Goal: Task Accomplishment & Management: Manage account settings

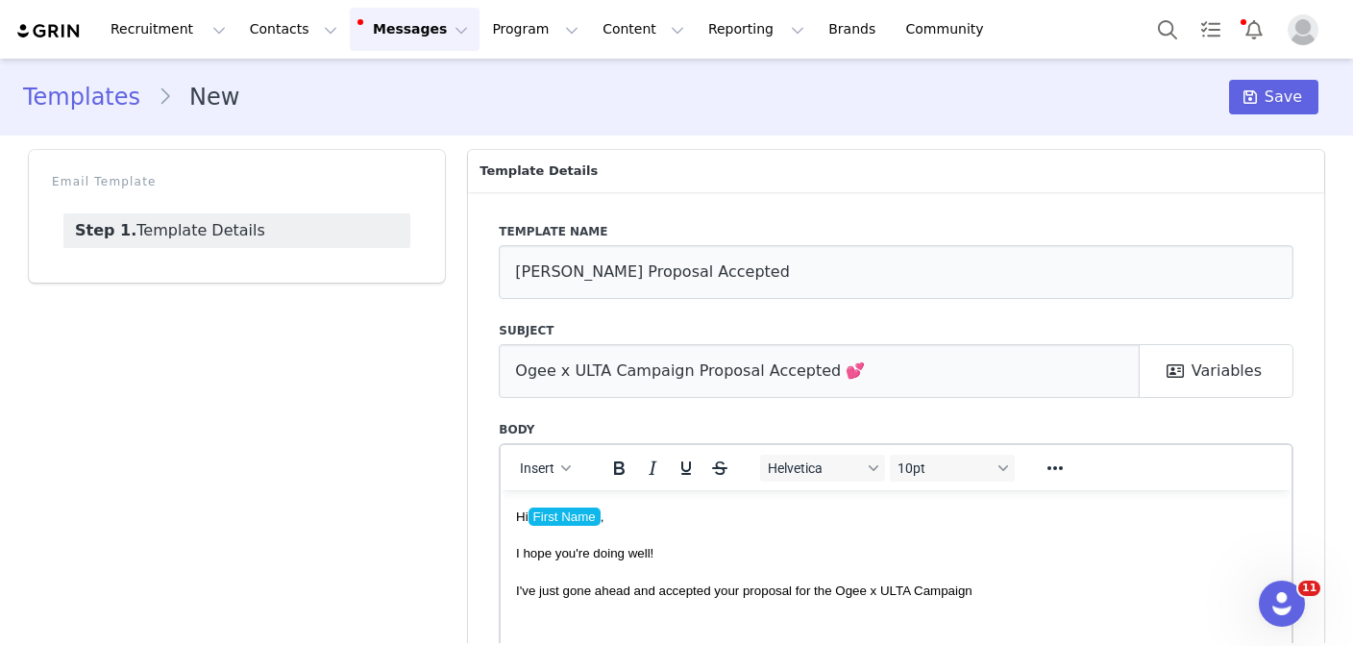
scroll to position [141, 0]
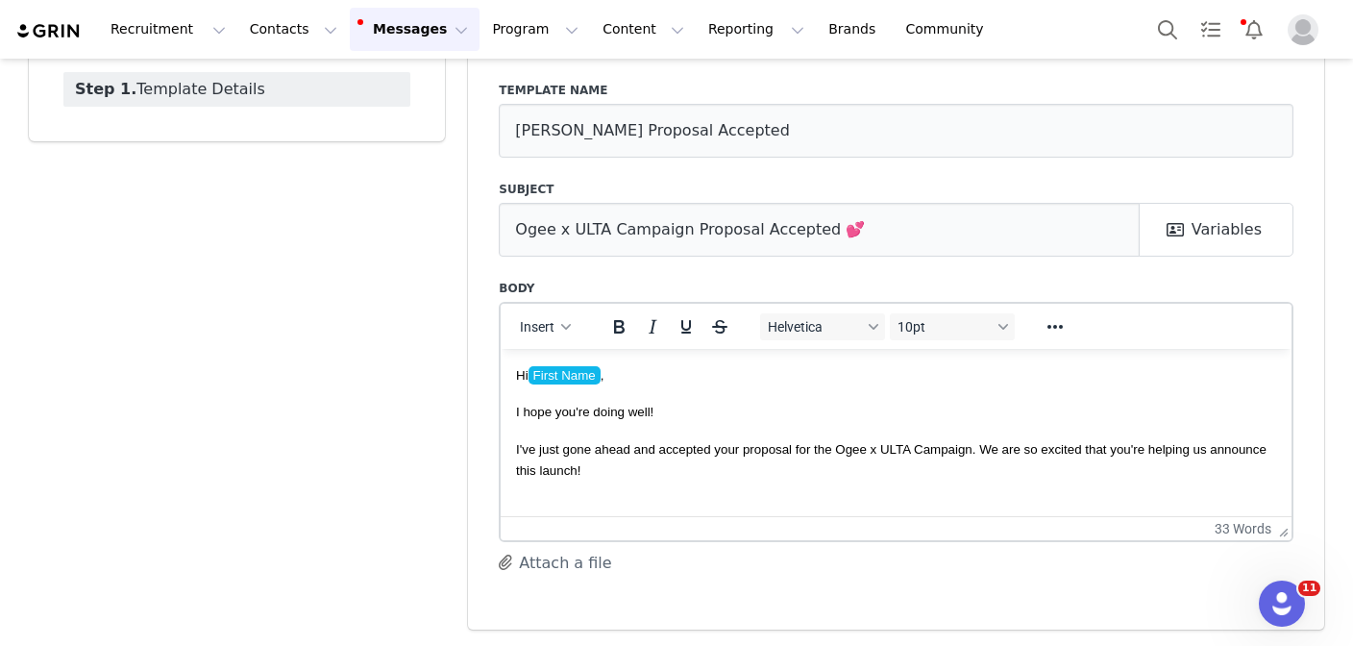
click at [789, 469] on p "I've just gone ahead and accepted your proposal for the Ogee x ULTA Campaign. W…" at bounding box center [896, 458] width 760 height 43
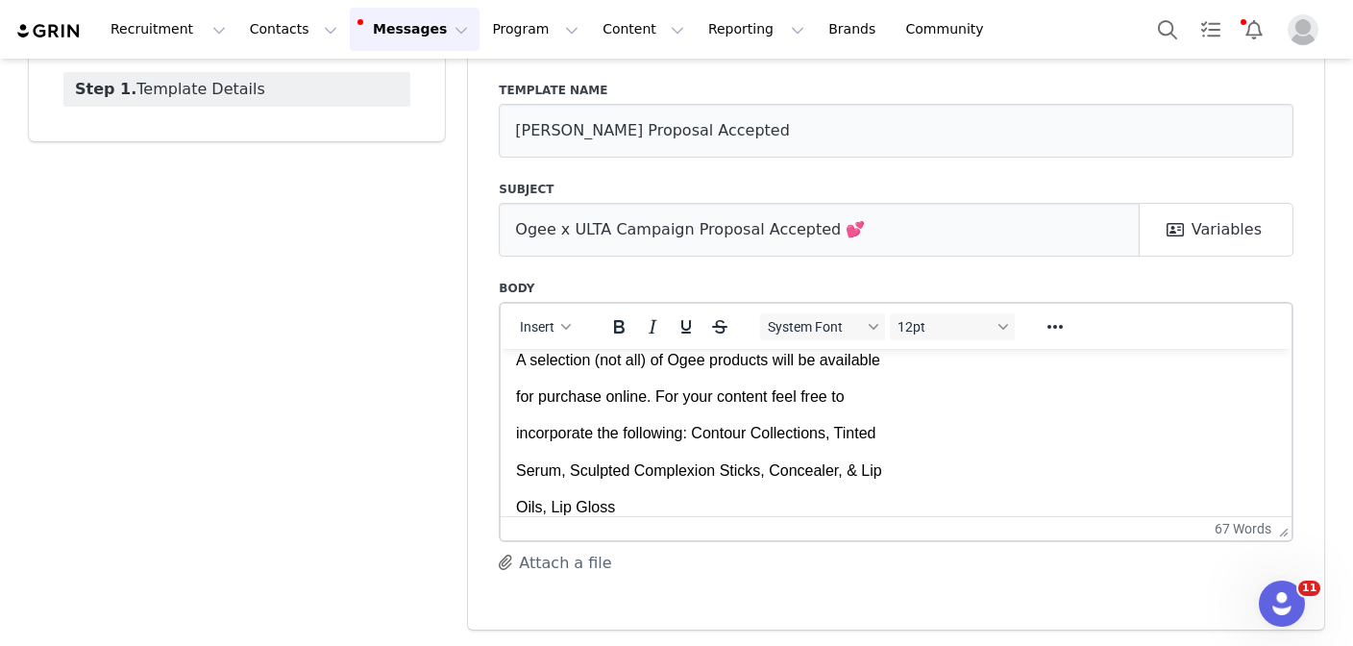
scroll to position [56, 0]
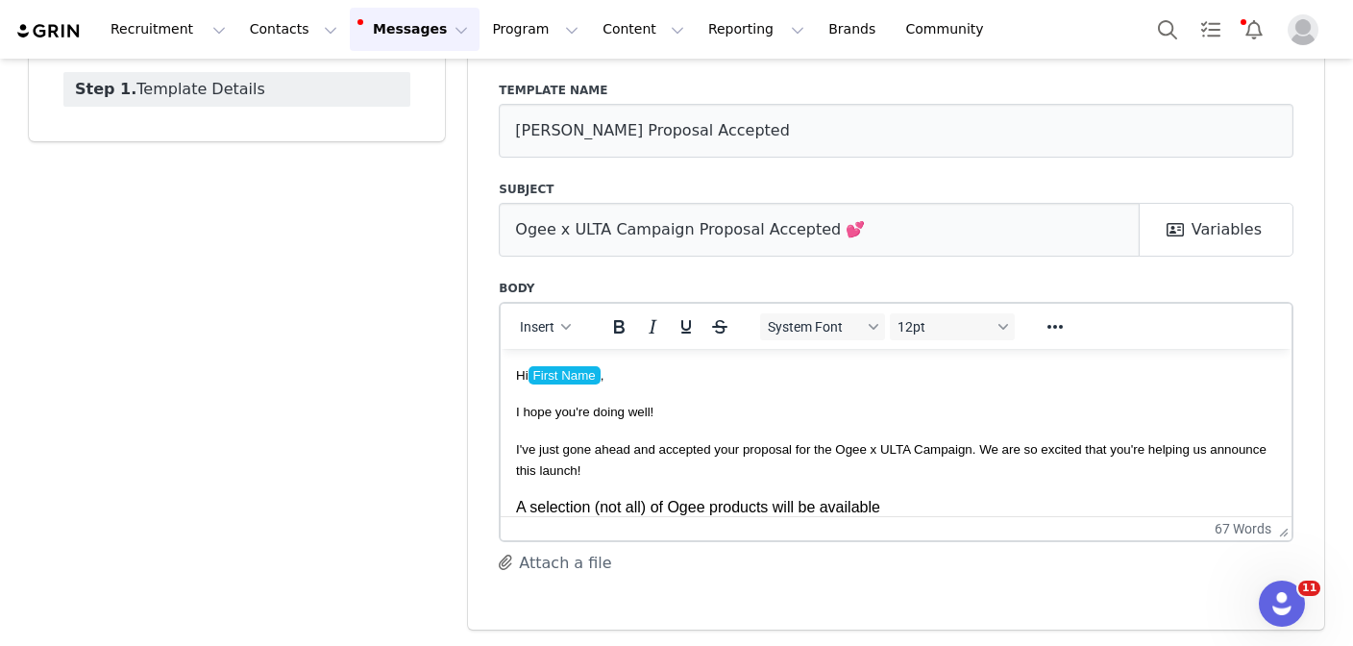
click at [513, 506] on html "Hi First Name , I hope you're doing well! I've just gone ahead and accepted you…" at bounding box center [896, 514] width 791 height 332
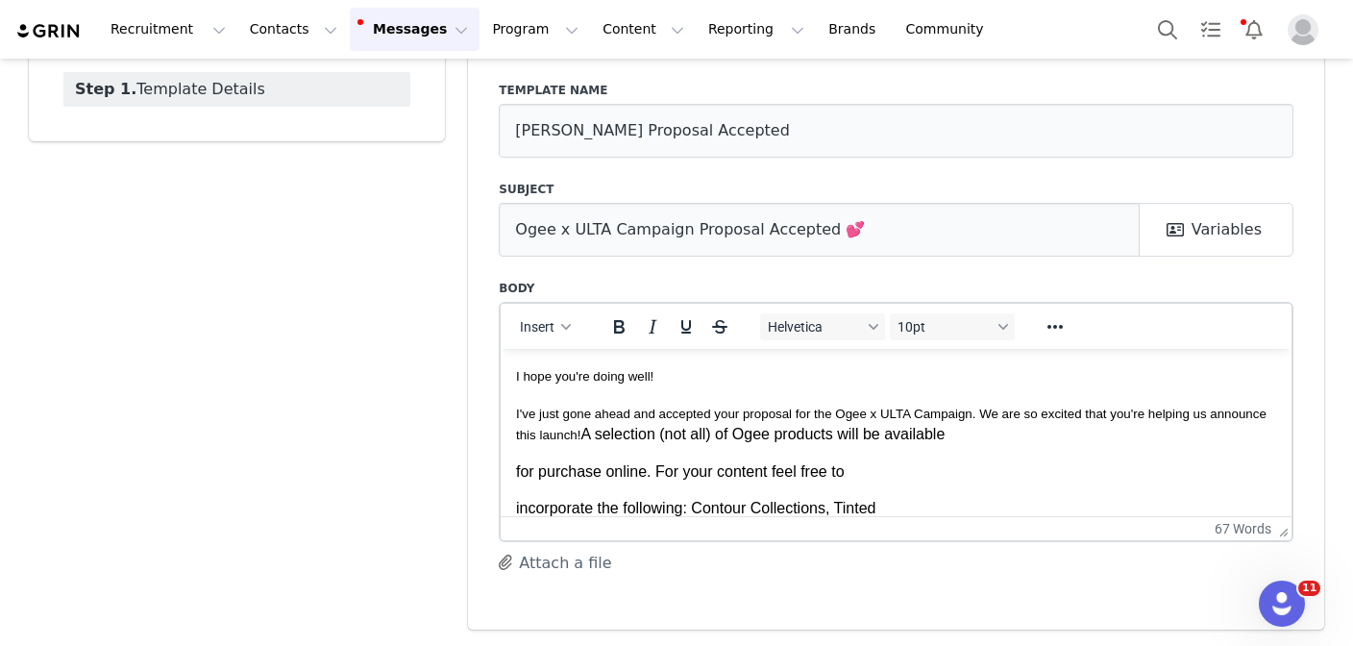
click at [514, 471] on html "Hi First Name , I hope you're doing well! I've just gone ahead and accepted you…" at bounding box center [896, 459] width 791 height 295
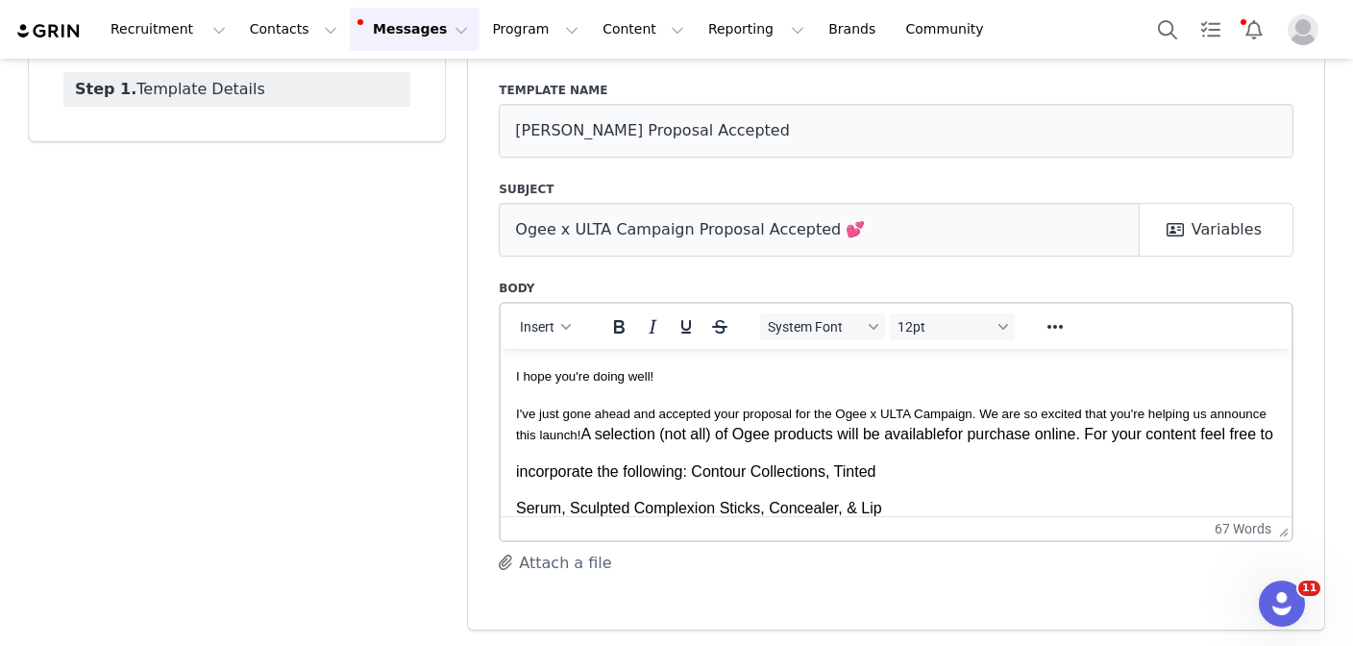
click at [511, 491] on html "Hi First Name , I hope you're doing well! I've just gone ahead and accepted you…" at bounding box center [896, 441] width 791 height 258
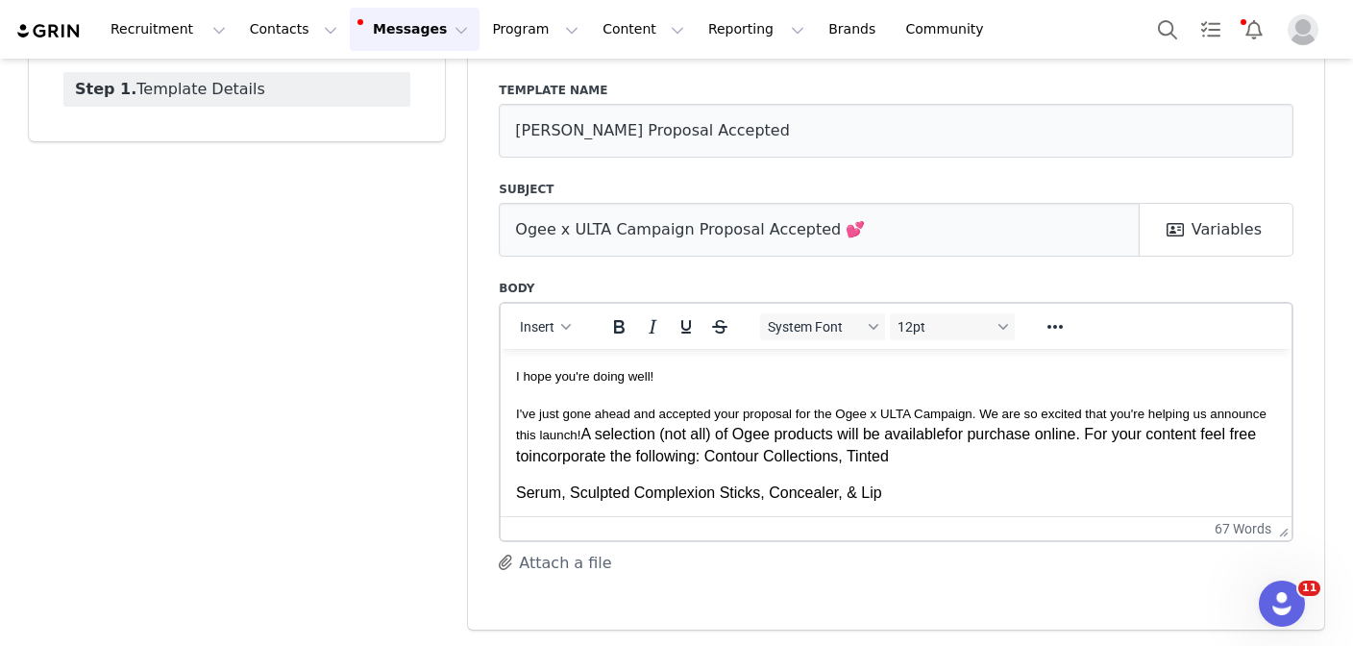
click at [517, 488] on p "Serum, Sculpted Complexion Sticks, Concealer, & Lip" at bounding box center [896, 491] width 760 height 21
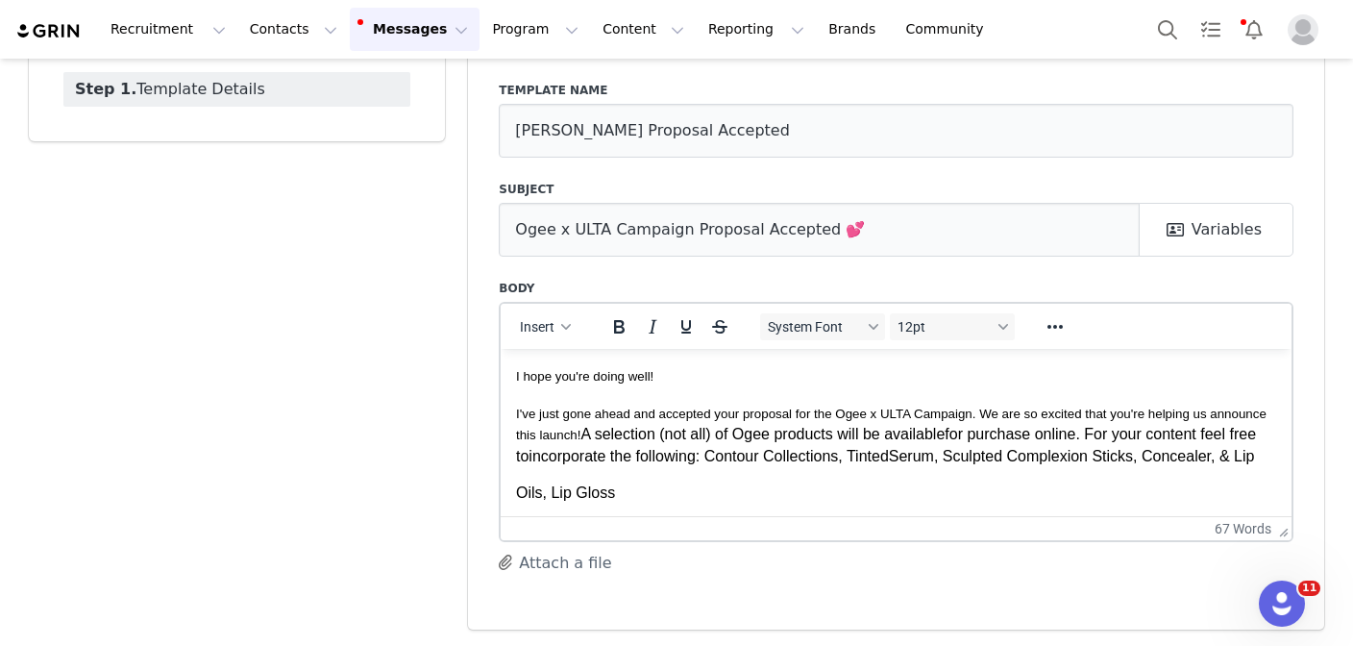
scroll to position [61, 0]
click at [518, 492] on p "Oils, Lip Gloss" at bounding box center [896, 489] width 760 height 21
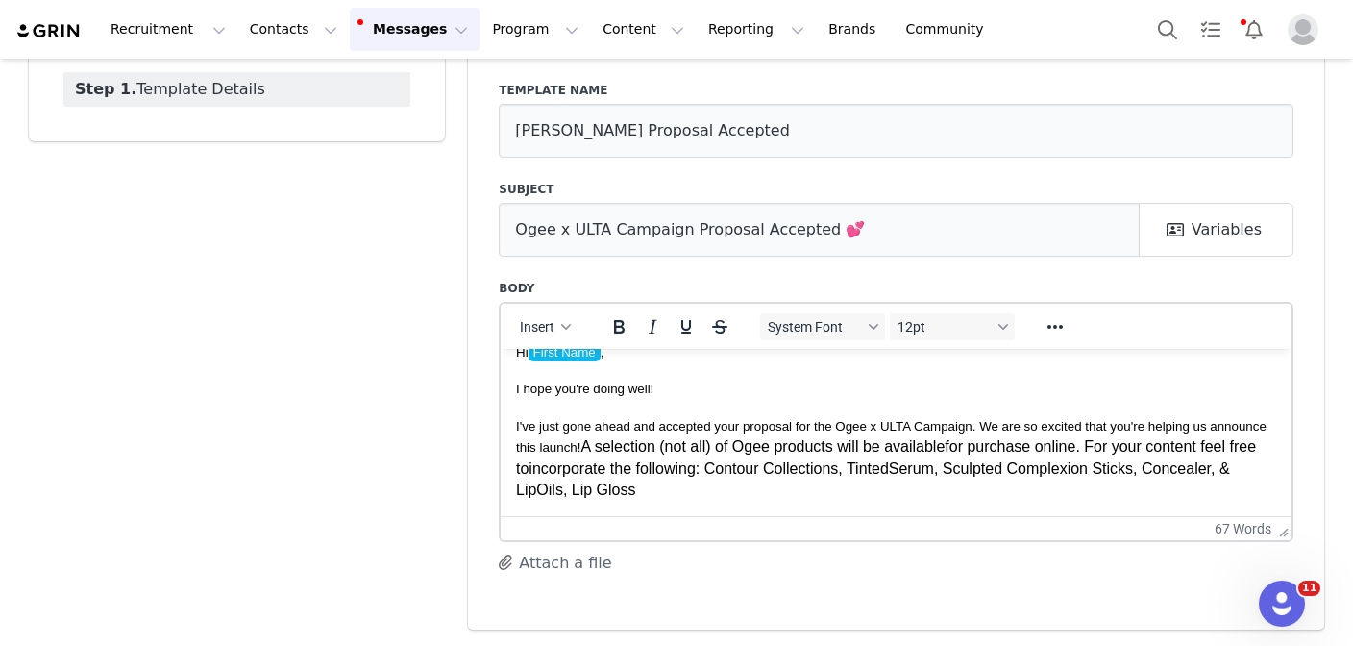
scroll to position [23, 0]
click at [747, 466] on p "I've just gone ahead and accepted your proposal for the Ogee x ULTA Campaign. W…" at bounding box center [896, 457] width 760 height 86
drag, startPoint x: 1128, startPoint y: 444, endPoint x: 706, endPoint y: 438, distance: 421.9
click at [706, 438] on p "I've just gone ahead and accepted your proposal for the Ogee x ULTA Campaign. W…" at bounding box center [896, 457] width 760 height 86
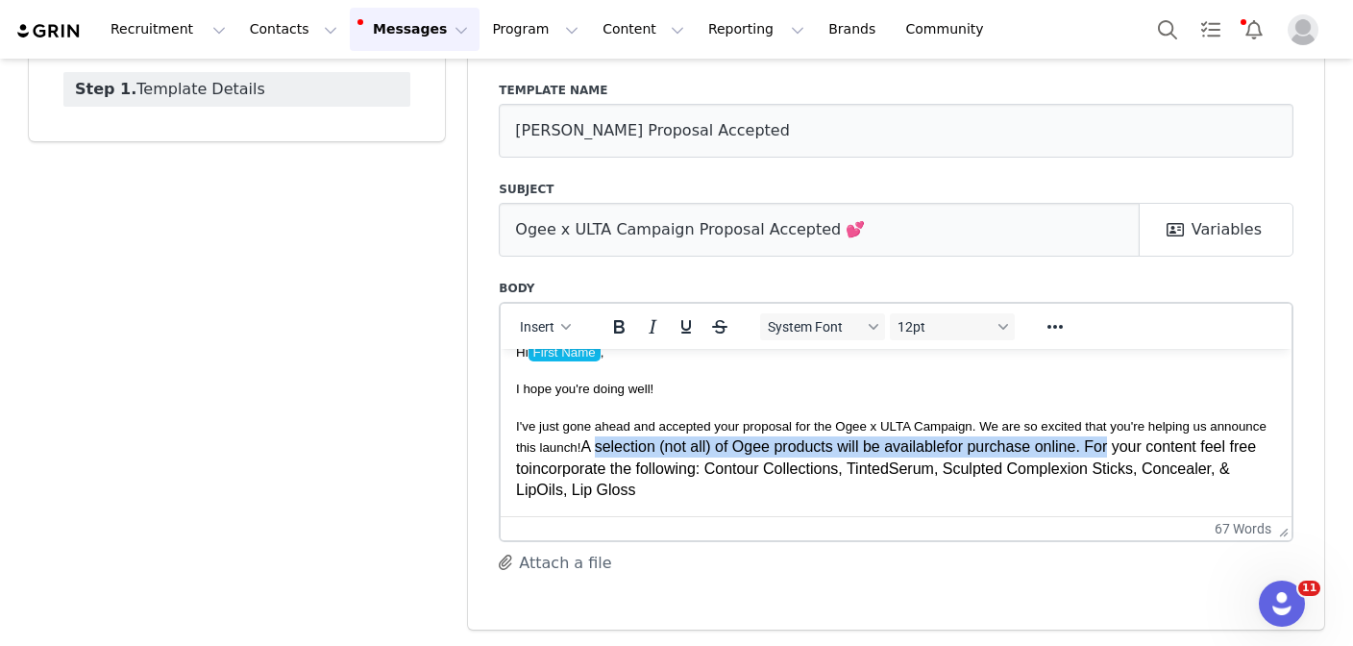
drag, startPoint x: 1127, startPoint y: 446, endPoint x: 598, endPoint y: 441, distance: 529.5
click at [598, 441] on p "I've just gone ahead and accepted your proposal for the Ogee x ULTA Campaign. W…" at bounding box center [896, 457] width 760 height 86
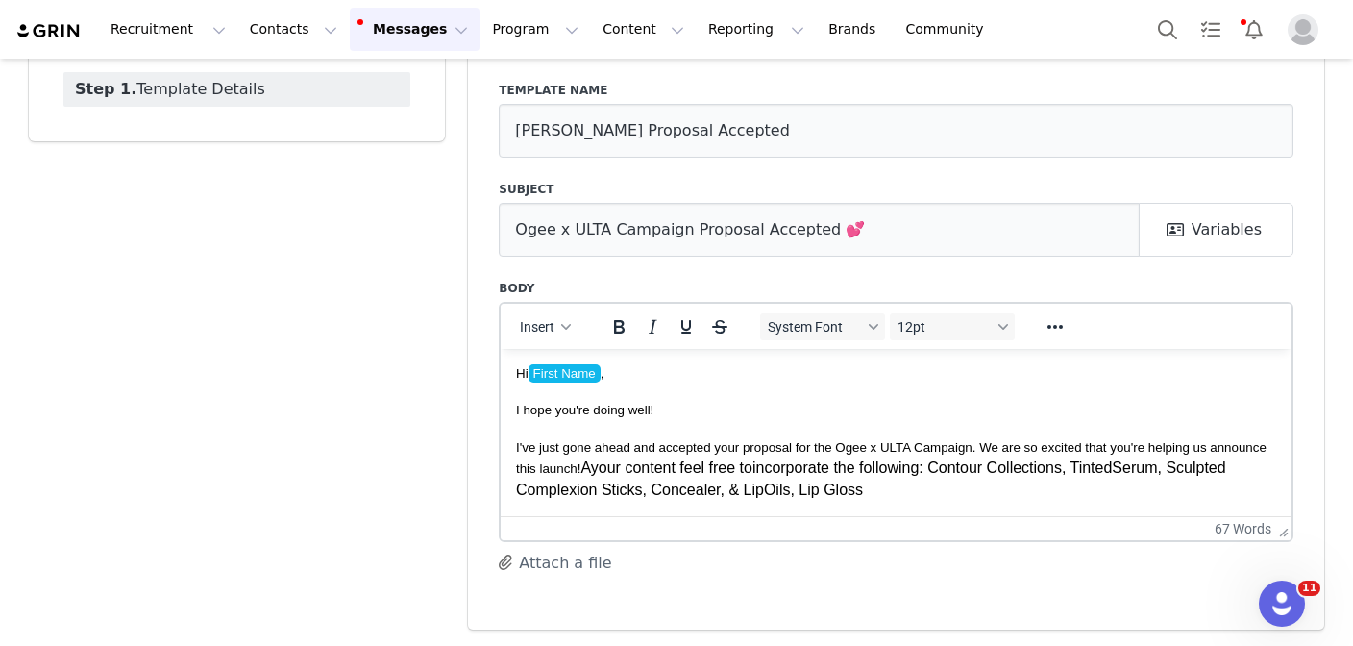
scroll to position [2, 0]
drag, startPoint x: 859, startPoint y: 464, endPoint x: 690, endPoint y: 467, distance: 169.2
click at [690, 467] on p "I've just gone ahead and accepted your proposal for the Ogee x ULTA Campaign. W…" at bounding box center [896, 467] width 760 height 64
click at [893, 464] on p "I've just gone ahead and accepted your proposal for the Ogee x ULTA Campaign. W…" at bounding box center [896, 467] width 760 height 64
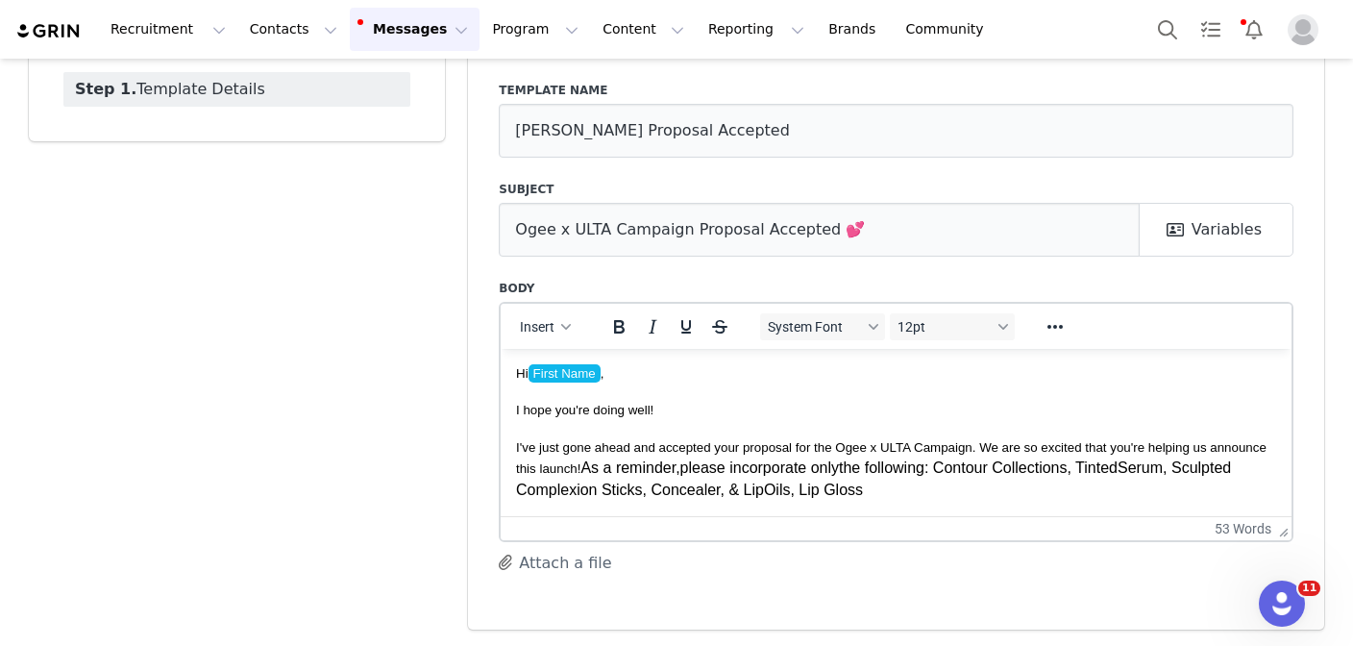
click at [945, 466] on p "I've just gone ahead and accepted your proposal for the Ogee x ULTA Campaign. W…" at bounding box center [896, 467] width 760 height 64
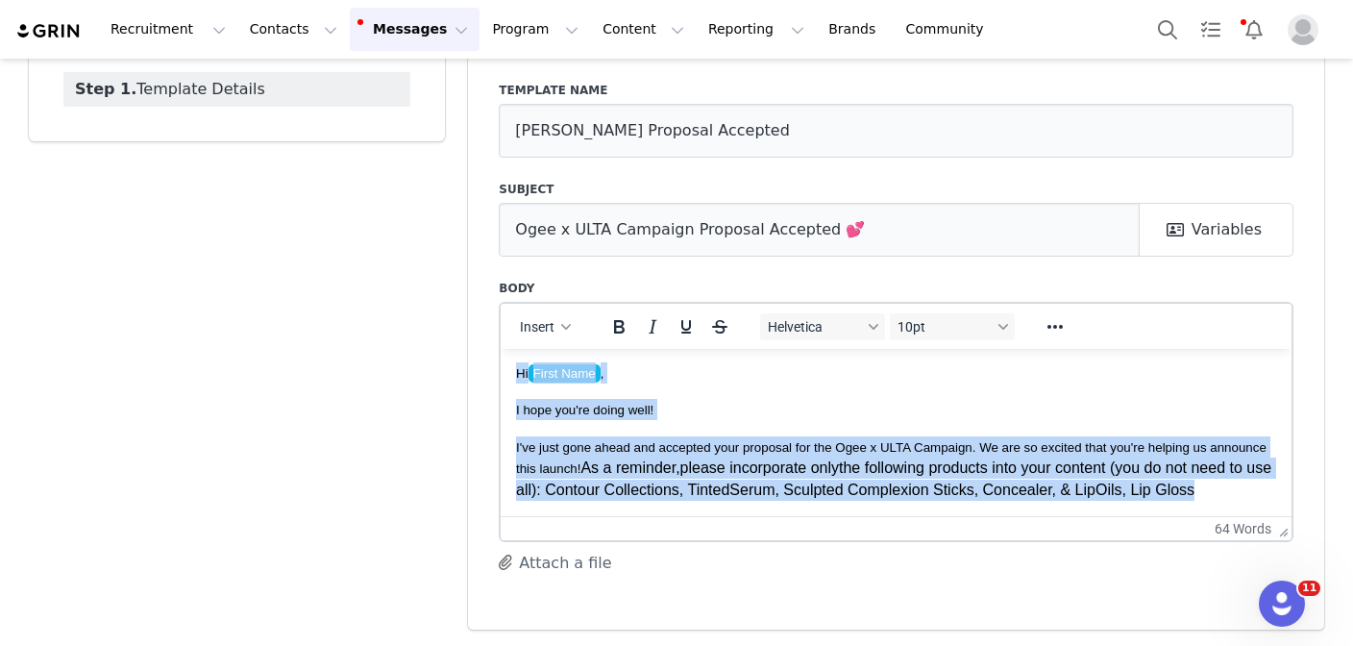
drag, startPoint x: 1263, startPoint y: 488, endPoint x: 484, endPoint y: 368, distance: 787.6
click at [501, 368] on html "Hi First Name , I hope you're doing well! I've just gone ahead and accepted you…" at bounding box center [896, 430] width 791 height 169
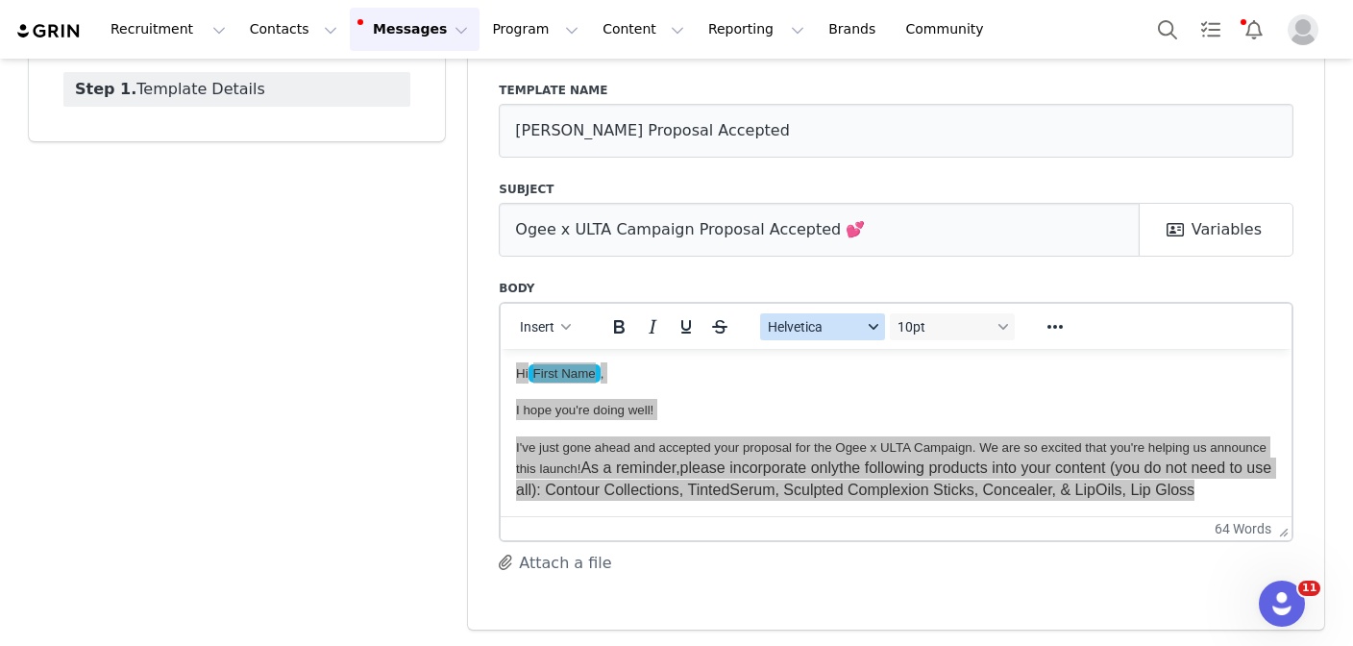
click at [882, 323] on button "Helvetica" at bounding box center [822, 326] width 125 height 27
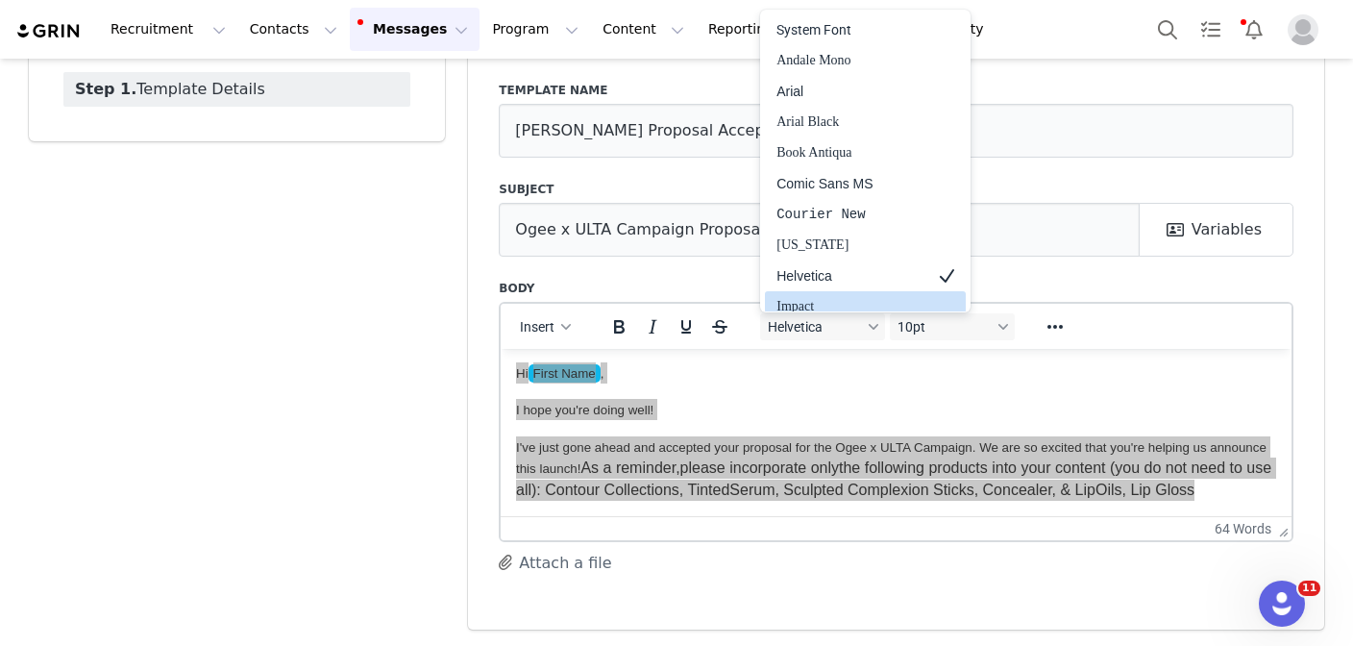
scroll to position [11, 0]
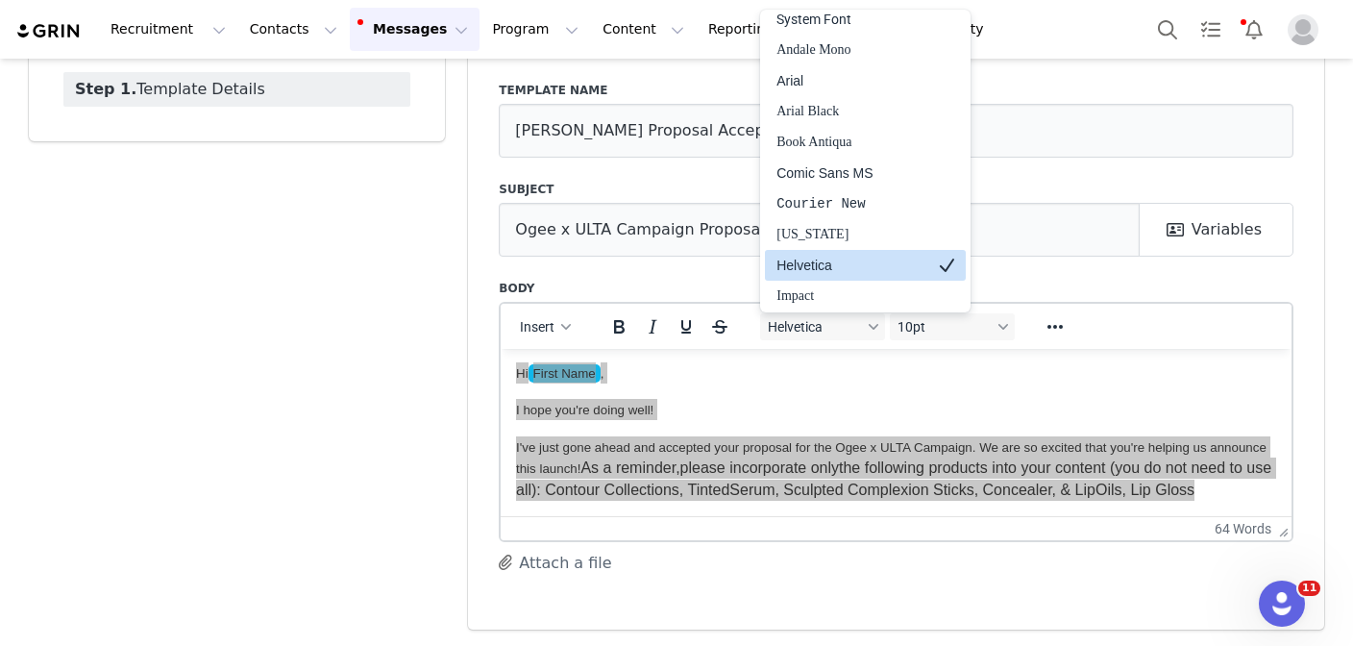
click at [873, 266] on div "Helvetica" at bounding box center [851, 265] width 151 height 23
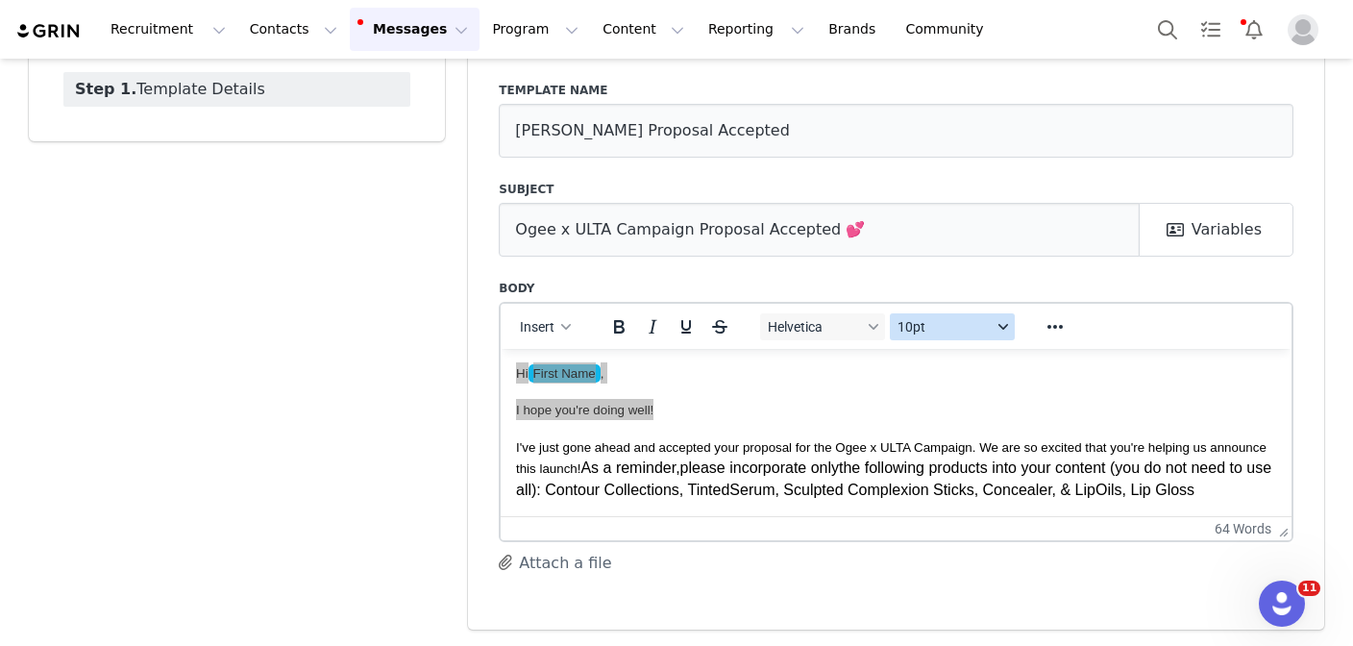
click at [933, 325] on span "10pt" at bounding box center [945, 326] width 94 height 15
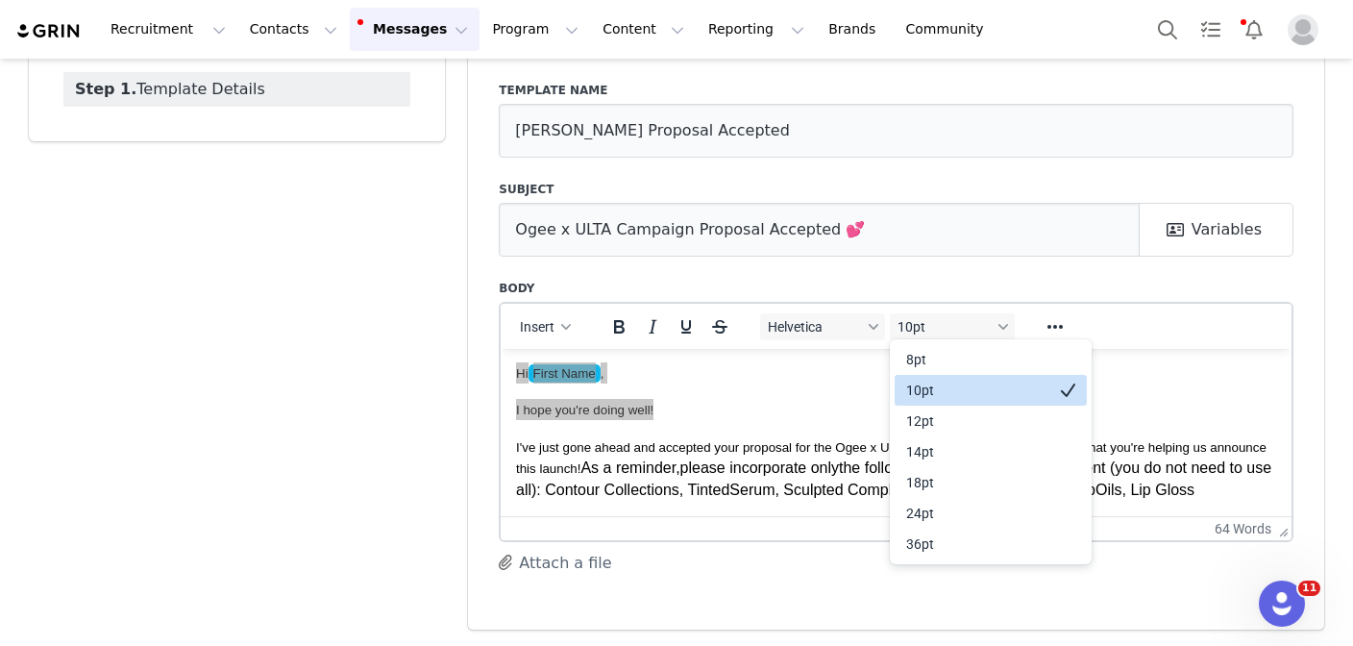
click at [929, 381] on div "10pt" at bounding box center [977, 390] width 142 height 23
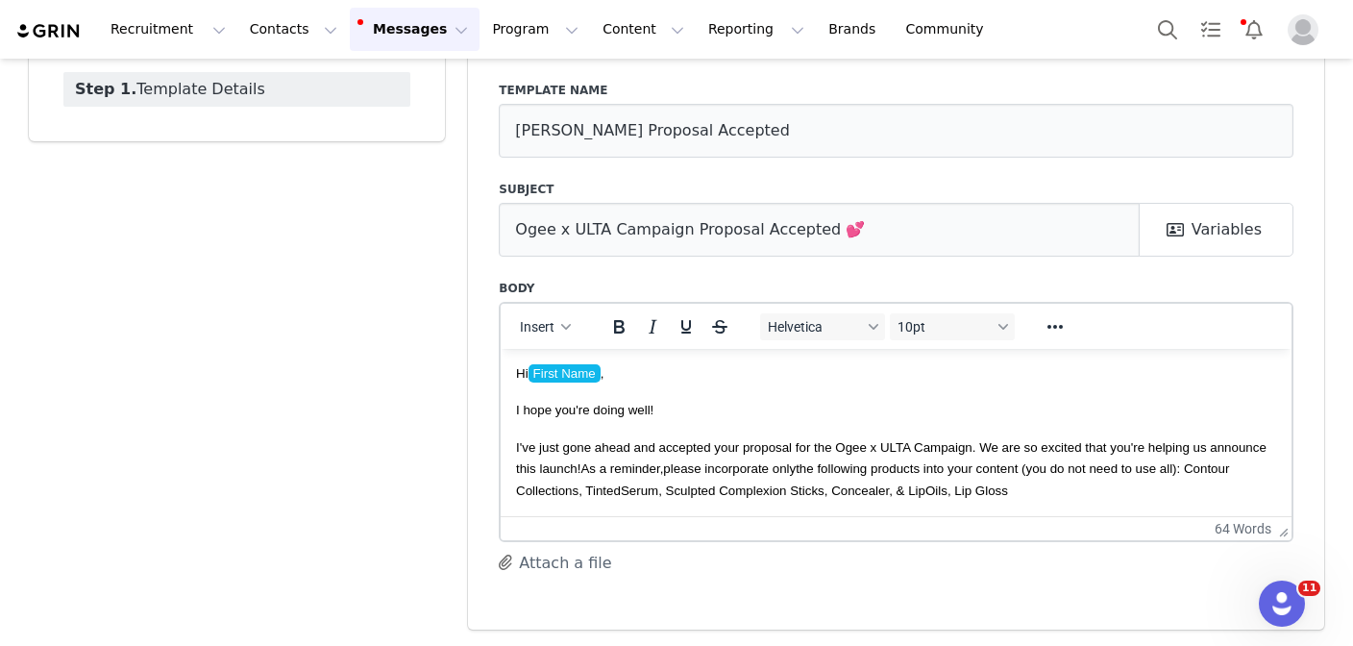
click at [1028, 502] on html "Hi First Name , I hope you're doing well! I've just gone ahead and accepted you…" at bounding box center [896, 430] width 791 height 169
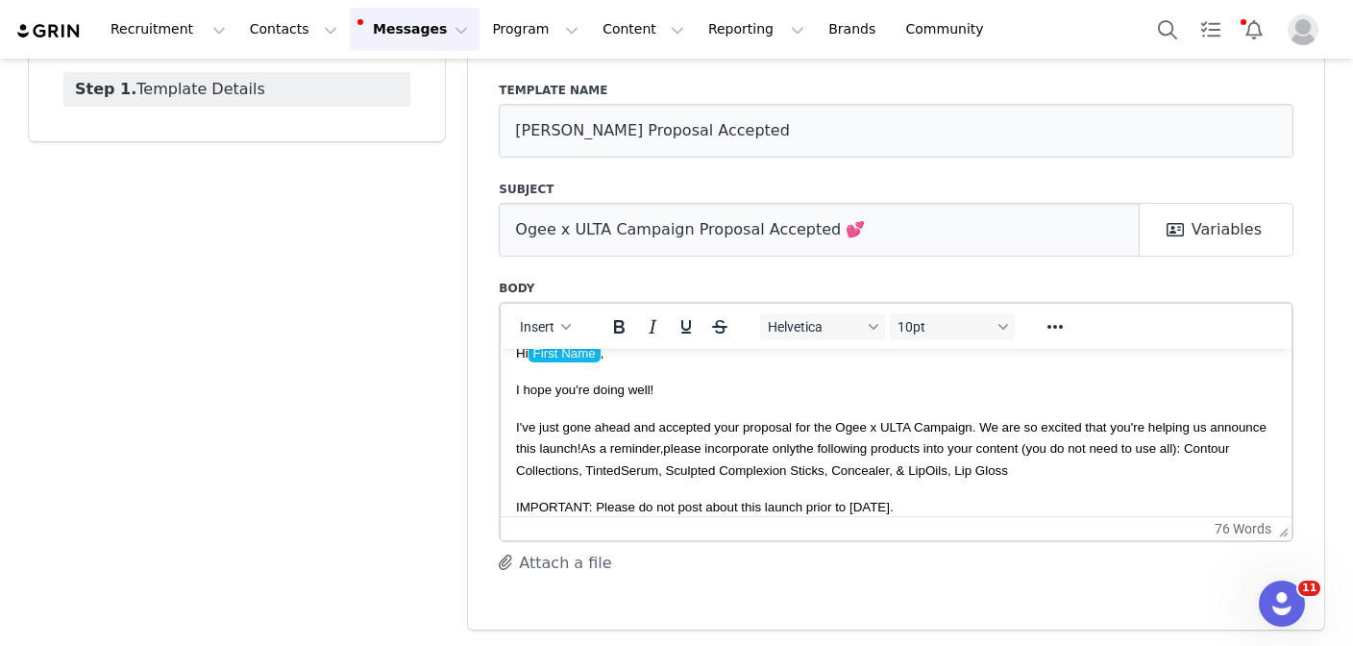
scroll to position [38, 0]
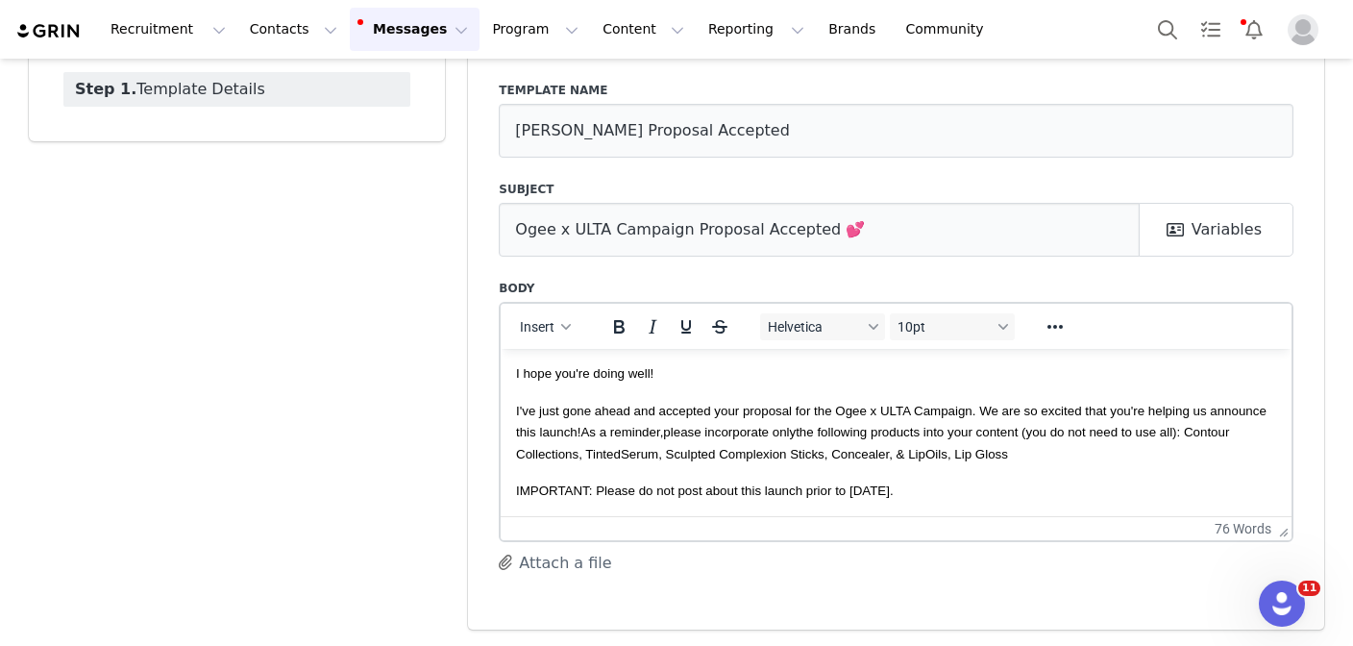
drag, startPoint x: 936, startPoint y: 492, endPoint x: 503, endPoint y: 480, distance: 433.5
click at [503, 480] on html "Hi First Name , I hope you're doing well! I've just gone ahead and accepted you…" at bounding box center [896, 412] width 791 height 206
click at [680, 324] on icon "Underline" at bounding box center [686, 326] width 23 height 23
click at [617, 324] on icon "Bold" at bounding box center [618, 326] width 23 height 23
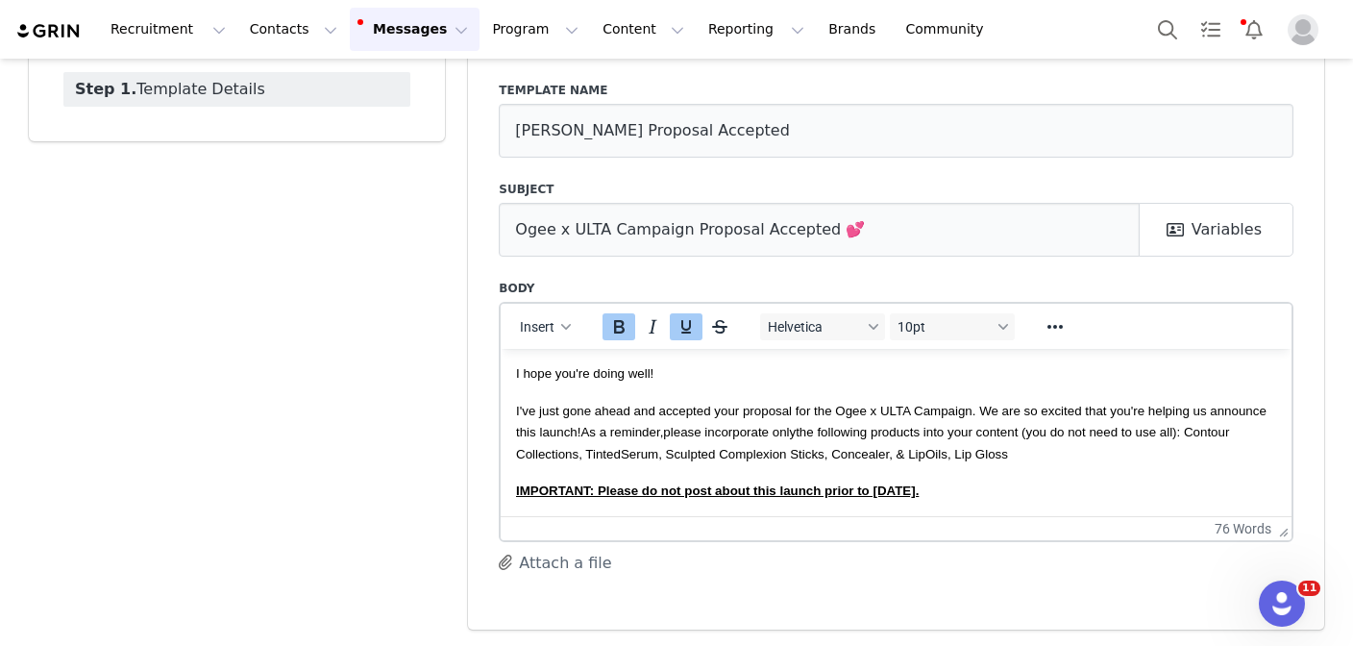
click at [878, 461] on p "I've just gone ahead and accepted your proposal for the Ogee x ULTA Campaign. W…" at bounding box center [896, 431] width 760 height 64
click at [995, 496] on p "IMPORTANT: Please do not post about this launch prior to October 16th." at bounding box center [896, 489] width 760 height 21
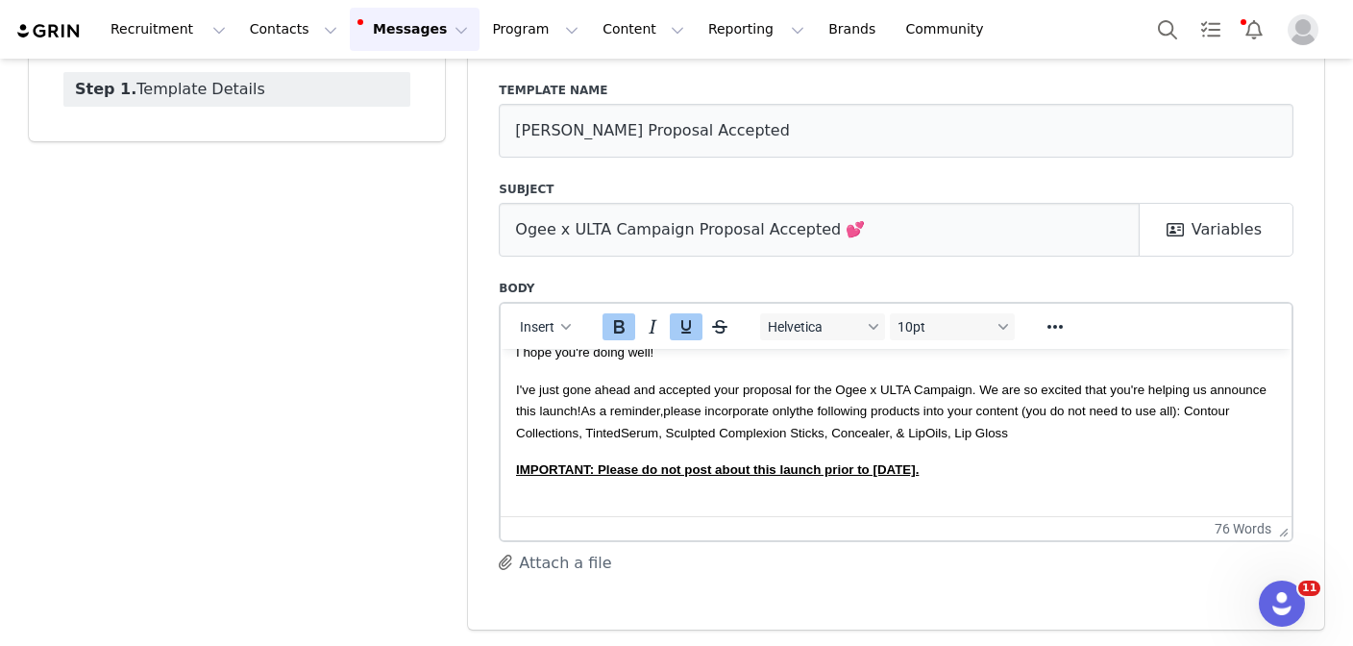
click at [615, 315] on icon "Bold" at bounding box center [618, 326] width 23 height 23
click at [694, 318] on icon "Underline" at bounding box center [686, 326] width 23 height 23
click at [831, 319] on span "System Font" at bounding box center [815, 326] width 94 height 15
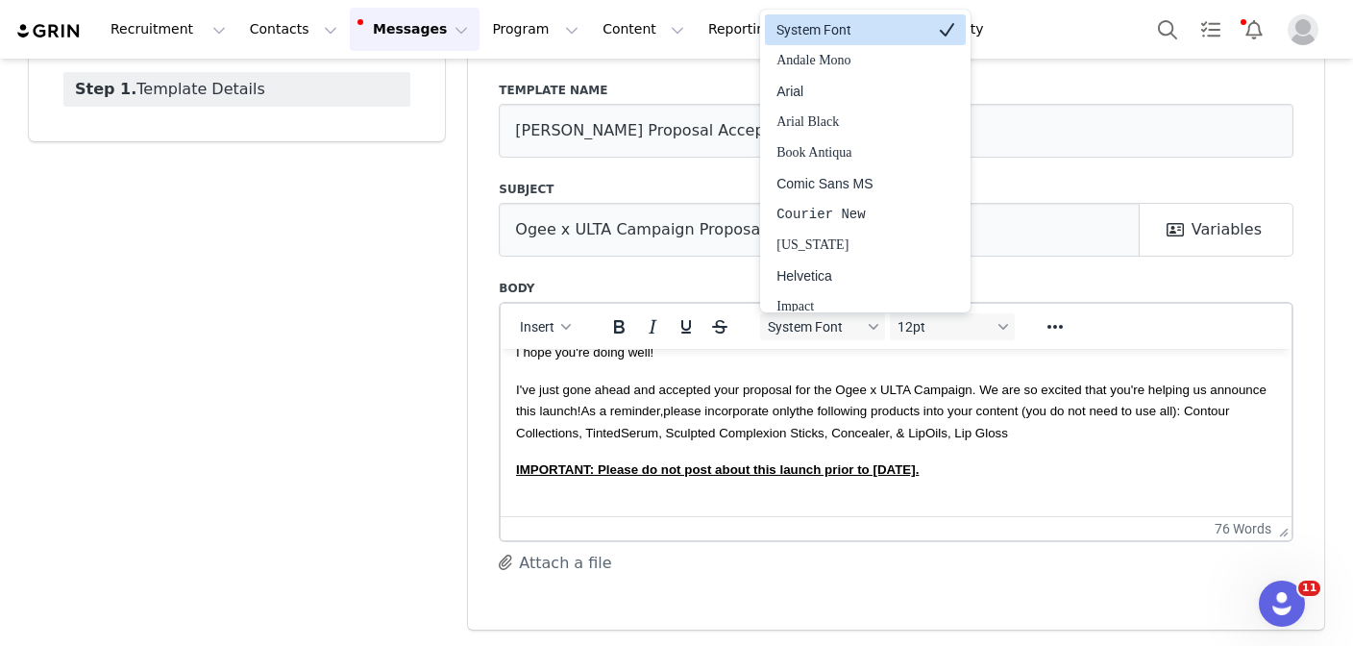
scroll to position [11, 0]
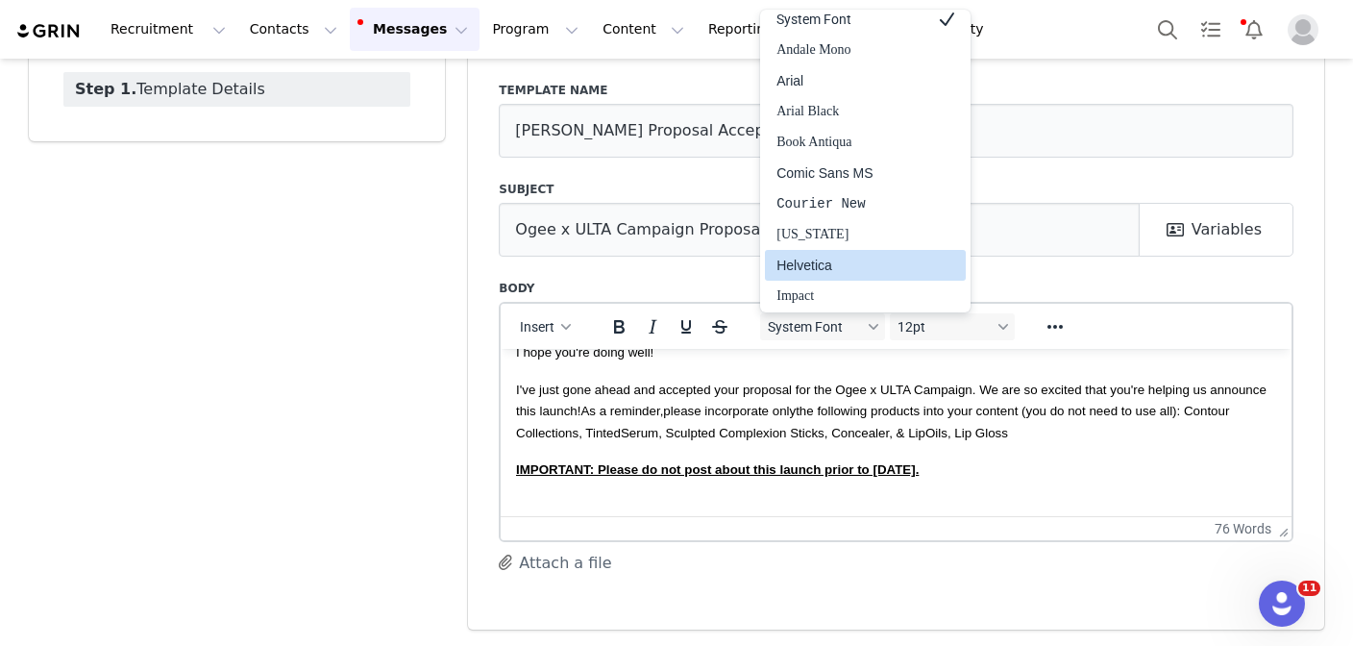
click at [849, 264] on div "Helvetica" at bounding box center [851, 265] width 151 height 23
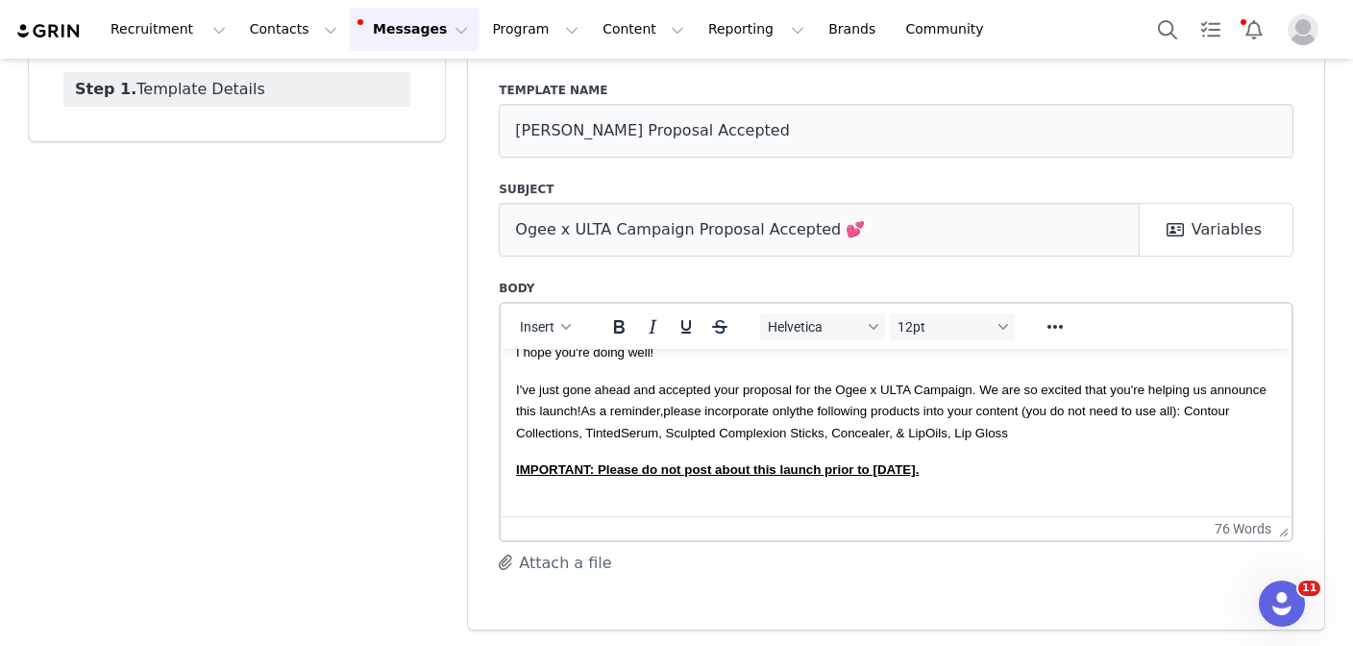
click at [926, 310] on div "Helvetica 12pt" at bounding box center [888, 326] width 279 height 37
click at [926, 322] on span "12pt" at bounding box center [945, 326] width 94 height 15
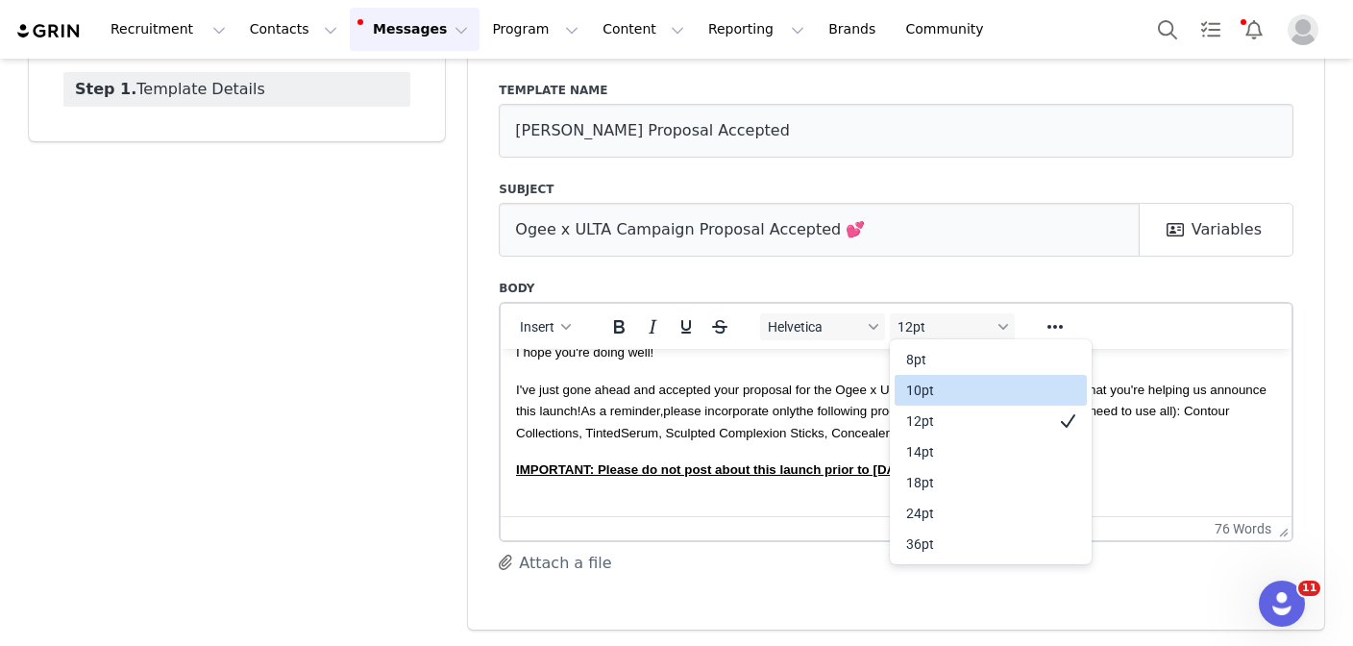
click at [928, 390] on div "10pt" at bounding box center [977, 390] width 142 height 23
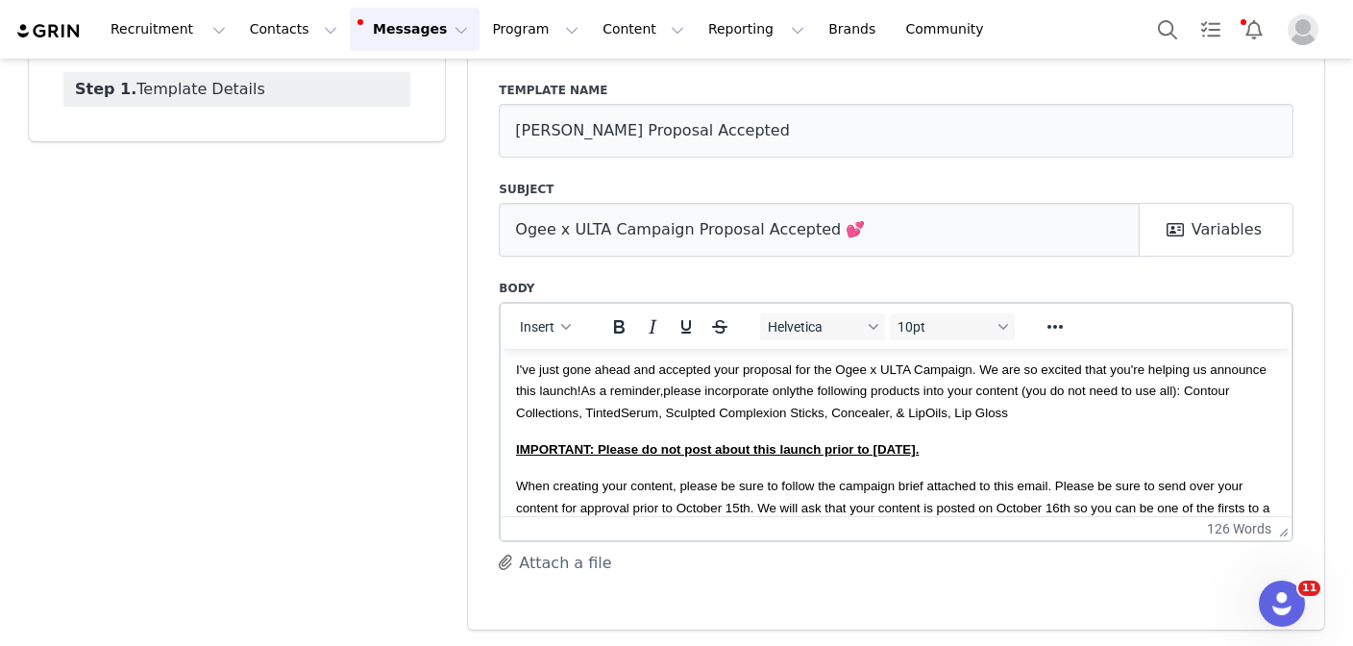
scroll to position [101, 0]
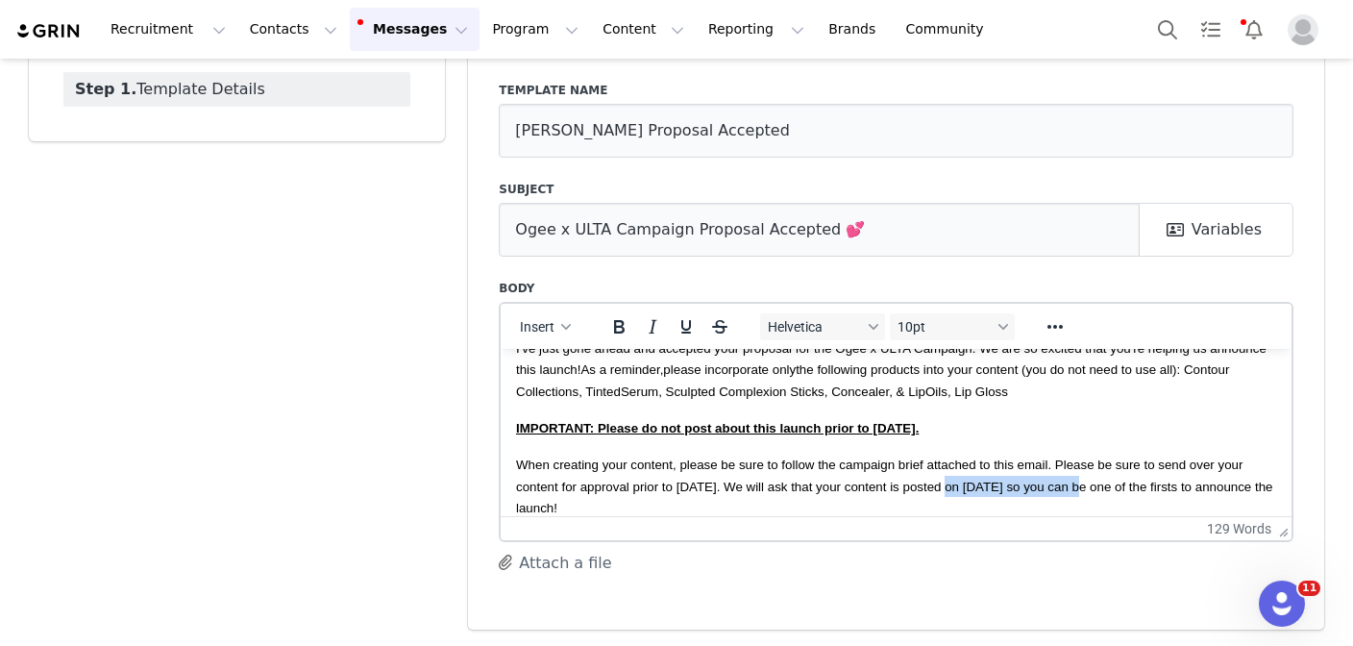
drag, startPoint x: 1069, startPoint y: 486, endPoint x: 938, endPoint y: 482, distance: 130.7
click at [938, 482] on span "﻿When creating your content, please be sure to follow the campaign brief attach…" at bounding box center [894, 485] width 757 height 58
click at [1070, 484] on span "﻿When creating your content, please be sure to follow the campaign brief attach…" at bounding box center [894, 485] width 757 height 58
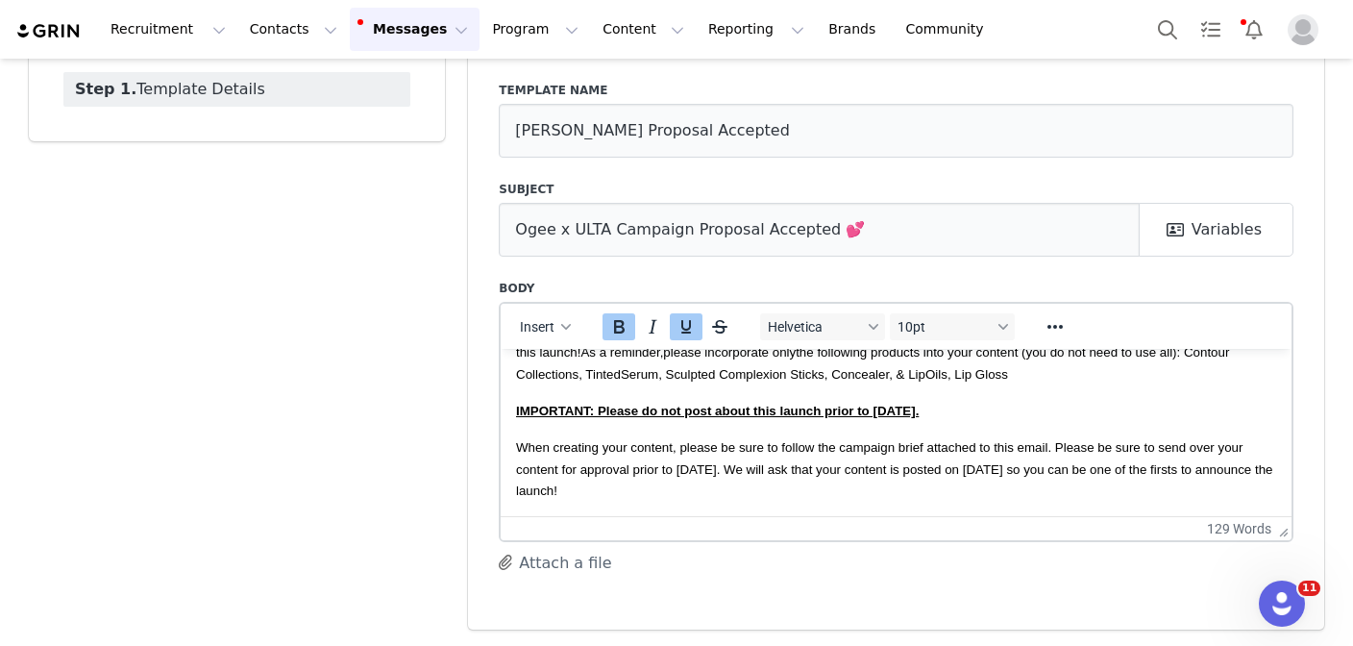
drag, startPoint x: 966, startPoint y: 412, endPoint x: 498, endPoint y: 406, distance: 468.0
click at [501, 406] on html "Hi First Name , I hope you're doing well! I've just gone ahead and accepted you…" at bounding box center [896, 373] width 791 height 286
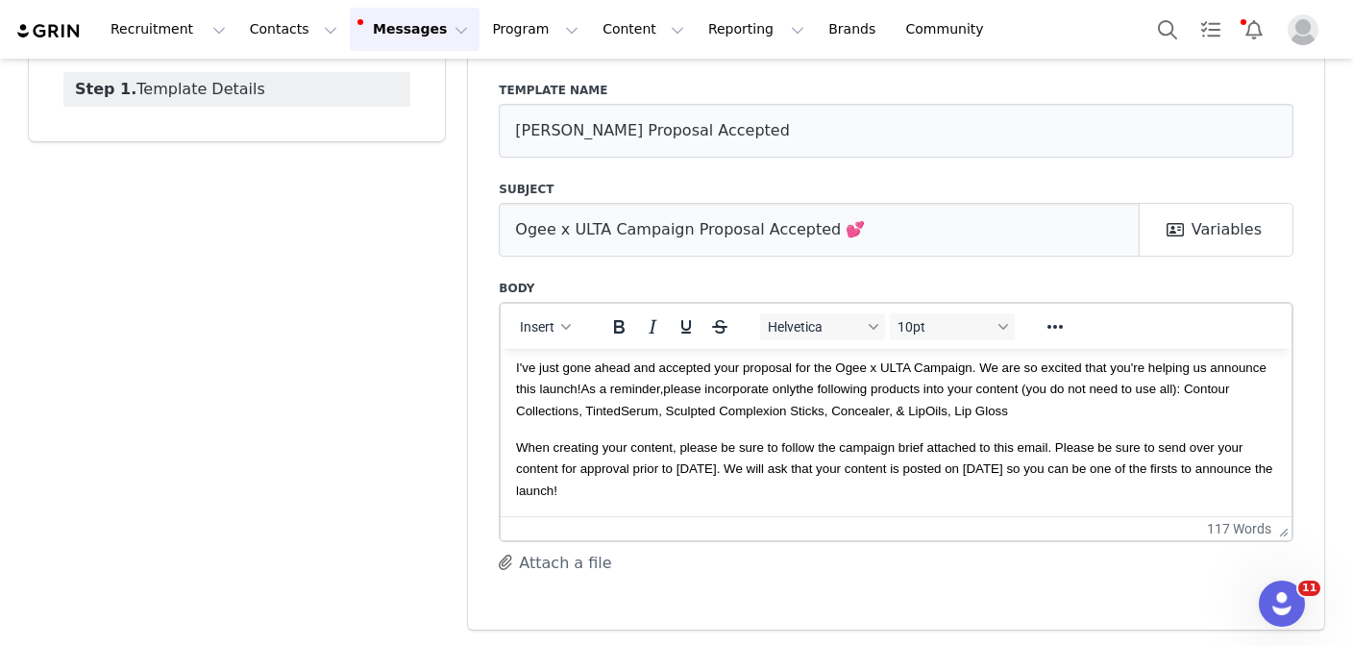
click at [691, 491] on p "When creating your content, please be sure to follow the campaign brief attache…" at bounding box center [896, 467] width 760 height 64
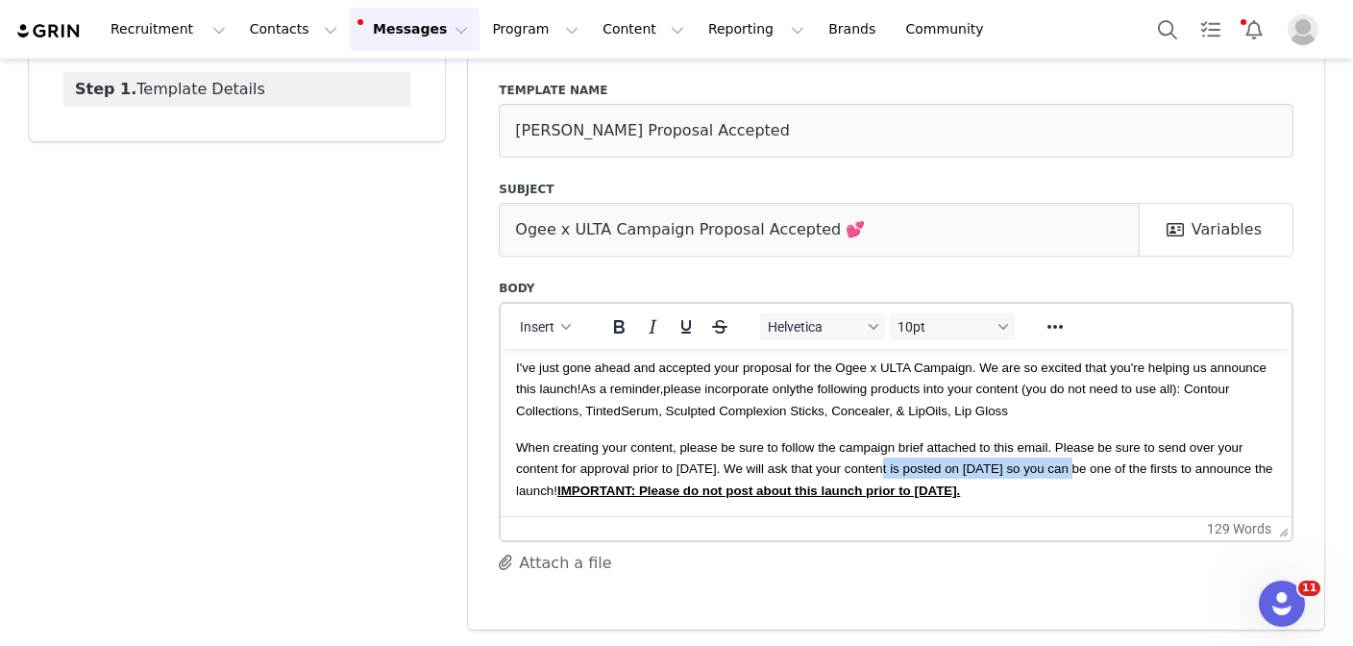
drag, startPoint x: 1070, startPoint y: 468, endPoint x: 880, endPoint y: 466, distance: 190.3
click at [880, 466] on span "When creating your content, please be sure to follow the campaign brief attache…" at bounding box center [894, 468] width 757 height 58
click at [686, 327] on icon "Underline" at bounding box center [686, 326] width 23 height 23
click at [749, 468] on span "When creating your content, please be sure to follow the campaign brief attache…" at bounding box center [891, 468] width 750 height 58
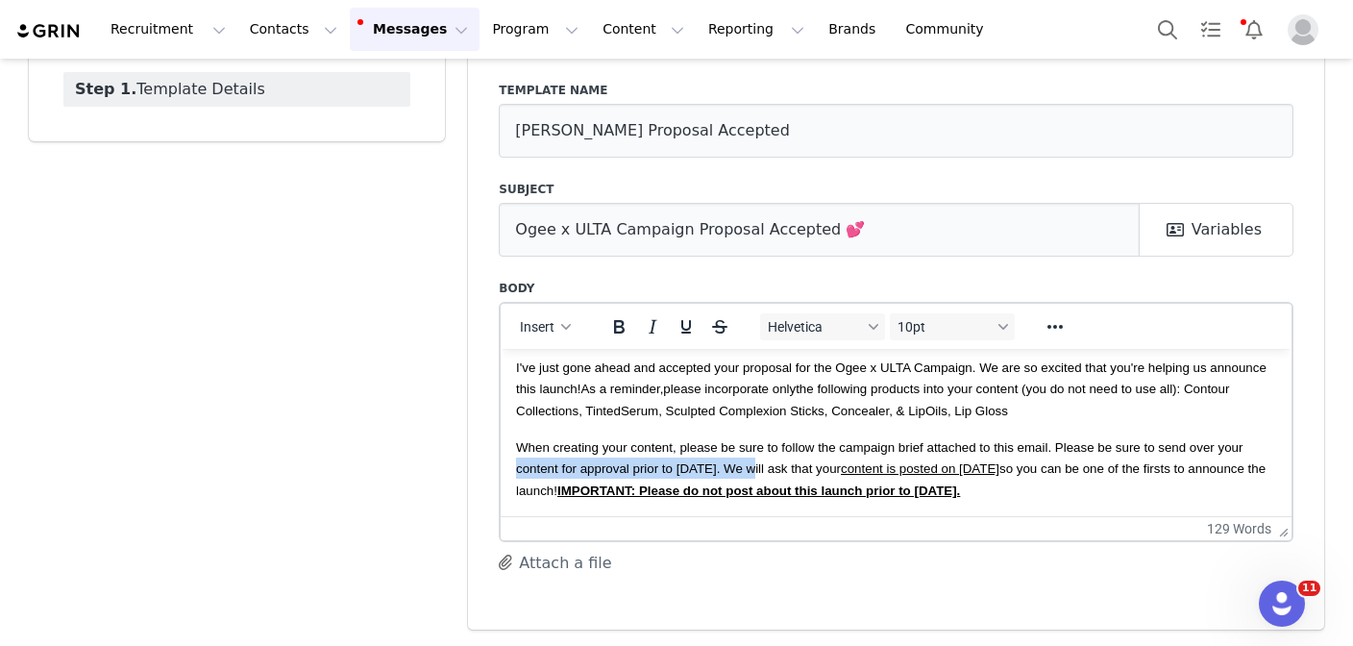
drag, startPoint x: 750, startPoint y: 469, endPoint x: 512, endPoint y: 461, distance: 237.5
click at [512, 461] on html "Hi First Name , I hope you're doing well! I've just gone ahead and accepted you…" at bounding box center [896, 390] width 791 height 249
click at [687, 327] on icon "Underline" at bounding box center [686, 326] width 23 height 23
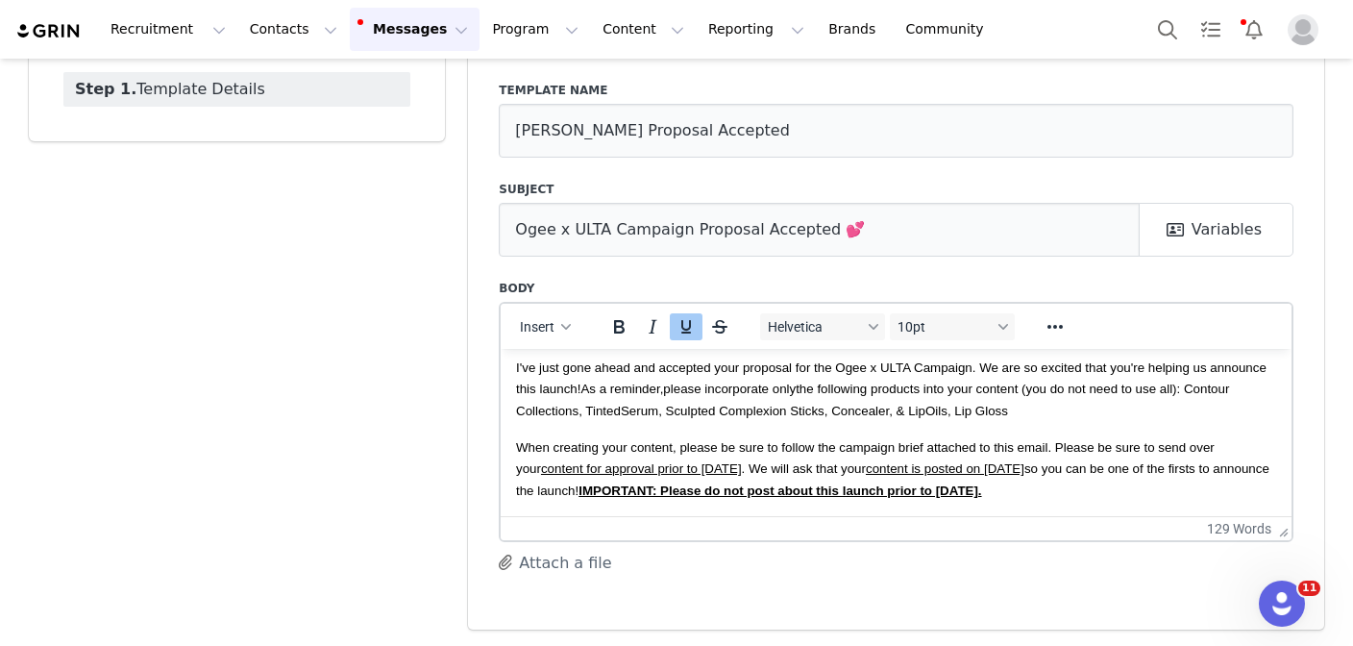
click at [1002, 447] on span "When creating your content, please be sure to follow the campaign brief attache…" at bounding box center [892, 468] width 753 height 58
click at [1181, 488] on p "When creating your content, please be sure to follow the campaign brief attache…" at bounding box center [896, 467] width 760 height 64
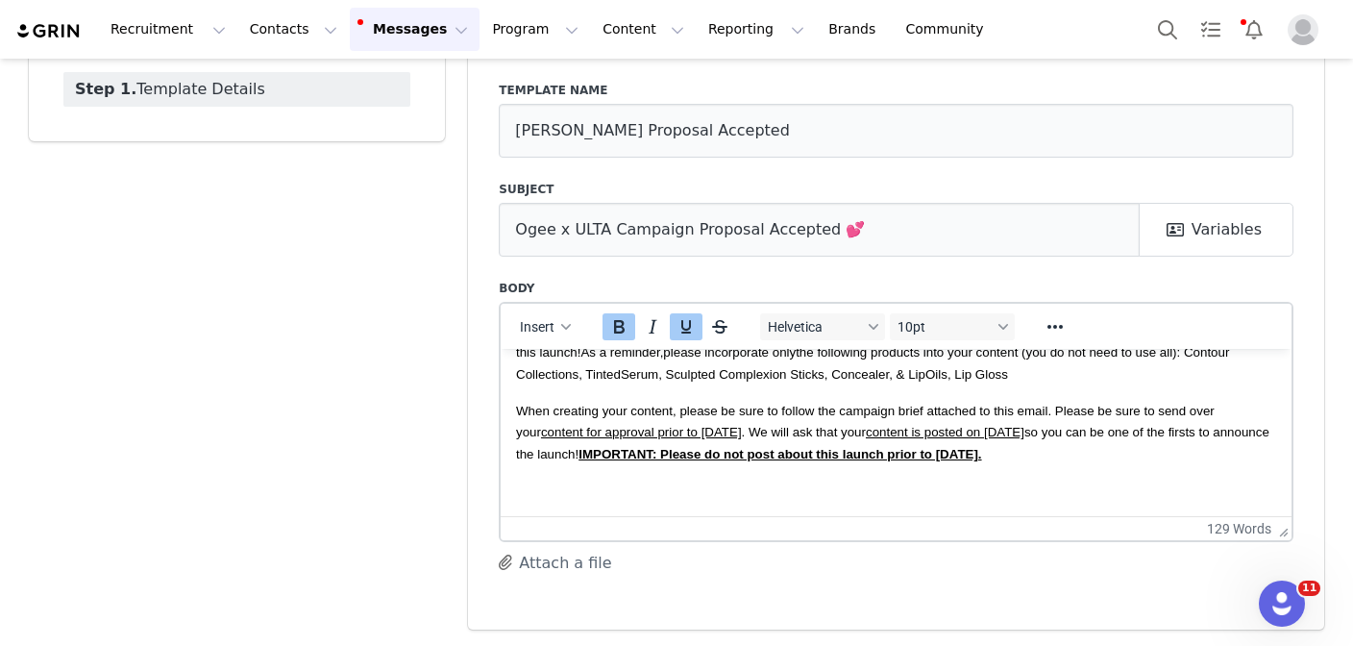
click at [618, 330] on icon "Bold" at bounding box center [619, 326] width 11 height 13
click at [688, 330] on icon "Underline" at bounding box center [686, 326] width 23 height 23
click at [799, 321] on span "System Font" at bounding box center [815, 326] width 94 height 15
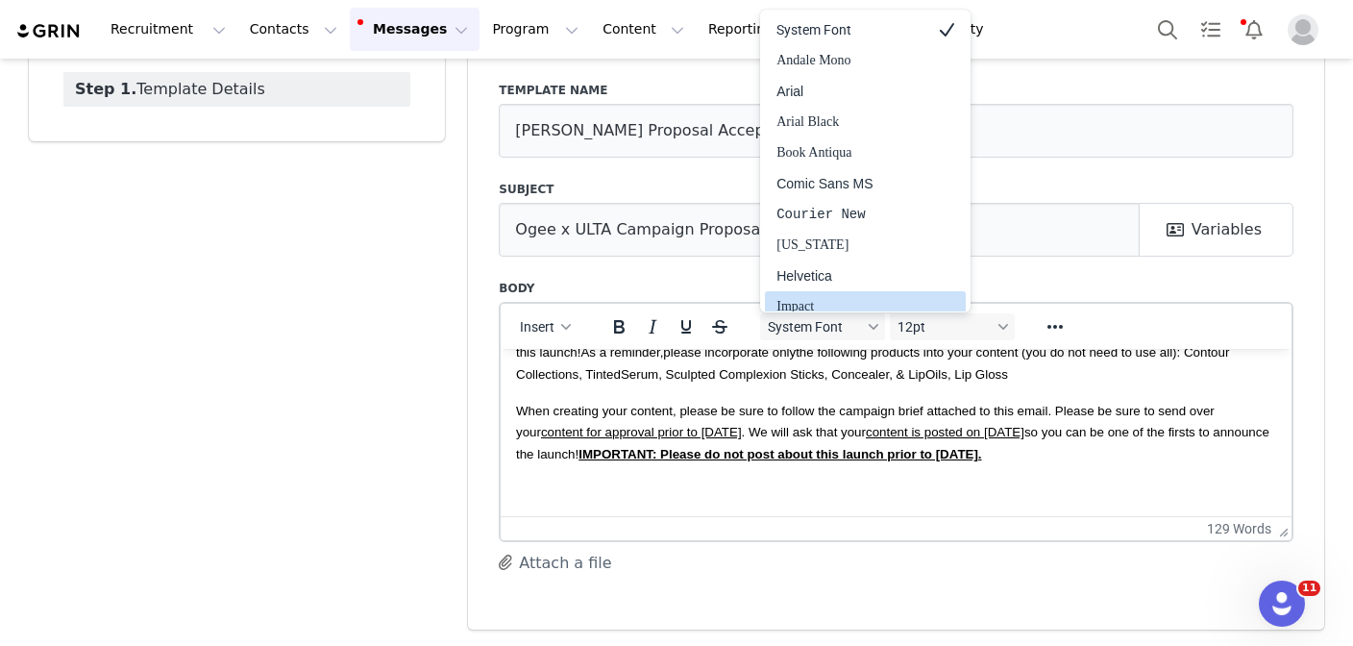
scroll to position [11, 0]
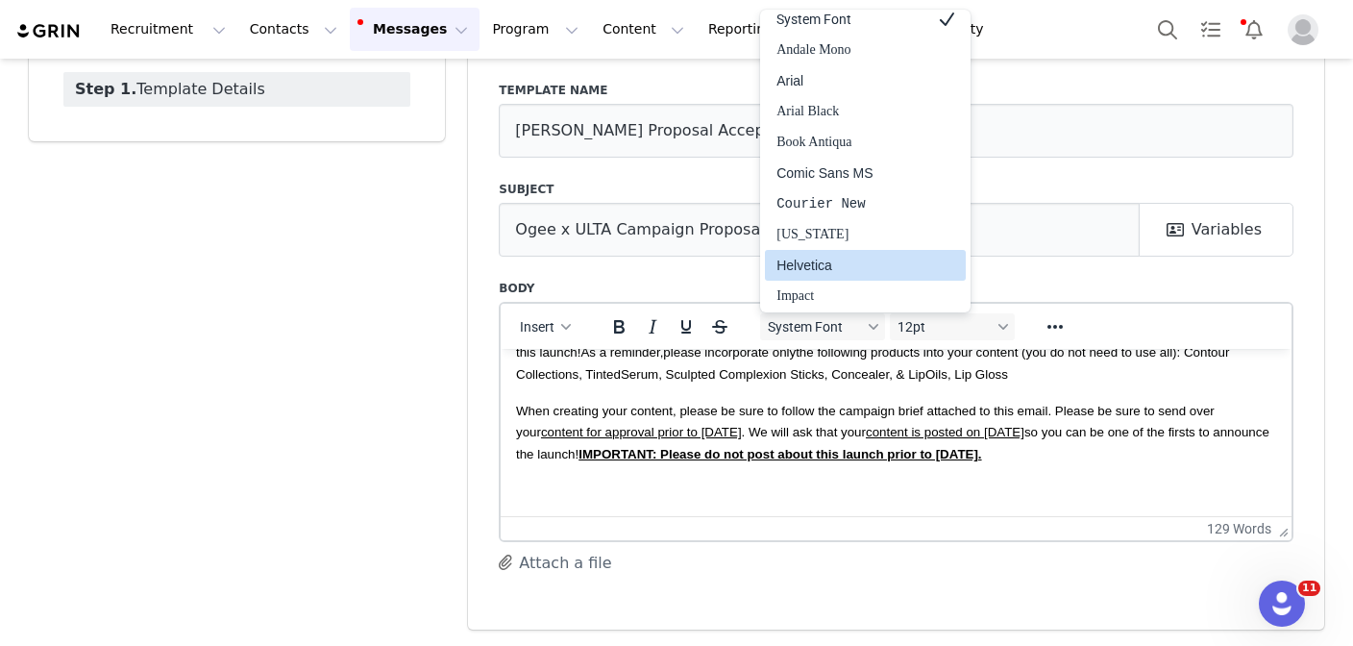
click at [855, 258] on div "Helvetica" at bounding box center [851, 265] width 151 height 23
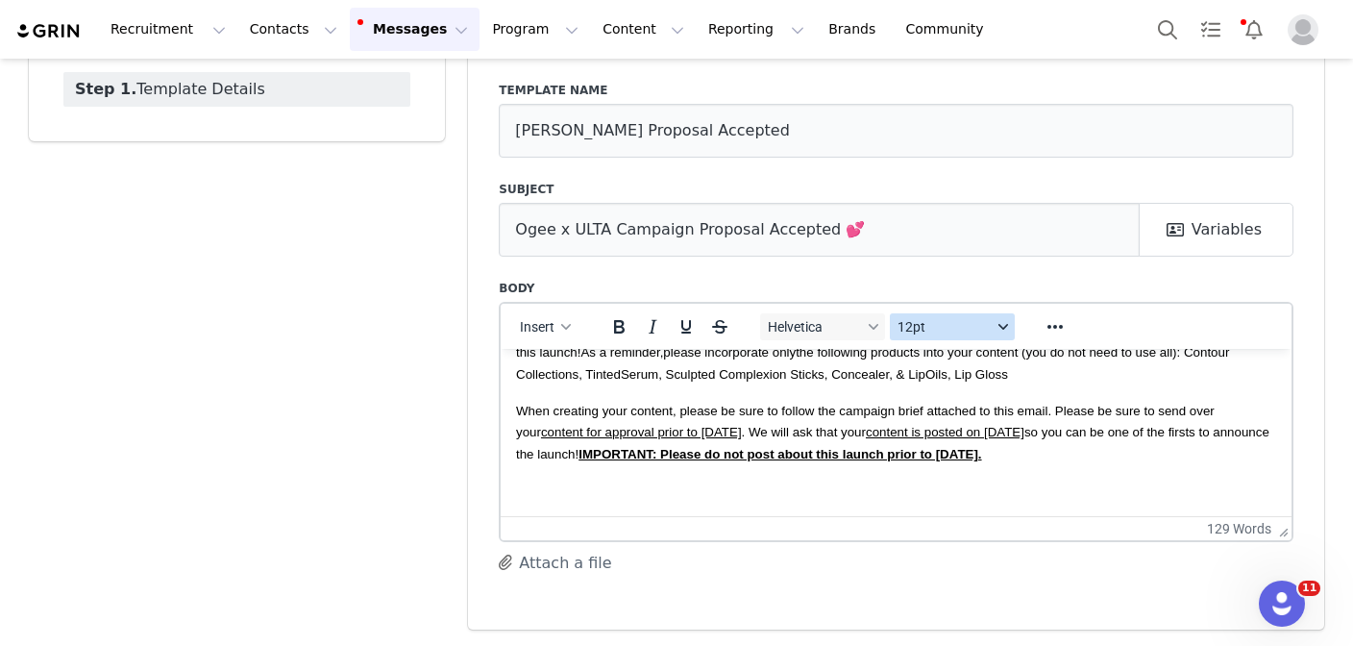
click at [957, 329] on span "12pt" at bounding box center [945, 326] width 94 height 15
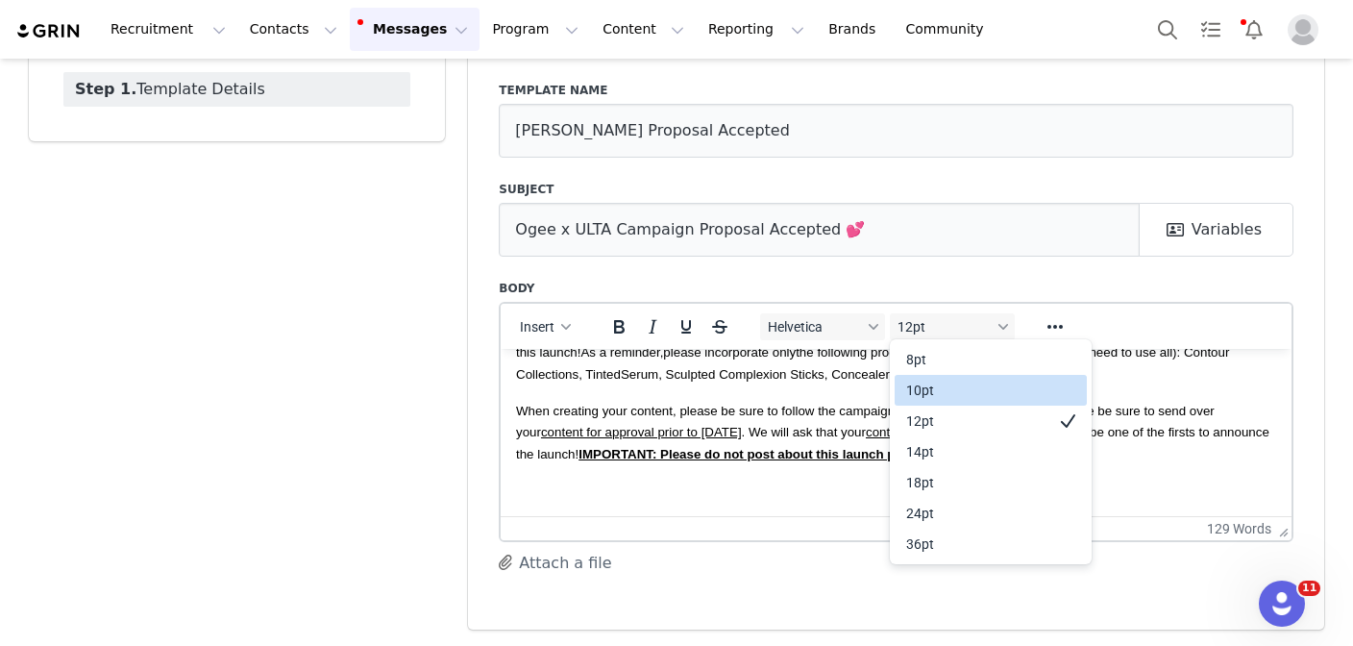
click at [938, 383] on div "10pt" at bounding box center [977, 390] width 142 height 23
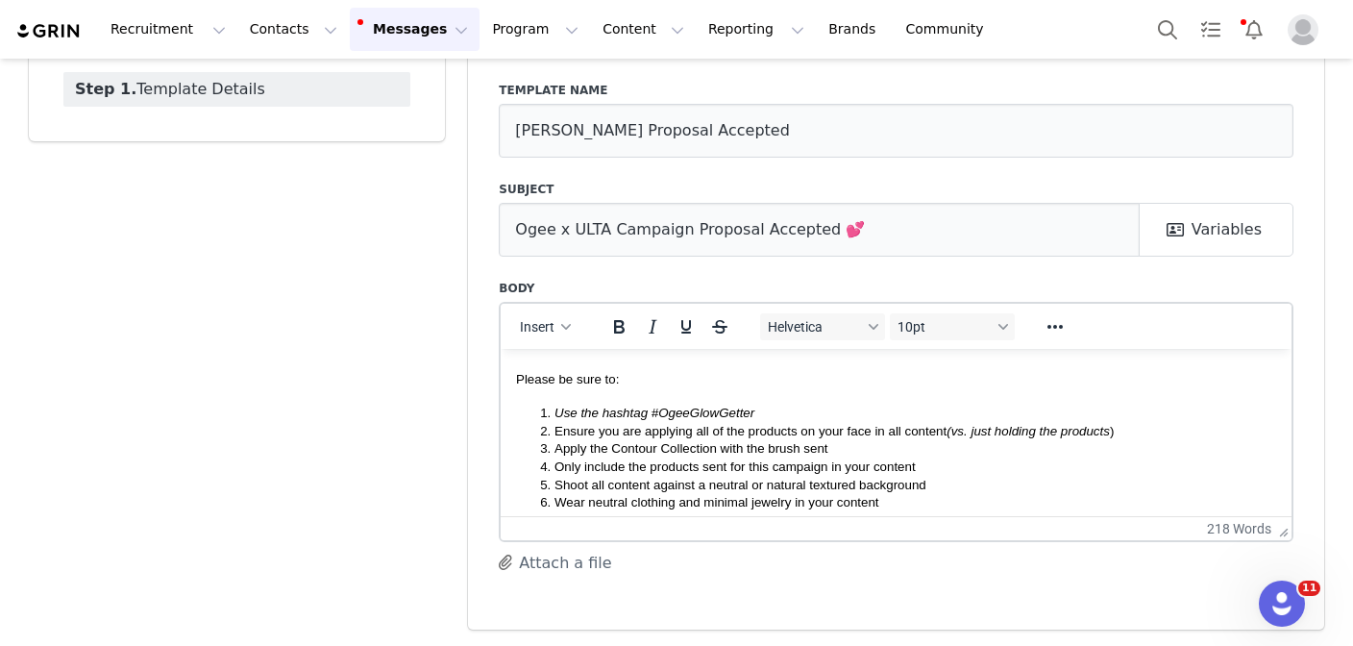
scroll to position [259, 0]
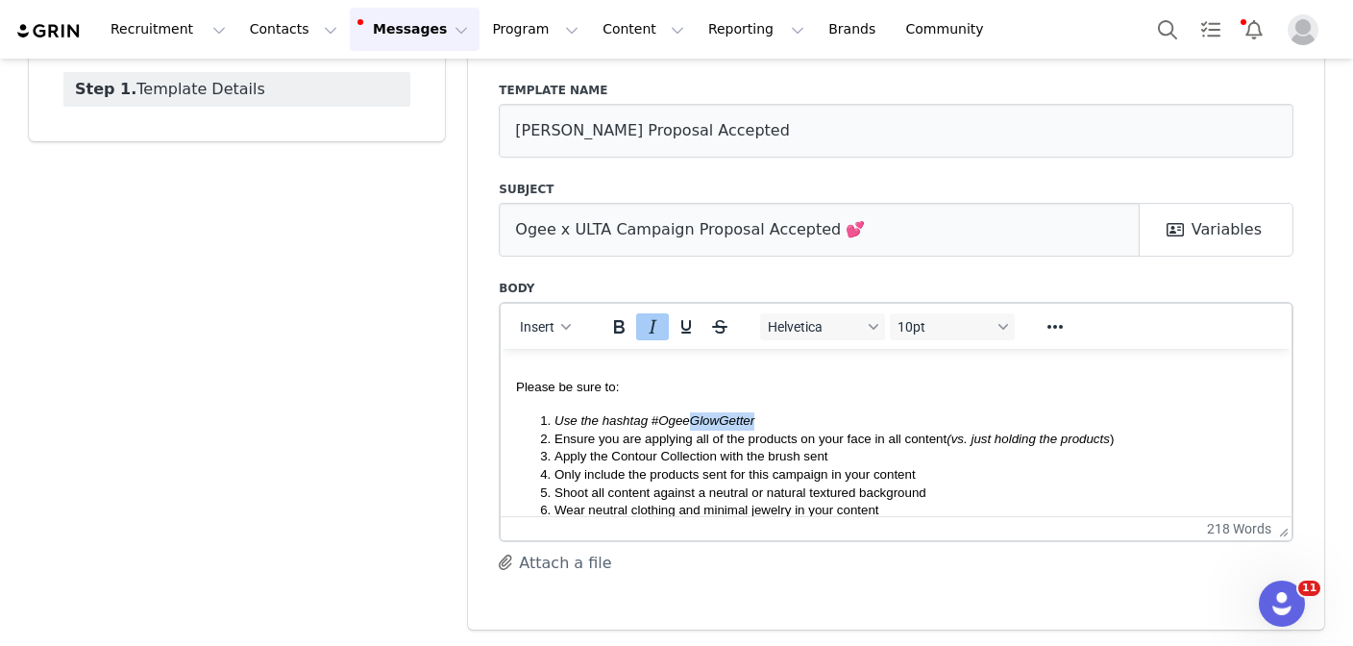
drag, startPoint x: 757, startPoint y: 420, endPoint x: 695, endPoint y: 417, distance: 62.5
click at [695, 417] on li "Use the hashtag #OgeeGlowGetter" at bounding box center [915, 420] width 722 height 18
click at [743, 435] on span "Ensure you are applying all of the products on your face in all content (vs. ju…" at bounding box center [833, 438] width 559 height 14
drag, startPoint x: 744, startPoint y: 436, endPoint x: 699, endPoint y: 436, distance: 45.2
click at [699, 436] on span "Ensure you are applying all of the products on your face in all content (vs. ju…" at bounding box center [833, 438] width 559 height 14
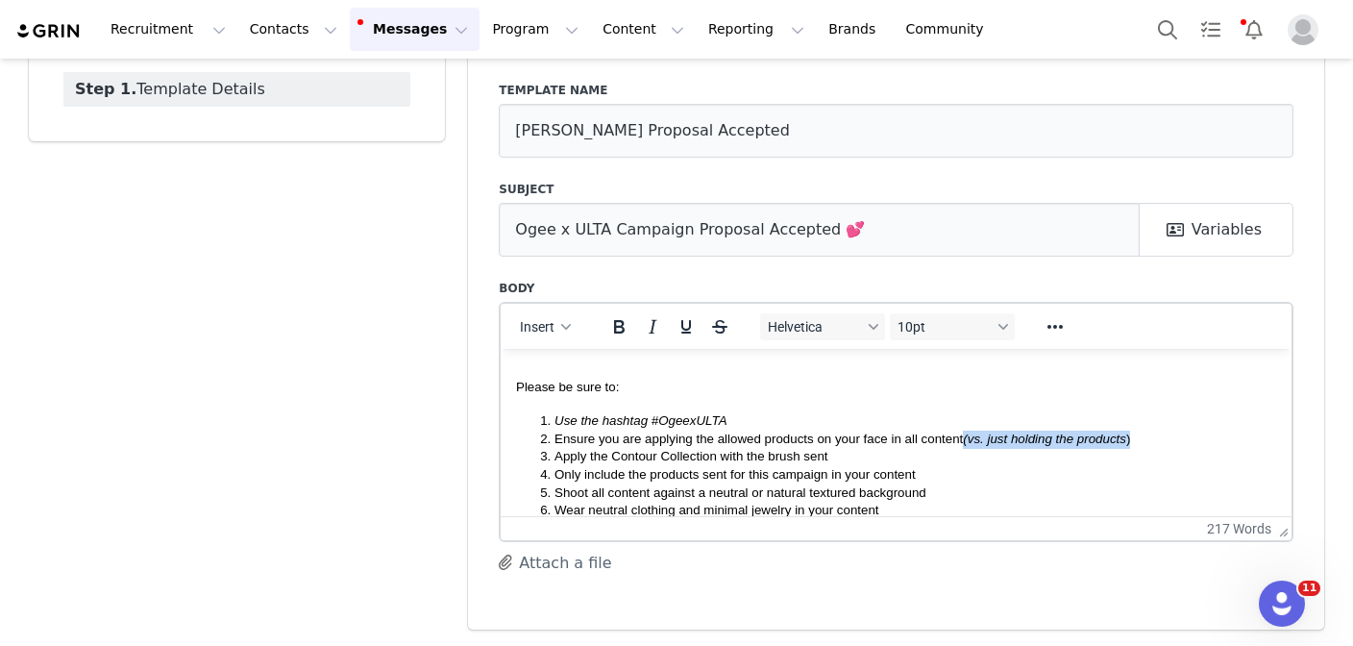
drag, startPoint x: 1136, startPoint y: 432, endPoint x: 968, endPoint y: 435, distance: 168.2
click at [968, 435] on li "Ensure you are applying the allowed products on your face in all content (vs. j…" at bounding box center [915, 439] width 722 height 18
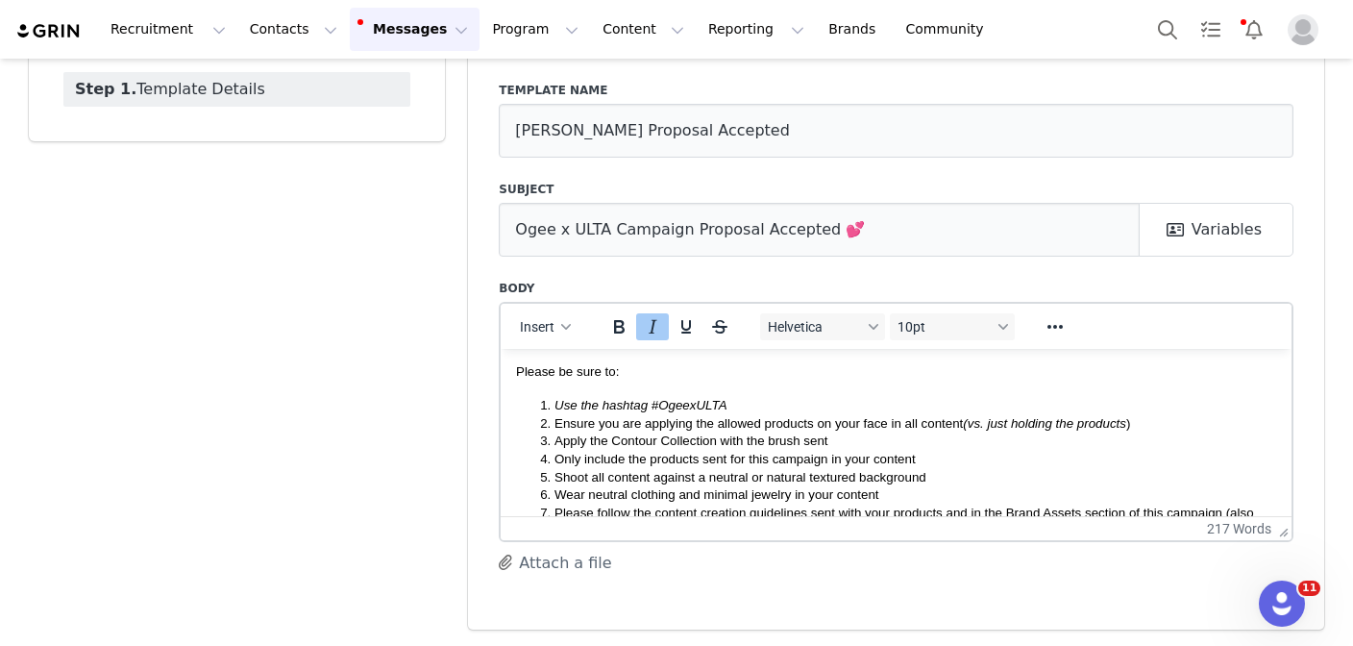
click at [843, 438] on li "Apply the Contour Collection with the brush sent" at bounding box center [915, 440] width 722 height 18
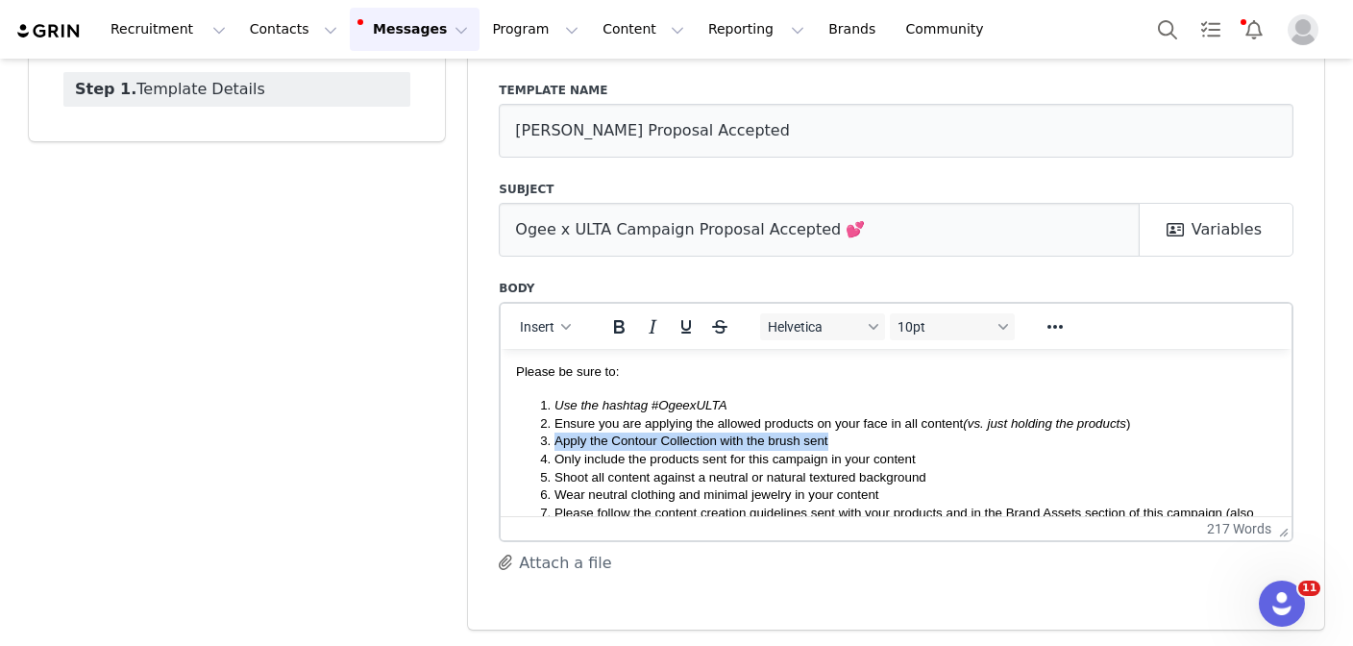
drag, startPoint x: 839, startPoint y: 435, endPoint x: 523, endPoint y: 438, distance: 316.2
click at [523, 439] on ol "Use the hashtag #OgeexULTA Ensure you are applying the allowed products on your…" at bounding box center [896, 467] width 760 height 143
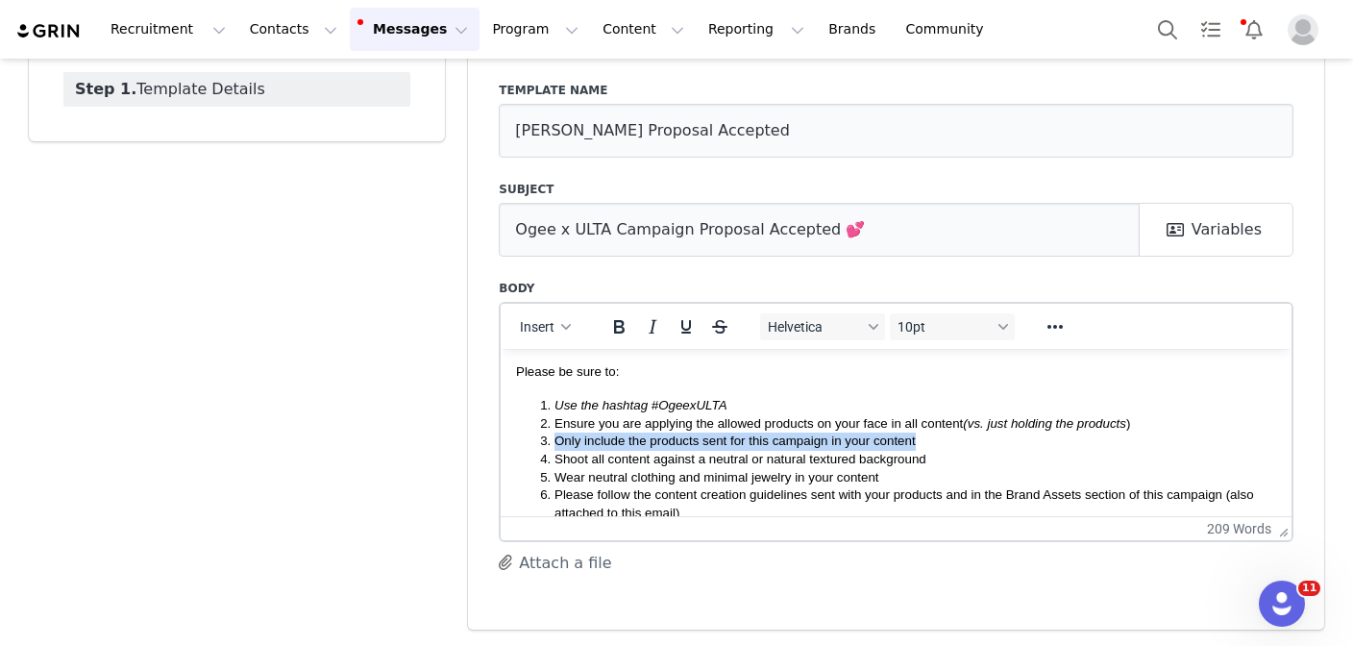
drag, startPoint x: 920, startPoint y: 441, endPoint x: 522, endPoint y: 433, distance: 397.9
click at [522, 433] on ol "Use the hashtag #OgeexULTA Ensure you are applying the allowed products on your…" at bounding box center [896, 459] width 760 height 126
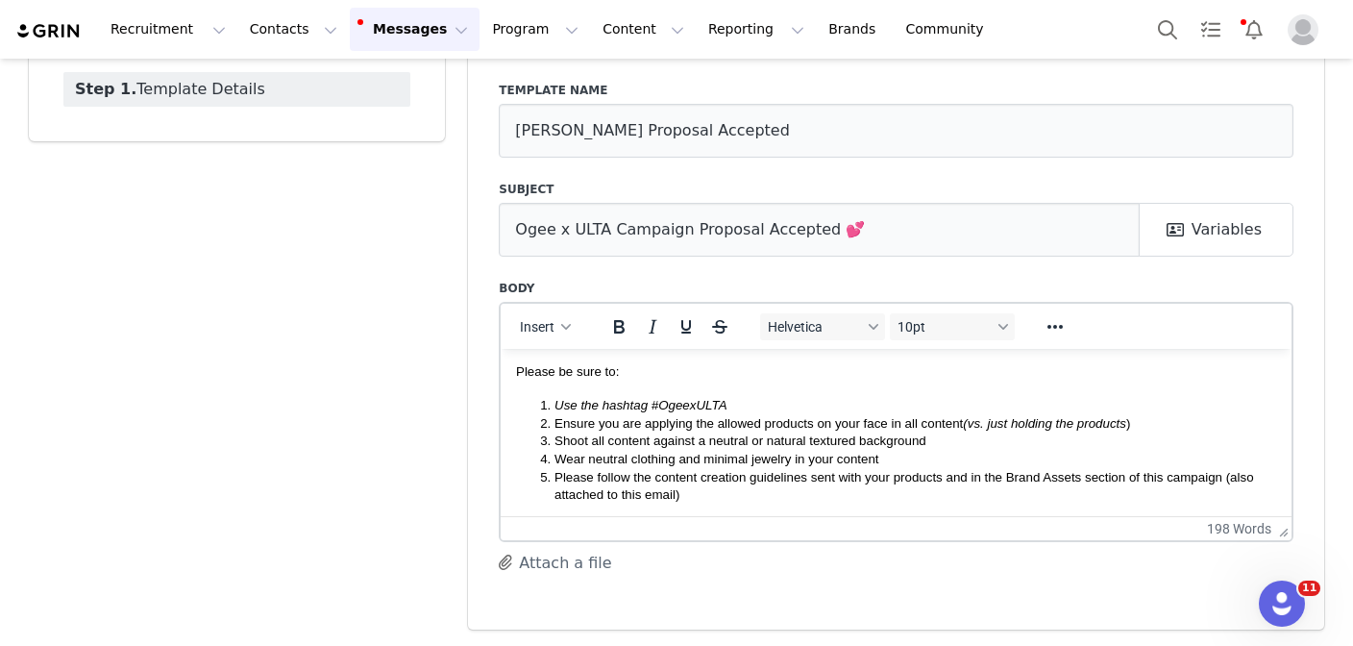
scroll to position [277, 0]
click at [679, 452] on span "Wear neutral clothing and minimal jewelry in your content" at bounding box center [716, 456] width 325 height 14
drag, startPoint x: 627, startPoint y: 455, endPoint x: 644, endPoint y: 455, distance: 16.3
click at [627, 455] on span "Wear neutral clothing and minimal jewelry in your content" at bounding box center [716, 456] width 325 height 14
click at [956, 449] on span "Wear neutral, pink or orange clothing and minimal jewelry in your content" at bounding box center [760, 456] width 413 height 14
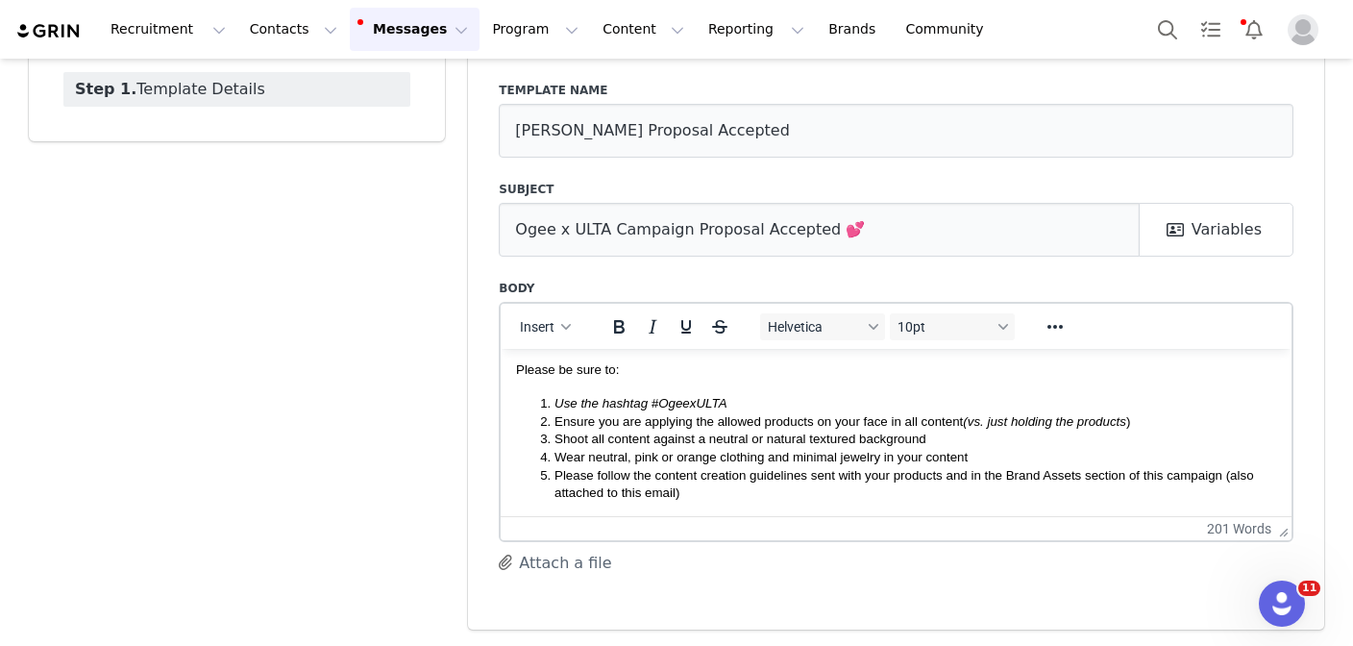
click at [659, 455] on span "Wear neutral, pink or orange clothing and minimal jewelry in your content" at bounding box center [760, 456] width 413 height 14
click at [971, 469] on span "Please follow the content creation guidelines sent with your products and in th…" at bounding box center [904, 481] width 700 height 33
click at [963, 434] on li "Shoot all content against a neutral or natural textured background" at bounding box center [915, 437] width 722 height 18
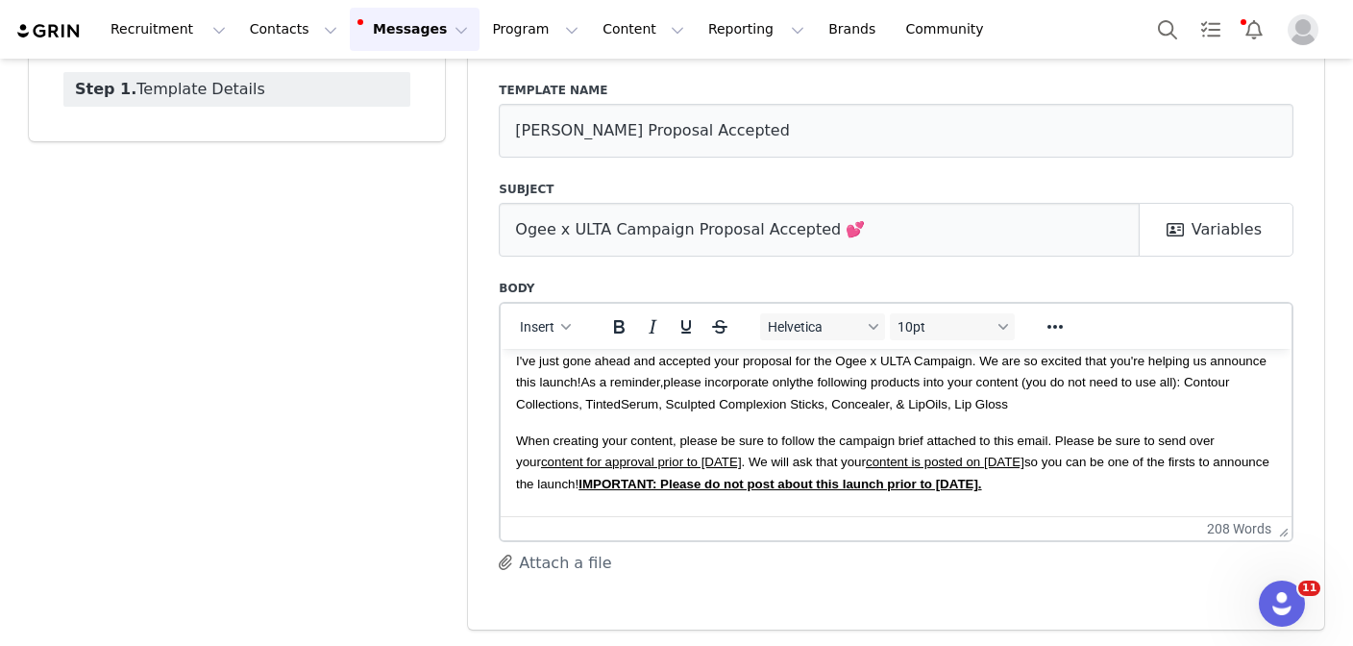
scroll to position [48, 0]
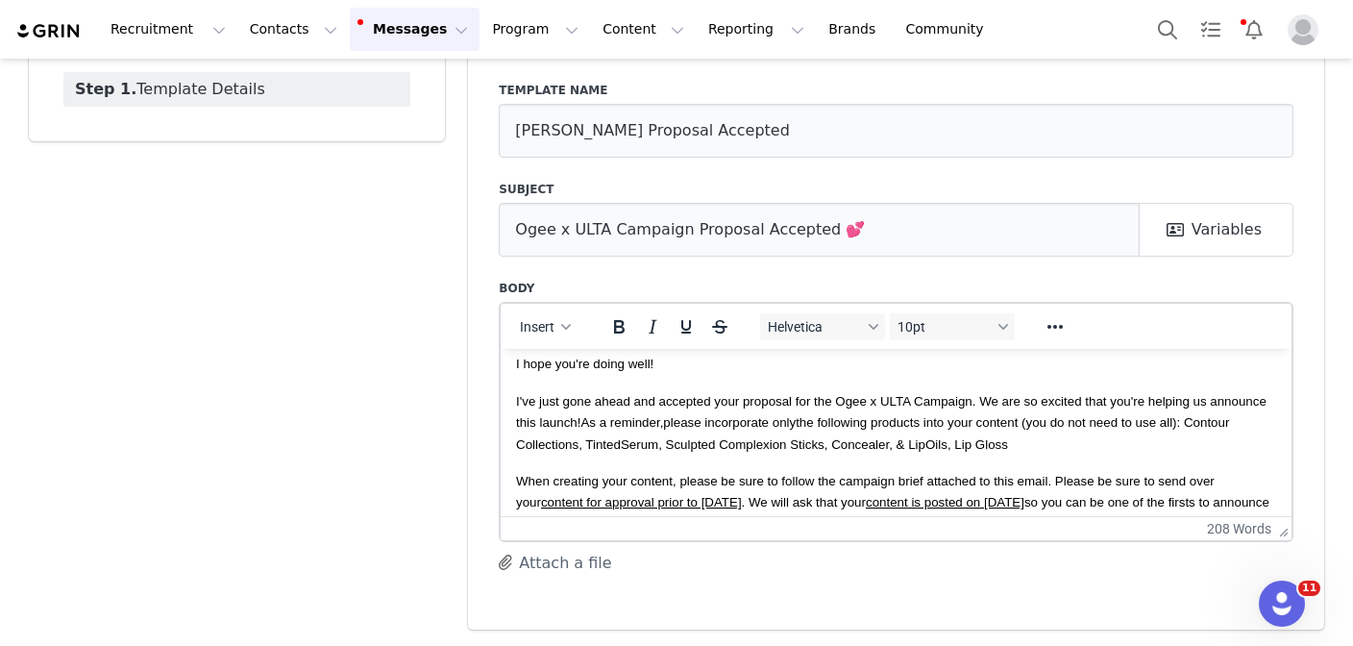
drag, startPoint x: 583, startPoint y: 419, endPoint x: 525, endPoint y: 413, distance: 58.9
click at [525, 413] on p "I've just gone ahead and accepted your proposal for the Ogee x ULTA Campaign. W…" at bounding box center [896, 421] width 760 height 64
click at [585, 419] on span "I've just gone ahead and accepted your proposal for the Ogee x ULTA Campaign. W…" at bounding box center [891, 422] width 750 height 58
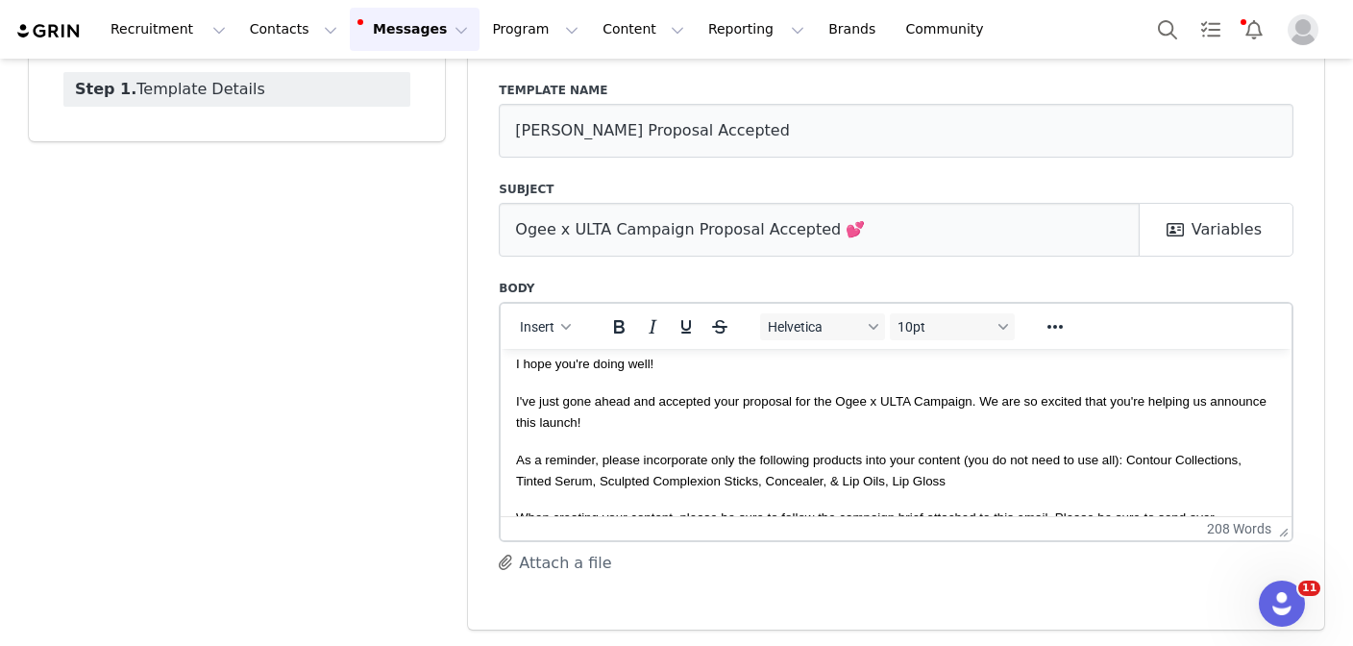
click at [721, 417] on p "I've just gone ahead and accepted your proposal for the Ogee x ULTA Campaign. W…" at bounding box center [896, 410] width 760 height 43
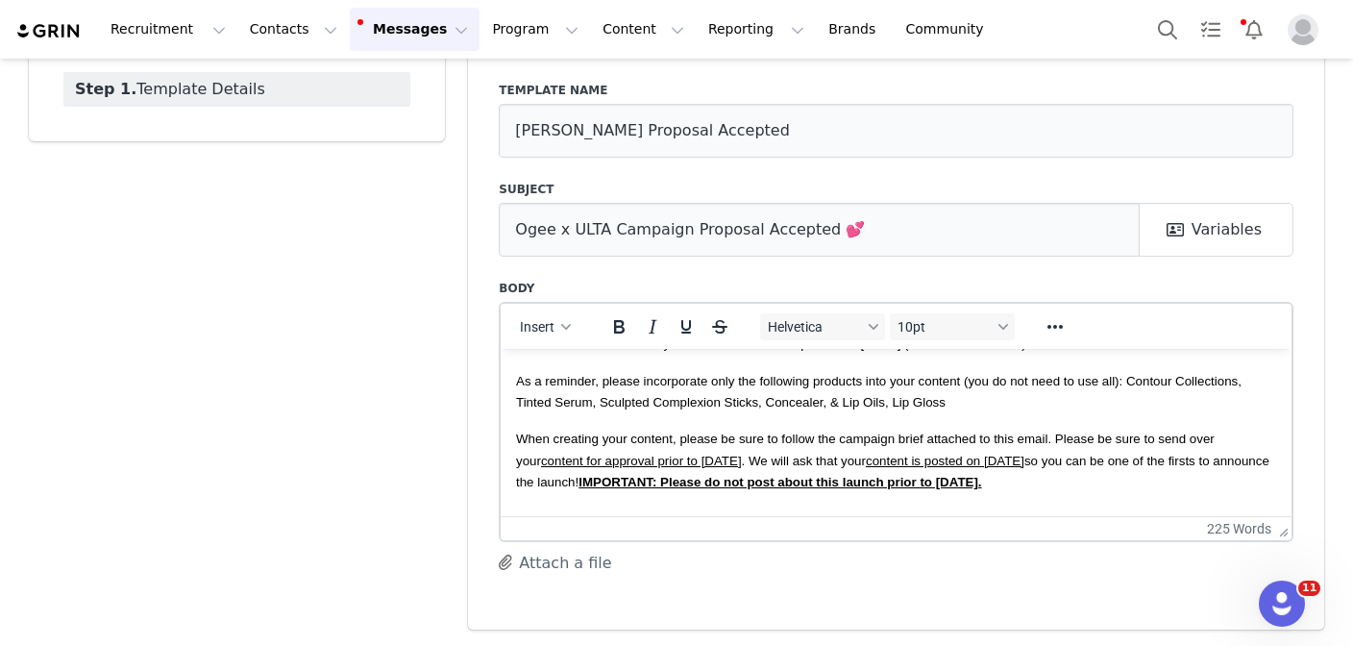
scroll to position [129, 0]
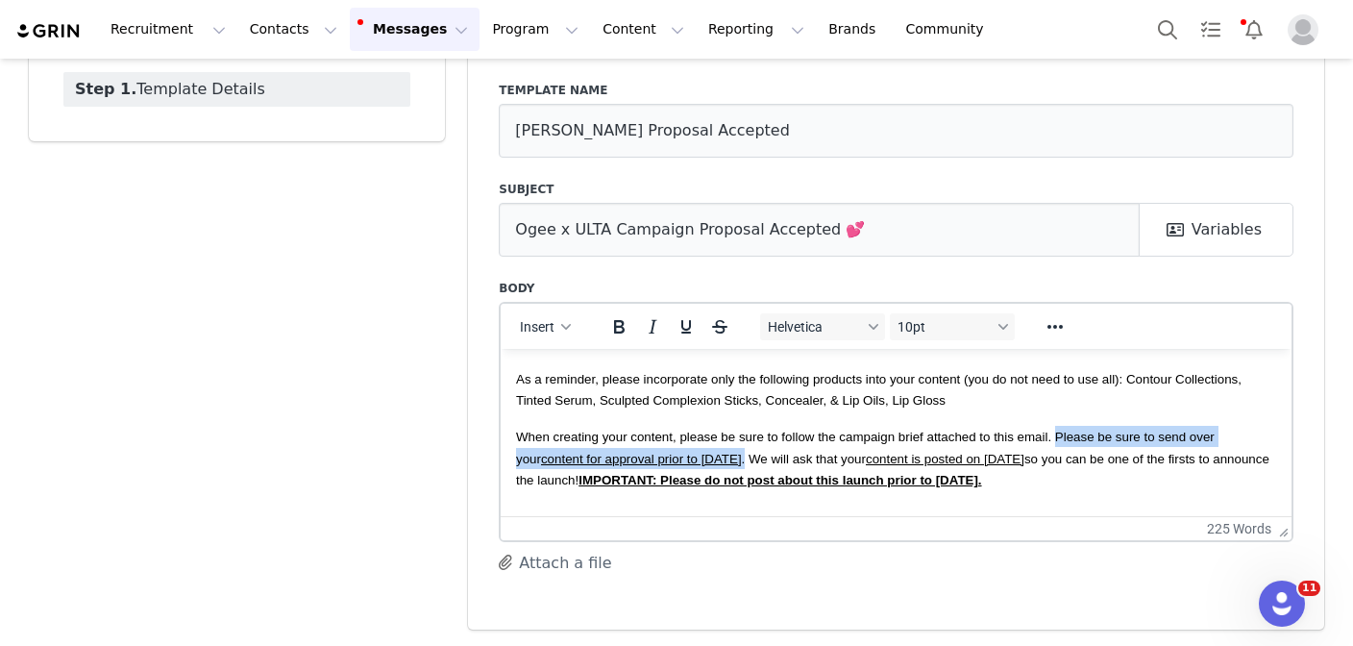
drag, startPoint x: 754, startPoint y: 455, endPoint x: 1056, endPoint y: 430, distance: 302.8
click at [1056, 431] on span "When creating your content, please be sure to follow the campaign brief attache…" at bounding box center [892, 458] width 753 height 58
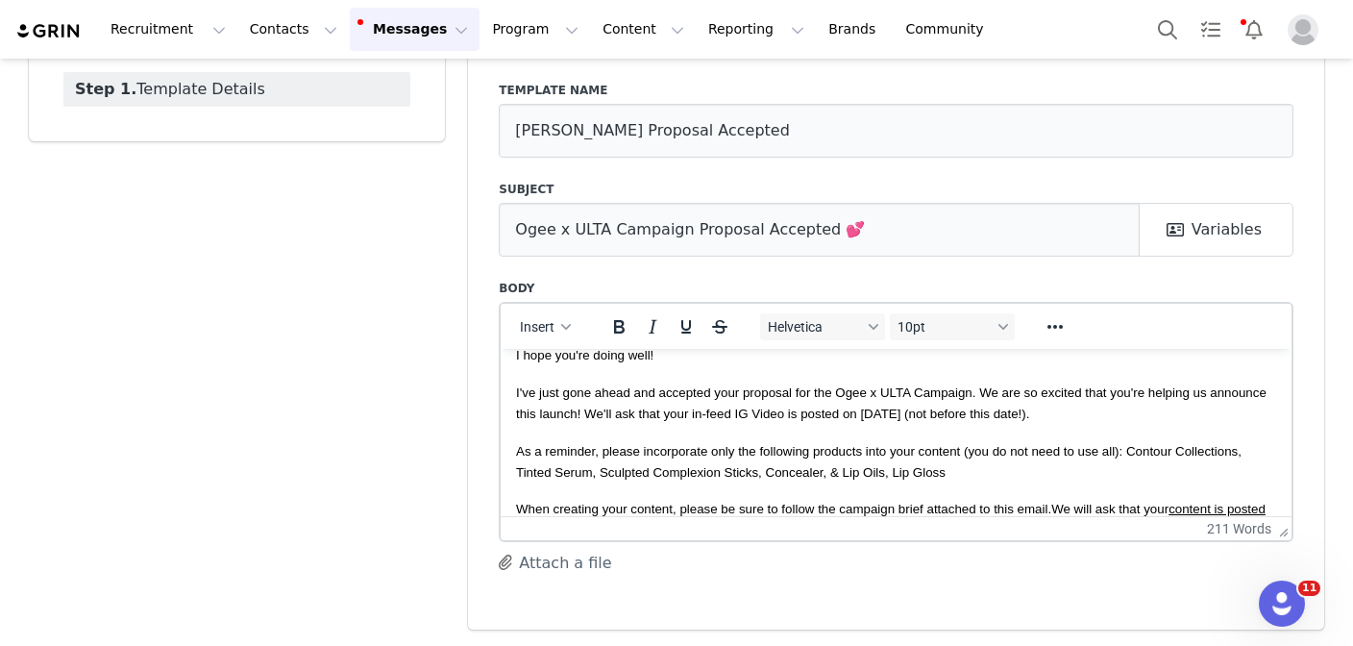
scroll to position [29, 0]
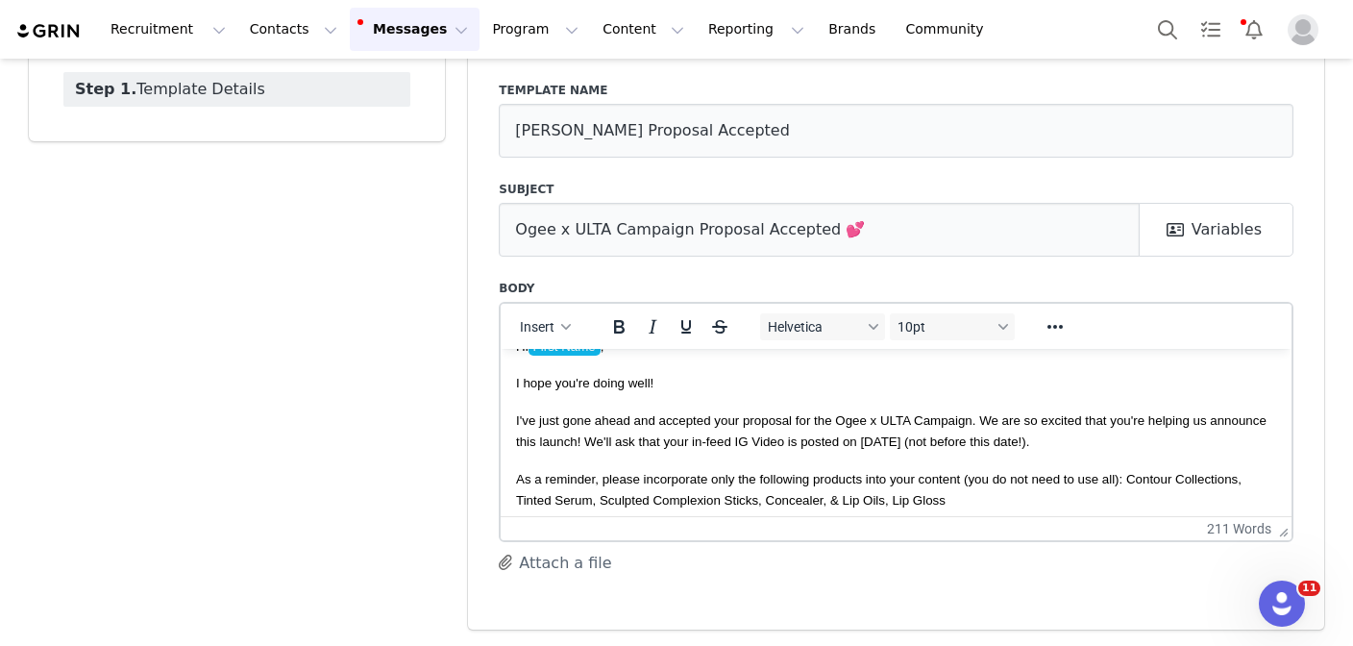
click at [1117, 441] on p "I've just gone ahead and accepted your proposal for the Ogee x ULTA Campaign. W…" at bounding box center [896, 429] width 760 height 43
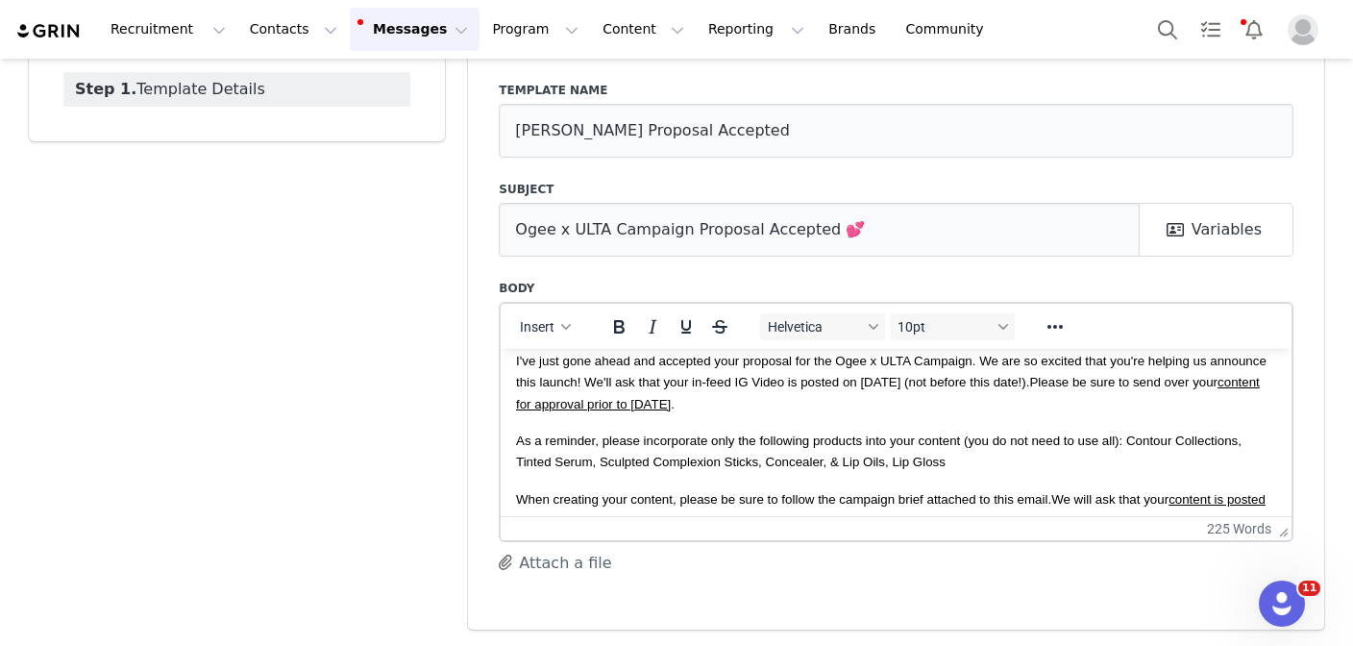
scroll to position [90, 0]
drag, startPoint x: 972, startPoint y: 379, endPoint x: 803, endPoint y: 379, distance: 168.2
click at [803, 379] on span "I've just gone ahead and accepted your proposal for the Ogee x ULTA Campaign. W…" at bounding box center [891, 380] width 750 height 58
click at [618, 327] on icon "Bold" at bounding box center [618, 326] width 23 height 23
click at [624, 322] on icon "Bold" at bounding box center [619, 326] width 11 height 13
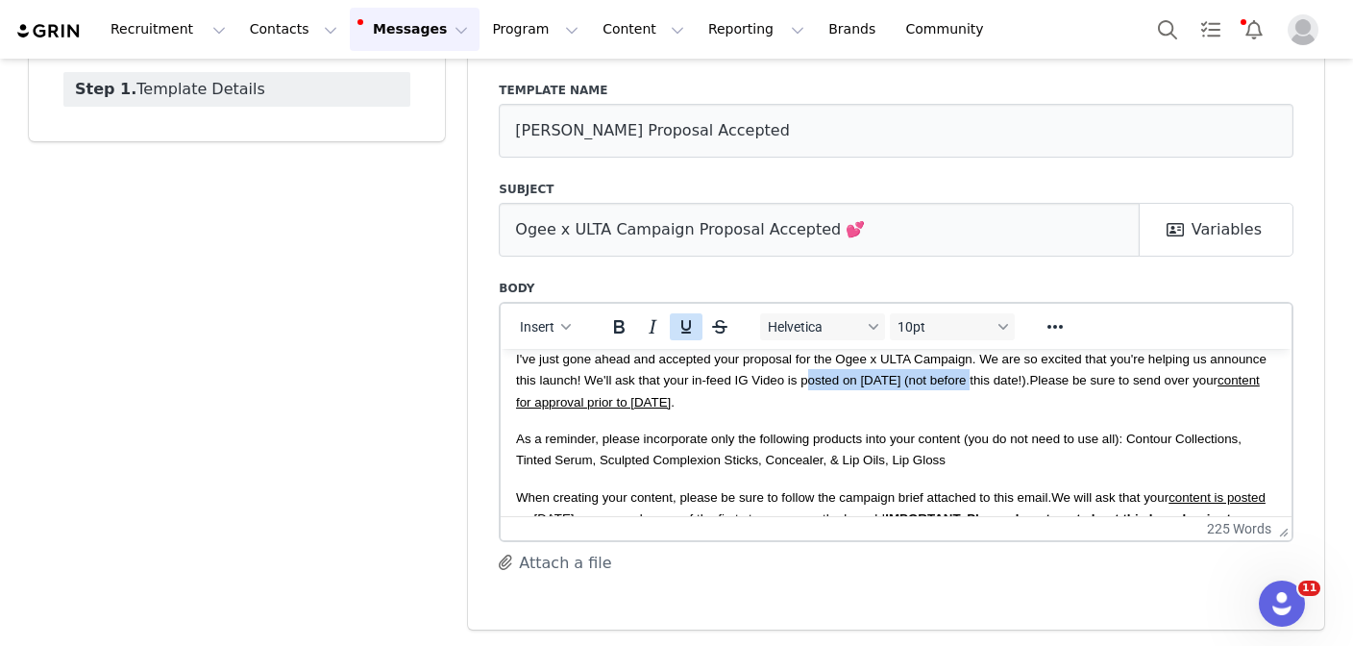
click at [680, 322] on icon "Underline" at bounding box center [686, 326] width 23 height 23
click at [1034, 376] on span "I've just gone ahead and accepted your proposal for the Ogee x ULTA Campaign. W…" at bounding box center [893, 380] width 755 height 58
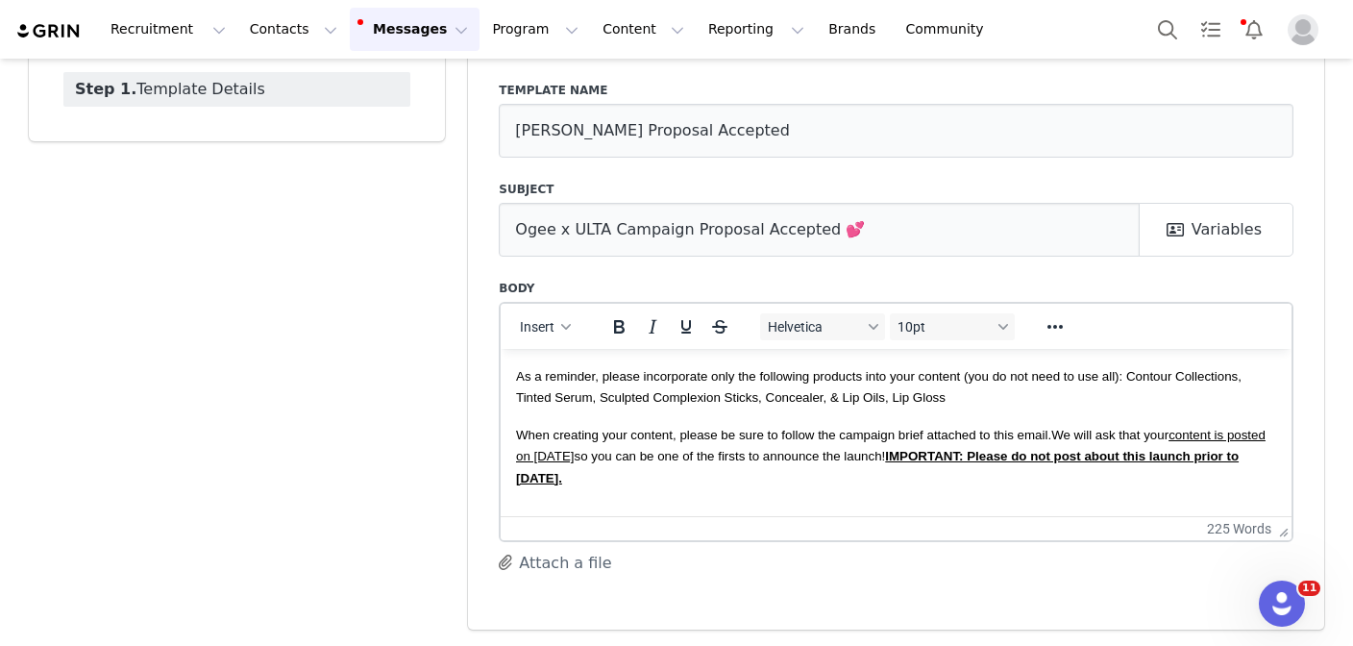
scroll to position [149, 0]
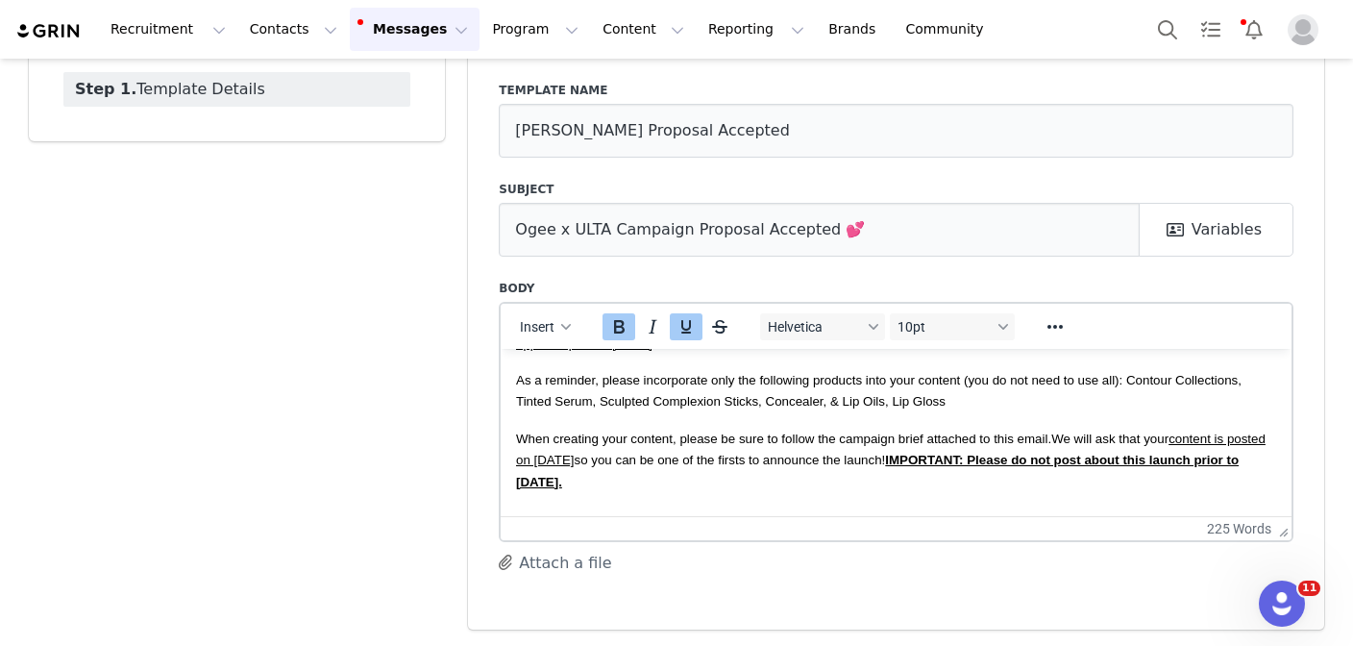
drag, startPoint x: 968, startPoint y: 457, endPoint x: 975, endPoint y: 475, distance: 18.9
click at [975, 475] on p "When creating your content, please be sure to follow the campaign brief attache…" at bounding box center [896, 459] width 760 height 64
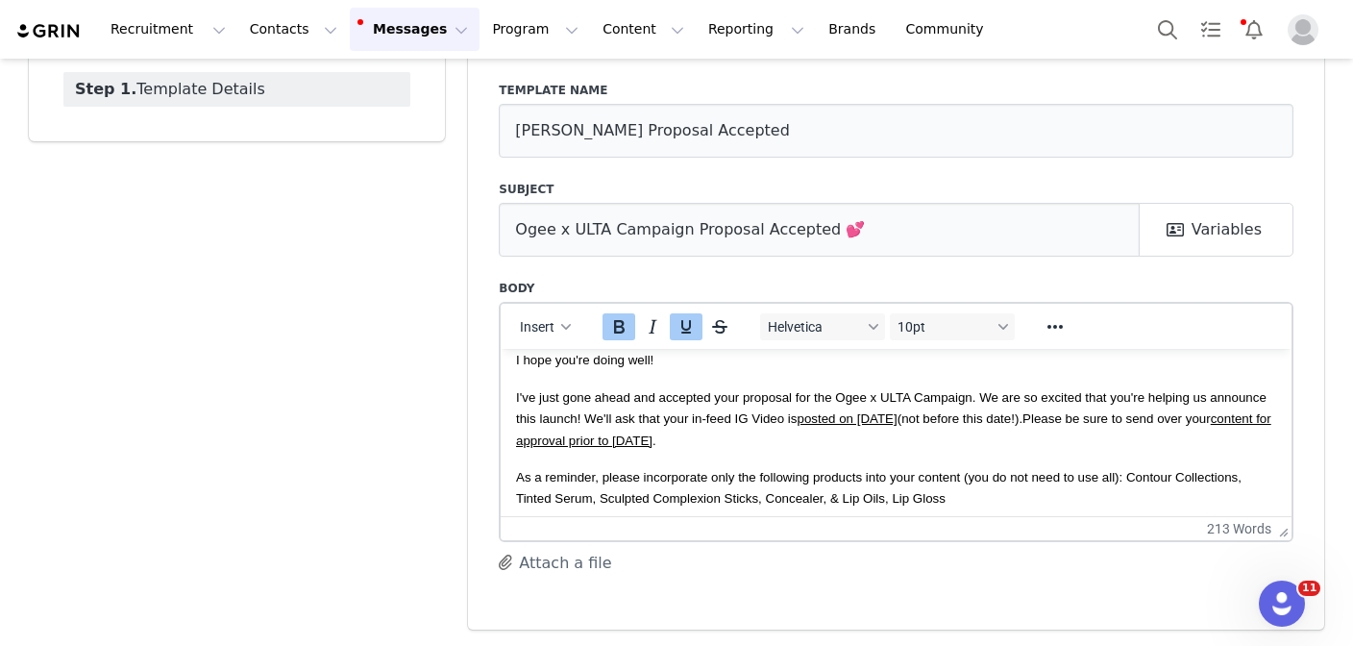
scroll to position [37, 0]
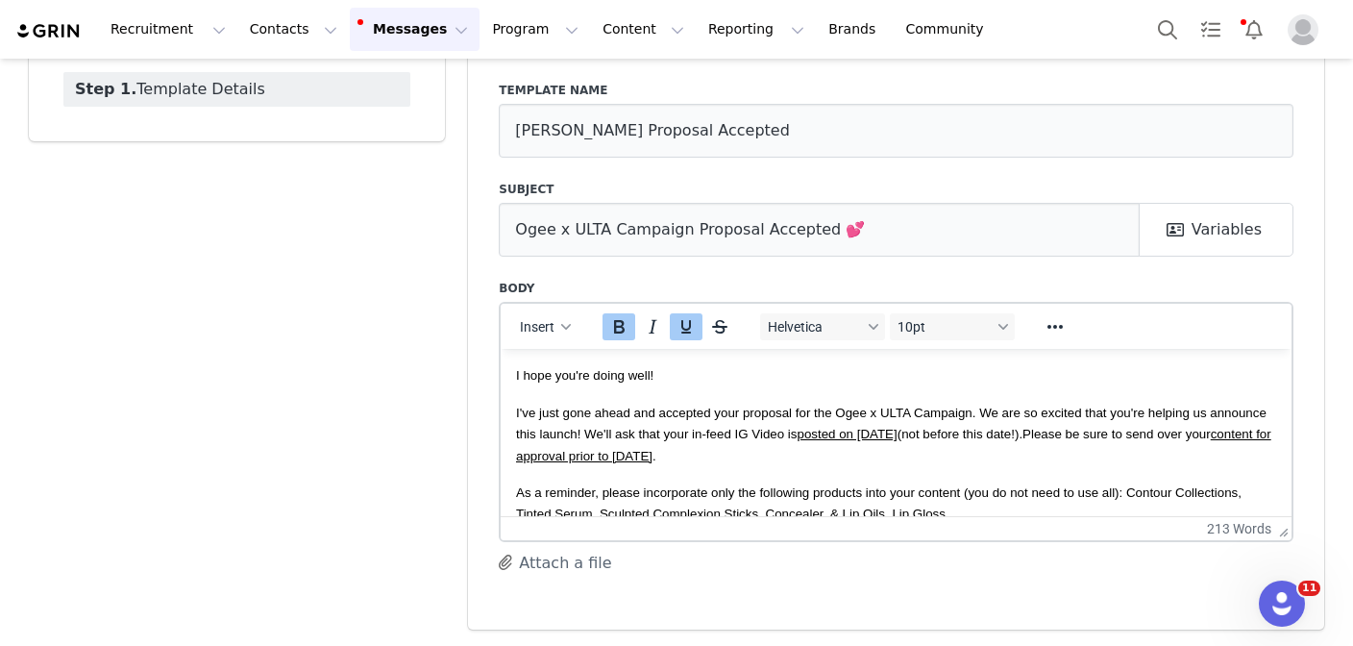
click at [1009, 448] on p "I've just gone ahead and accepted your proposal for the Ogee x ULTA Campaign. W…" at bounding box center [896, 433] width 760 height 64
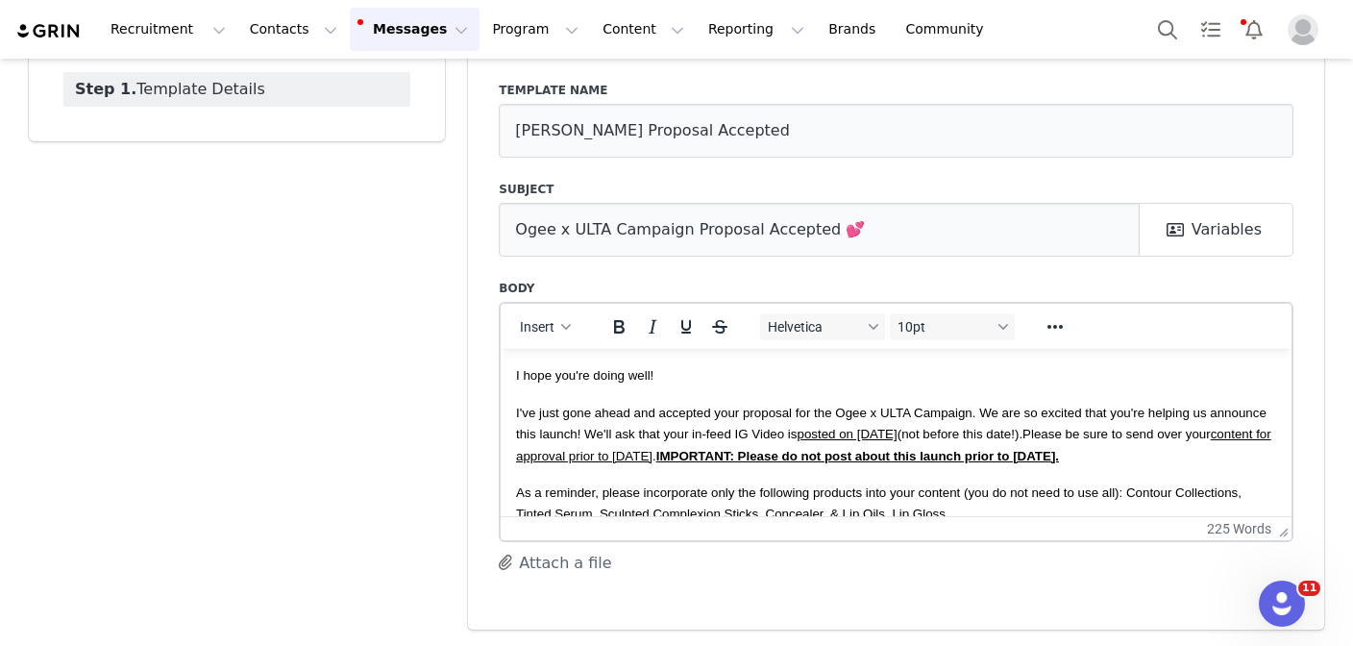
drag, startPoint x: 1097, startPoint y: 432, endPoint x: 972, endPoint y: 432, distance: 124.9
click at [972, 432] on span "I've just gone ahead and accepted your proposal for the Ogee x ULTA Campaign. W…" at bounding box center [893, 434] width 755 height 58
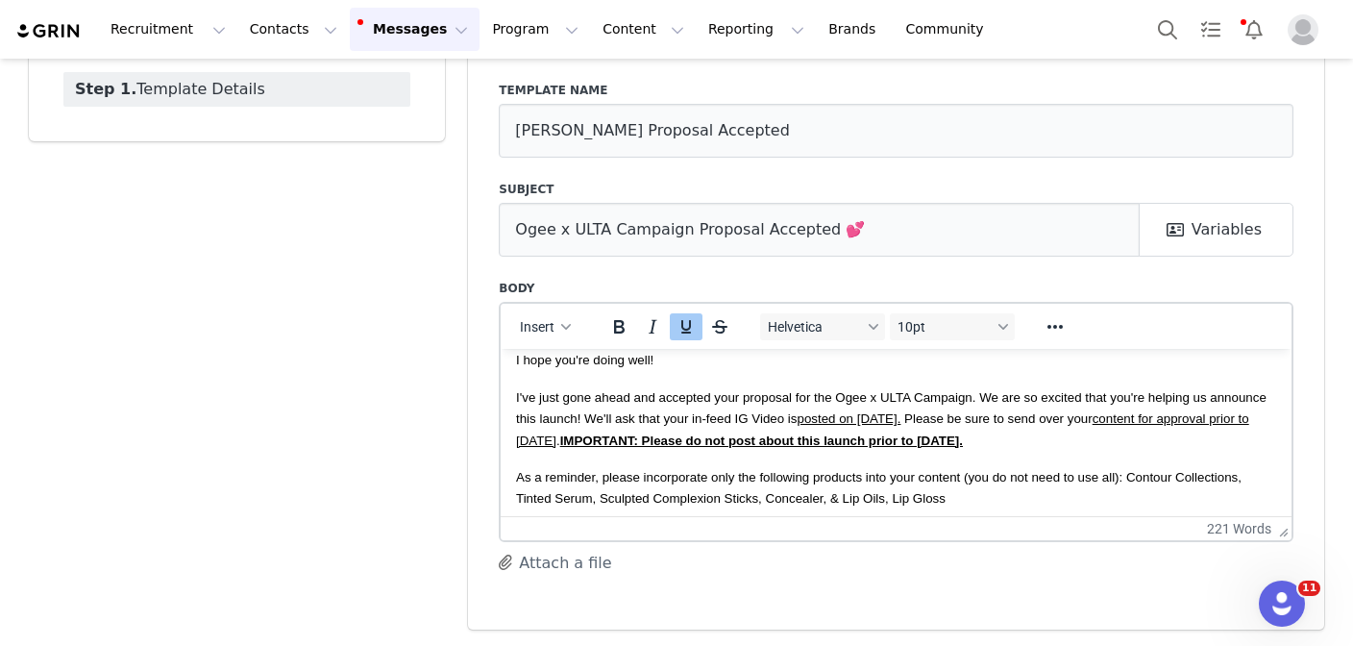
scroll to position [50, 0]
click at [963, 445] on span "IMPORTANT: Please do not post about this launch prior to October 16th." at bounding box center [761, 441] width 403 height 14
click at [959, 435] on span "IMPORTANT: Please do not post about this launch prior to October 16th." at bounding box center [761, 441] width 403 height 14
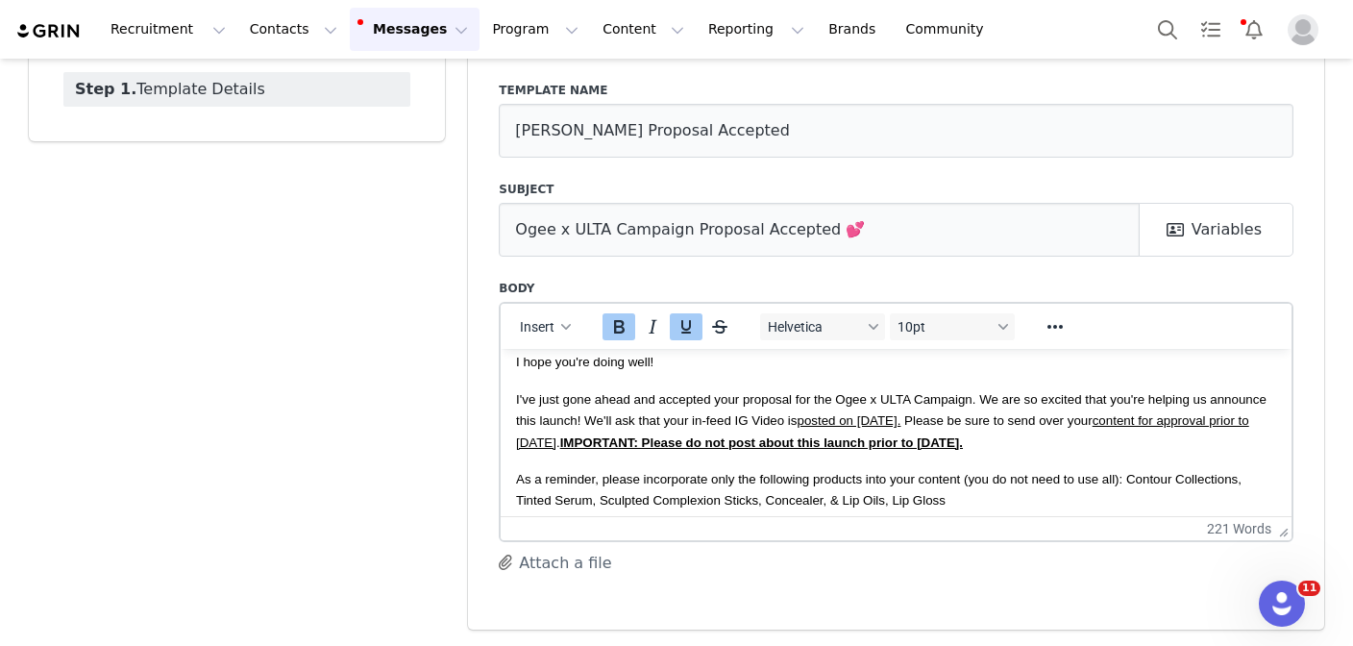
drag, startPoint x: 1148, startPoint y: 444, endPoint x: 696, endPoint y: 438, distance: 452.6
click at [696, 438] on p "I've just gone ahead and accepted your proposal for the Ogee x ULTA Campaign. W…" at bounding box center [896, 419] width 760 height 64
click at [757, 460] on body "Hi First Name , I hope you're doing well! I've just gone ahead and accepted you…" at bounding box center [896, 539] width 760 height 452
drag, startPoint x: 692, startPoint y: 441, endPoint x: 1153, endPoint y: 442, distance: 461.3
click at [1153, 442] on p "I've just gone ahead and accepted your proposal for the Ogee x ULTA Campaign. W…" at bounding box center [896, 419] width 760 height 64
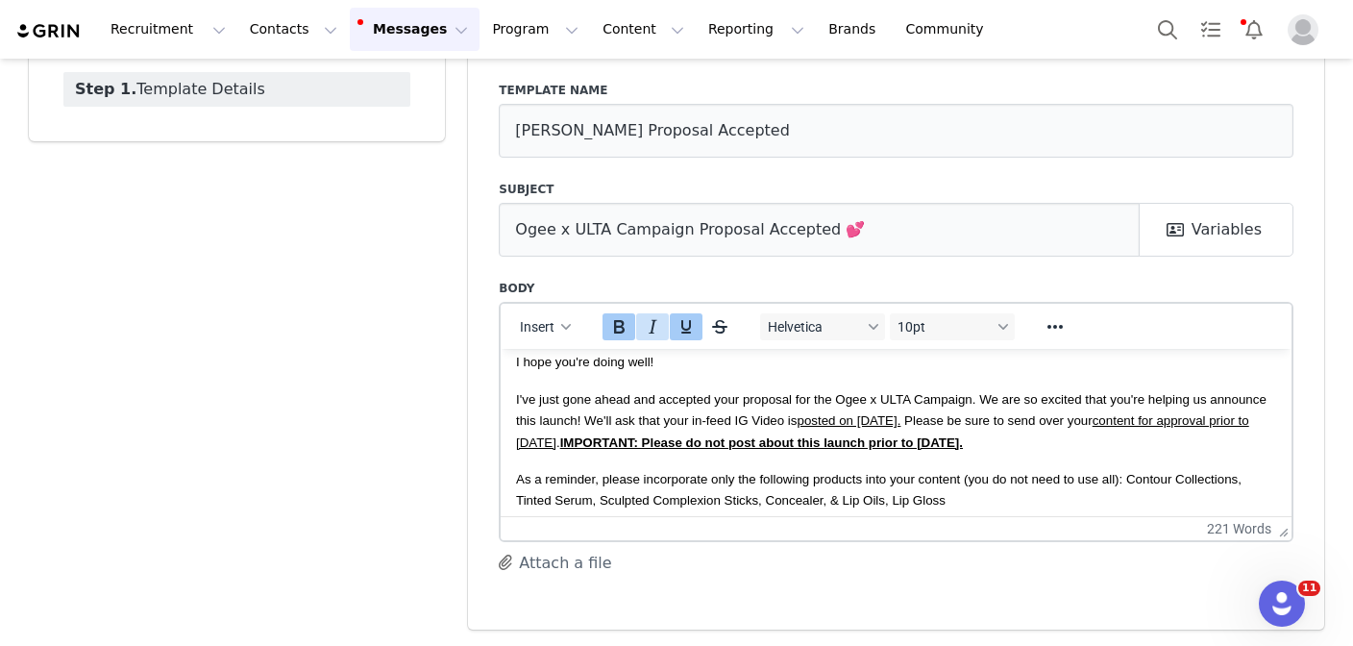
click at [654, 327] on icon "Italic" at bounding box center [652, 326] width 23 height 23
click at [1057, 324] on icon "Reveal or hide additional toolbar items" at bounding box center [1055, 326] width 23 height 23
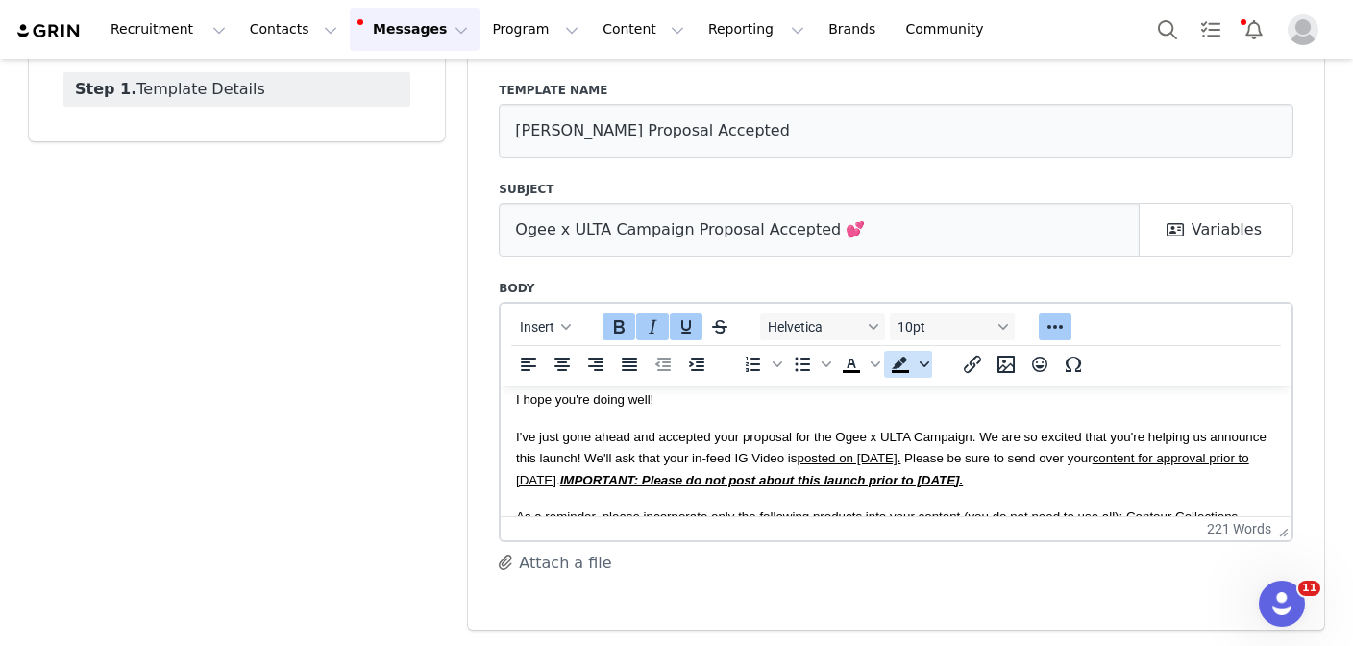
click at [928, 366] on icon "Background color" at bounding box center [925, 364] width 10 height 10
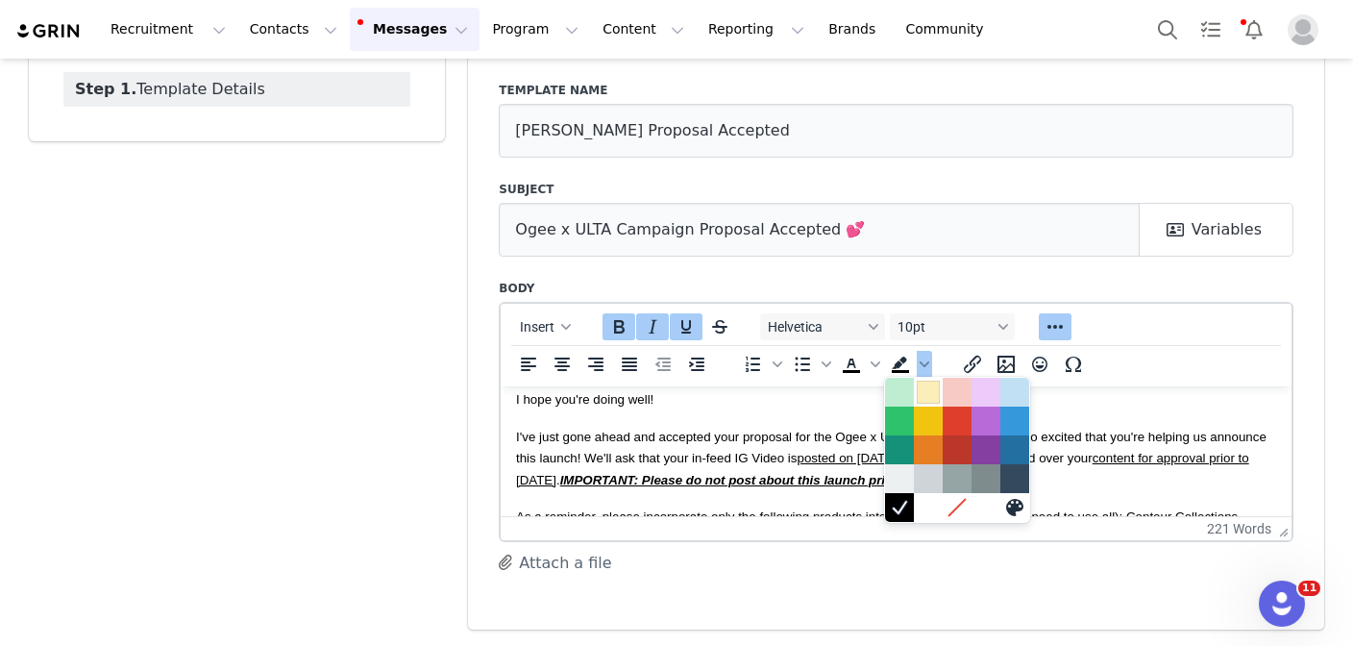
click at [928, 381] on div at bounding box center [928, 392] width 23 height 23
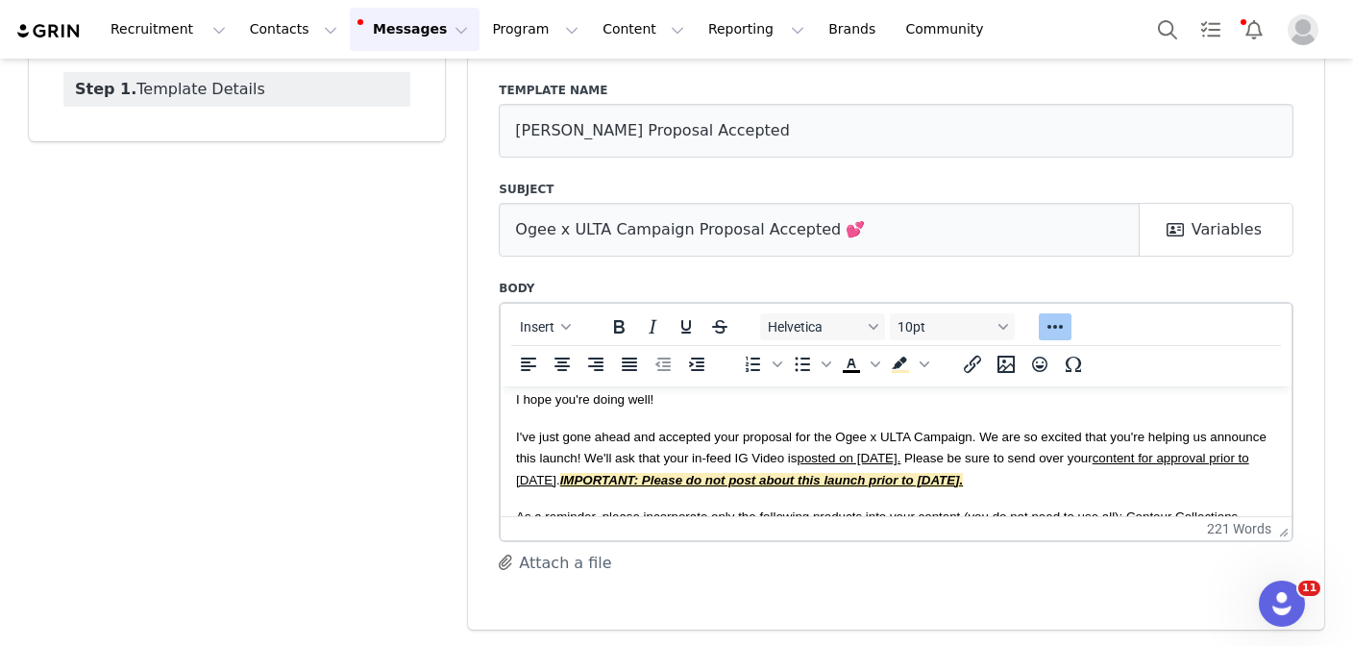
click at [807, 442] on span "I've just gone ahead and accepted your proposal for the Ogee x ULTA Campaign. W…" at bounding box center [891, 458] width 750 height 58
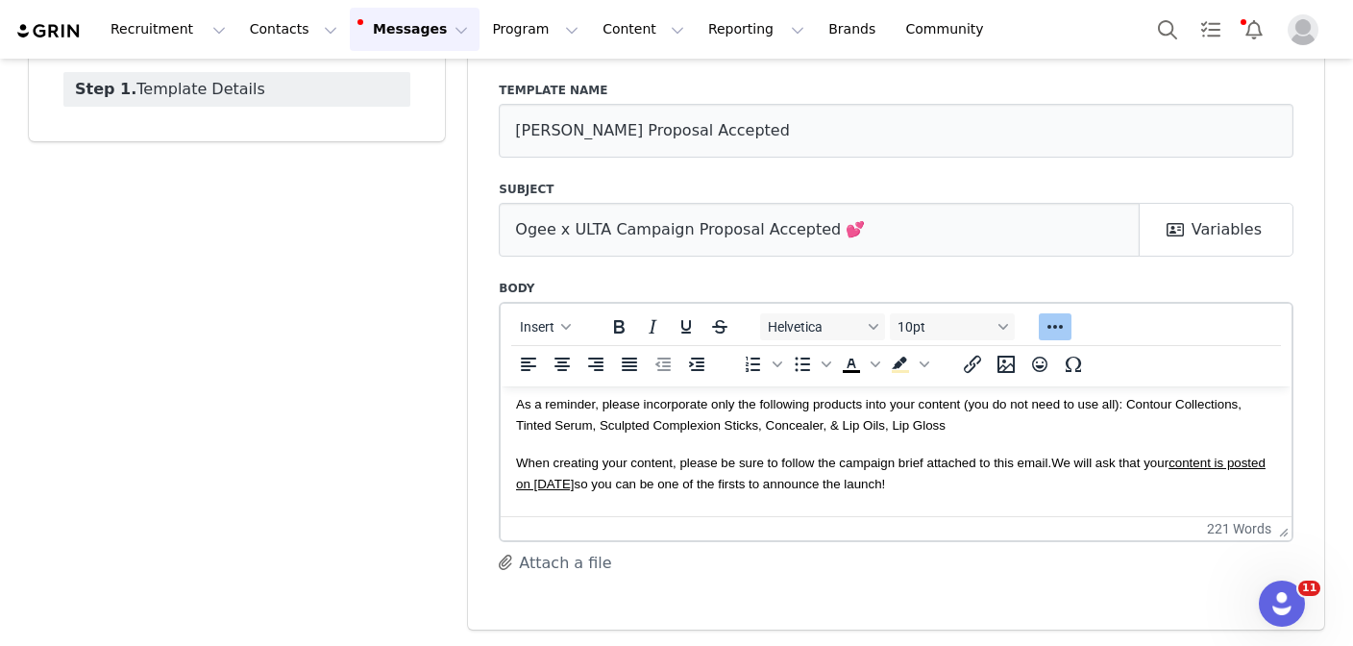
scroll to position [161, 0]
click at [516, 456] on span "When creating your content, please be sure to follow the campaign brief attache…" at bounding box center [891, 473] width 750 height 36
drag, startPoint x: 973, startPoint y: 484, endPoint x: 1057, endPoint y: 460, distance: 87.0
click at [1057, 460] on p "When creating your content, please be sure to follow the campaign brief attache…" at bounding box center [896, 473] width 760 height 43
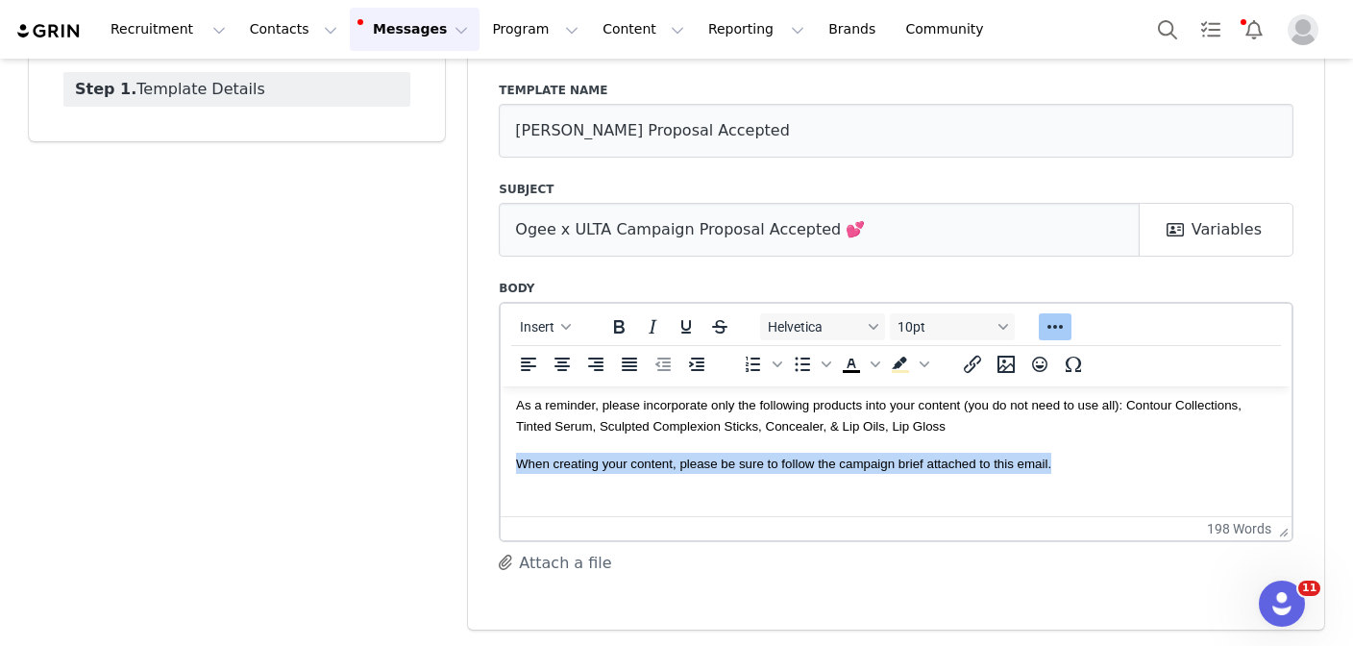
drag, startPoint x: 1071, startPoint y: 463, endPoint x: 488, endPoint y: 455, distance: 583.3
click at [501, 455] on html "Hi First Name , I hope you're doing well! I've just gone ahead and accepted you…" at bounding box center [896, 454] width 791 height 461
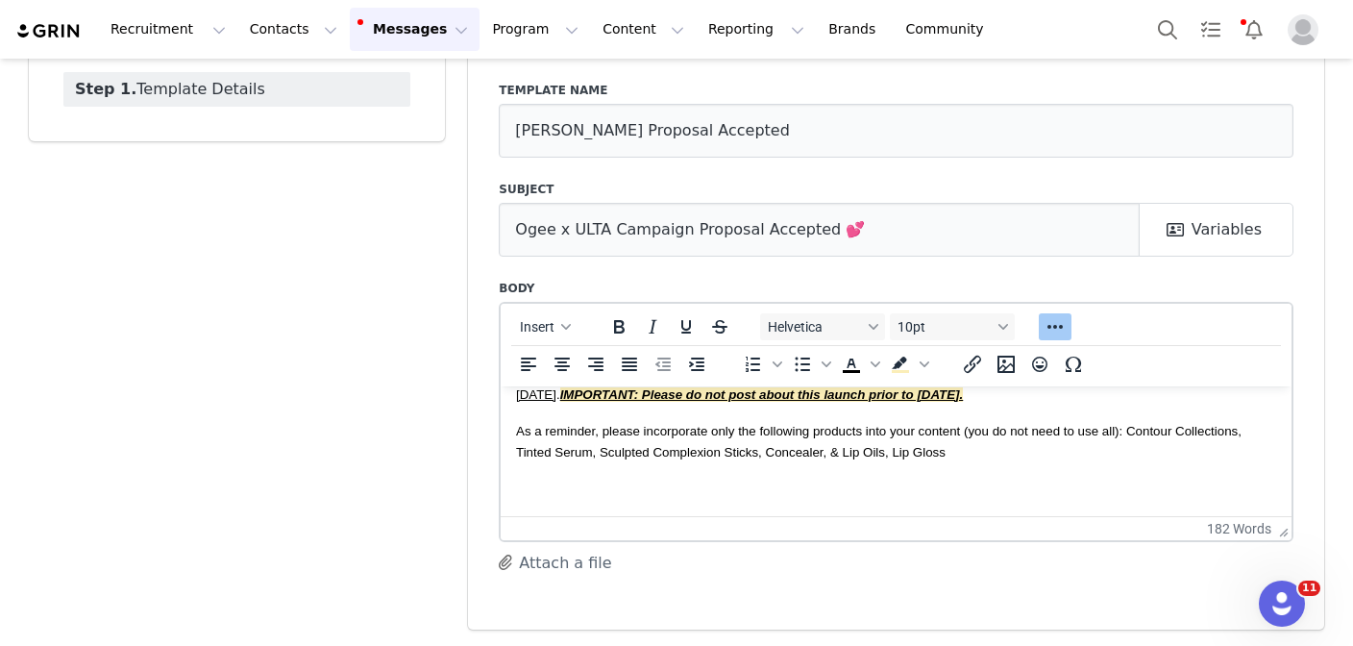
scroll to position [108, 0]
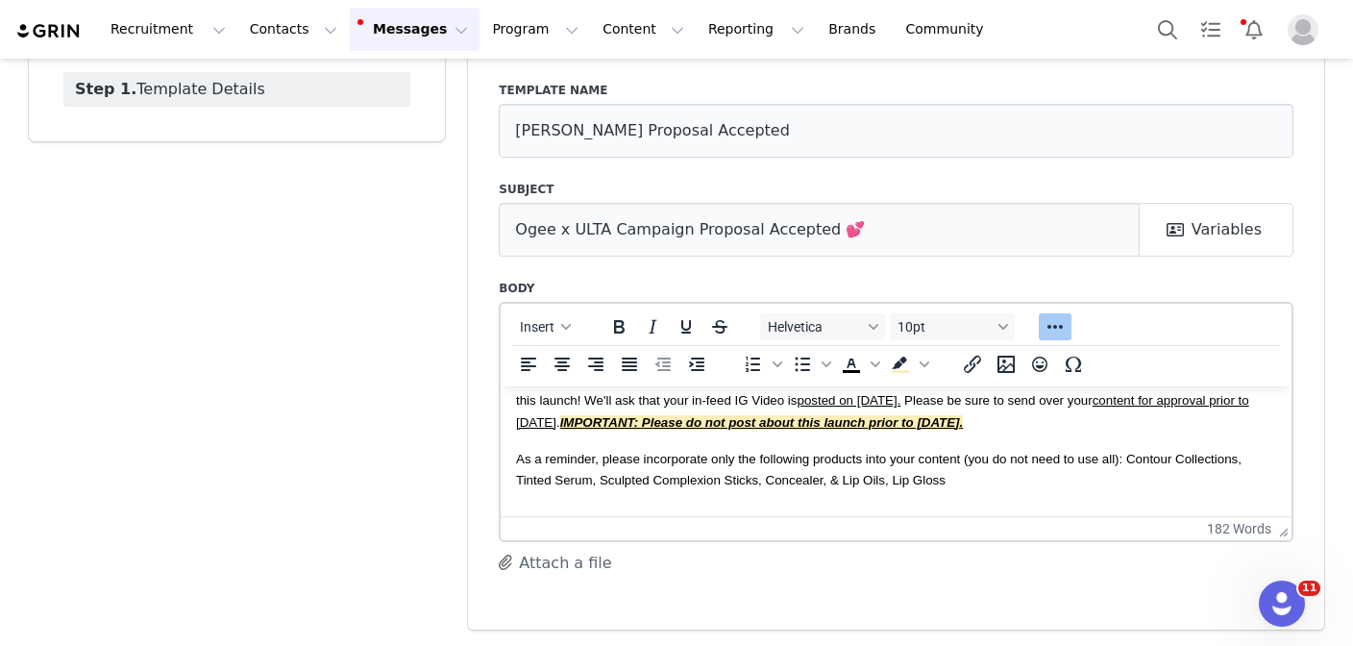
click at [517, 454] on span "As a reminder, please incorporate only the following products into your content…" at bounding box center [879, 469] width 726 height 36
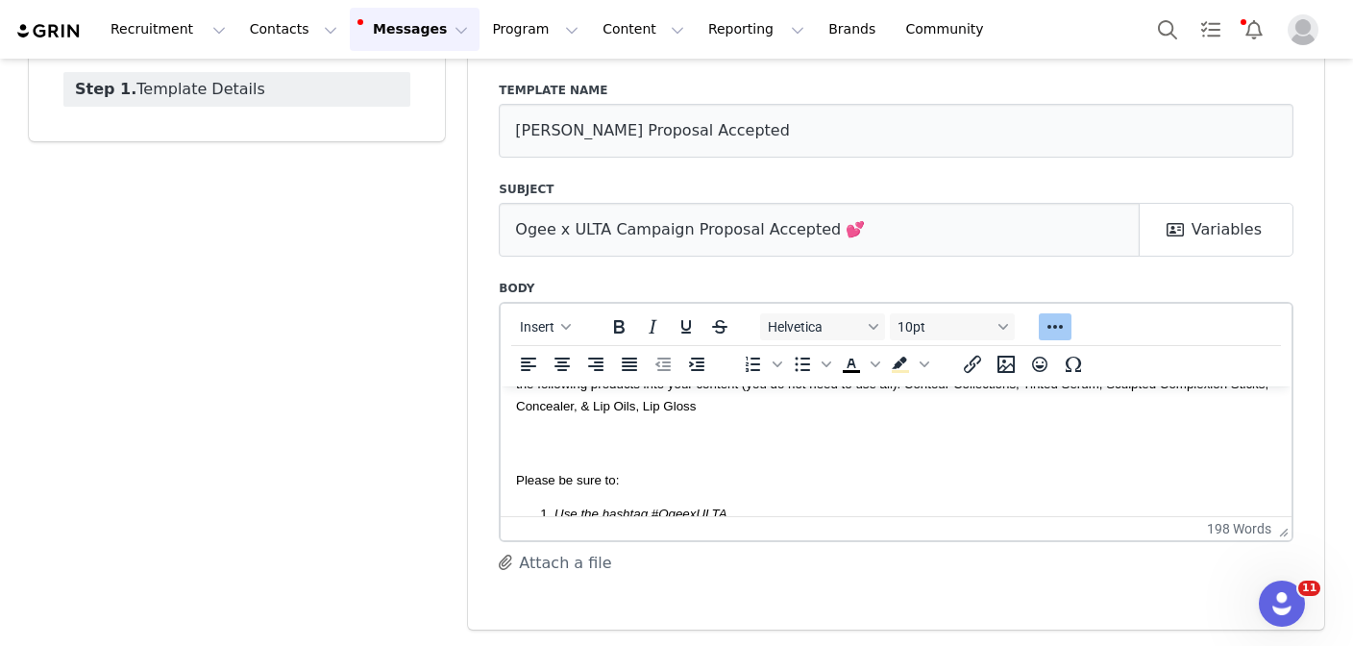
scroll to position [193, 0]
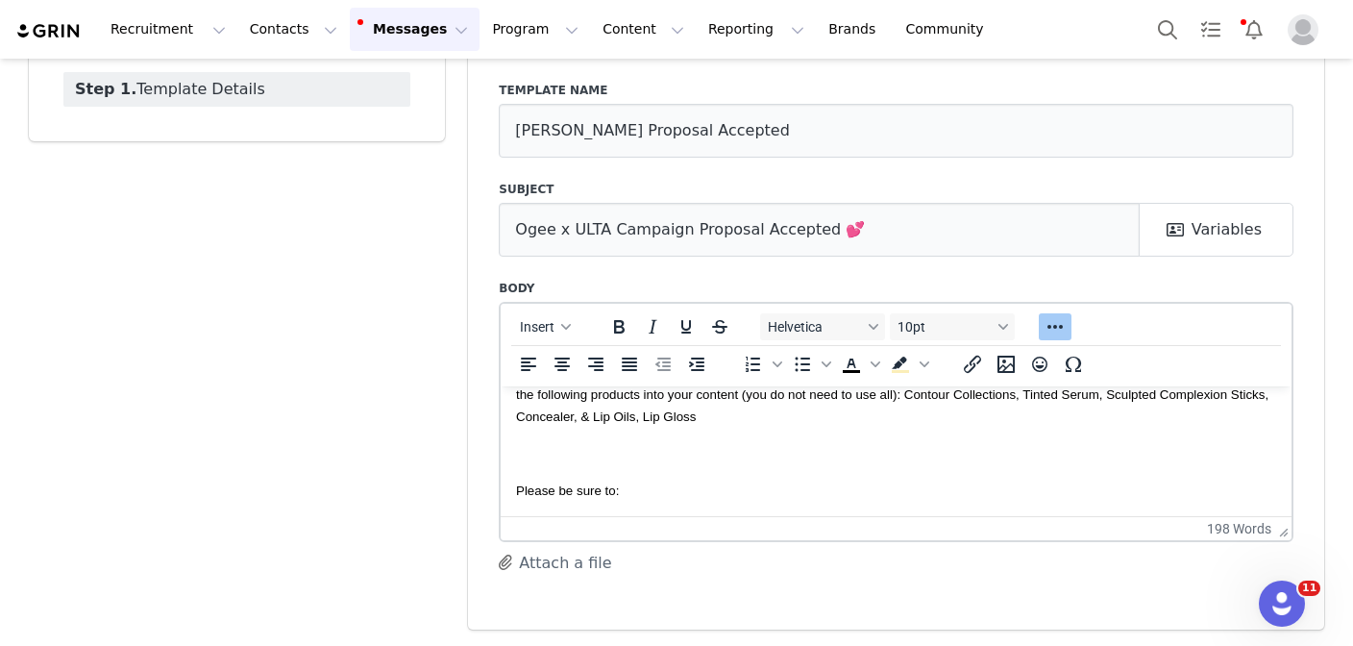
click at [650, 458] on p "﻿" at bounding box center [896, 451] width 760 height 21
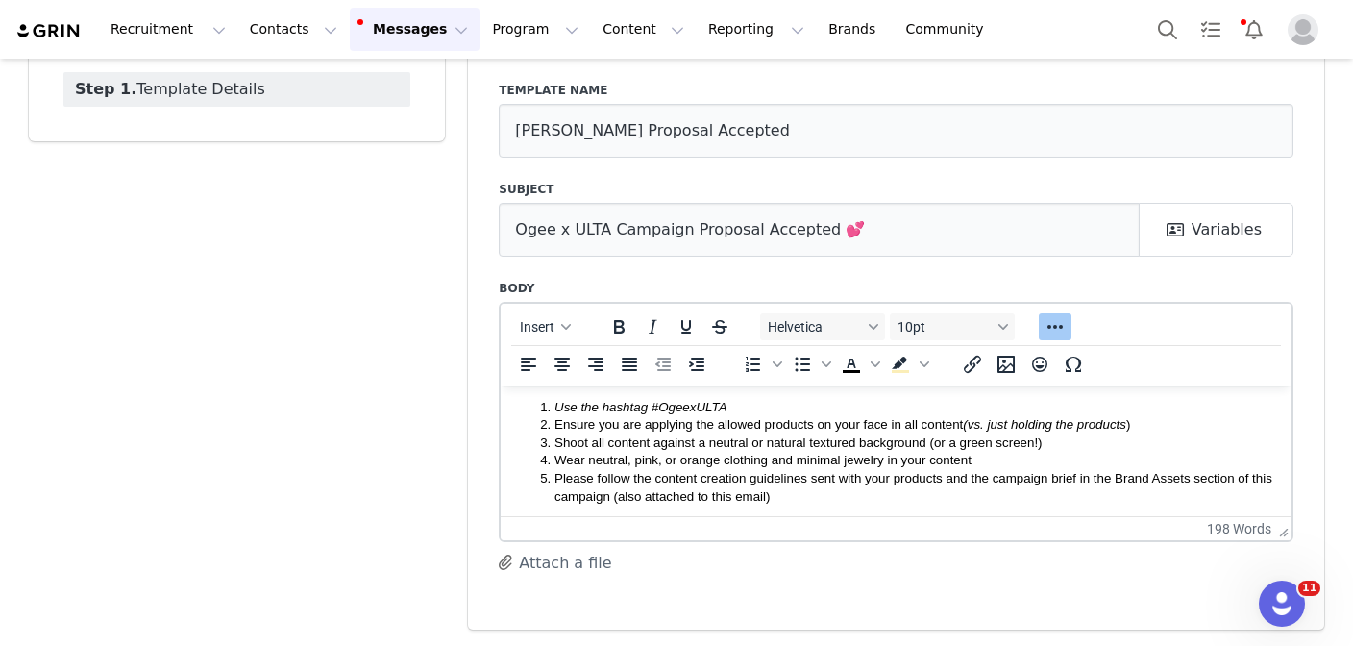
scroll to position [279, 0]
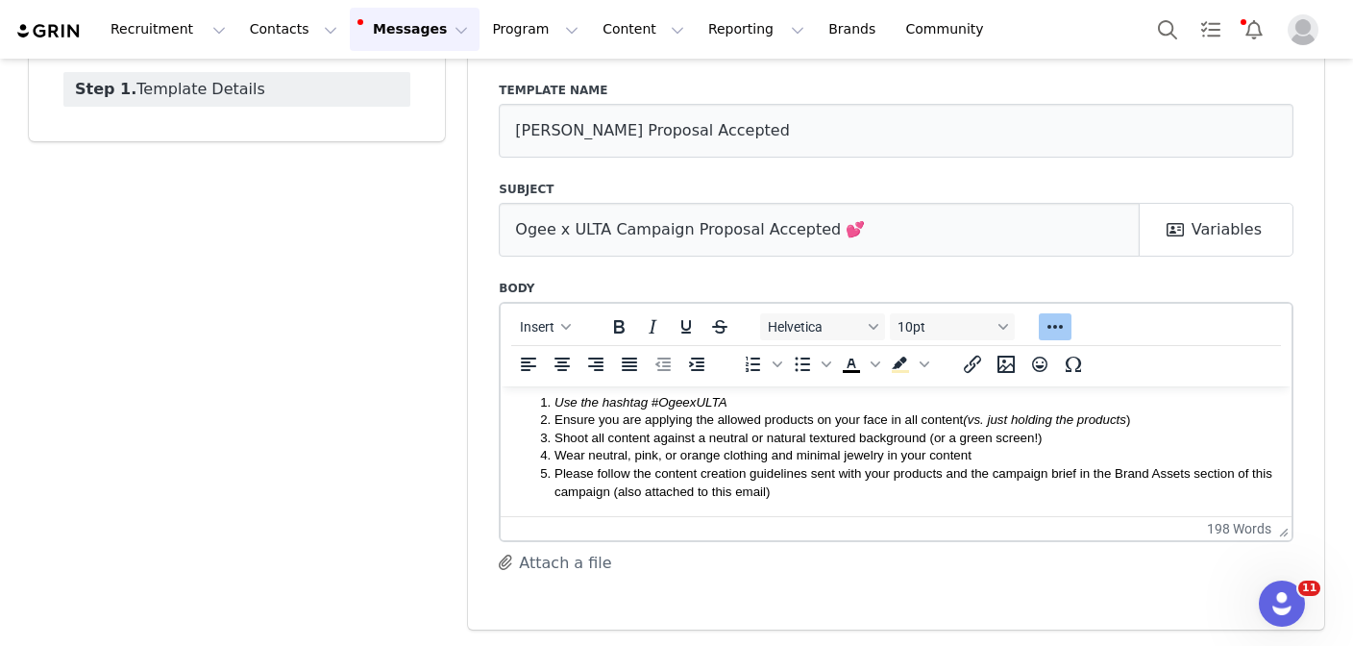
click at [795, 501] on html "Hi First Name , I hope you're doing well! I've just gone ahead and accepted you…" at bounding box center [896, 311] width 791 height 408
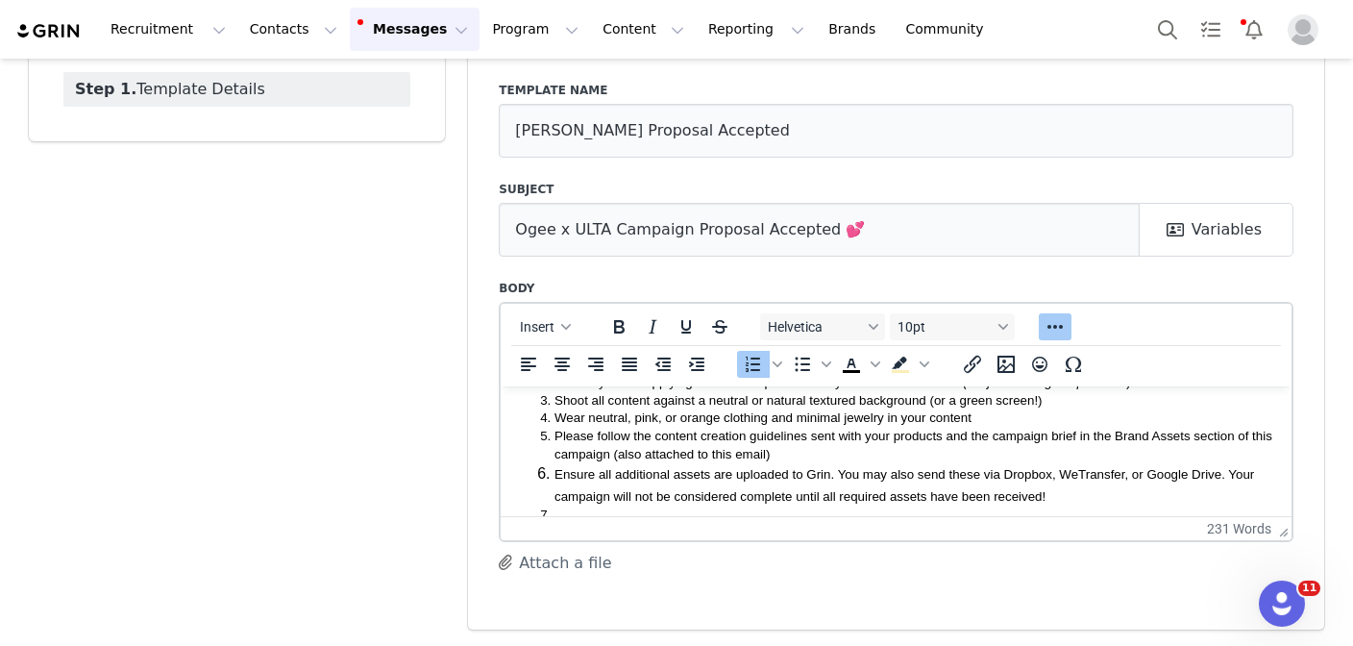
scroll to position [320, 0]
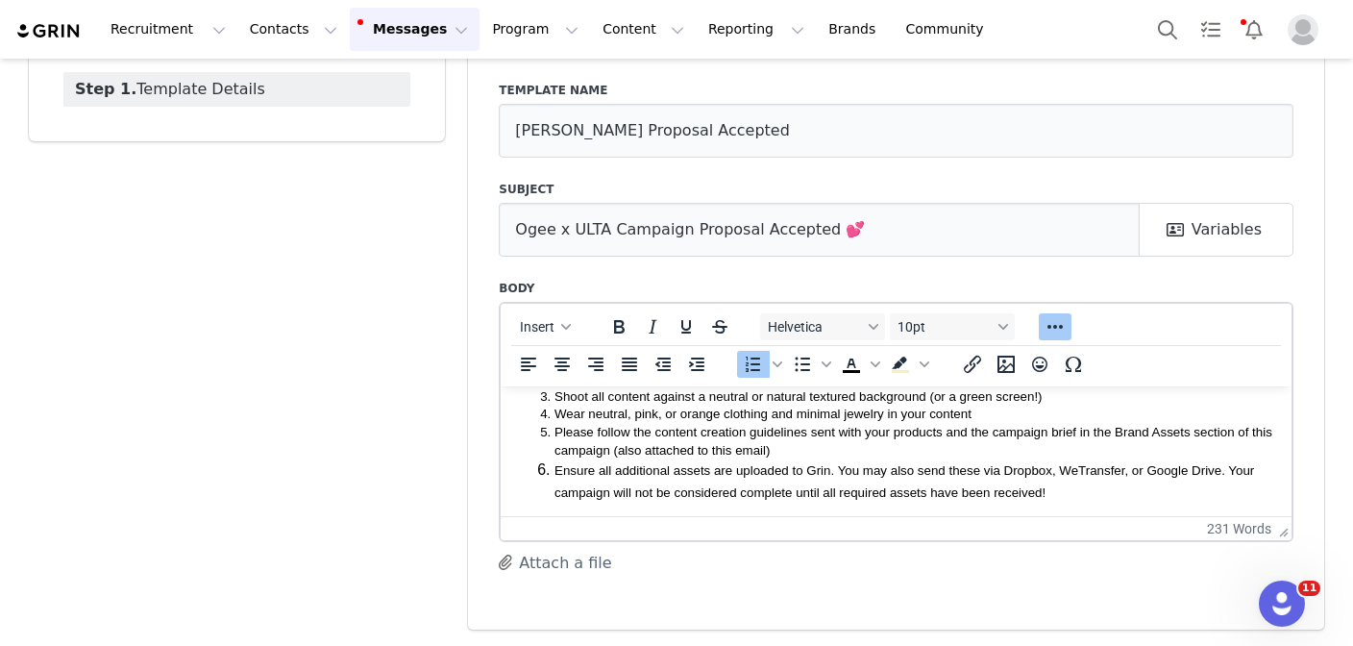
click at [554, 466] on li "Ensure all additional assets are uploaded to Grin. You may also send these via …" at bounding box center [915, 479] width 722 height 43
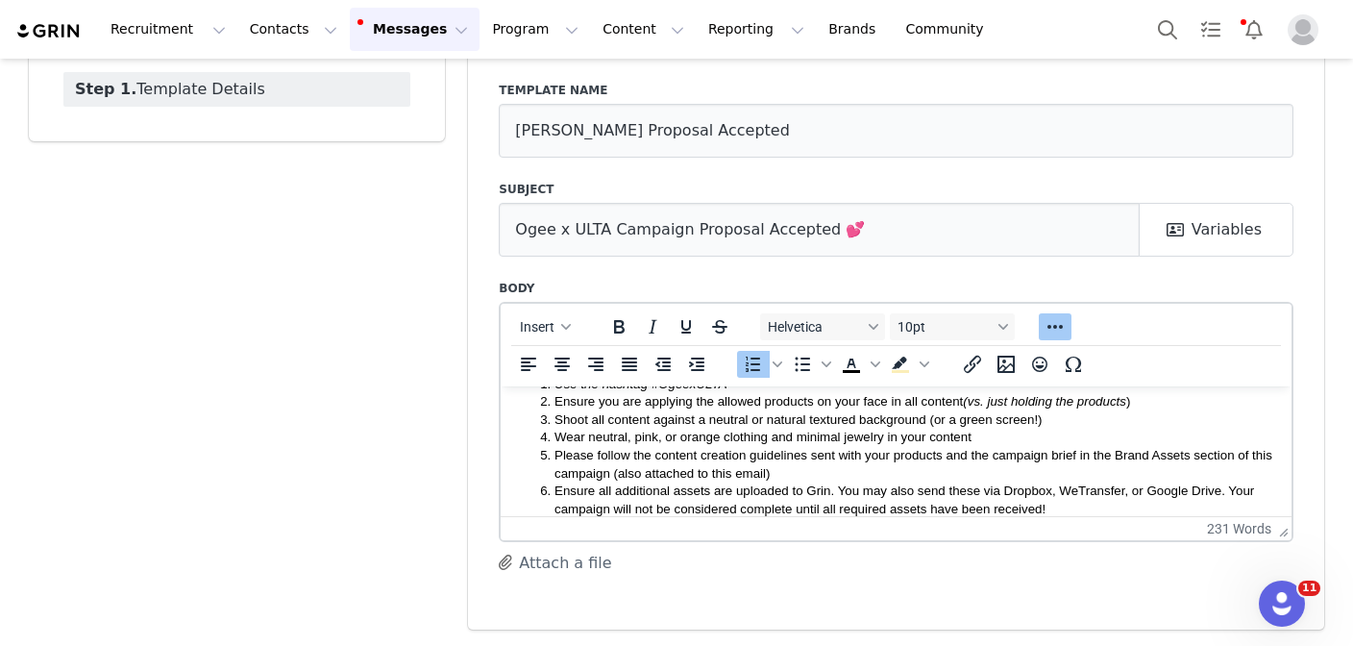
scroll to position [315, 0]
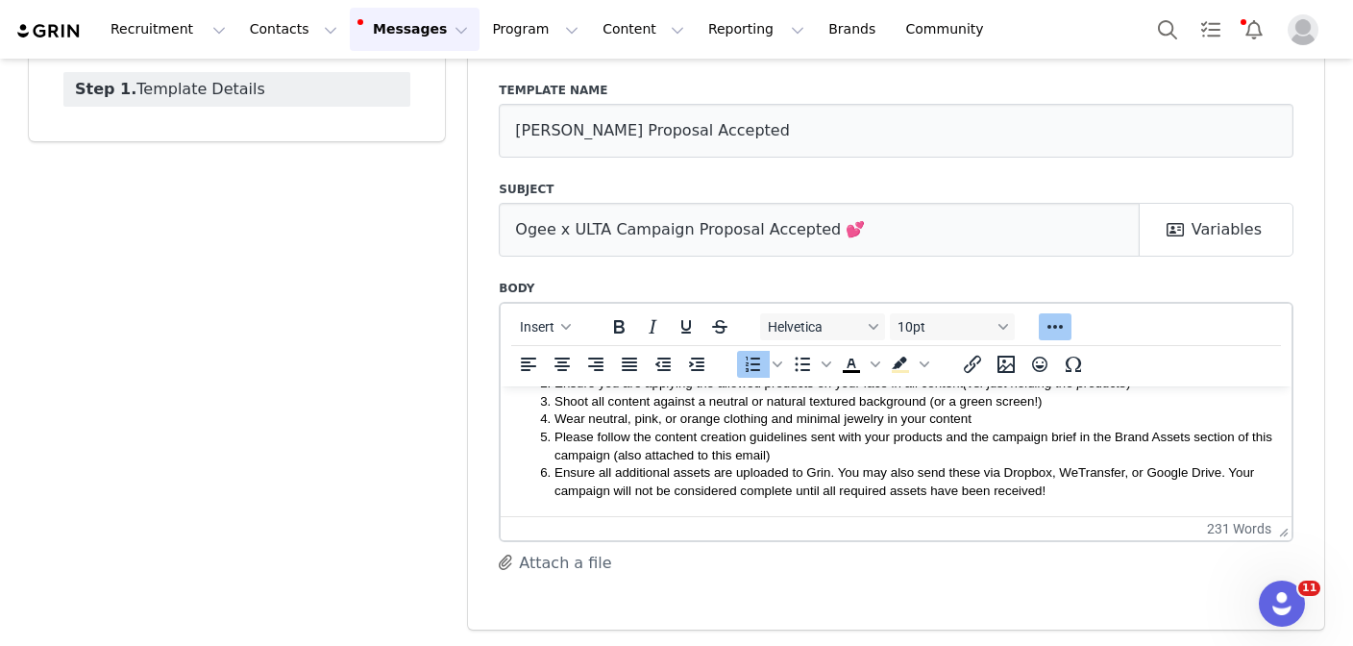
click at [1102, 492] on li "Ensure all additional assets are uploaded to Grin. You may also send these via …" at bounding box center [915, 481] width 722 height 36
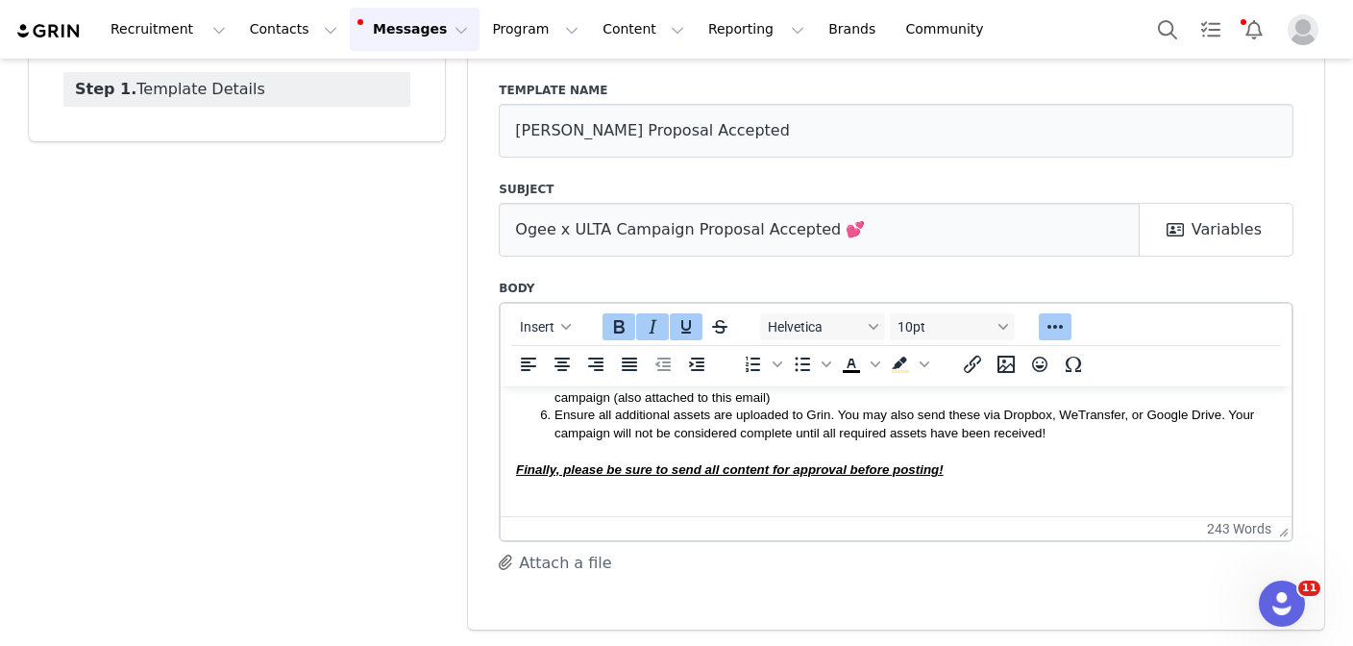
scroll to position [388, 0]
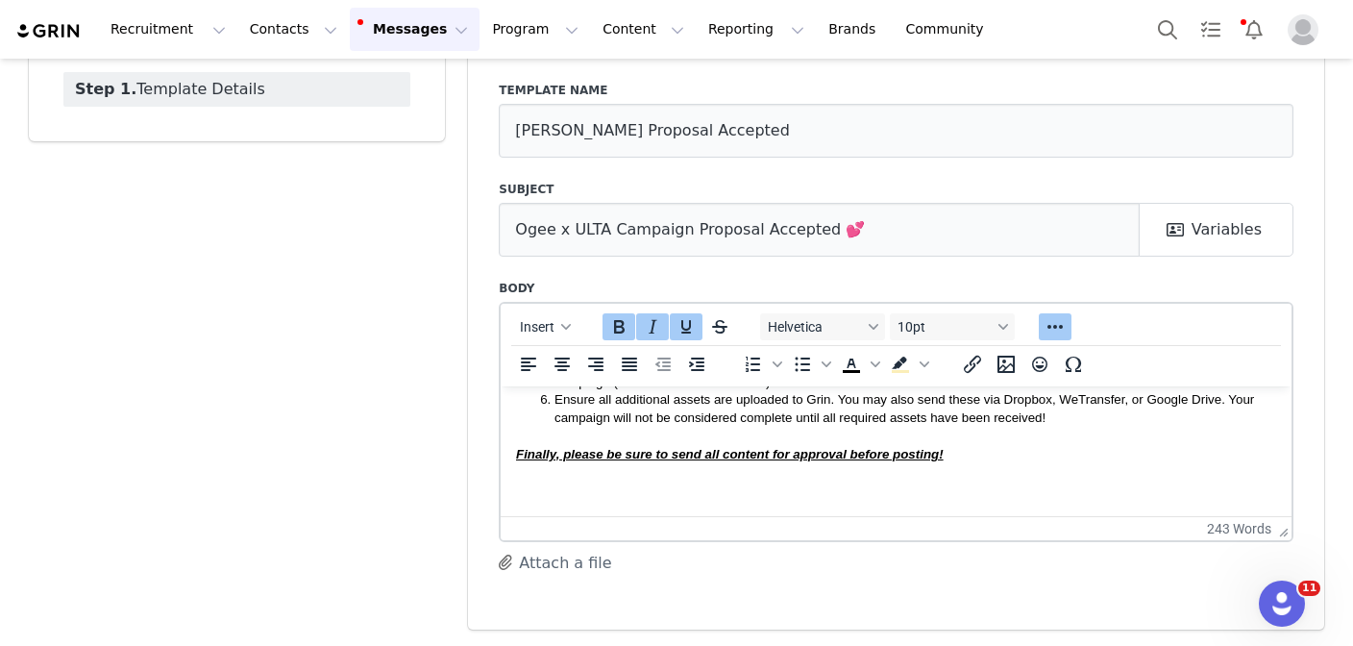
click at [623, 316] on icon "Bold" at bounding box center [618, 326] width 23 height 23
click at [646, 316] on icon "Italic" at bounding box center [652, 326] width 23 height 23
click at [679, 316] on icon "Underline" at bounding box center [686, 326] width 23 height 23
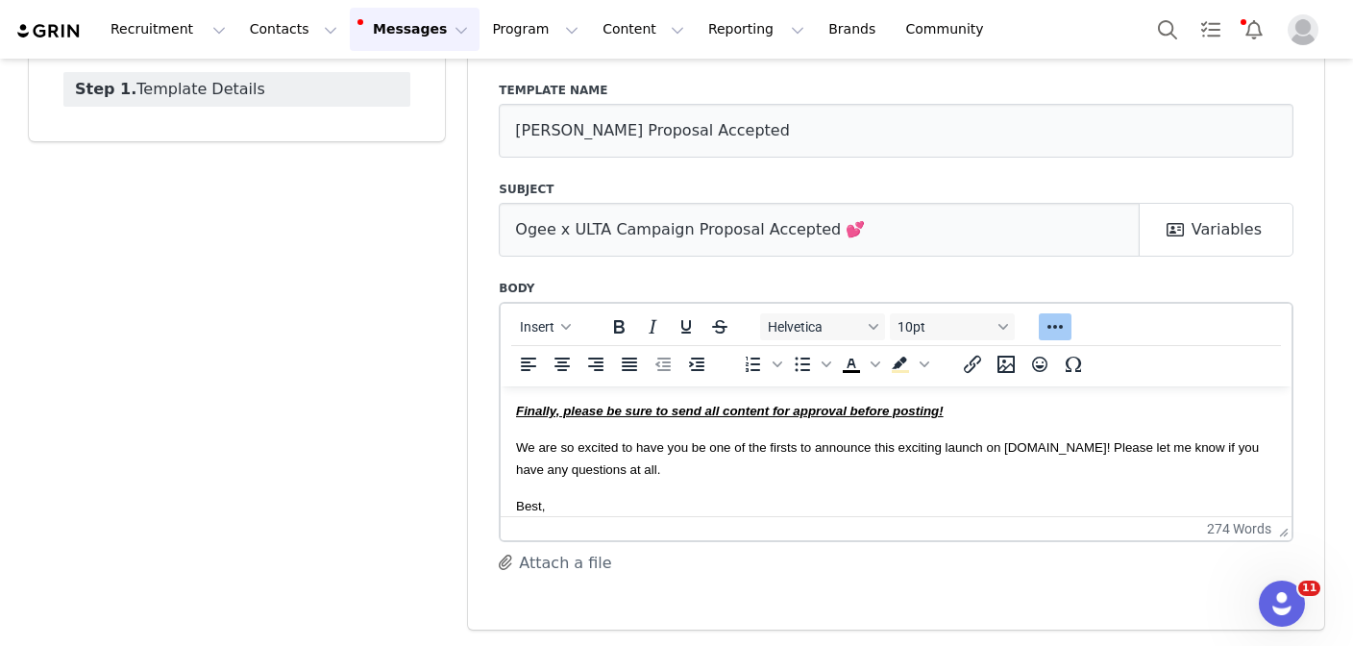
scroll to position [468, 0]
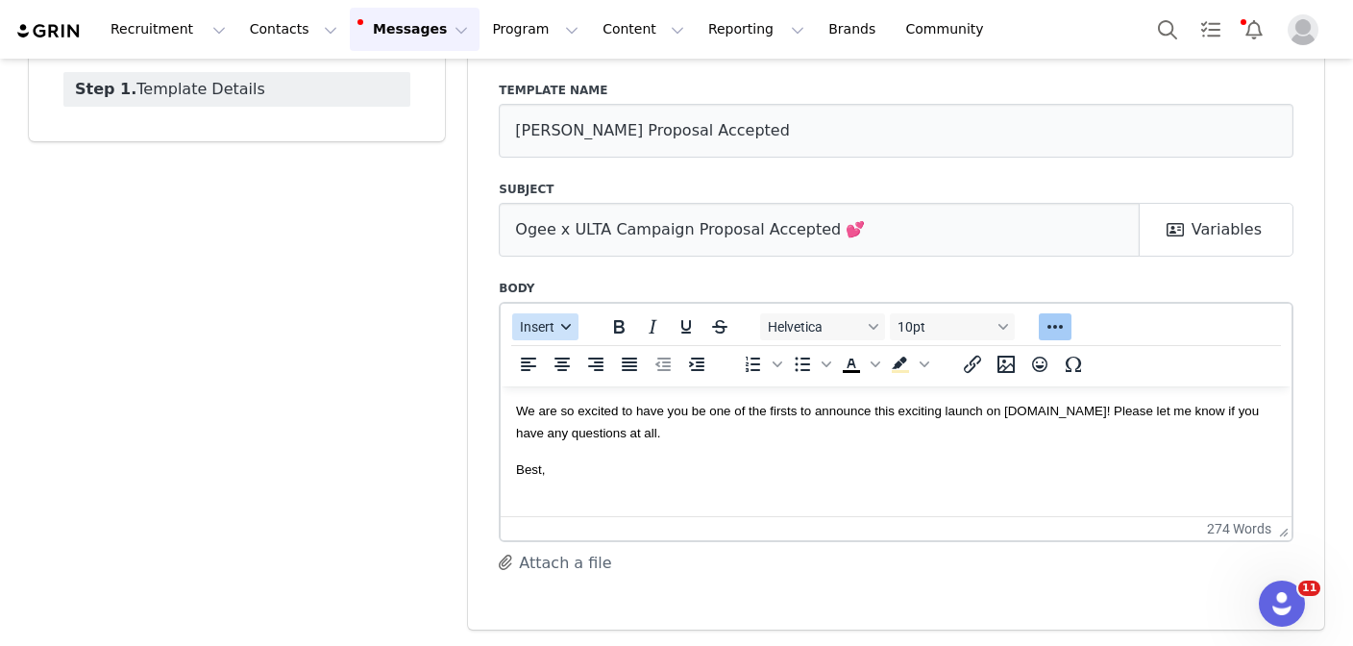
click at [552, 322] on span "Insert" at bounding box center [538, 326] width 35 height 15
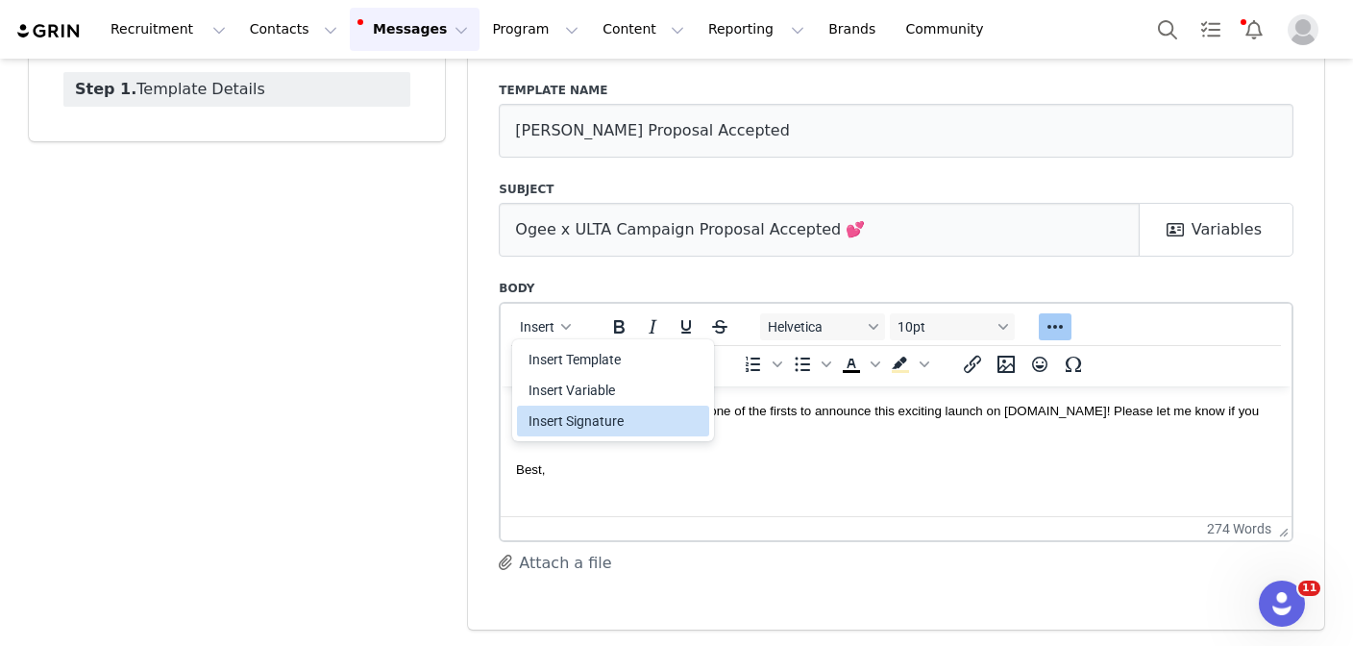
click at [624, 424] on div "Insert Signature" at bounding box center [615, 420] width 173 height 23
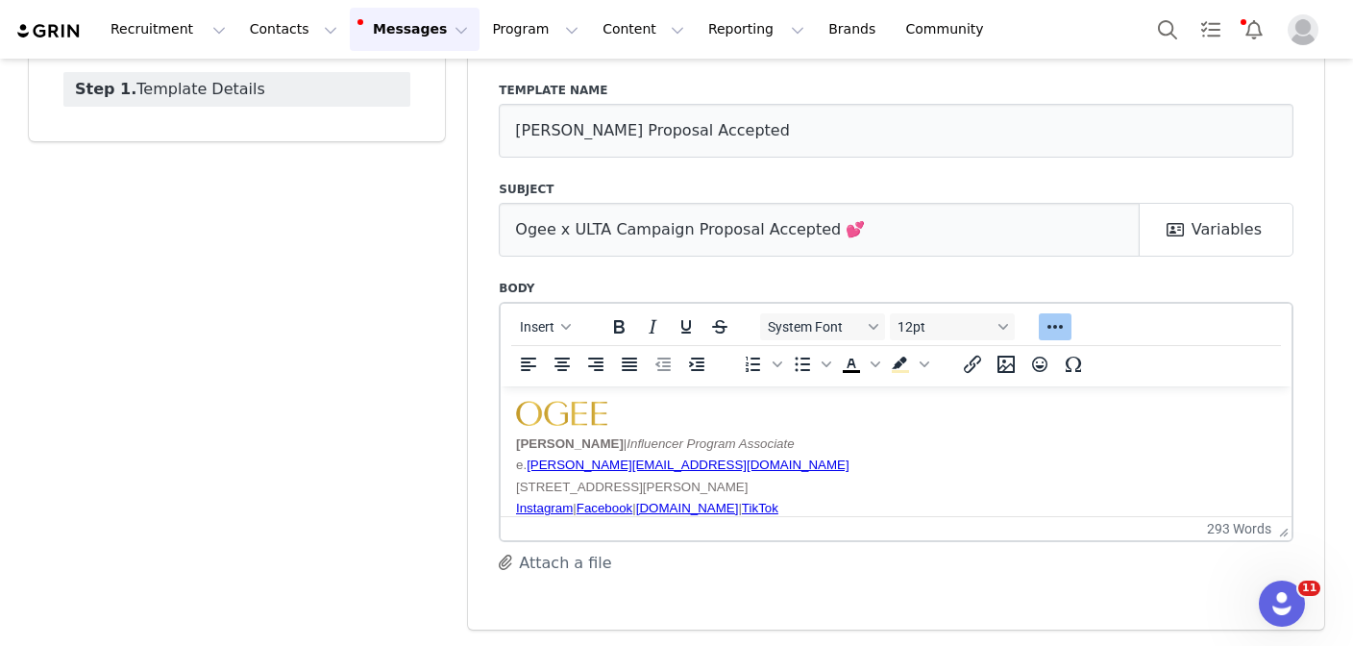
scroll to position [579, 0]
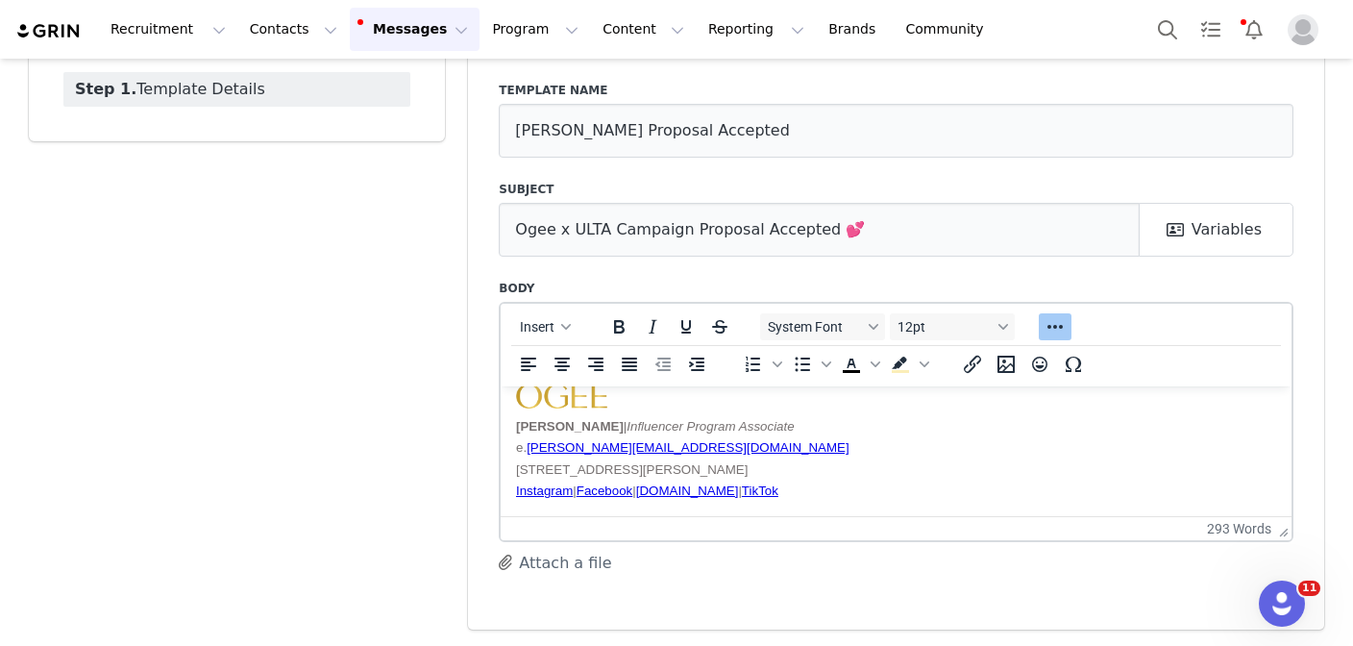
click at [575, 564] on button "Attach a file" at bounding box center [555, 563] width 112 height 24
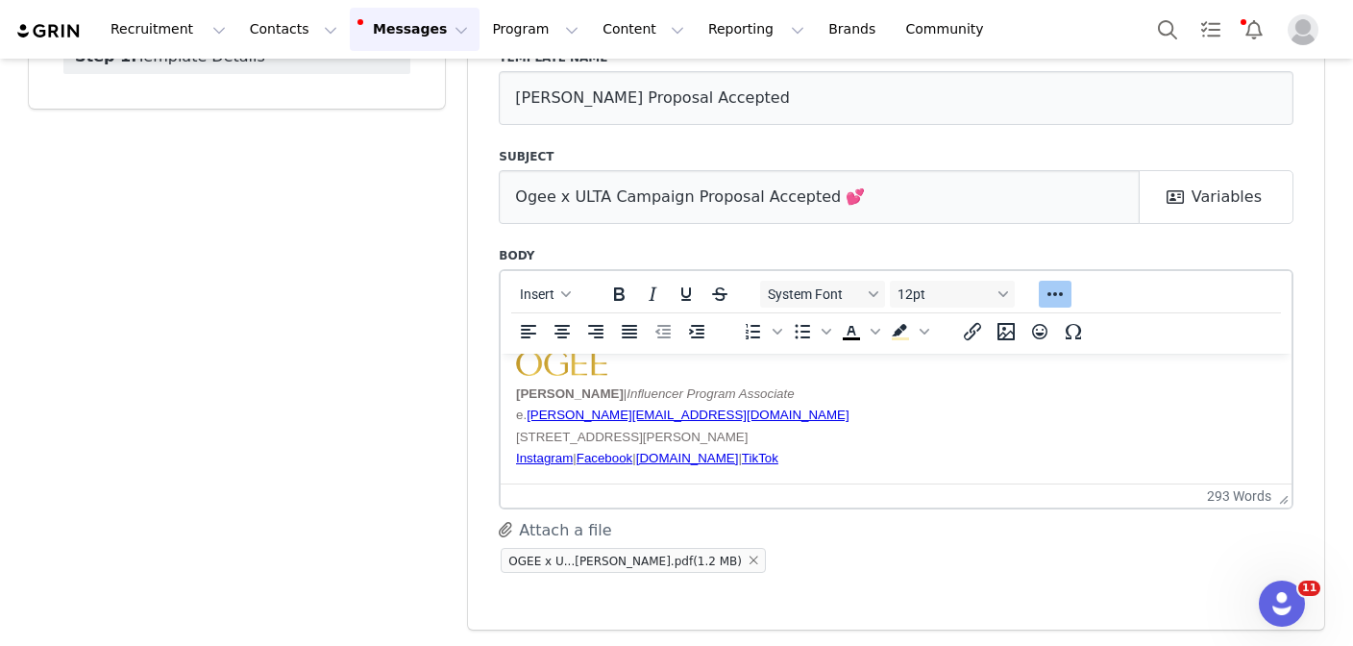
click at [534, 527] on button "Attach a file" at bounding box center [555, 530] width 112 height 24
click at [777, 561] on span "Ogee Con...ines.pdf" at bounding box center [869, 560] width 185 height 13
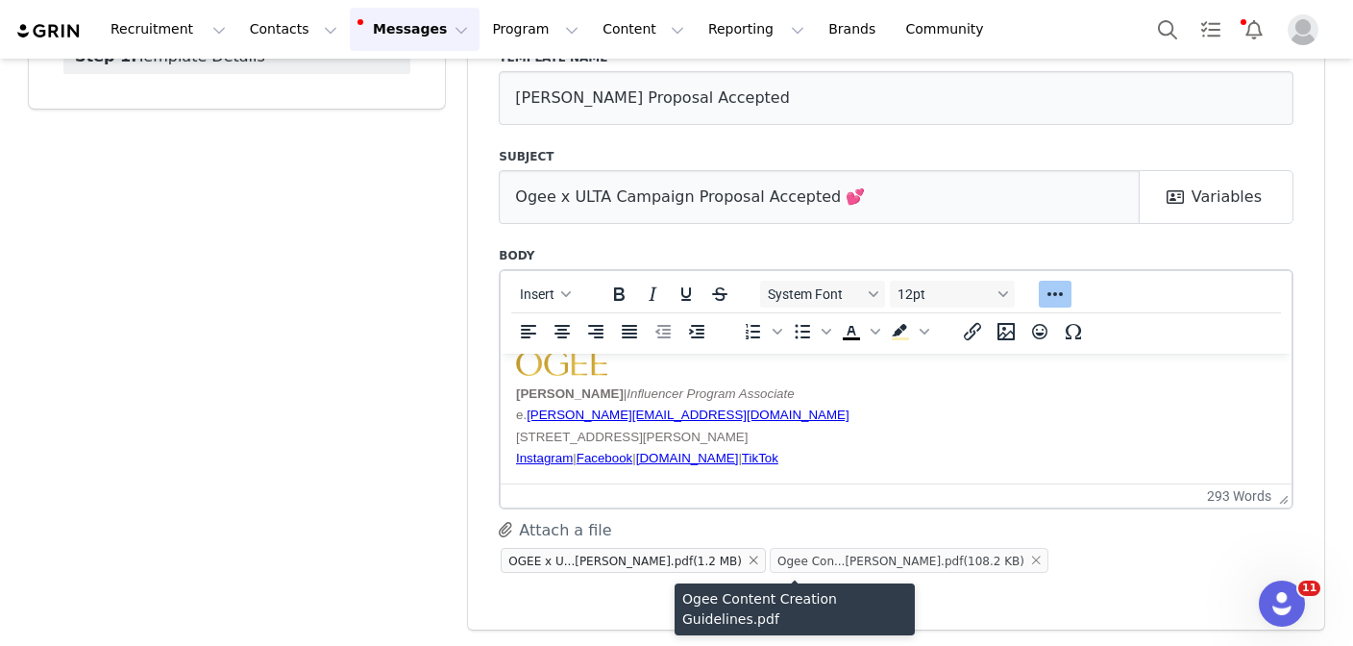
click at [777, 555] on span "Ogee Con...ines.pdf" at bounding box center [869, 560] width 185 height 13
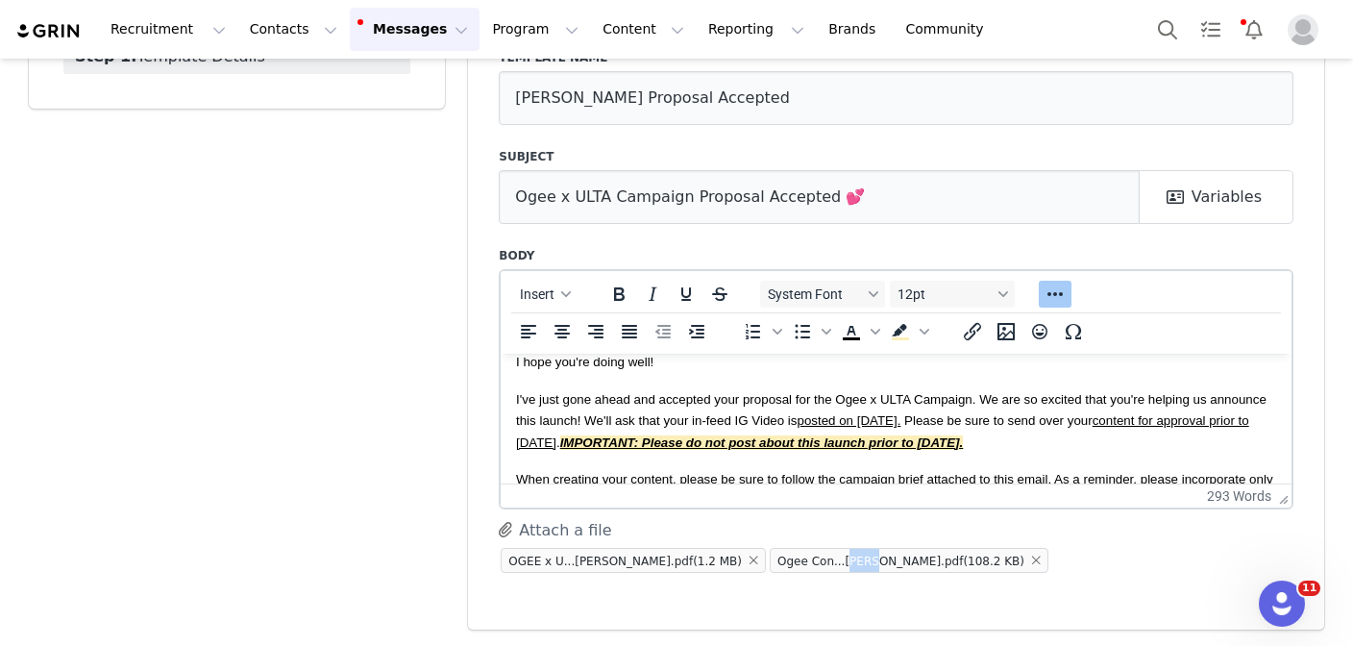
scroll to position [0, 0]
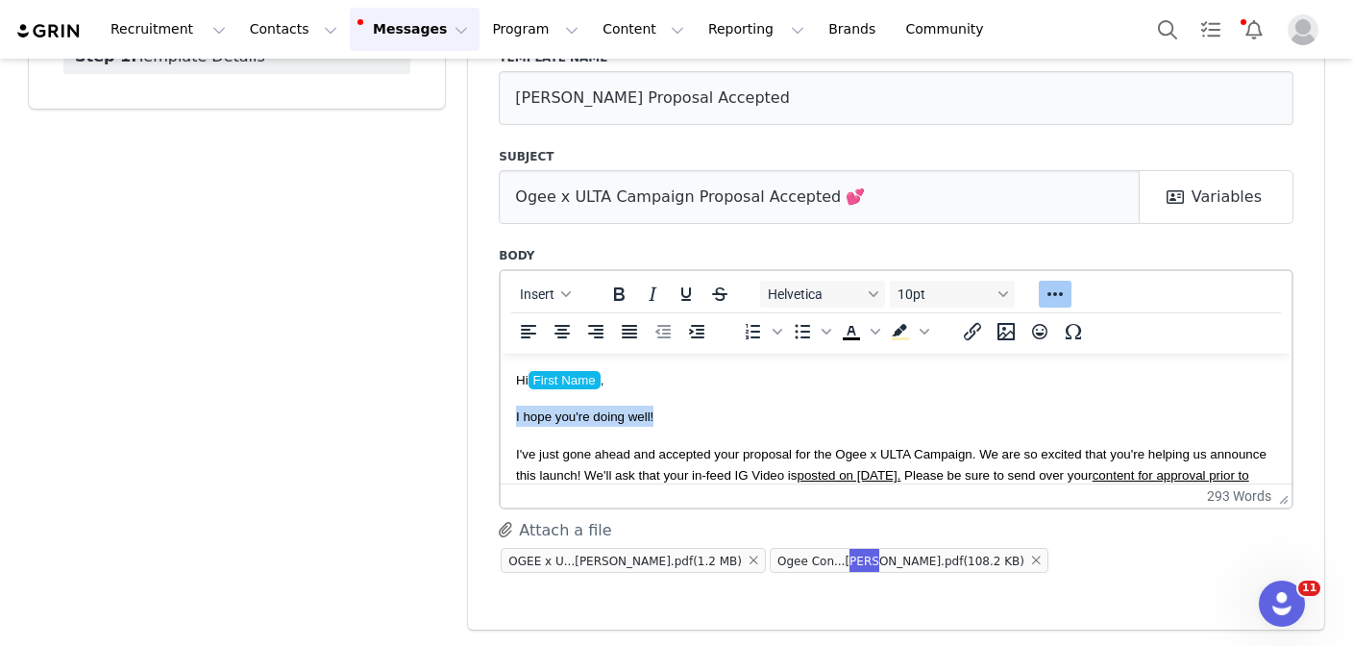
drag, startPoint x: 681, startPoint y: 418, endPoint x: 496, endPoint y: 417, distance: 185.5
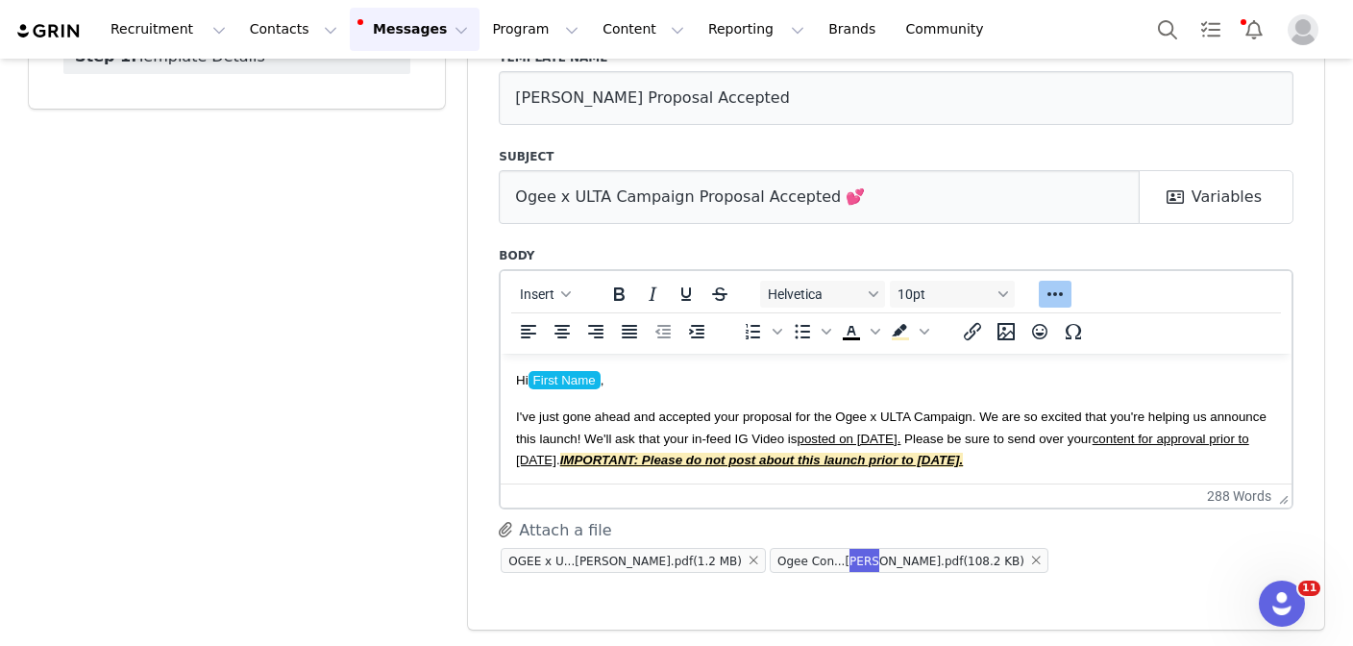
click at [522, 411] on span "I've just gone ahead and accepted your proposal for the Ogee x ULTA Campaign. W…" at bounding box center [891, 437] width 750 height 58
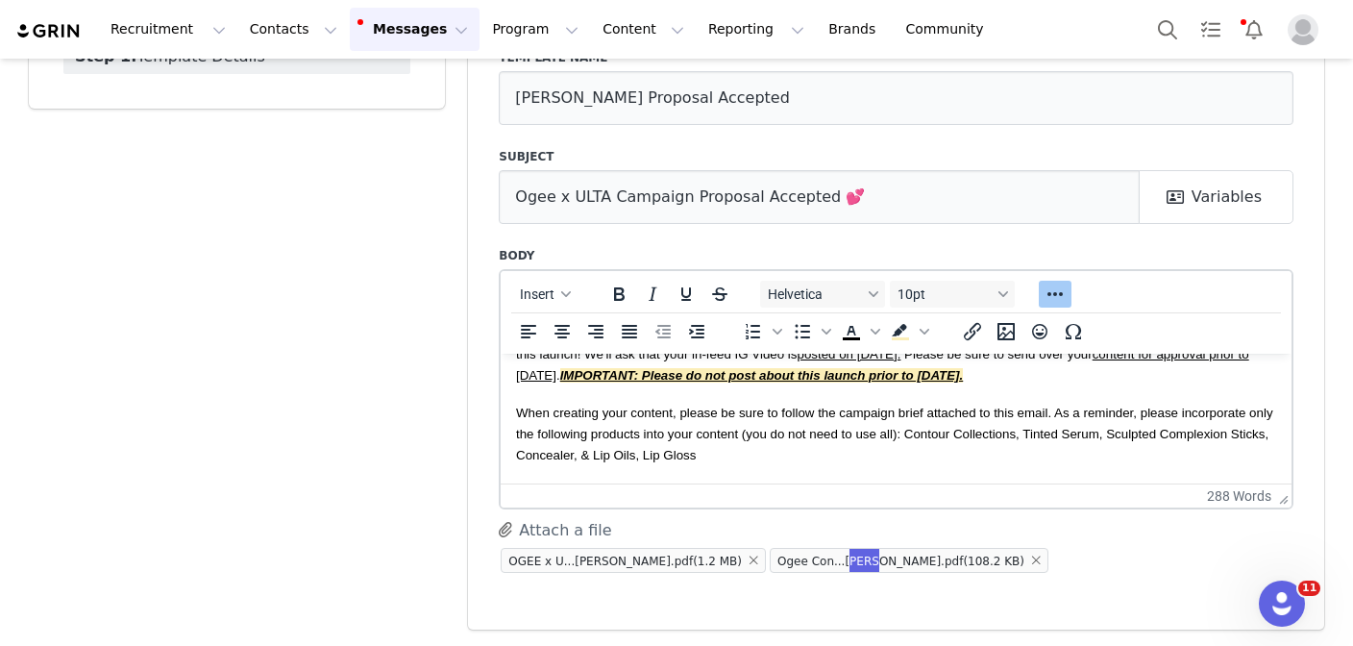
scroll to position [94, 0]
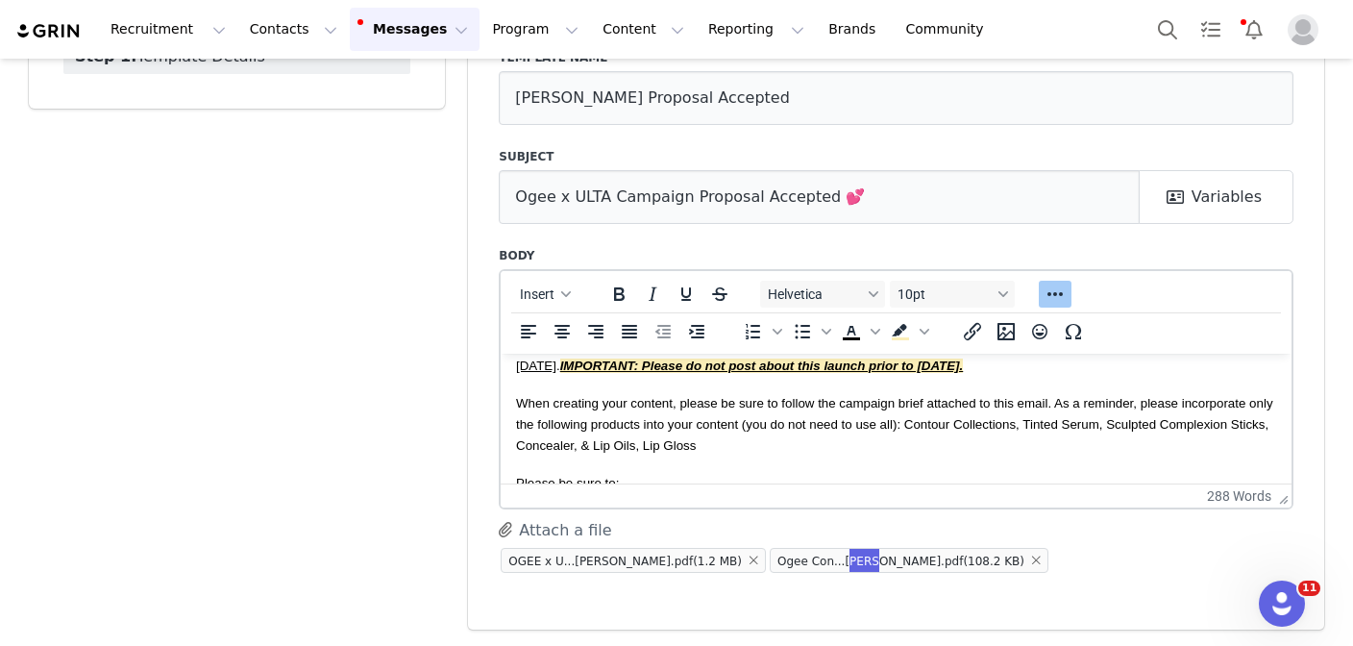
click at [858, 442] on p "When creating your content, please be sure to follow the campaign brief attache…" at bounding box center [896, 423] width 760 height 64
drag, startPoint x: 827, startPoint y: 446, endPoint x: 705, endPoint y: 444, distance: 122.1
click at [705, 444] on p "When creating your content, please be sure to follow the campaign brief attache…" at bounding box center [896, 423] width 760 height 64
click at [1141, 400] on span "When creating your content, please be sure to follow the campaign brief attache…" at bounding box center [894, 424] width 757 height 58
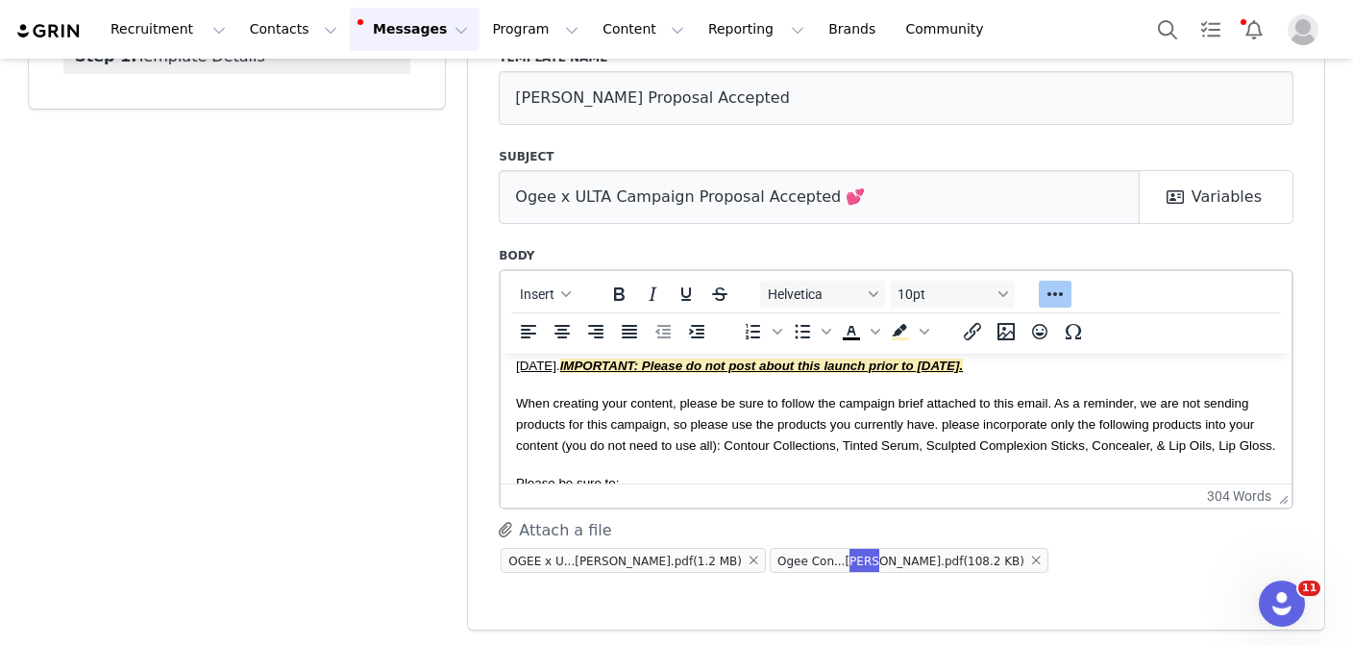
click at [947, 422] on span "When creating your content, please be sure to follow the campaign brief attache…" at bounding box center [895, 424] width 759 height 58
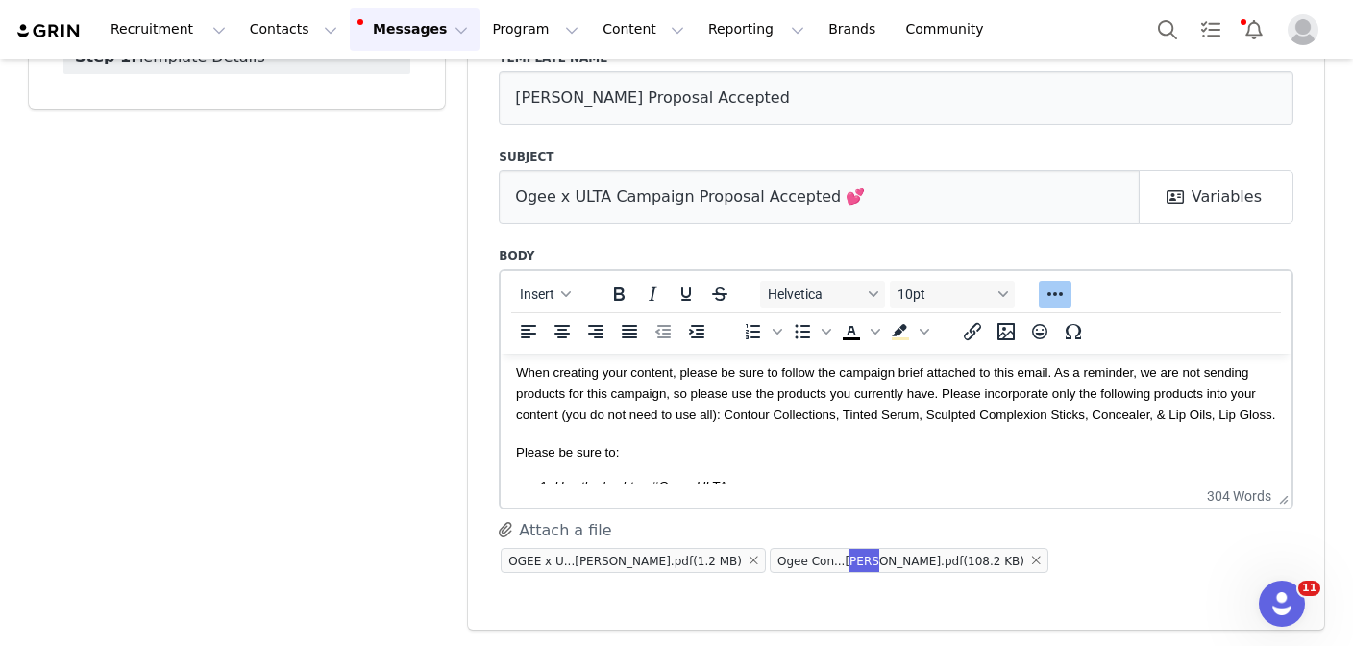
scroll to position [132, 0]
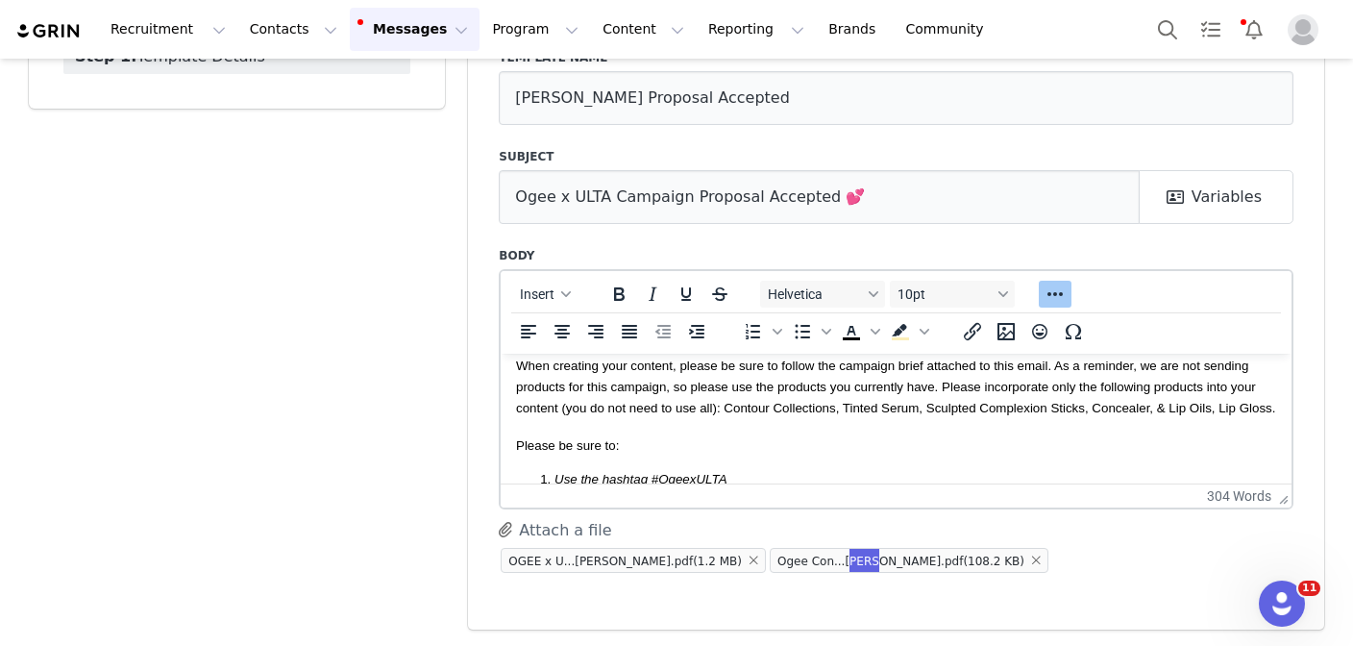
click at [986, 383] on span "When creating your content, please be sure to follow the campaign brief attache…" at bounding box center [895, 386] width 759 height 58
click at [1051, 384] on span "When creating your content, please be sure to follow the campaign brief attache…" at bounding box center [895, 386] width 759 height 58
click at [1121, 385] on span "When creating your content, please be sure to follow the campaign brief attache…" at bounding box center [891, 396] width 751 height 79
click at [1164, 381] on span "When creating your content, please be sure to follow the campaign brief attache…" at bounding box center [895, 386] width 759 height 58
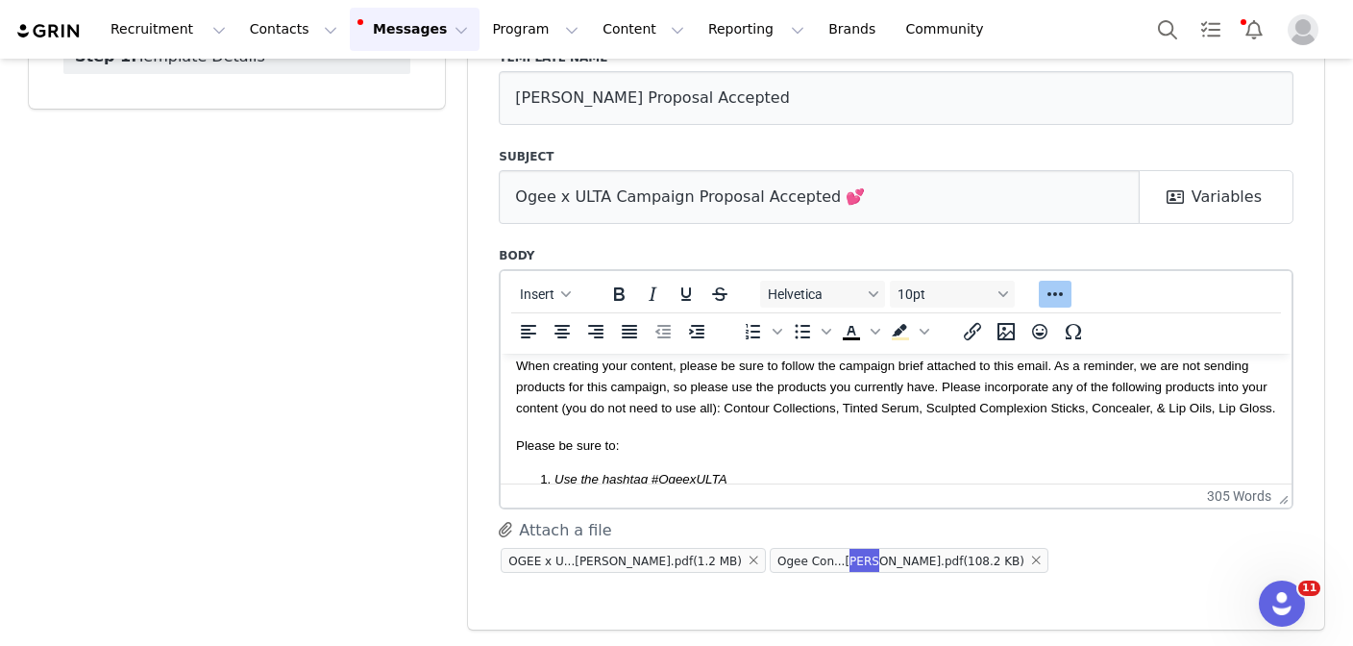
click at [982, 383] on span "When creating your content, please be sure to follow the campaign brief attache…" at bounding box center [895, 386] width 759 height 58
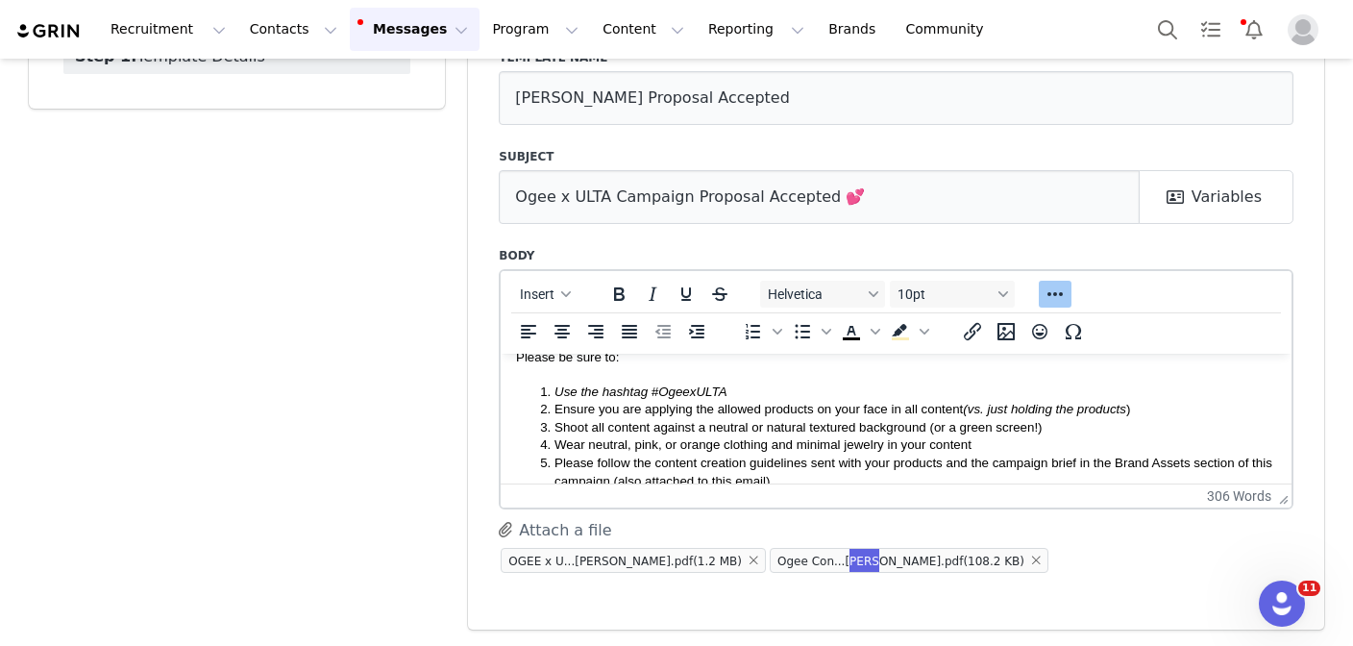
scroll to position [239, 0]
click at [805, 387] on li "Use the hashtag #OgeexULTA" at bounding box center [915, 393] width 722 height 18
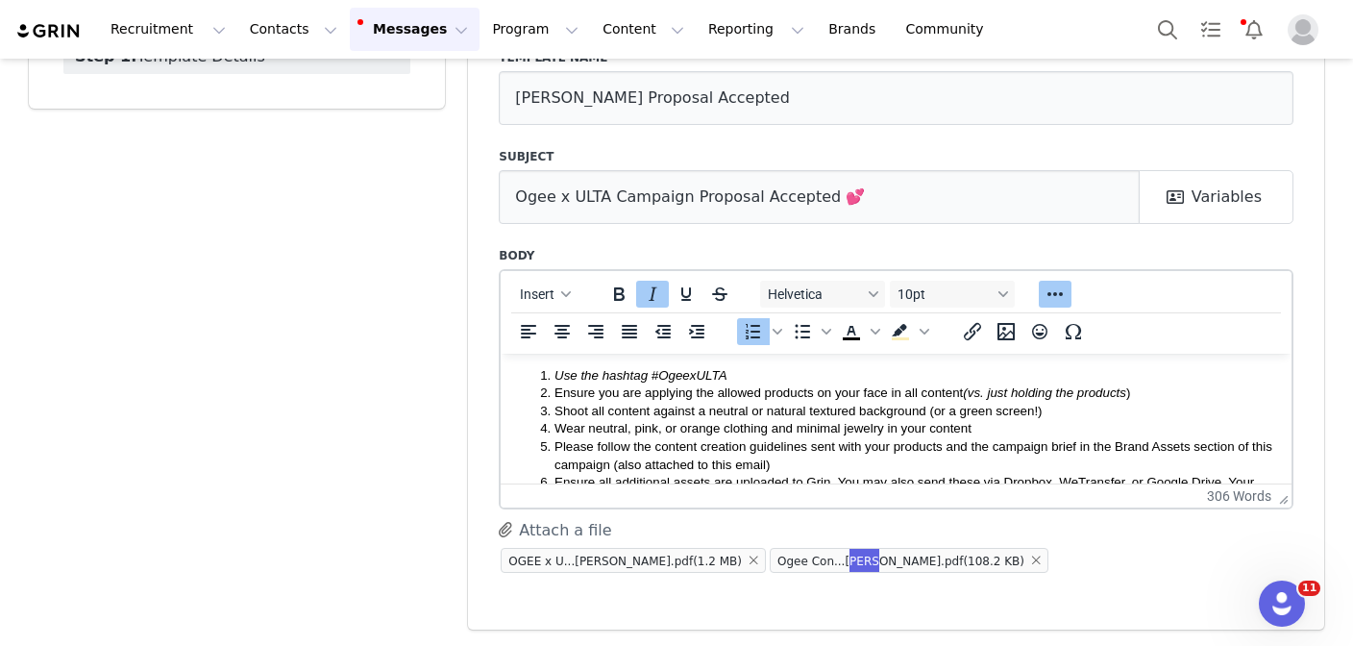
scroll to position [259, 0]
click at [742, 394] on span "Ensure you are applying the allowed products on your face in all content (vs. j…" at bounding box center [842, 389] width 576 height 14
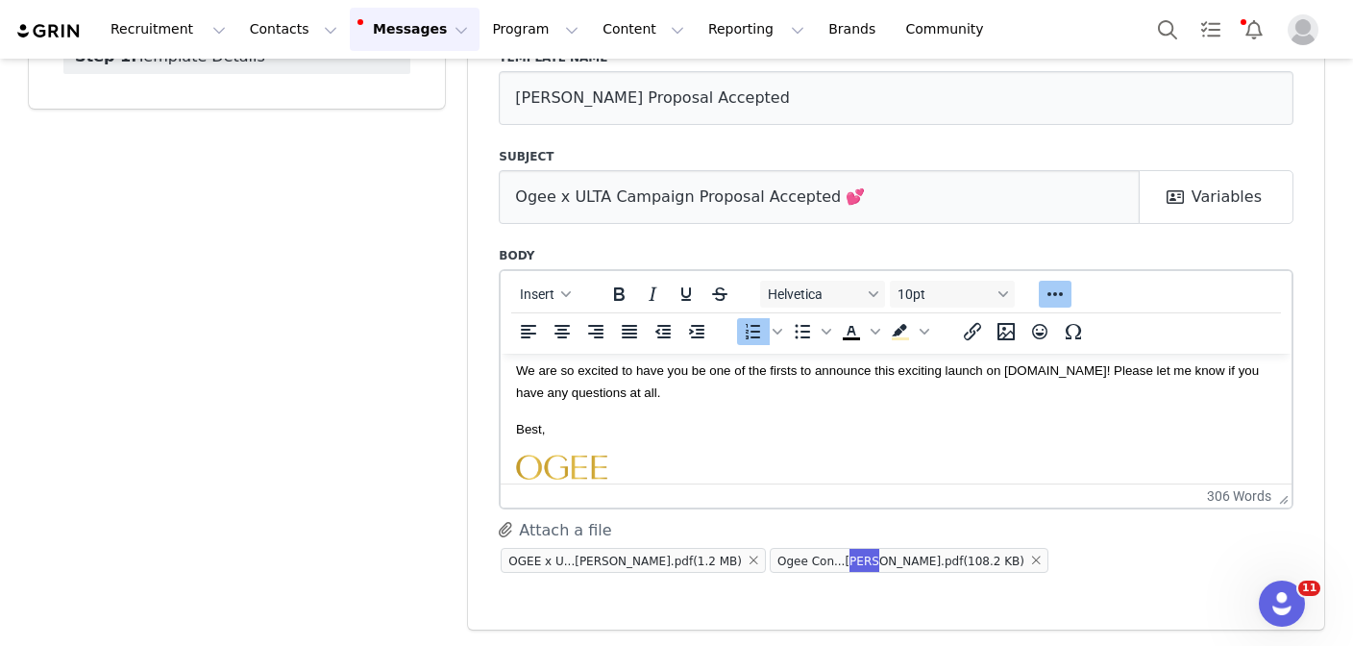
scroll to position [451, 0]
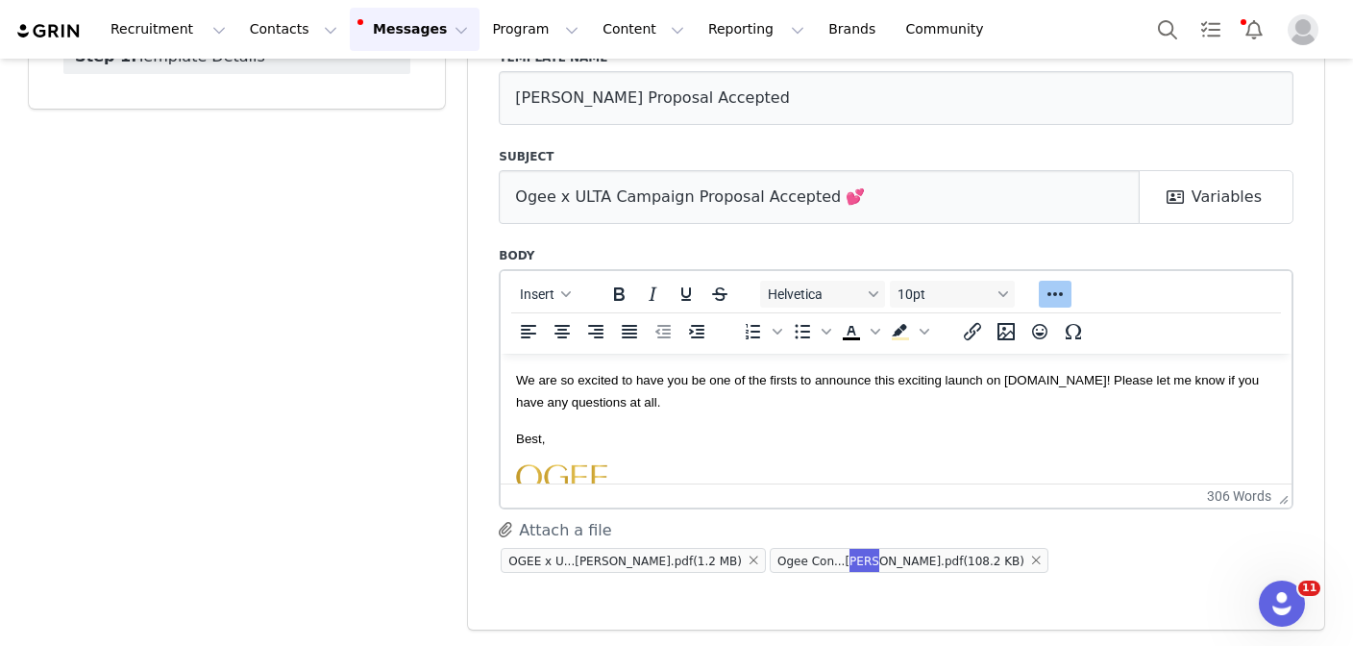
click at [571, 430] on p "Best," at bounding box center [896, 437] width 760 height 21
click at [616, 400] on p "We are so excited to have you be one of the firsts to announce this exciting la…" at bounding box center [896, 389] width 760 height 43
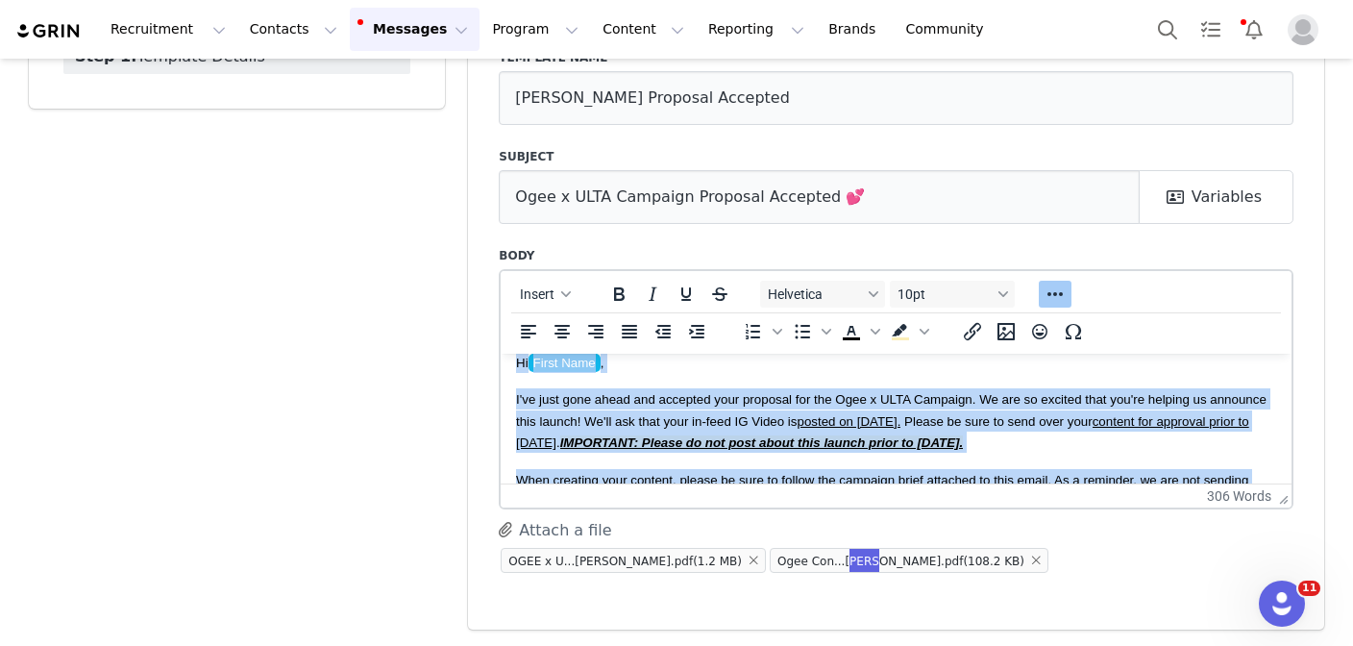
scroll to position [0, 0]
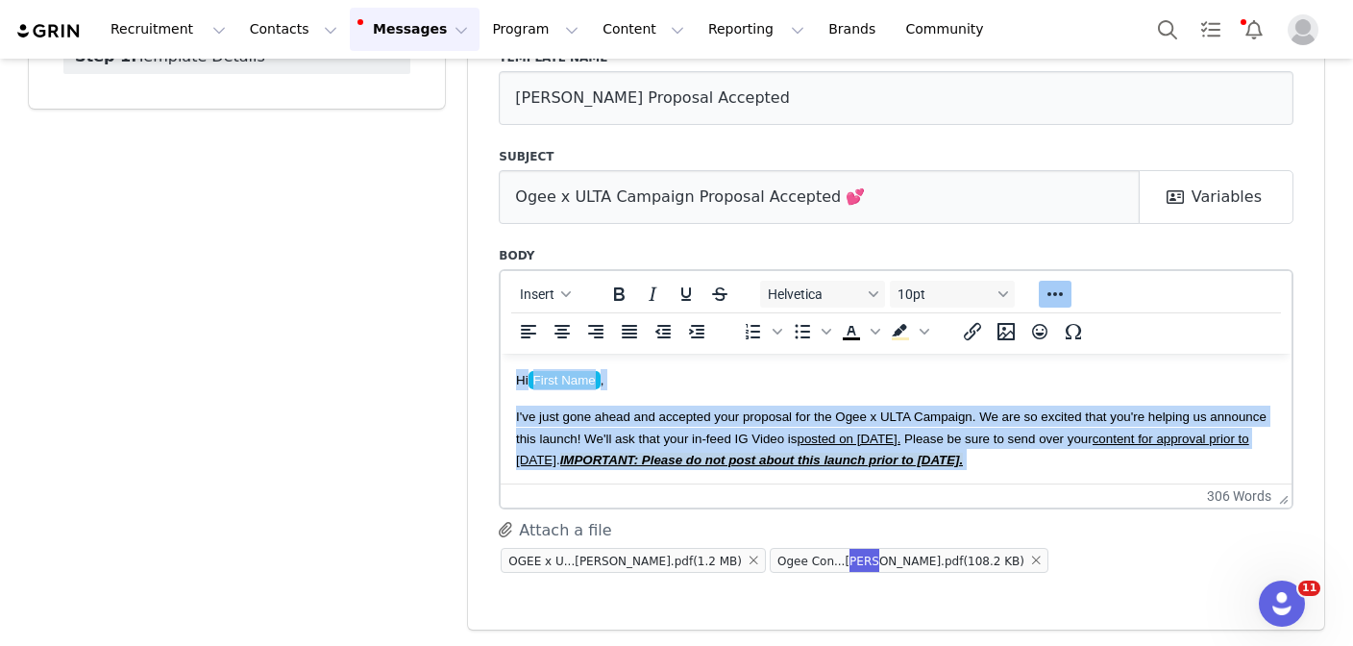
drag, startPoint x: 616, startPoint y: 400, endPoint x: 489, endPoint y: 339, distance: 140.6
copy body "Hi First Name , I've just gone ahead and accepted your proposal for the Ogee x …"
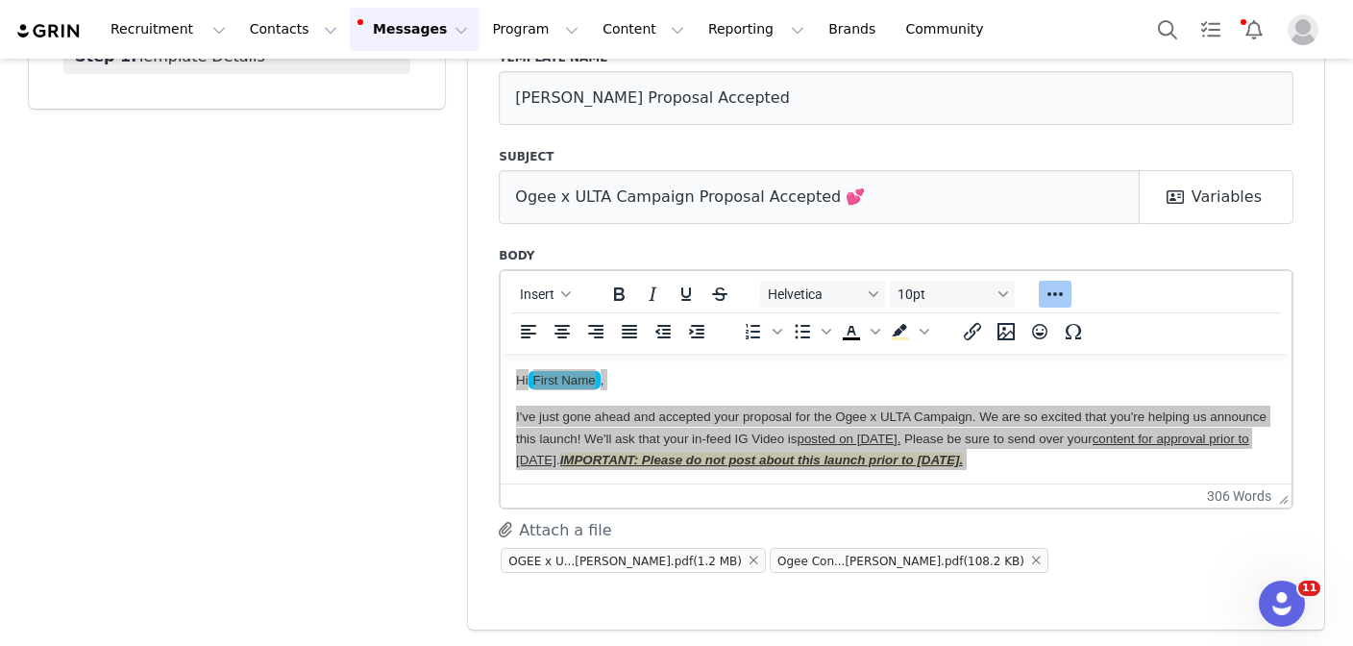
click at [1022, 536] on div "Attach a file OGEE x U...rief.pdf (1.2 MB) Ogee Con...ines.pdf (108.2 KB)" at bounding box center [896, 547] width 795 height 56
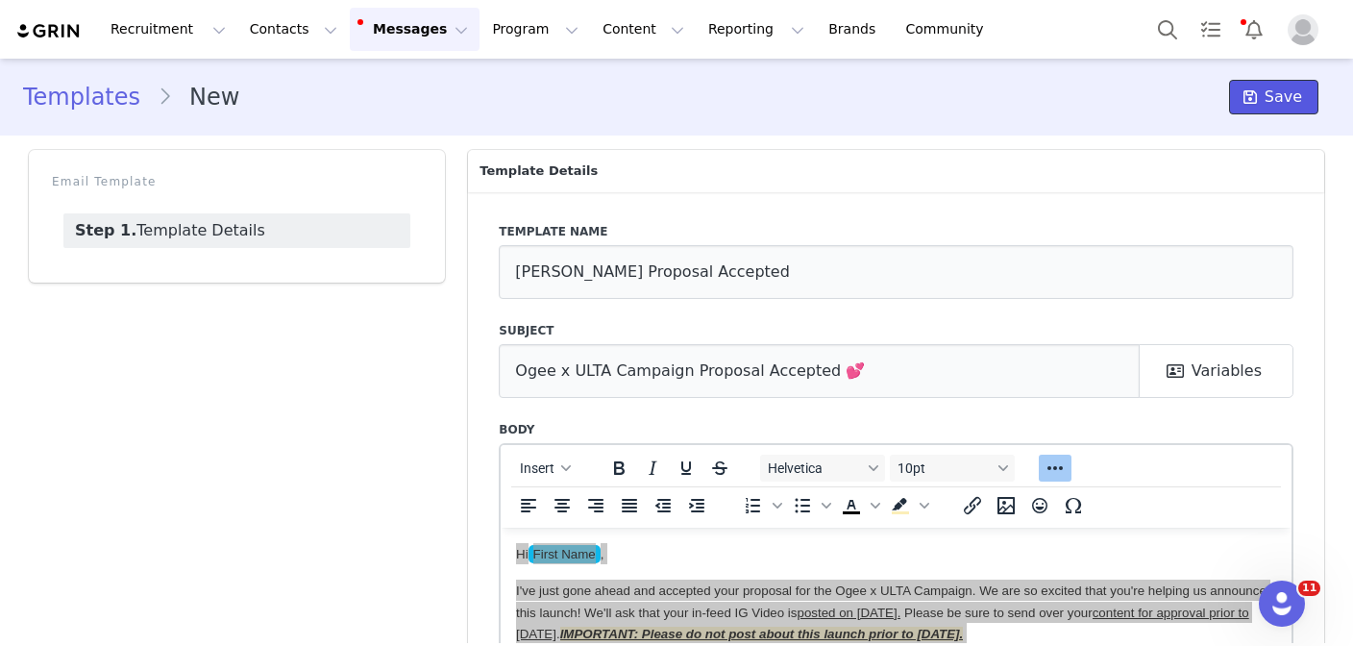
click at [1288, 91] on span "Save" at bounding box center [1283, 97] width 37 height 23
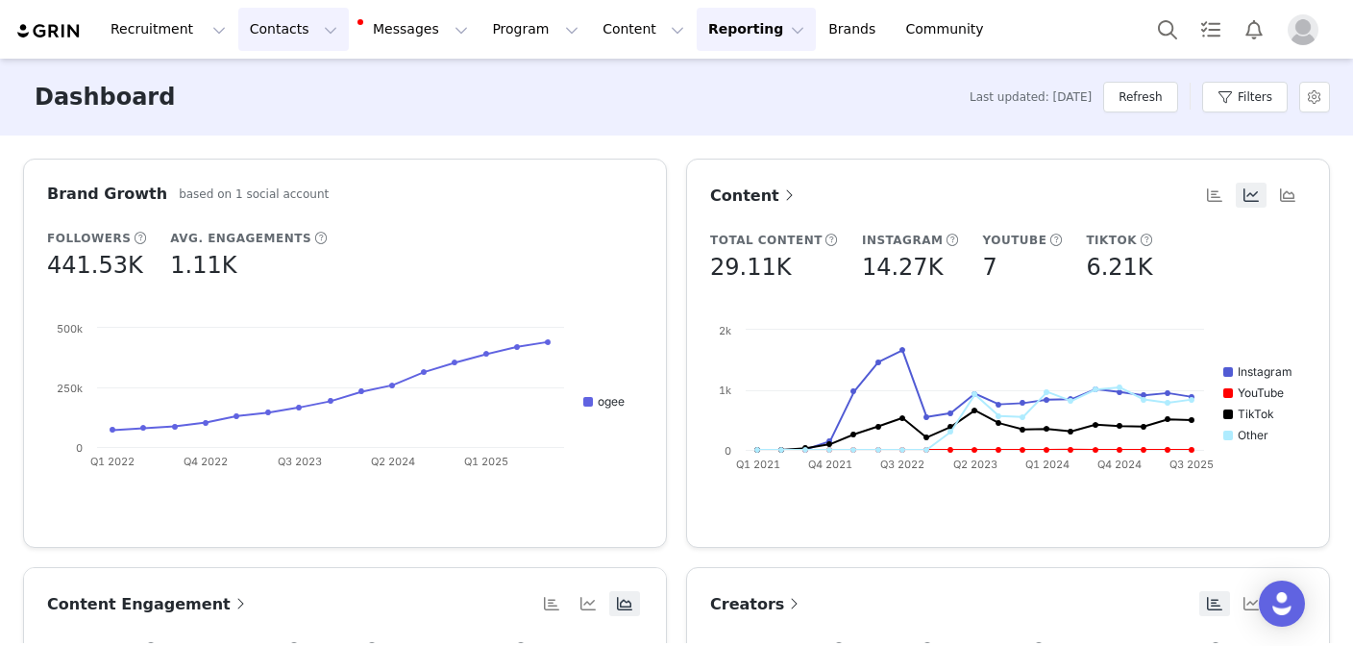
drag, startPoint x: 287, startPoint y: 33, endPoint x: 291, endPoint y: 55, distance: 22.4
click at [287, 33] on button "Contacts Contacts" at bounding box center [293, 29] width 111 height 43
click at [296, 79] on div "Creators" at bounding box center [300, 85] width 129 height 20
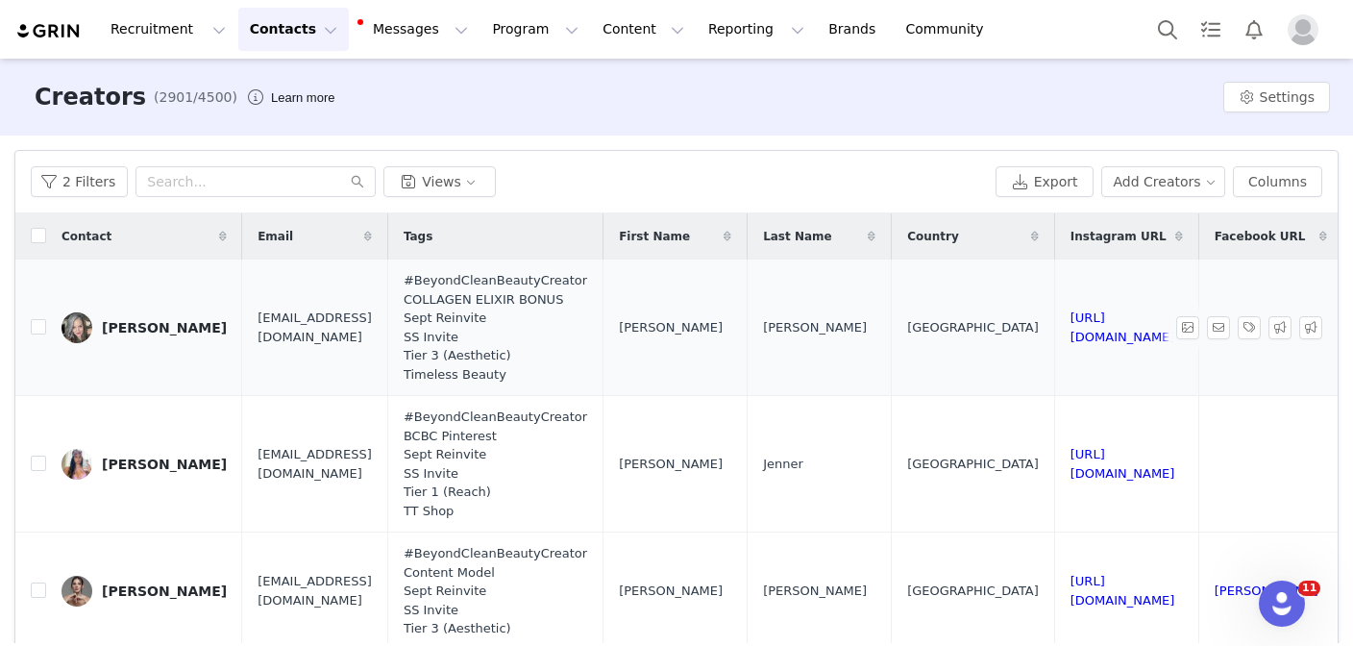
click at [176, 325] on div "Kristi Stimac" at bounding box center [164, 327] width 125 height 15
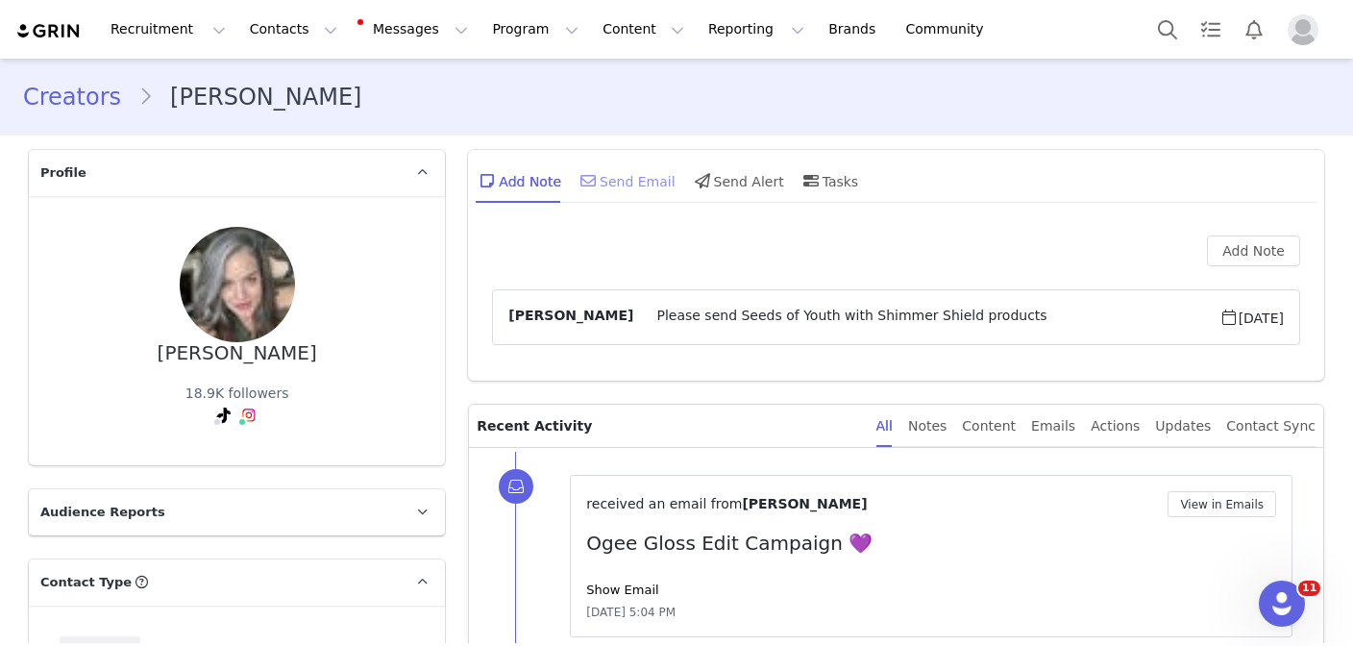
click at [638, 179] on div "Send Email" at bounding box center [626, 181] width 99 height 46
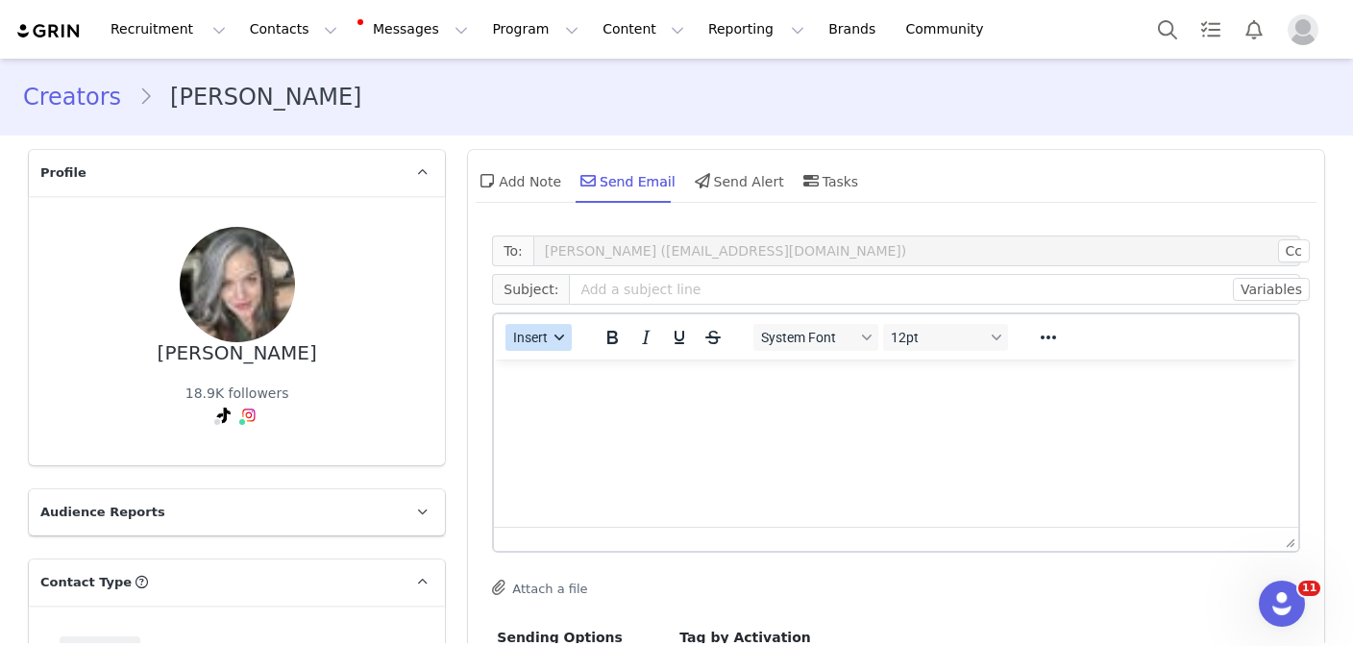
click at [535, 348] on button "Insert" at bounding box center [538, 337] width 66 height 27
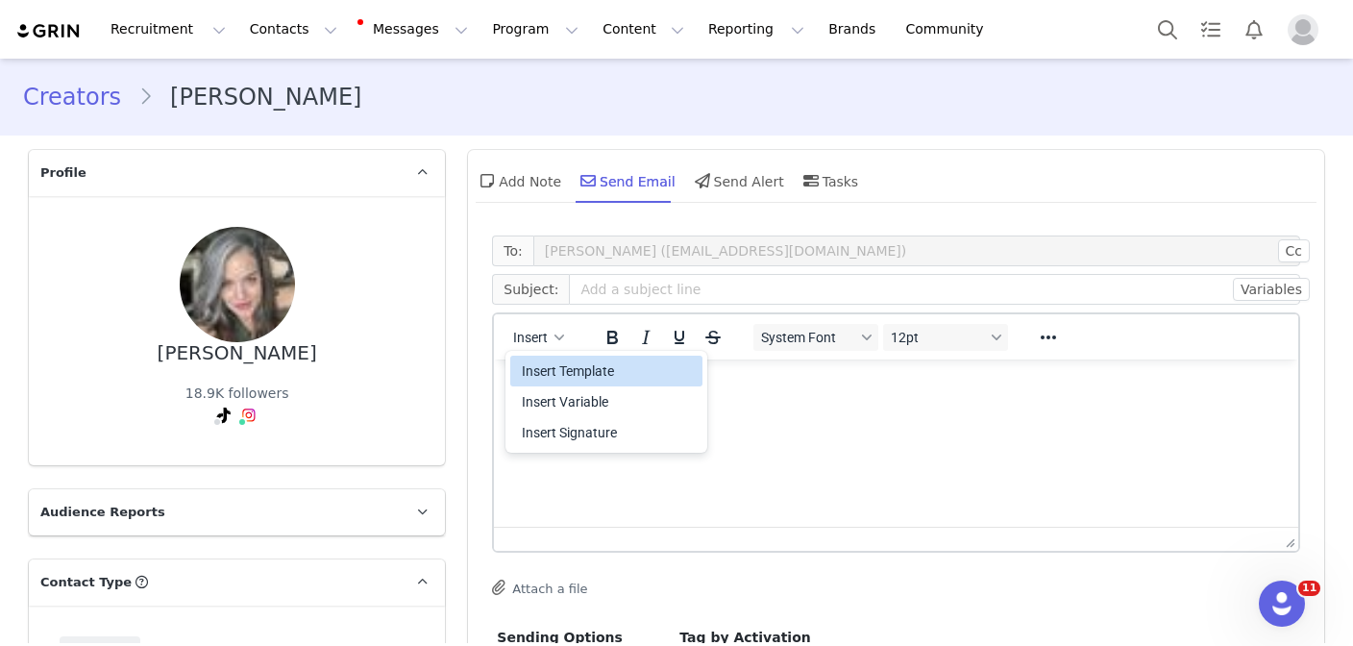
click at [536, 371] on div "Insert Template" at bounding box center [608, 370] width 173 height 23
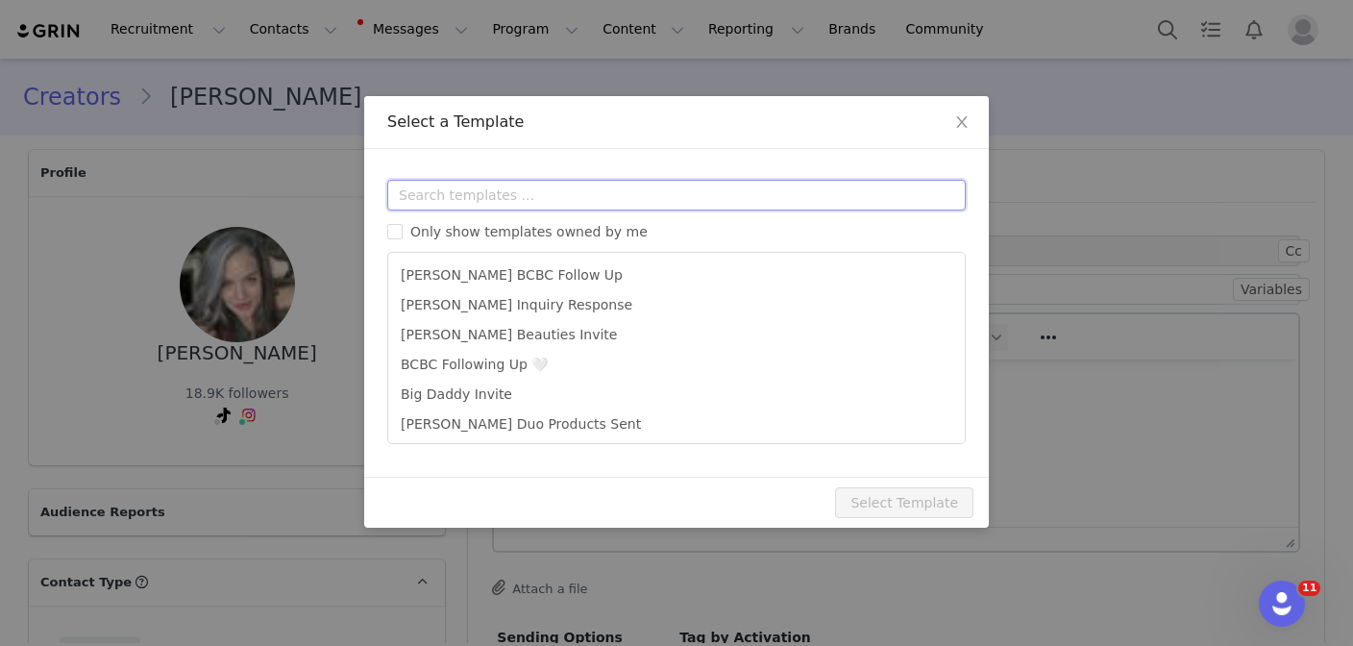
click at [524, 182] on input "text" at bounding box center [676, 195] width 578 height 31
click at [948, 124] on span "Close" at bounding box center [962, 123] width 54 height 54
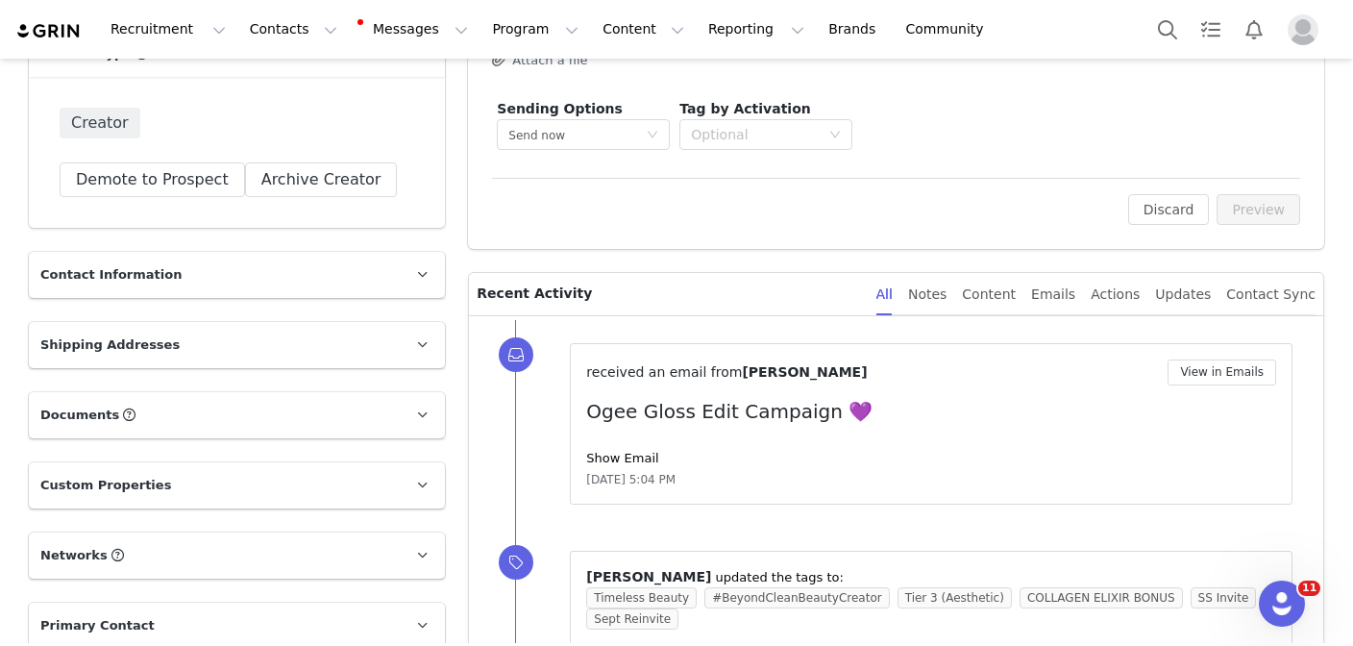
scroll to position [530, 0]
click at [627, 459] on link "Show Email" at bounding box center [622, 456] width 72 height 14
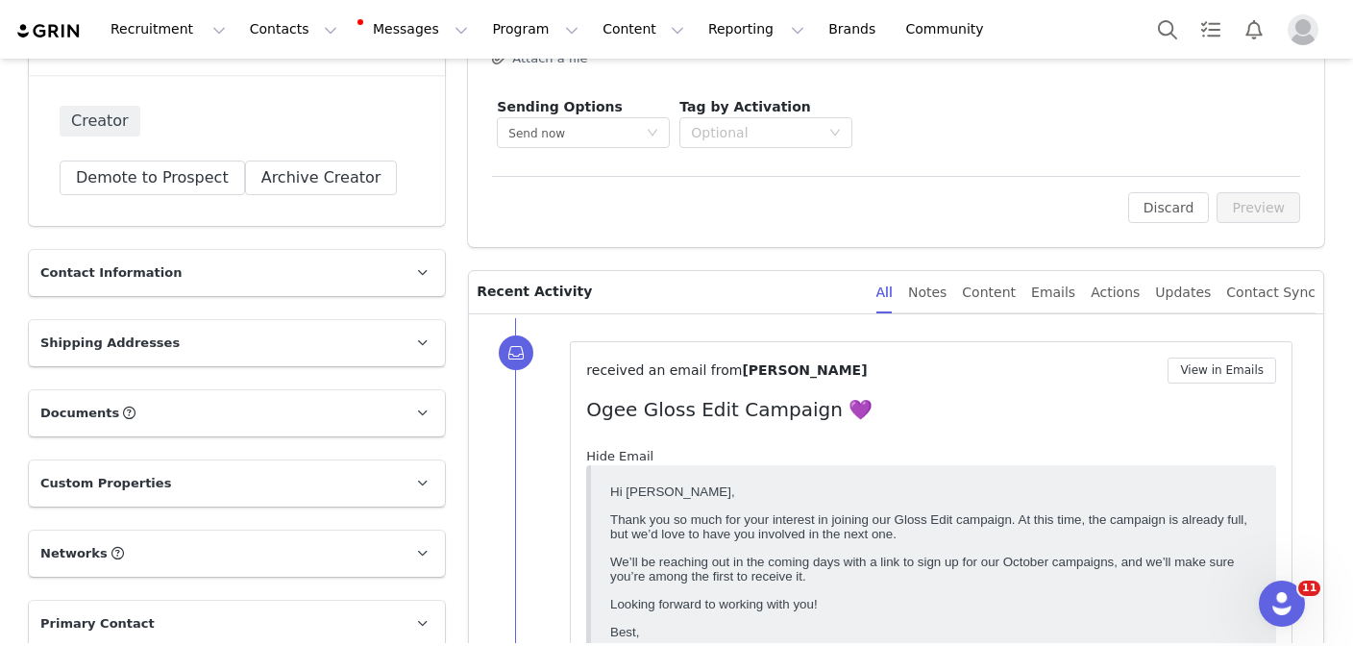
scroll to position [0, 0]
click at [627, 459] on link "Hide Email" at bounding box center [619, 456] width 67 height 14
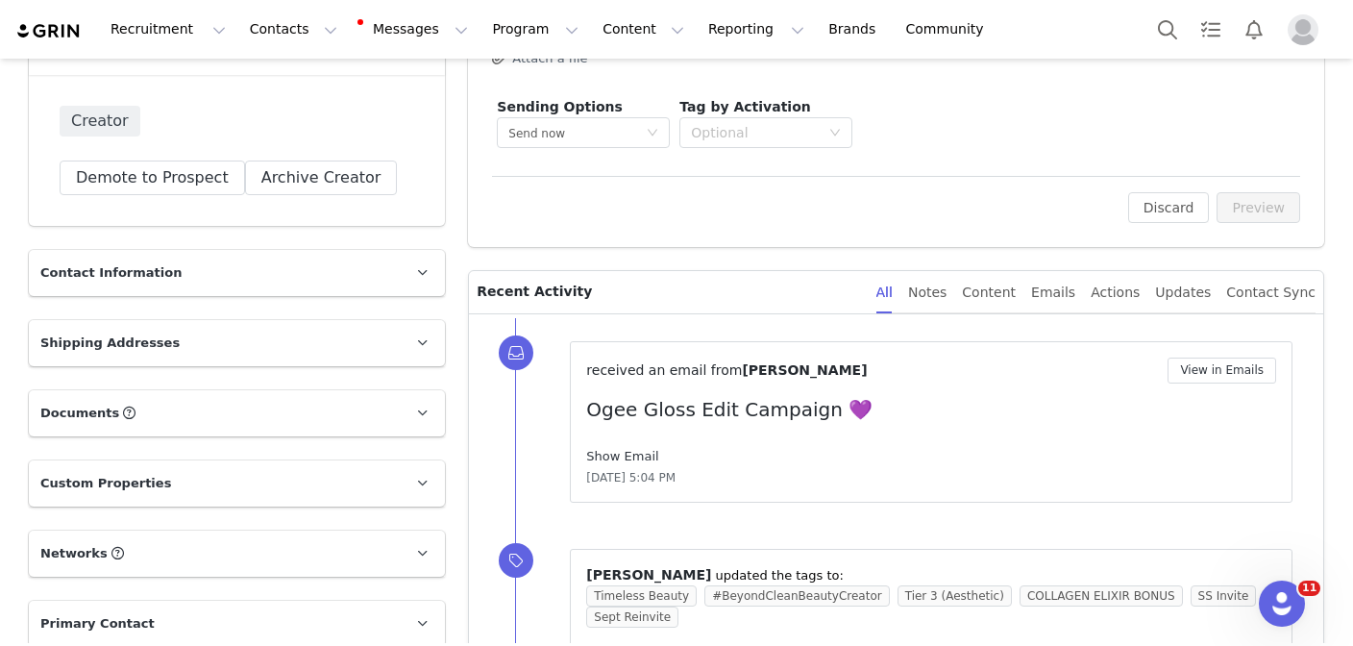
scroll to position [183, 0]
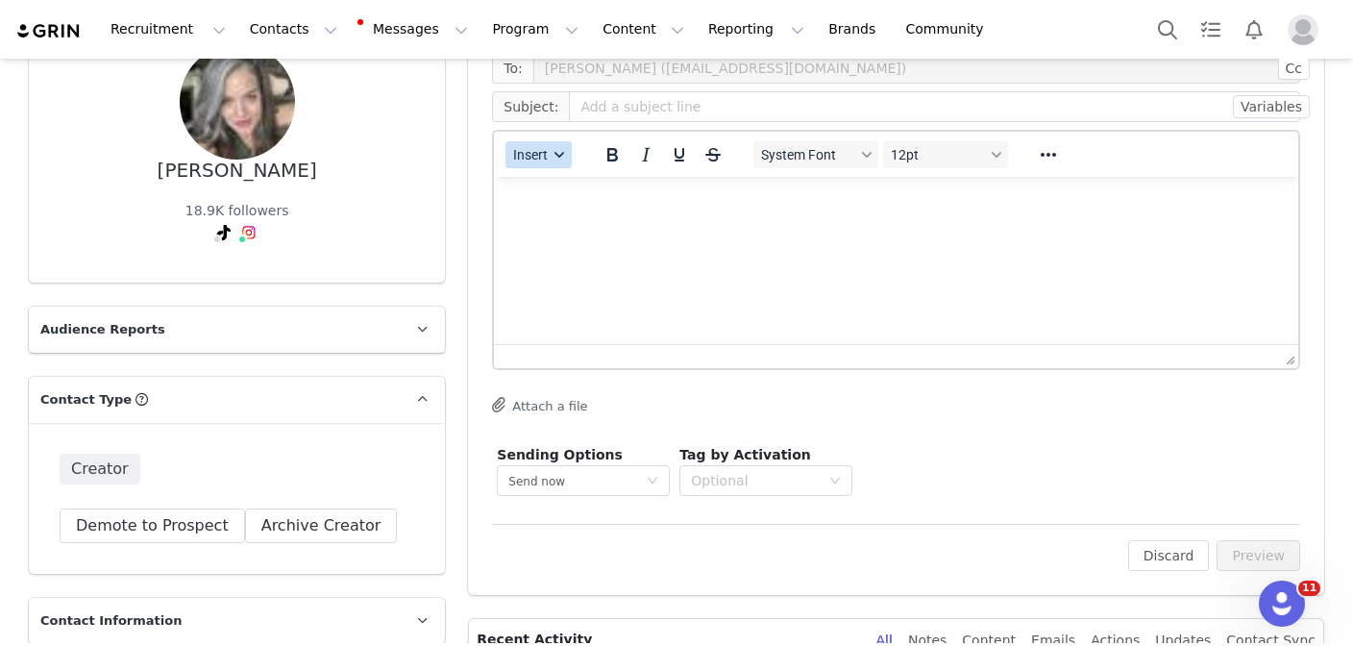
click at [554, 158] on div "button" at bounding box center [560, 155] width 15 height 10
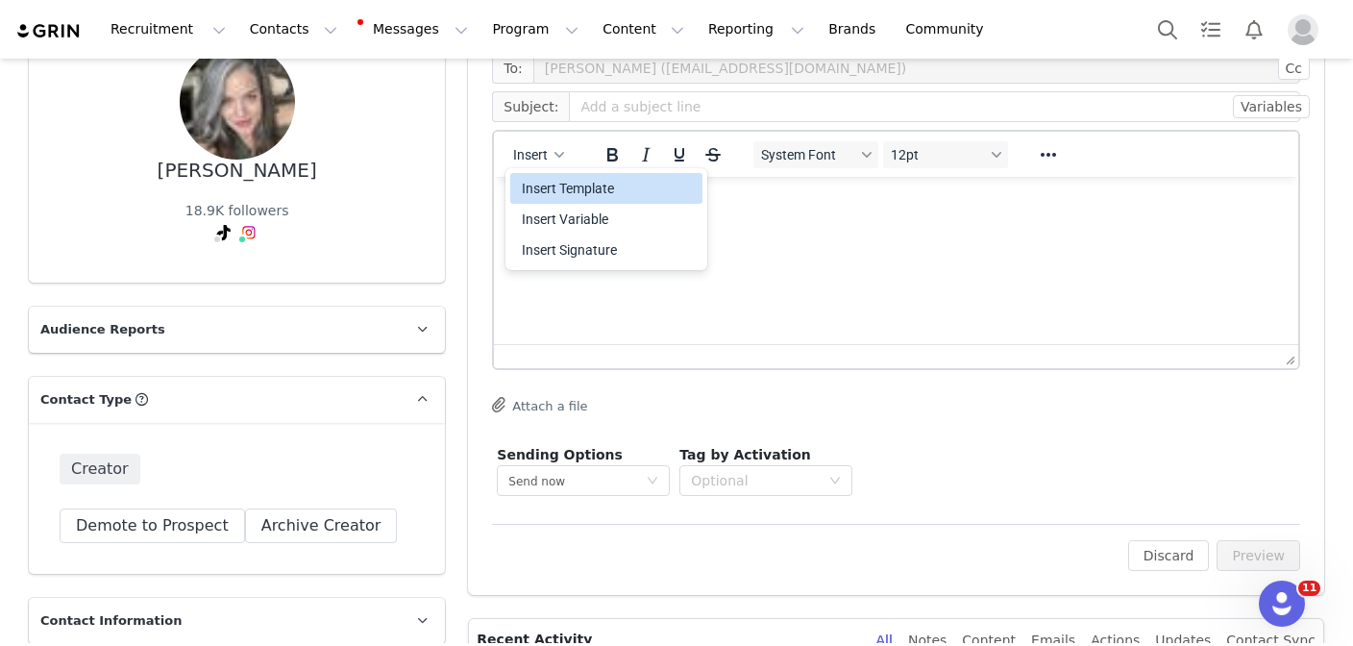
click at [565, 189] on div "Insert Template" at bounding box center [608, 188] width 173 height 23
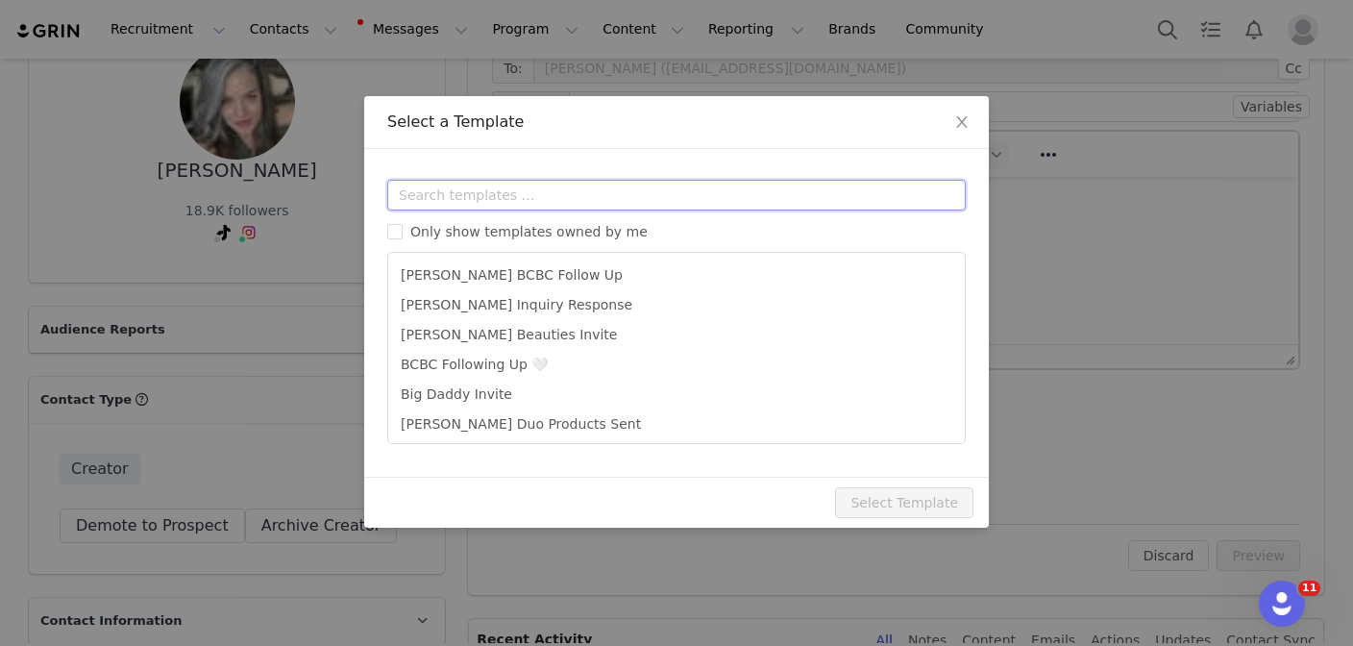
click at [534, 190] on input "text" at bounding box center [676, 195] width 578 height 31
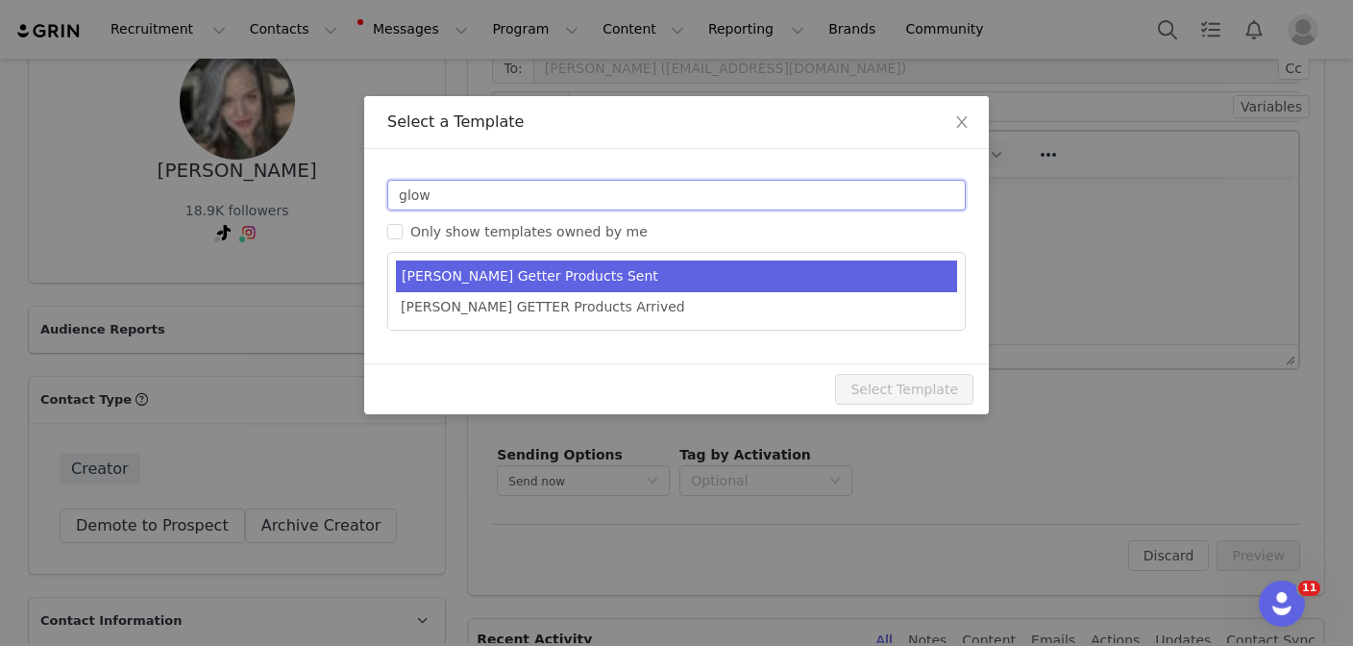
type input "glow"
type input "Ogee Glow Getter Products Sent 💫"
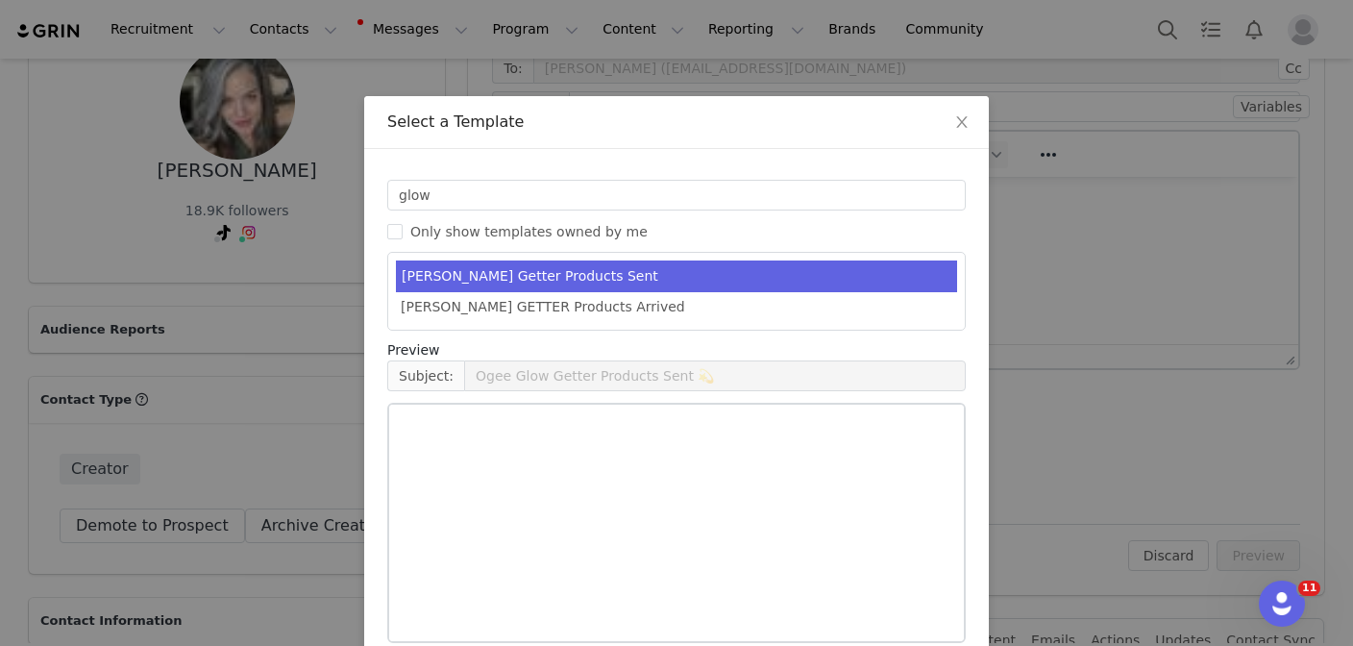
click at [553, 269] on li "Chloe Glow Getter Products Sent" at bounding box center [676, 276] width 561 height 32
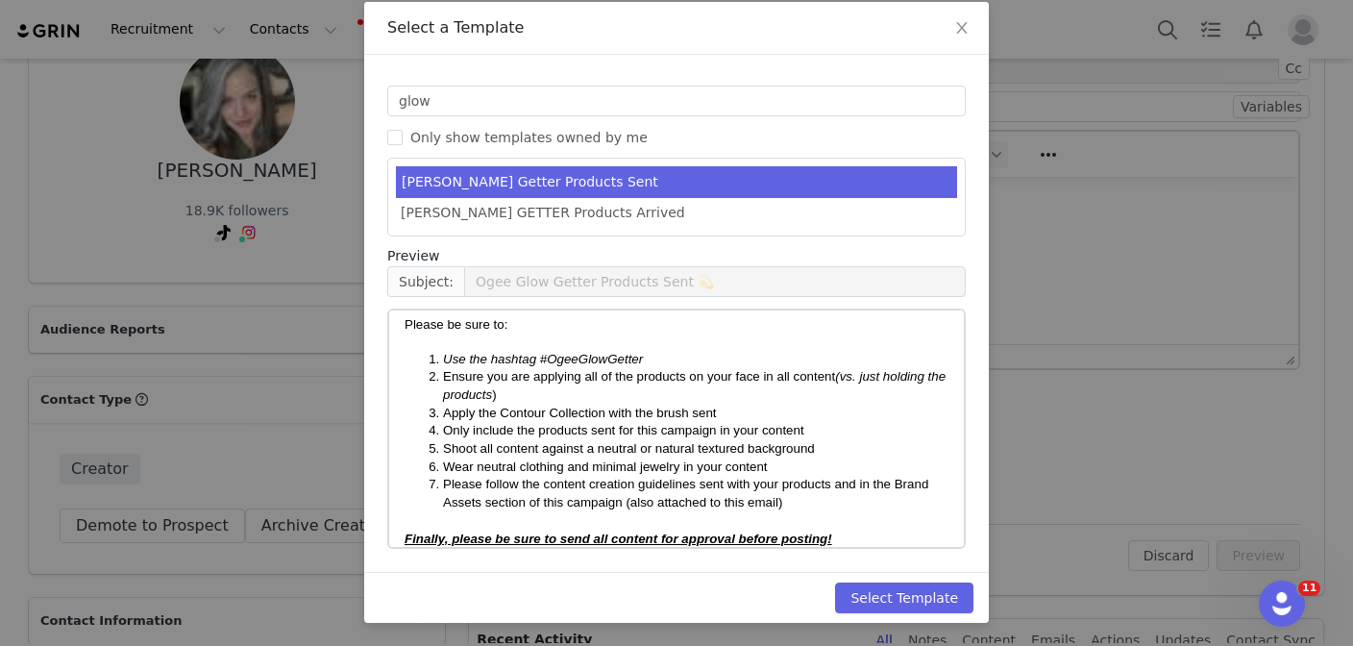
scroll to position [294, 0]
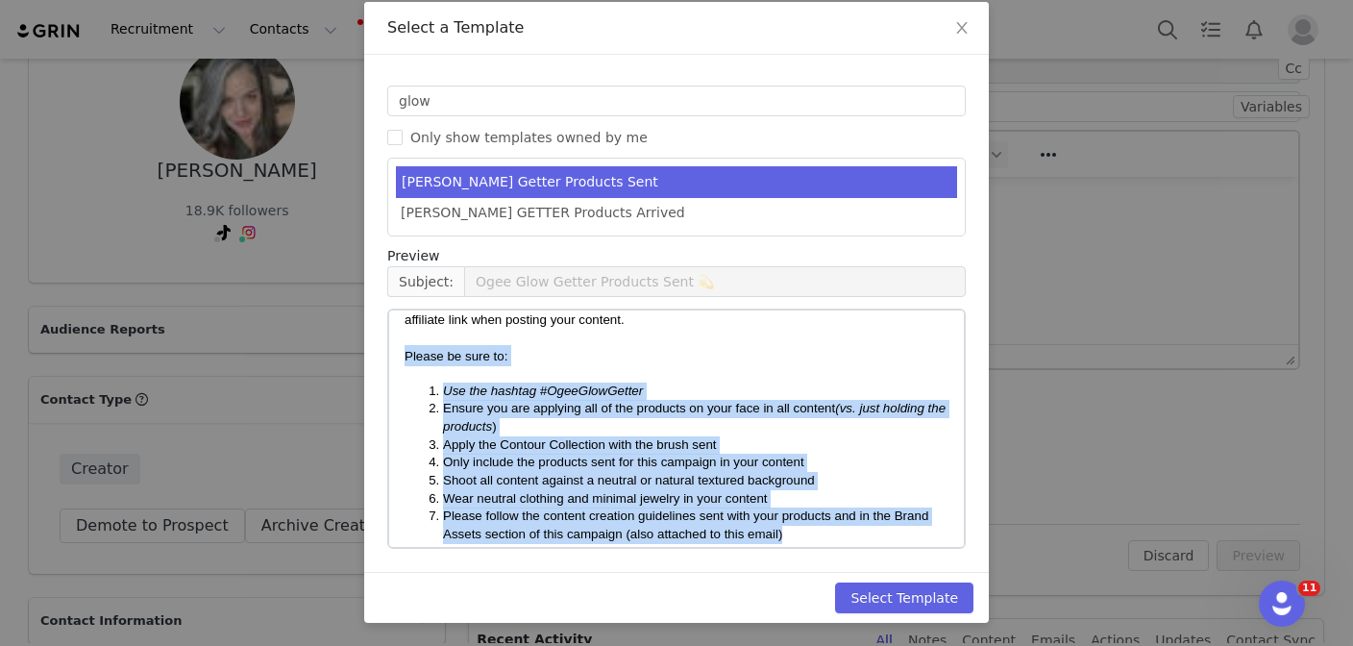
drag, startPoint x: 790, startPoint y: 506, endPoint x: 381, endPoint y: 331, distance: 445.5
click at [389, 331] on html "Hi [first_name]! My name is Chloe and I am the Influencer Program Associate at …" at bounding box center [676, 409] width 575 height 786
copy body "Please be sure to: Use the hashtag #OgeeGlowGetter Ensure you are applying all …"
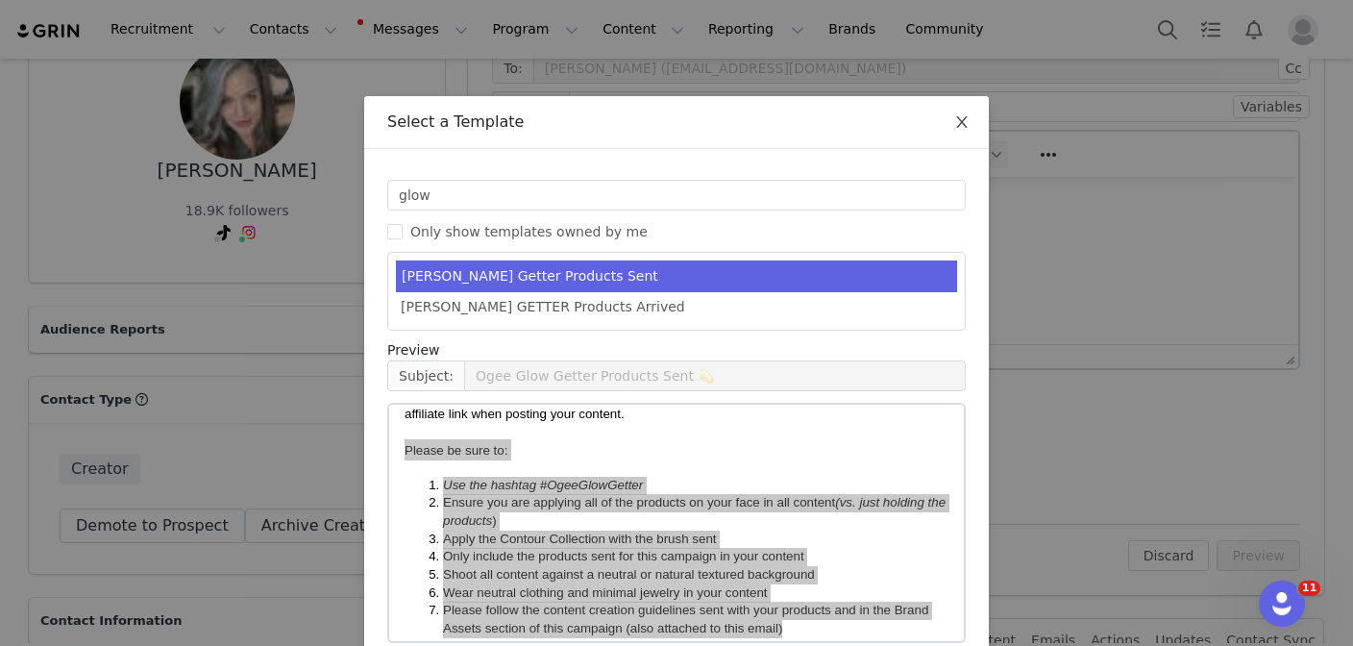
click at [975, 119] on span "Close" at bounding box center [962, 123] width 54 height 54
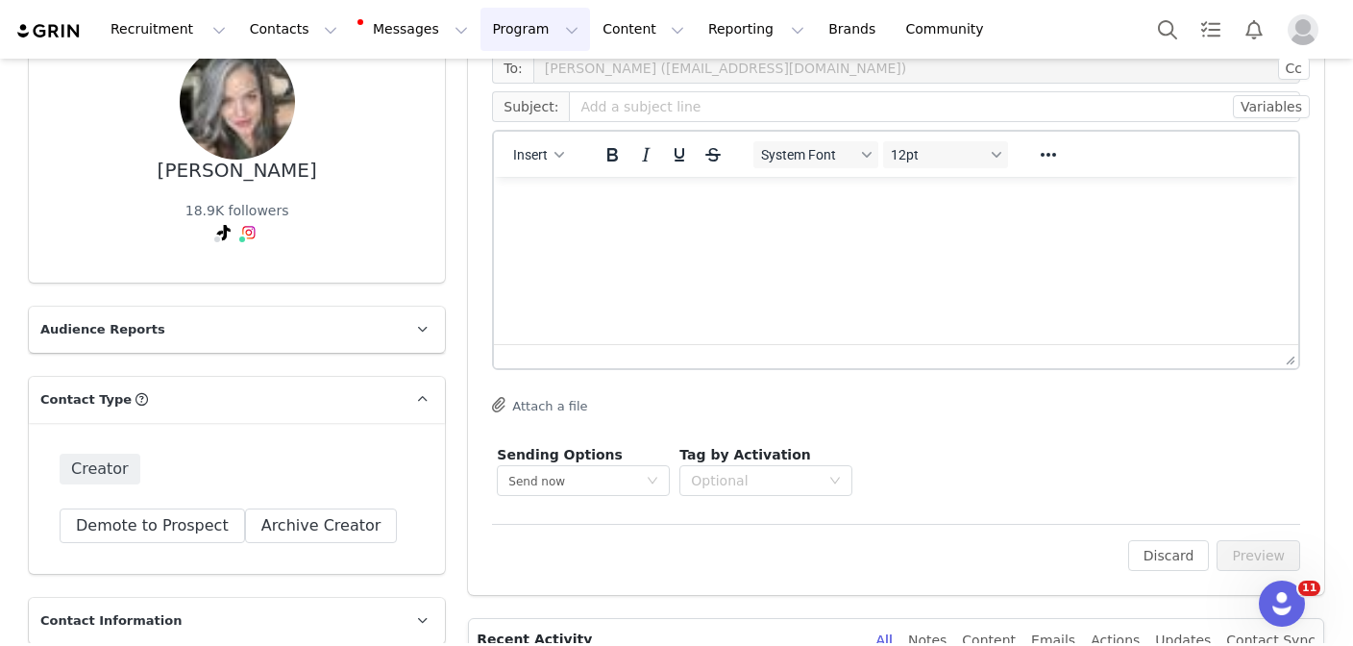
click at [480, 28] on button "Program Program" at bounding box center [535, 29] width 110 height 43
click at [511, 77] on p "Activations" at bounding box center [503, 85] width 74 height 20
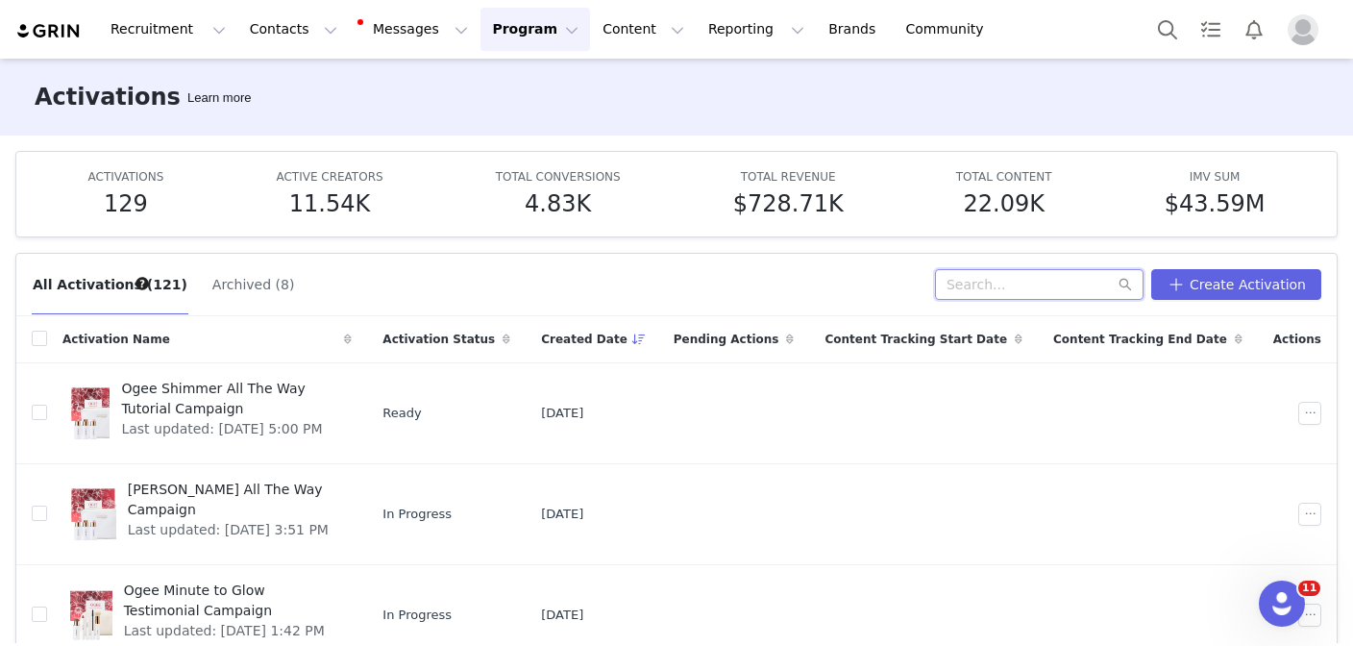
click at [1096, 286] on input "text" at bounding box center [1039, 284] width 209 height 31
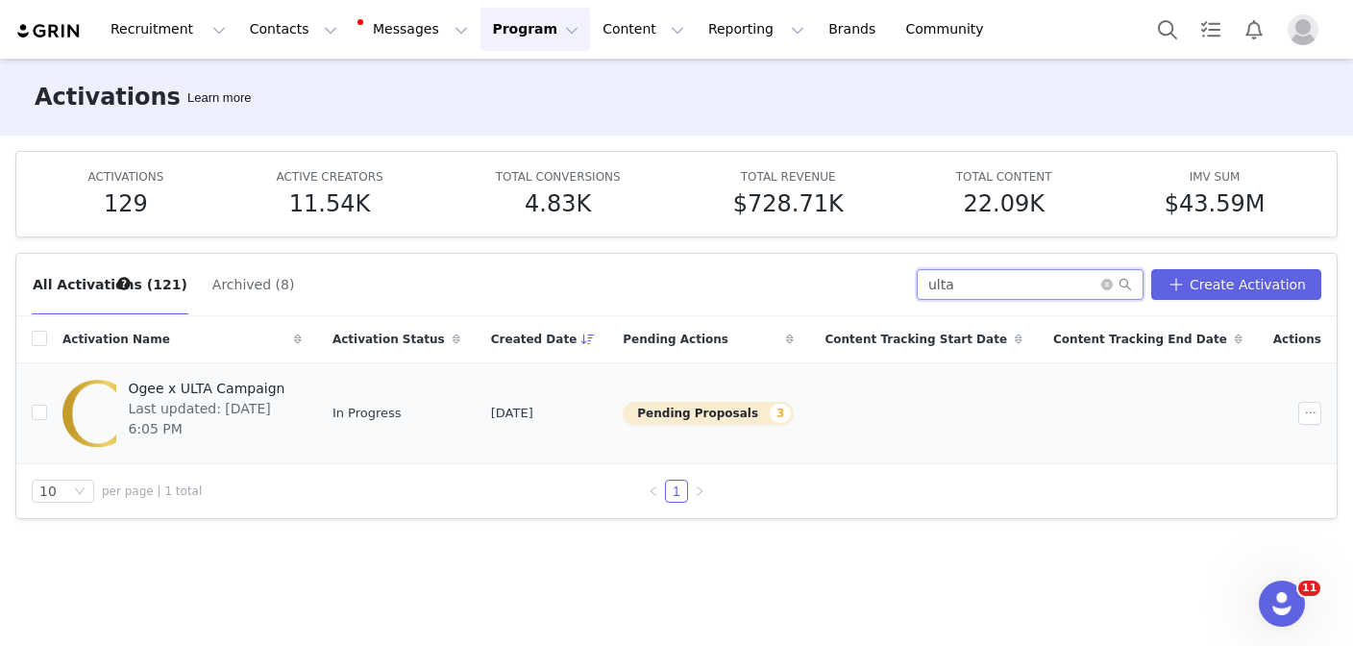
type input "ulta"
click at [290, 389] on span "Ogee x ULTA Campaign" at bounding box center [209, 389] width 162 height 20
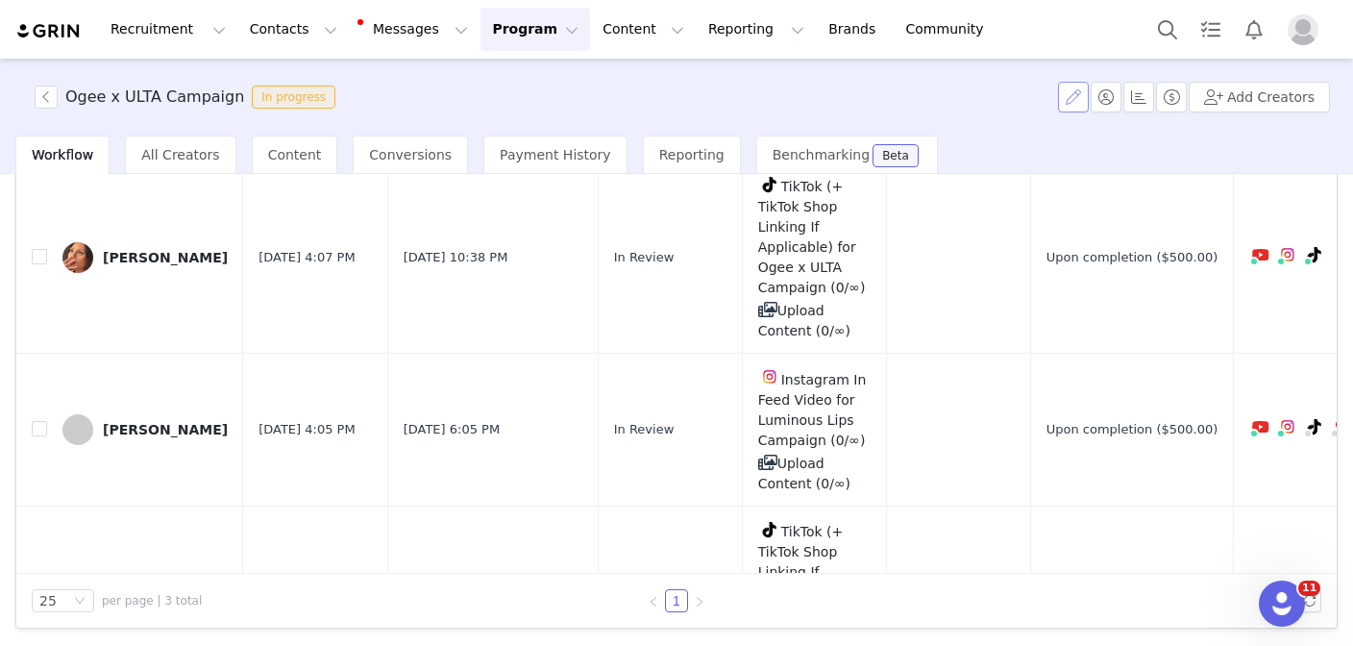
click at [1073, 92] on button "button" at bounding box center [1073, 97] width 31 height 31
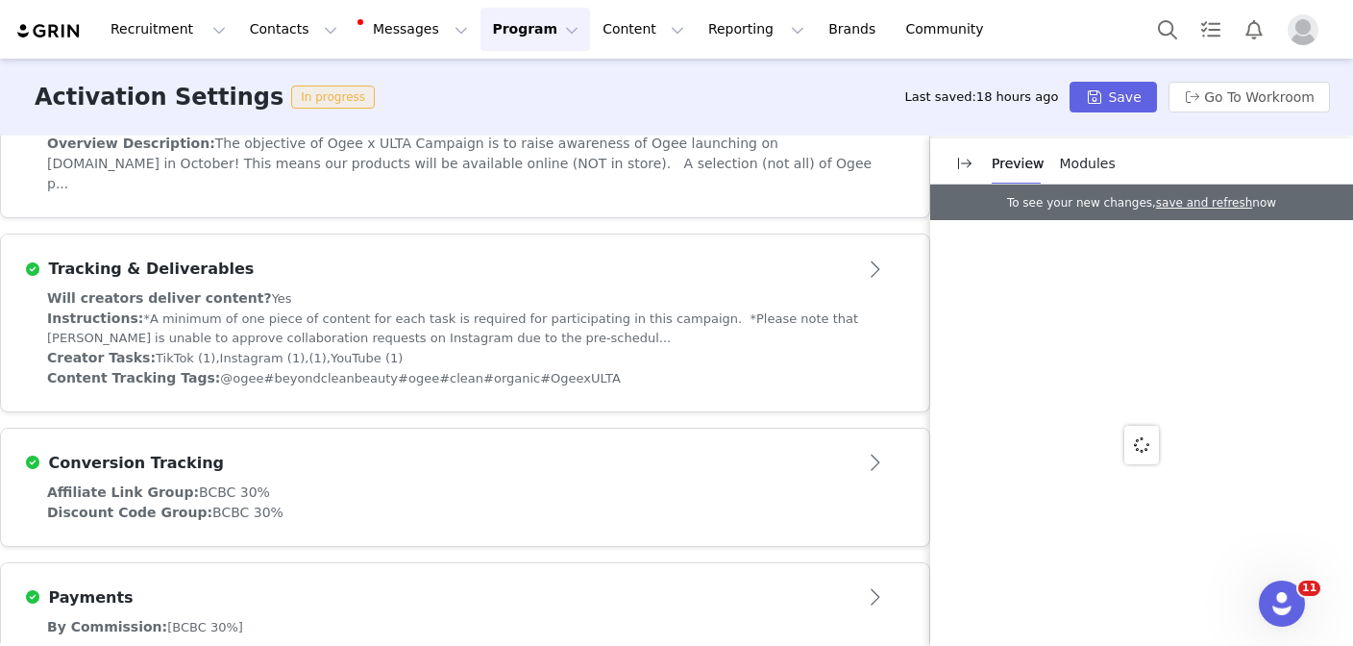
click at [519, 348] on div "Creator Tasks: TikTok (1), Instagram (1), (1), YouTube (1)" at bounding box center [465, 358] width 836 height 20
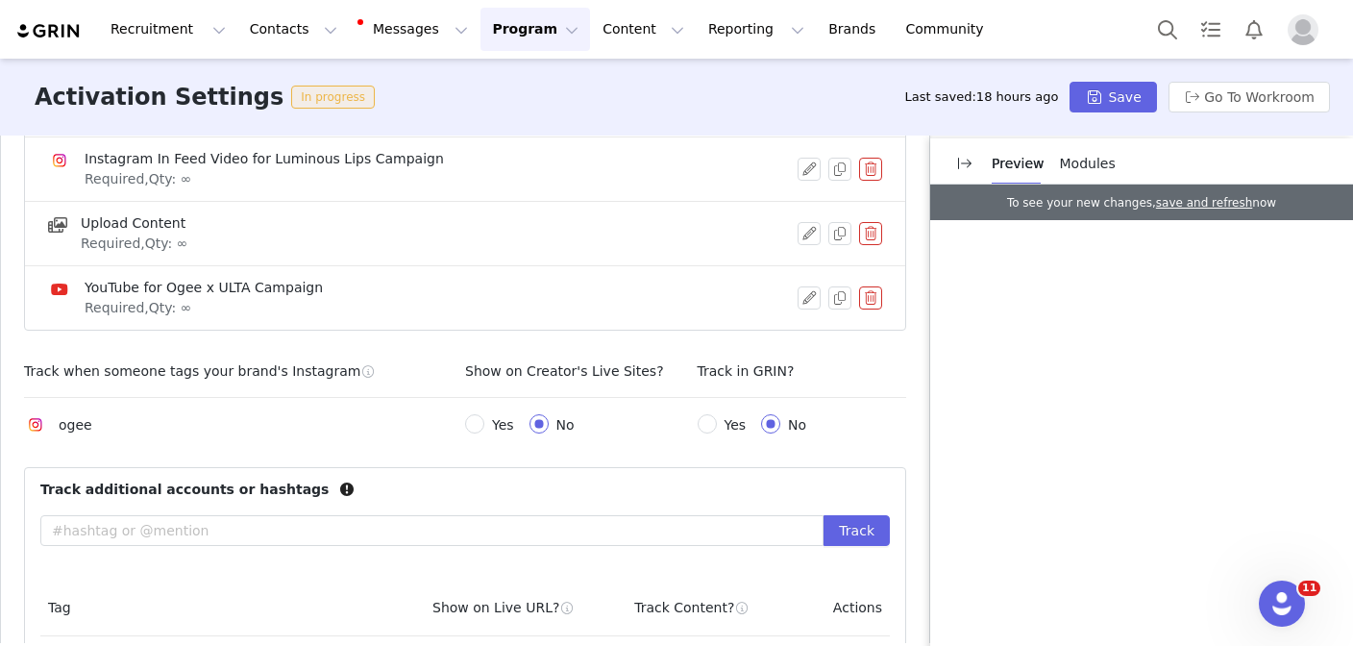
scroll to position [790, 0]
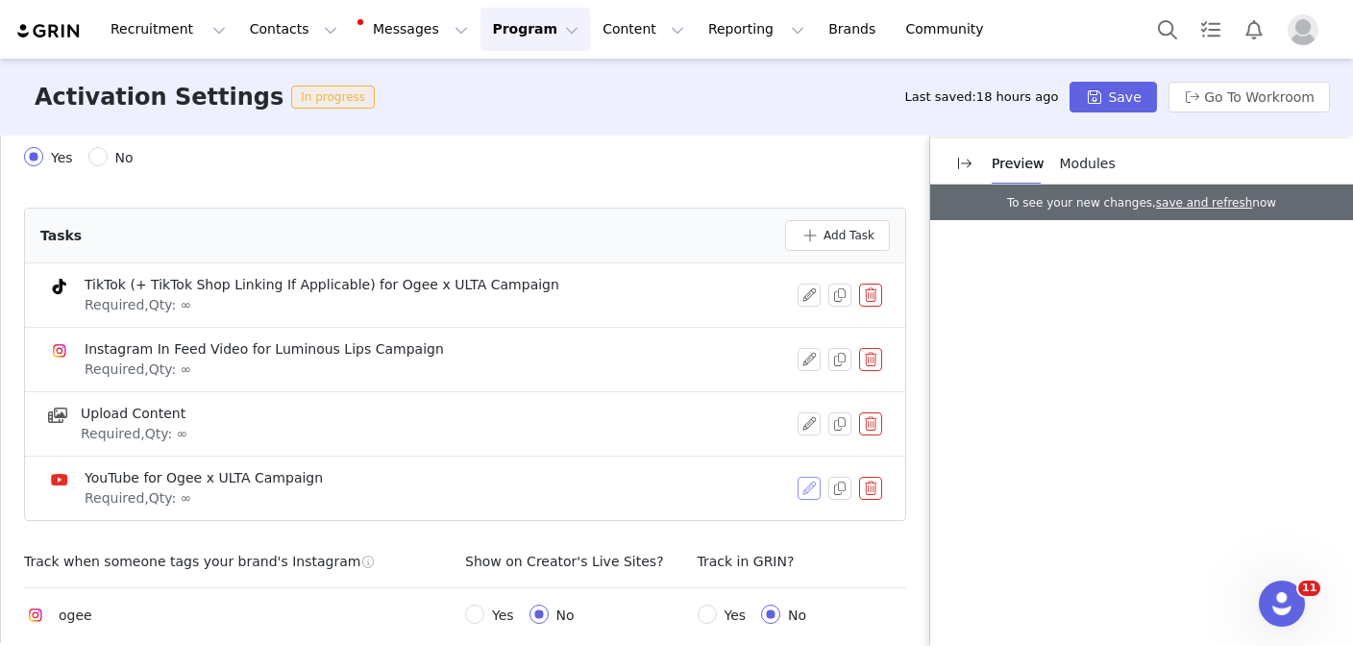
click at [809, 477] on button "button" at bounding box center [809, 488] width 23 height 23
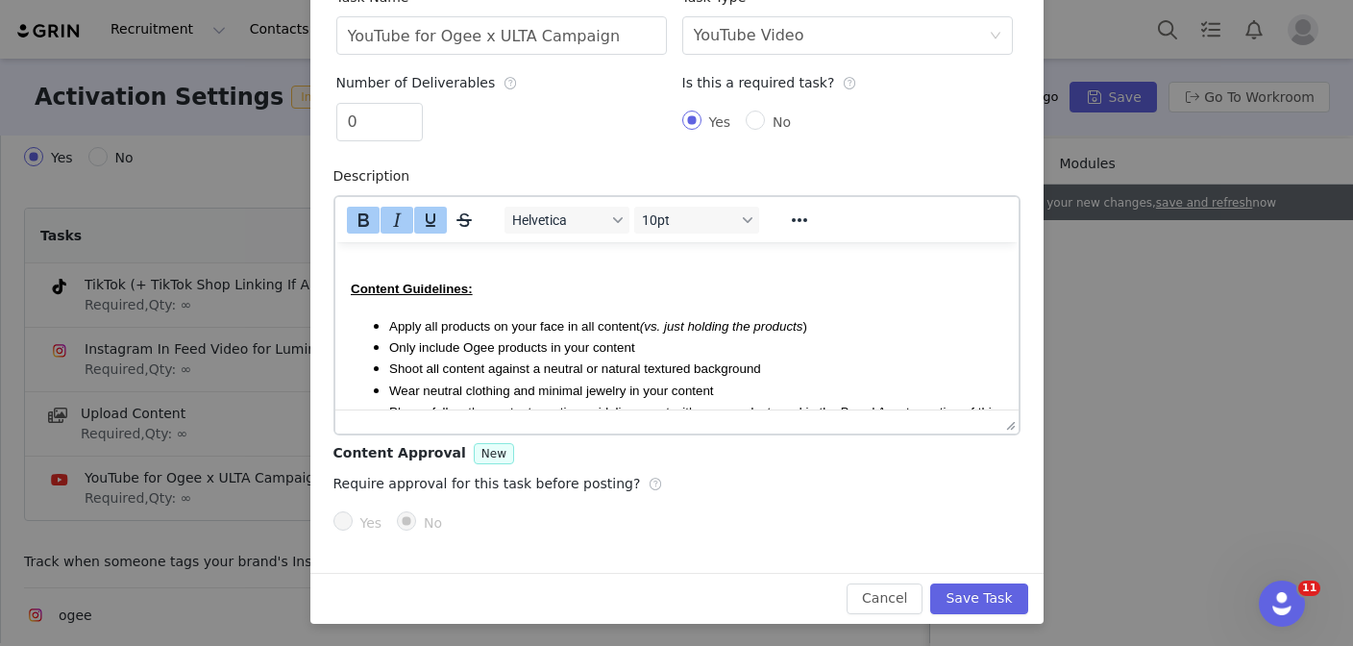
scroll to position [528, 0]
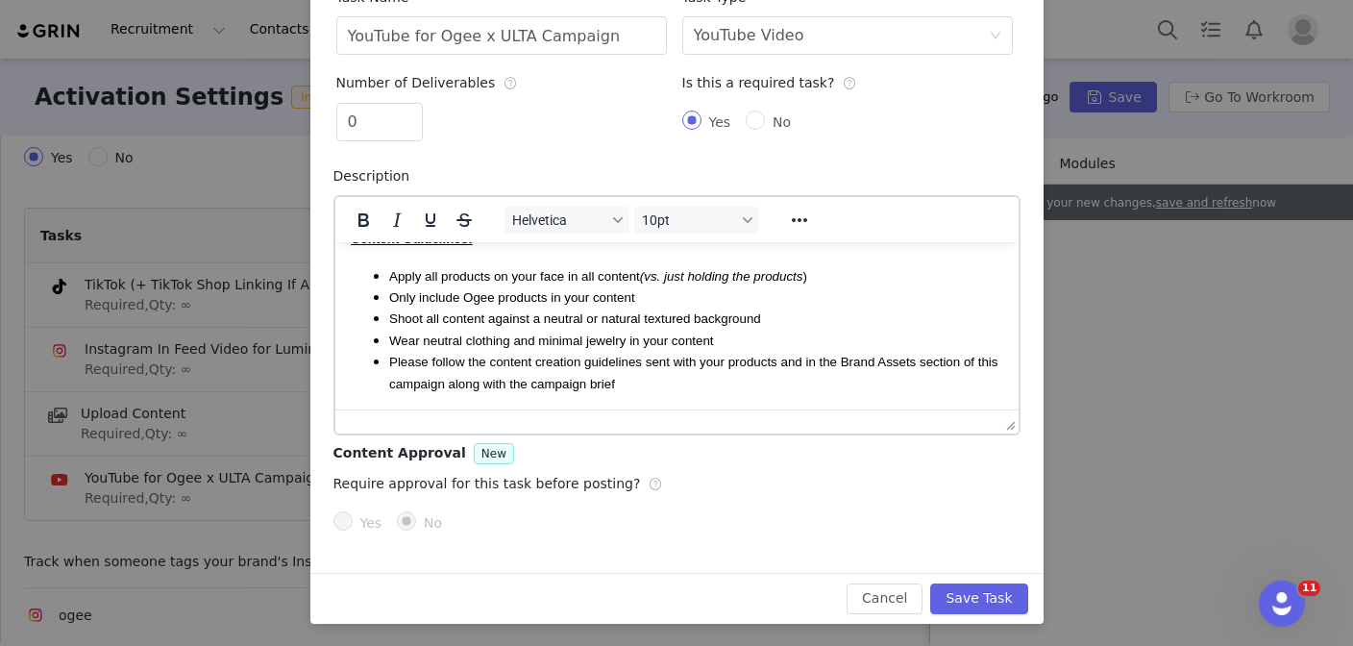
click at [788, 318] on li "Shoot all content against a neutral or natural textured background" at bounding box center [695, 317] width 614 height 21
click at [828, 315] on span "Shoot all content against a neutral or natural textured background (or a greens…" at bounding box center [630, 317] width 484 height 14
drag, startPoint x: 883, startPoint y: 314, endPoint x: 766, endPoint y: 311, distance: 117.3
click at [766, 311] on li "Shoot all content against a neutral or natural textured background (or a green …" at bounding box center [695, 317] width 614 height 21
click at [910, 319] on li "Shoot all content against a neutral or natural textured background (or a green …" at bounding box center [695, 317] width 614 height 21
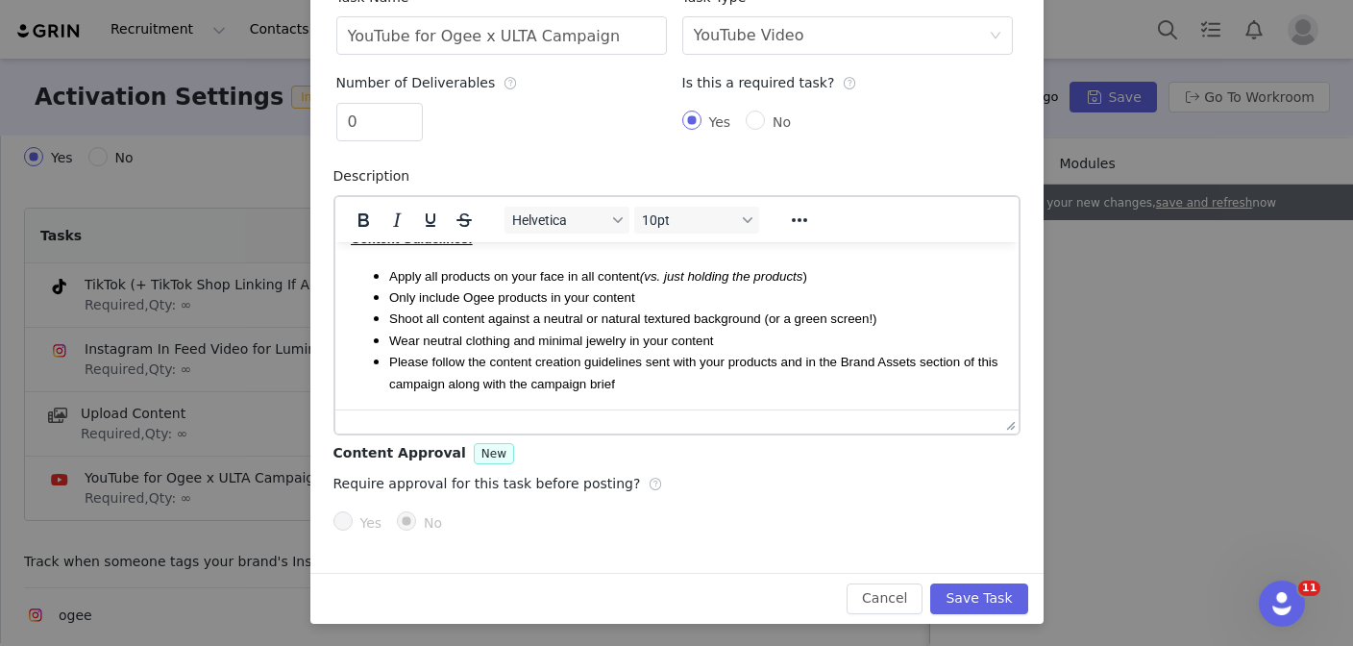
scroll to position [0, 0]
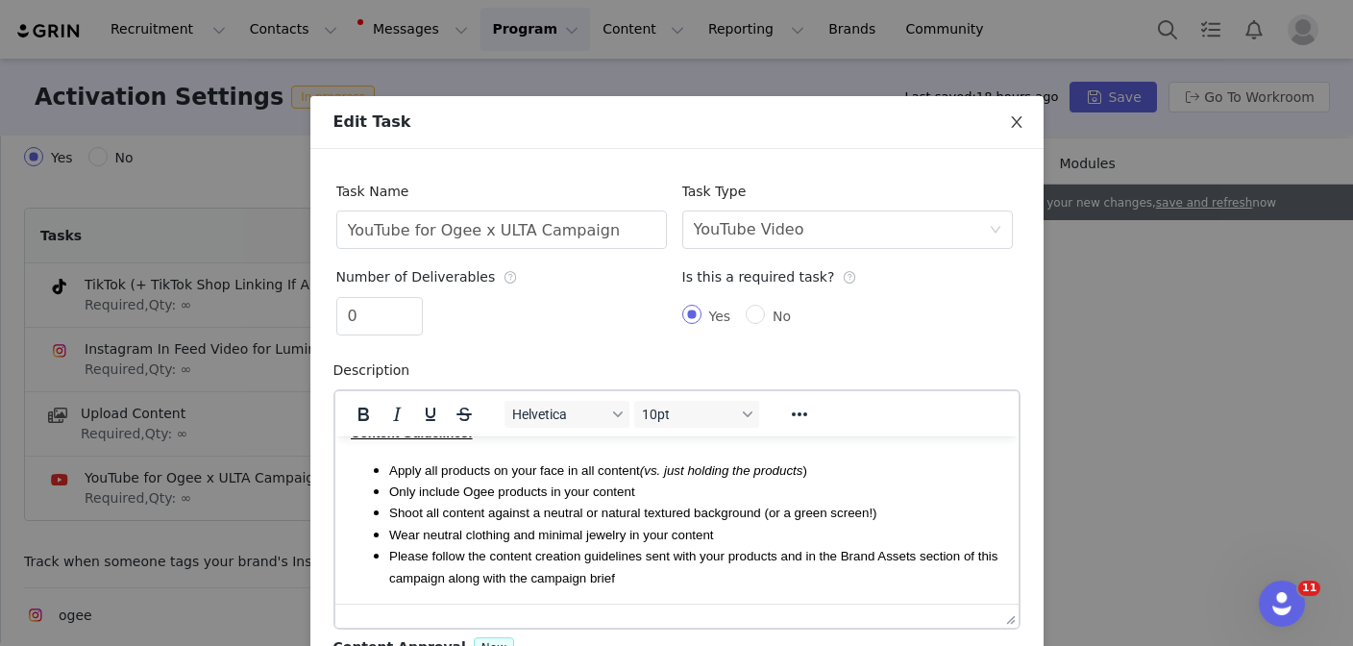
click at [1017, 118] on icon "icon: close" at bounding box center [1016, 121] width 15 height 15
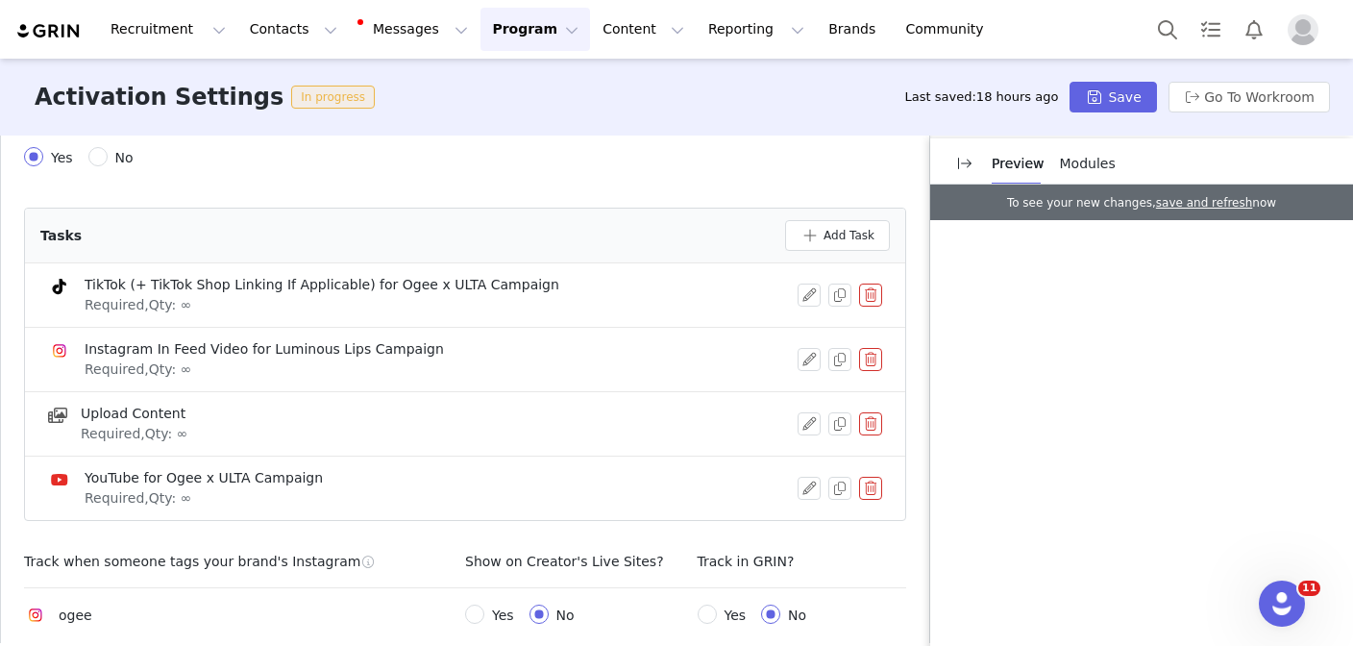
click at [492, 31] on button "Program Program" at bounding box center [535, 29] width 110 height 43
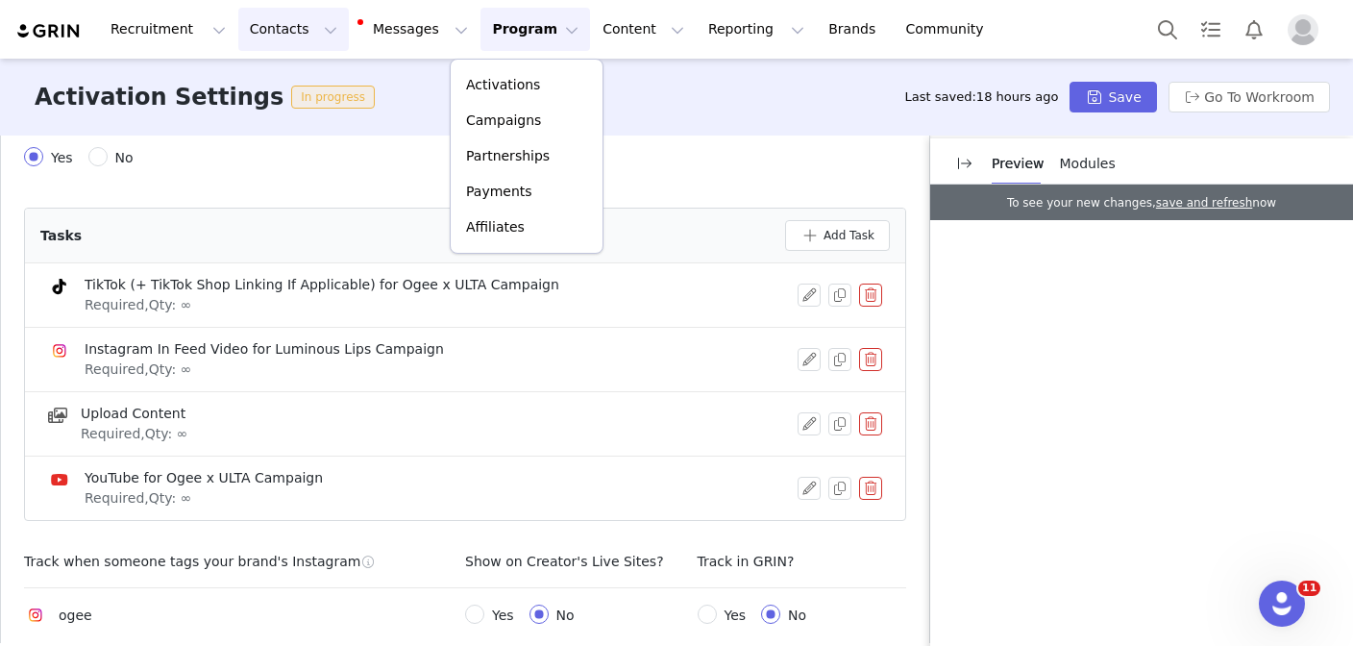
click at [282, 32] on button "Contacts Contacts" at bounding box center [293, 29] width 111 height 43
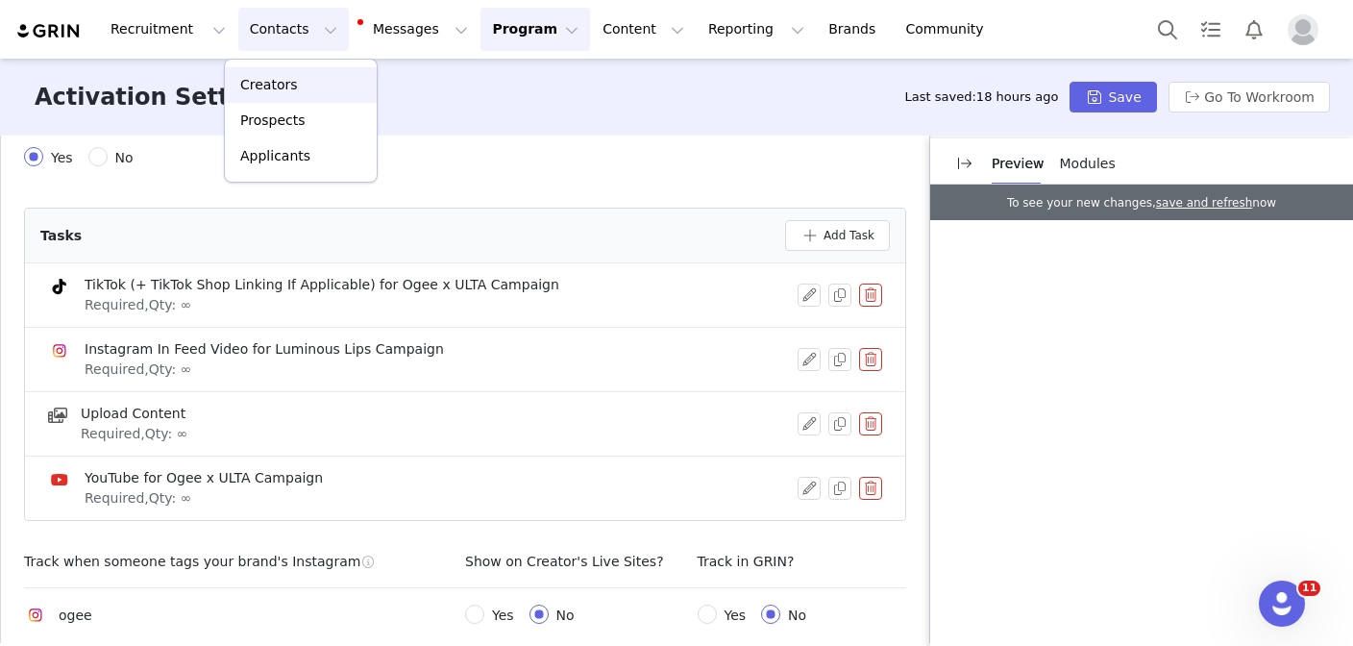
click at [282, 70] on link "Creators" at bounding box center [301, 85] width 152 height 36
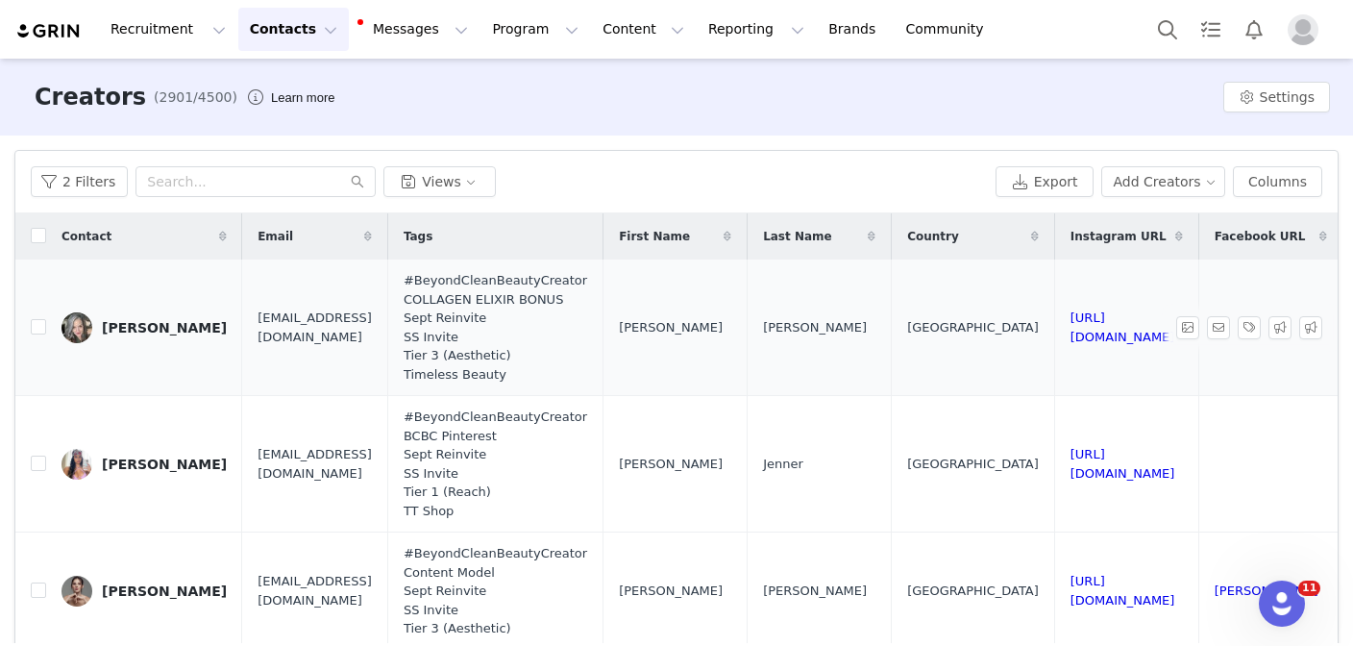
click at [160, 325] on div "Kristi Stimac" at bounding box center [164, 327] width 125 height 15
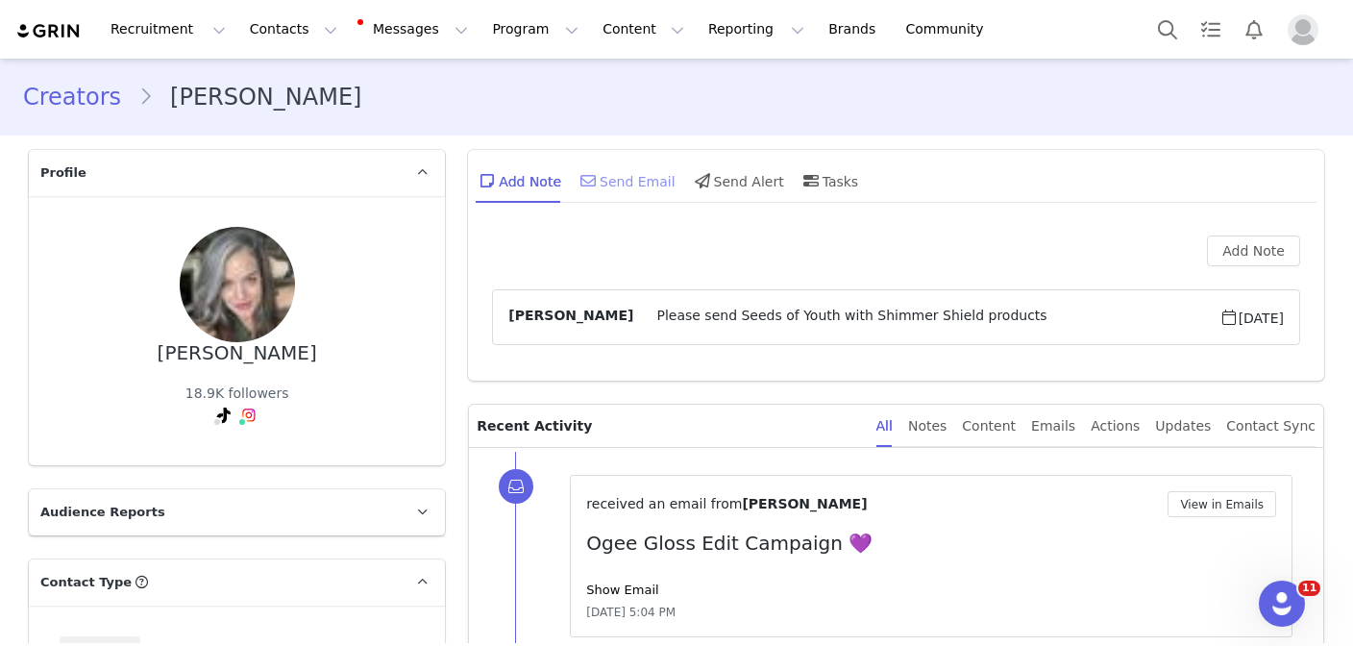
click at [630, 185] on div "Send Email" at bounding box center [626, 181] width 99 height 46
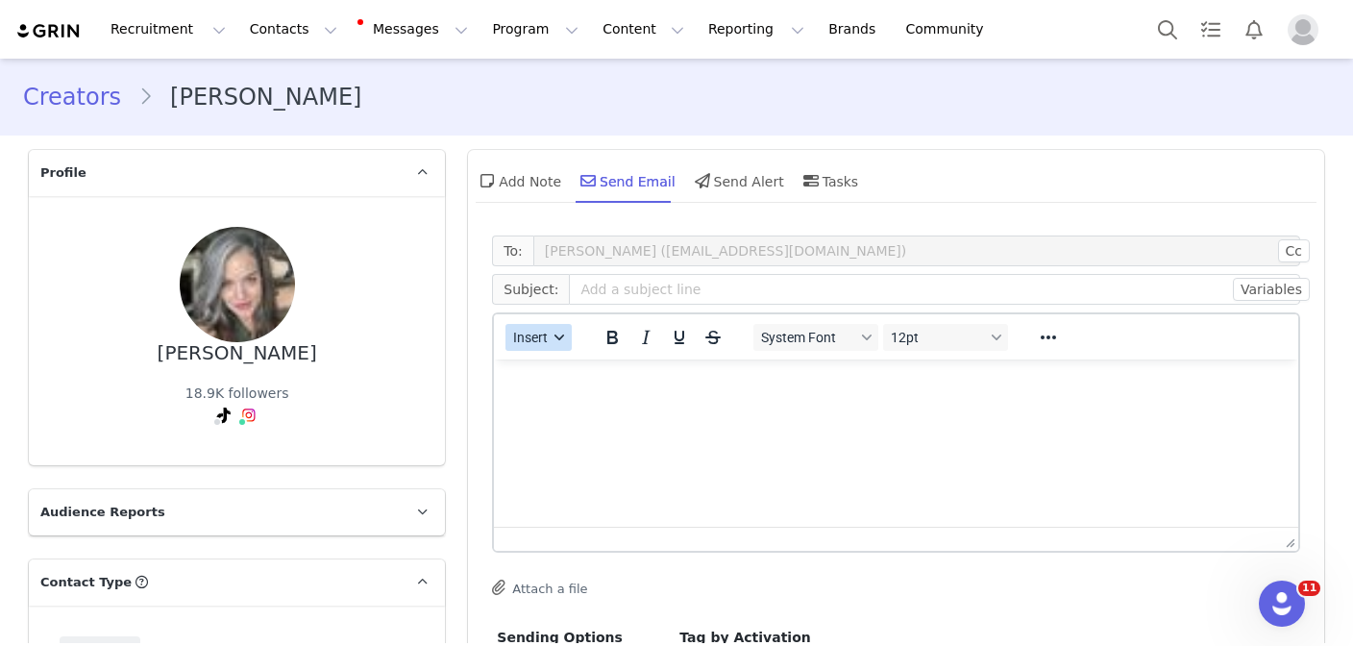
click at [536, 333] on span "Insert" at bounding box center [531, 337] width 35 height 15
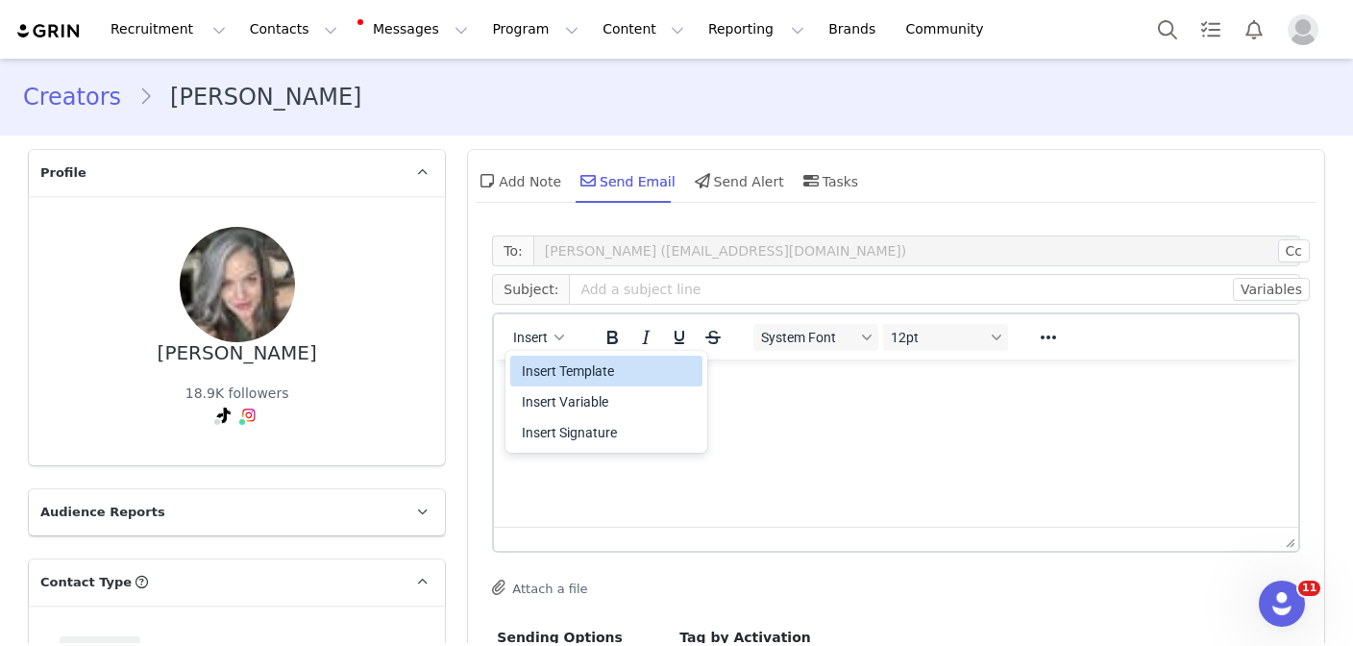
click at [536, 365] on div "Insert Template" at bounding box center [608, 370] width 173 height 23
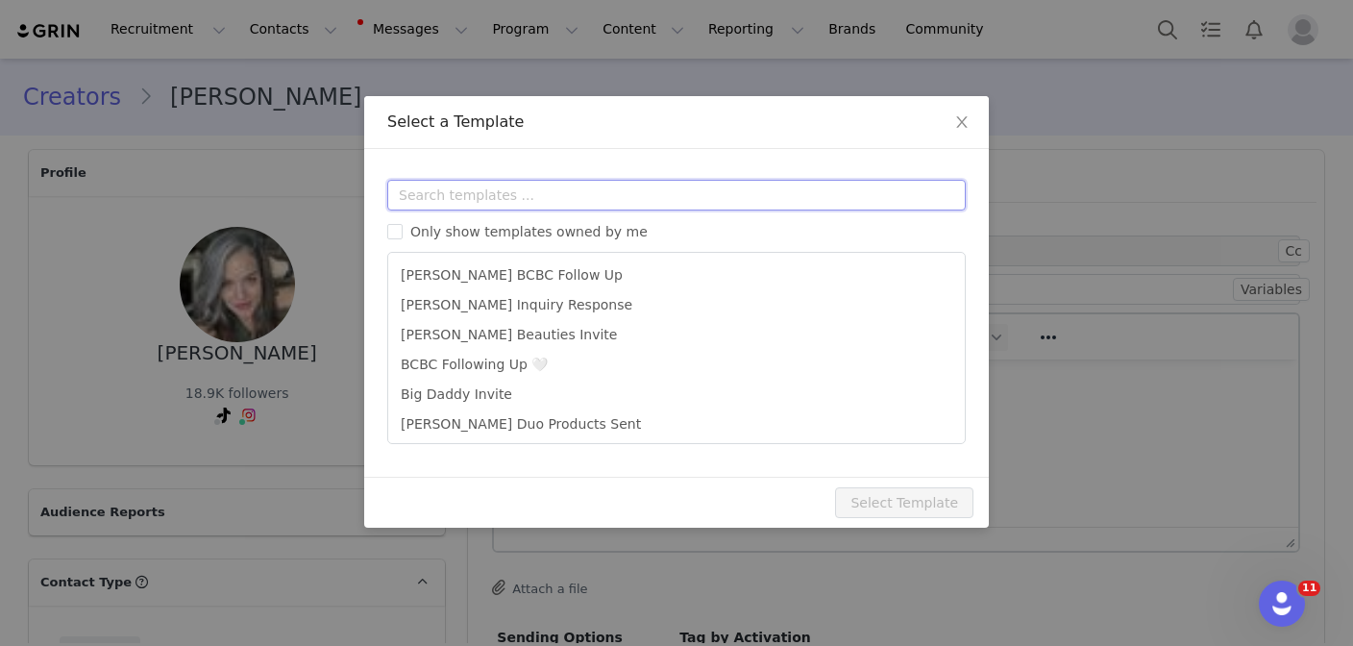
click at [547, 203] on input "text" at bounding box center [676, 195] width 578 height 31
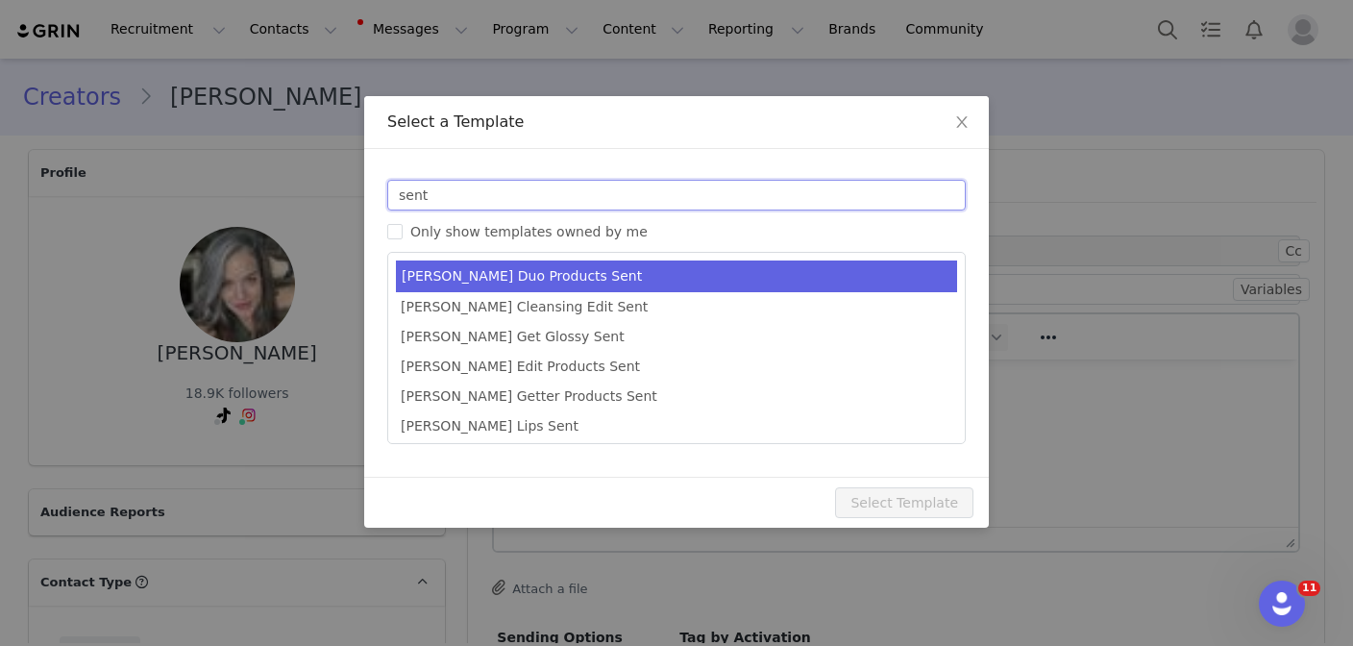
type input "sent"
click at [658, 268] on li "Chloe Bloom Duo Products Sent" at bounding box center [676, 276] width 561 height 32
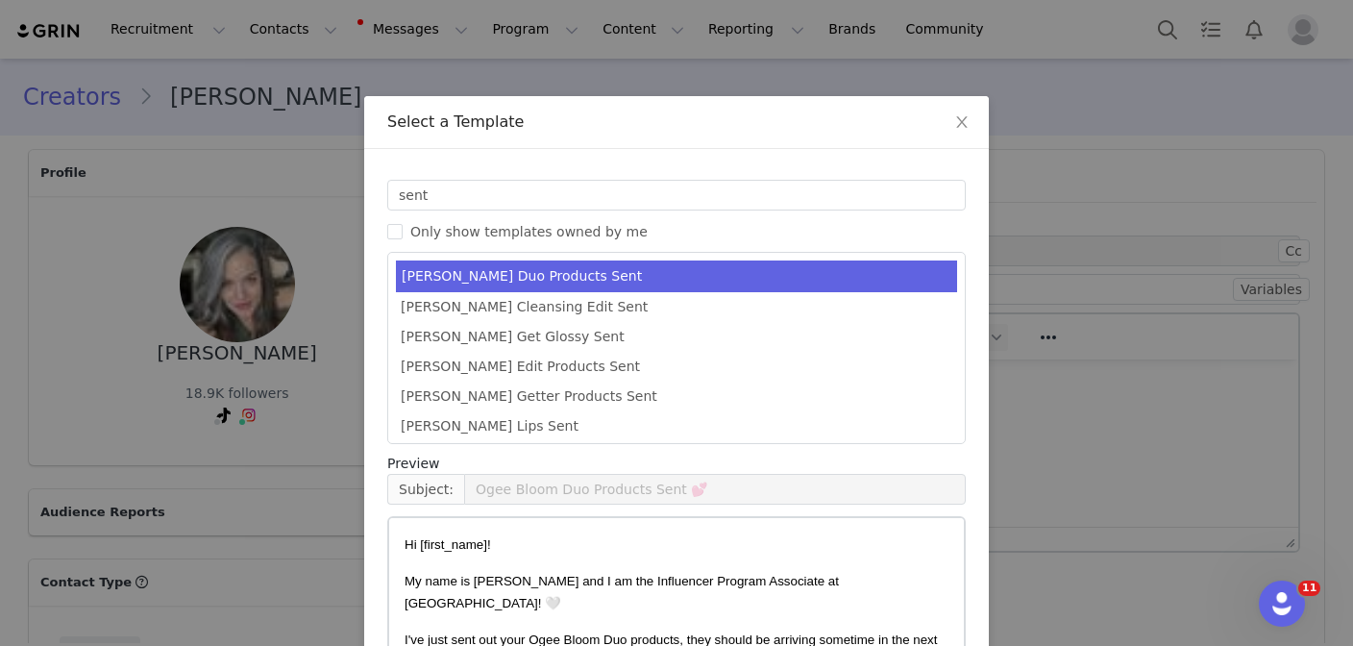
scroll to position [125, 0]
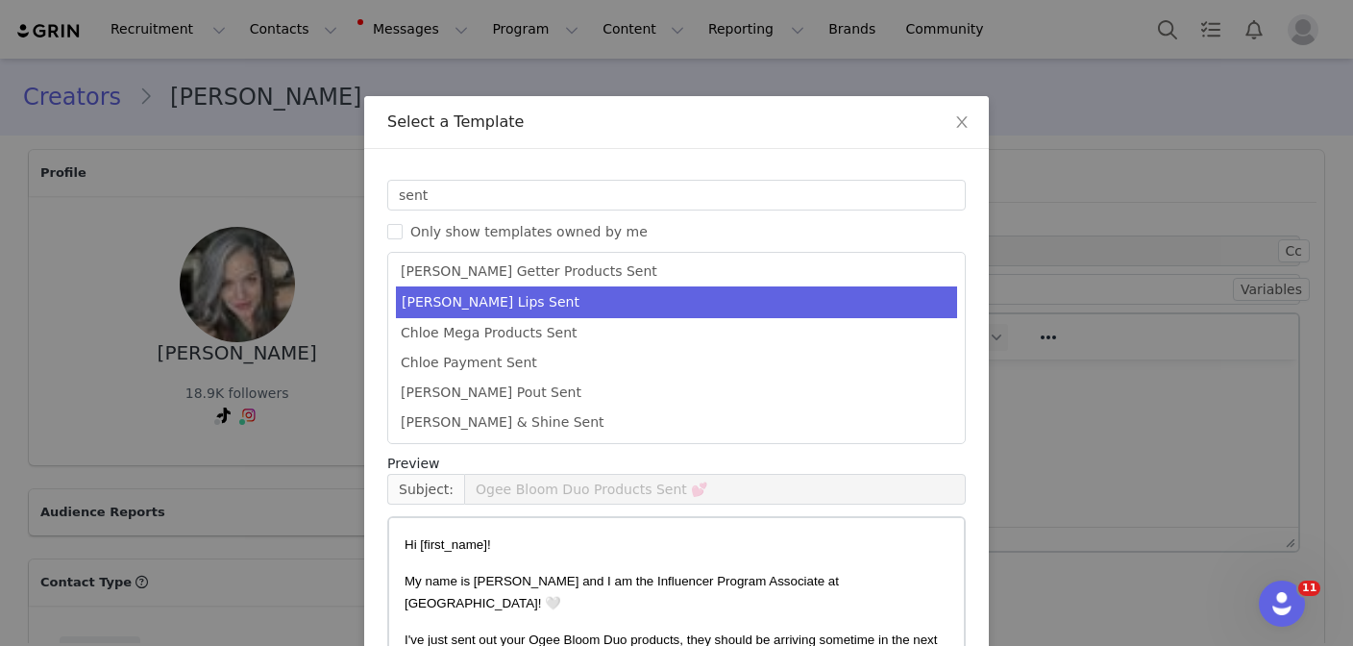
click at [639, 306] on li "Chloe Luminous Lips Sent" at bounding box center [676, 302] width 561 height 32
type input "Ogee Luminous Lips Products Sent 💗"
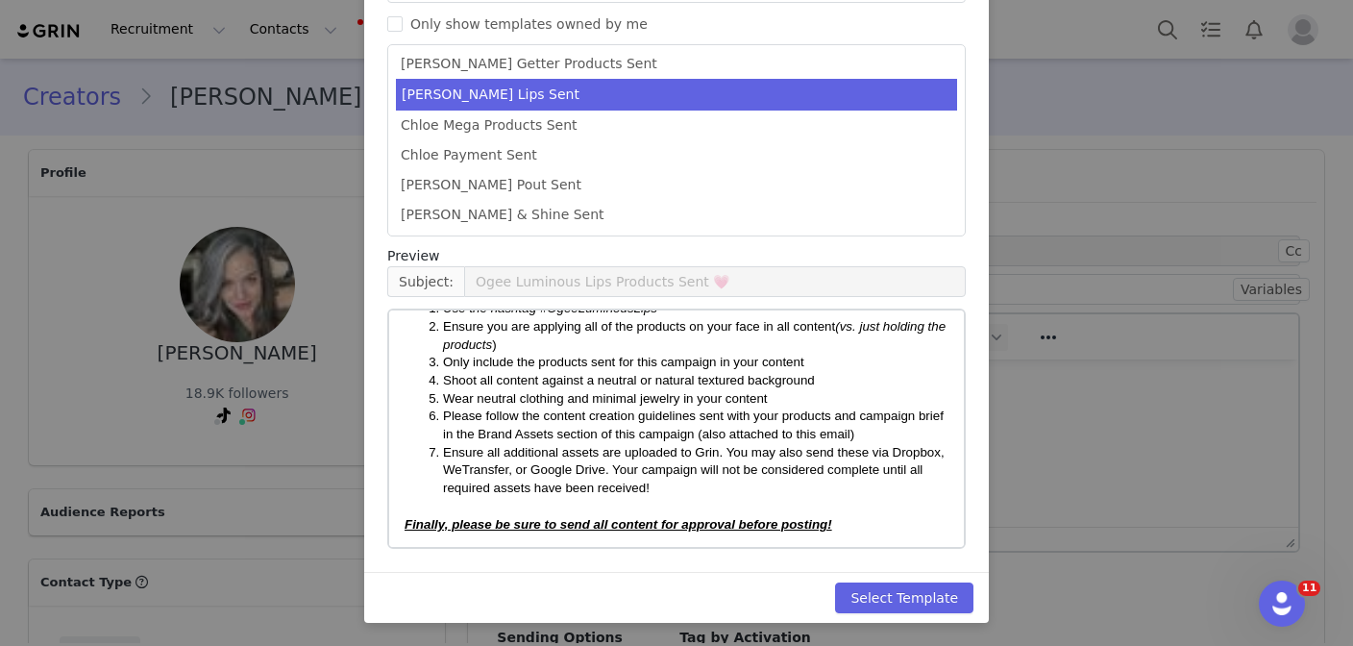
scroll to position [311, 0]
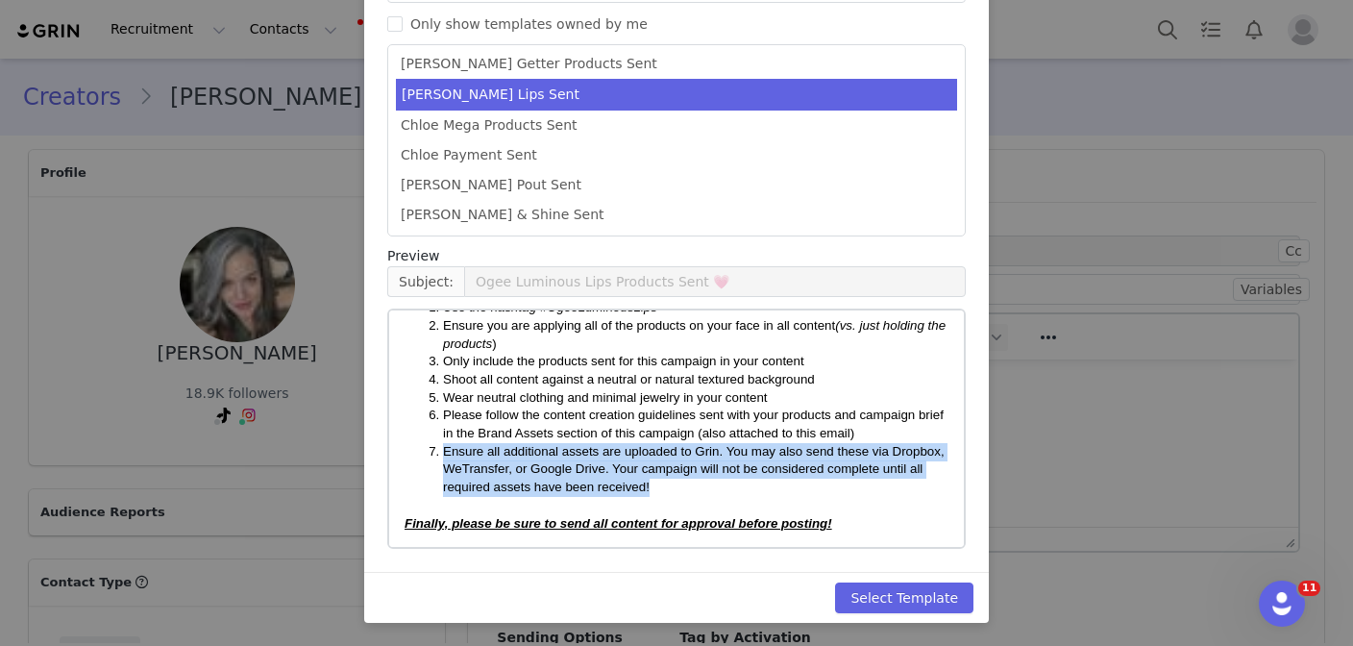
drag, startPoint x: 673, startPoint y: 492, endPoint x: 442, endPoint y: 454, distance: 233.8
click at [443, 454] on li "Ensure all additional assets are uploaded to Grin. You may also send these via …" at bounding box center [695, 470] width 505 height 54
copy span "Ensure all additional assets are uploaded to Grin. You may also send these via …"
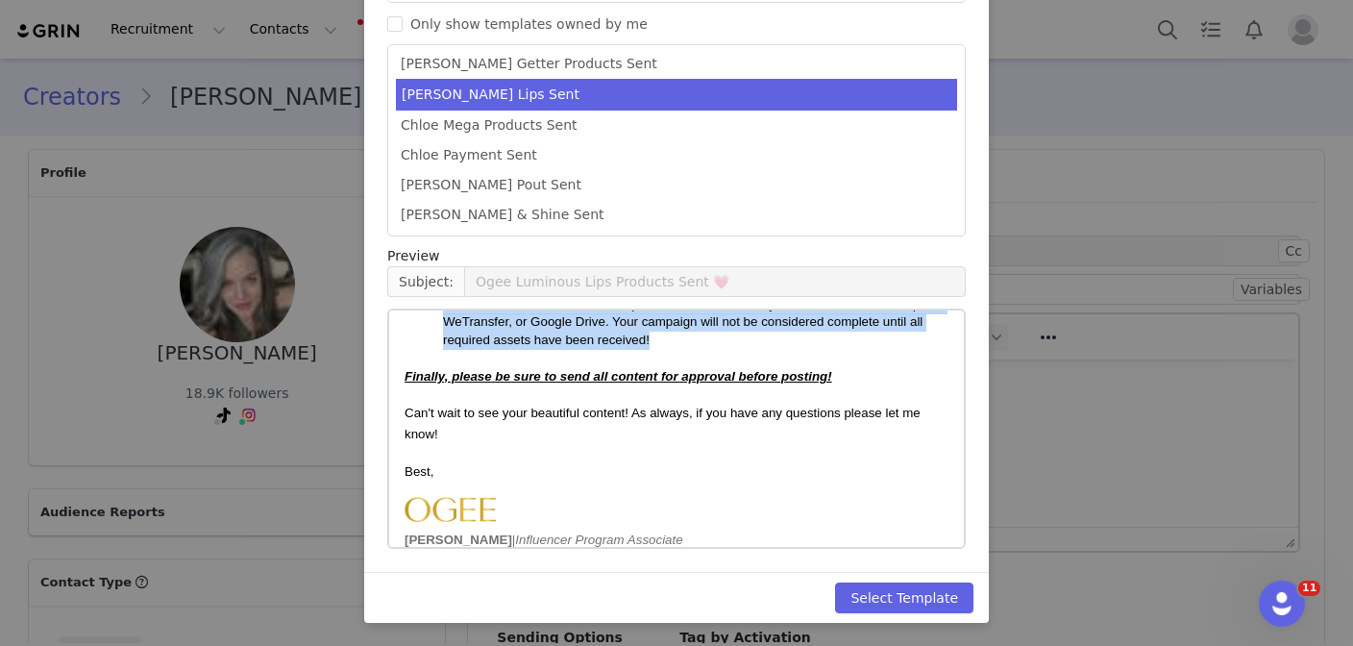
scroll to position [460, 0]
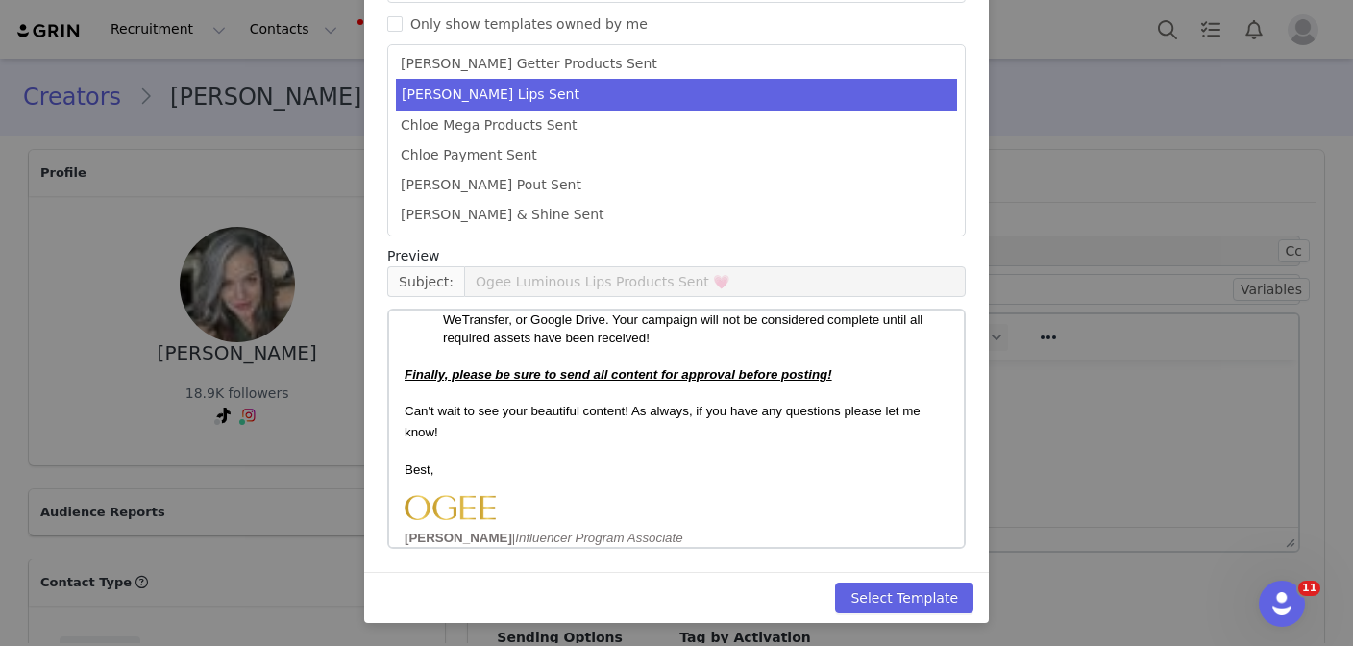
click at [757, 377] on strong "Finally, please be sure to send all content for approval before posting!" at bounding box center [619, 374] width 428 height 14
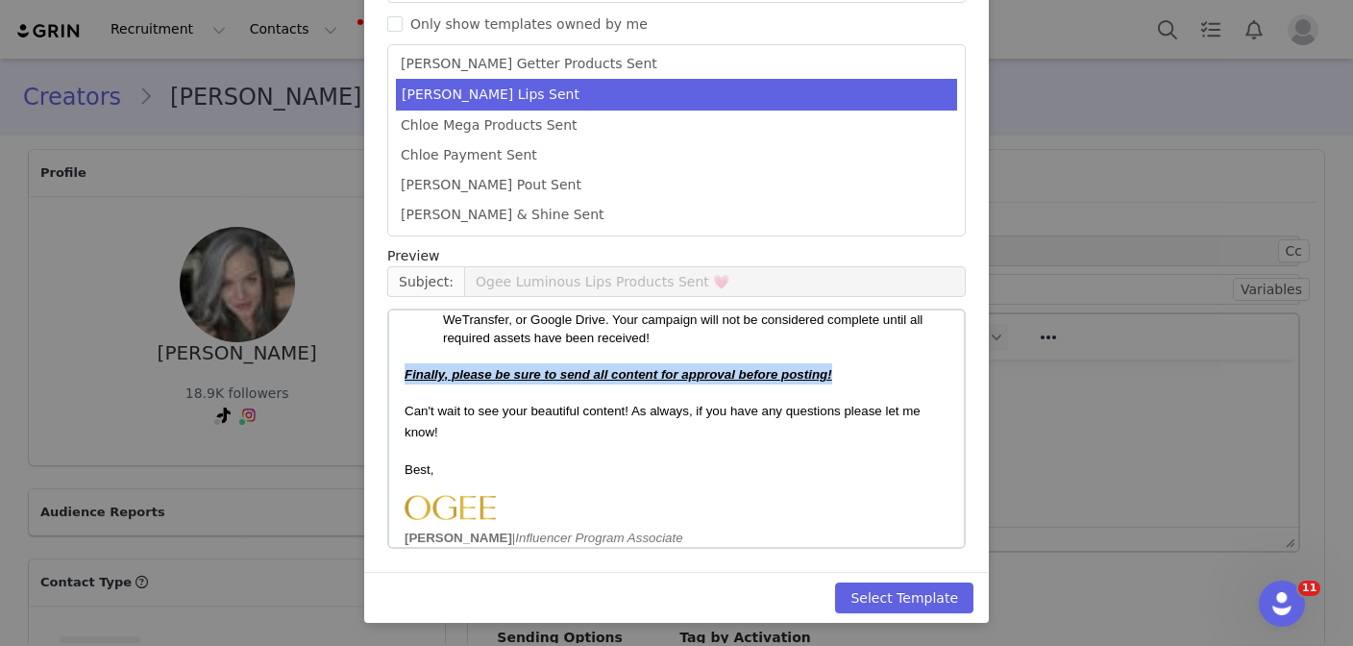
click at [757, 377] on strong "Finally, please be sure to send all content for approval before posting!" at bounding box center [619, 374] width 428 height 14
copy strong "Finally, please be sure to send all content for approval before posting!"
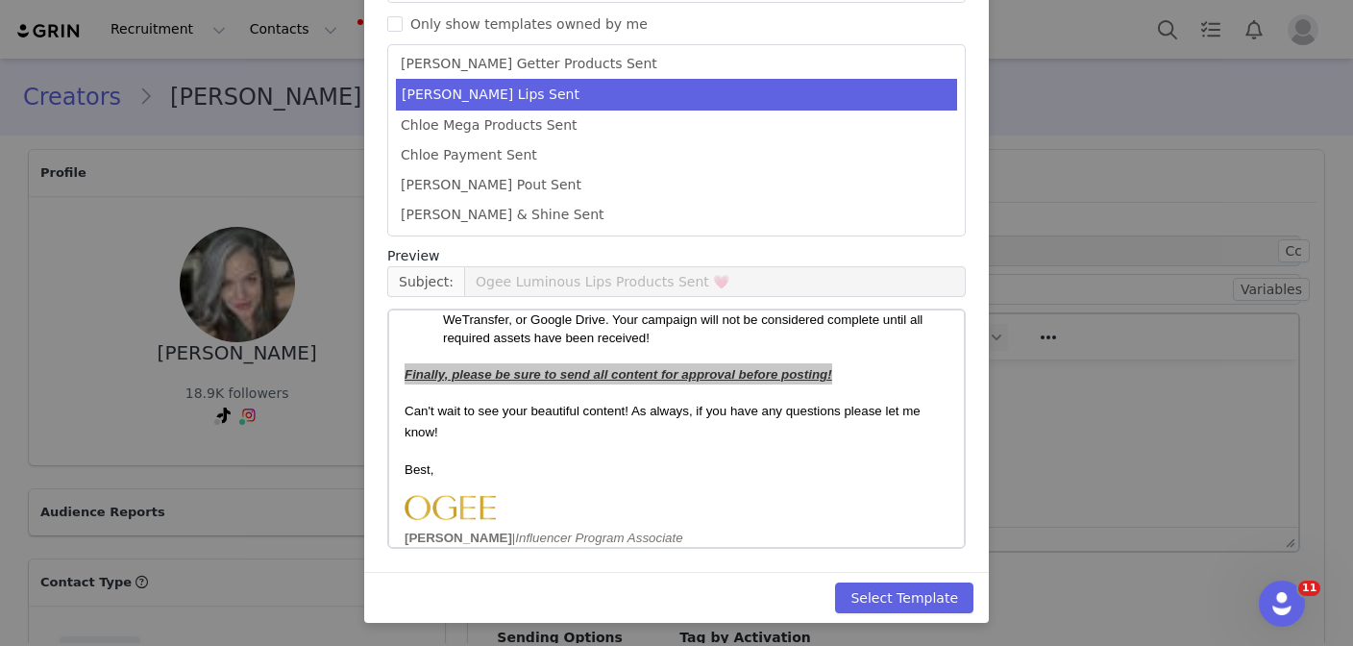
click at [1111, 287] on div "Select a Template Templates sent Only show templates owned by me Chloe Bloom Du…" at bounding box center [676, 323] width 1353 height 646
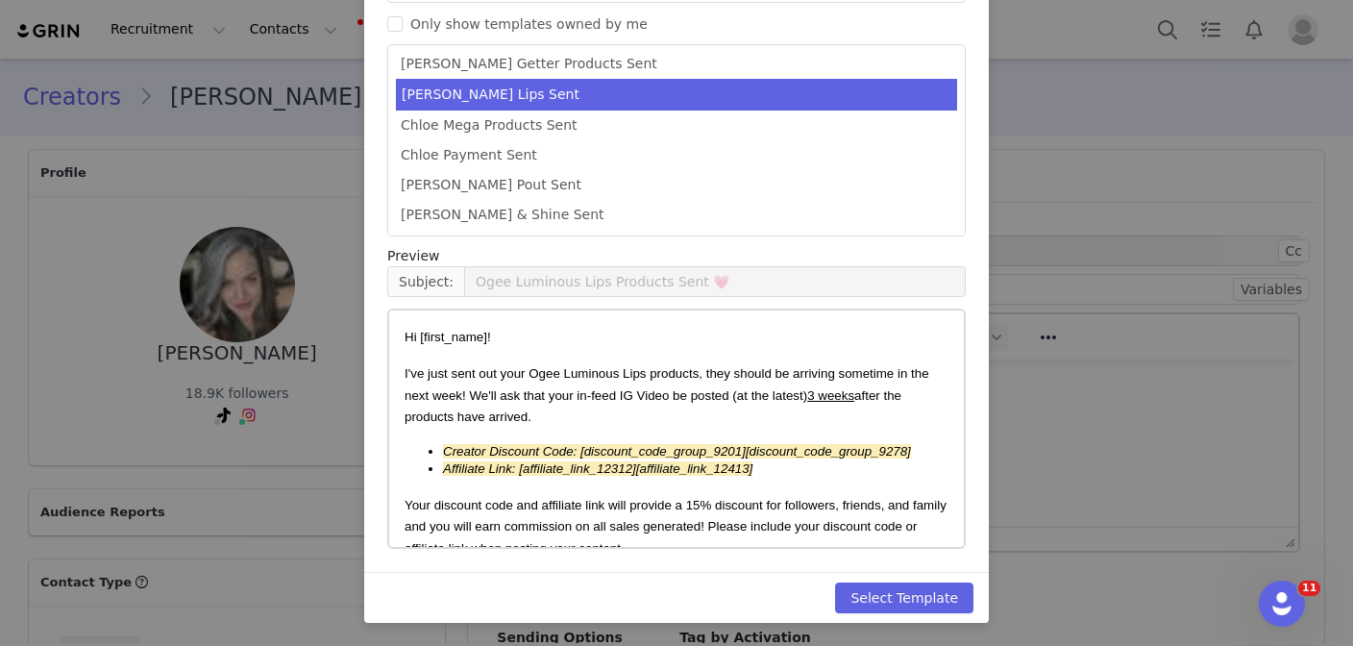
scroll to position [0, 0]
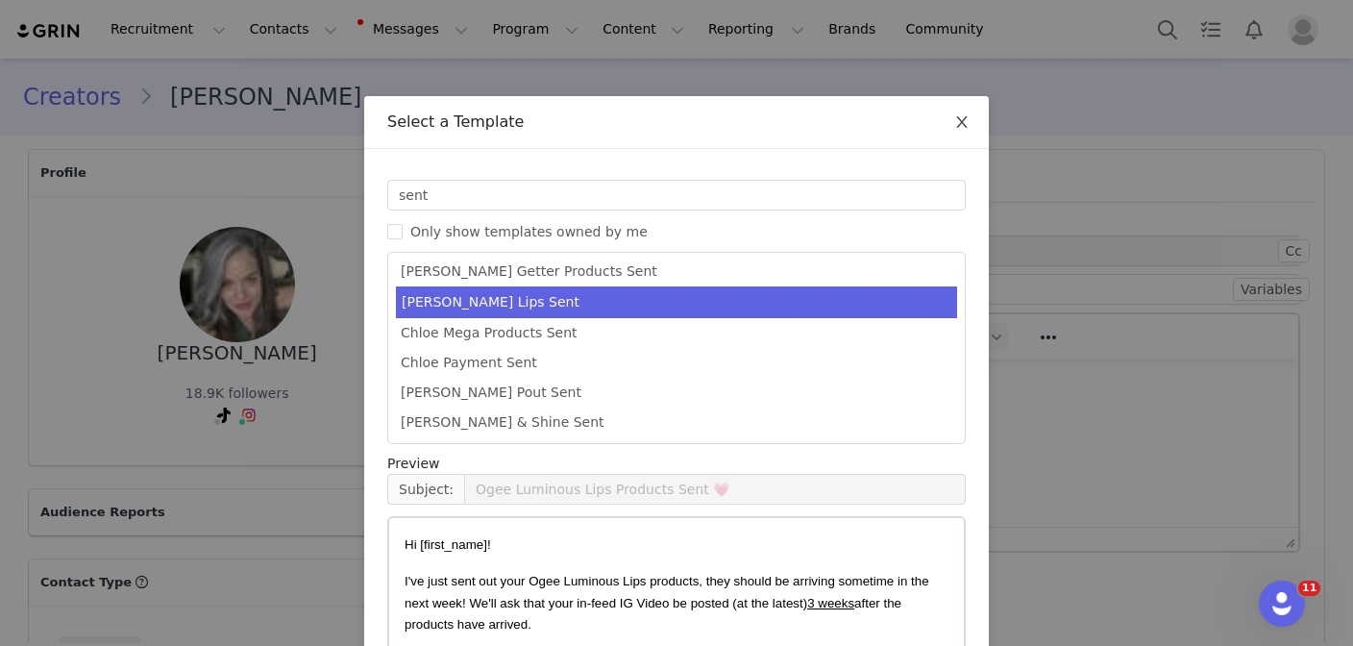
click at [966, 125] on icon "icon: close" at bounding box center [961, 121] width 15 height 15
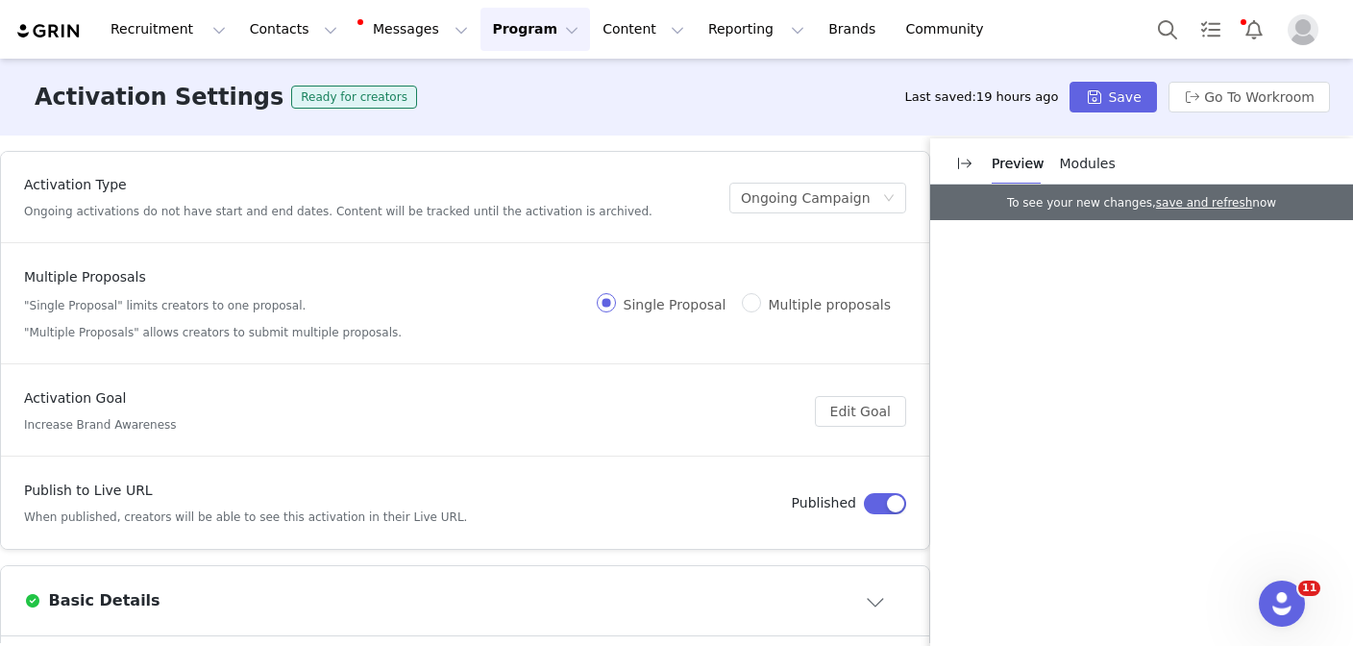
scroll to position [604, 0]
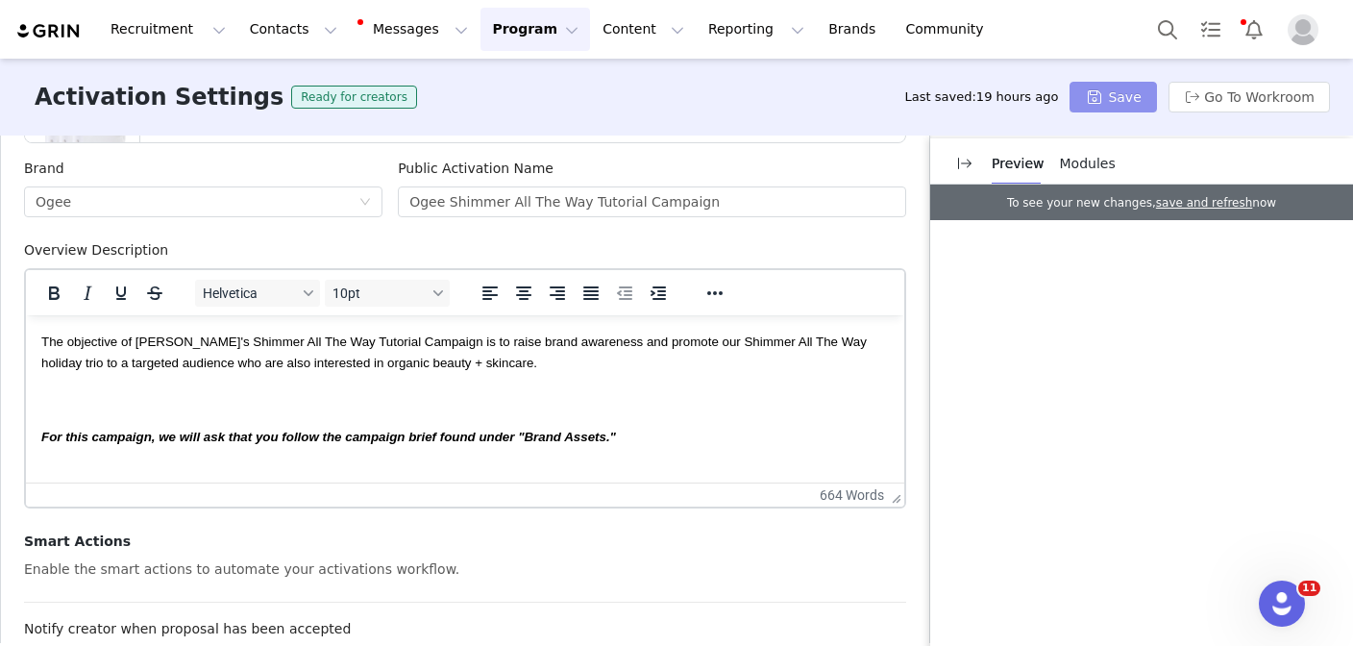
click at [1129, 97] on button "Save" at bounding box center [1113, 97] width 86 height 31
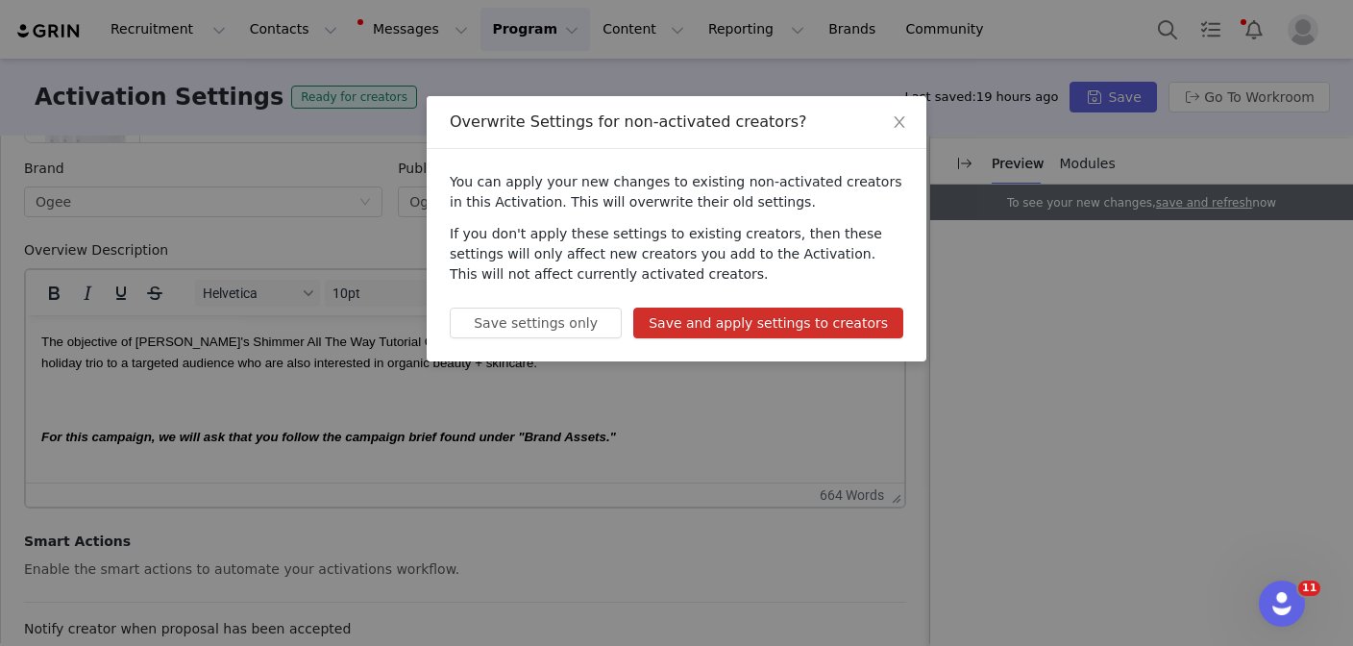
click at [853, 318] on button "Save and apply settings to creators" at bounding box center [768, 323] width 270 height 31
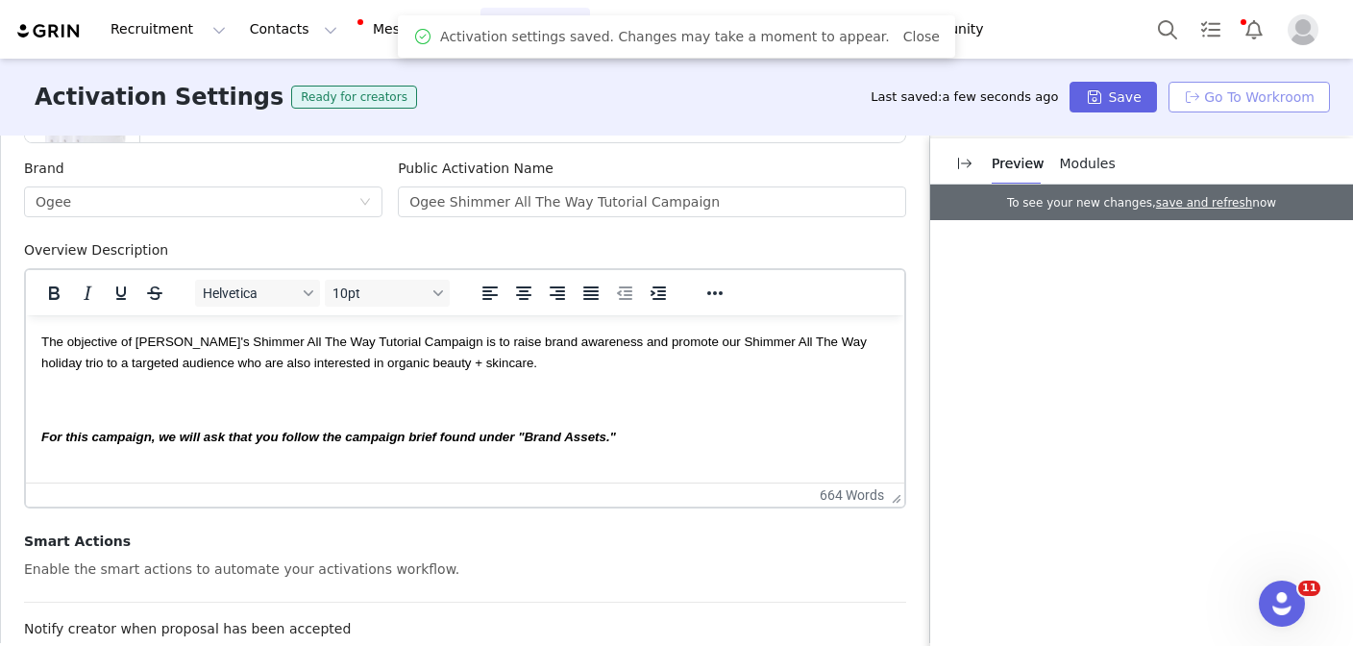
click at [1236, 98] on button "Go To Workroom" at bounding box center [1249, 97] width 161 height 31
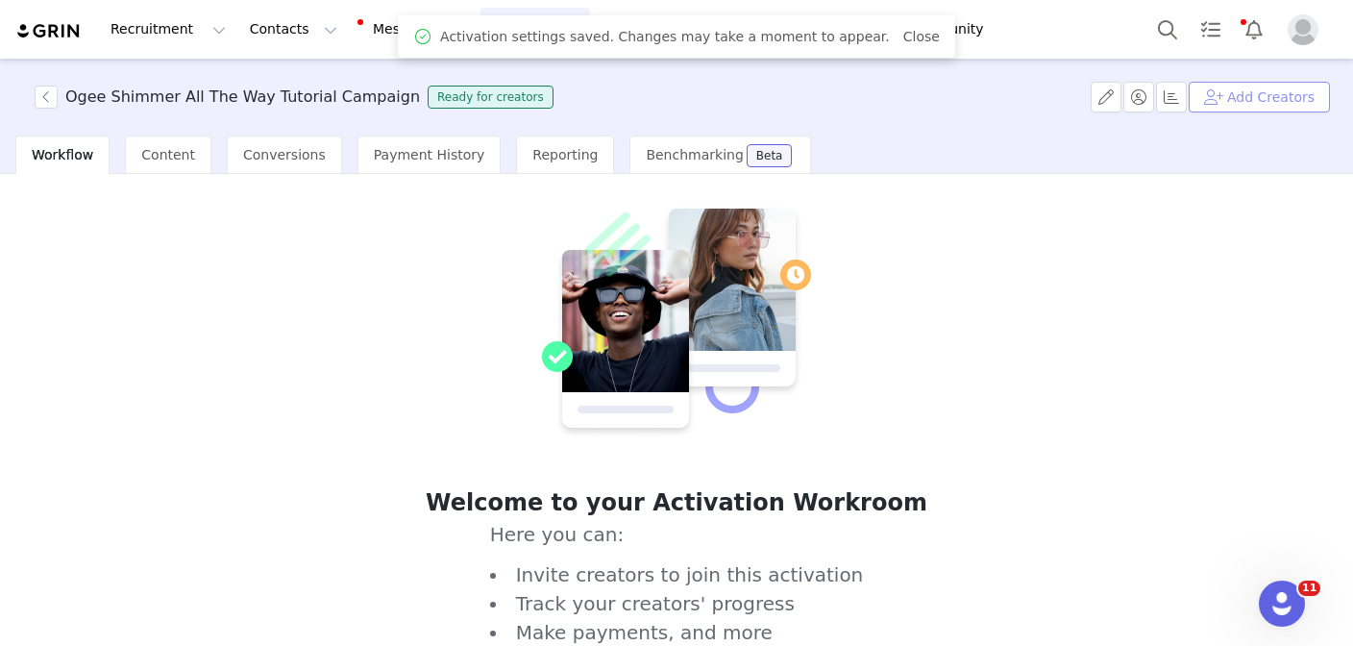
click at [1314, 87] on button "Add Creators" at bounding box center [1259, 97] width 141 height 31
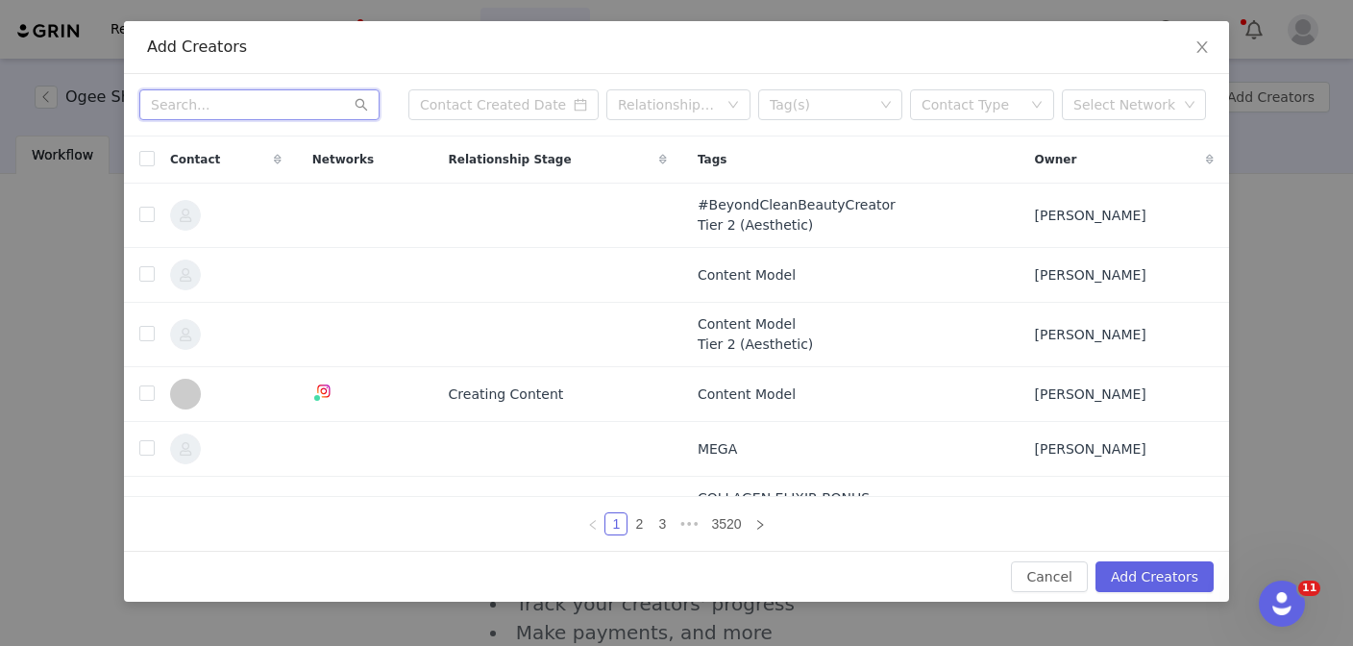
click at [280, 94] on input "text" at bounding box center [259, 104] width 240 height 31
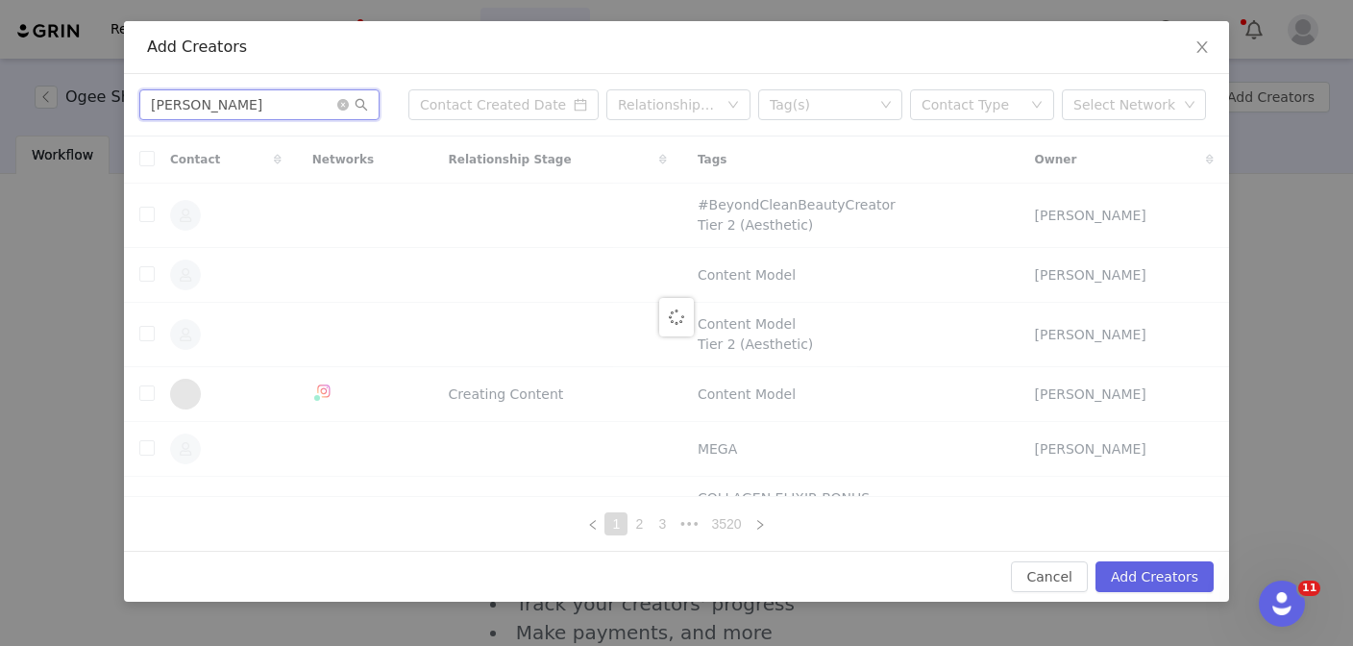
type input "chloe brown"
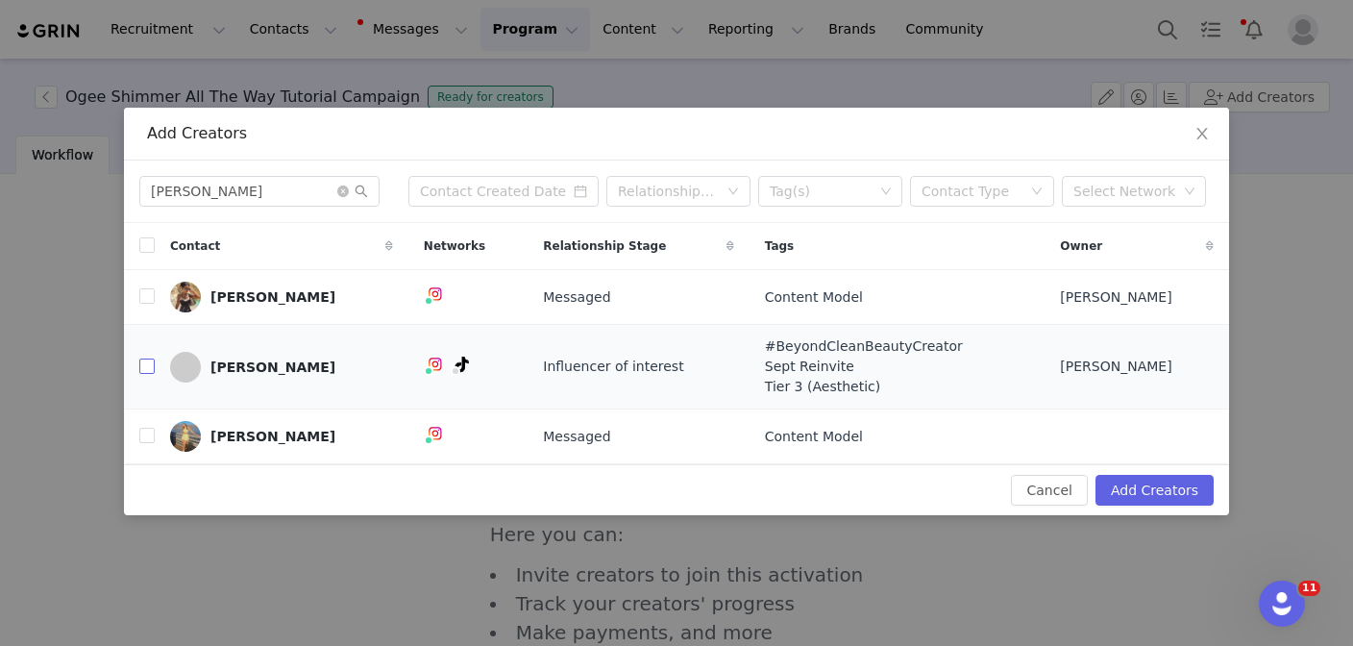
click at [149, 367] on input "checkbox" at bounding box center [146, 365] width 15 height 15
checkbox input "true"
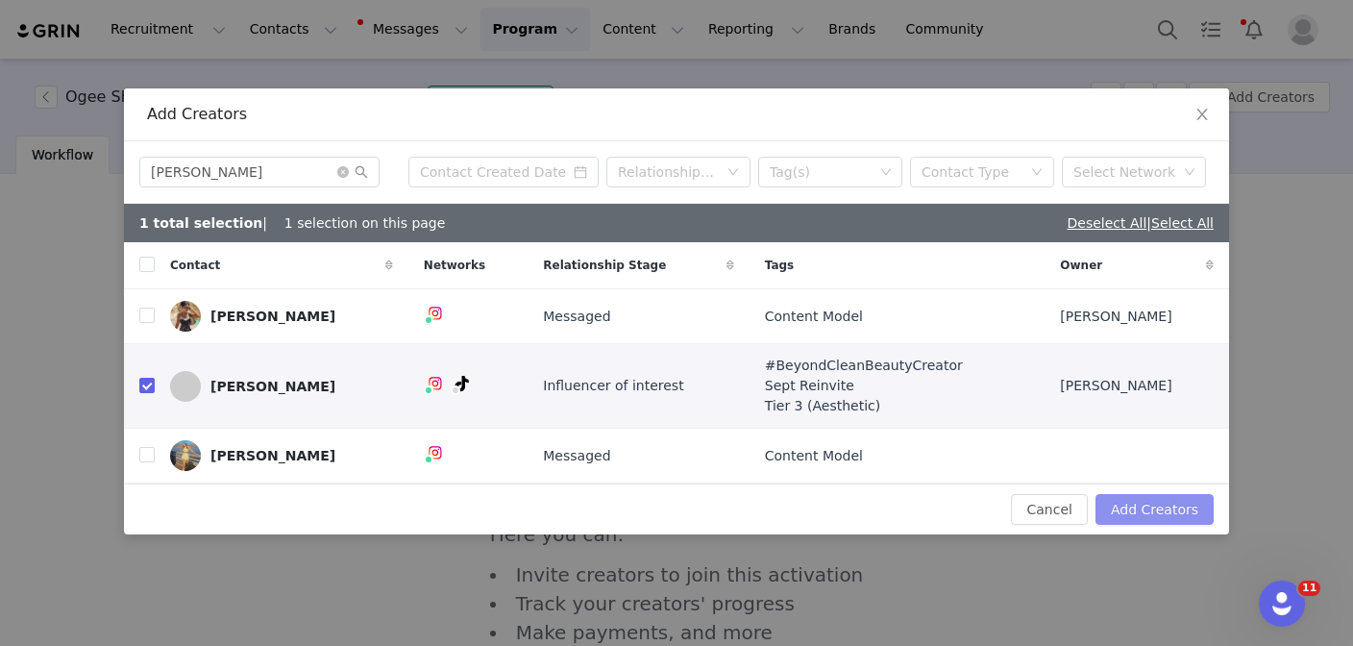
click at [1145, 504] on button "Add Creators" at bounding box center [1154, 509] width 118 height 31
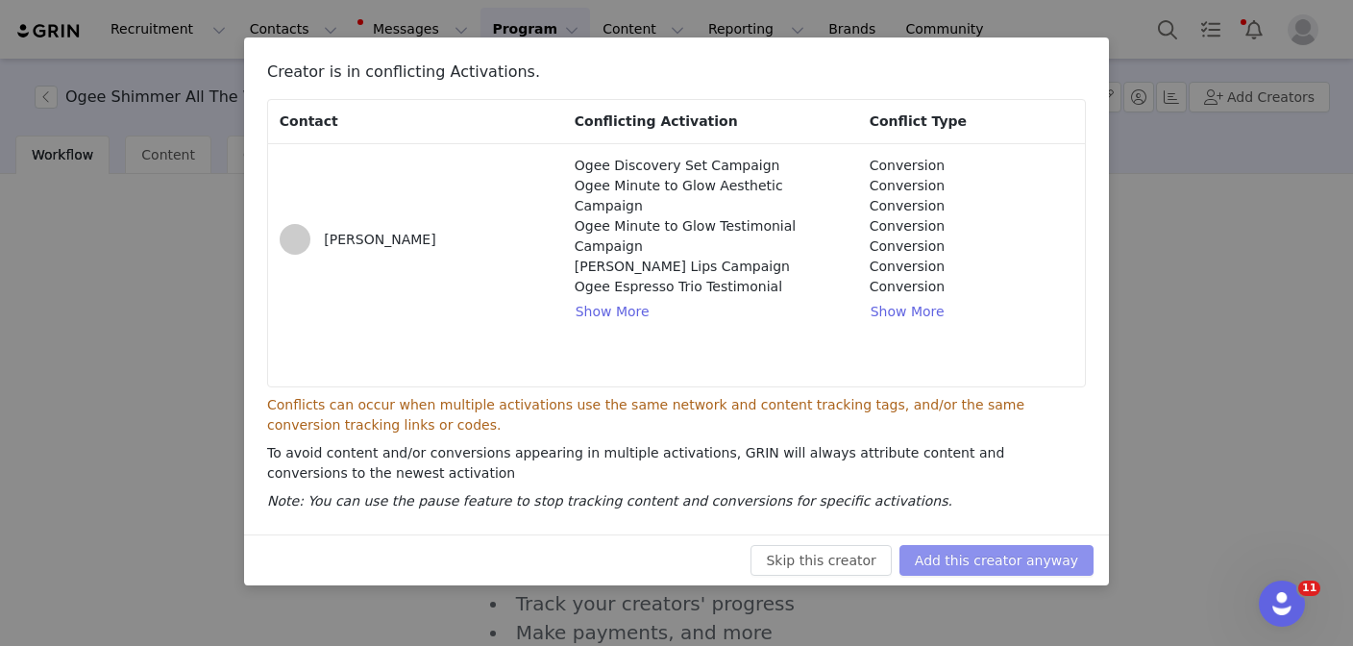
click at [967, 554] on button "Add this creator anyway" at bounding box center [996, 560] width 194 height 31
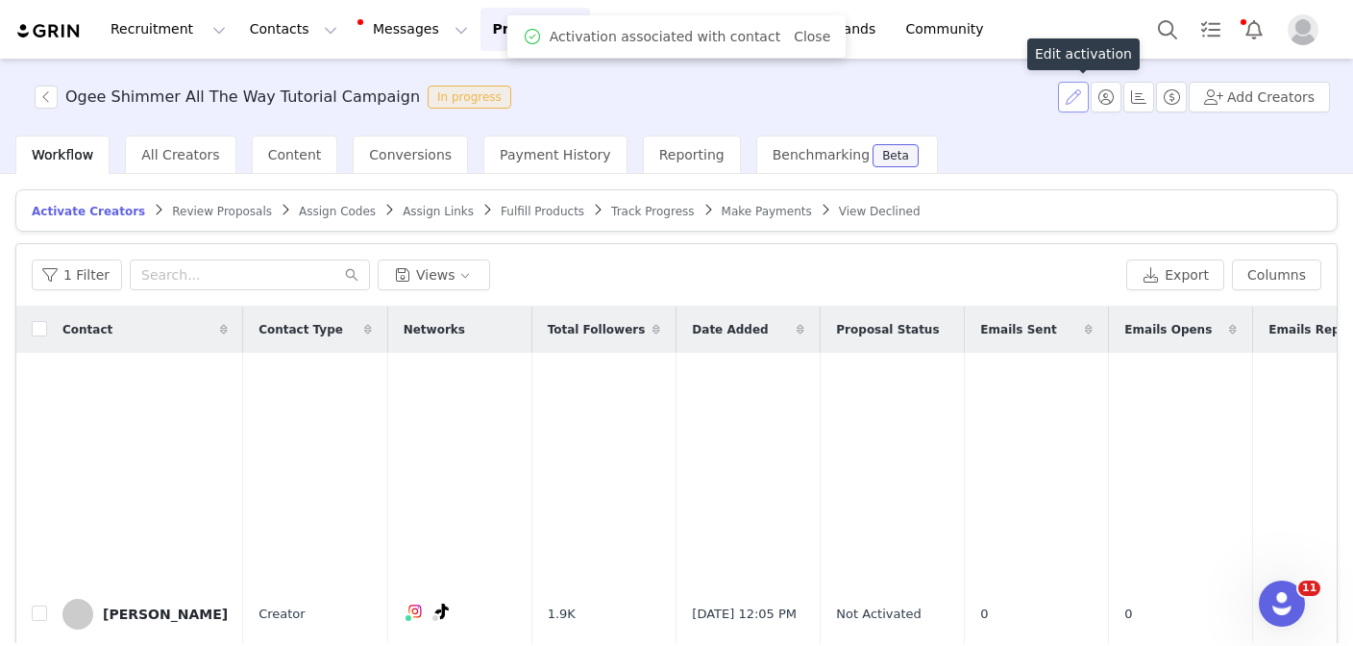
click at [1070, 100] on button "button" at bounding box center [1073, 97] width 31 height 31
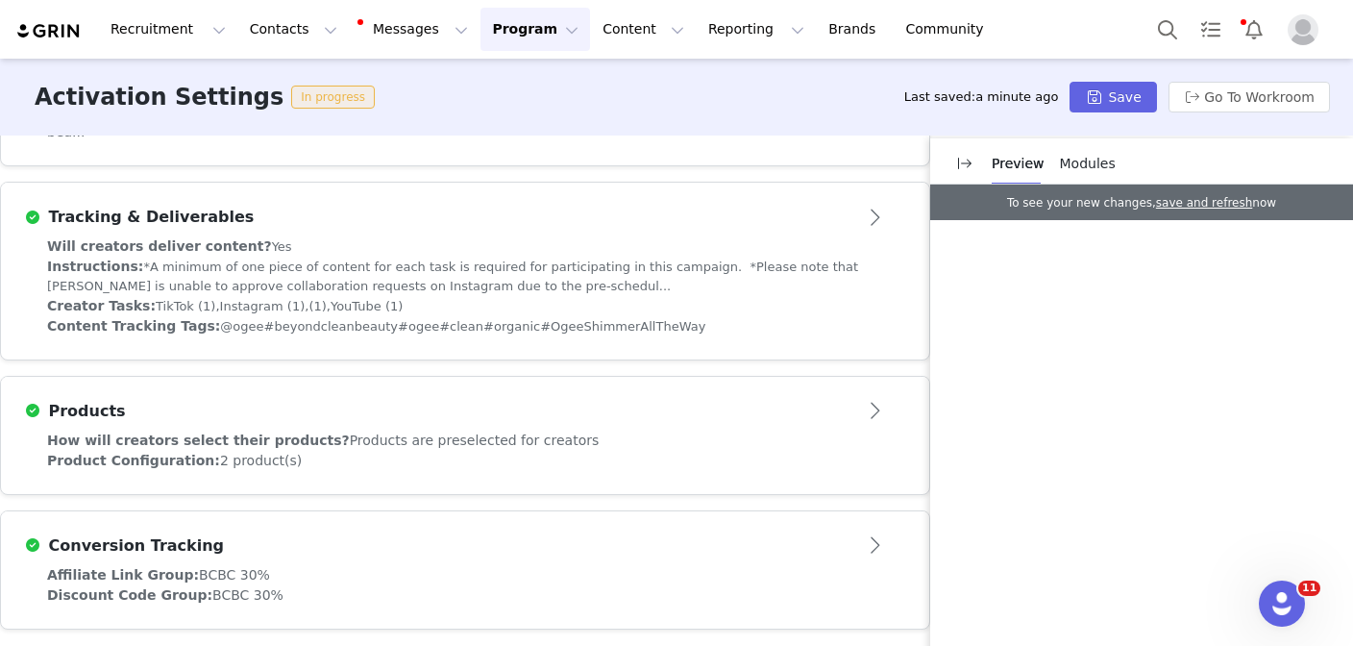
click at [644, 266] on div "Instructions: *A minimum of one piece of content for each task is required for …" at bounding box center [465, 276] width 836 height 39
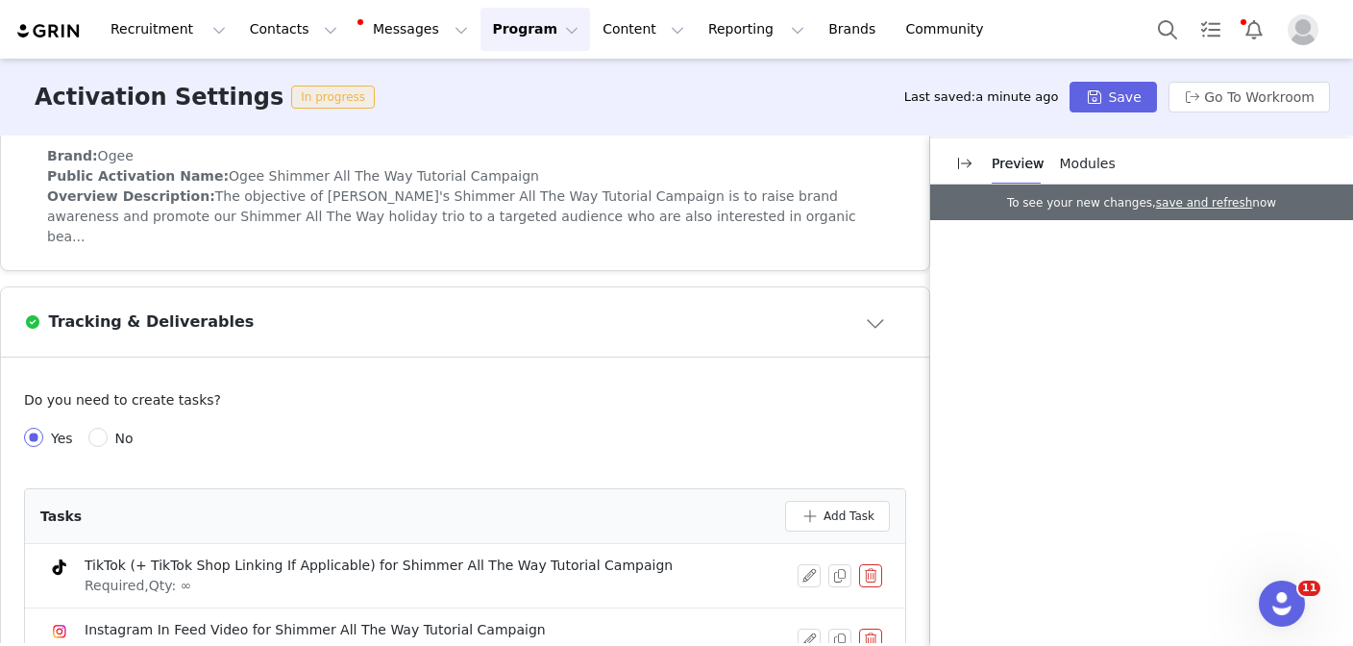
scroll to position [455, 0]
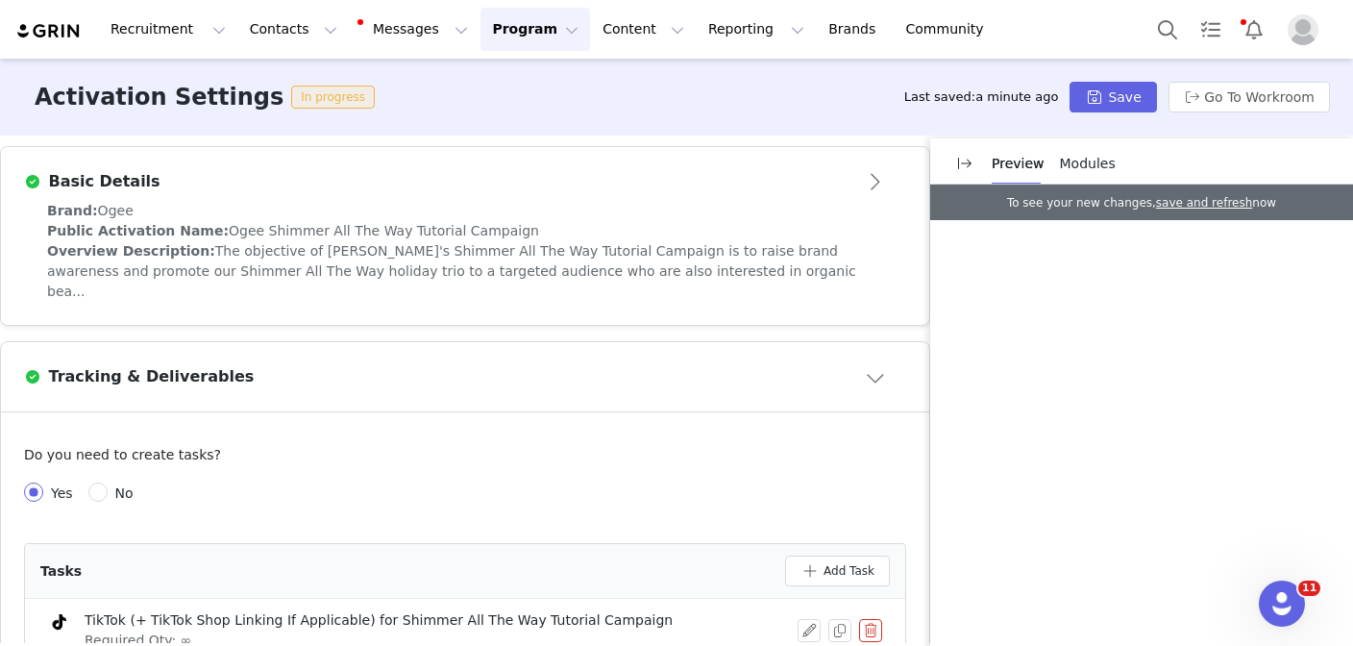
click at [686, 266] on div "Overview Description: The objective of Ogee's Shimmer All The Way Tutorial Camp…" at bounding box center [465, 271] width 836 height 61
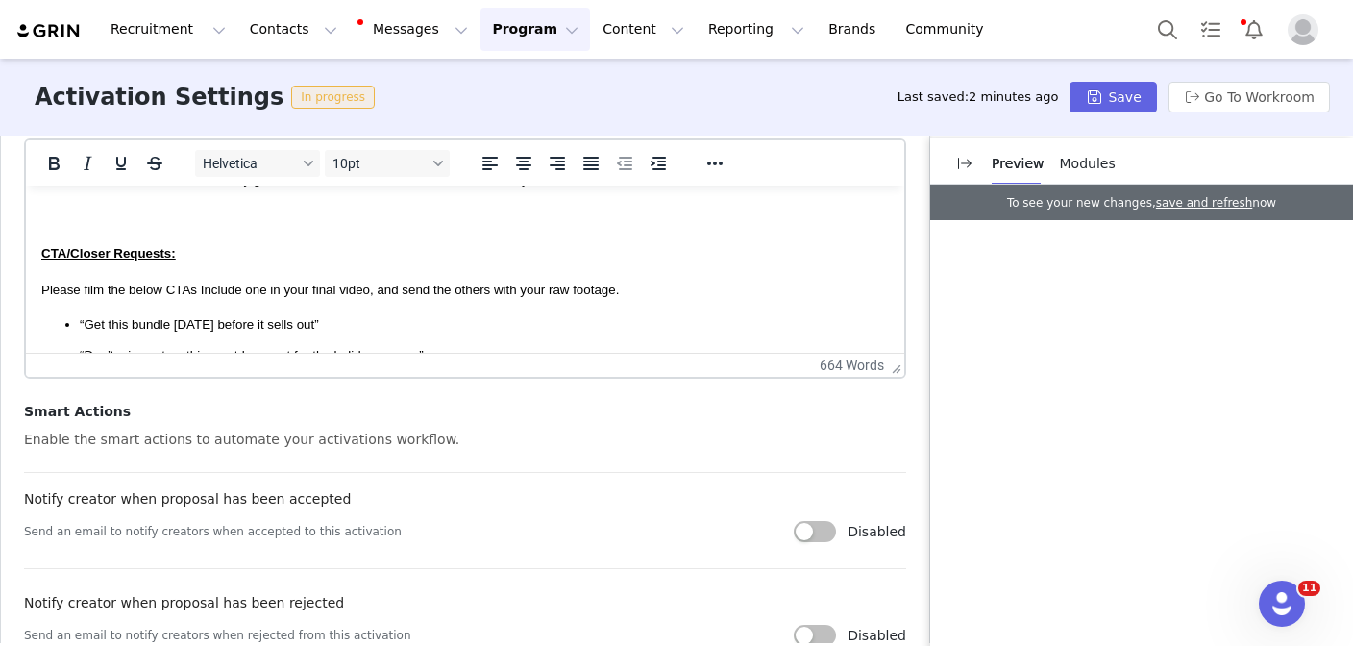
scroll to position [1614, 0]
click at [455, 286] on span "Please film the below CTAs Include one in your final video, and send the others…" at bounding box center [330, 289] width 578 height 14
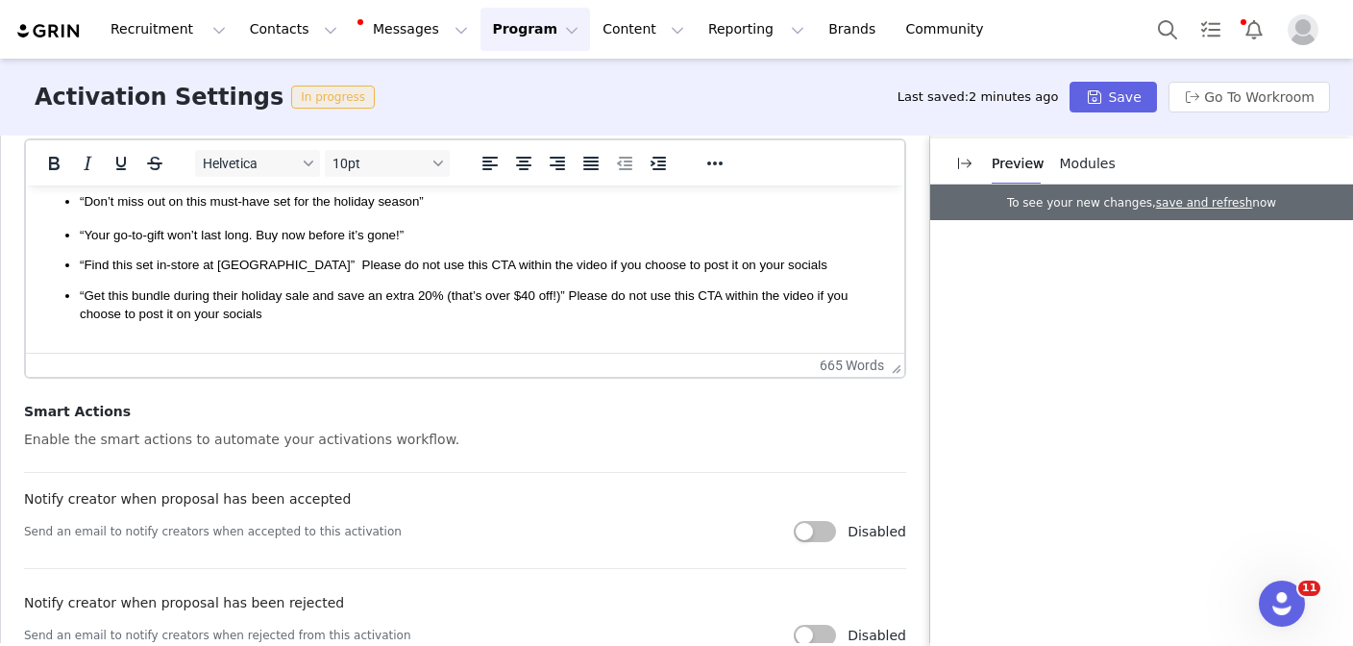
scroll to position [1778, 0]
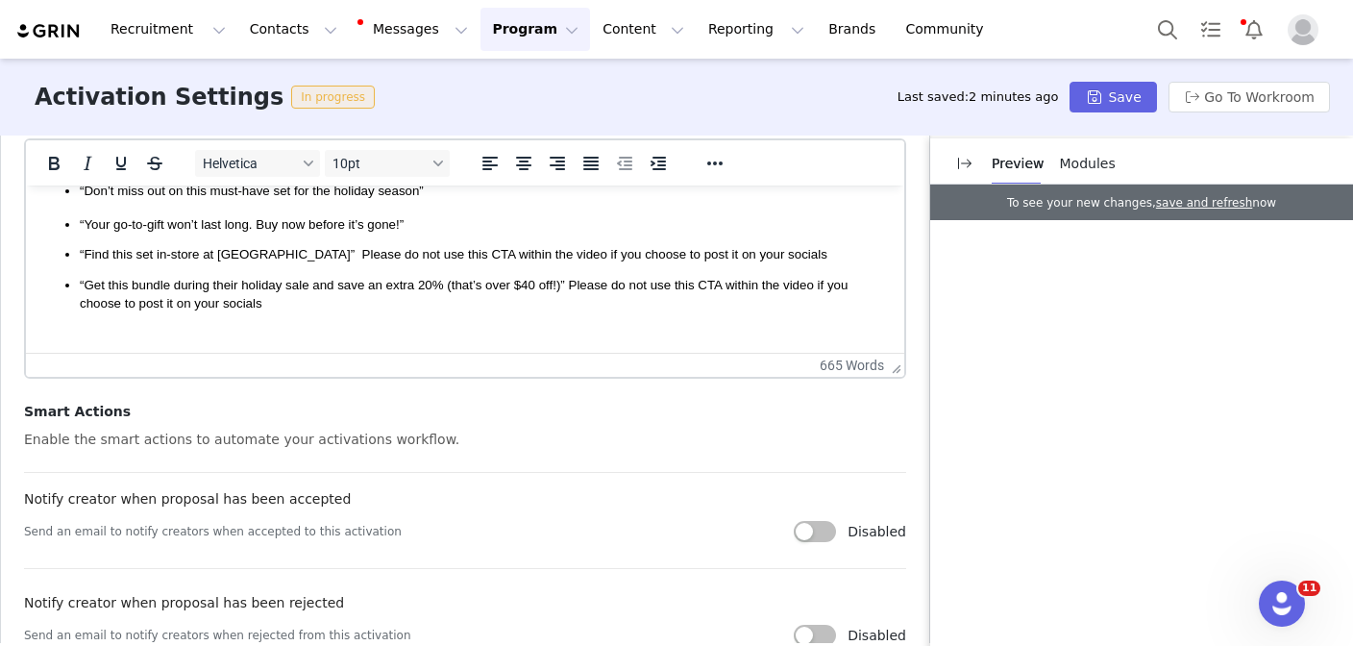
click at [569, 283] on span "“Get this bundle during their holiday sale and save an extra 20% (that’s over $…" at bounding box center [464, 294] width 768 height 33
click at [307, 249] on span "“Find this set in-store at Blue Mercury” Please do not use this CTA within the …" at bounding box center [454, 254] width 748 height 14
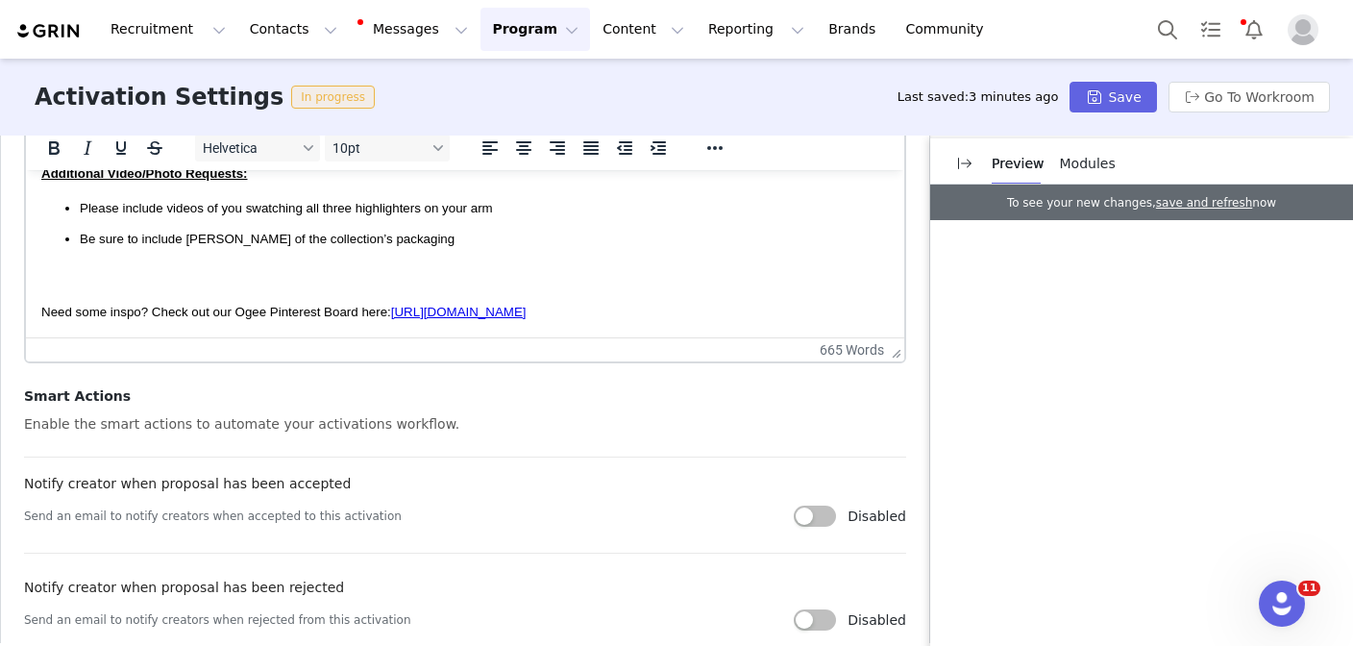
scroll to position [807, 0]
click at [191, 234] on span "Be sure to include broll of the collection’s packaging" at bounding box center [267, 237] width 375 height 14
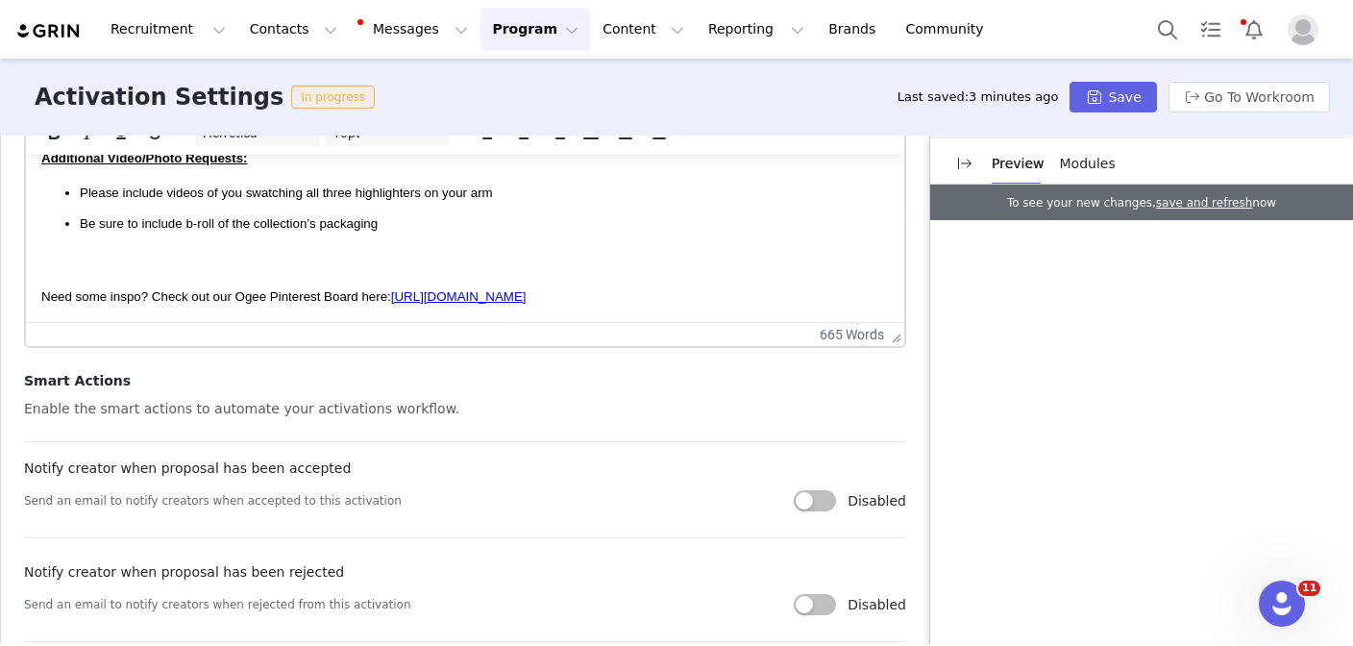
scroll to position [791, 0]
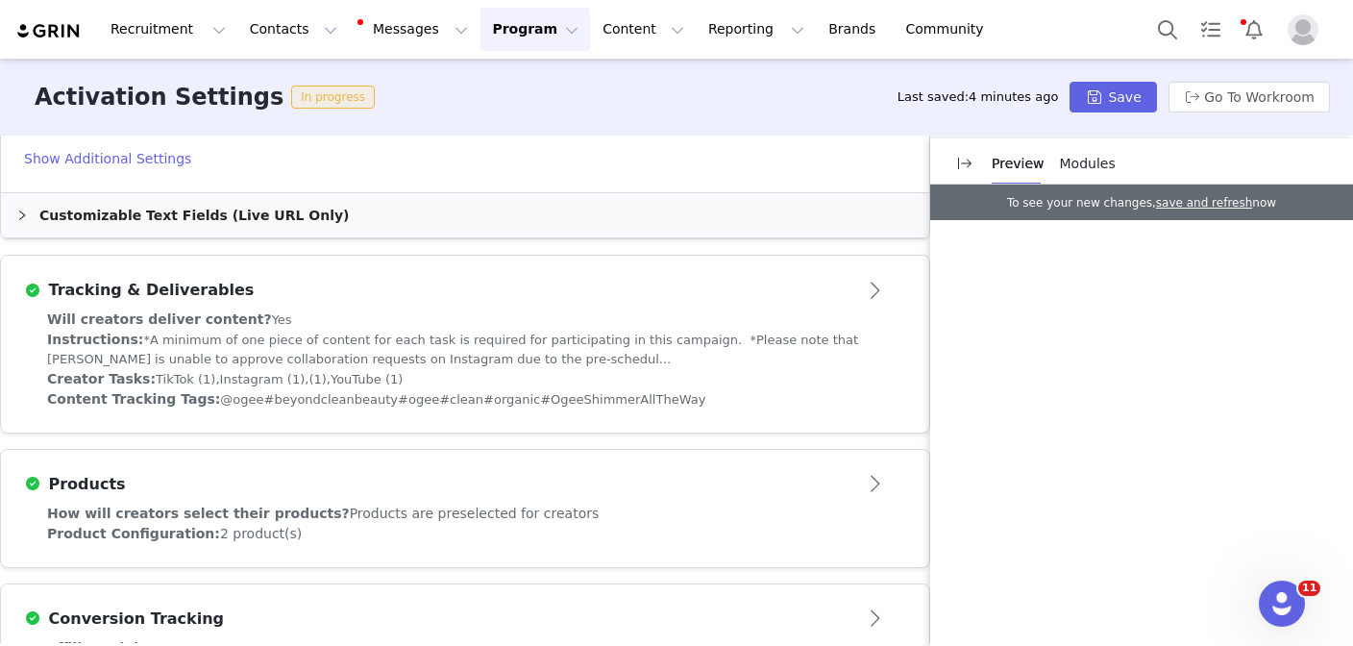
click at [622, 352] on div "Instructions: *A minimum of one piece of content for each task is required for …" at bounding box center [465, 349] width 836 height 39
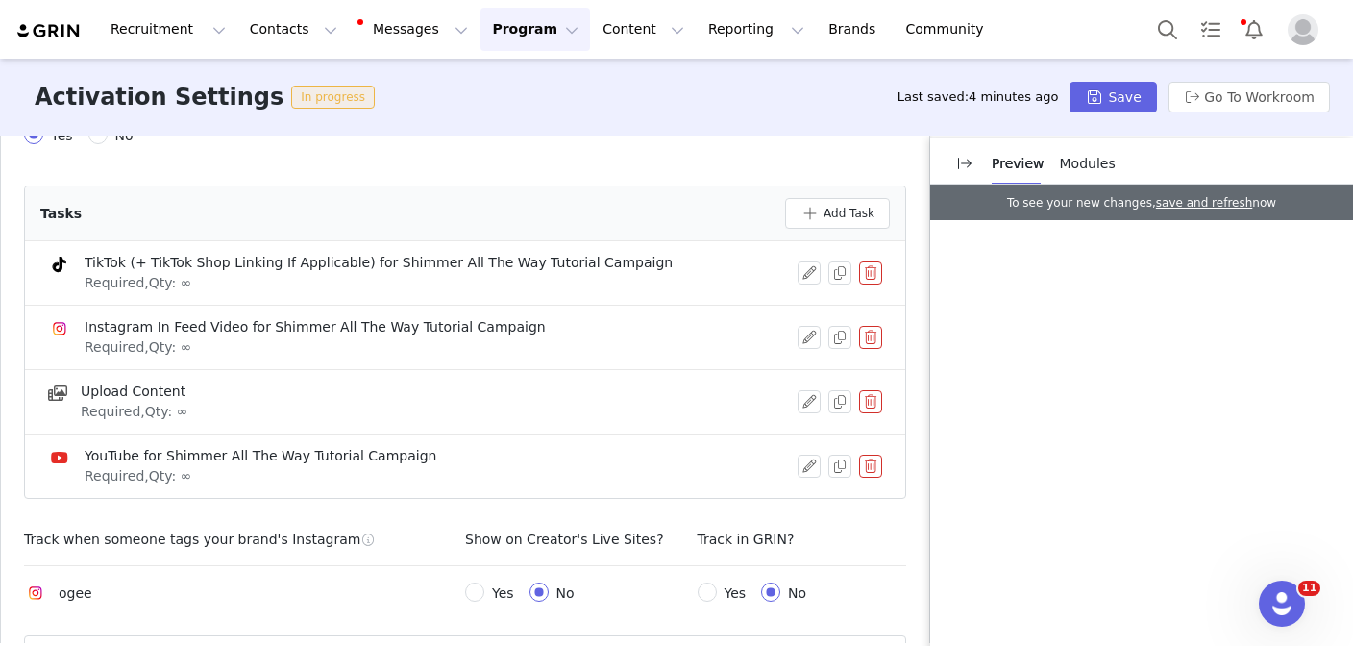
scroll to position [782, 0]
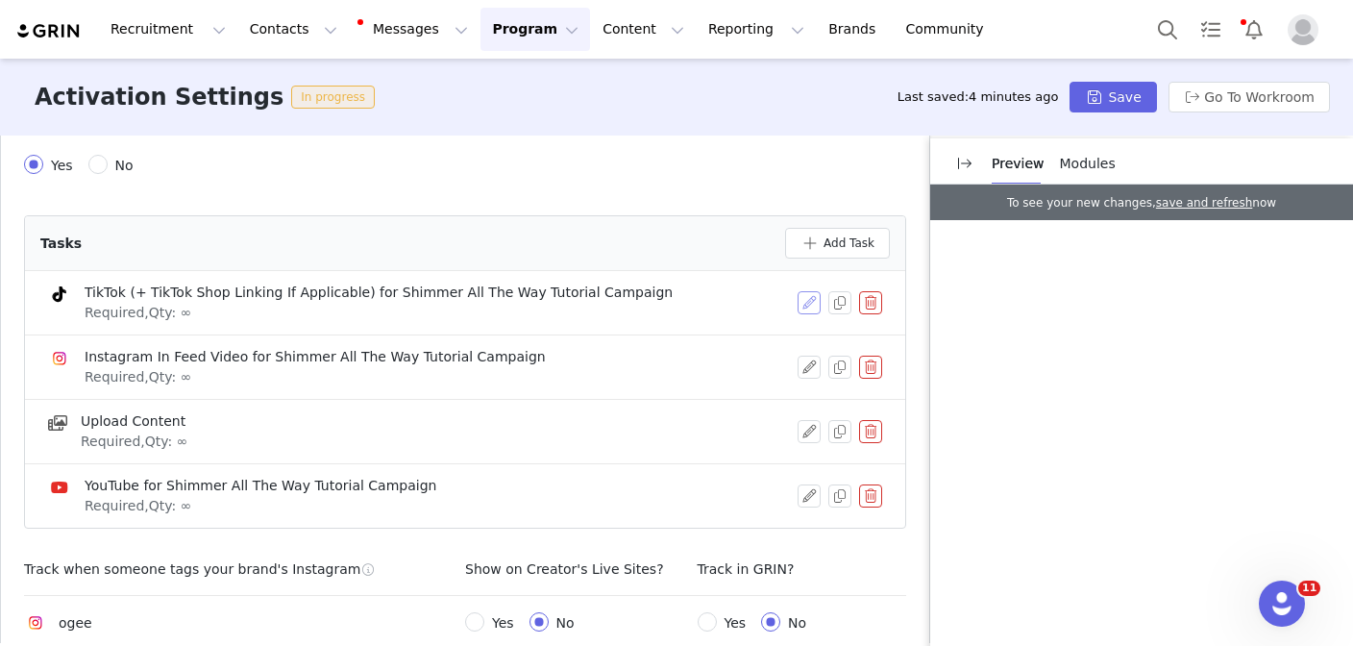
click at [807, 291] on button "button" at bounding box center [809, 302] width 23 height 23
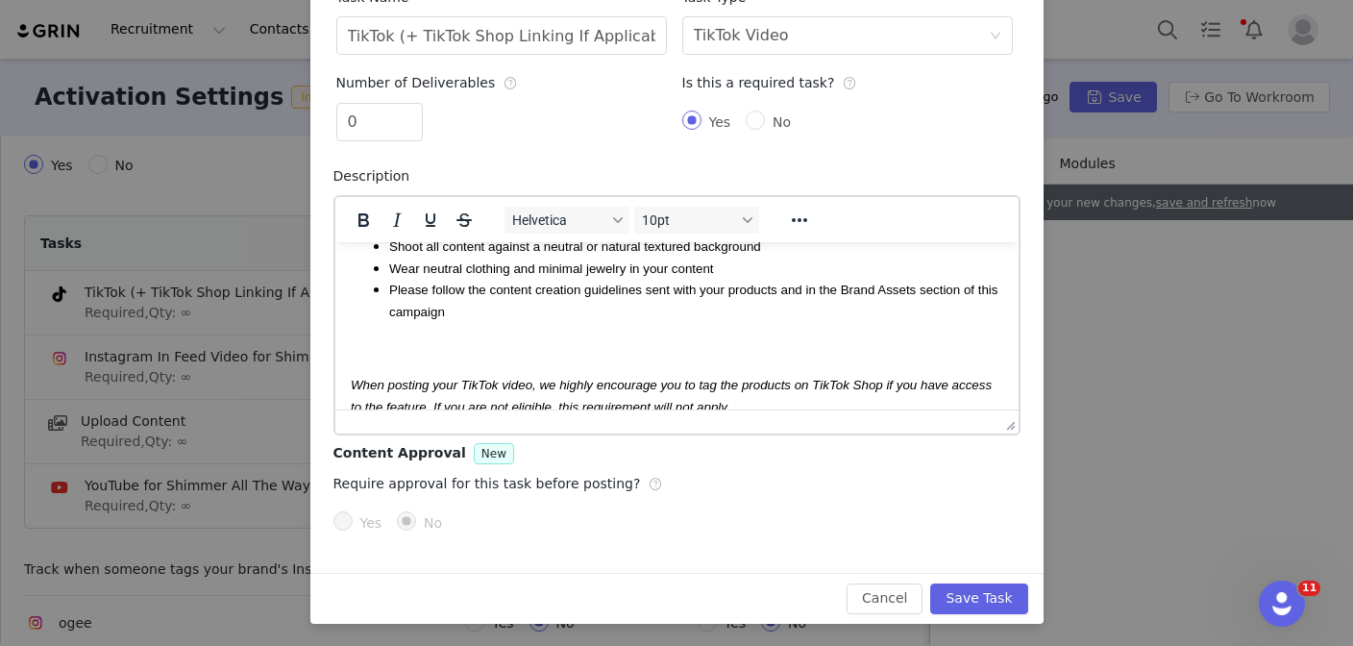
scroll to position [565, 0]
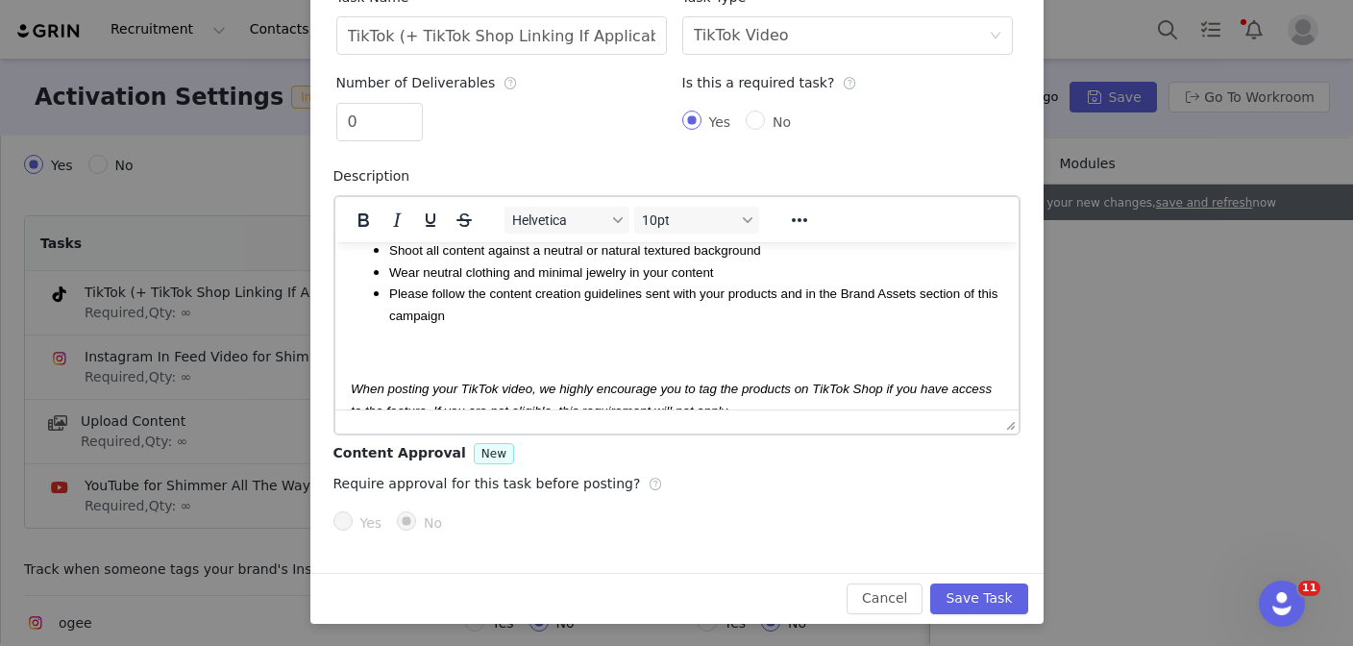
click at [803, 289] on span "Please follow the content creation guidelines sent with your products and in th…" at bounding box center [692, 303] width 608 height 36
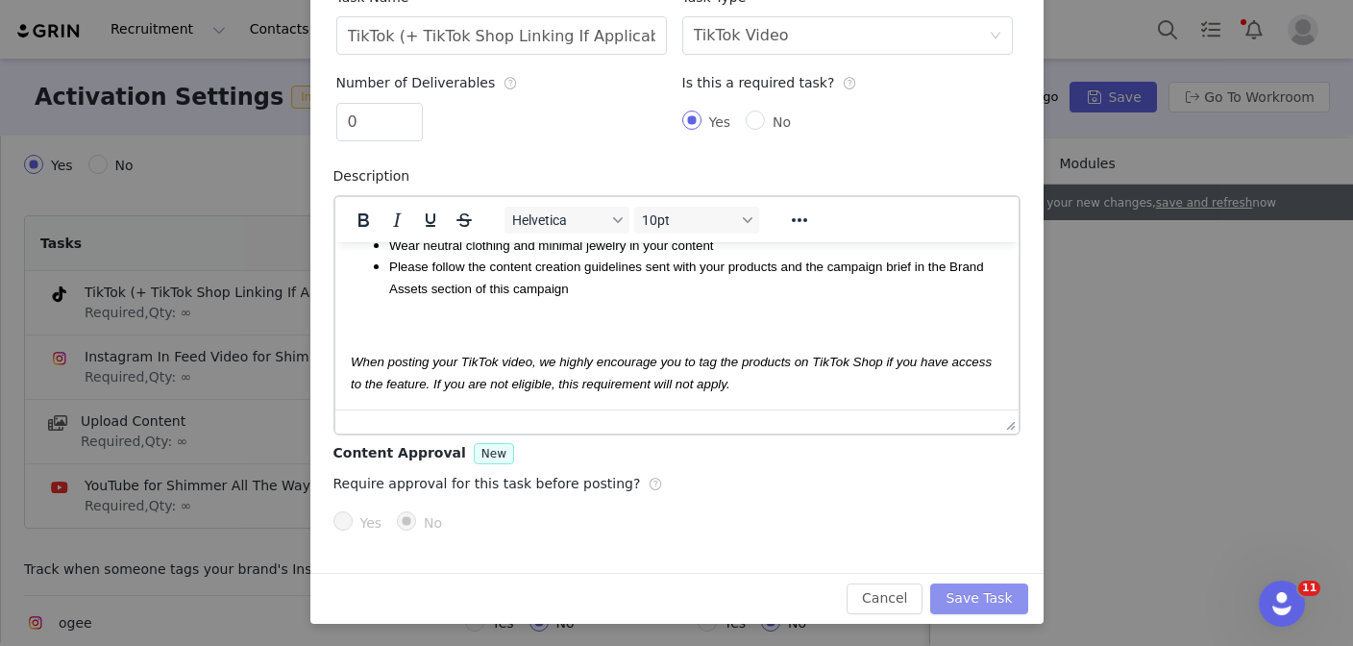
click at [965, 590] on button "Save Task" at bounding box center [978, 598] width 97 height 31
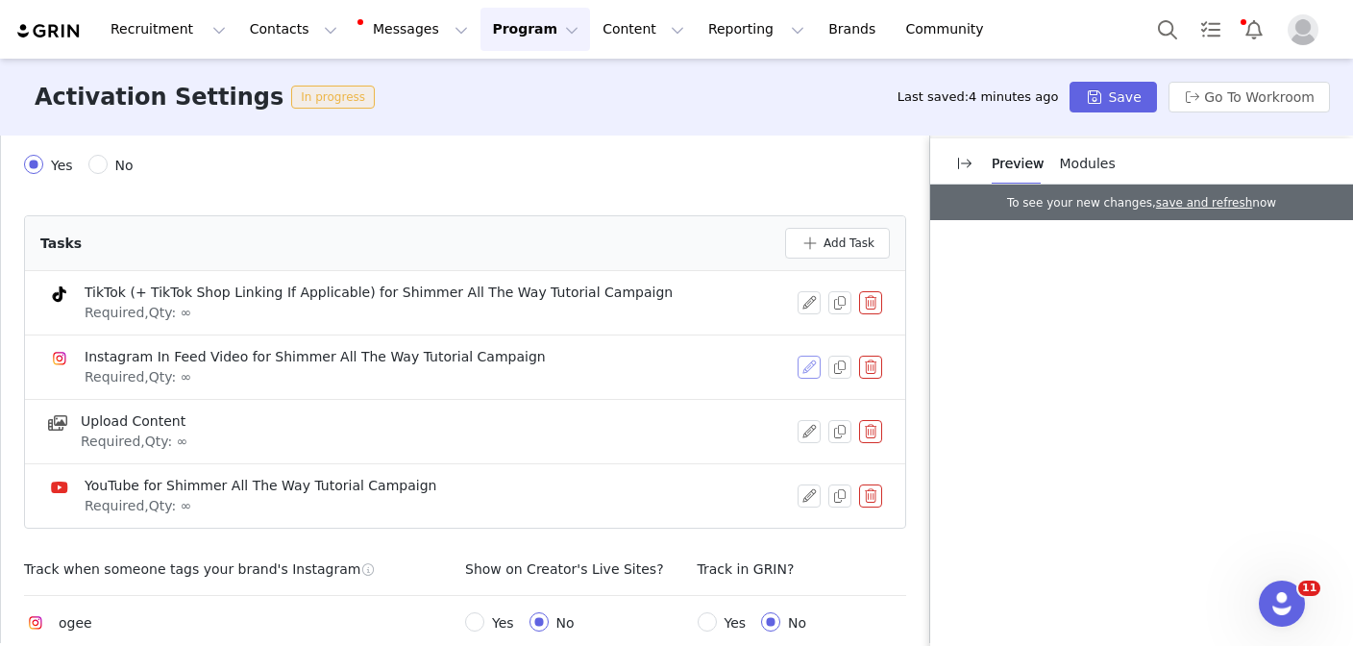
click at [801, 356] on button "button" at bounding box center [809, 367] width 23 height 23
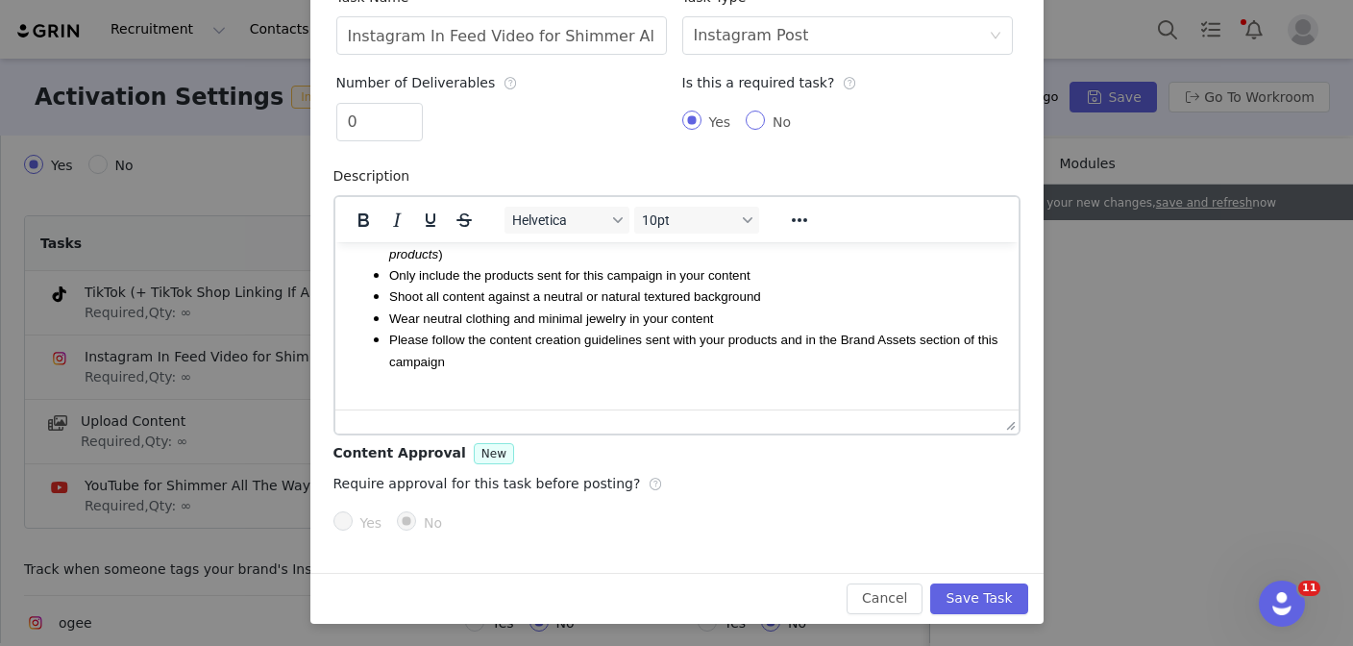
scroll to position [516, 0]
click at [800, 339] on span "Please follow the content creation guidelines sent with your products and in th…" at bounding box center [692, 352] width 608 height 36
click at [988, 605] on button "Save Task" at bounding box center [978, 598] width 97 height 31
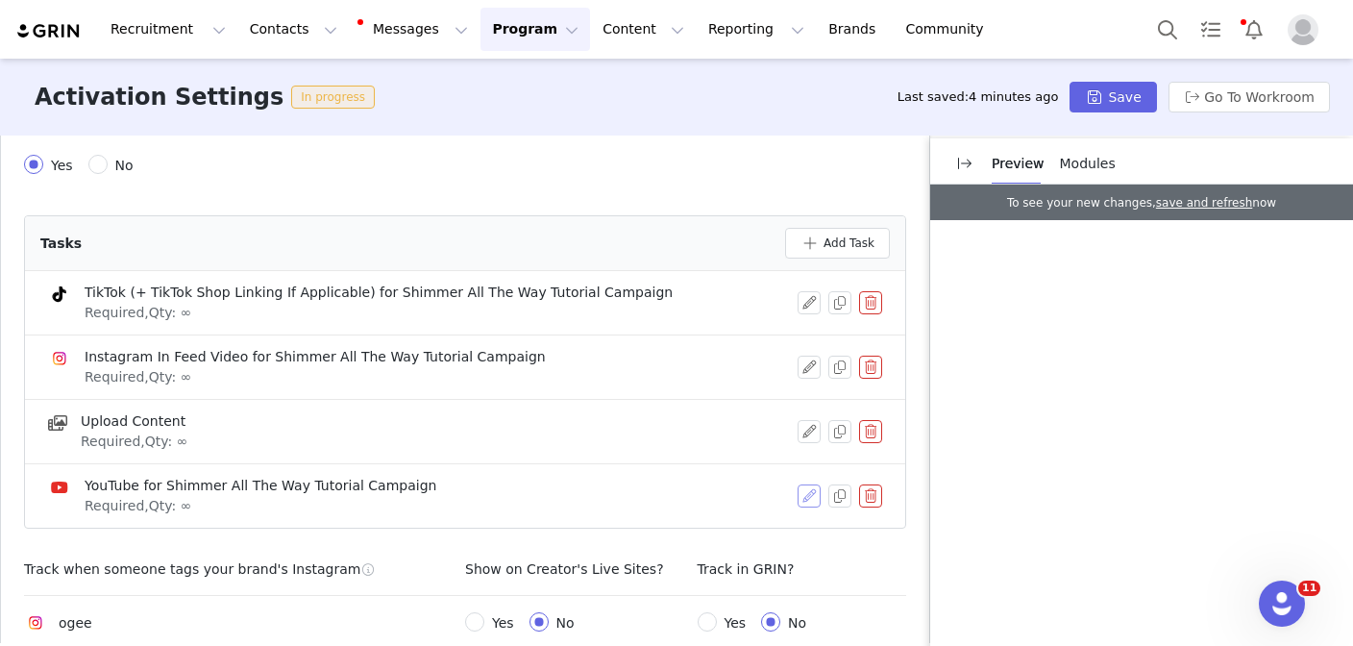
click at [809, 484] on button "button" at bounding box center [809, 495] width 23 height 23
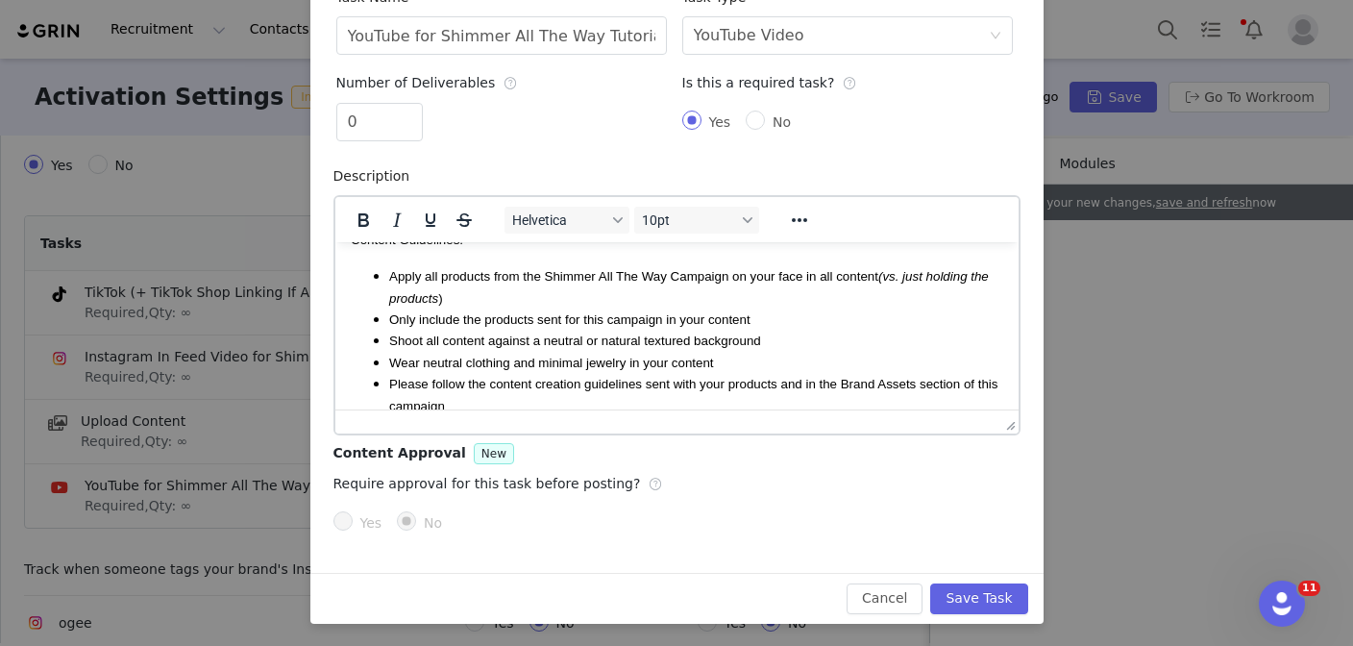
scroll to position [497, 0]
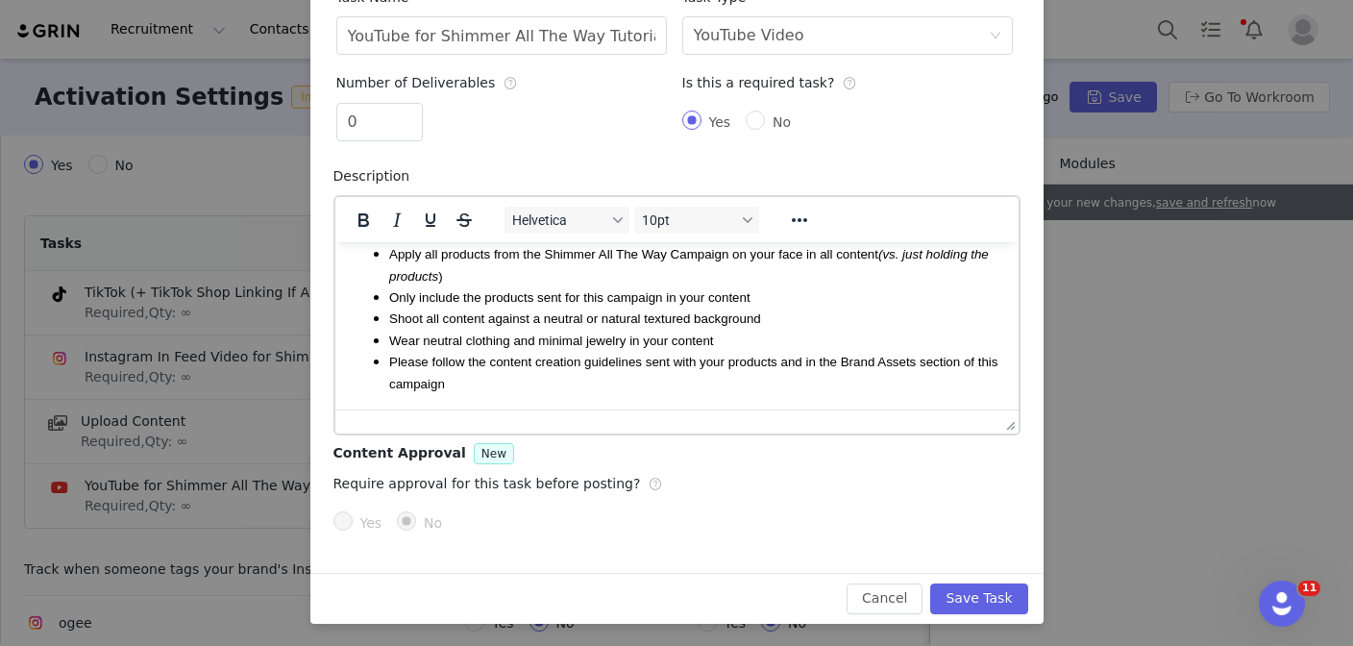
click at [802, 358] on span "Please follow the content creation guidelines sent with your products and in th…" at bounding box center [692, 372] width 608 height 36
click at [981, 597] on button "Save Task" at bounding box center [978, 598] width 97 height 31
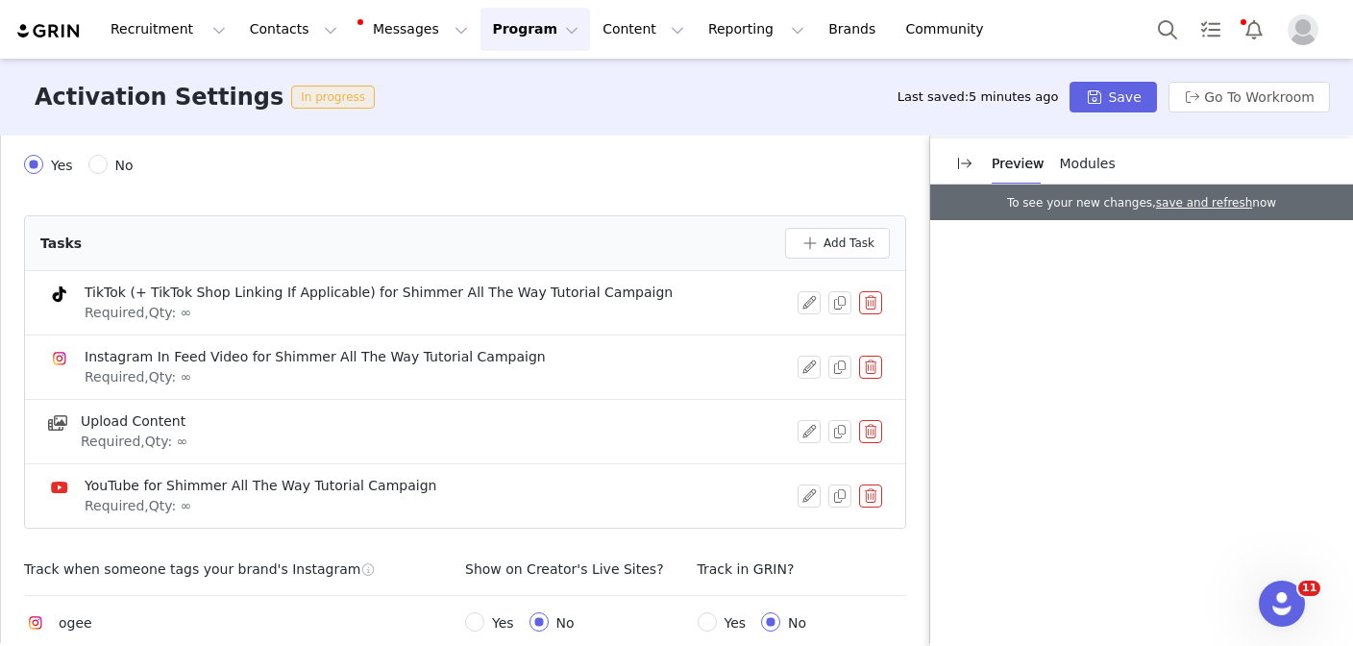
scroll to position [913, 0]
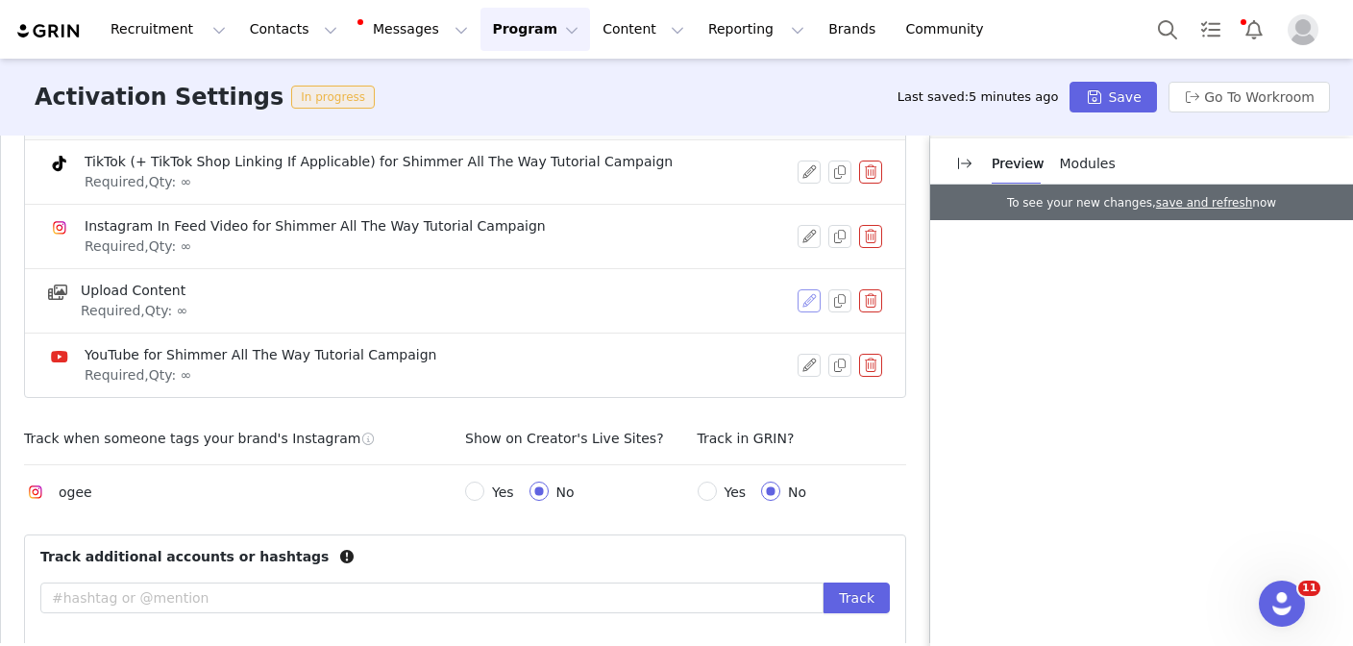
click at [811, 289] on button "button" at bounding box center [809, 300] width 23 height 23
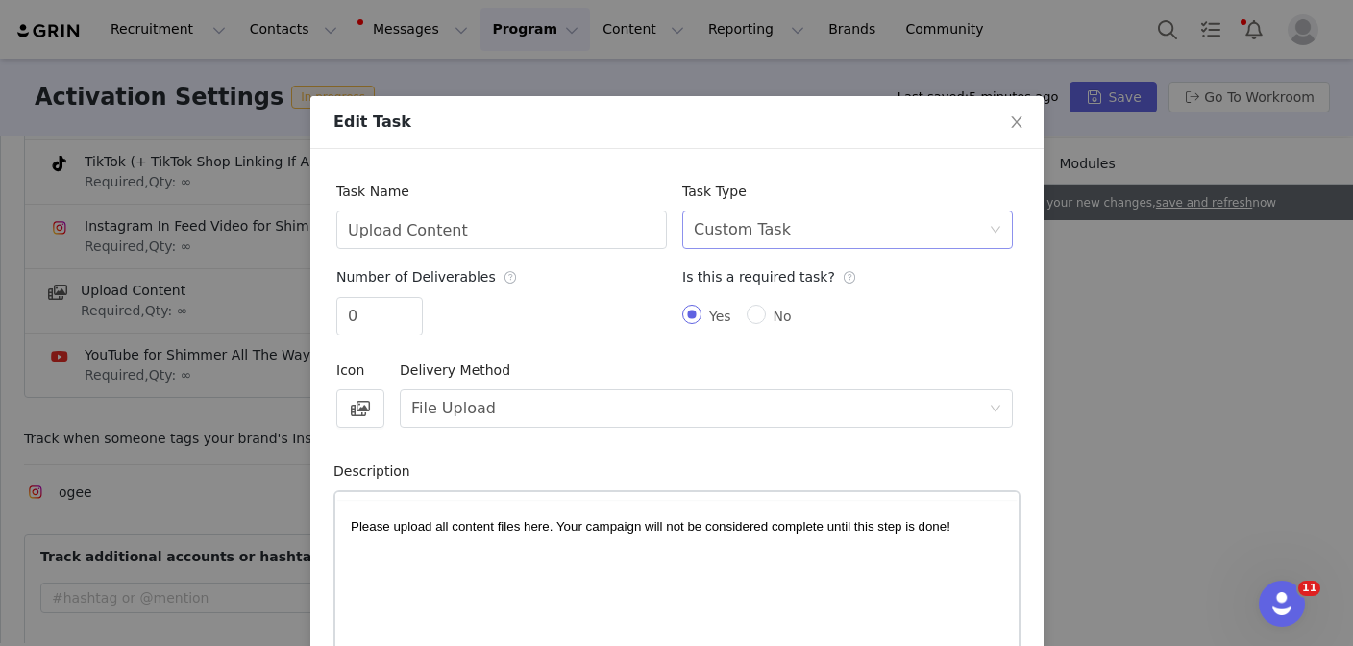
scroll to position [0, 0]
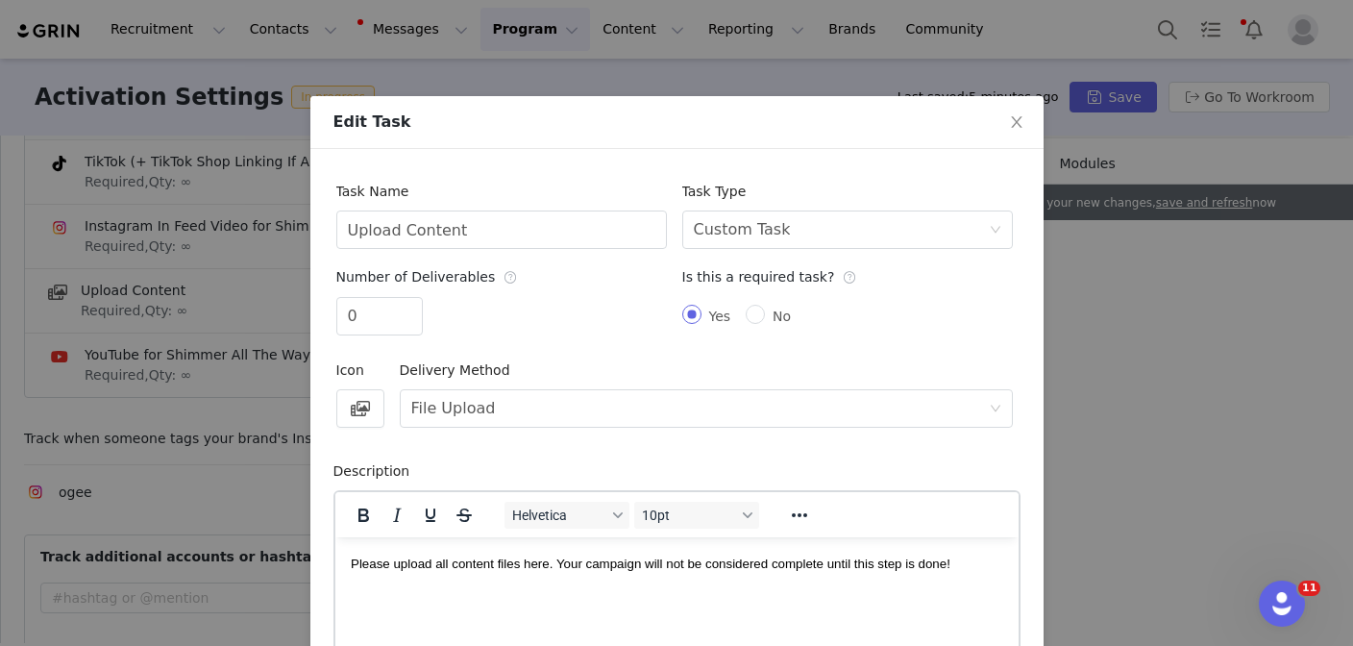
click at [578, 559] on span "Please upload all content files here. Your campaign will not be considered comp…" at bounding box center [650, 562] width 600 height 14
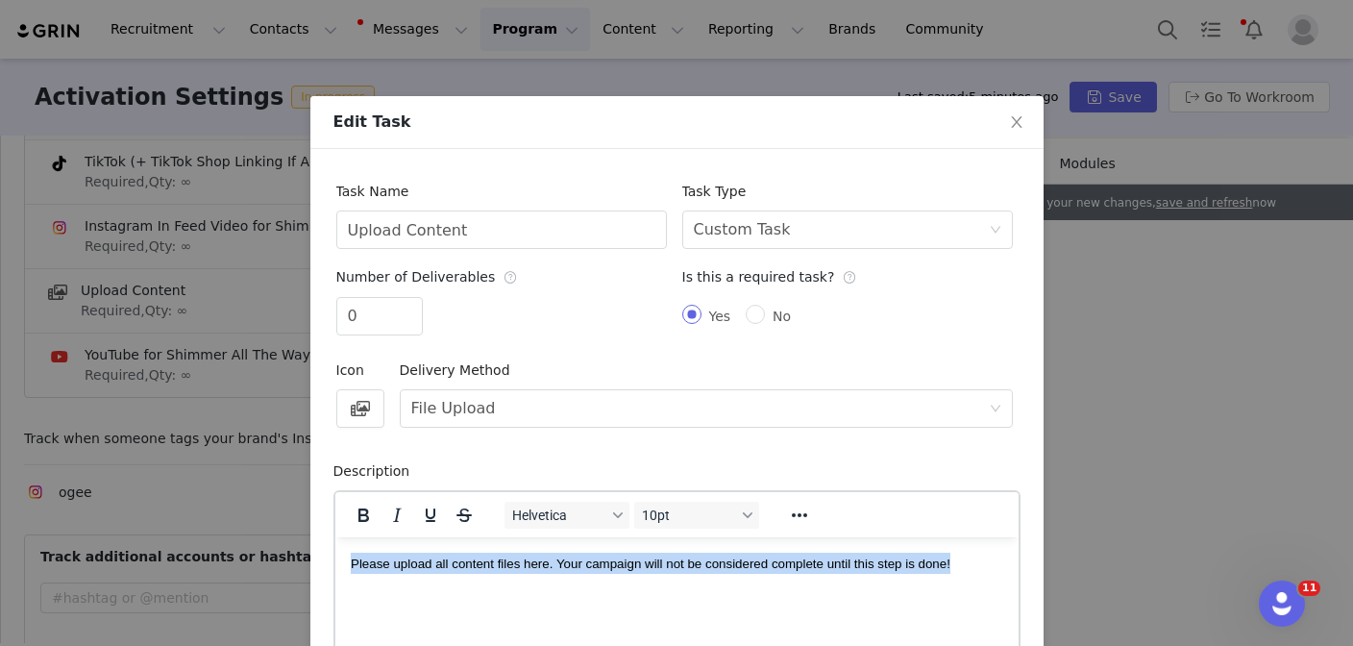
click at [578, 559] on span "Please upload all content files here. Your campaign will not be considered comp…" at bounding box center [650, 562] width 600 height 14
paste body "Rich Text Area. Press ALT-0 for help."
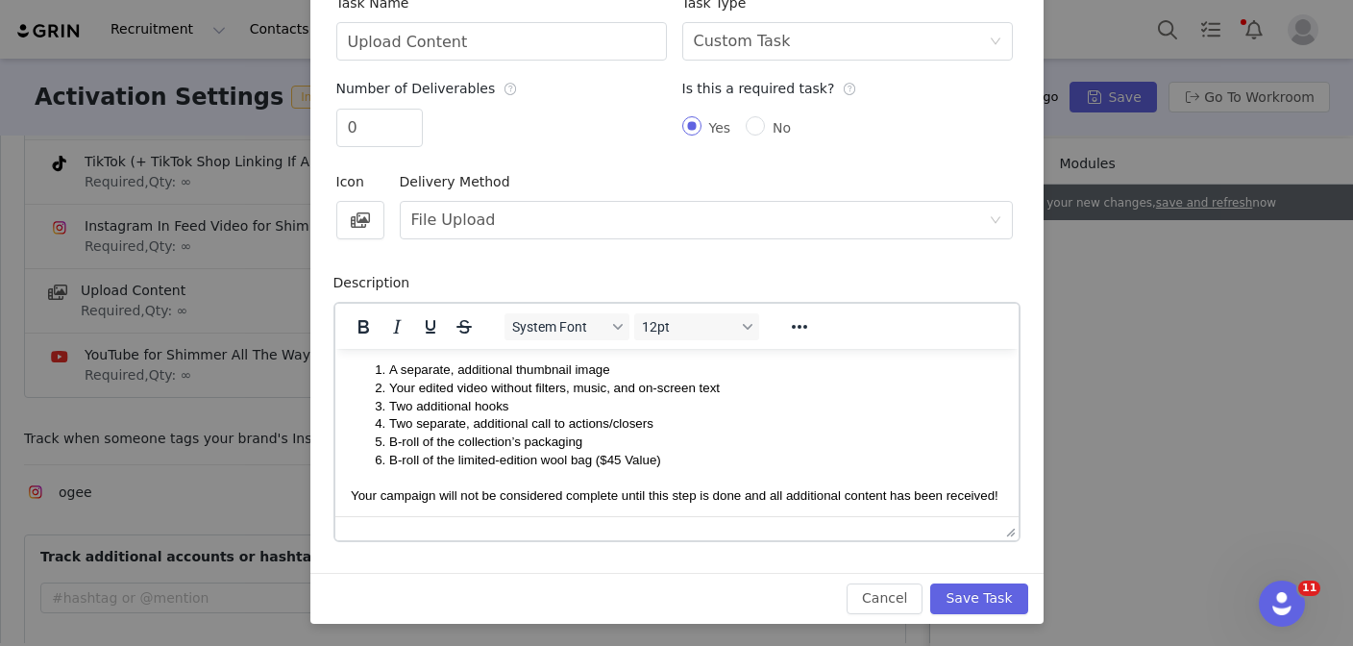
scroll to position [45, 0]
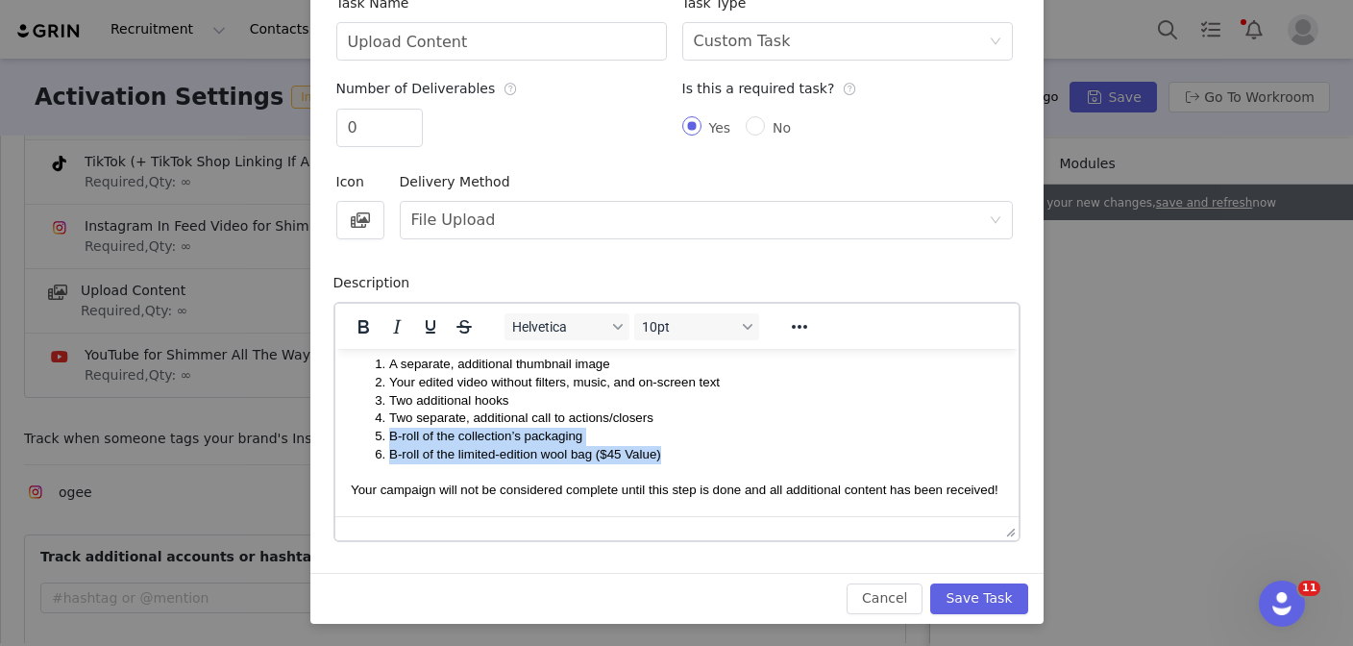
drag, startPoint x: 670, startPoint y: 453, endPoint x: 374, endPoint y: 436, distance: 296.4
click at [374, 437] on ol "A separate, additional thumbnail image Your edited video without filters, music…" at bounding box center [676, 409] width 652 height 108
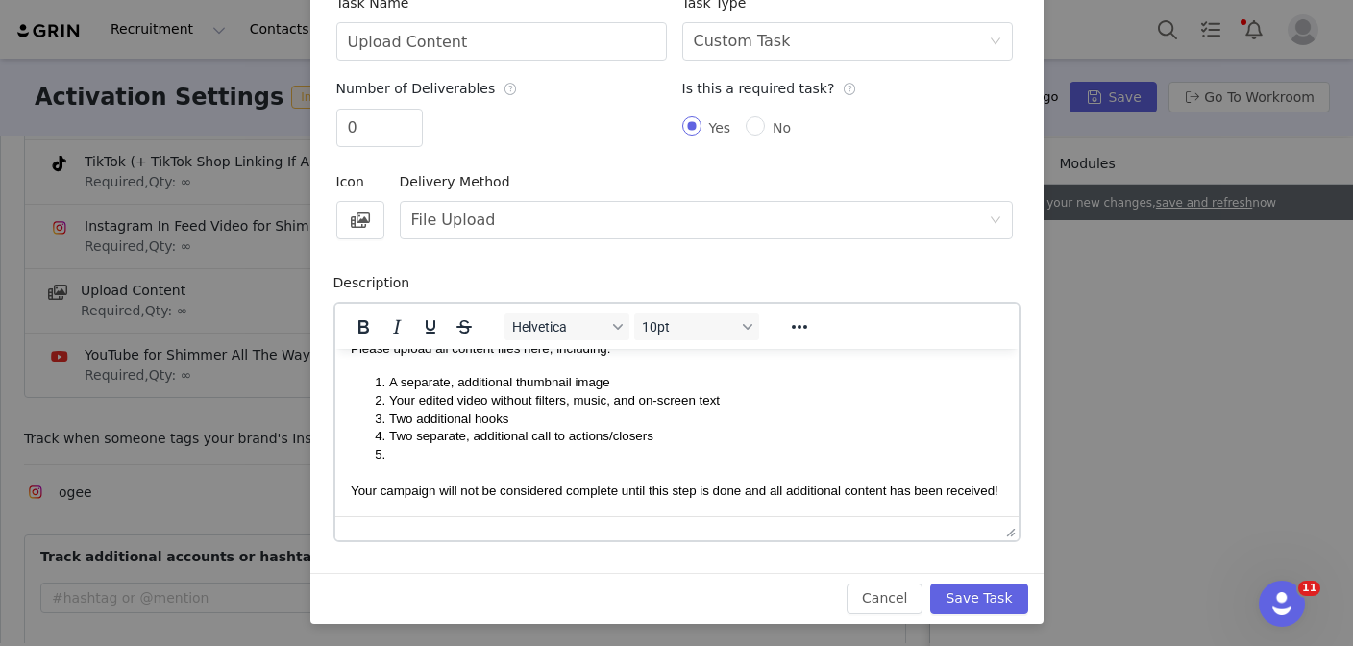
scroll to position [27, 0]
click at [962, 589] on button "Save Task" at bounding box center [978, 598] width 97 height 31
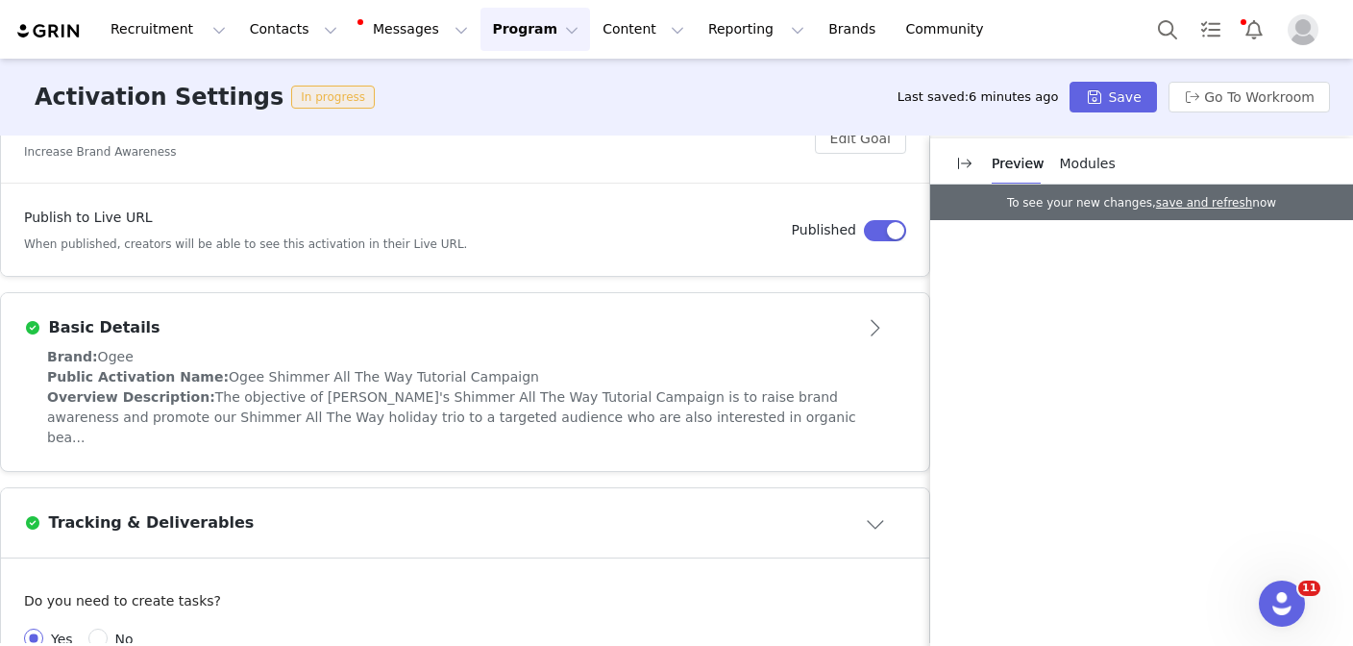
scroll to position [328, 0]
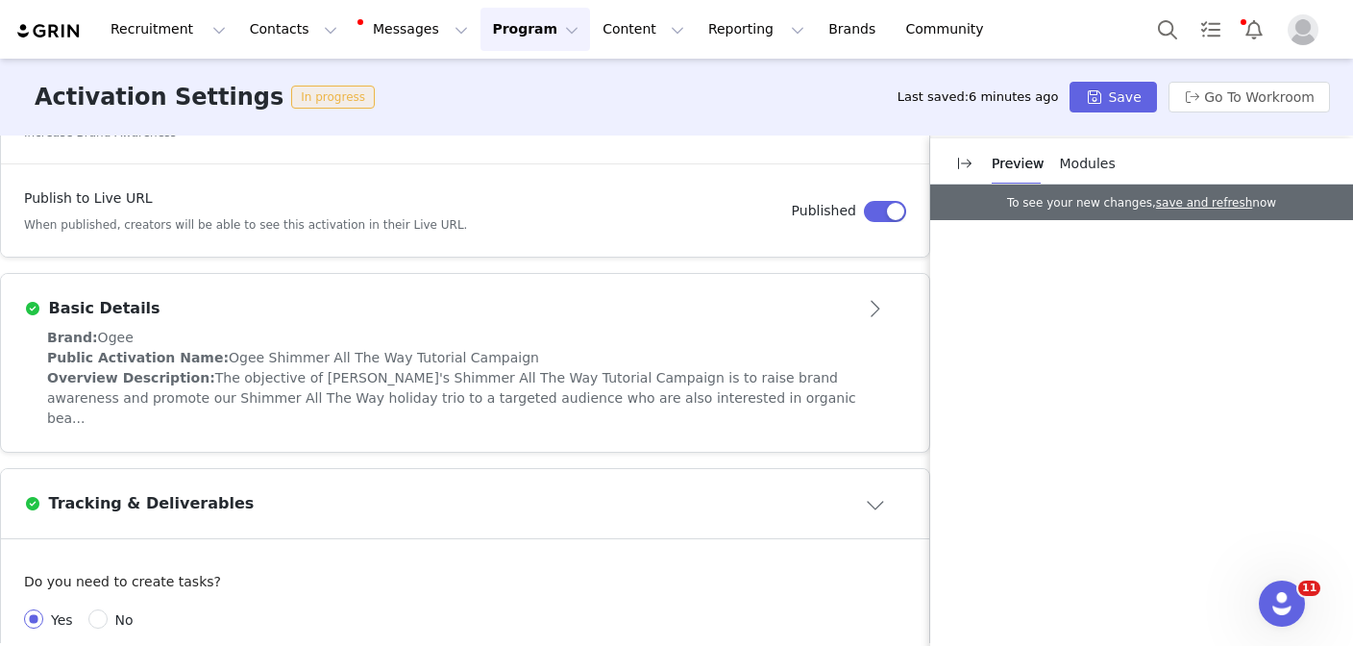
click at [731, 376] on span "The objective of Ogee's Shimmer All The Way Tutorial Campaign is to raise brand…" at bounding box center [451, 398] width 809 height 56
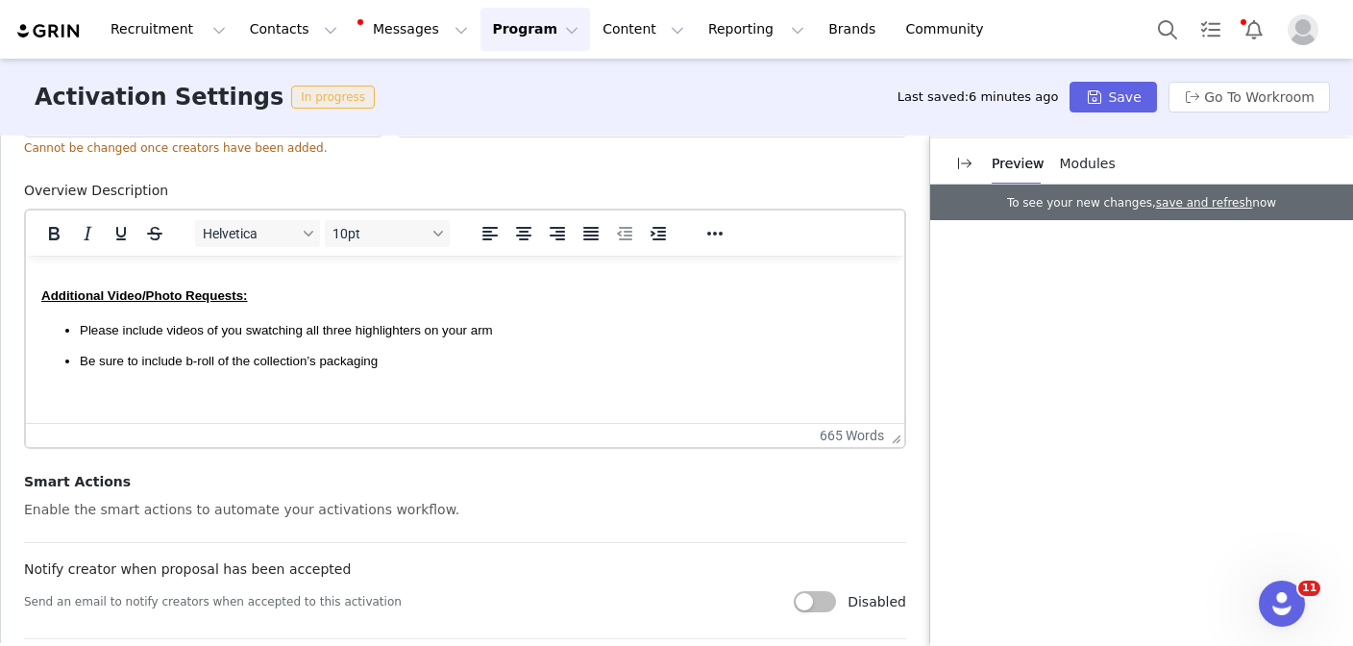
scroll to position [2116, 0]
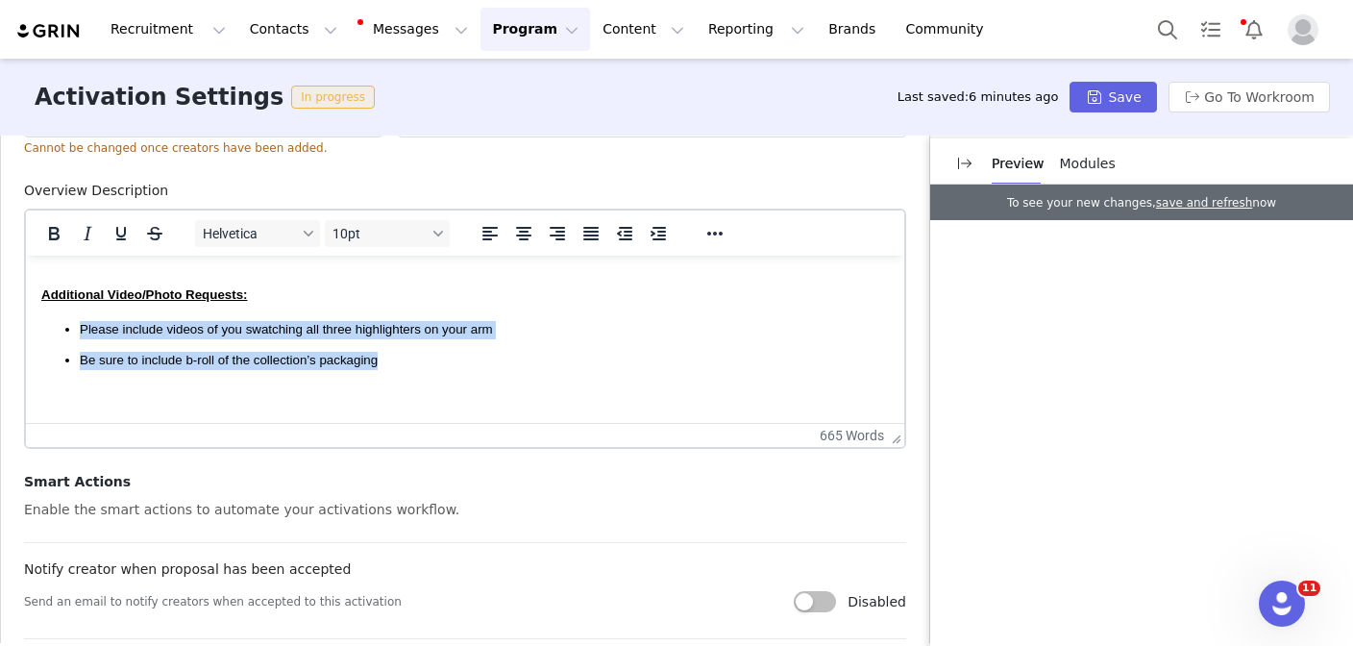
drag, startPoint x: 386, startPoint y: 355, endPoint x: 78, endPoint y: 329, distance: 309.6
click at [78, 329] on ul "Please include videos of you swatching all three highlighters on your arm Be su…" at bounding box center [465, 345] width 848 height 49
copy ul "Please include videos of you swatching all three highlighters on your arm Be su…"
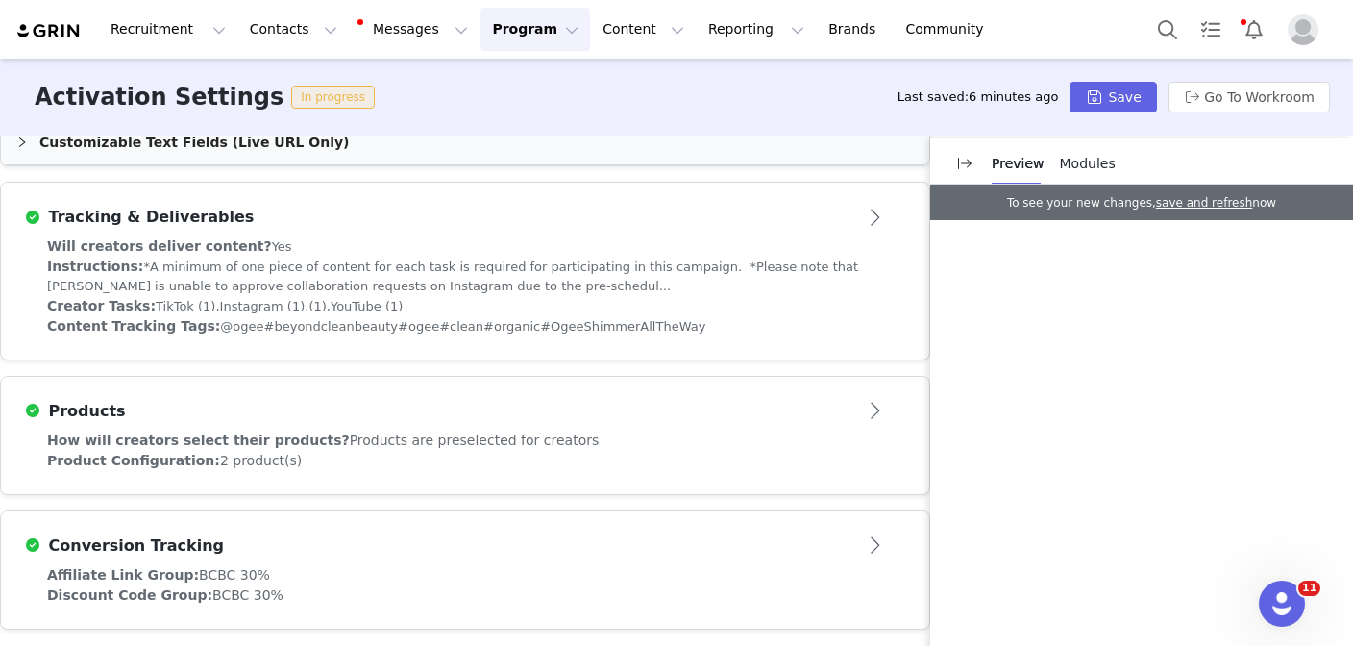
click at [586, 297] on div "Creator Tasks: TikTok (1), Instagram (1), (1), YouTube (1)" at bounding box center [465, 306] width 836 height 20
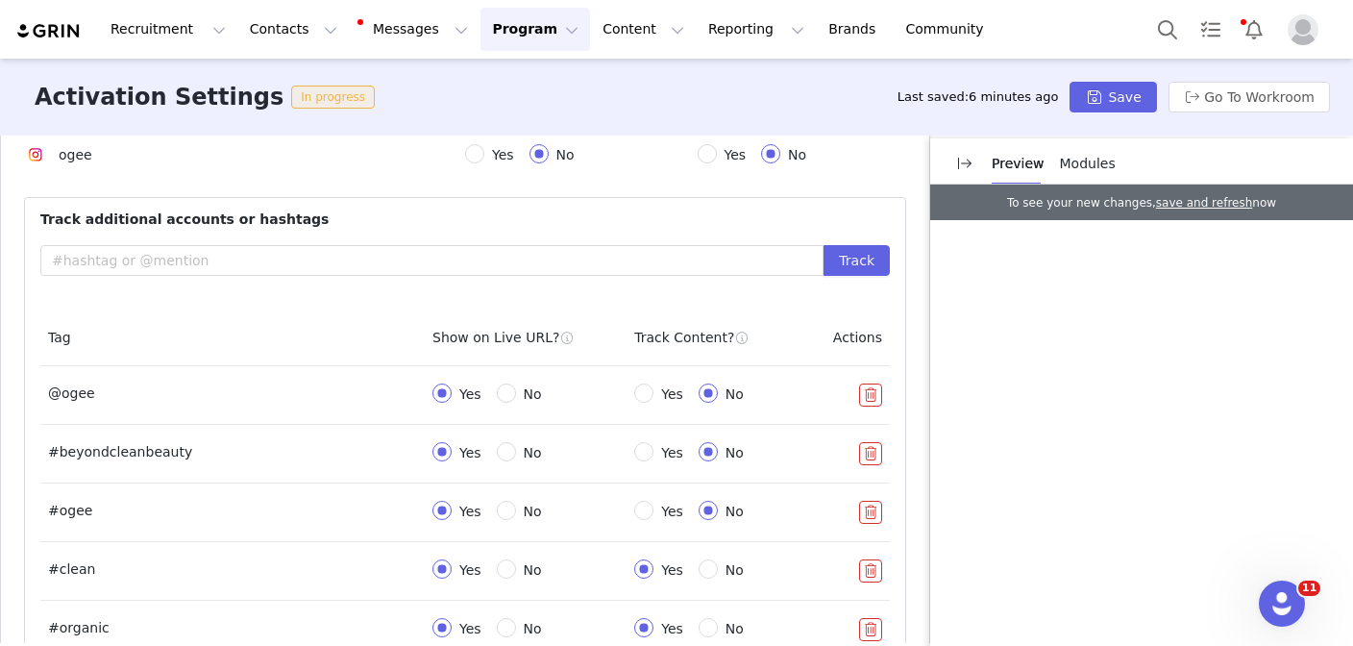
scroll to position [842, 0]
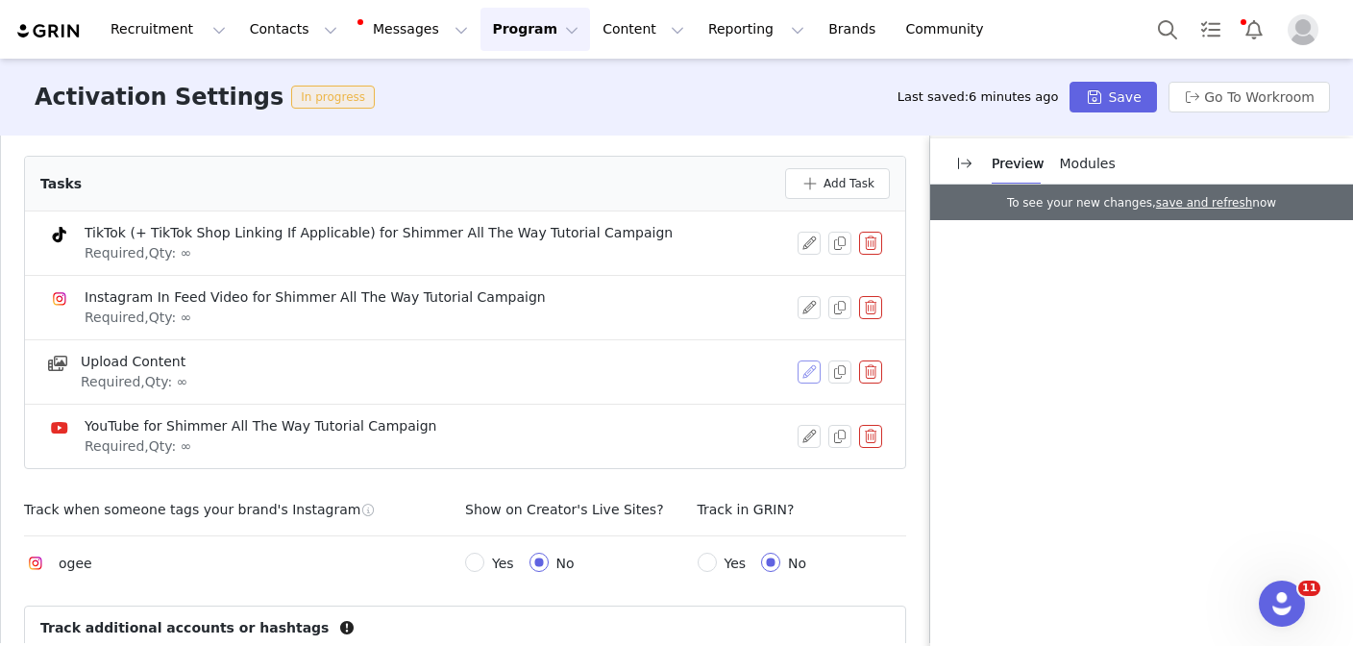
click at [803, 360] on button "button" at bounding box center [809, 371] width 23 height 23
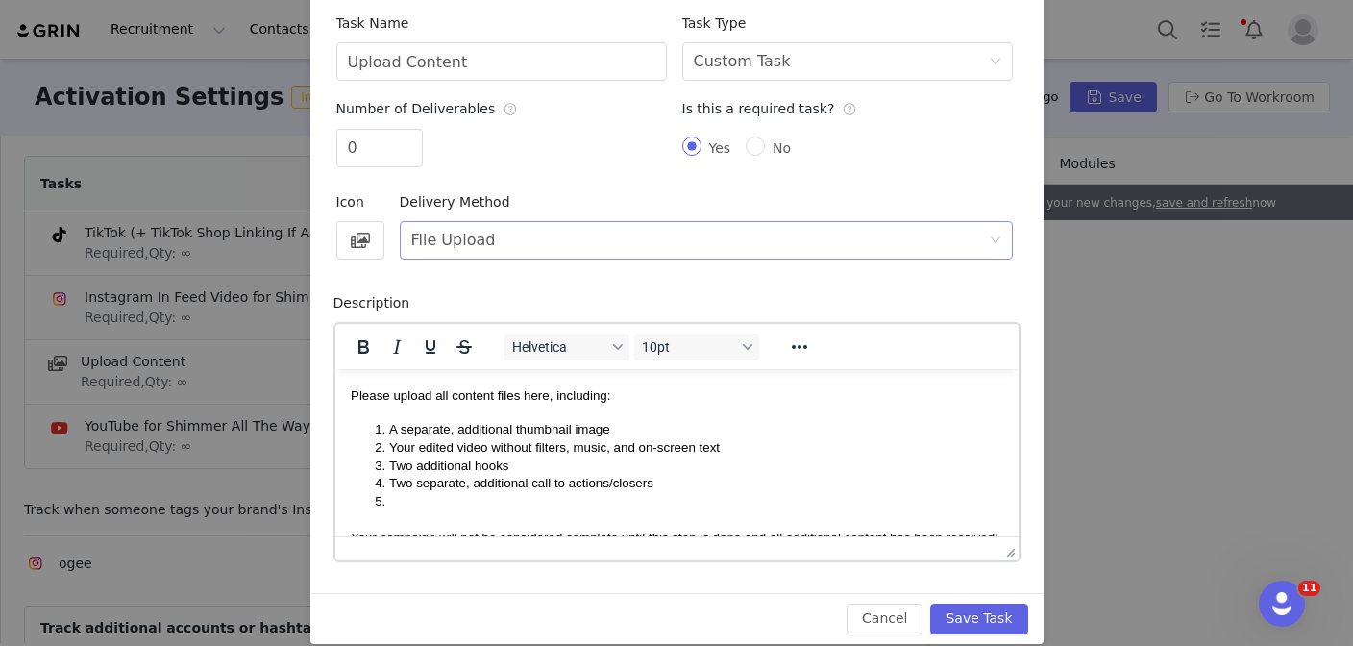
scroll to position [188, 0]
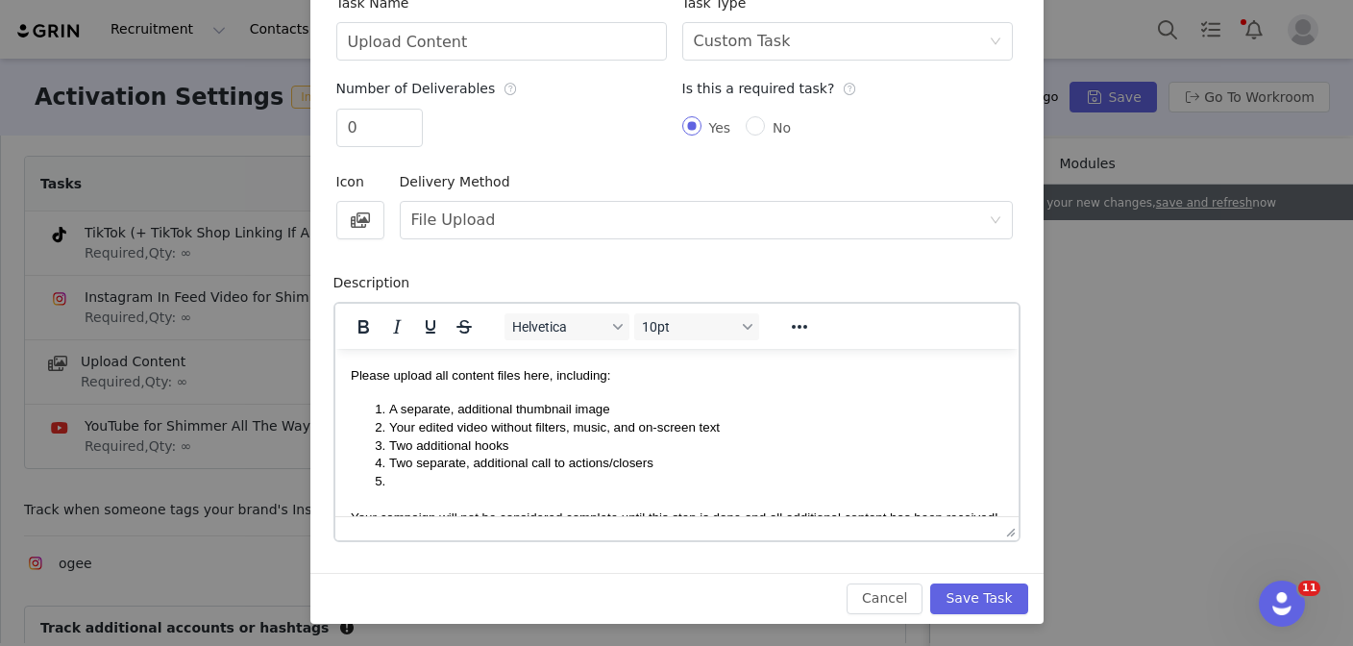
click at [592, 478] on li "Rich Text Area. Press ALT-0 for help." at bounding box center [695, 481] width 614 height 18
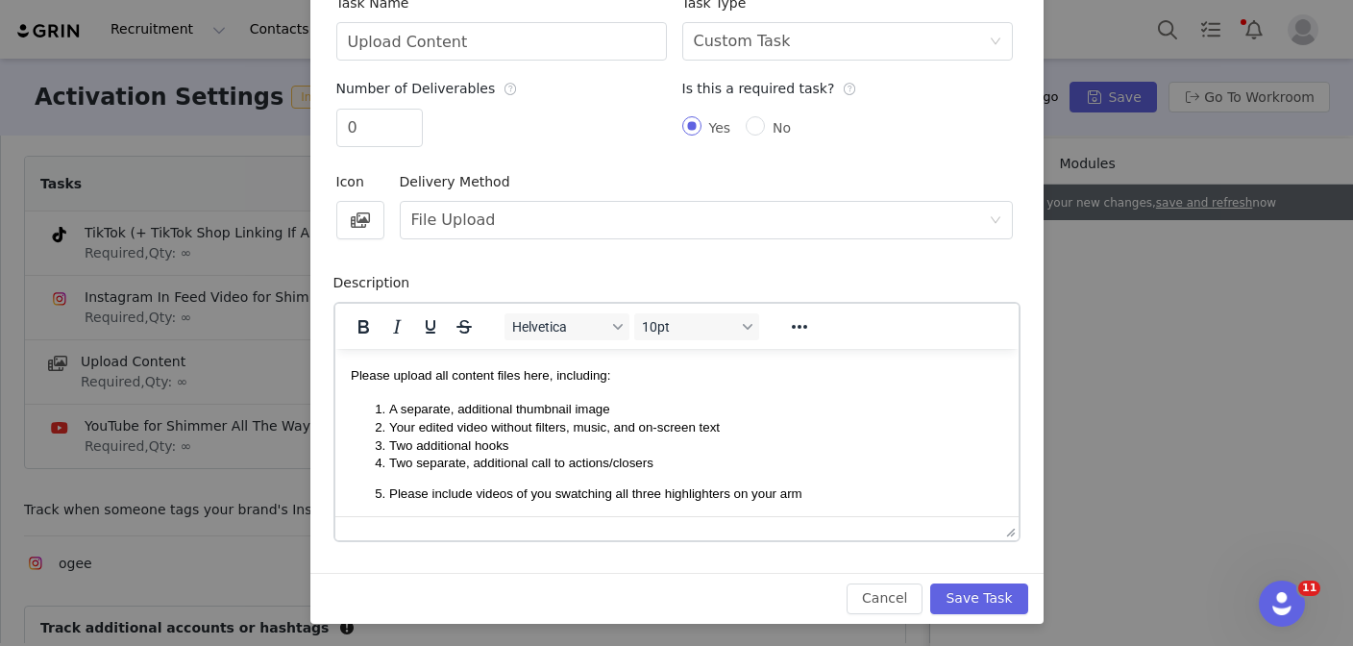
scroll to position [93, 0]
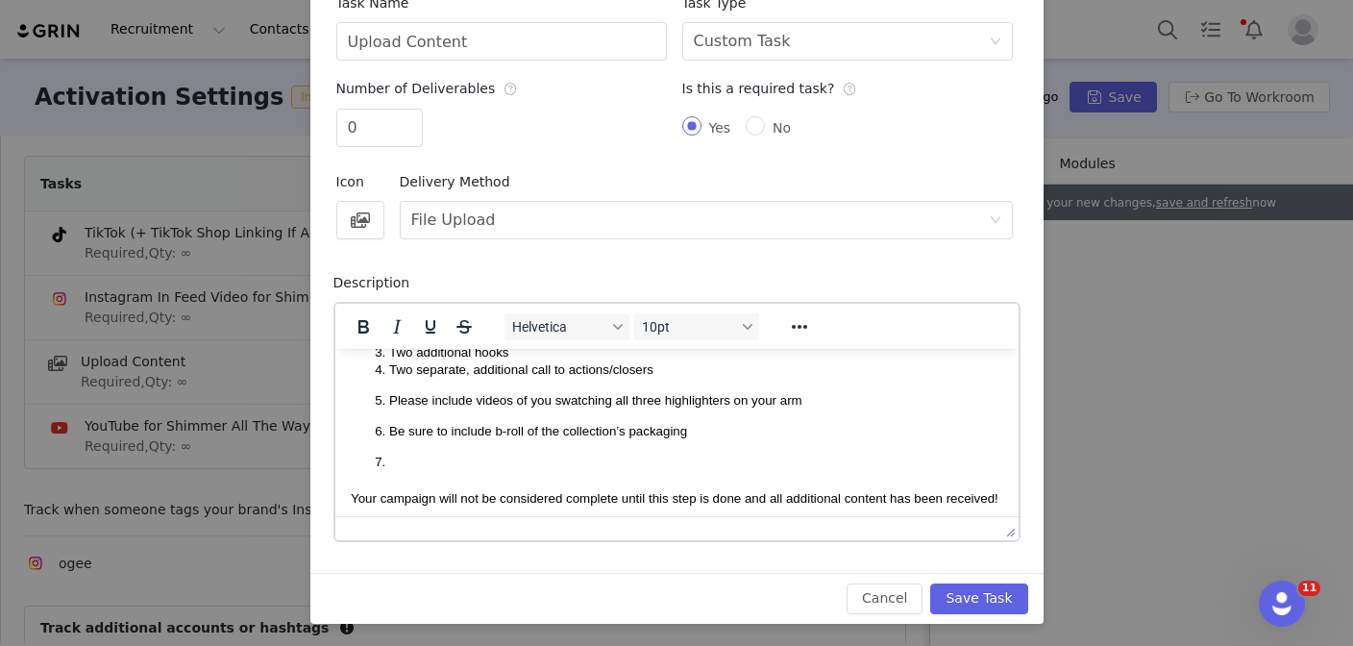
click at [388, 400] on li "Please include videos of you swatching all three highlighters on your arm" at bounding box center [695, 400] width 614 height 18
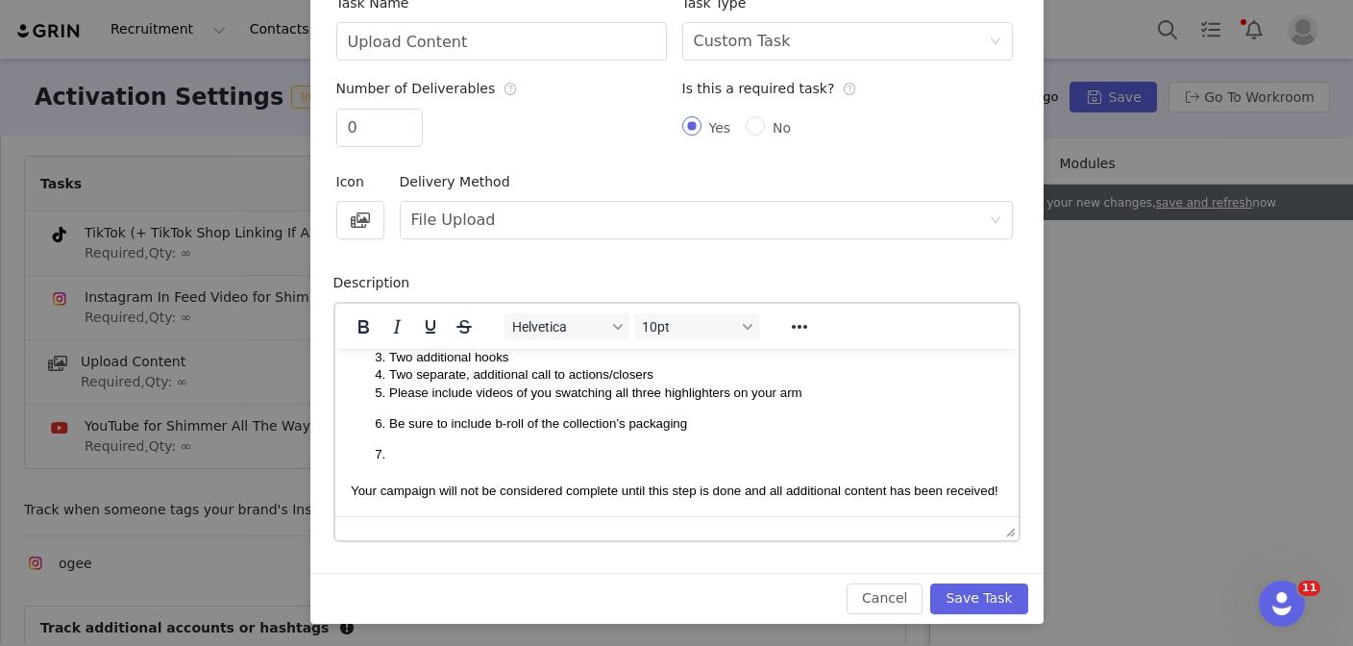
click at [388, 417] on li "Be sure to include b-roll of the collection’s packaging" at bounding box center [695, 423] width 614 height 18
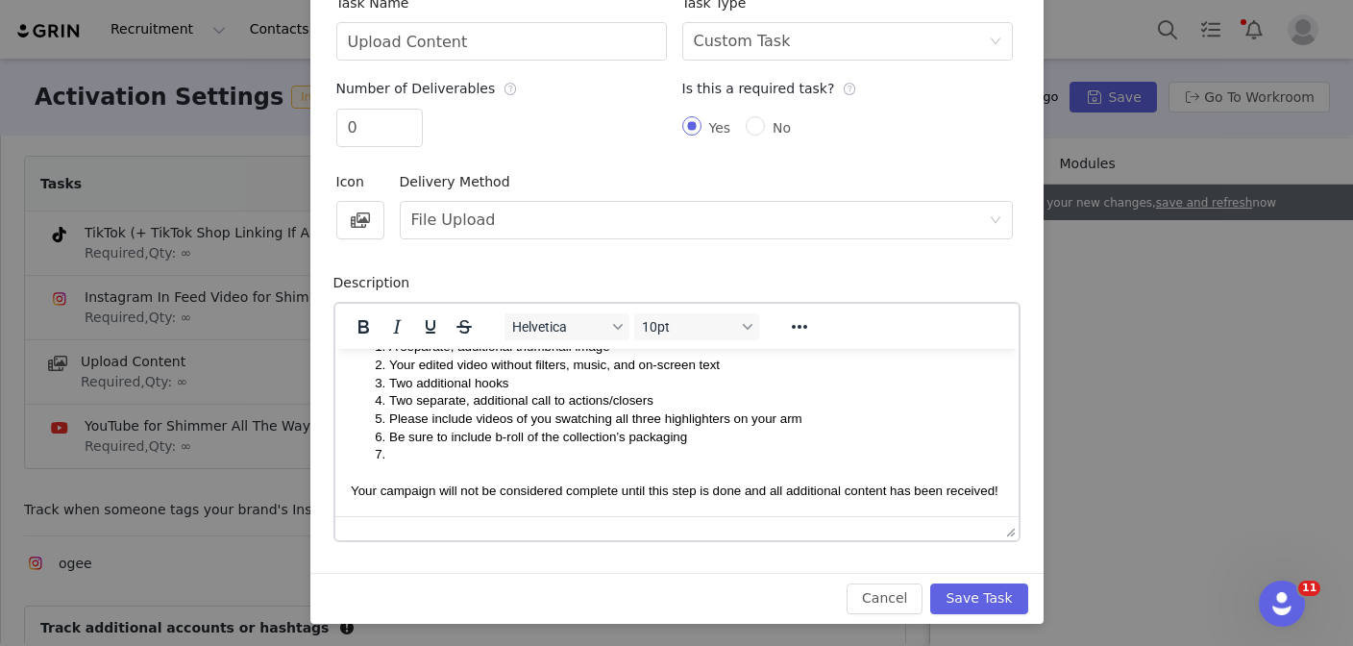
click at [417, 450] on li "Rich Text Area. Press ALT-0 for help." at bounding box center [695, 454] width 614 height 18
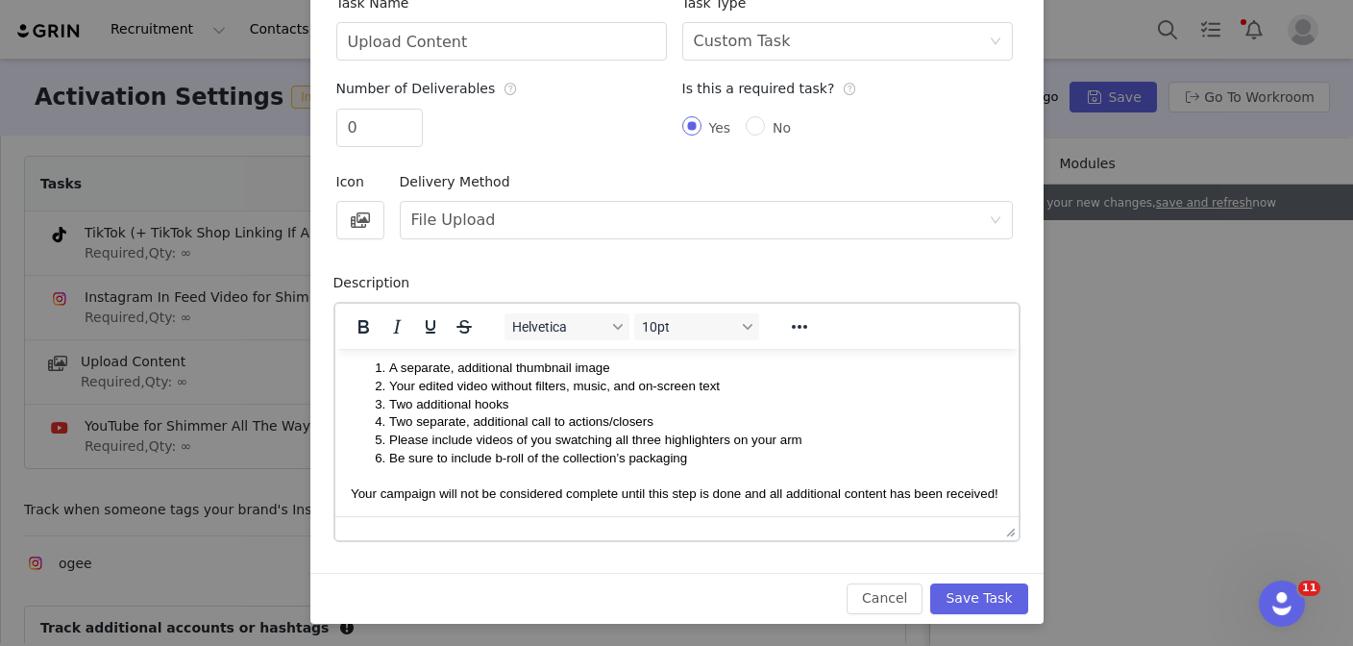
scroll to position [45, 0]
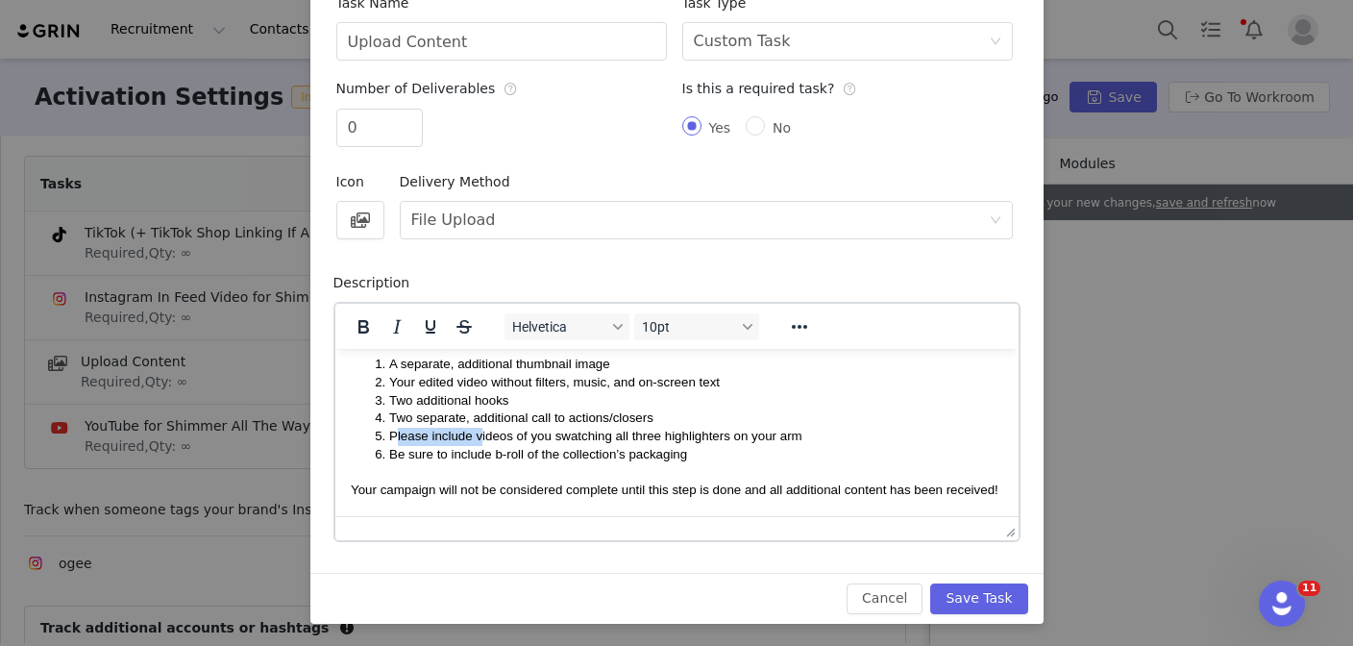
drag, startPoint x: 481, startPoint y: 434, endPoint x: 392, endPoint y: 434, distance: 89.4
click at [392, 434] on span "Please include videos of you swatching all three highlighters on your arm" at bounding box center [594, 435] width 413 height 14
drag, startPoint x: 501, startPoint y: 454, endPoint x: 399, endPoint y: 450, distance: 101.9
click at [399, 450] on span "Be sure to include b-roll of the collection’s packaging" at bounding box center [537, 453] width 298 height 14
click at [952, 590] on button "Save Task" at bounding box center [978, 598] width 97 height 31
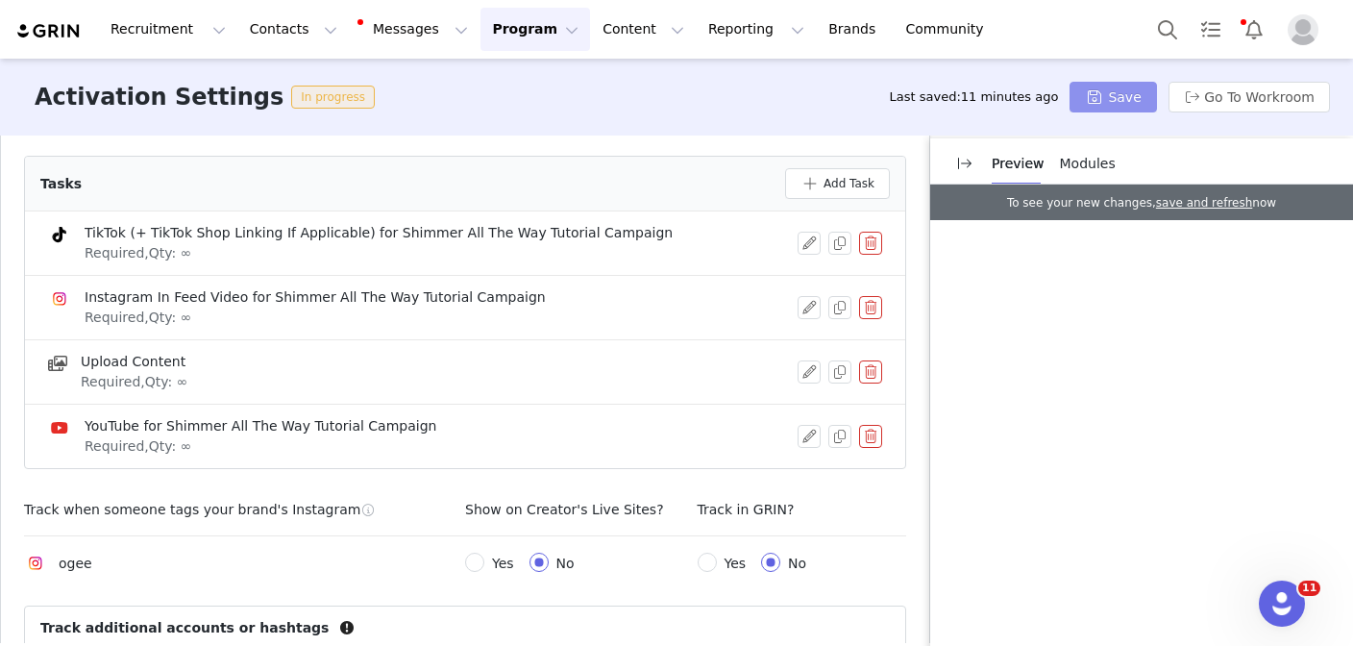
click at [1145, 87] on button "Save" at bounding box center [1113, 97] width 86 height 31
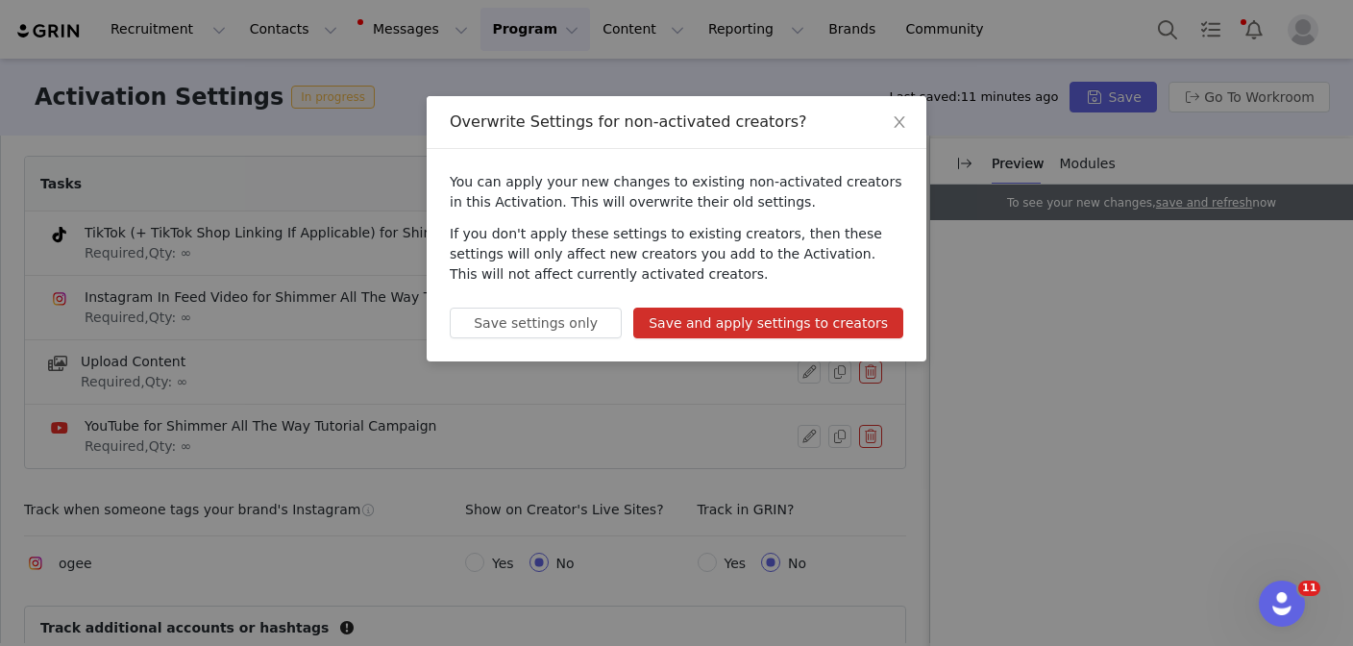
click at [815, 340] on div "You can apply your new changes to existing non-activated creators in this Activ…" at bounding box center [677, 255] width 500 height 212
click at [815, 318] on button "Save and apply settings to creators" at bounding box center [768, 323] width 270 height 31
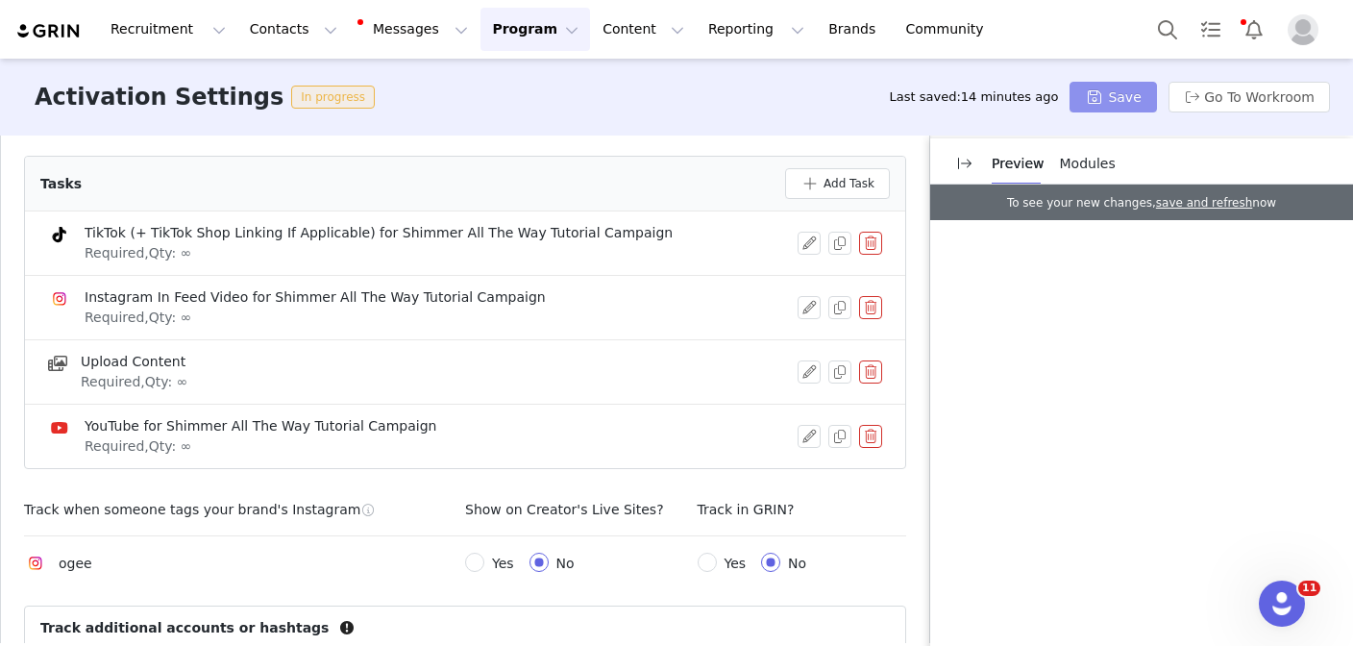
click at [1126, 99] on button "Save" at bounding box center [1113, 97] width 86 height 31
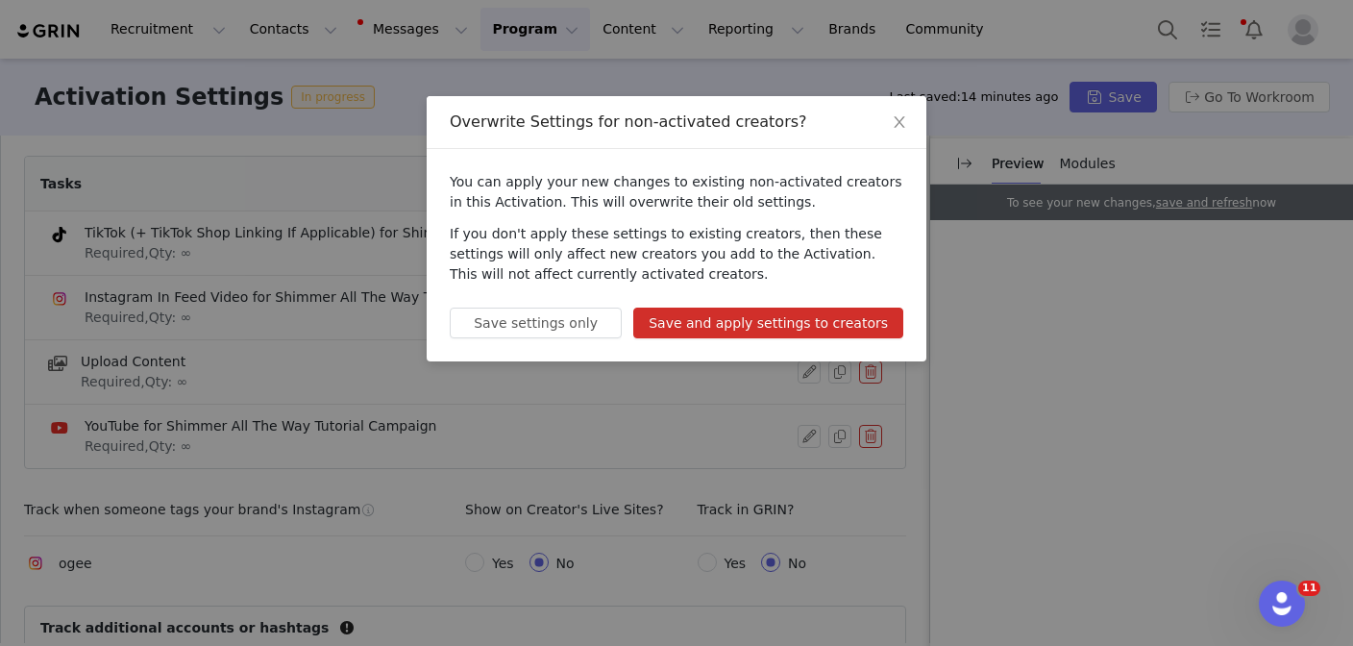
click at [836, 318] on button "Save and apply settings to creators" at bounding box center [768, 323] width 270 height 31
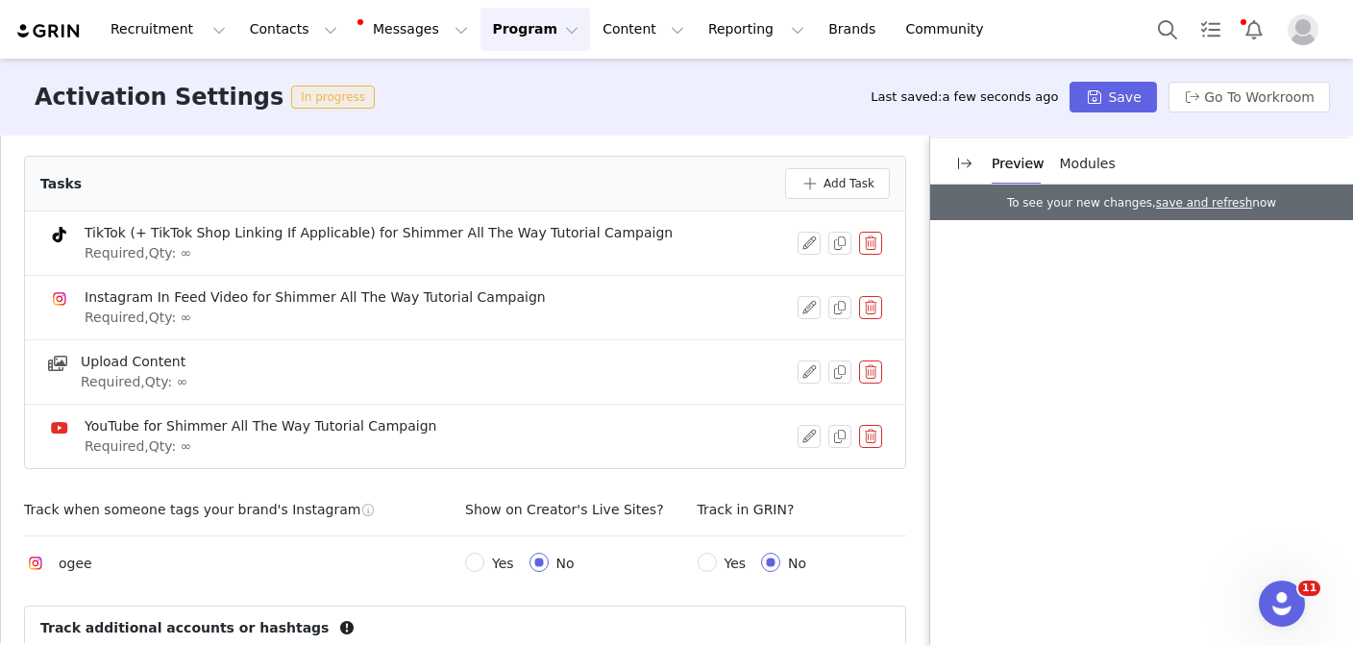
click at [523, 36] on button "Program Program" at bounding box center [535, 29] width 110 height 43
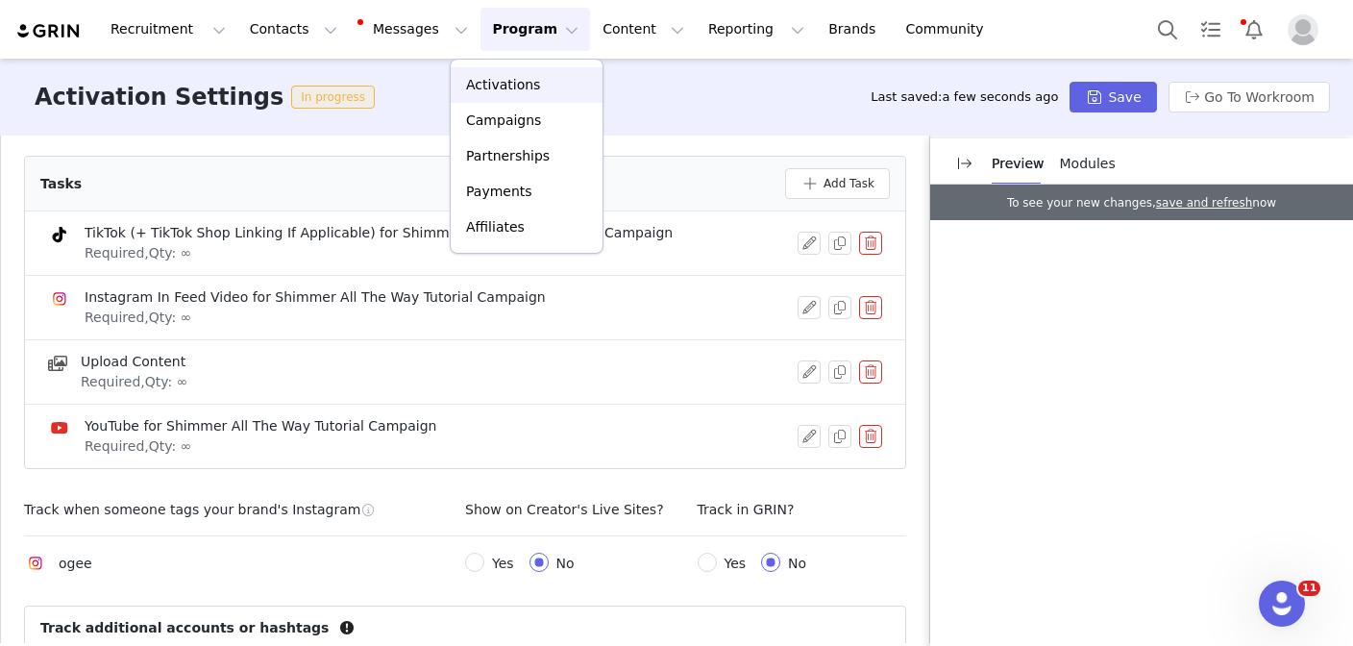
click at [523, 86] on p "Activations" at bounding box center [503, 85] width 74 height 20
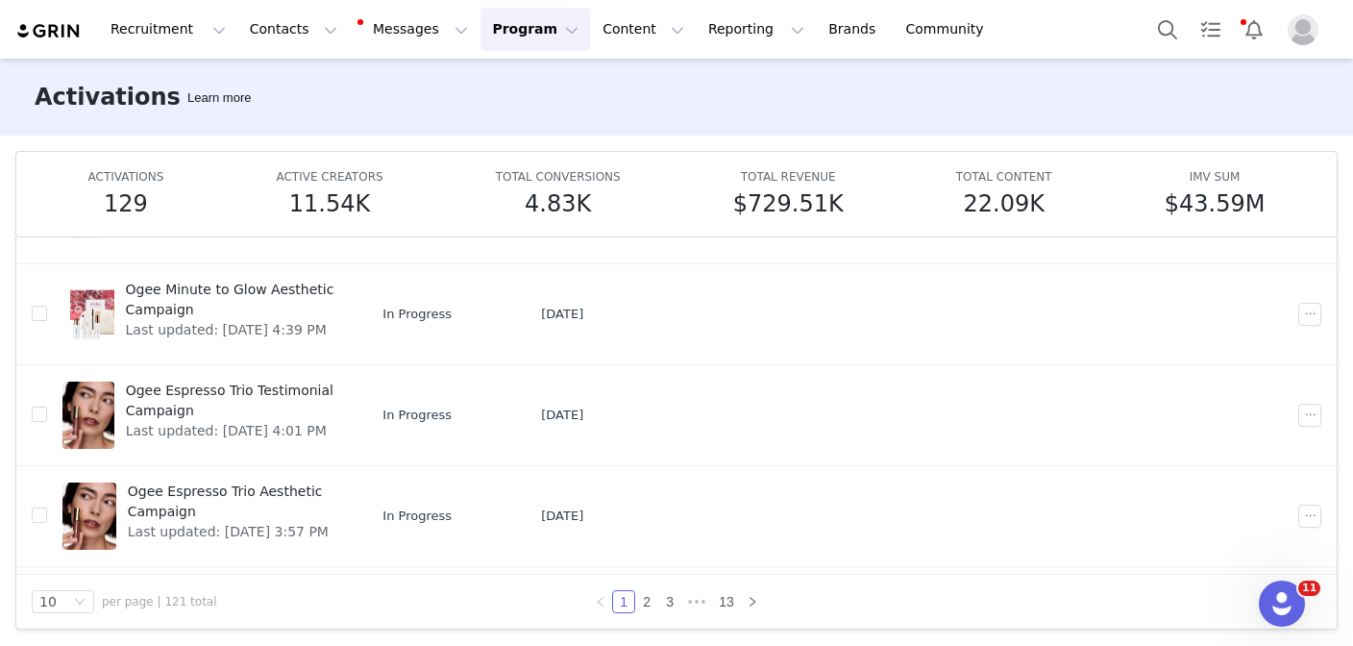
scroll to position [448, 0]
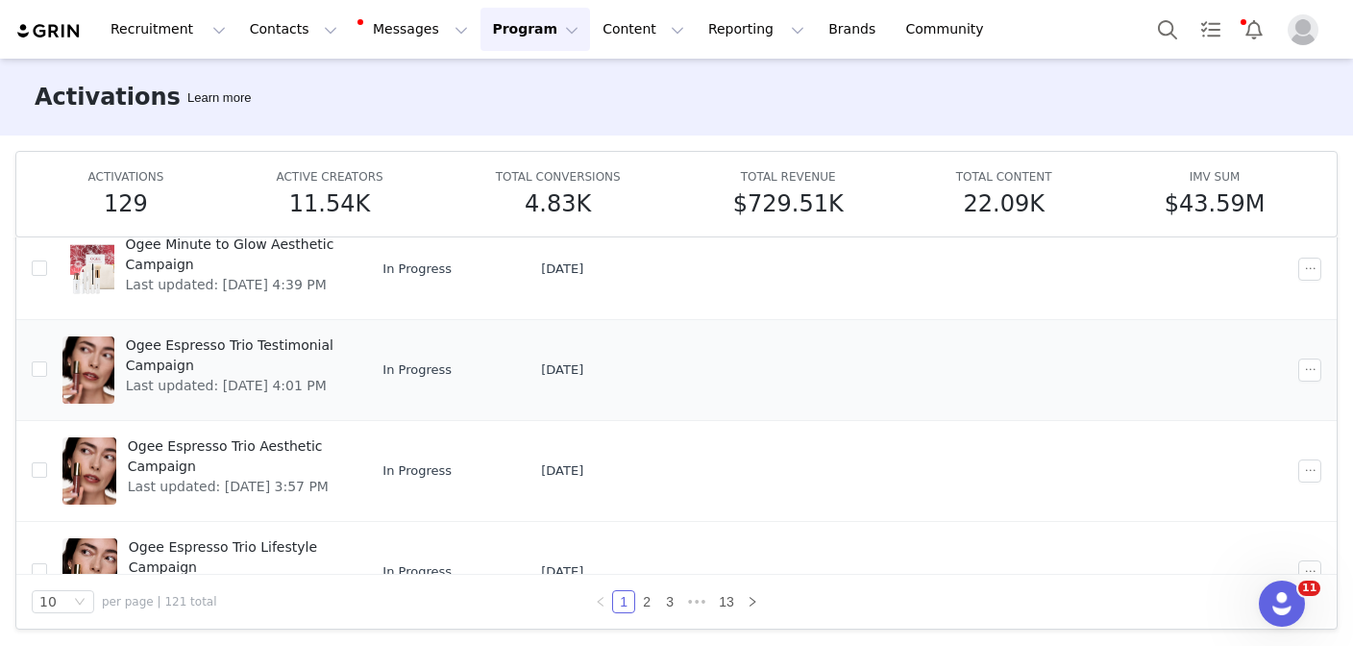
click at [318, 387] on div "Ogee Espresso Trio Testimonial Campaign Last updated: Sep 29, 2025 4:01 PM" at bounding box center [233, 370] width 238 height 77
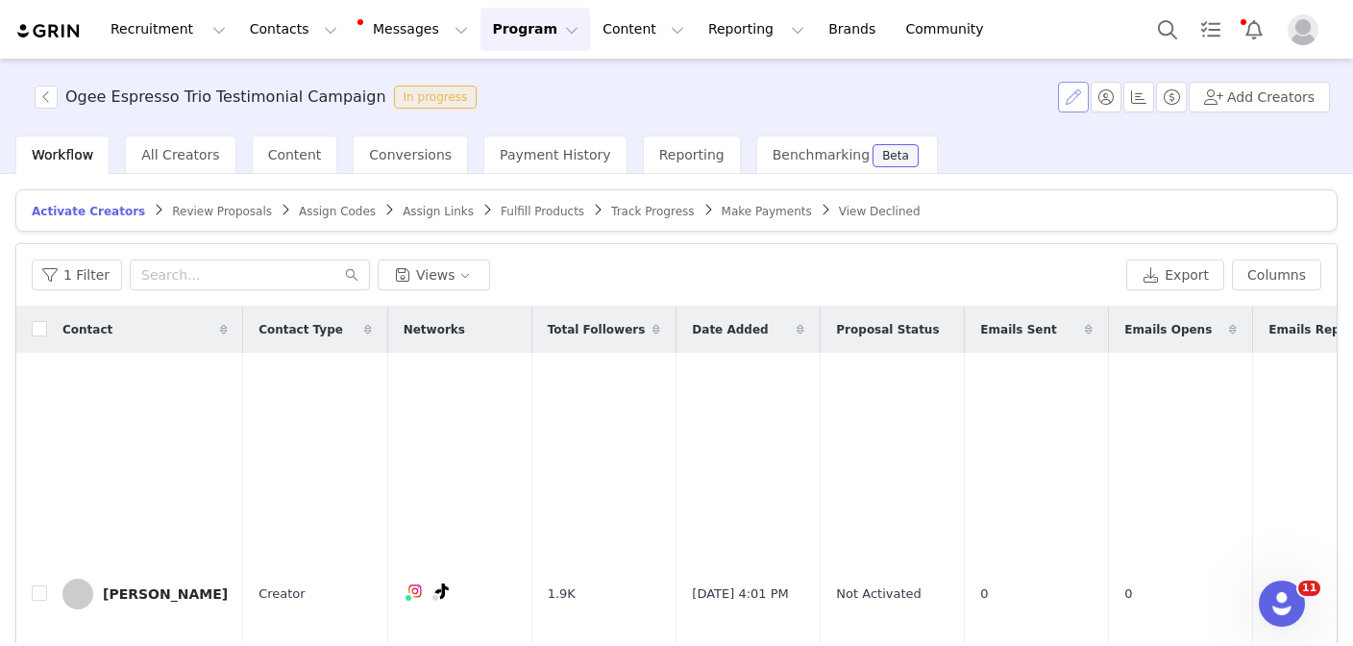
click at [1078, 102] on button "button" at bounding box center [1073, 97] width 31 height 31
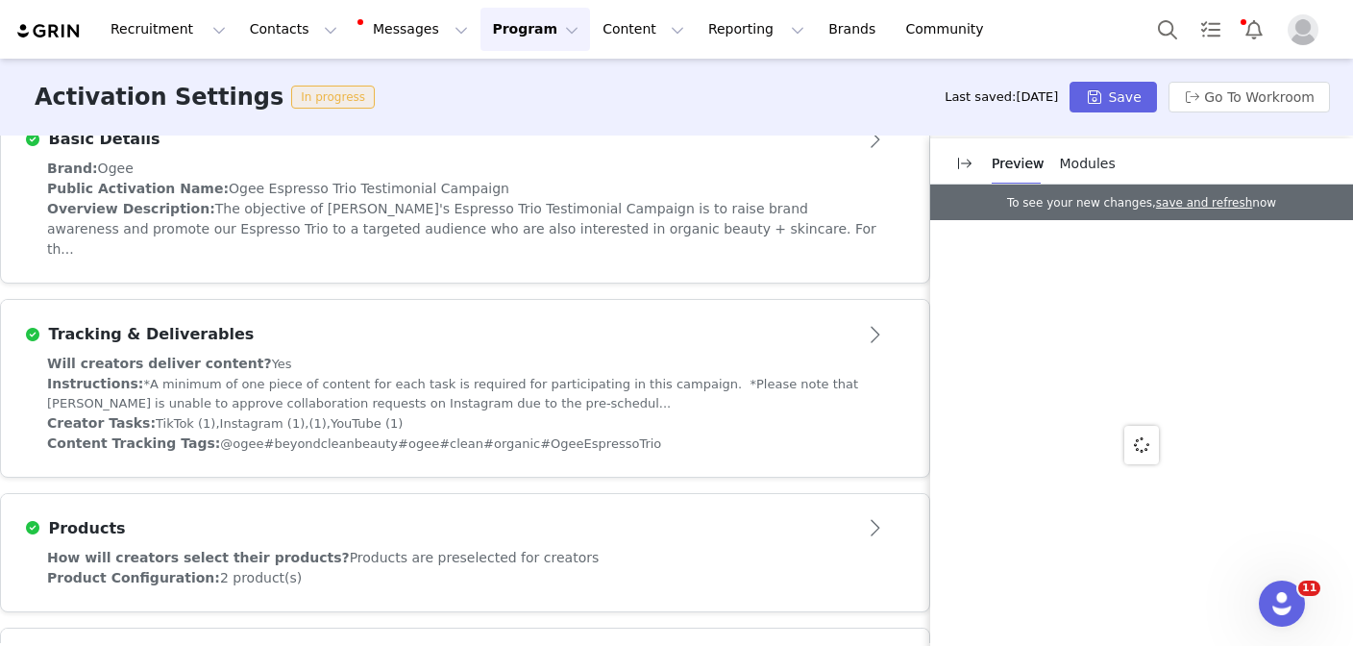
scroll to position [495, 0]
click at [483, 50] on button "Program Program" at bounding box center [535, 29] width 110 height 43
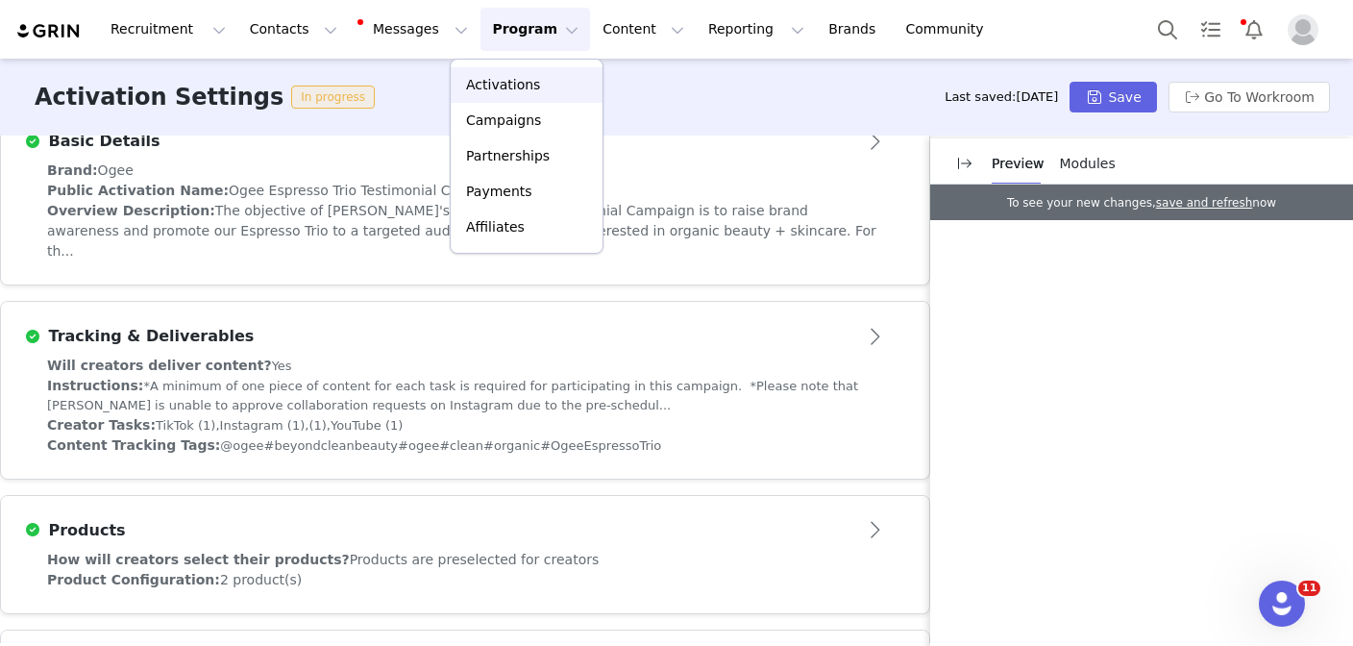
click at [483, 86] on p "Activations" at bounding box center [503, 85] width 74 height 20
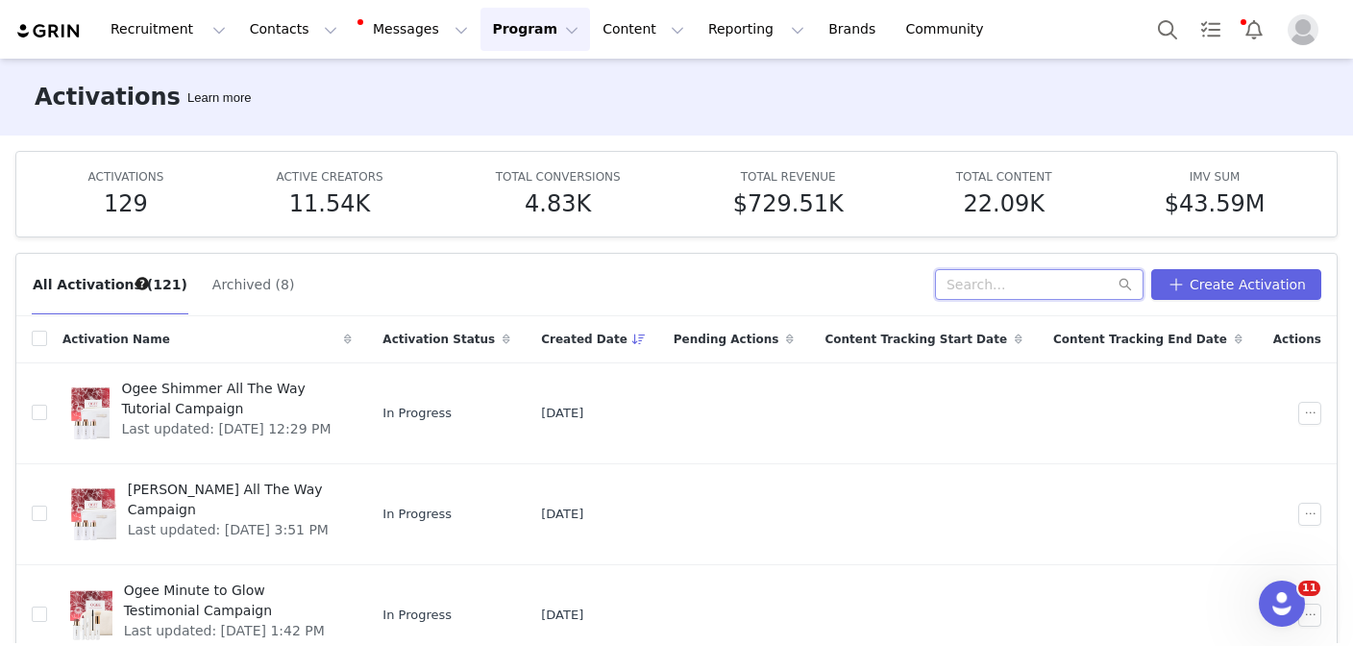
click at [1010, 283] on input "text" at bounding box center [1039, 284] width 209 height 31
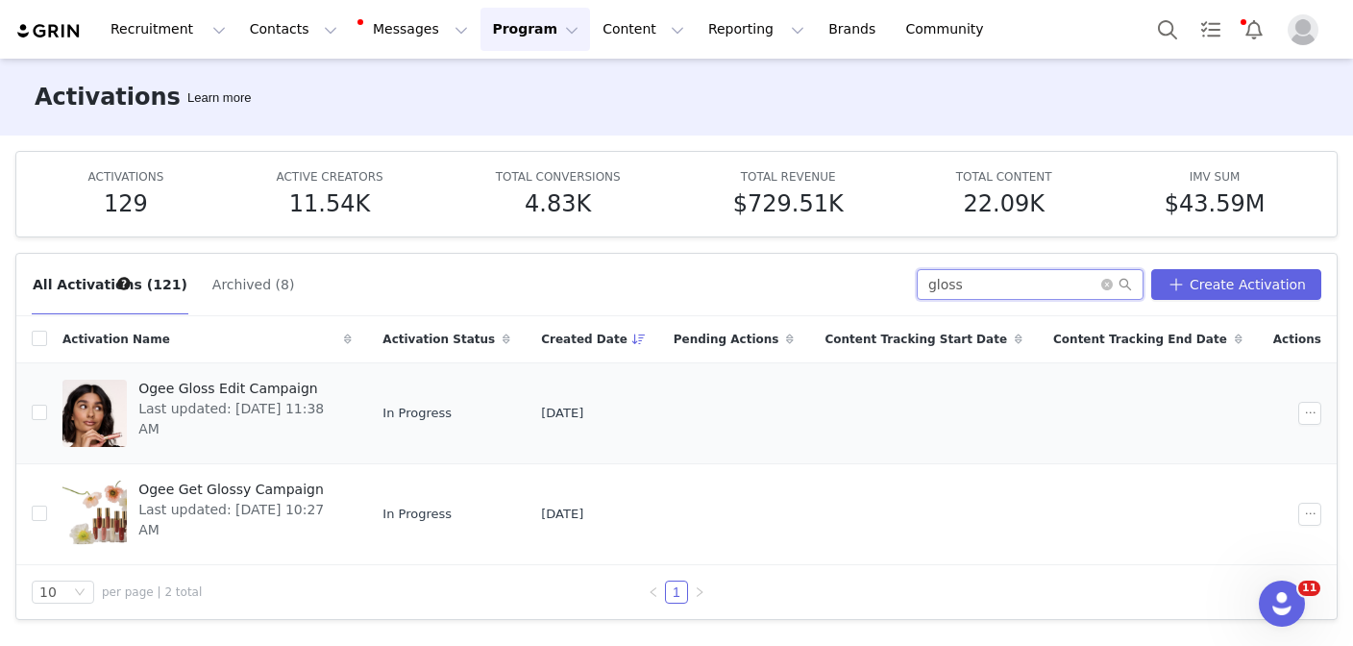
type input "gloss"
click at [239, 406] on span "Last updated: Sep 29, 2025 11:38 AM" at bounding box center [239, 419] width 202 height 40
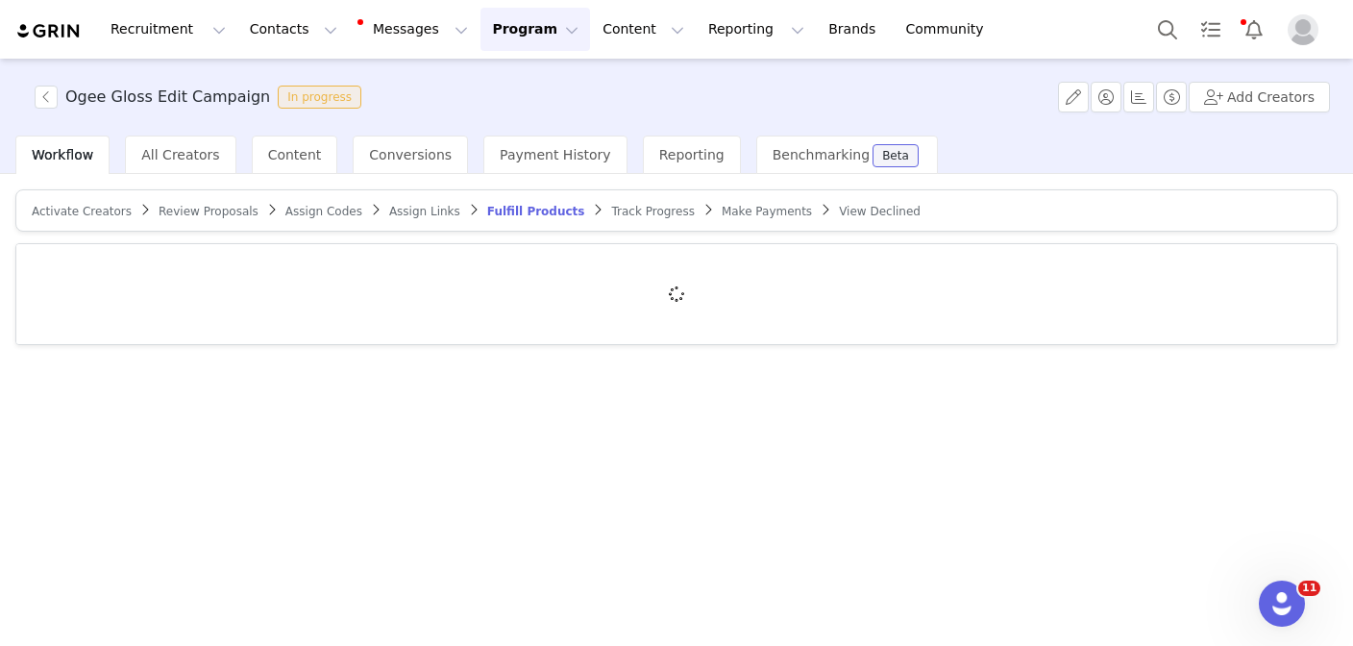
click at [168, 208] on span "Review Proposals" at bounding box center [209, 211] width 100 height 13
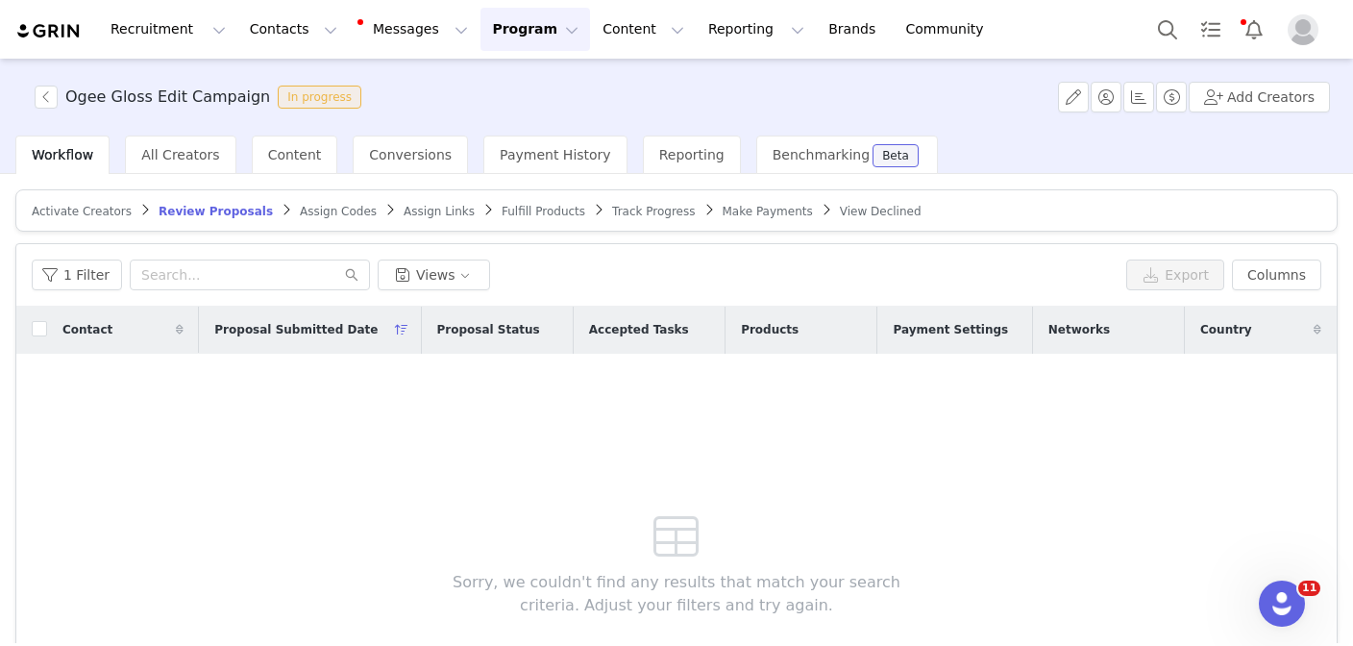
click at [80, 211] on span "Activate Creators" at bounding box center [82, 211] width 100 height 13
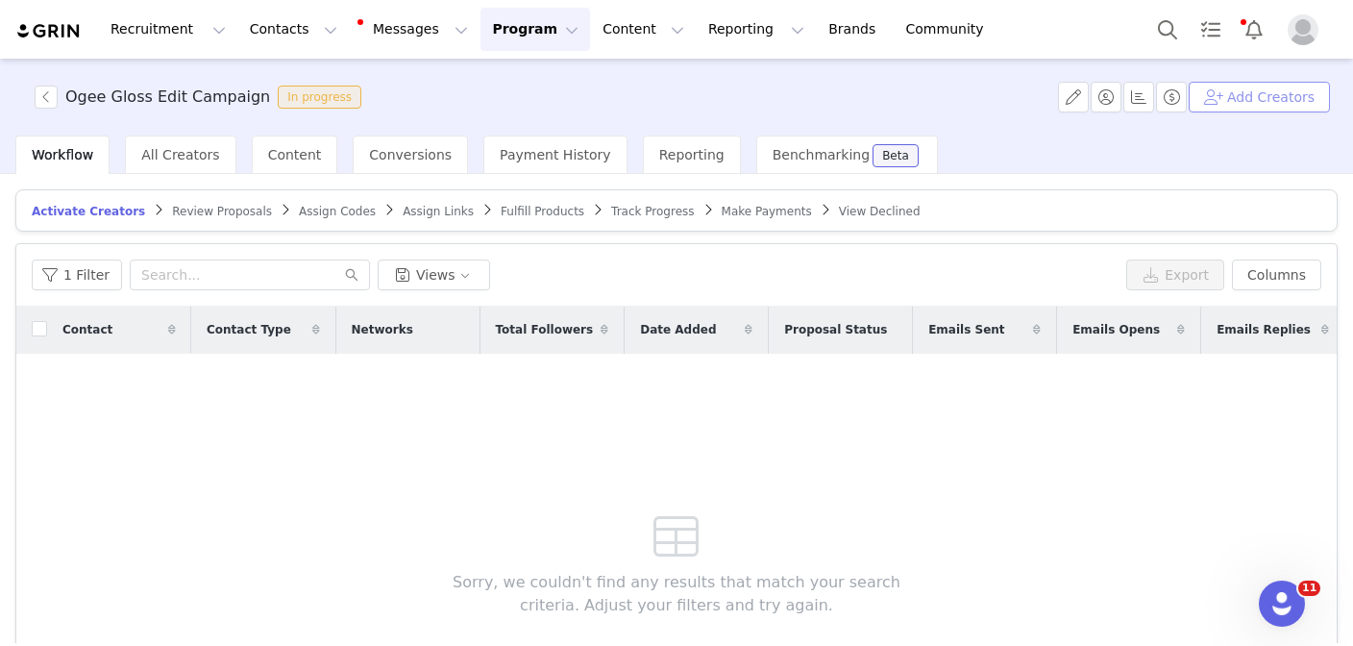
click at [1257, 97] on button "Add Creators" at bounding box center [1259, 97] width 141 height 31
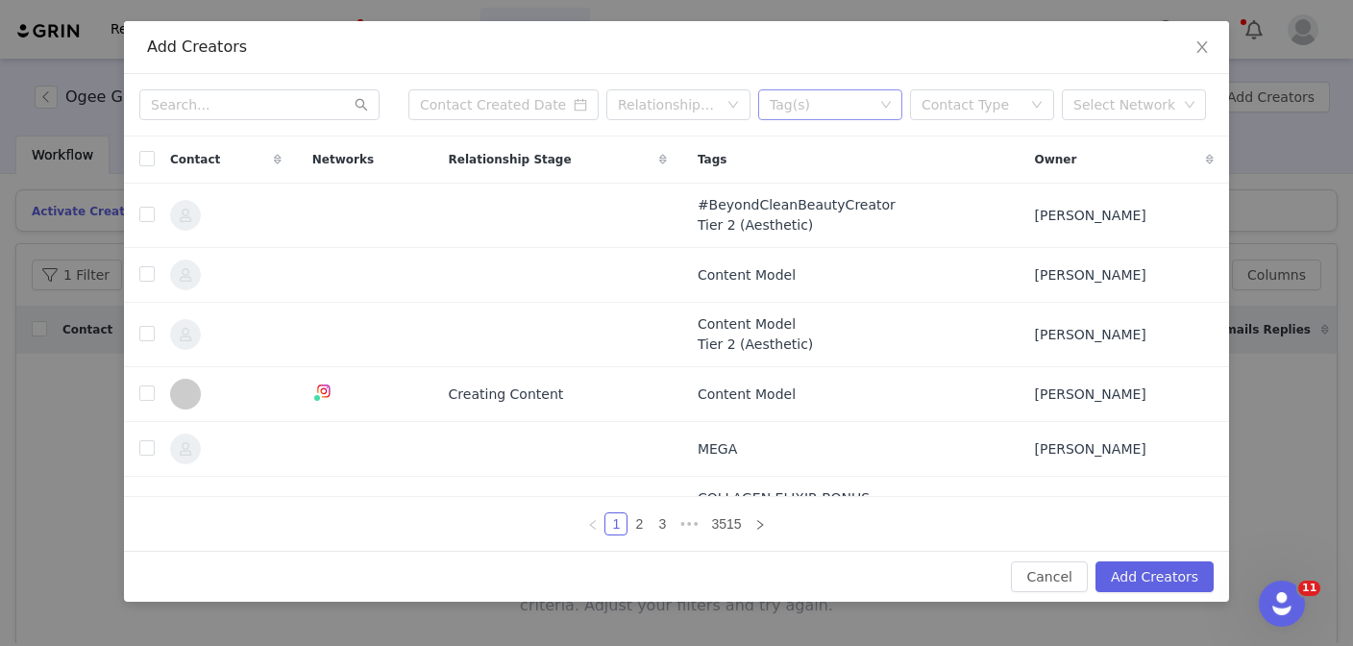
click at [836, 99] on div "Tag(s)" at bounding box center [822, 104] width 104 height 19
type input "rein"
click at [824, 149] on li "Sept Reinvite" at bounding box center [830, 143] width 144 height 31
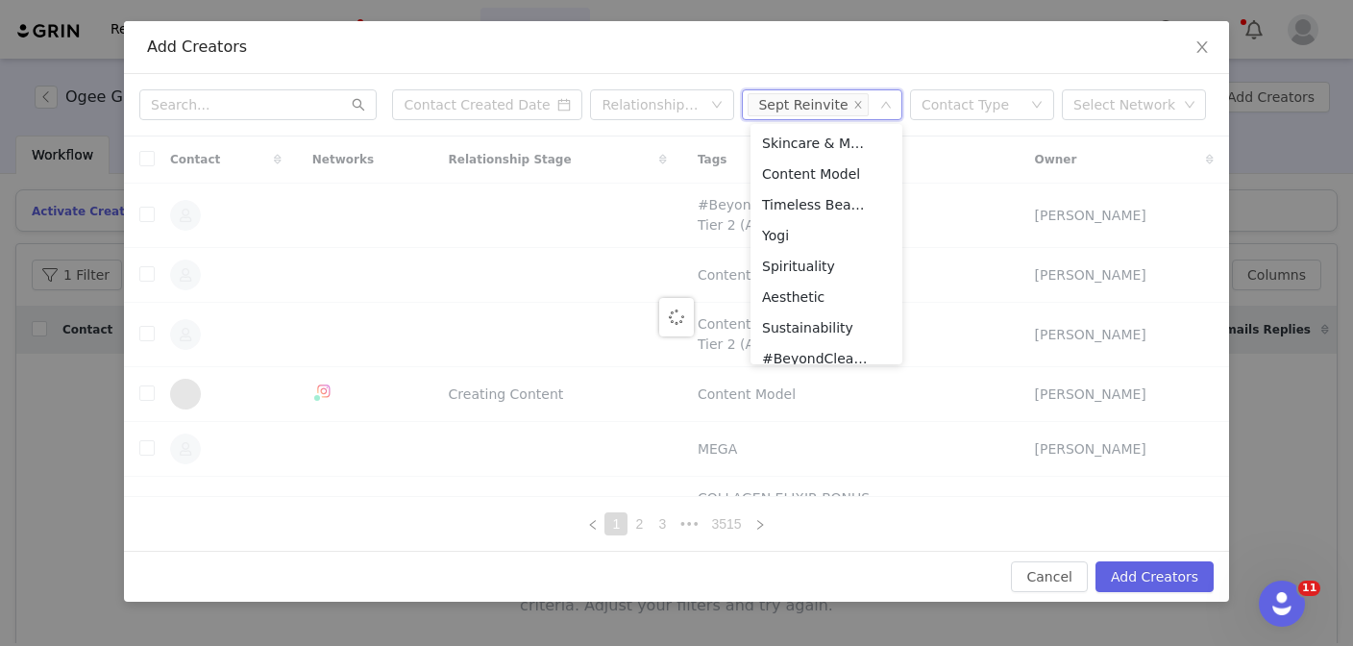
click at [810, 46] on div "Add Creators" at bounding box center [676, 47] width 1059 height 21
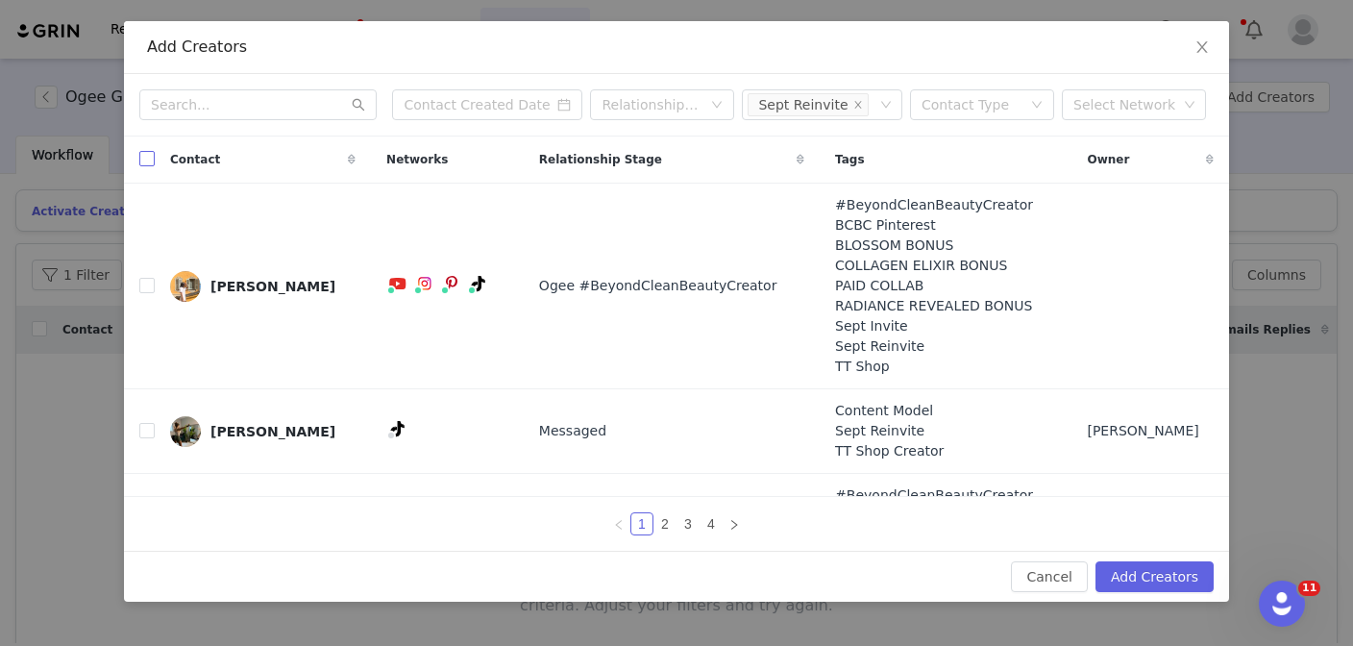
click at [149, 157] on input "checkbox" at bounding box center [146, 158] width 15 height 15
checkbox input "true"
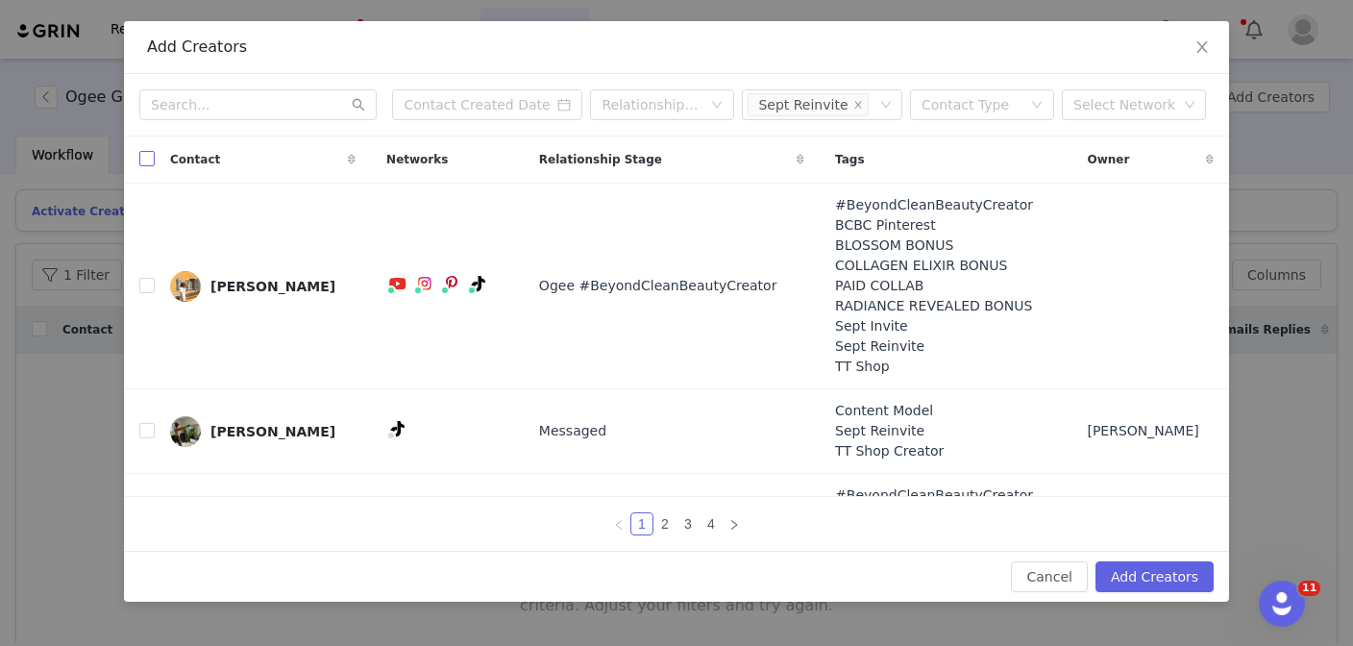
checkbox input "true"
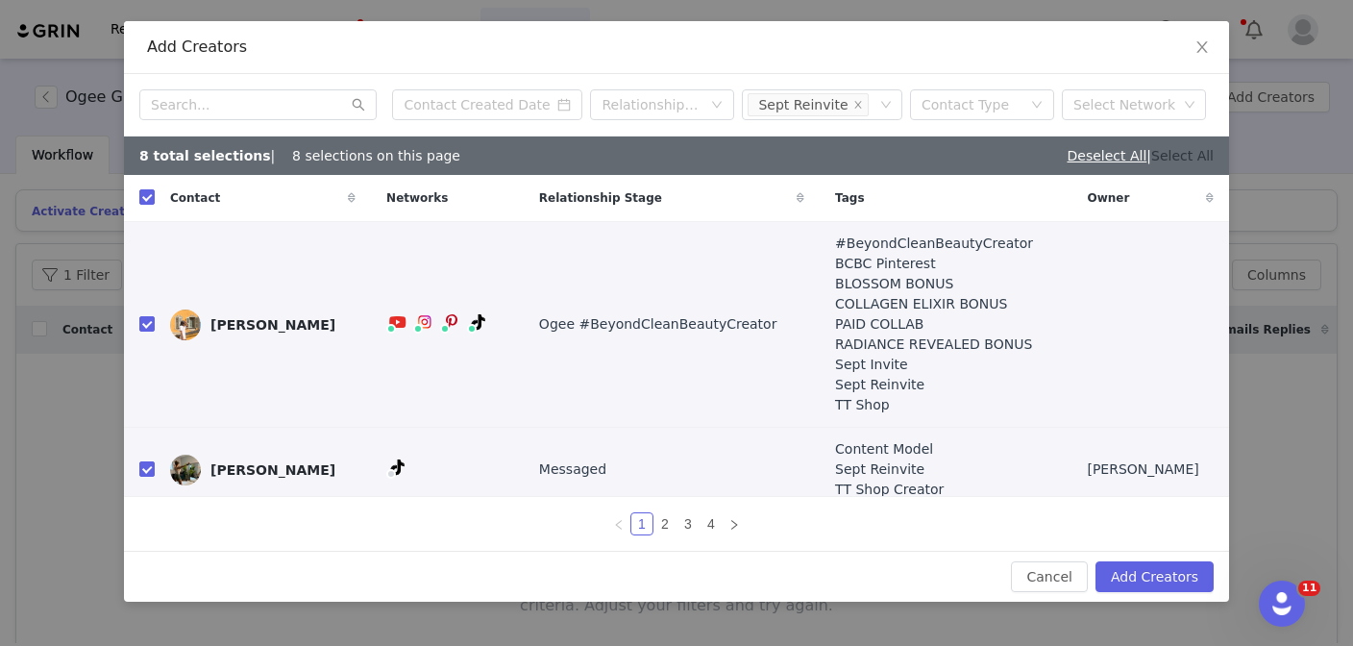
click at [1197, 154] on link "Select All" at bounding box center [1182, 155] width 62 height 15
click at [1139, 569] on button "Add Creators" at bounding box center [1154, 576] width 118 height 31
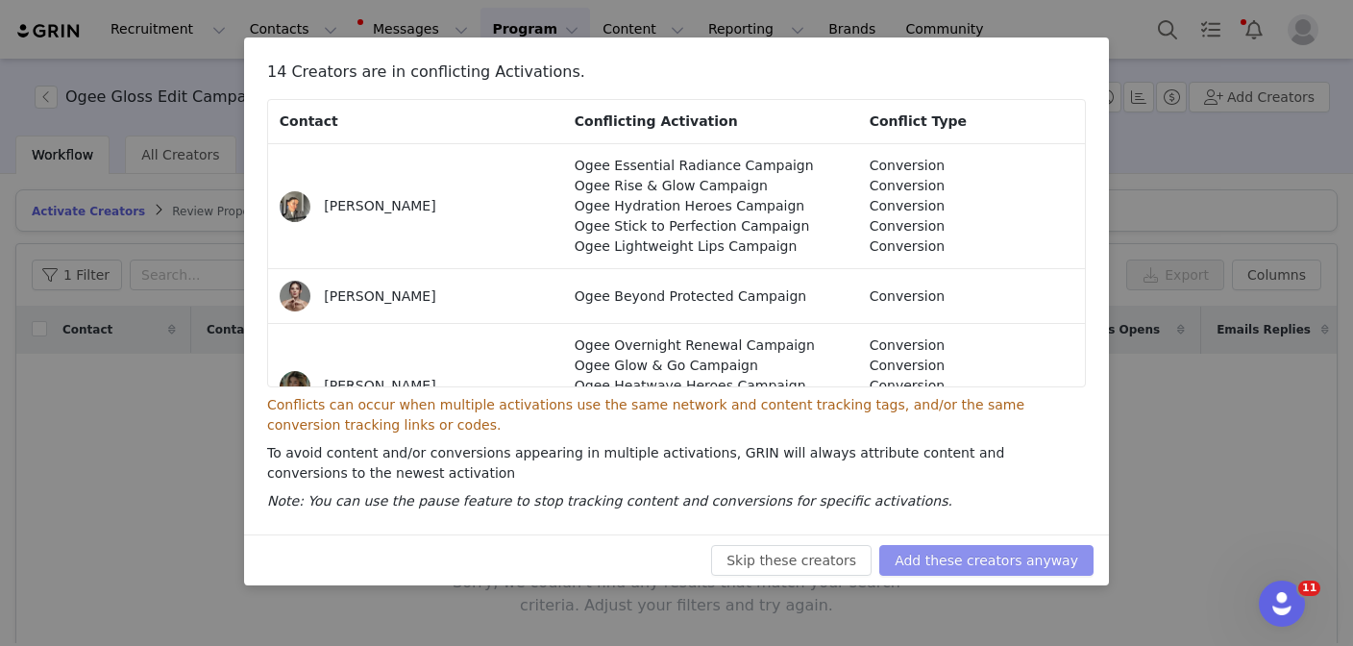
click at [953, 551] on button "Add these creators anyway" at bounding box center [986, 560] width 214 height 31
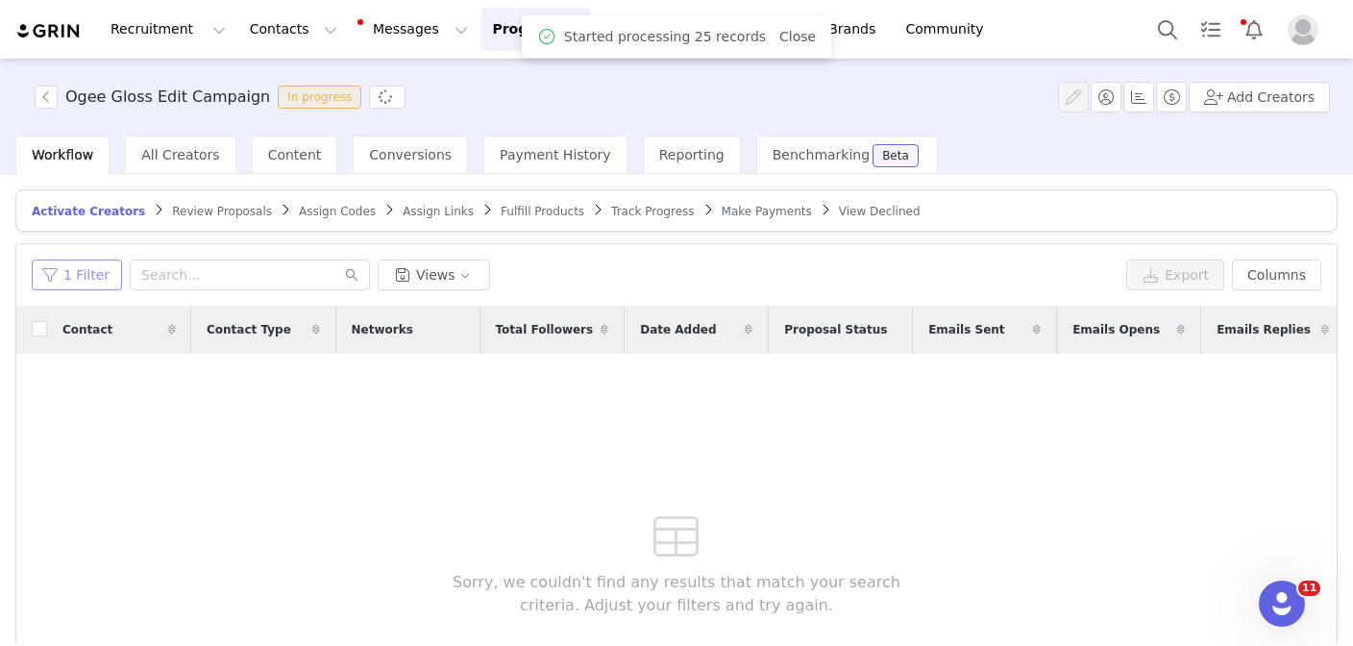
click at [105, 273] on button "1 Filter" at bounding box center [77, 274] width 90 height 31
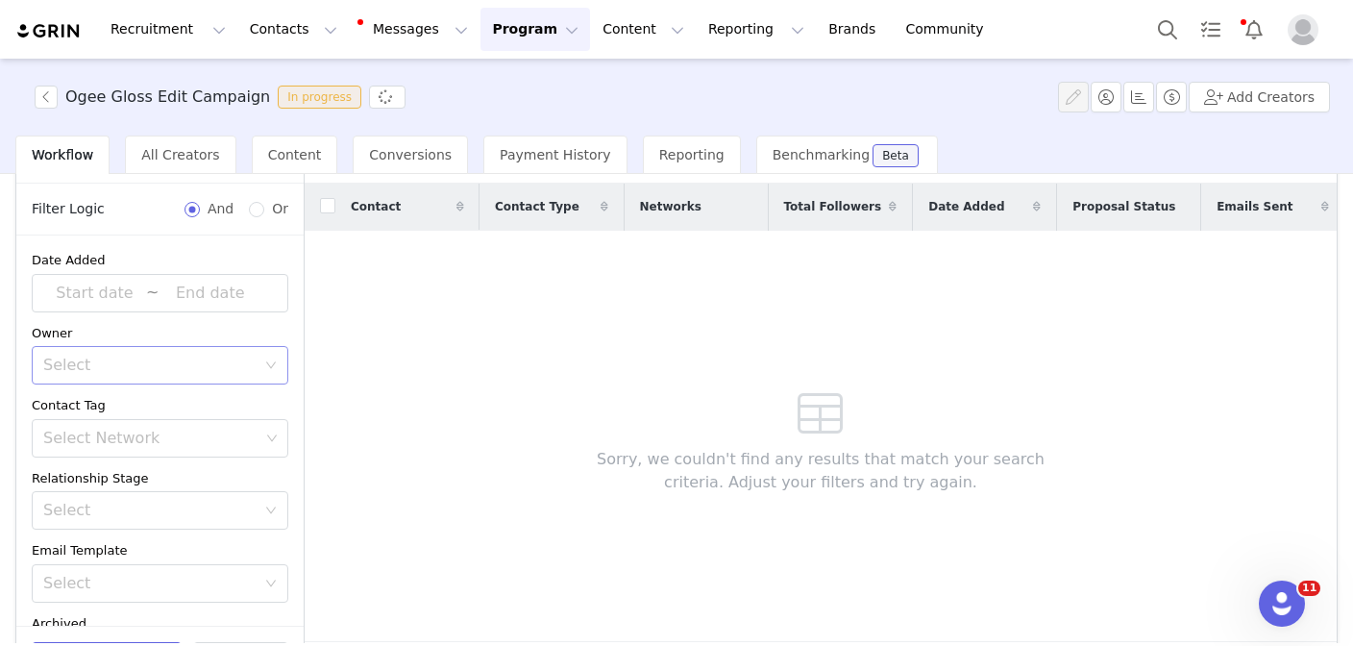
scroll to position [6, 0]
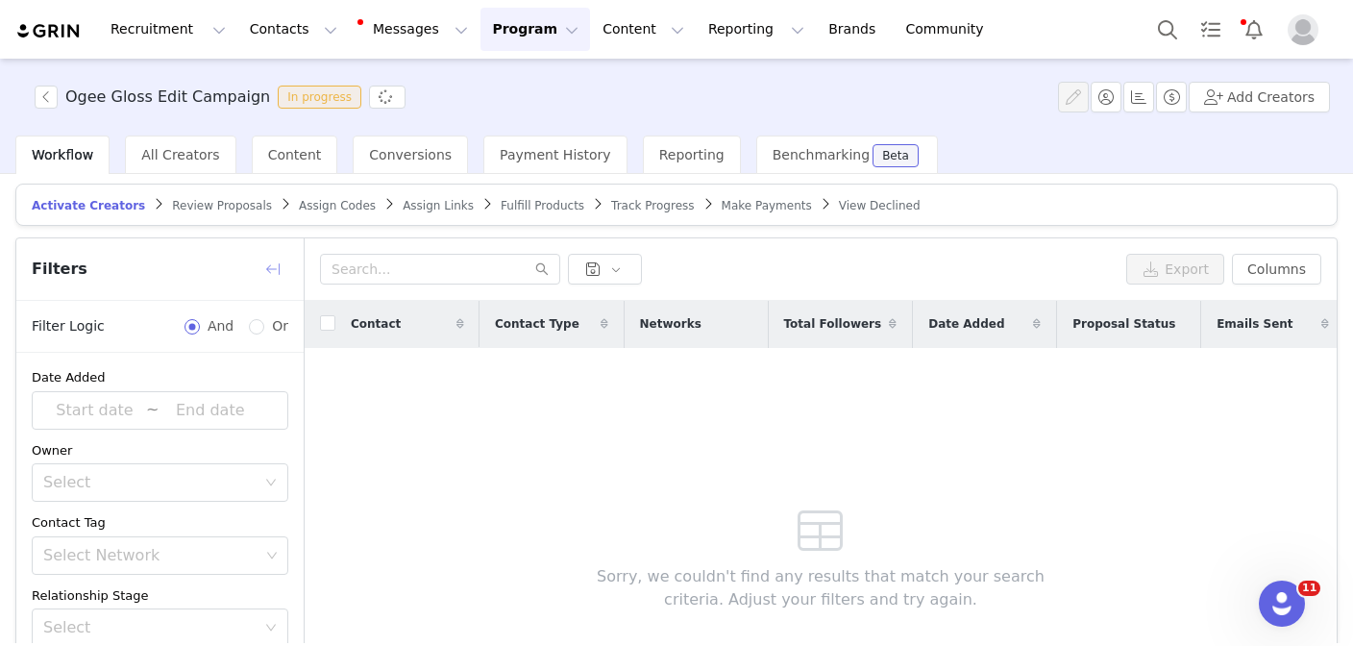
click at [275, 261] on button "button" at bounding box center [273, 269] width 31 height 31
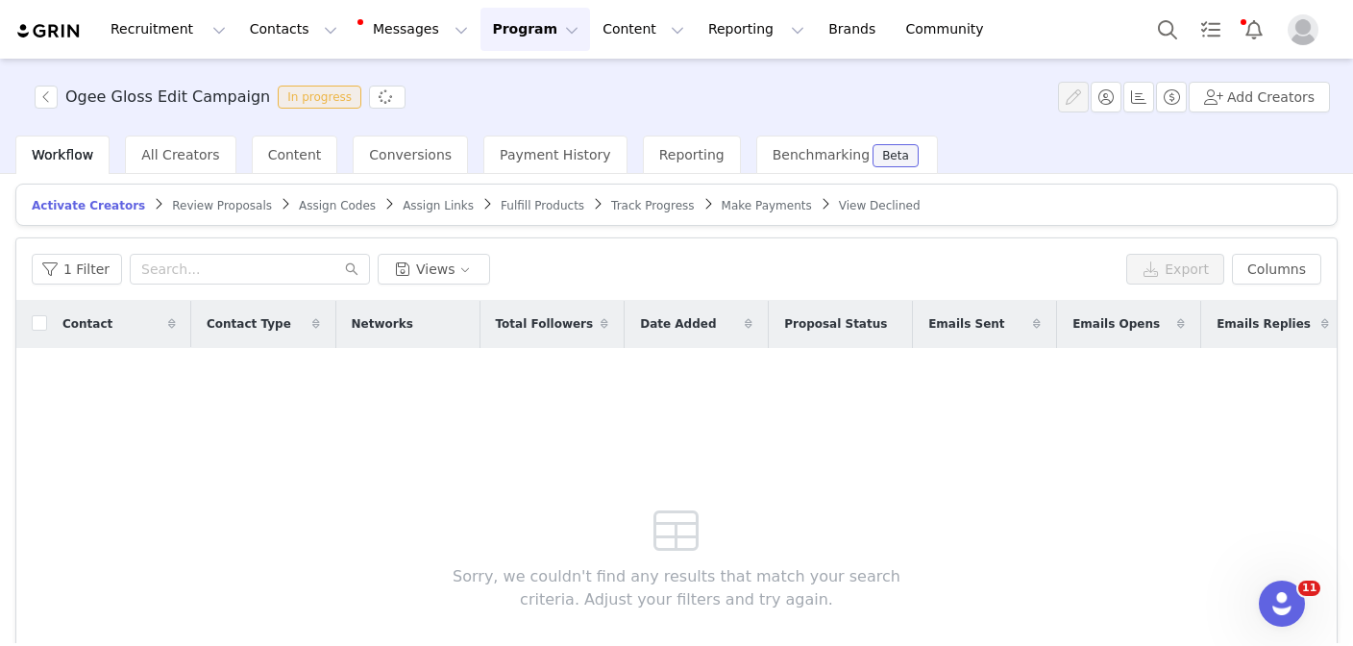
scroll to position [191, 0]
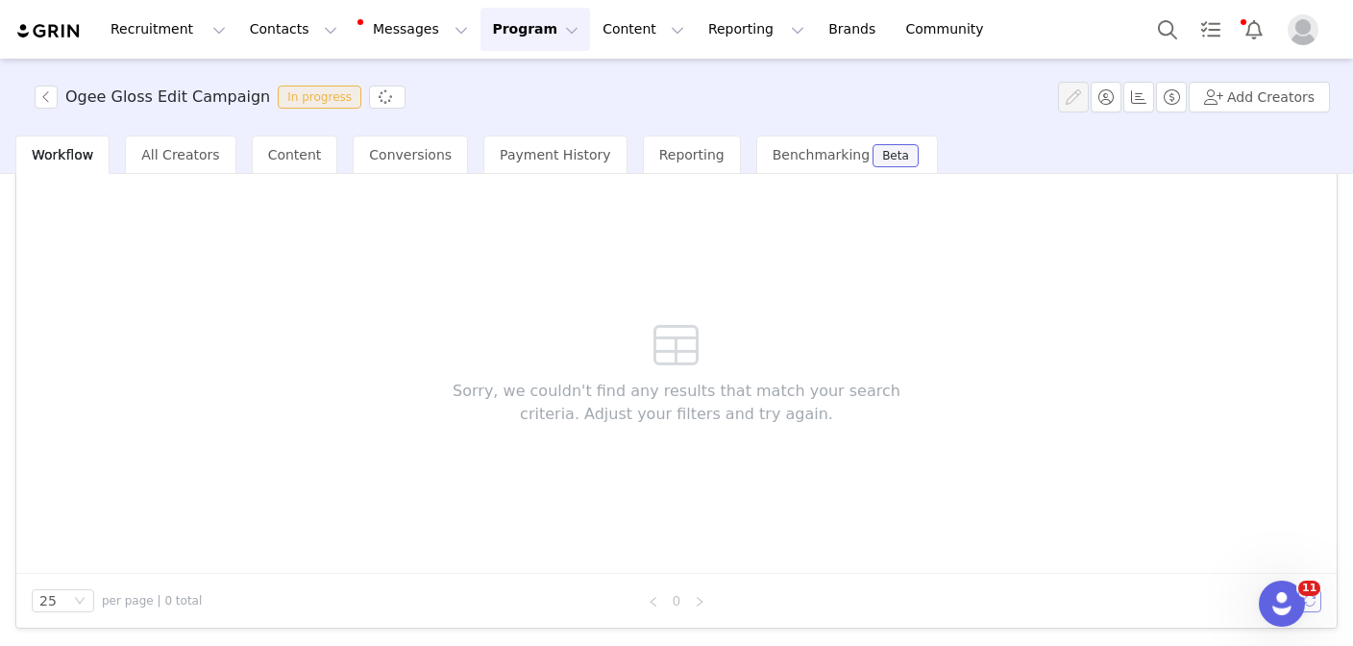
click at [1317, 600] on button "button" at bounding box center [1309, 600] width 23 height 23
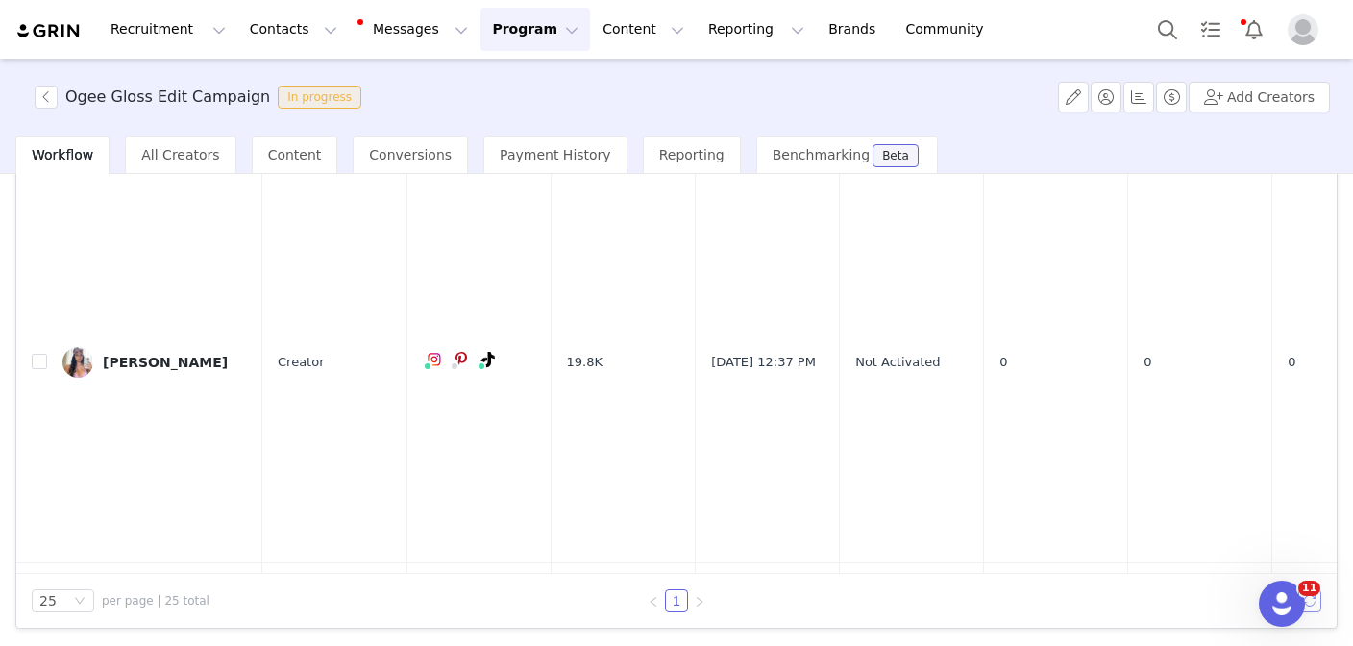
click at [1312, 599] on button "button" at bounding box center [1309, 600] width 23 height 23
click at [149, 355] on div "Cathryn Jenner" at bounding box center [165, 362] width 125 height 15
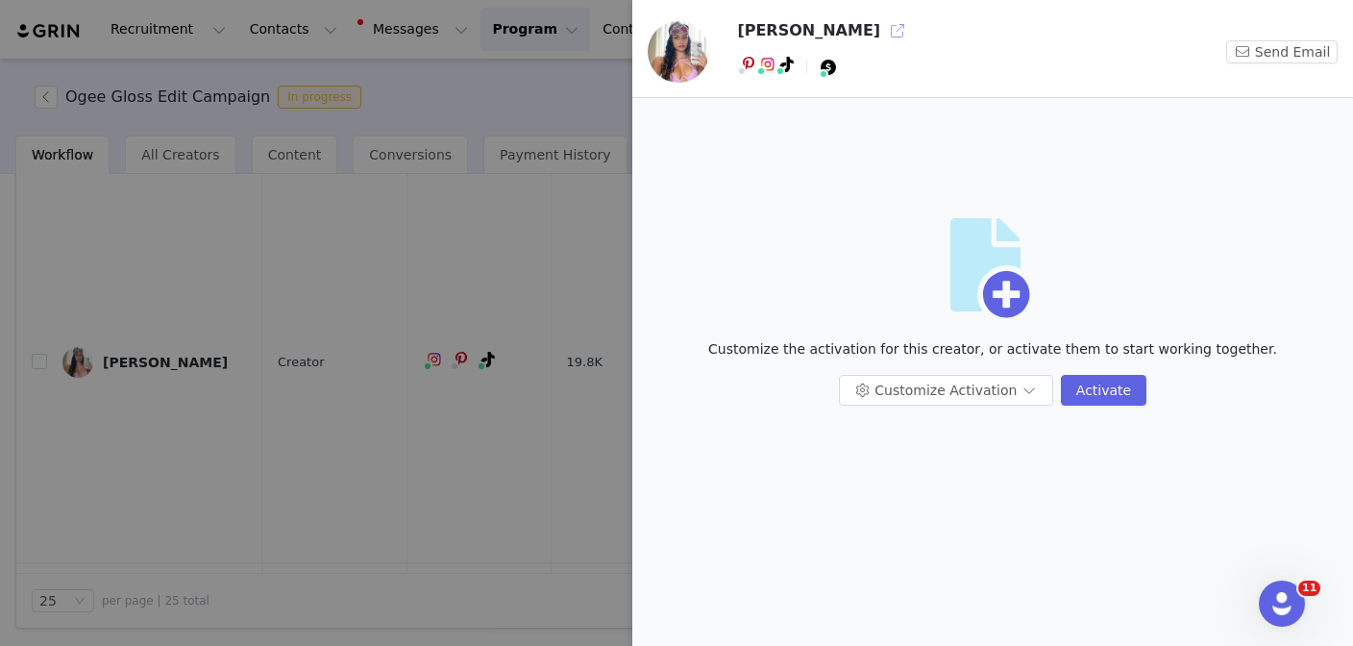
click at [882, 31] on button "button" at bounding box center [897, 30] width 31 height 31
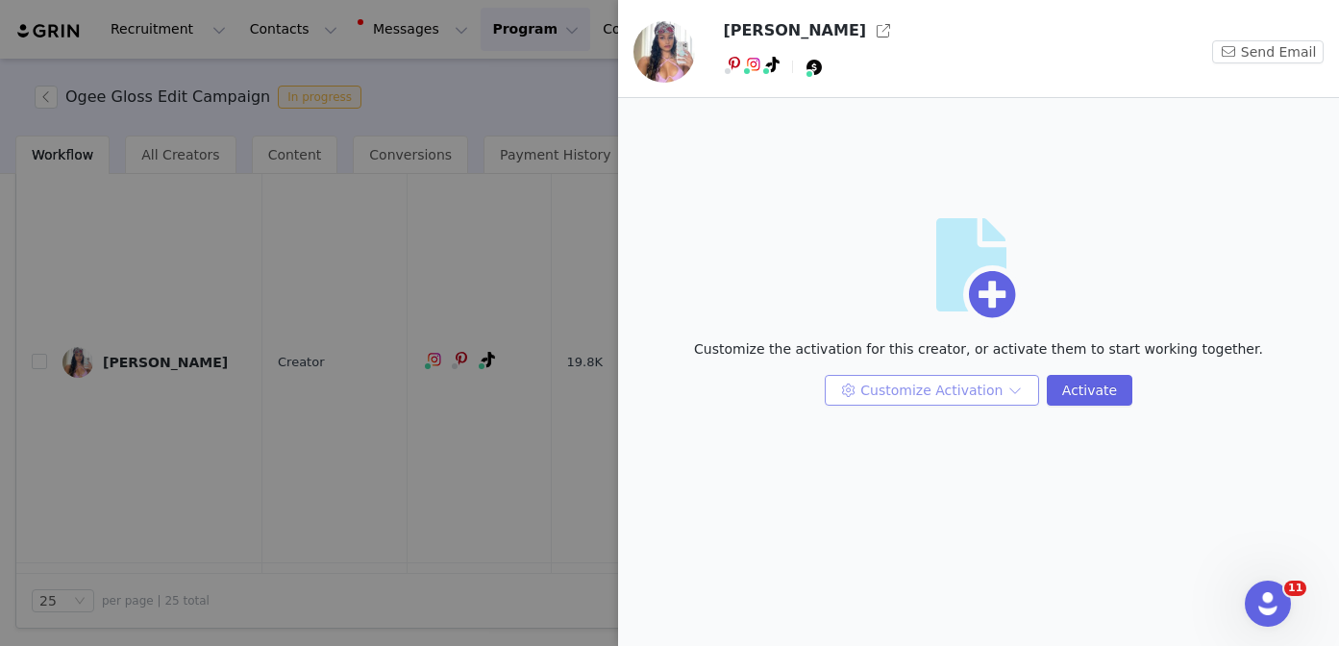
click at [970, 396] on button "Customize Activation" at bounding box center [931, 390] width 214 height 31
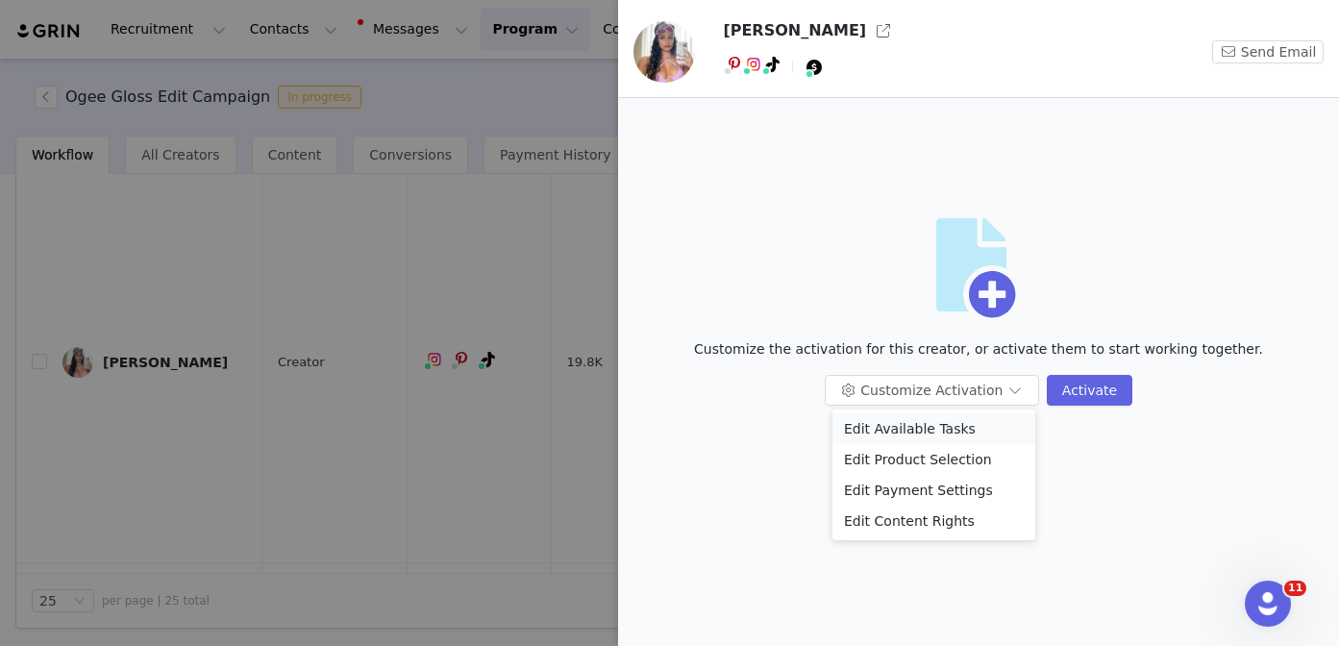
click at [928, 433] on li "Edit Available Tasks" at bounding box center [933, 428] width 203 height 31
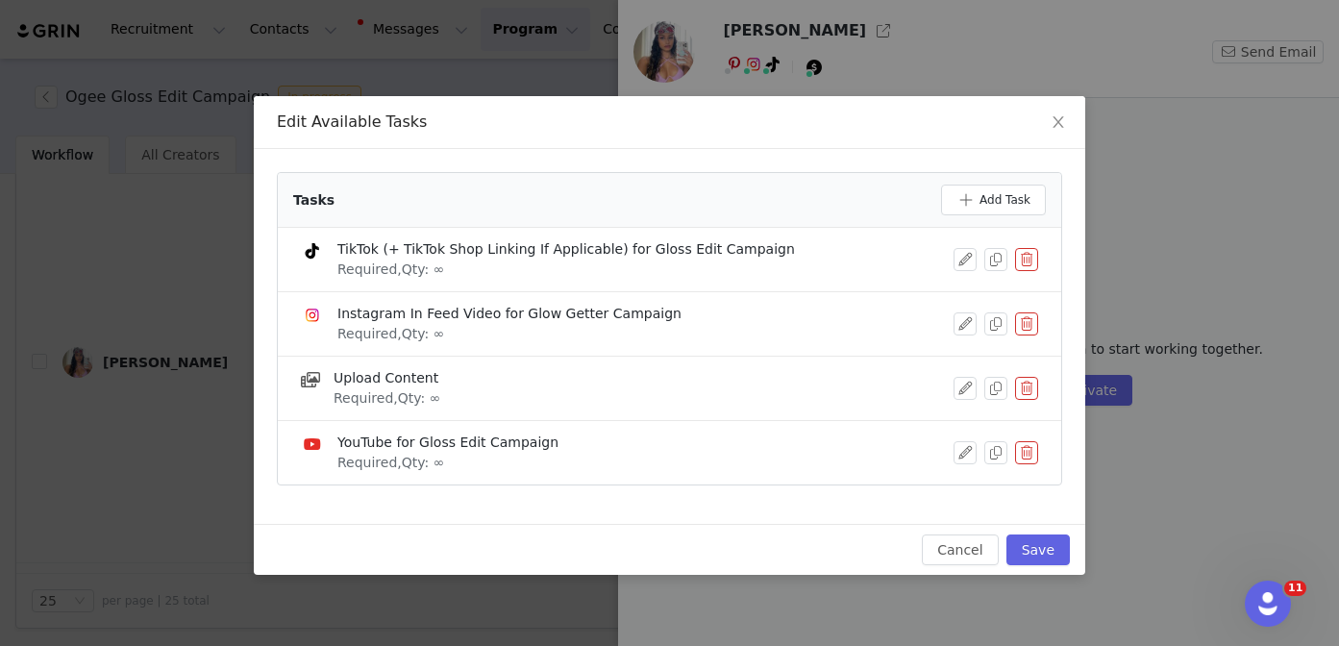
click at [1029, 323] on button "button" at bounding box center [1026, 323] width 23 height 23
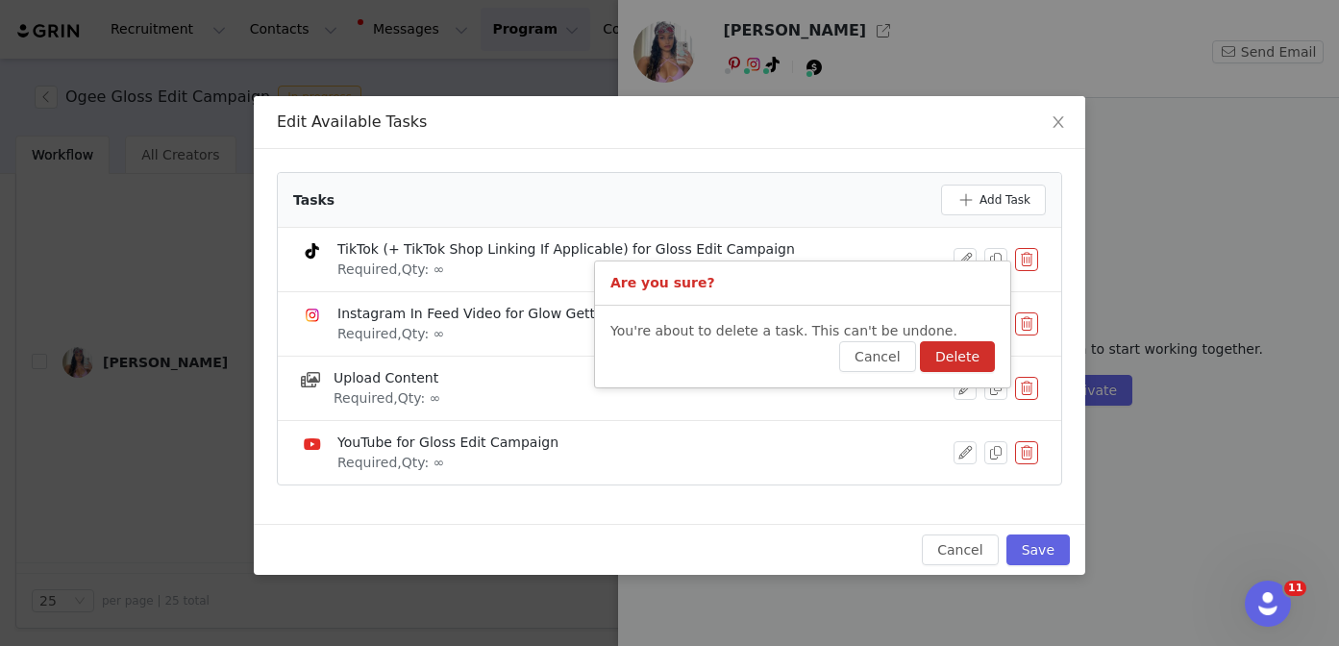
click at [962, 358] on button "Delete" at bounding box center [957, 356] width 75 height 31
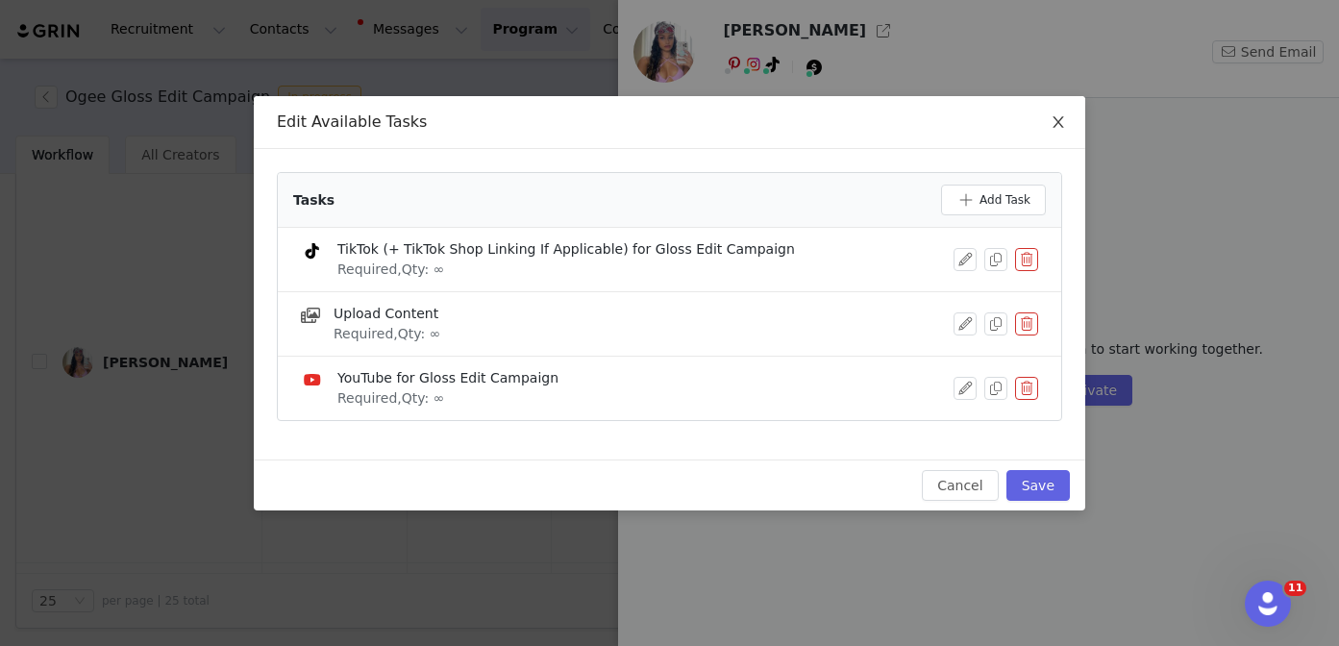
click at [1050, 129] on icon "icon: close" at bounding box center [1057, 121] width 15 height 15
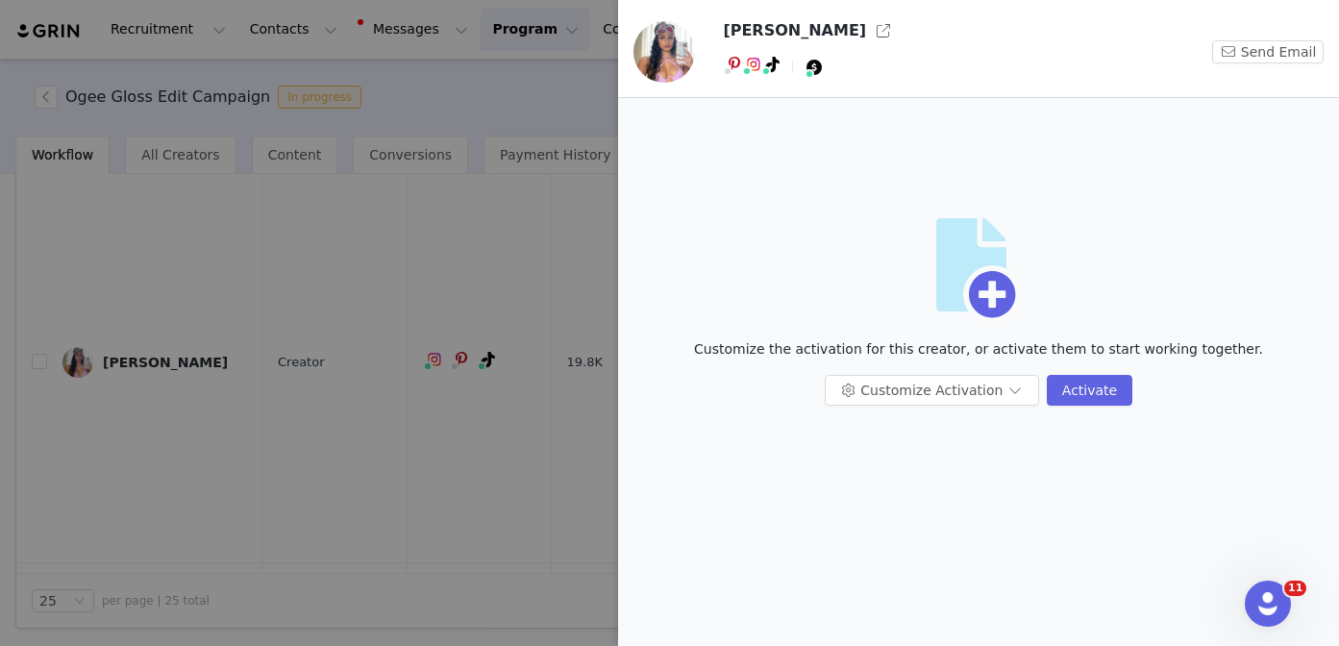
click at [554, 429] on div at bounding box center [669, 323] width 1339 height 646
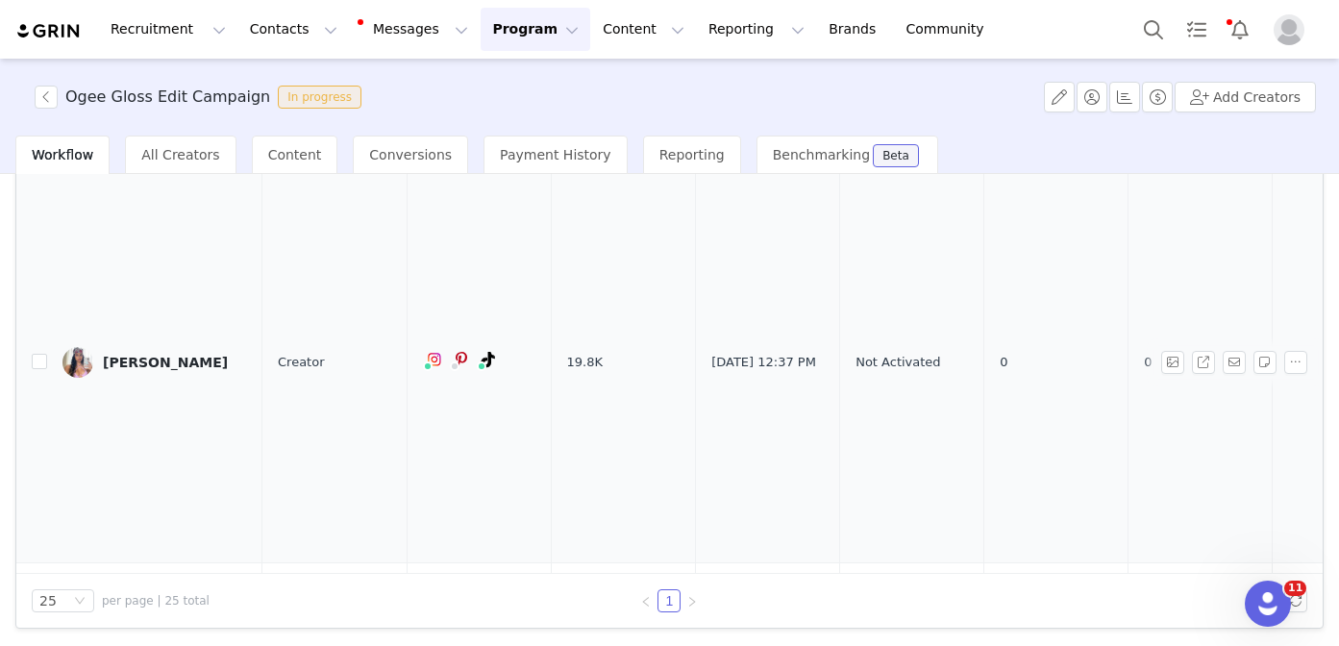
click at [176, 355] on div "Cathryn Jenner" at bounding box center [165, 362] width 125 height 15
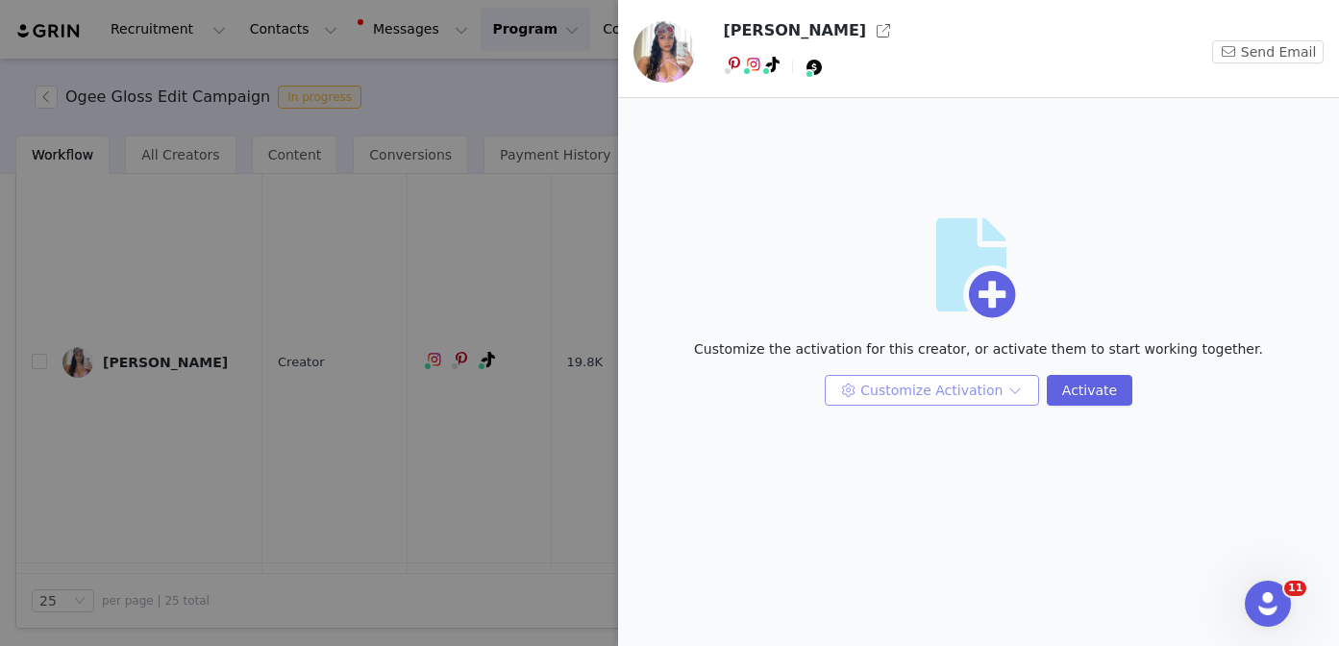
click at [958, 392] on button "Customize Activation" at bounding box center [931, 390] width 214 height 31
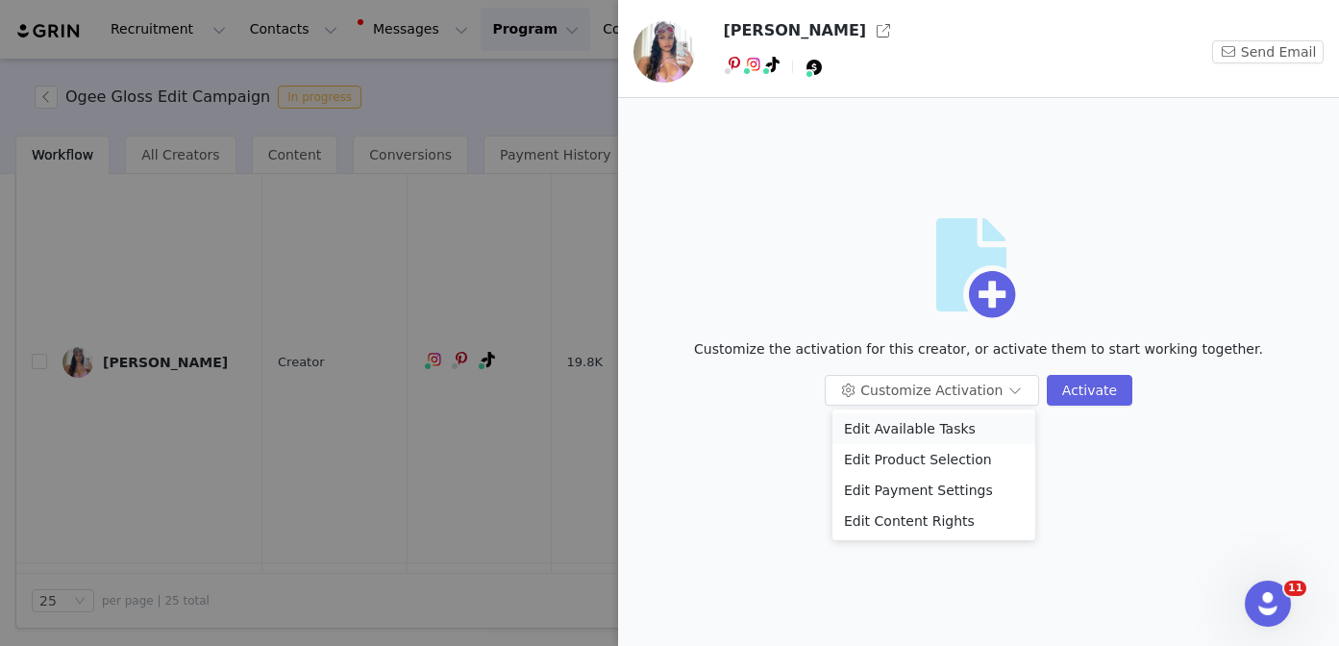
click at [924, 427] on li "Edit Available Tasks" at bounding box center [933, 428] width 203 height 31
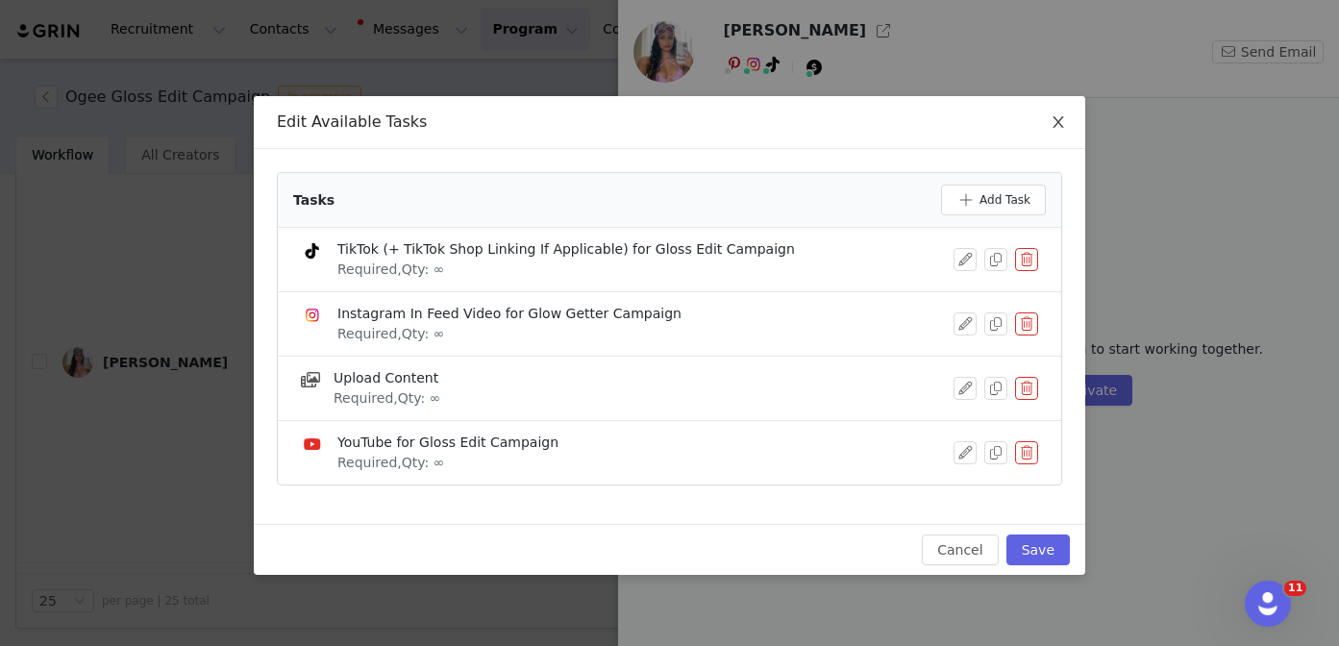
click at [1050, 129] on icon "icon: close" at bounding box center [1057, 121] width 15 height 15
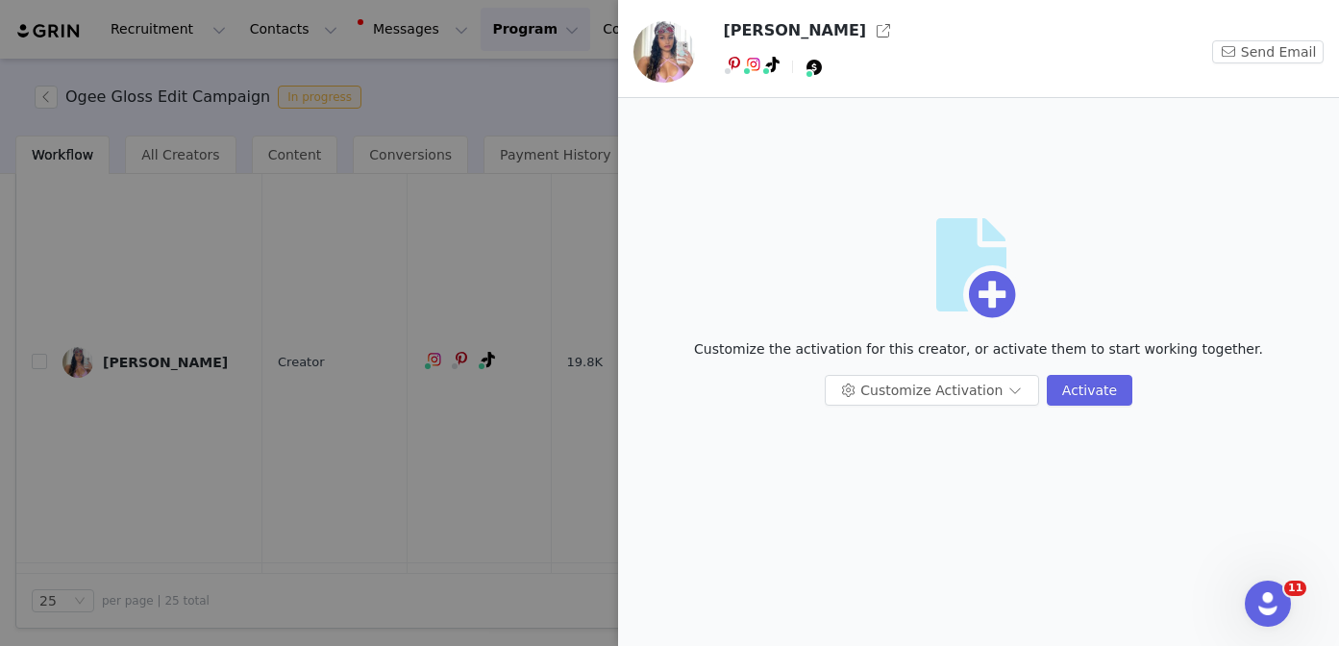
click at [346, 422] on div at bounding box center [669, 323] width 1339 height 646
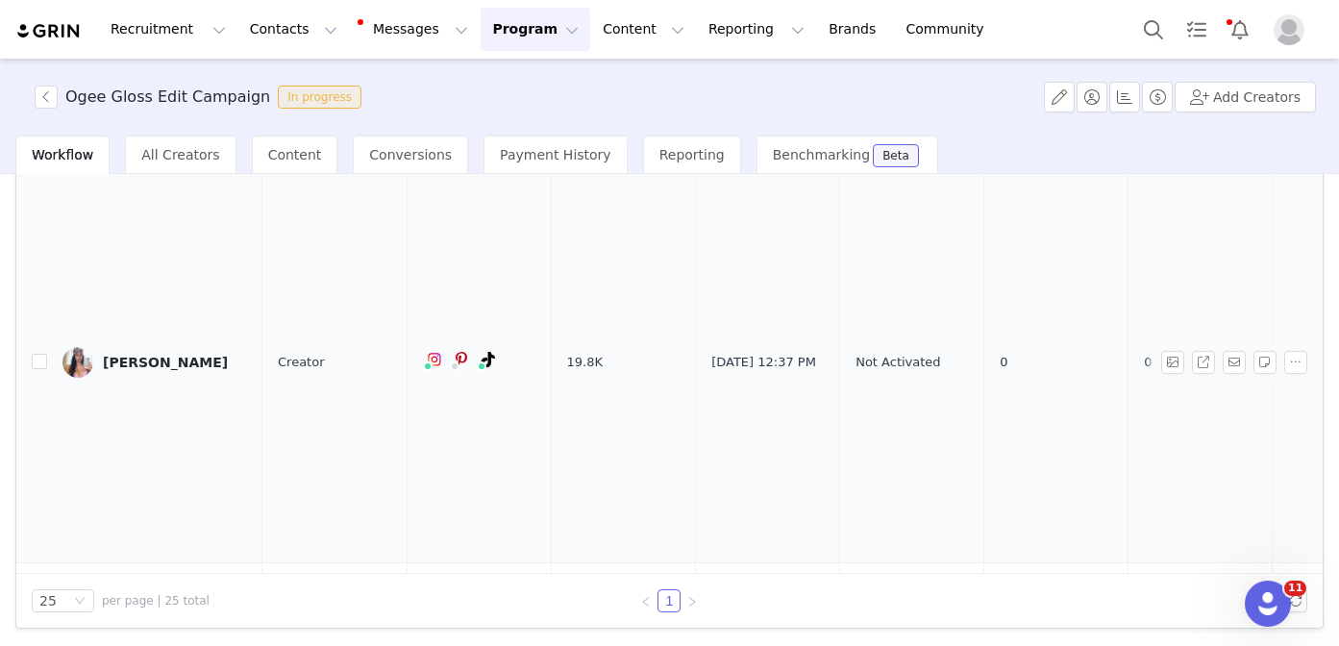
scroll to position [0, 0]
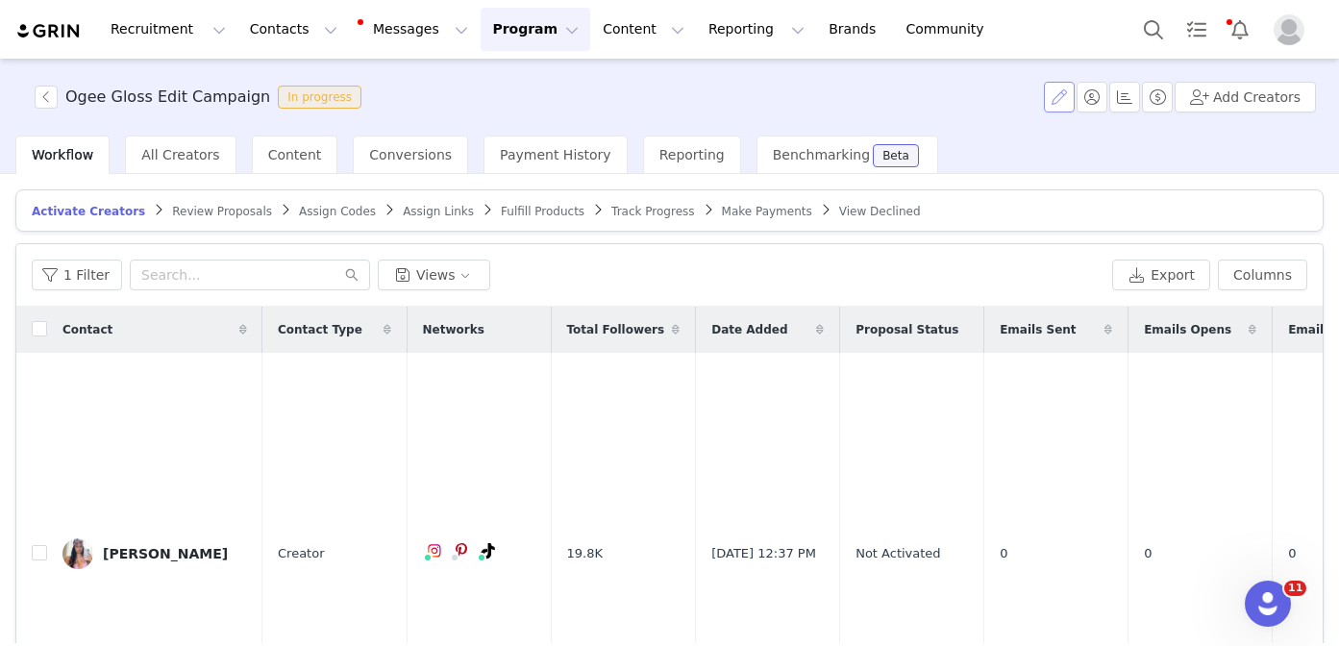
click at [1057, 99] on button "button" at bounding box center [1059, 97] width 31 height 31
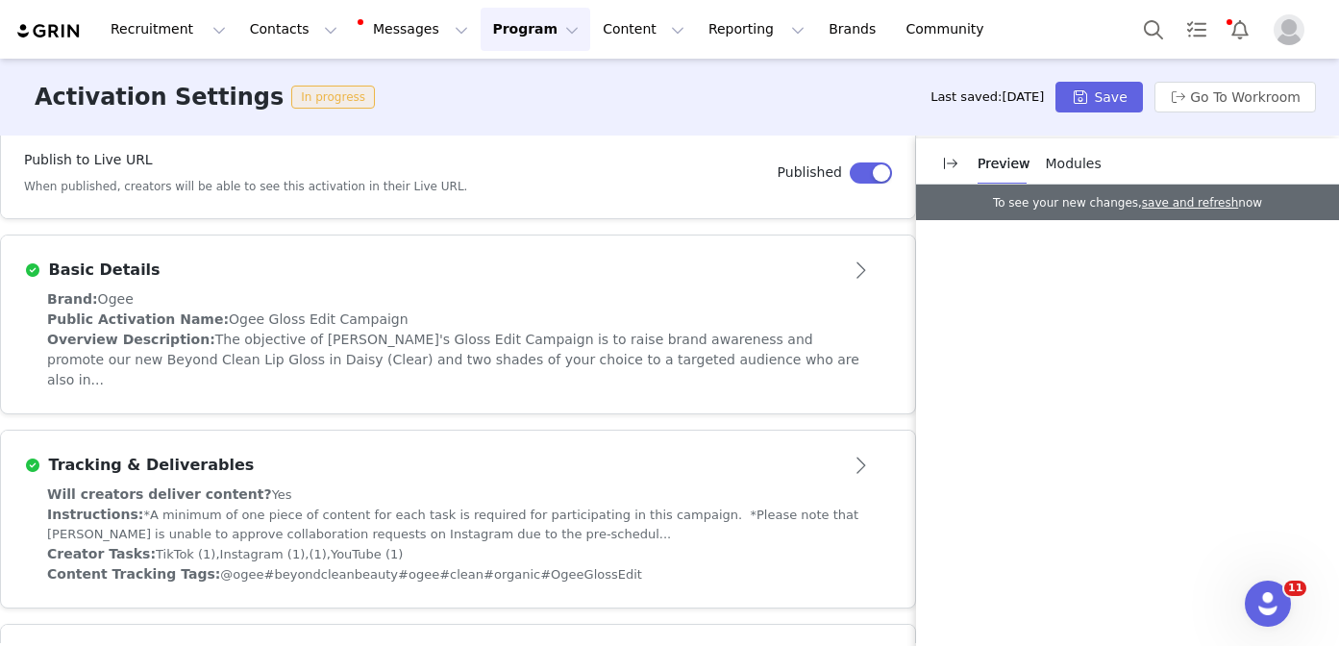
scroll to position [367, 0]
click at [553, 504] on div "Instructions: *A minimum of one piece of content for each task is required for …" at bounding box center [458, 523] width 822 height 39
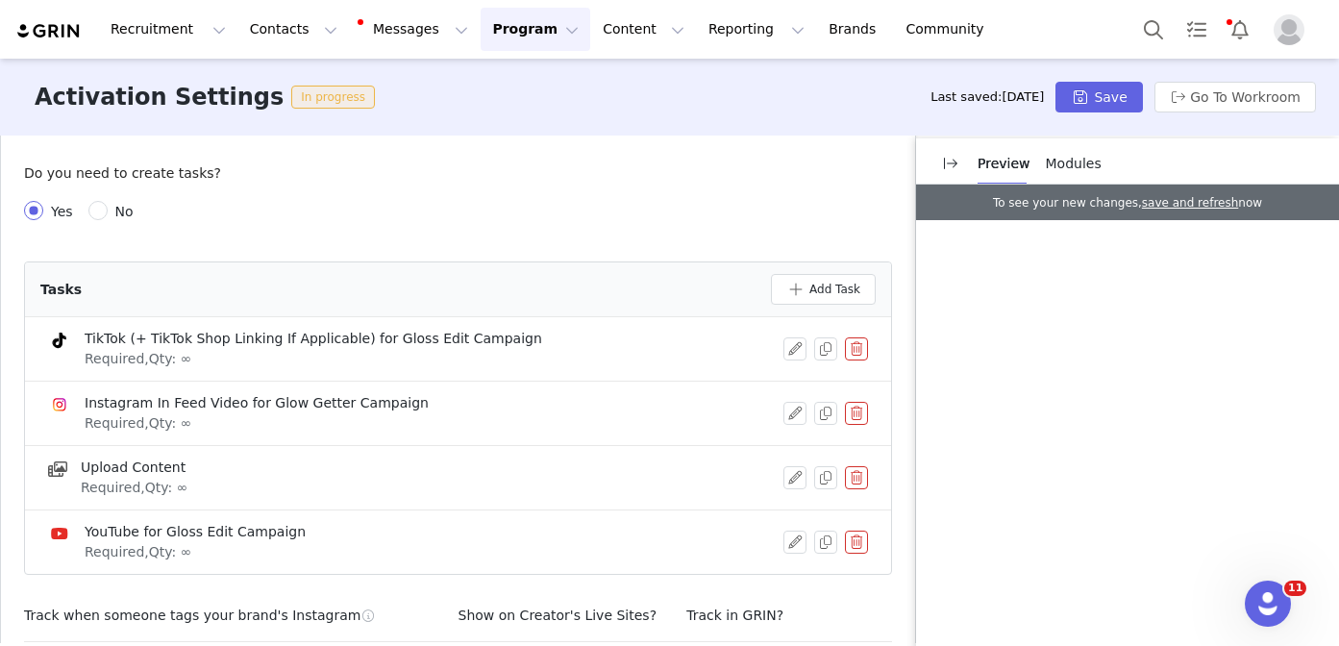
scroll to position [811, 0]
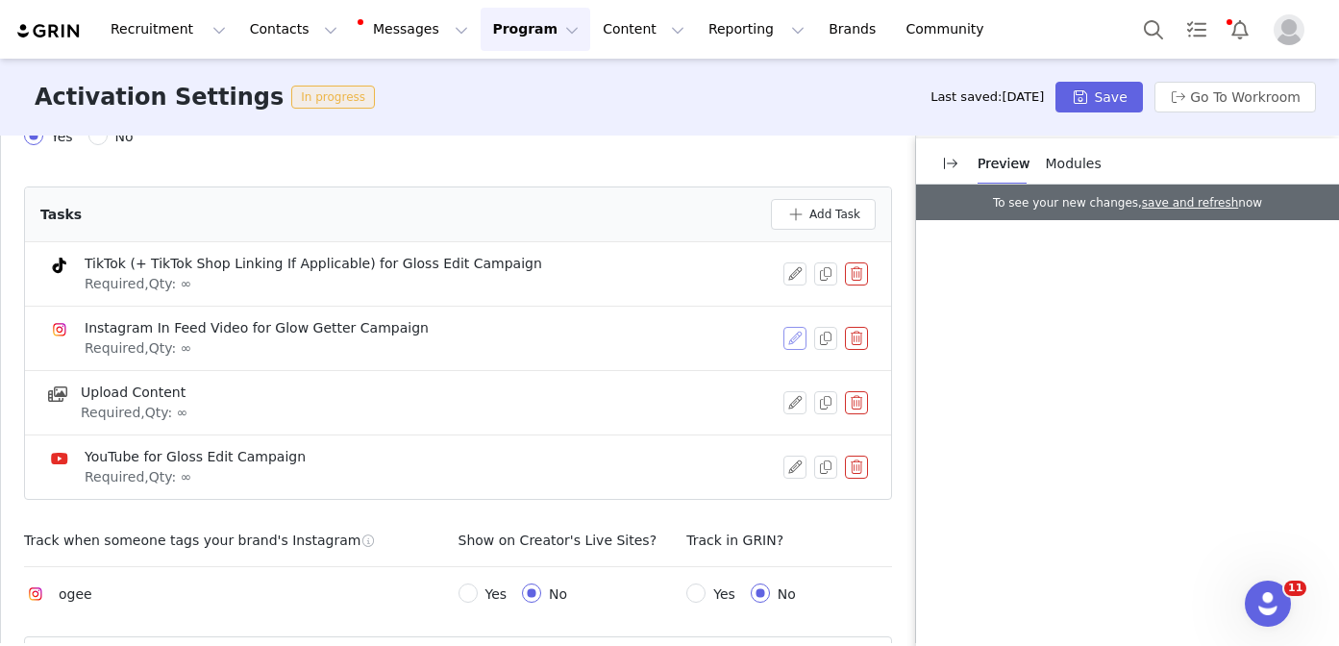
click at [794, 327] on button "button" at bounding box center [794, 338] width 23 height 23
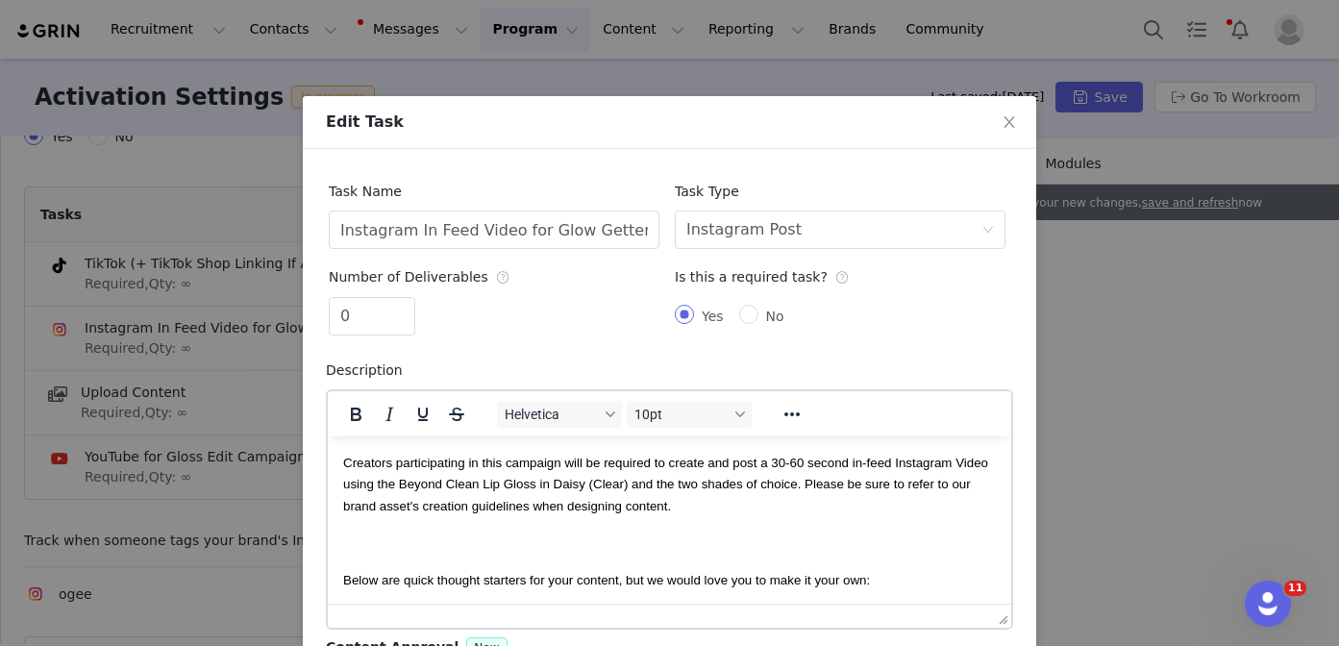
scroll to position [0, 0]
drag, startPoint x: 618, startPoint y: 230, endPoint x: 557, endPoint y: 229, distance: 60.5
click at [557, 229] on input "Instagram In Feed Video for Glow Getter Campaign" at bounding box center [494, 229] width 331 height 38
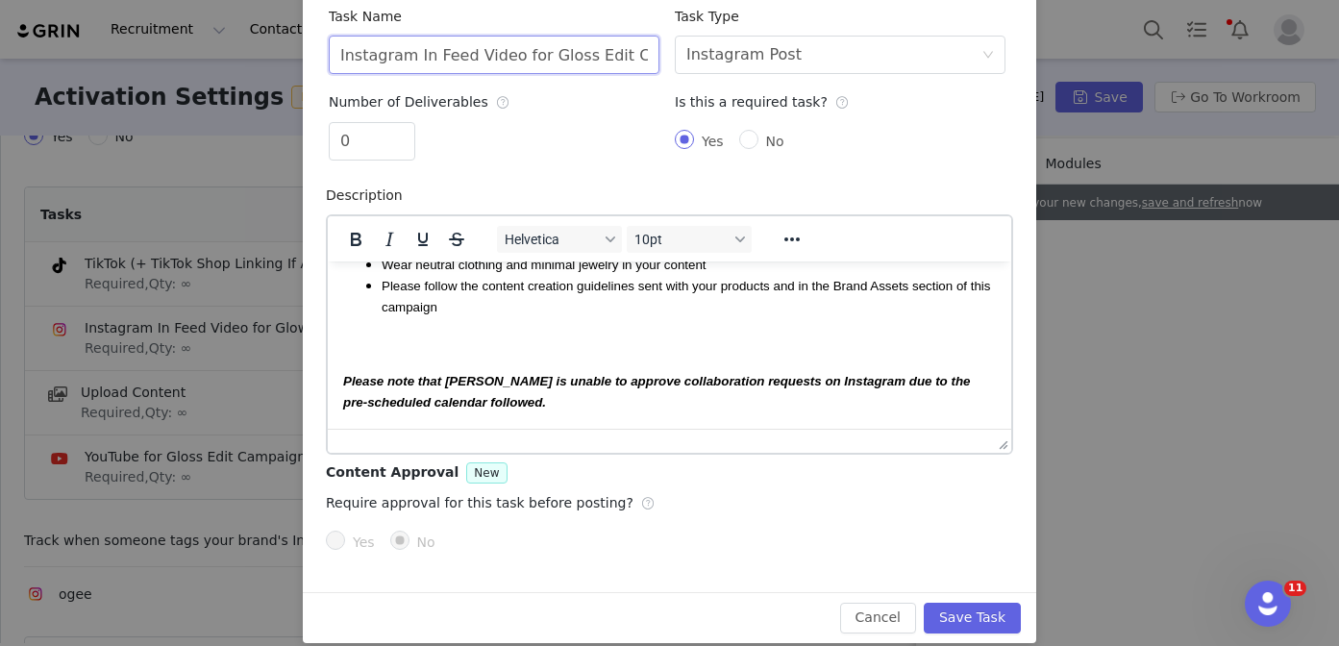
scroll to position [194, 0]
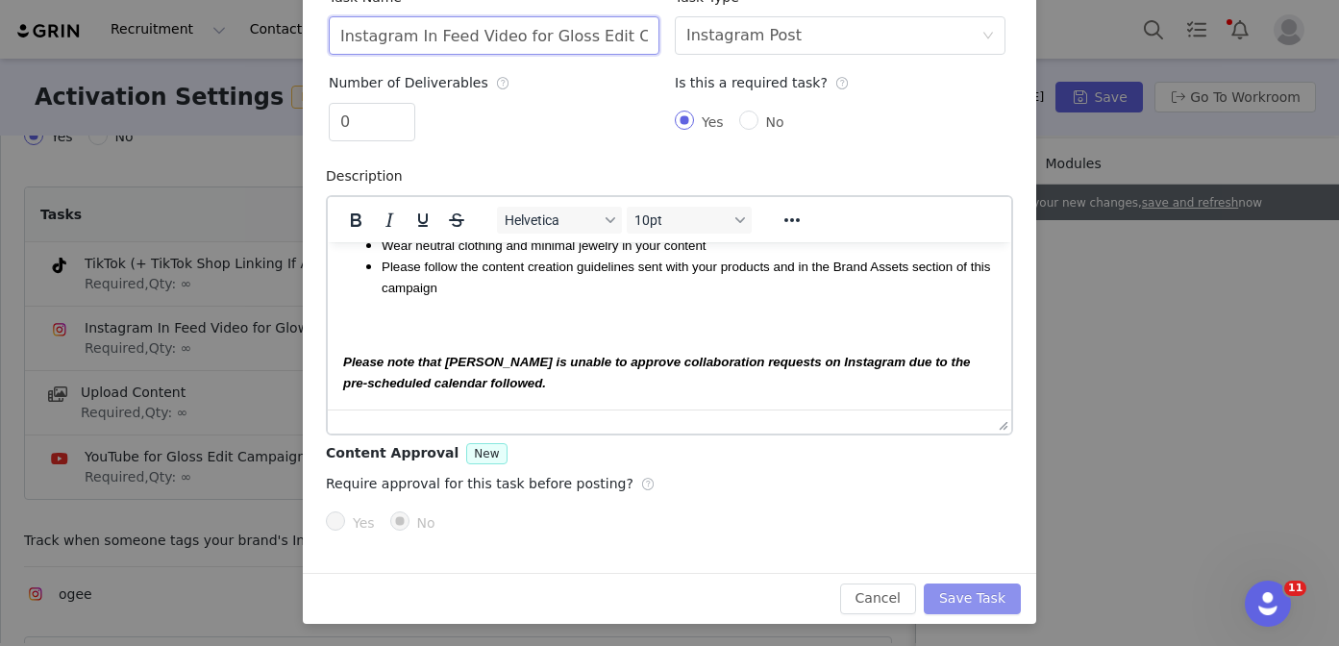
type input "Instagram In Feed Video for Gloss Edit Campaign"
click at [984, 593] on button "Save Task" at bounding box center [971, 598] width 97 height 31
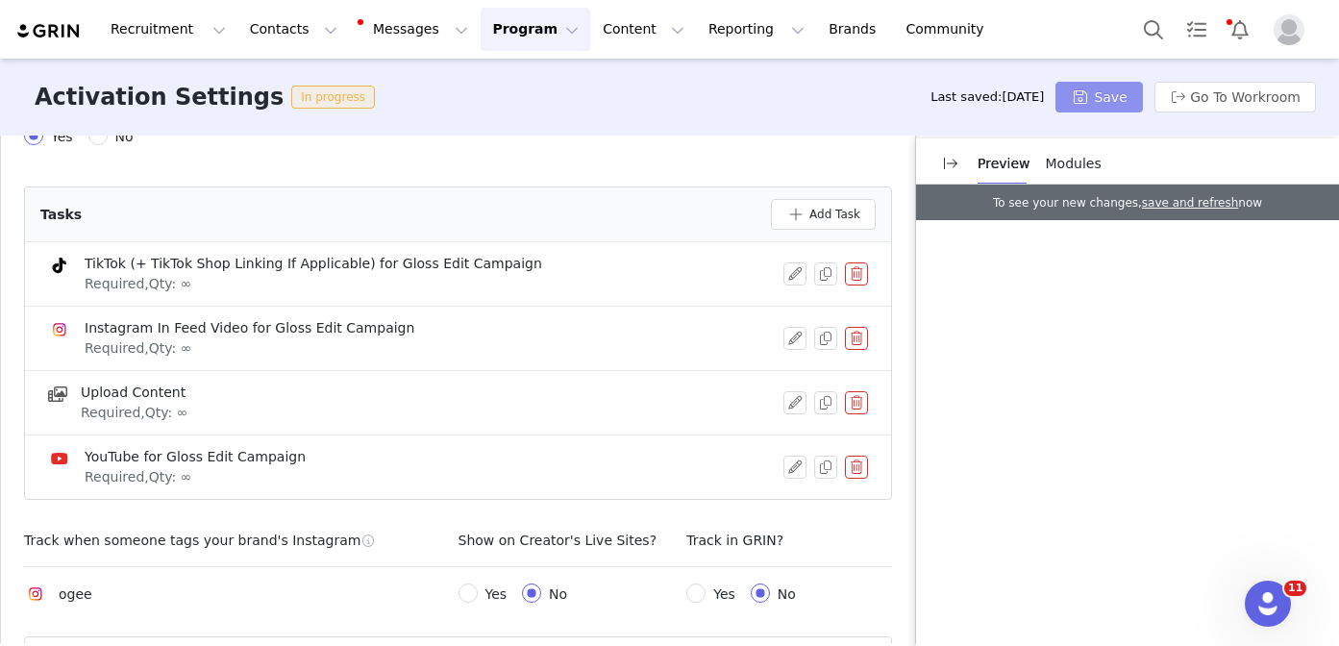
click at [1080, 96] on button "Save" at bounding box center [1098, 97] width 86 height 31
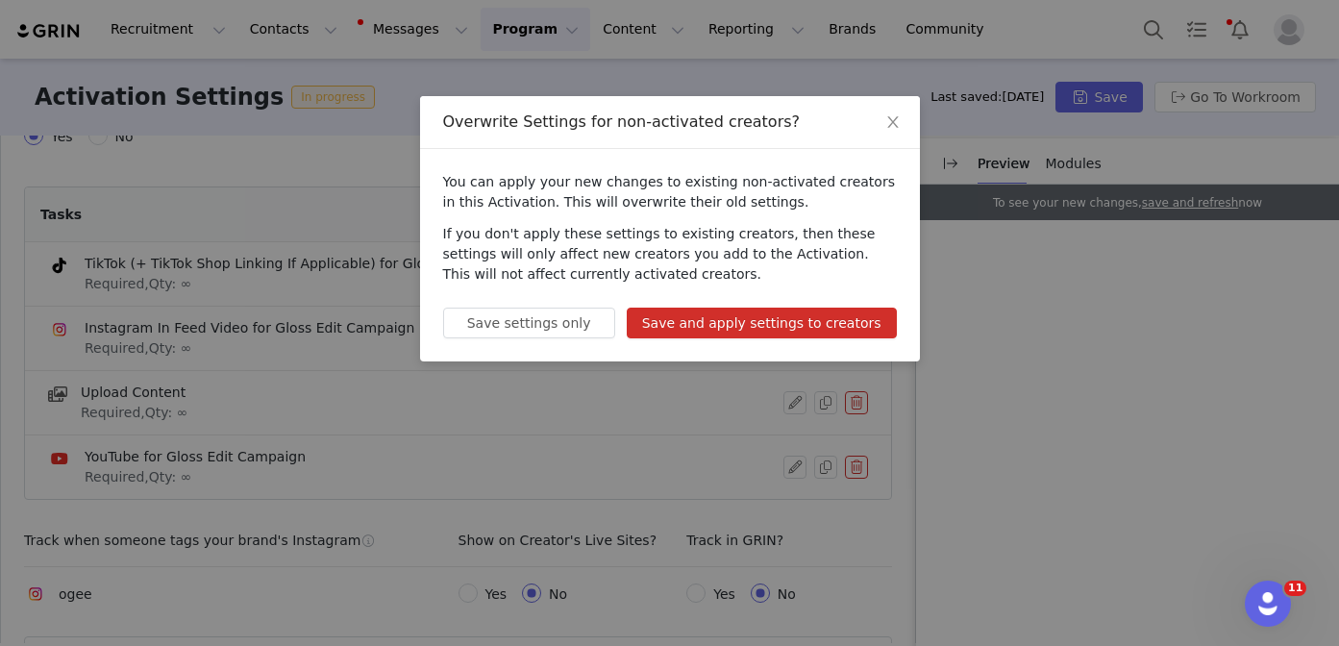
click at [765, 325] on button "Save and apply settings to creators" at bounding box center [762, 323] width 270 height 31
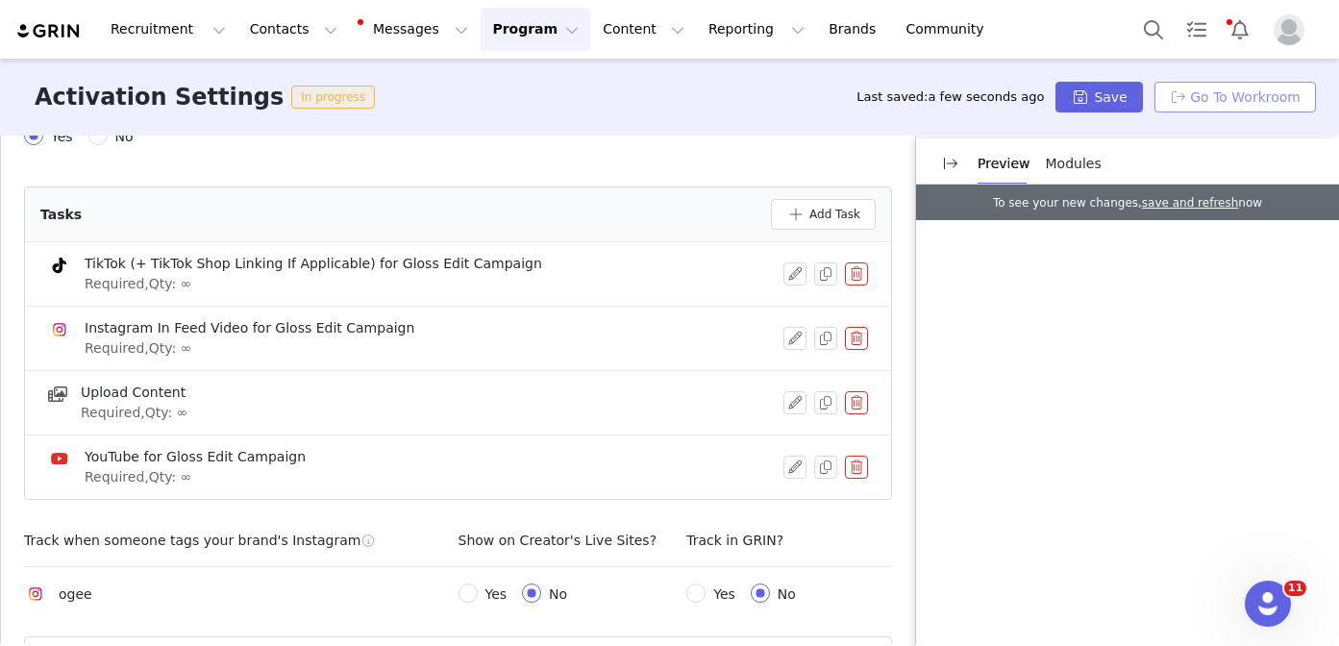
click at [1289, 103] on button "Go To Workroom" at bounding box center [1234, 97] width 161 height 31
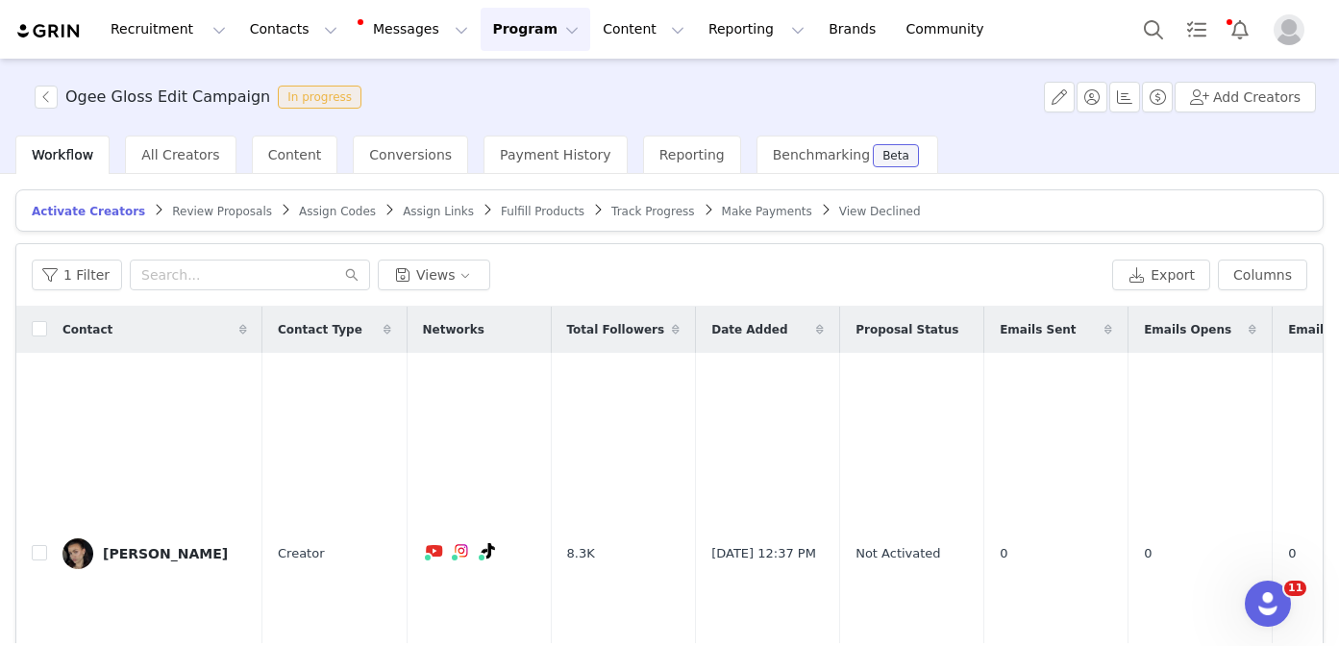
click at [197, 254] on div "1 Filter Views Export Columns" at bounding box center [669, 275] width 1306 height 62
click at [198, 267] on input "text" at bounding box center [250, 274] width 240 height 31
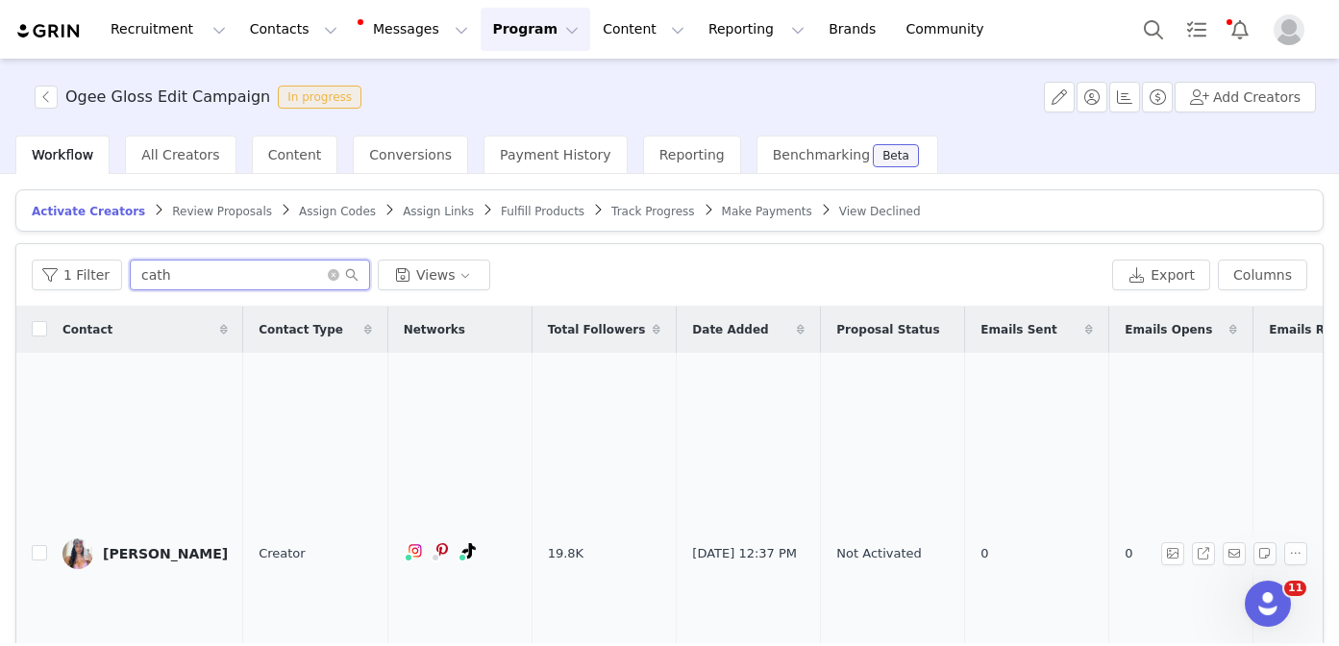
type input "cath"
click at [171, 546] on div "Cathryn Jenner" at bounding box center [165, 553] width 125 height 15
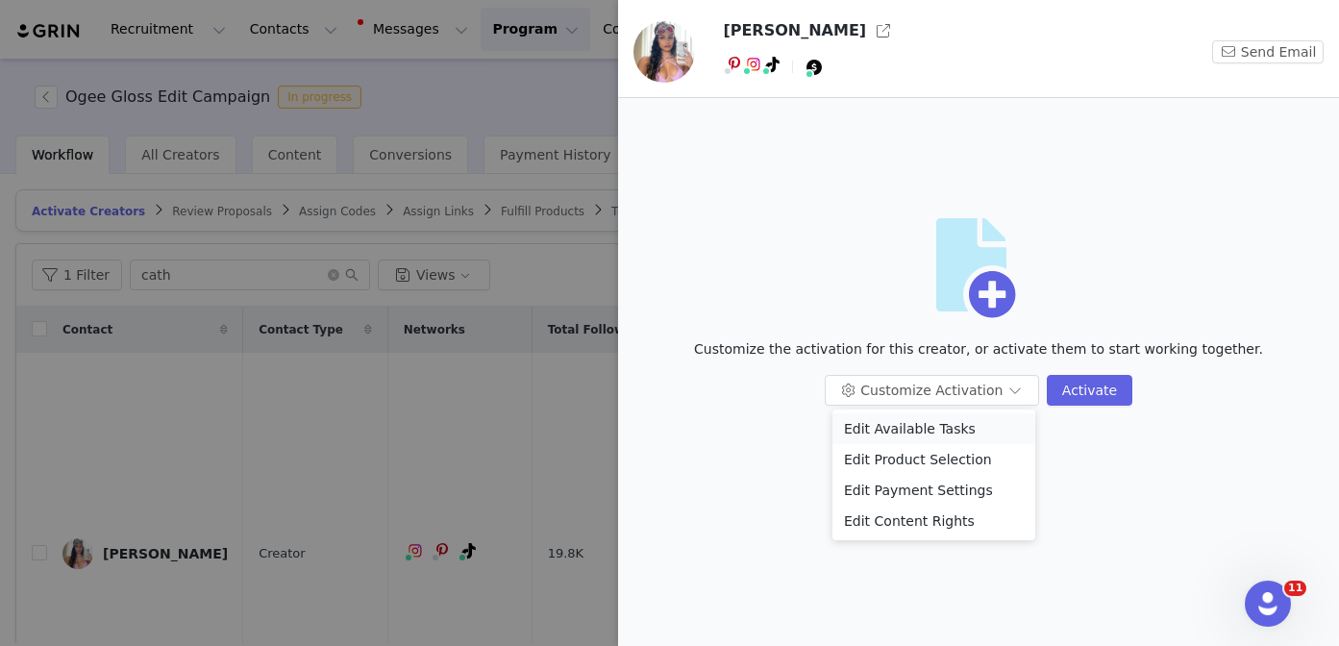
click at [898, 430] on li "Edit Available Tasks" at bounding box center [933, 428] width 203 height 31
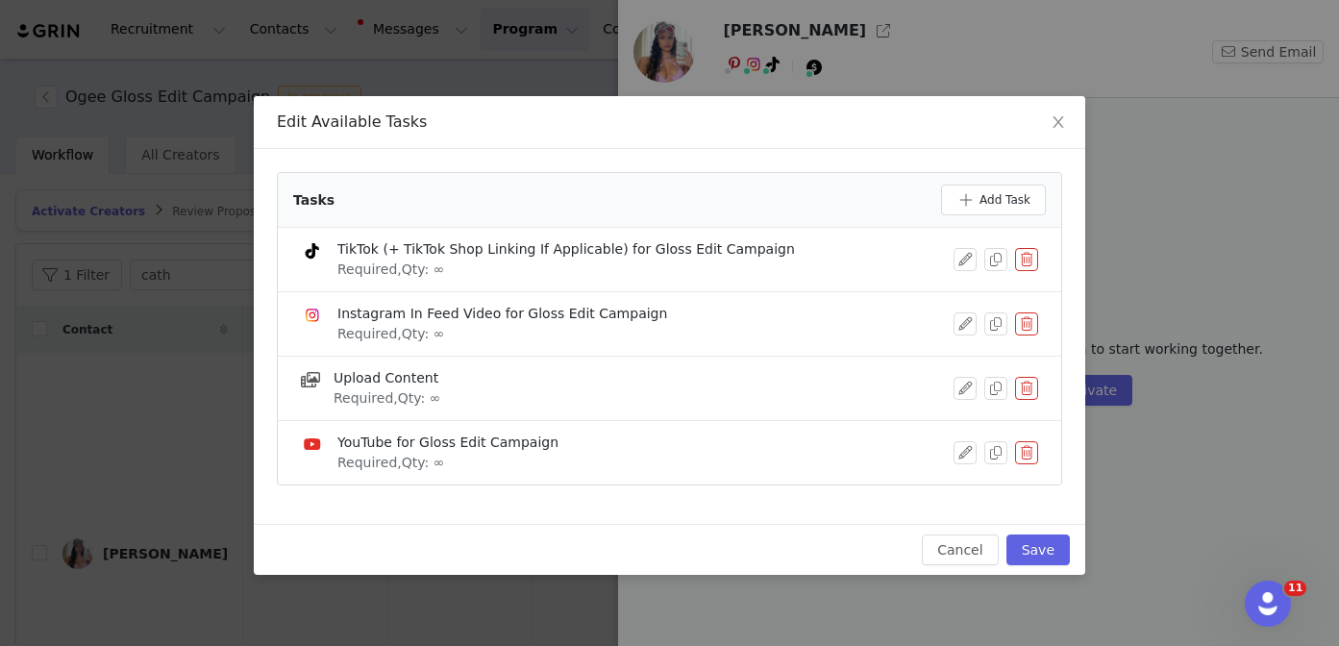
click at [1030, 315] on button "button" at bounding box center [1026, 323] width 23 height 23
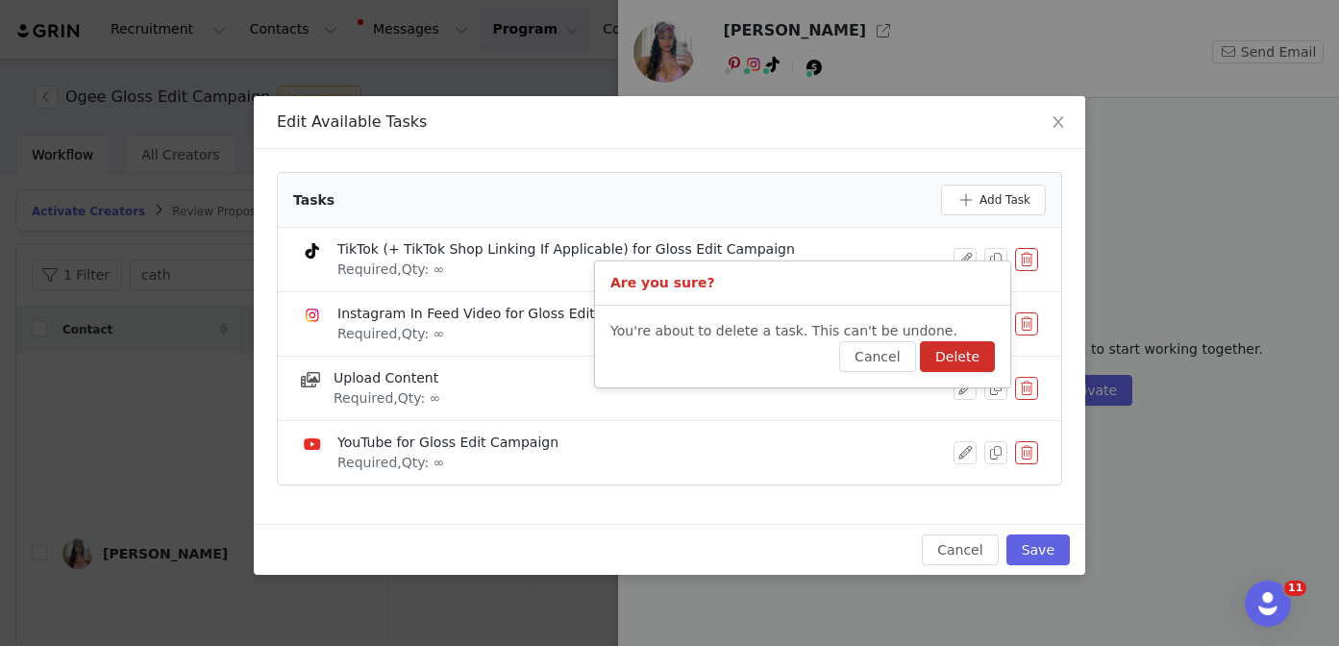
click at [956, 349] on button "Delete" at bounding box center [957, 356] width 75 height 31
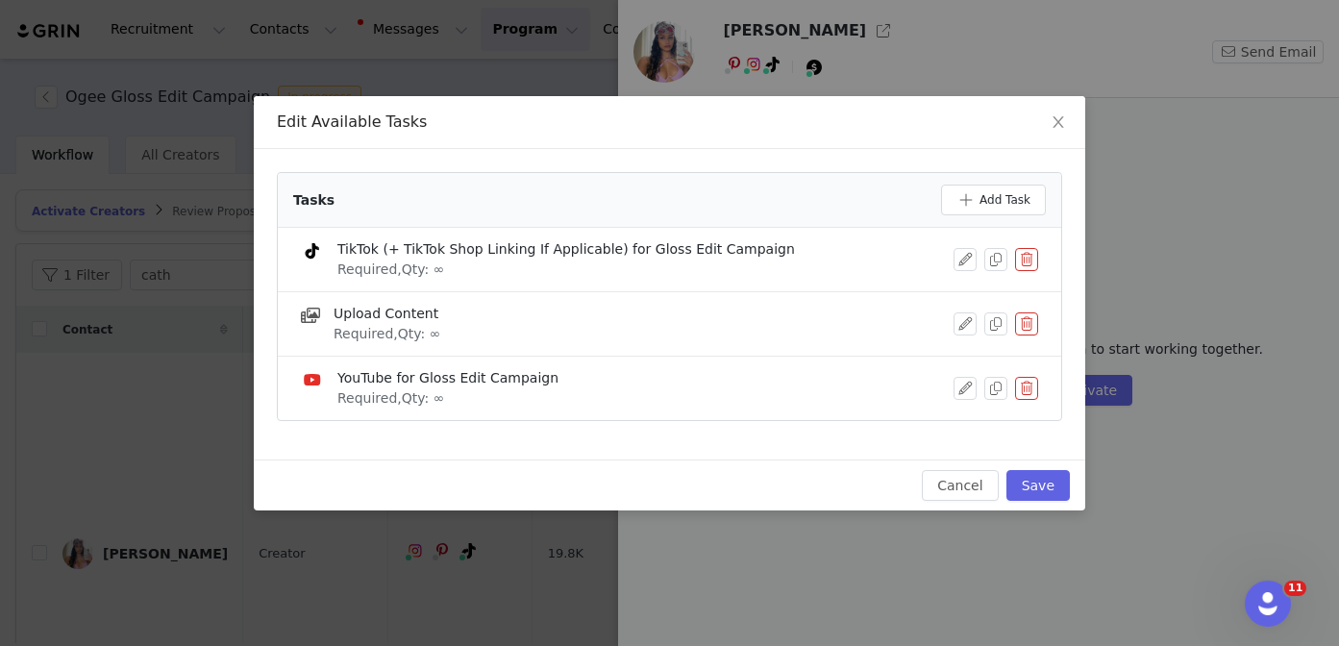
click at [1032, 387] on button "button" at bounding box center [1026, 388] width 23 height 23
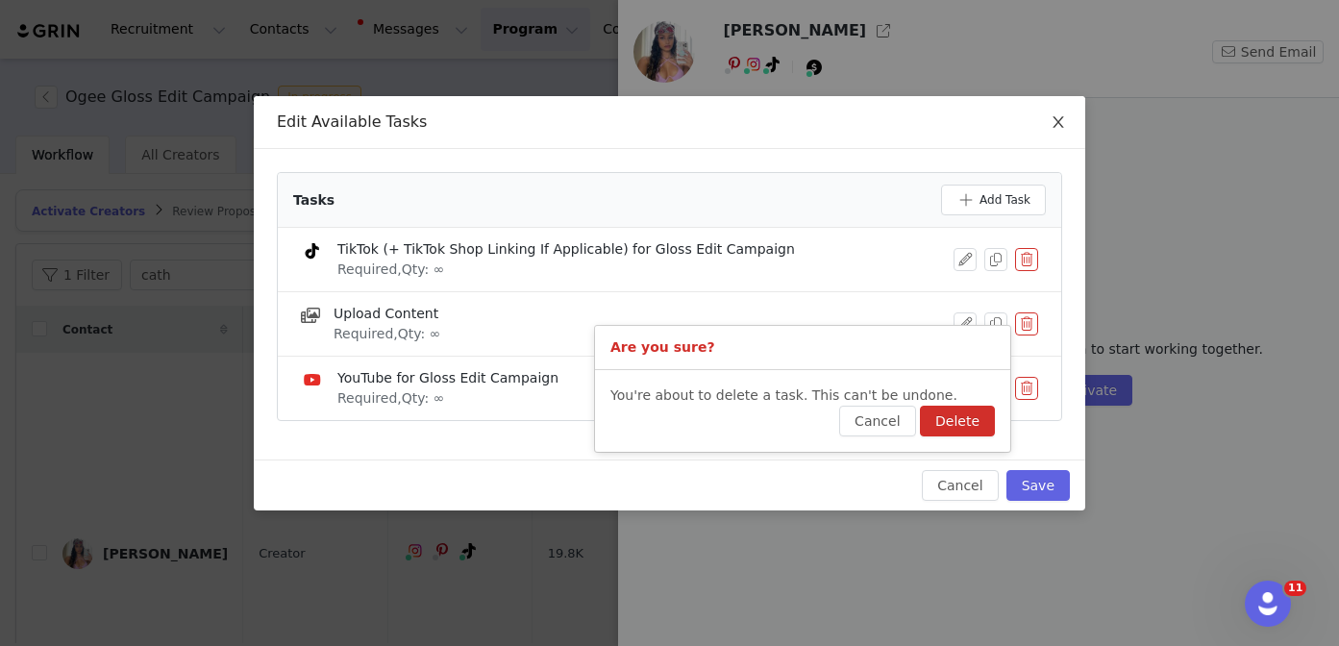
click at [1060, 129] on icon "icon: close" at bounding box center [1057, 121] width 15 height 15
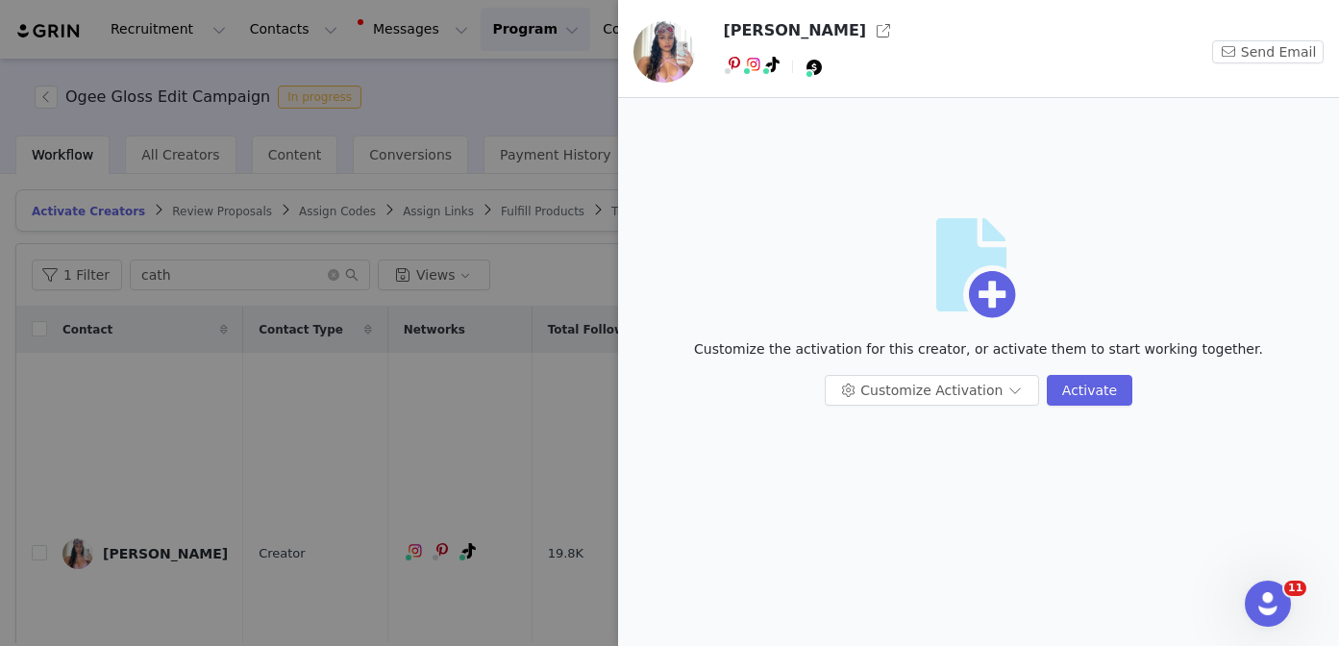
click at [418, 399] on div at bounding box center [669, 323] width 1339 height 646
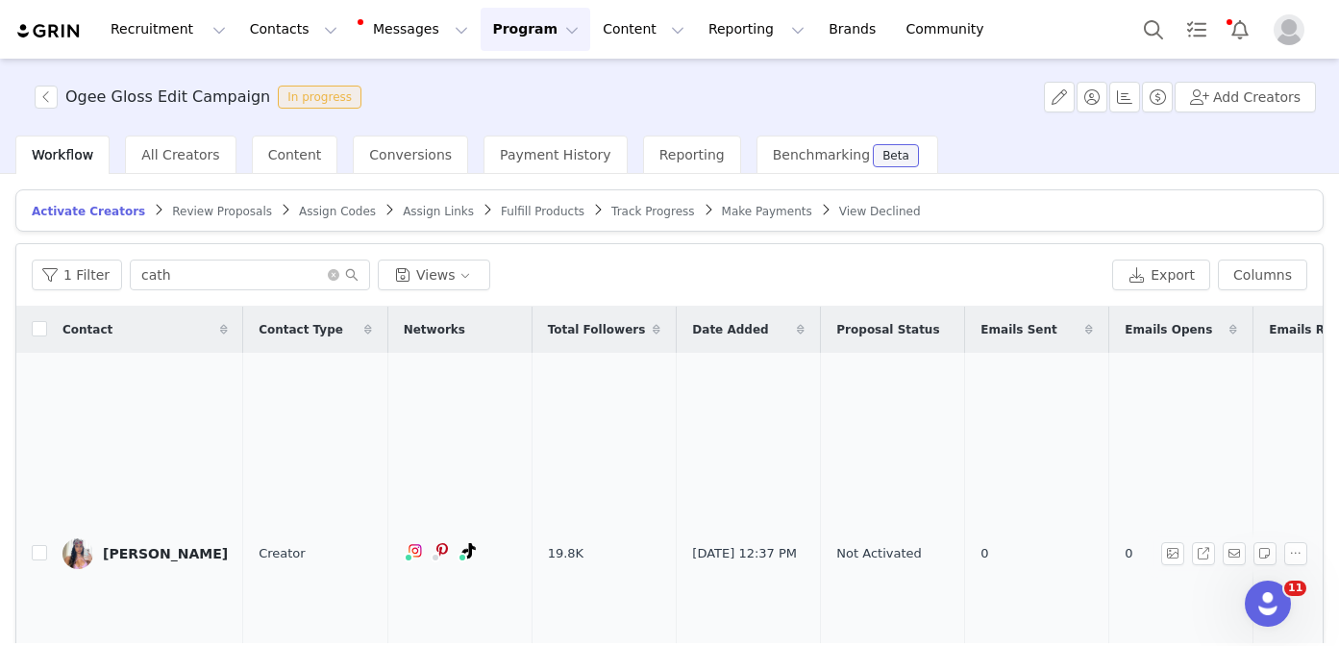
scroll to position [0, 193]
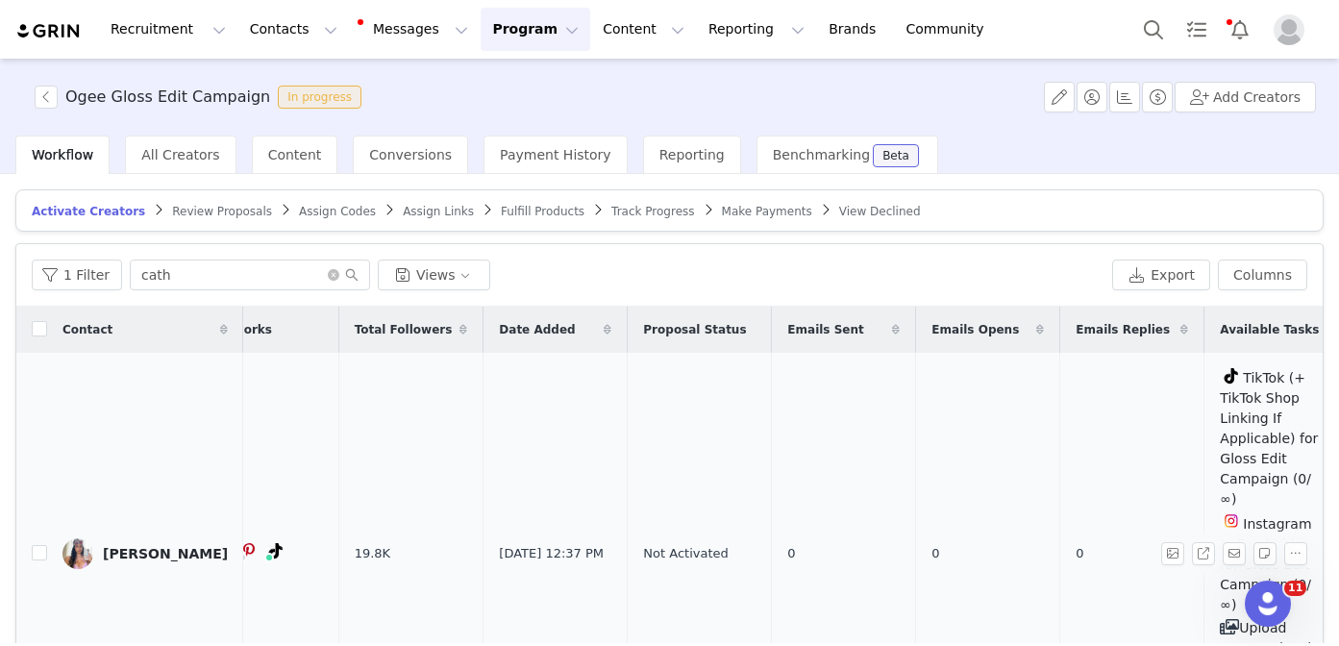
click at [126, 538] on link "Cathryn Jenner" at bounding box center [144, 553] width 165 height 31
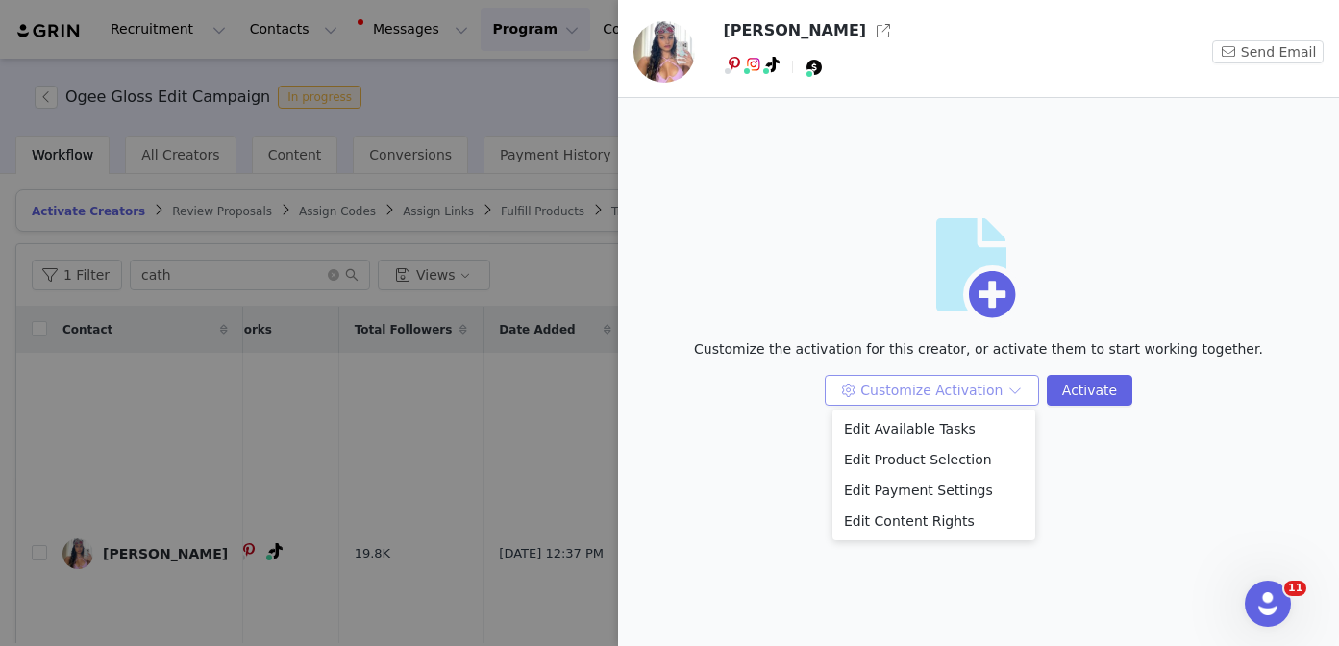
click at [993, 396] on button "Customize Activation" at bounding box center [931, 390] width 214 height 31
click at [940, 425] on li "Edit Available Tasks" at bounding box center [933, 428] width 203 height 31
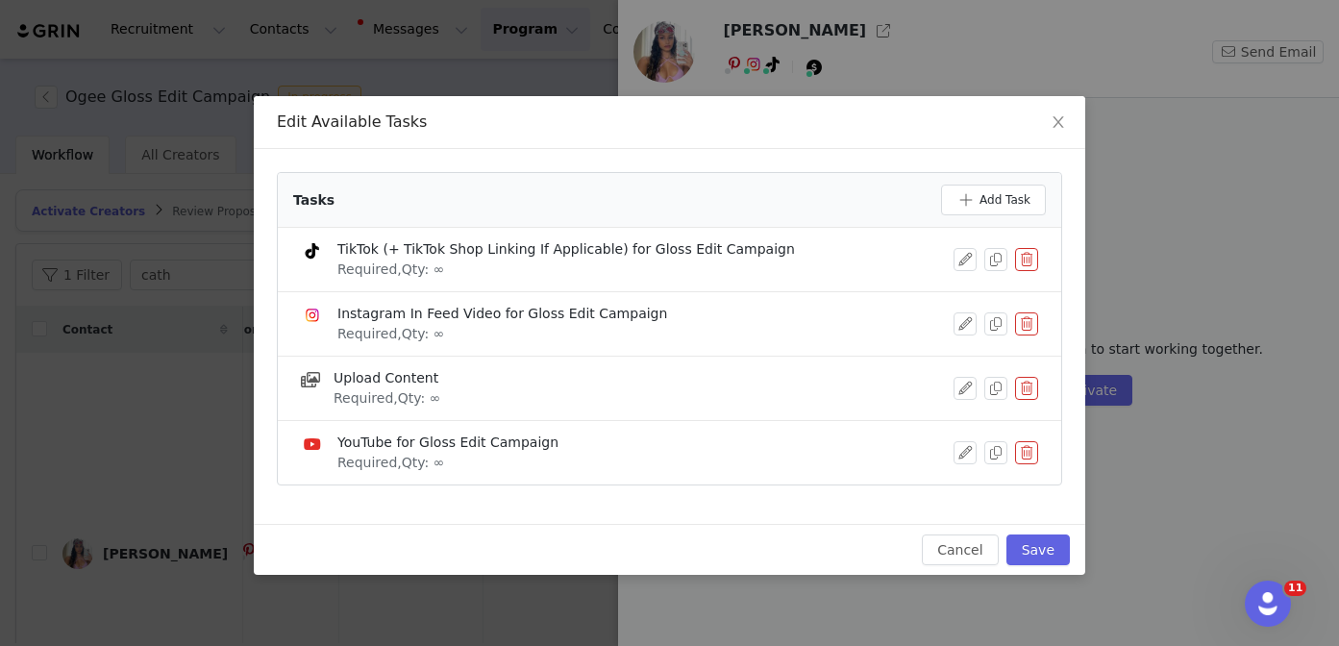
click at [1028, 318] on button "button" at bounding box center [1026, 323] width 23 height 23
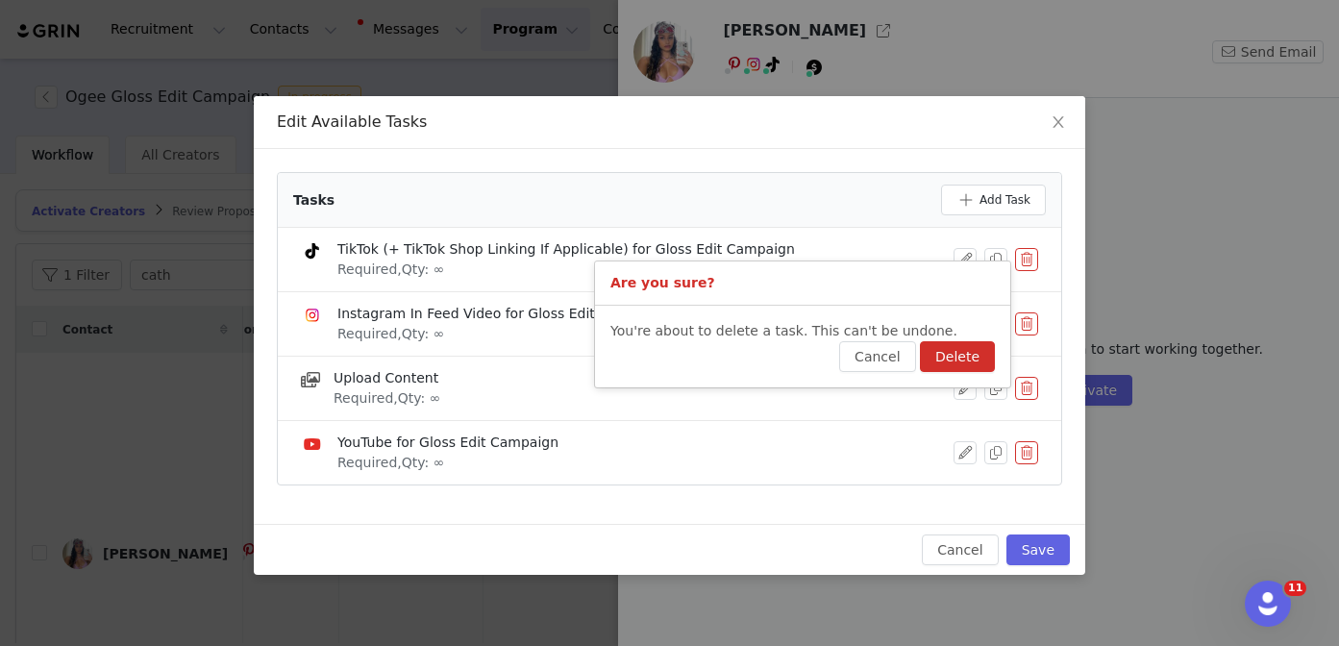
click at [962, 366] on button "Delete" at bounding box center [957, 356] width 75 height 31
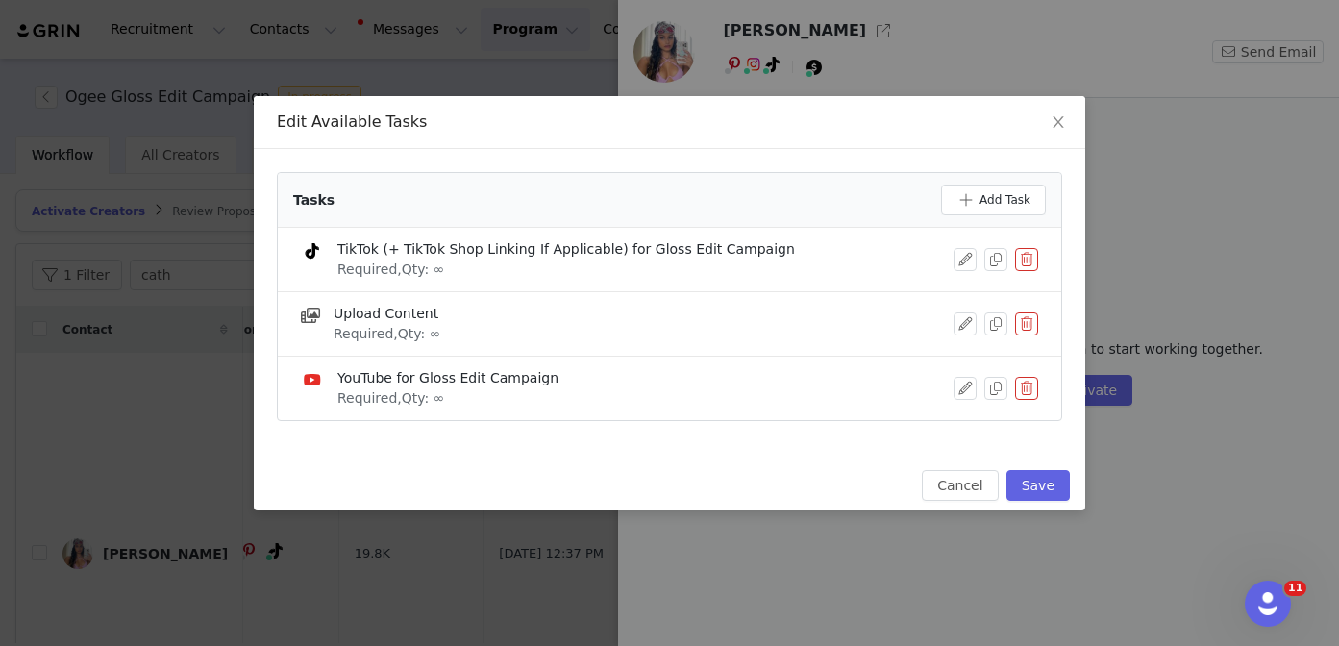
drag, startPoint x: 1024, startPoint y: 387, endPoint x: 1023, endPoint y: 402, distance: 14.4
click at [1024, 387] on button "button" at bounding box center [1026, 388] width 23 height 23
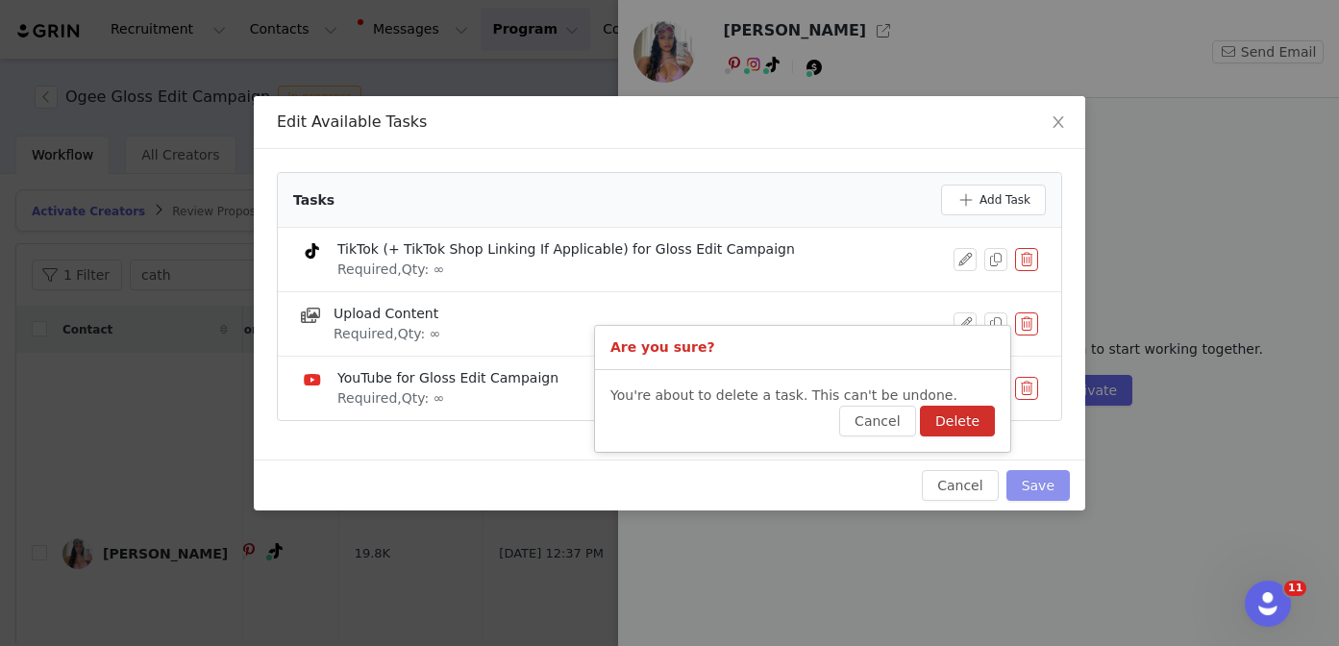
drag, startPoint x: 972, startPoint y: 419, endPoint x: 1008, endPoint y: 426, distance: 36.2
click at [972, 419] on button "Delete" at bounding box center [957, 421] width 75 height 31
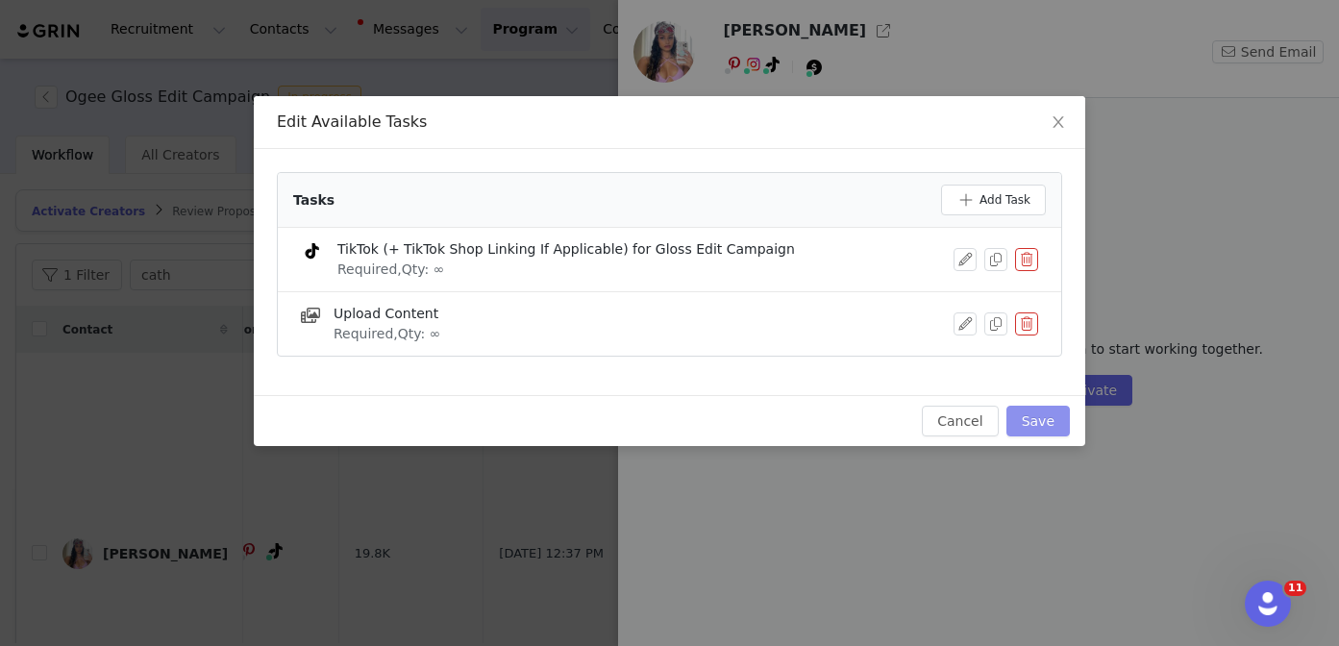
click at [1046, 423] on button "Save" at bounding box center [1037, 421] width 63 height 31
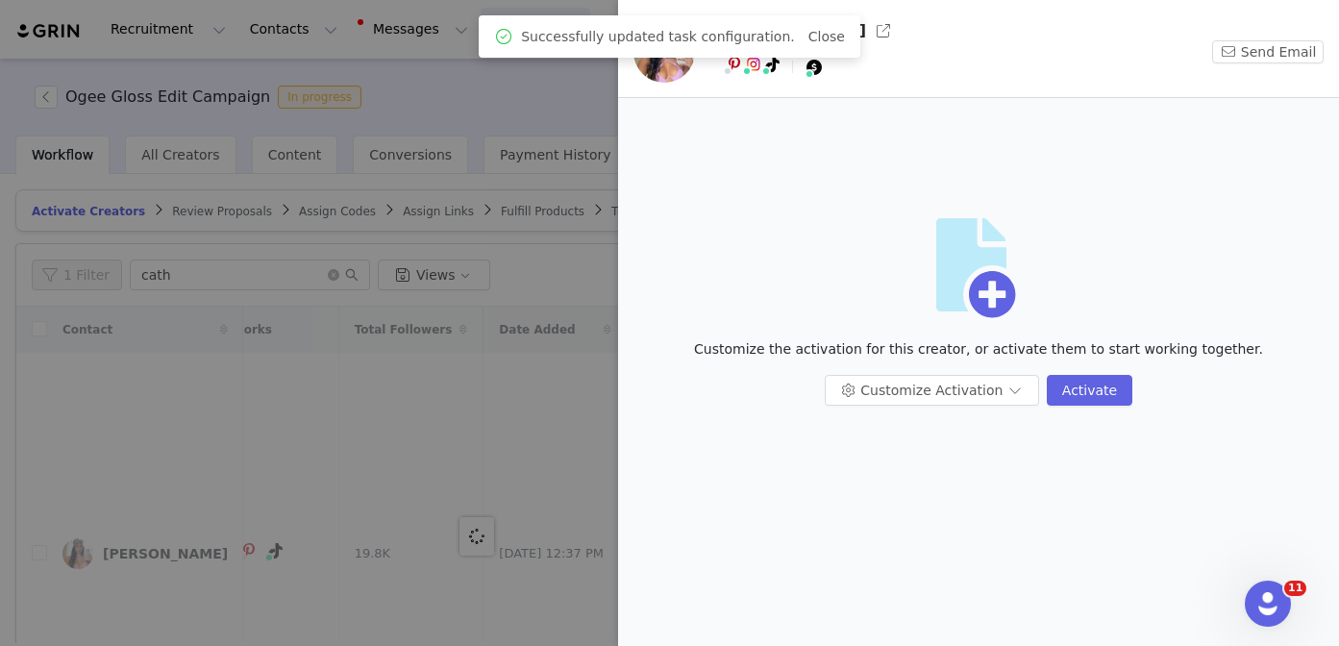
scroll to position [0, 0]
click at [548, 283] on div at bounding box center [669, 323] width 1339 height 646
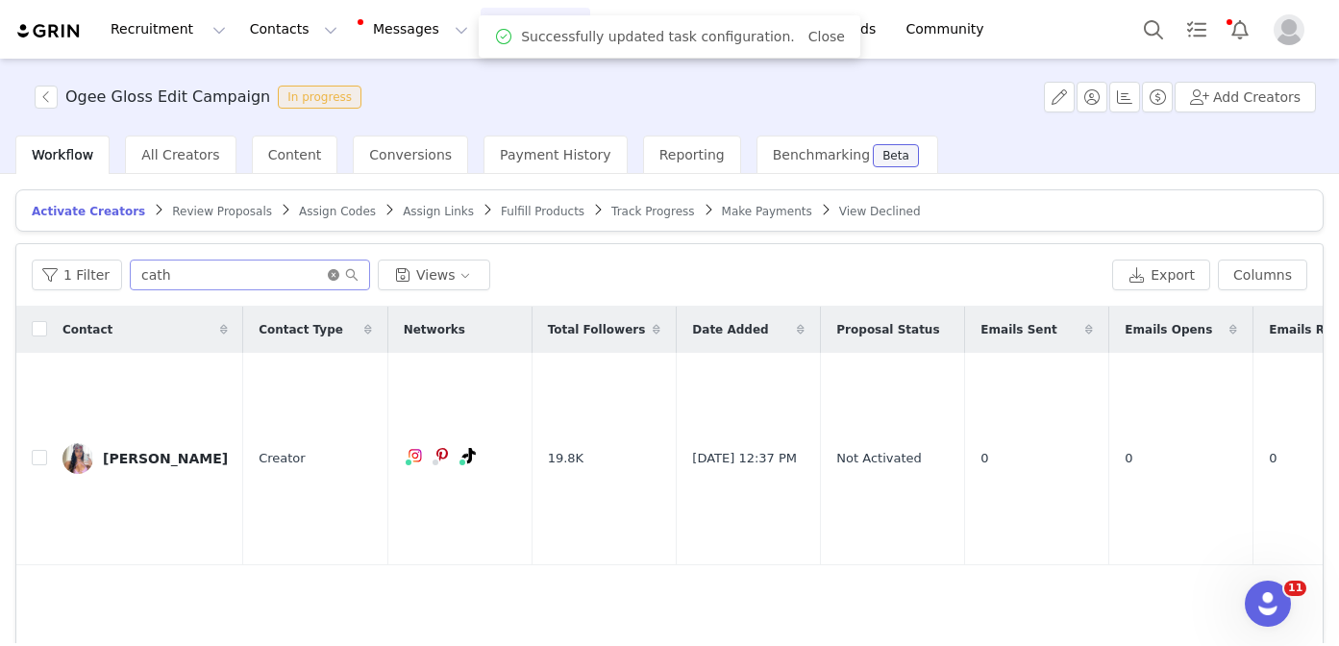
click at [328, 273] on icon "icon: close-circle" at bounding box center [334, 275] width 12 height 12
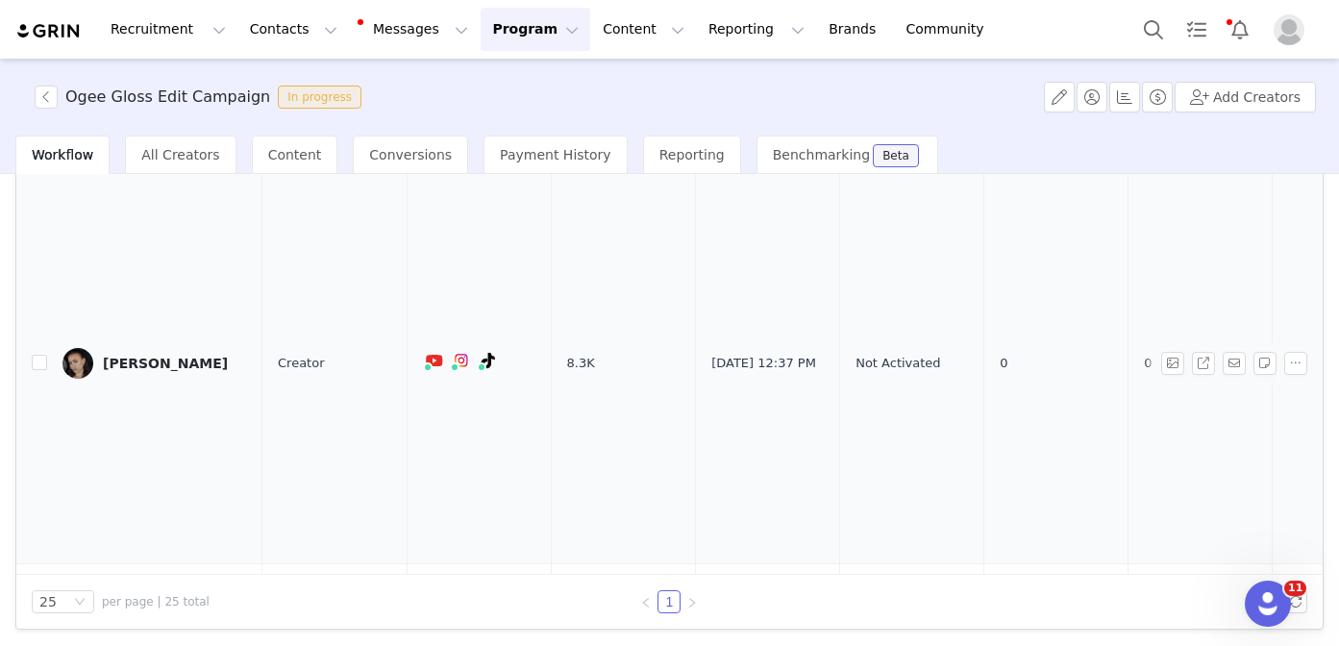
click at [175, 356] on div "Talia Bussi-Sottile" at bounding box center [165, 363] width 125 height 15
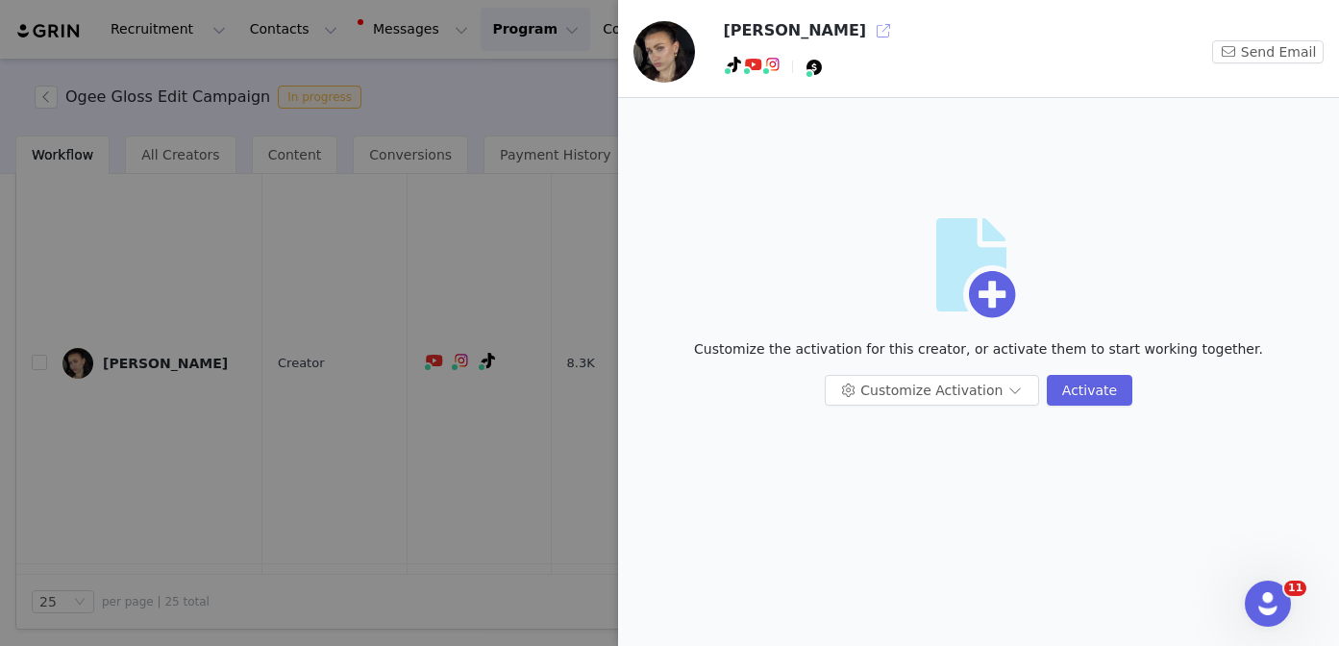
click at [872, 26] on button "button" at bounding box center [883, 30] width 31 height 31
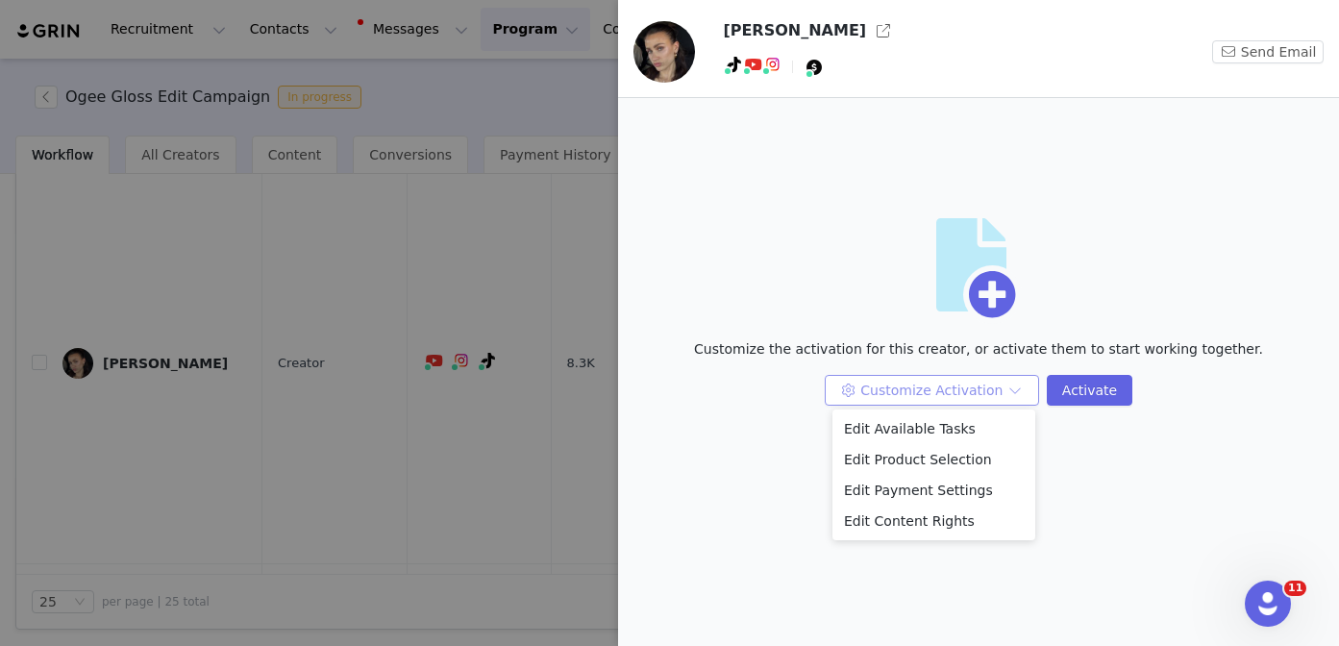
click at [891, 399] on button "Customize Activation" at bounding box center [931, 390] width 214 height 31
click at [874, 420] on li "Edit Available Tasks" at bounding box center [933, 428] width 203 height 31
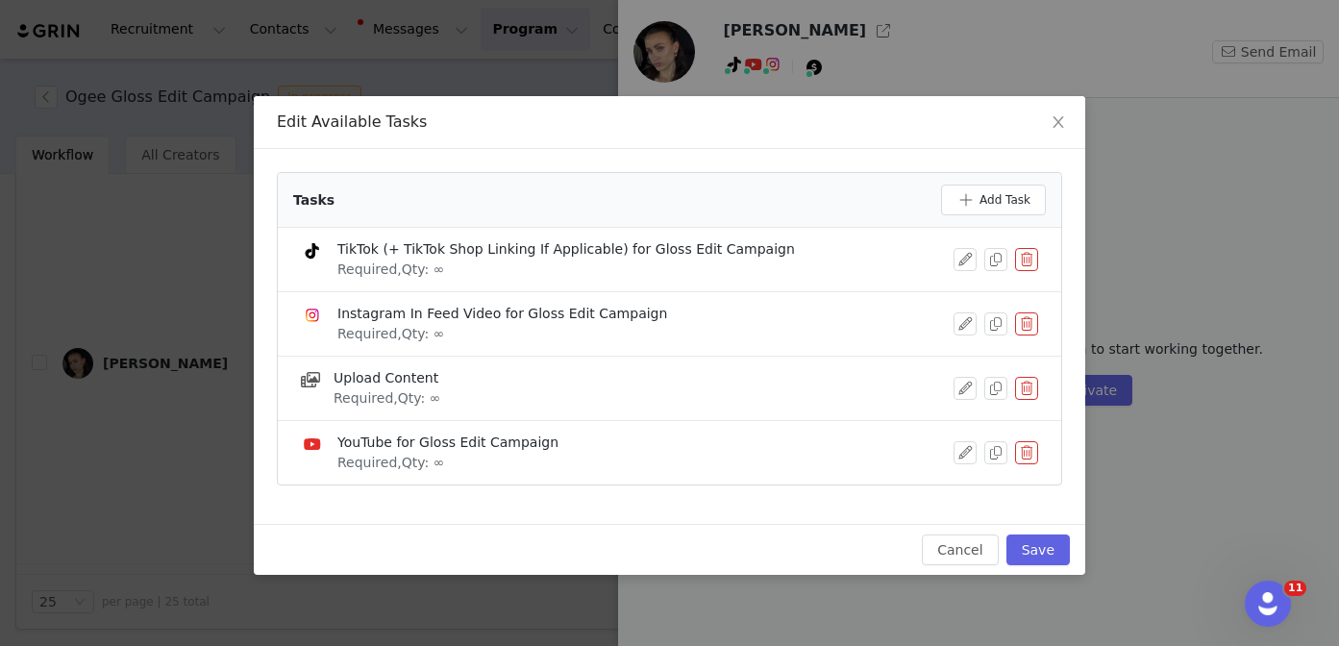
click at [1028, 259] on button "button" at bounding box center [1026, 259] width 23 height 23
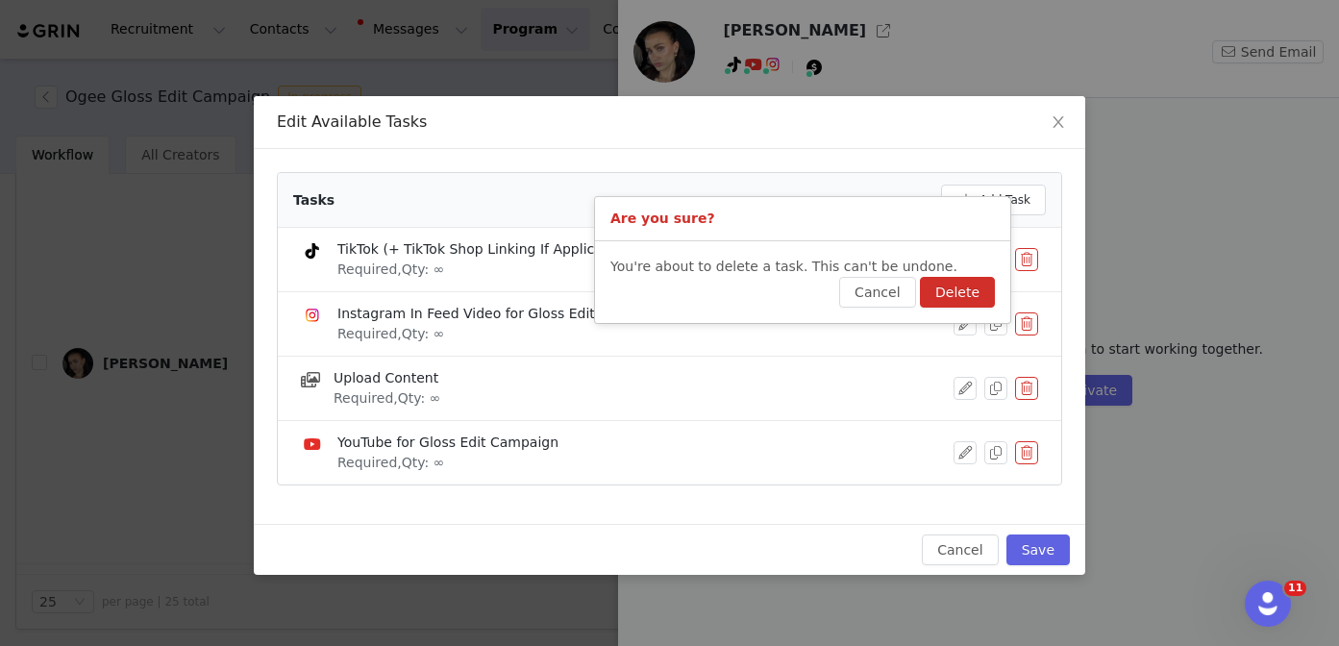
click at [954, 293] on button "Delete" at bounding box center [957, 292] width 75 height 31
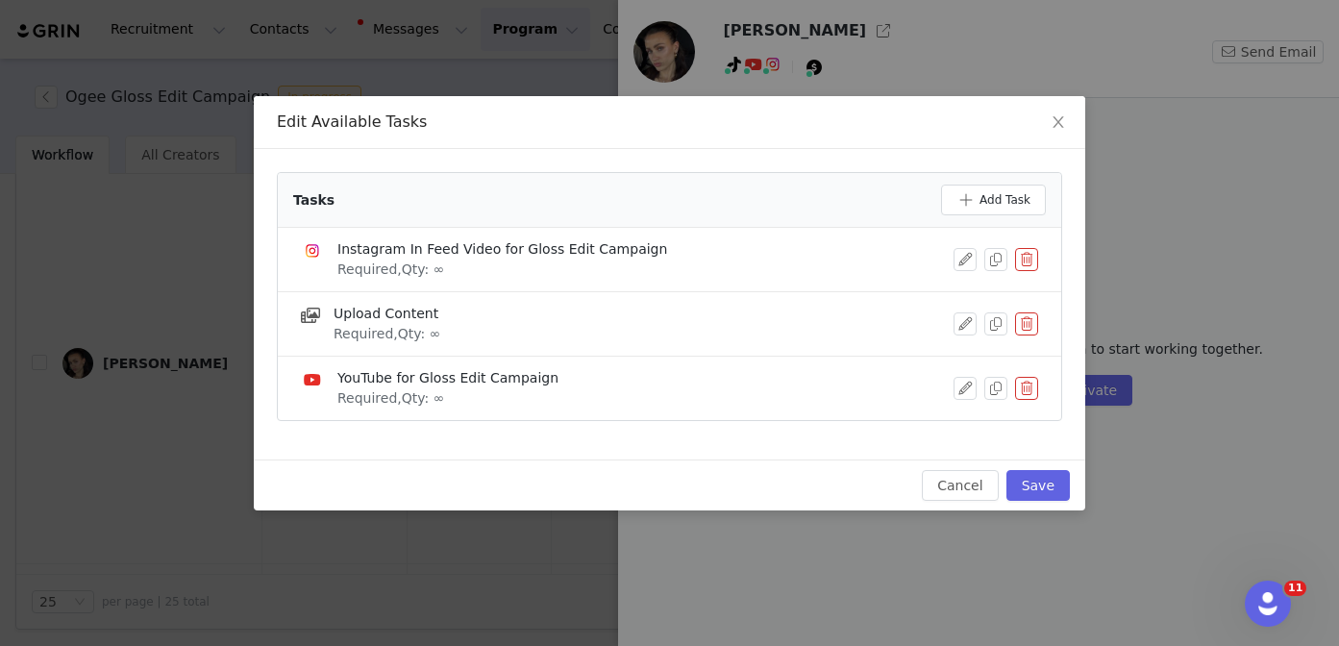
click at [1033, 391] on button "button" at bounding box center [1026, 388] width 23 height 23
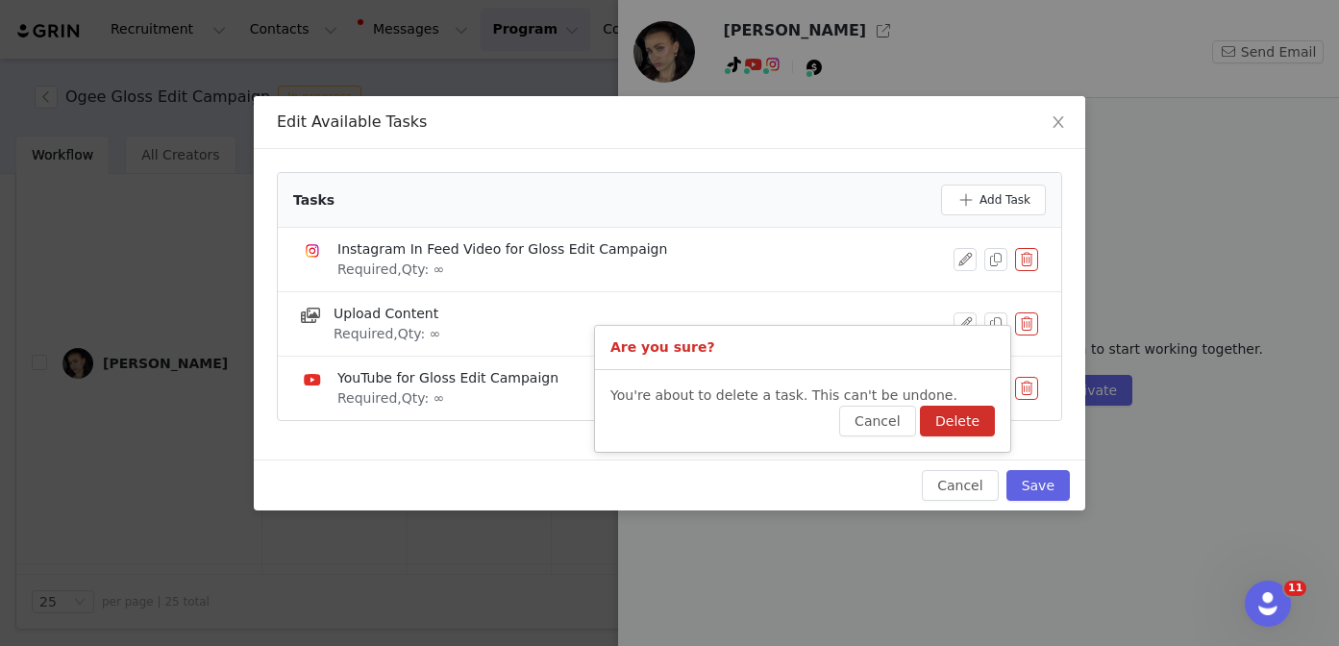
click at [983, 406] on button "Delete" at bounding box center [957, 421] width 75 height 31
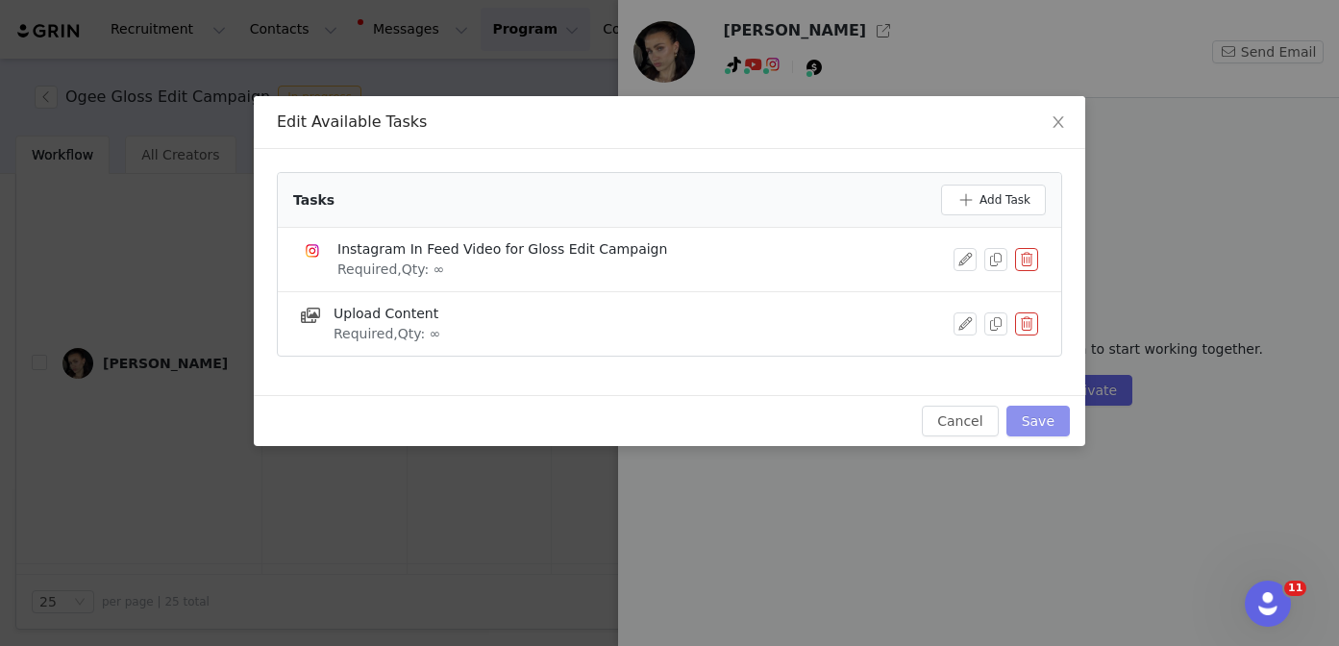
click at [1055, 422] on button "Save" at bounding box center [1037, 421] width 63 height 31
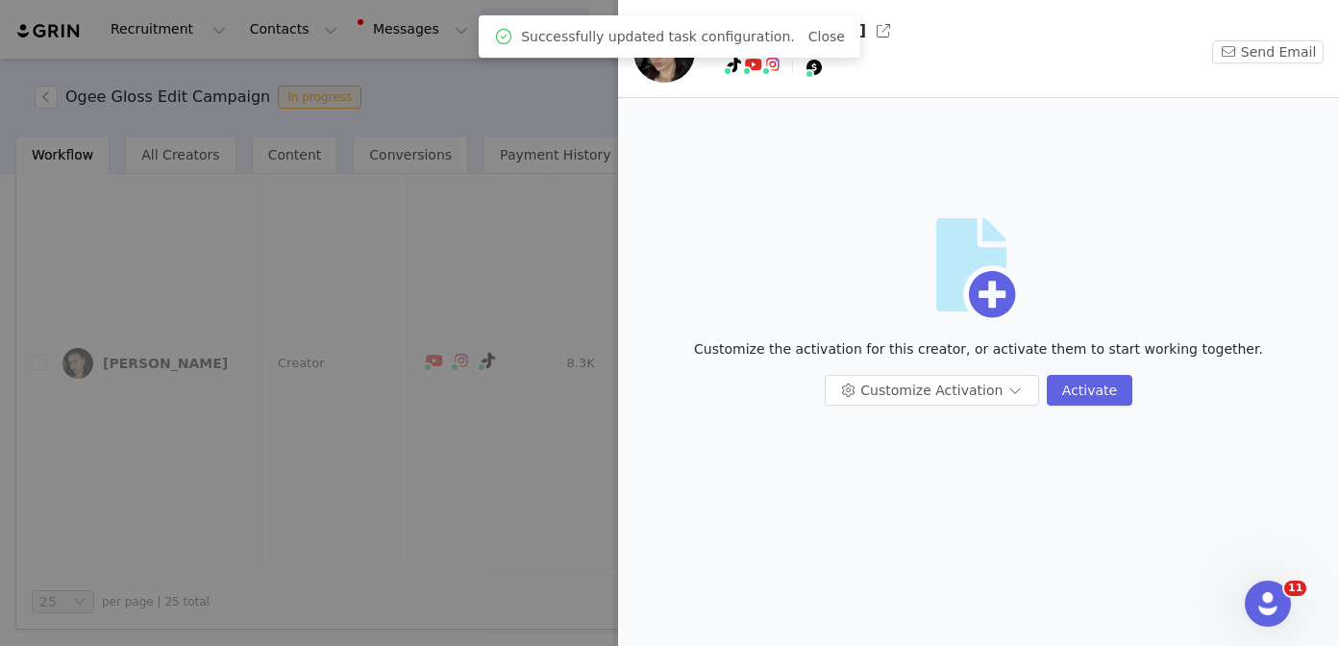
click at [459, 474] on div at bounding box center [669, 323] width 1339 height 646
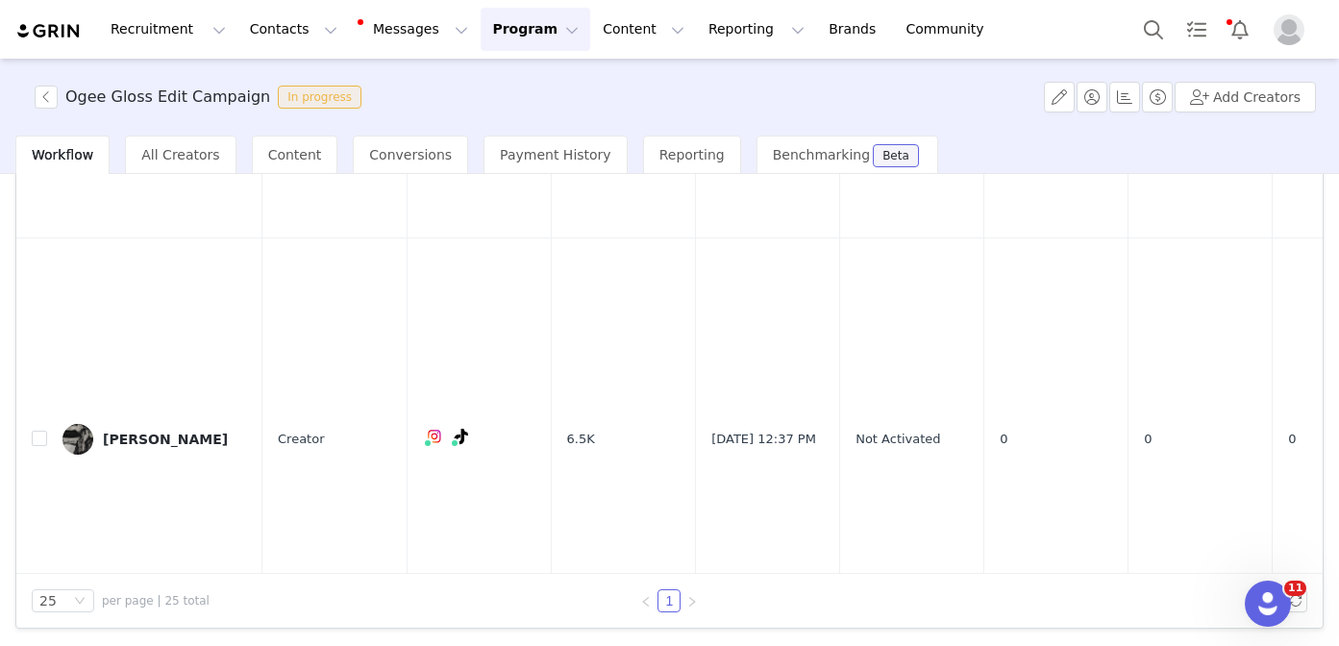
scroll to position [97, 0]
drag, startPoint x: 137, startPoint y: 379, endPoint x: 355, endPoint y: 329, distance: 222.8
click at [138, 431] on div "Nazlee Shakeri" at bounding box center [165, 438] width 125 height 15
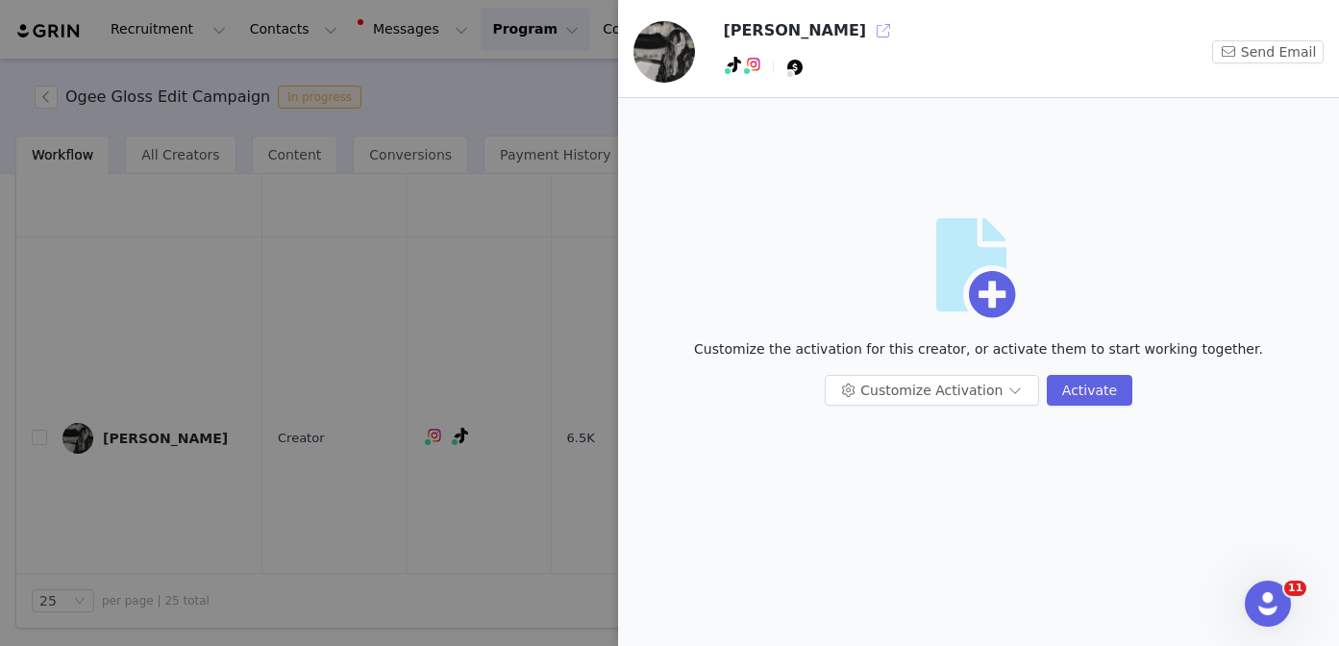
click at [868, 29] on button "button" at bounding box center [883, 30] width 31 height 31
click at [887, 401] on button "Customize Activation" at bounding box center [931, 390] width 214 height 31
click at [876, 417] on li "Edit Available Tasks" at bounding box center [933, 428] width 203 height 31
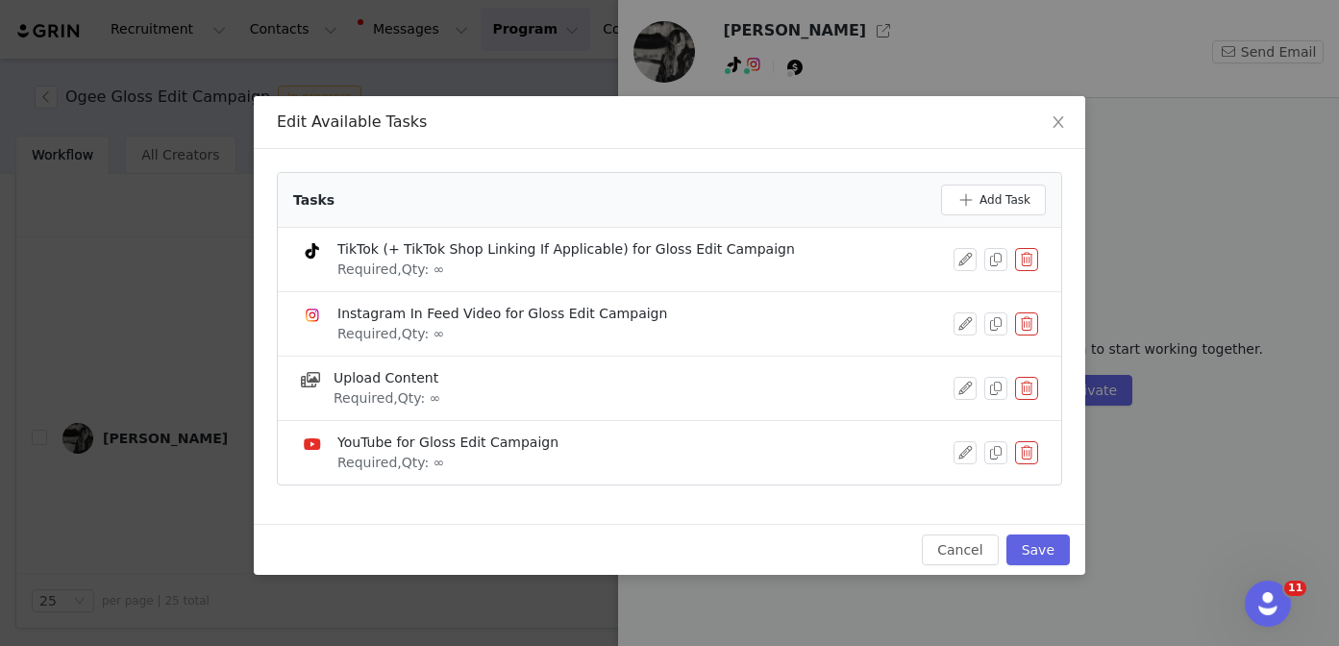
click at [1022, 253] on button "button" at bounding box center [1026, 259] width 23 height 23
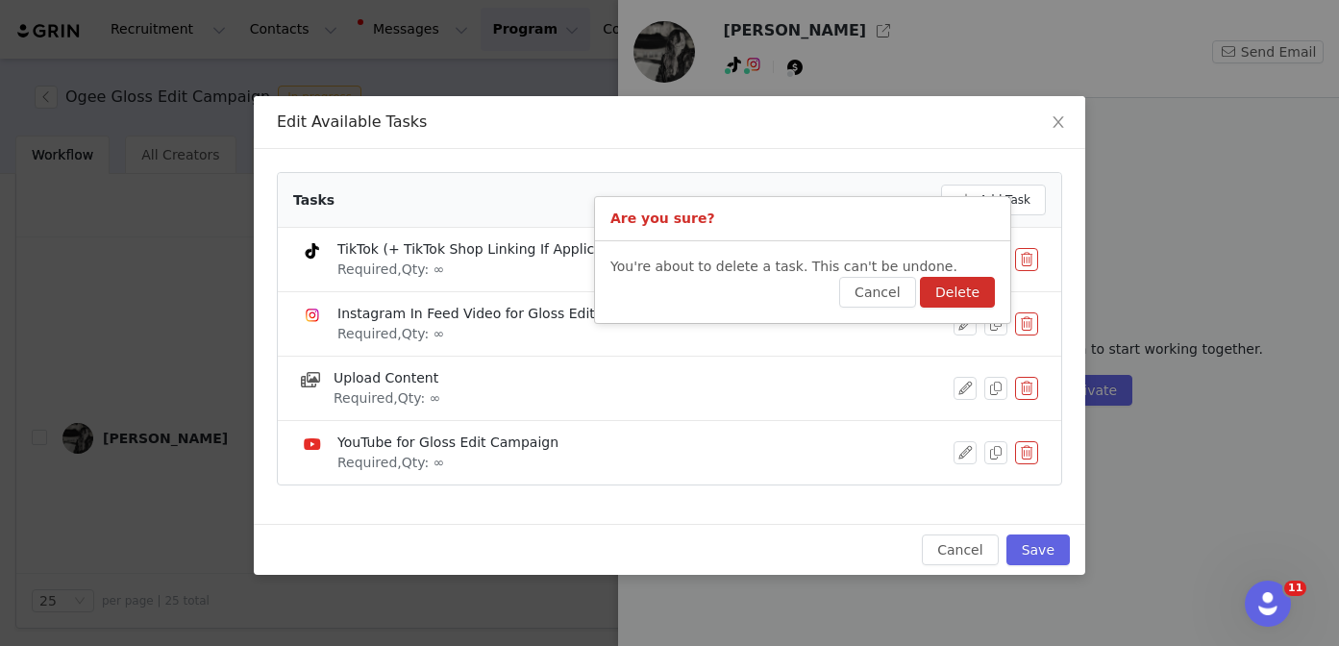
click at [977, 292] on button "Delete" at bounding box center [957, 292] width 75 height 31
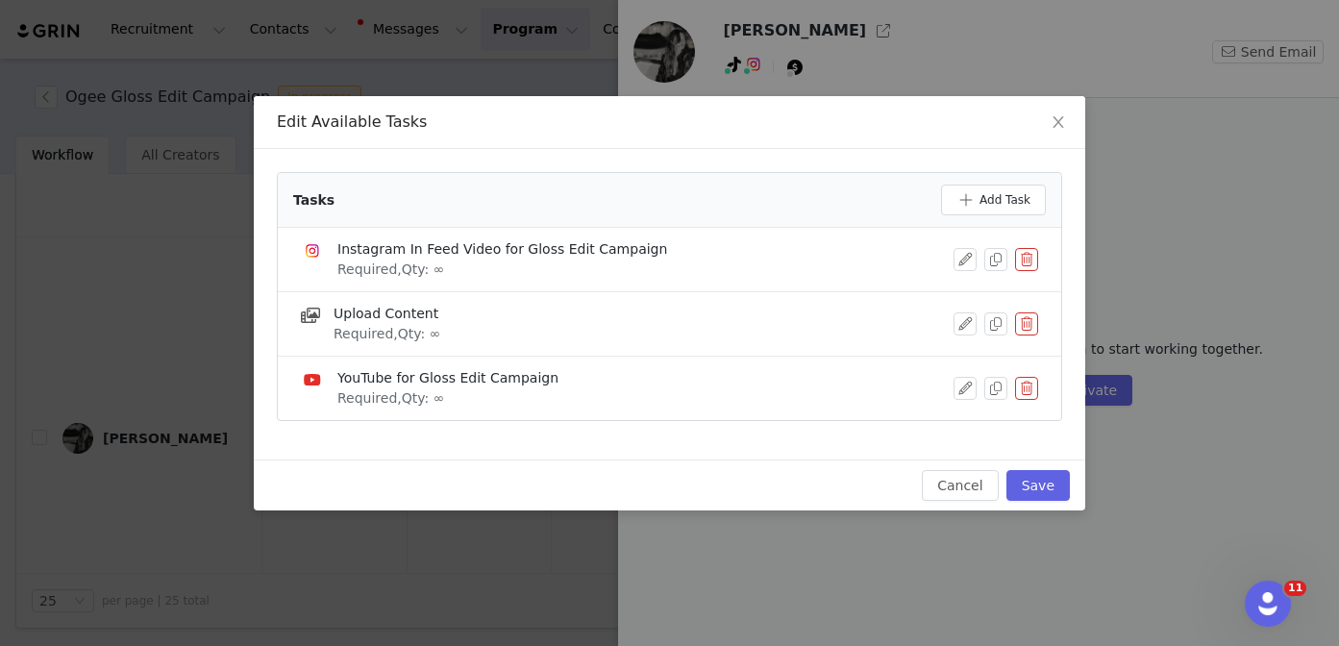
click at [1027, 391] on button "button" at bounding box center [1026, 388] width 23 height 23
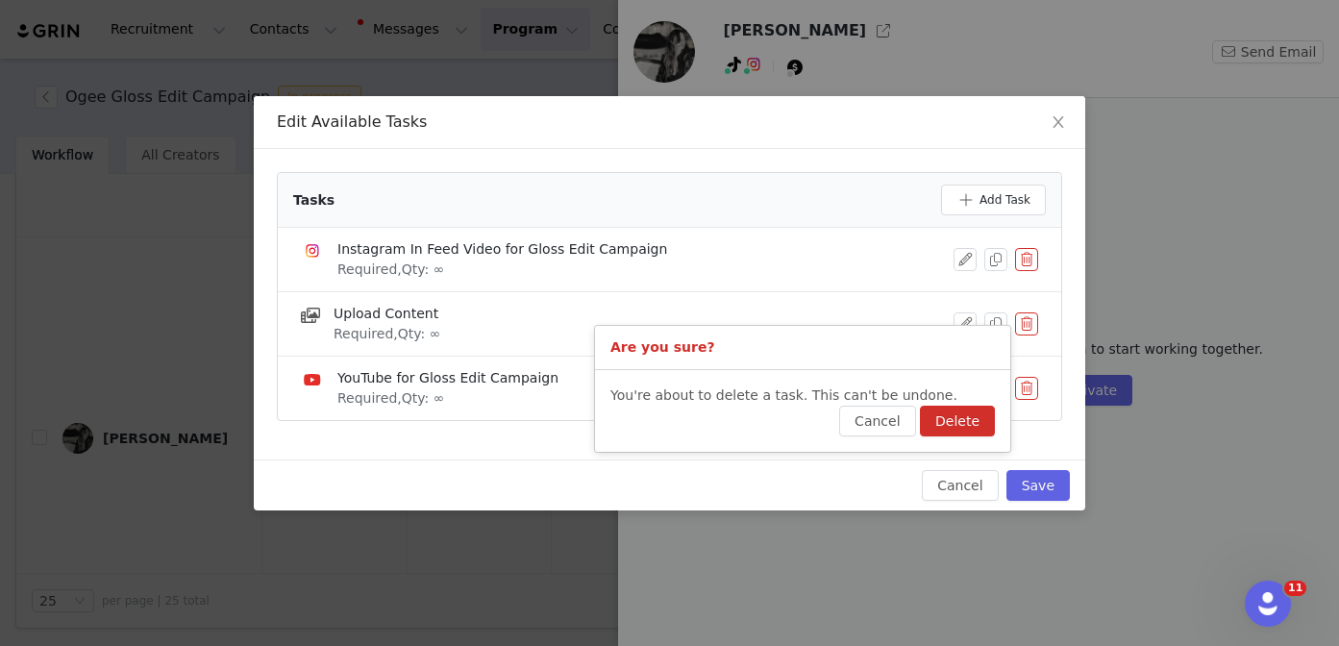
click at [973, 414] on button "Delete" at bounding box center [957, 421] width 75 height 31
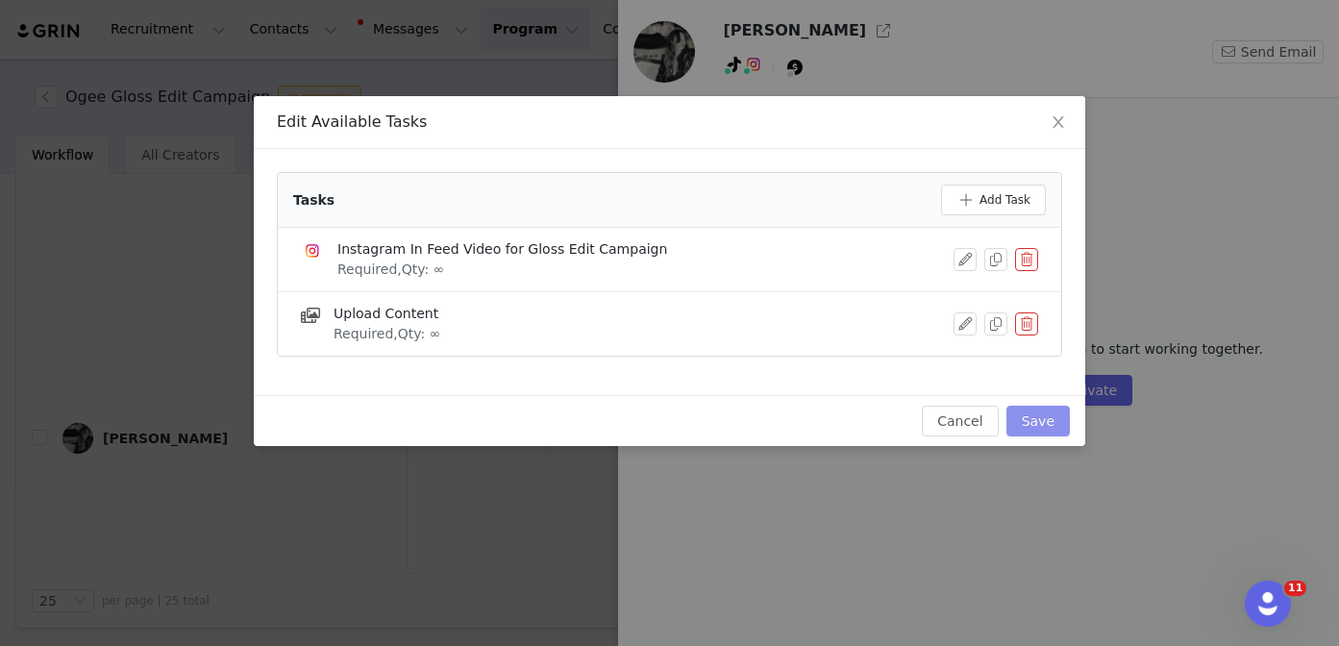
click at [1040, 413] on button "Save" at bounding box center [1037, 421] width 63 height 31
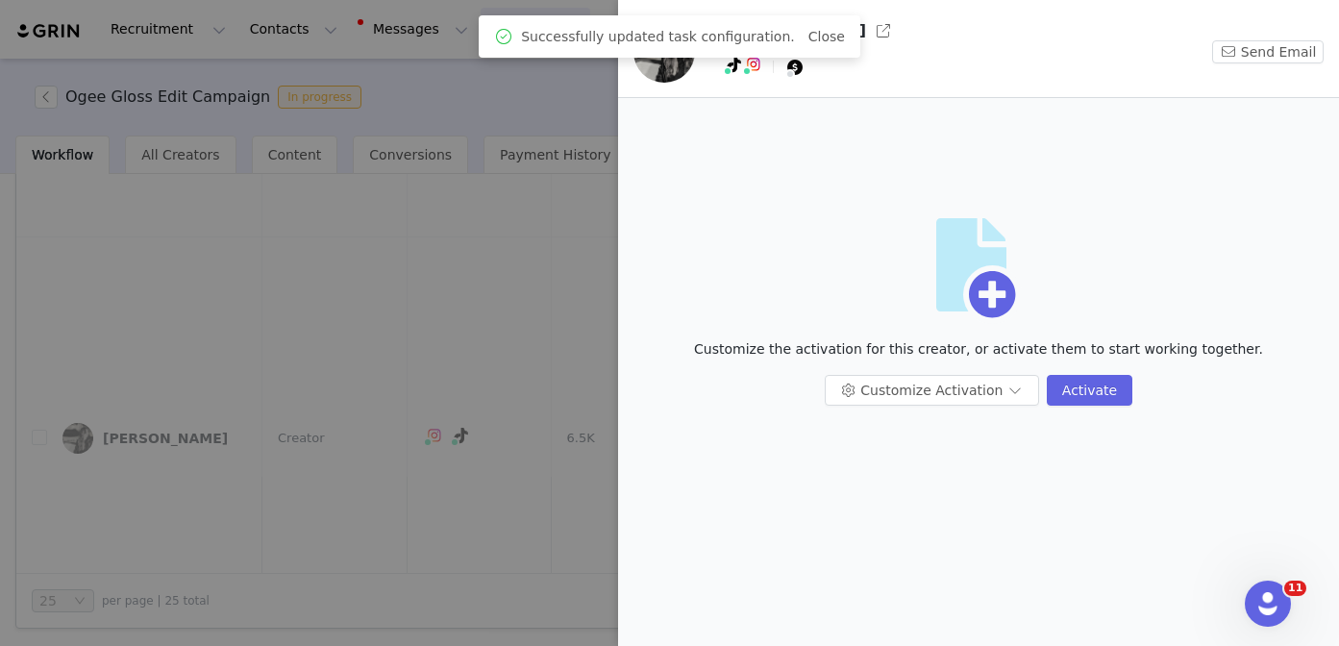
scroll to position [0, 0]
click at [406, 439] on div at bounding box center [669, 323] width 1339 height 646
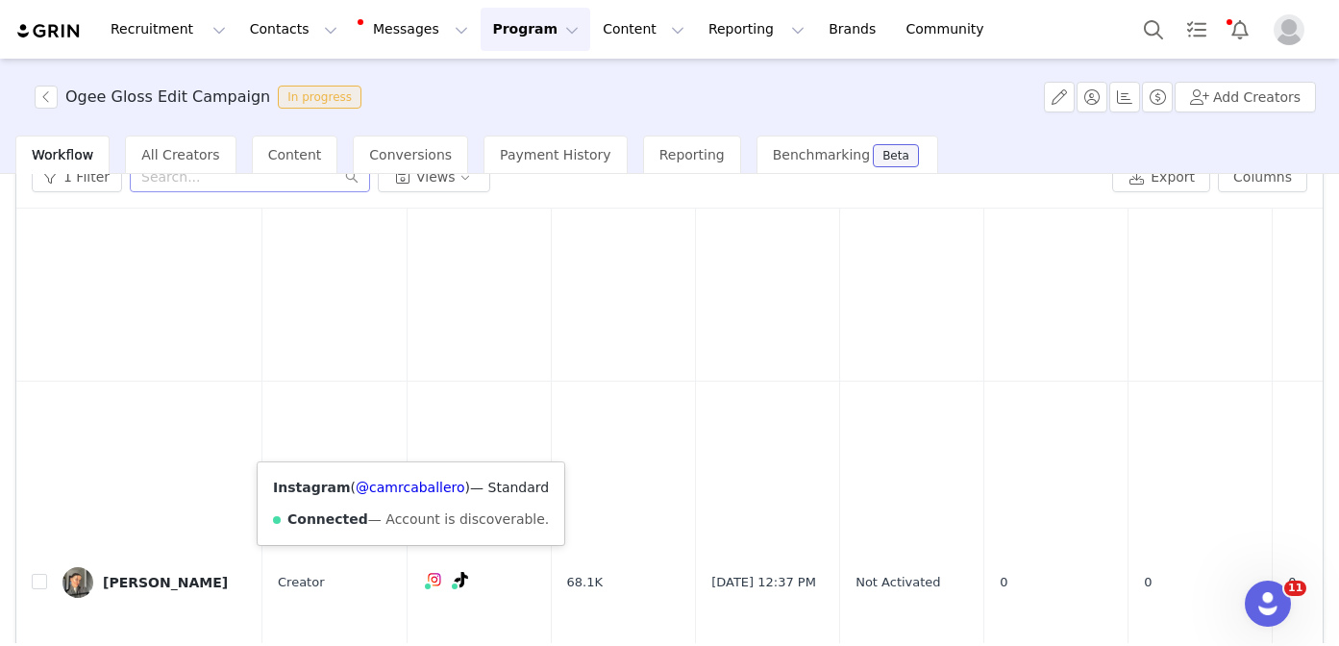
scroll to position [677, 0]
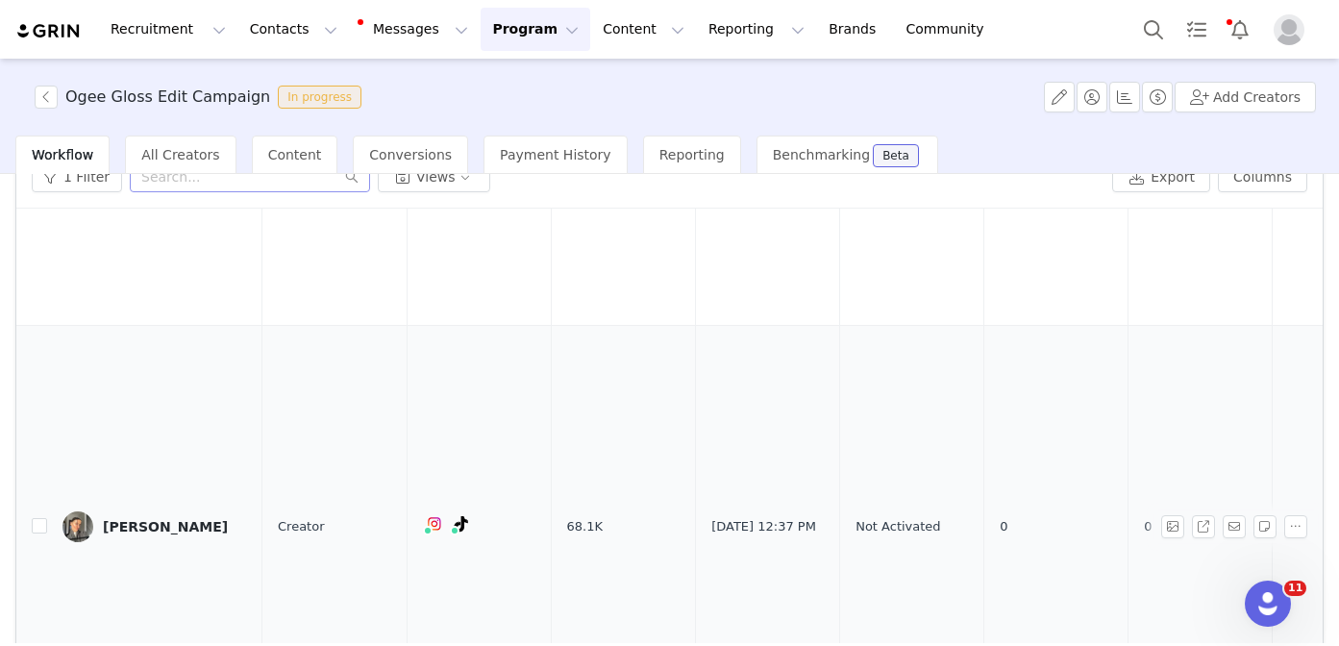
click at [162, 511] on link "Cam Caballero" at bounding box center [154, 526] width 185 height 31
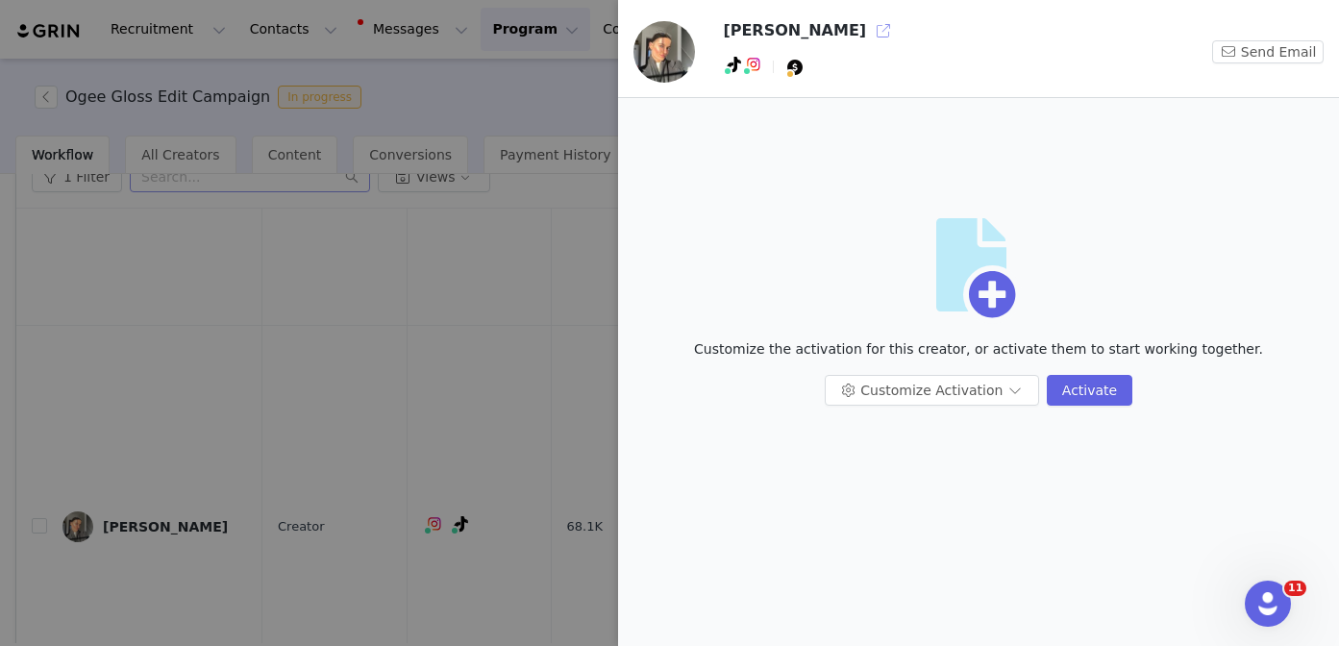
click at [868, 29] on button "button" at bounding box center [883, 30] width 31 height 31
click at [915, 392] on button "Customize Activation" at bounding box center [931, 390] width 214 height 31
click at [903, 427] on li "Edit Available Tasks" at bounding box center [933, 428] width 203 height 31
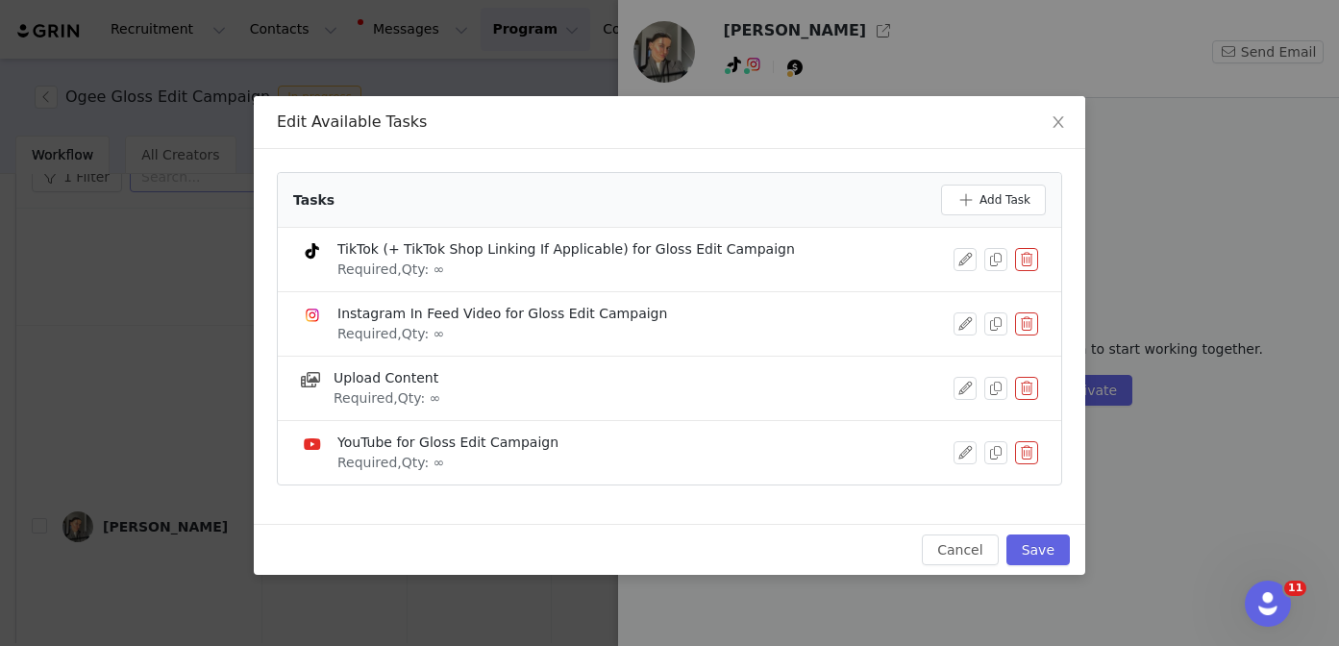
click at [1021, 323] on button "button" at bounding box center [1026, 323] width 23 height 23
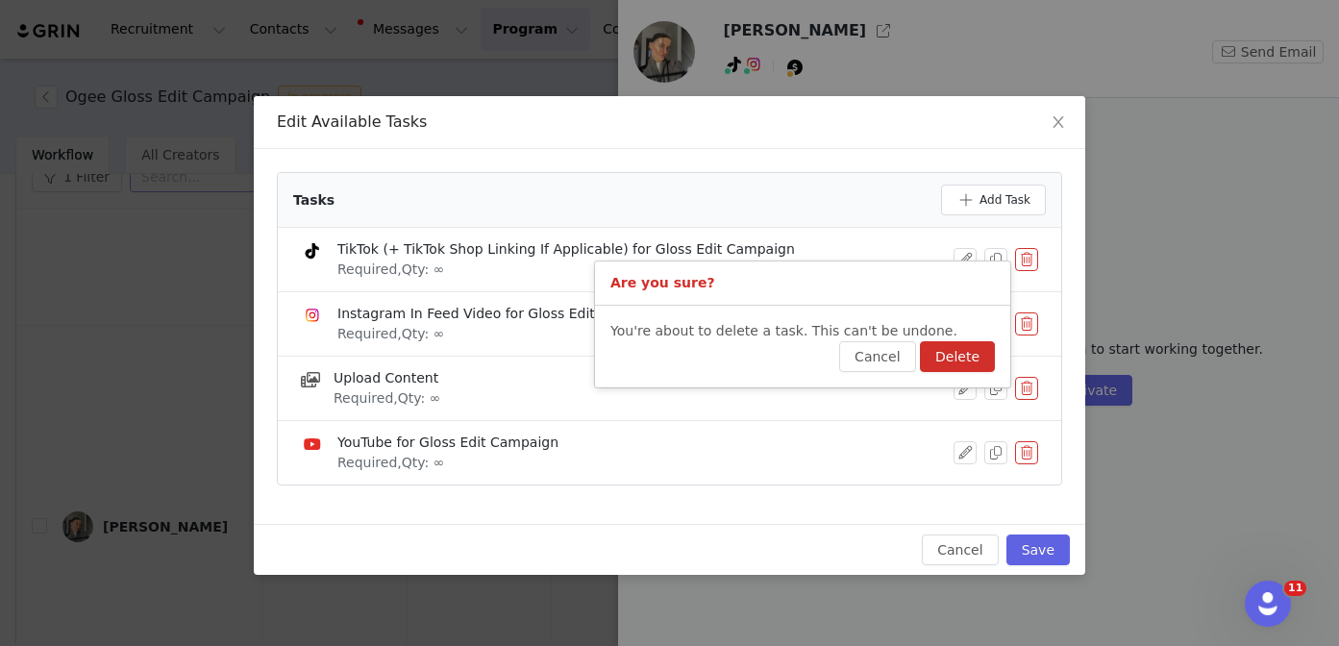
click at [973, 350] on button "Delete" at bounding box center [957, 356] width 75 height 31
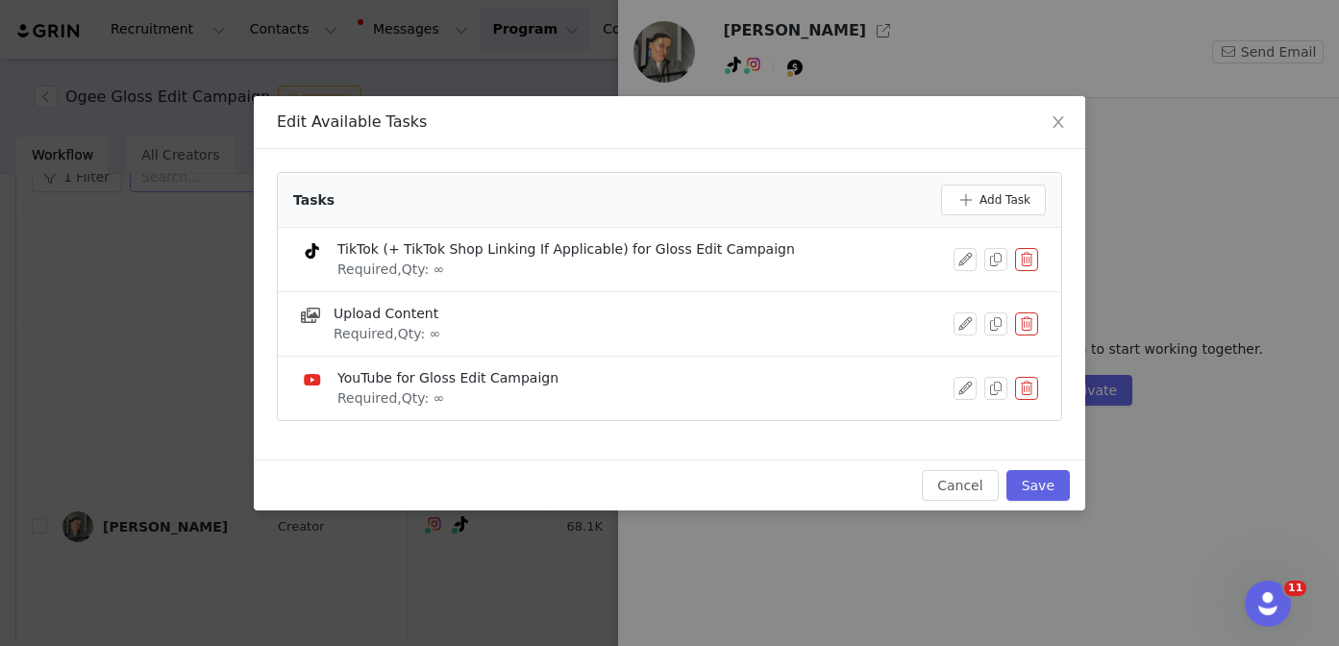
click at [1022, 378] on button "button" at bounding box center [1026, 388] width 23 height 23
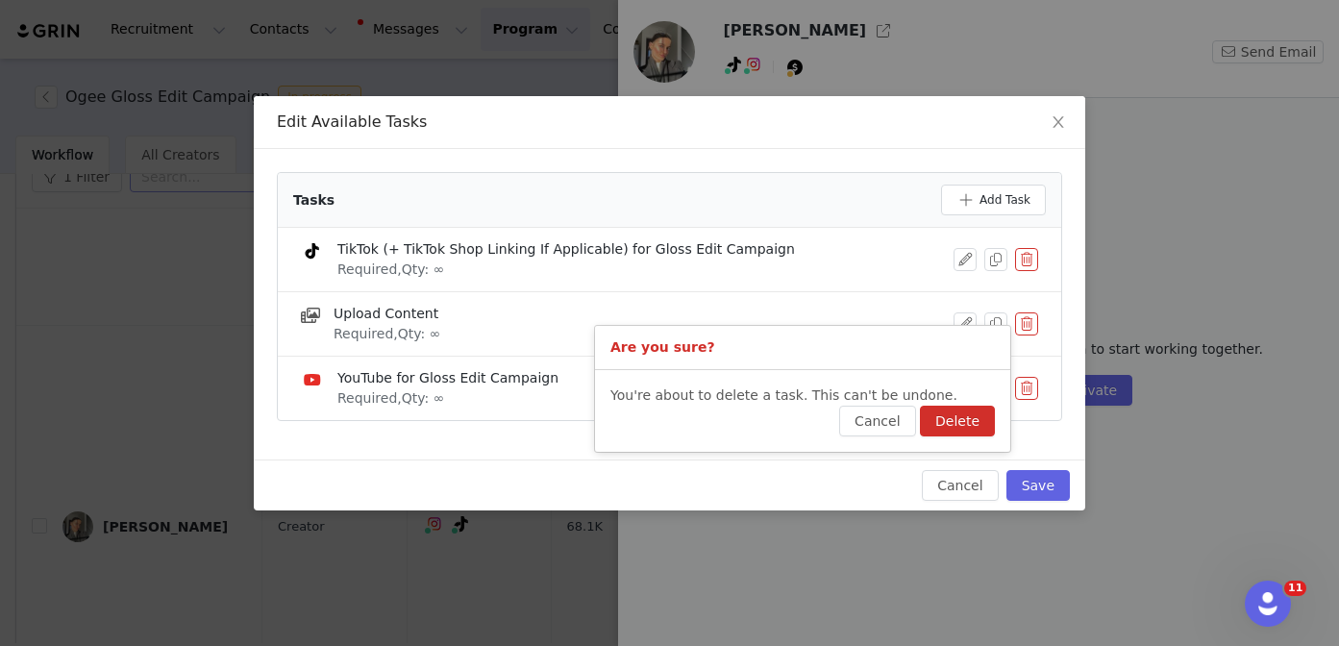
click at [971, 410] on button "Delete" at bounding box center [957, 421] width 75 height 31
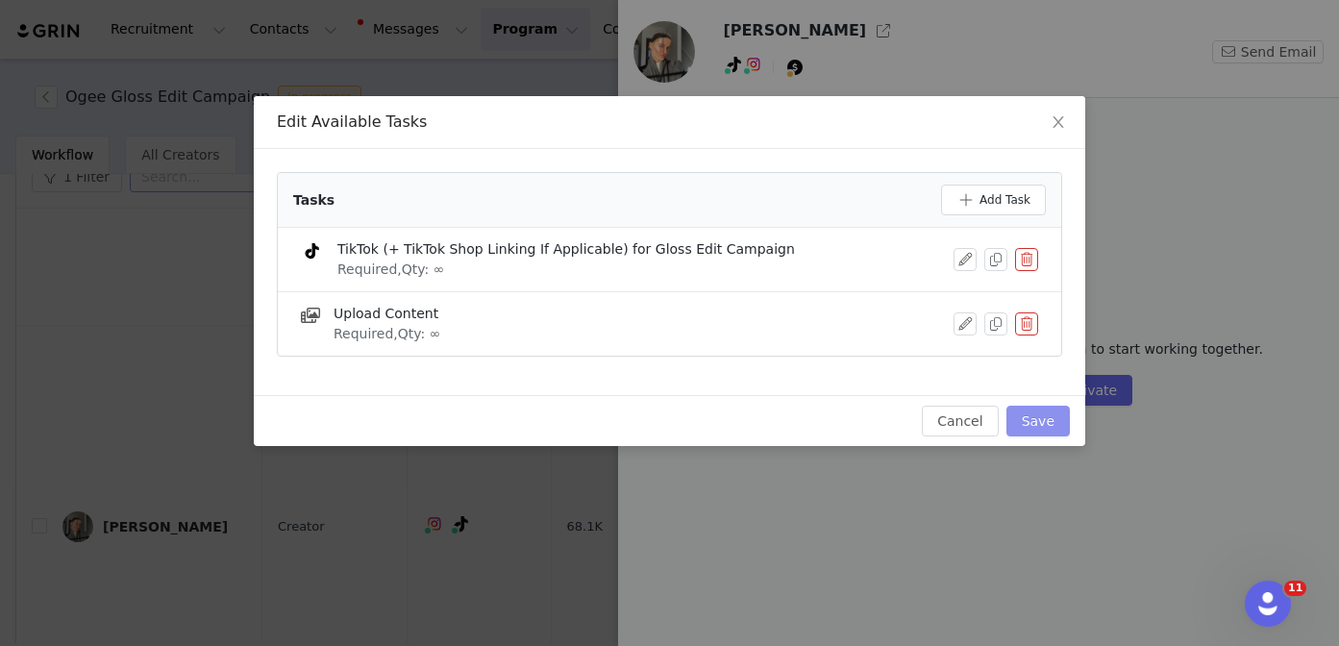
click at [1037, 413] on button "Save" at bounding box center [1037, 421] width 63 height 31
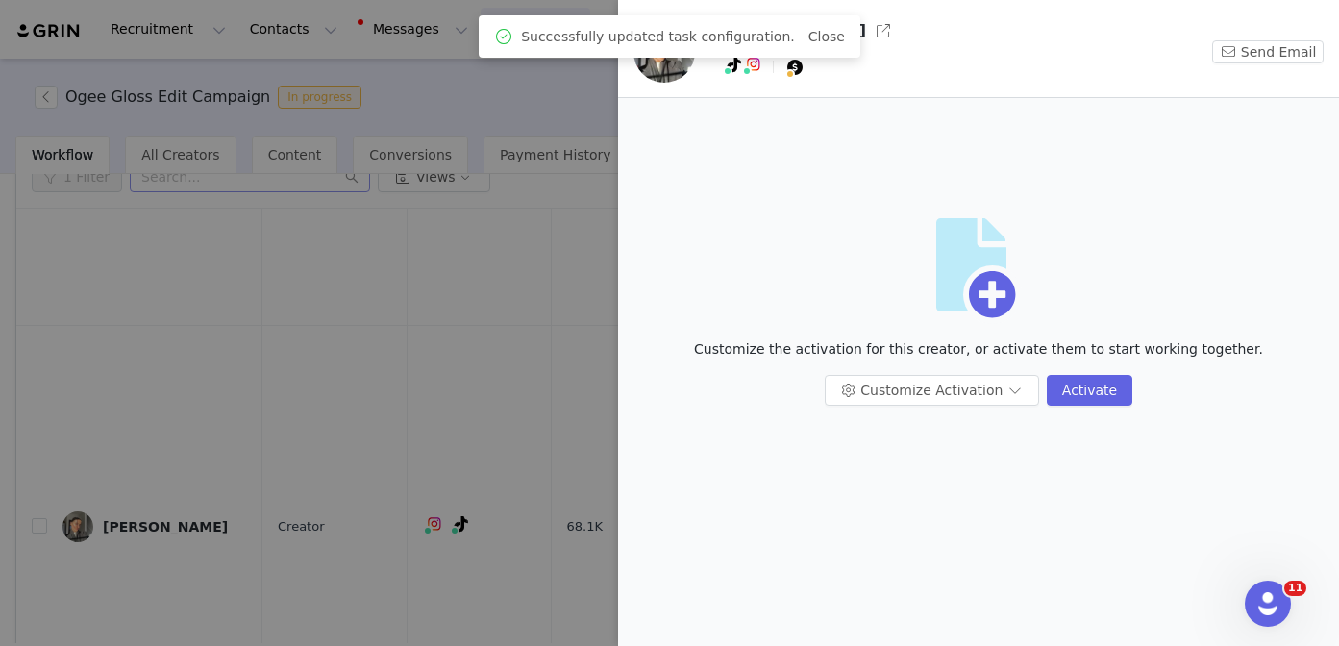
scroll to position [0, 0]
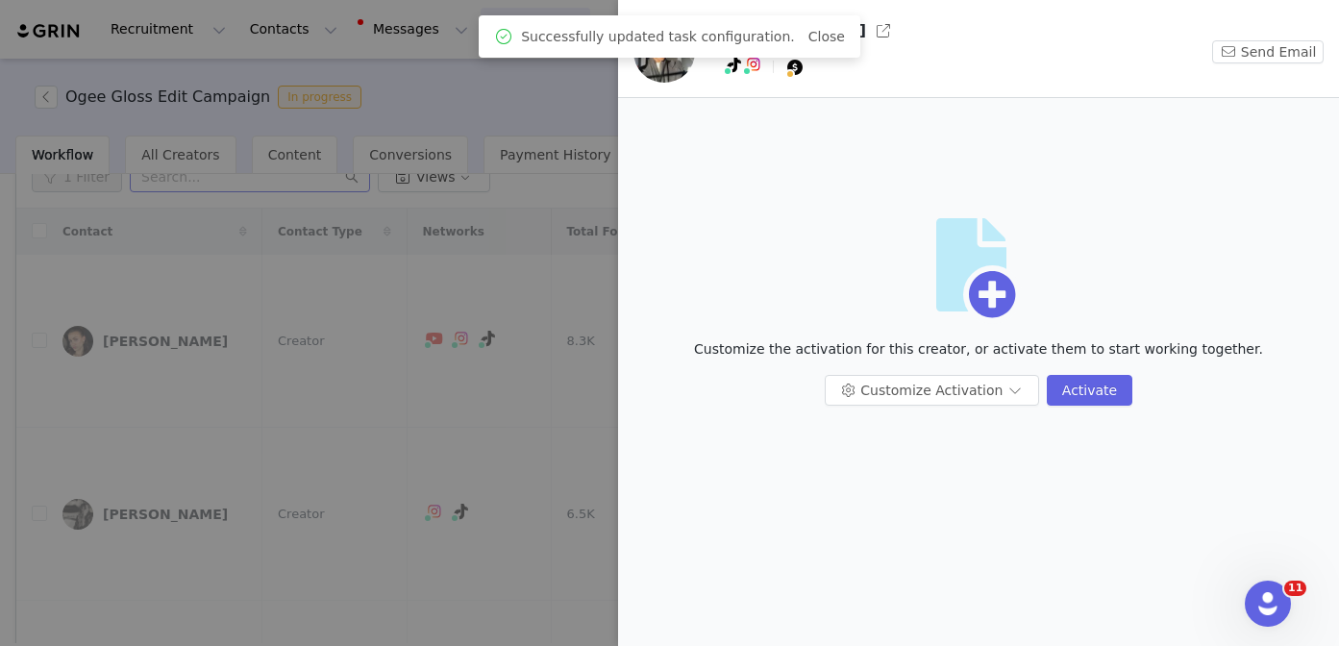
drag, startPoint x: 429, startPoint y: 455, endPoint x: 559, endPoint y: 378, distance: 152.1
click at [429, 455] on div at bounding box center [669, 323] width 1339 height 646
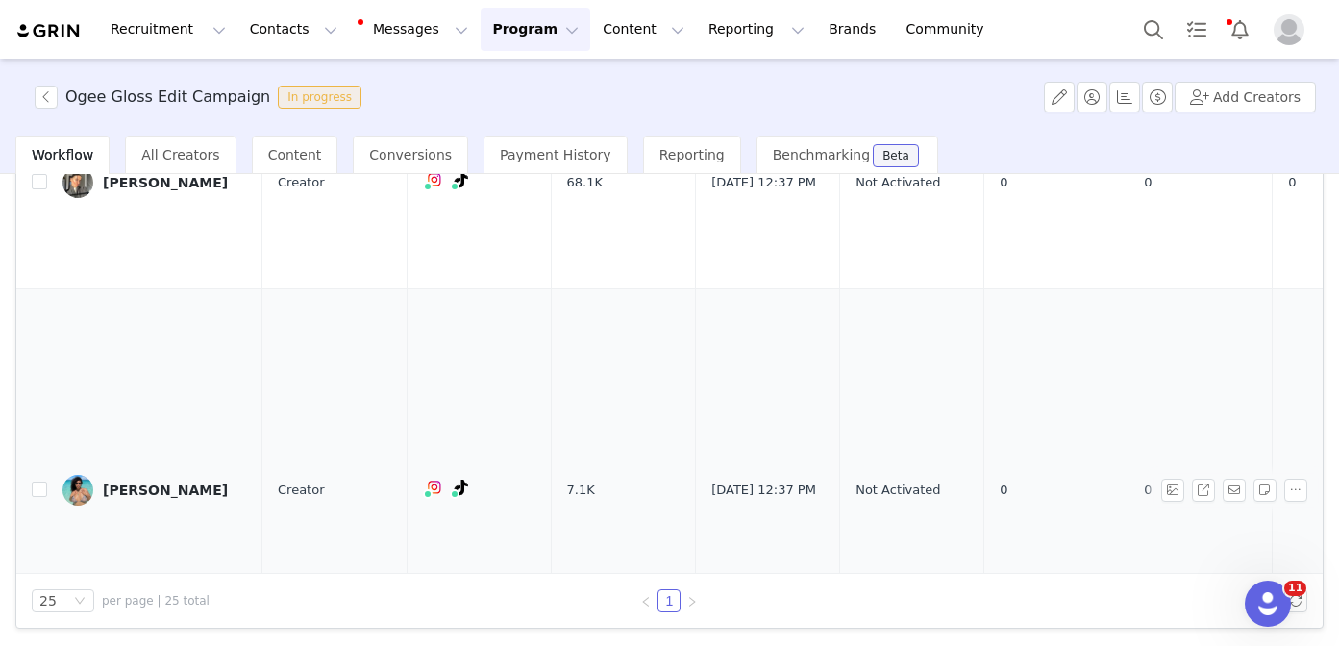
scroll to position [806, 0]
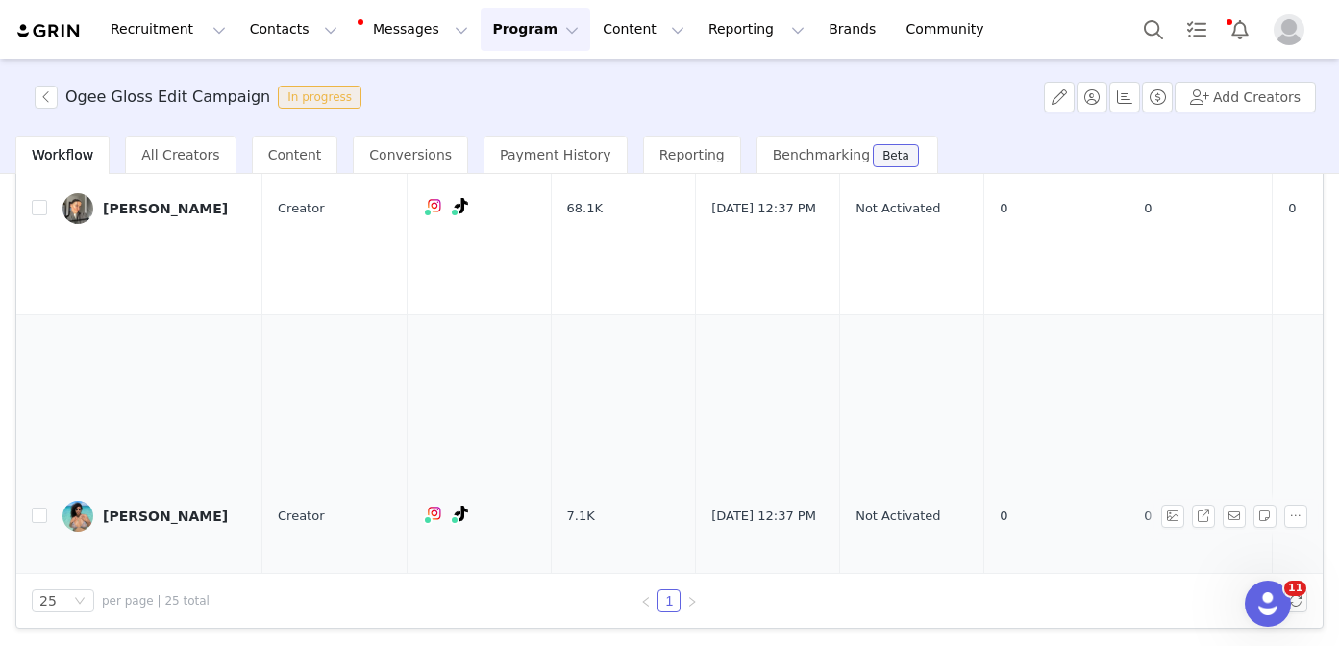
click at [147, 508] on div "Maria Diaz" at bounding box center [165, 515] width 125 height 15
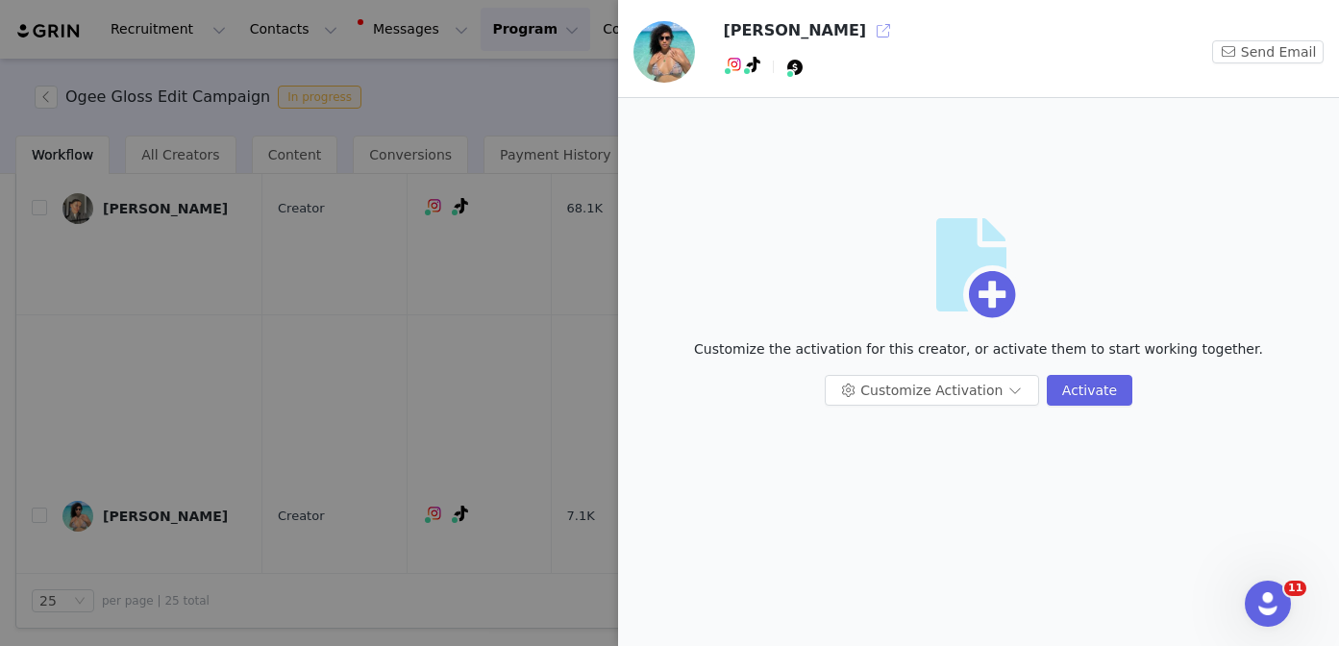
click at [868, 33] on button "button" at bounding box center [883, 30] width 31 height 31
click at [955, 370] on div "Customize the activation for this creator, or activate them to start working to…" at bounding box center [978, 357] width 690 height 36
click at [950, 392] on button "Customize Activation" at bounding box center [931, 390] width 214 height 31
click at [930, 432] on li "Edit Available Tasks" at bounding box center [933, 428] width 203 height 31
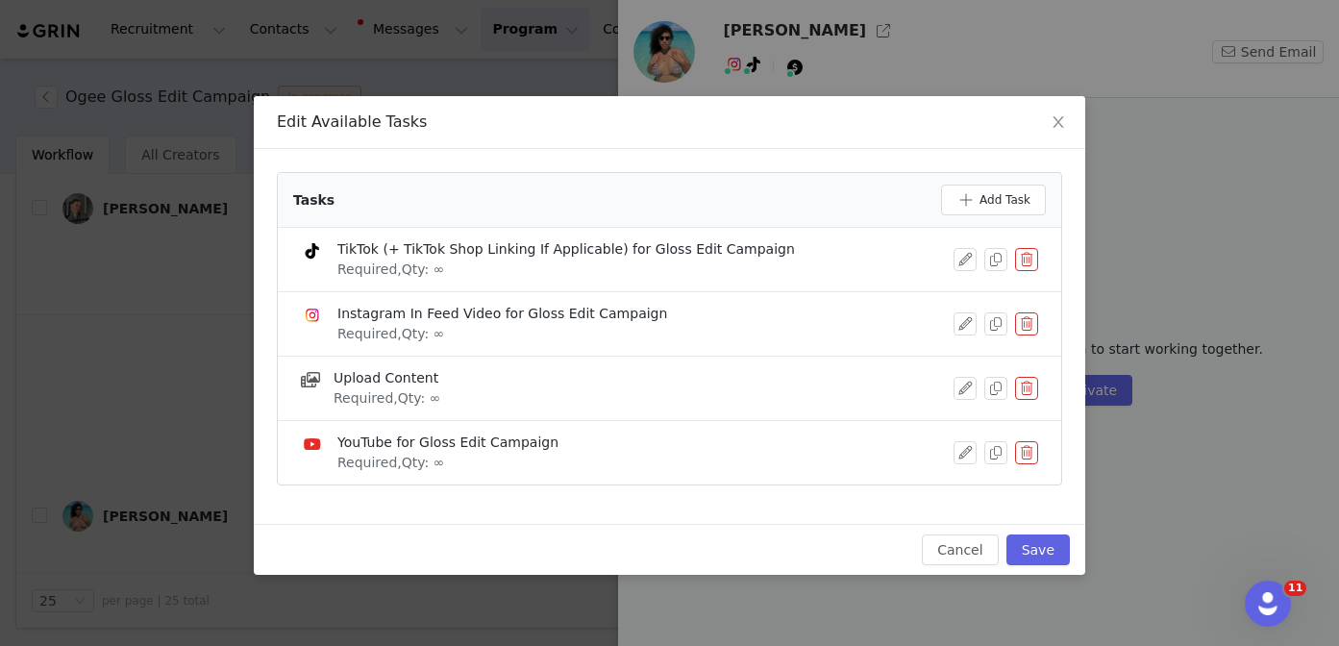
click at [1027, 258] on button "button" at bounding box center [1026, 259] width 23 height 23
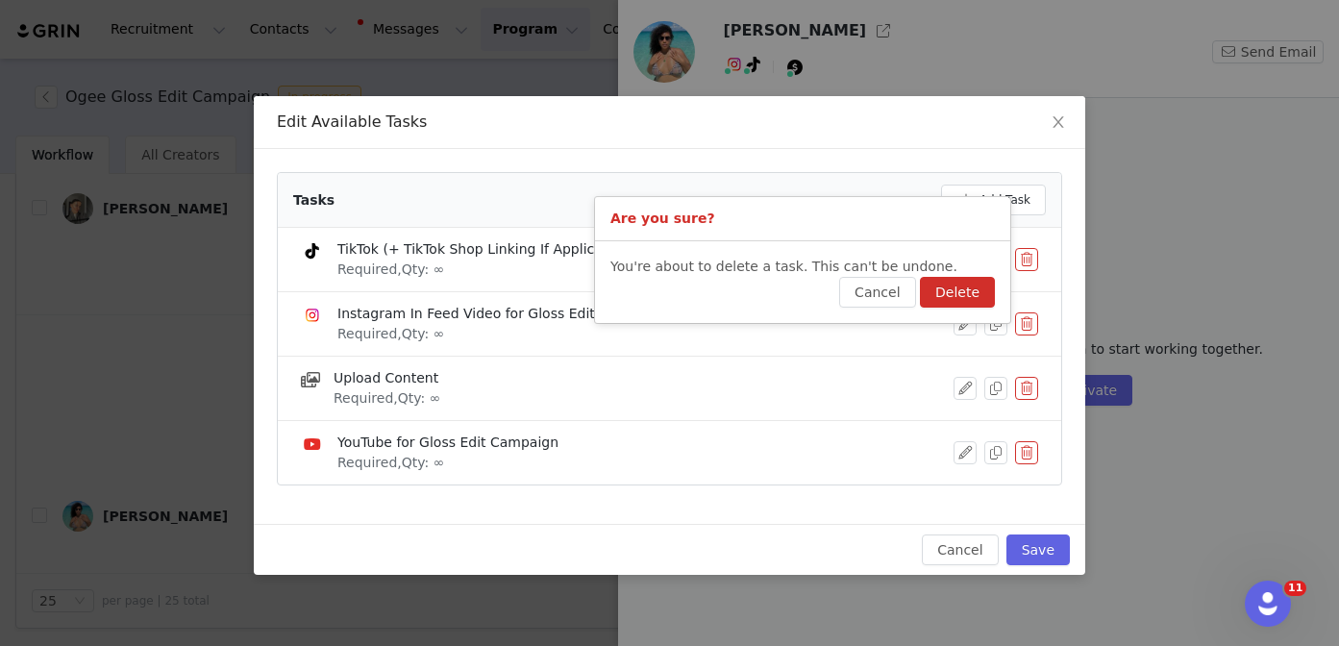
click at [984, 287] on button "Delete" at bounding box center [957, 292] width 75 height 31
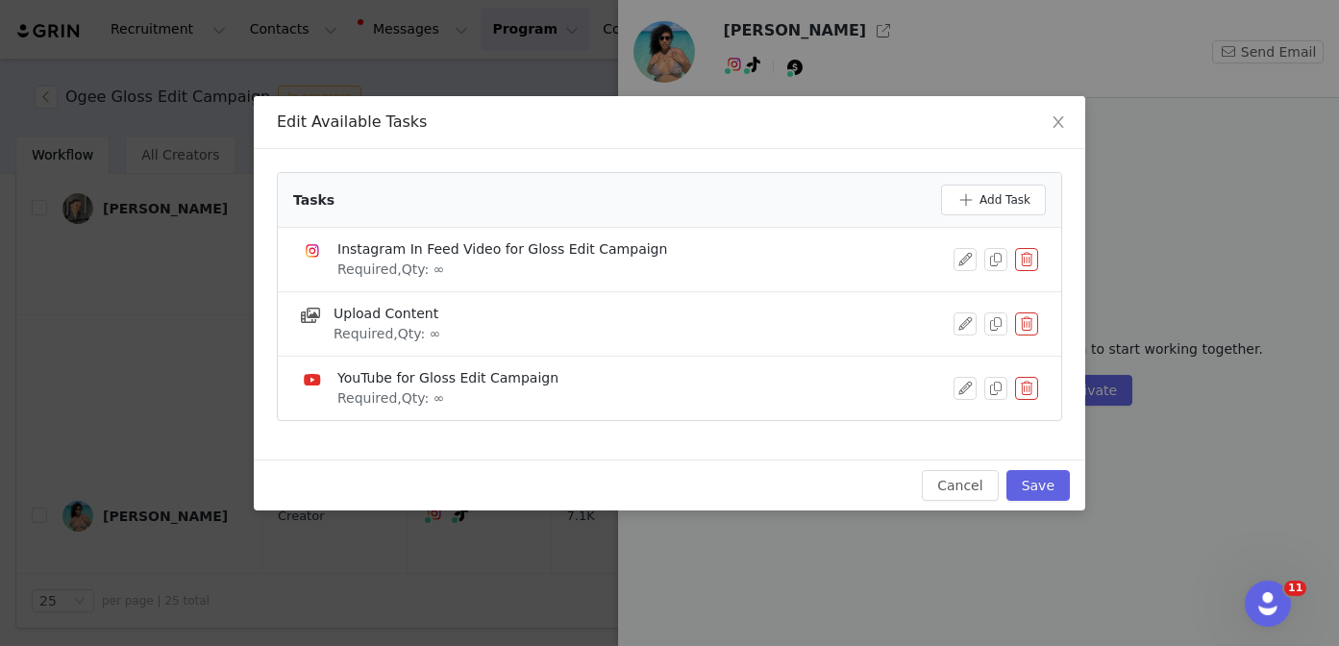
click at [1033, 377] on button "button" at bounding box center [1026, 388] width 23 height 23
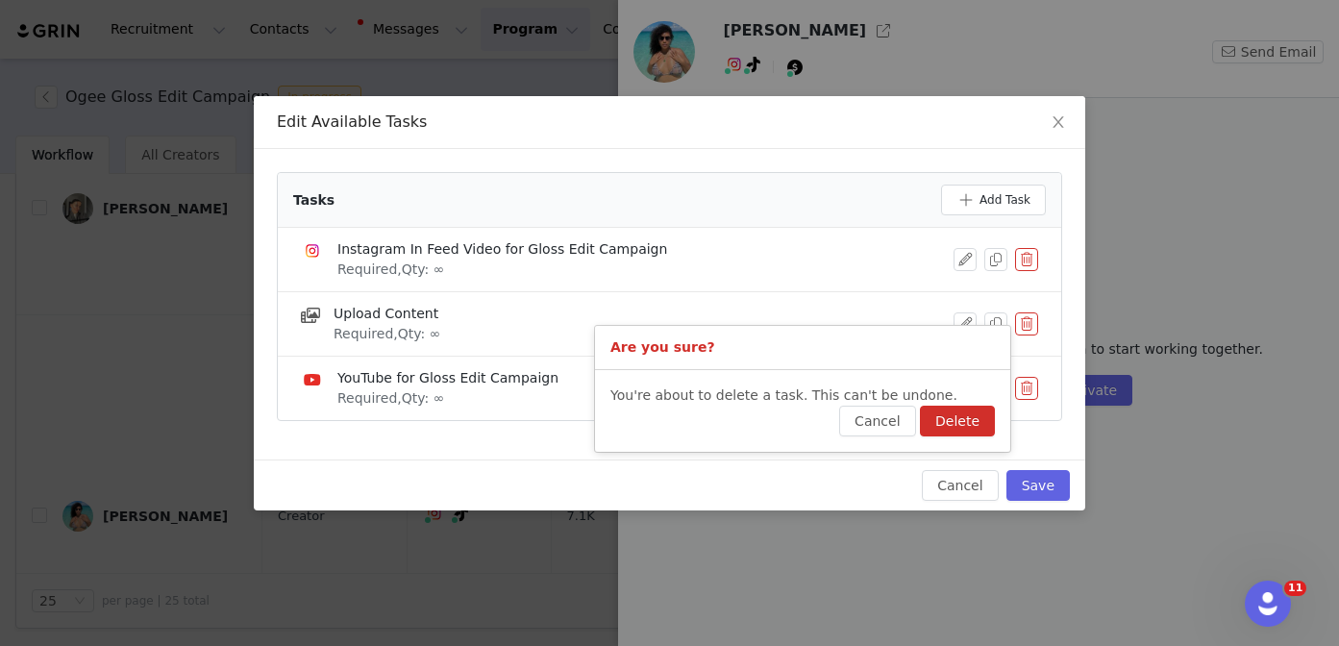
click at [980, 413] on button "Delete" at bounding box center [957, 421] width 75 height 31
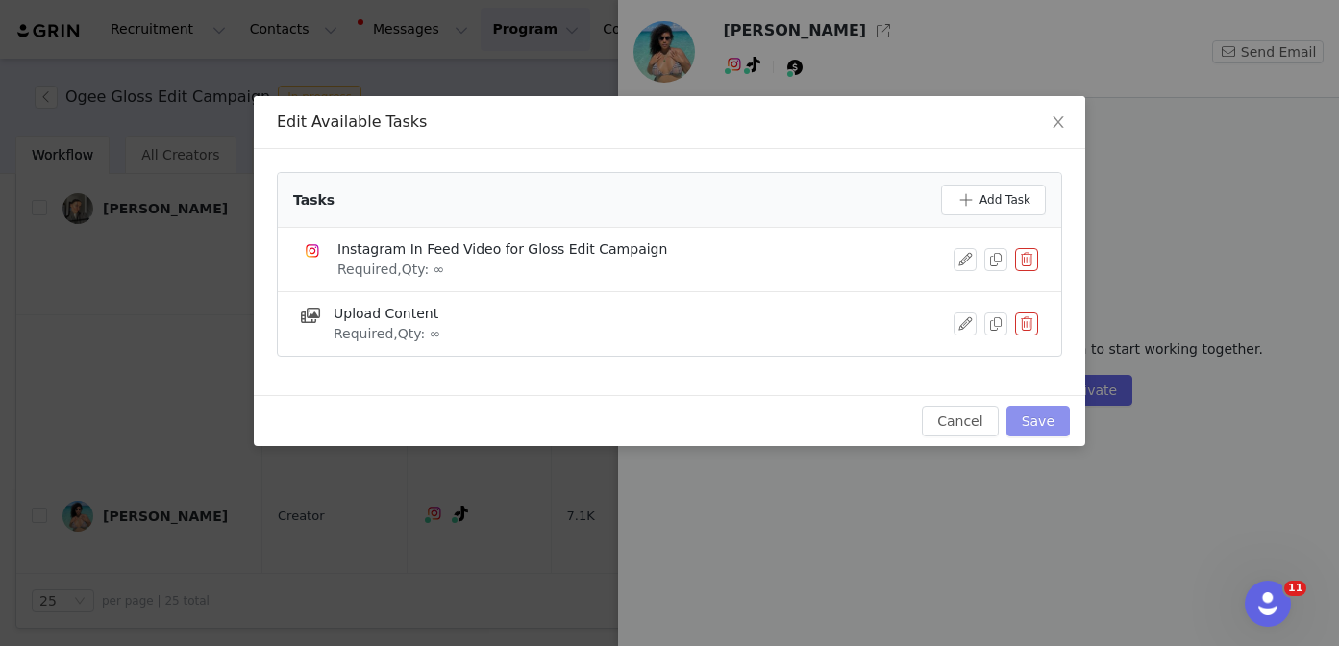
click at [1044, 413] on button "Save" at bounding box center [1037, 421] width 63 height 31
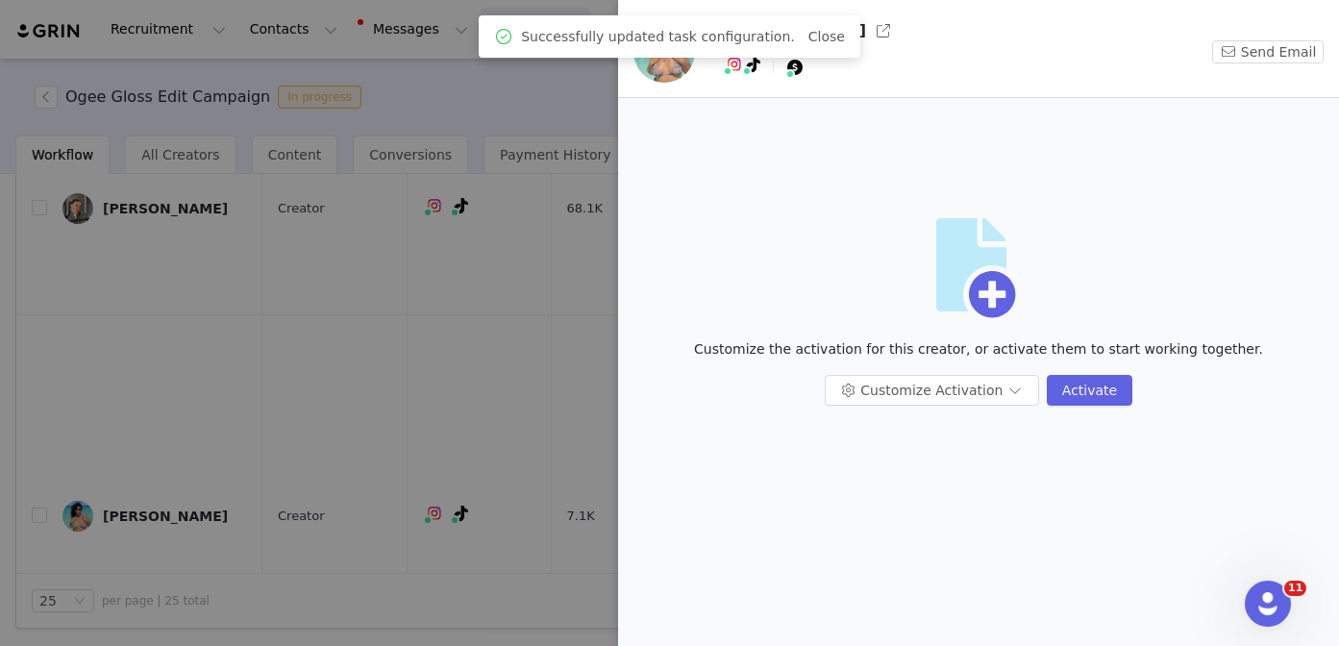
scroll to position [0, 0]
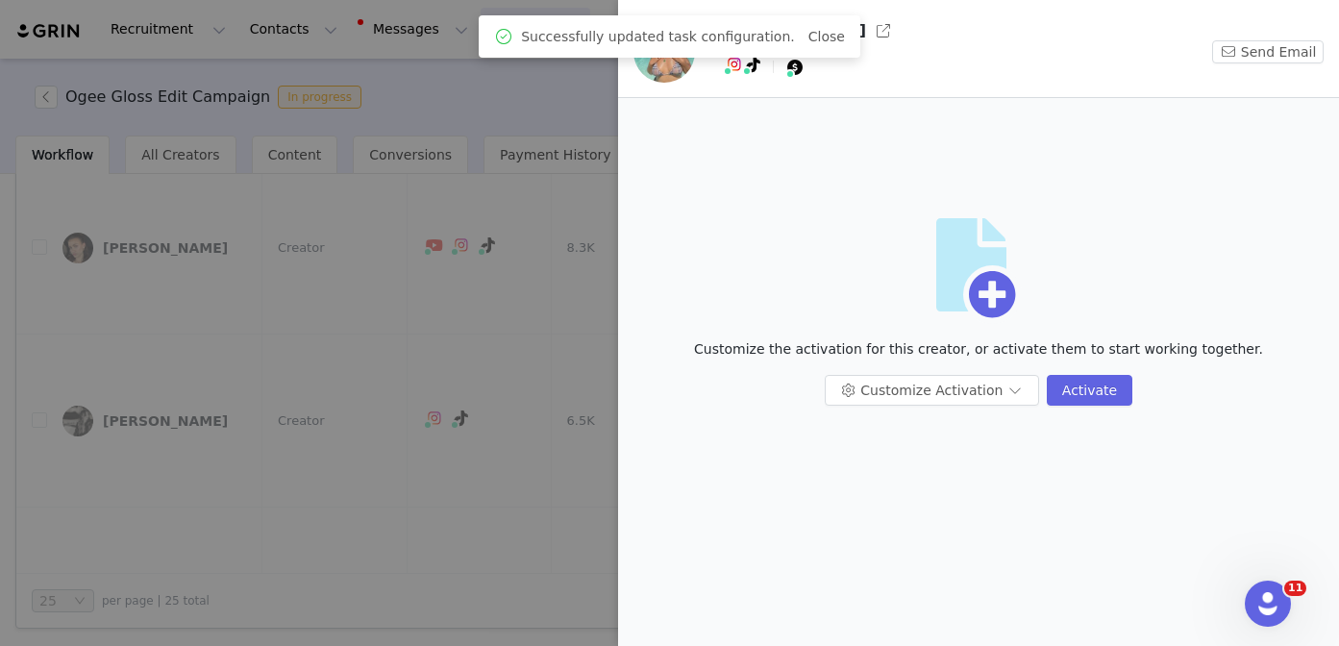
click at [394, 489] on div at bounding box center [669, 323] width 1339 height 646
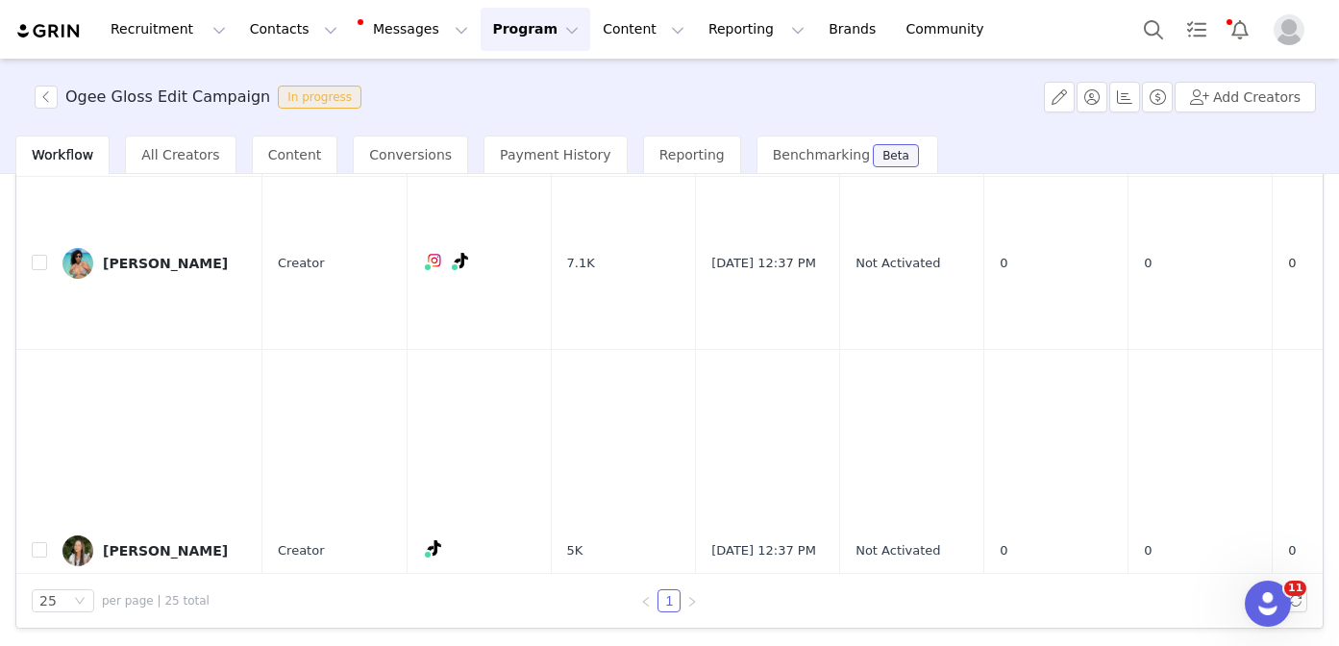
scroll to position [959, 0]
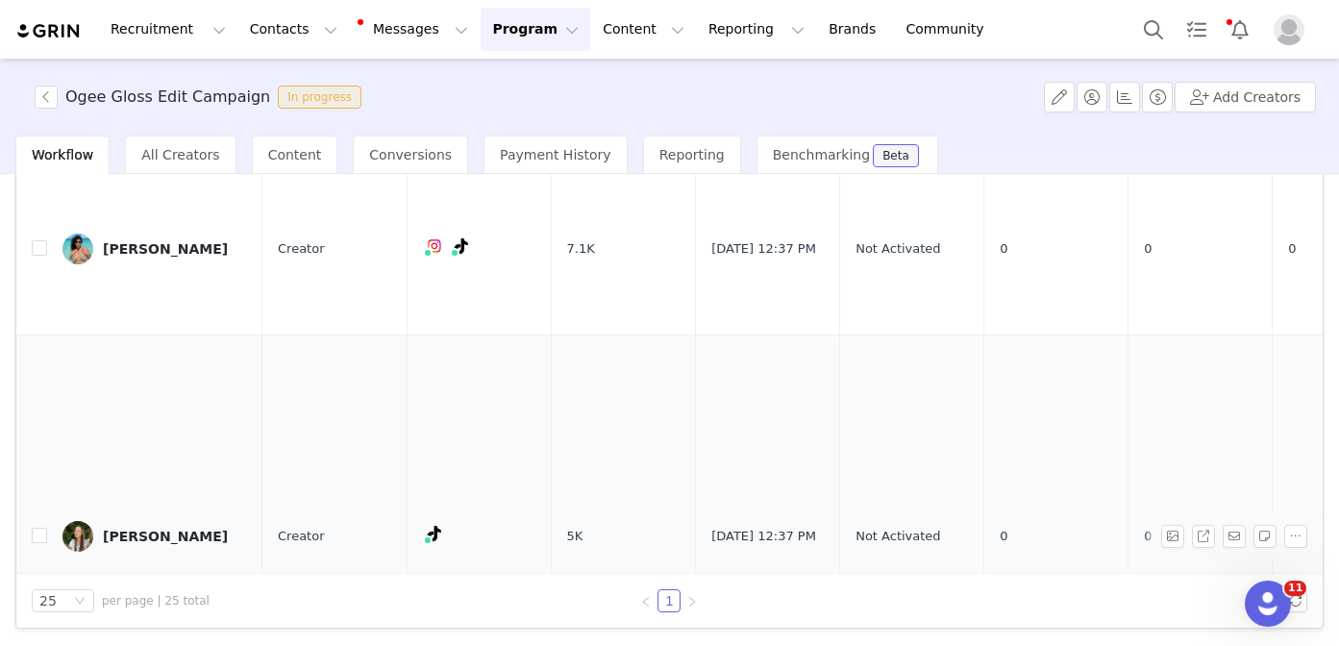
click at [172, 529] on div "Ella Yovzhiy" at bounding box center [165, 536] width 125 height 15
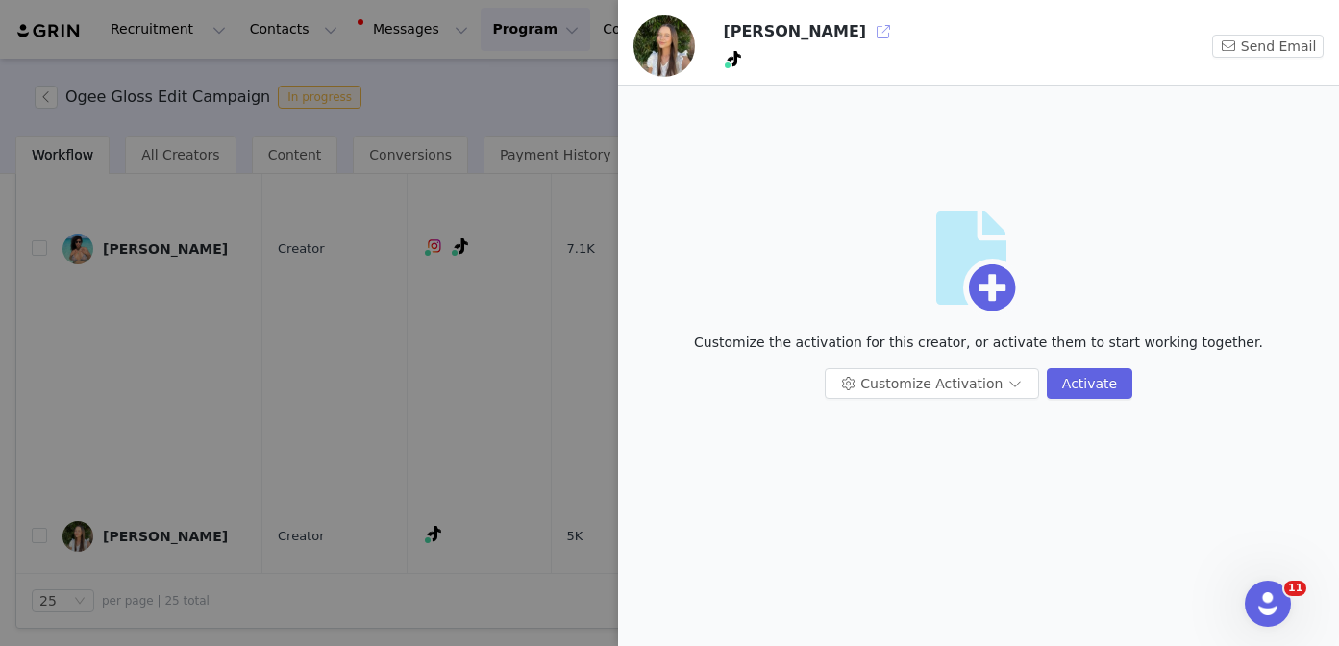
click at [868, 31] on button "button" at bounding box center [883, 31] width 31 height 31
click at [896, 384] on button "Customize Activation" at bounding box center [931, 383] width 214 height 31
click at [900, 420] on li "Edit Available Tasks" at bounding box center [933, 421] width 203 height 31
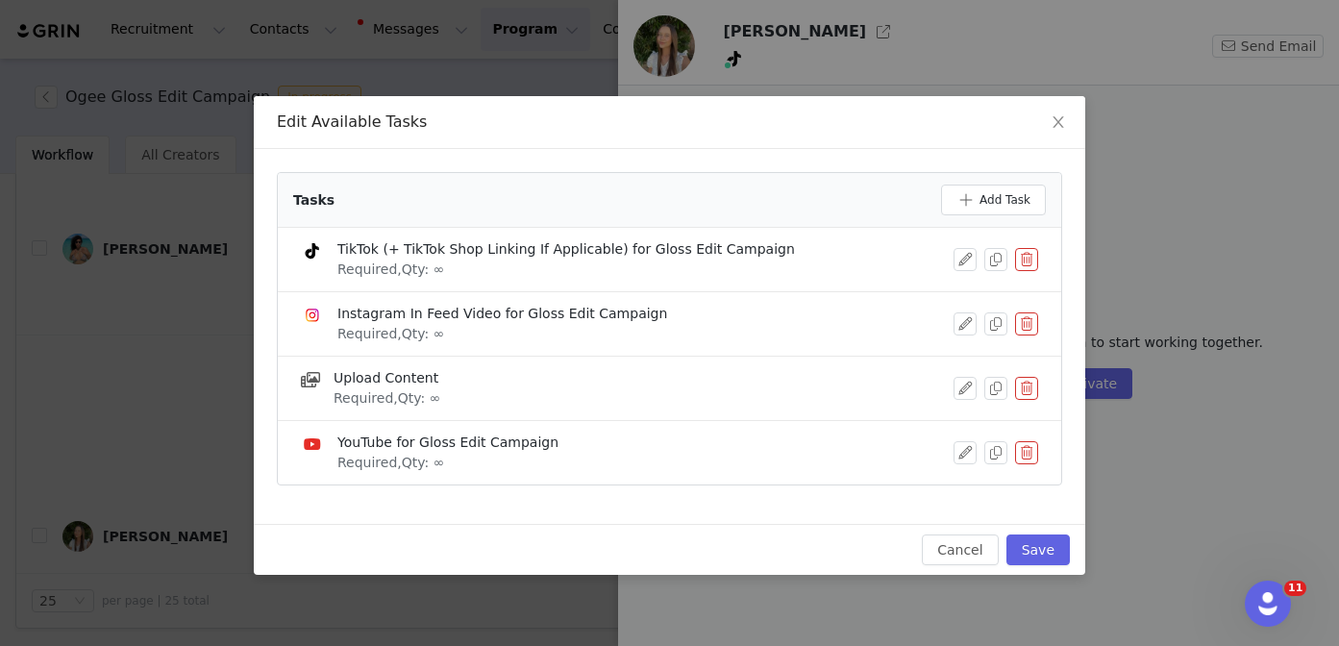
click at [1021, 325] on button "button" at bounding box center [1026, 323] width 23 height 23
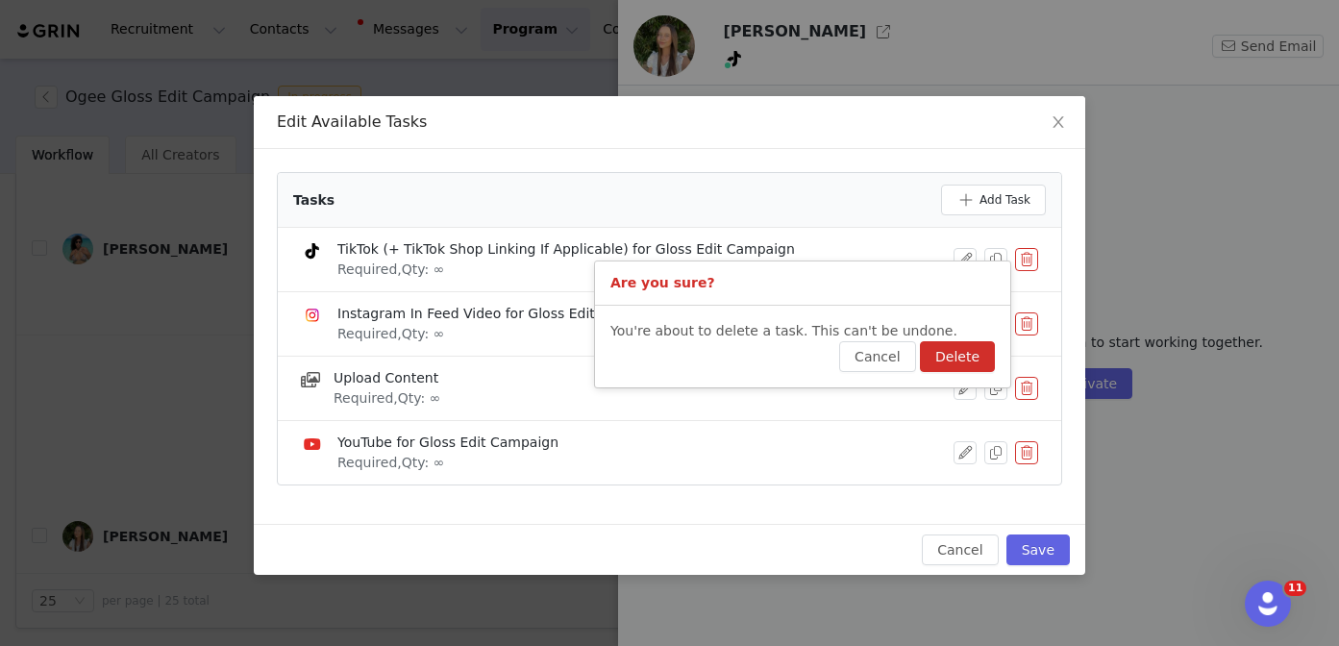
click at [970, 361] on button "Delete" at bounding box center [957, 356] width 75 height 31
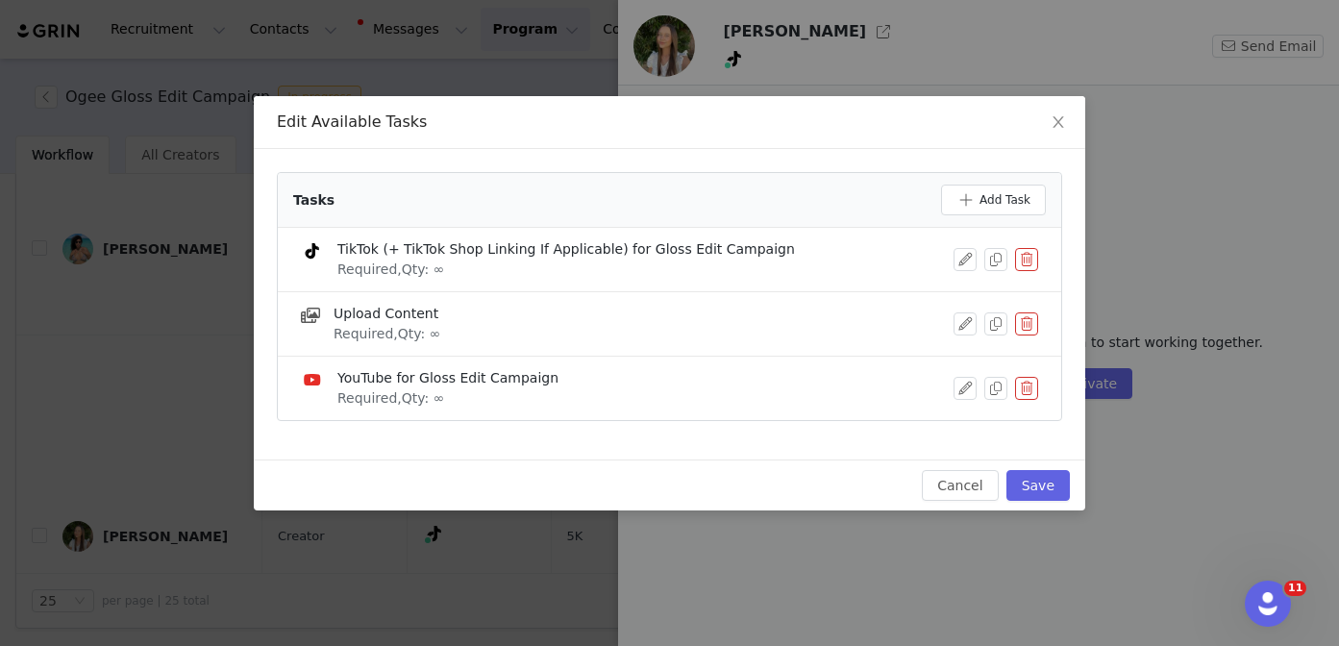
click at [1035, 381] on button "button" at bounding box center [1026, 388] width 23 height 23
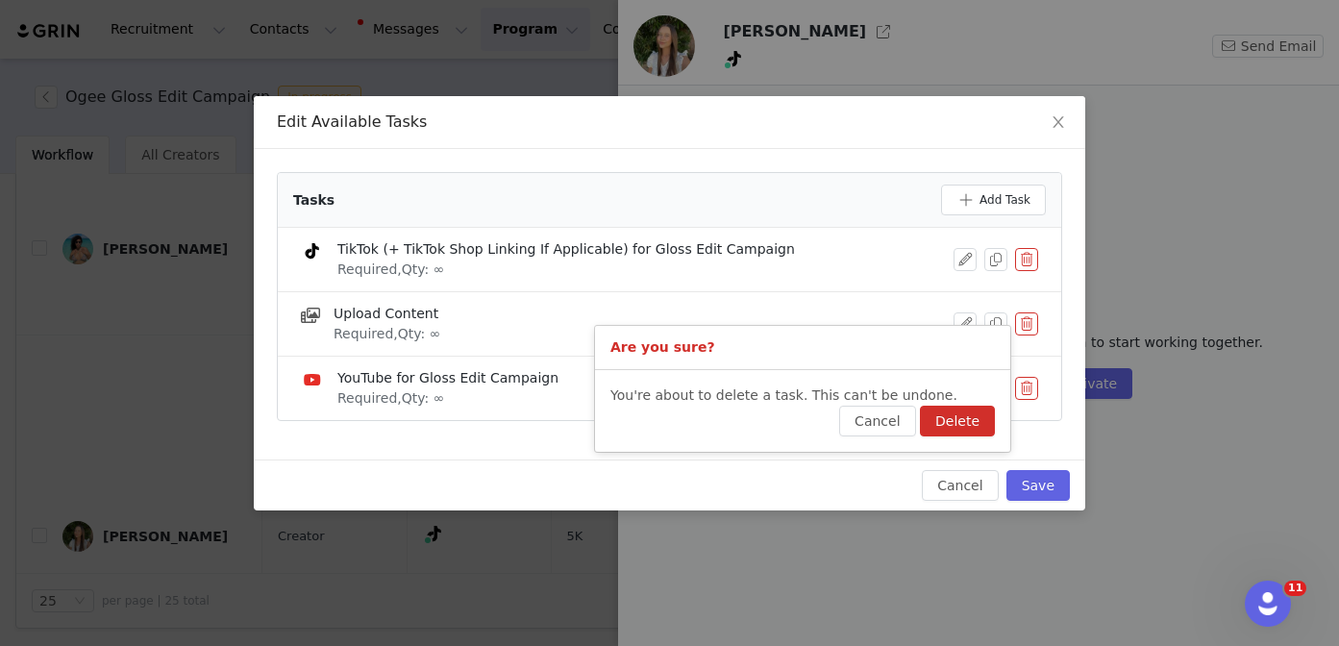
click at [981, 418] on button "Delete" at bounding box center [957, 421] width 75 height 31
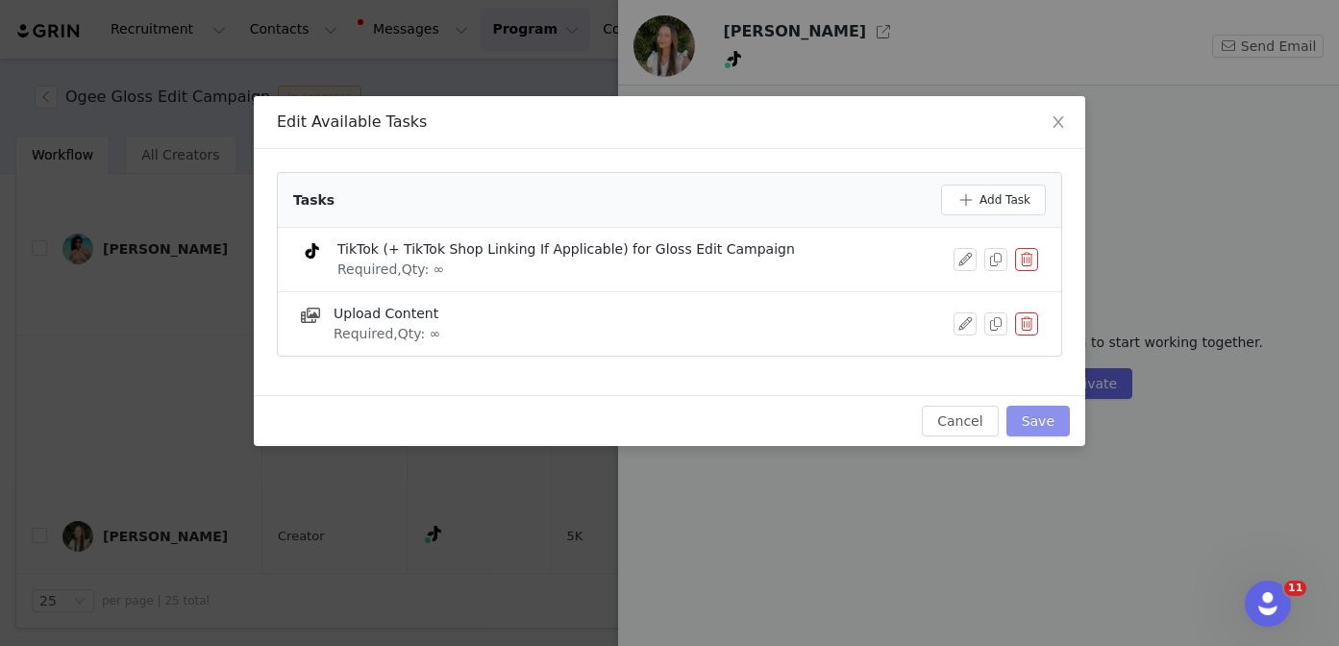
click at [1041, 426] on button "Save" at bounding box center [1037, 421] width 63 height 31
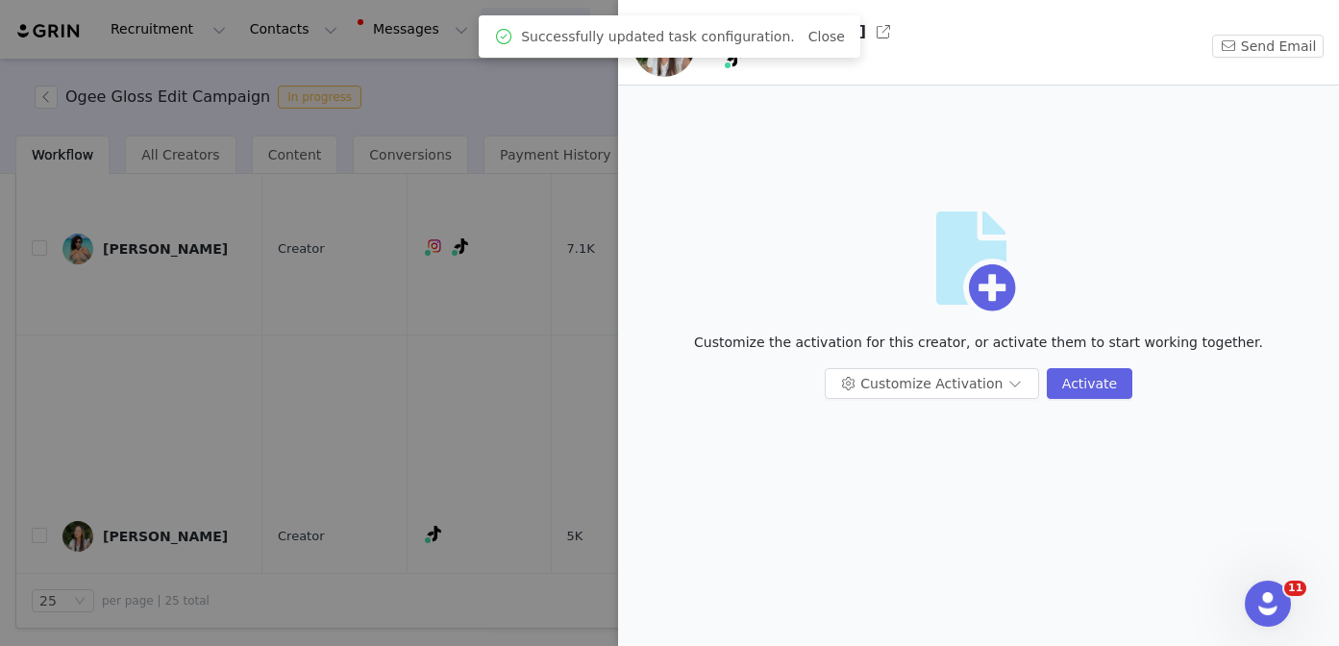
scroll to position [0, 0]
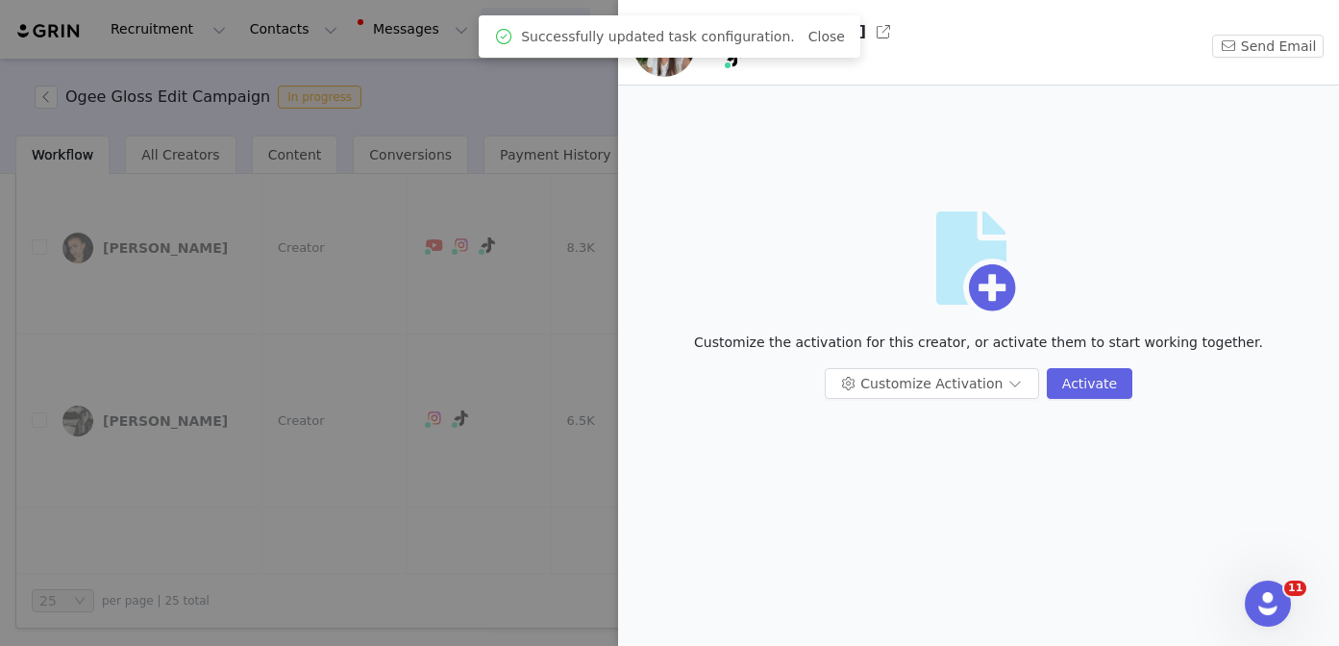
click at [435, 428] on div at bounding box center [669, 323] width 1339 height 646
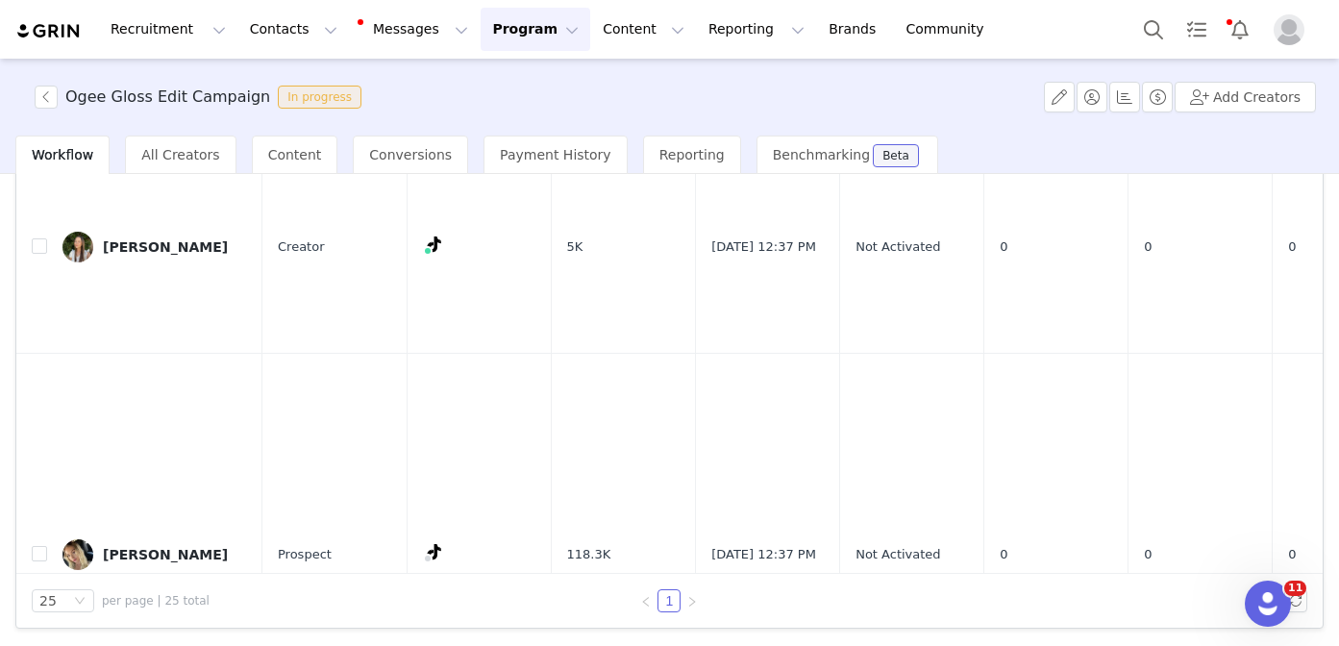
scroll to position [1147, 0]
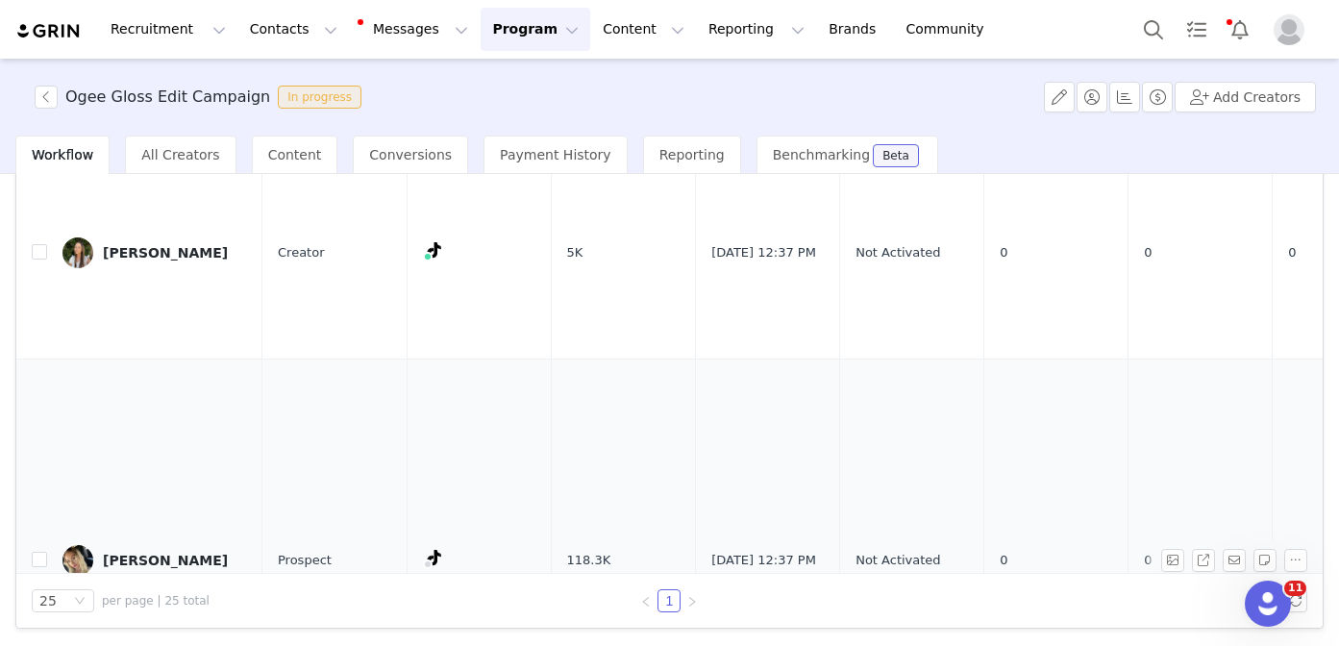
click at [135, 553] on div "Hallie" at bounding box center [165, 560] width 125 height 15
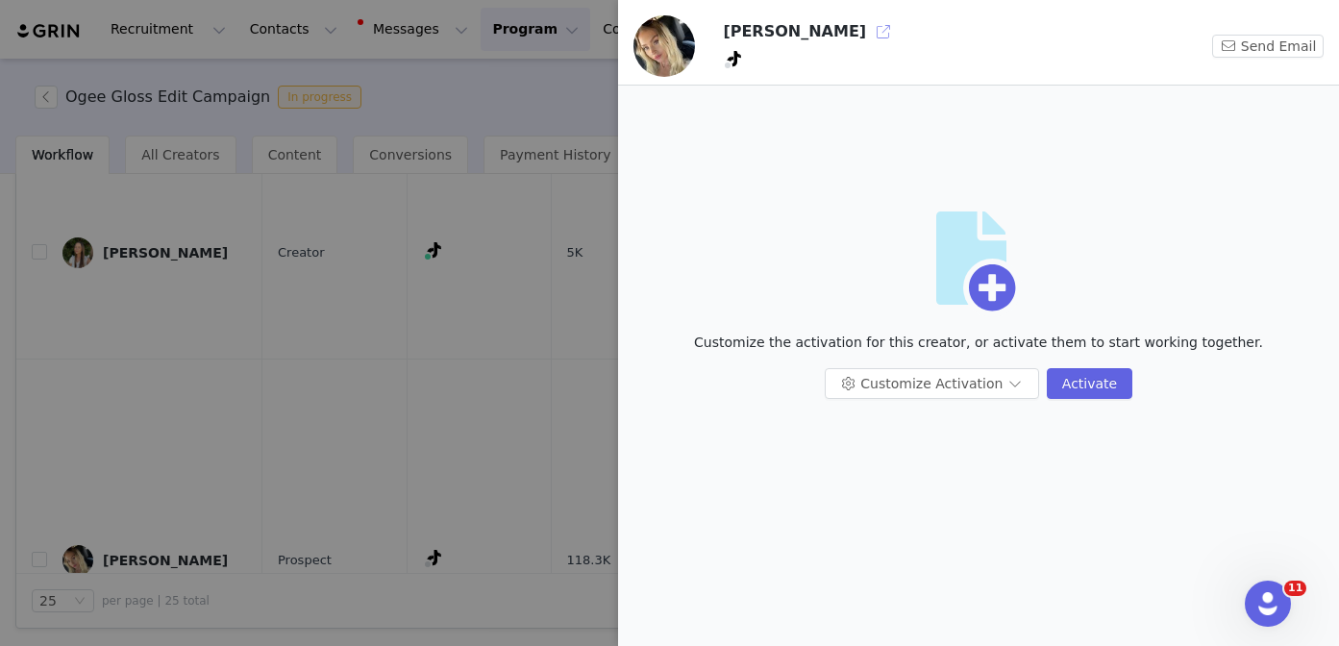
click at [868, 28] on button "button" at bounding box center [883, 31] width 31 height 31
click at [878, 399] on div "Customize Activation Activate" at bounding box center [978, 391] width 698 height 46
click at [878, 391] on button "Customize Activation" at bounding box center [931, 383] width 214 height 31
click at [879, 412] on li "Edit Available Tasks" at bounding box center [933, 421] width 203 height 31
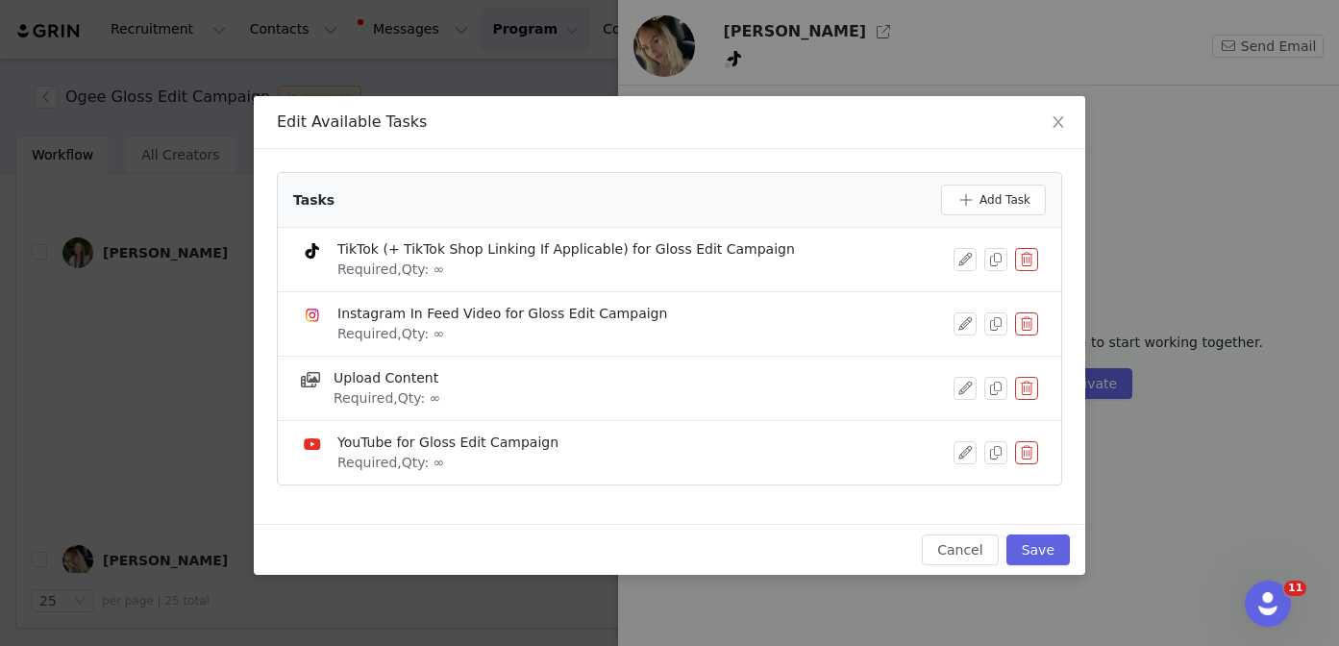
click at [1031, 322] on button "button" at bounding box center [1026, 323] width 23 height 23
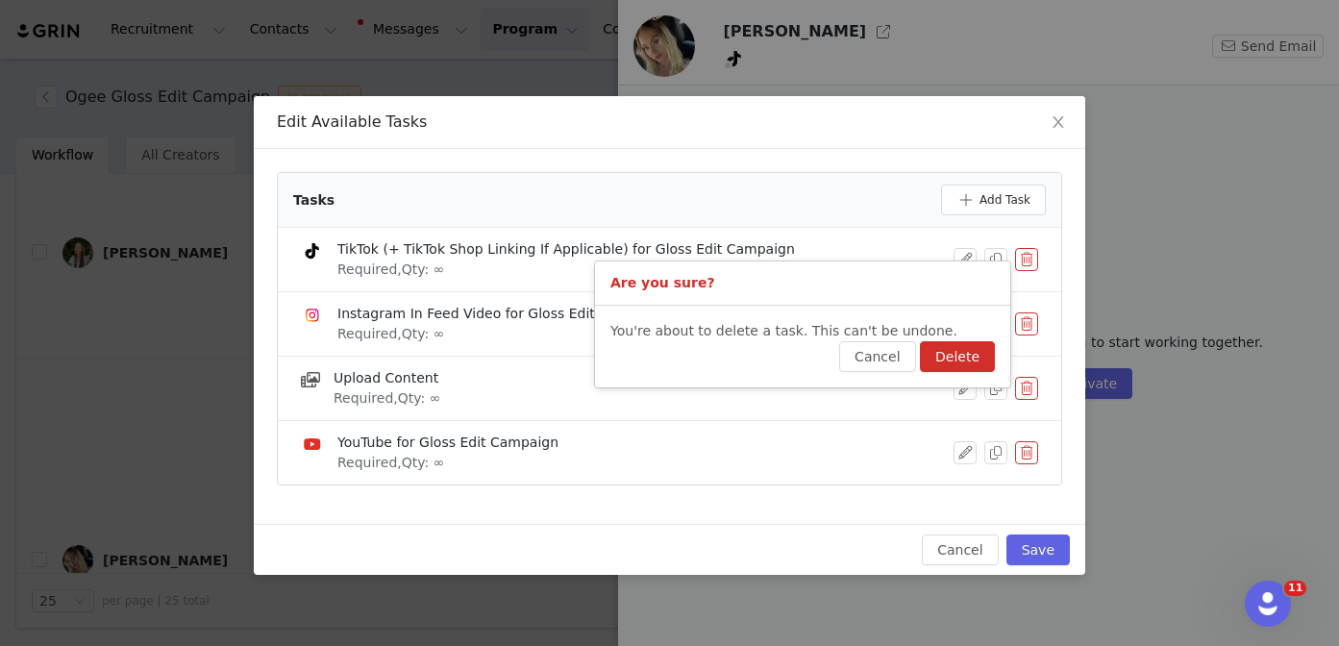
click at [965, 356] on button "Delete" at bounding box center [957, 356] width 75 height 31
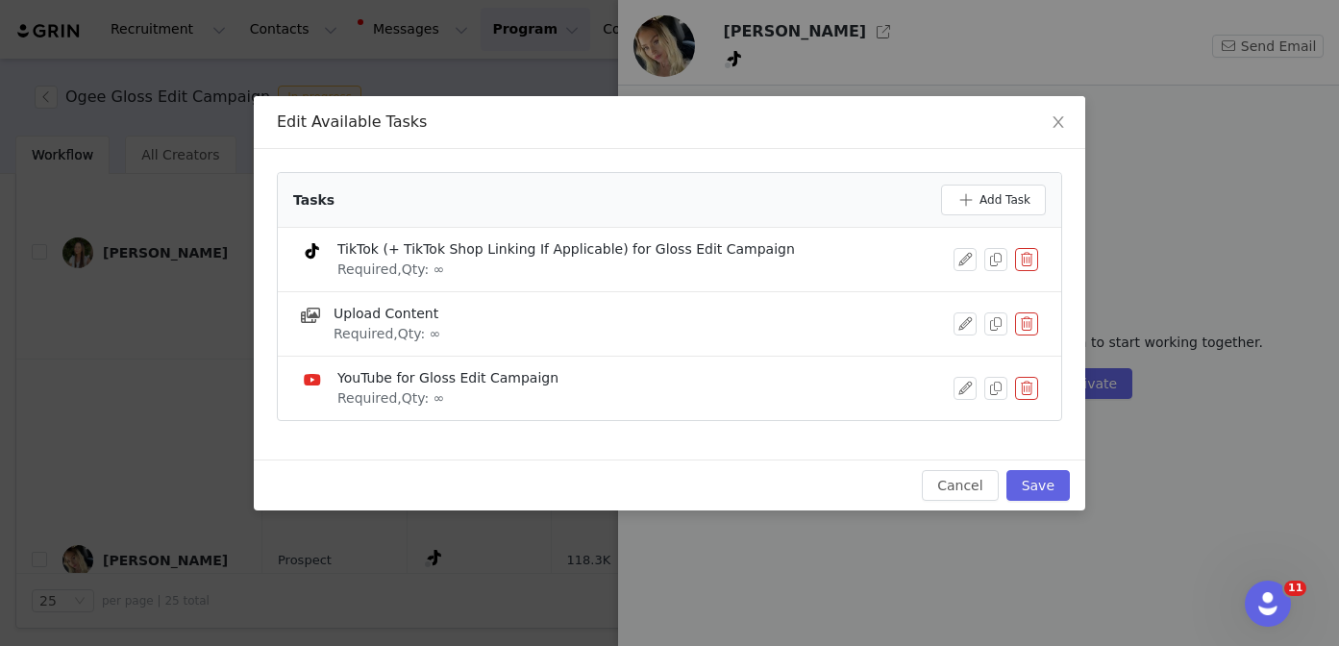
click at [1021, 379] on button "button" at bounding box center [1026, 388] width 23 height 23
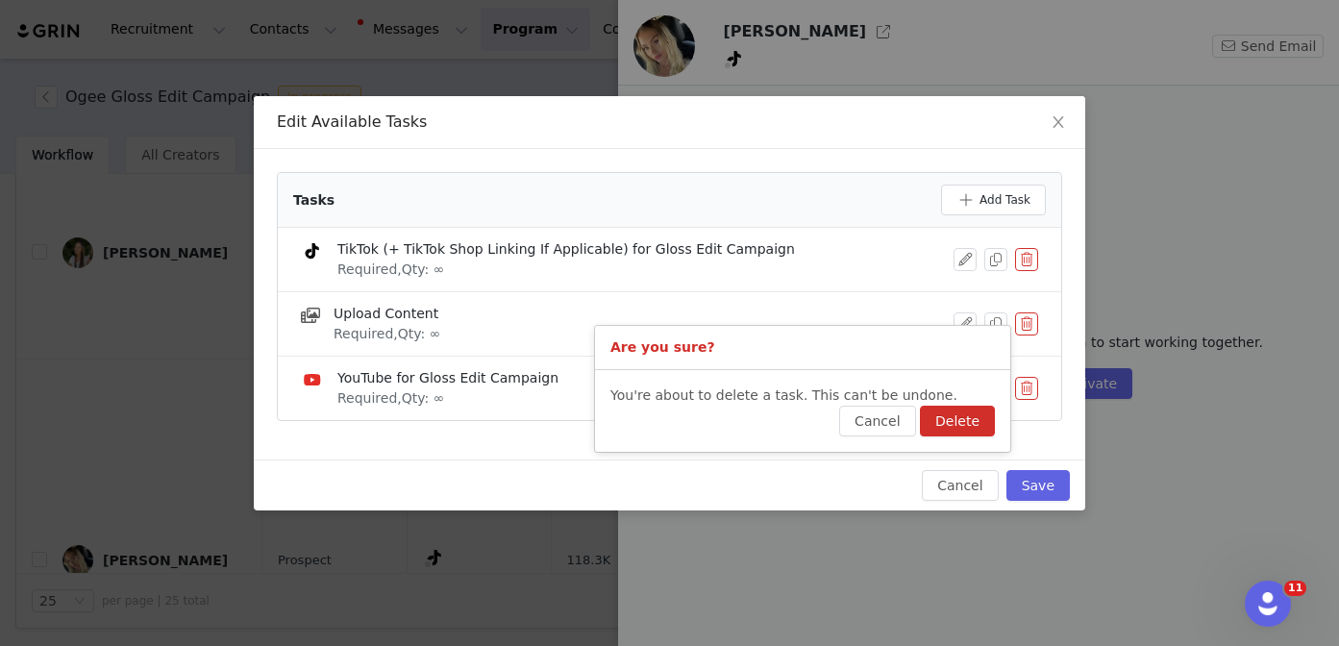
click at [985, 399] on p "You're about to delete a task. This can't be undone." at bounding box center [802, 395] width 384 height 20
click at [964, 411] on button "Delete" at bounding box center [957, 421] width 75 height 31
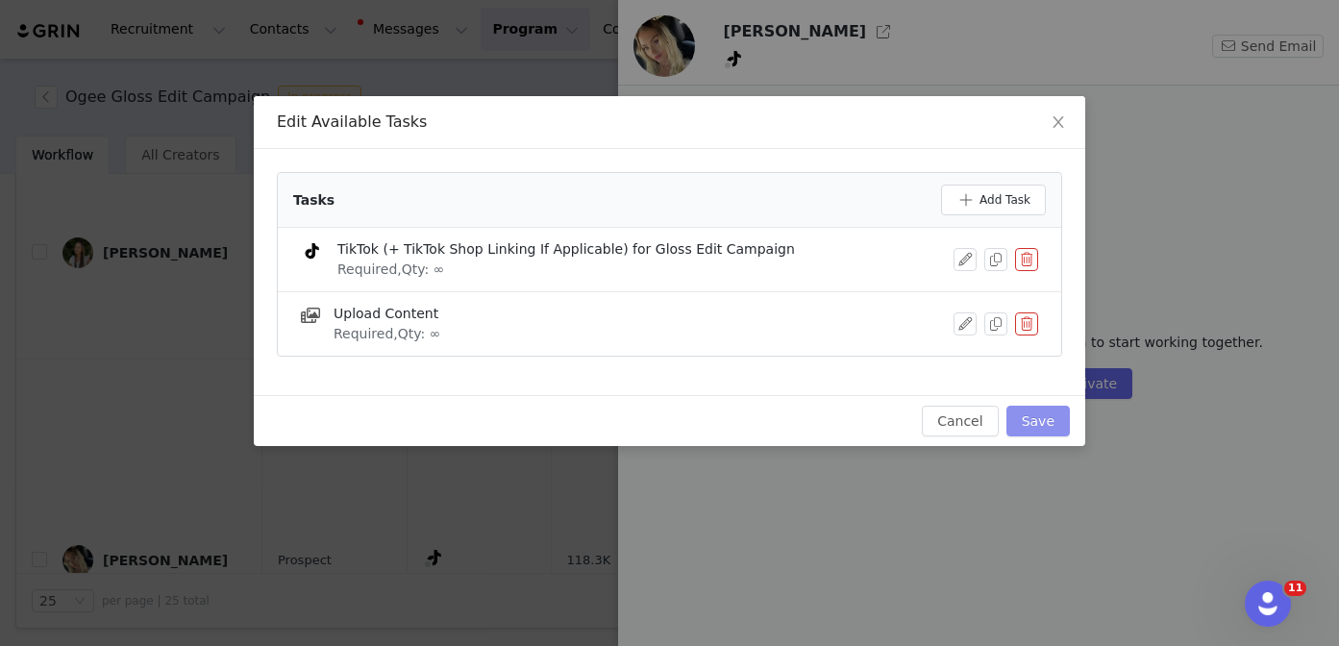
click at [1039, 409] on button "Save" at bounding box center [1037, 421] width 63 height 31
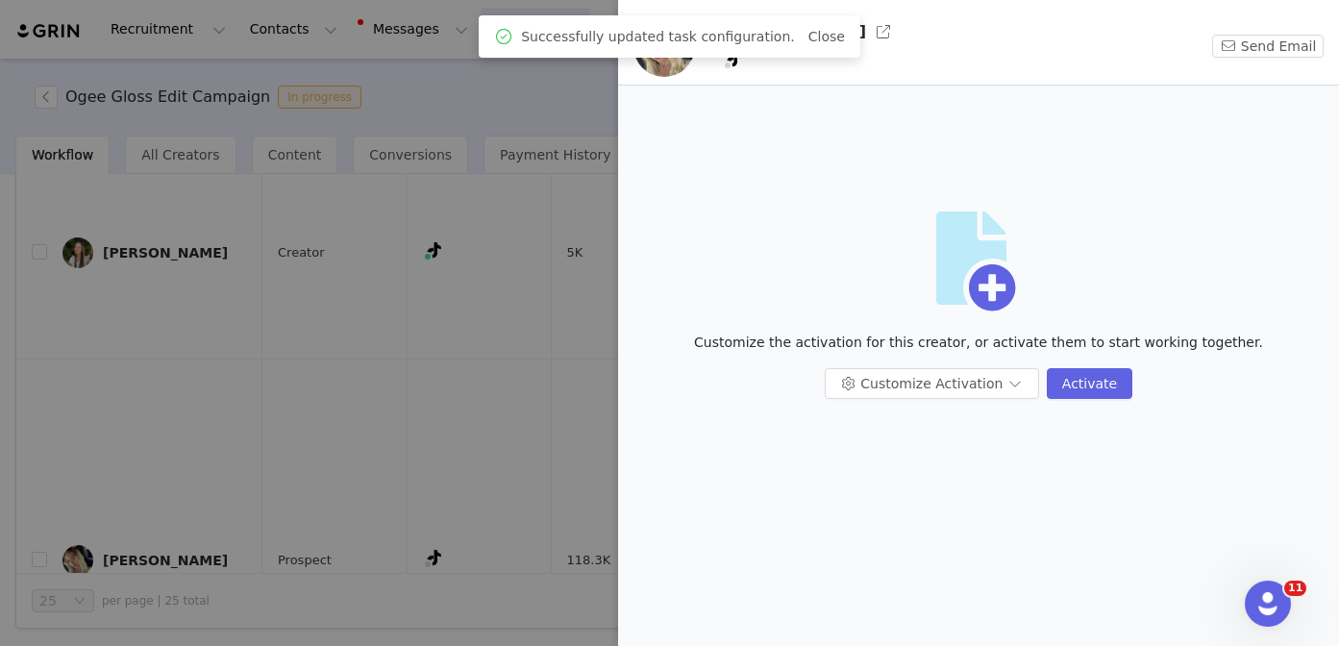
scroll to position [0, 0]
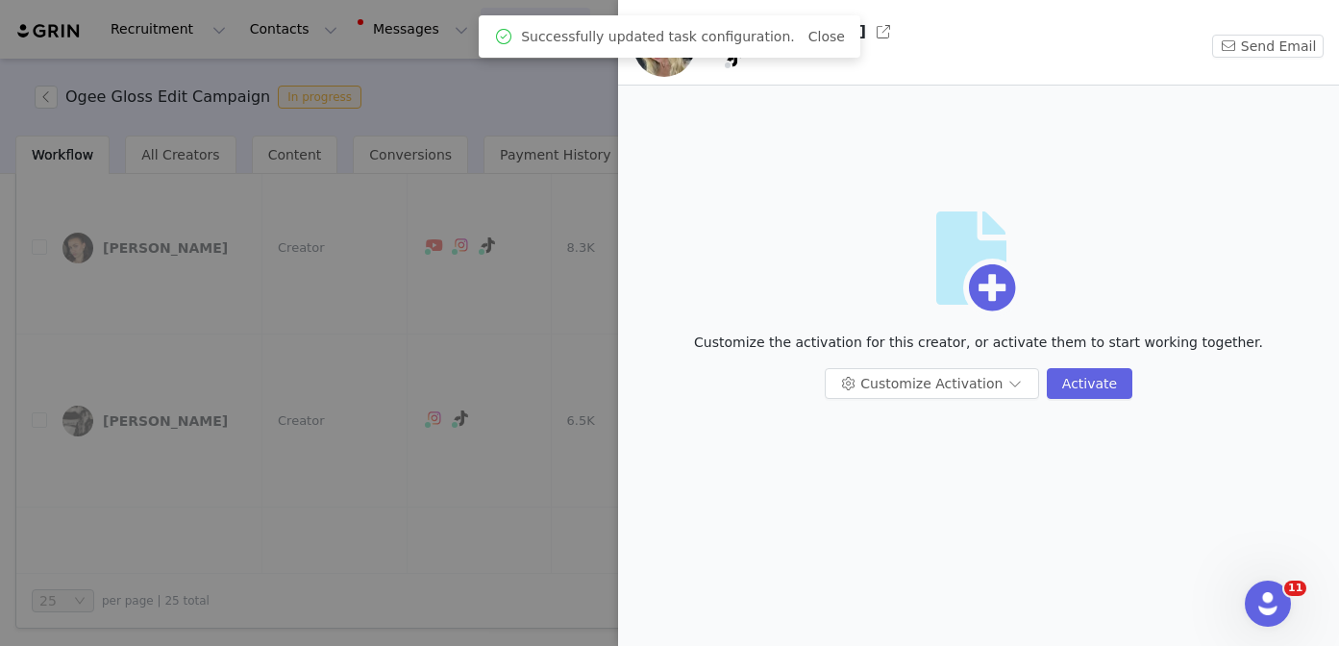
click at [493, 423] on div at bounding box center [669, 323] width 1339 height 646
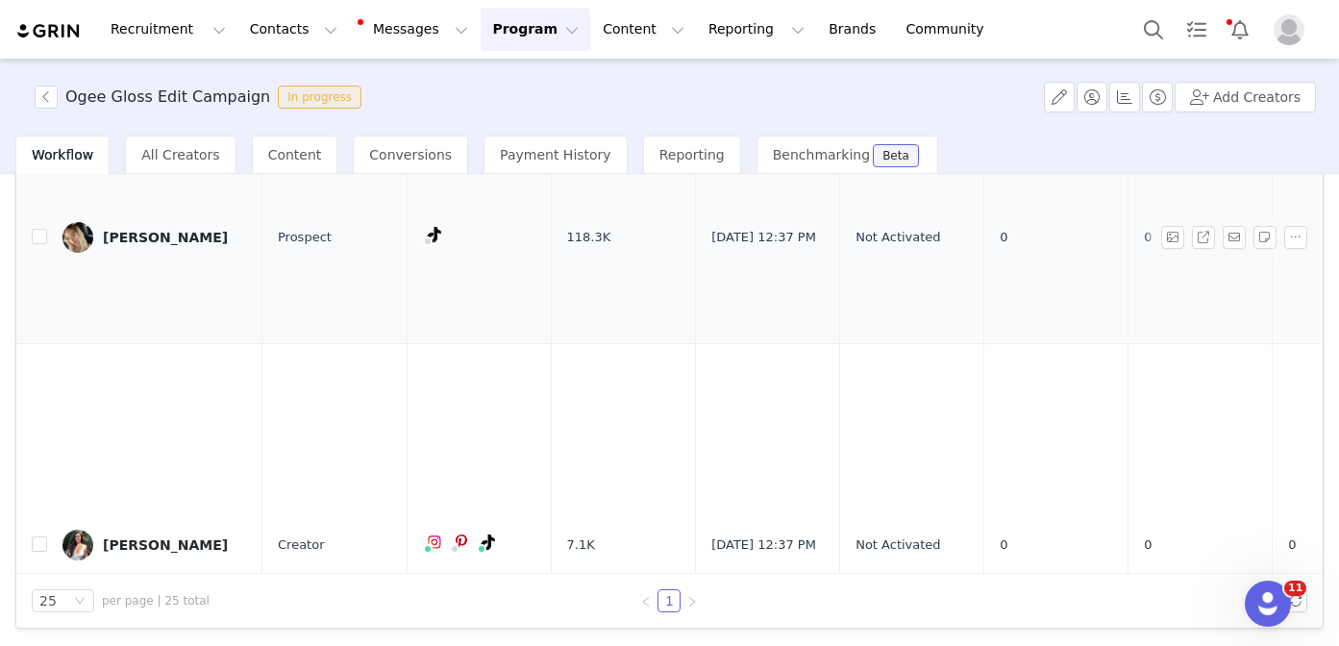
scroll to position [1335, 0]
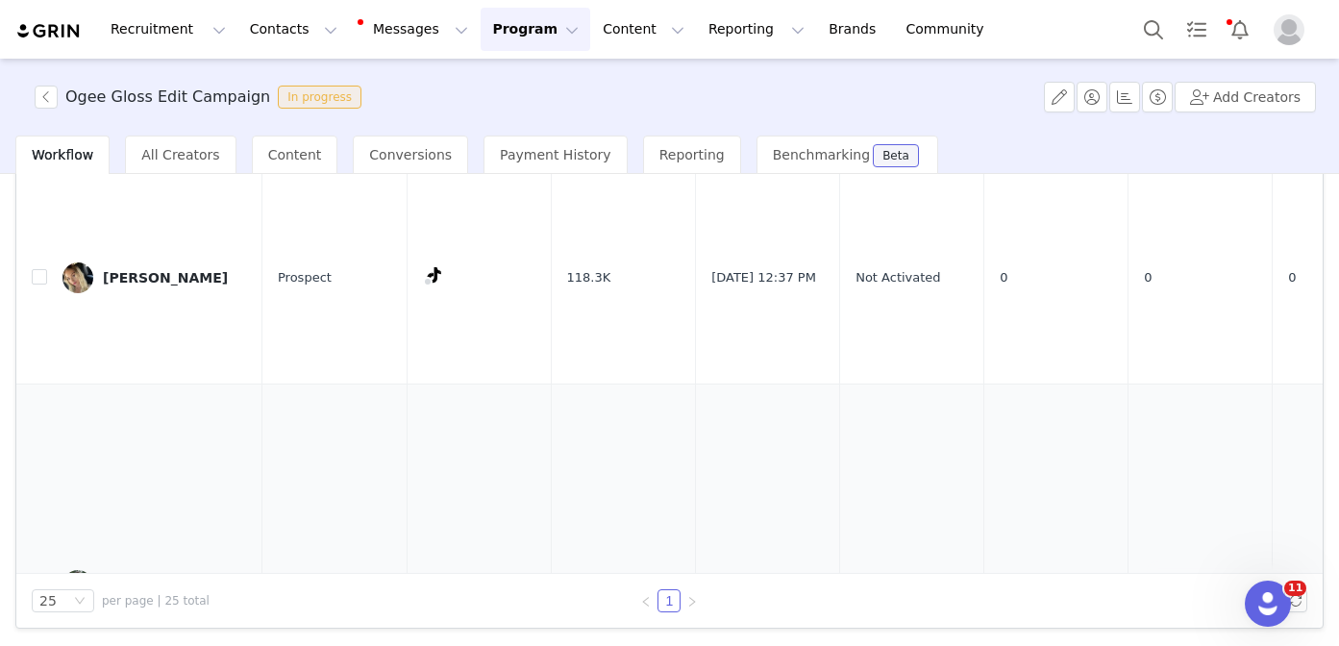
click at [149, 578] on div "Brittany Golday" at bounding box center [165, 585] width 125 height 15
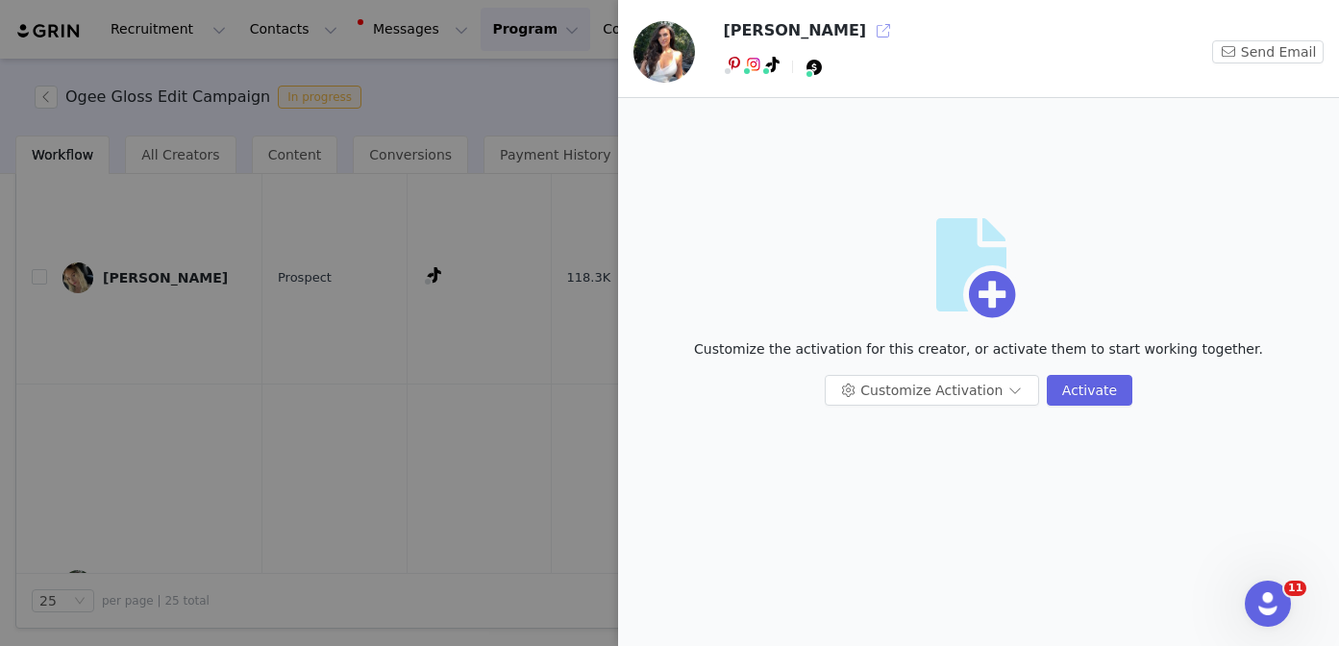
click at [868, 30] on button "button" at bounding box center [883, 30] width 31 height 31
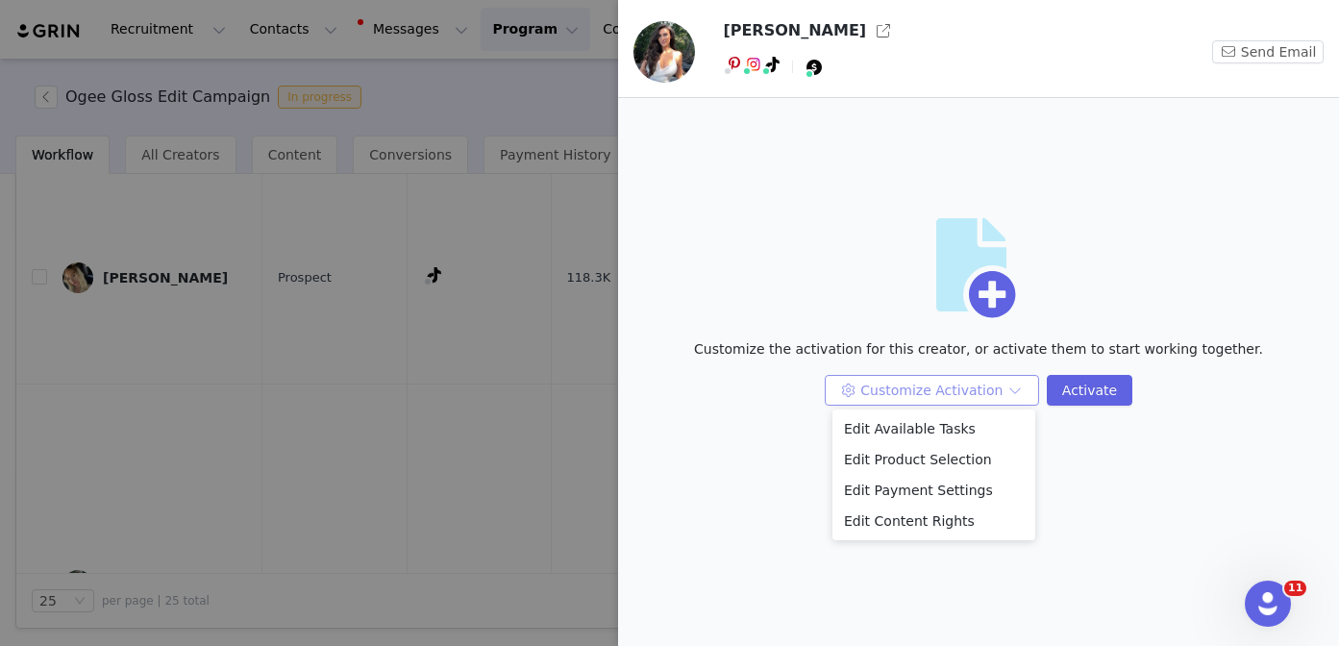
click at [892, 409] on div "Edit Available Tasks Edit Product Selection Edit Payment Settings Edit Content …" at bounding box center [933, 474] width 203 height 131
click at [891, 418] on li "Edit Available Tasks" at bounding box center [933, 428] width 203 height 31
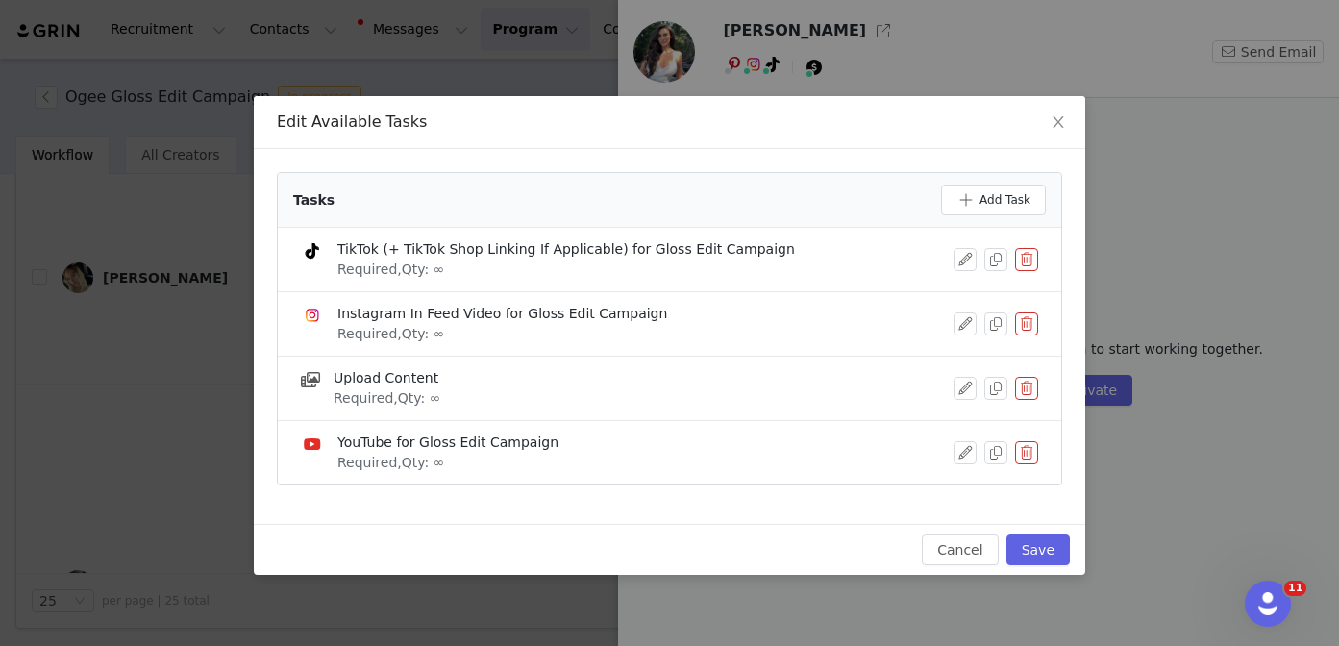
click at [1021, 317] on button "button" at bounding box center [1026, 323] width 23 height 23
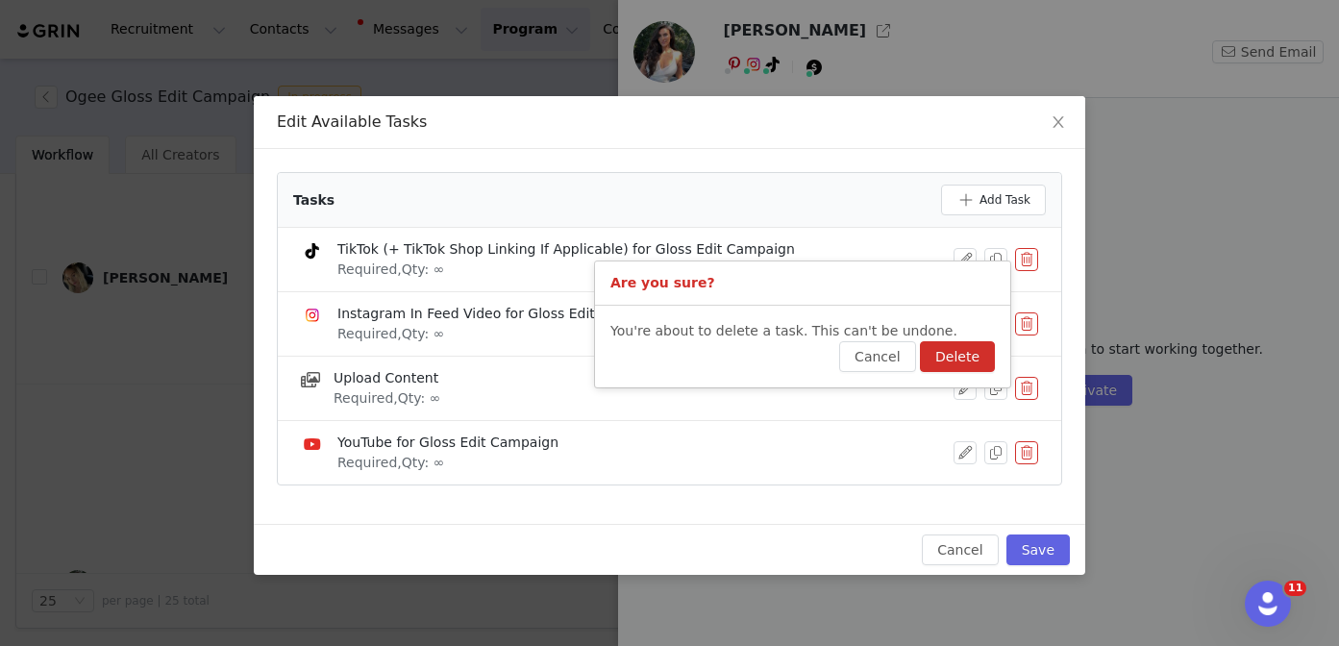
click at [970, 352] on button "Delete" at bounding box center [957, 356] width 75 height 31
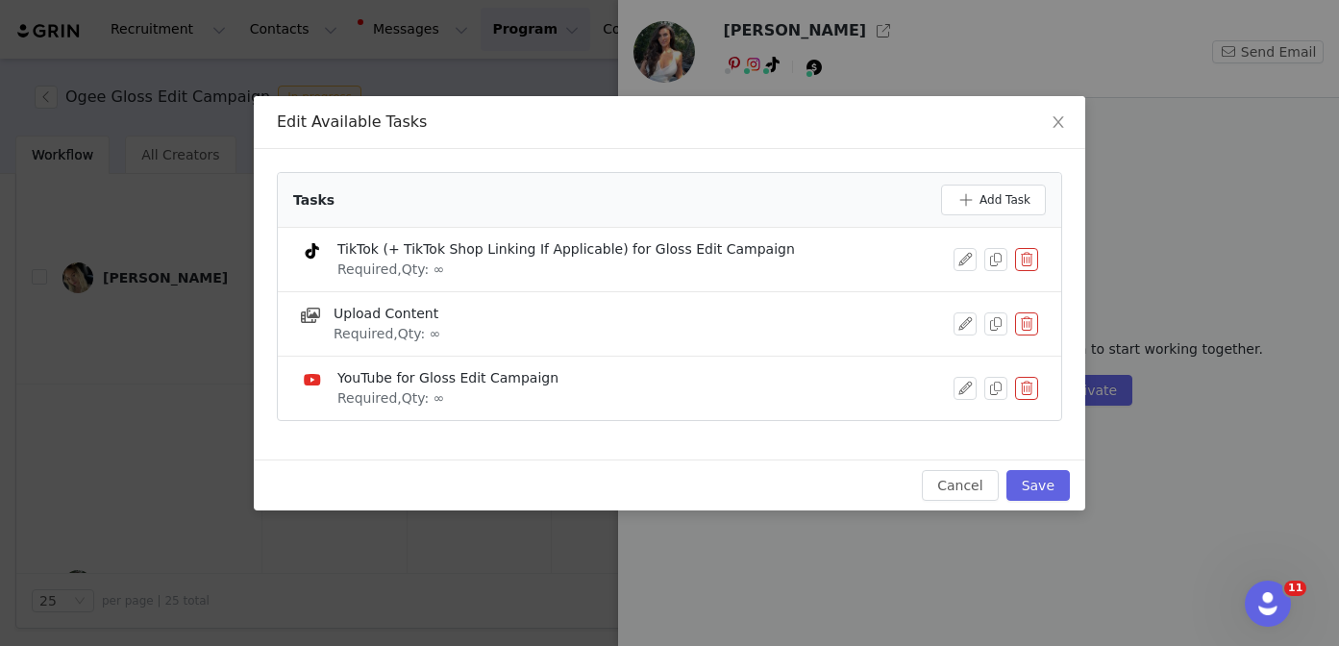
click at [1023, 391] on button "button" at bounding box center [1026, 388] width 23 height 23
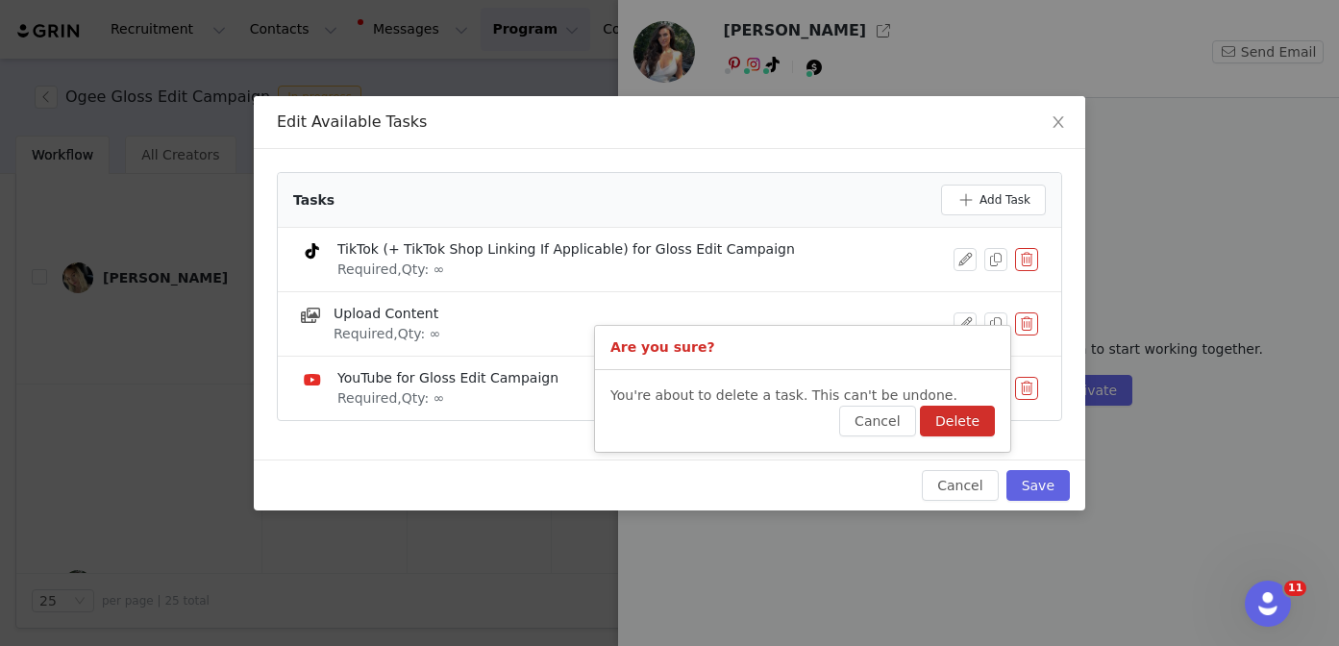
click at [965, 411] on button "Delete" at bounding box center [957, 421] width 75 height 31
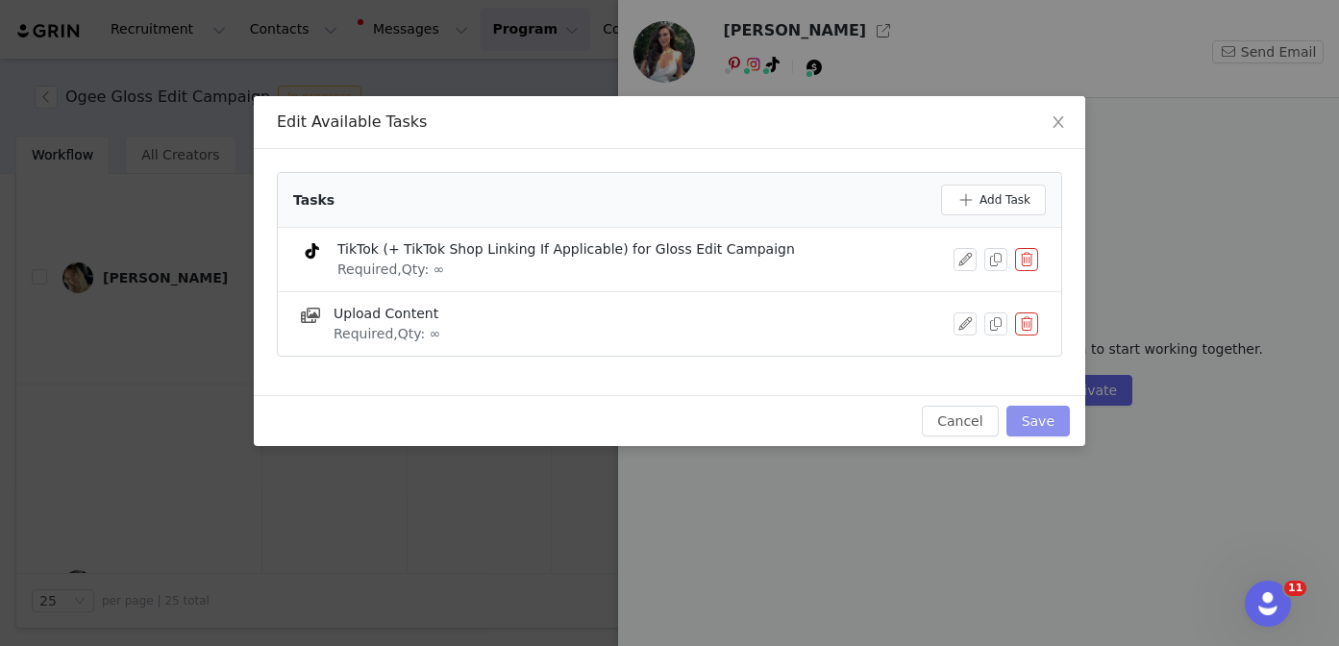
click at [1033, 416] on button "Save" at bounding box center [1037, 421] width 63 height 31
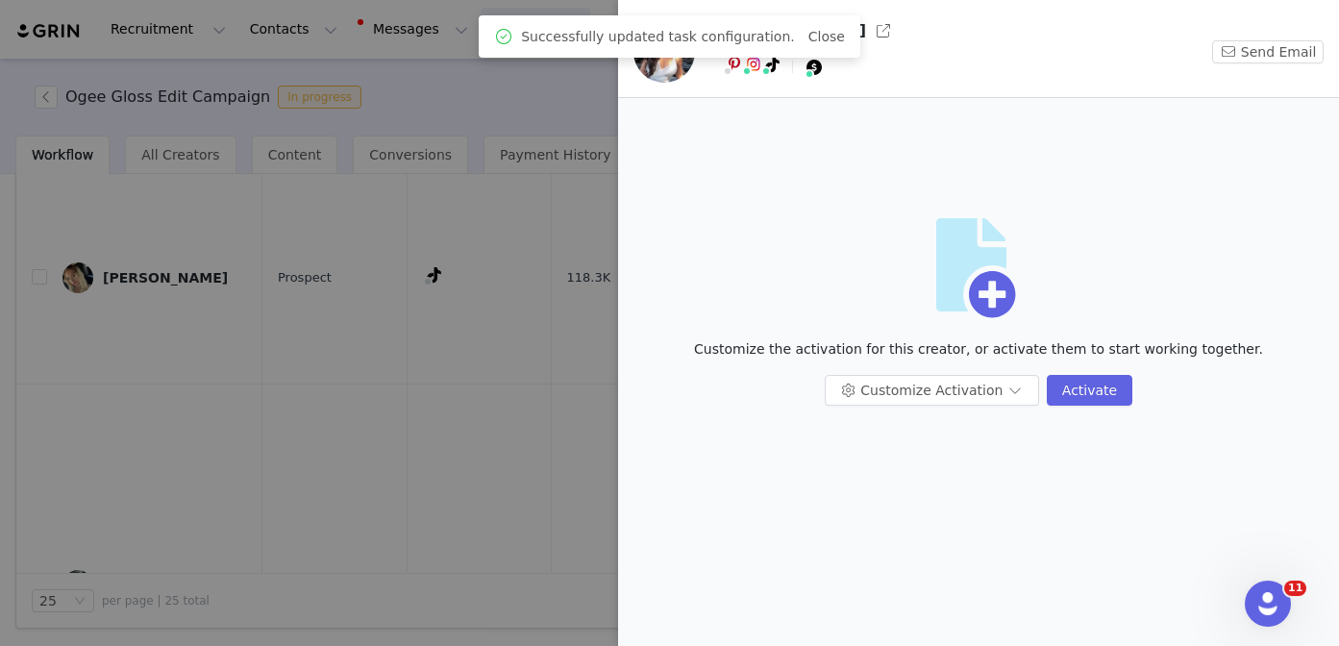
scroll to position [0, 0]
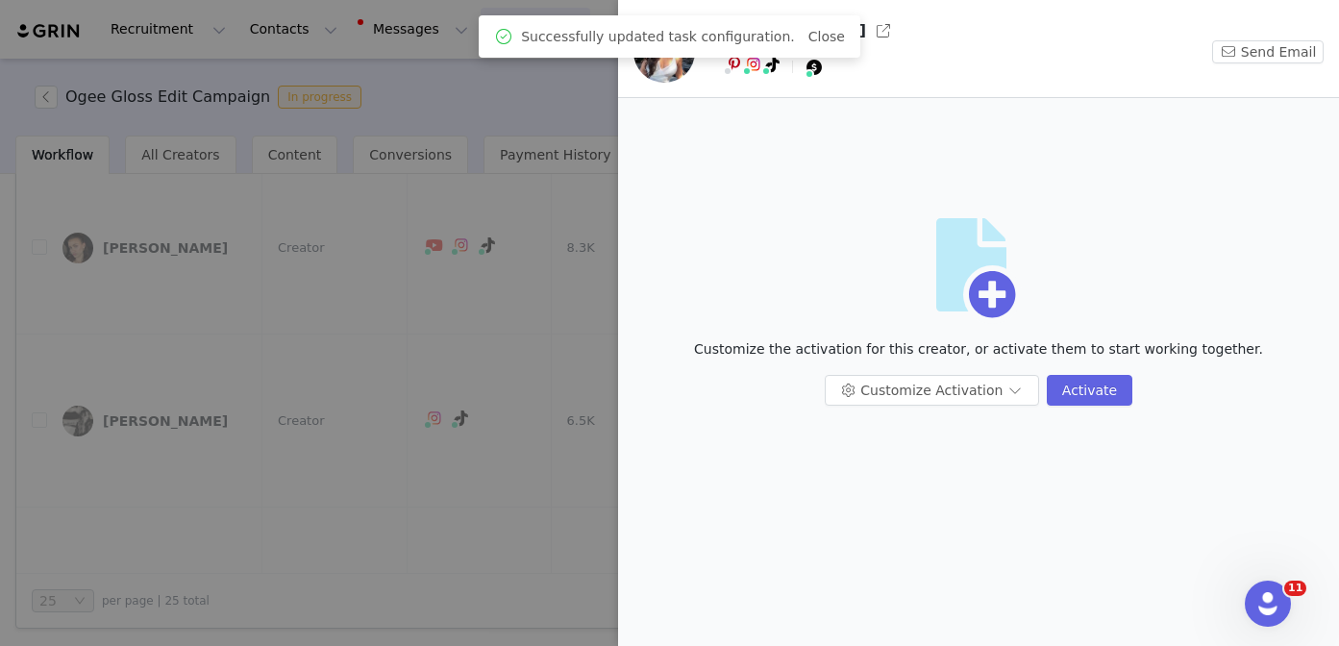
click at [451, 427] on div at bounding box center [669, 323] width 1339 height 646
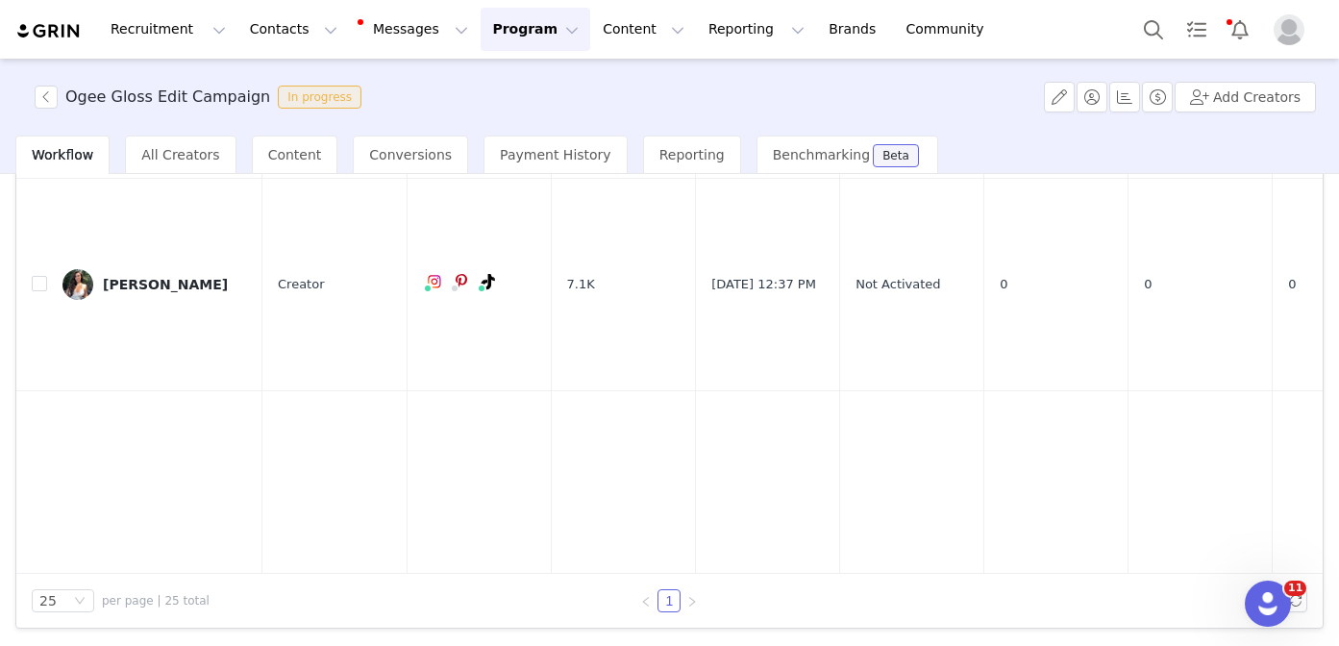
scroll to position [1536, 0]
drag, startPoint x: 168, startPoint y: 352, endPoint x: 582, endPoint y: 333, distance: 414.6
click at [168, 589] on div "Sammy Cakes" at bounding box center [165, 596] width 125 height 15
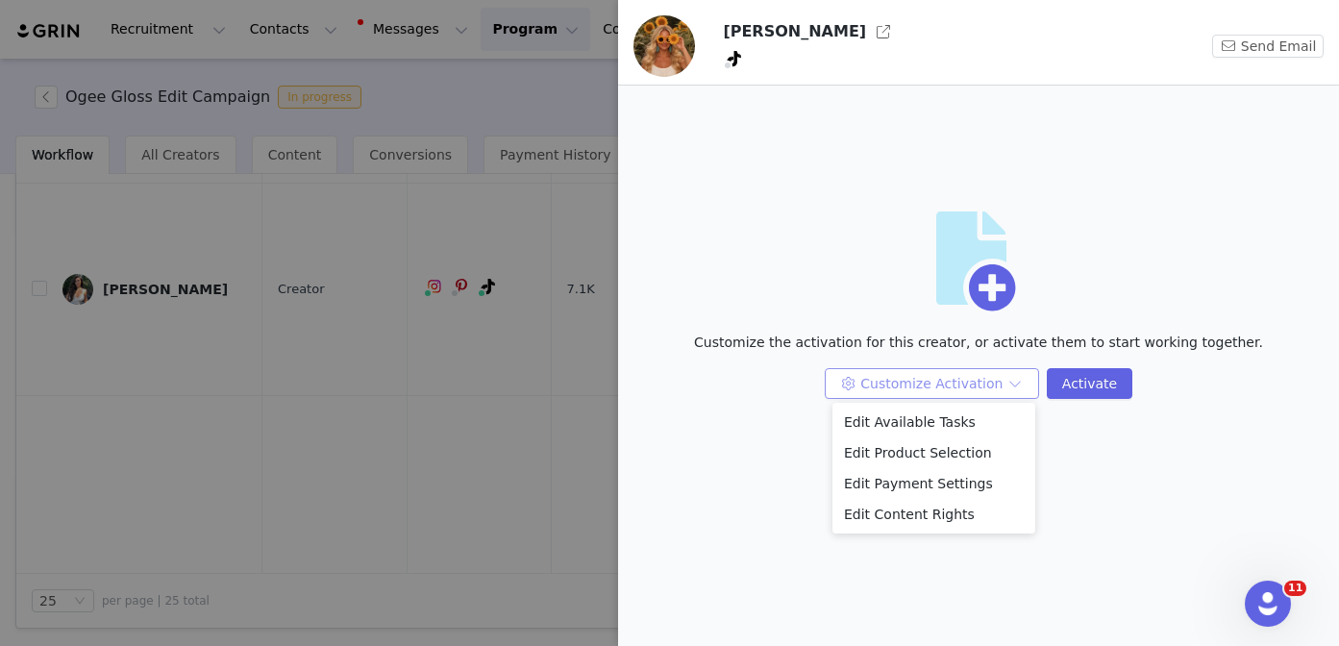
click at [871, 383] on button "Customize Activation" at bounding box center [931, 383] width 214 height 31
click at [887, 415] on li "Edit Available Tasks" at bounding box center [933, 421] width 203 height 31
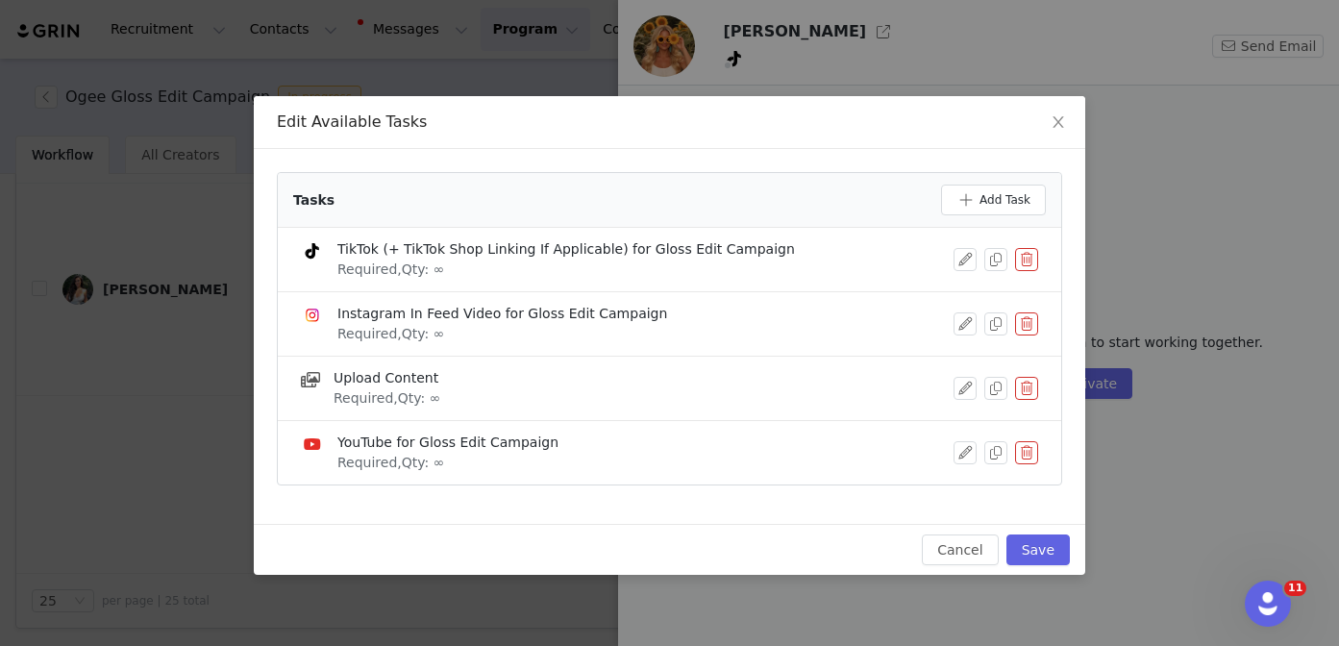
click at [1027, 319] on button "button" at bounding box center [1026, 323] width 23 height 23
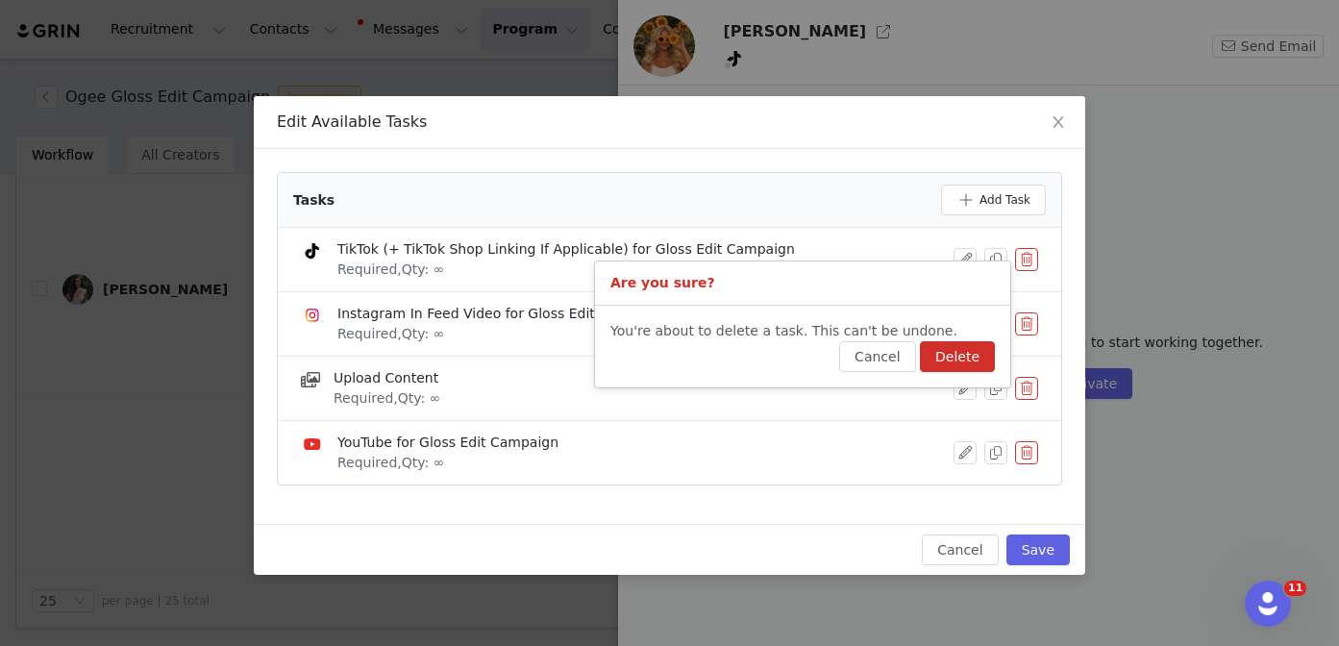
click at [982, 355] on button "Delete" at bounding box center [957, 356] width 75 height 31
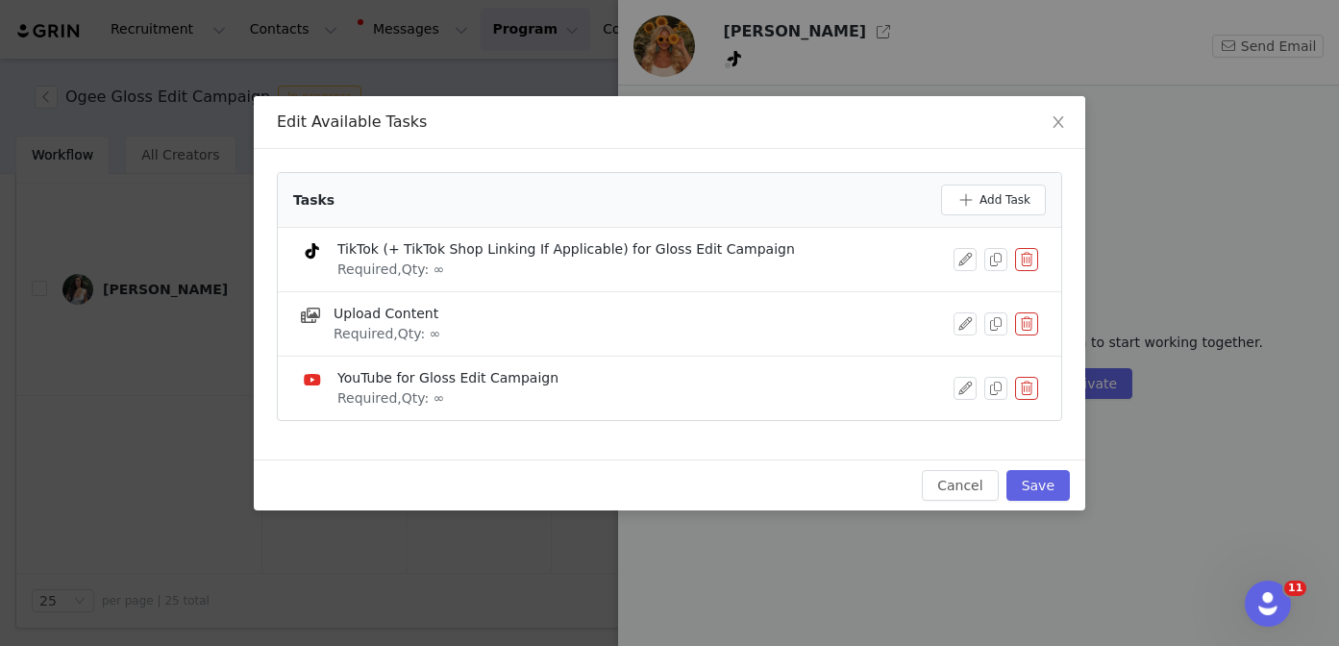
click at [1019, 391] on button "button" at bounding box center [1026, 388] width 23 height 23
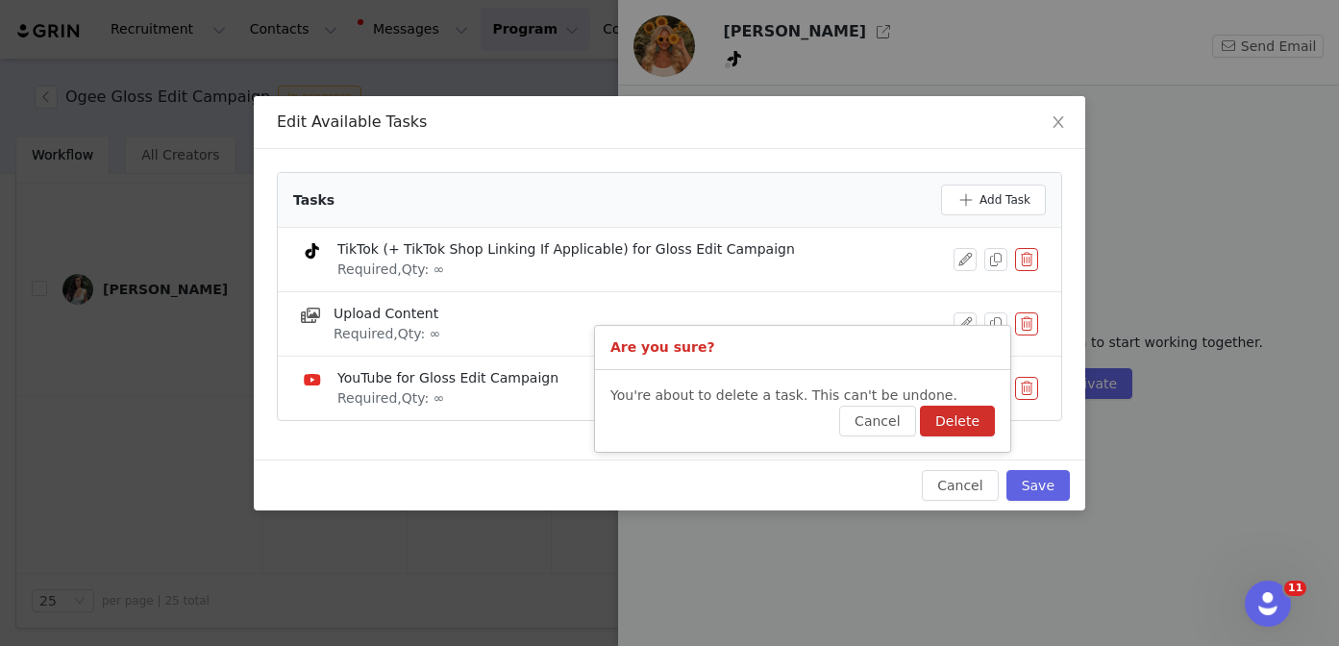
click at [980, 412] on button "Delete" at bounding box center [957, 421] width 75 height 31
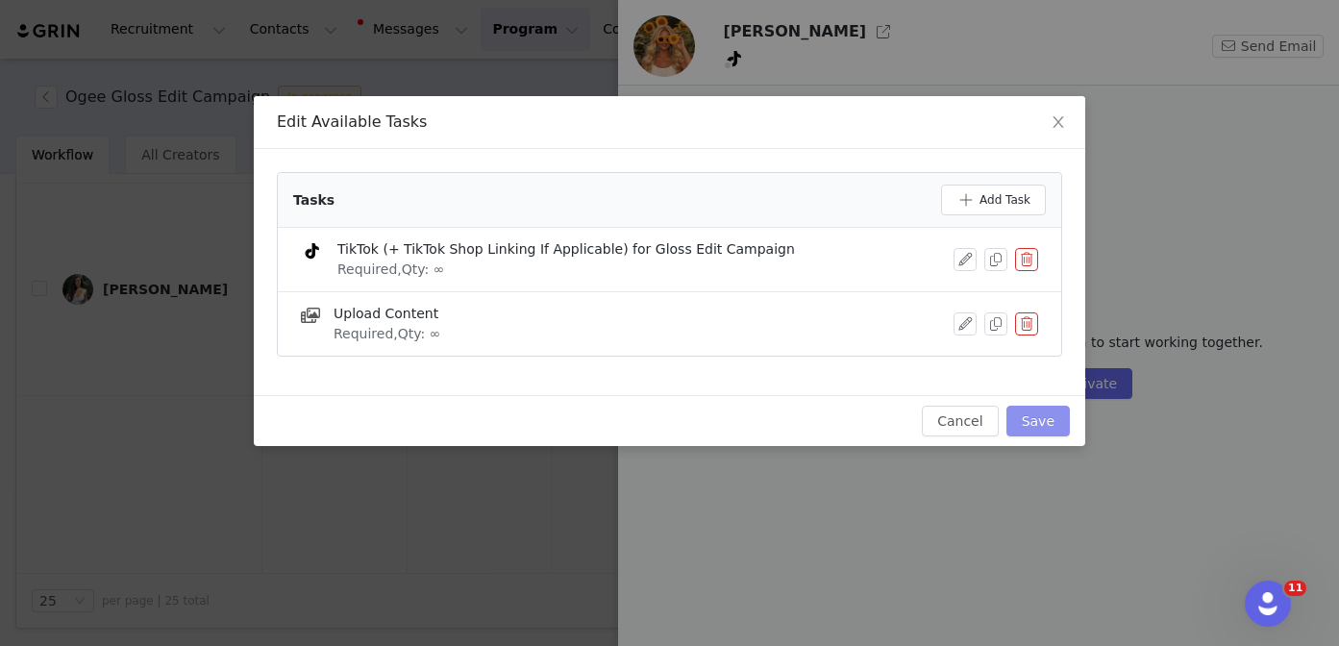
click at [1047, 429] on button "Save" at bounding box center [1037, 421] width 63 height 31
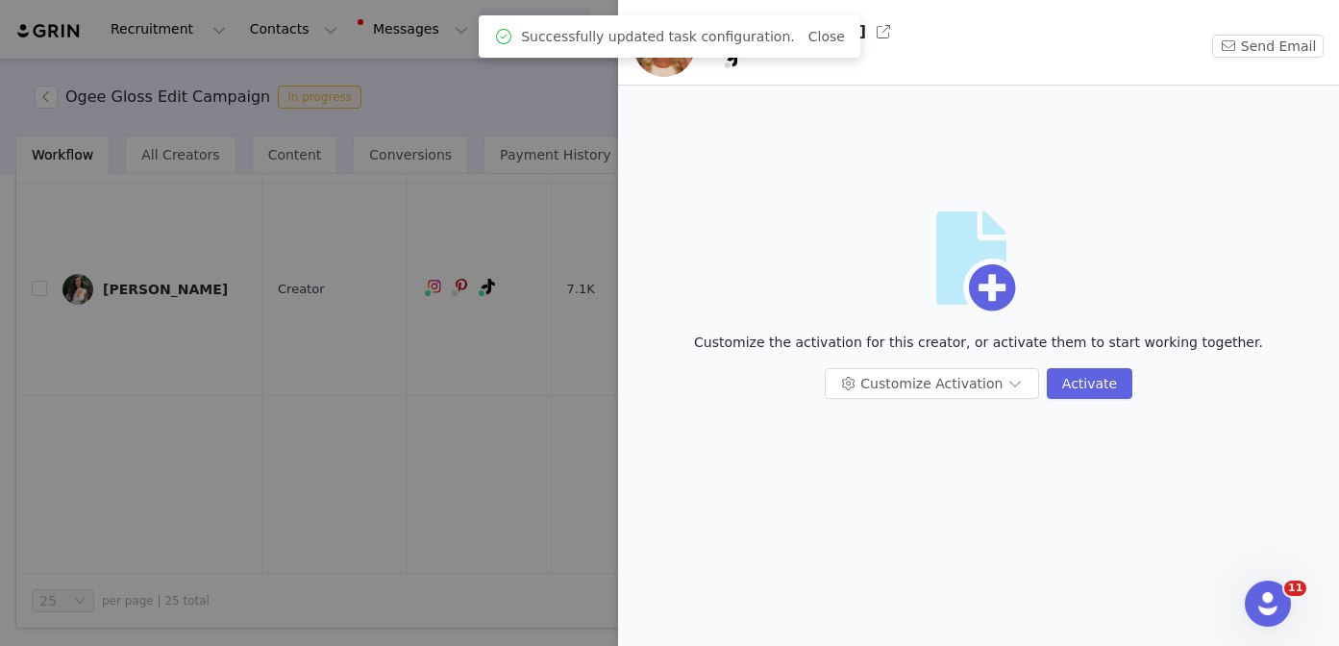
scroll to position [0, 0]
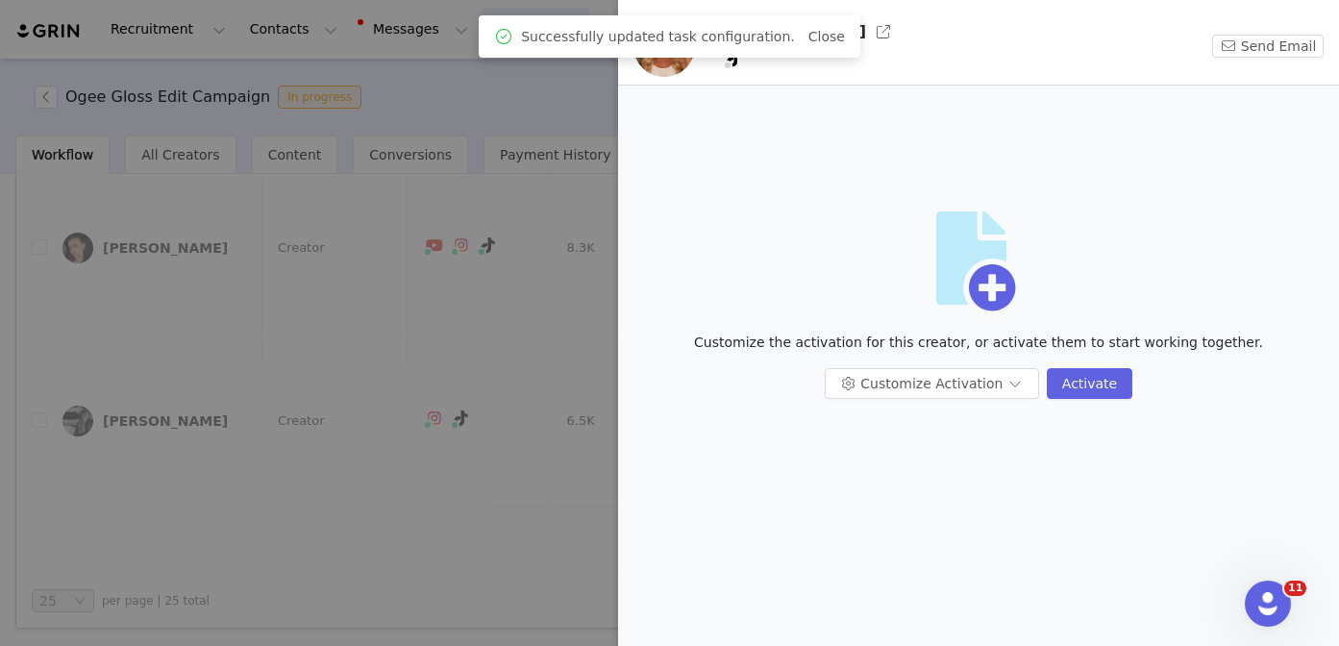
click at [839, 31] on div "Successfully updated task configuration. Close" at bounding box center [669, 36] width 381 height 42
click at [824, 31] on link "Close" at bounding box center [826, 36] width 37 height 15
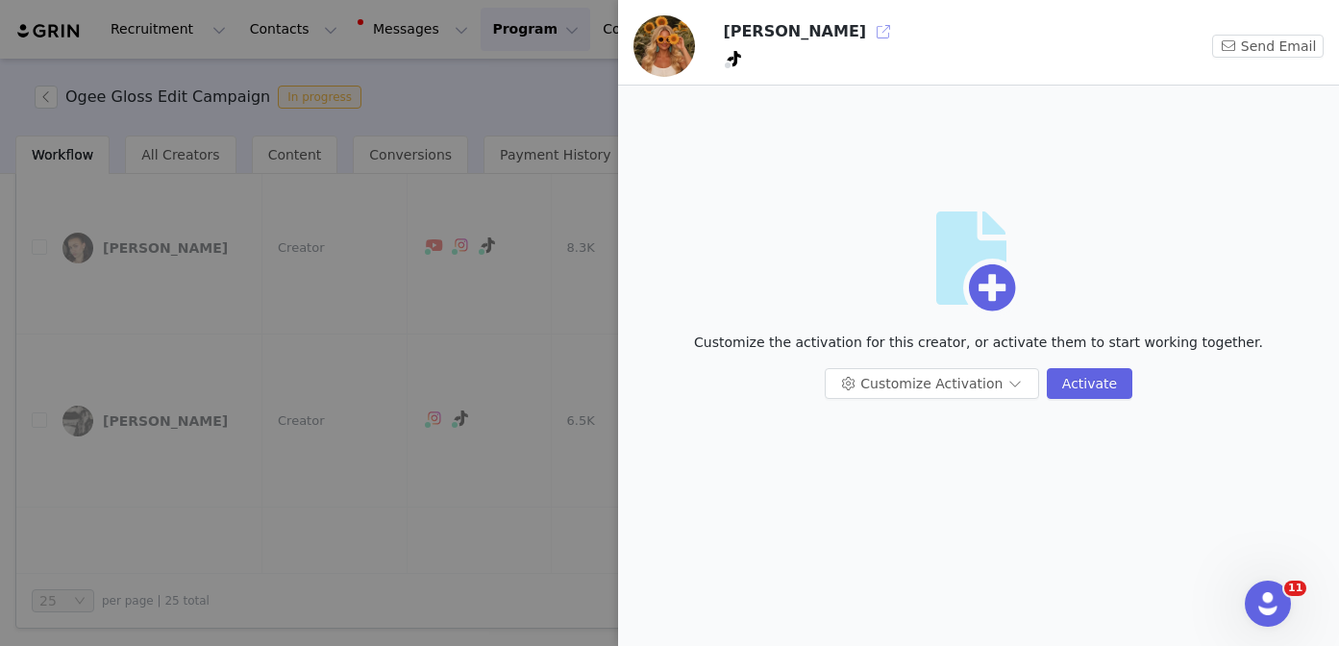
click at [868, 31] on button "button" at bounding box center [883, 31] width 31 height 31
click at [381, 510] on div at bounding box center [669, 323] width 1339 height 646
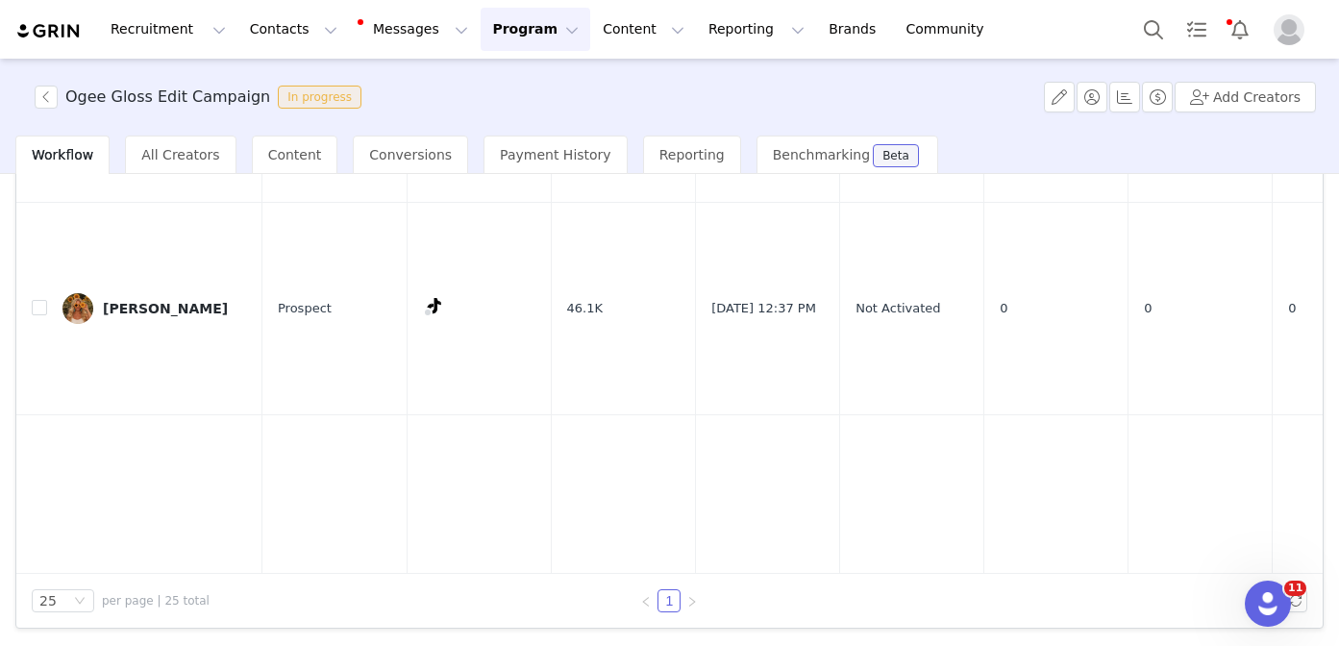
scroll to position [1722, 0]
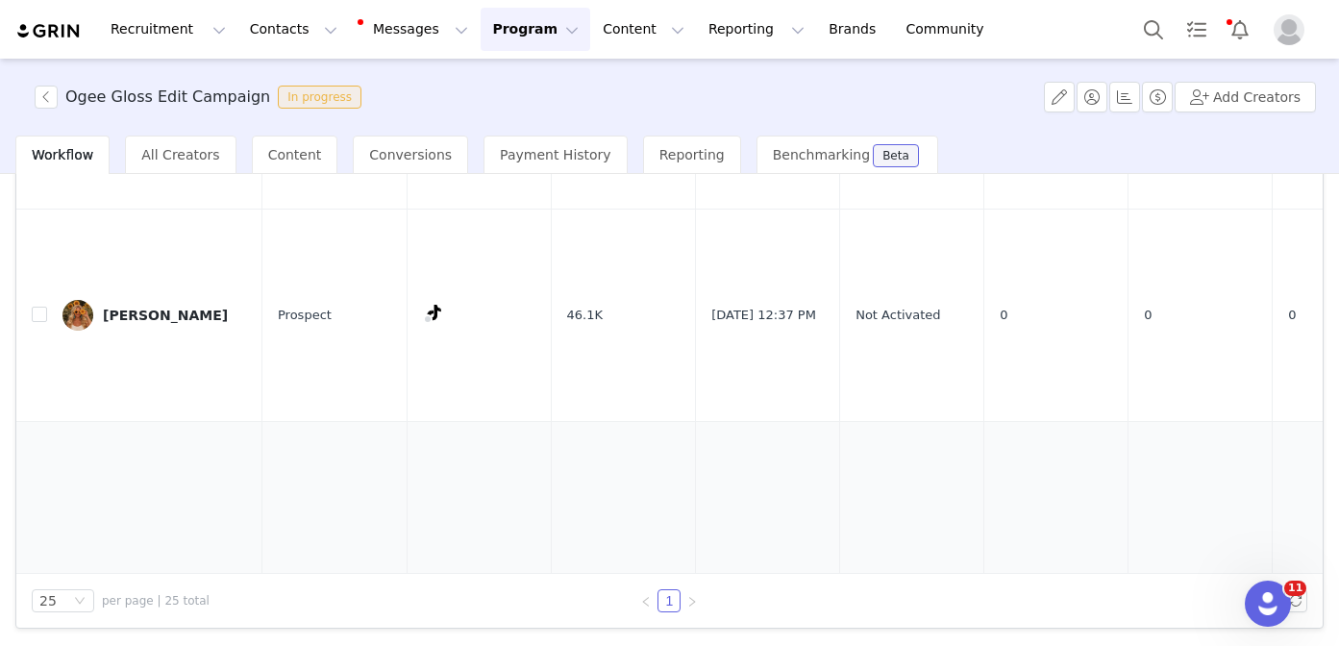
click at [173, 615] on div "Sofiia Nesvetova" at bounding box center [165, 622] width 125 height 15
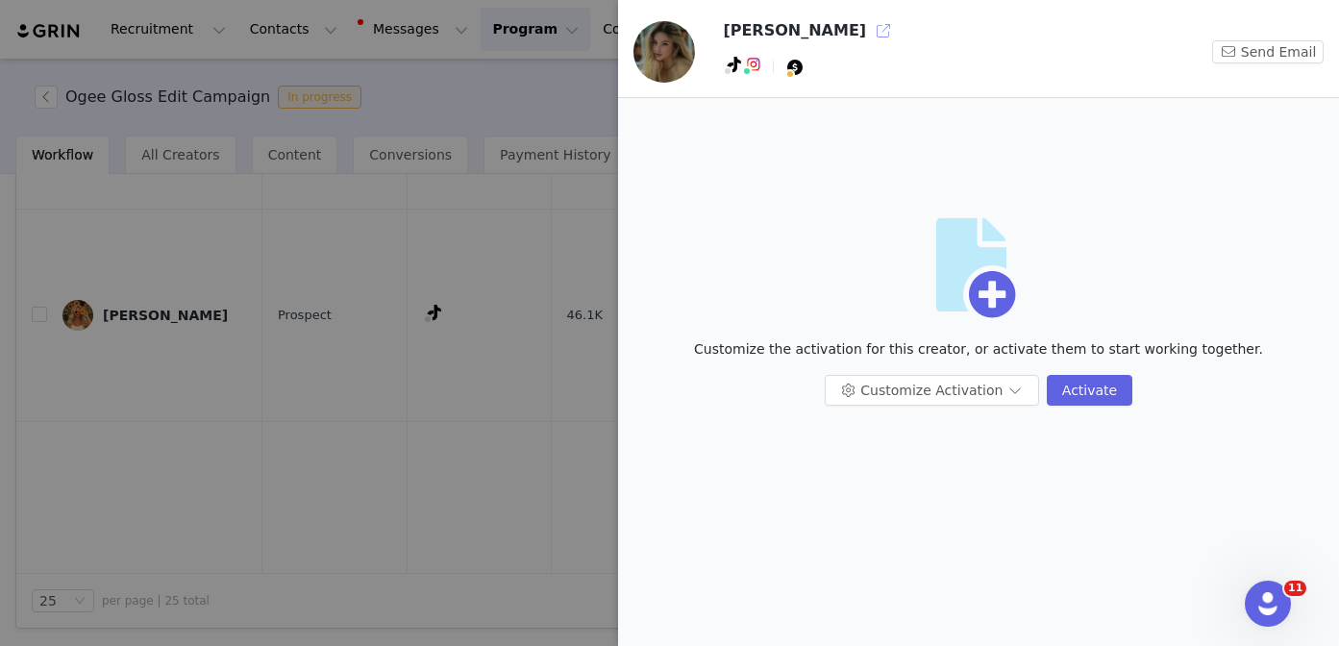
click at [868, 32] on button "button" at bounding box center [883, 30] width 31 height 31
click at [904, 388] on button "Customize Activation" at bounding box center [931, 390] width 214 height 31
click at [886, 424] on li "Edit Available Tasks" at bounding box center [933, 428] width 203 height 31
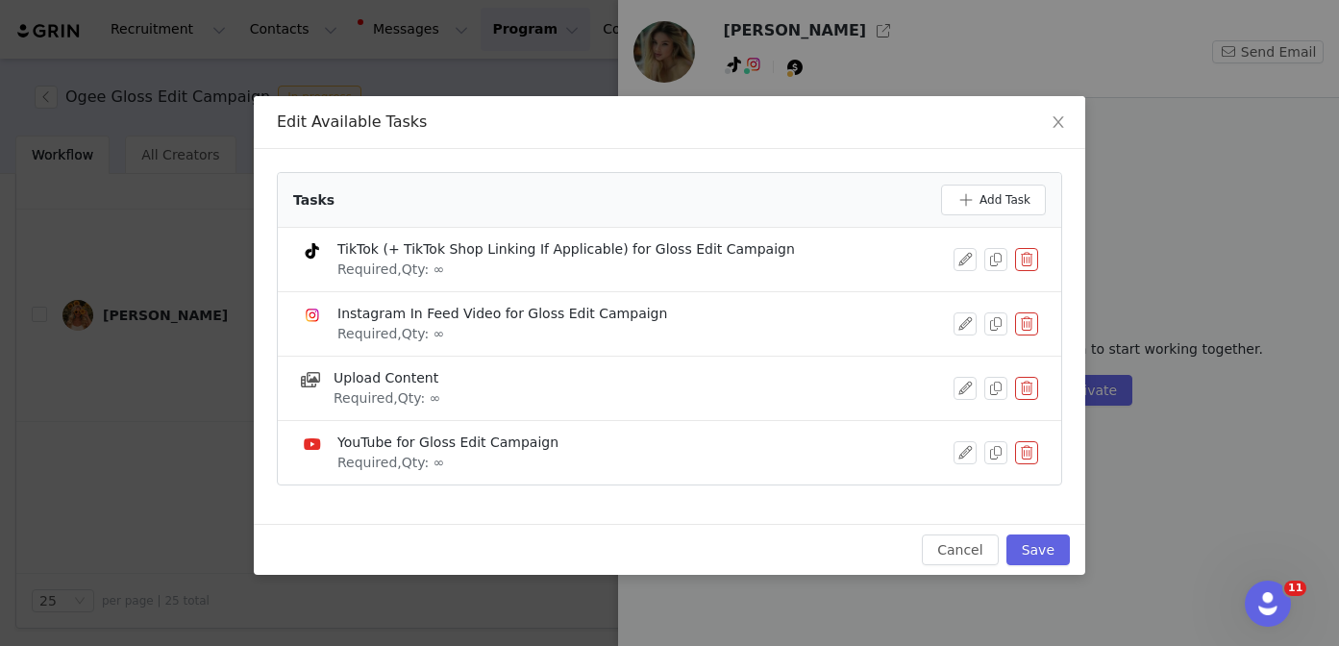
click at [1028, 260] on button "button" at bounding box center [1026, 259] width 23 height 23
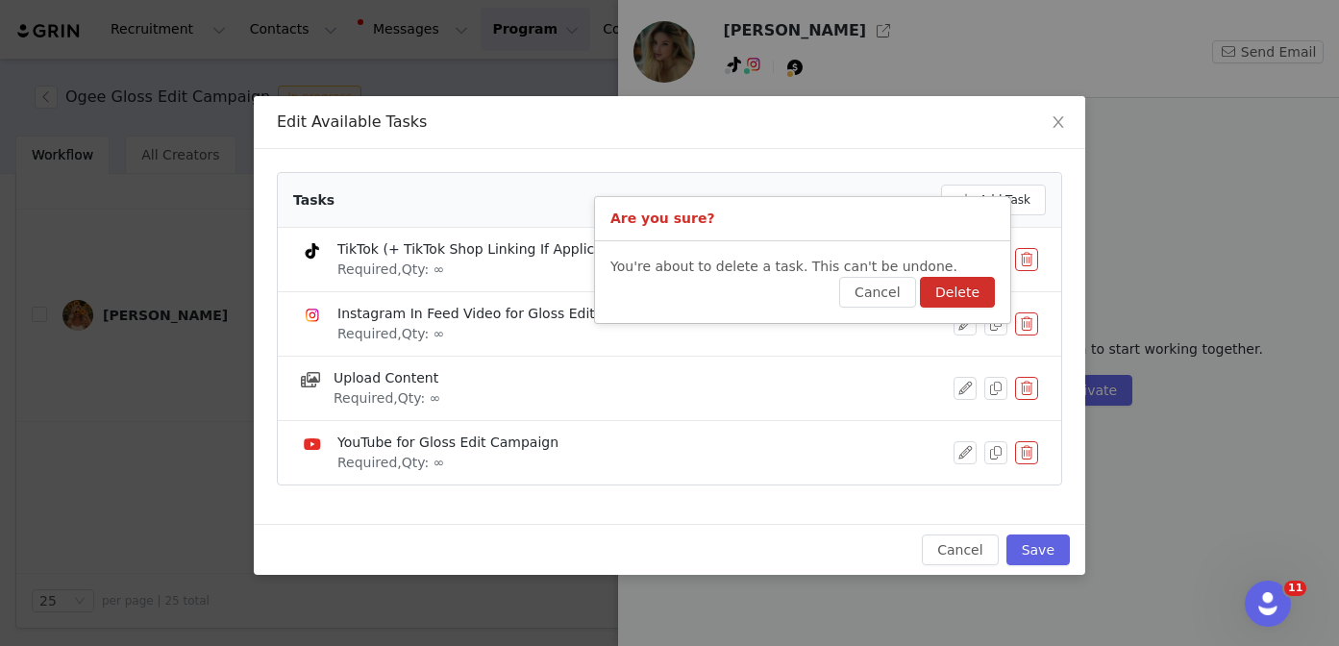
click at [990, 288] on button "Delete" at bounding box center [957, 292] width 75 height 31
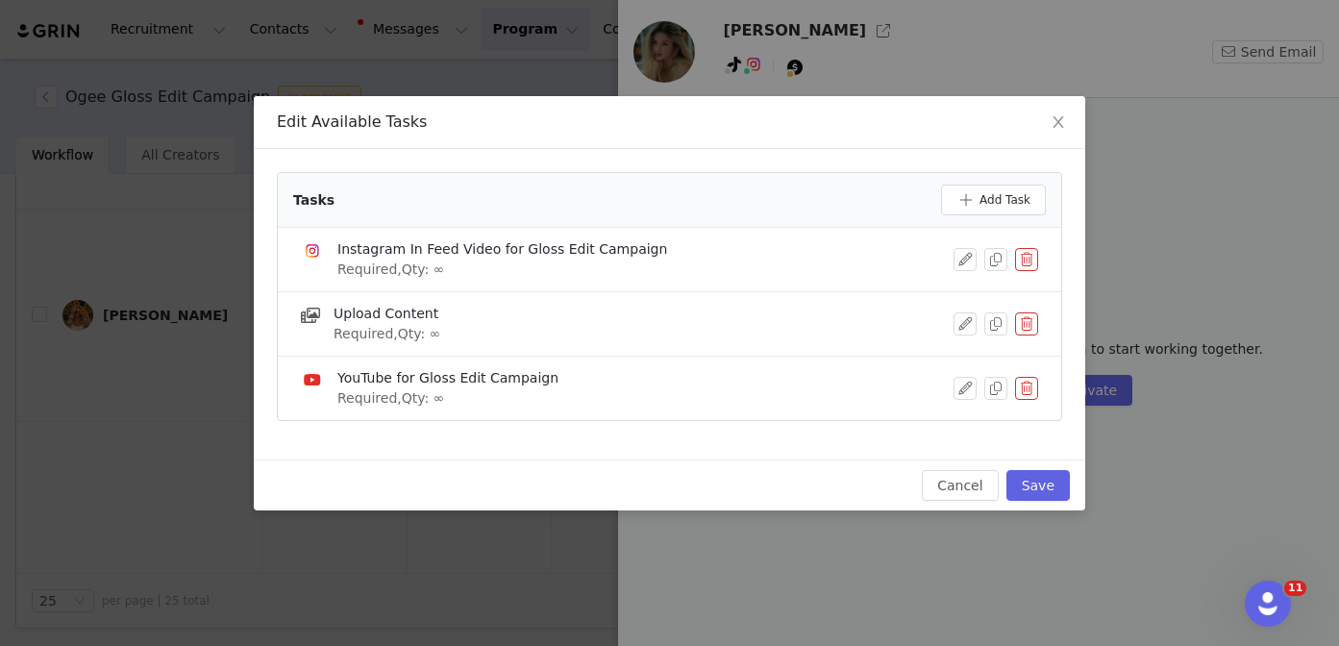
click at [1032, 388] on button "button" at bounding box center [1026, 388] width 23 height 23
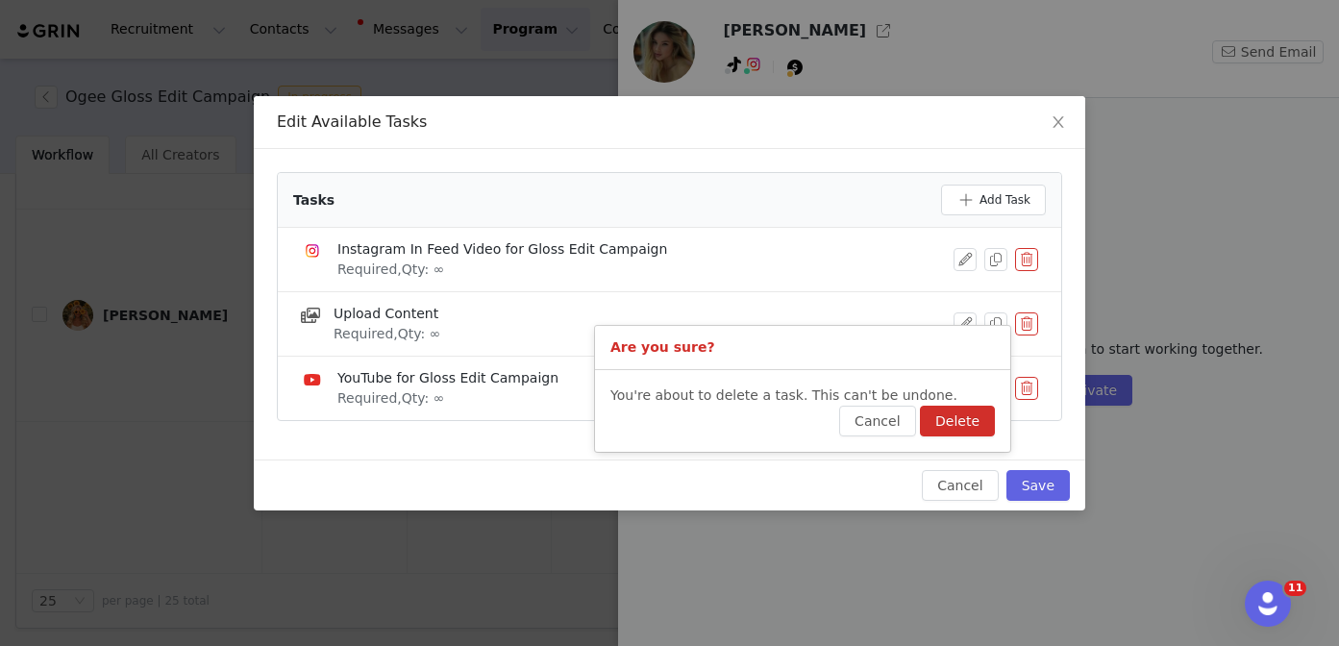
click at [972, 415] on button "Delete" at bounding box center [957, 421] width 75 height 31
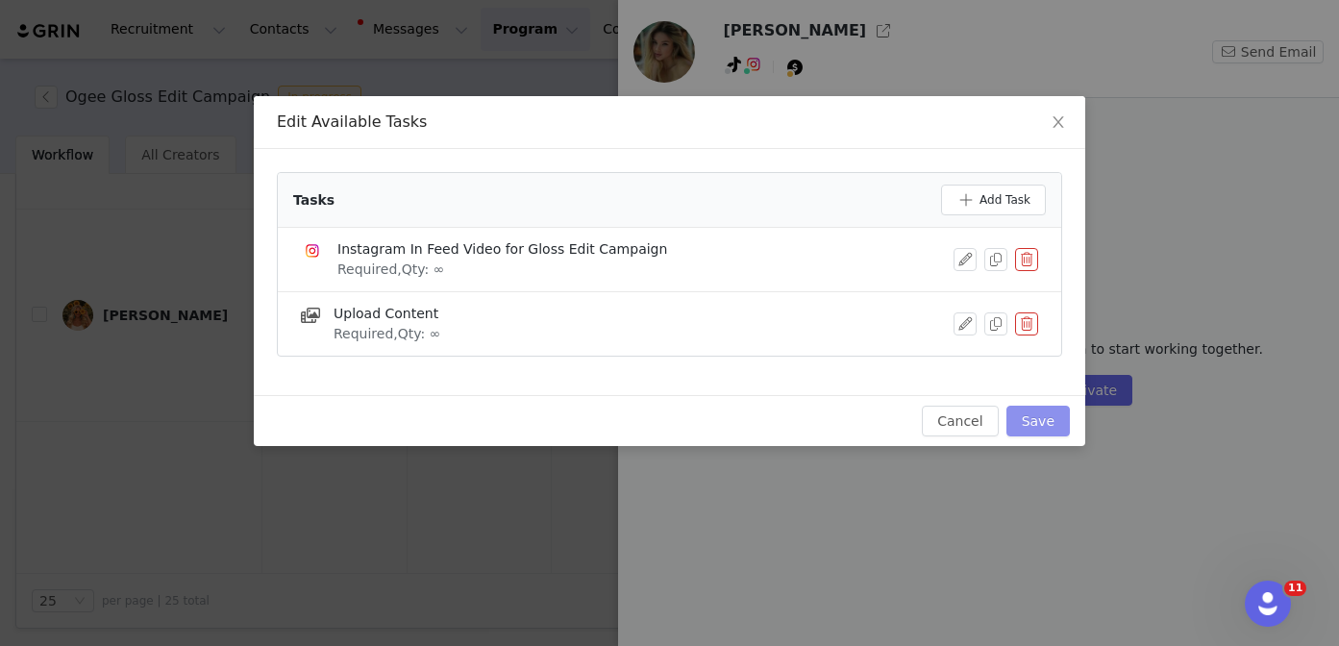
click at [1041, 415] on button "Save" at bounding box center [1037, 421] width 63 height 31
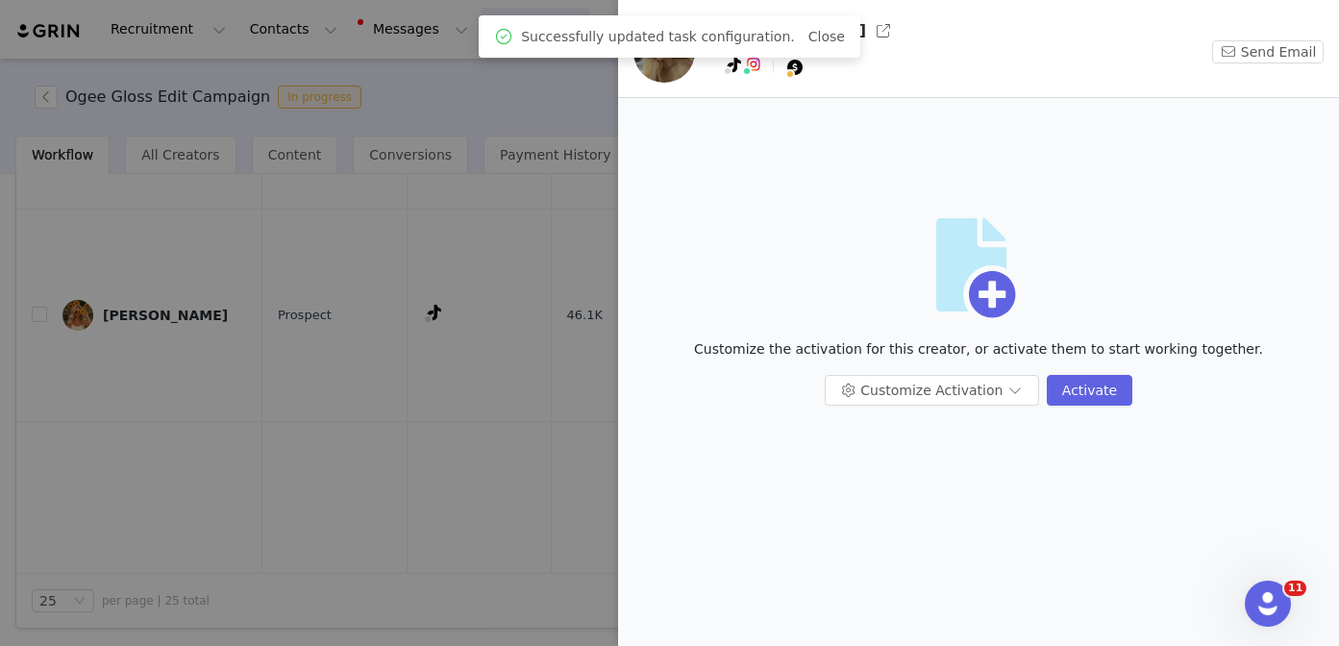
scroll to position [0, 0]
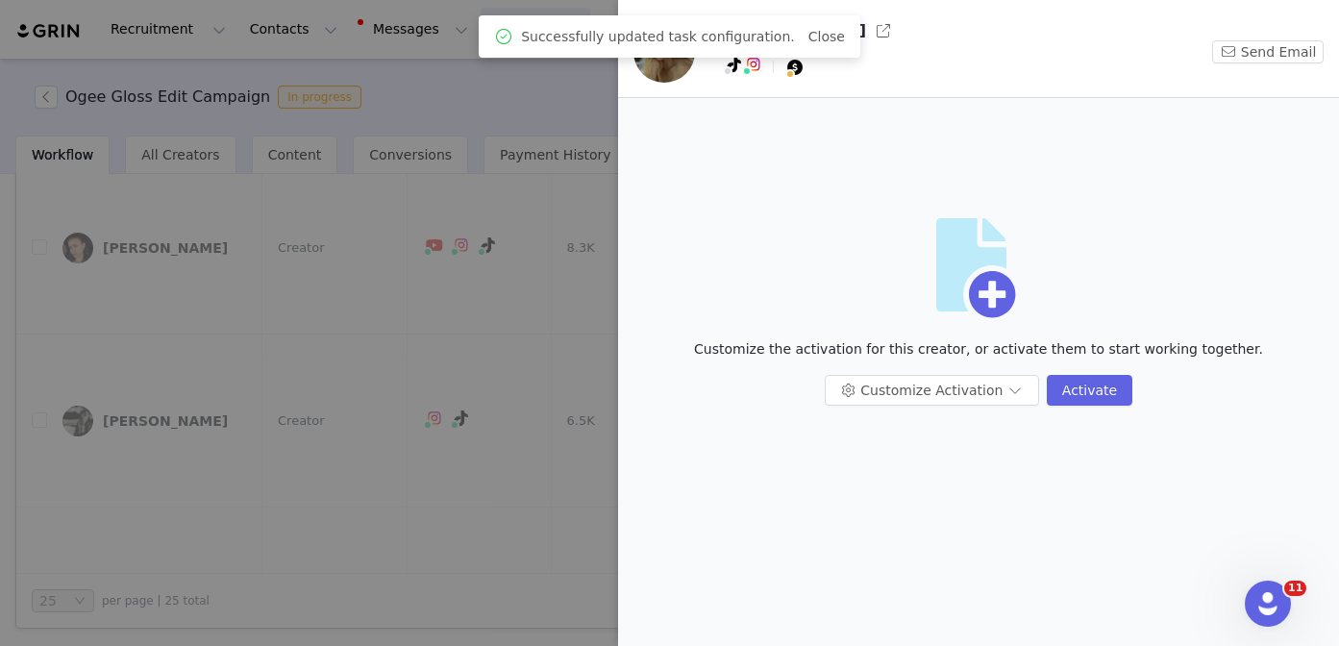
click at [446, 443] on div at bounding box center [669, 323] width 1339 height 646
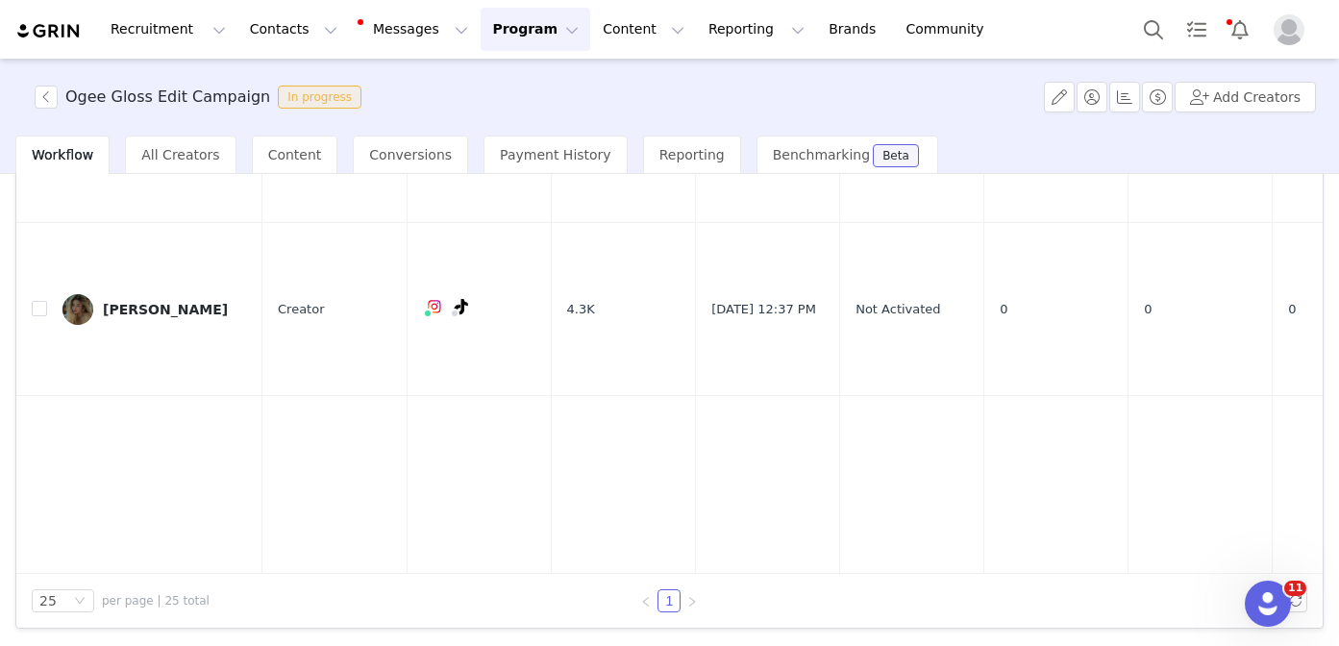
scroll to position [1899, 0]
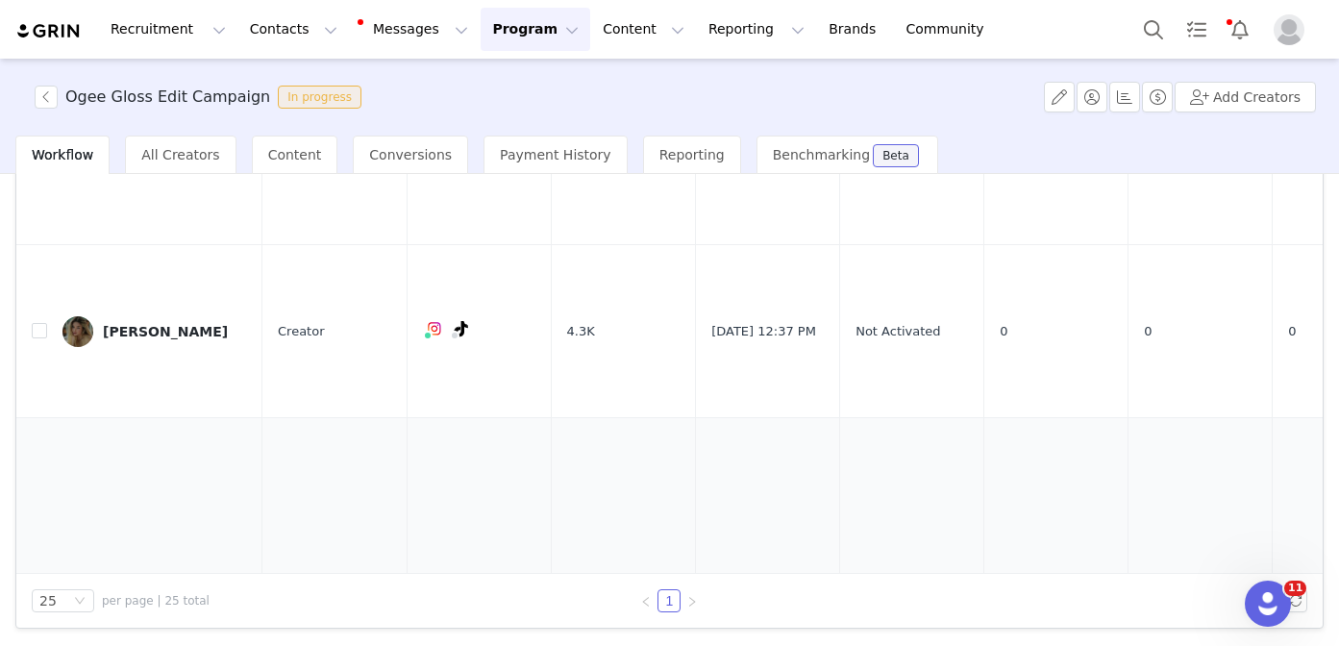
click at [167, 611] on div "Kristi Stimac" at bounding box center [165, 618] width 125 height 15
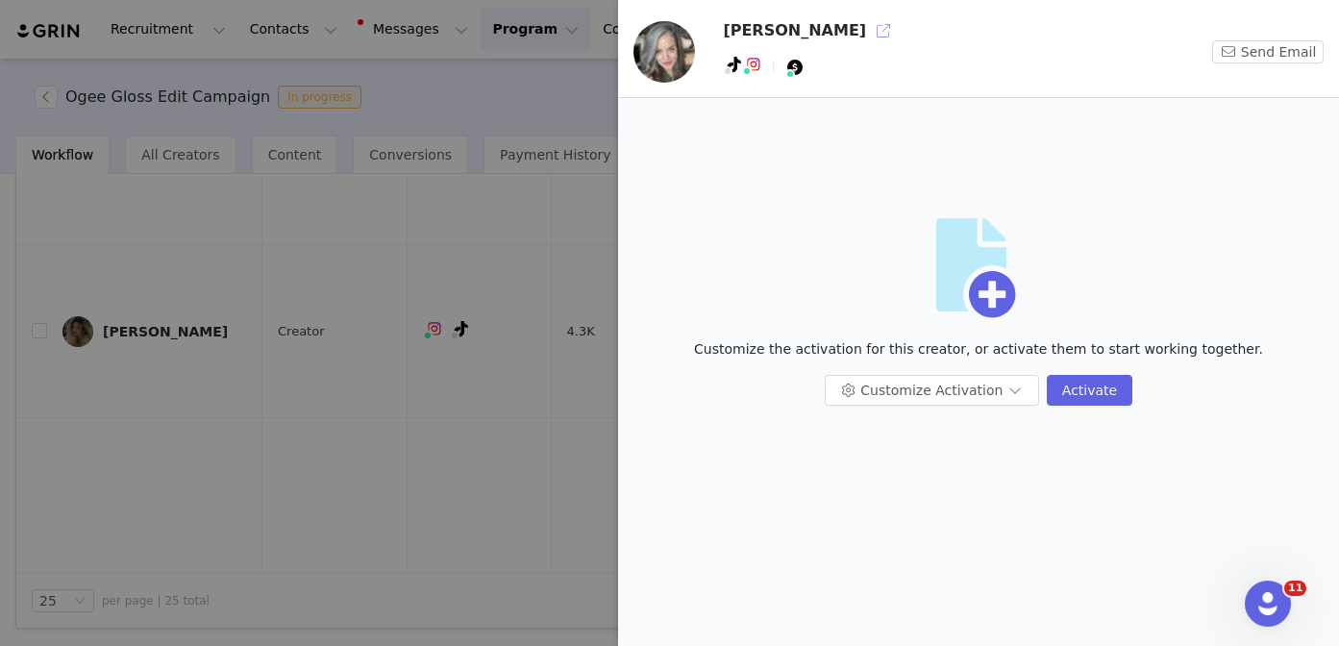
click at [868, 33] on button "button" at bounding box center [883, 30] width 31 height 31
click at [936, 397] on button "Customize Activation" at bounding box center [931, 390] width 214 height 31
click at [895, 431] on li "Edit Available Tasks" at bounding box center [933, 428] width 203 height 31
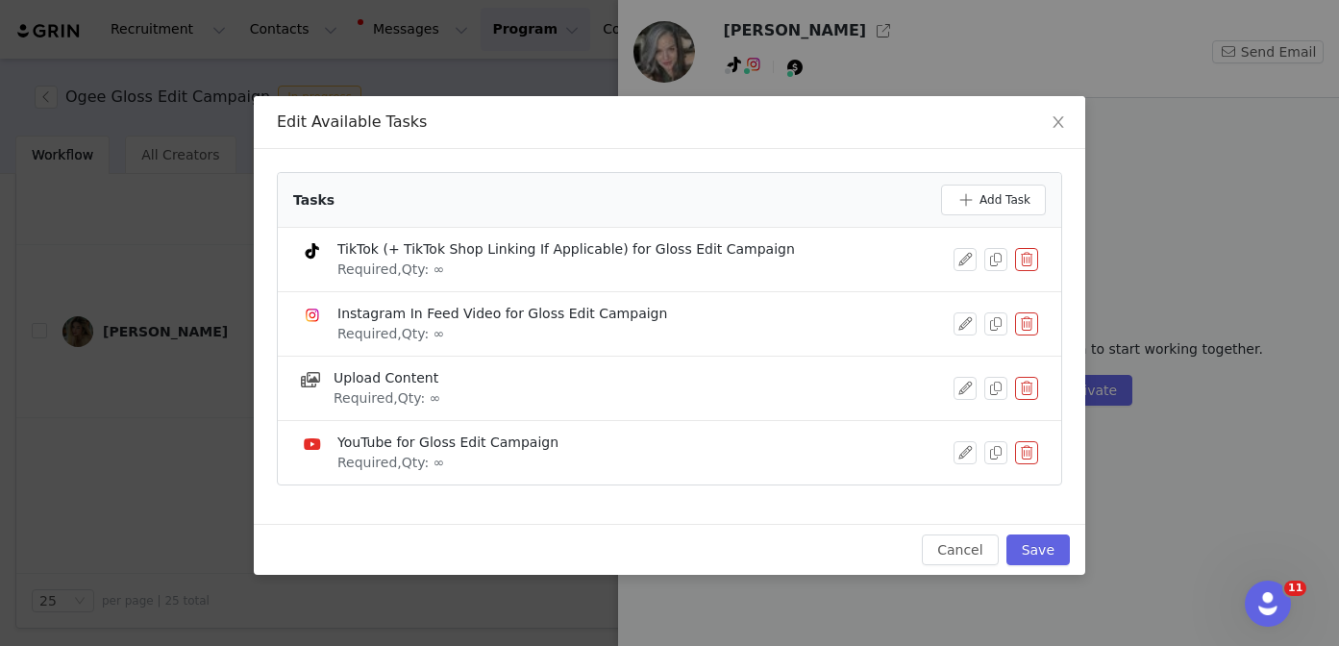
click at [1027, 261] on button "button" at bounding box center [1026, 259] width 23 height 23
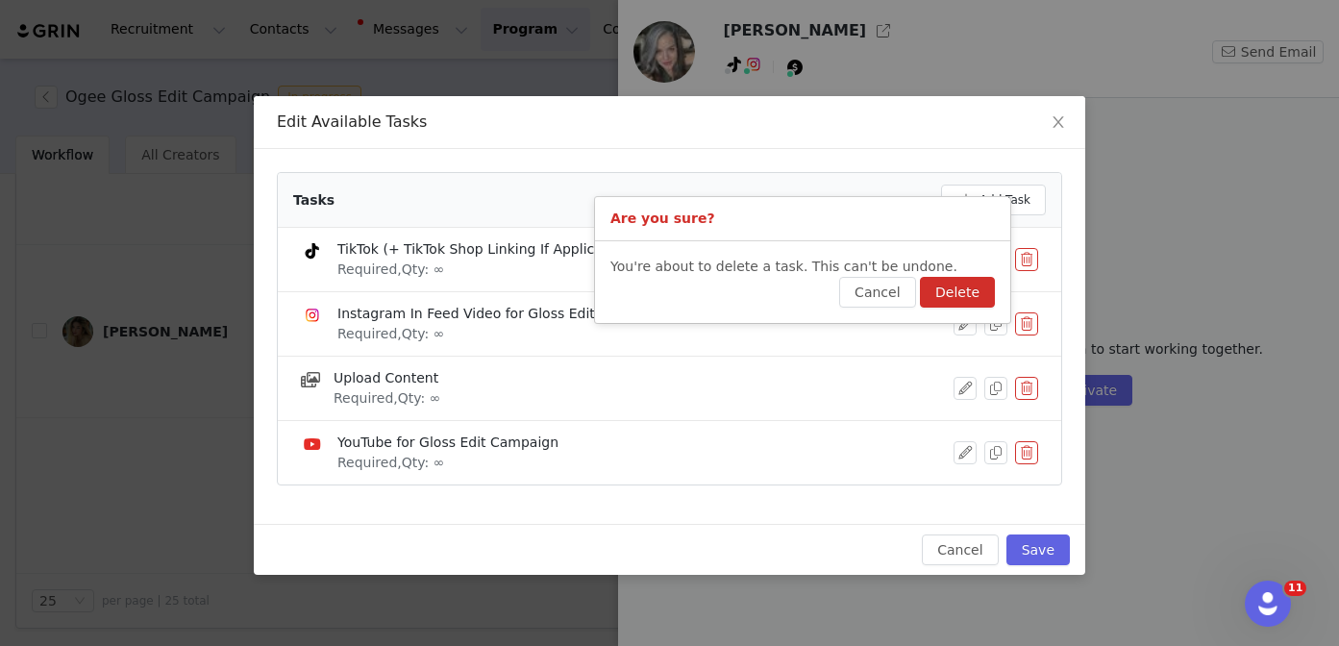
click at [1000, 299] on div "You're about to delete a task. This can't be undone. Cancel Delete" at bounding box center [802, 282] width 415 height 82
click at [988, 298] on button "Delete" at bounding box center [957, 292] width 75 height 31
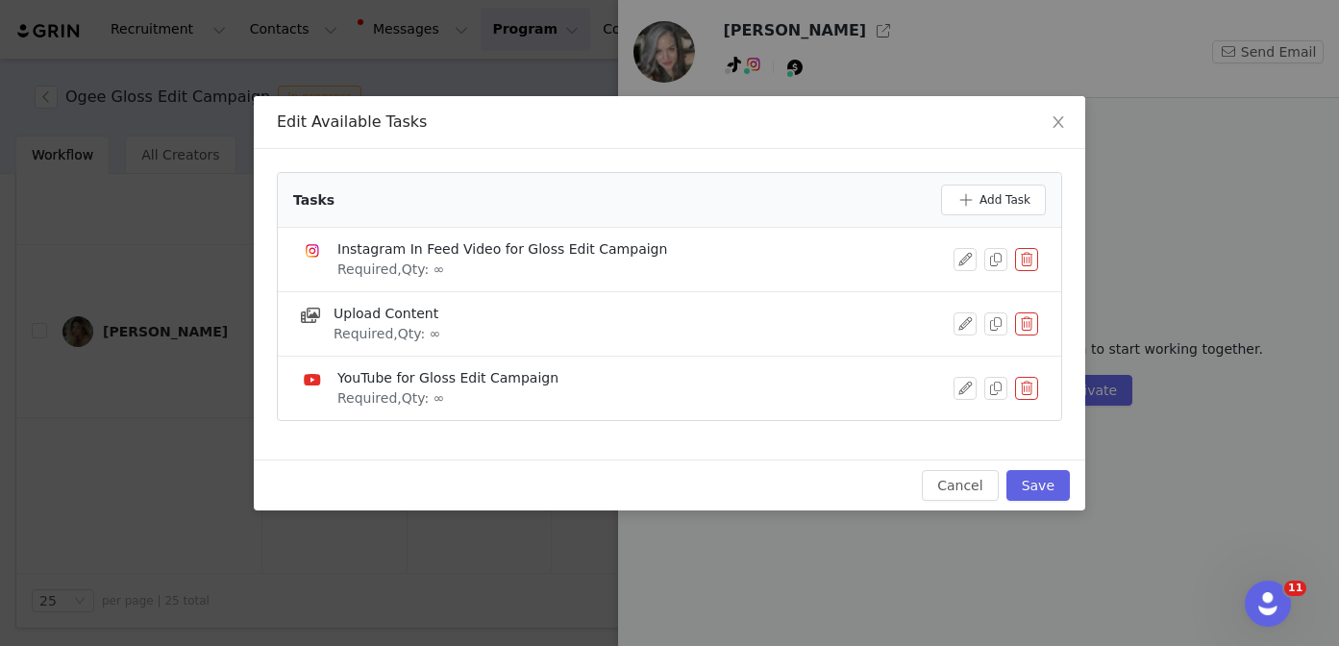
click at [1024, 392] on button "button" at bounding box center [1026, 388] width 23 height 23
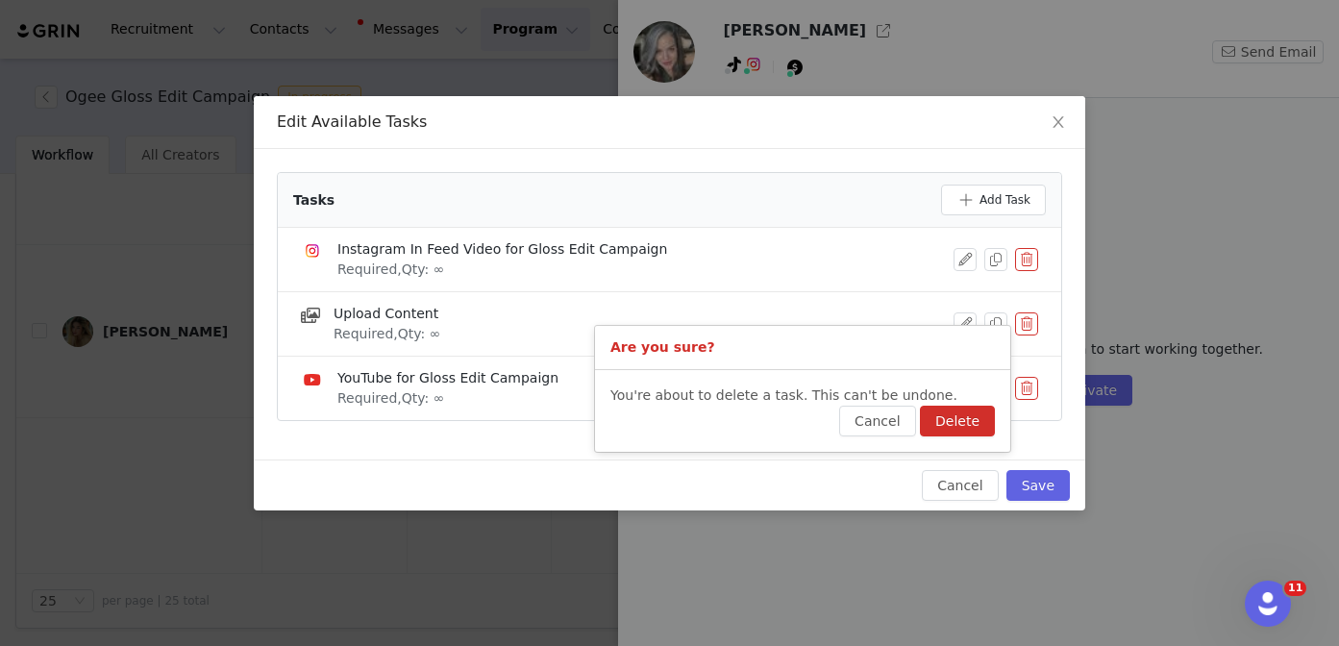
click at [960, 413] on button "Delete" at bounding box center [957, 421] width 75 height 31
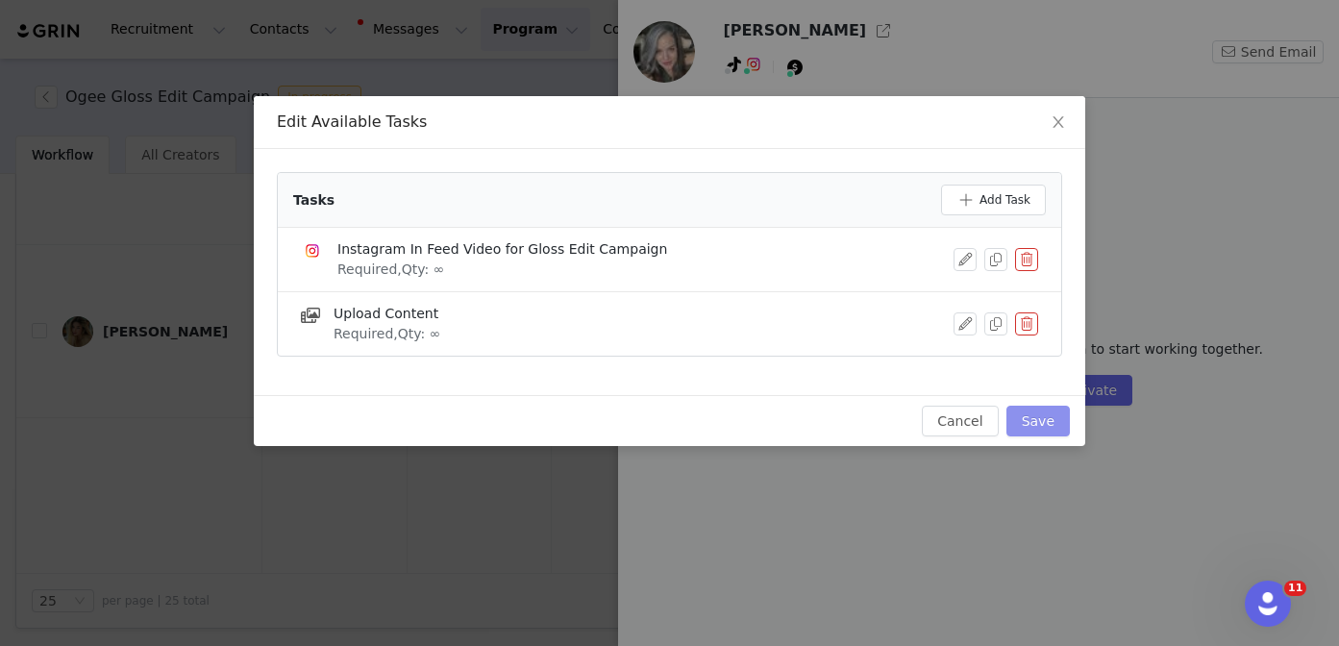
click at [1028, 411] on button "Save" at bounding box center [1037, 421] width 63 height 31
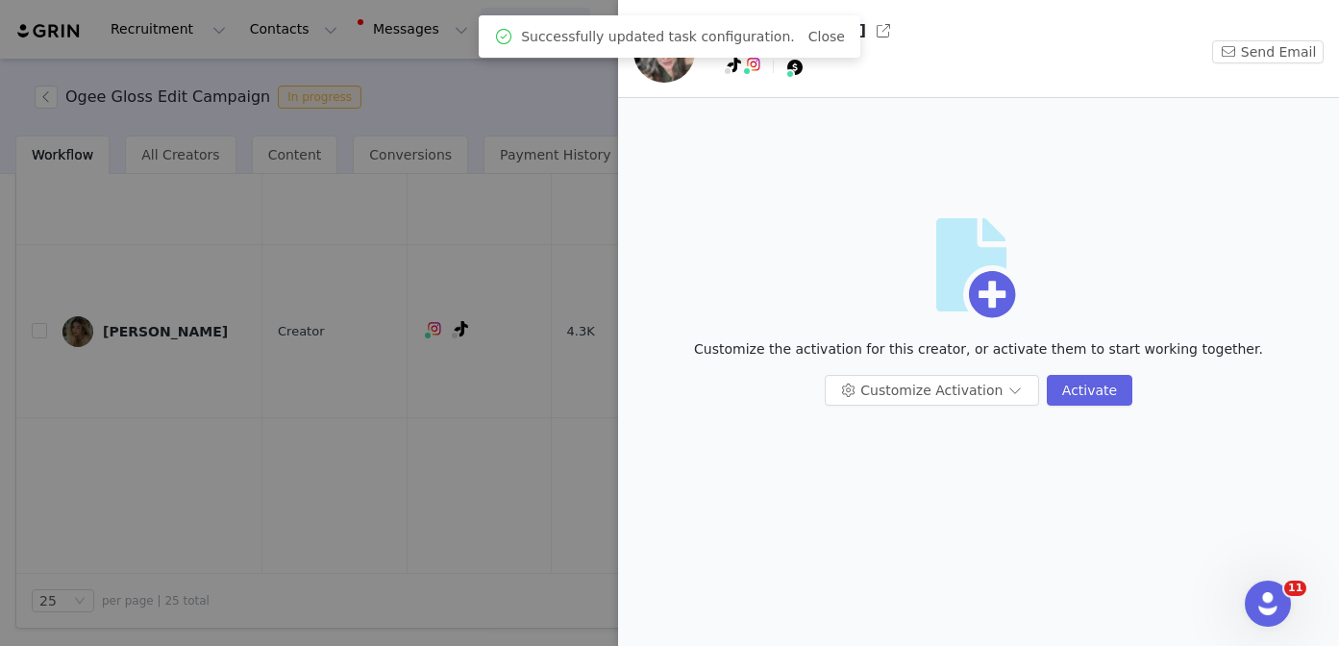
scroll to position [0, 0]
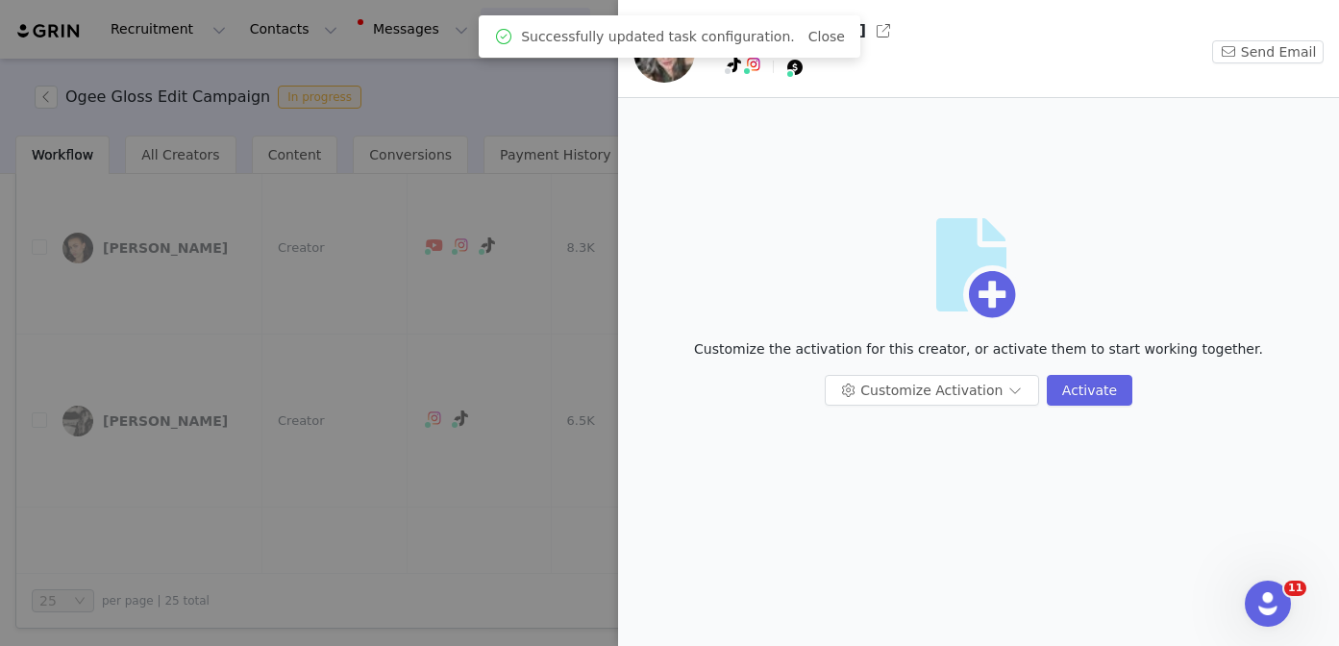
click at [422, 464] on div at bounding box center [669, 323] width 1339 height 646
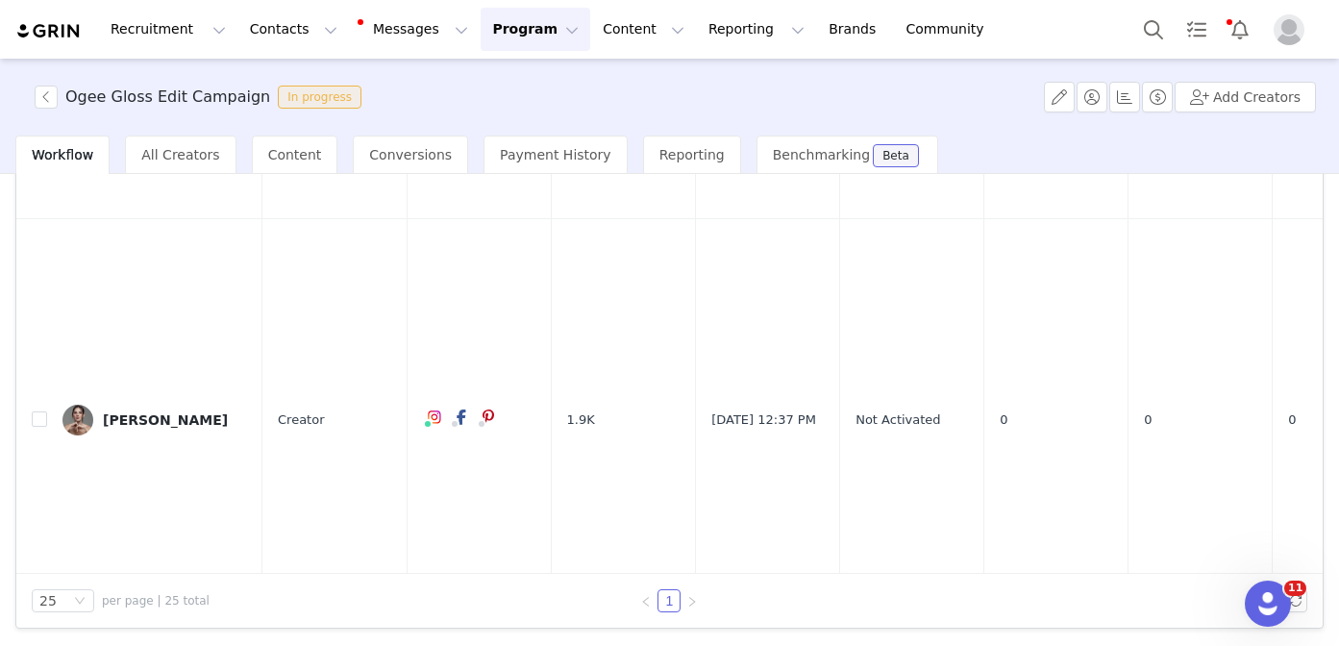
scroll to position [6262, 0]
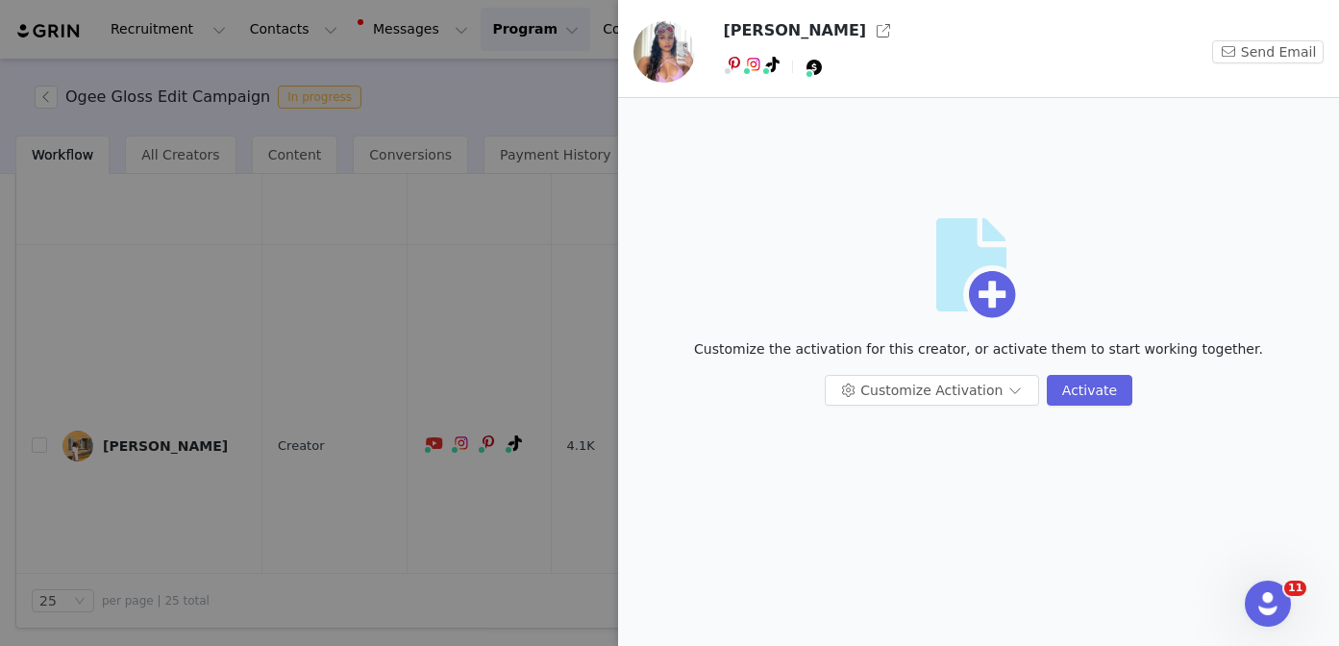
click at [232, 505] on div at bounding box center [669, 323] width 1339 height 646
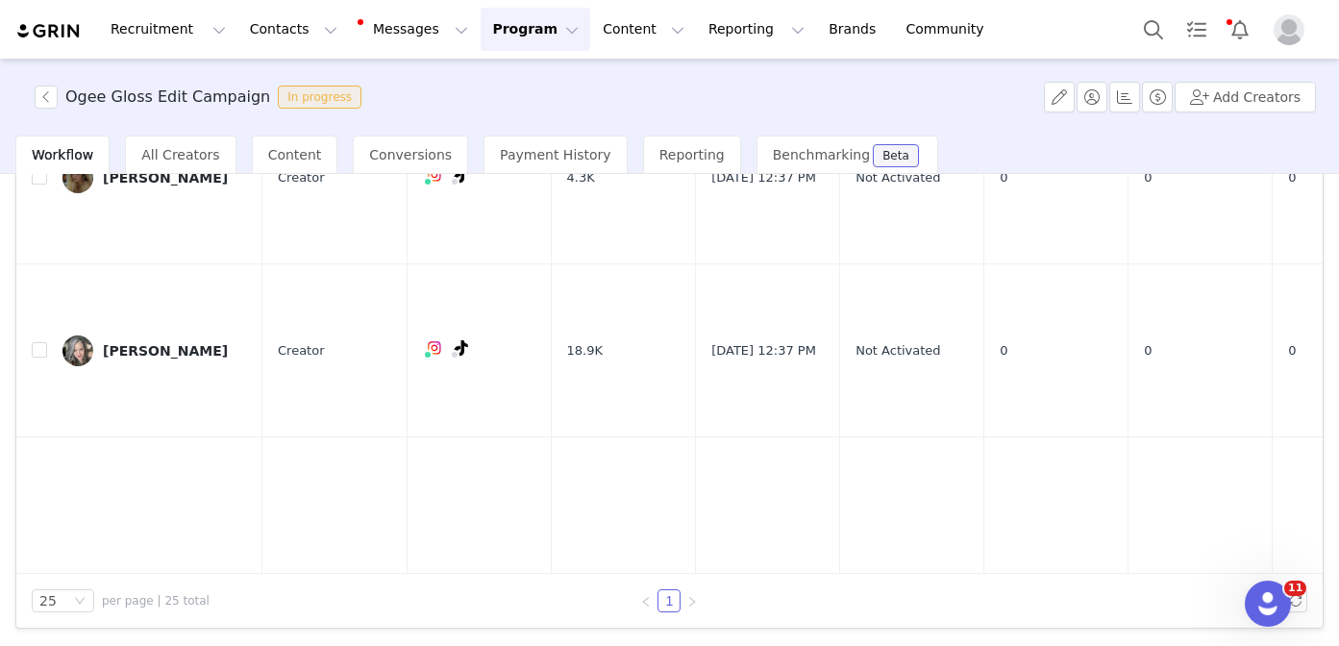
scroll to position [2056, 0]
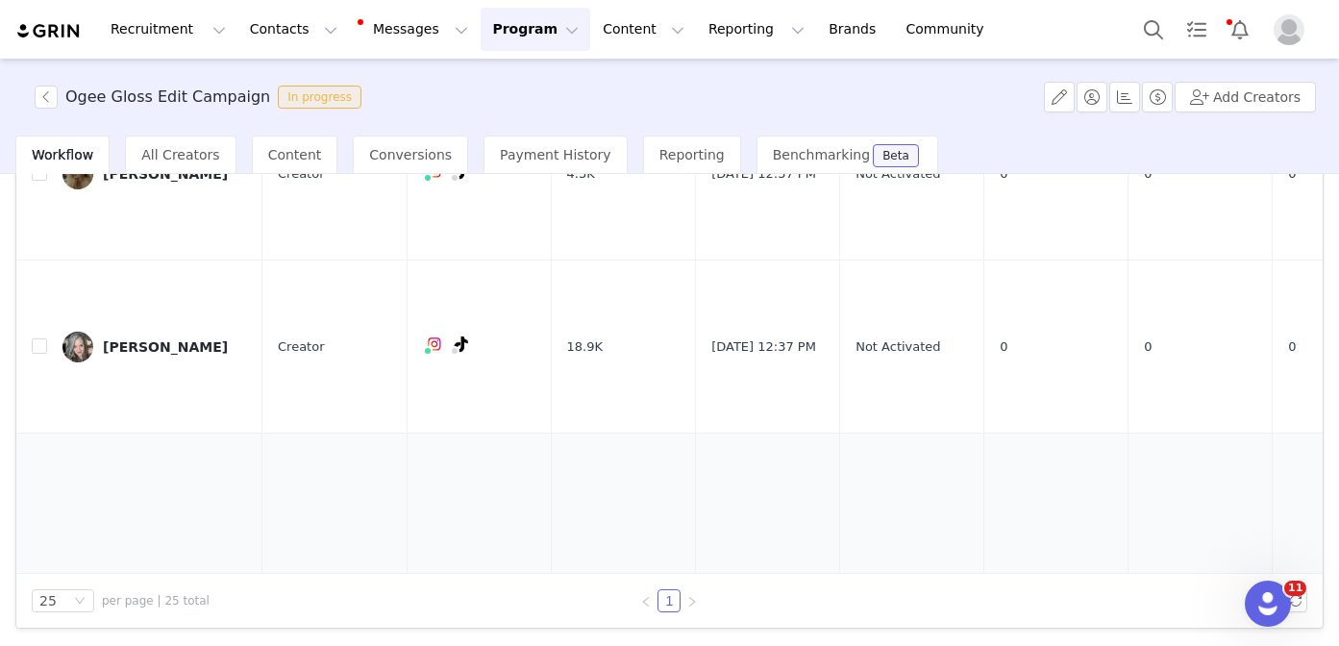
click at [136, 627] on div "Jessica" at bounding box center [165, 634] width 125 height 15
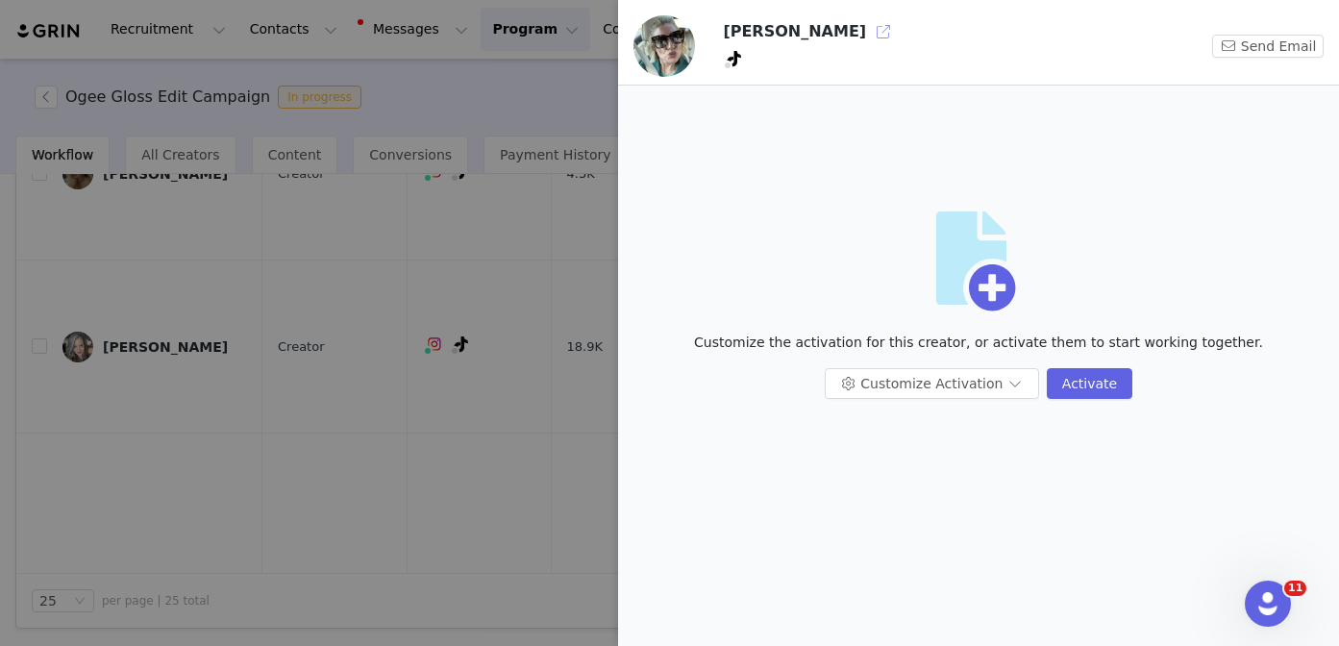
click at [868, 36] on button "button" at bounding box center [883, 31] width 31 height 31
click at [959, 386] on button "Customize Activation" at bounding box center [931, 383] width 214 height 31
click at [920, 408] on li "Edit Available Tasks" at bounding box center [933, 421] width 203 height 31
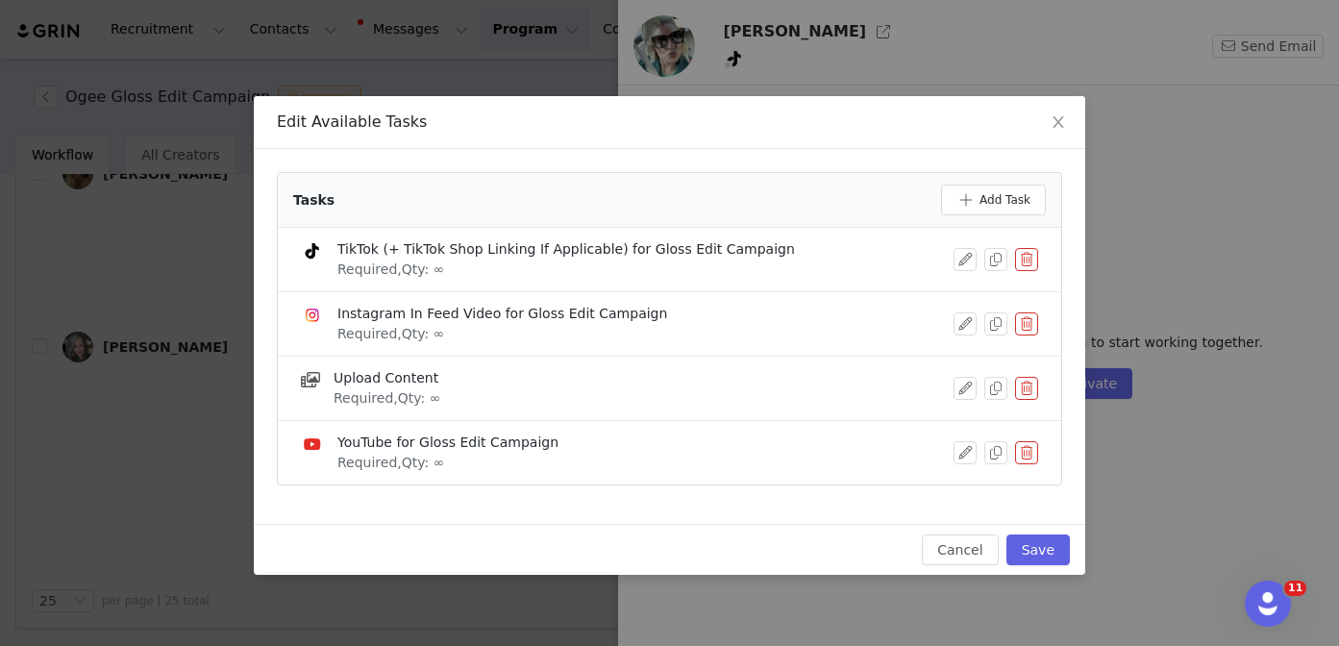
click at [1027, 319] on button "button" at bounding box center [1026, 323] width 23 height 23
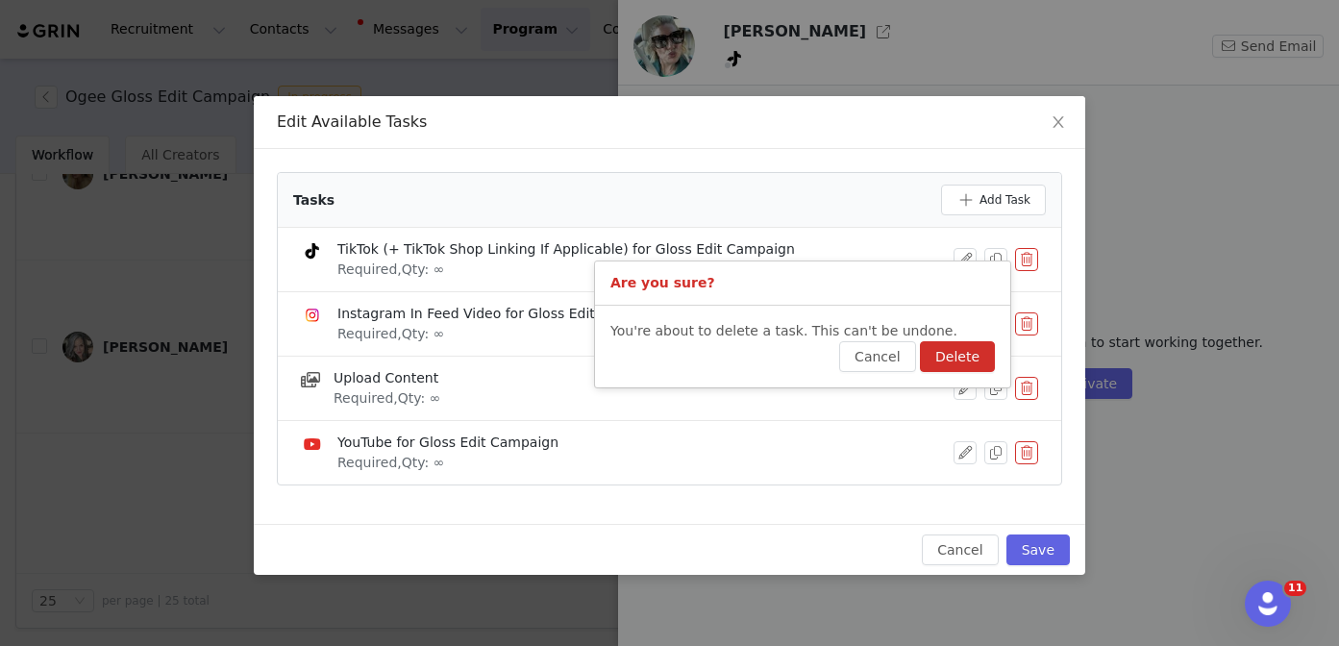
click at [981, 354] on button "Delete" at bounding box center [957, 356] width 75 height 31
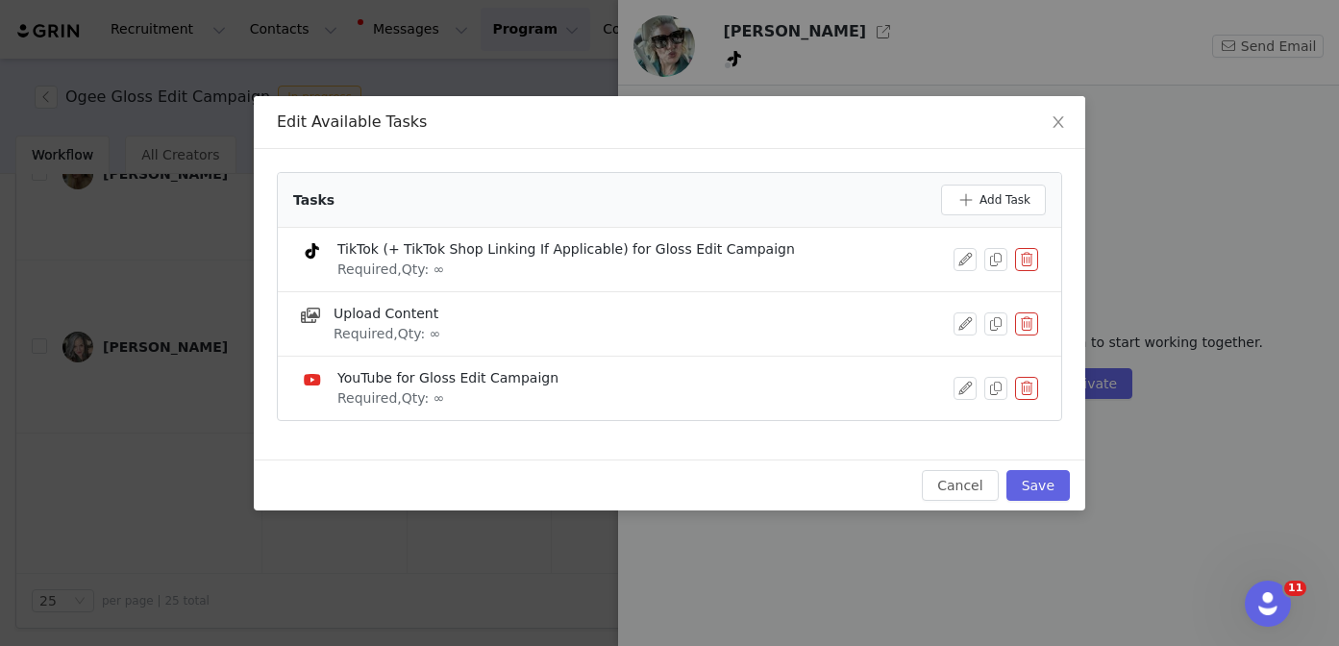
click at [1029, 379] on button "button" at bounding box center [1026, 388] width 23 height 23
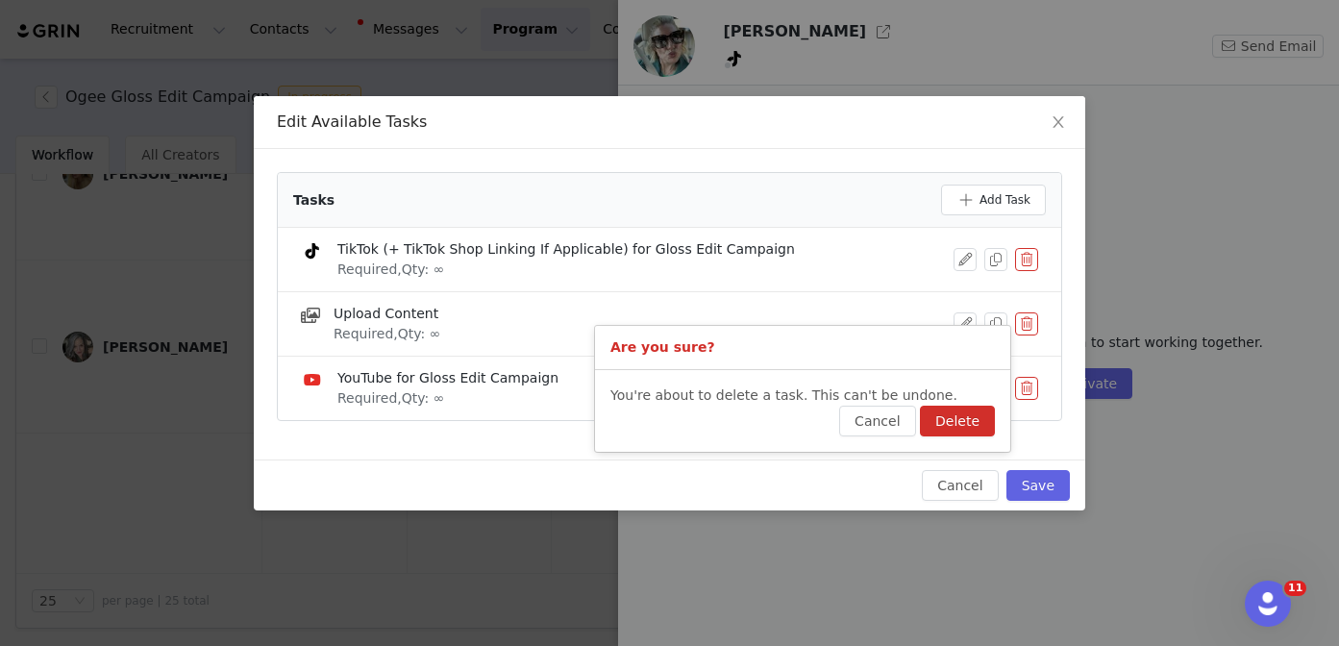
click at [990, 405] on p "You're about to delete a task. This can't be undone." at bounding box center [802, 395] width 384 height 20
click at [987, 417] on button "Delete" at bounding box center [957, 421] width 75 height 31
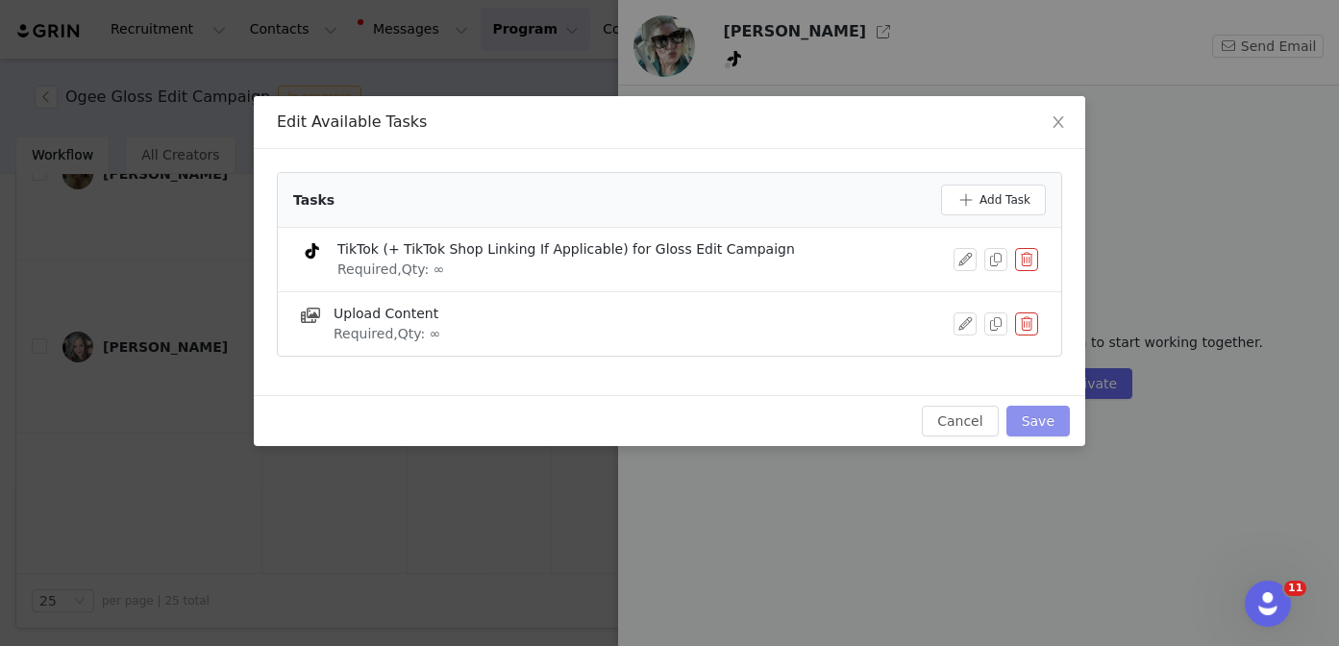
click at [1040, 427] on button "Save" at bounding box center [1037, 421] width 63 height 31
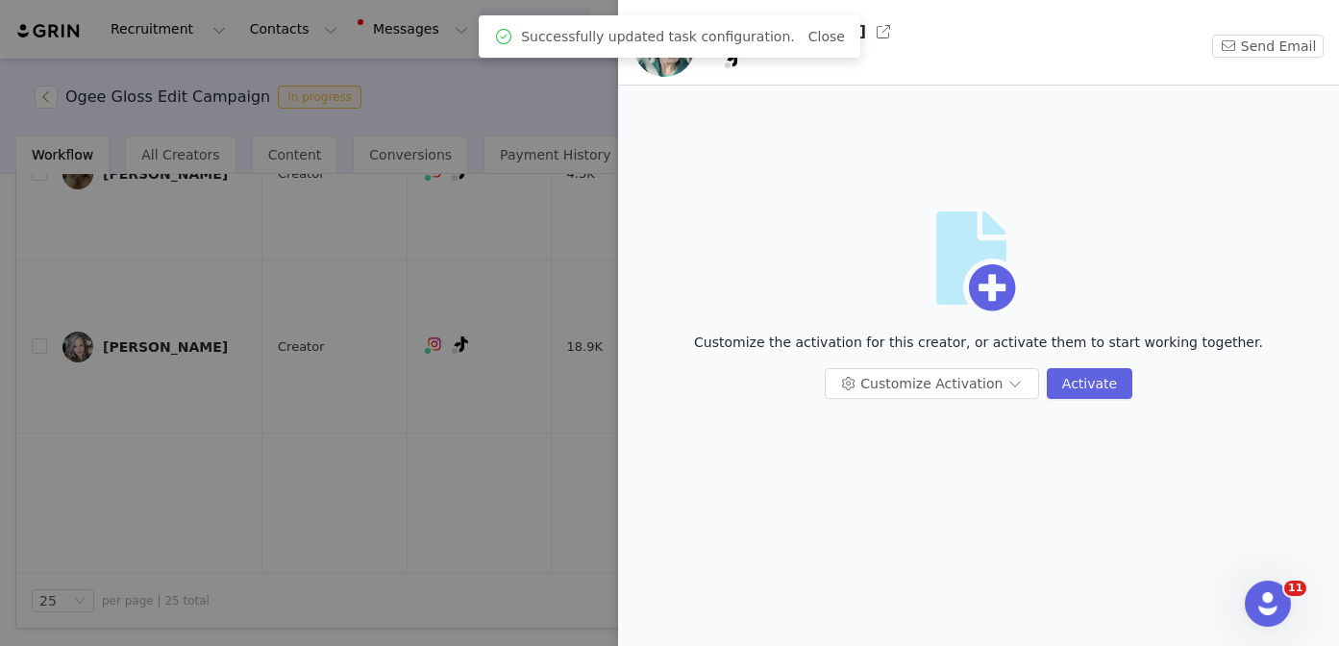
scroll to position [0, 0]
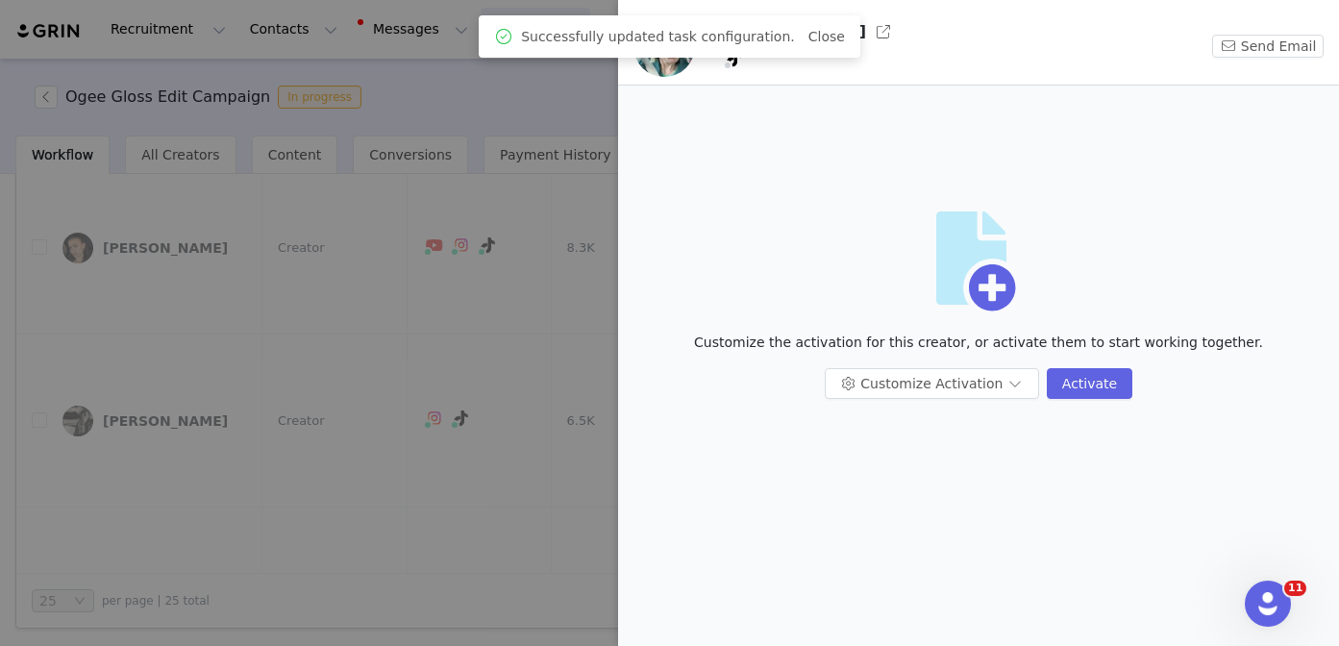
click at [427, 447] on div at bounding box center [669, 323] width 1339 height 646
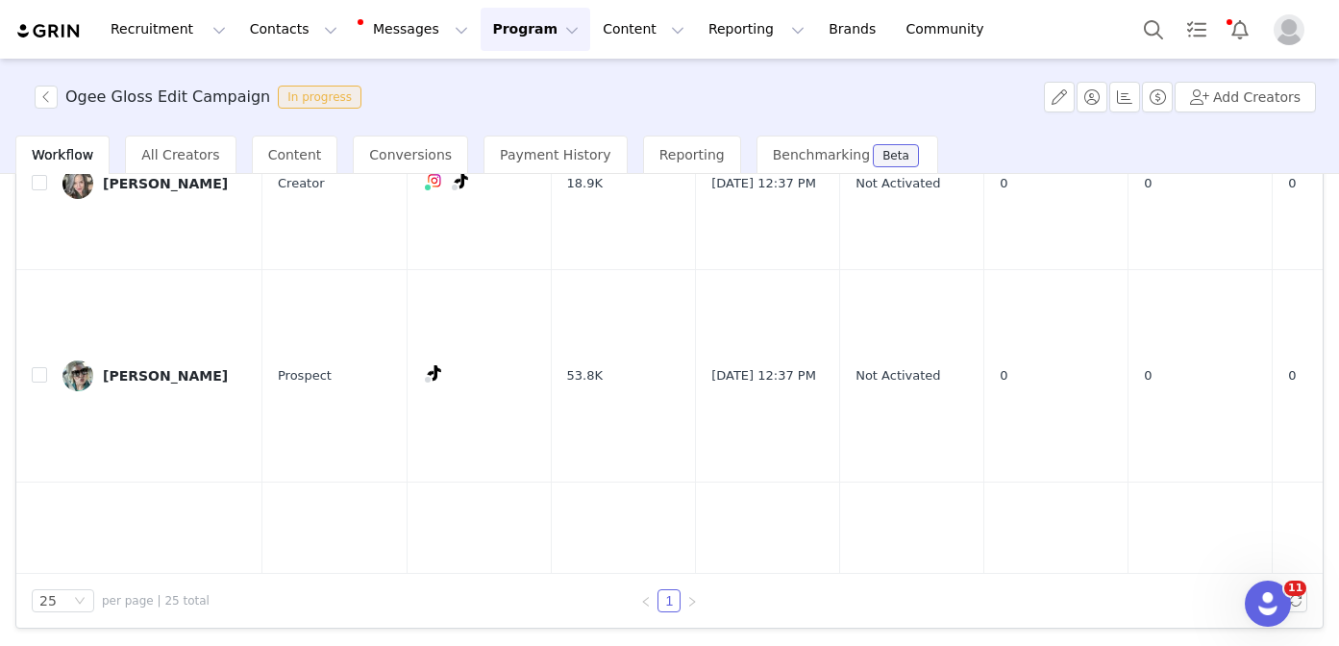
scroll to position [2218, 0]
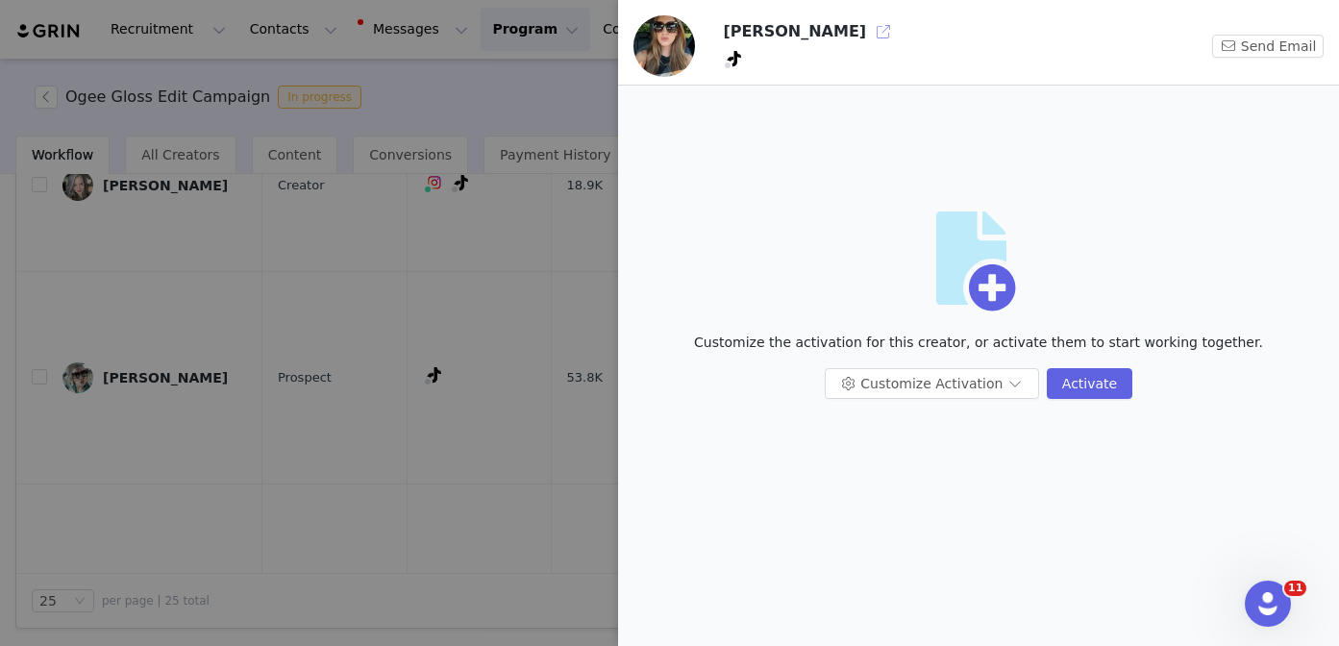
click at [868, 35] on button "button" at bounding box center [883, 31] width 31 height 31
click at [857, 379] on button "Customize Activation" at bounding box center [931, 383] width 214 height 31
click at [867, 408] on li "Edit Available Tasks" at bounding box center [933, 421] width 203 height 31
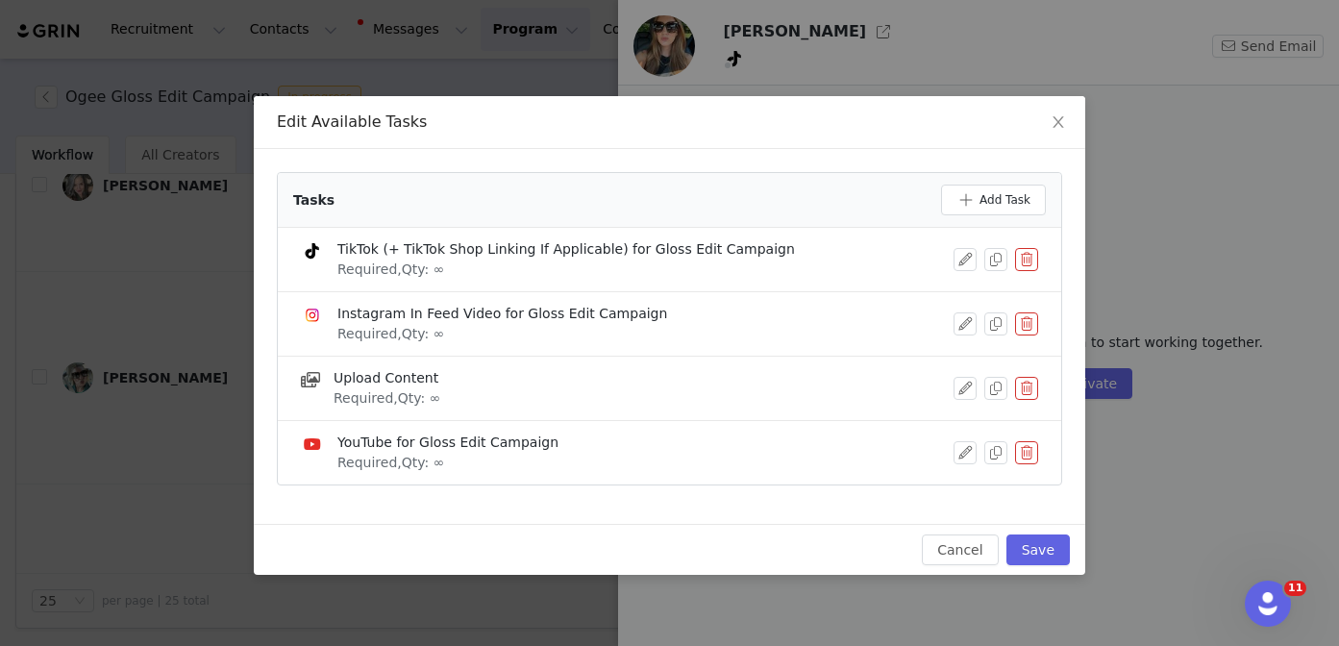
click at [1024, 317] on button "button" at bounding box center [1026, 323] width 23 height 23
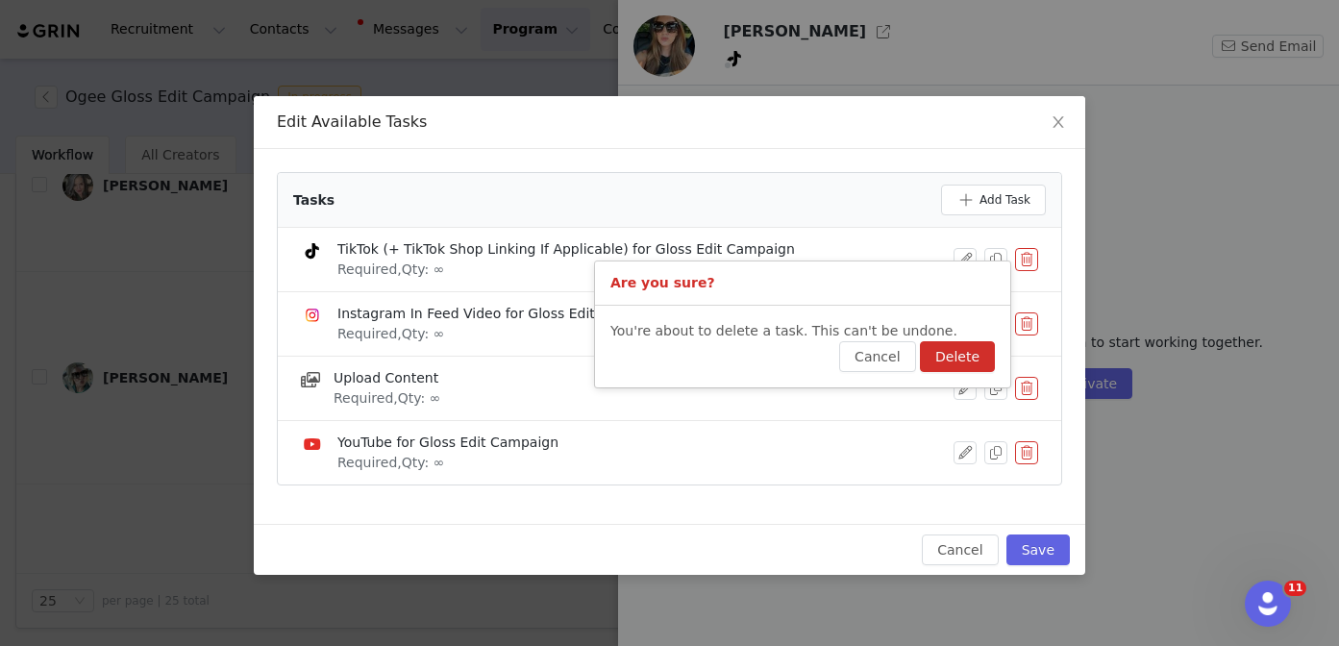
click at [982, 358] on button "Delete" at bounding box center [957, 356] width 75 height 31
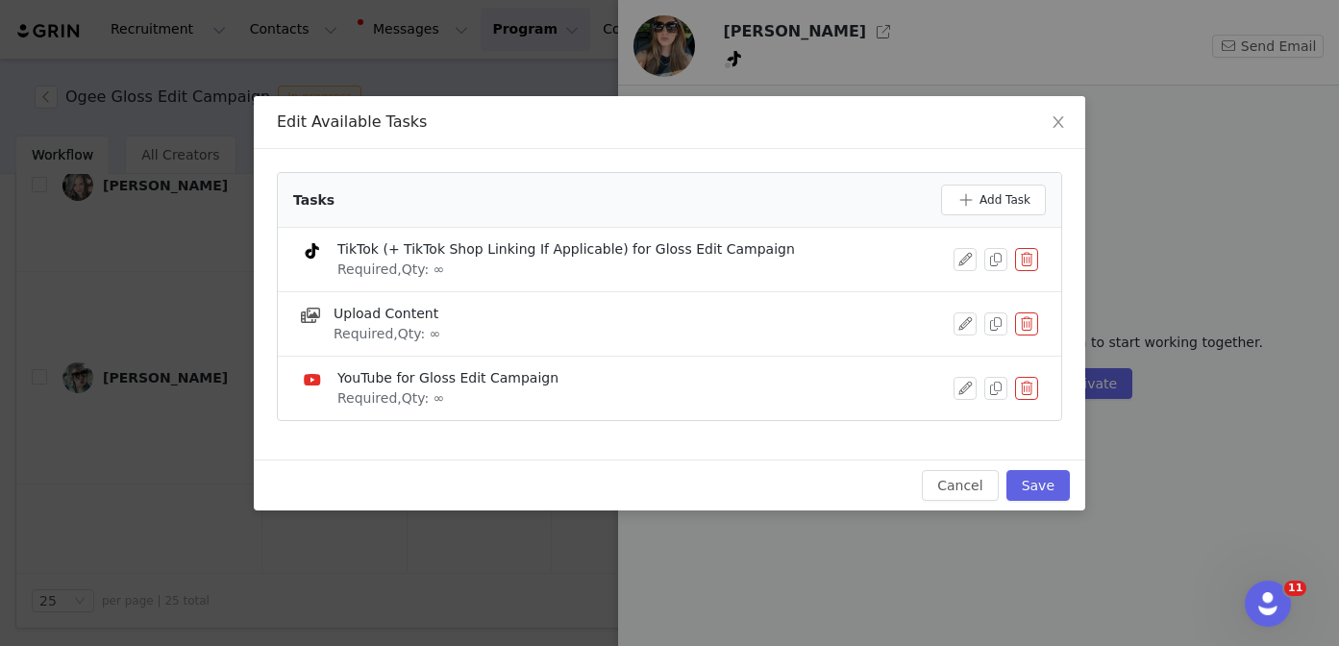
click at [1022, 383] on button "button" at bounding box center [1026, 388] width 23 height 23
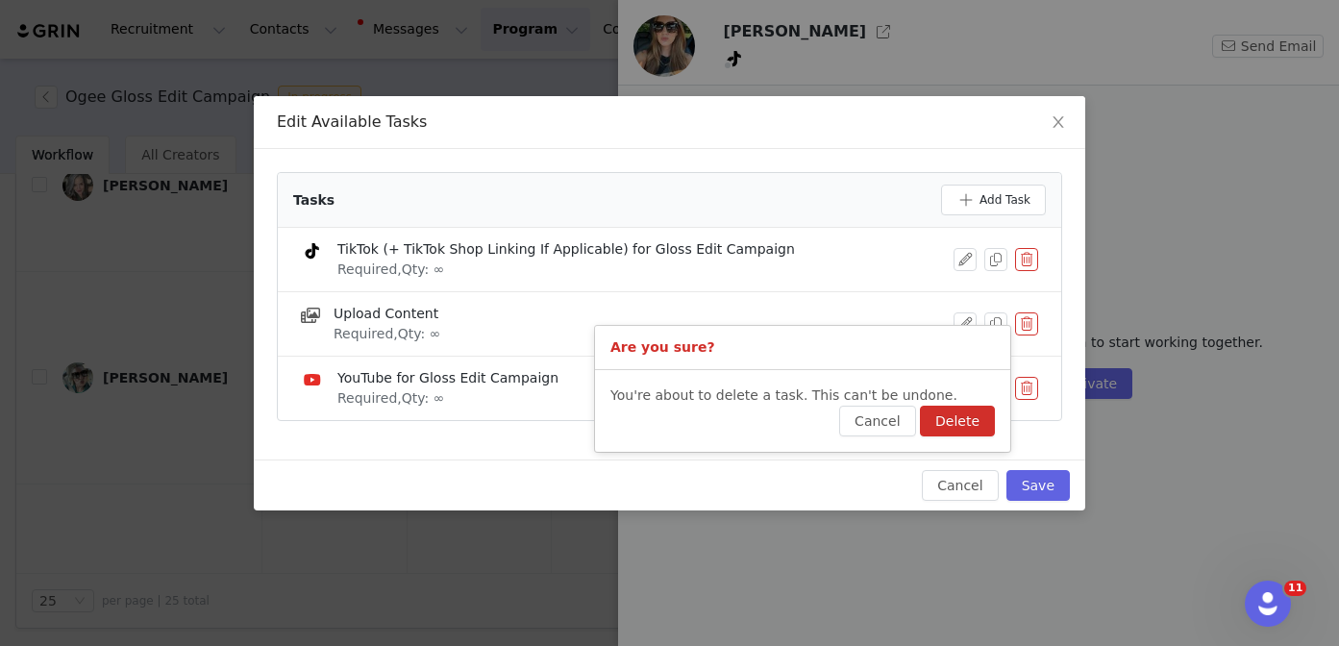
click at [979, 419] on button "Delete" at bounding box center [957, 421] width 75 height 31
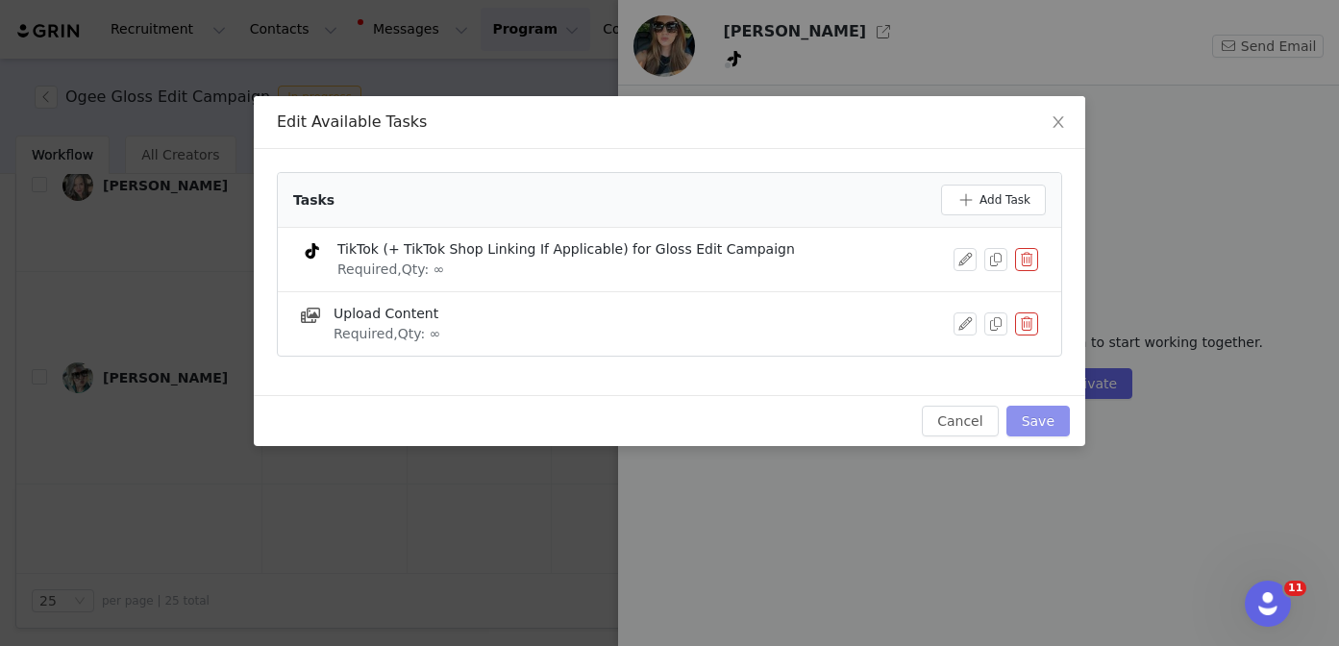
click at [1029, 419] on button "Save" at bounding box center [1037, 421] width 63 height 31
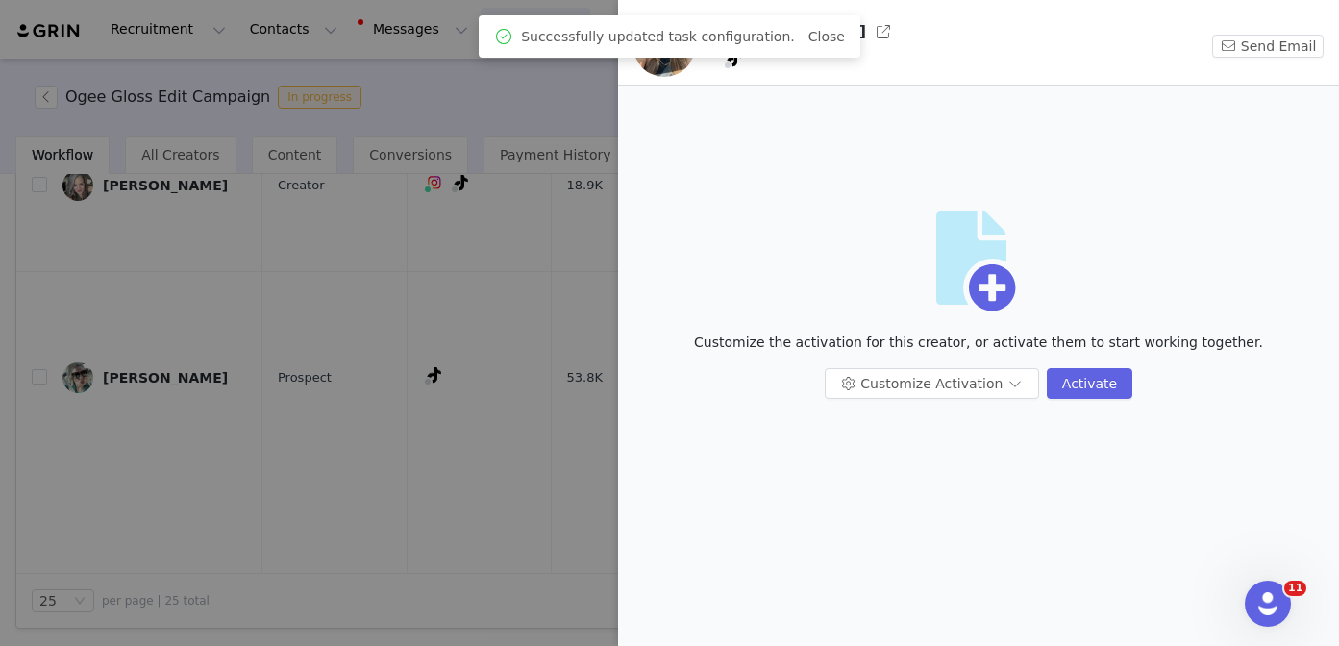
scroll to position [0, 0]
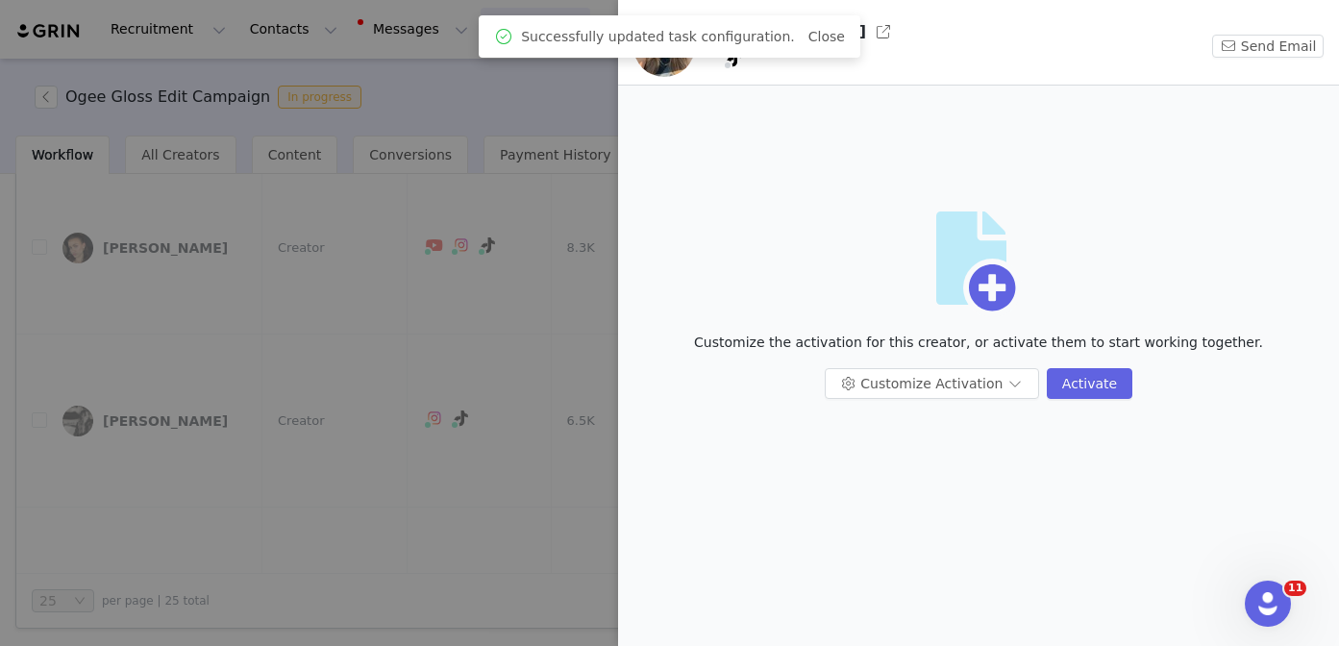
click at [439, 433] on div at bounding box center [669, 323] width 1339 height 646
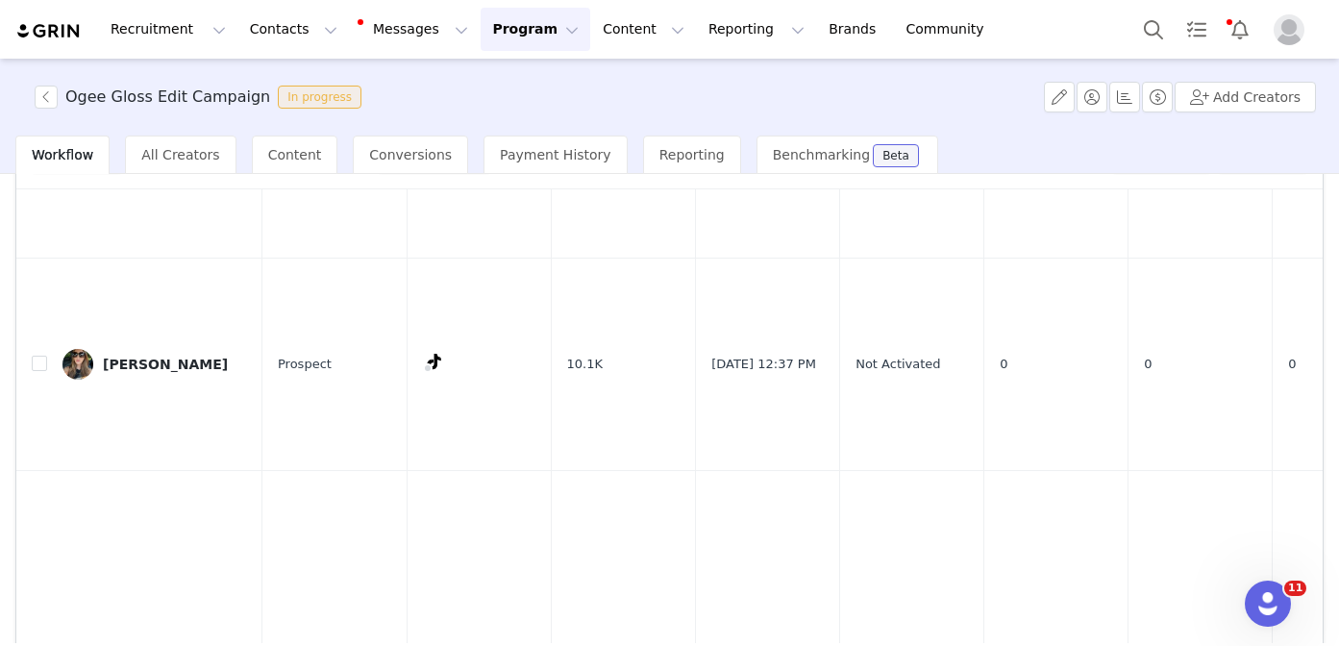
scroll to position [2492, 0]
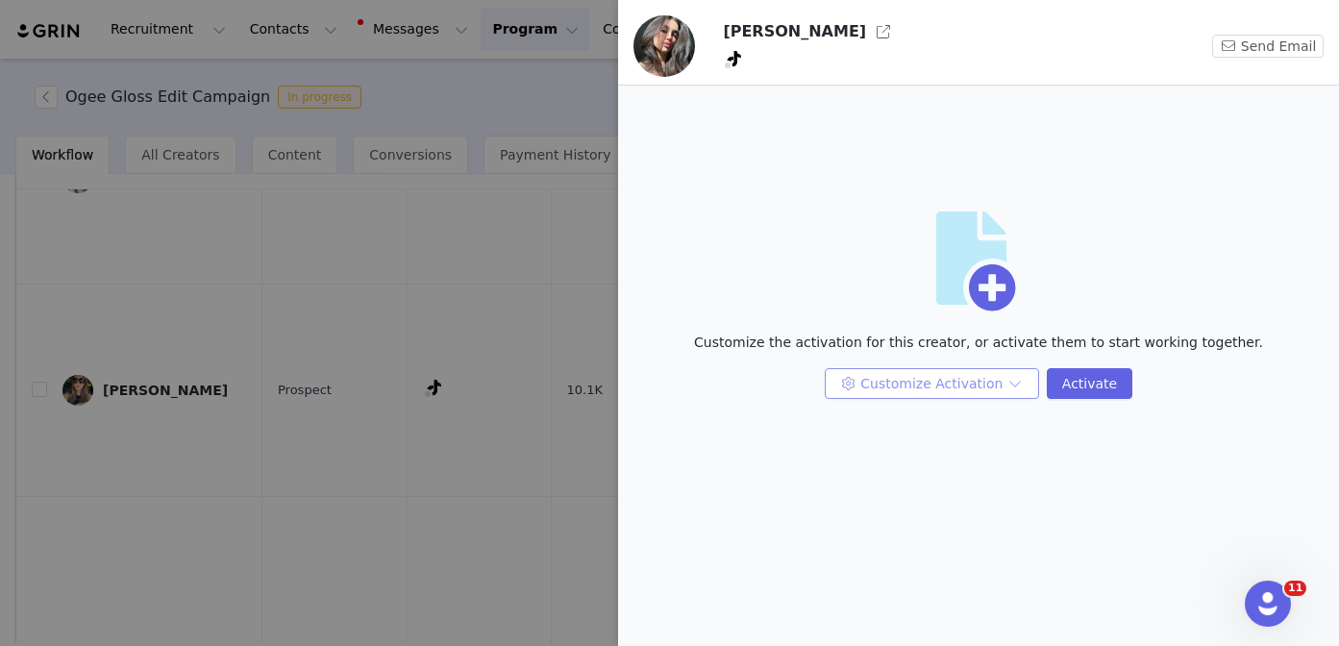
click at [918, 378] on button "Customize Activation" at bounding box center [931, 383] width 214 height 31
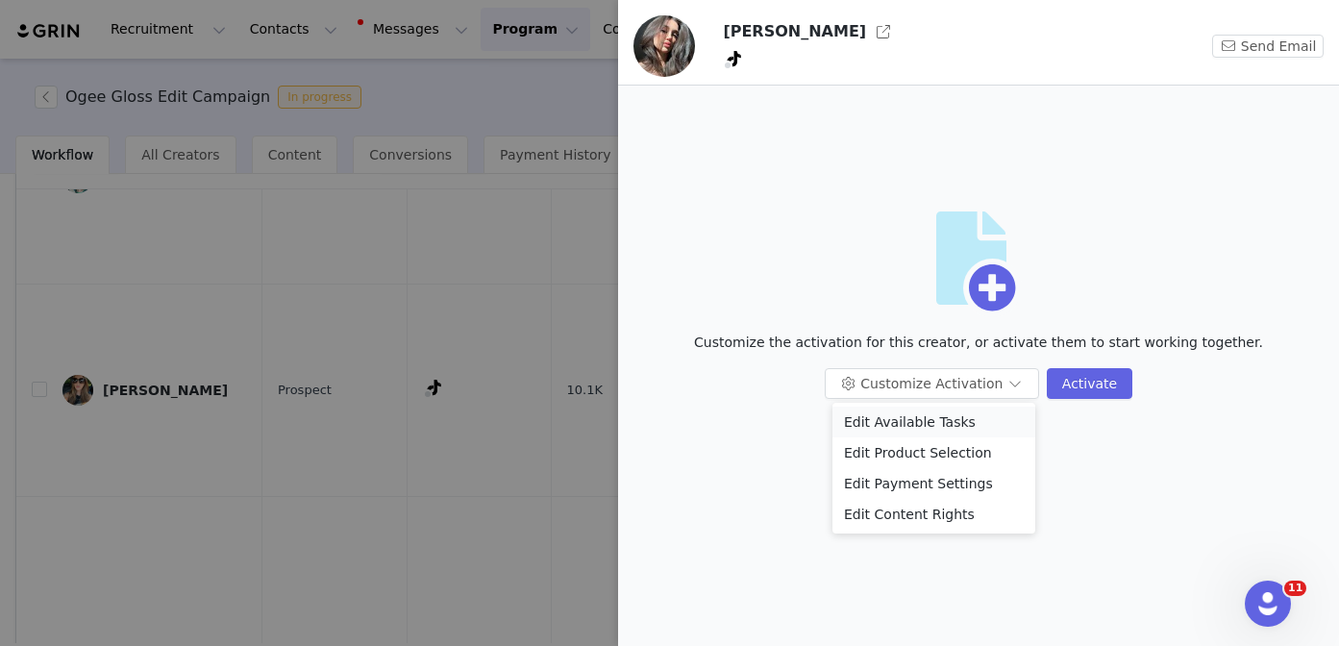
click at [917, 411] on li "Edit Available Tasks" at bounding box center [933, 421] width 203 height 31
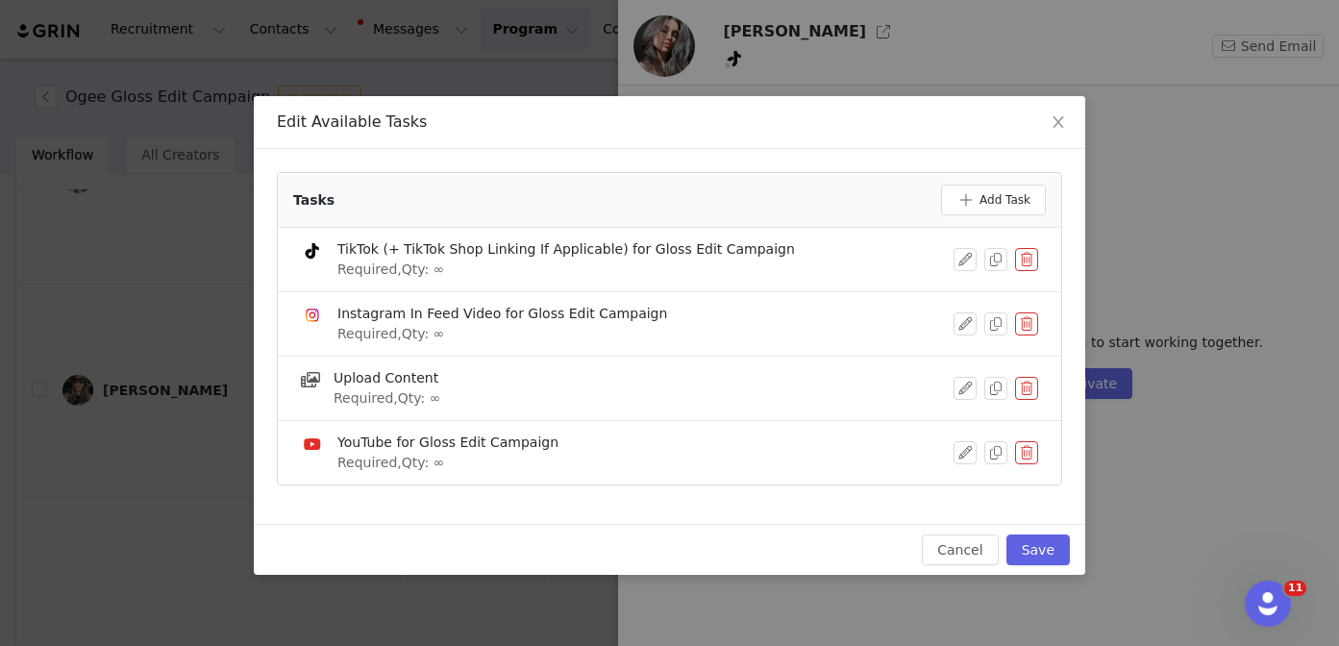
click at [1021, 317] on button "button" at bounding box center [1026, 323] width 23 height 23
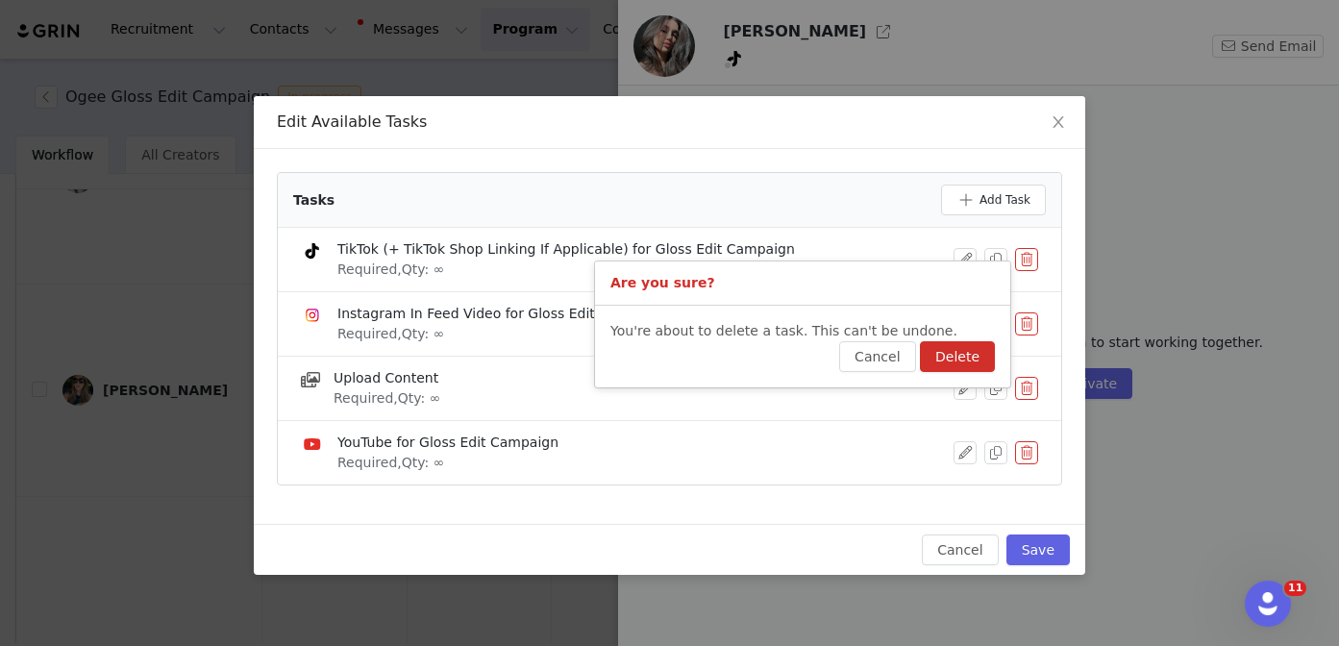
click at [970, 357] on button "Delete" at bounding box center [957, 356] width 75 height 31
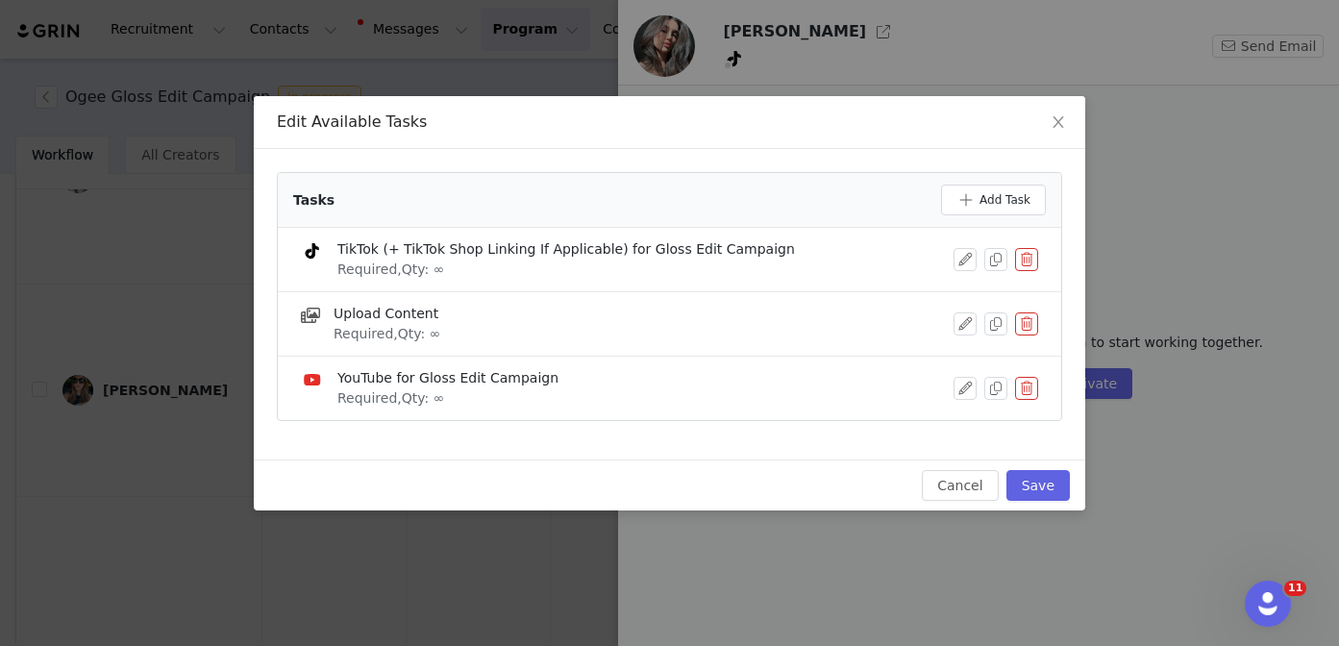
click at [1028, 386] on button "button" at bounding box center [1026, 388] width 23 height 23
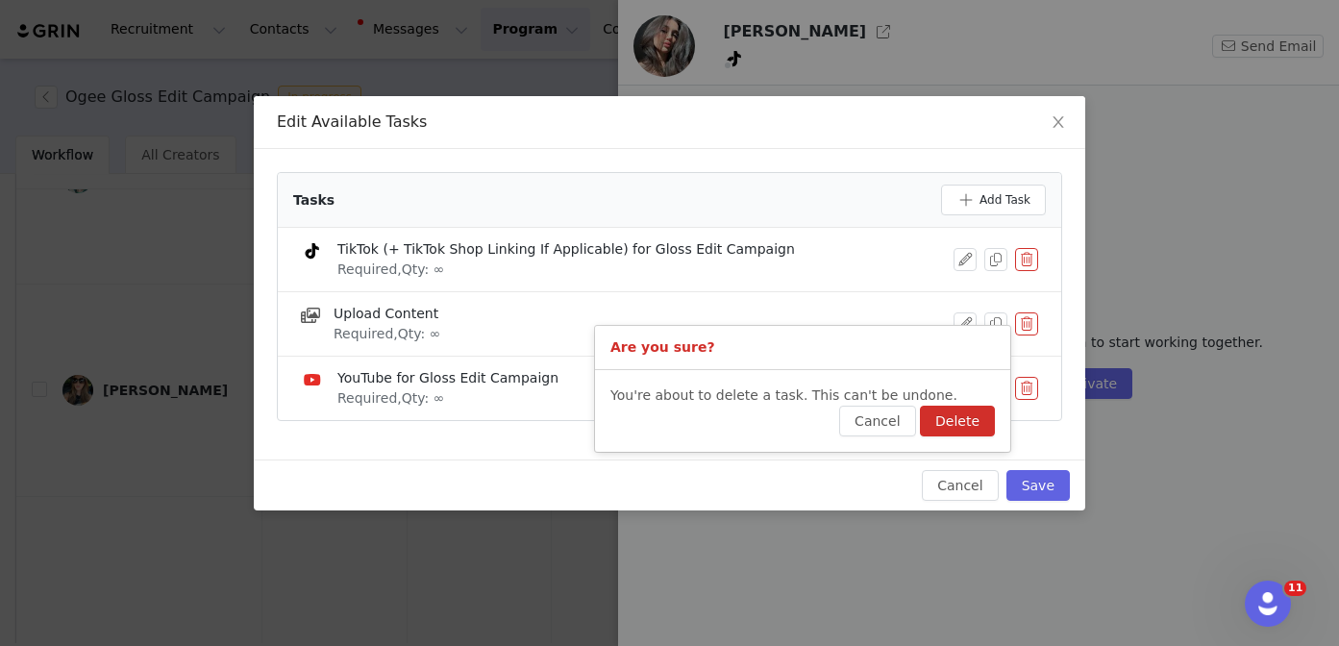
click at [971, 422] on button "Delete" at bounding box center [957, 421] width 75 height 31
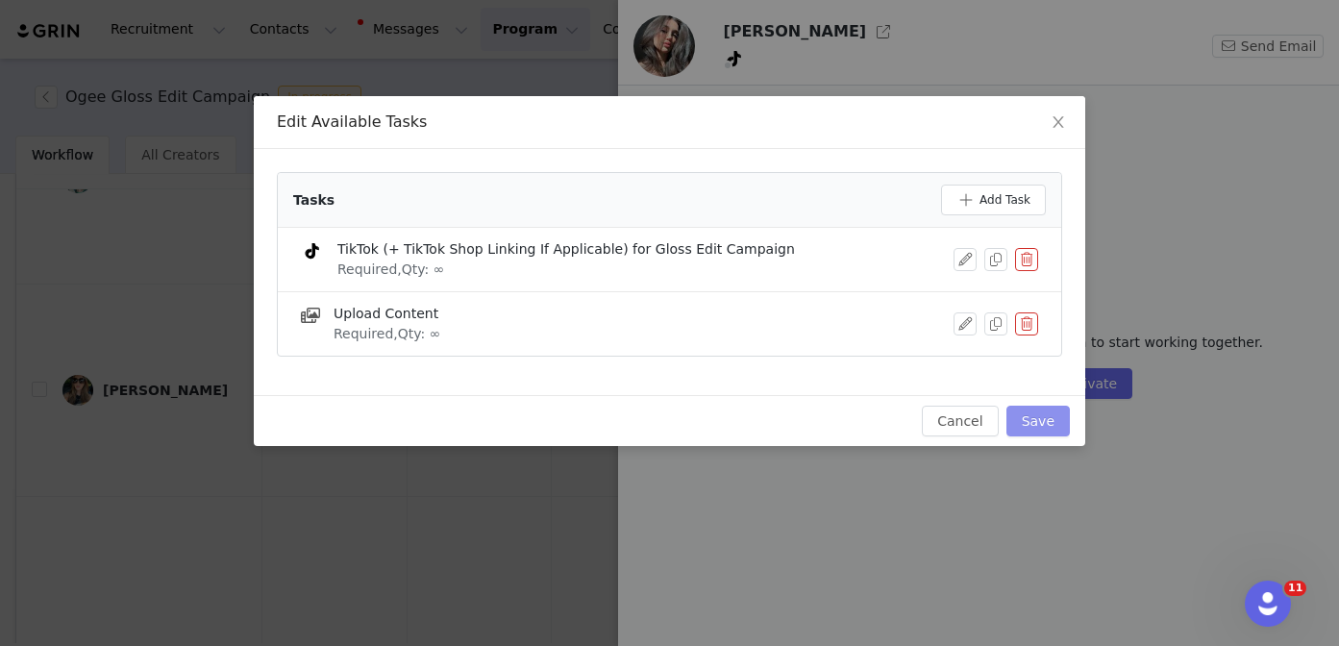
click at [1042, 422] on button "Save" at bounding box center [1037, 421] width 63 height 31
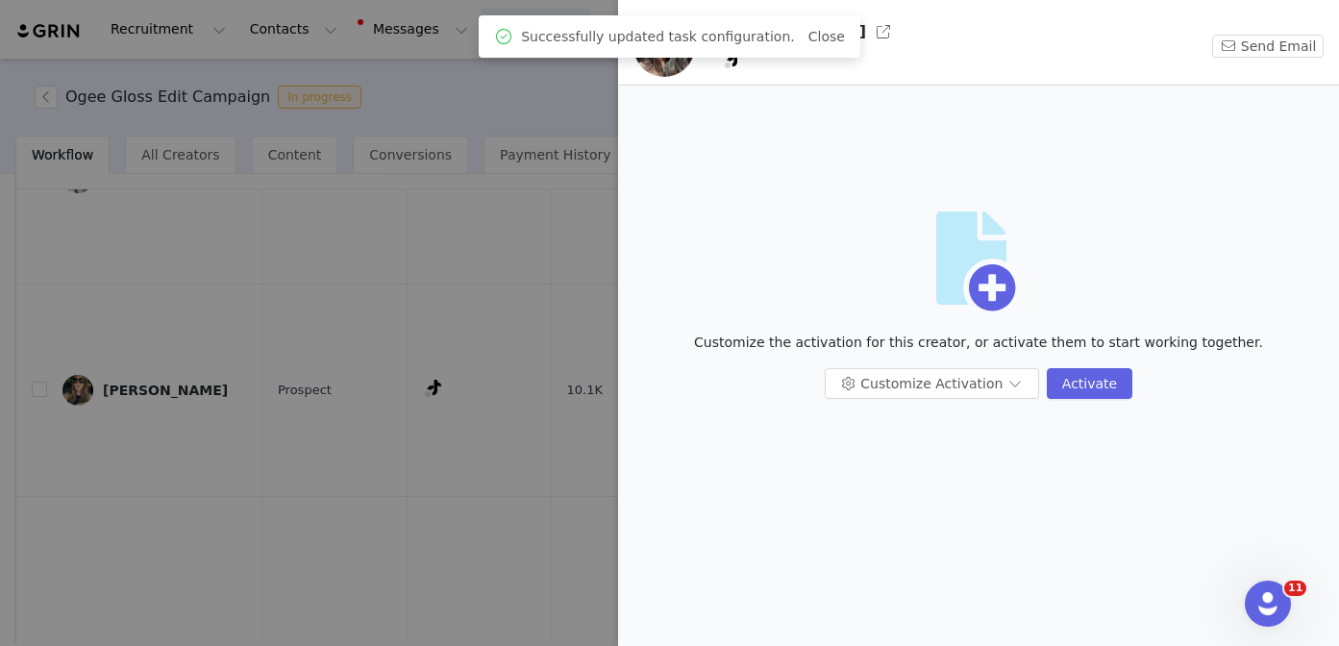
scroll to position [0, 0]
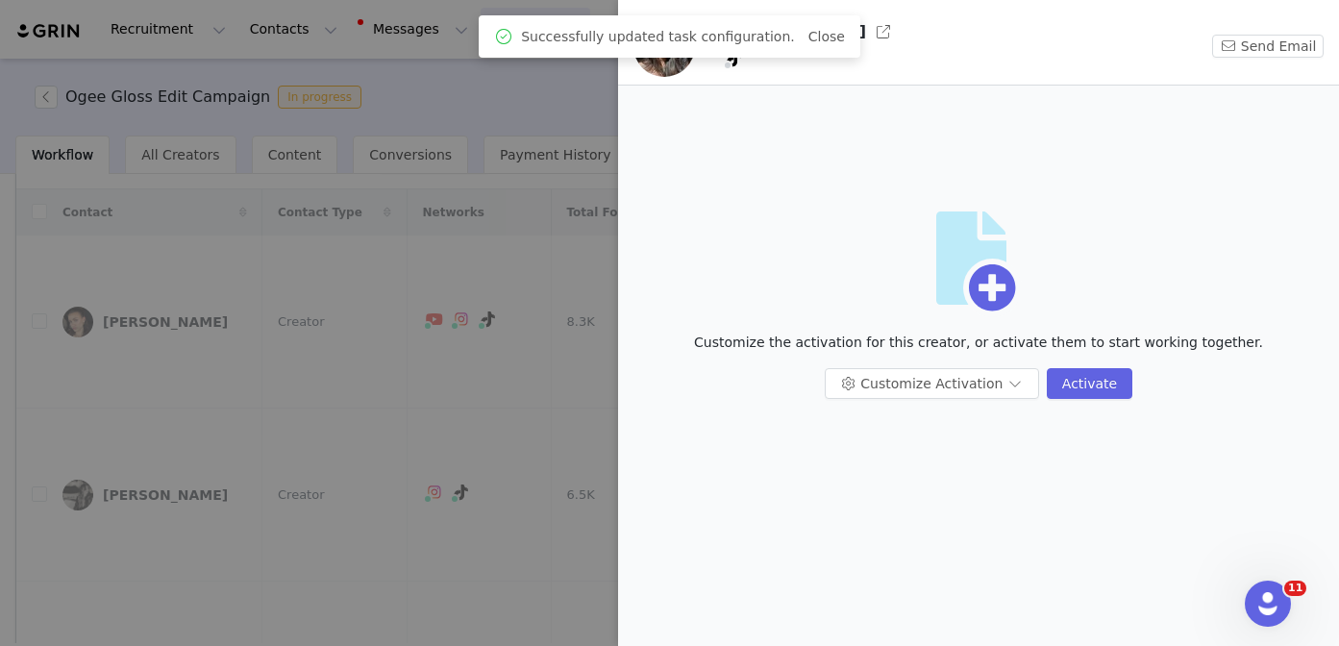
drag, startPoint x: 810, startPoint y: 37, endPoint x: 798, endPoint y: 37, distance: 12.5
click at [810, 37] on link "Close" at bounding box center [826, 36] width 37 height 15
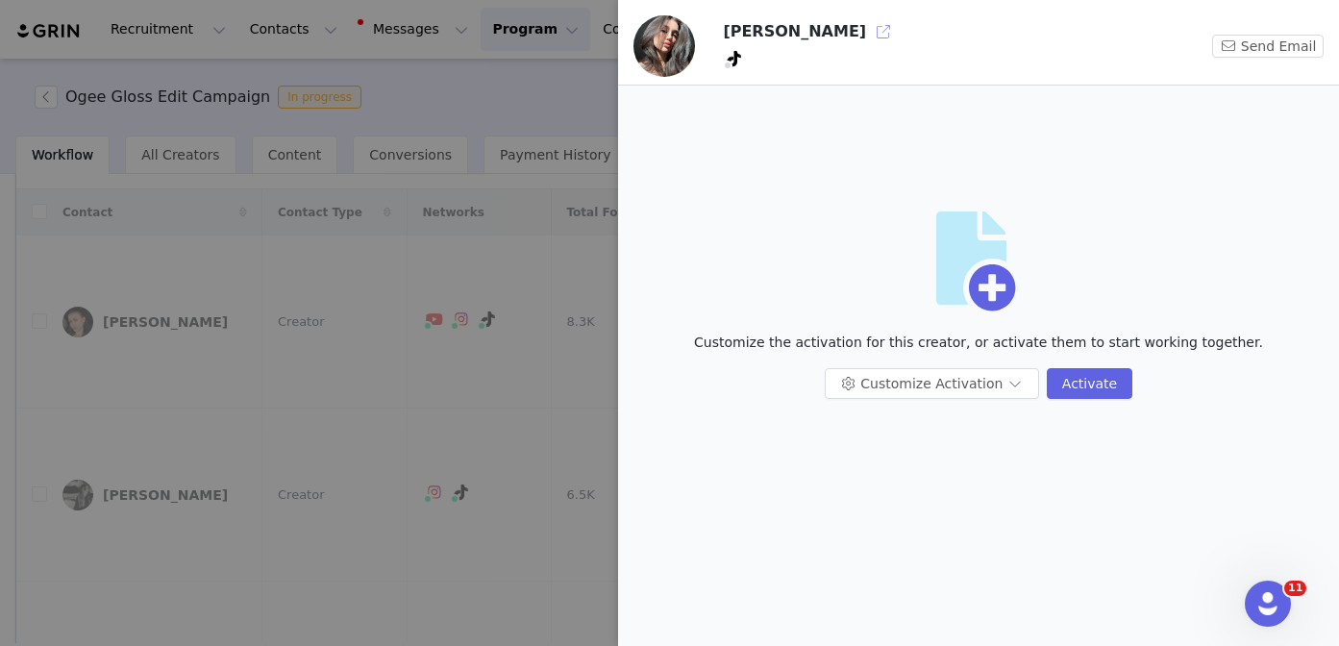
click at [868, 32] on button "button" at bounding box center [883, 31] width 31 height 31
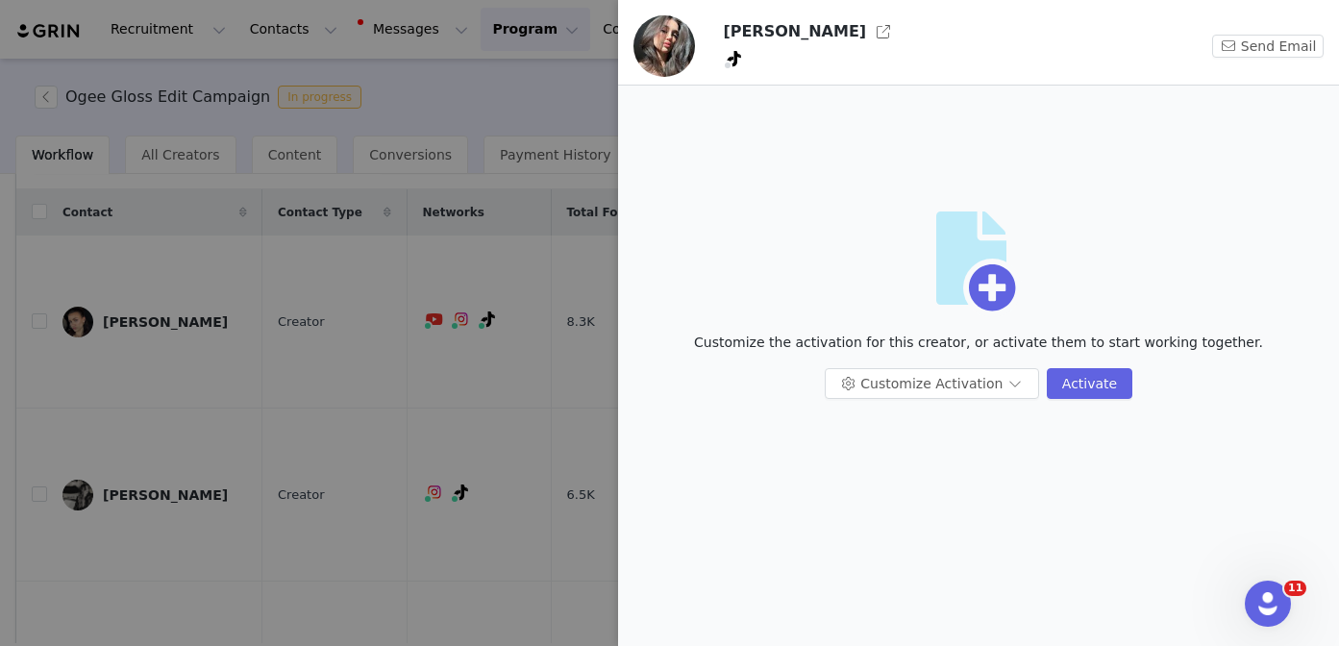
click at [383, 501] on div at bounding box center [669, 323] width 1339 height 646
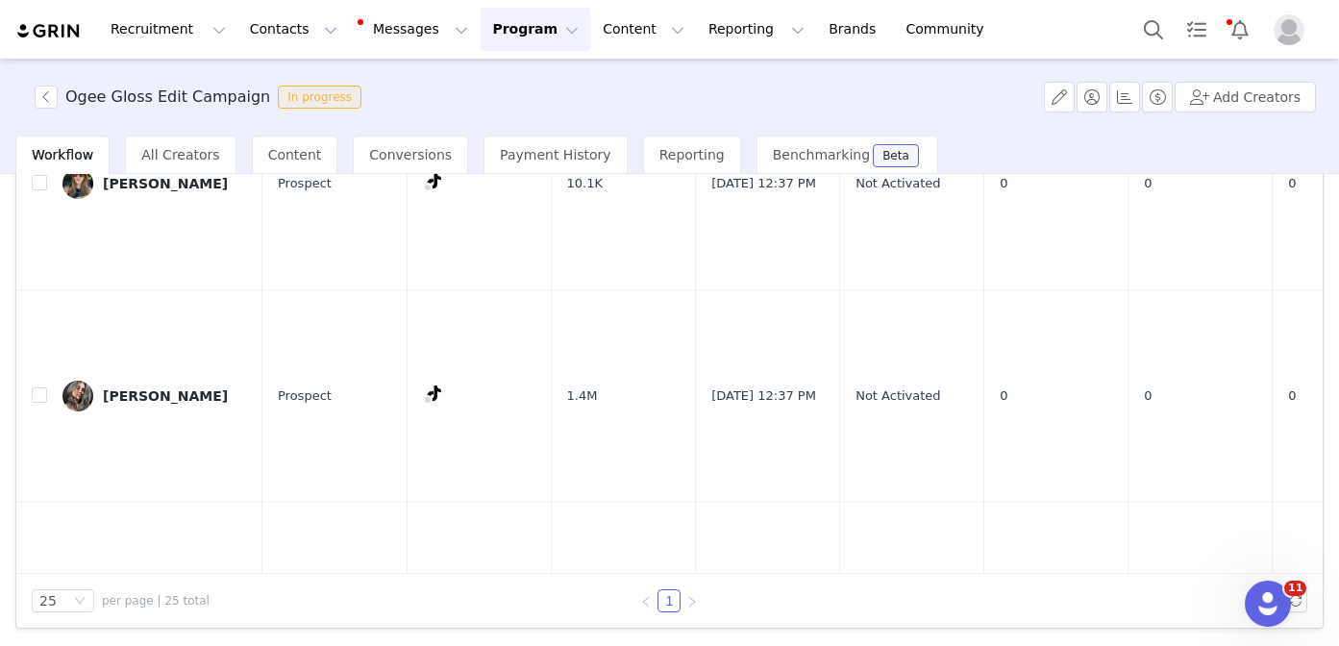
scroll to position [2620, 0]
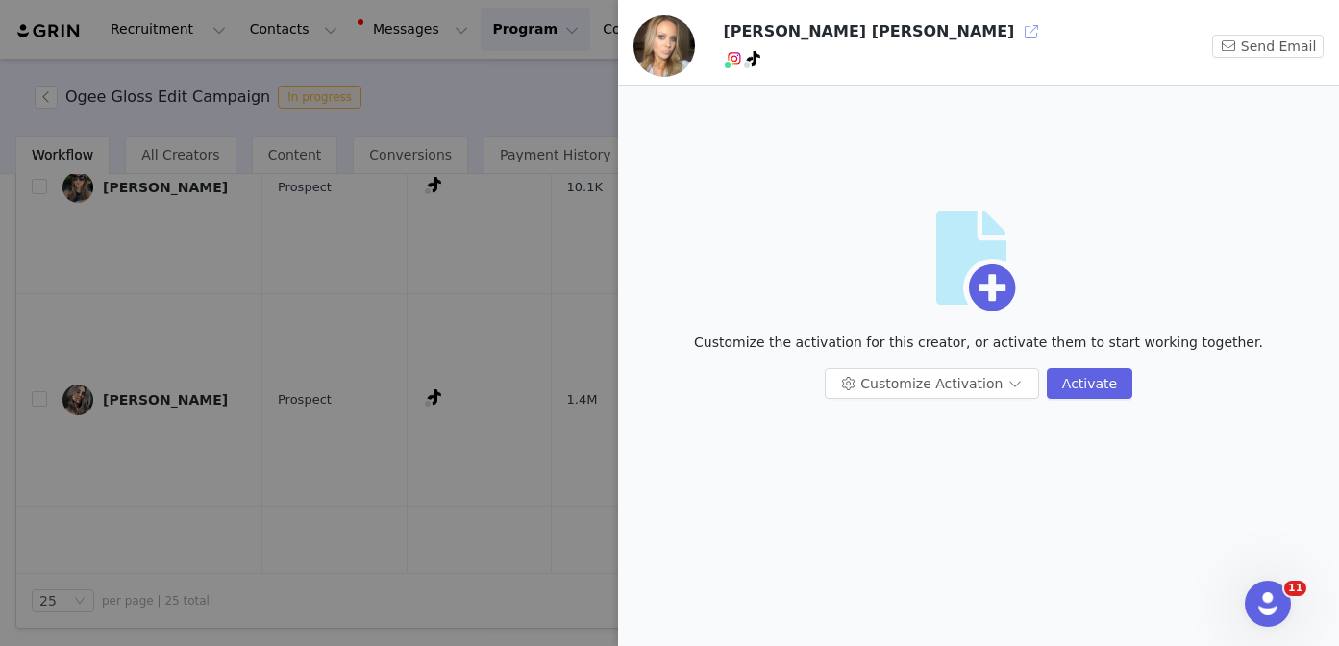
click at [1016, 30] on button "button" at bounding box center [1031, 31] width 31 height 31
click at [919, 389] on button "Customize Activation" at bounding box center [931, 383] width 214 height 31
click at [898, 422] on li "Edit Available Tasks" at bounding box center [933, 421] width 203 height 31
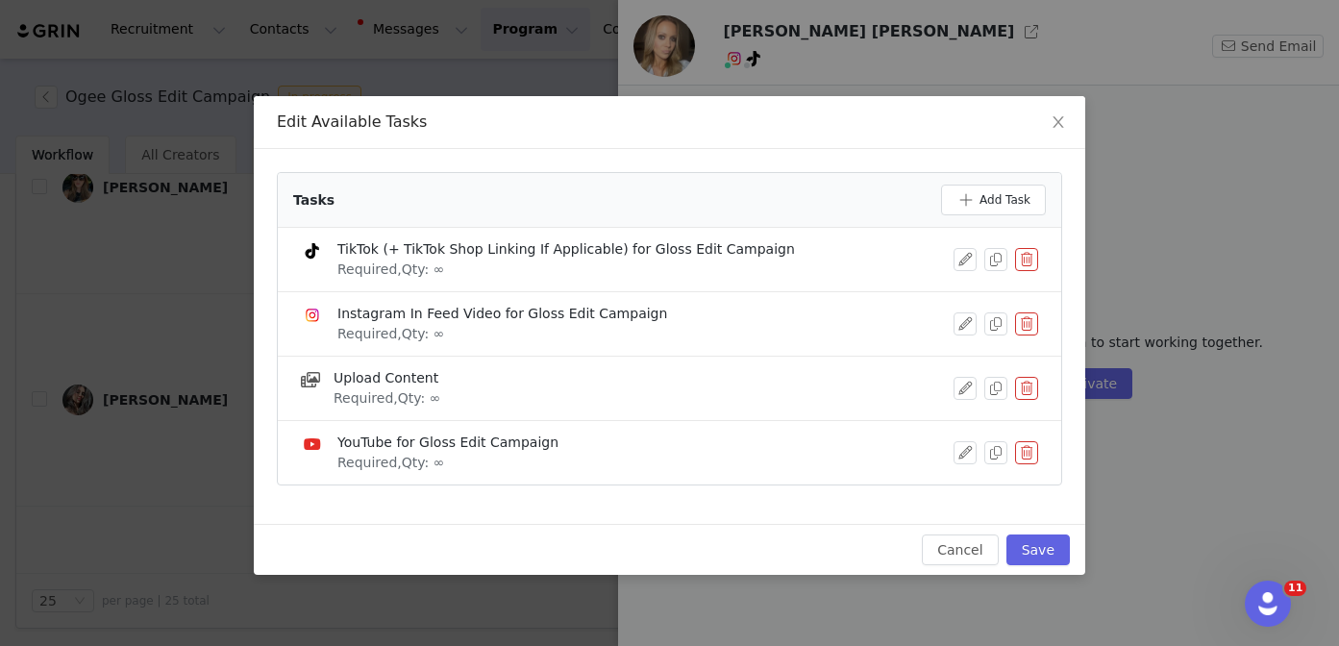
click at [1026, 324] on button "button" at bounding box center [1026, 323] width 23 height 23
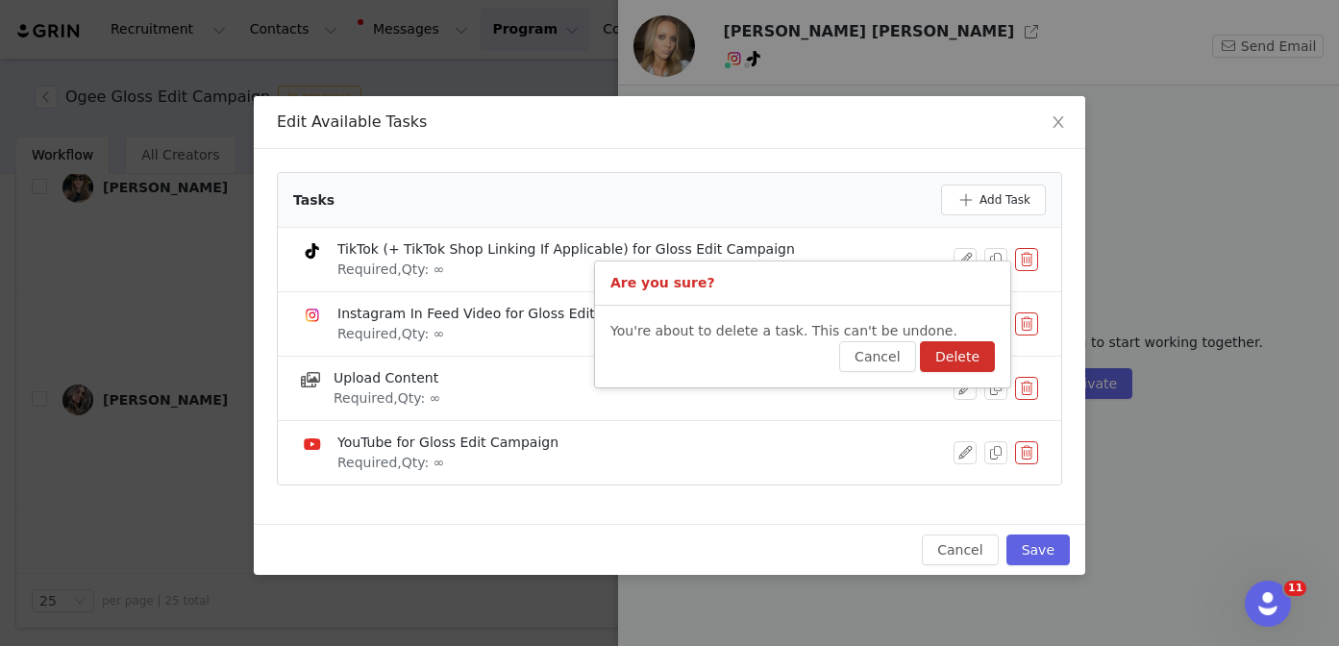
drag, startPoint x: 964, startPoint y: 348, endPoint x: 979, endPoint y: 351, distance: 15.6
click at [964, 348] on button "Delete" at bounding box center [957, 356] width 75 height 31
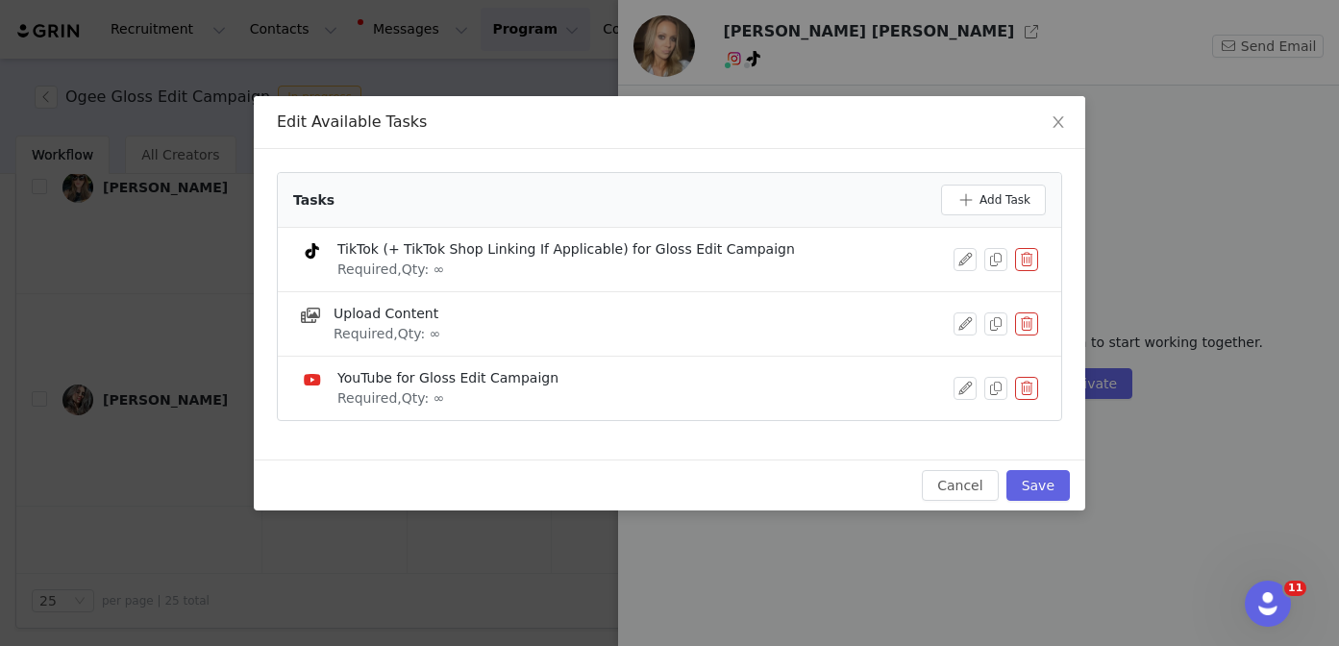
click at [1020, 386] on button "button" at bounding box center [1026, 388] width 23 height 23
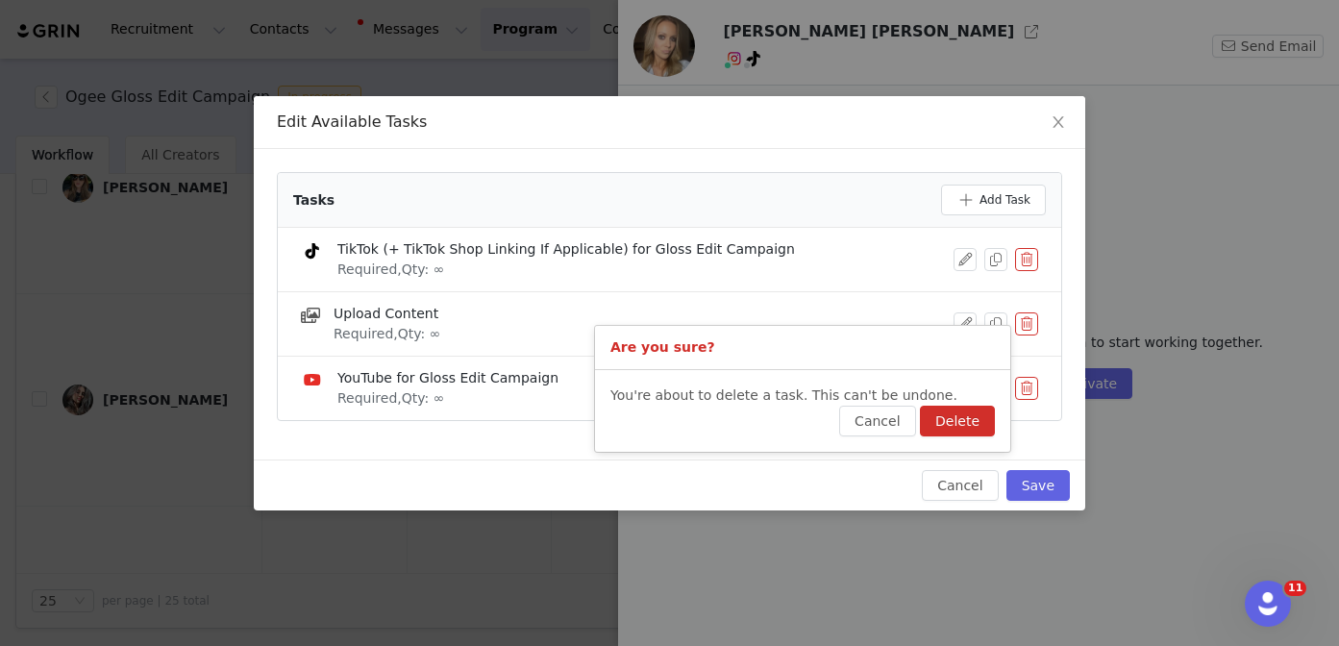
click at [983, 413] on button "Delete" at bounding box center [957, 421] width 75 height 31
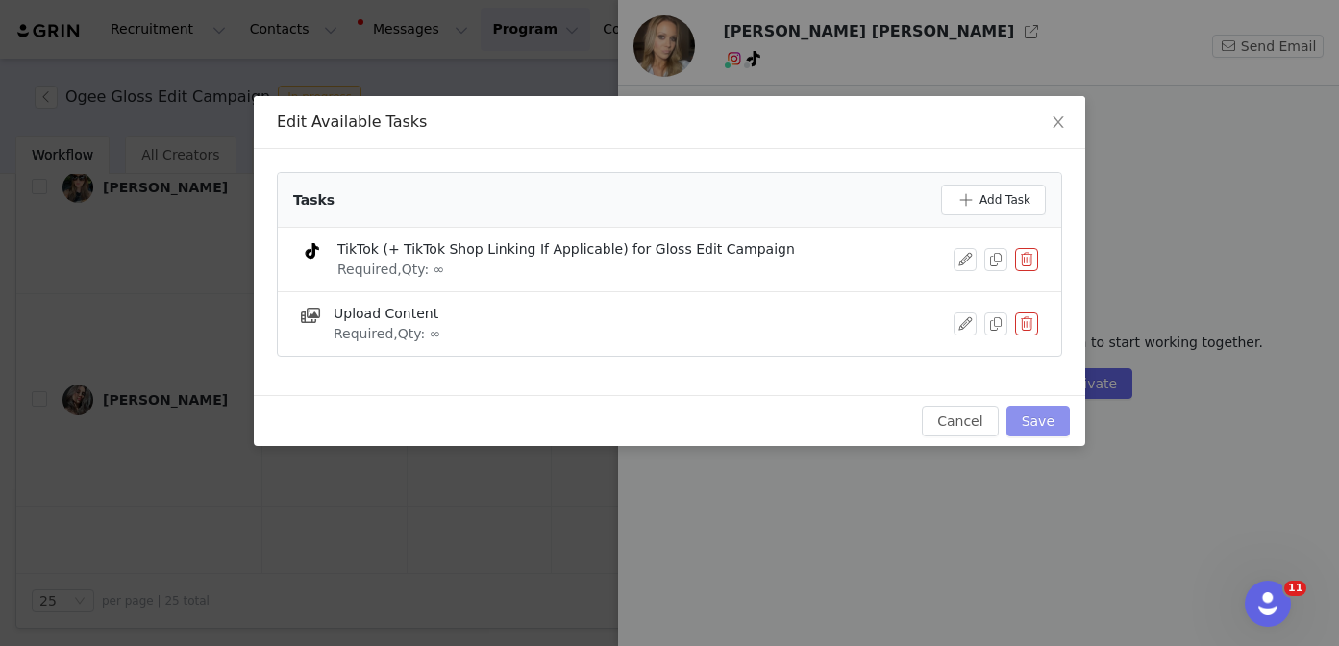
click at [1021, 413] on button "Save" at bounding box center [1037, 421] width 63 height 31
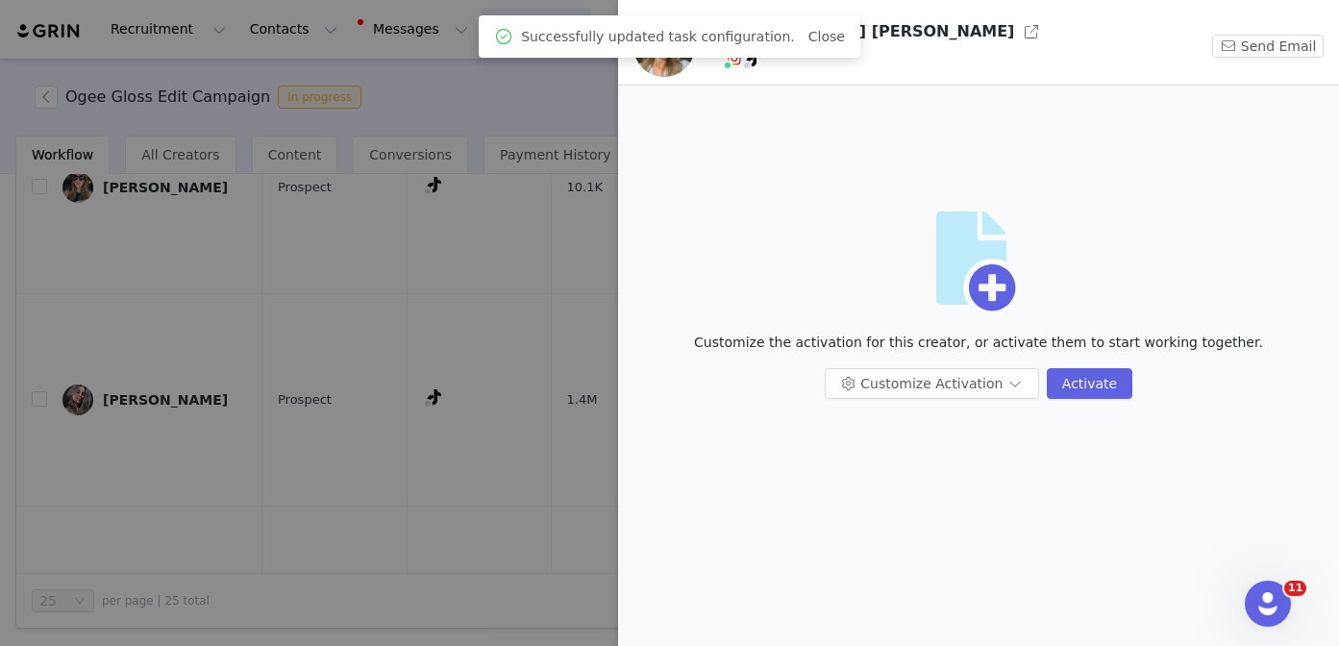
scroll to position [0, 0]
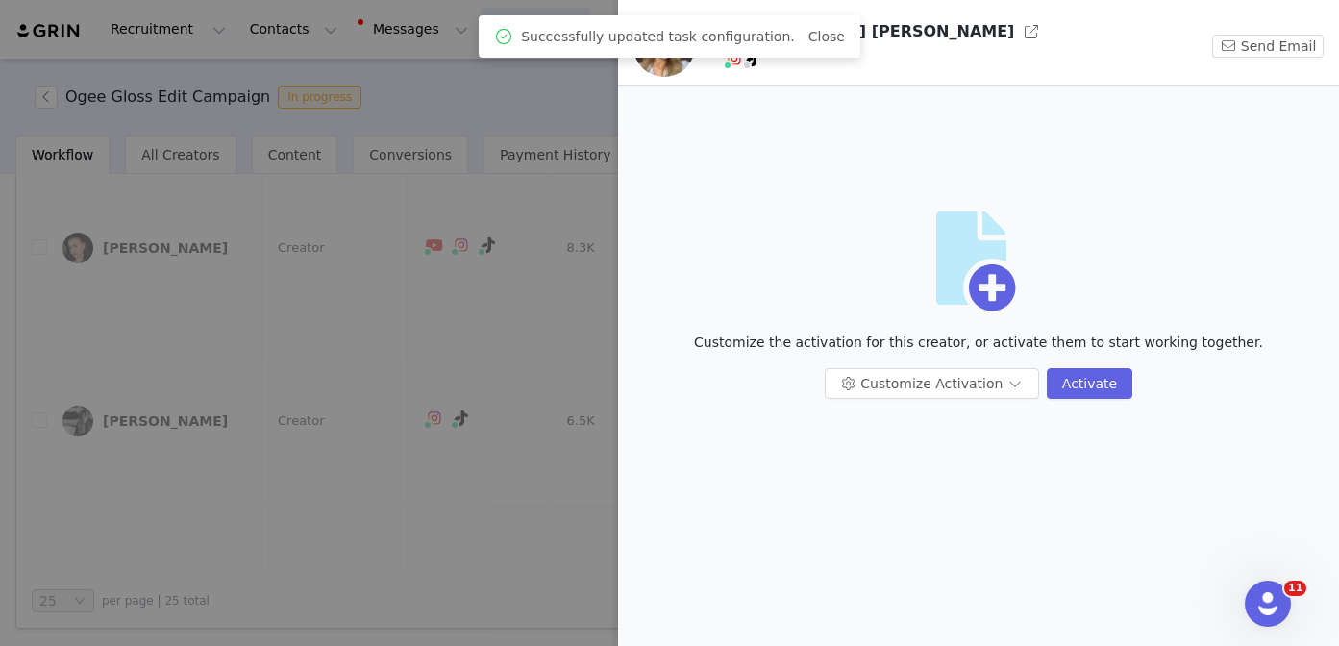
click at [346, 447] on div at bounding box center [669, 323] width 1339 height 646
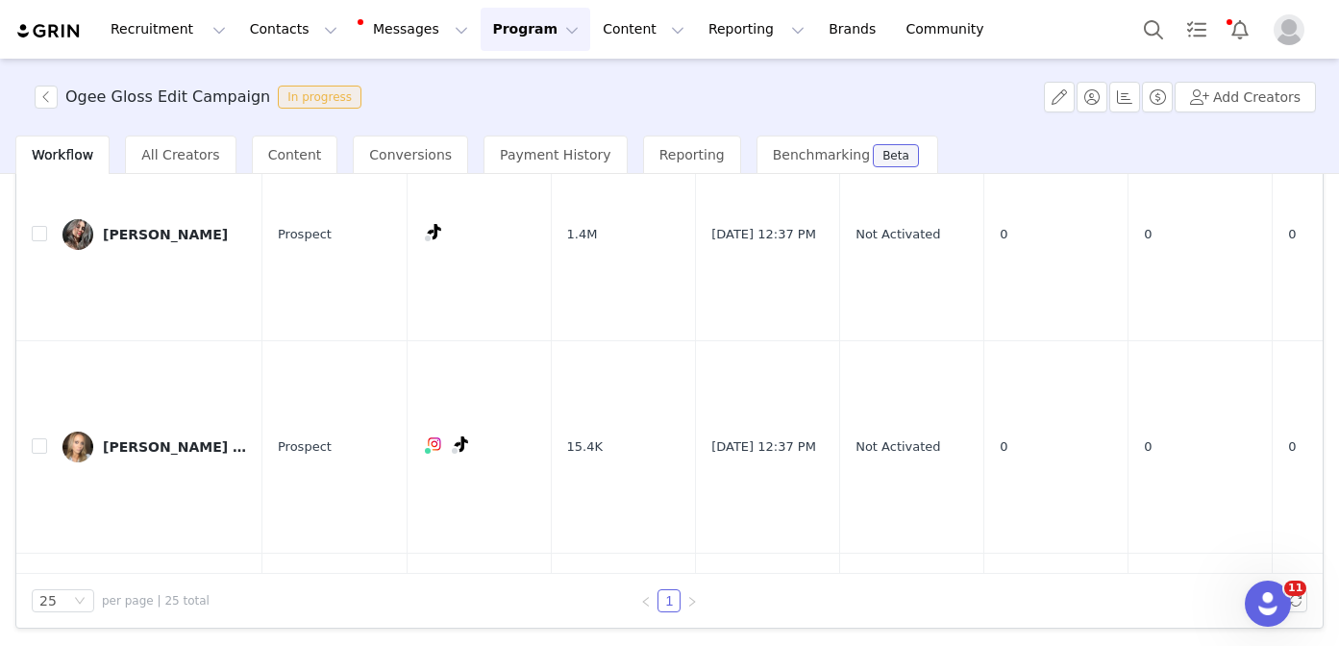
scroll to position [2790, 0]
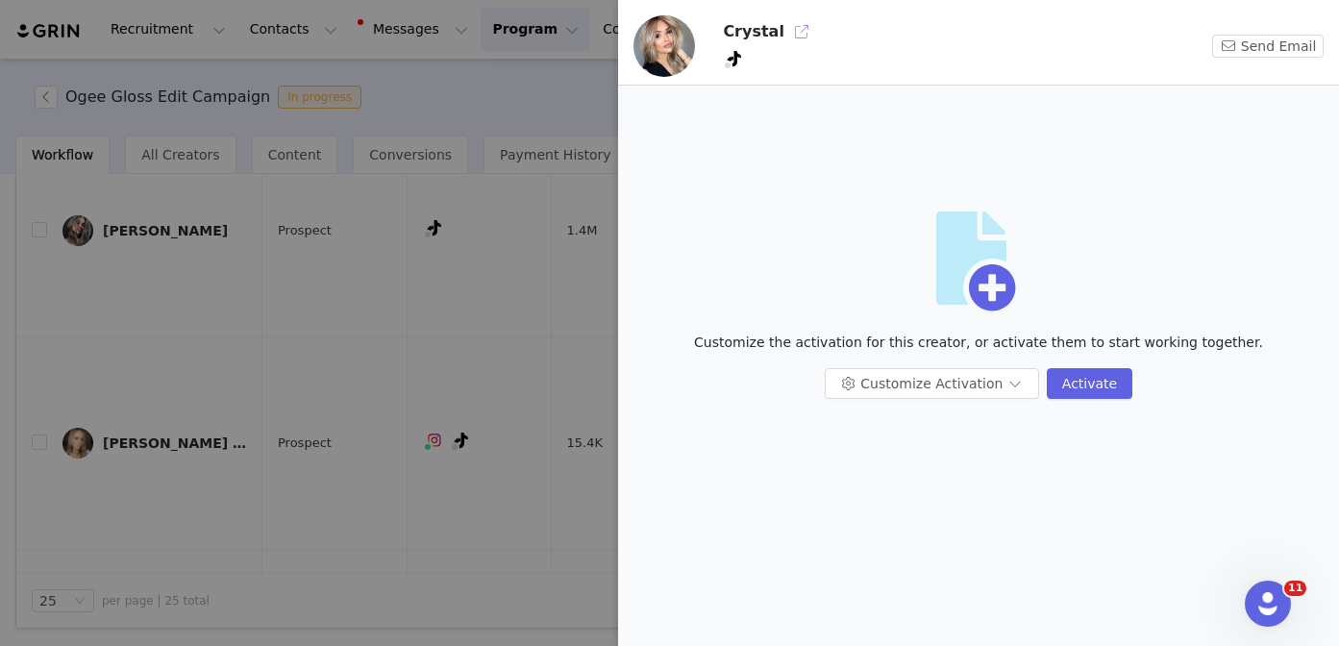
click at [794, 32] on button "button" at bounding box center [801, 31] width 31 height 31
click at [885, 379] on button "Customize Activation" at bounding box center [931, 383] width 214 height 31
click at [879, 427] on li "Edit Available Tasks" at bounding box center [933, 421] width 203 height 31
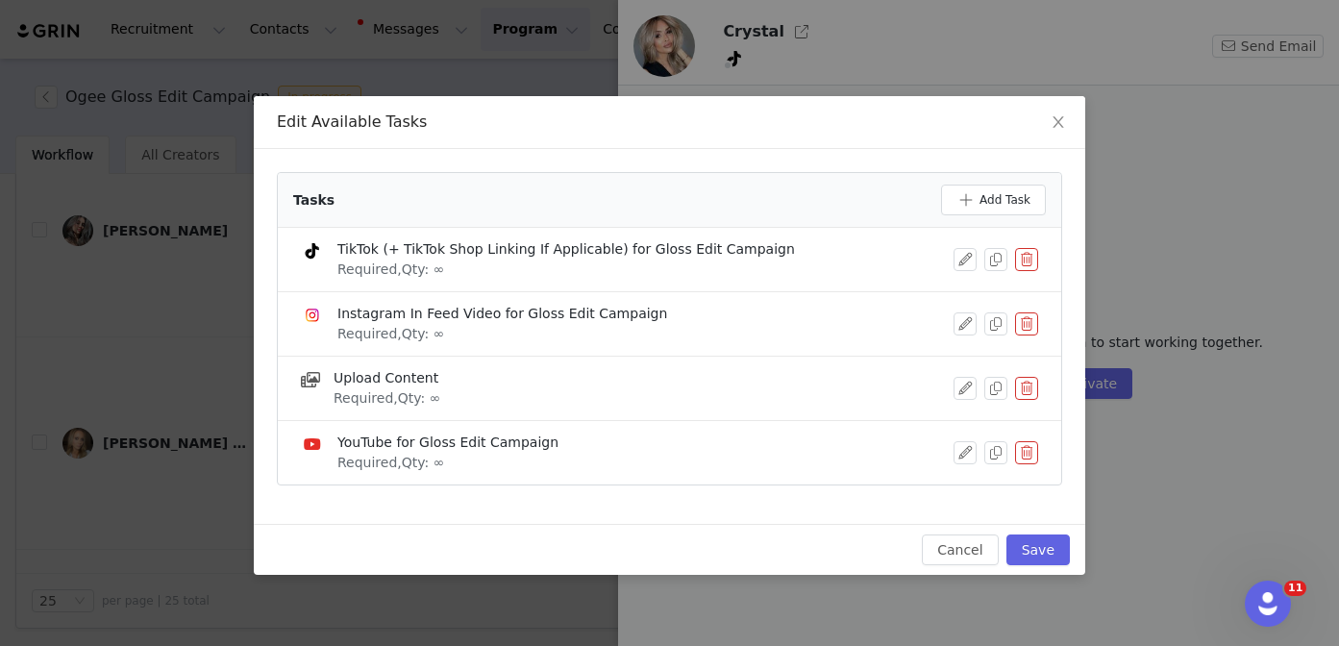
click at [1021, 322] on button "button" at bounding box center [1026, 323] width 23 height 23
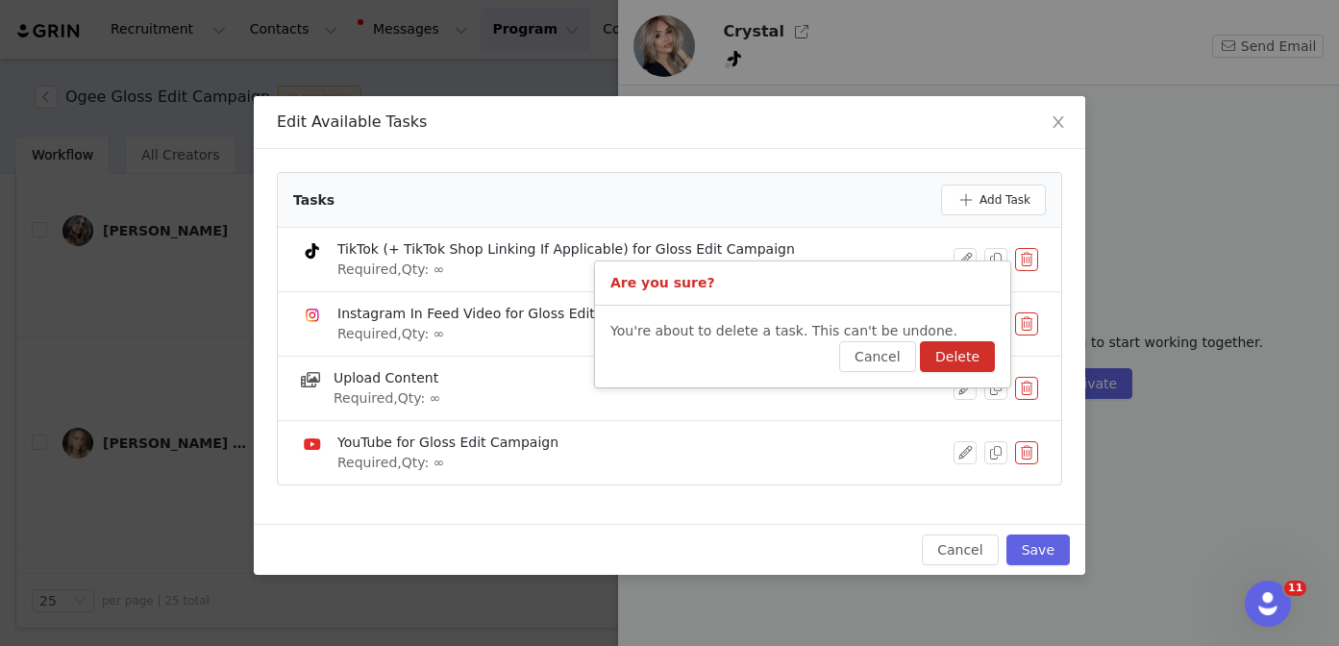
click at [966, 354] on button "Delete" at bounding box center [957, 356] width 75 height 31
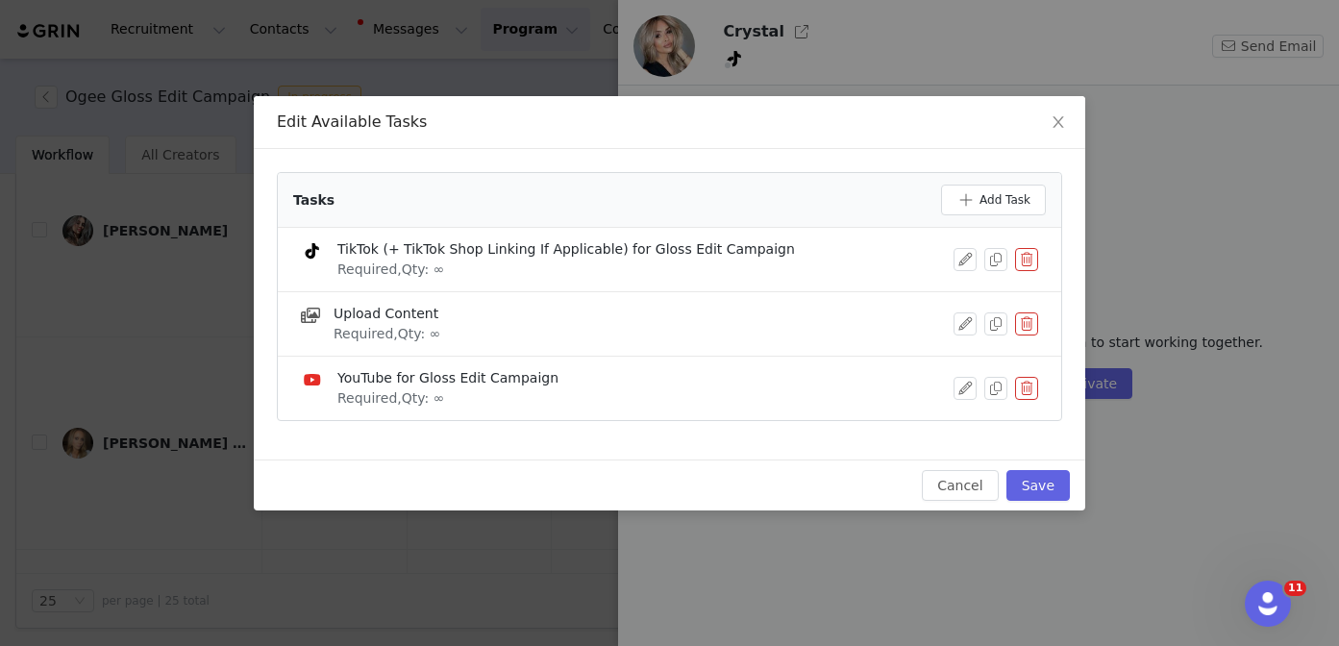
click at [1036, 395] on button "button" at bounding box center [1026, 388] width 23 height 23
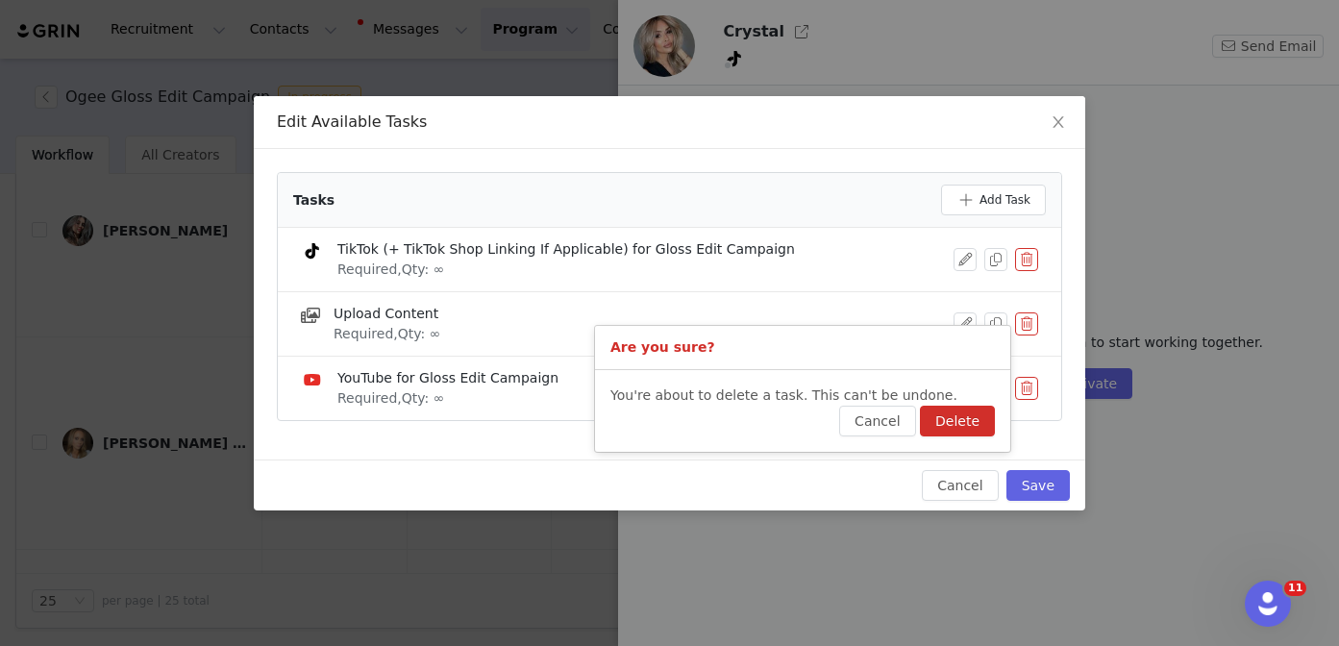
click at [979, 424] on button "Delete" at bounding box center [957, 421] width 75 height 31
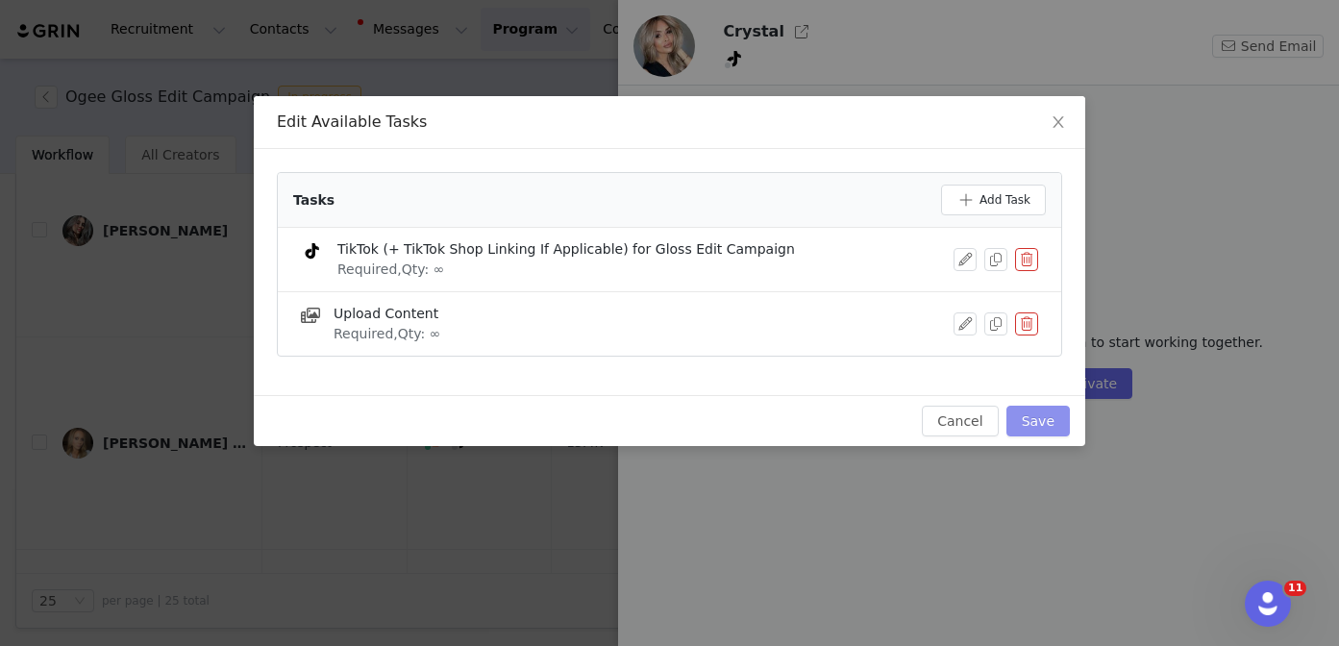
click at [1042, 425] on button "Save" at bounding box center [1037, 421] width 63 height 31
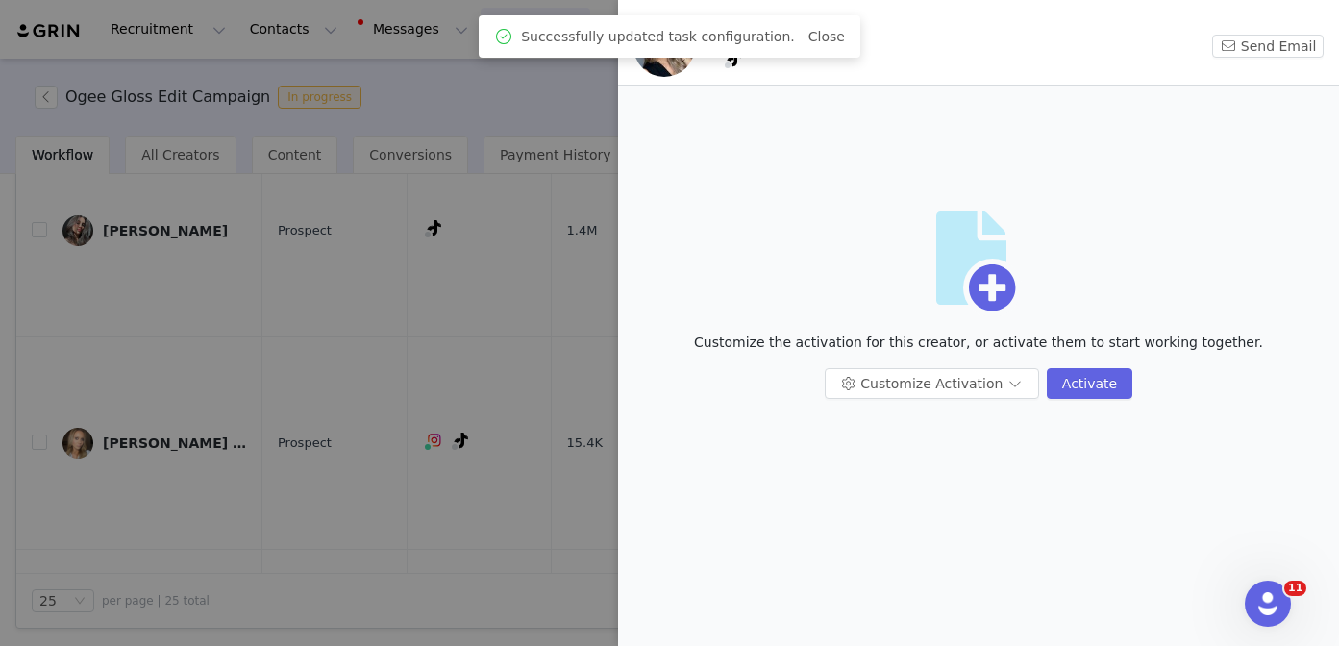
scroll to position [0, 0]
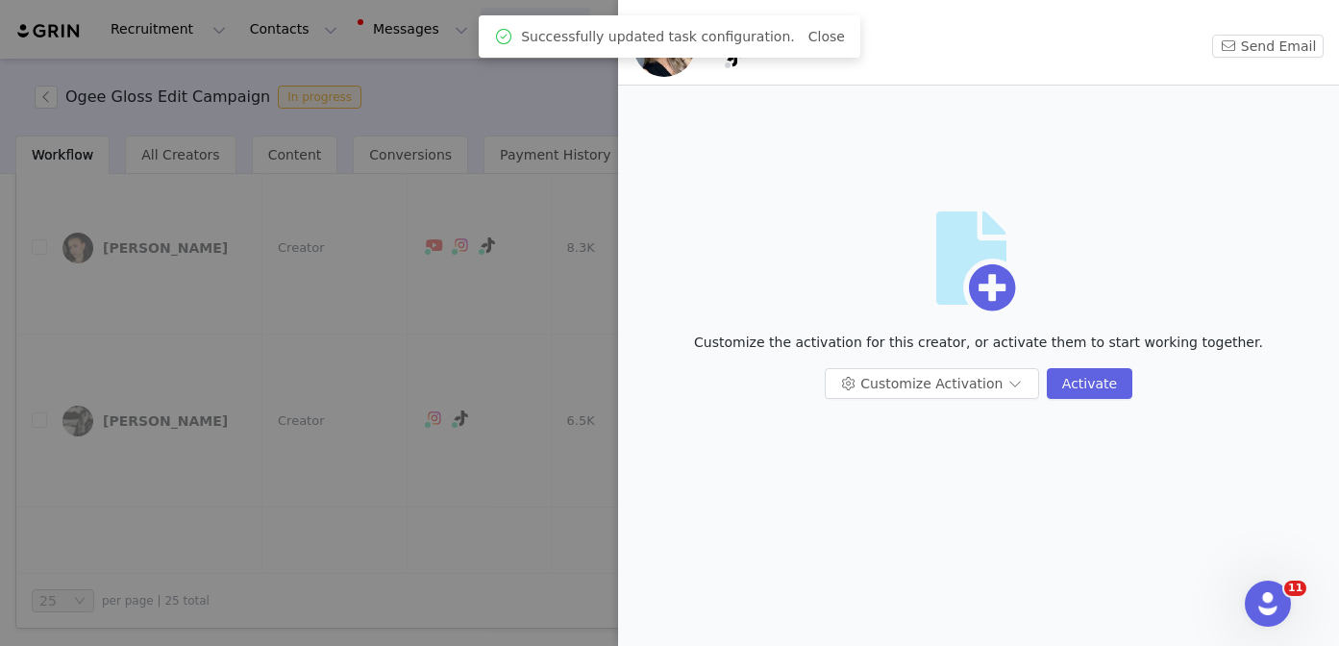
click at [341, 470] on div at bounding box center [669, 323] width 1339 height 646
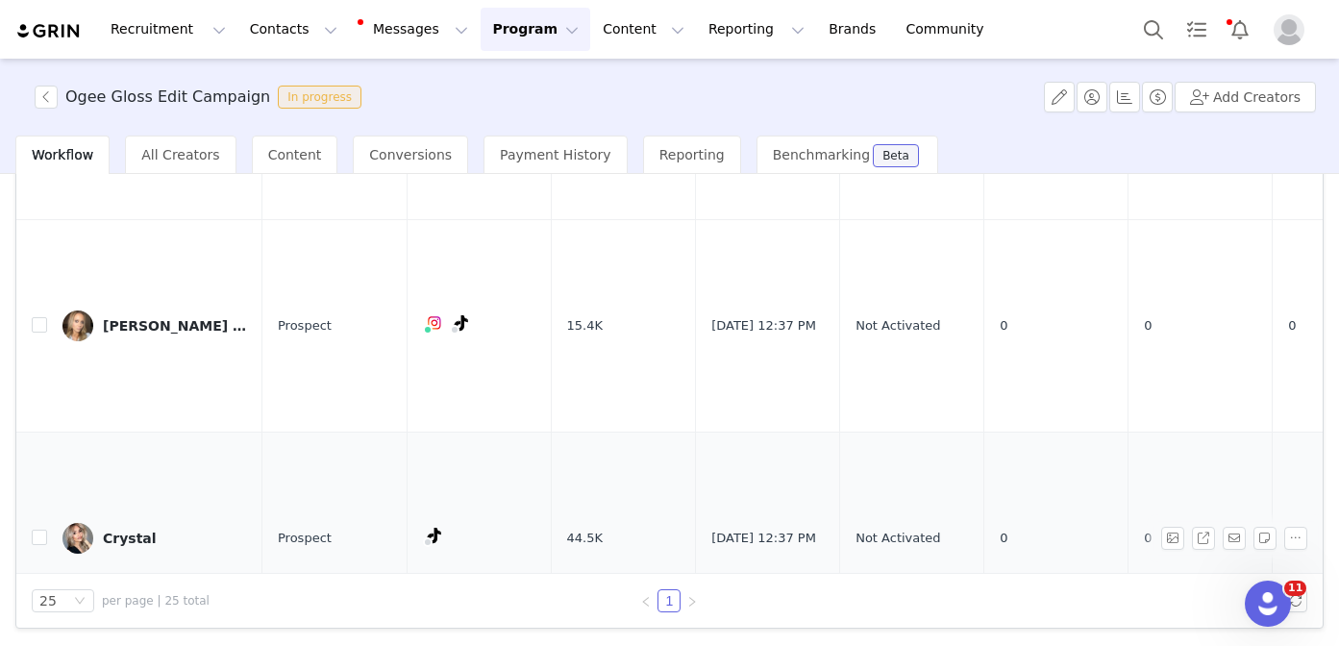
scroll to position [2951, 0]
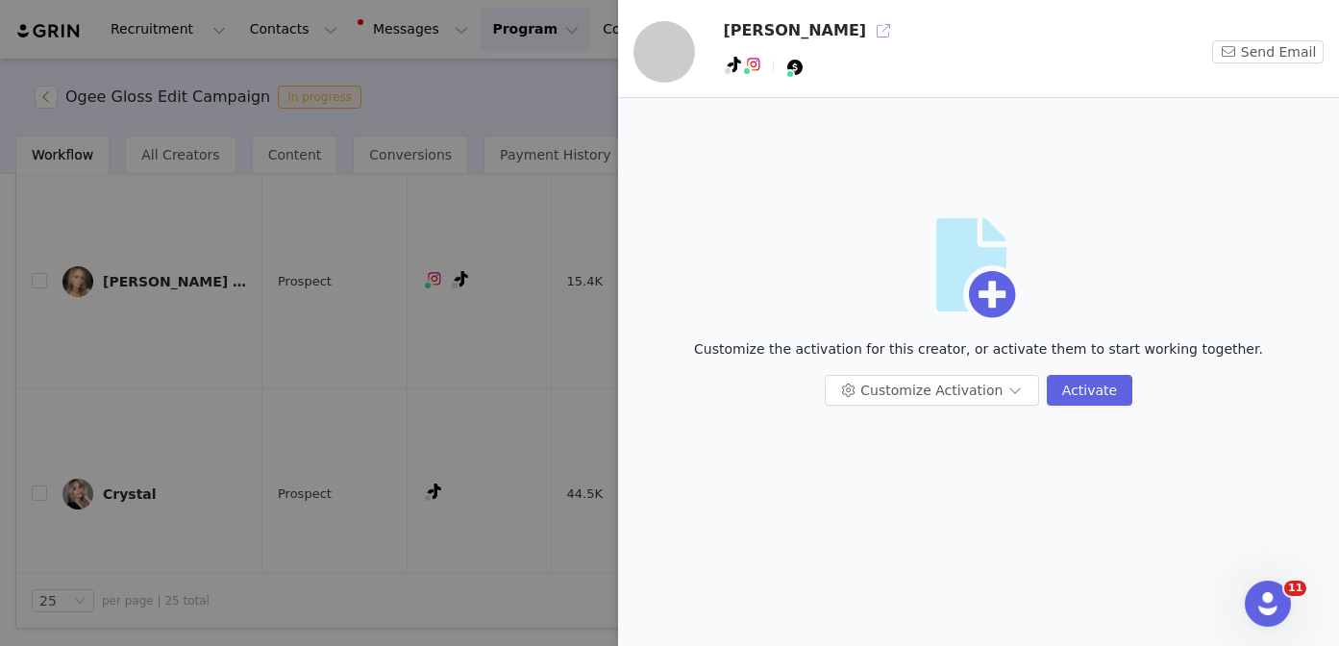
click at [868, 18] on button "button" at bounding box center [883, 30] width 31 height 31
click at [900, 396] on button "Customize Activation" at bounding box center [931, 390] width 214 height 31
click at [882, 419] on li "Edit Available Tasks" at bounding box center [933, 428] width 203 height 31
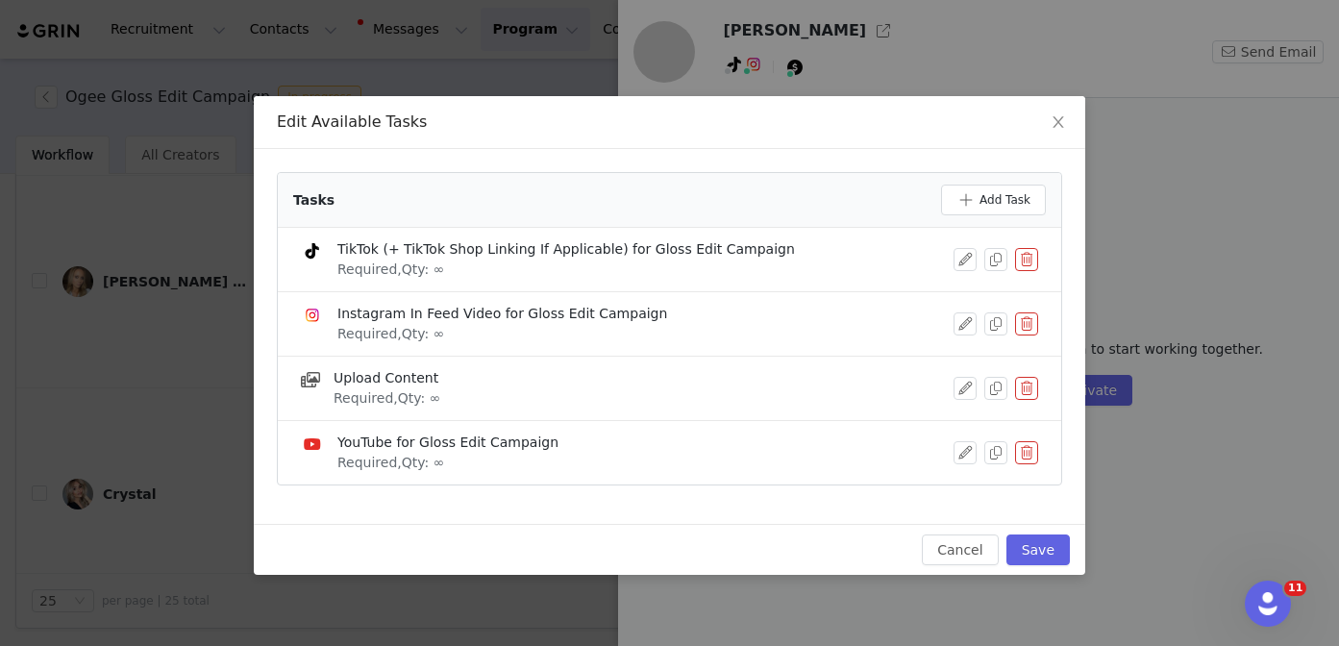
click at [1024, 264] on button "button" at bounding box center [1026, 259] width 23 height 23
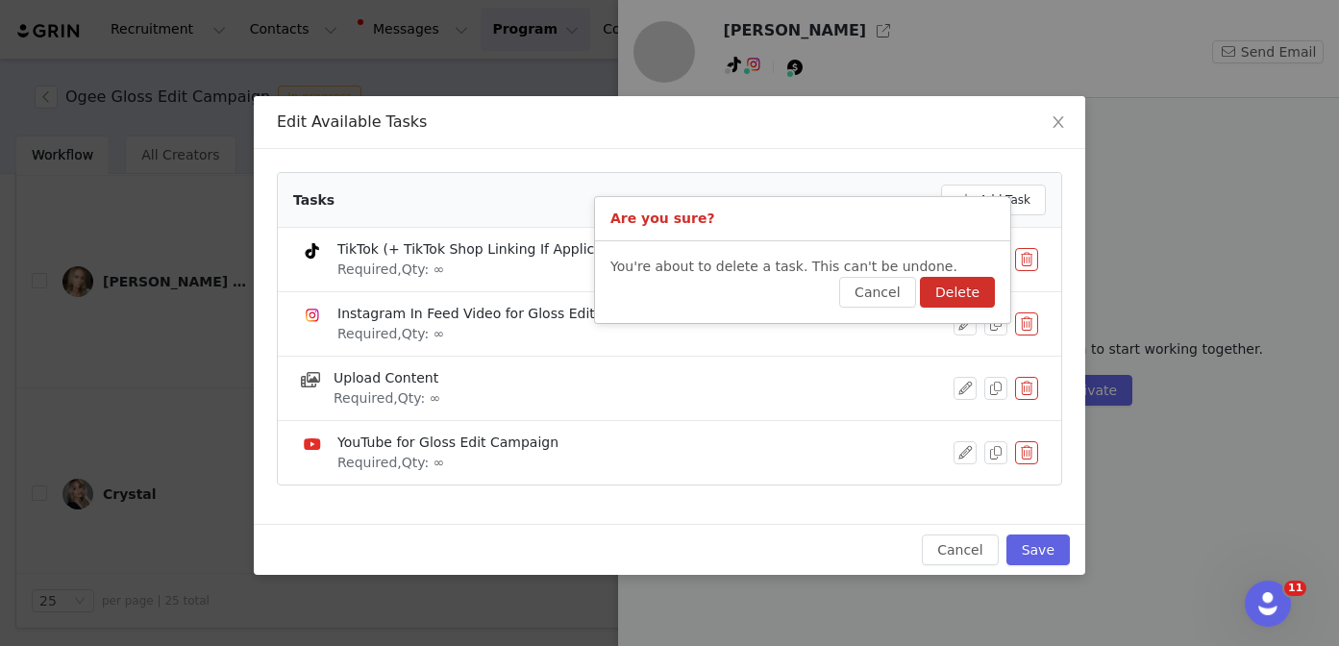
click at [979, 290] on button "Delete" at bounding box center [957, 292] width 75 height 31
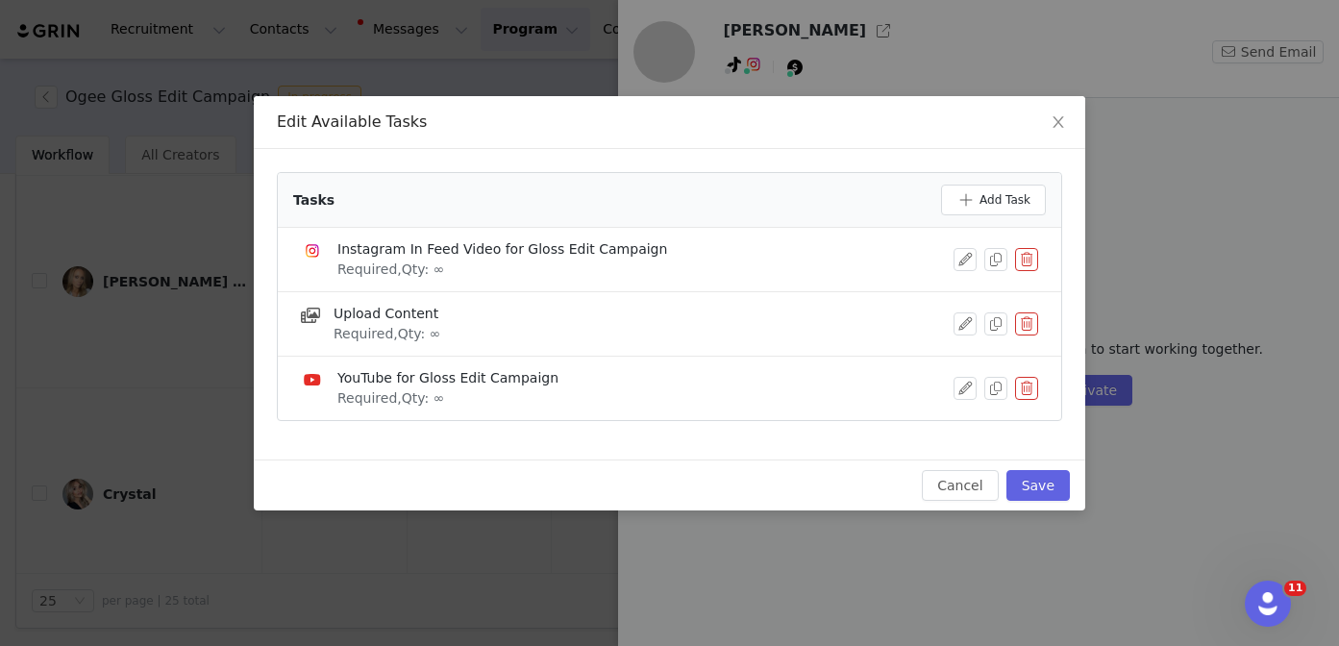
click at [1026, 391] on button "button" at bounding box center [1026, 388] width 23 height 23
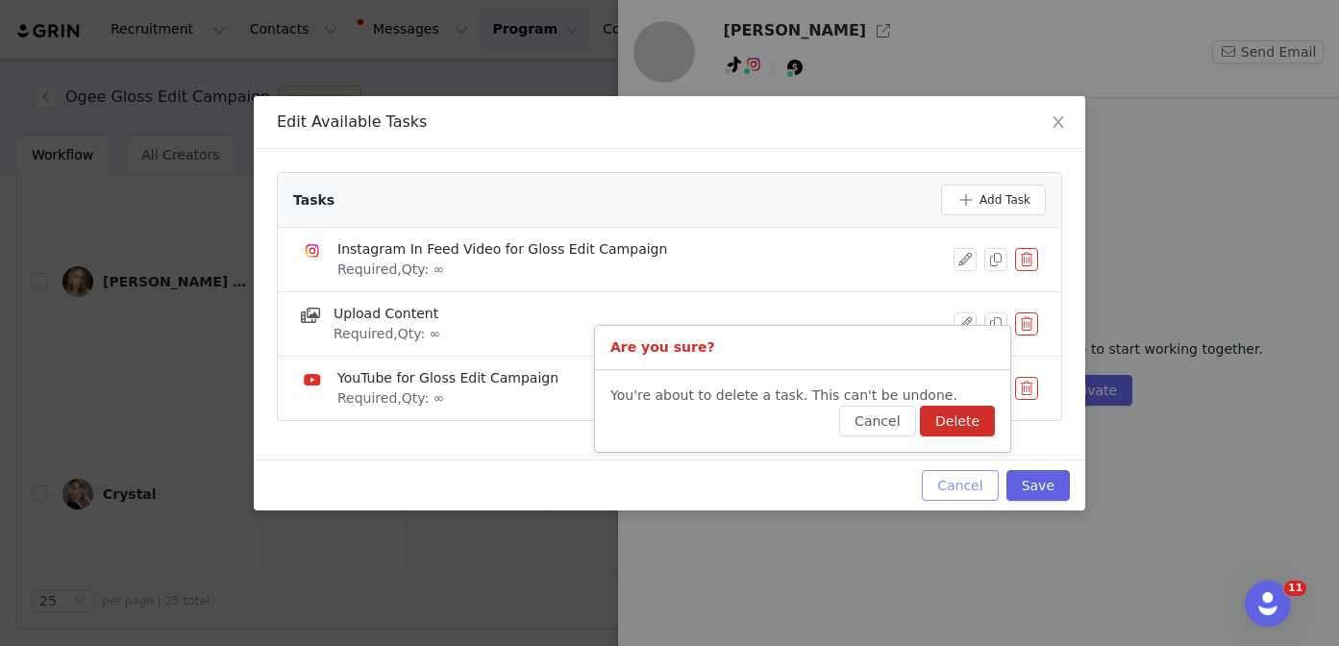
click at [974, 420] on button "Delete" at bounding box center [957, 421] width 75 height 31
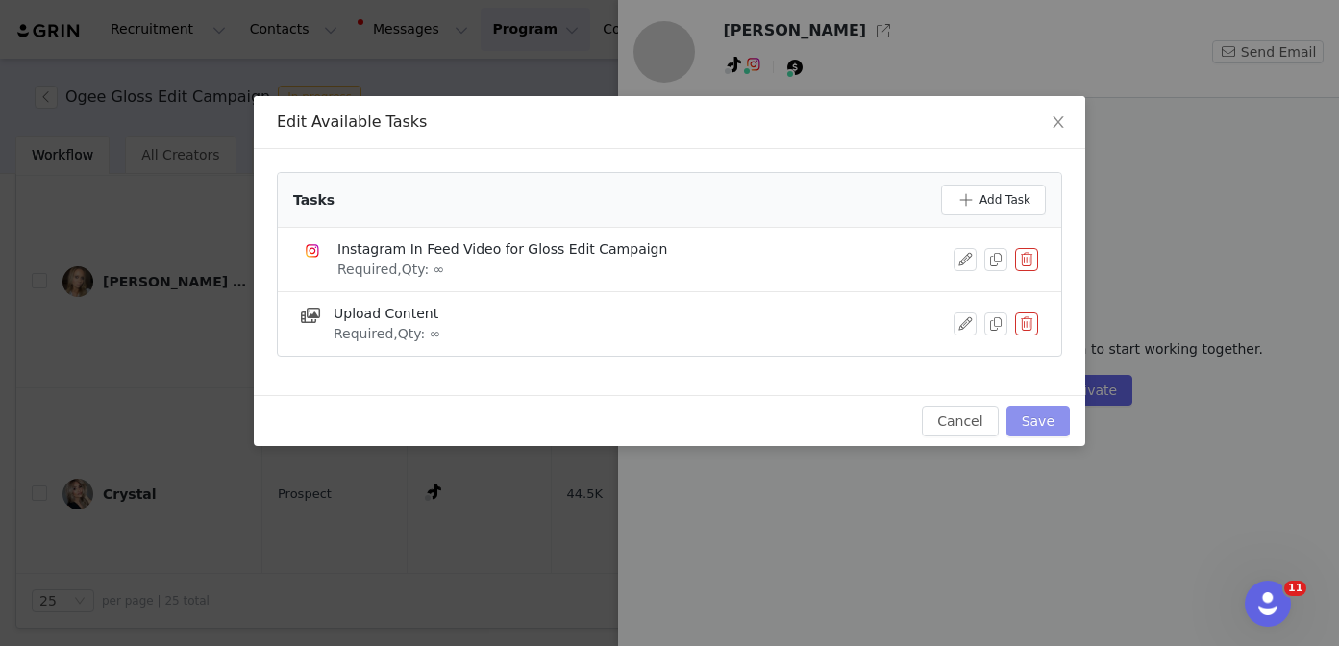
click at [1033, 422] on button "Save" at bounding box center [1037, 421] width 63 height 31
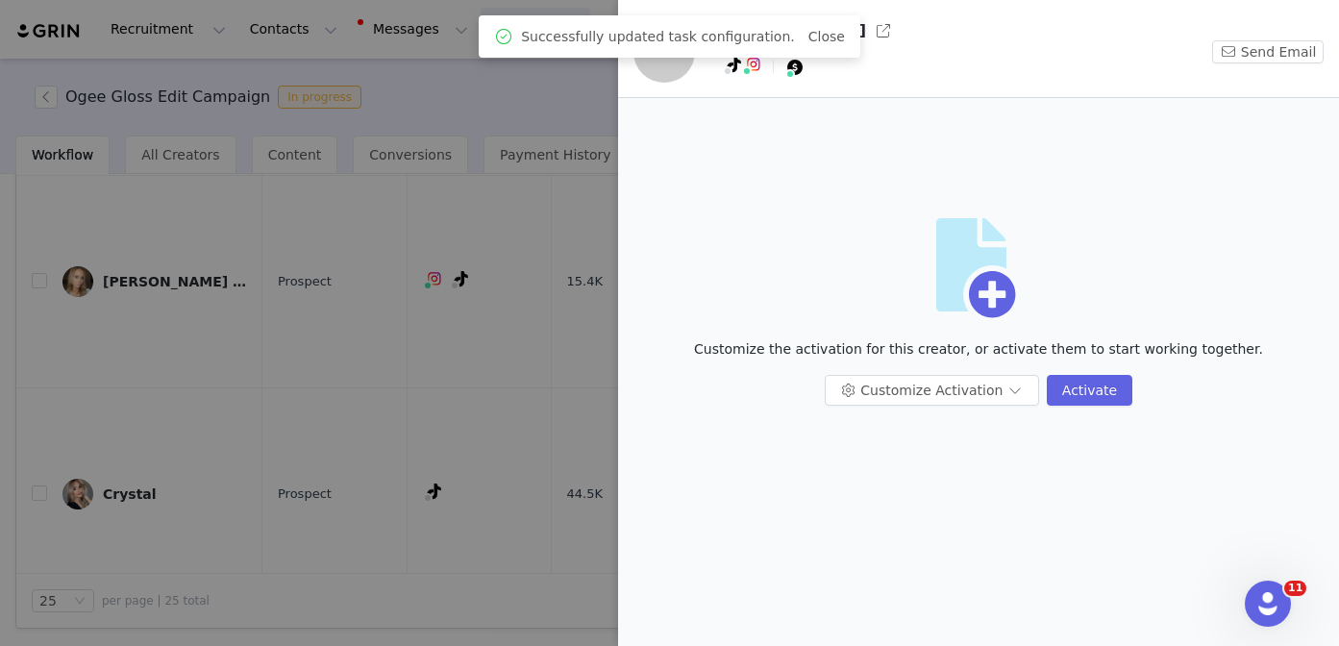
scroll to position [0, 0]
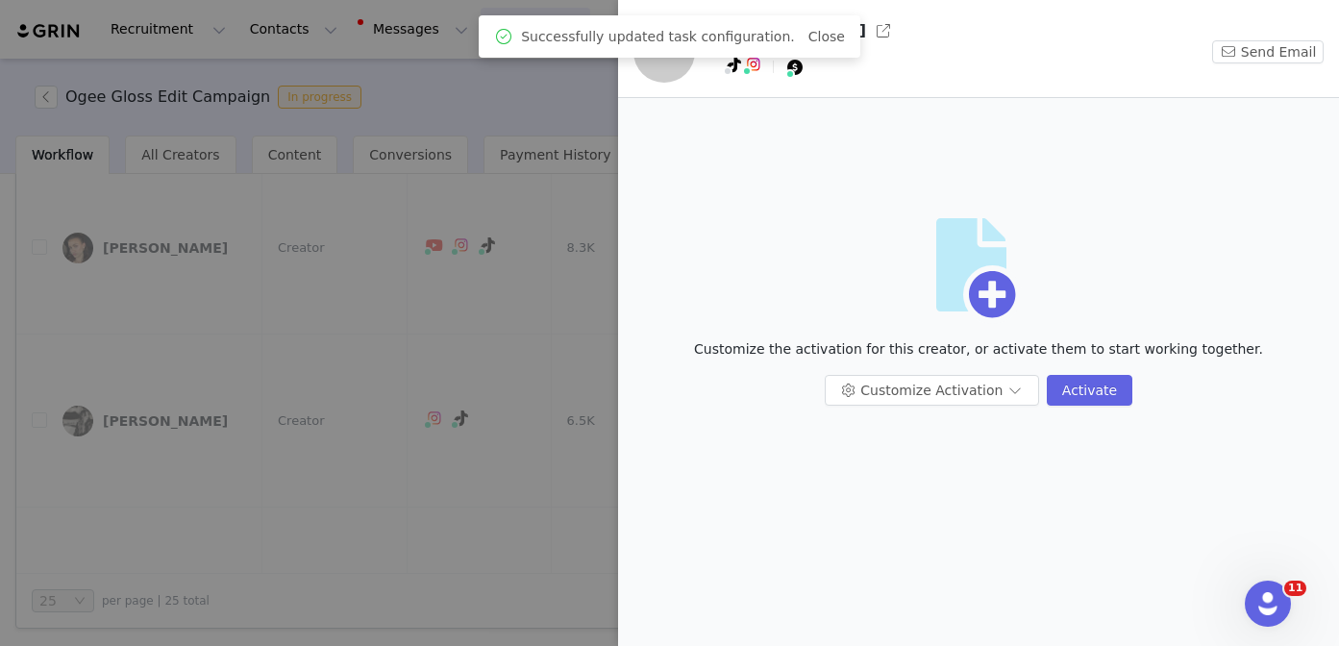
click at [396, 463] on div at bounding box center [669, 323] width 1339 height 646
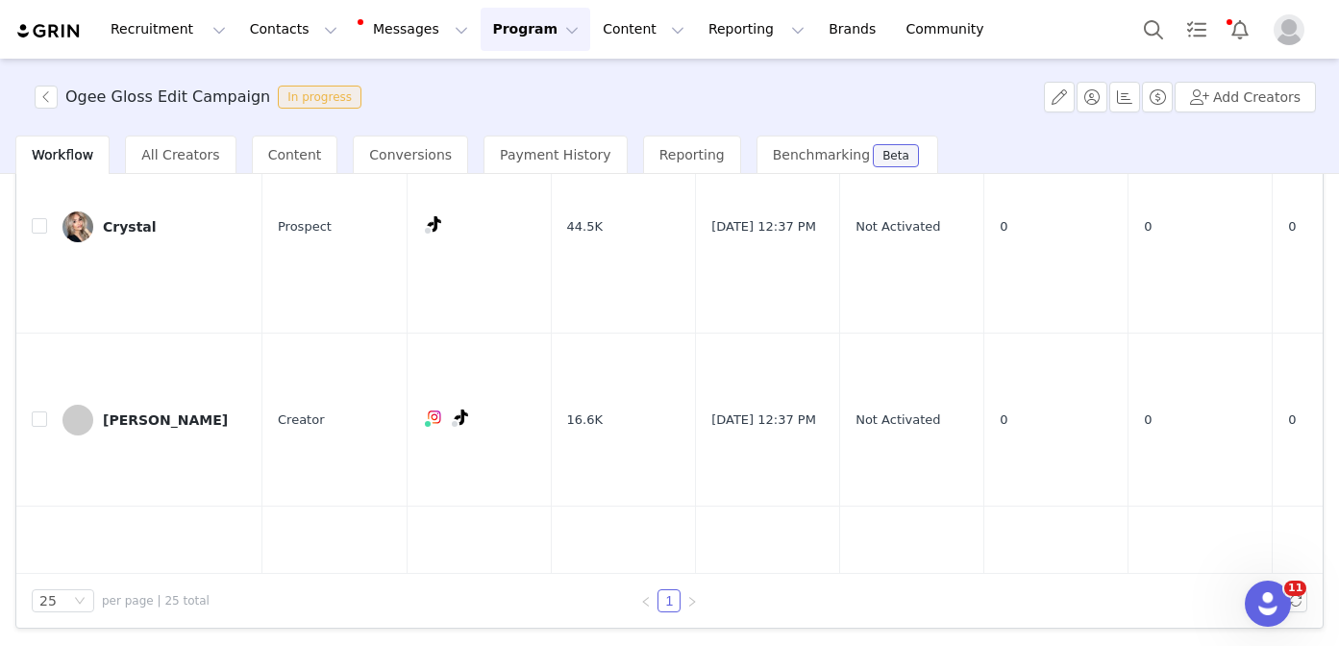
scroll to position [3118, 0]
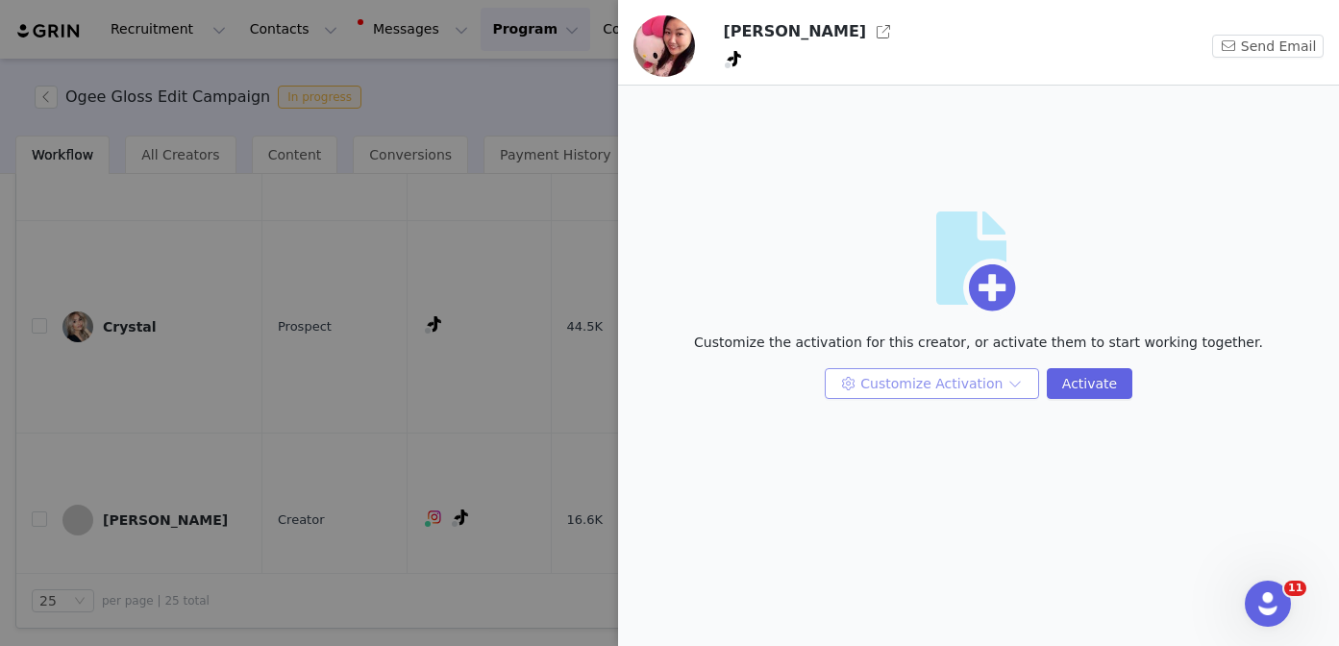
click at [921, 389] on button "Customize Activation" at bounding box center [931, 383] width 214 height 31
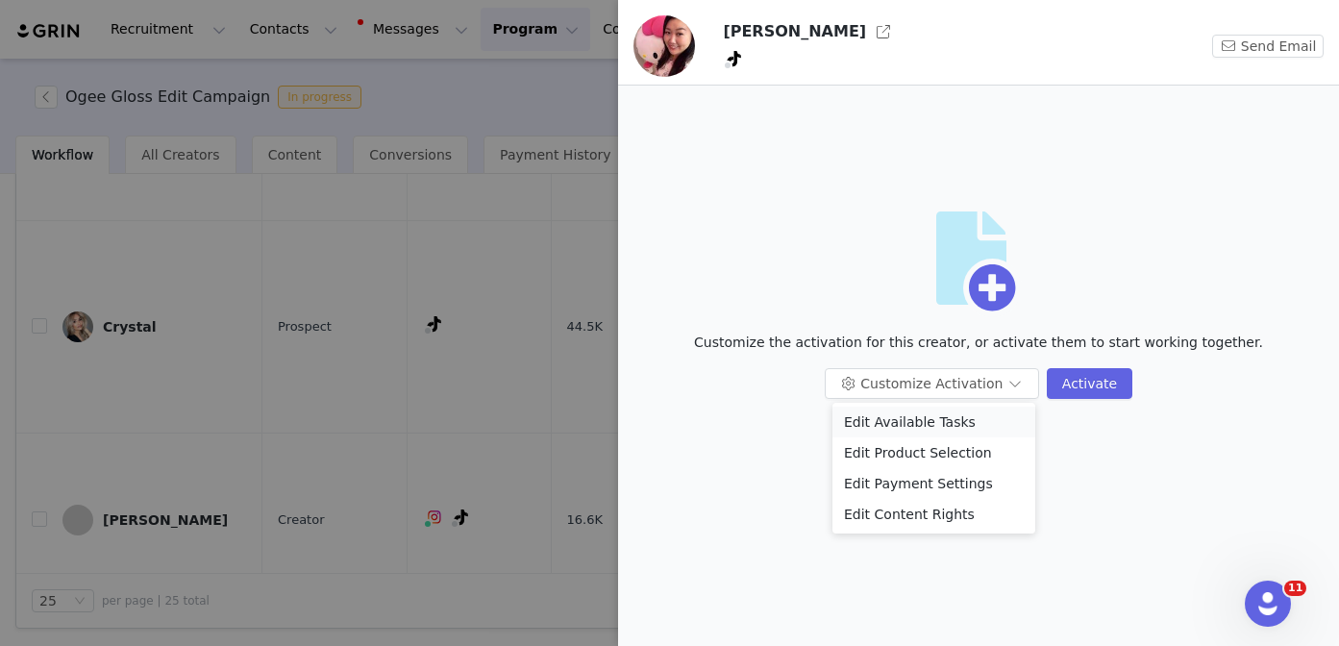
click at [917, 423] on li "Edit Available Tasks" at bounding box center [933, 421] width 203 height 31
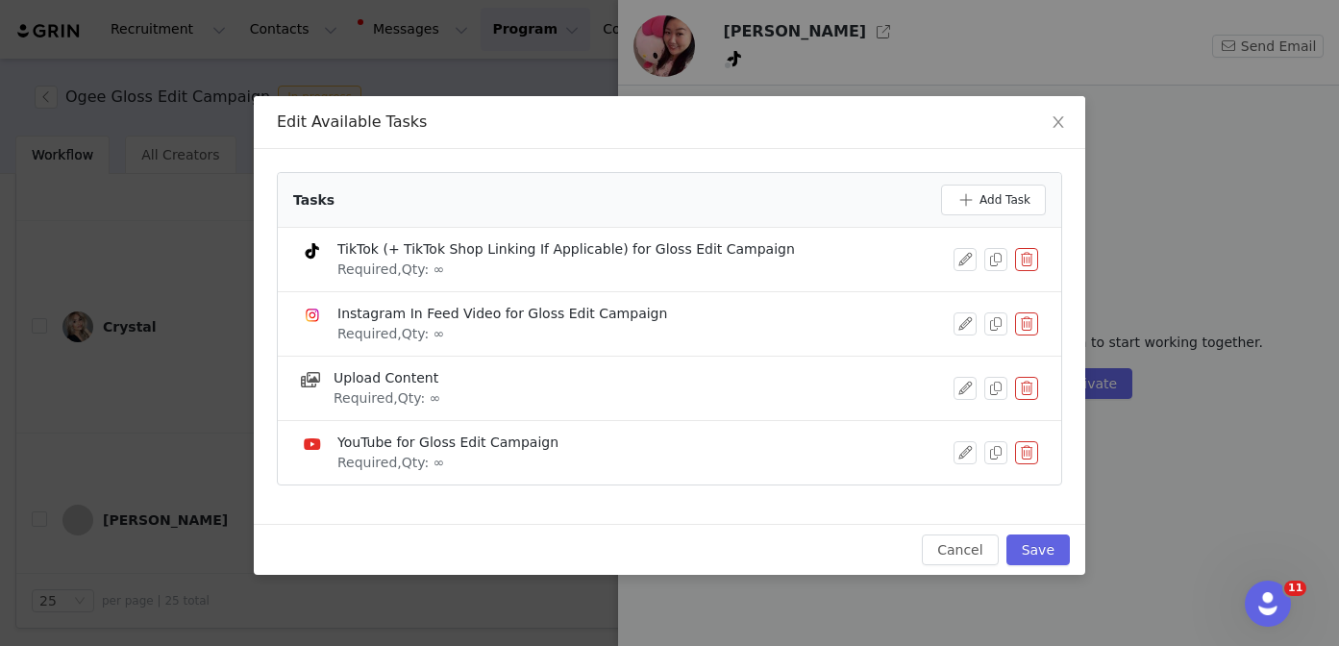
click at [1029, 319] on button "button" at bounding box center [1026, 323] width 23 height 23
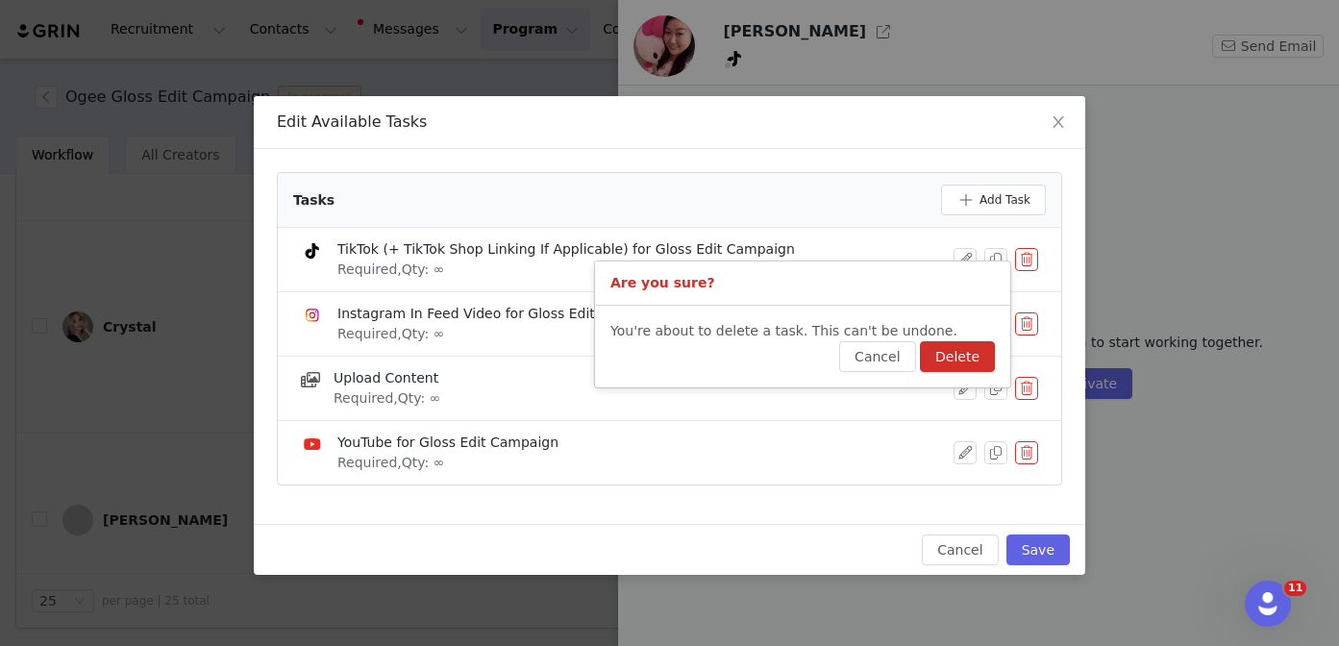
click at [961, 356] on button "Delete" at bounding box center [957, 356] width 75 height 31
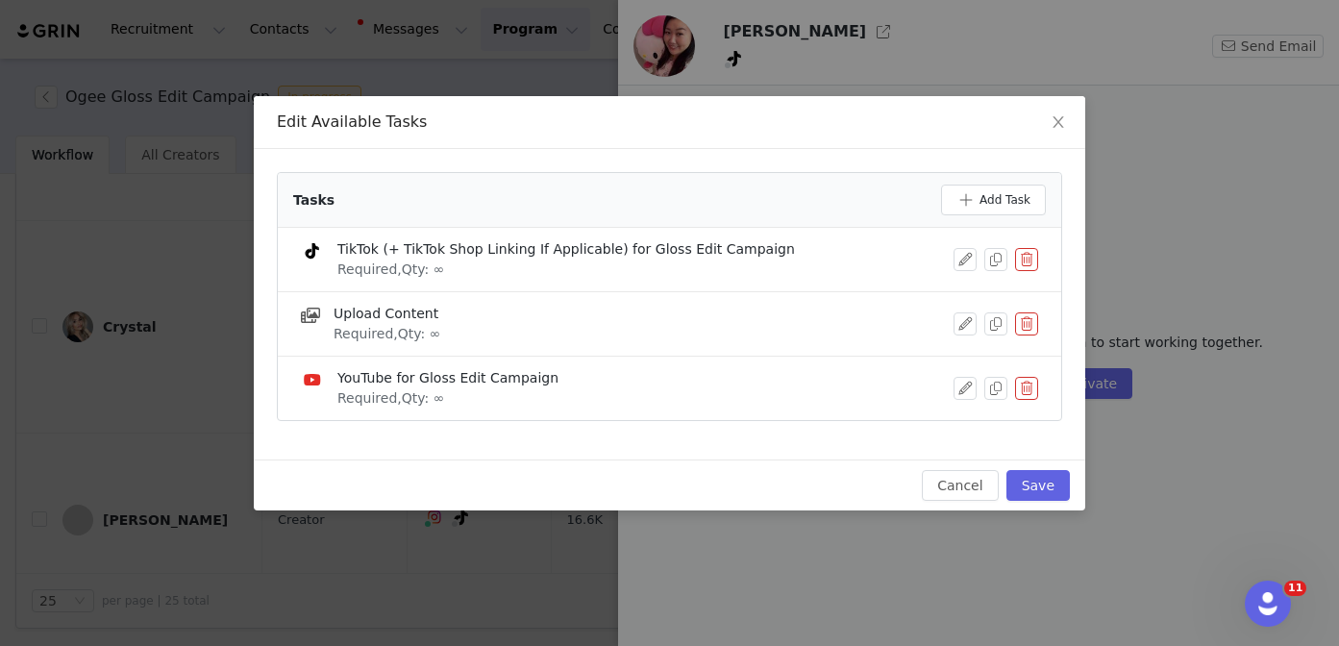
click at [1031, 385] on button "button" at bounding box center [1026, 388] width 23 height 23
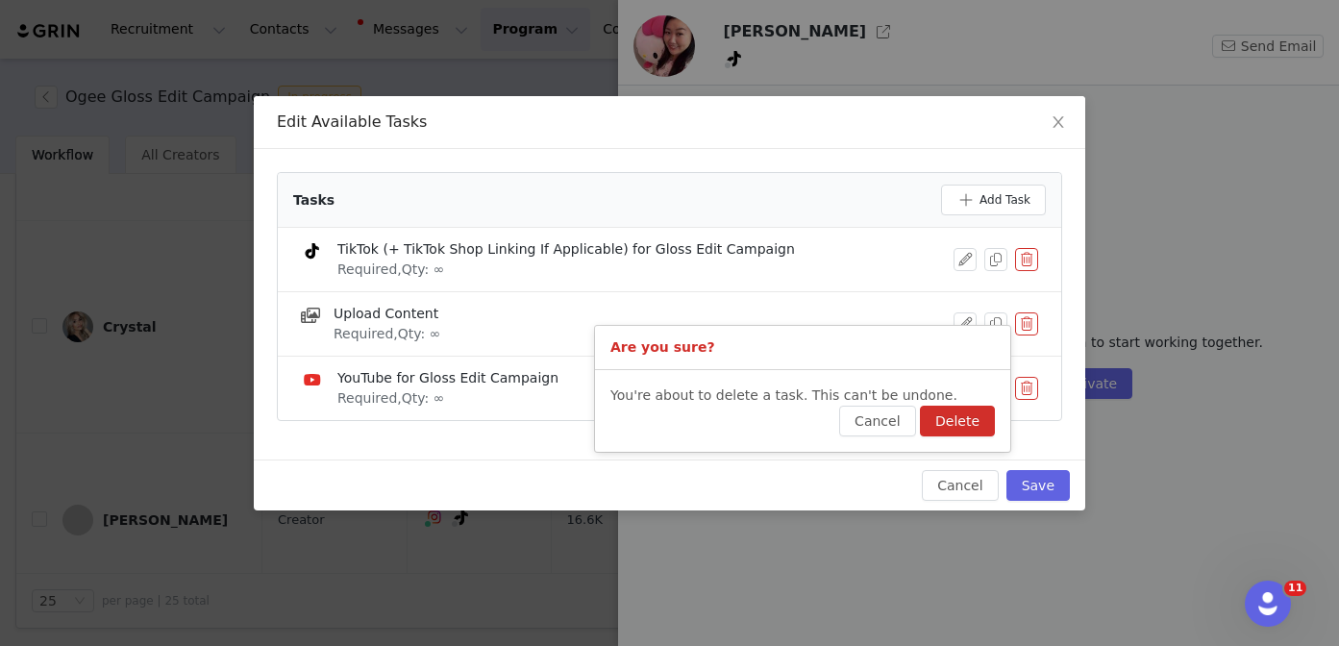
click at [975, 417] on button "Delete" at bounding box center [957, 421] width 75 height 31
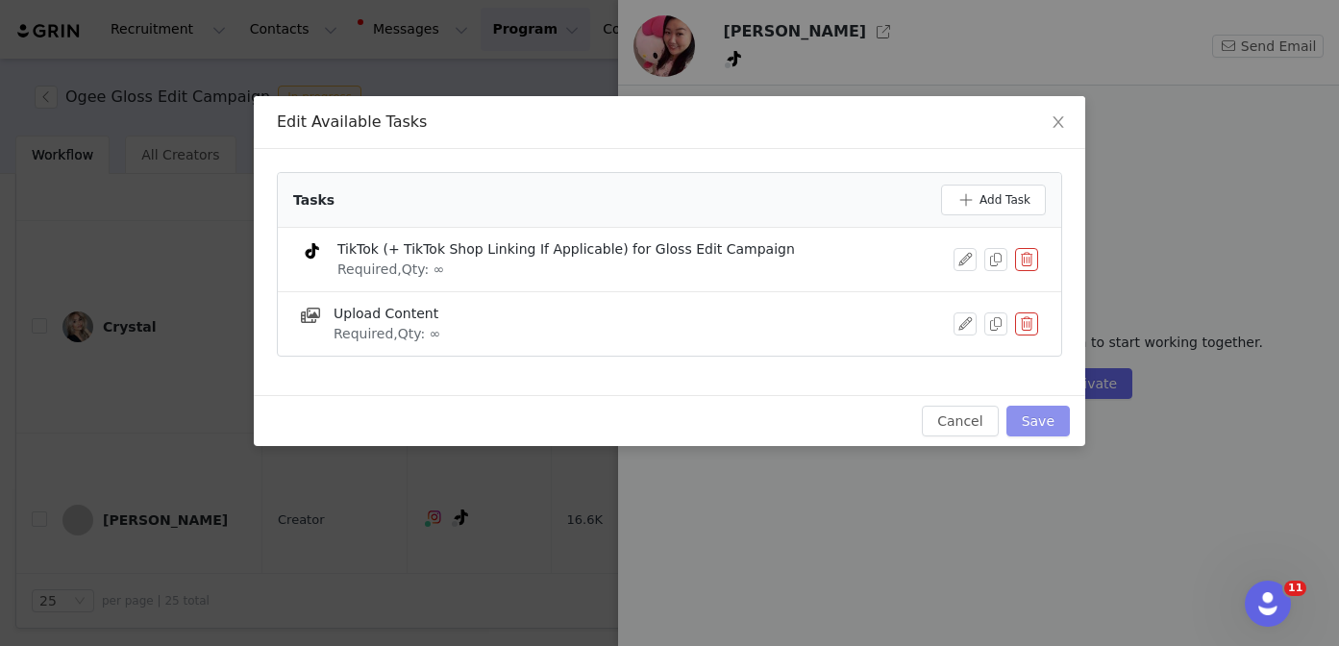
click at [1044, 417] on button "Save" at bounding box center [1037, 421] width 63 height 31
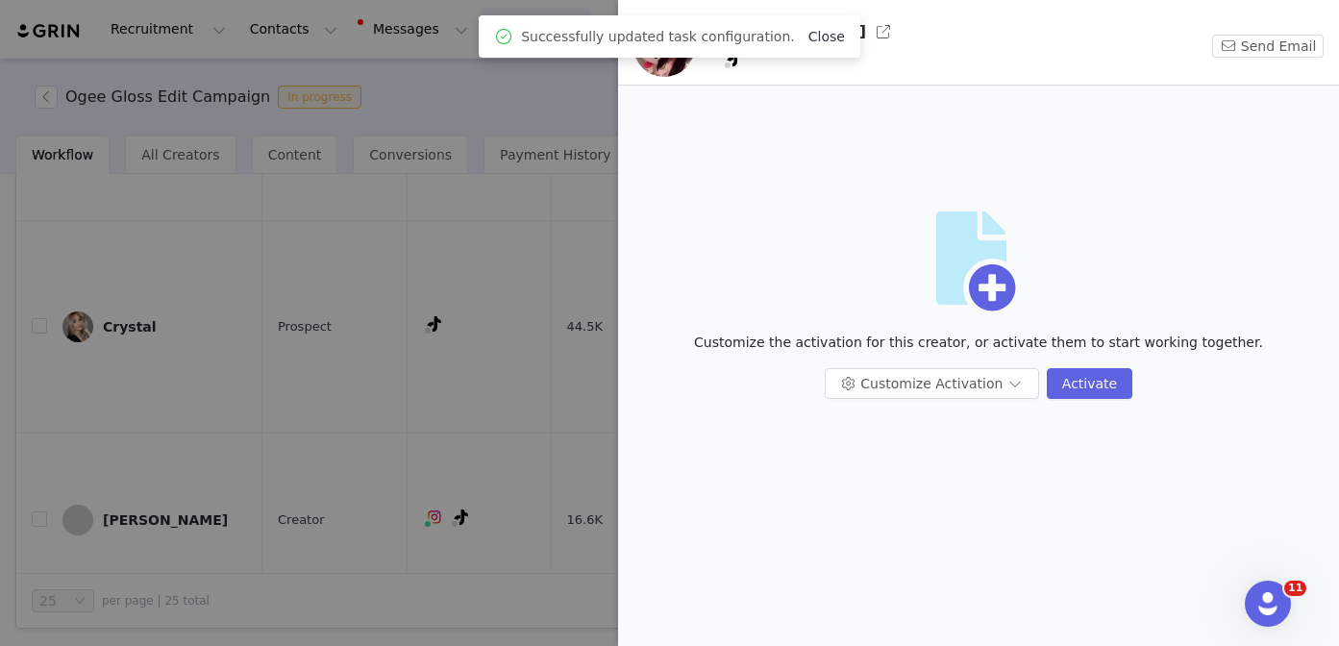
scroll to position [0, 0]
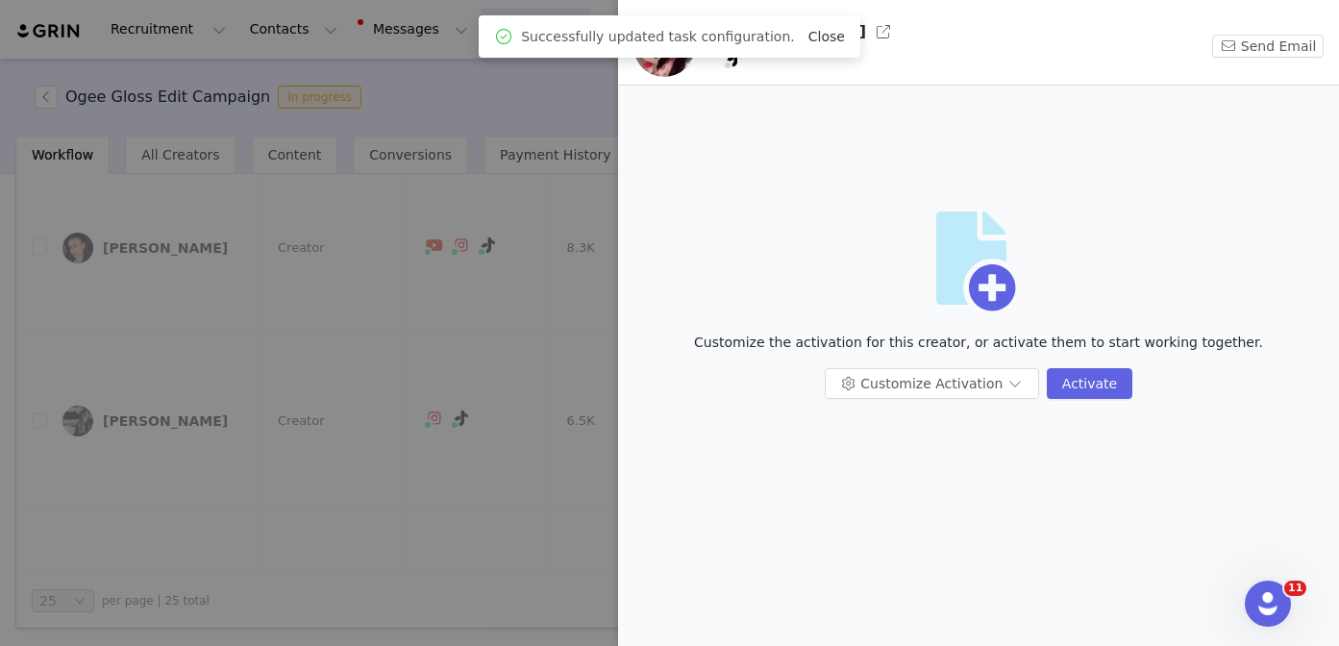
click at [813, 35] on link "Close" at bounding box center [826, 36] width 37 height 15
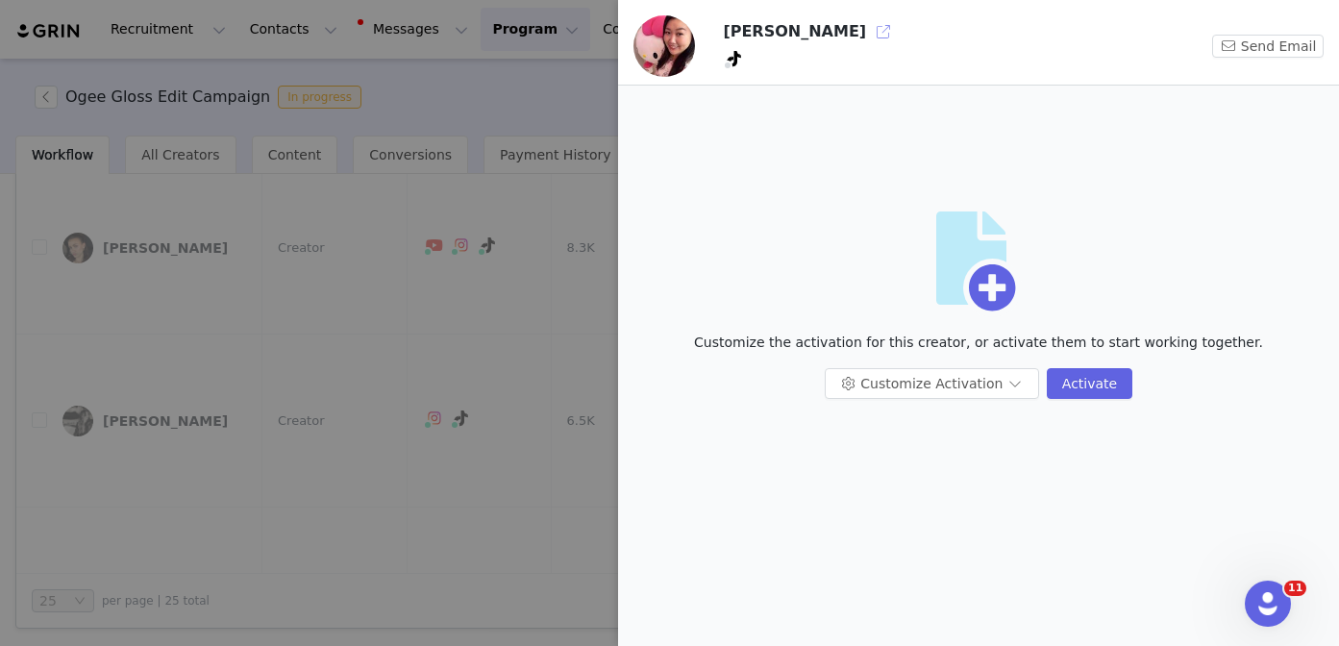
click at [868, 32] on button "button" at bounding box center [883, 31] width 31 height 31
click at [437, 309] on div at bounding box center [669, 323] width 1339 height 646
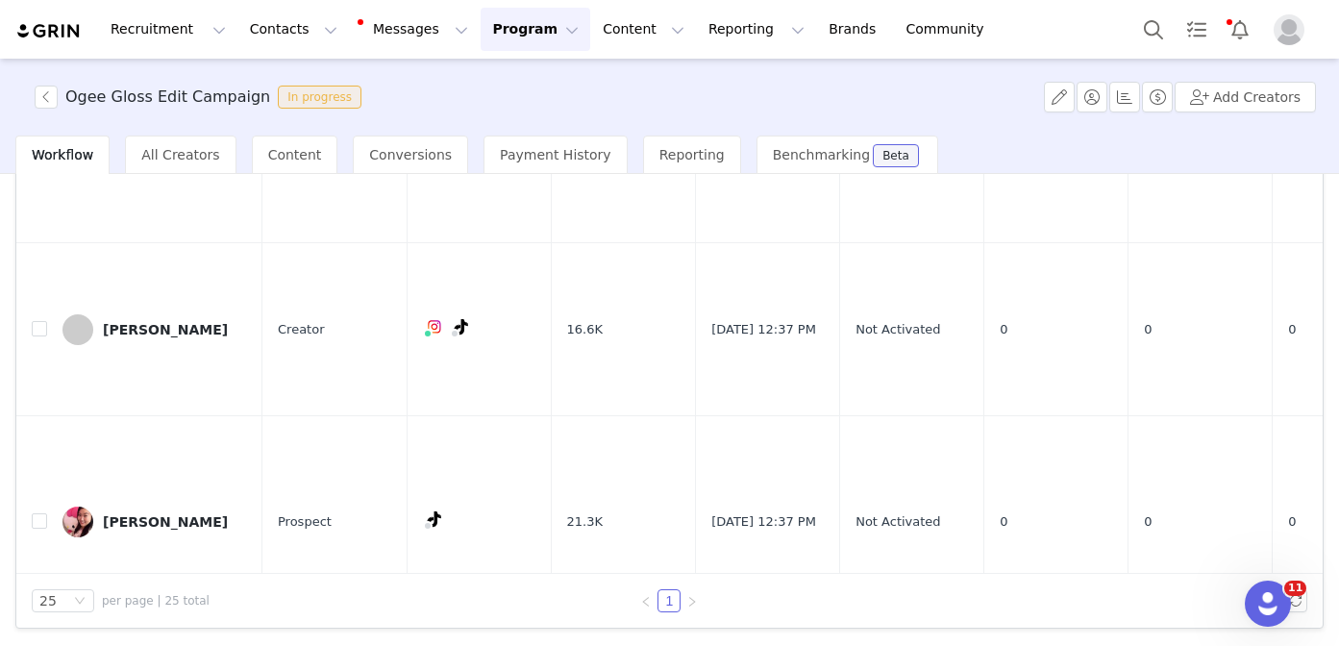
scroll to position [3317, 0]
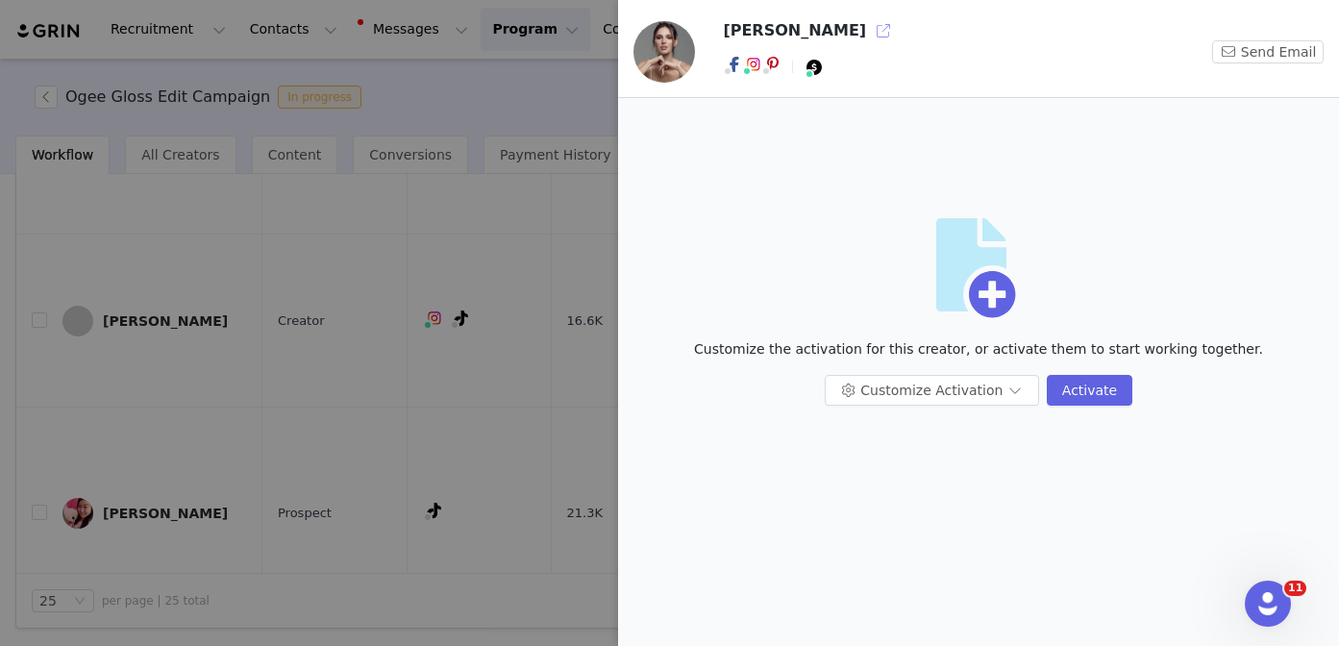
click at [868, 27] on button "button" at bounding box center [883, 30] width 31 height 31
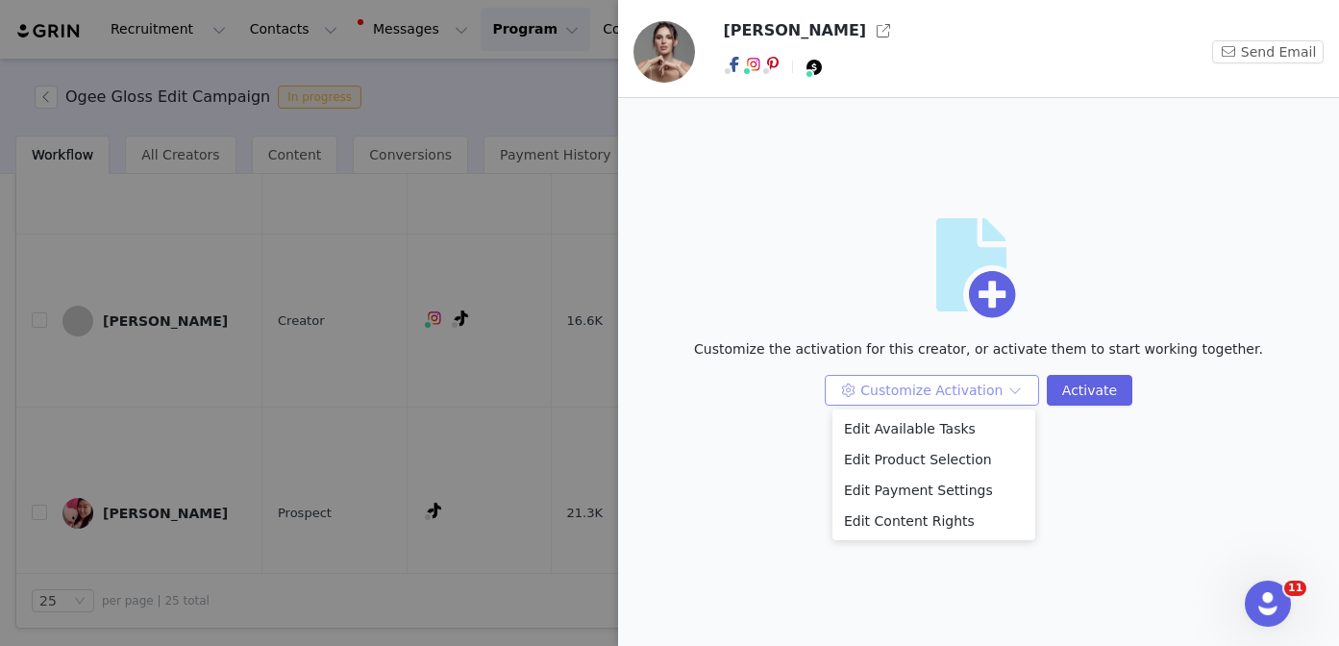
click at [881, 395] on button "Customize Activation" at bounding box center [931, 390] width 214 height 31
click at [873, 423] on li "Edit Available Tasks" at bounding box center [933, 428] width 203 height 31
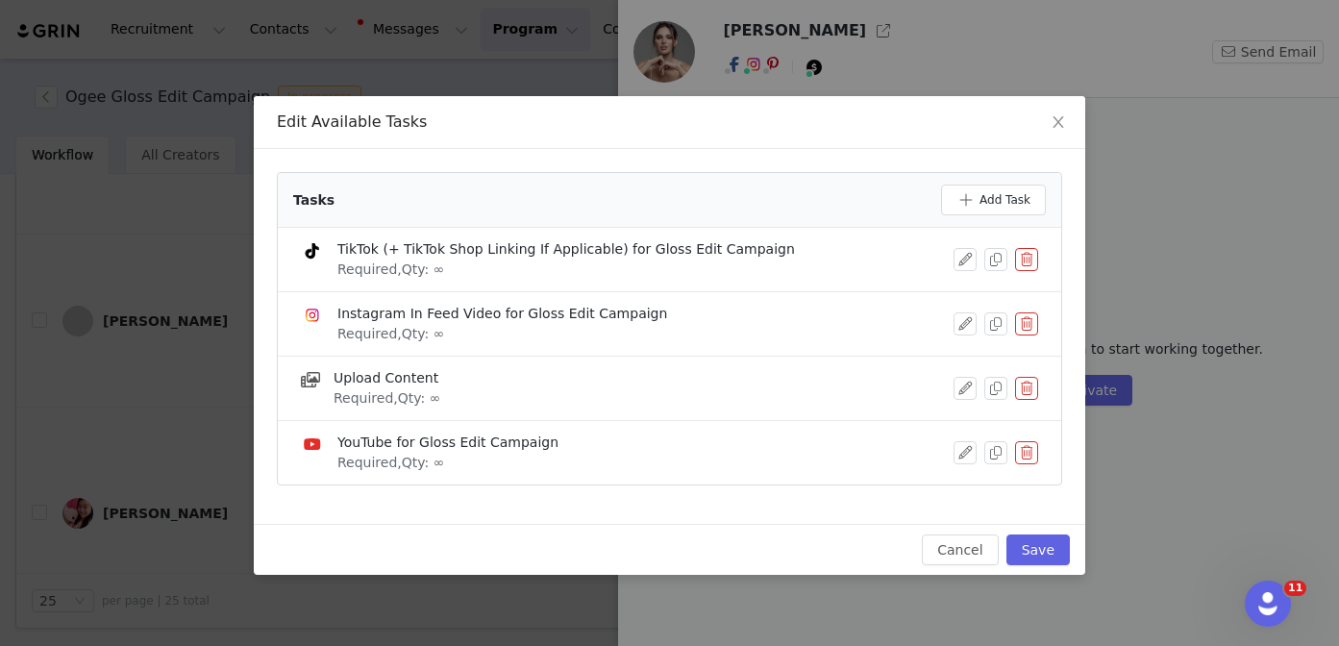
click at [1019, 250] on button "button" at bounding box center [1026, 259] width 23 height 23
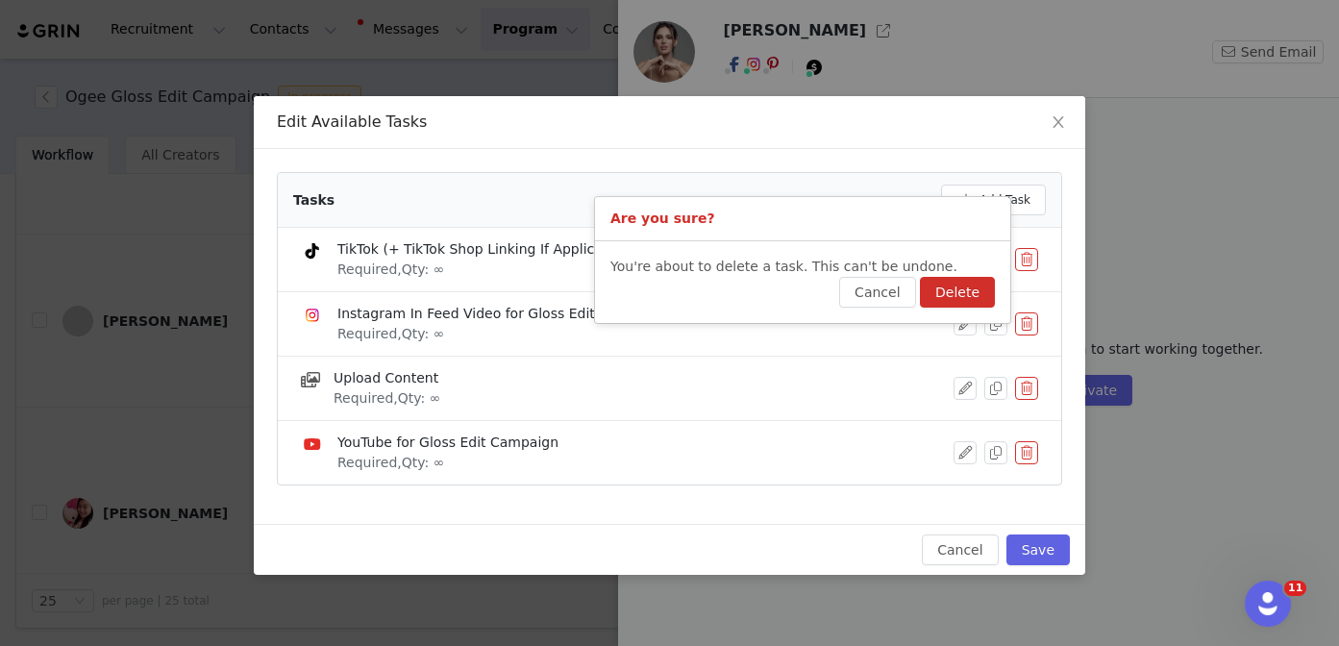
click at [979, 281] on button "Delete" at bounding box center [957, 292] width 75 height 31
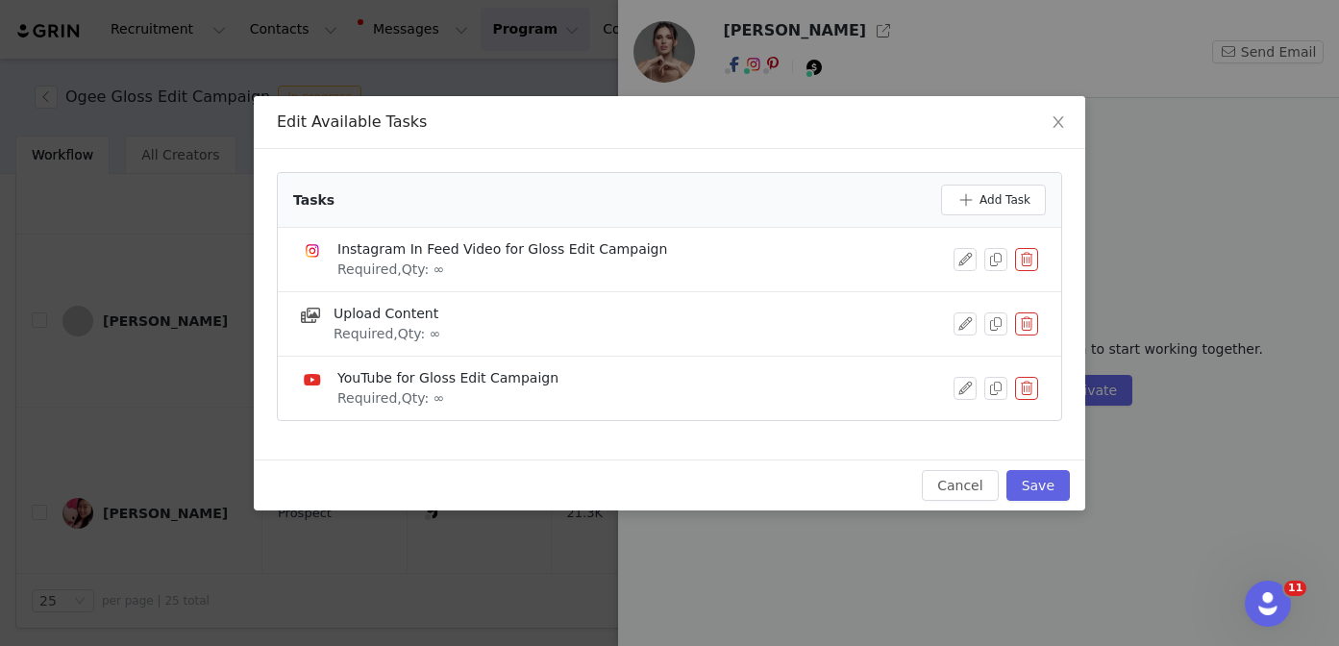
click at [1030, 386] on button "button" at bounding box center [1026, 388] width 23 height 23
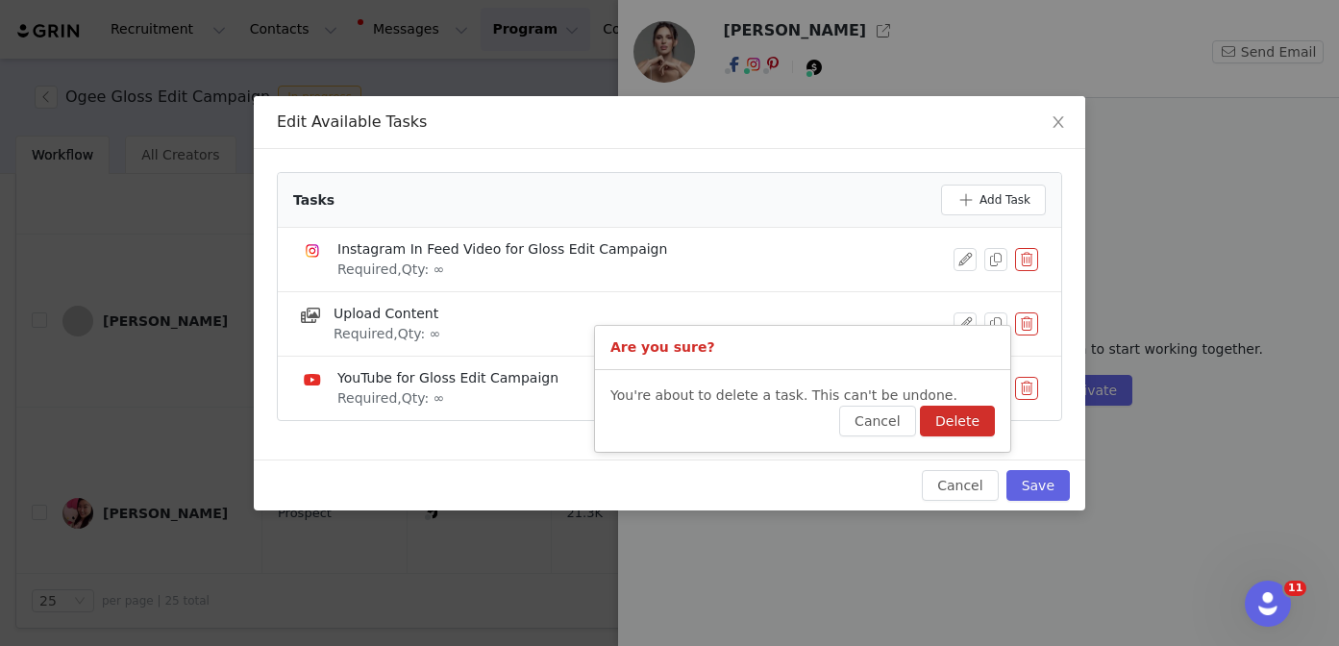
click at [992, 397] on p "You're about to delete a task. This can't be undone." at bounding box center [802, 395] width 384 height 20
click at [977, 410] on button "Delete" at bounding box center [957, 421] width 75 height 31
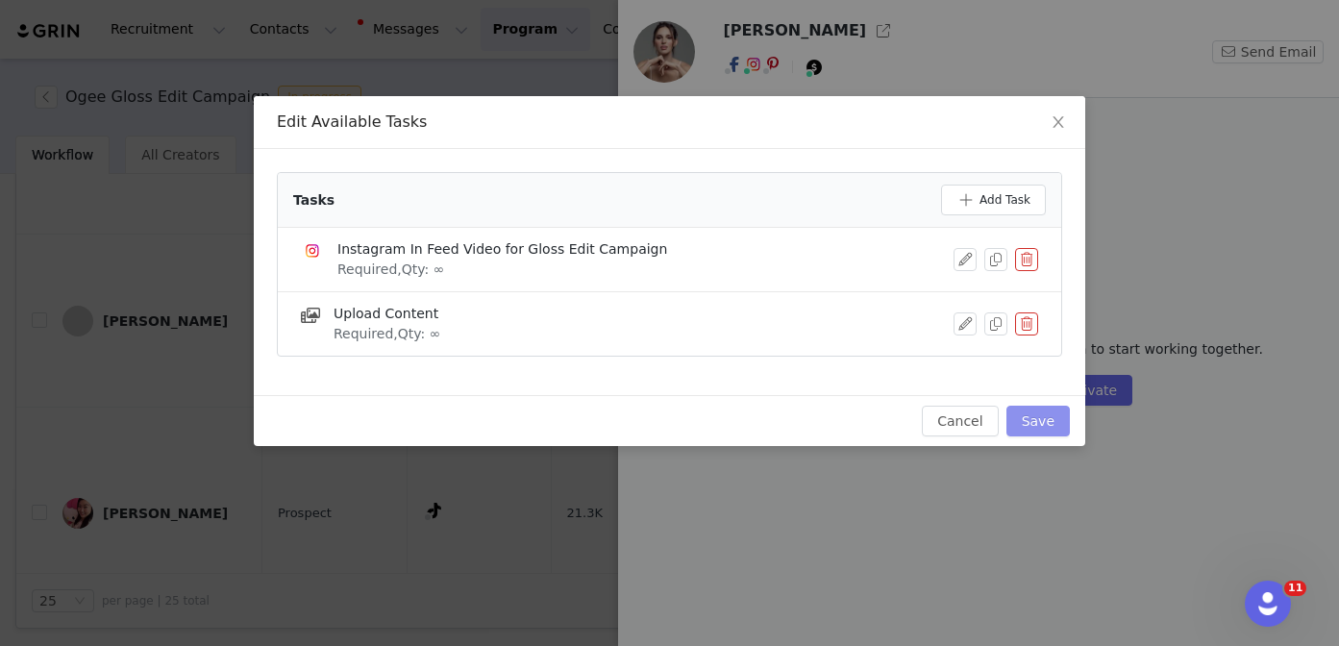
click at [1040, 422] on button "Save" at bounding box center [1037, 421] width 63 height 31
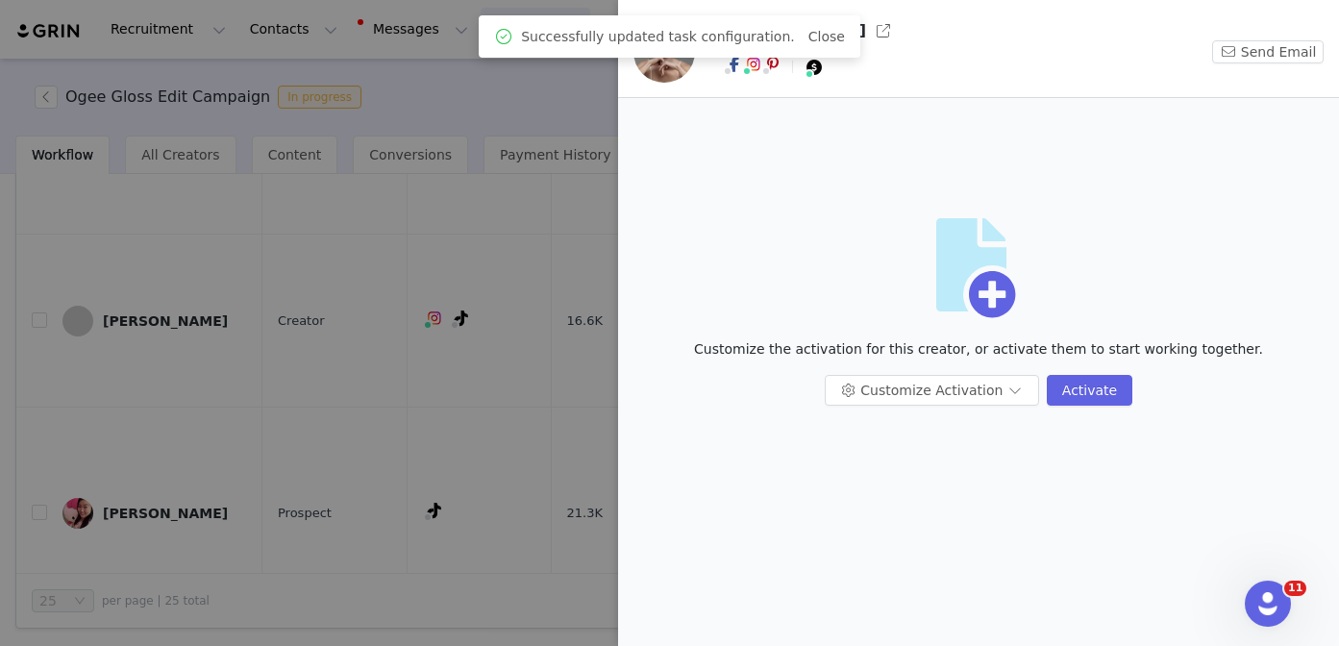
scroll to position [0, 0]
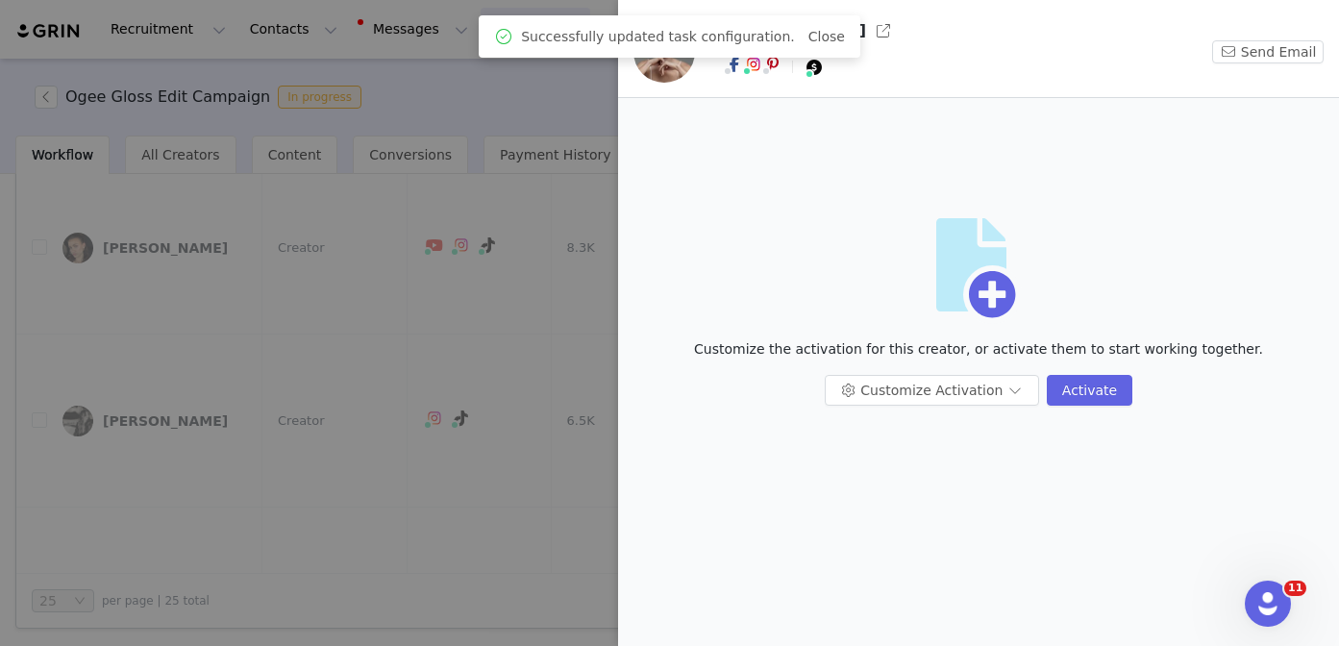
click at [471, 511] on div at bounding box center [669, 323] width 1339 height 646
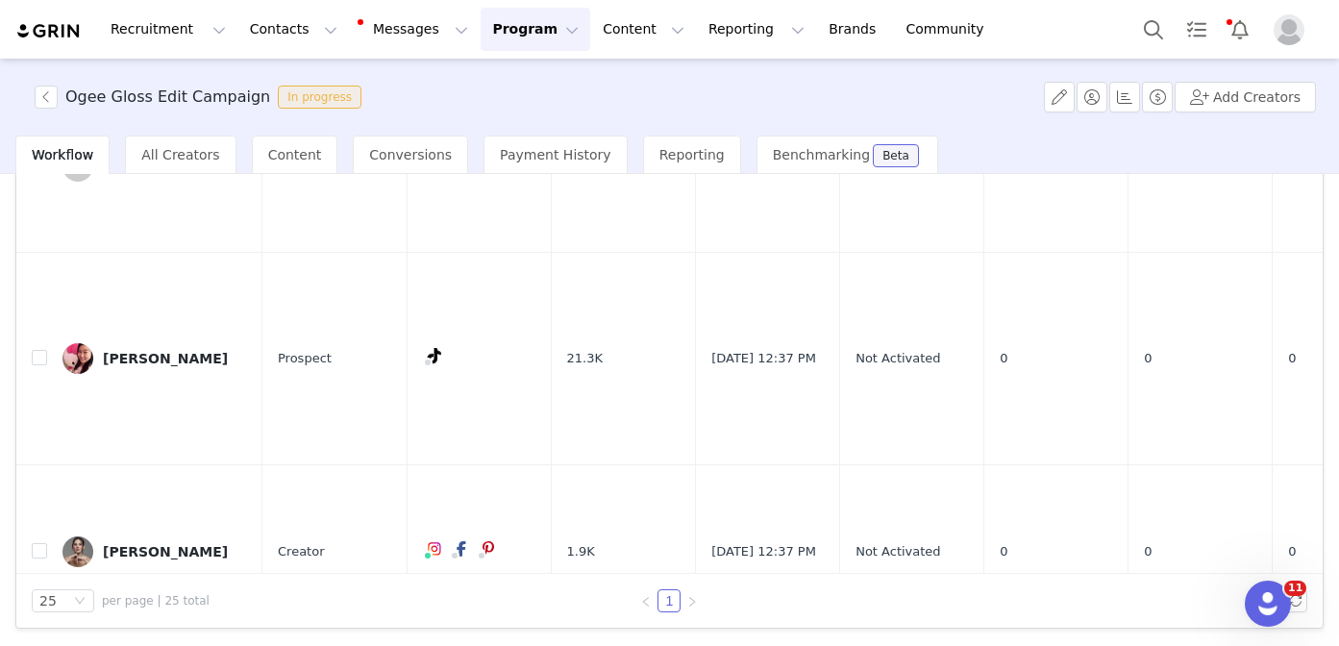
scroll to position [3555, 0]
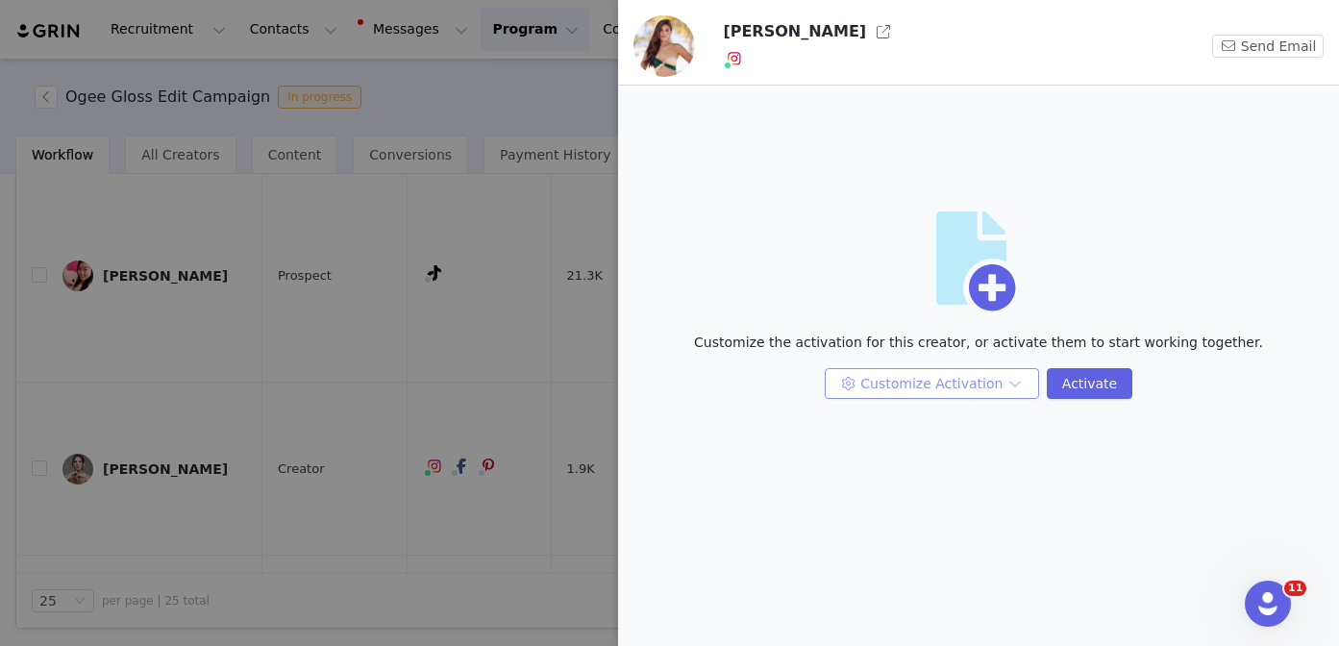
click at [959, 381] on button "Customize Activation" at bounding box center [931, 383] width 214 height 31
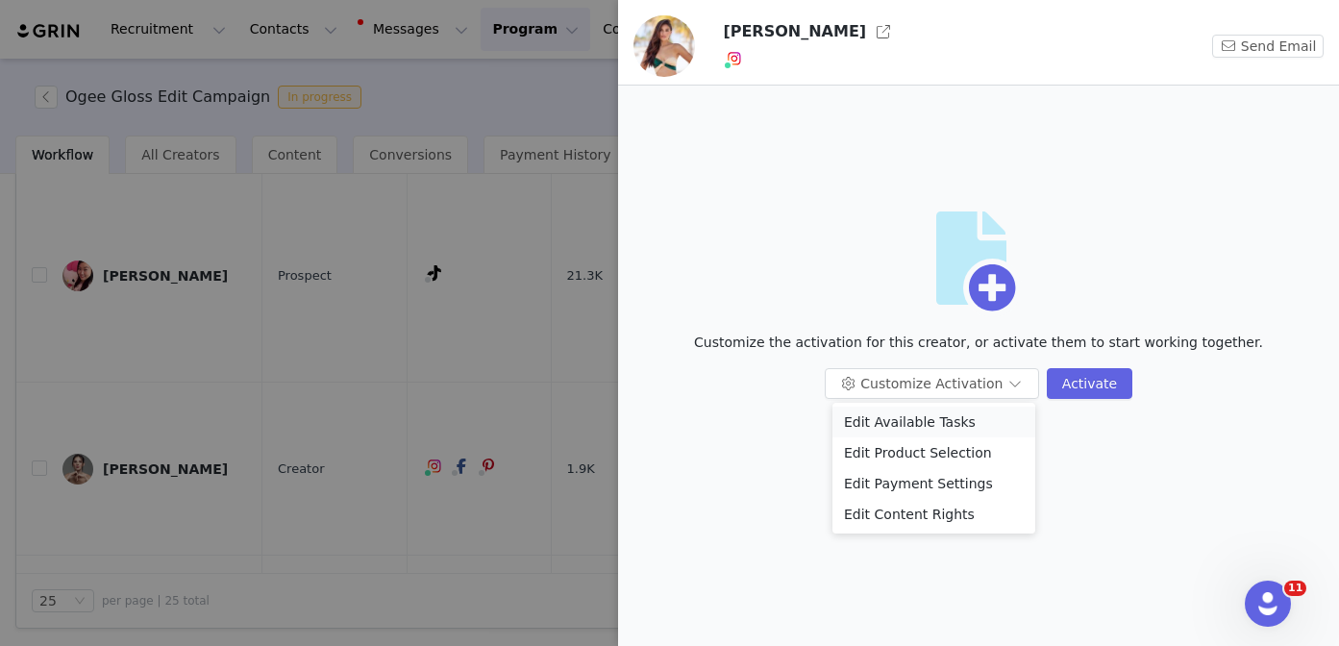
click at [934, 415] on li "Edit Available Tasks" at bounding box center [933, 421] width 203 height 31
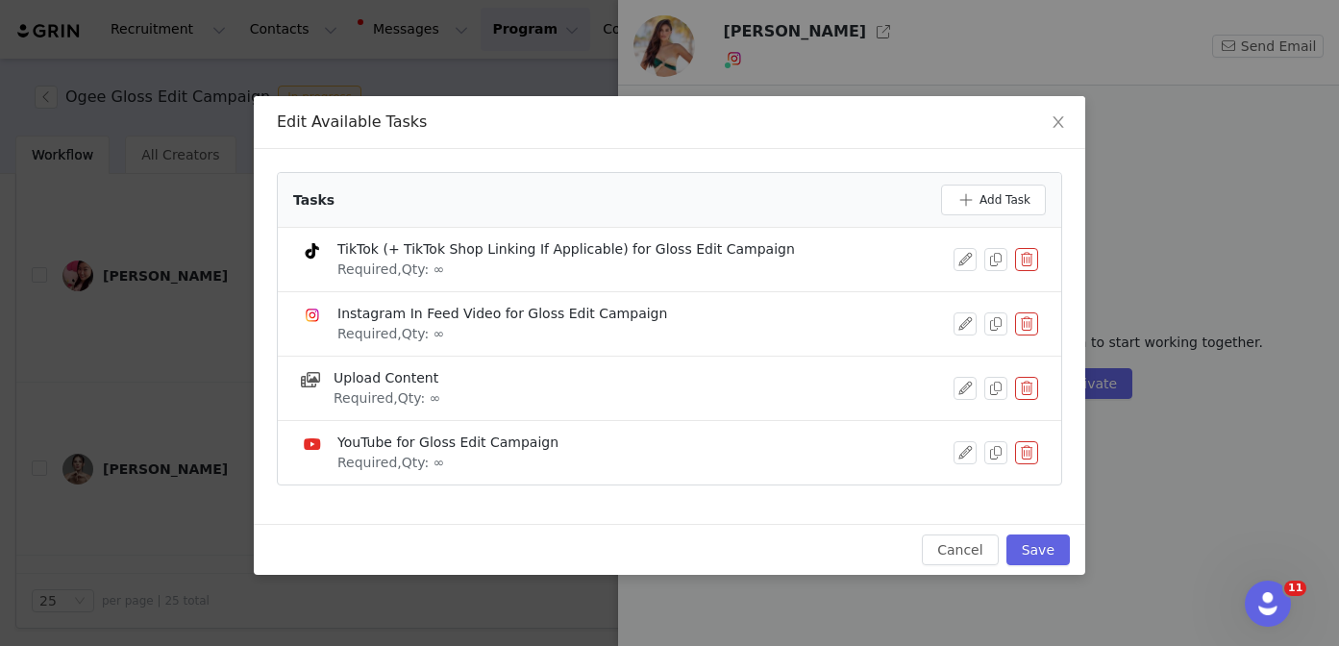
click at [1019, 263] on button "button" at bounding box center [1026, 259] width 23 height 23
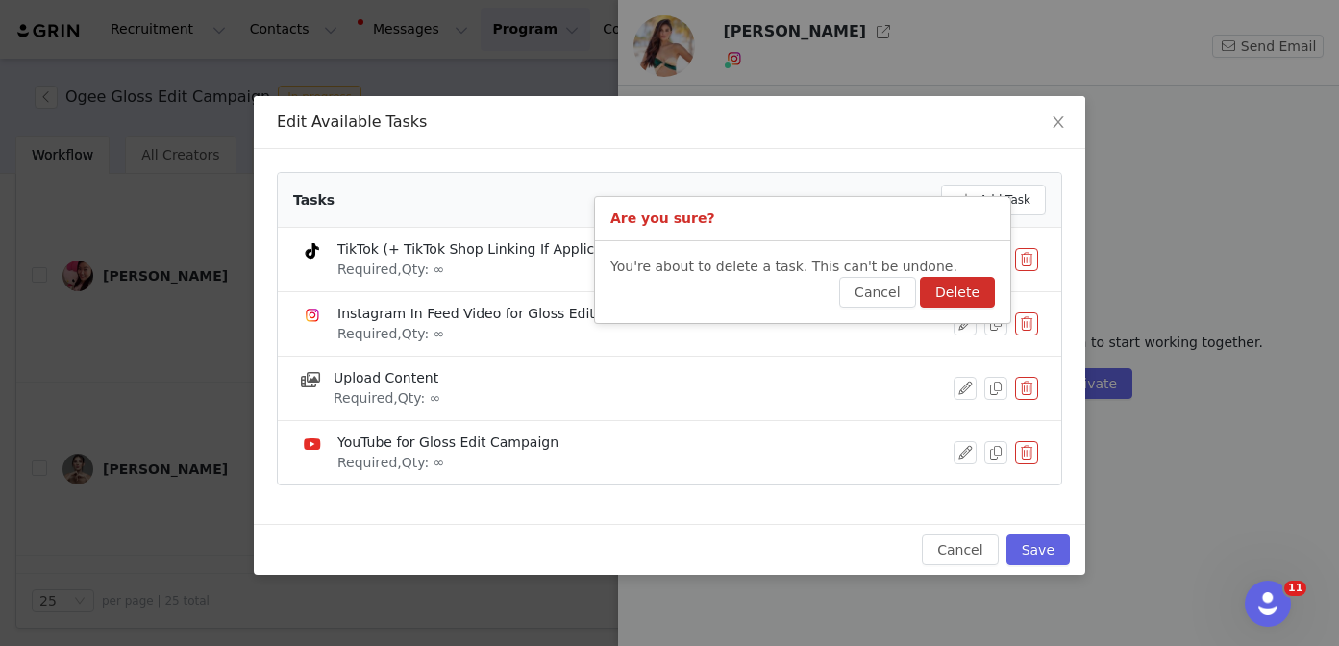
drag, startPoint x: 972, startPoint y: 290, endPoint x: 1020, endPoint y: 318, distance: 54.7
click at [972, 290] on button "Delete" at bounding box center [957, 292] width 75 height 31
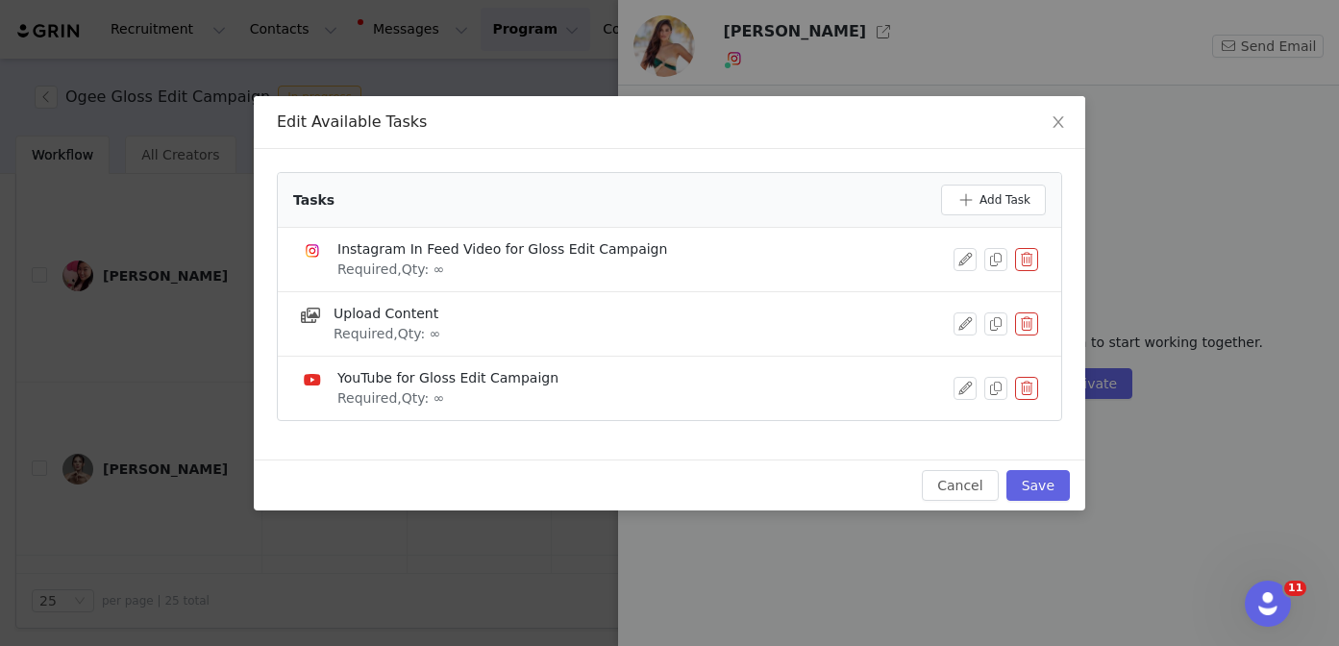
click at [1029, 381] on button "button" at bounding box center [1026, 388] width 23 height 23
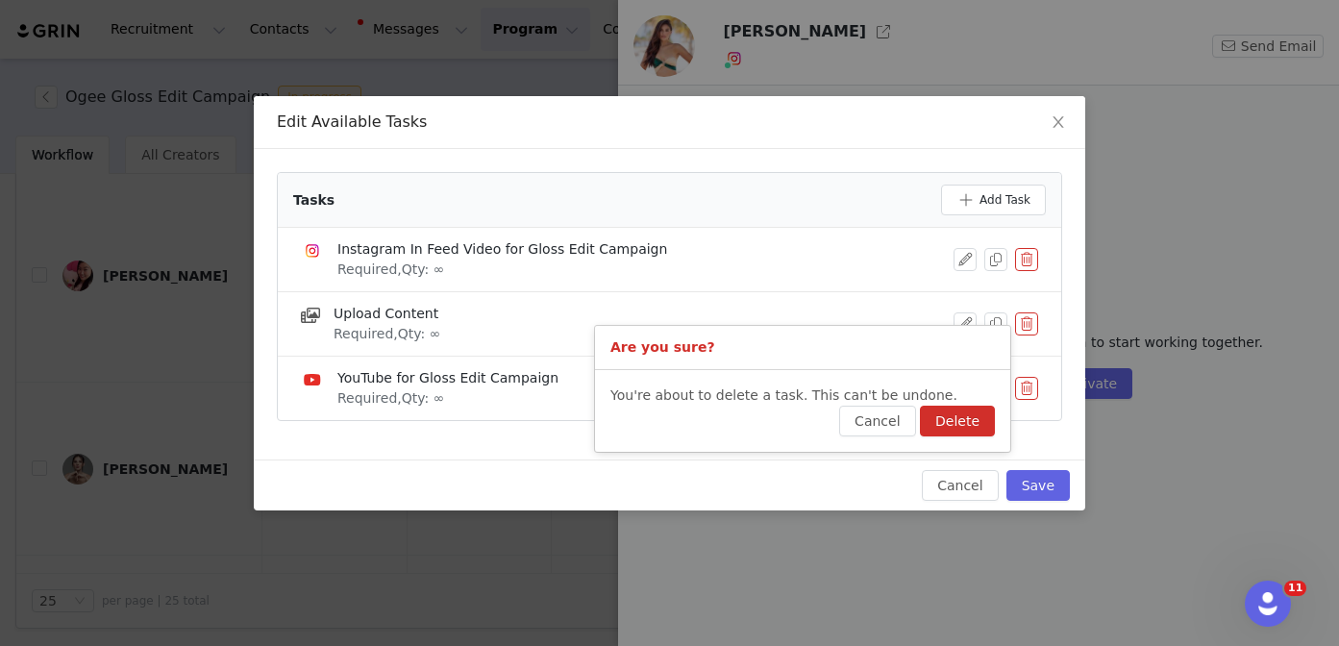
click at [980, 406] on button "Delete" at bounding box center [957, 421] width 75 height 31
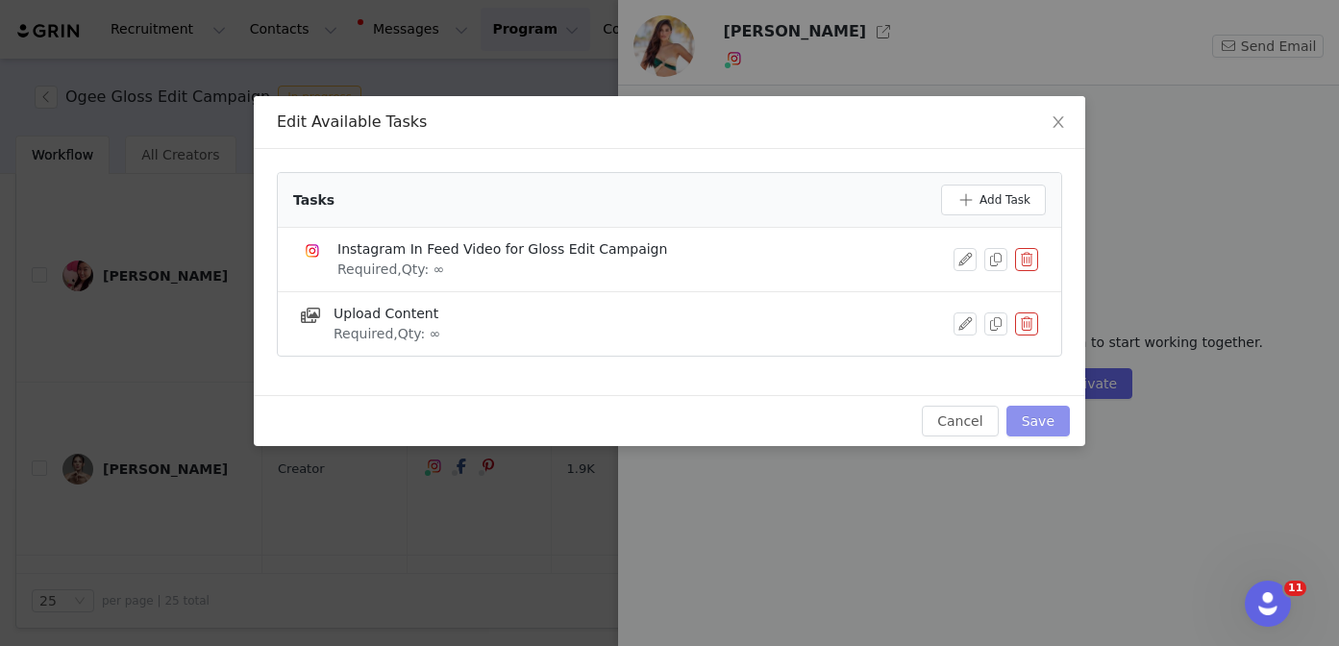
click at [1037, 415] on button "Save" at bounding box center [1037, 421] width 63 height 31
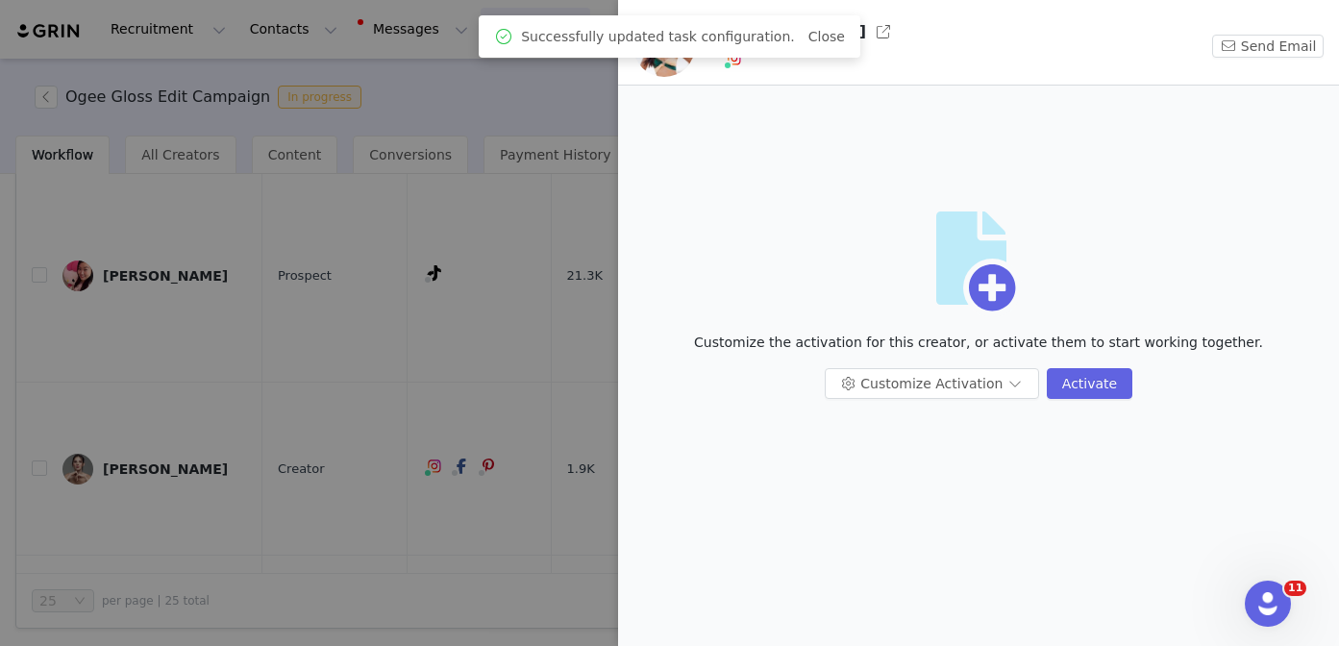
scroll to position [0, 0]
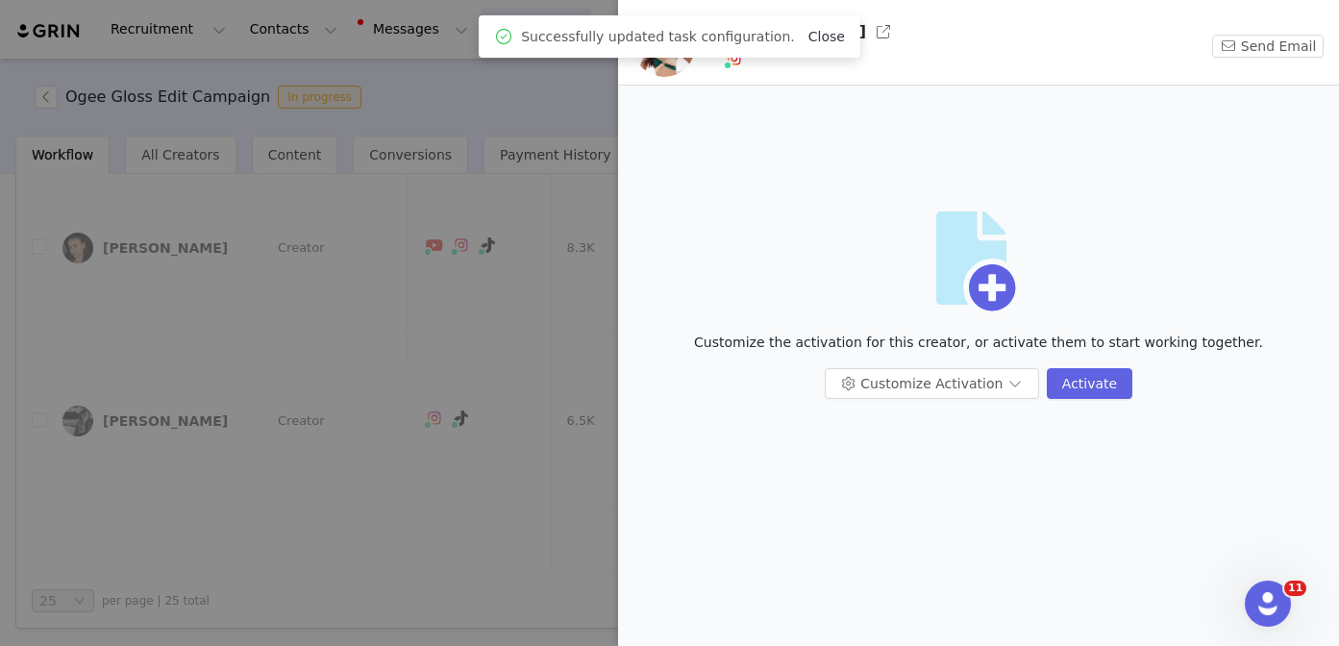
click at [823, 38] on link "Close" at bounding box center [826, 36] width 37 height 15
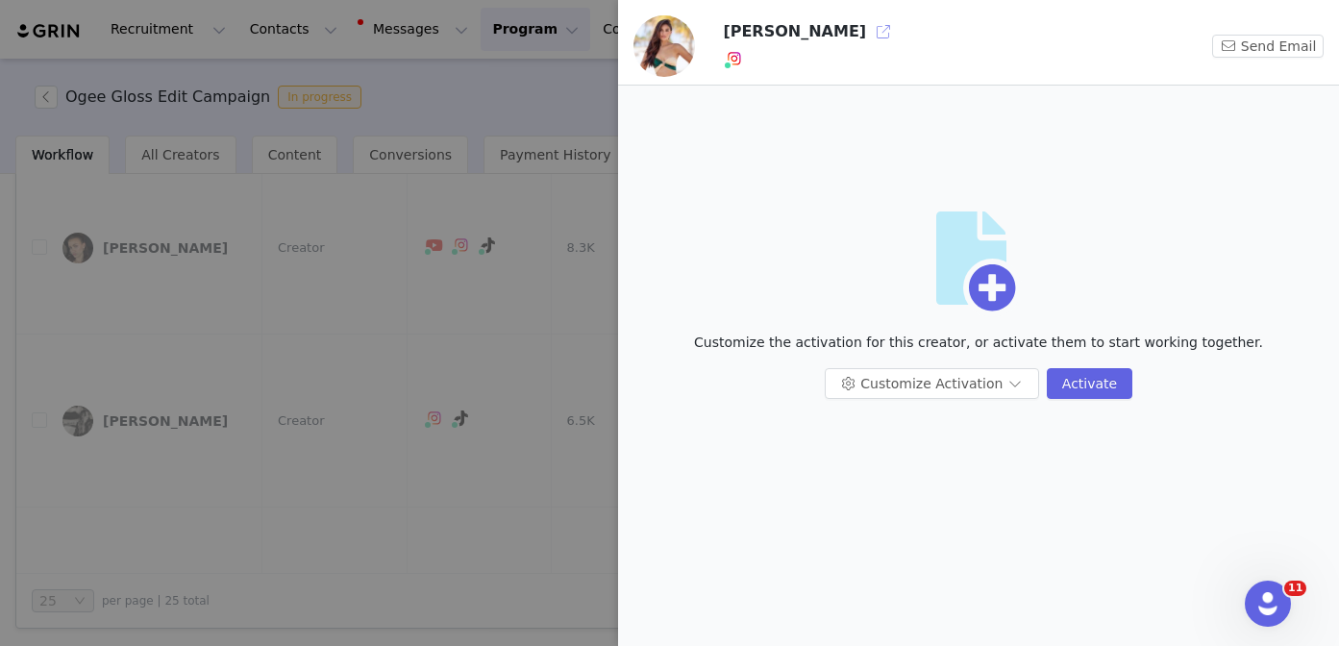
click at [868, 38] on button "button" at bounding box center [883, 31] width 31 height 31
click at [489, 427] on div at bounding box center [669, 323] width 1339 height 646
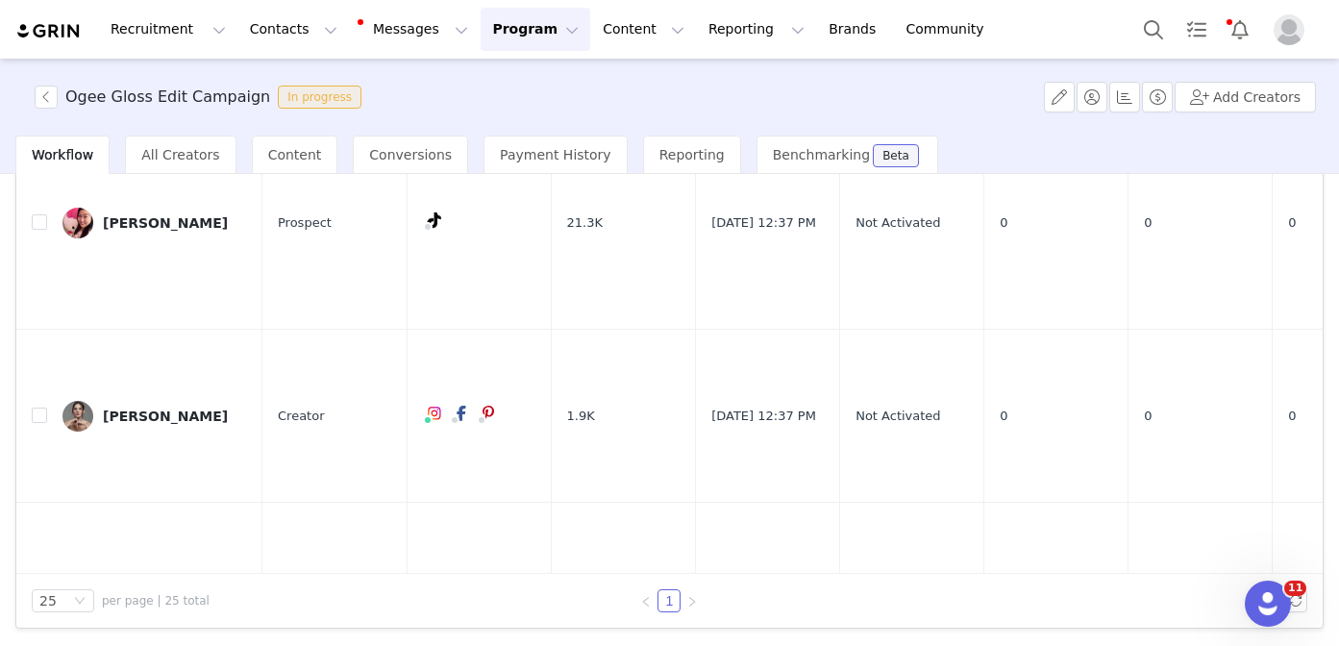
scroll to position [3605, 0]
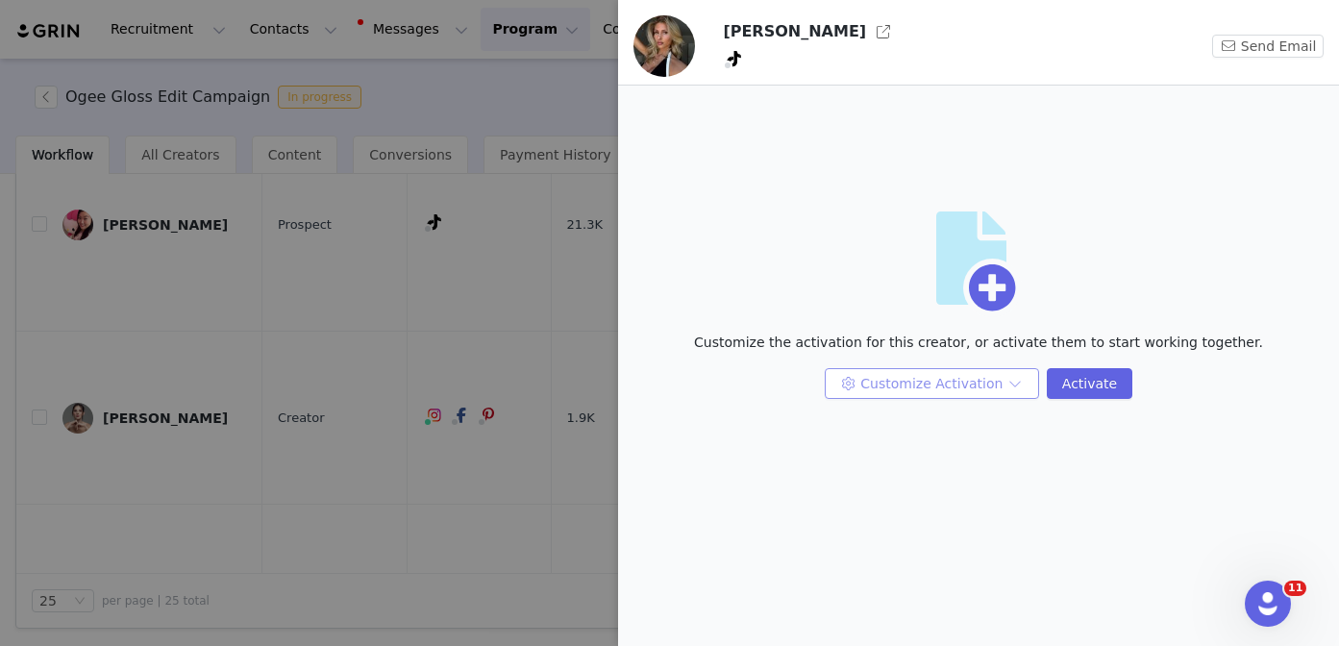
click at [897, 386] on button "Customize Activation" at bounding box center [931, 383] width 214 height 31
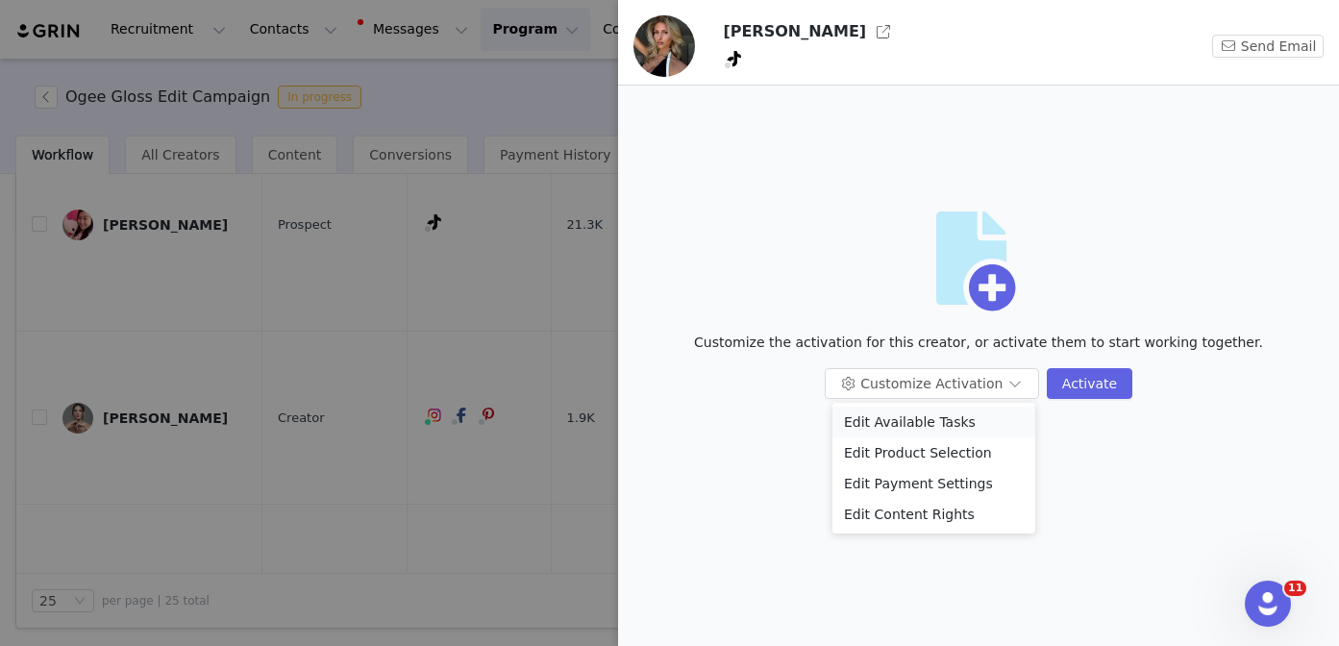
click at [897, 419] on li "Edit Available Tasks" at bounding box center [933, 421] width 203 height 31
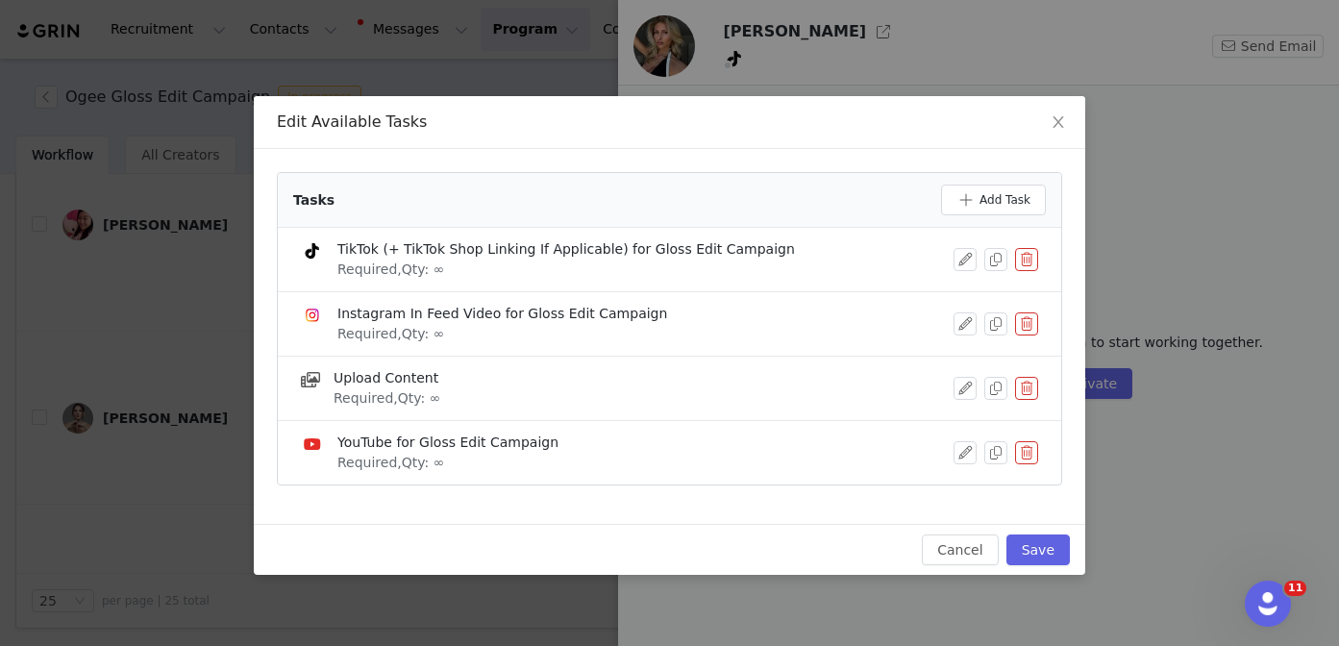
click at [1026, 323] on button "button" at bounding box center [1026, 323] width 23 height 23
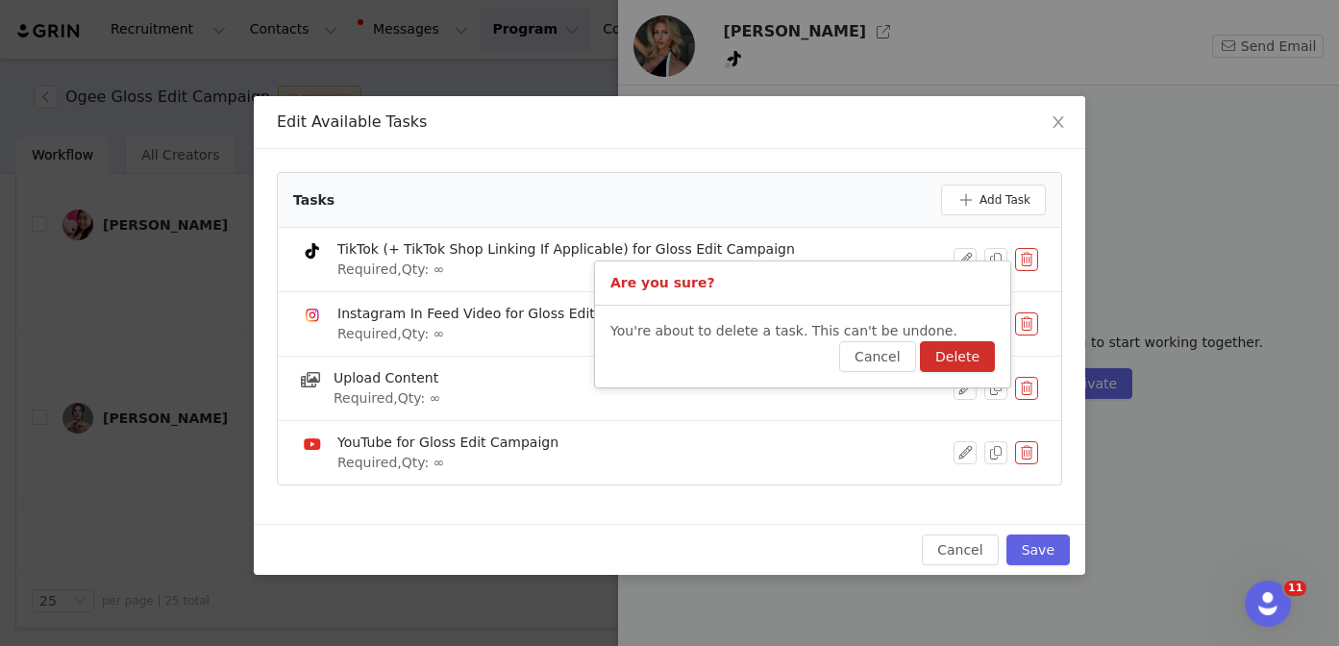
click at [976, 364] on button "Delete" at bounding box center [957, 356] width 75 height 31
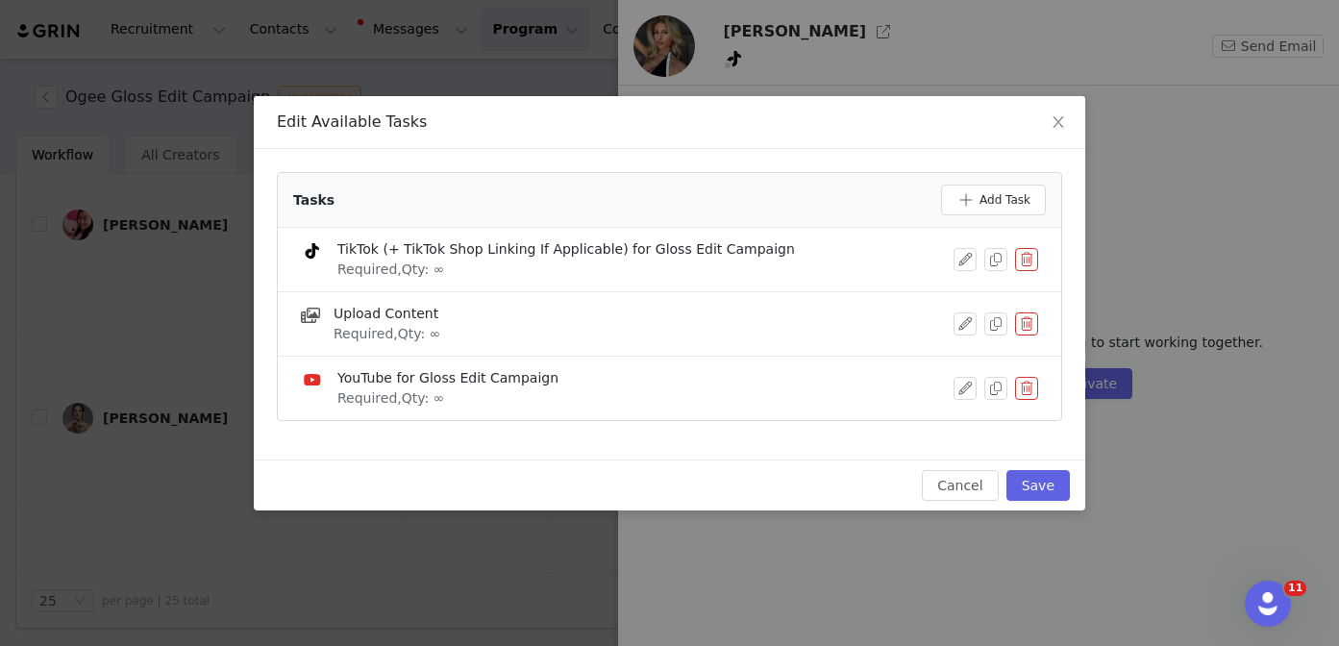
click at [1026, 394] on button "button" at bounding box center [1026, 388] width 23 height 23
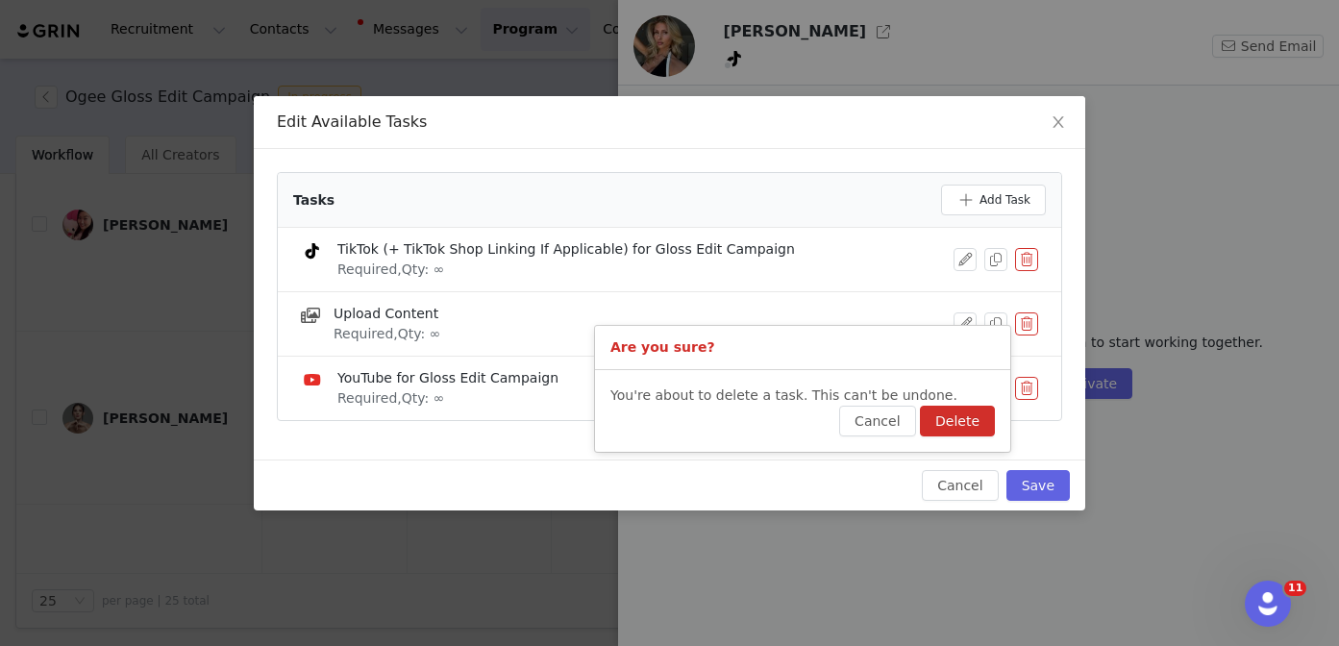
click at [987, 424] on button "Delete" at bounding box center [957, 421] width 75 height 31
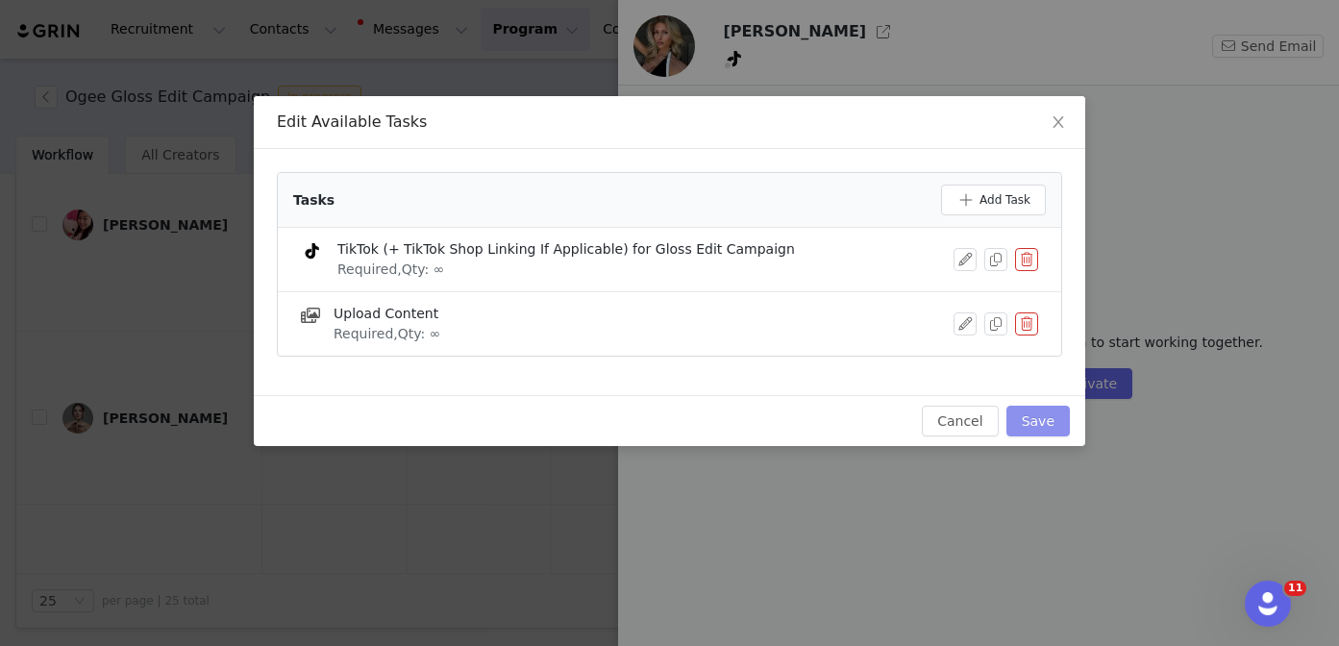
click at [1046, 419] on button "Save" at bounding box center [1037, 421] width 63 height 31
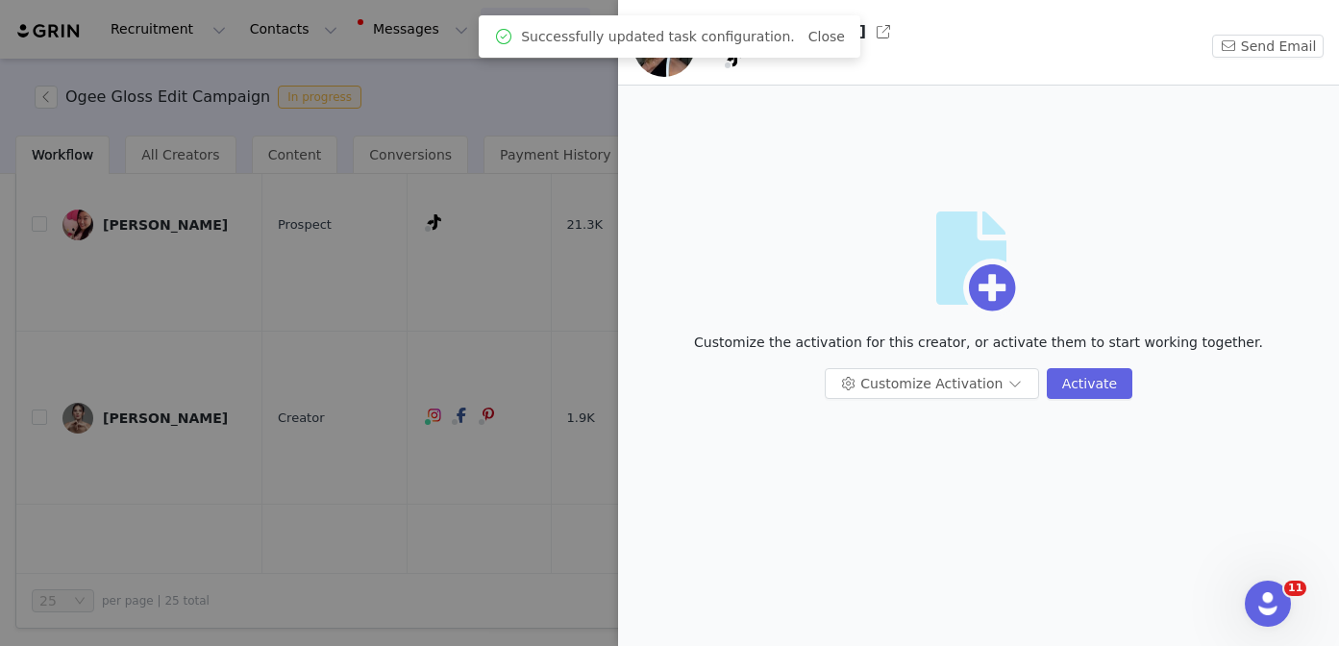
scroll to position [0, 0]
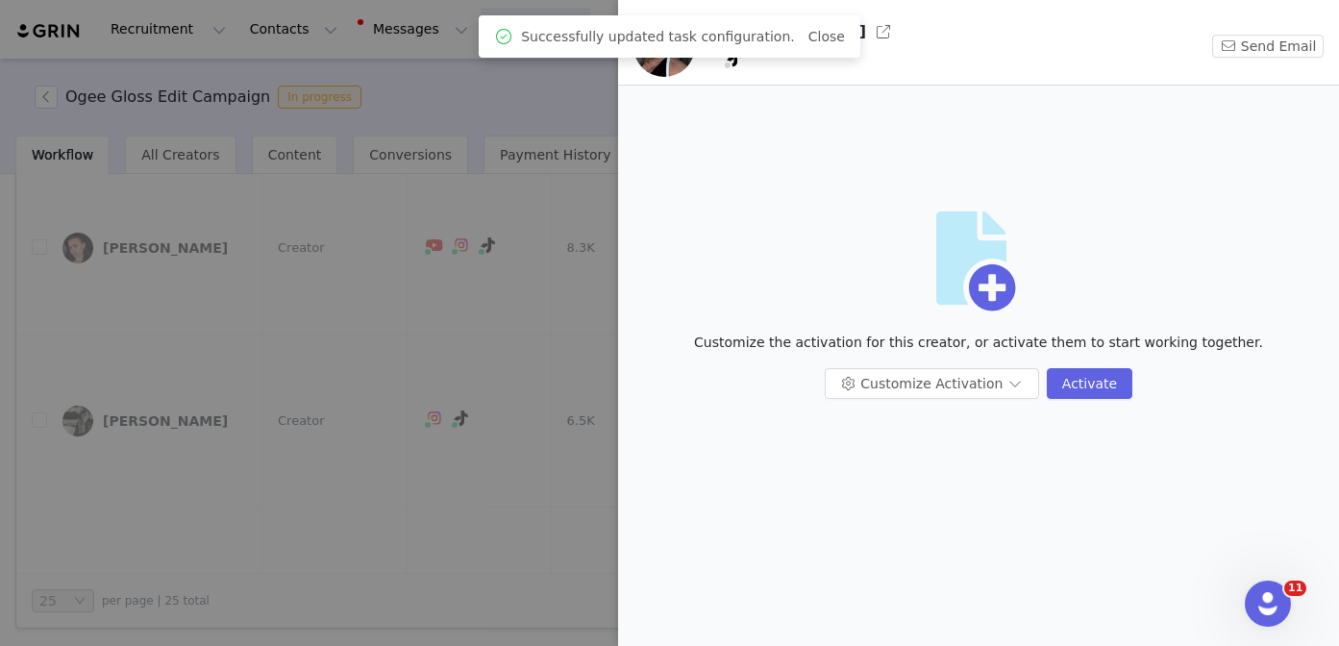
click at [436, 505] on div at bounding box center [669, 323] width 1339 height 646
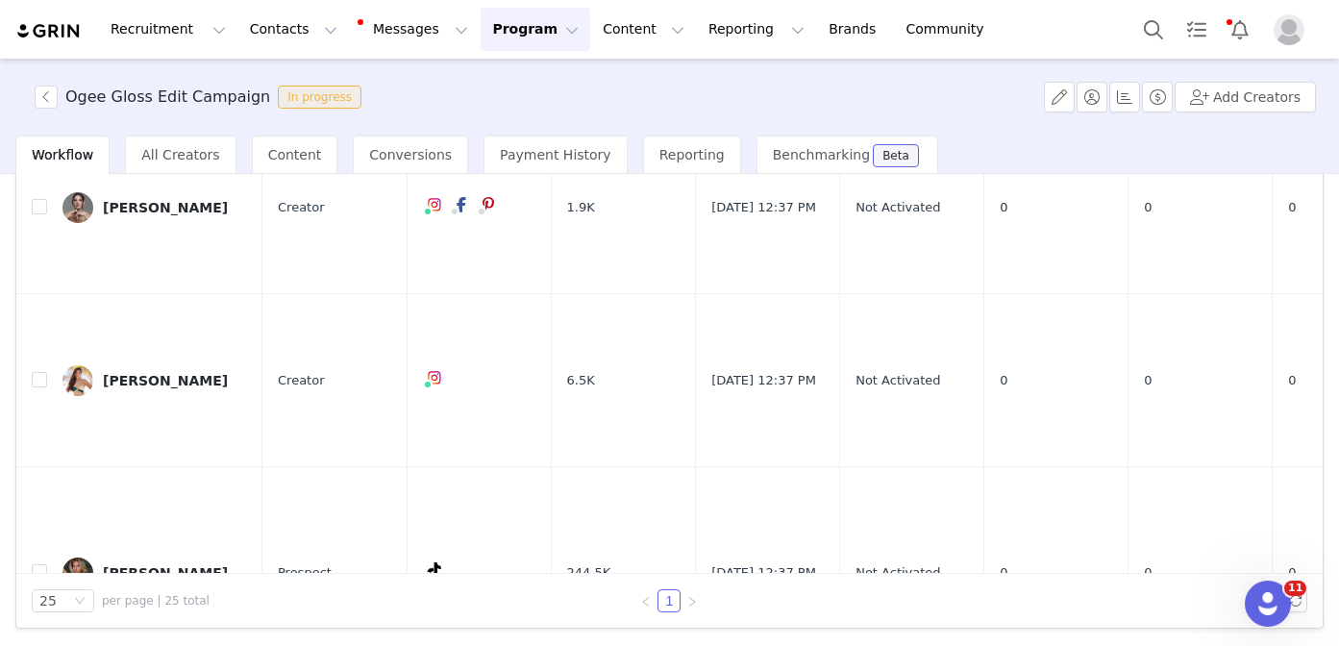
scroll to position [3815, 0]
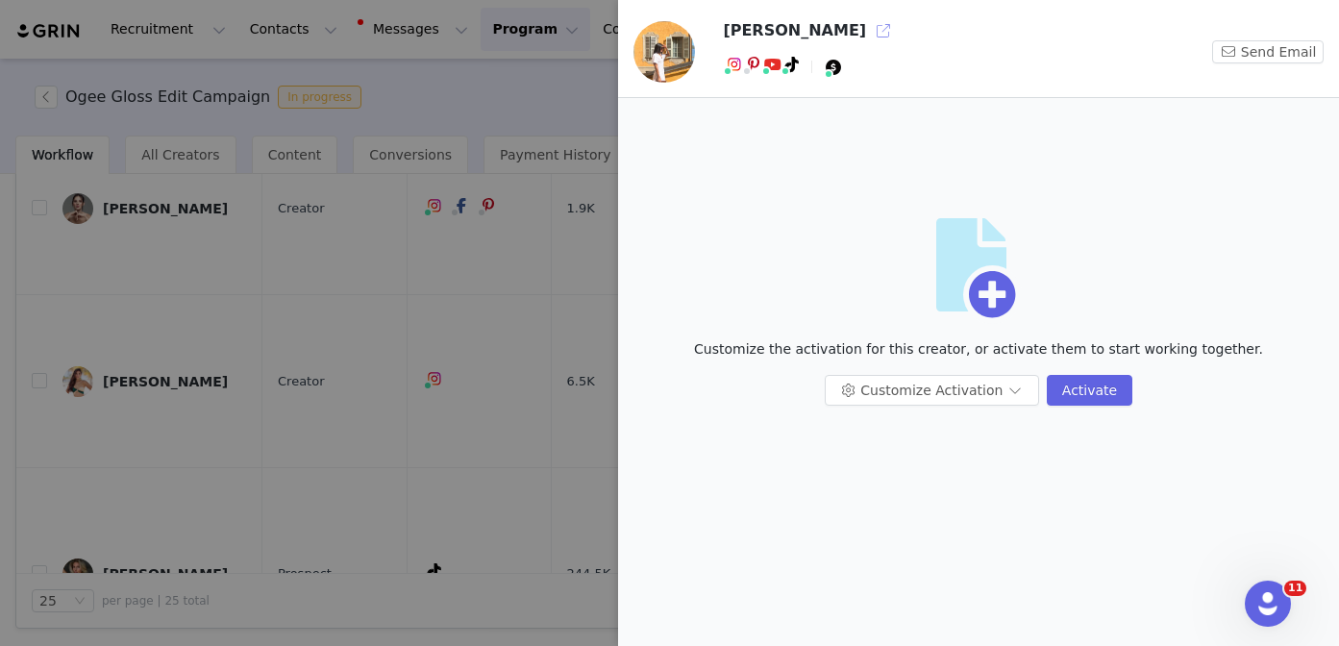
click at [868, 25] on button "button" at bounding box center [883, 30] width 31 height 31
click at [391, 439] on div at bounding box center [669, 323] width 1339 height 646
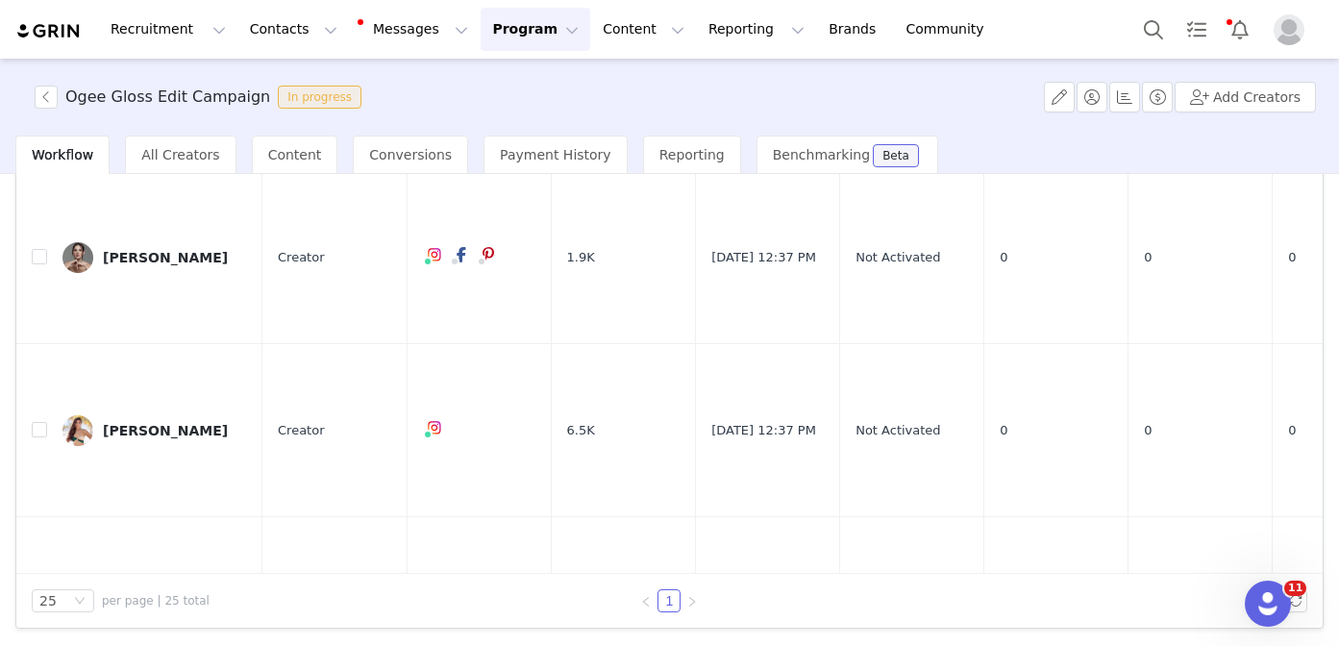
scroll to position [3769, 0]
drag, startPoint x: 42, startPoint y: 419, endPoint x: 211, endPoint y: 423, distance: 169.2
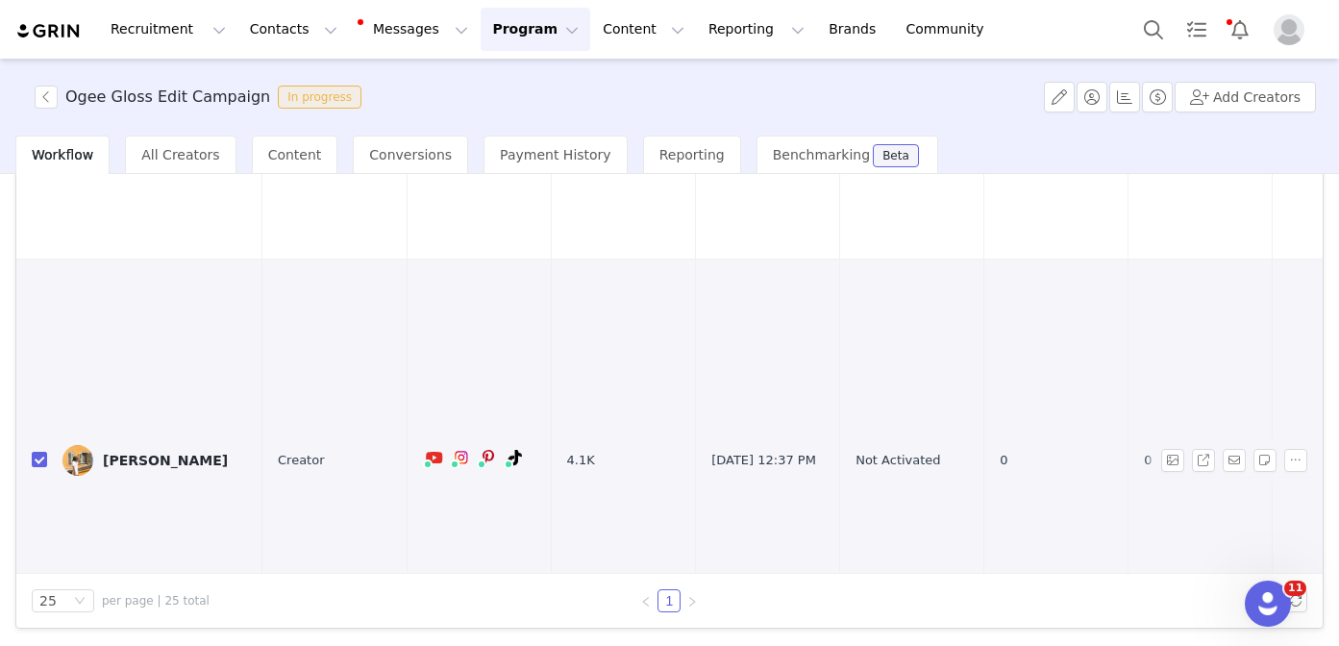
scroll to position [4235, 0]
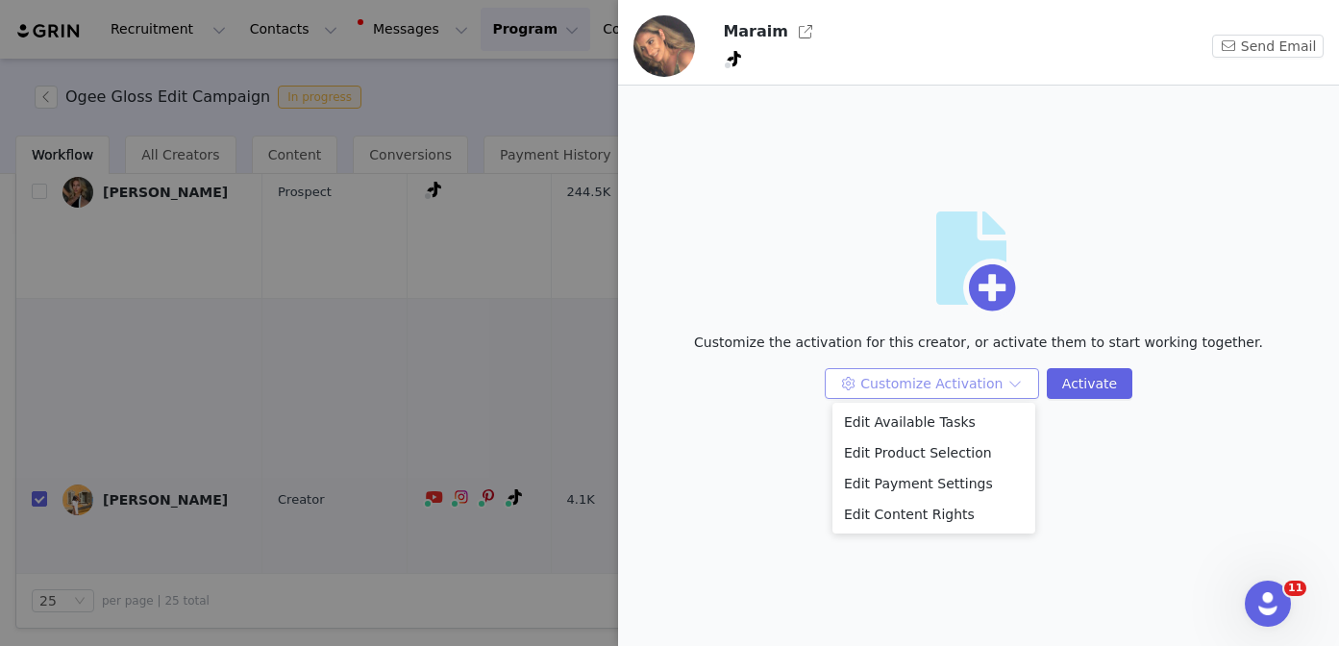
click at [996, 369] on button "Customize Activation" at bounding box center [931, 383] width 214 height 31
click at [970, 408] on li "Edit Available Tasks" at bounding box center [933, 421] width 203 height 31
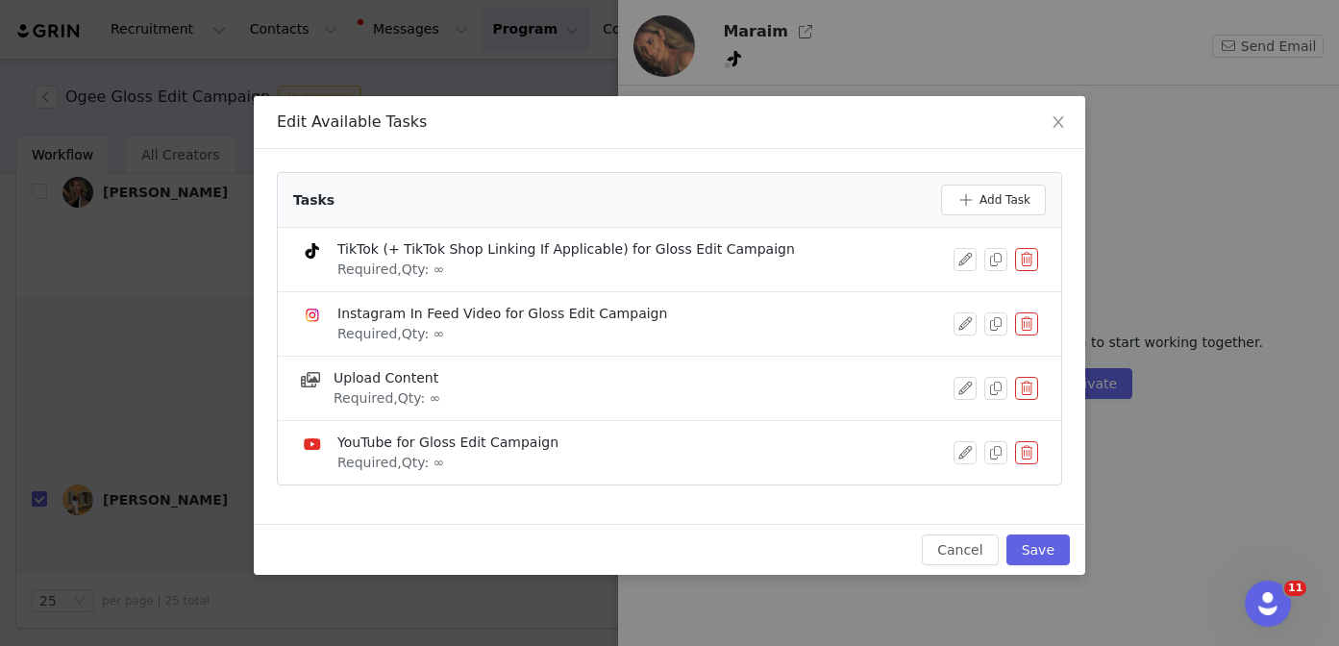
click at [1033, 324] on button "button" at bounding box center [1026, 323] width 23 height 23
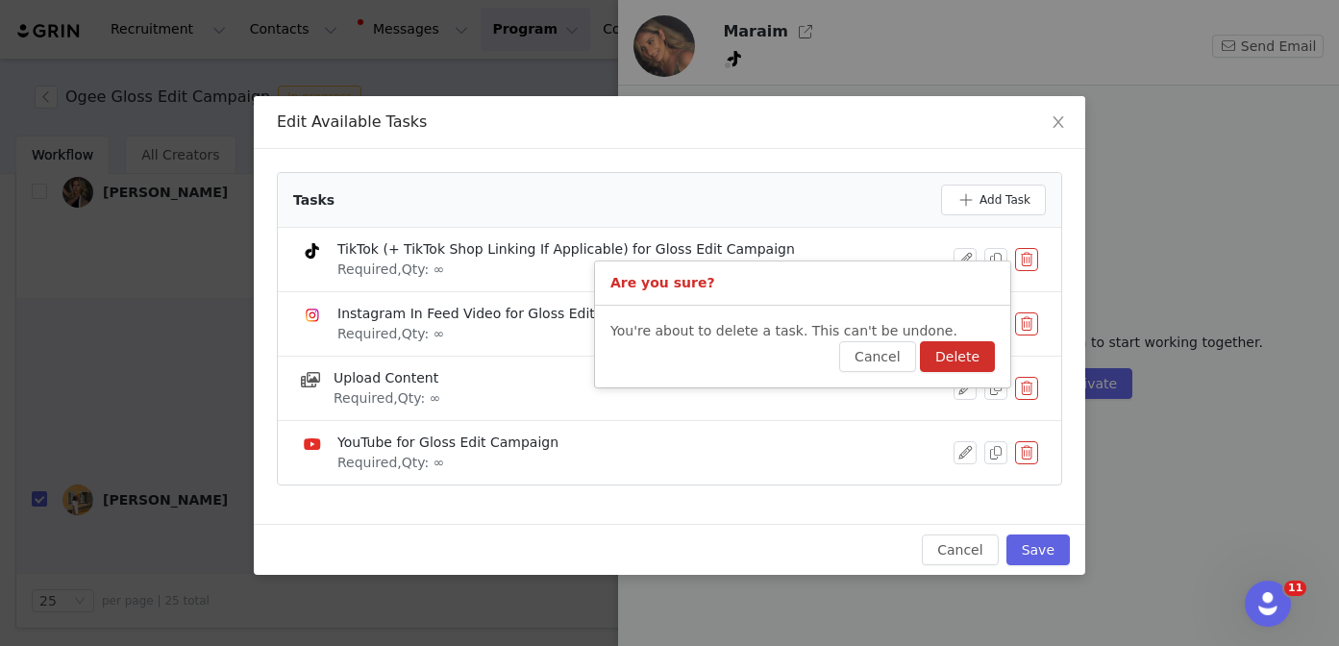
click at [974, 344] on button "Delete" at bounding box center [957, 356] width 75 height 31
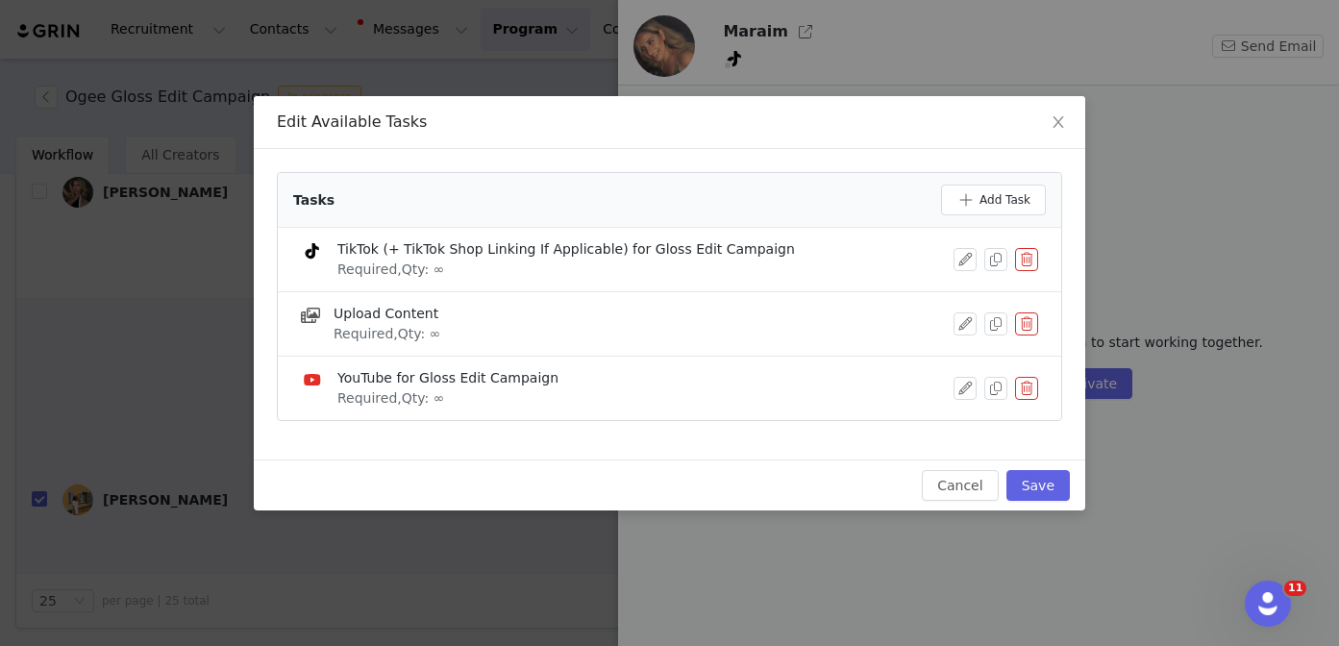
click at [1034, 385] on button "button" at bounding box center [1026, 388] width 23 height 23
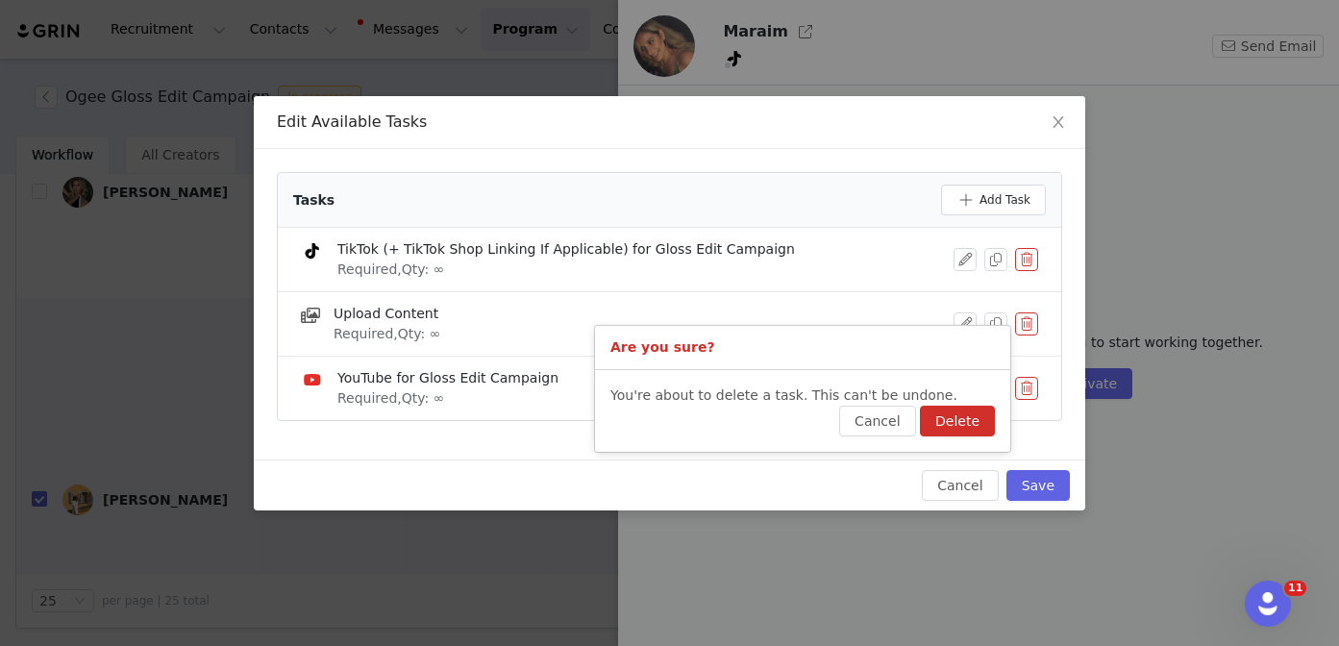
click at [967, 413] on button "Delete" at bounding box center [957, 421] width 75 height 31
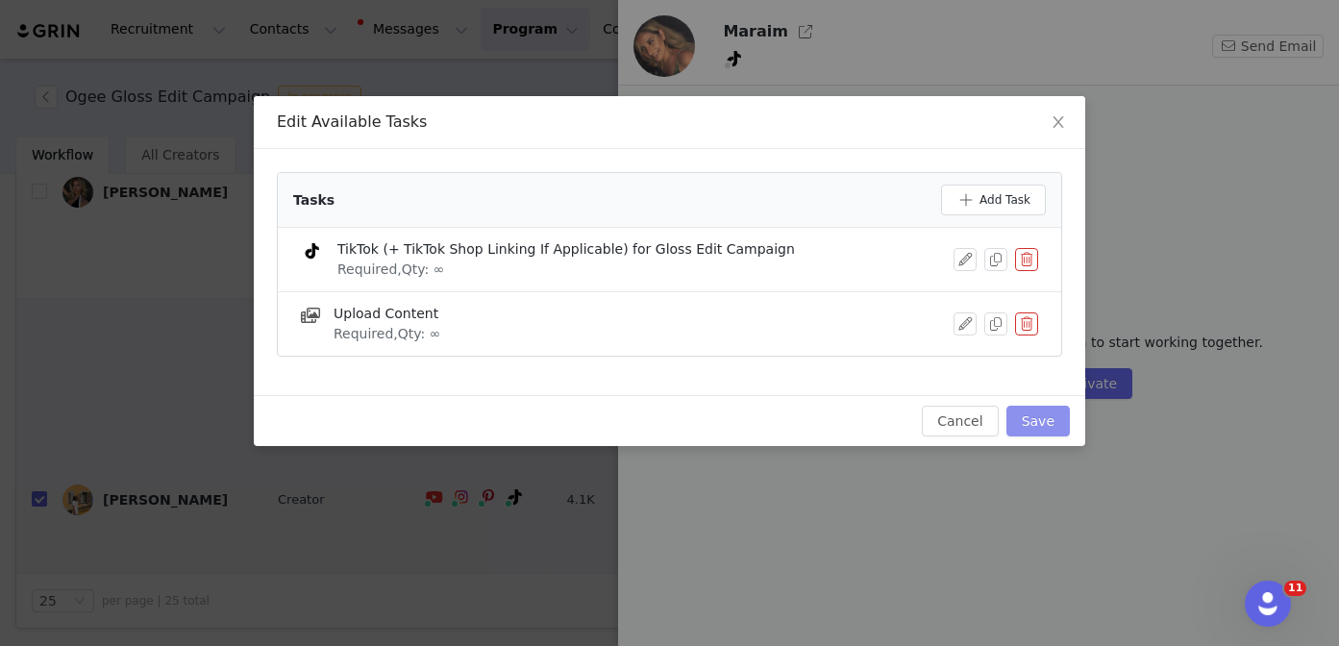
click at [1047, 412] on button "Save" at bounding box center [1037, 421] width 63 height 31
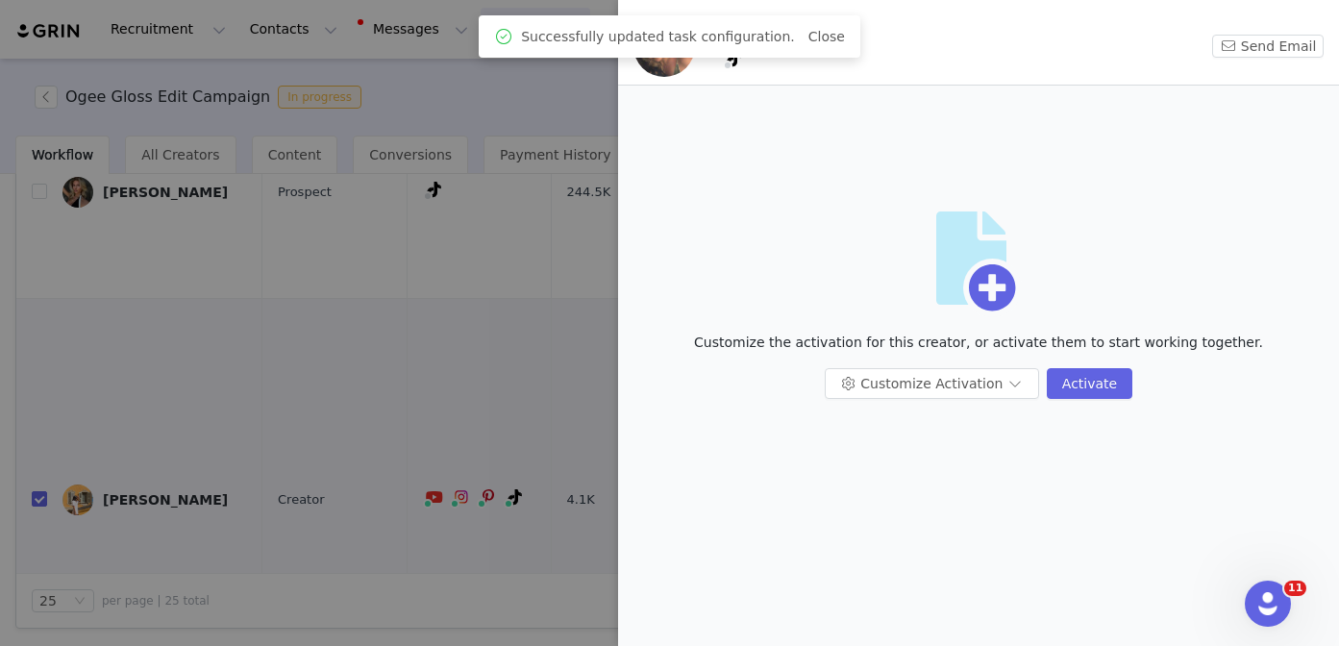
scroll to position [0, 0]
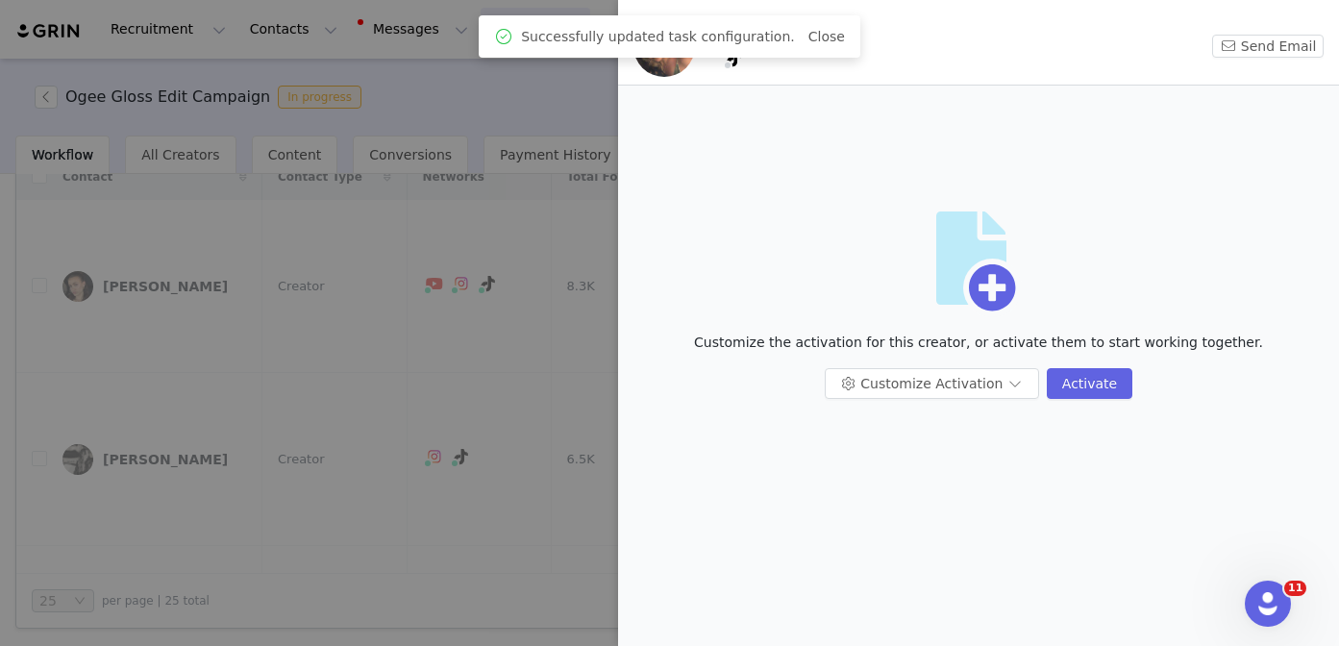
click at [503, 524] on div at bounding box center [669, 323] width 1339 height 646
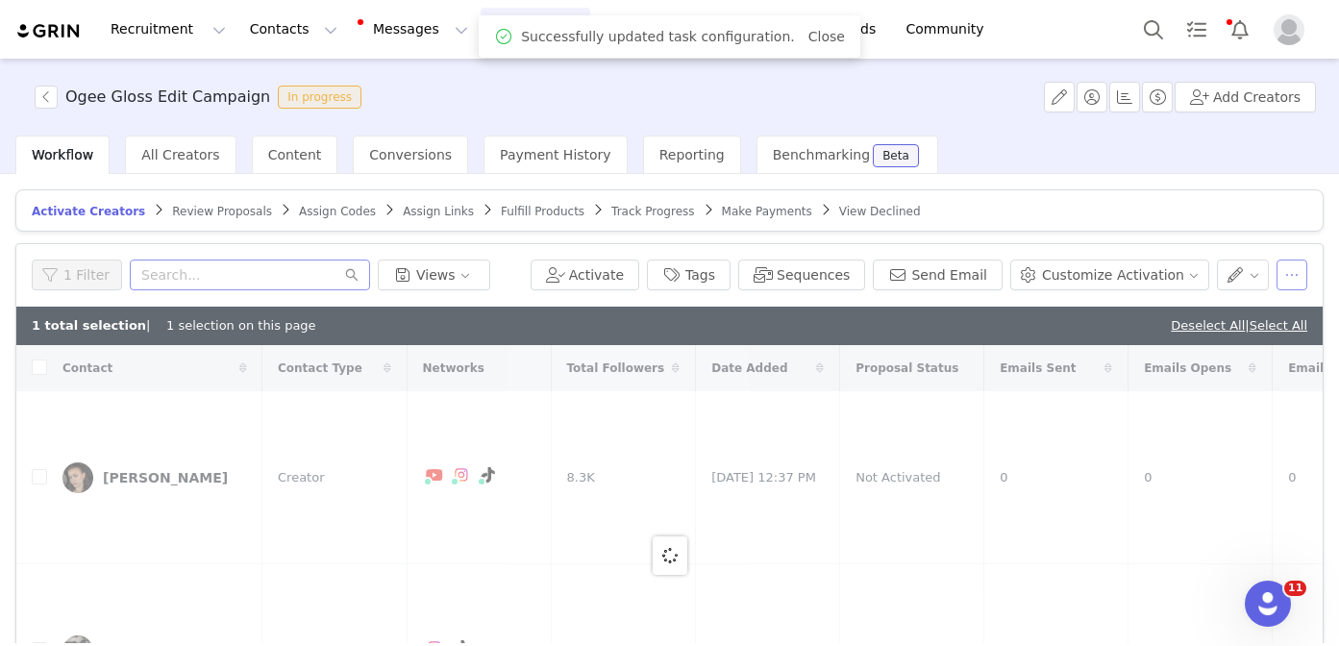
click at [1292, 261] on button "button" at bounding box center [1291, 274] width 31 height 31
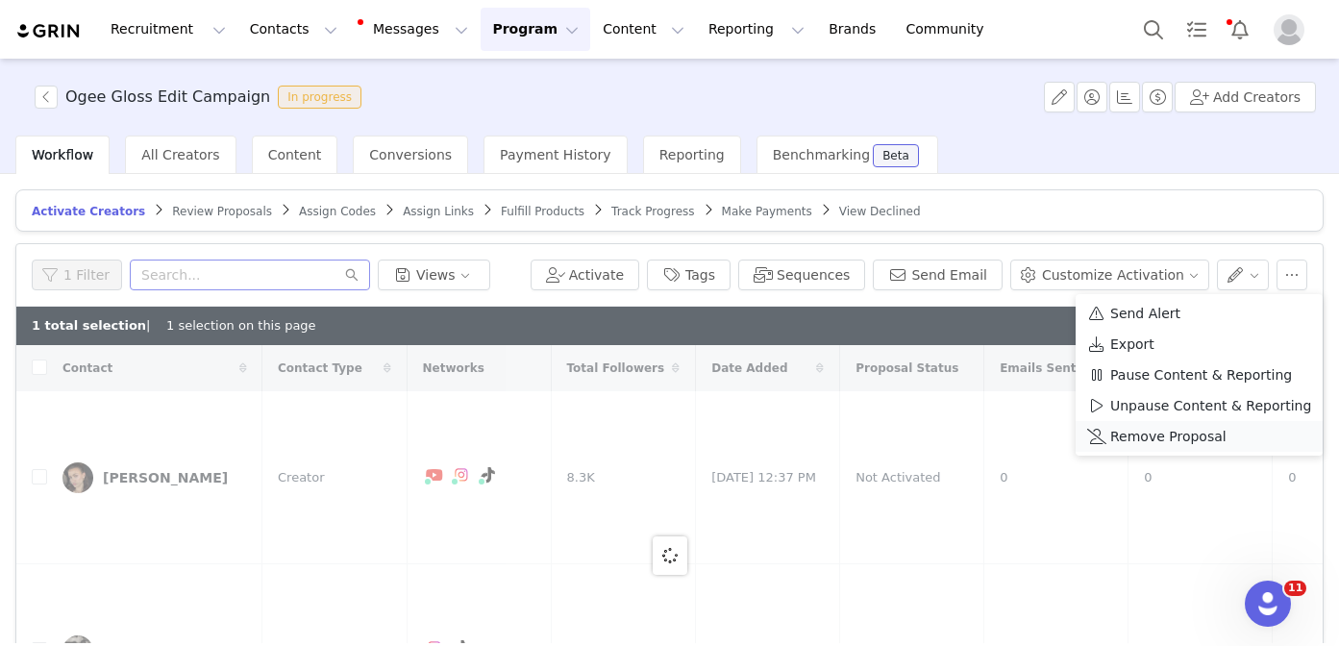
click at [1176, 442] on span "Remove Proposal" at bounding box center [1168, 436] width 116 height 21
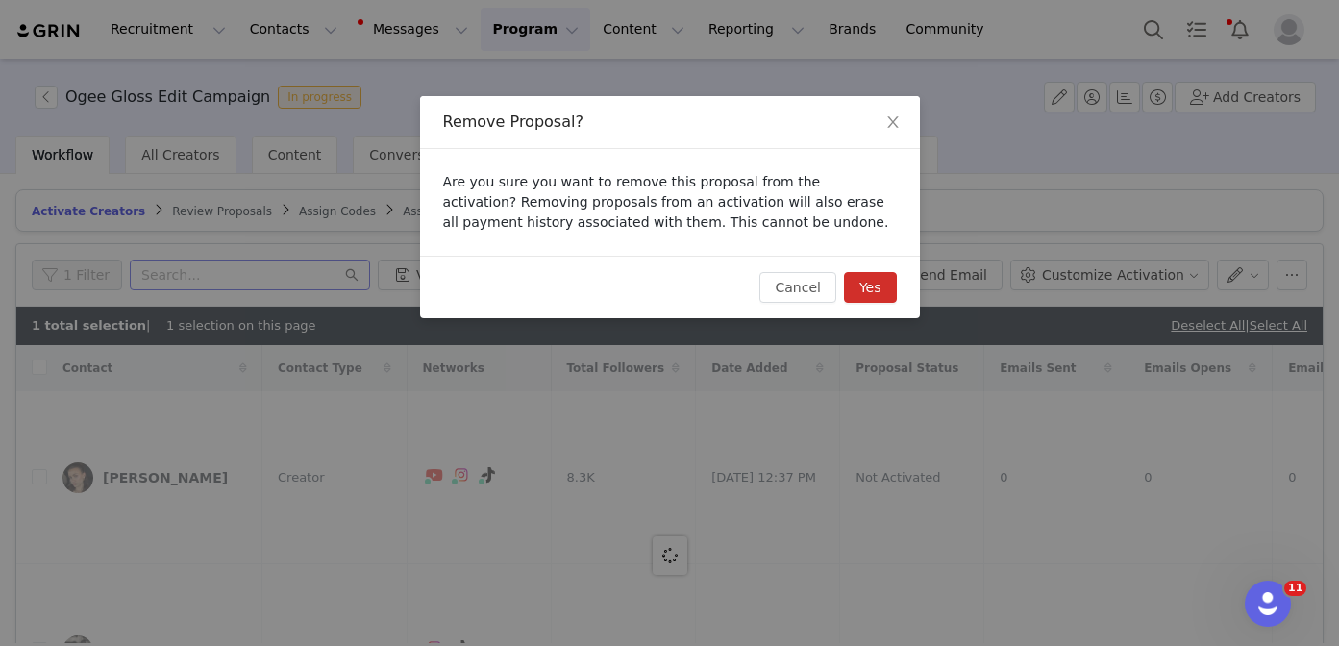
click at [873, 293] on button "Yes" at bounding box center [870, 287] width 53 height 31
checkbox input "false"
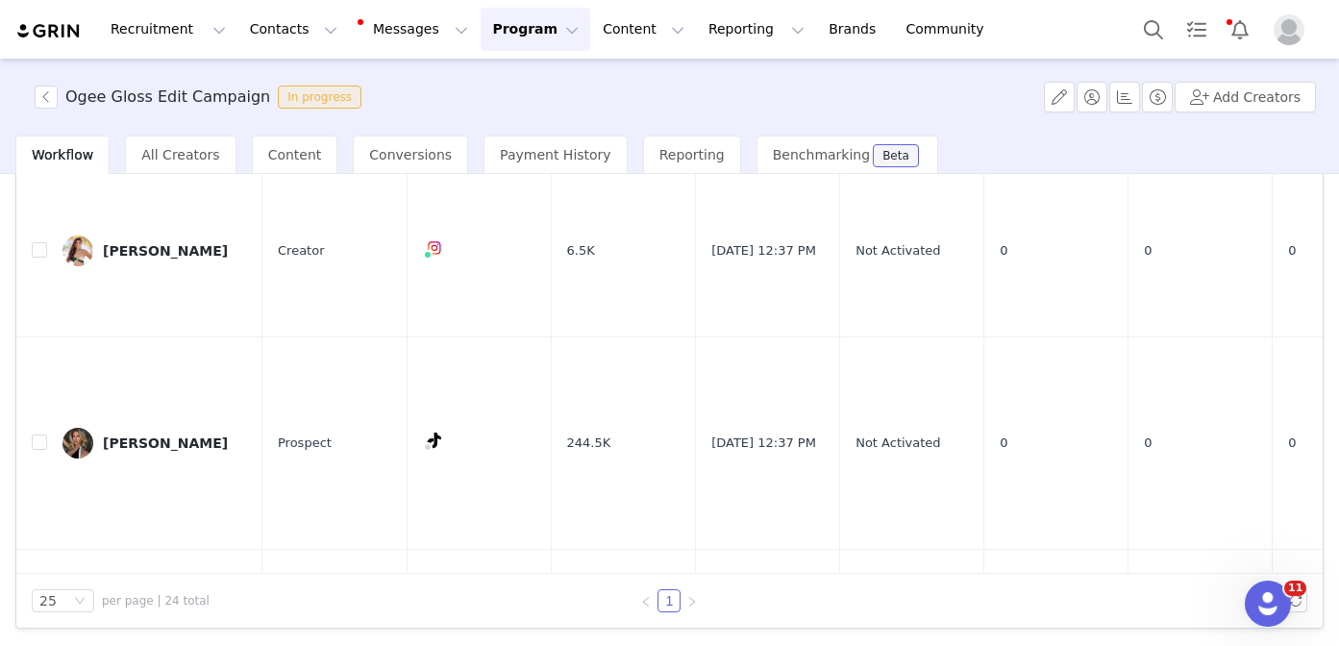
scroll to position [3949, 0]
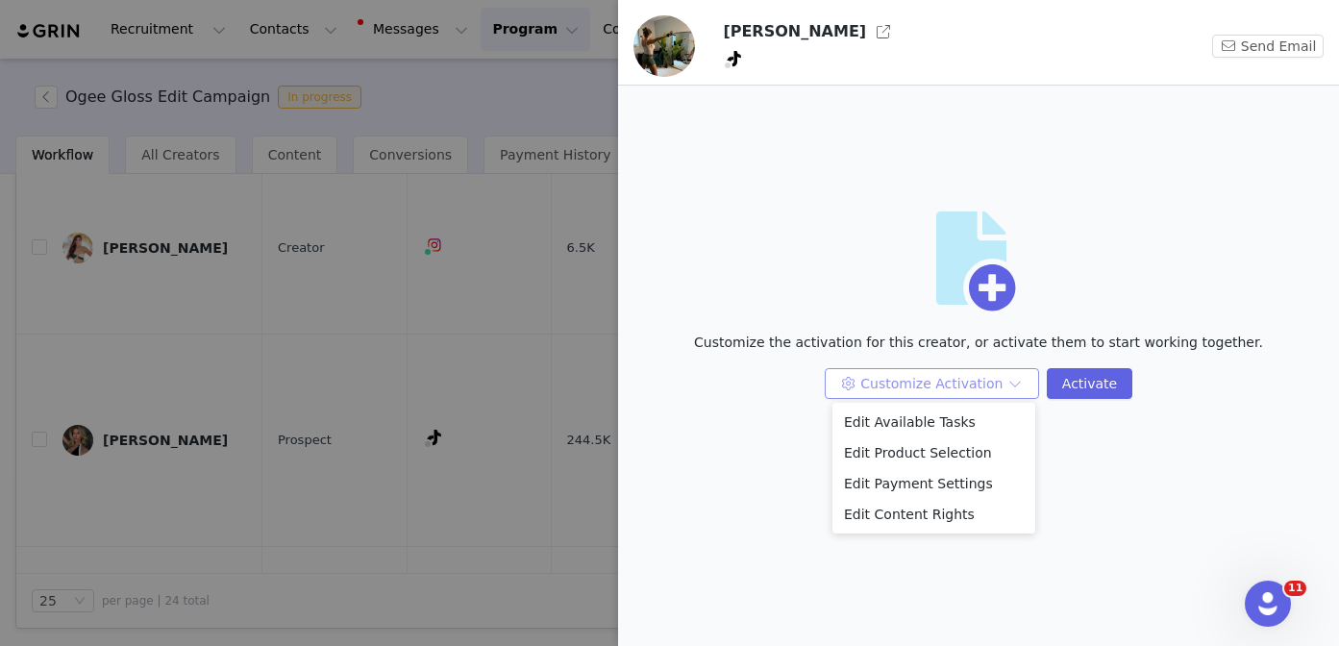
click at [920, 383] on button "Customize Activation" at bounding box center [931, 383] width 214 height 31
click at [894, 423] on li "Edit Available Tasks" at bounding box center [933, 421] width 203 height 31
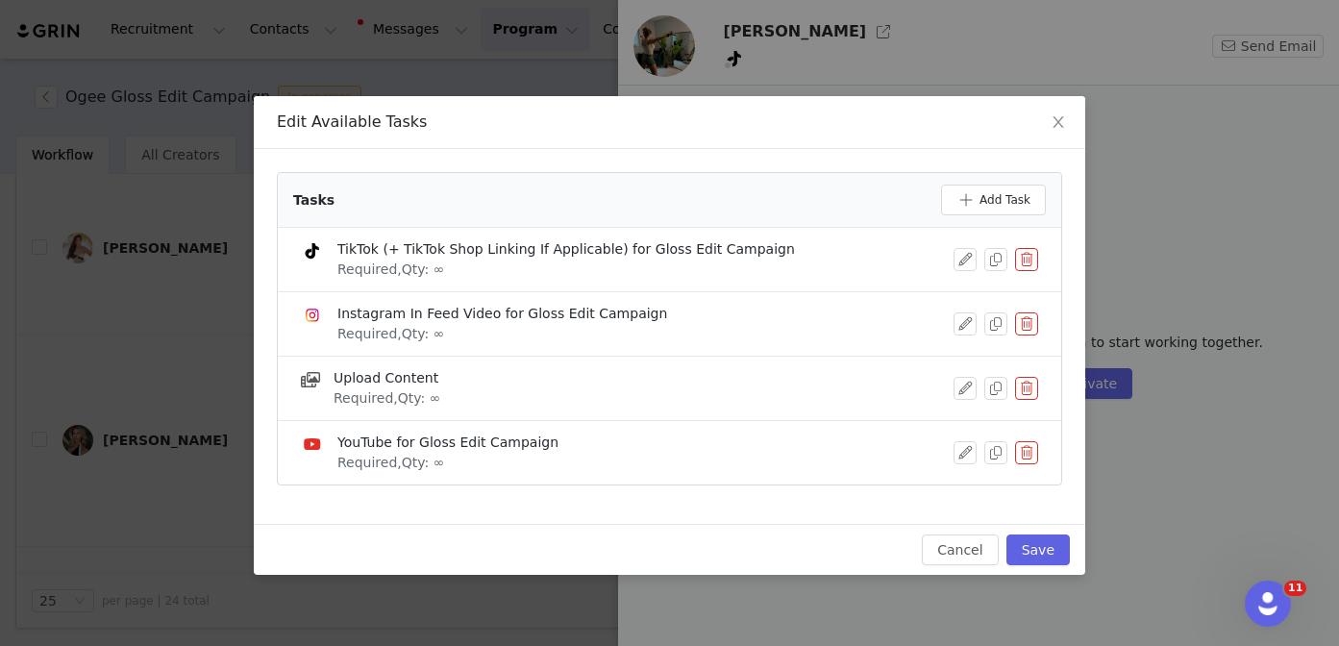
click at [1030, 324] on button "button" at bounding box center [1026, 323] width 23 height 23
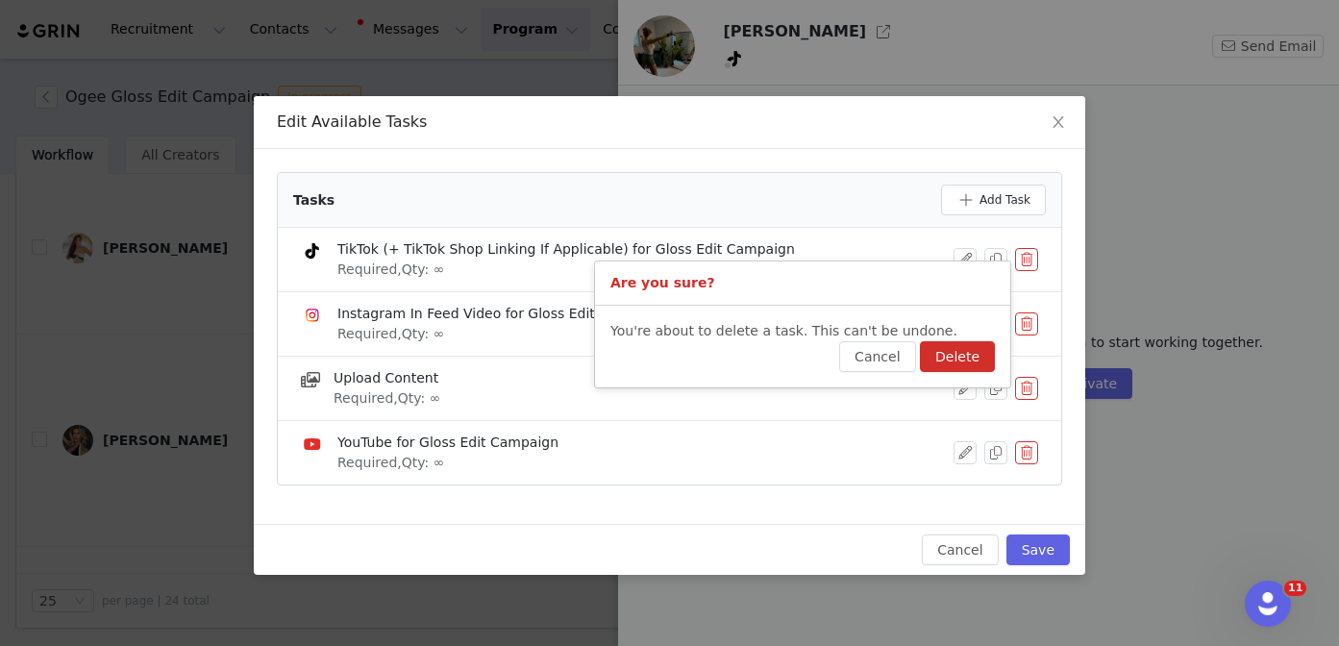
click at [982, 348] on button "Delete" at bounding box center [957, 356] width 75 height 31
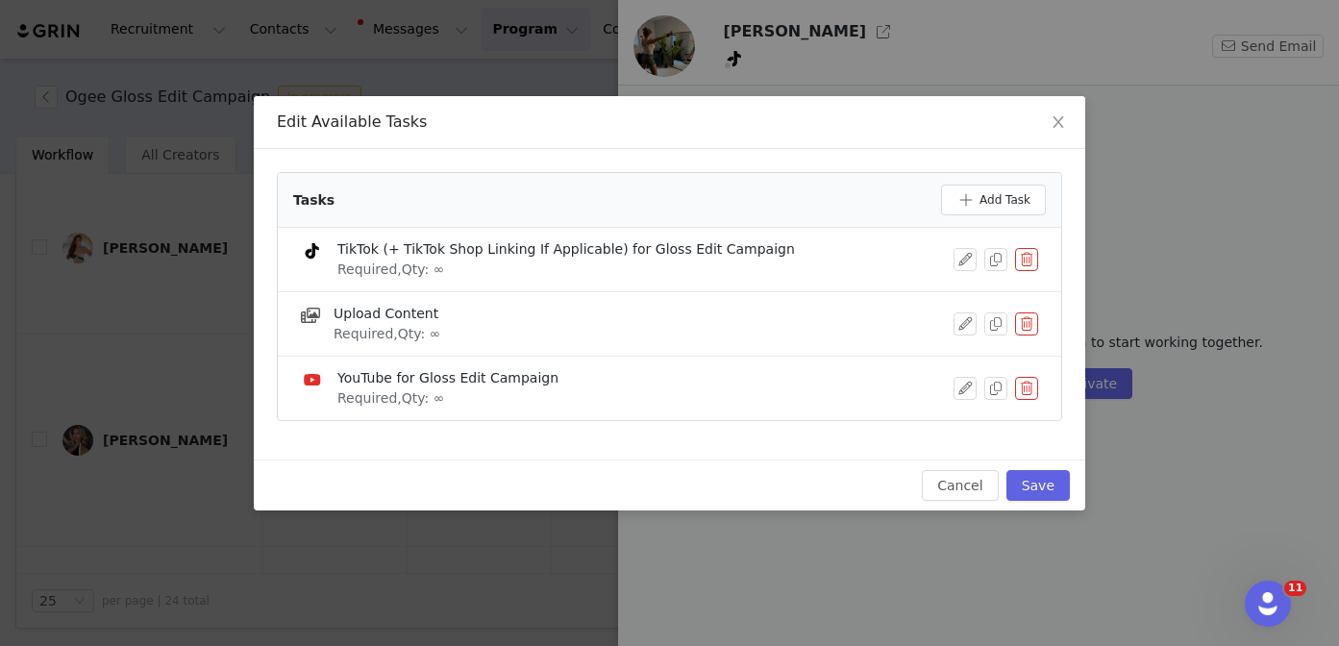
click at [1027, 389] on button "button" at bounding box center [1026, 388] width 23 height 23
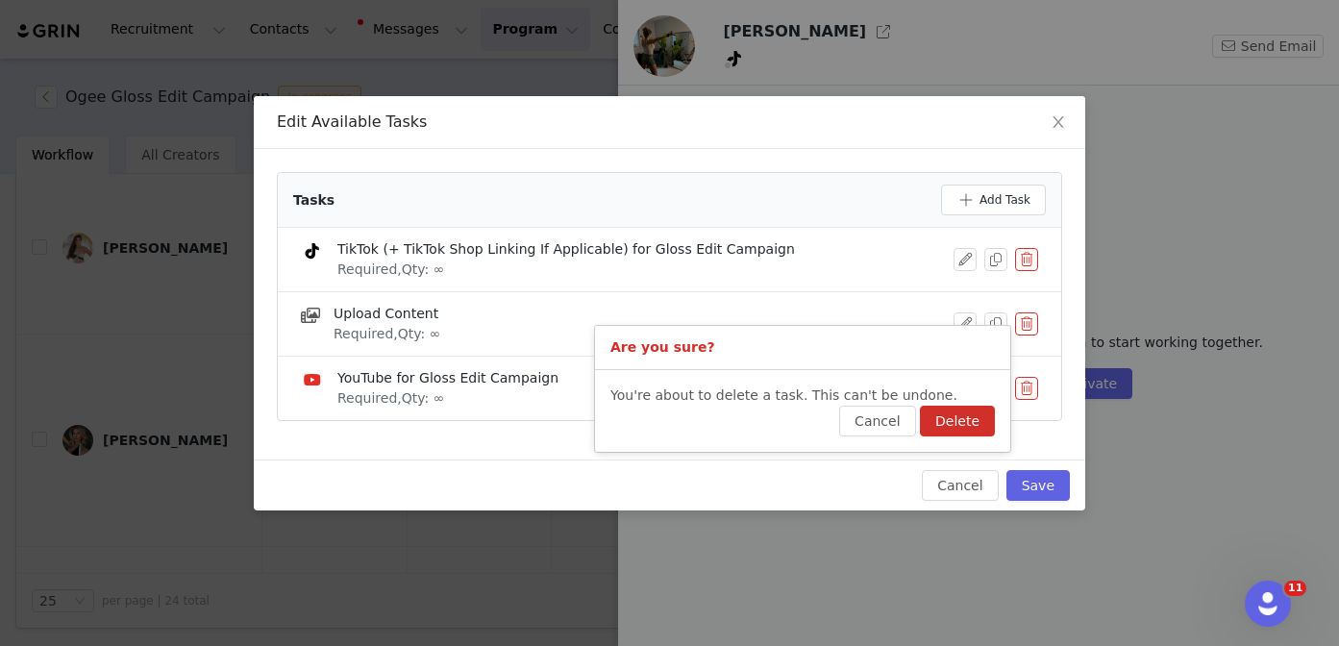
click at [969, 425] on button "Delete" at bounding box center [957, 421] width 75 height 31
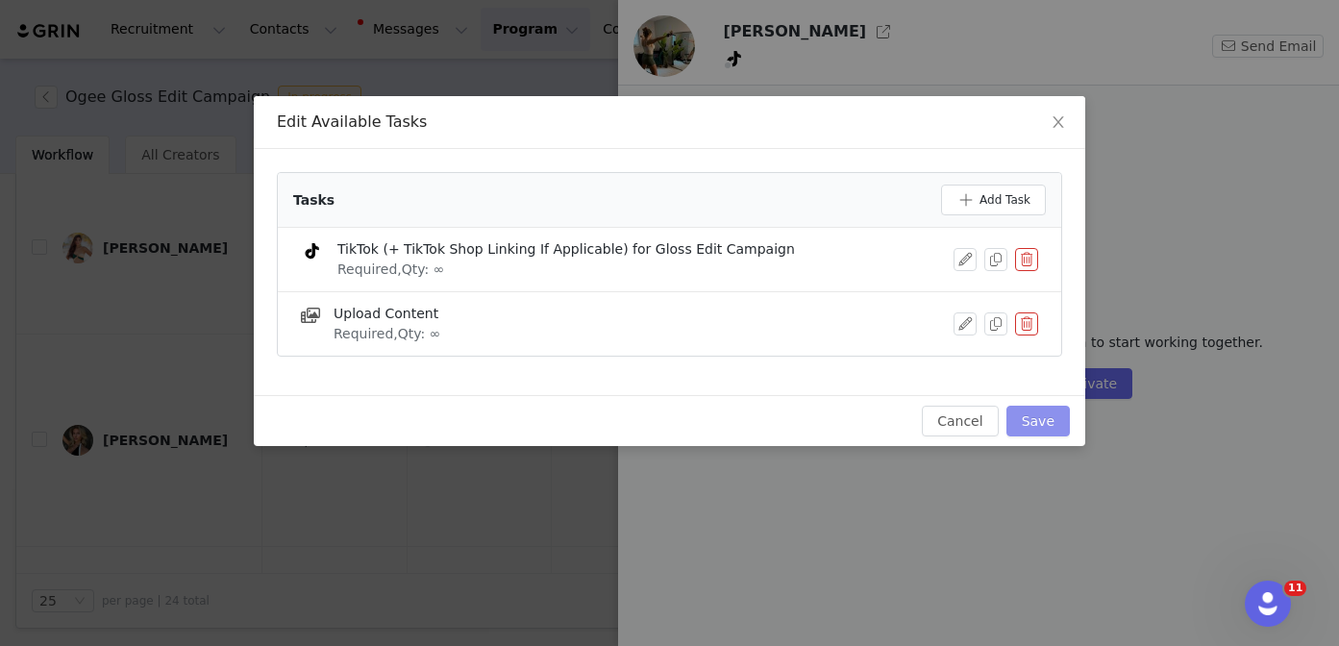
click at [1036, 425] on button "Save" at bounding box center [1037, 421] width 63 height 31
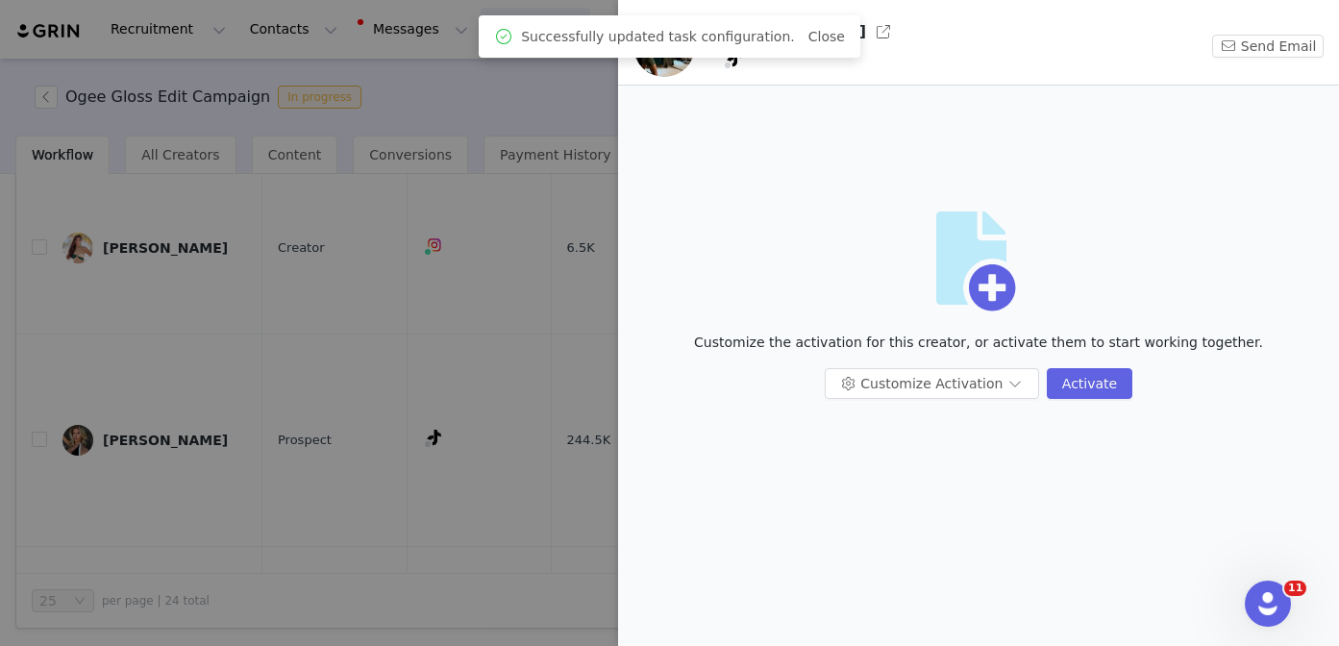
scroll to position [0, 0]
click at [395, 487] on div at bounding box center [669, 323] width 1339 height 646
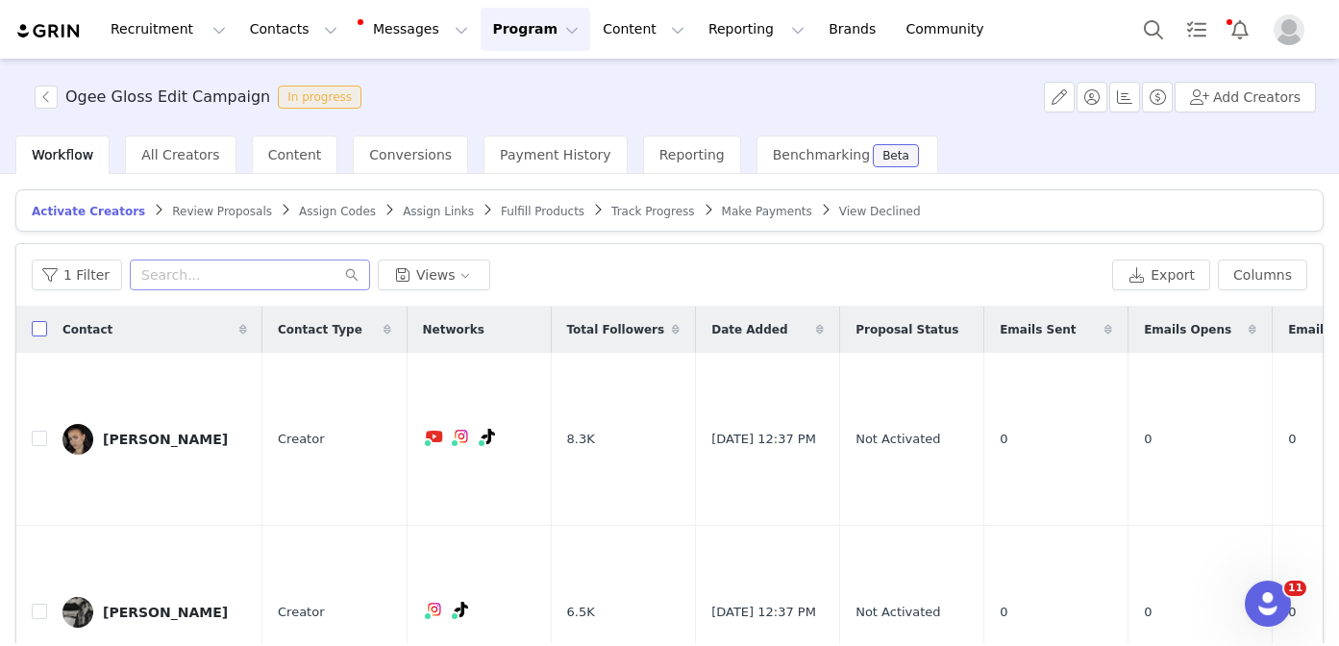
click at [40, 324] on input "checkbox" at bounding box center [39, 328] width 15 height 15
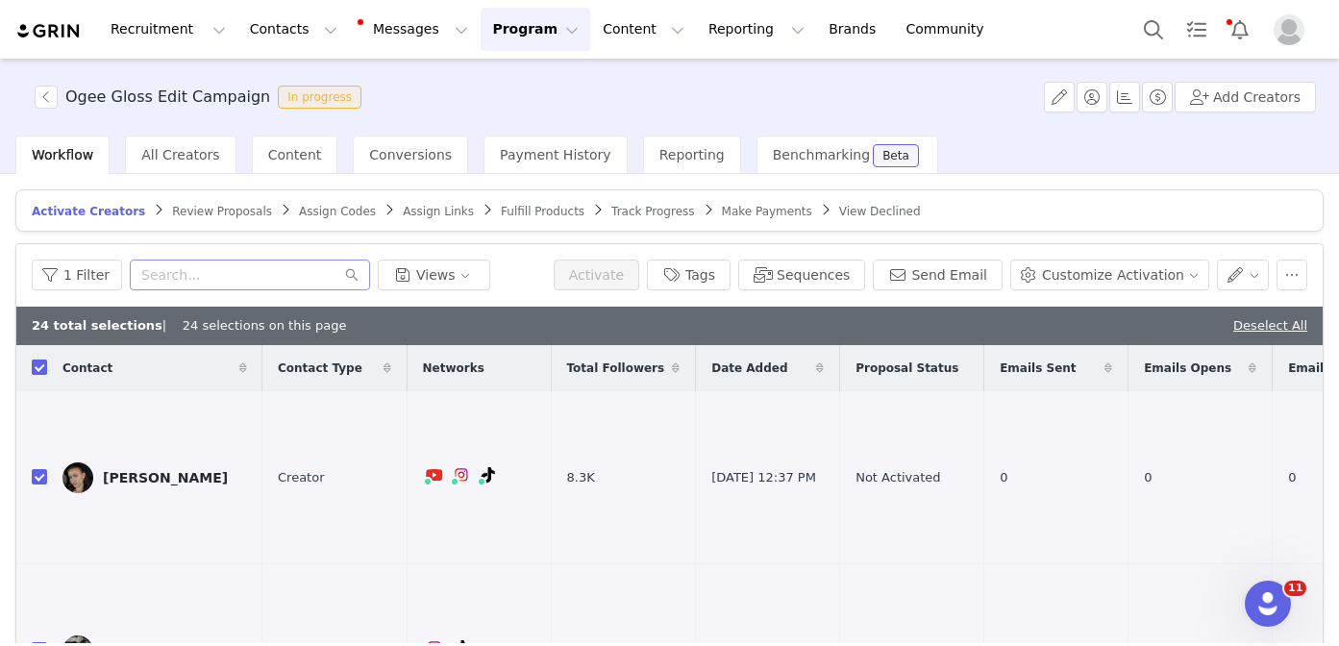
checkbox input "true"
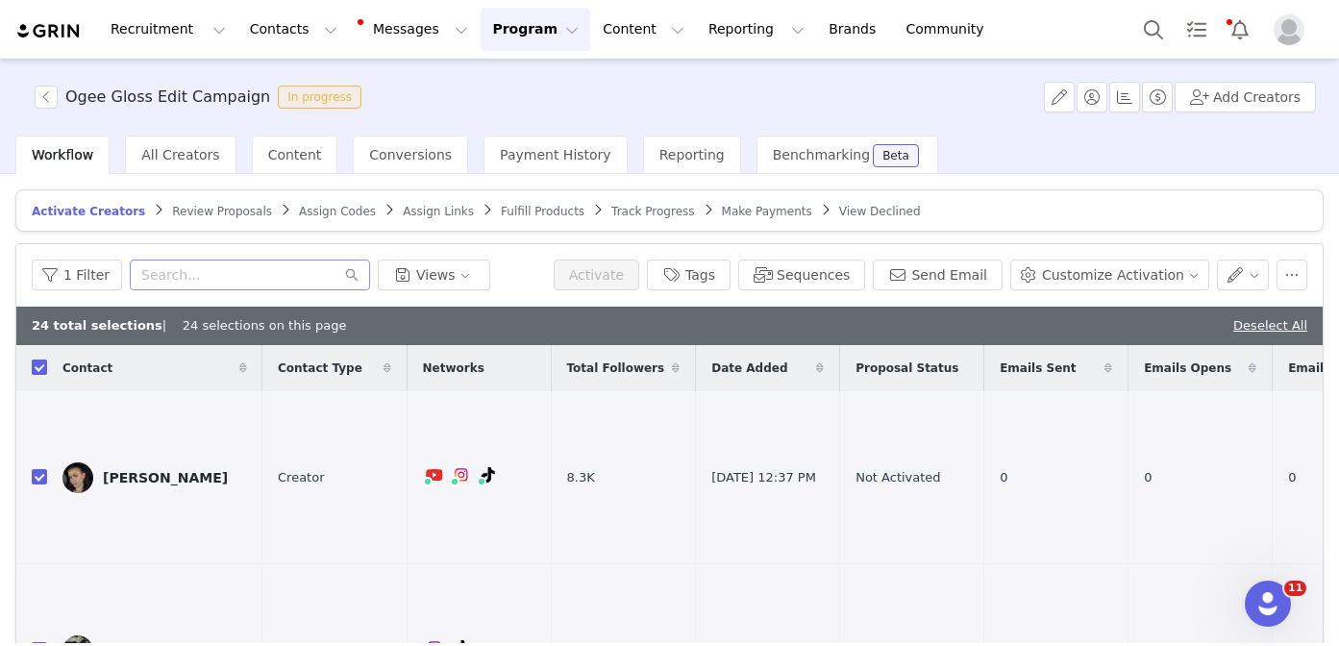
checkbox input "true"
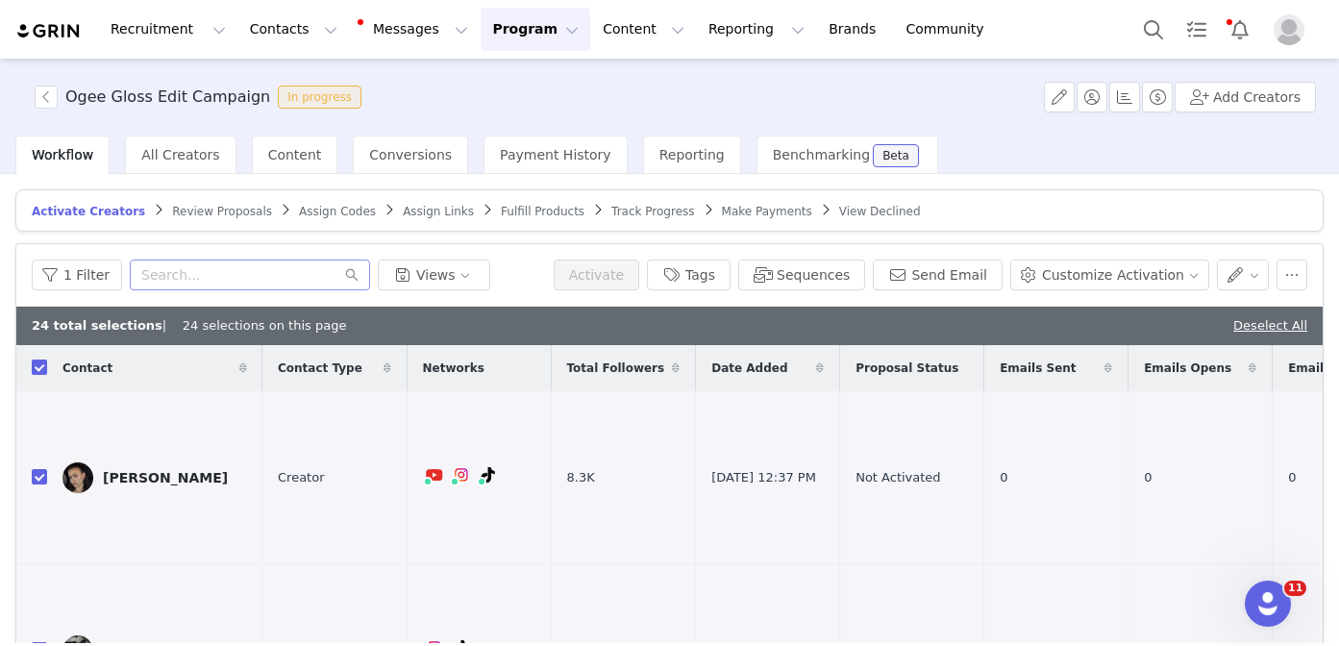
checkbox input "true"
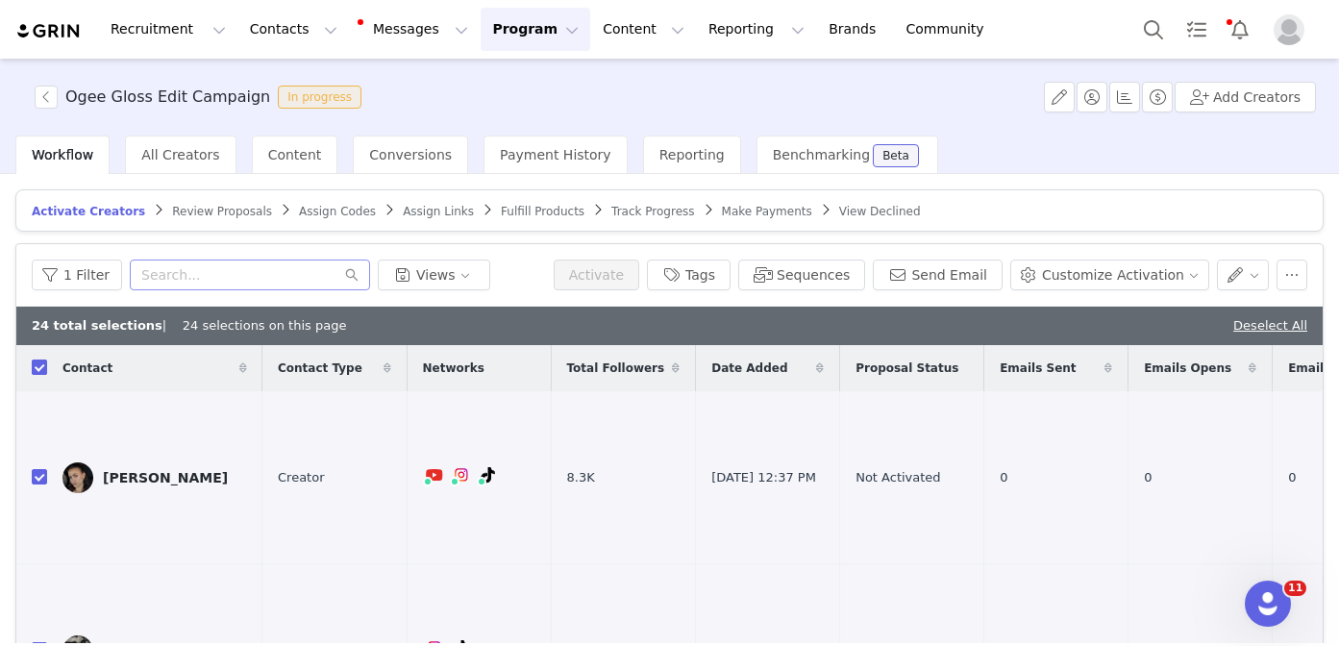
checkbox input "true"
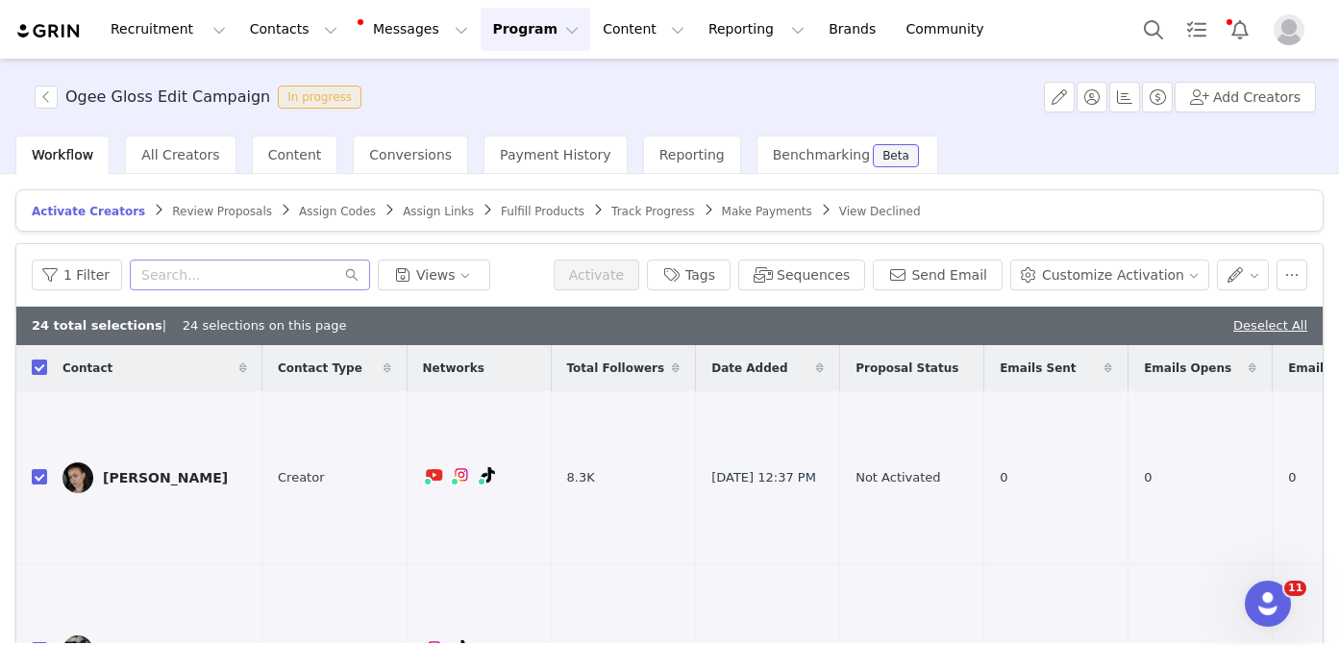
checkbox input "true"
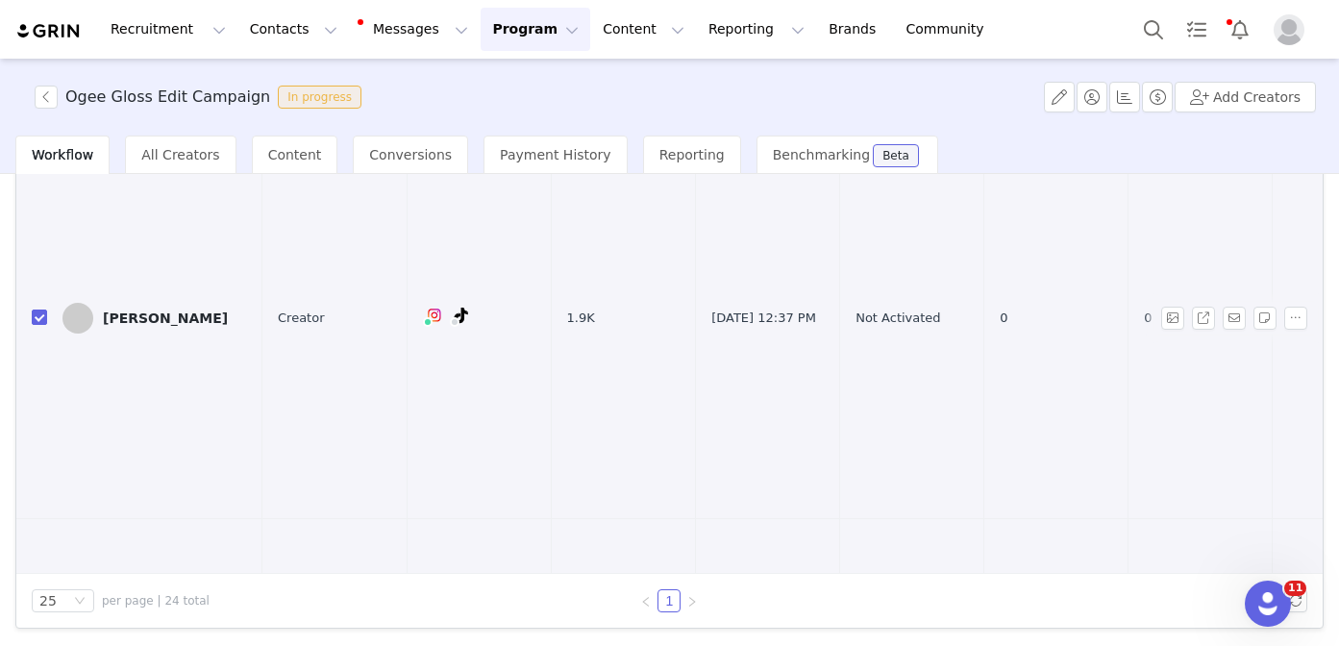
scroll to position [427, 0]
click at [37, 311] on input "checkbox" at bounding box center [39, 318] width 15 height 15
checkbox input "false"
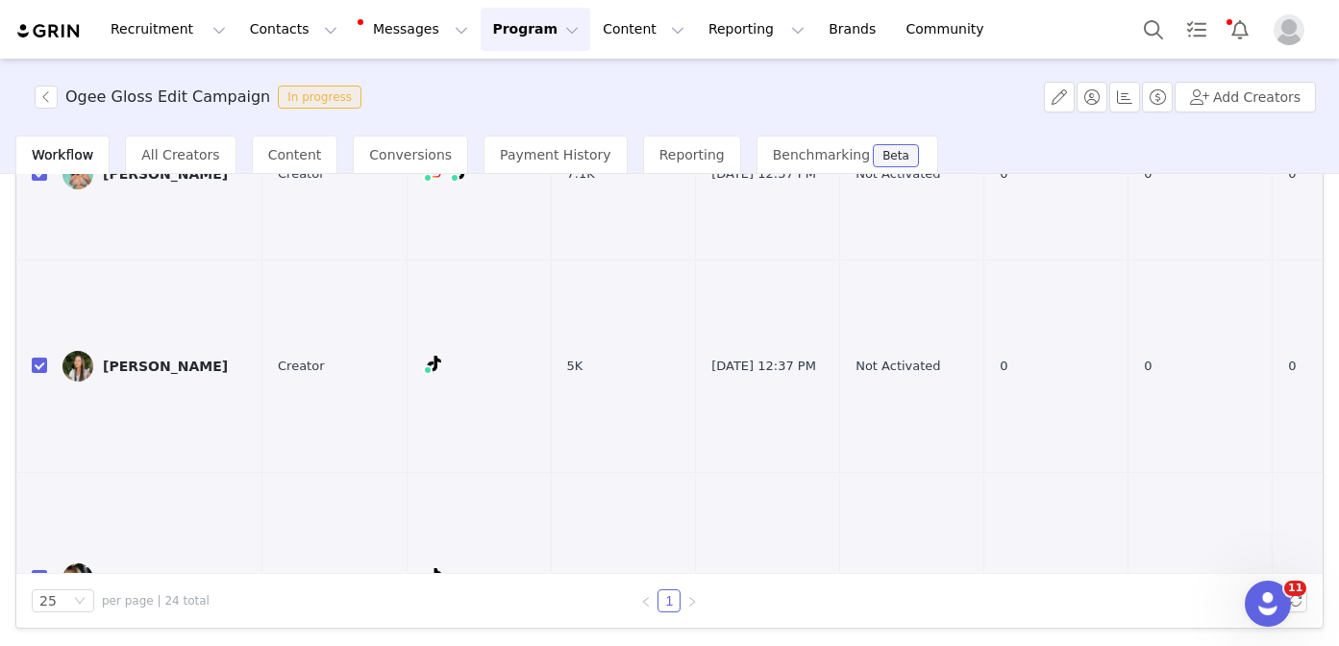
scroll to position [1149, 0]
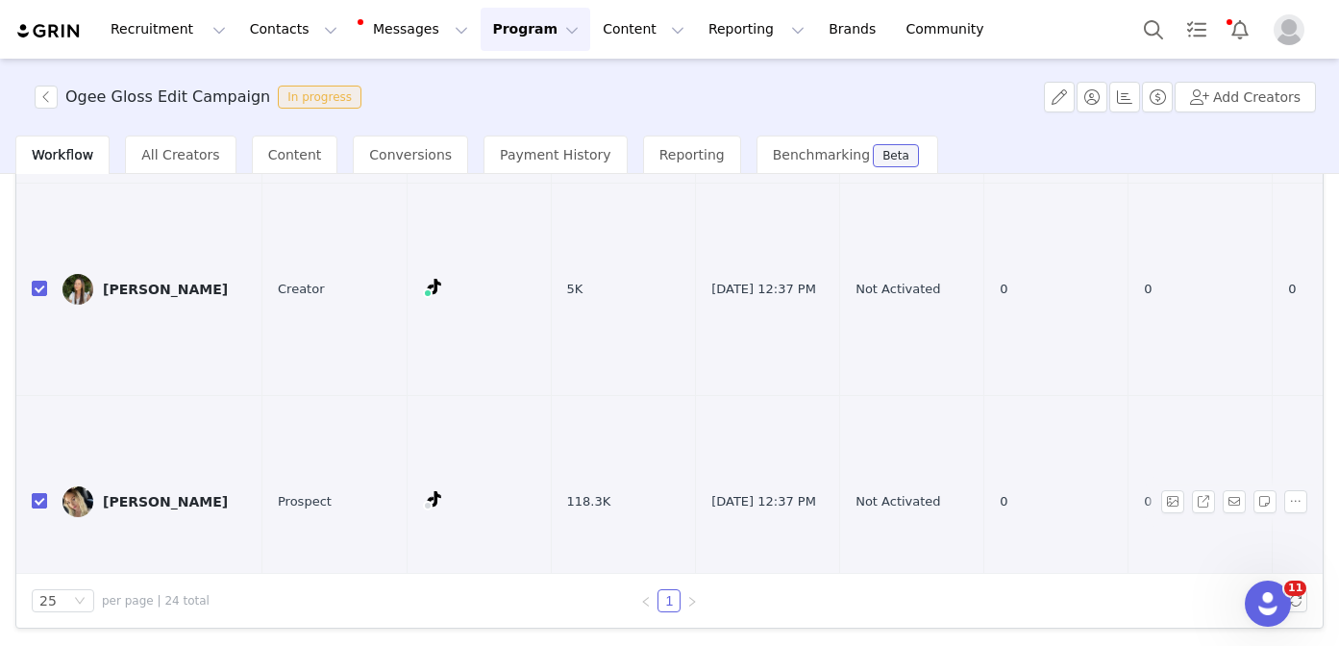
click at [38, 493] on input "checkbox" at bounding box center [39, 500] width 15 height 15
checkbox input "false"
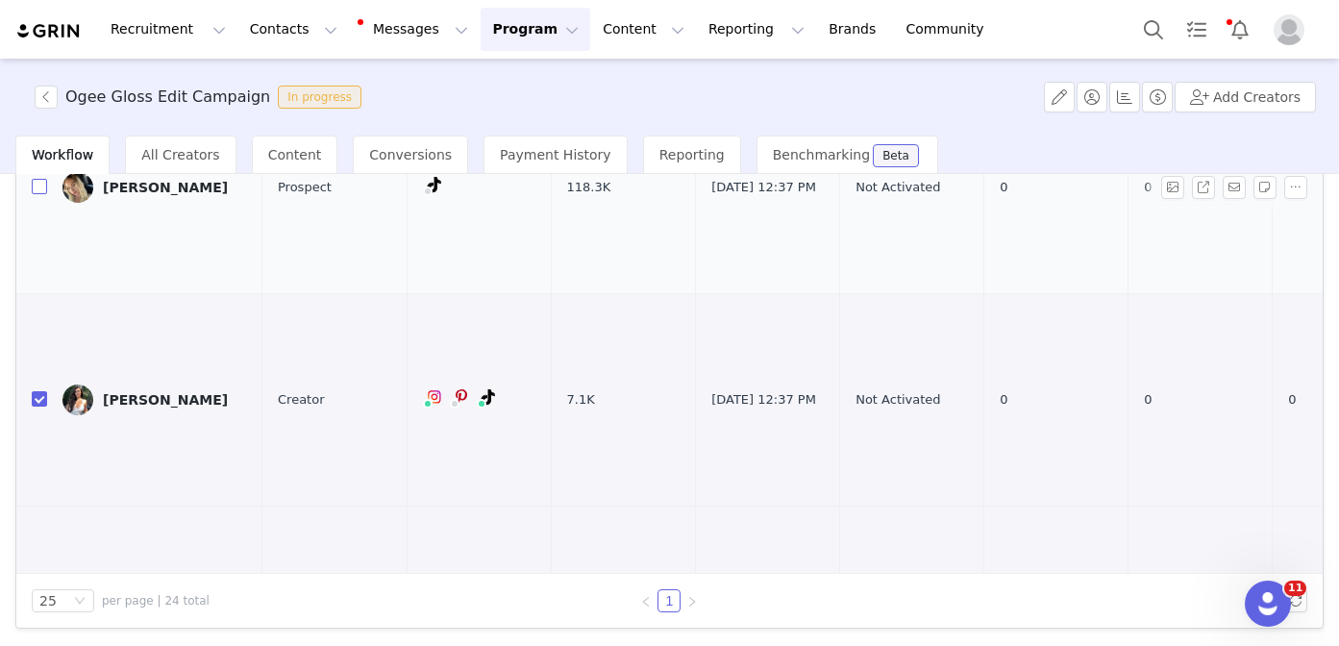
scroll to position [1494, 0]
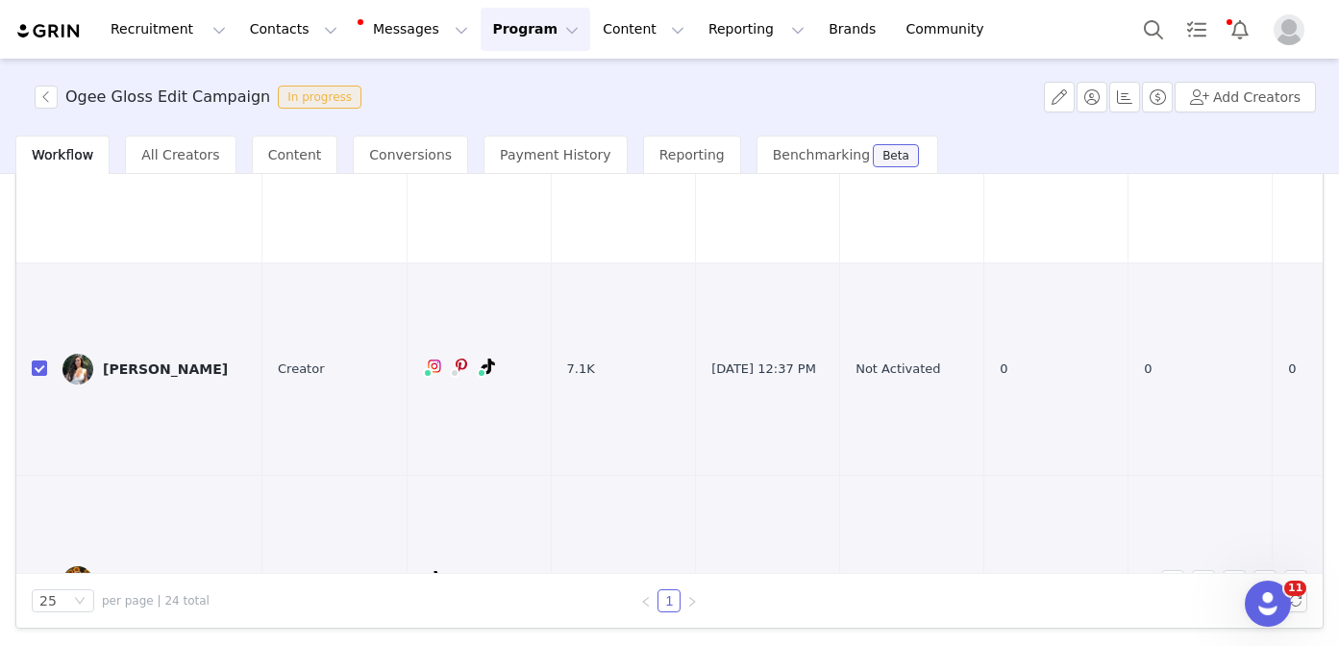
click at [37, 573] on input "checkbox" at bounding box center [39, 580] width 15 height 15
checkbox input "false"
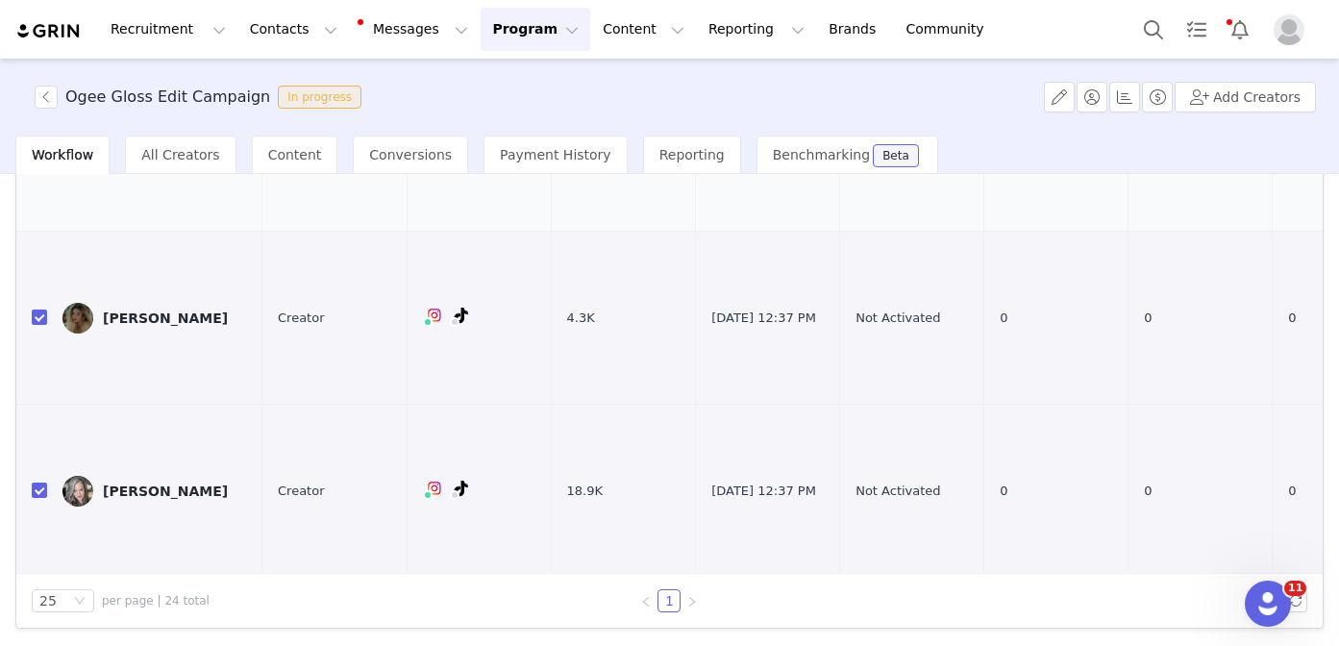
scroll to position [1954, 0]
checkbox input "false"
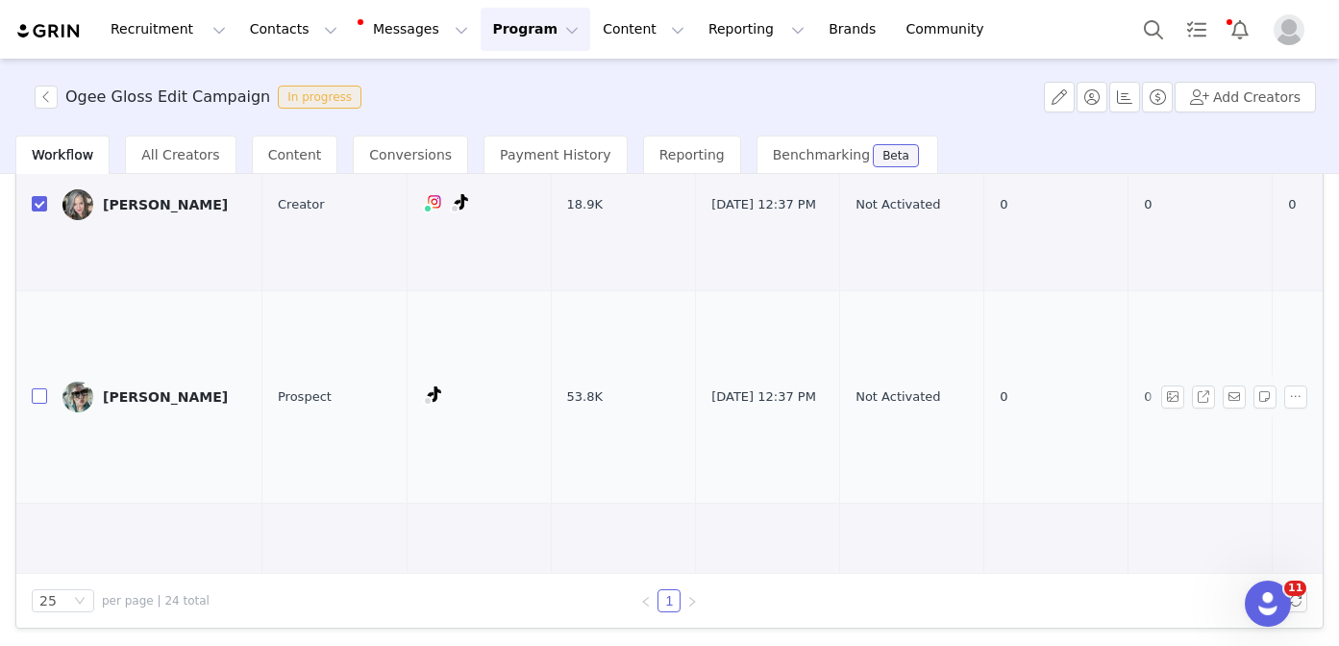
scroll to position [2239, 0]
click at [38, 599] on input "checkbox" at bounding box center [39, 606] width 15 height 15
checkbox input "false"
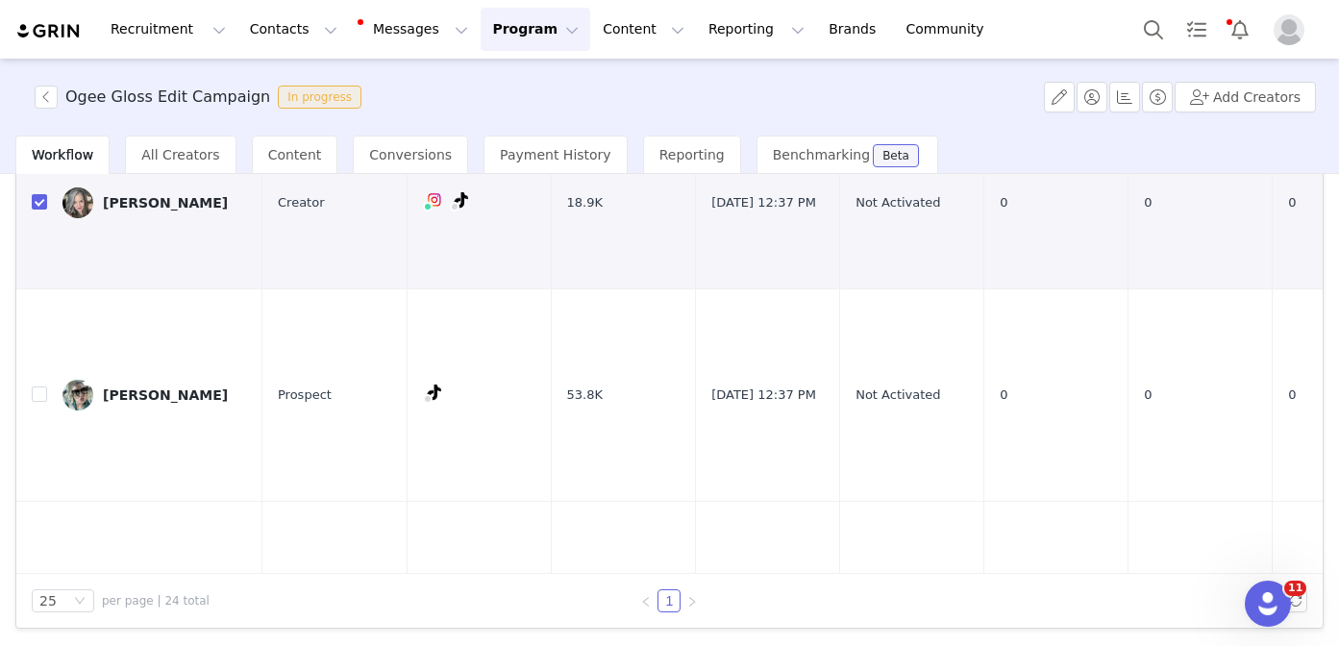
drag, startPoint x: 38, startPoint y: 507, endPoint x: 61, endPoint y: 490, distance: 28.1
checkbox input "false"
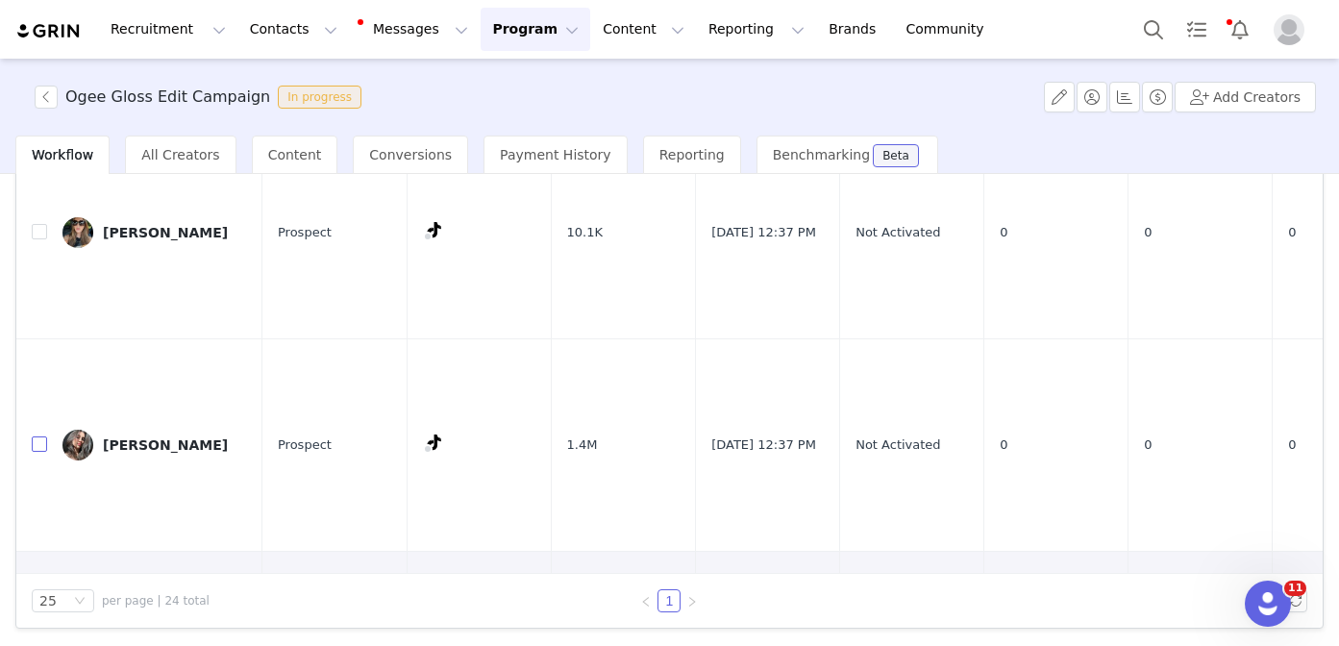
scroll to position [2627, 0]
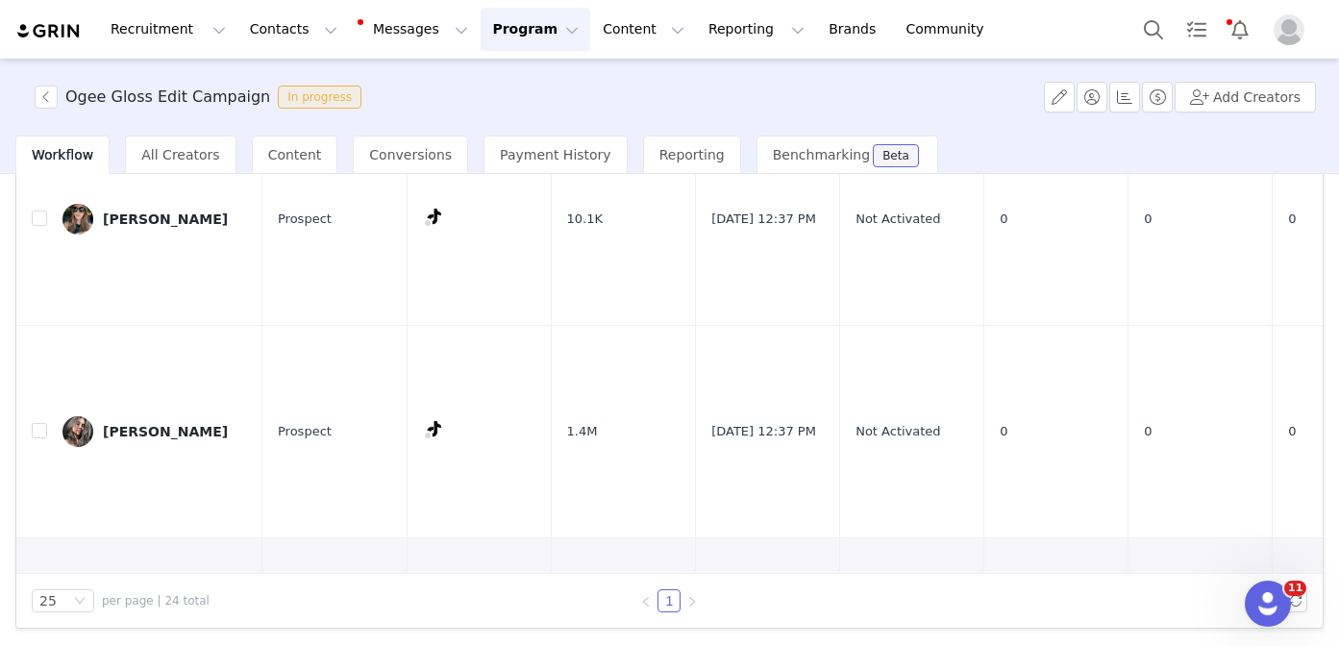
drag, startPoint x: 37, startPoint y: 303, endPoint x: 37, endPoint y: 329, distance: 25.9
click at [37, 635] on input "checkbox" at bounding box center [39, 642] width 15 height 15
checkbox input "false"
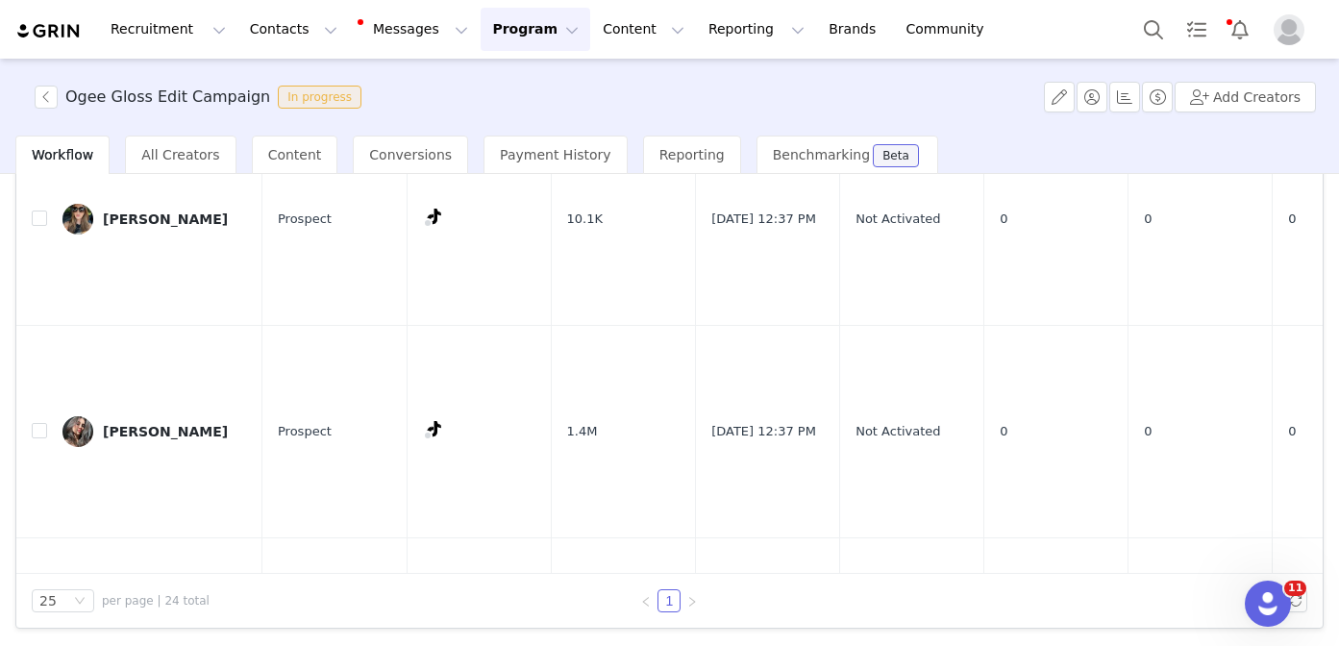
checkbox input "false"
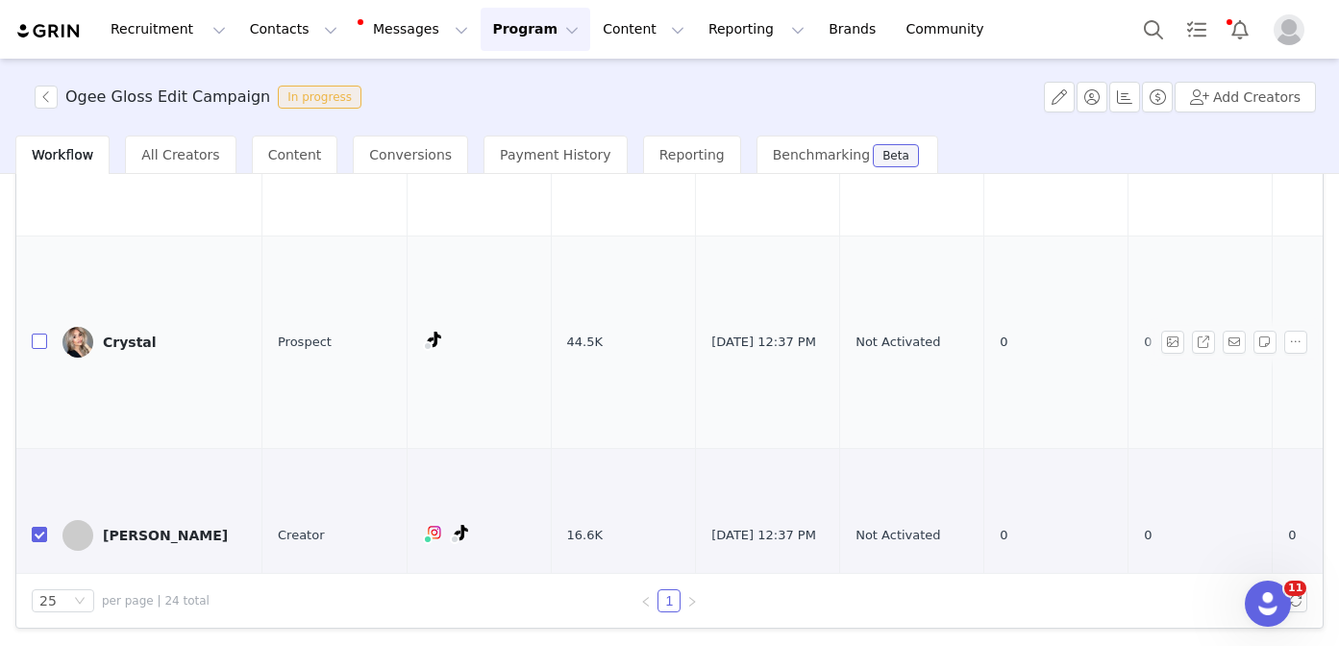
scroll to position [3148, 0]
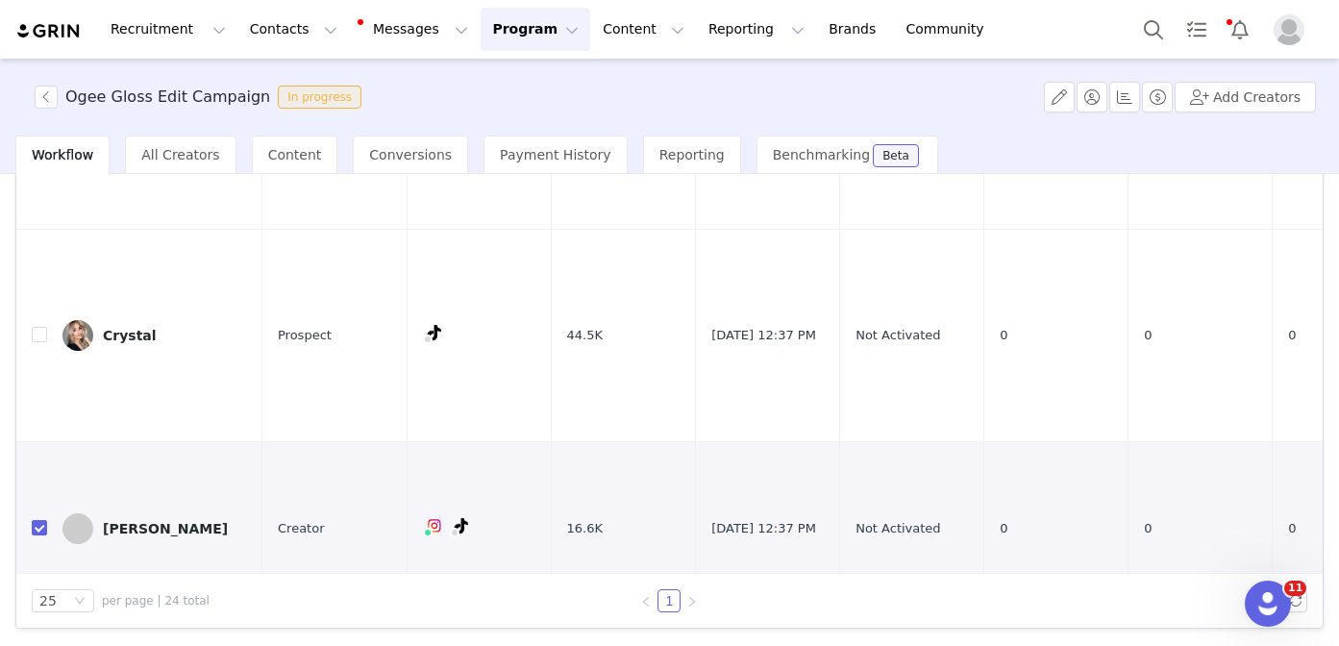
checkbox input "false"
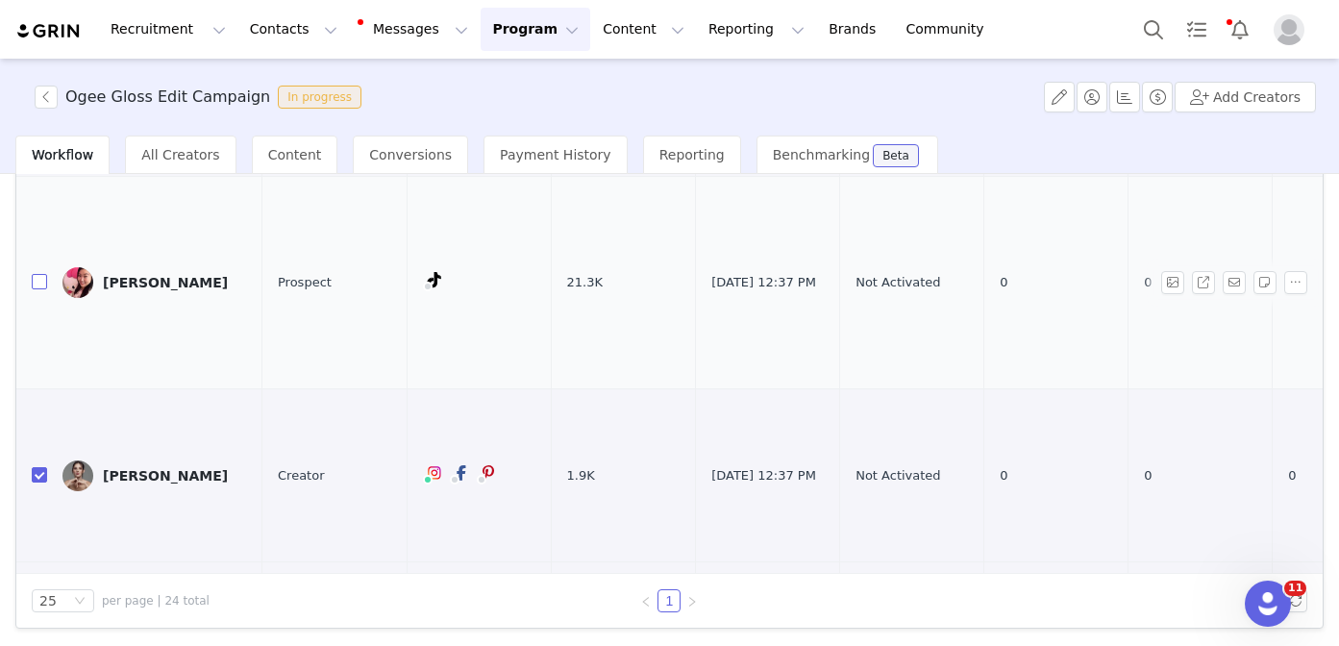
scroll to position [3627, 0]
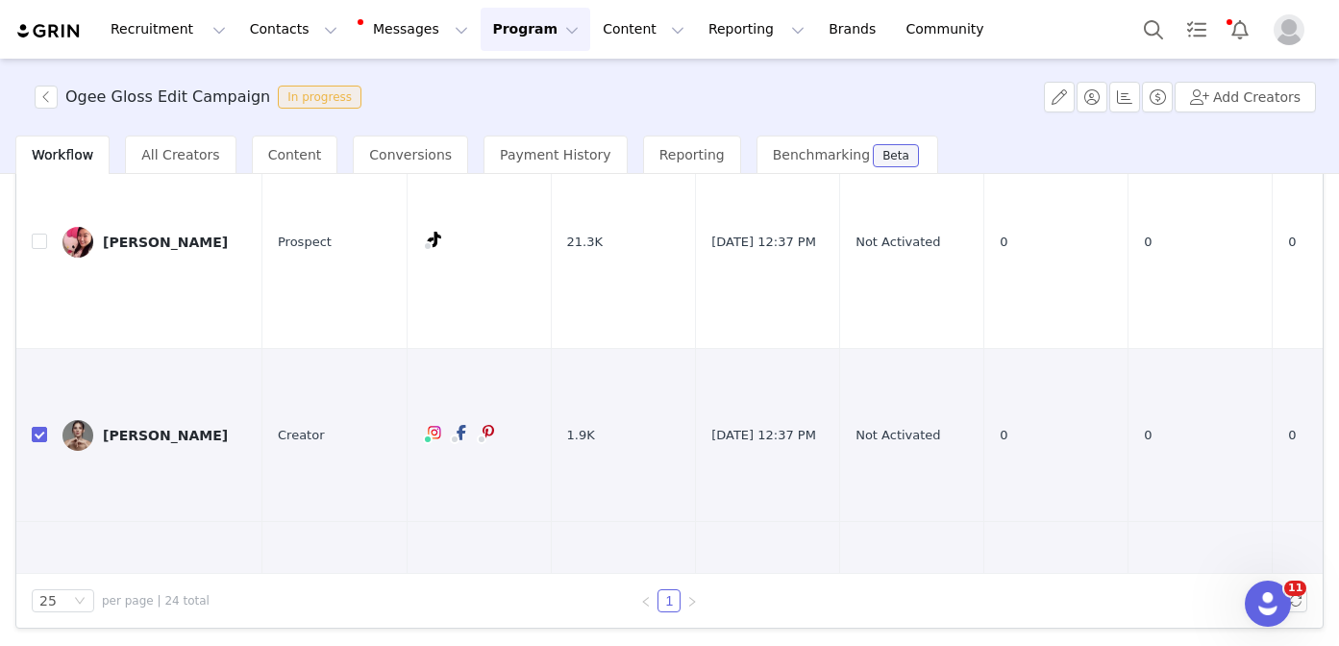
checkbox input "false"
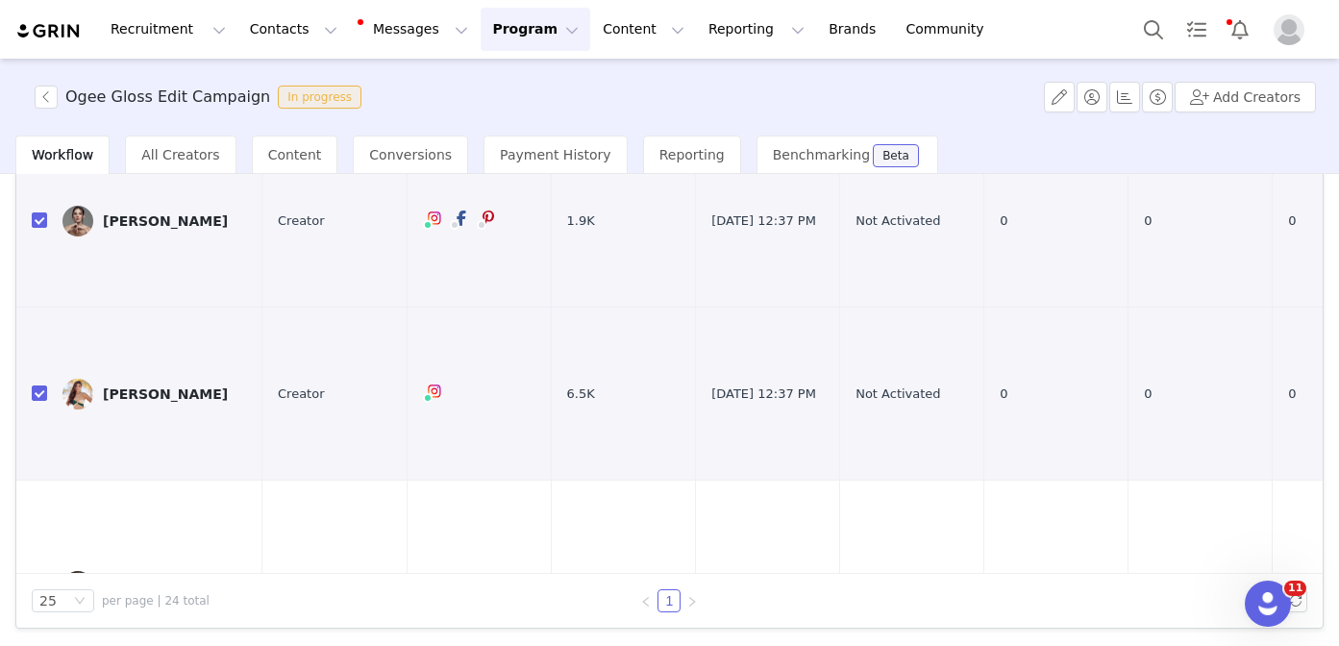
scroll to position [3920, 0]
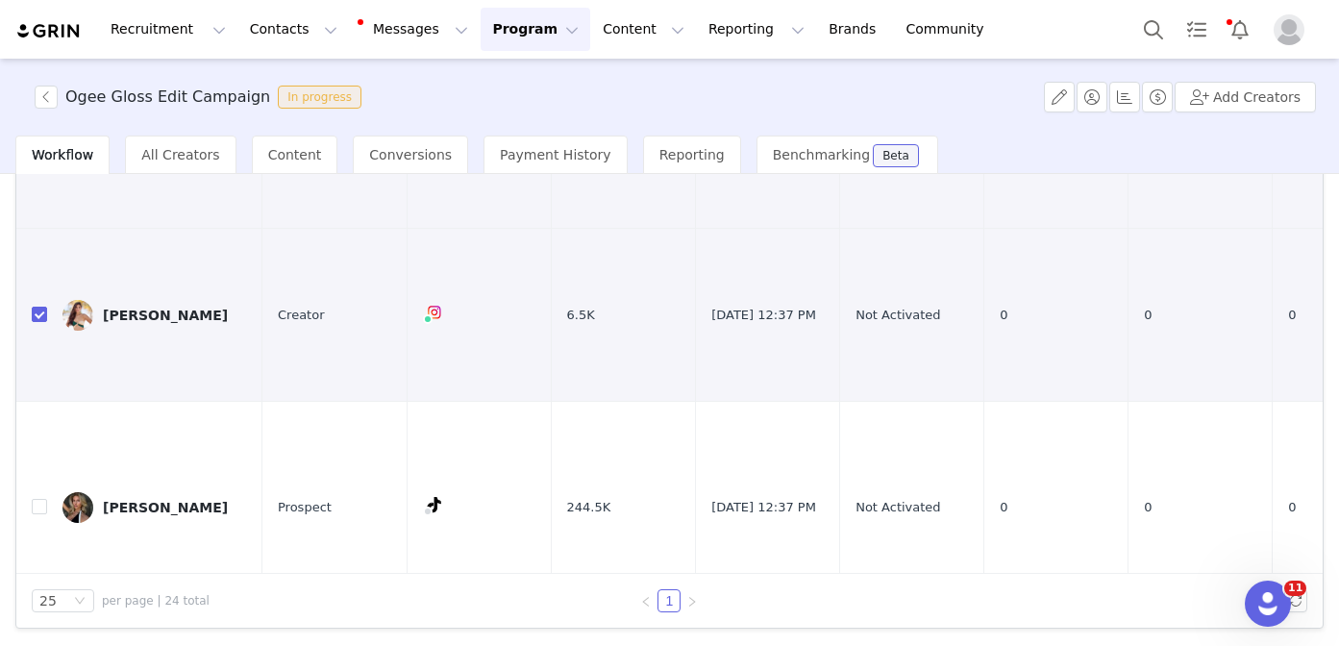
checkbox input "false"
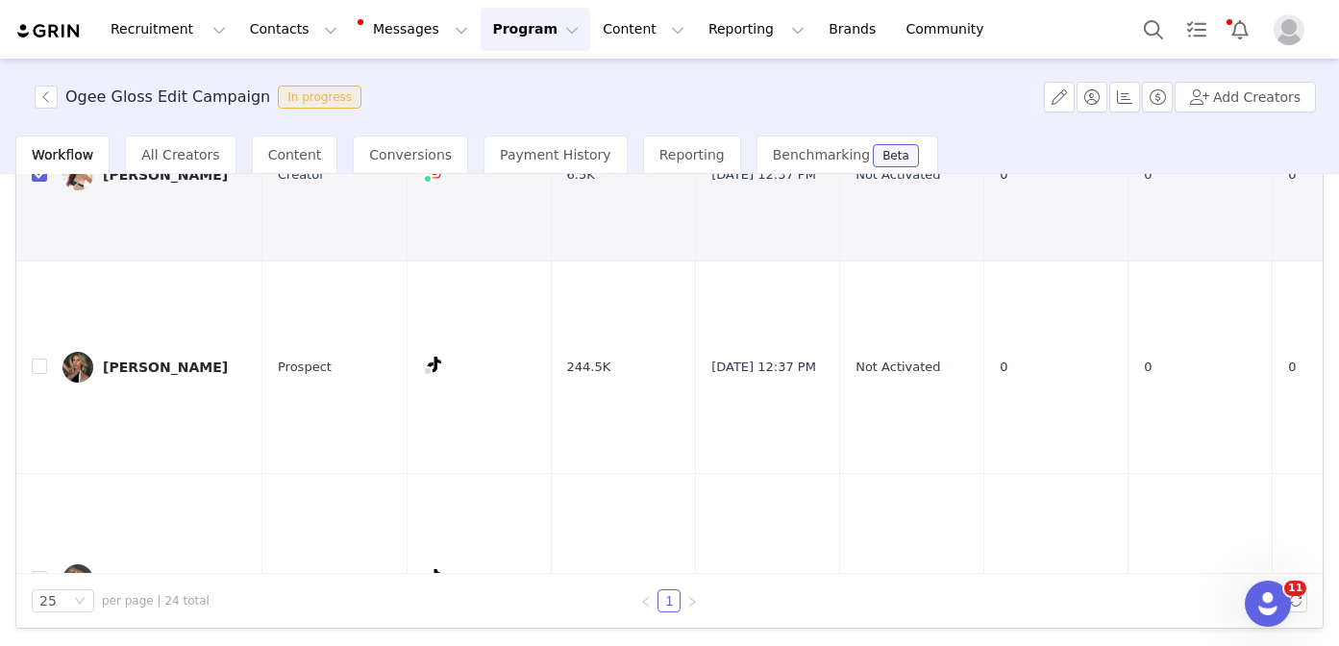
scroll to position [0, 0]
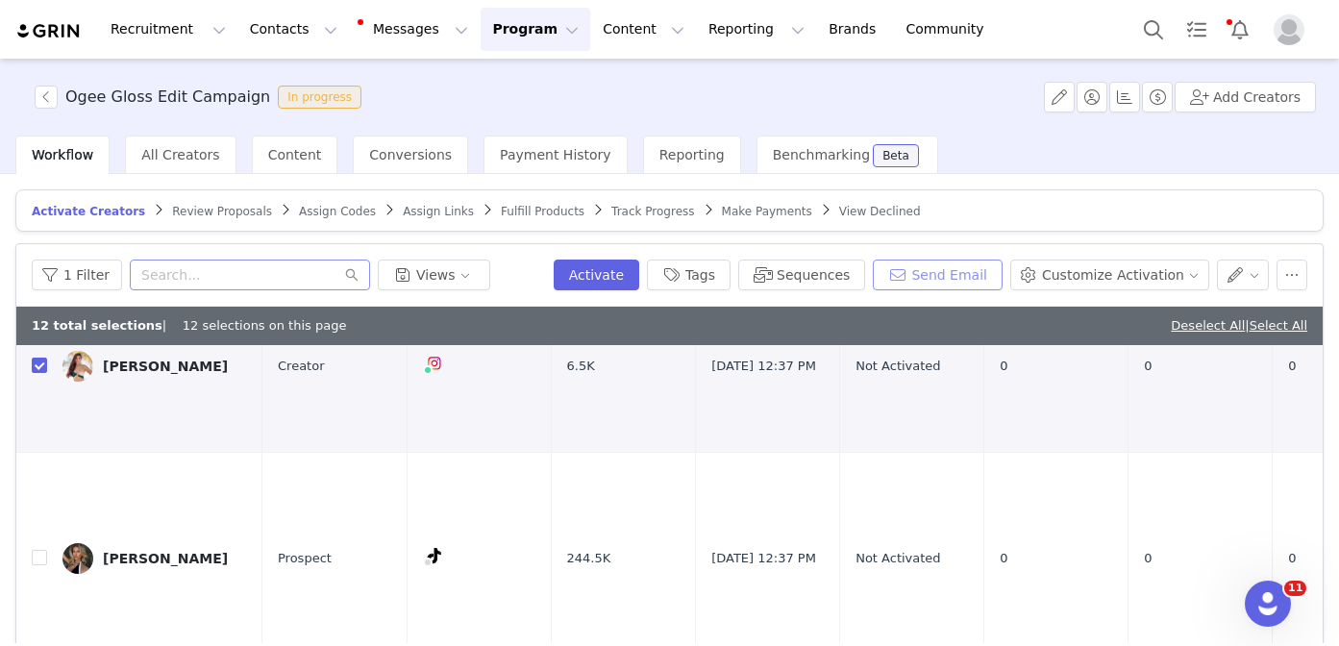
click at [959, 271] on button "Send Email" at bounding box center [938, 274] width 130 height 31
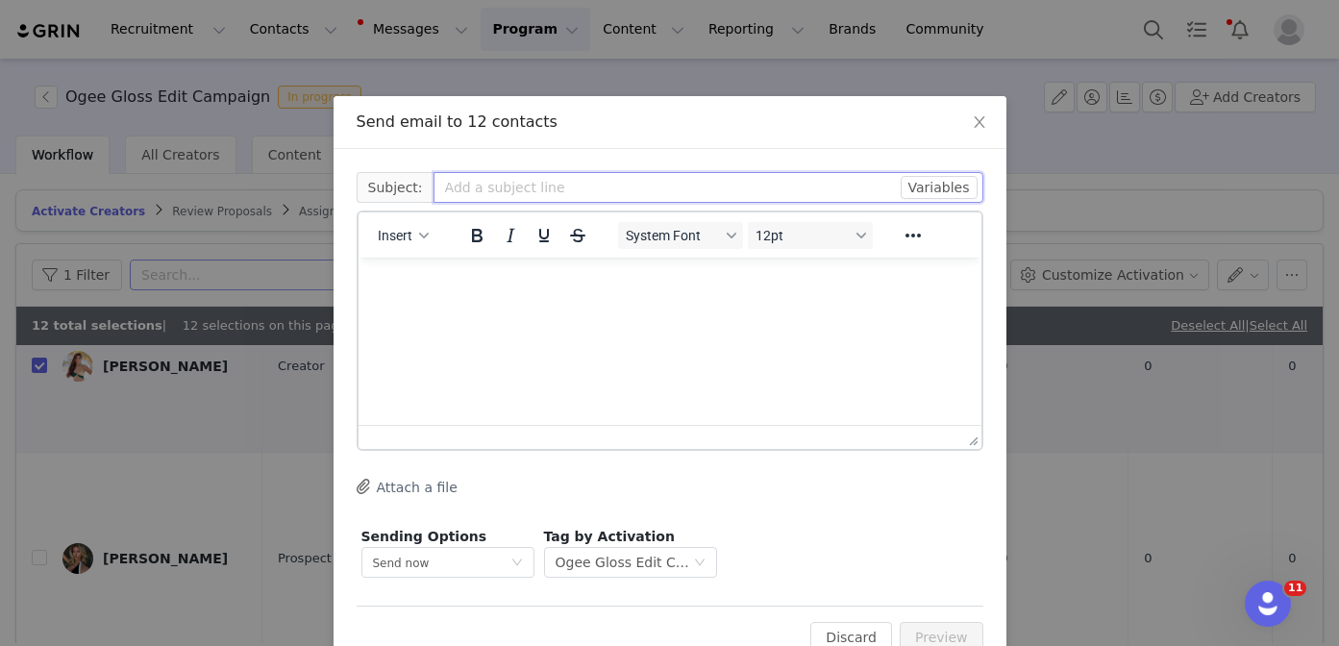
click at [578, 195] on input "text" at bounding box center [708, 187] width 550 height 31
type input "Ogee Campaign Invite 🤍"
click at [640, 296] on html at bounding box center [668, 284] width 623 height 52
click at [658, 241] on span "System Font" at bounding box center [672, 235] width 94 height 15
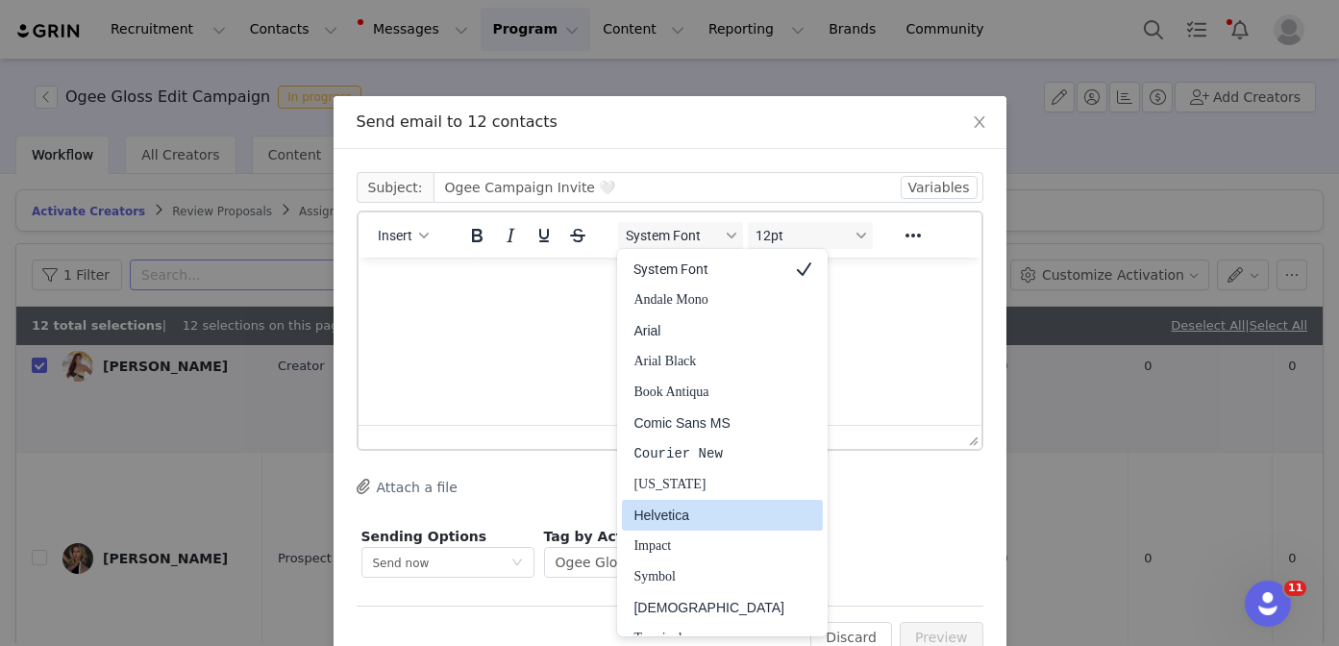
click at [668, 518] on div "Helvetica" at bounding box center [708, 515] width 151 height 23
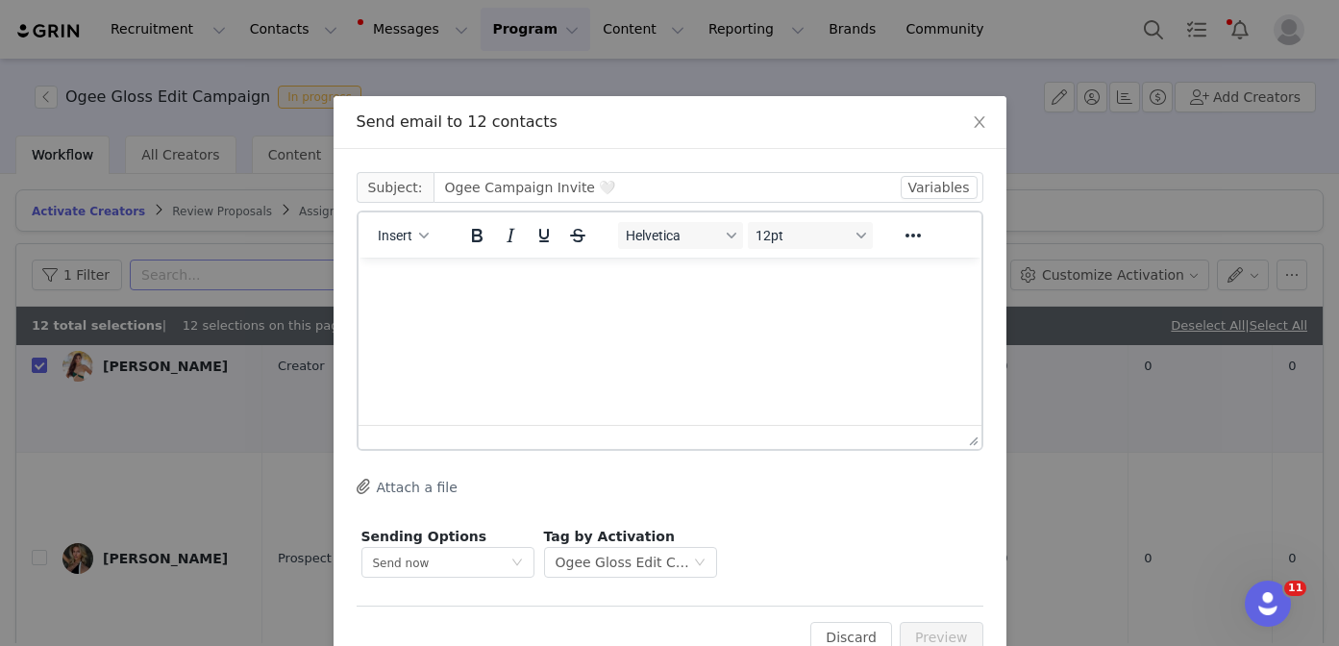
click at [796, 250] on div "Helvetica 12pt" at bounding box center [744, 234] width 279 height 37
click at [792, 241] on span "12pt" at bounding box center [801, 235] width 94 height 15
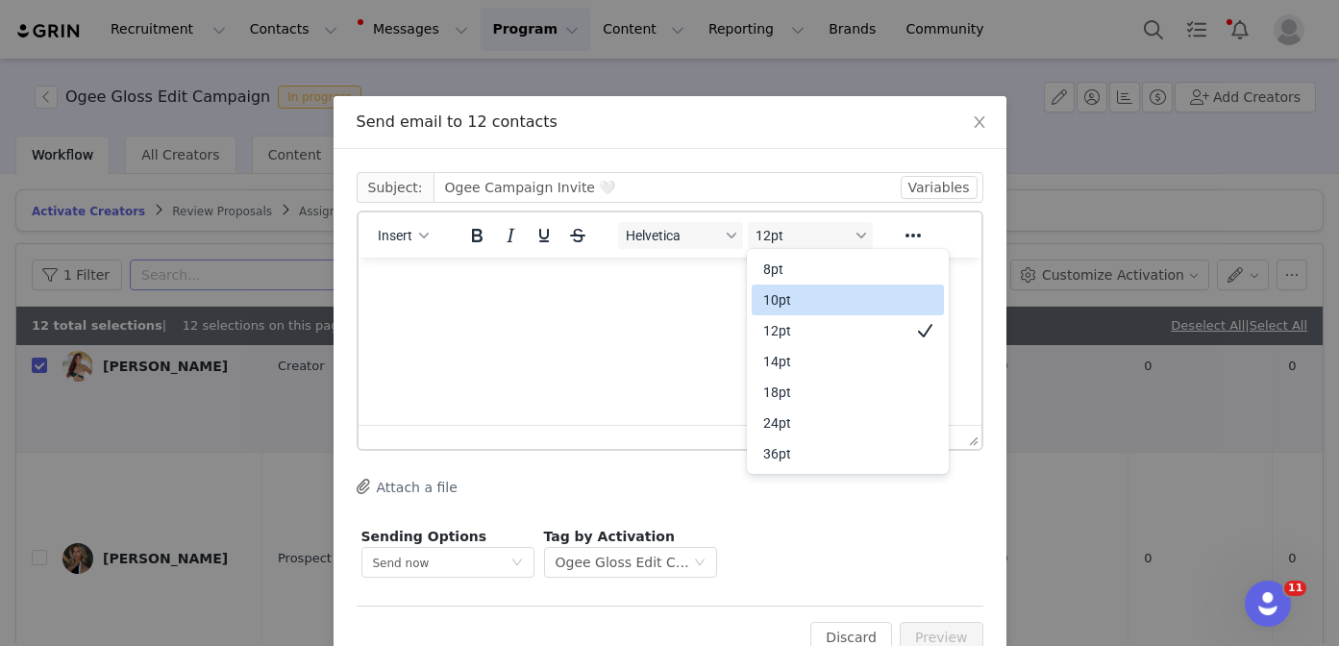
click at [792, 289] on div "10pt" at bounding box center [834, 299] width 142 height 23
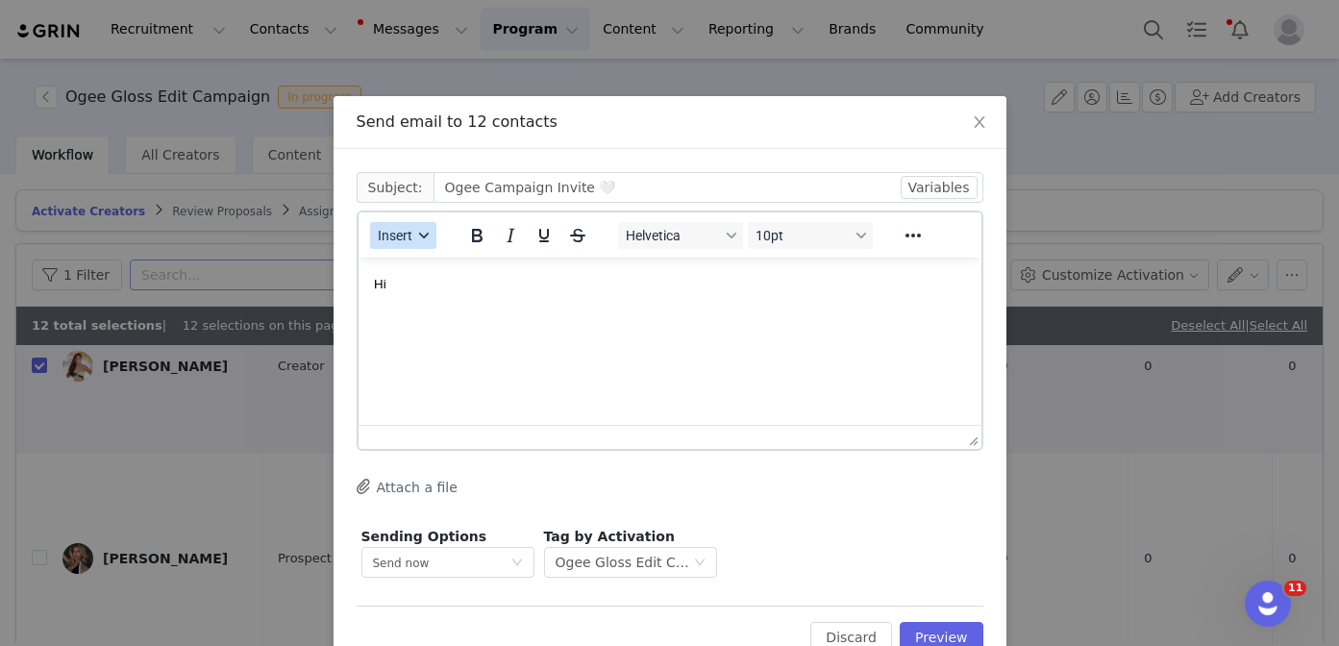
click at [403, 239] on span "Insert" at bounding box center [395, 235] width 35 height 15
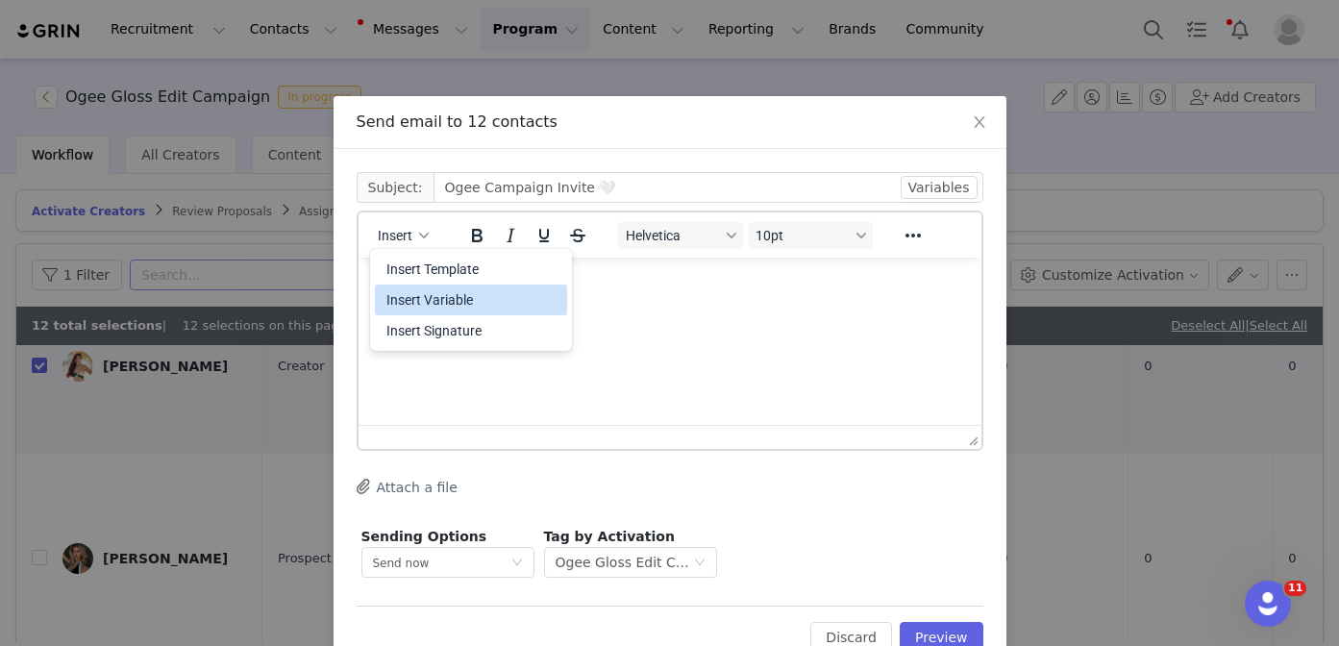
click at [462, 292] on div "Insert Variable" at bounding box center [472, 299] width 173 height 23
select select
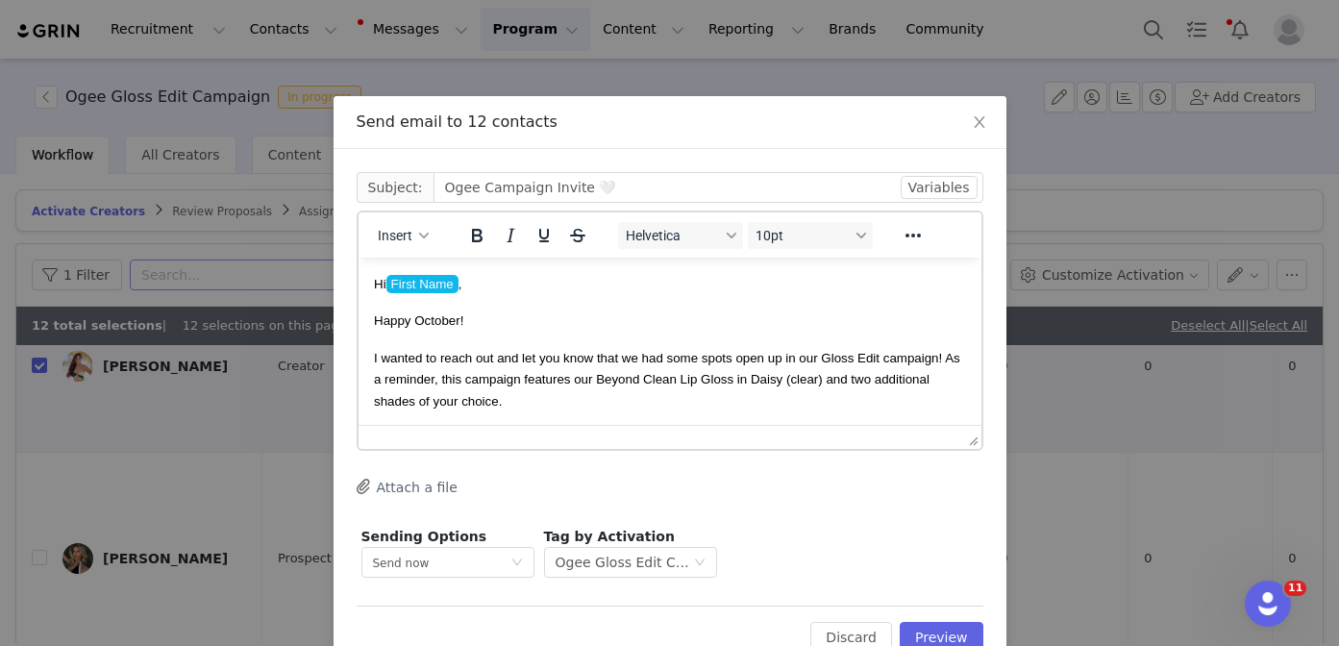
click at [518, 327] on p "Happy October!" at bounding box center [669, 319] width 592 height 21
click at [553, 398] on p "I wanted to reach out and let you know that we had some spots open up in our Gl…" at bounding box center [669, 377] width 592 height 64
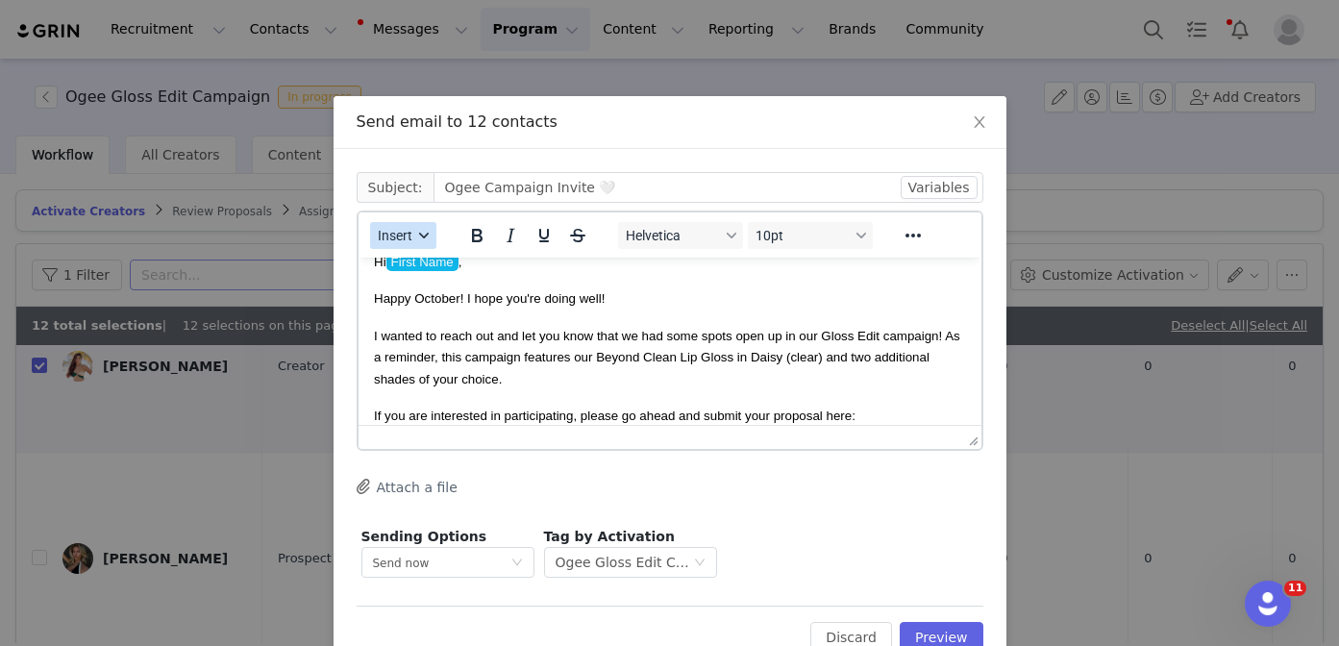
click at [423, 241] on button "Insert" at bounding box center [403, 235] width 66 height 27
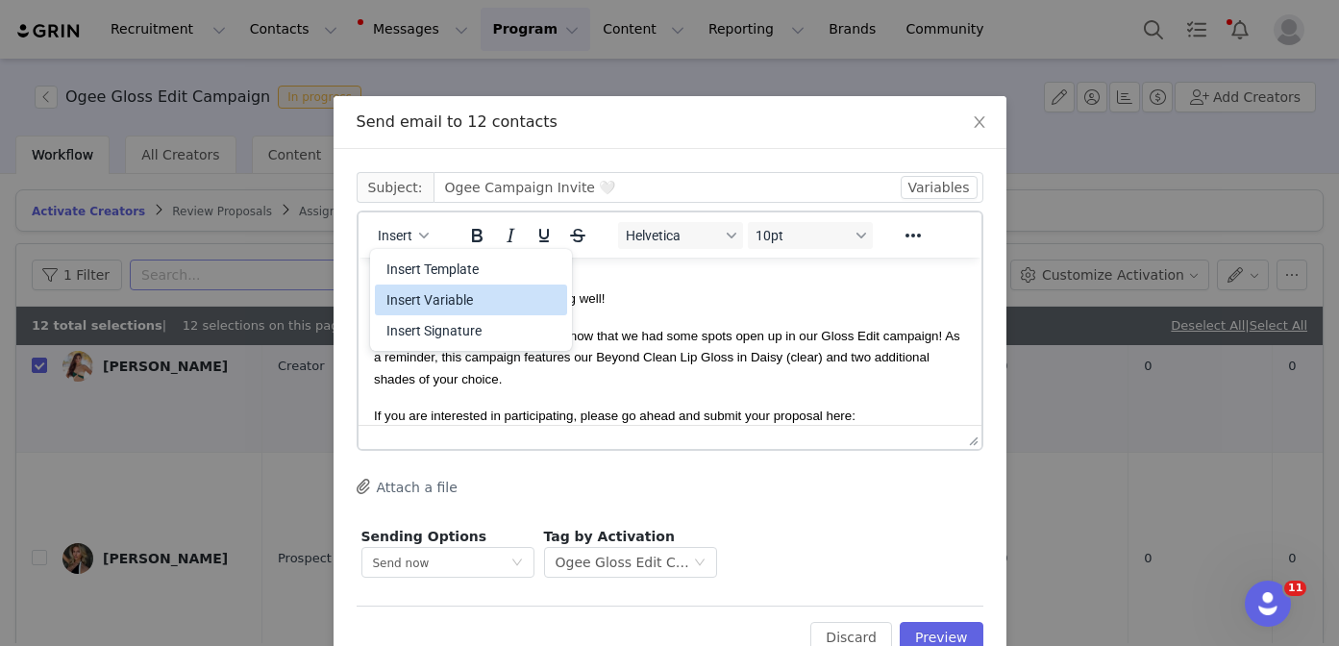
click at [451, 307] on div "Insert Variable" at bounding box center [472, 299] width 173 height 23
select select
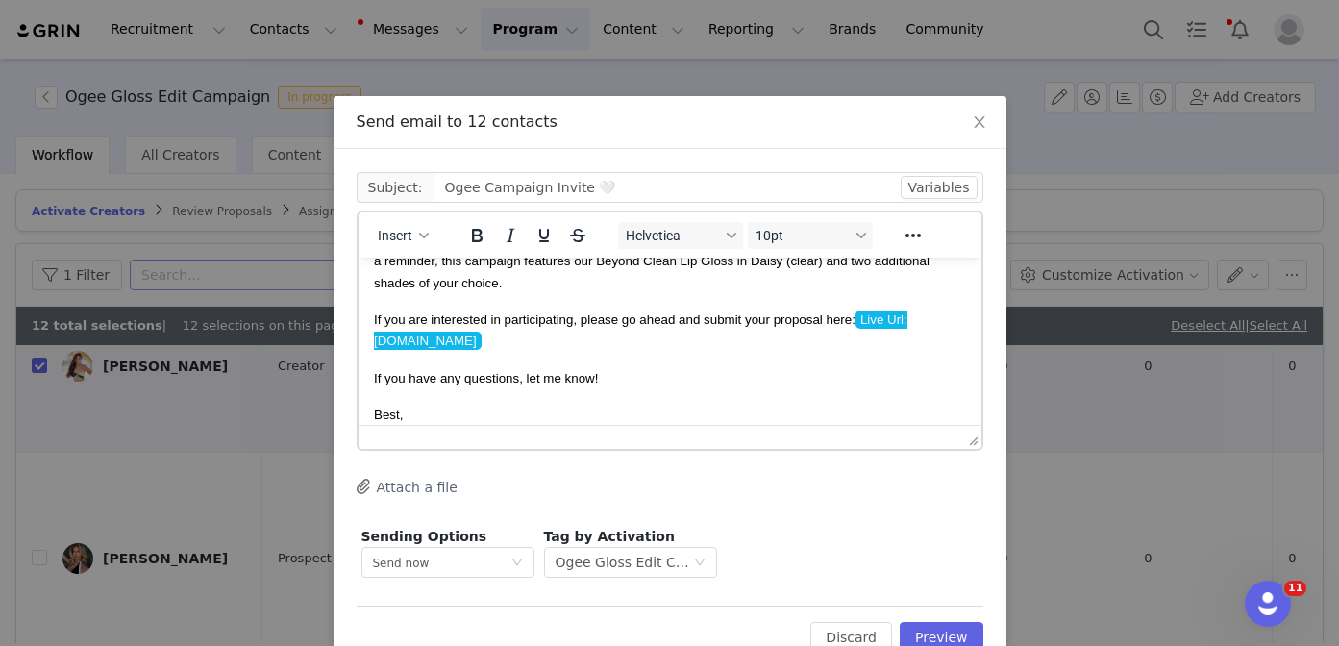
scroll to position [155, 0]
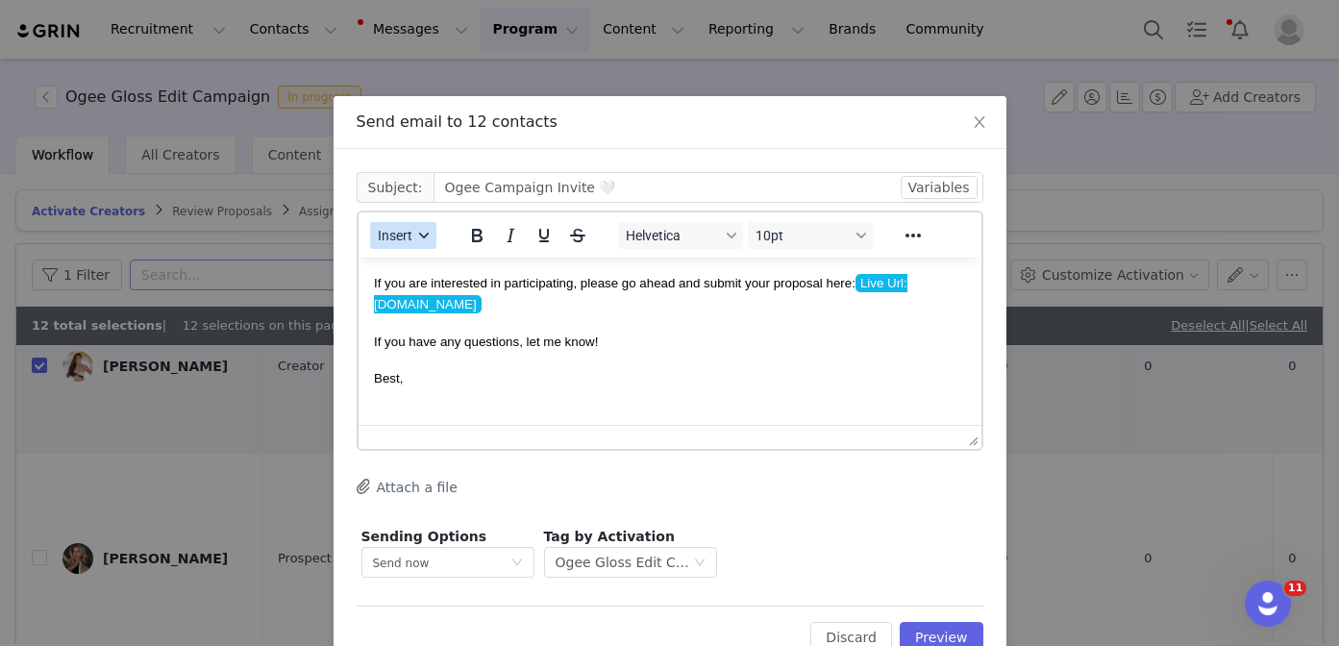
click at [405, 237] on span "Insert" at bounding box center [395, 235] width 35 height 15
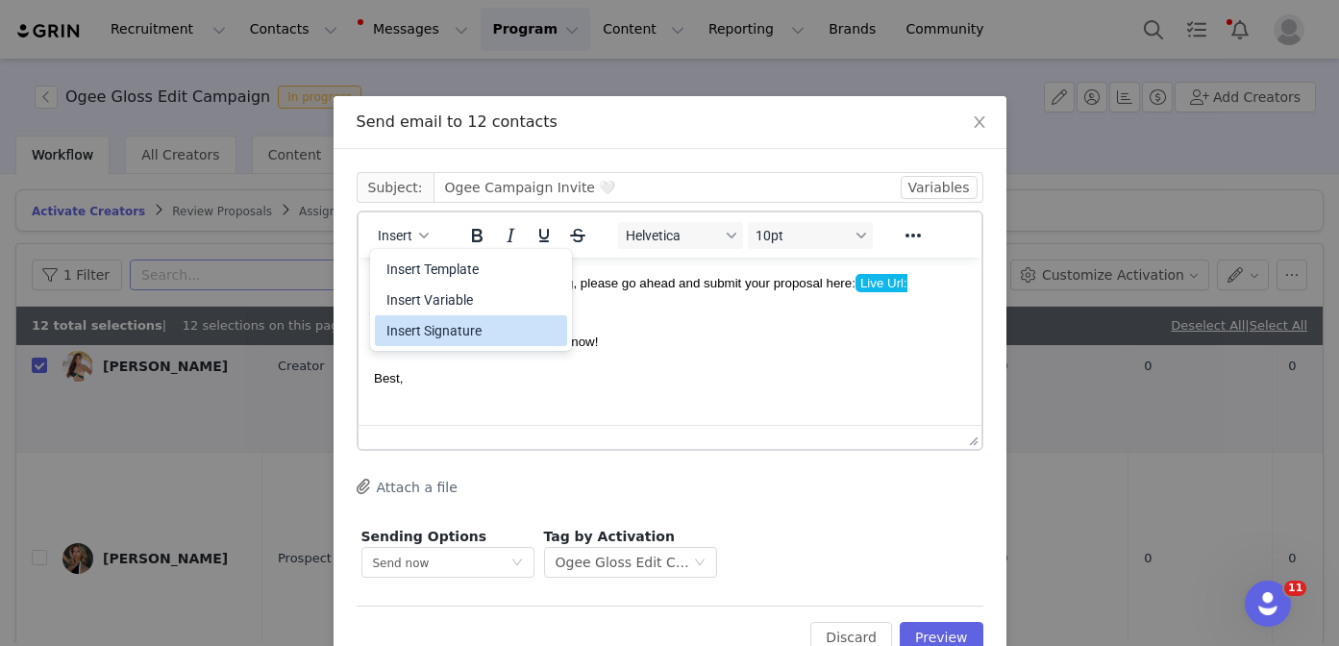
click at [454, 327] on div "Insert Signature" at bounding box center [472, 330] width 173 height 23
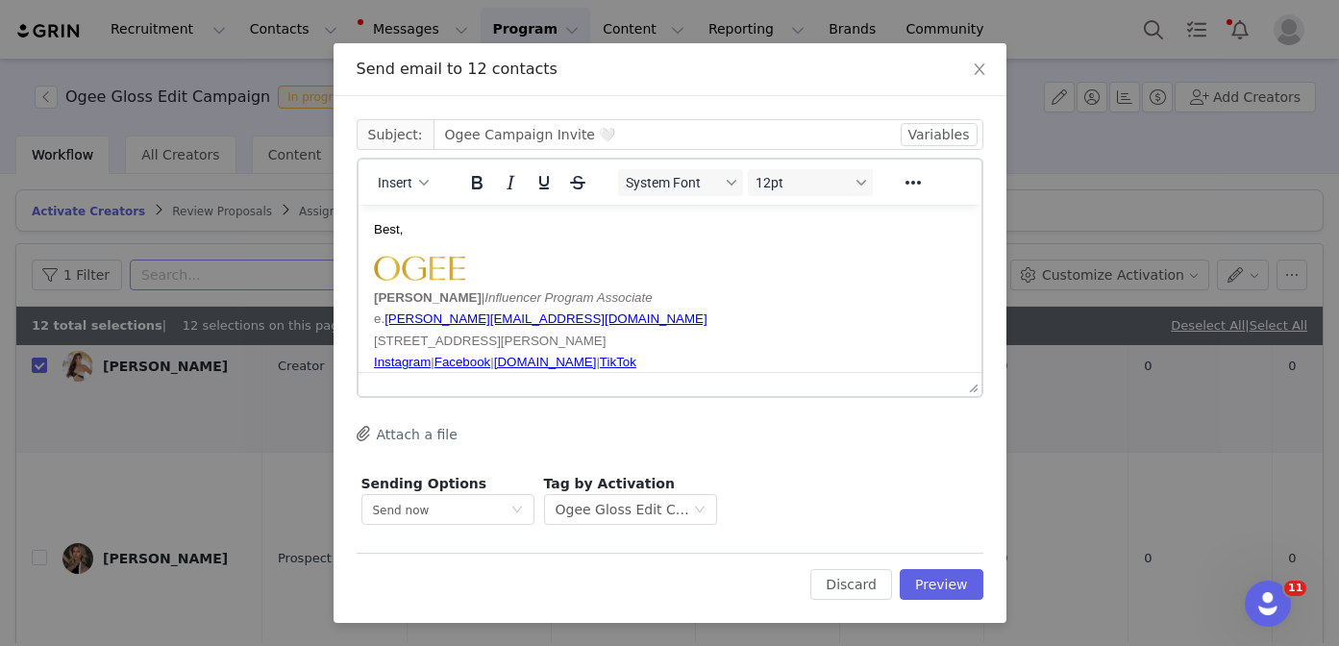
scroll to position [266, 0]
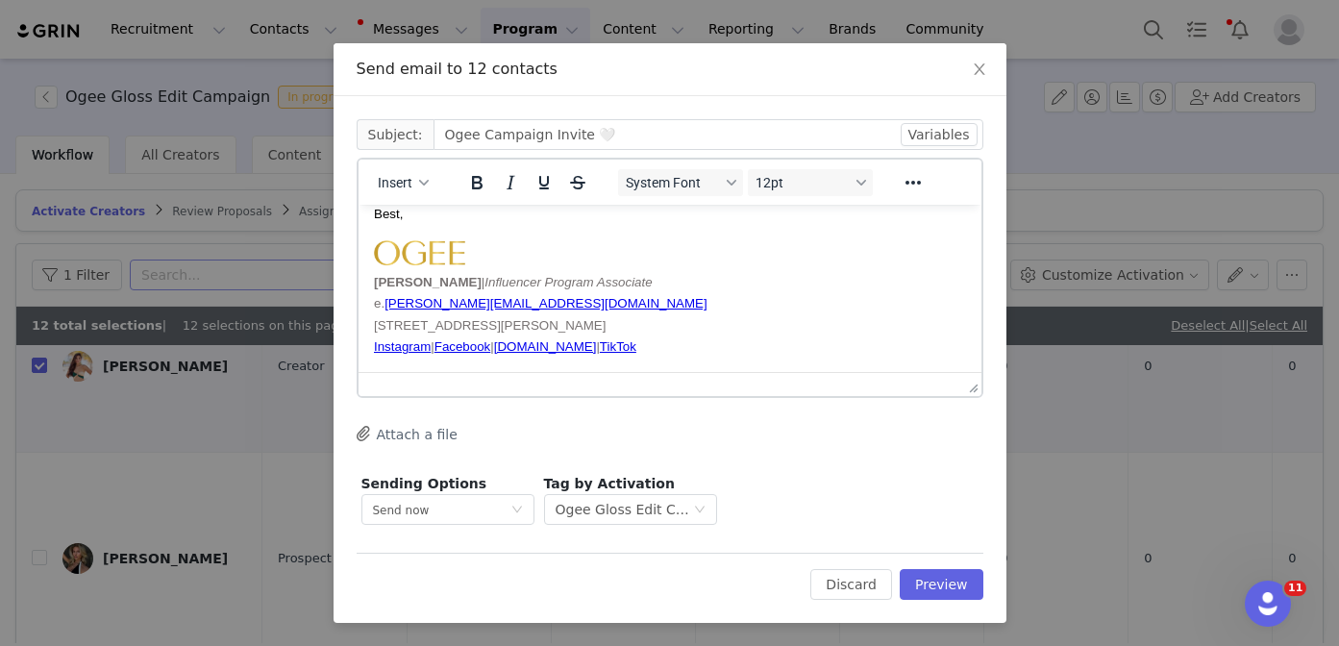
click at [925, 600] on div "Cc: Subject: Ogee Campaign Invite 🤍 Variables Insert System Font 12pt To open t…" at bounding box center [669, 359] width 673 height 527
click at [925, 580] on button "Preview" at bounding box center [941, 584] width 84 height 31
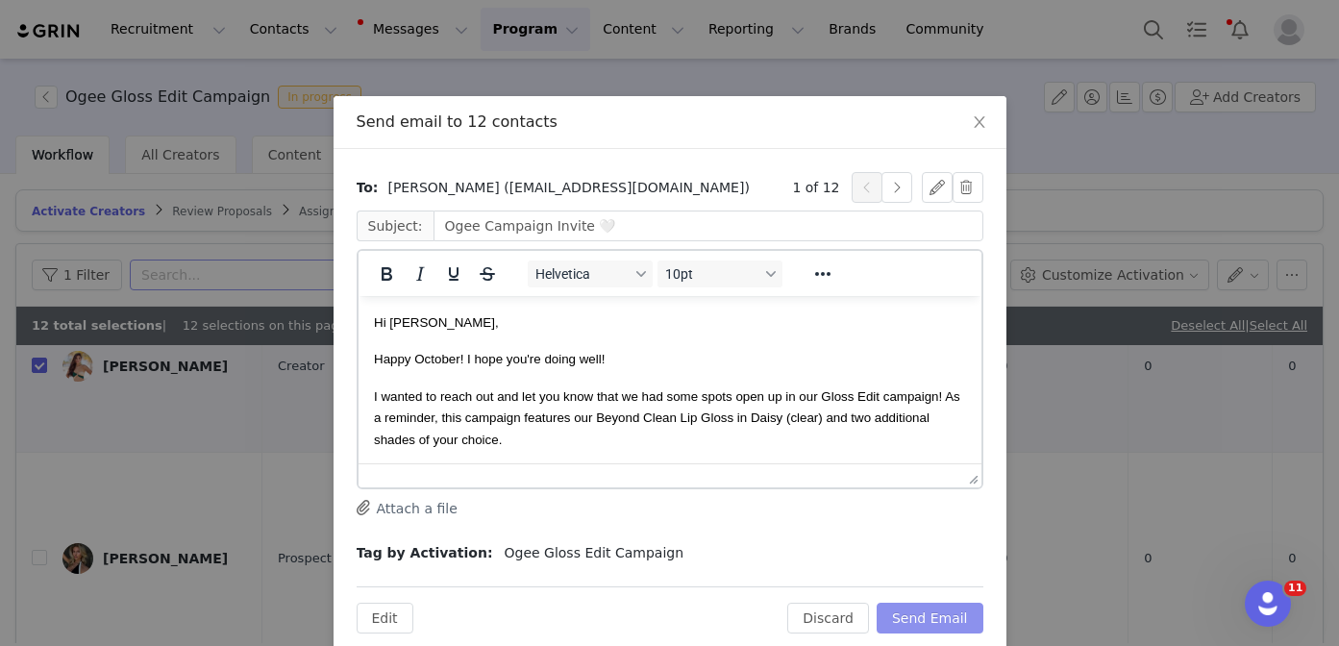
scroll to position [0, 0]
click at [926, 617] on button "Send Email" at bounding box center [929, 618] width 107 height 31
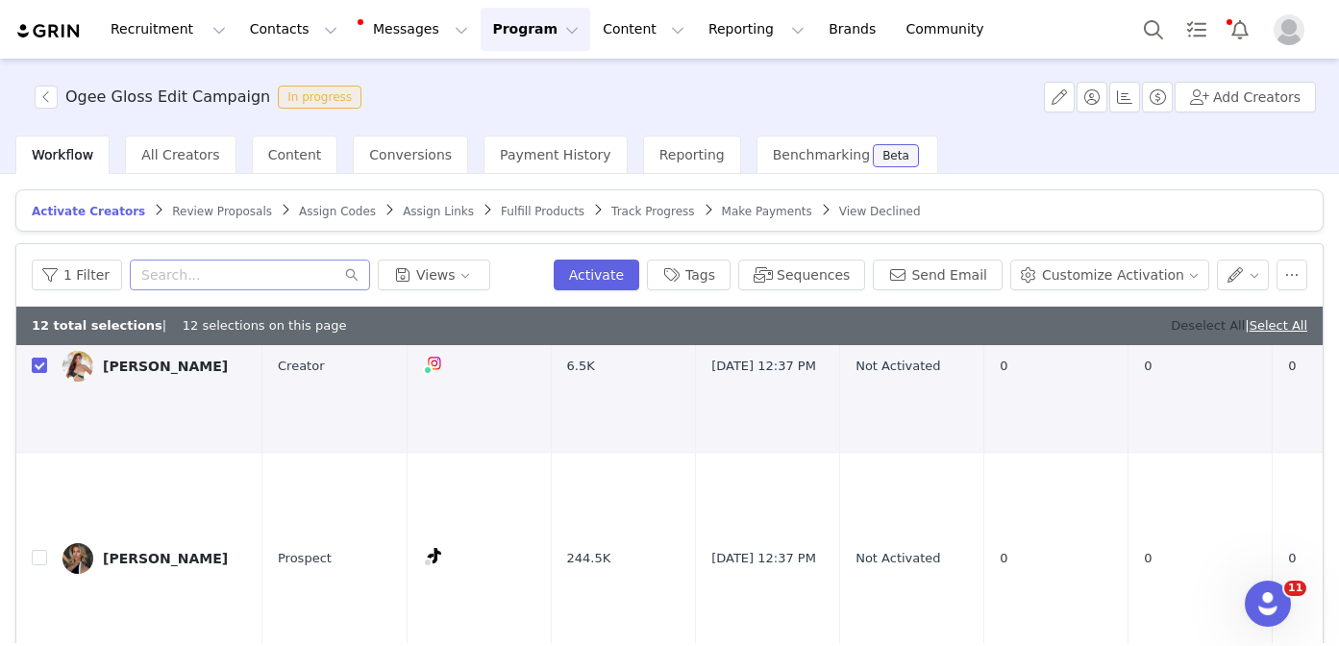
click at [1170, 320] on link "Deselect All" at bounding box center [1207, 325] width 74 height 14
checkbox input "false"
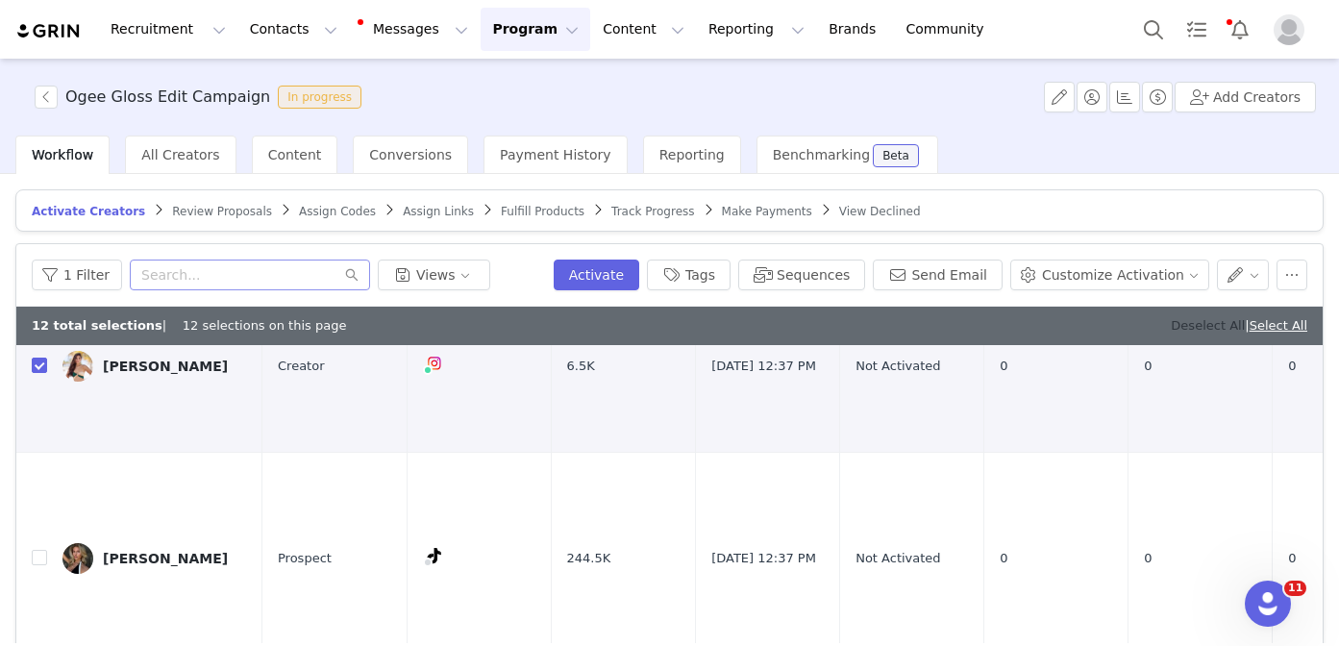
checkbox input "false"
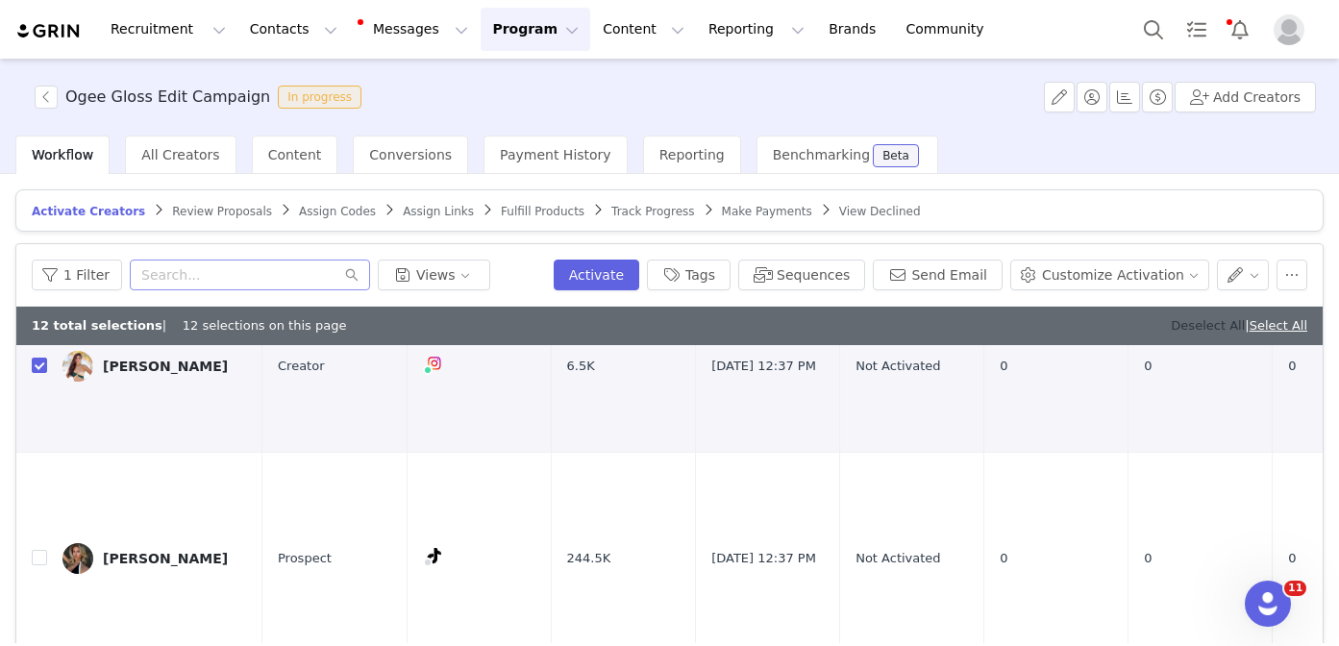
checkbox input "false"
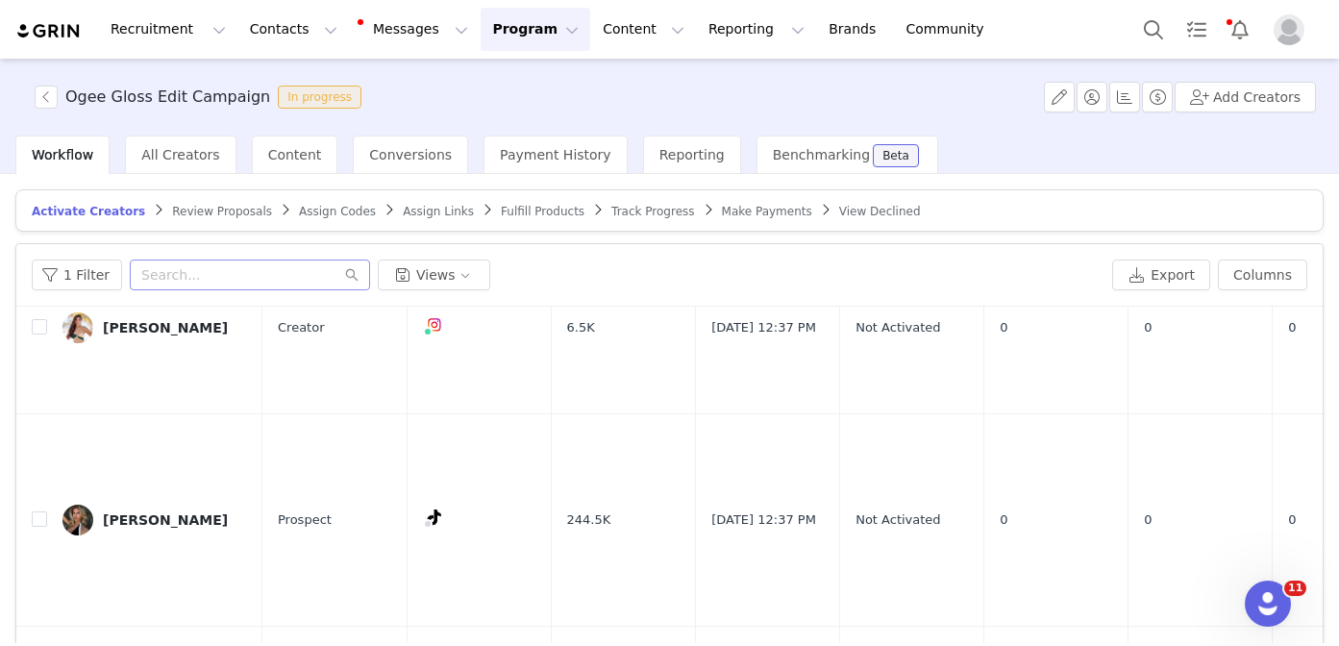
scroll to position [4022, 0]
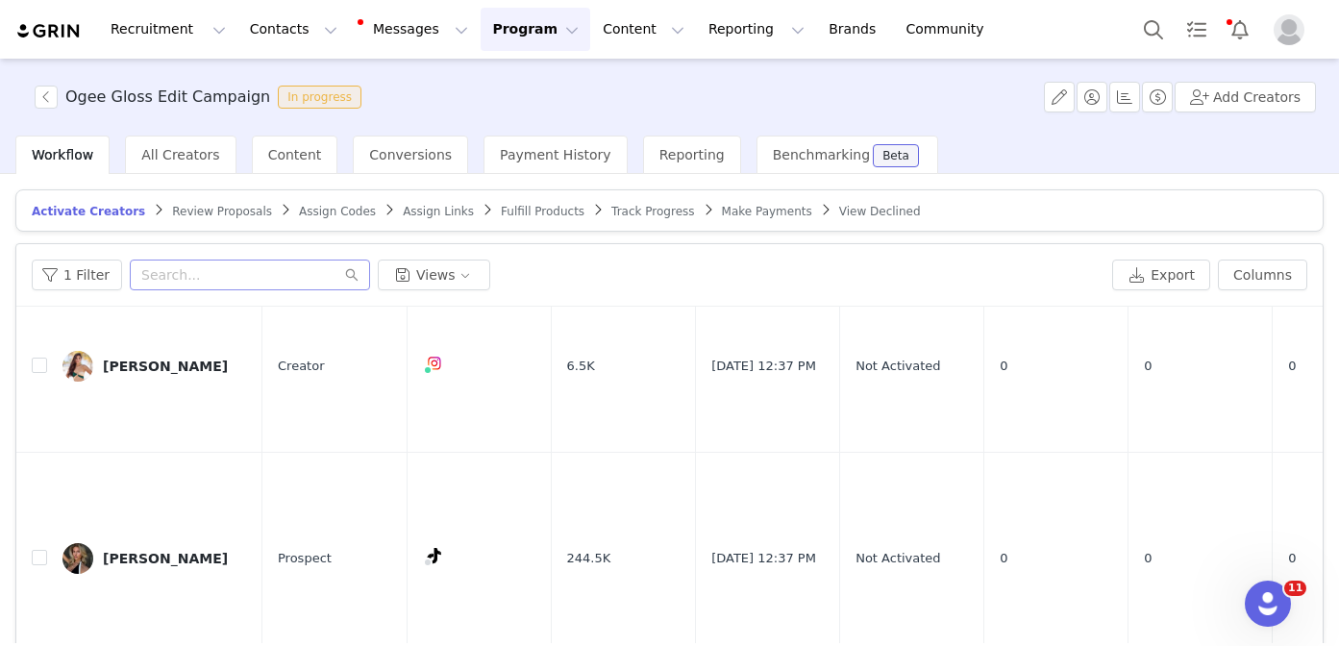
click at [232, 210] on span "Review Proposals" at bounding box center [222, 211] width 100 height 13
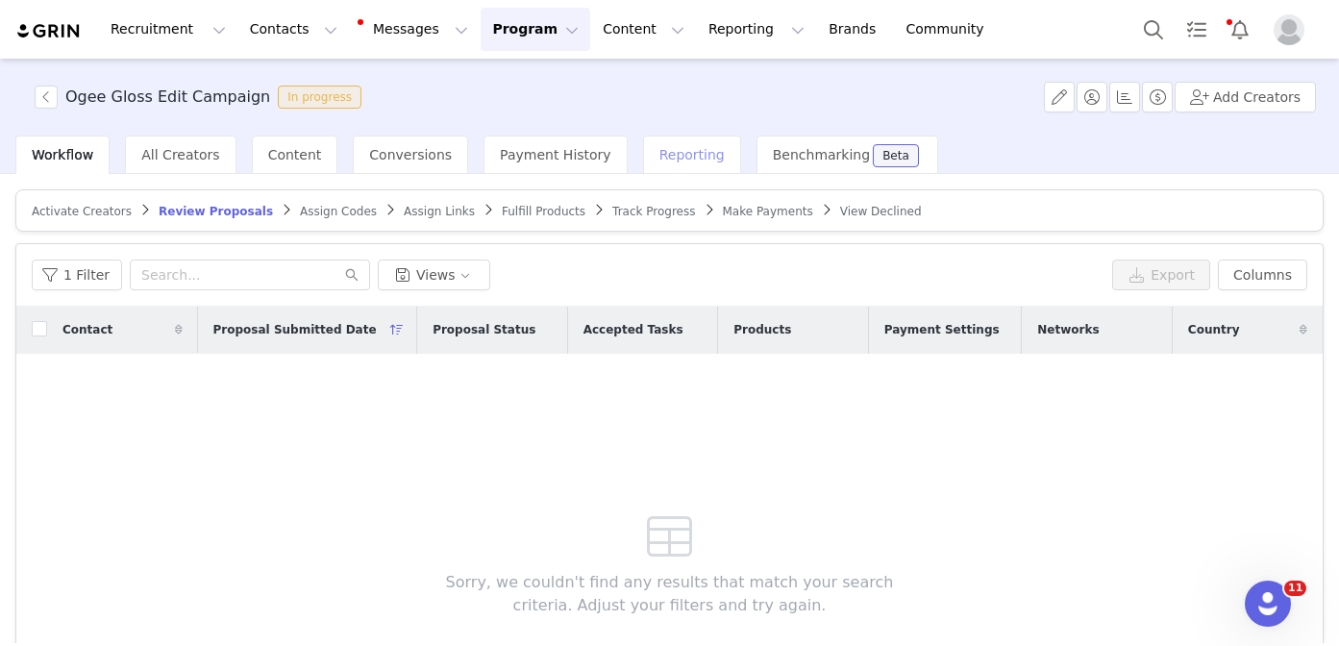
click at [661, 138] on div "Reporting" at bounding box center [692, 154] width 98 height 38
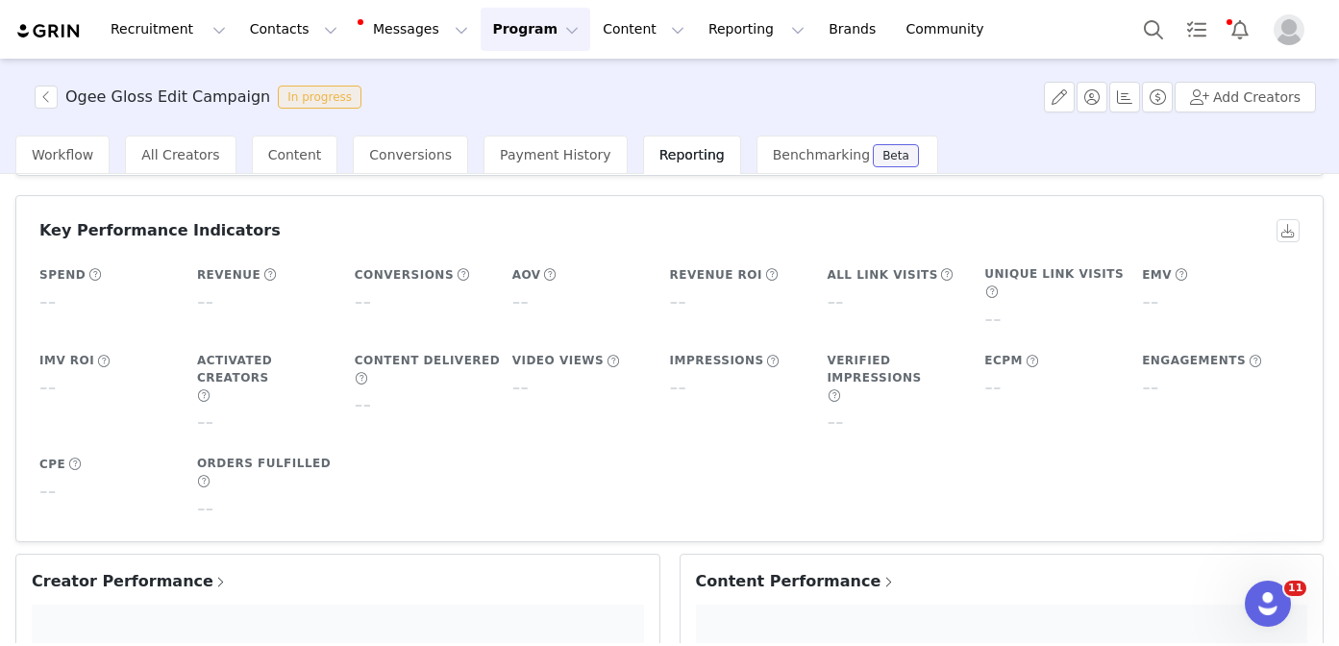
scroll to position [114, 0]
click at [47, 100] on button "button" at bounding box center [46, 97] width 23 height 23
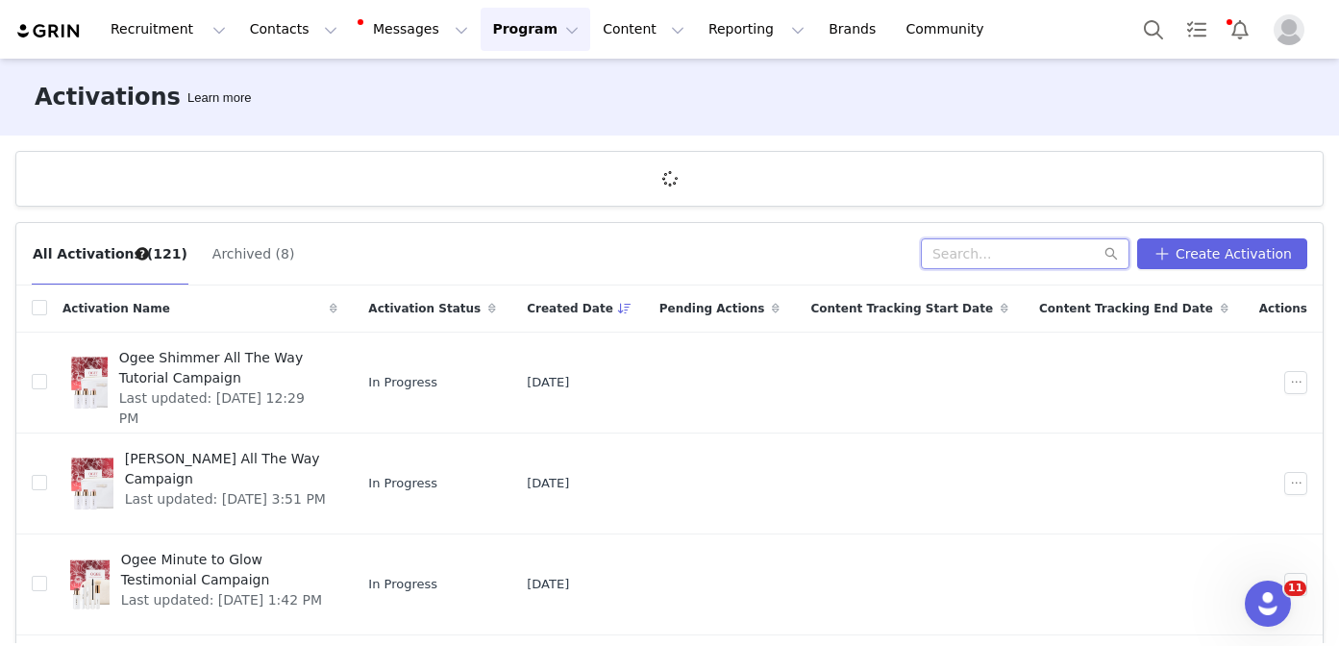
click at [1062, 253] on input "text" at bounding box center [1025, 253] width 209 height 31
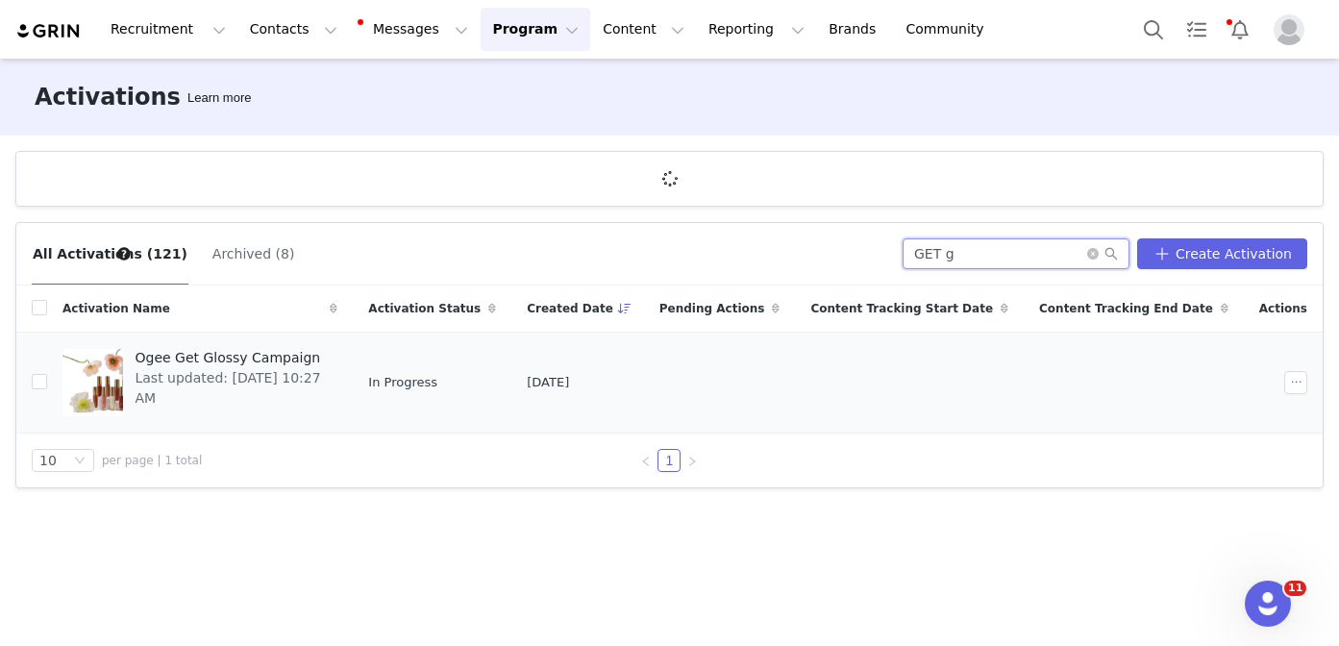
type input "GET g"
click at [216, 358] on span "Ogee Get Glossy Campaign" at bounding box center [230, 358] width 191 height 20
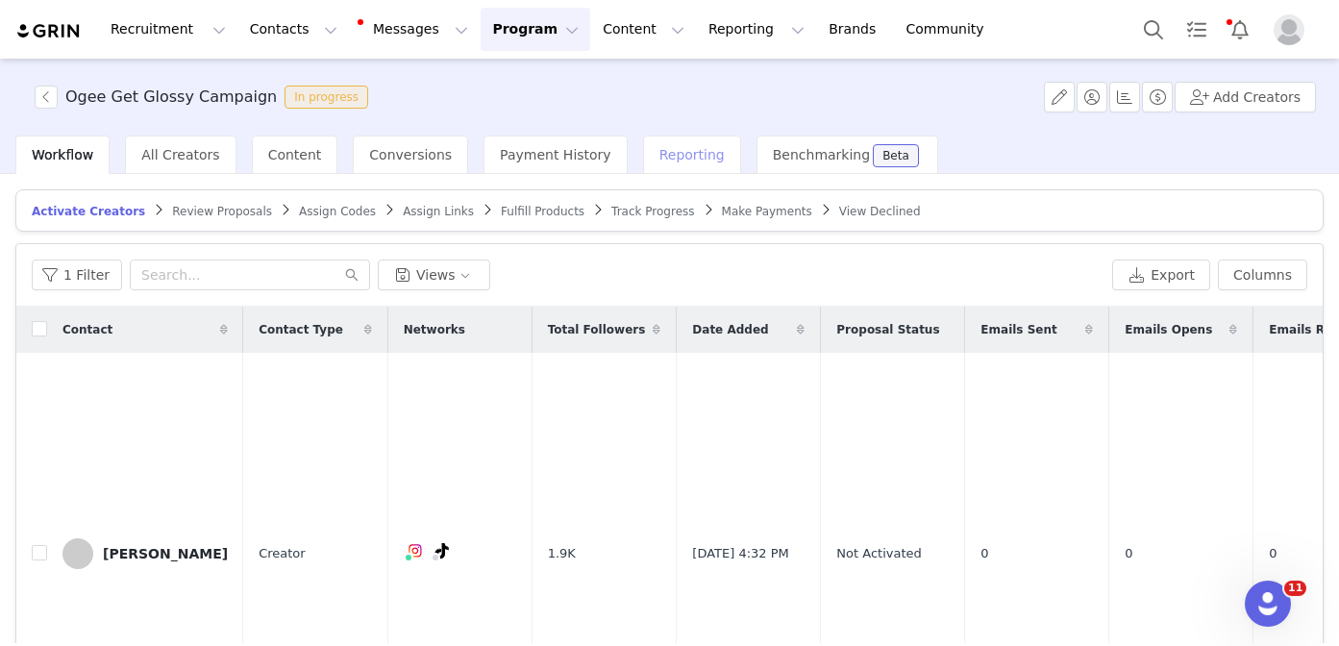
click at [663, 152] on span "Reporting" at bounding box center [691, 154] width 65 height 15
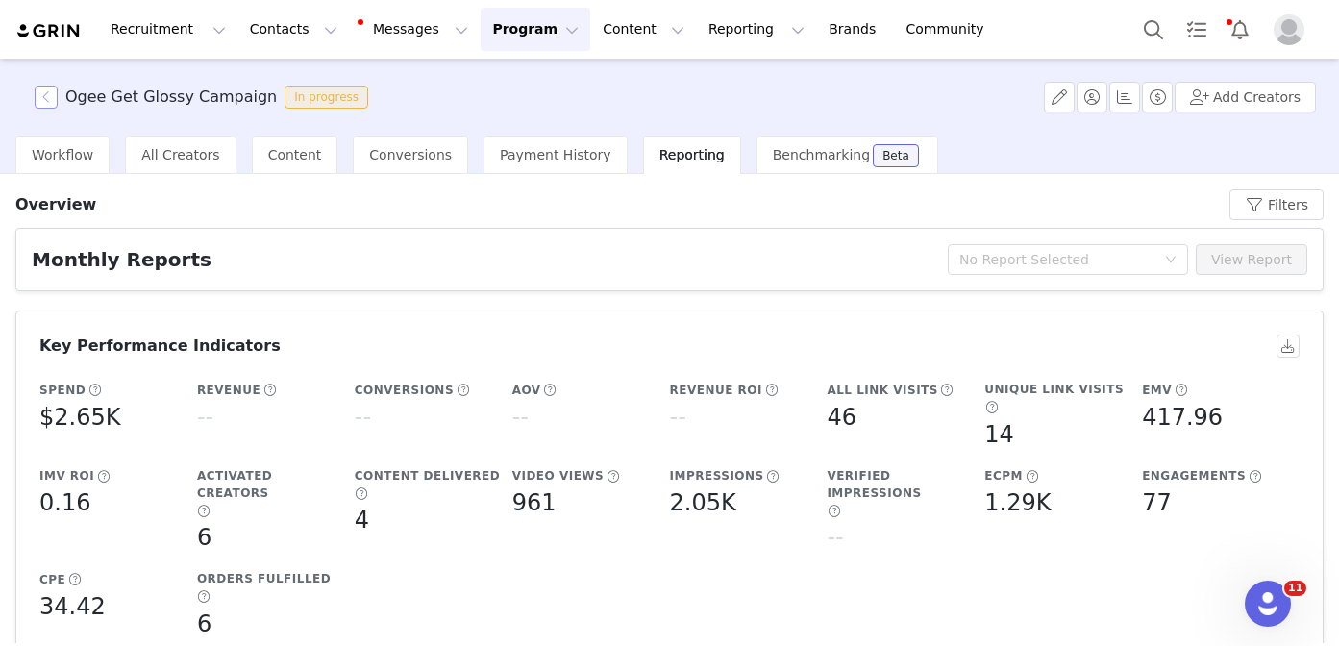
click at [50, 97] on button "button" at bounding box center [46, 97] width 23 height 23
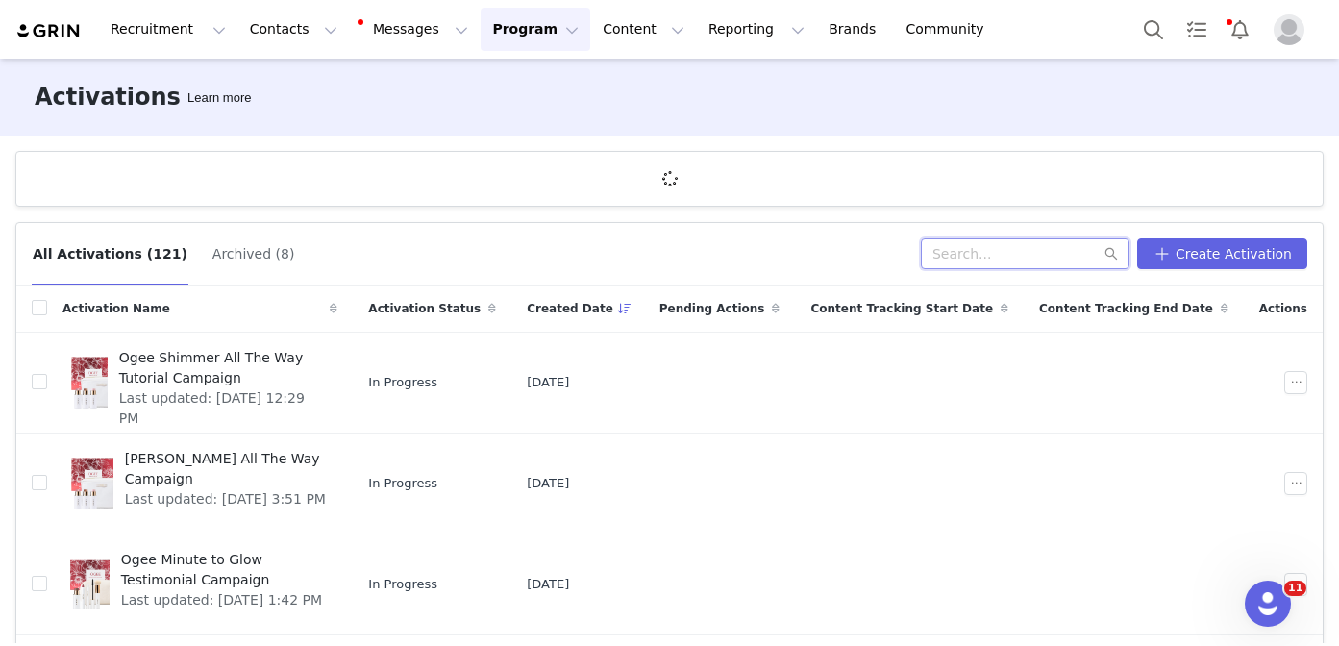
click at [1003, 254] on input "text" at bounding box center [1025, 253] width 209 height 31
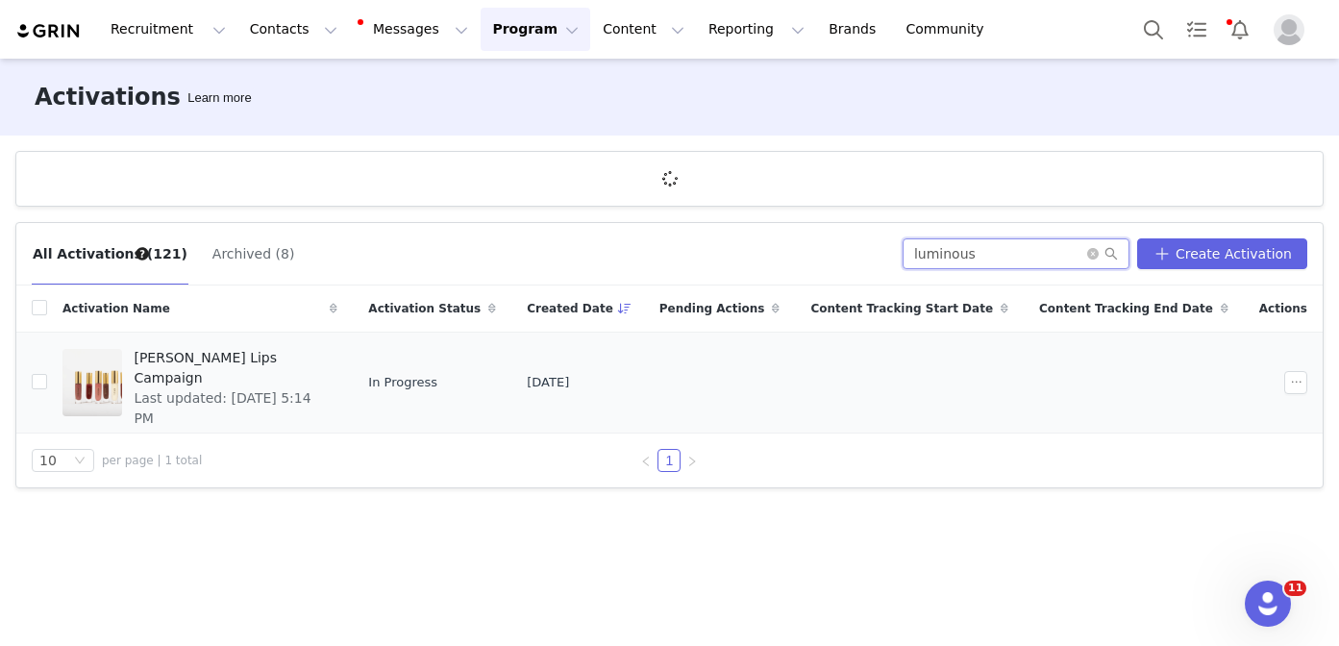
type input "luminous"
click at [246, 388] on span "Last updated: Sep 9, 2025 5:14 PM" at bounding box center [230, 408] width 192 height 40
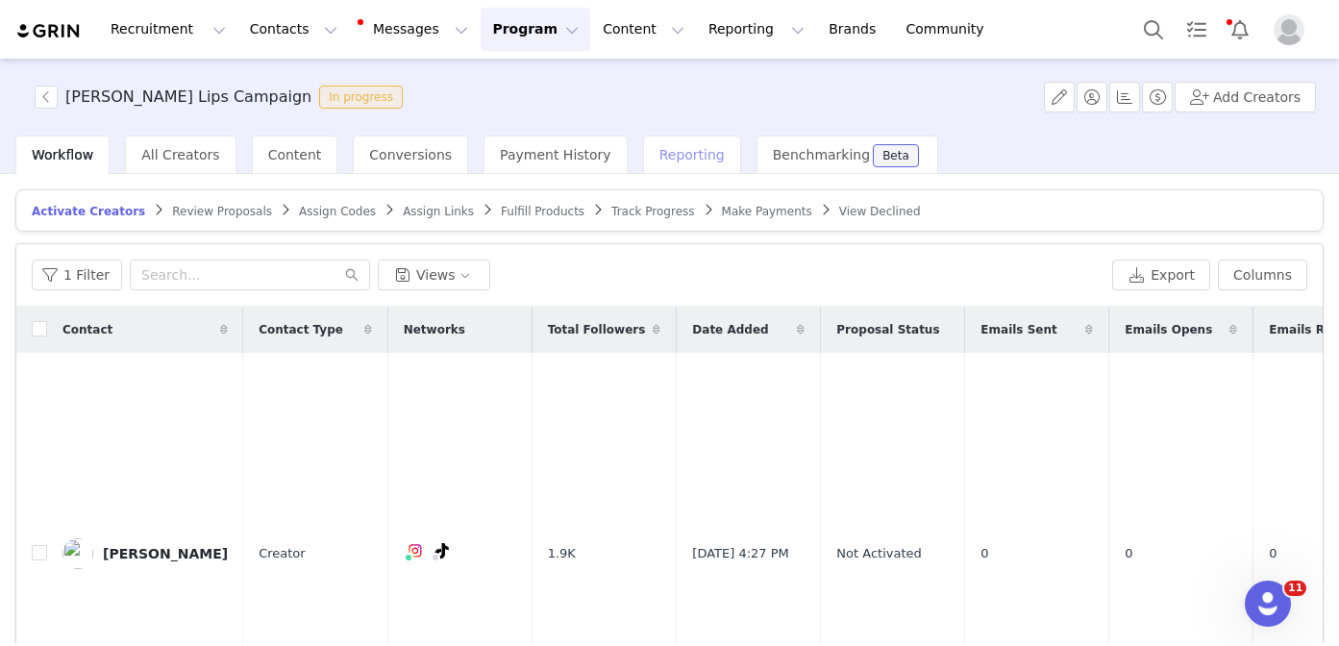
click at [659, 157] on span "Reporting" at bounding box center [691, 154] width 65 height 15
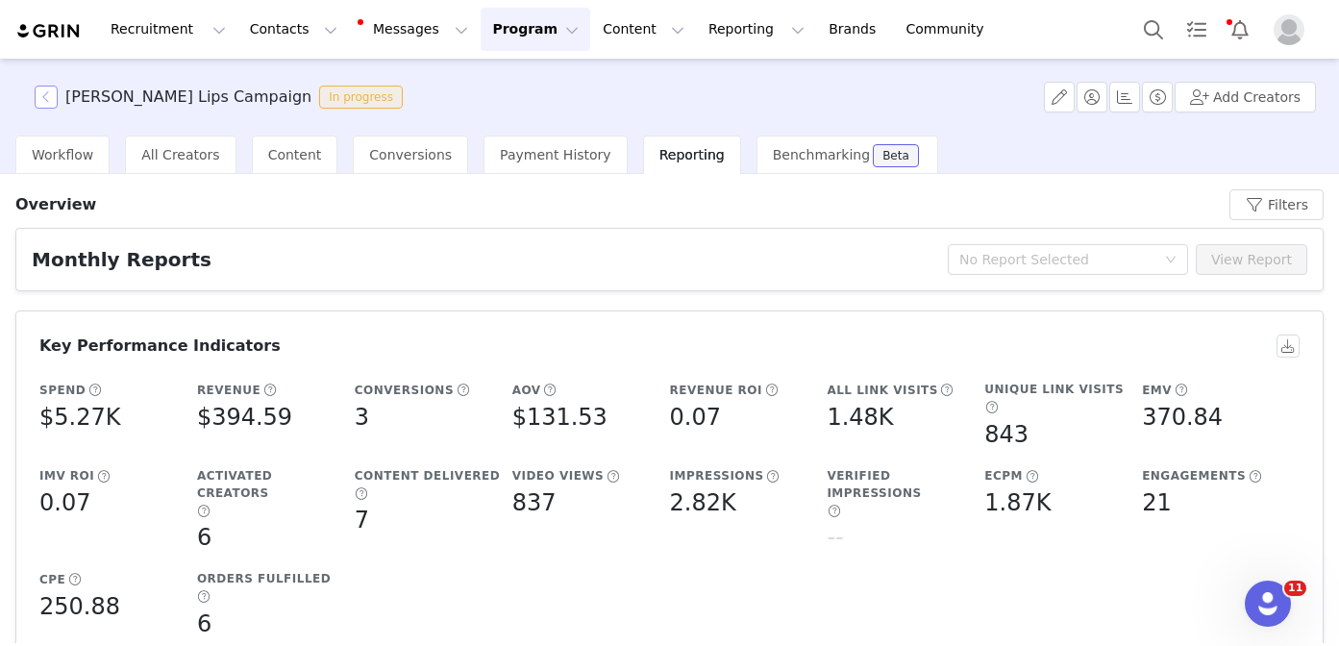
click at [46, 97] on button "button" at bounding box center [46, 97] width 23 height 23
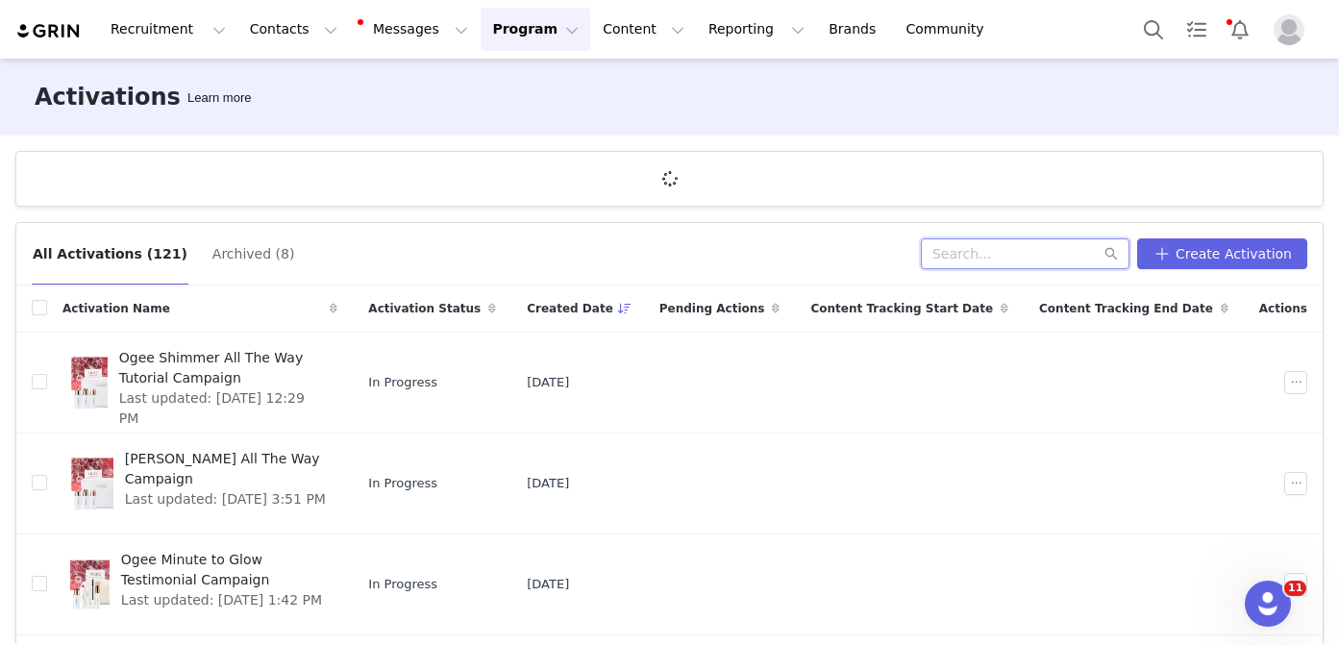
click at [1005, 254] on input "text" at bounding box center [1025, 253] width 209 height 31
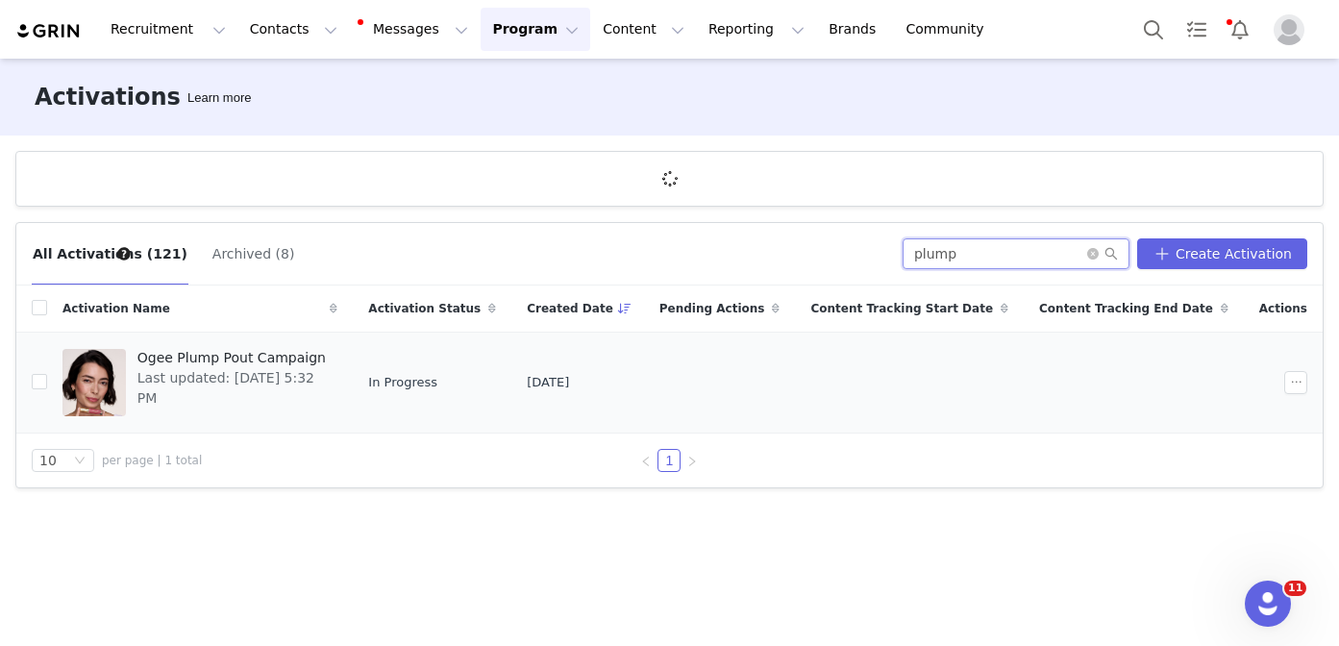
type input "plump"
click at [196, 385] on span "Last updated: Sep 9, 2025 5:32 PM" at bounding box center [231, 388] width 189 height 40
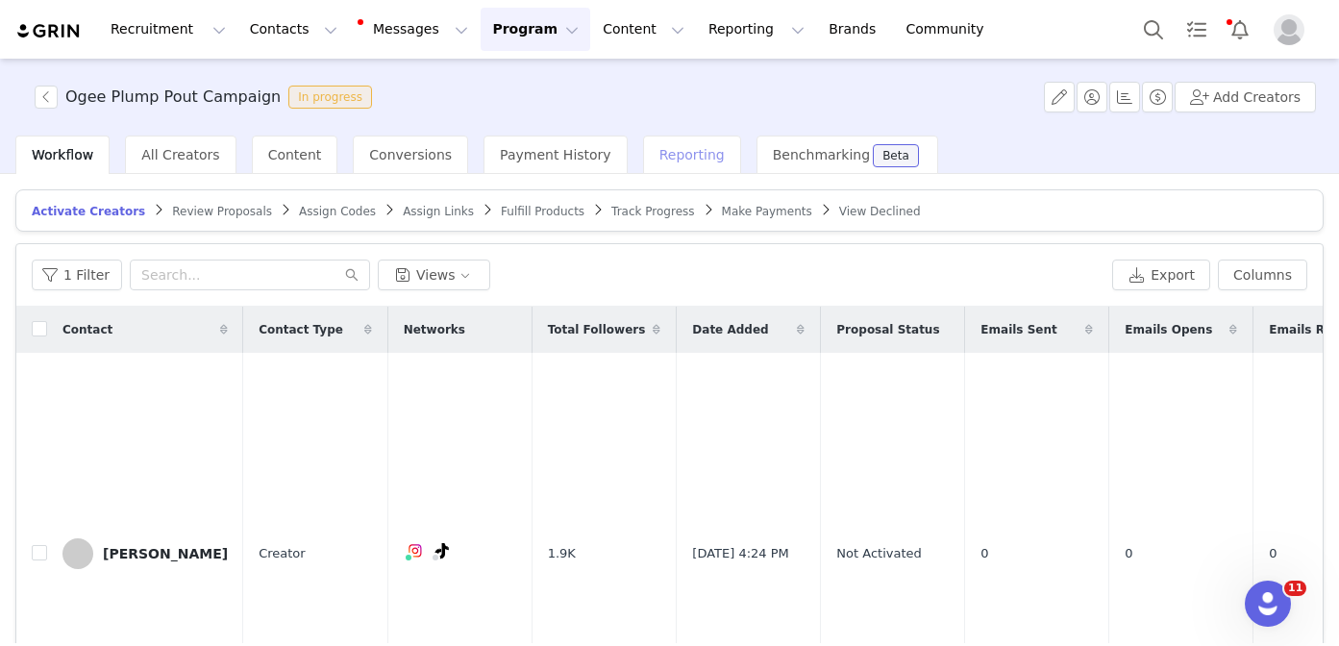
click at [659, 158] on span "Reporting" at bounding box center [691, 154] width 65 height 15
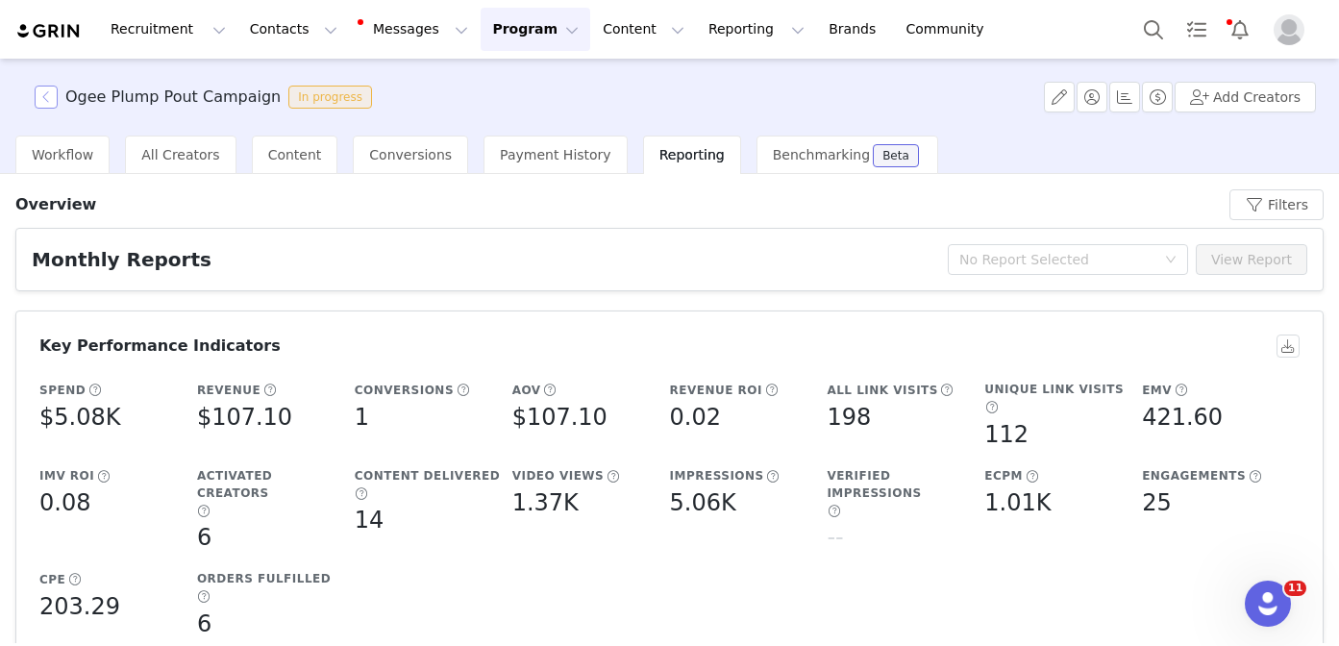
click at [46, 90] on button "button" at bounding box center [46, 97] width 23 height 23
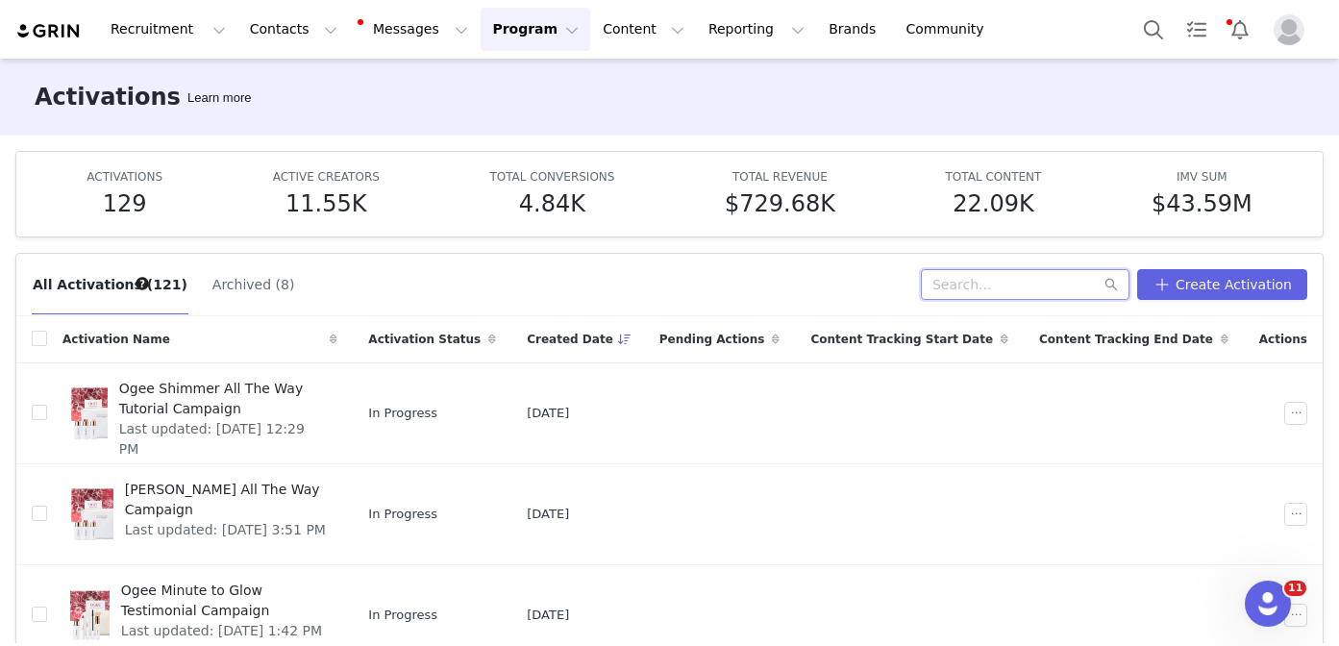
click at [994, 285] on input "text" at bounding box center [1025, 284] width 209 height 31
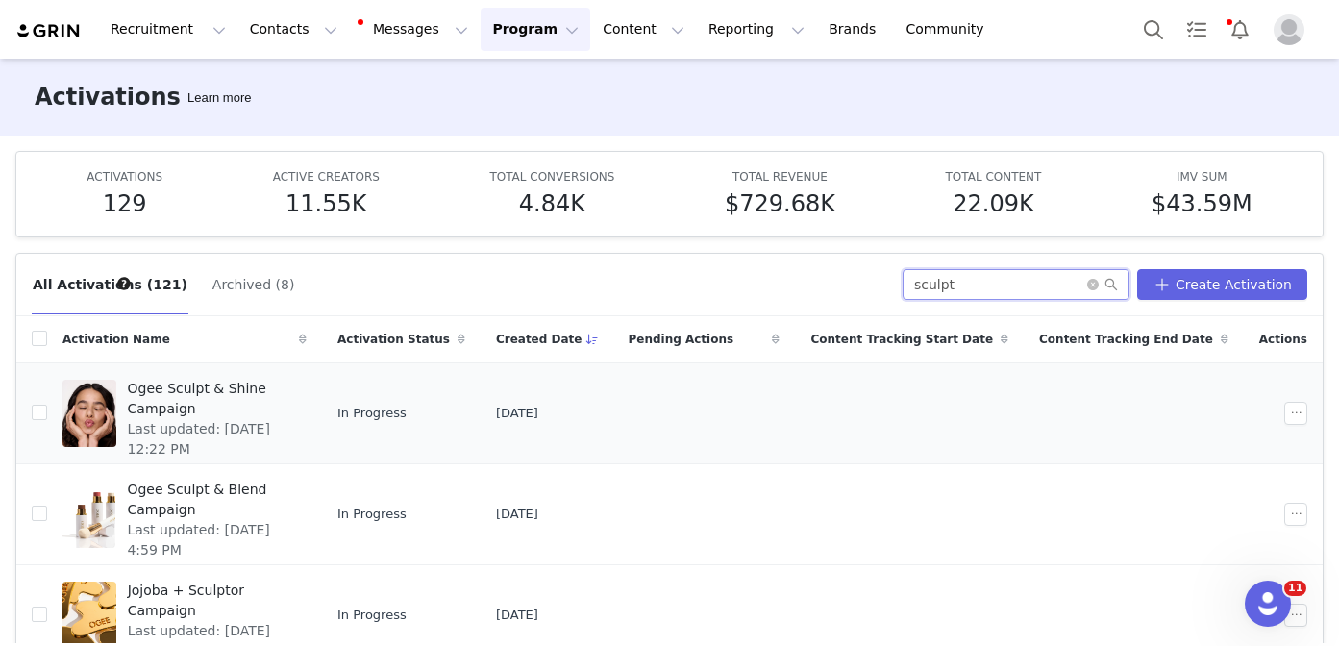
type input "sculpt"
click at [234, 419] on span "Last updated: Sep 26, 2025 12:22 PM" at bounding box center [211, 439] width 167 height 40
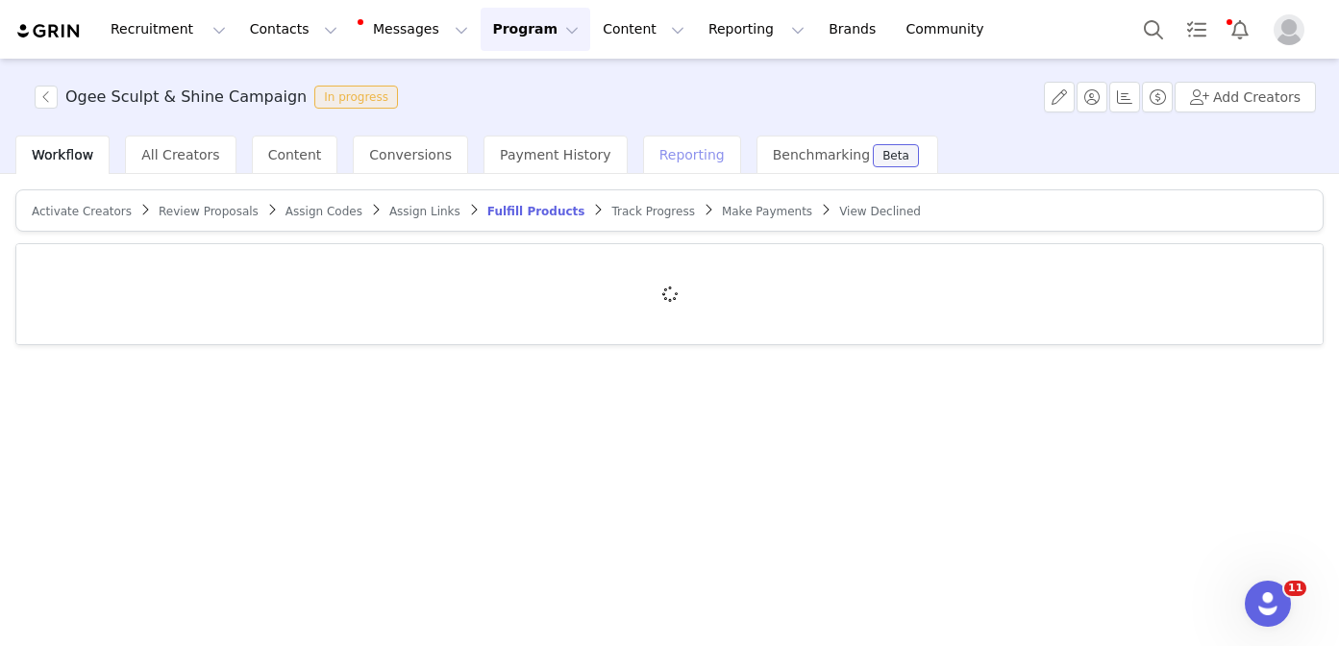
click at [669, 158] on span "Reporting" at bounding box center [691, 154] width 65 height 15
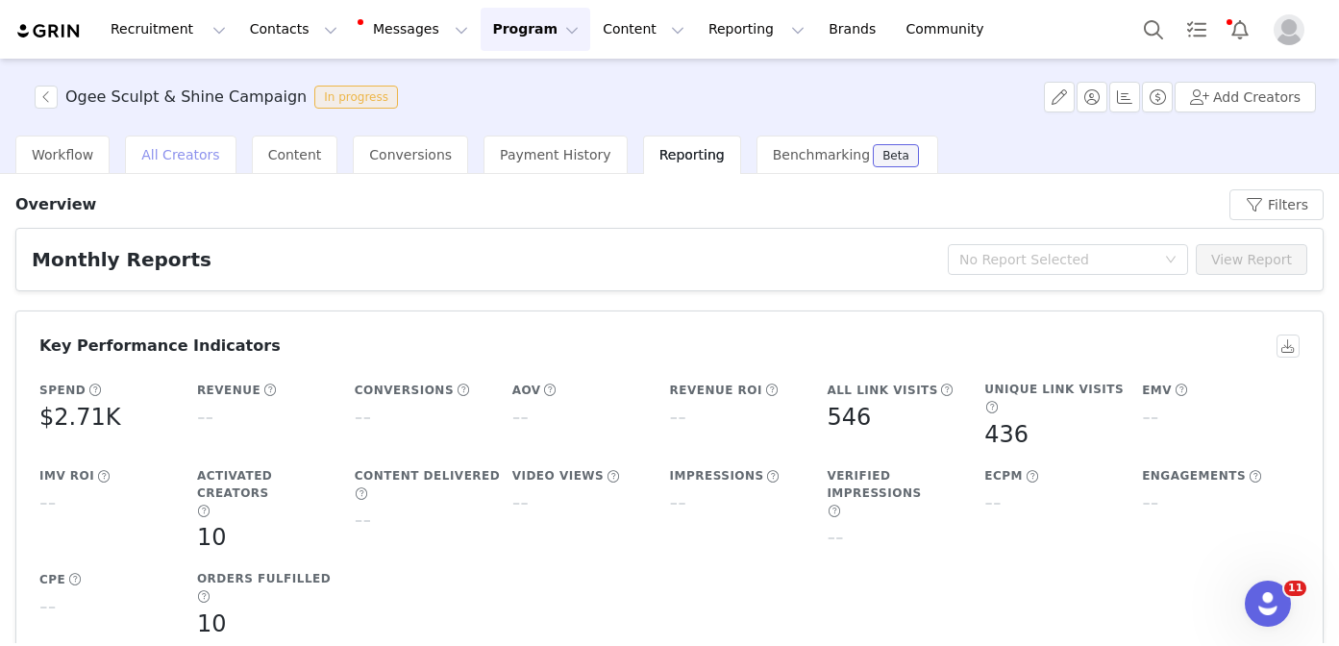
click at [177, 150] on span "All Creators" at bounding box center [180, 154] width 78 height 15
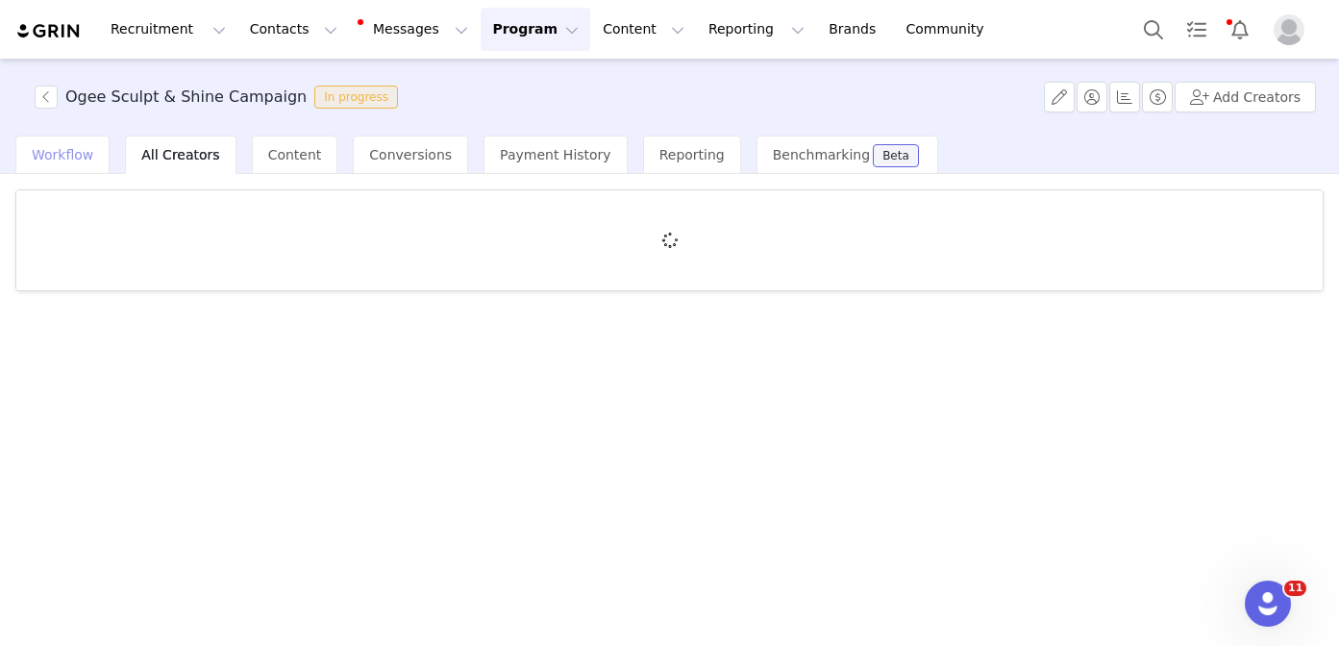
click at [69, 150] on span "Workflow" at bounding box center [63, 154] width 62 height 15
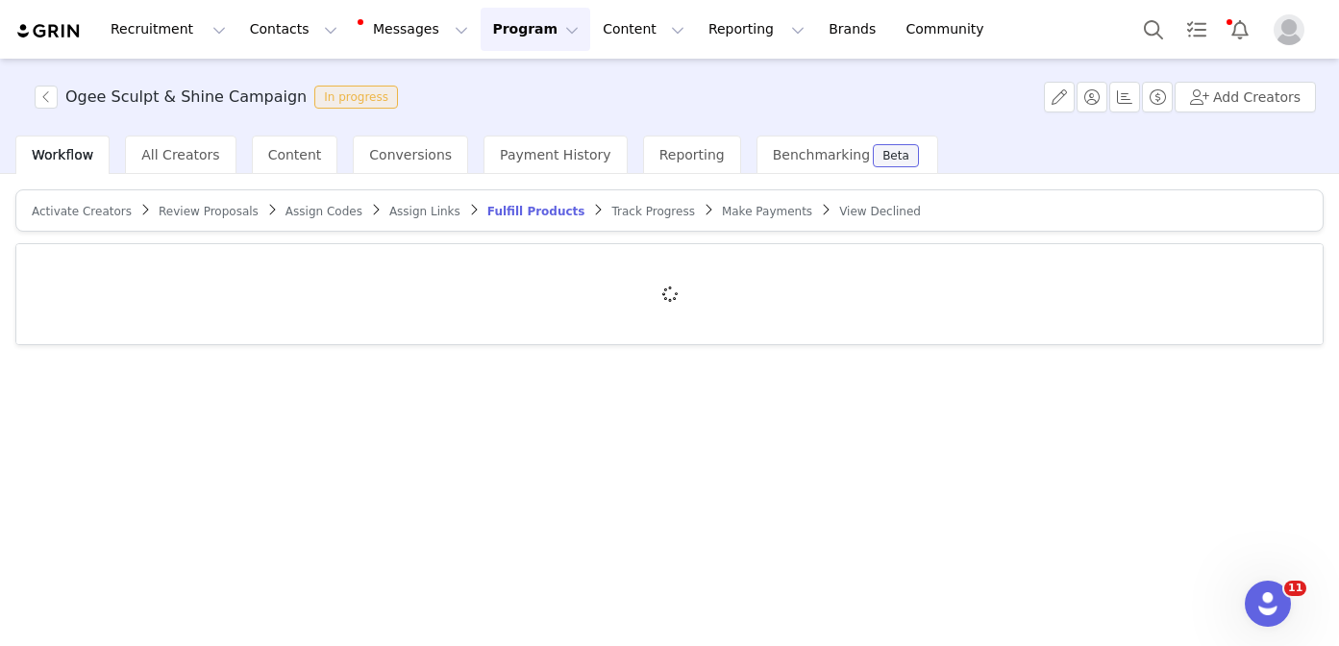
click at [219, 211] on span "Review Proposals" at bounding box center [209, 211] width 100 height 13
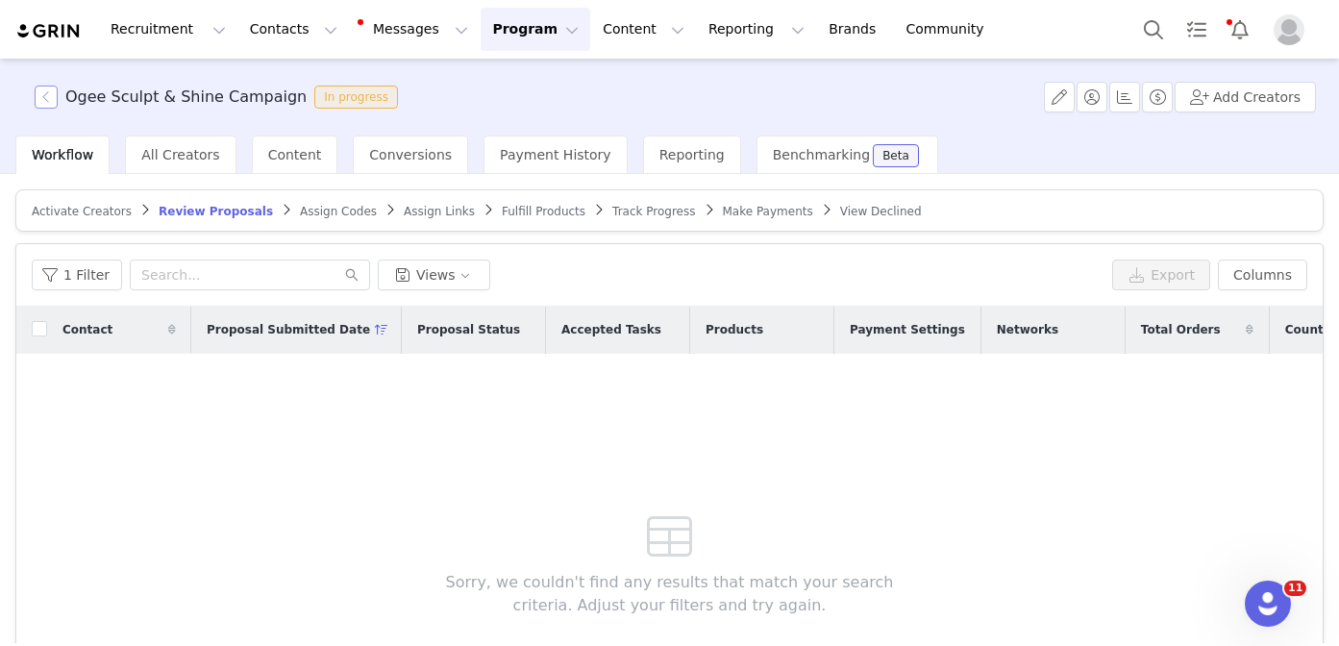
click at [48, 102] on button "button" at bounding box center [46, 97] width 23 height 23
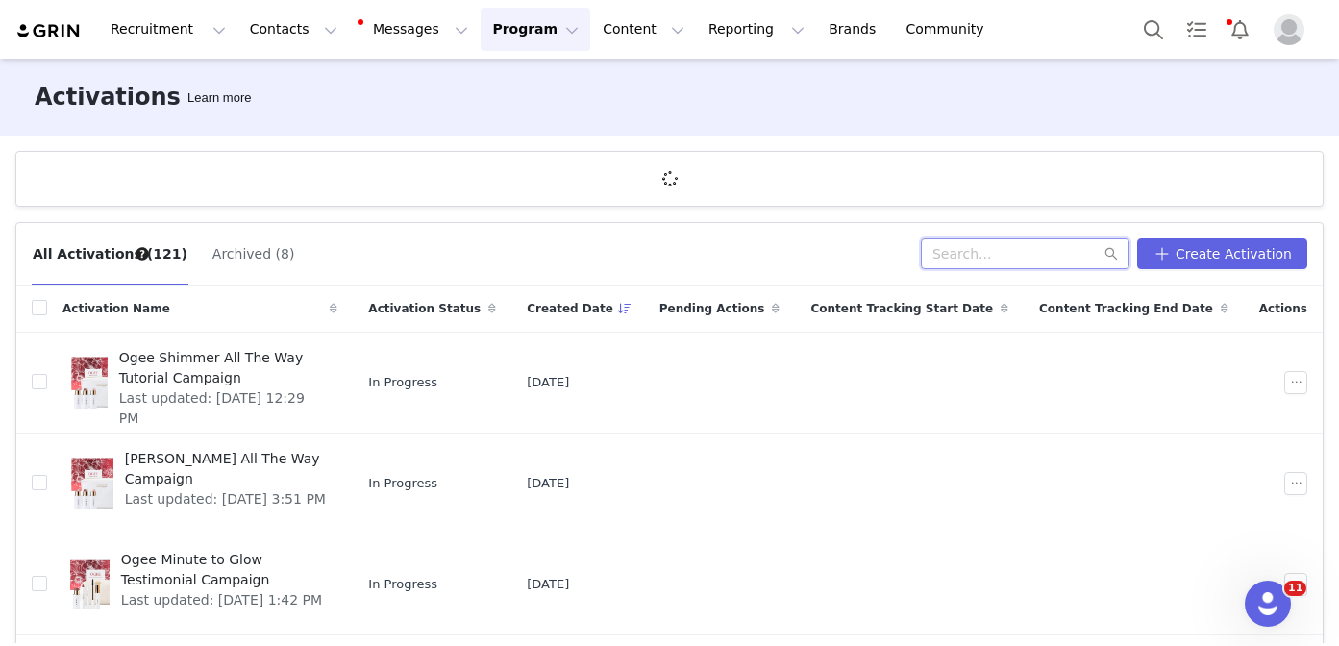
click at [972, 252] on input "text" at bounding box center [1025, 253] width 209 height 31
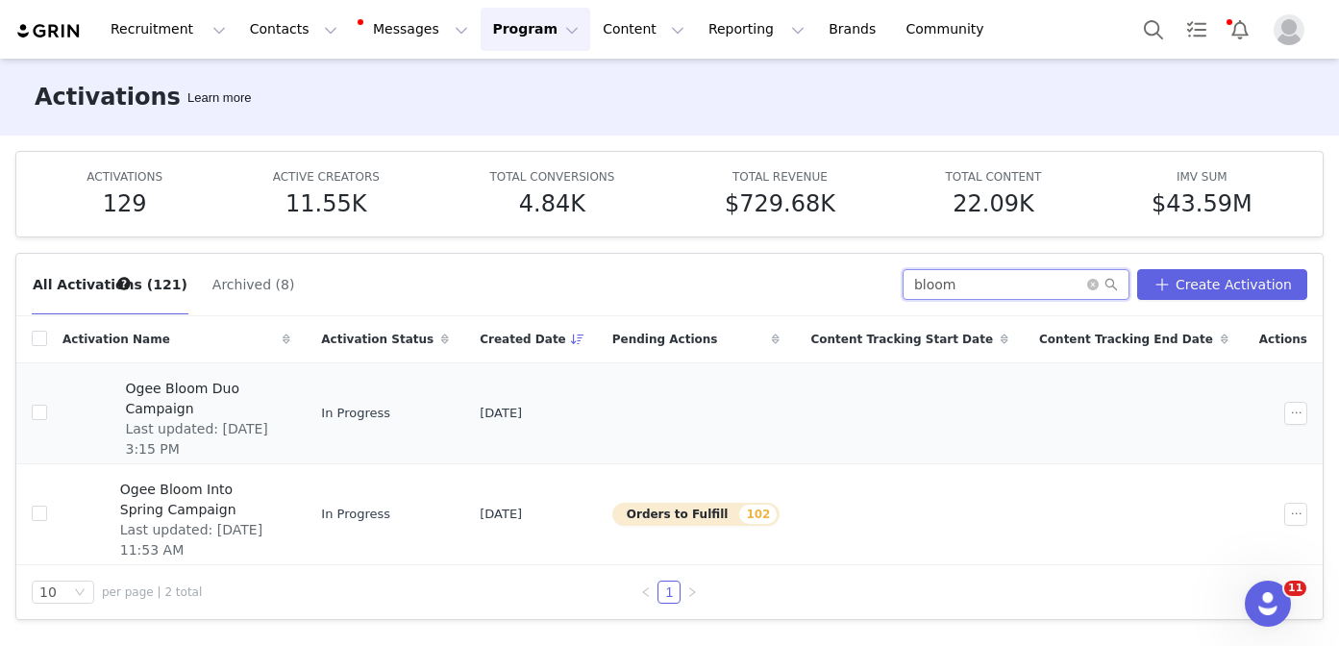
type input "bloom"
click at [250, 422] on span "Last updated: Sep 16, 2025 3:15 PM" at bounding box center [202, 439] width 154 height 40
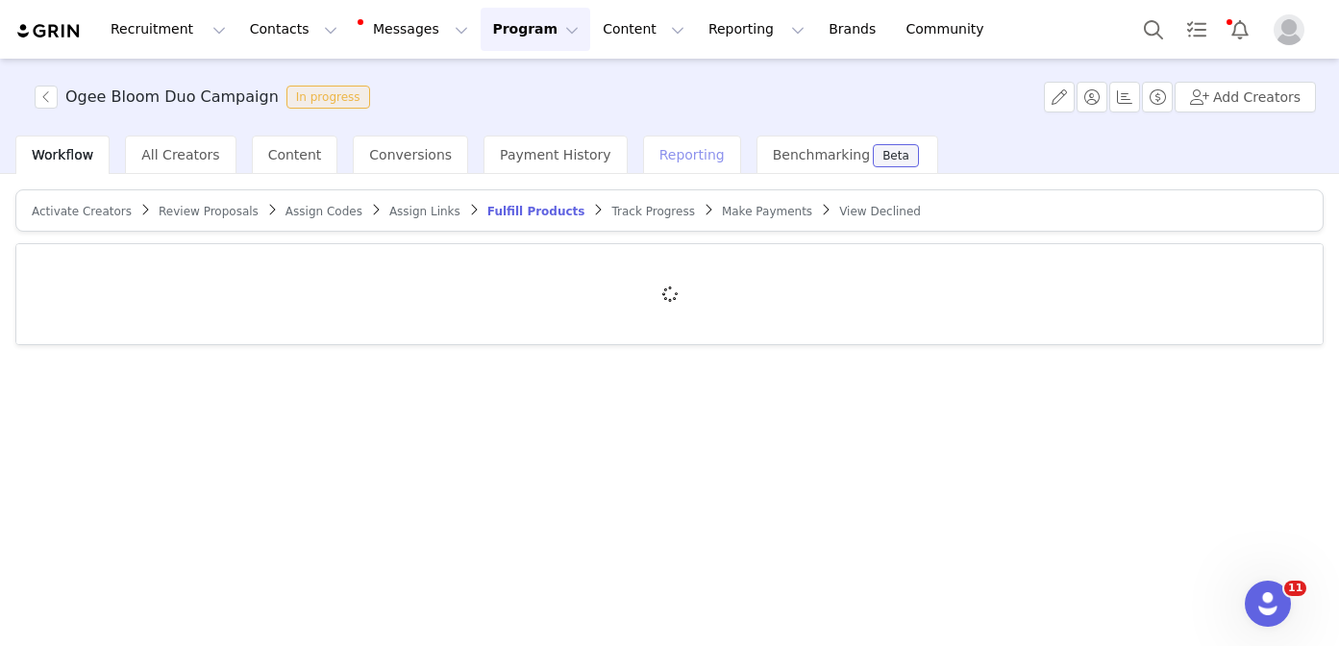
click at [659, 156] on span "Reporting" at bounding box center [691, 154] width 65 height 15
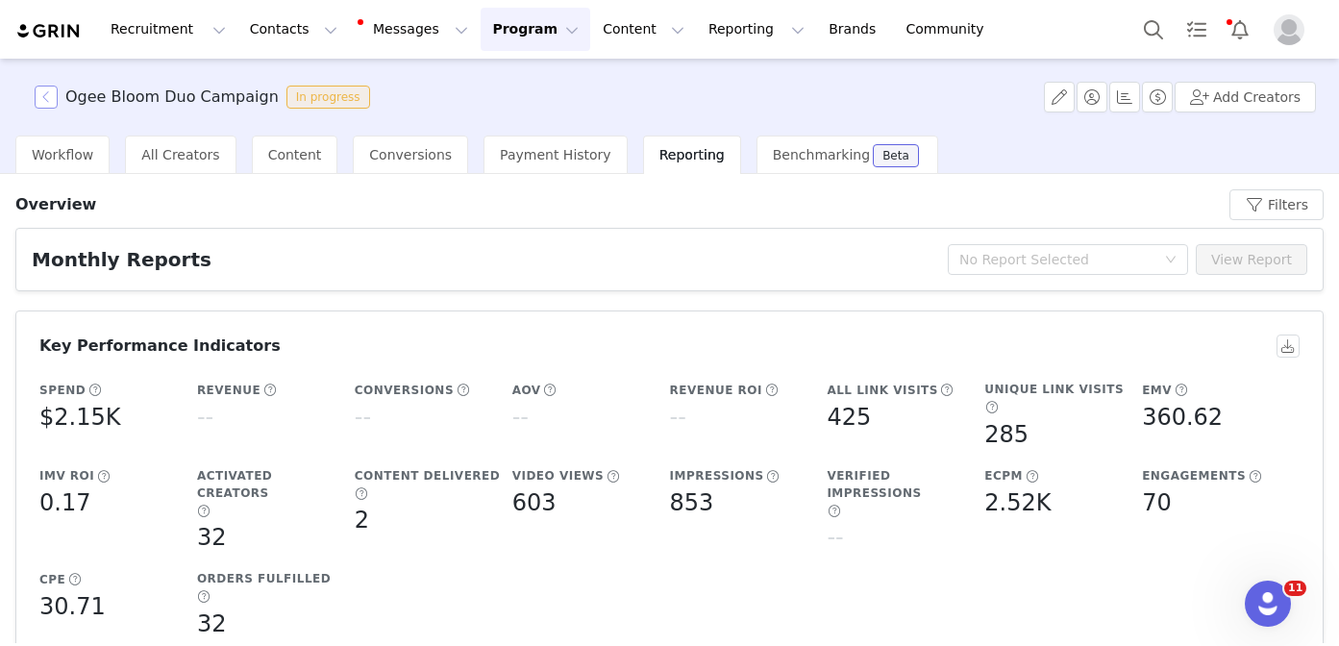
click at [40, 100] on button "button" at bounding box center [46, 97] width 23 height 23
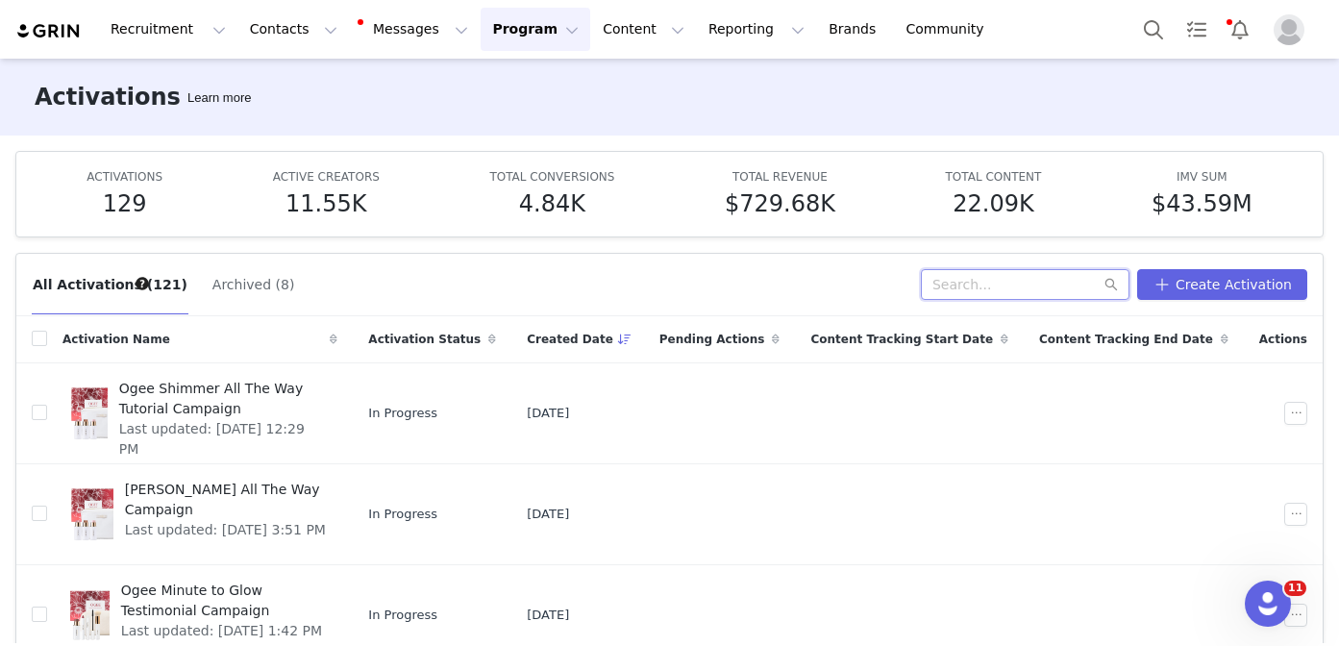
click at [983, 289] on input "text" at bounding box center [1025, 284] width 209 height 31
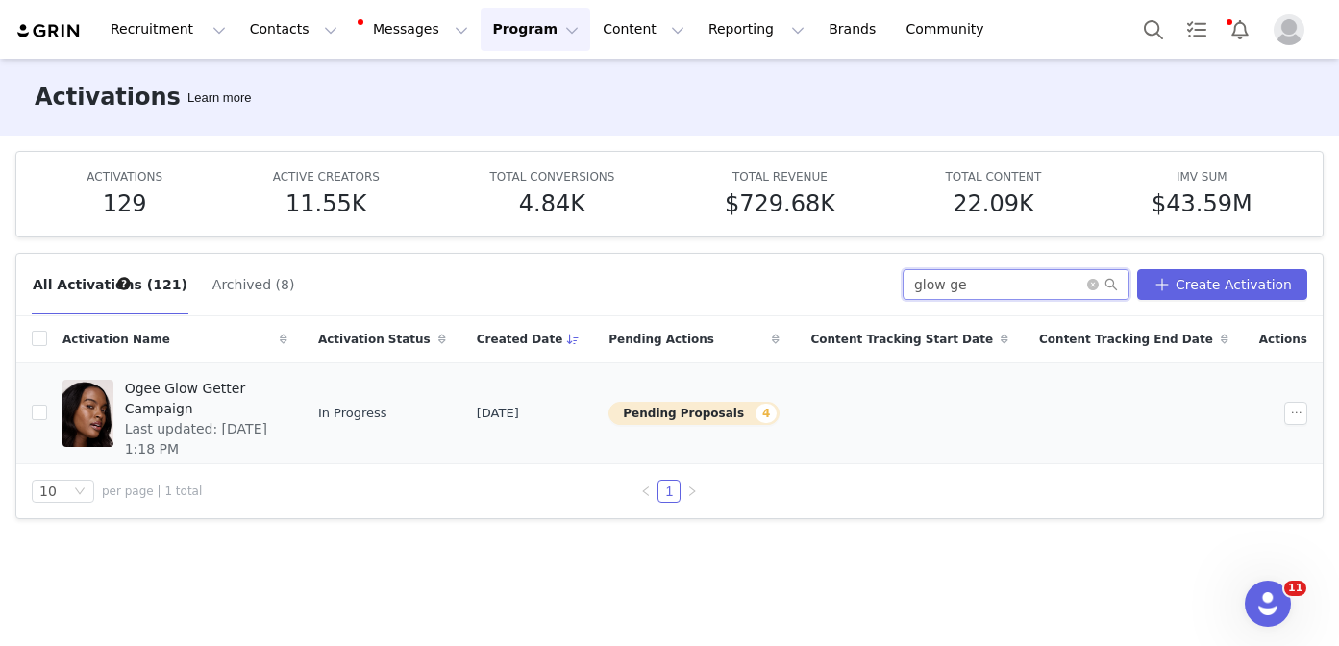
type input "glow ge"
click at [276, 419] on span "Last updated: Sep 16, 2025 1:18 PM" at bounding box center [200, 439] width 151 height 40
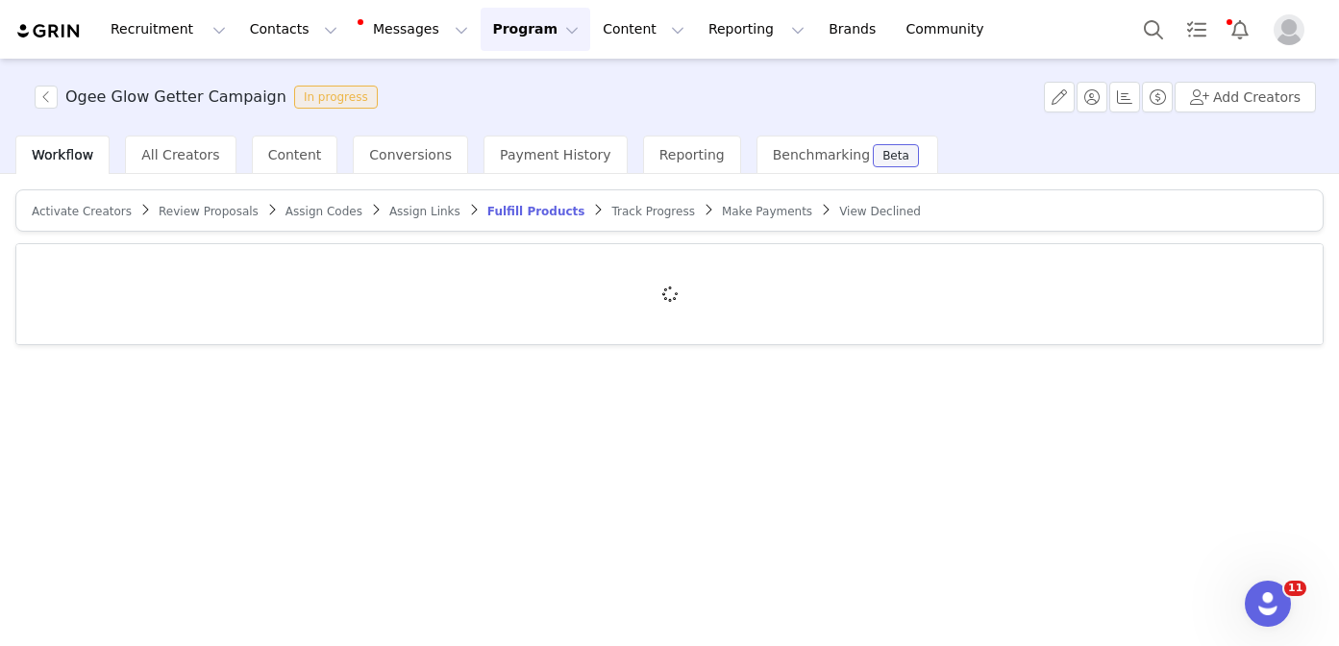
click at [222, 207] on span "Review Proposals" at bounding box center [209, 211] width 100 height 13
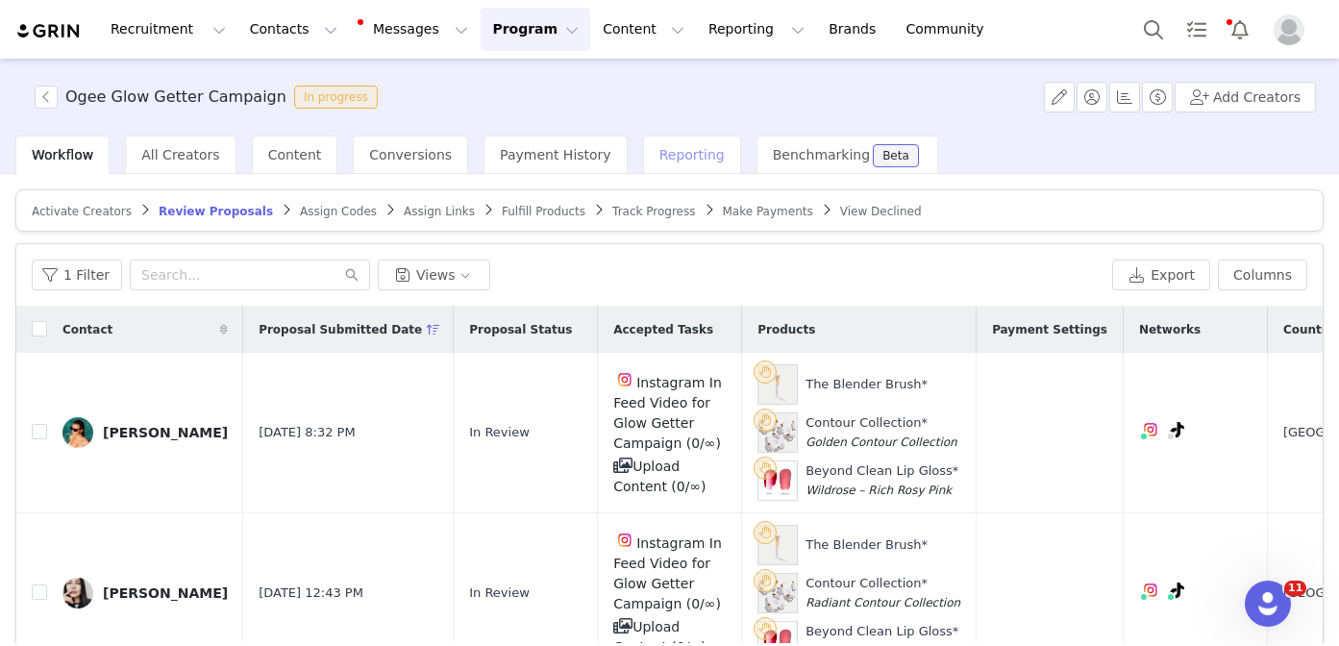
click at [680, 148] on span "Reporting" at bounding box center [691, 154] width 65 height 15
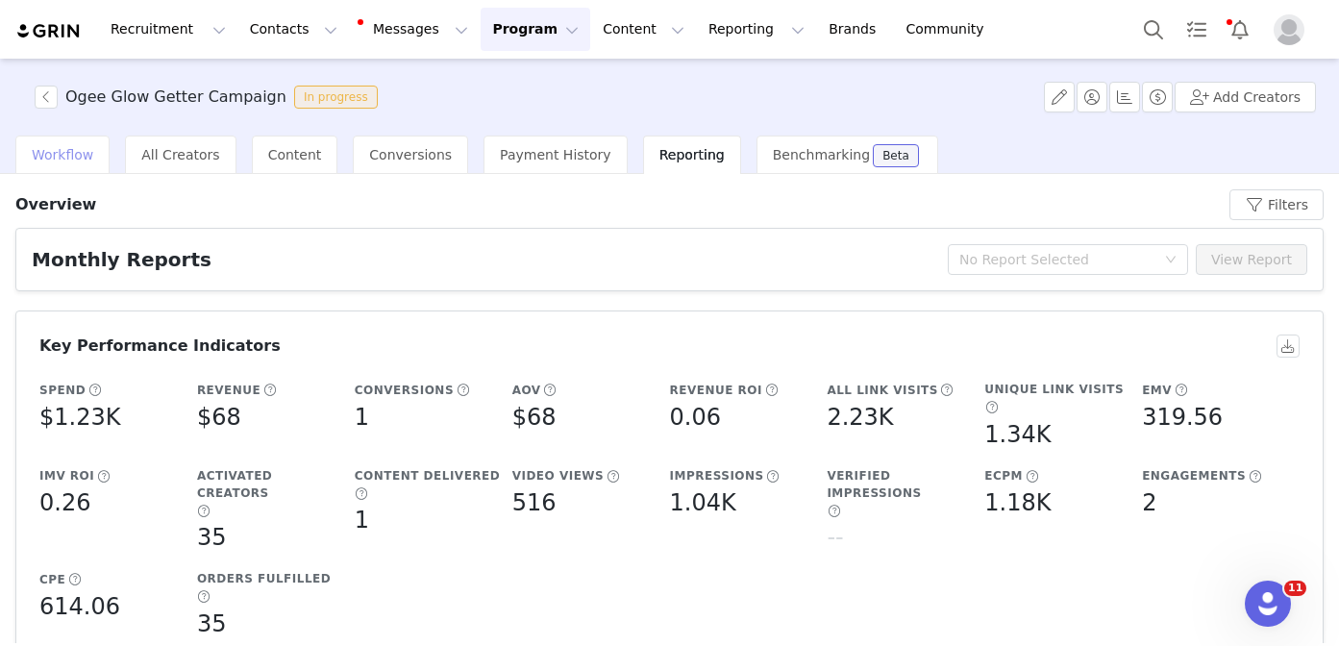
click at [76, 166] on div "Workflow" at bounding box center [62, 154] width 94 height 38
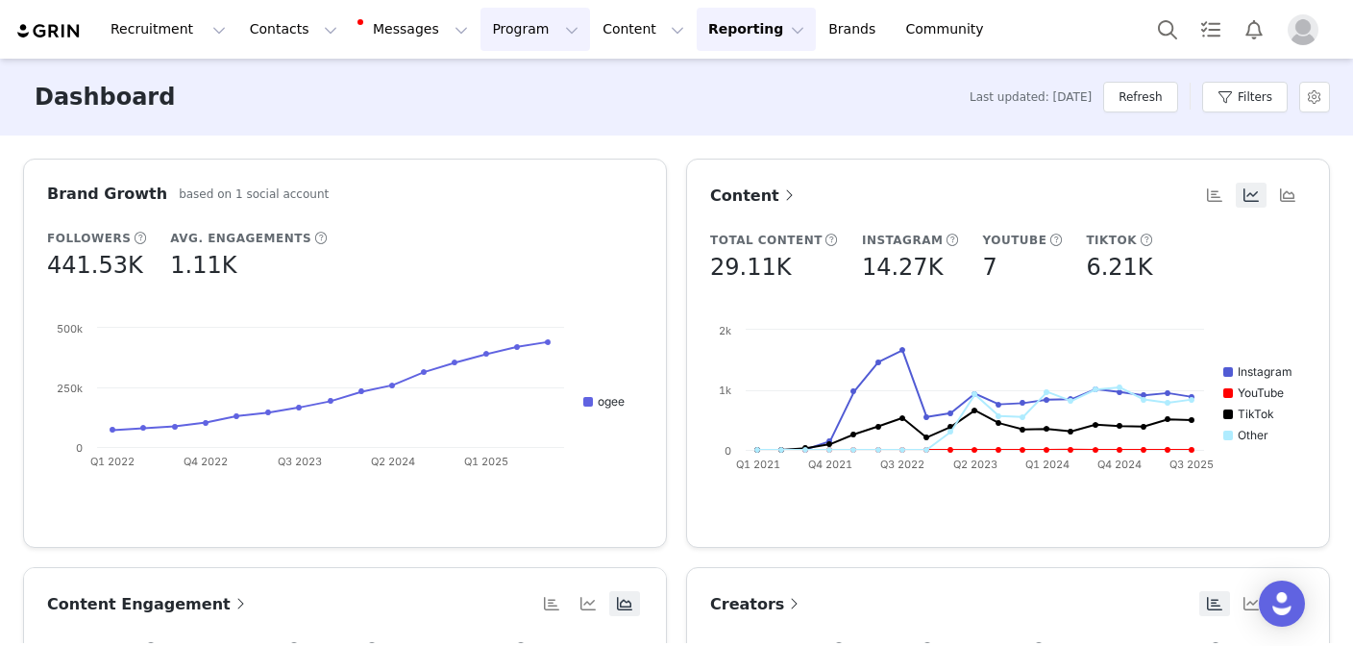
click at [480, 28] on button "Program Program" at bounding box center [535, 29] width 110 height 43
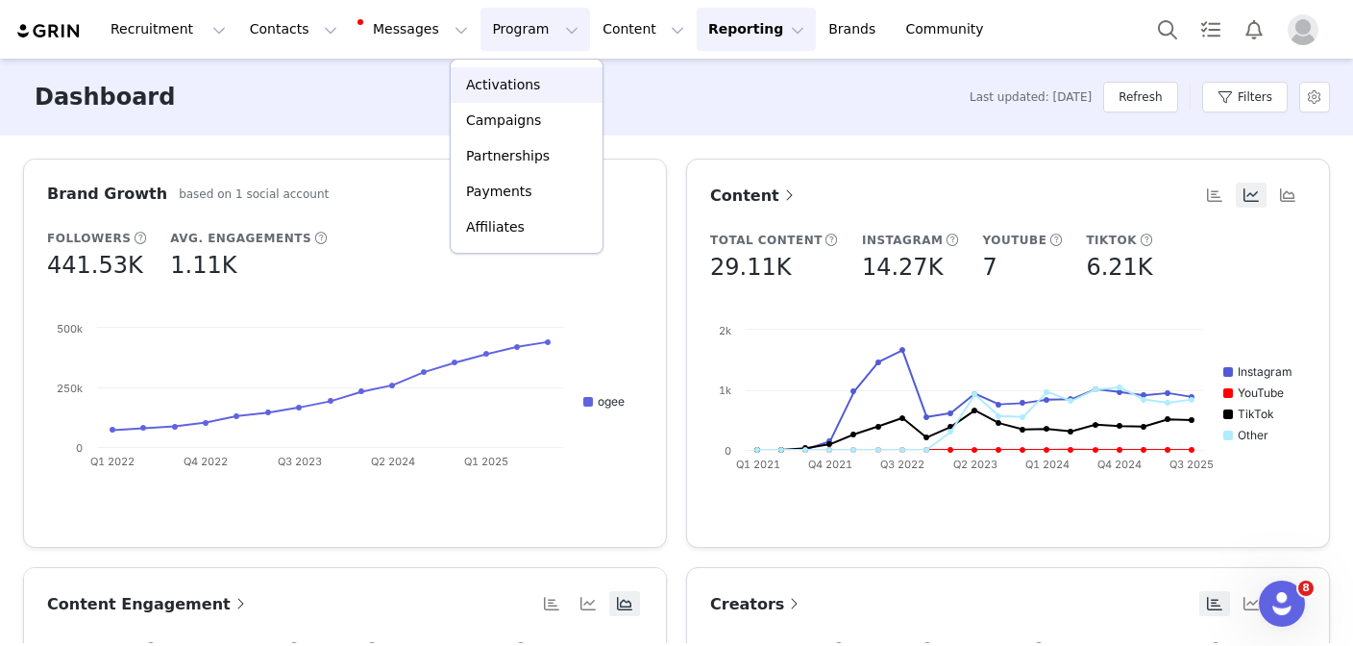
click at [516, 86] on p "Activations" at bounding box center [503, 85] width 74 height 20
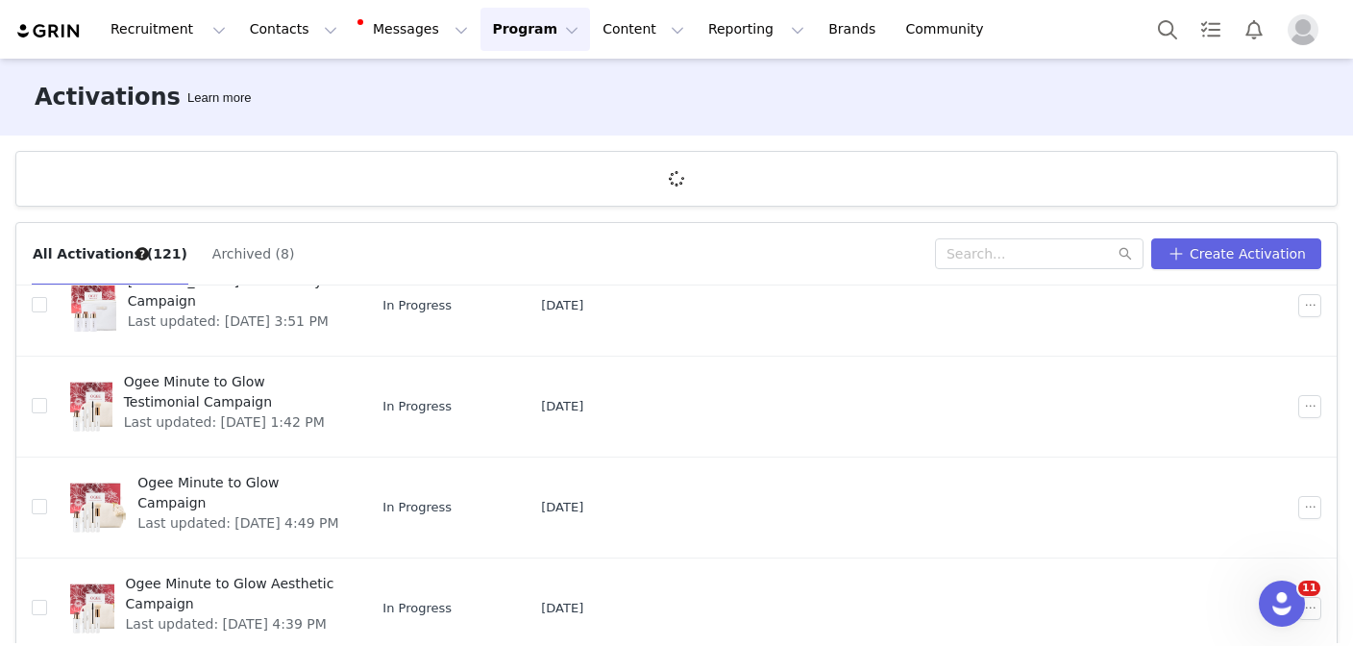
scroll to position [183, 0]
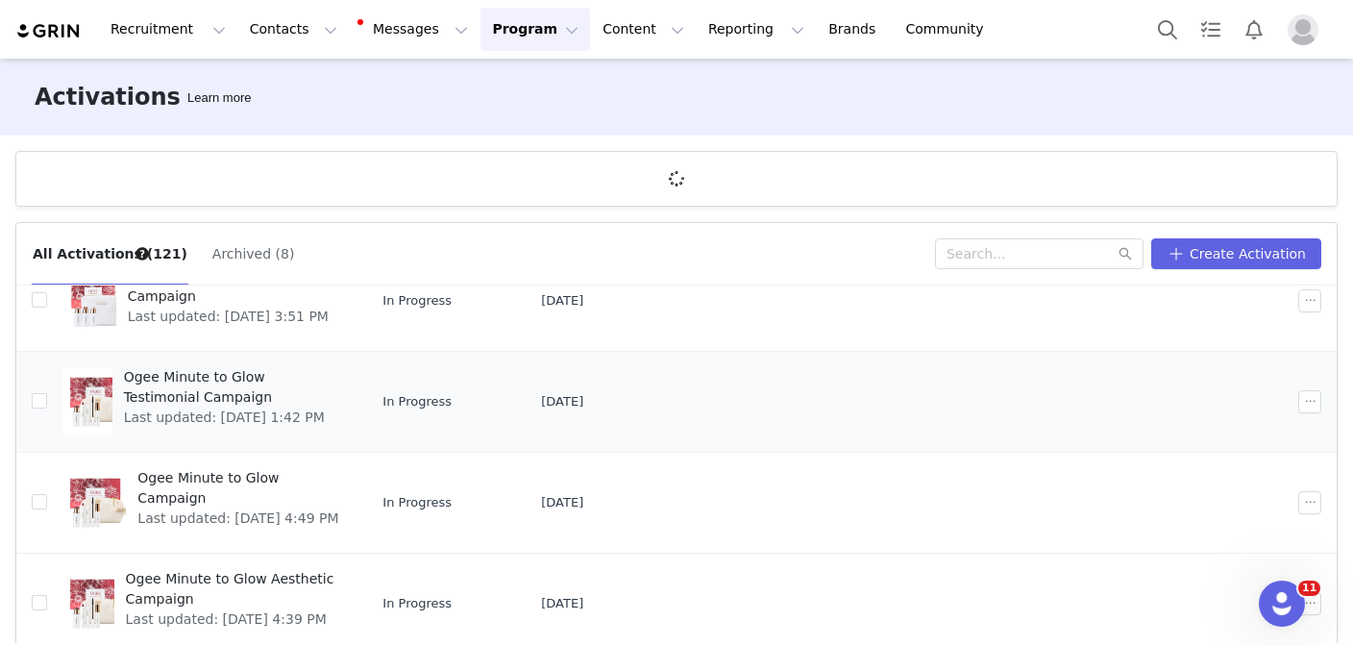
click at [341, 407] on span "Last updated: [DATE] 1:42 PM" at bounding box center [232, 417] width 217 height 20
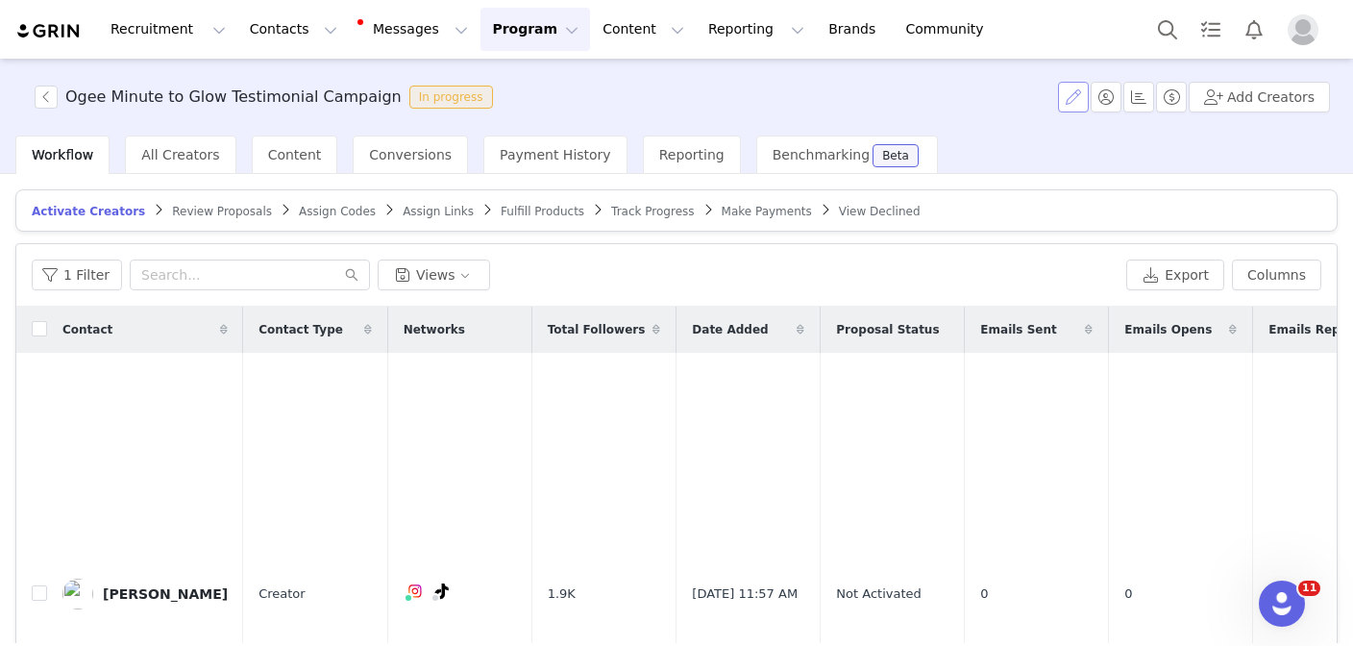
click at [1086, 100] on button "button" at bounding box center [1073, 97] width 31 height 31
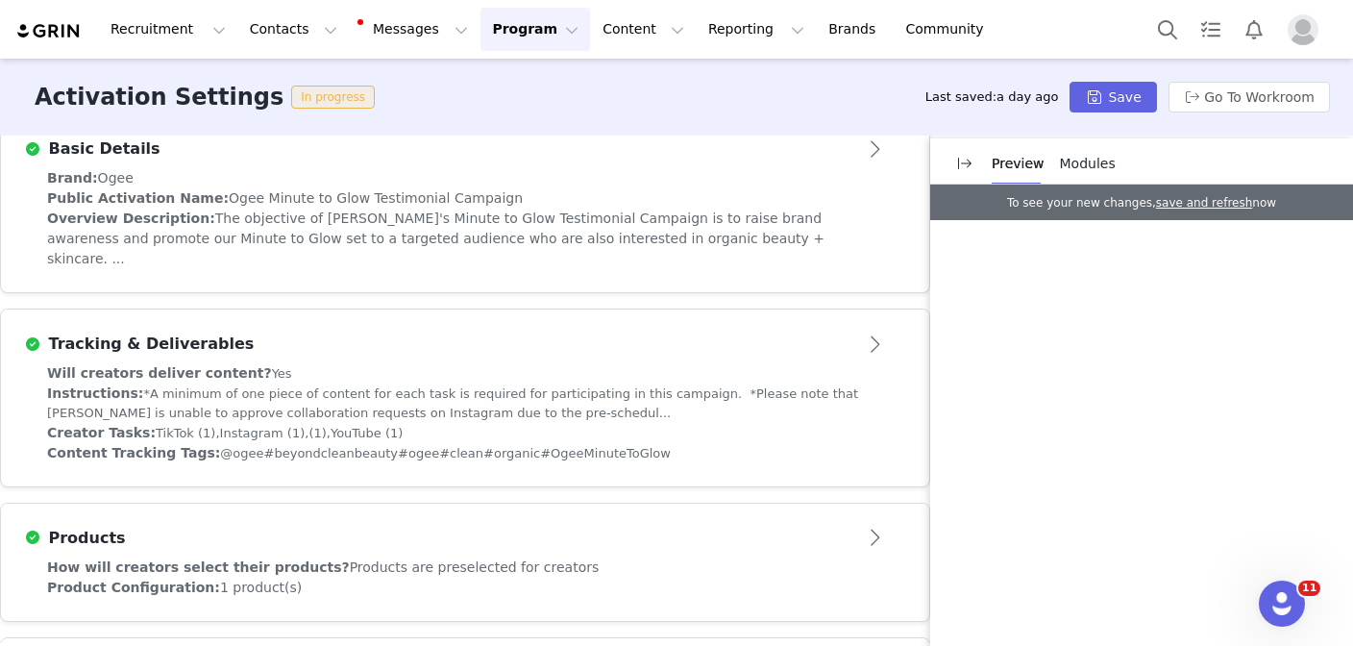
click at [565, 383] on div "Instructions: *A minimum of one piece of content for each task is required for …" at bounding box center [465, 402] width 836 height 39
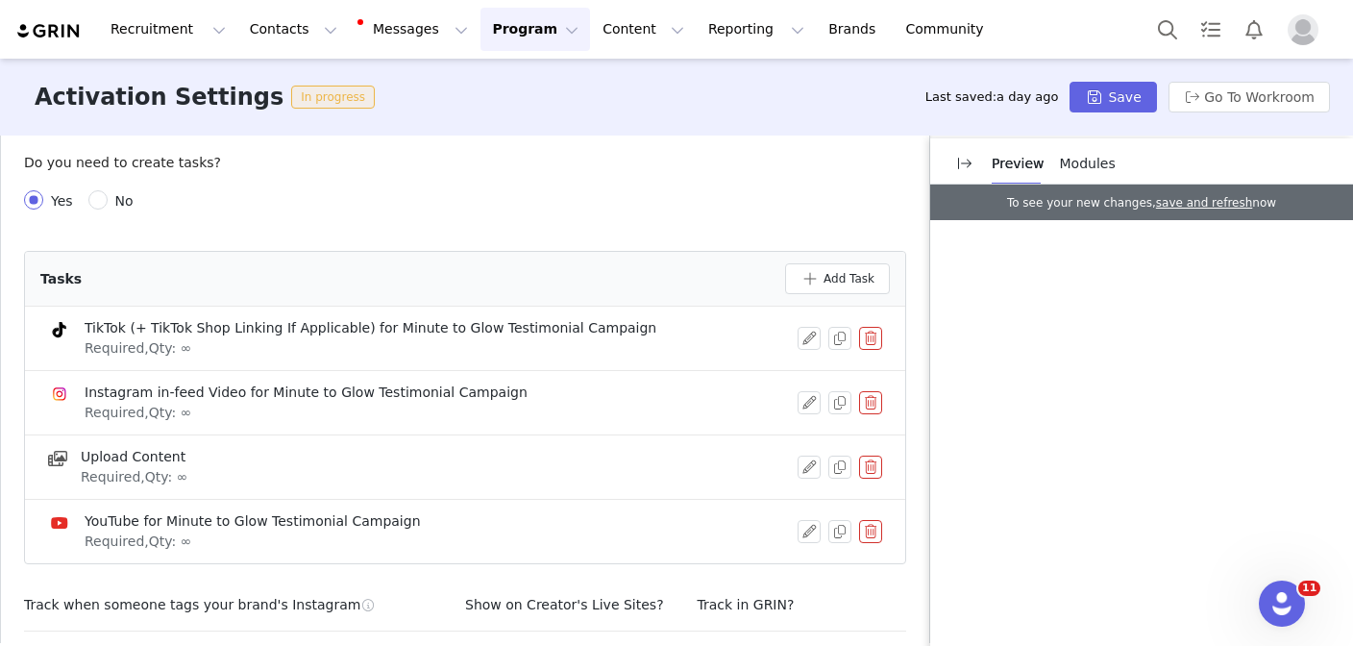
scroll to position [867, 0]
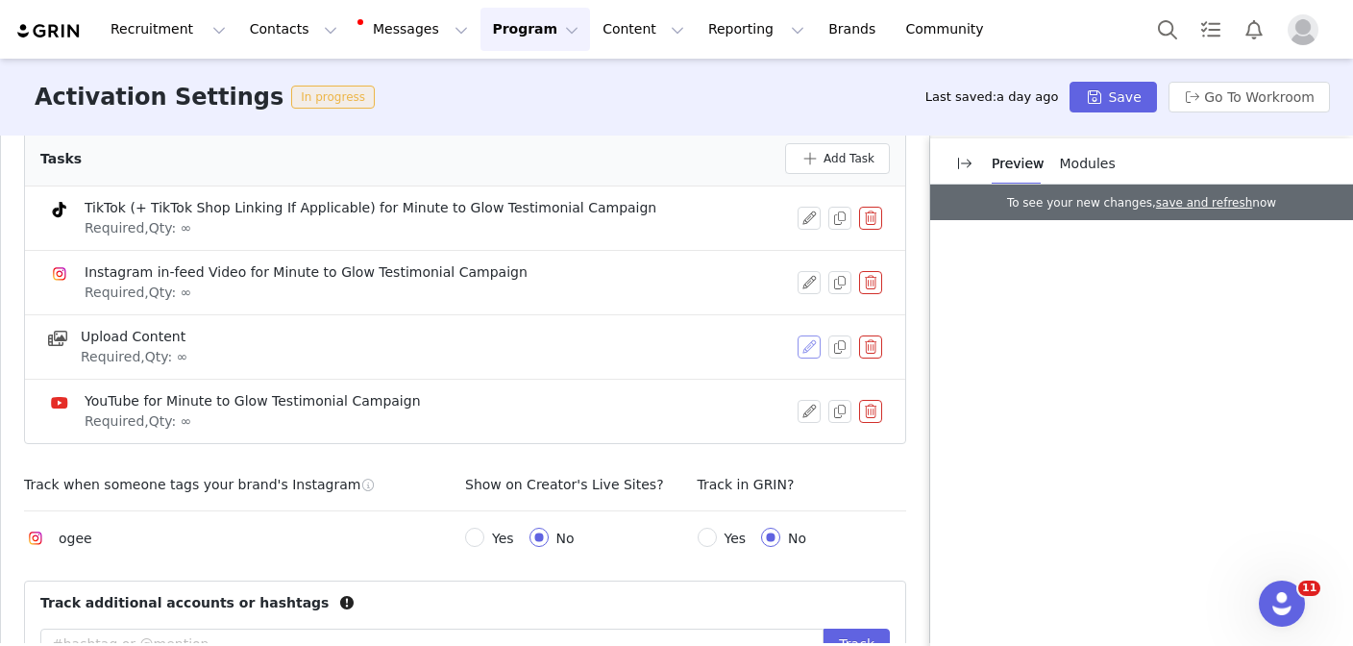
click at [802, 335] on button "button" at bounding box center [809, 346] width 23 height 23
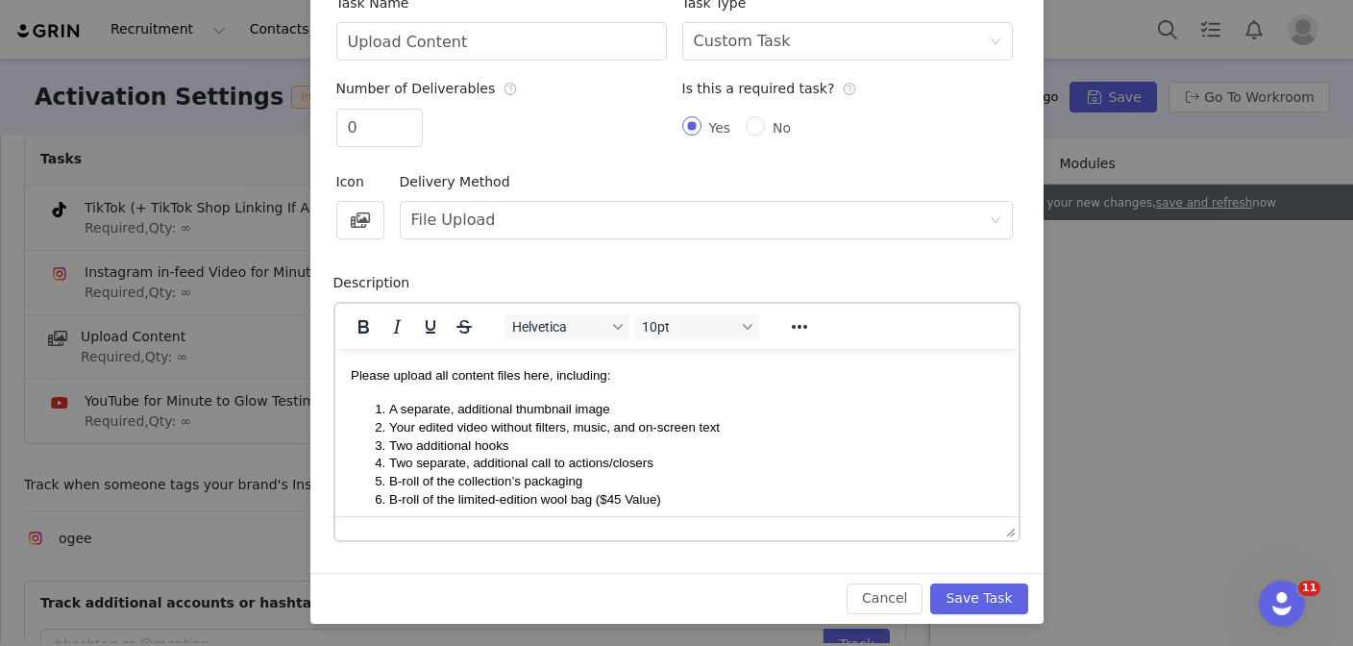
scroll to position [45, 0]
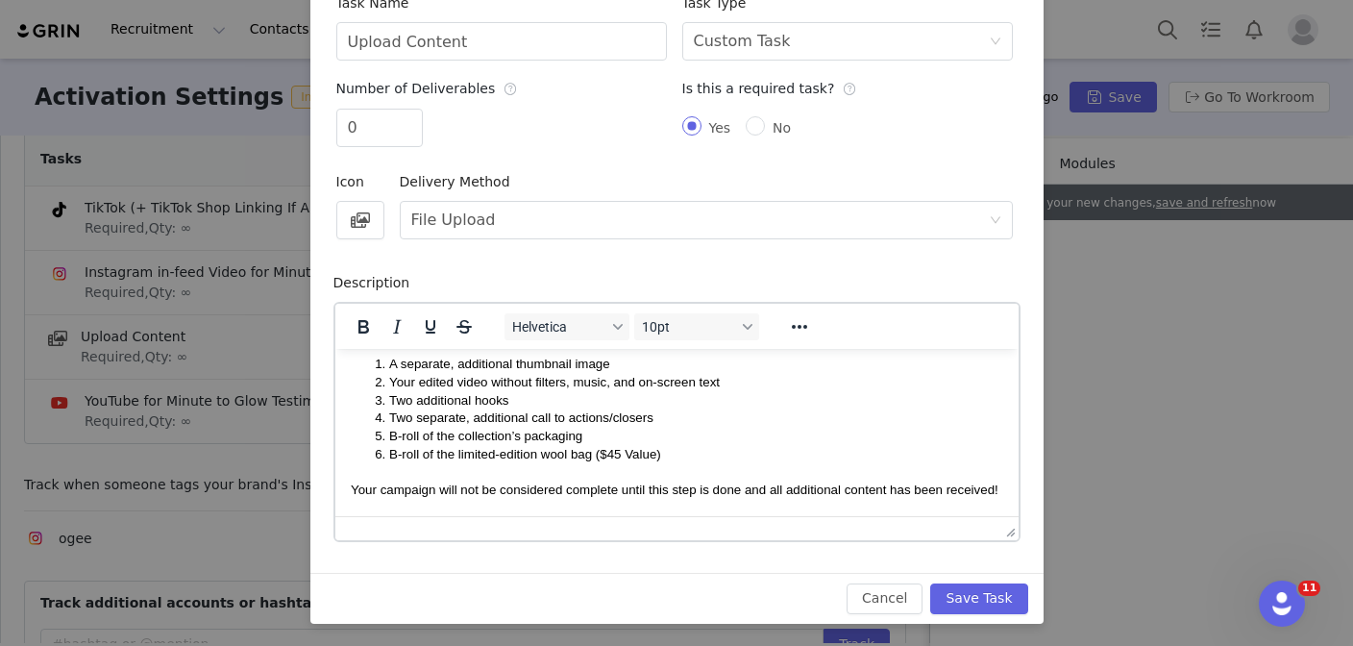
click at [1001, 486] on p "Your campaign will not be considered complete until this step is done and all a…" at bounding box center [676, 488] width 652 height 21
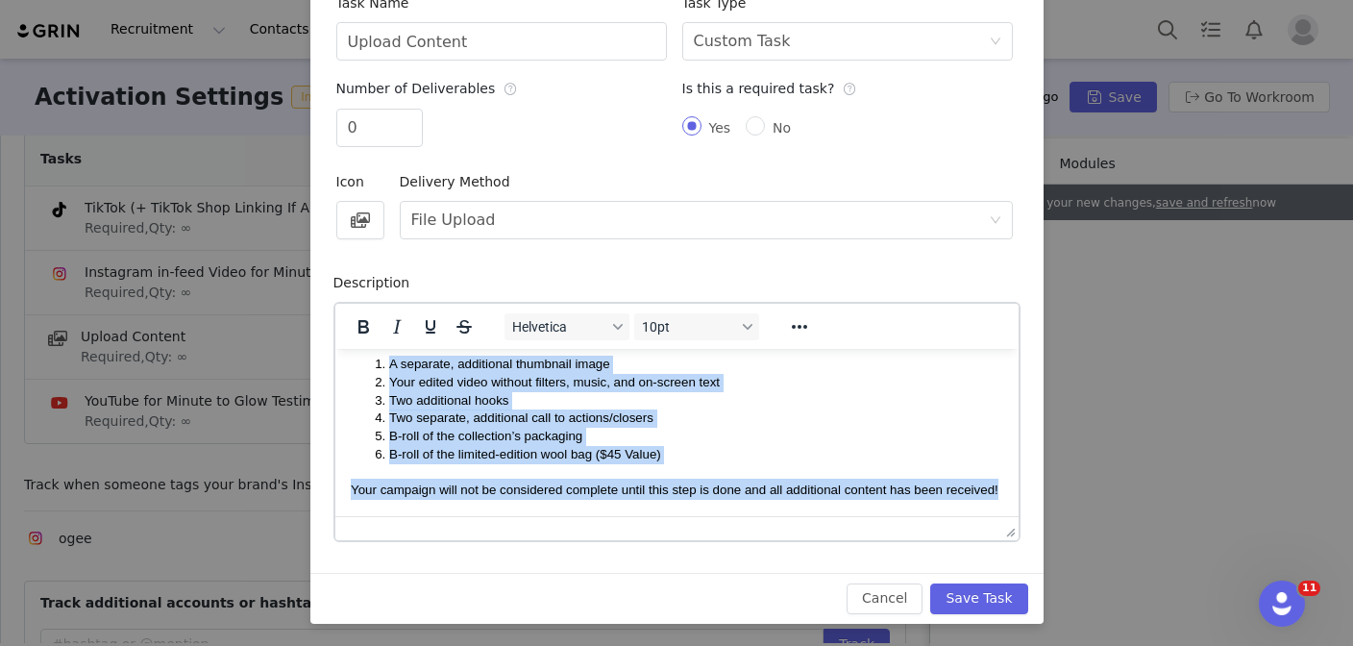
scroll to position [0, 0]
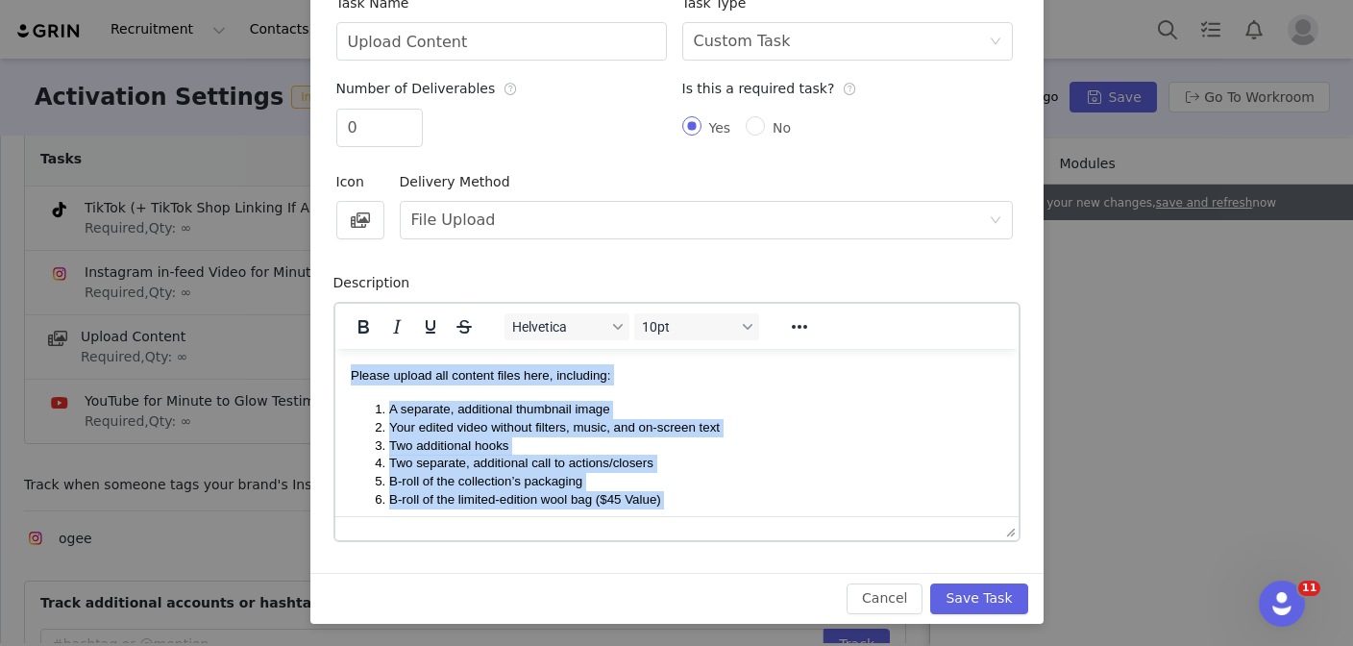
drag, startPoint x: 1001, startPoint y: 486, endPoint x: 338, endPoint y: 328, distance: 681.7
click at [338, 348] on html "Please upload all content files here, including: A separate, additional thumbna…" at bounding box center [675, 454] width 683 height 212
copy body "Please upload all content files here, including: A separate, additional thumbna…"
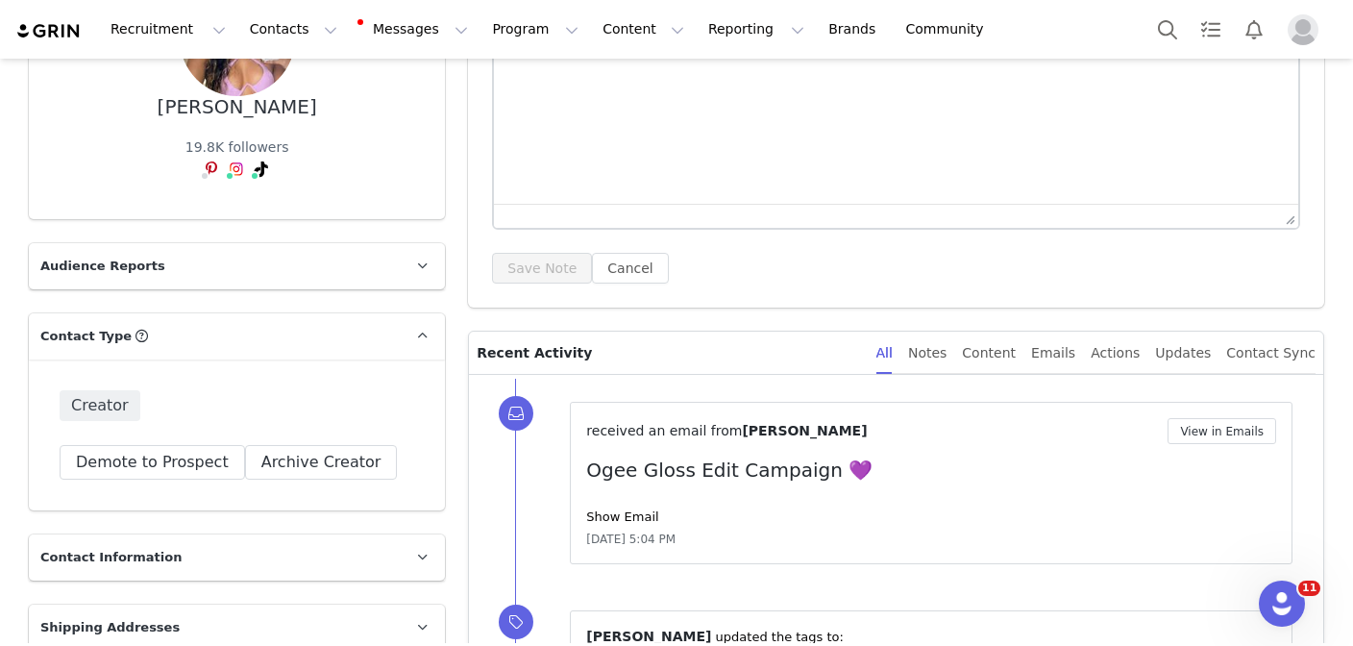
scroll to position [104, 0]
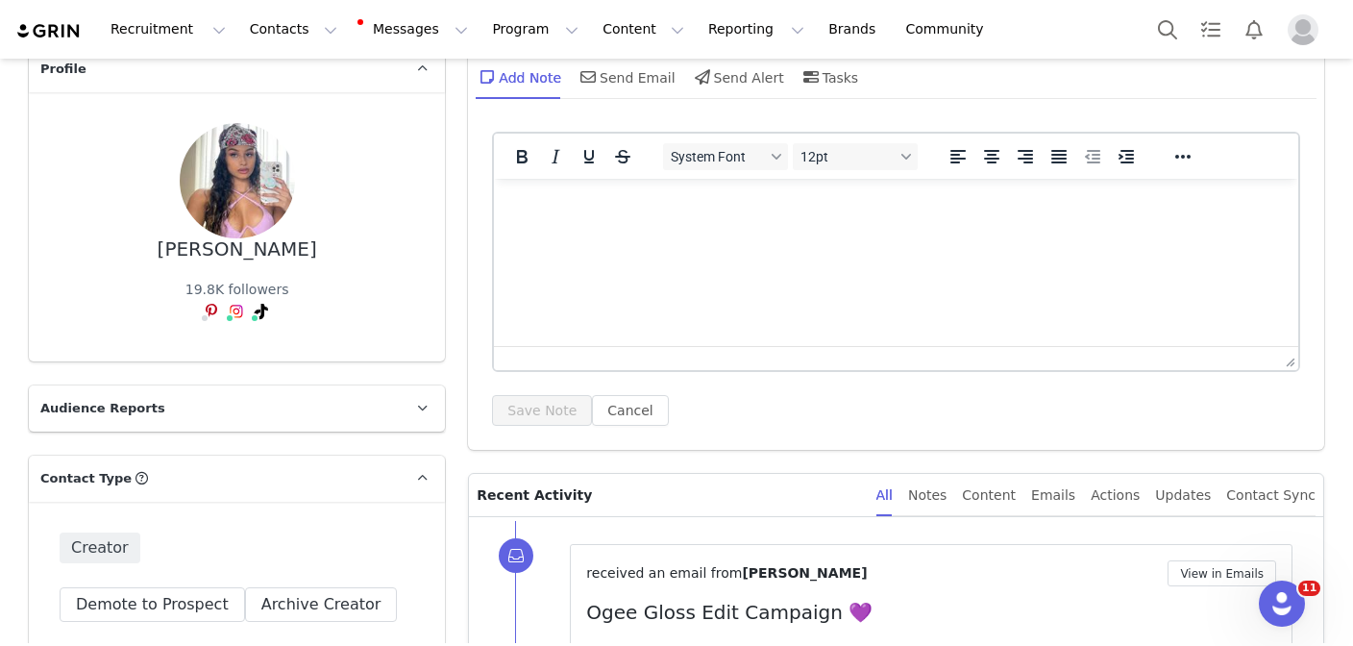
click at [260, 251] on div "Cathryn Jenner" at bounding box center [238, 249] width 160 height 22
copy div "Cathryn Jenner"
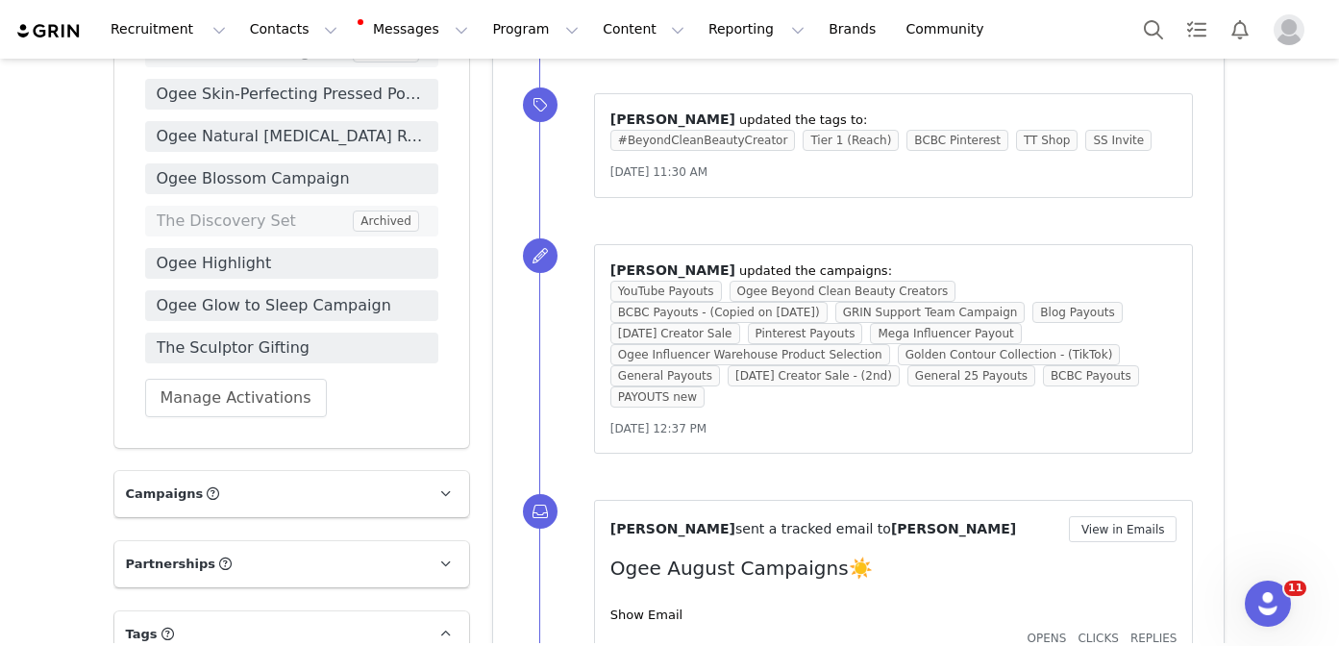
scroll to position [1337, 0]
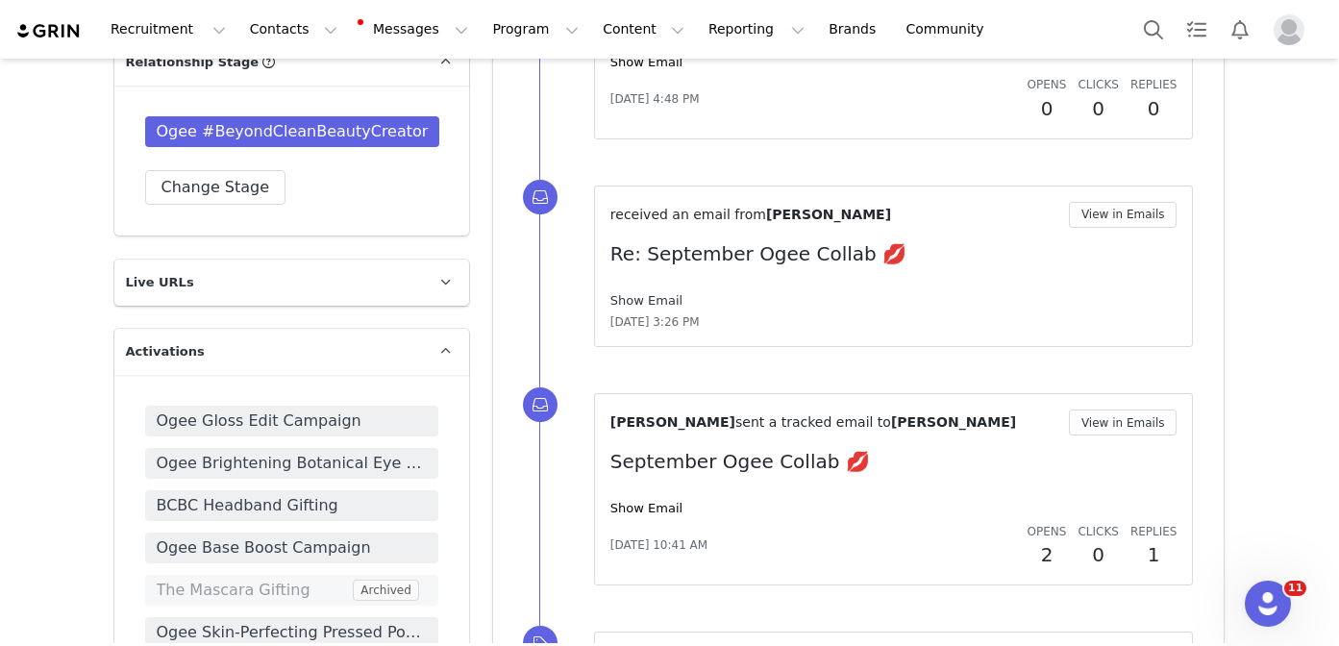
click at [650, 296] on link "Show Email" at bounding box center [646, 300] width 72 height 14
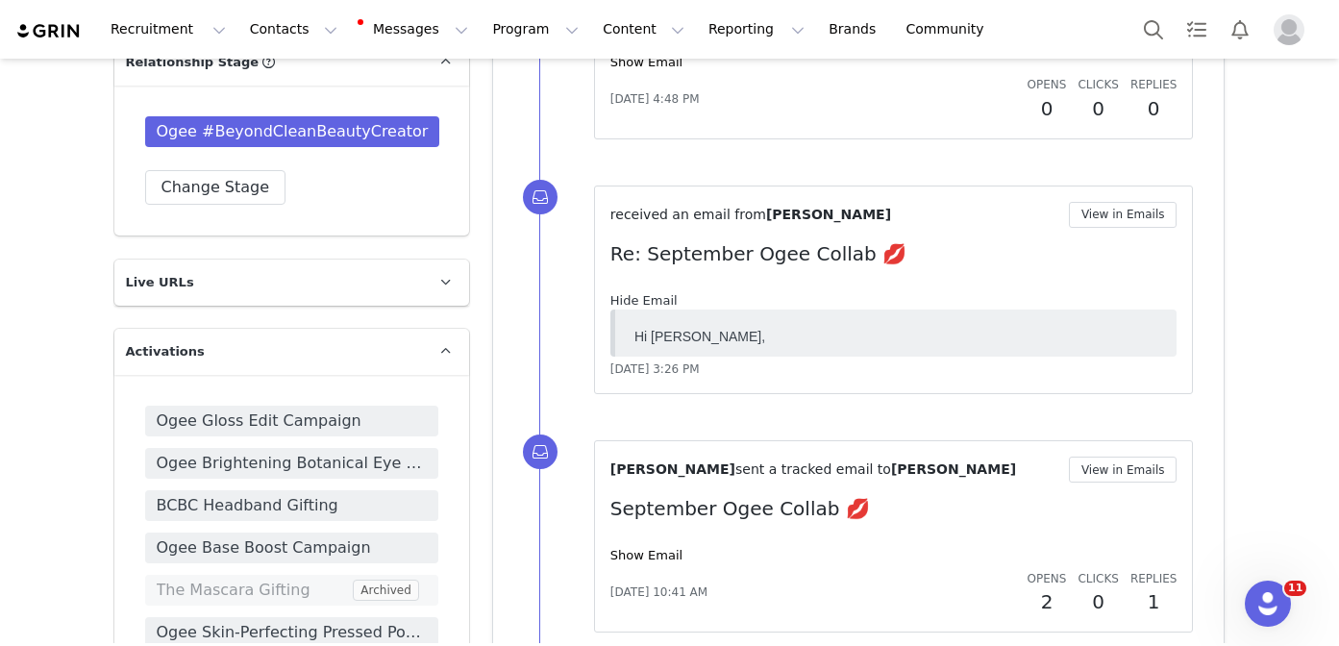
scroll to position [0, 0]
click at [650, 295] on link "Hide Email" at bounding box center [643, 300] width 67 height 14
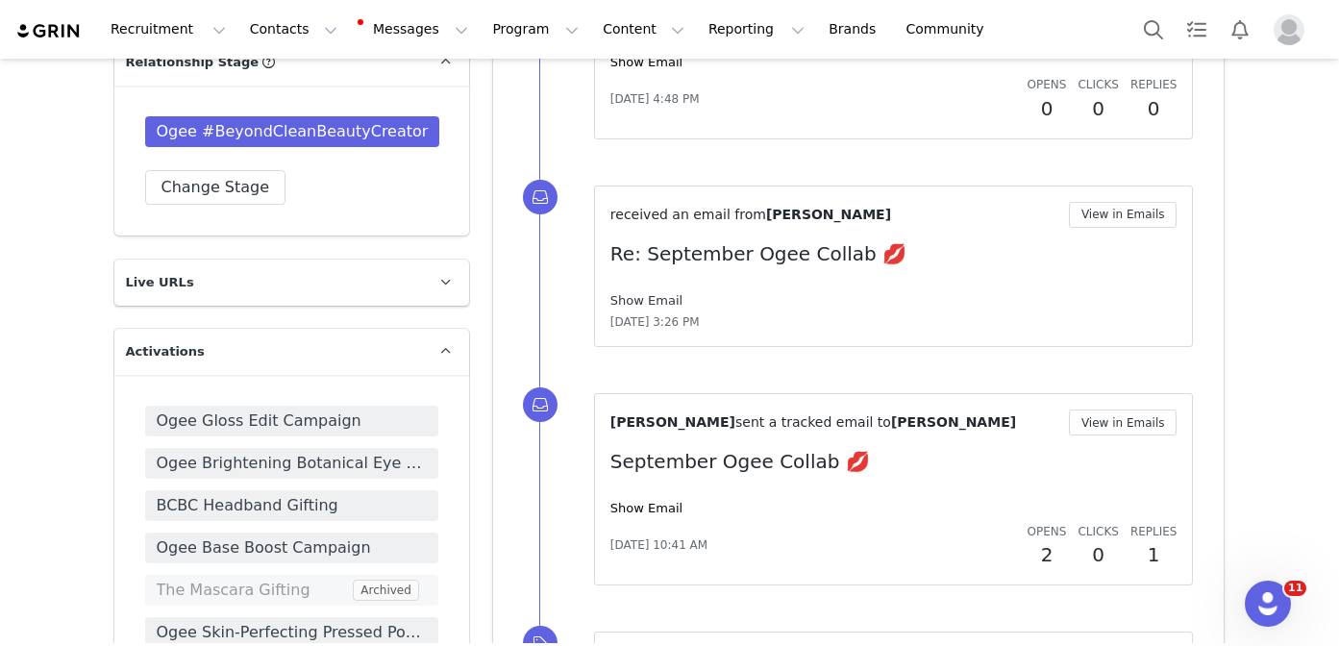
scroll to position [1167, 0]
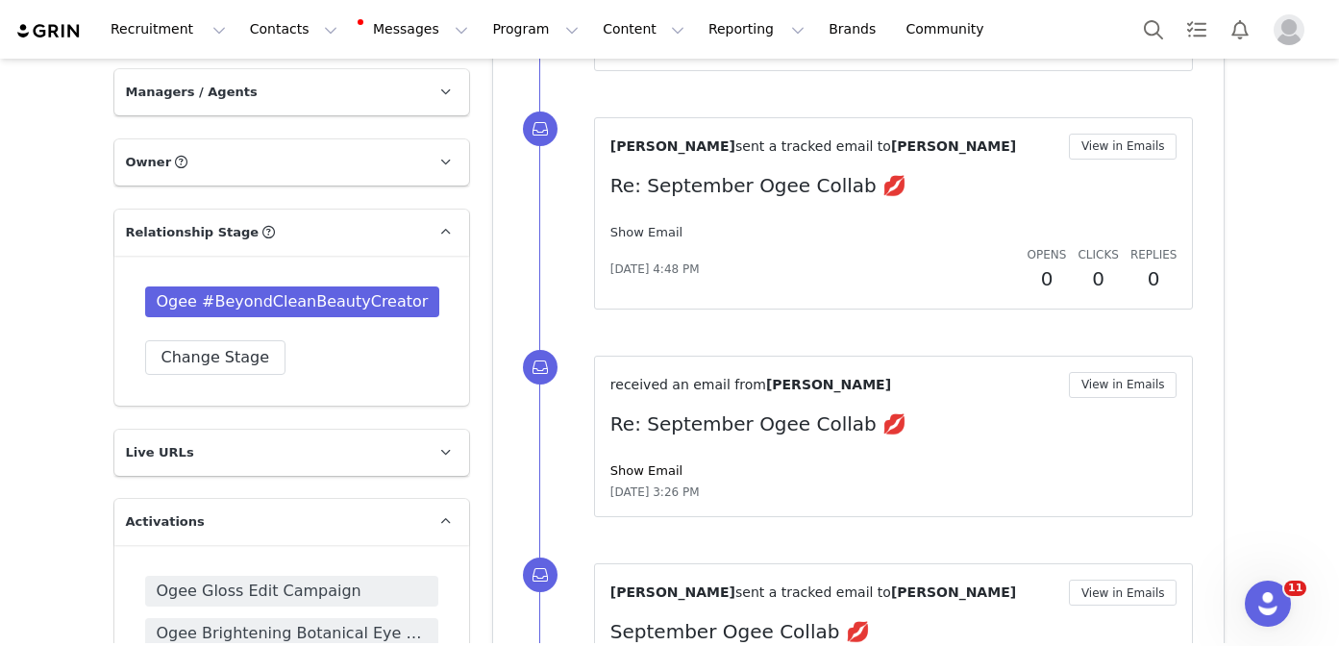
click at [648, 233] on link "Show Email" at bounding box center [646, 232] width 72 height 14
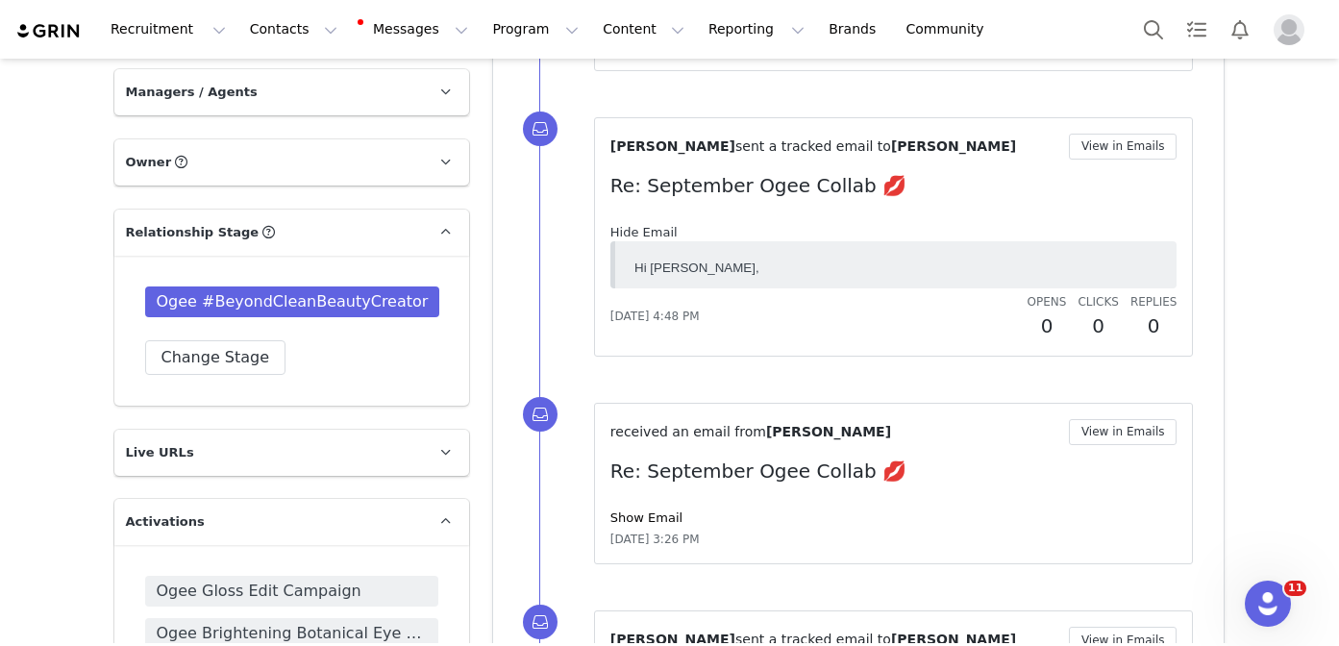
scroll to position [0, 0]
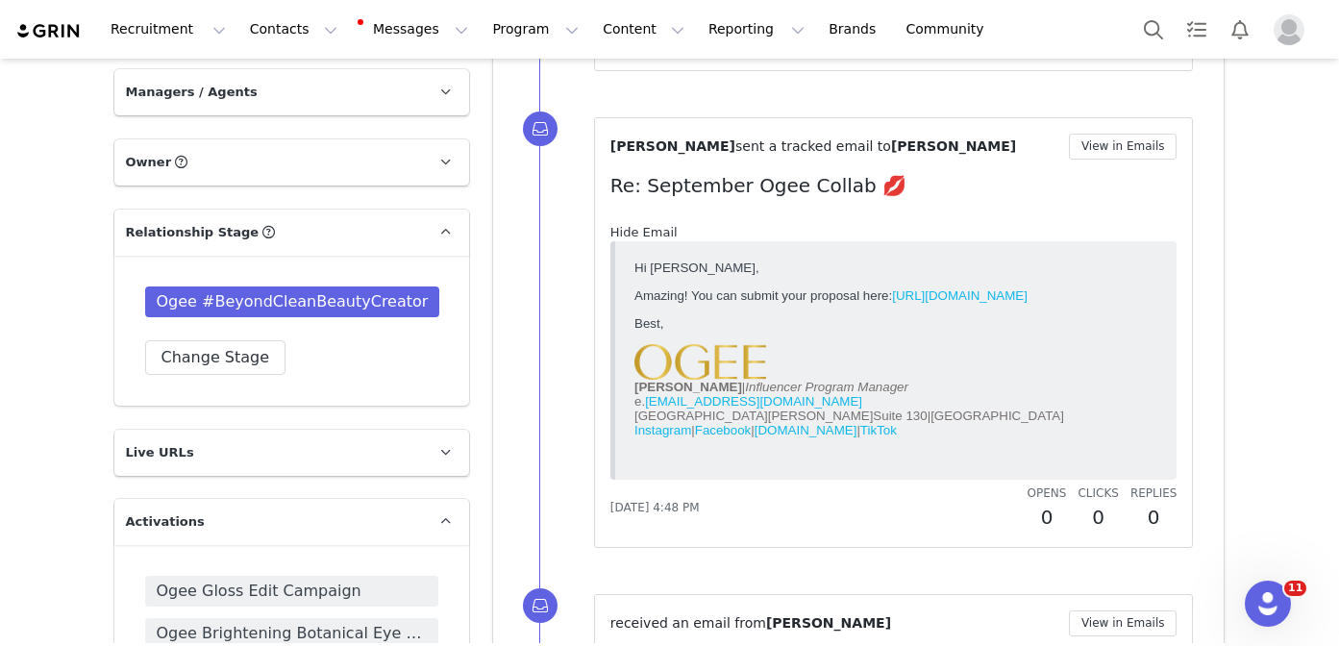
click at [648, 233] on link "Hide Email" at bounding box center [643, 232] width 67 height 14
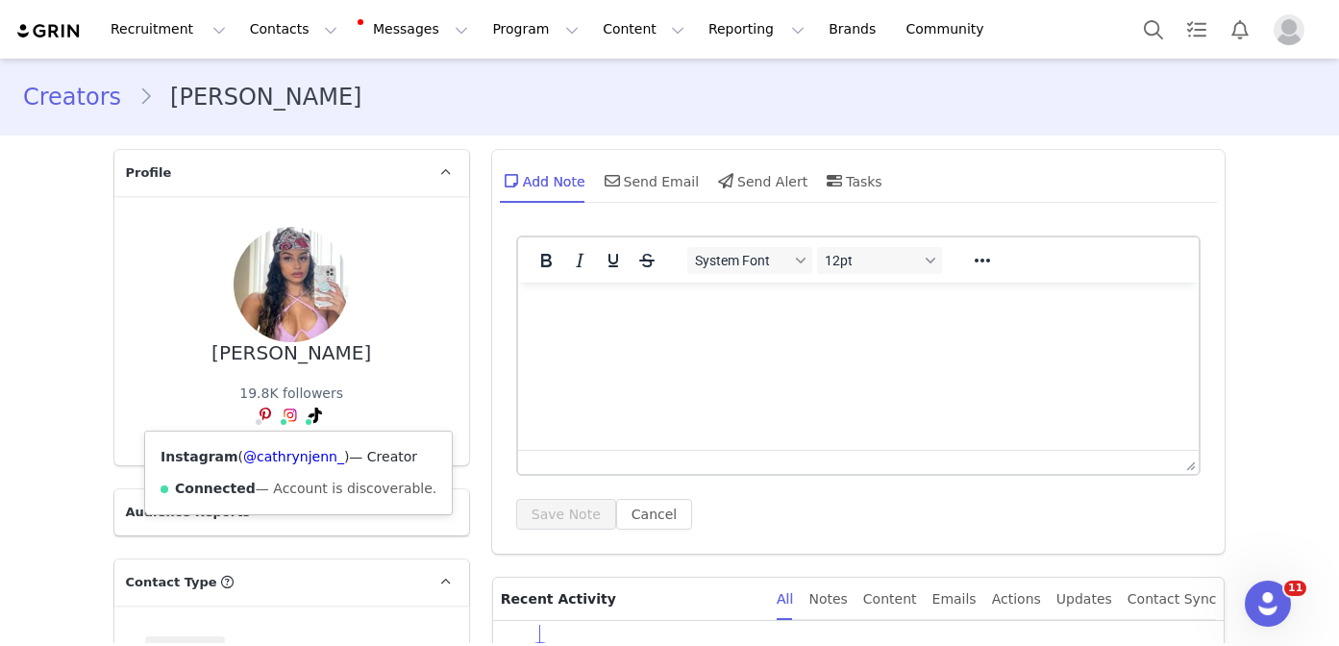
click at [279, 447] on div "Instagram ( @cathrynjenn_ ) — Creator Connected — Account is discoverable." at bounding box center [298, 472] width 307 height 83
click at [279, 459] on link "@cathrynjenn_" at bounding box center [293, 456] width 101 height 15
click at [296, 455] on link "@cathrynjenn" at bounding box center [278, 456] width 94 height 15
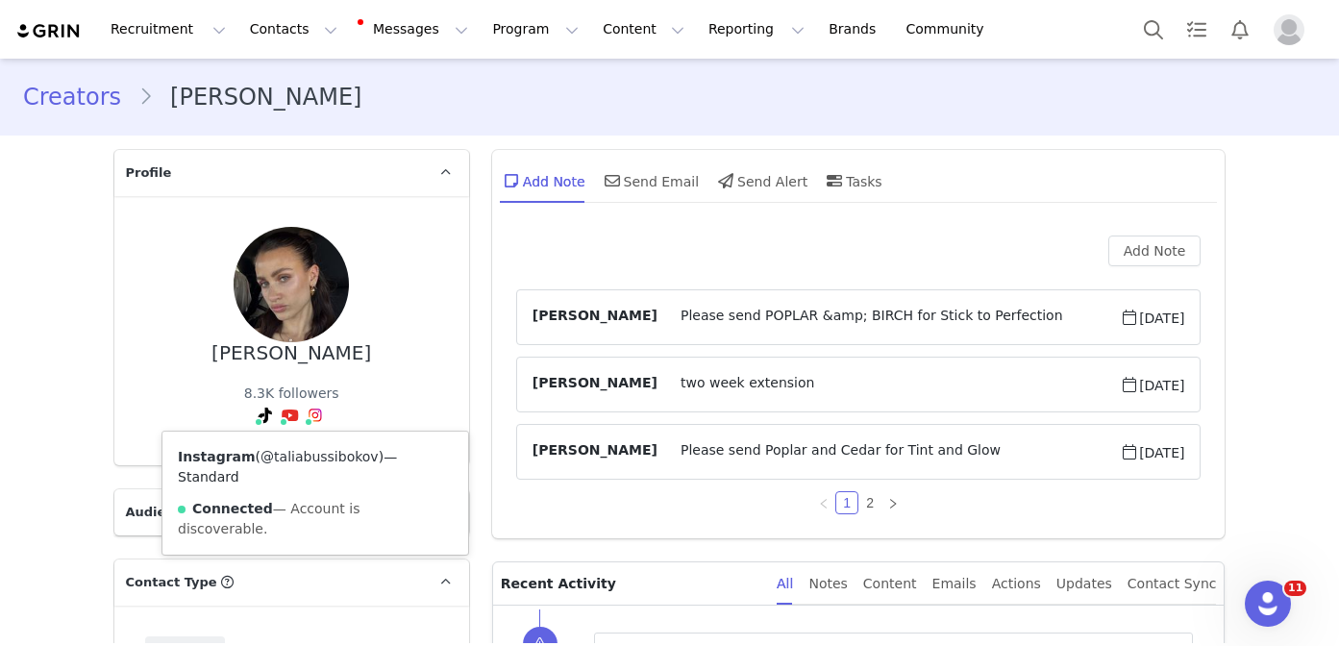
click at [312, 452] on link "@taliabussibokov" at bounding box center [319, 456] width 118 height 15
click at [250, 454] on link "@taliabussibokov" at bounding box center [228, 456] width 118 height 15
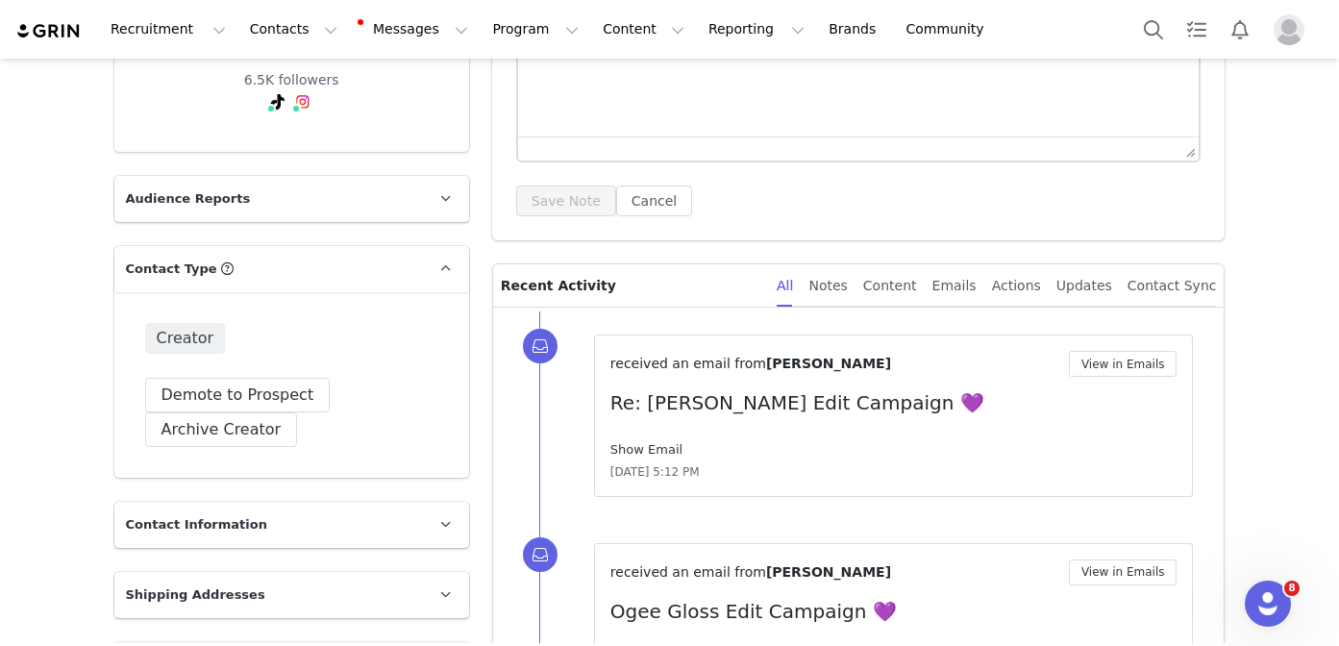
click at [659, 447] on link "Show Email" at bounding box center [646, 449] width 72 height 14
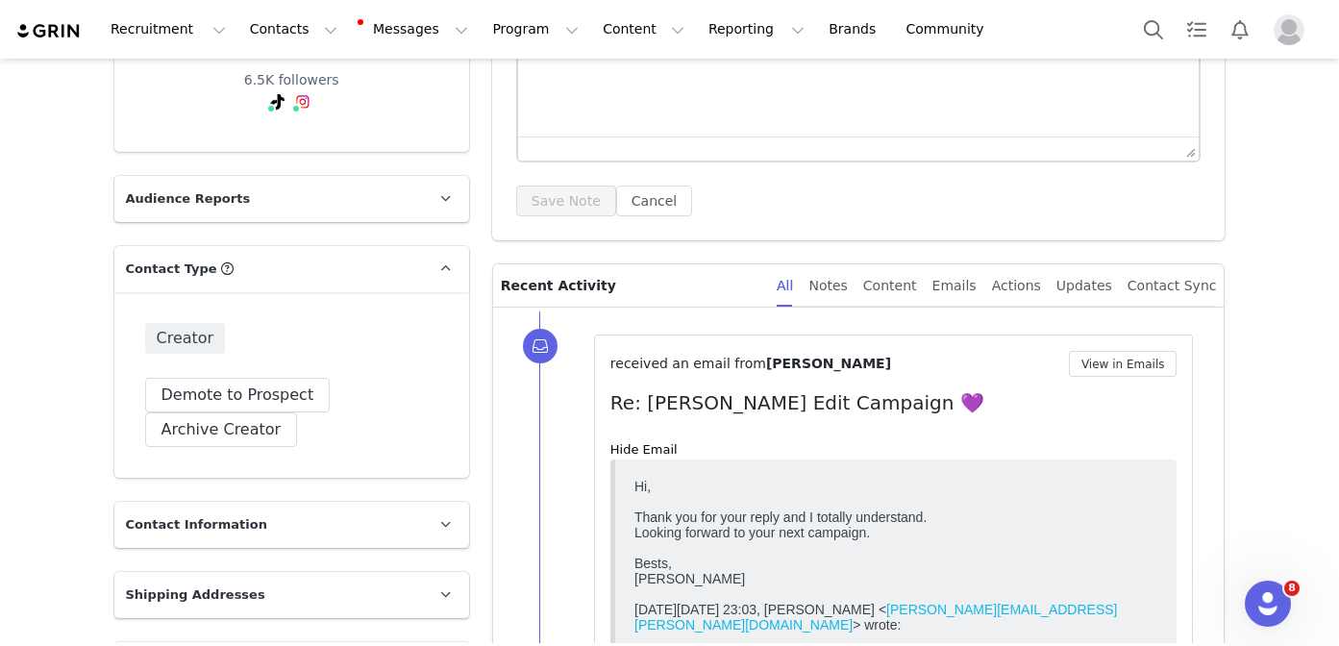
scroll to position [489, 0]
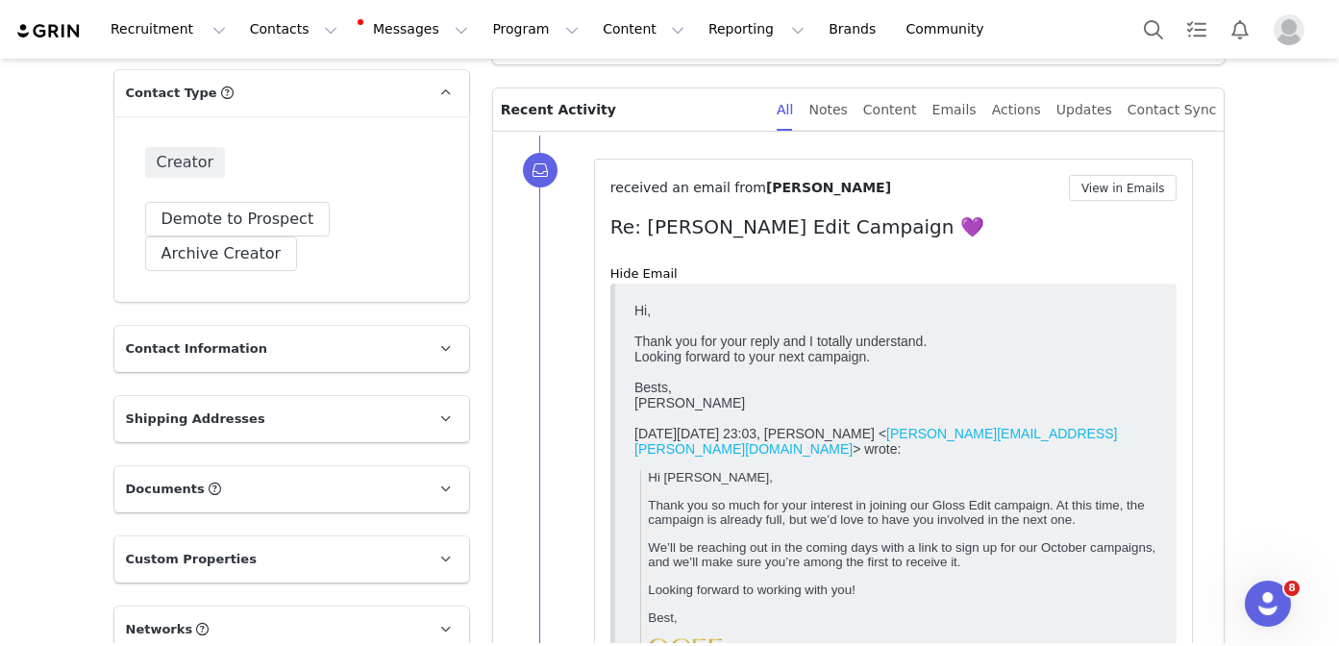
click at [642, 263] on div "received an email from [PERSON_NAME] View in Emails Re: [PERSON_NAME] Edit Camp…" at bounding box center [893, 491] width 567 height 633
click at [641, 280] on div "Hide Email" at bounding box center [893, 273] width 567 height 19
click at [636, 274] on link "Hide Email" at bounding box center [643, 273] width 67 height 14
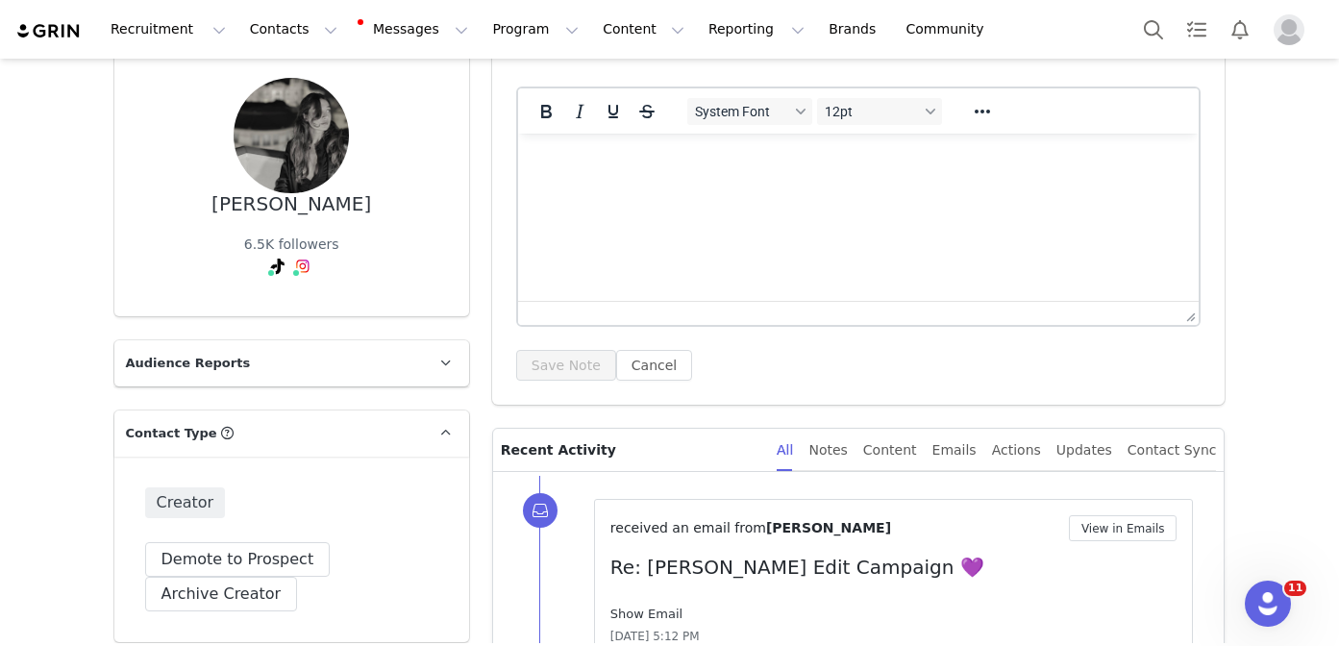
scroll to position [0, 0]
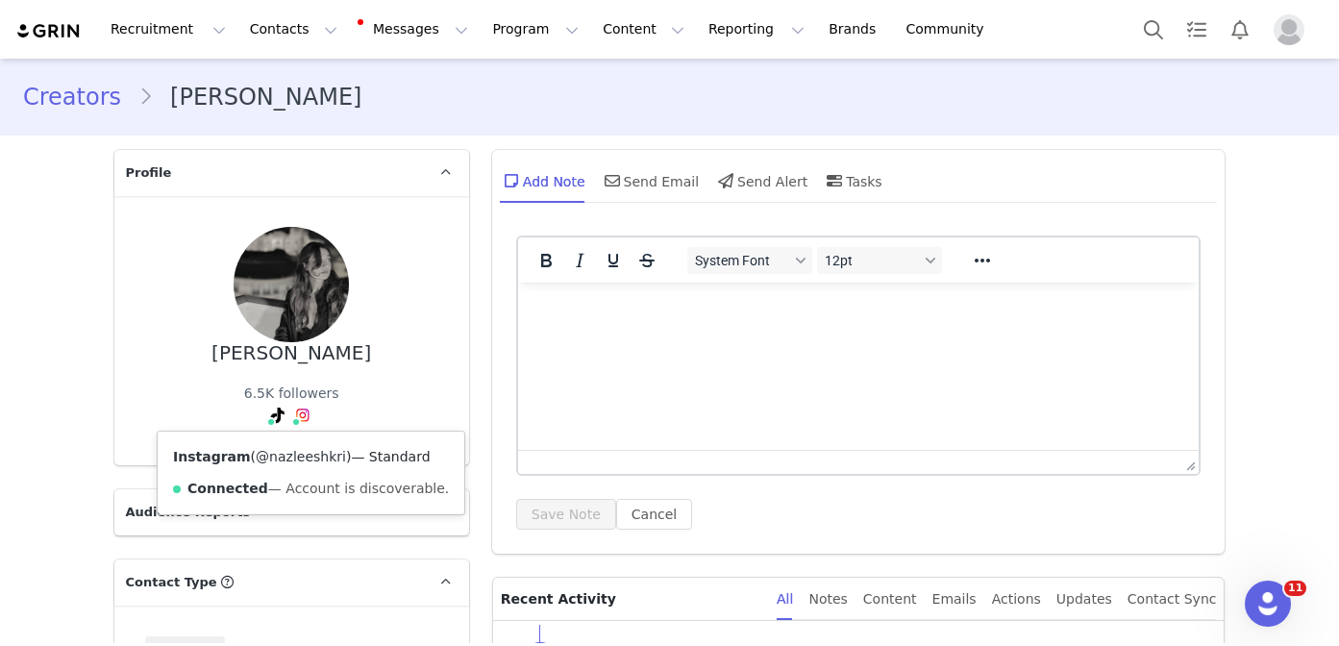
click at [278, 458] on link "@nazleeshkri" at bounding box center [301, 456] width 90 height 15
click at [265, 457] on link "@nazleeshkri" at bounding box center [240, 456] width 90 height 15
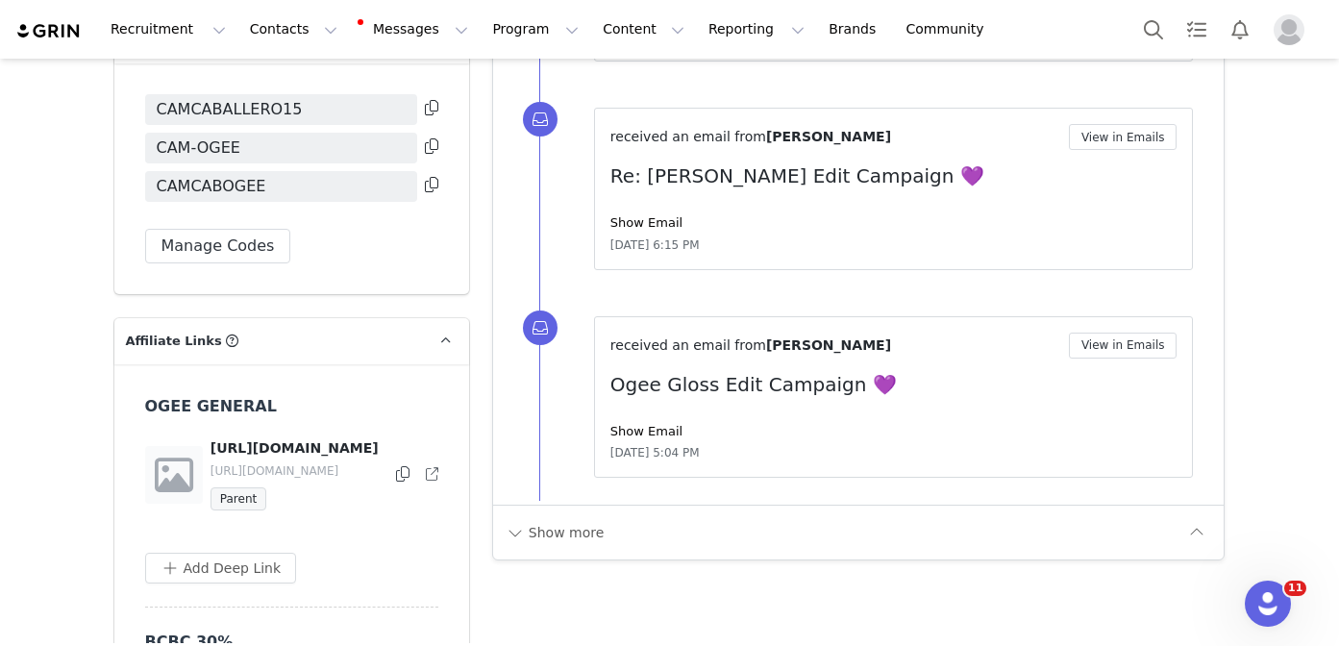
scroll to position [2701, 0]
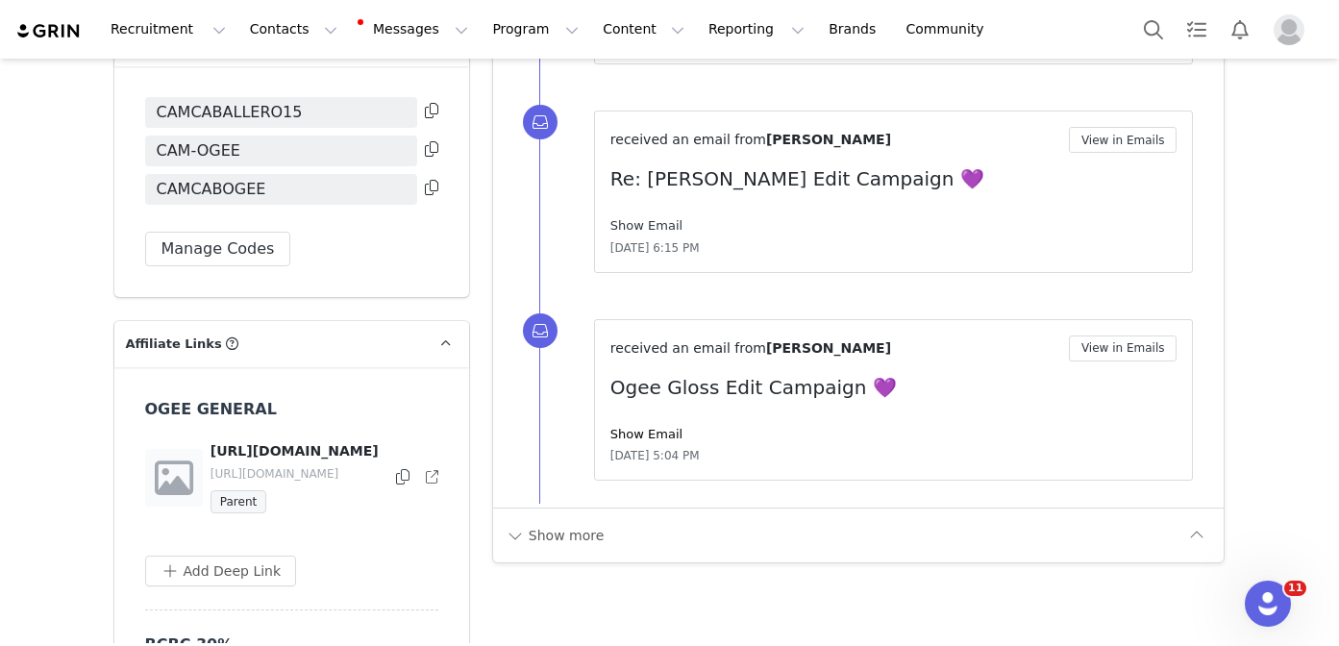
click at [648, 232] on link "Show Email" at bounding box center [646, 225] width 72 height 14
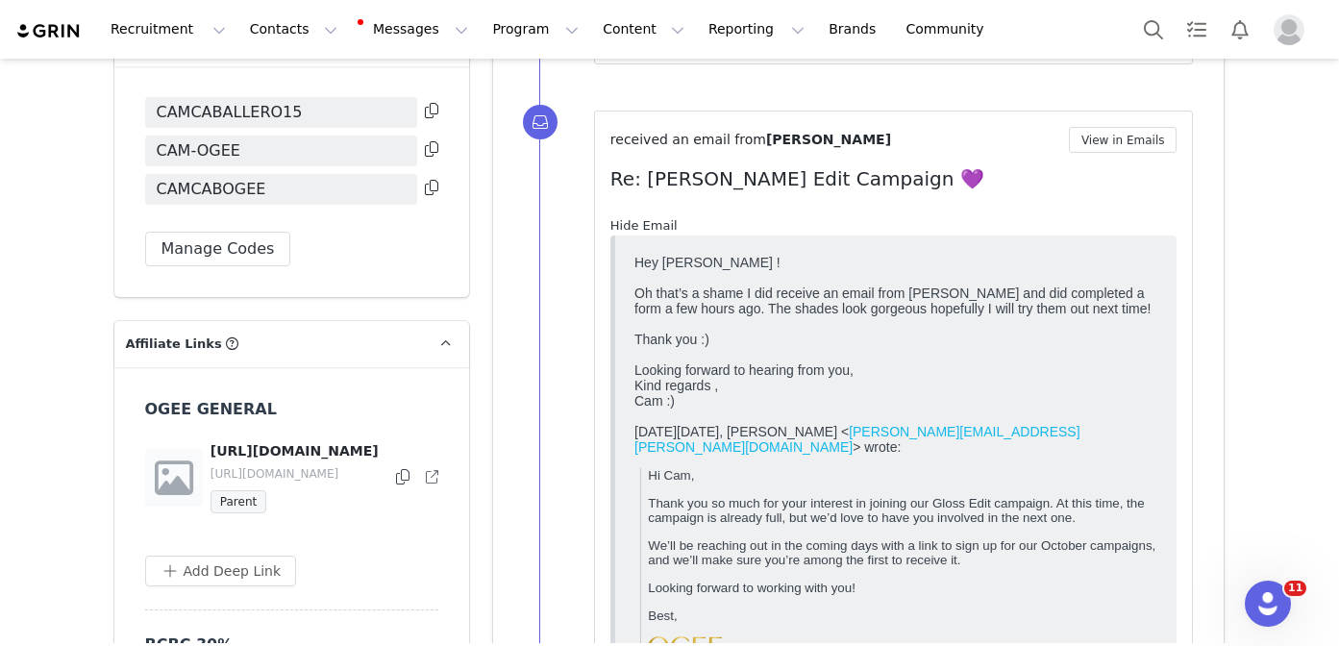
scroll to position [0, 0]
click at [647, 231] on link "Hide Email" at bounding box center [643, 225] width 67 height 14
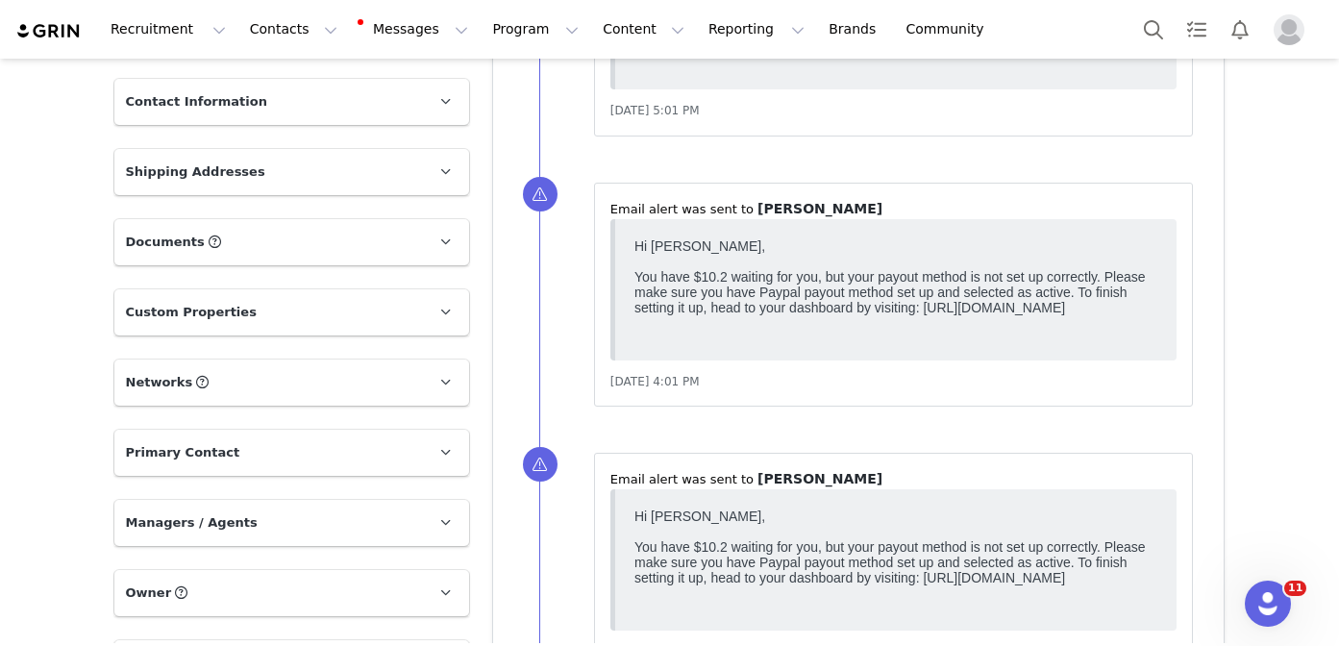
scroll to position [141, 0]
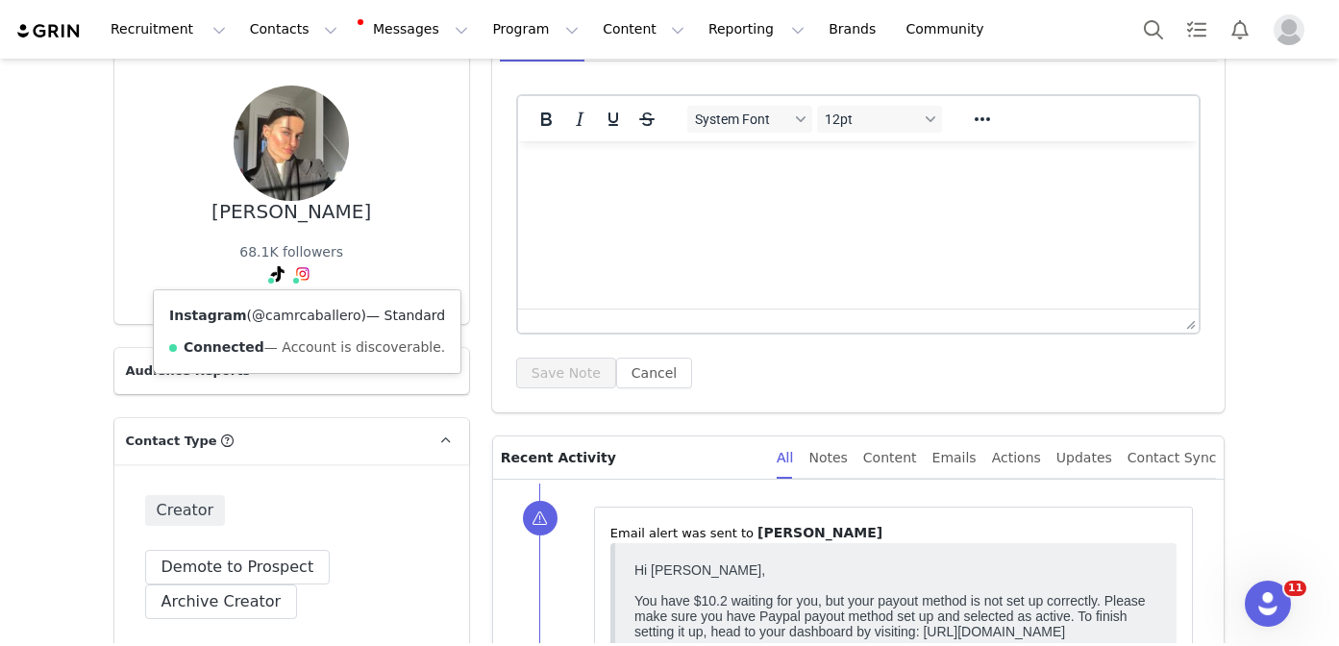
click at [298, 319] on link "@camrcaballero" at bounding box center [307, 315] width 110 height 15
click at [275, 316] on link "@camrcaballero" at bounding box center [241, 315] width 110 height 15
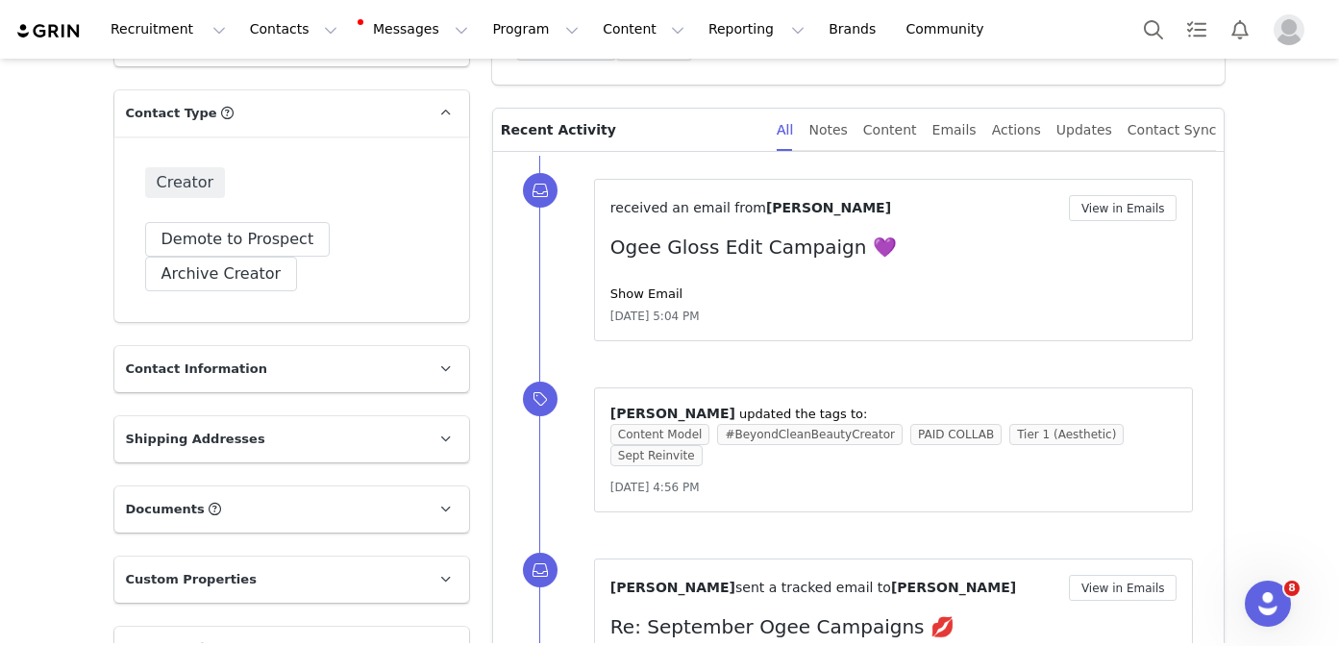
scroll to position [516, 0]
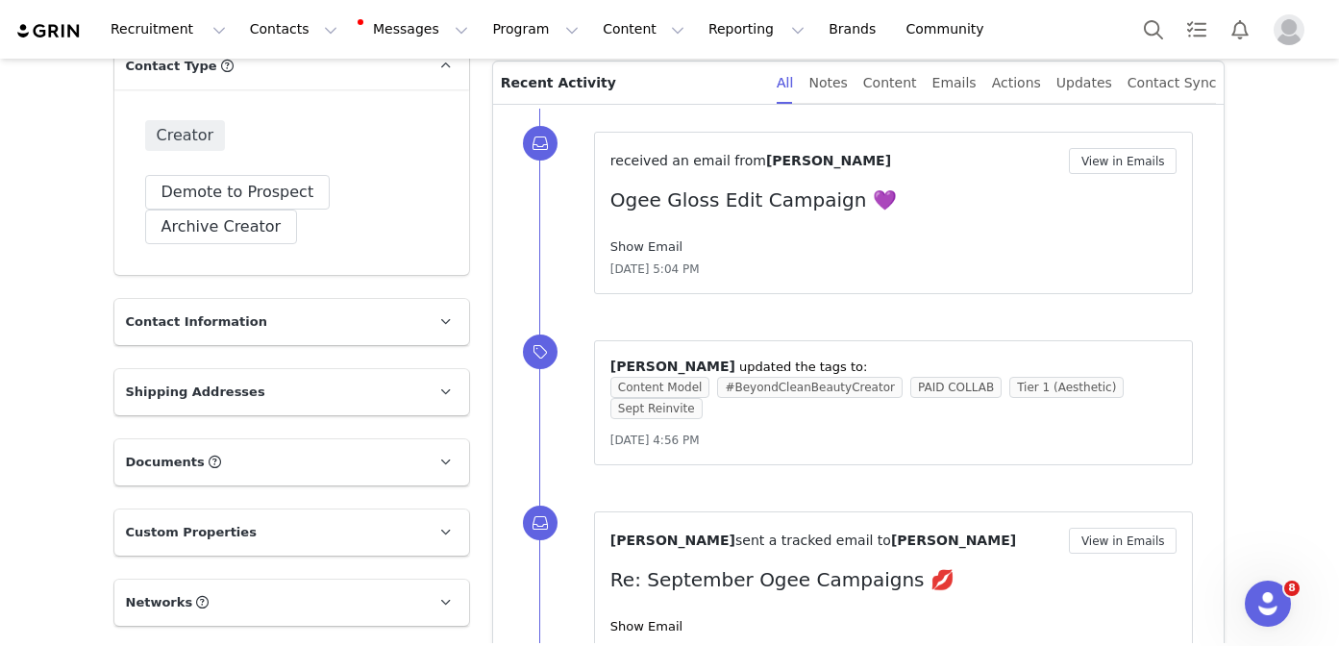
click at [652, 240] on link "Show Email" at bounding box center [646, 246] width 72 height 14
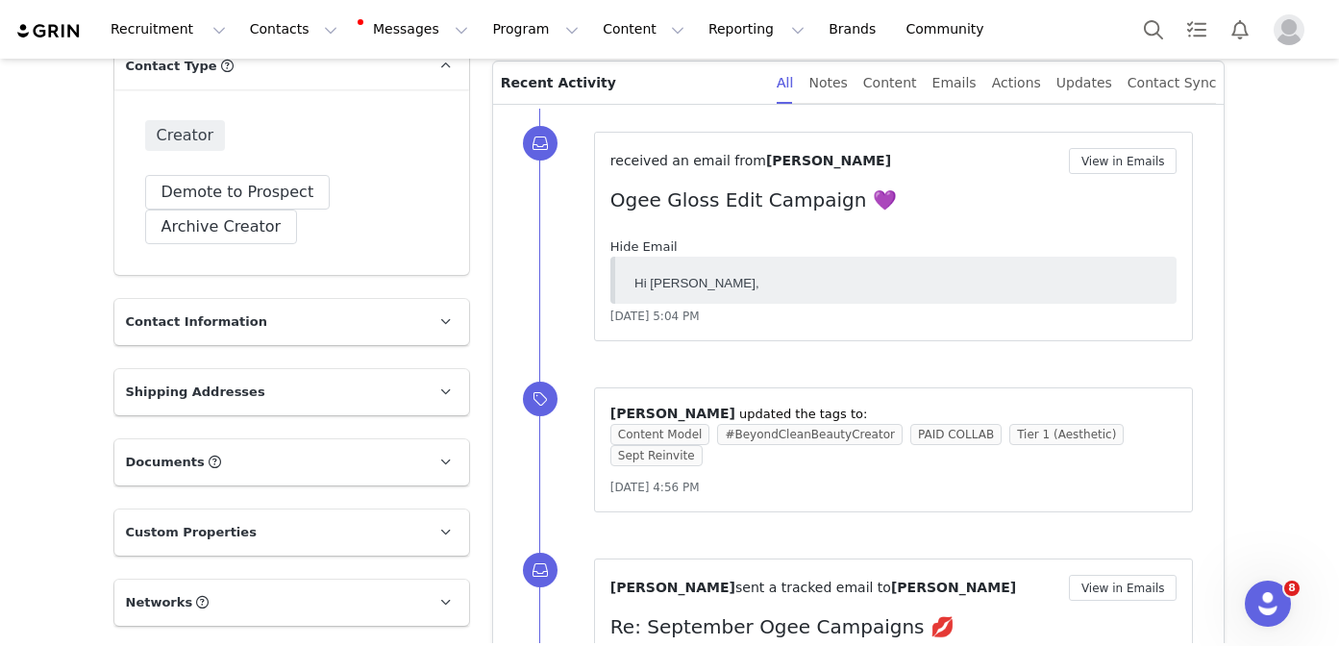
scroll to position [0, 0]
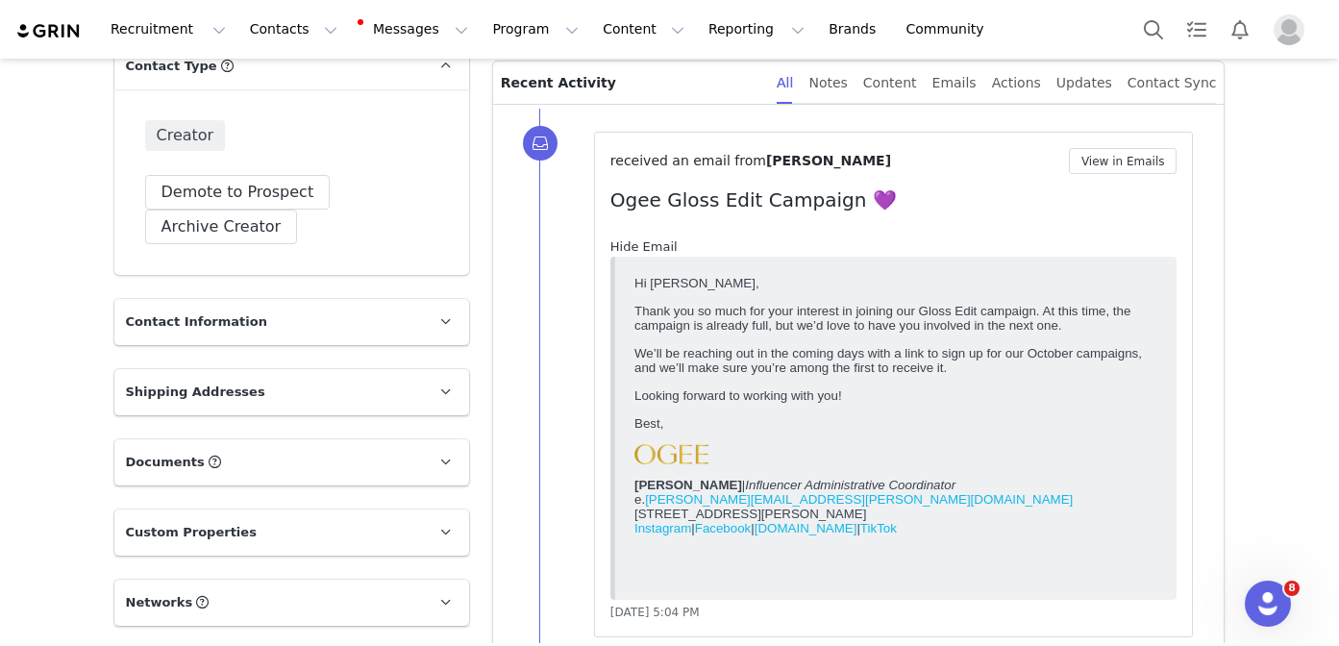
click at [652, 240] on link "Hide Email" at bounding box center [643, 246] width 67 height 14
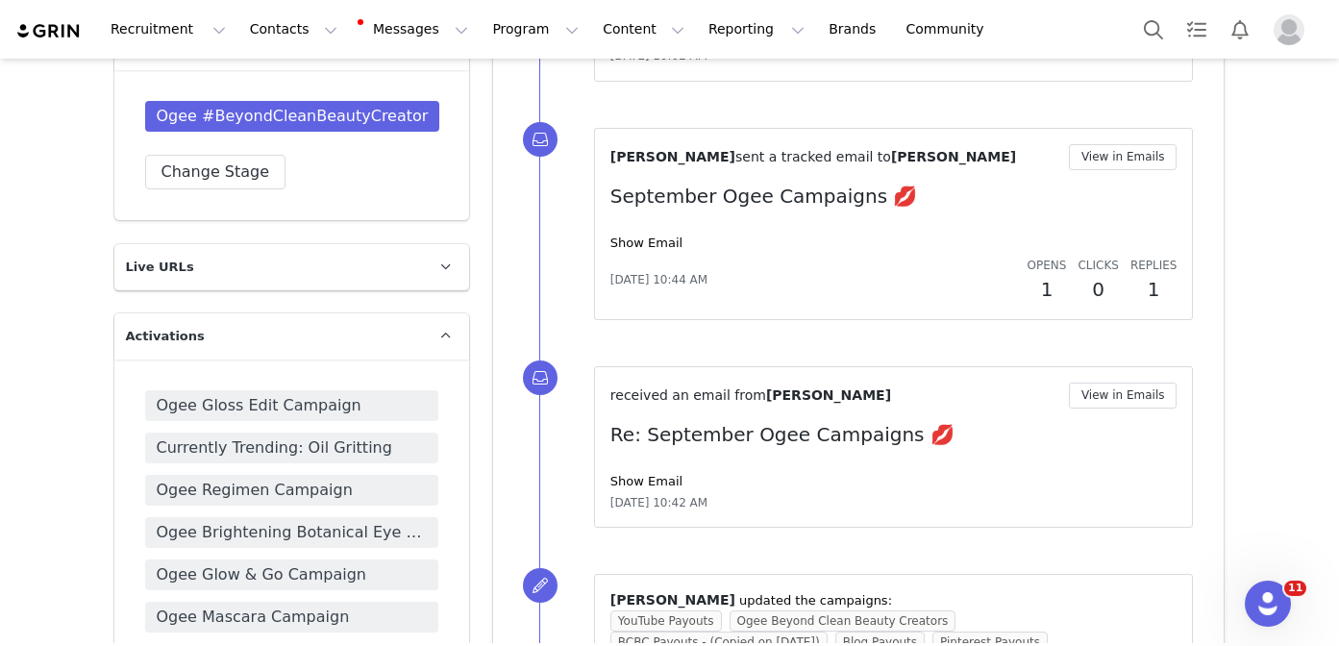
scroll to position [1417, 0]
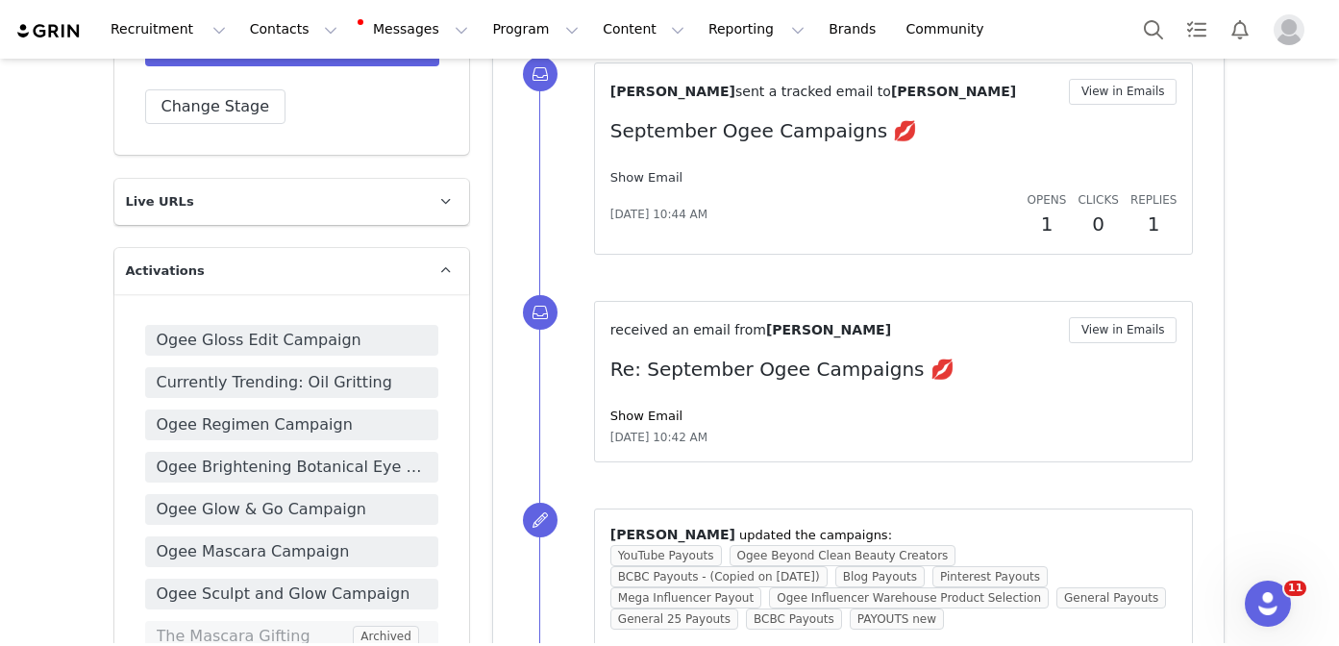
click at [652, 179] on link "Show Email" at bounding box center [646, 177] width 72 height 14
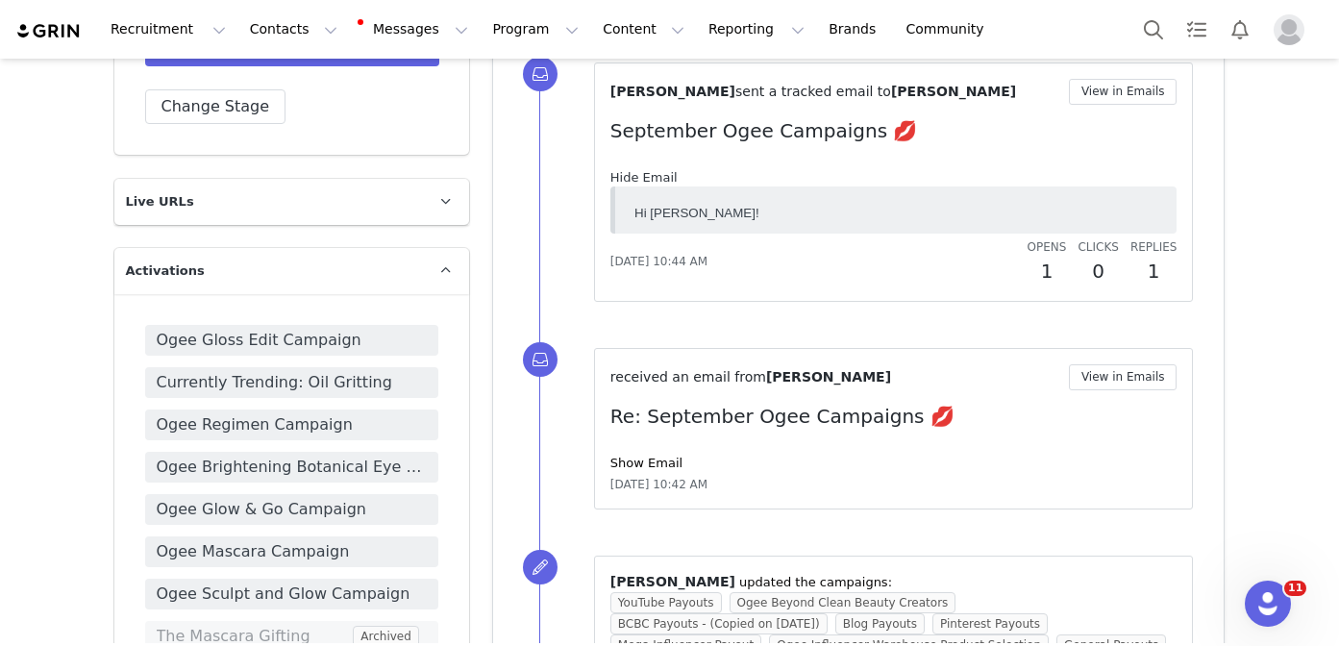
scroll to position [0, 0]
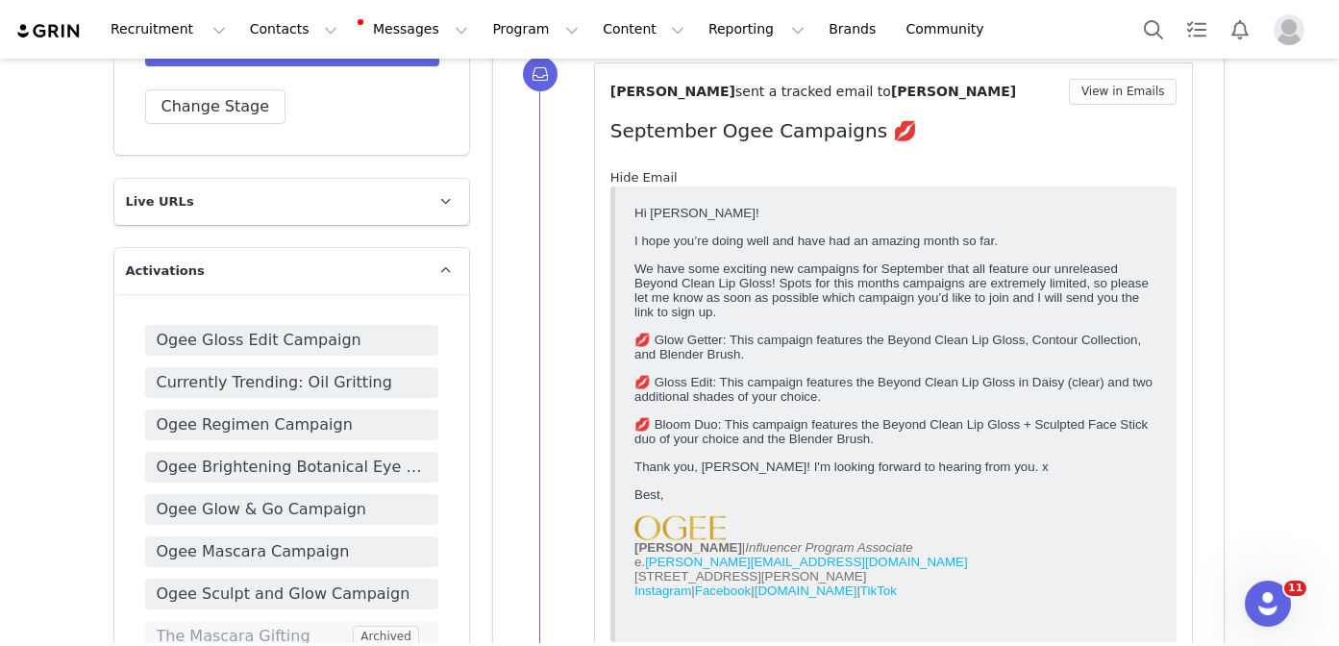
click at [653, 178] on link "Hide Email" at bounding box center [643, 177] width 67 height 14
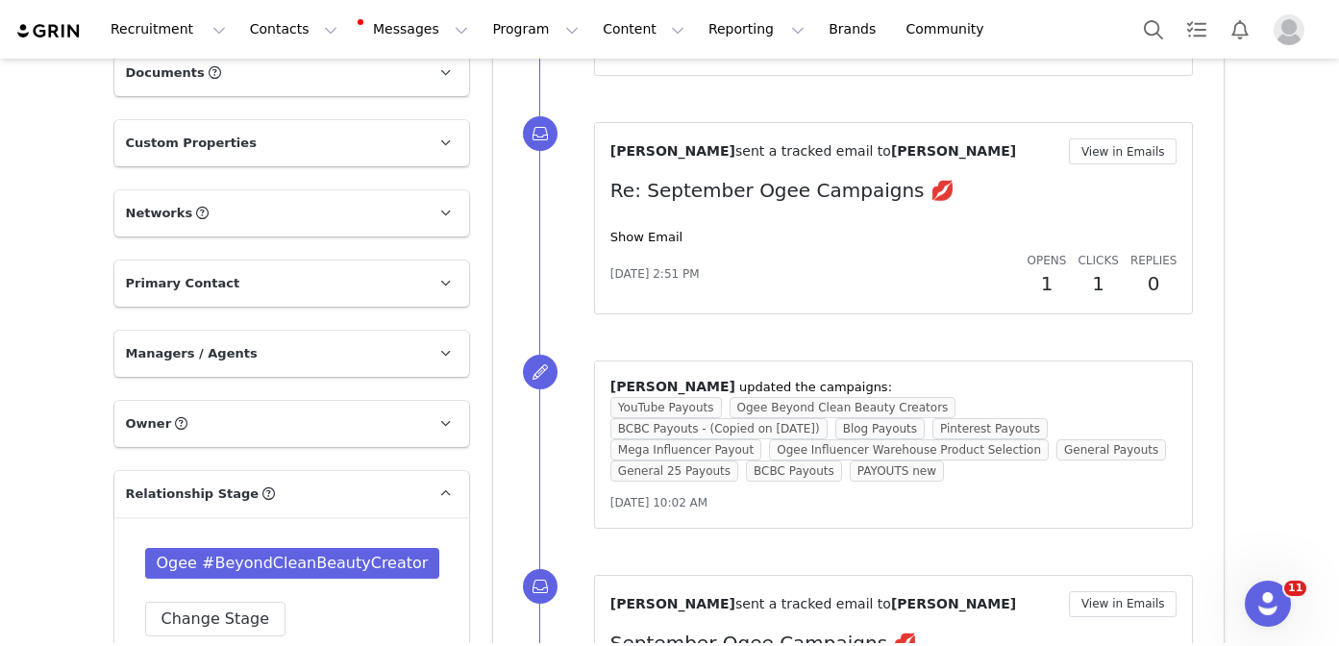
scroll to position [879, 0]
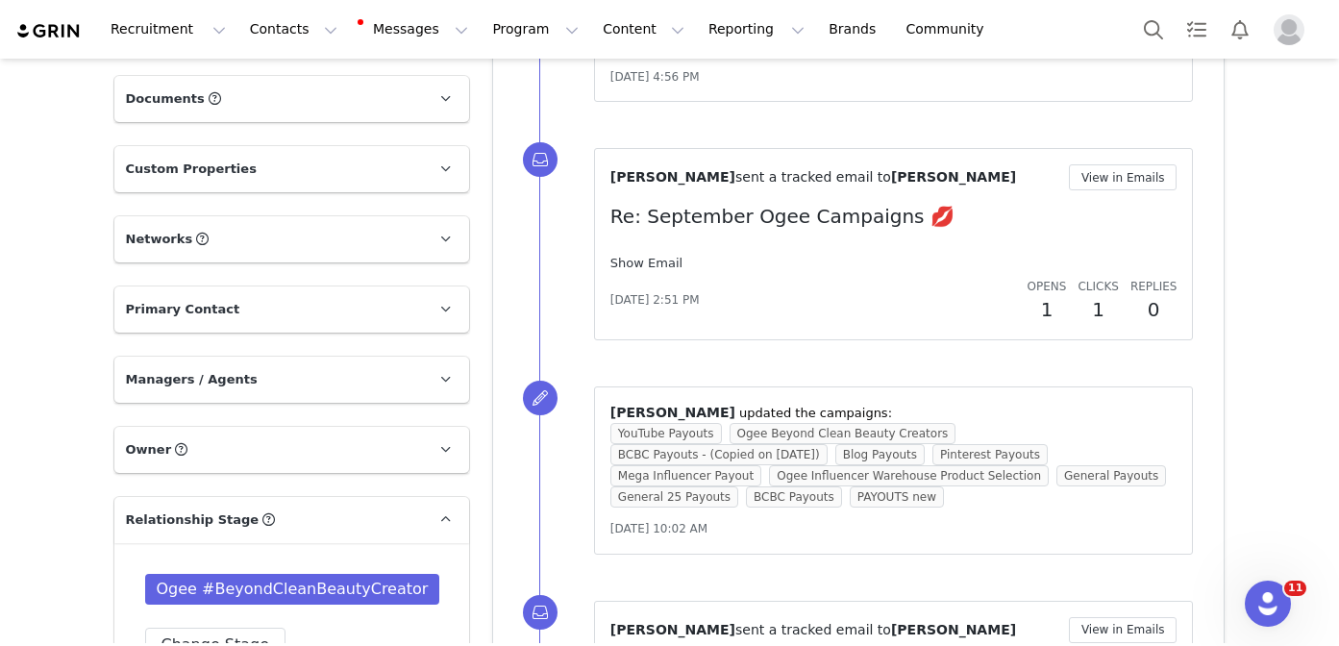
click at [650, 257] on link "Show Email" at bounding box center [646, 263] width 72 height 14
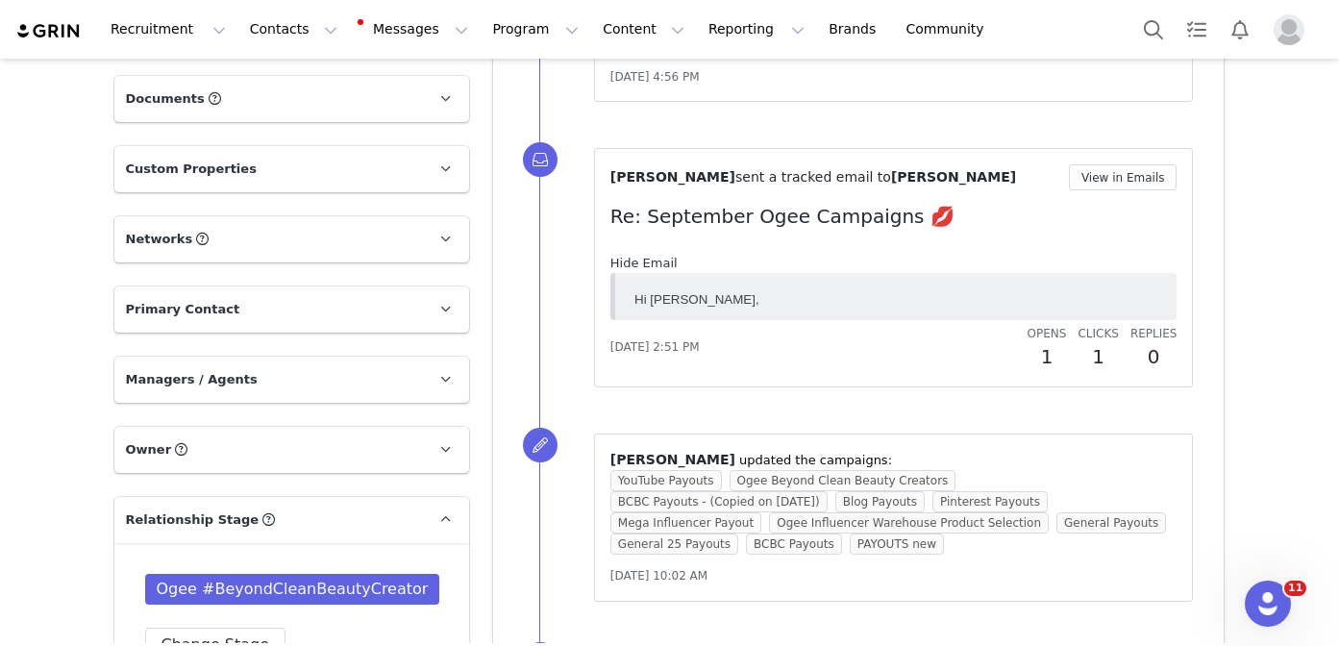
scroll to position [0, 0]
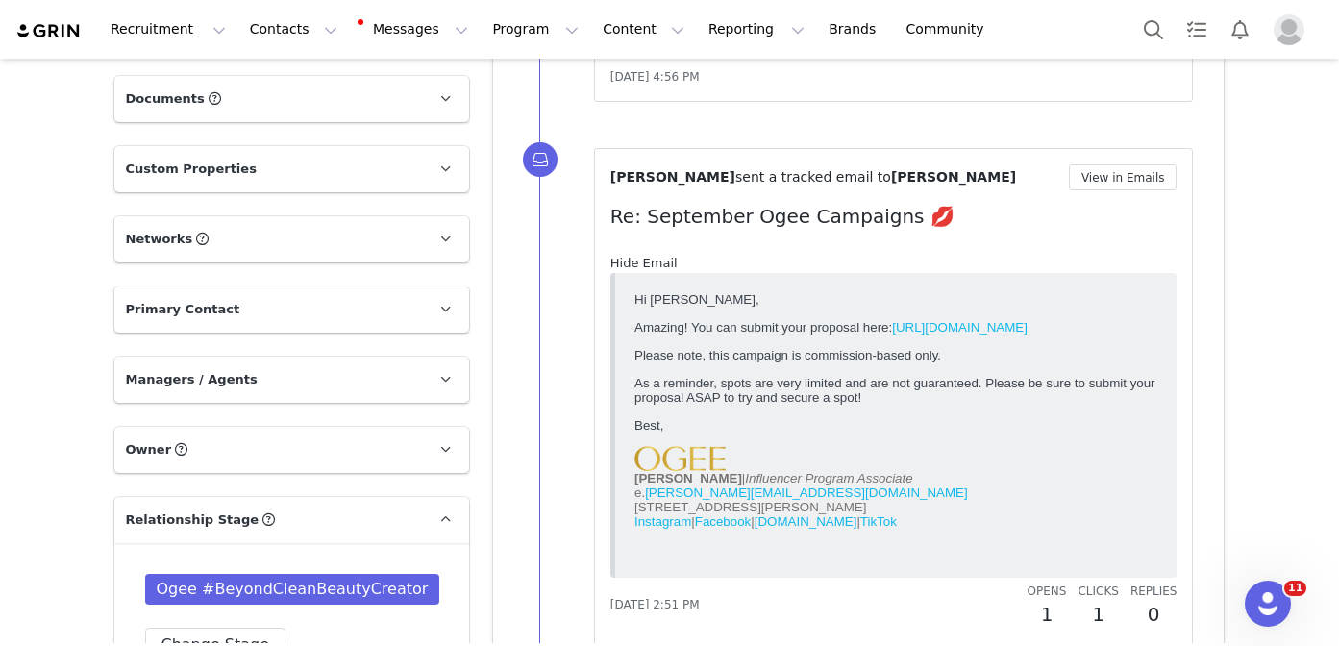
click at [649, 256] on link "Hide Email" at bounding box center [643, 263] width 67 height 14
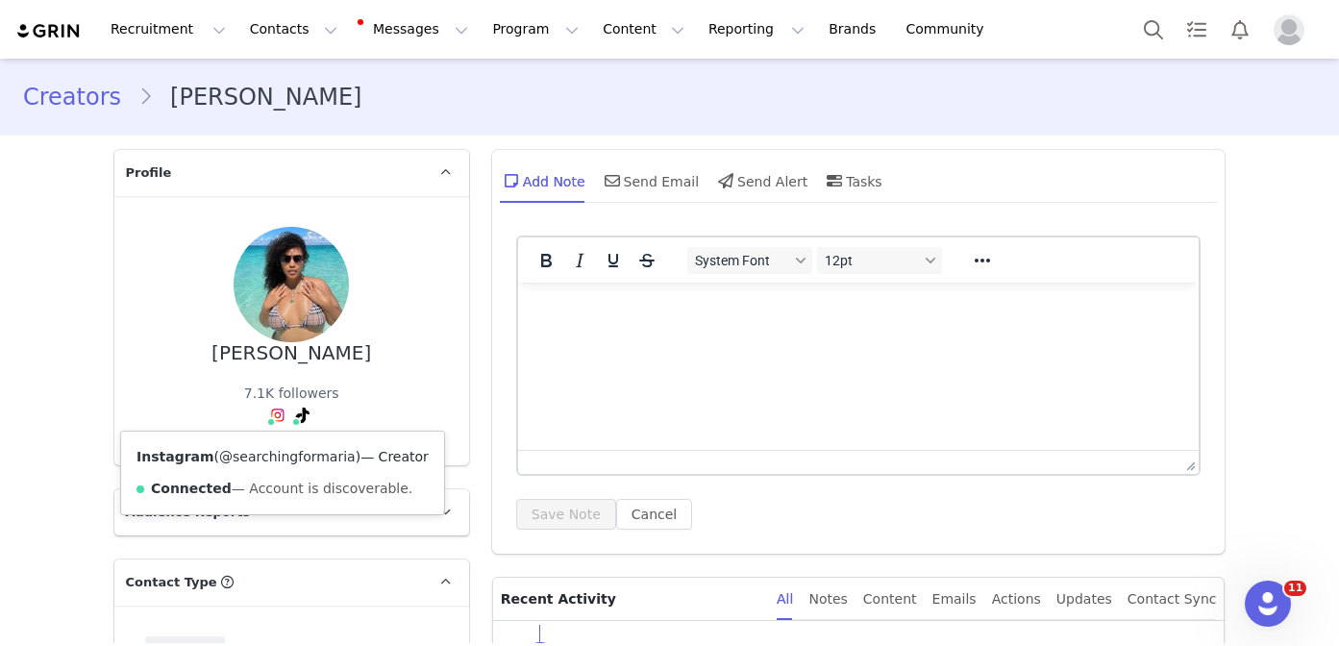
click at [275, 457] on link "@searchingformaria" at bounding box center [287, 456] width 136 height 15
click at [294, 456] on link "@searching4maria" at bounding box center [267, 456] width 127 height 15
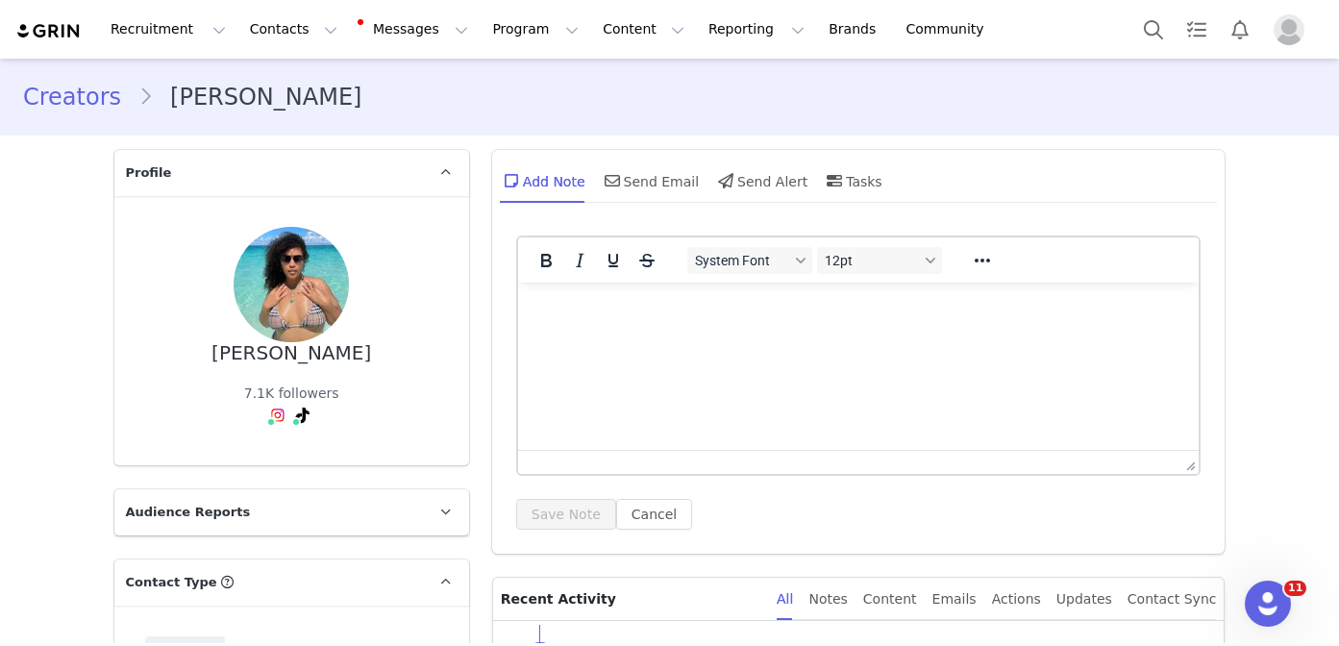
scroll to position [6, 0]
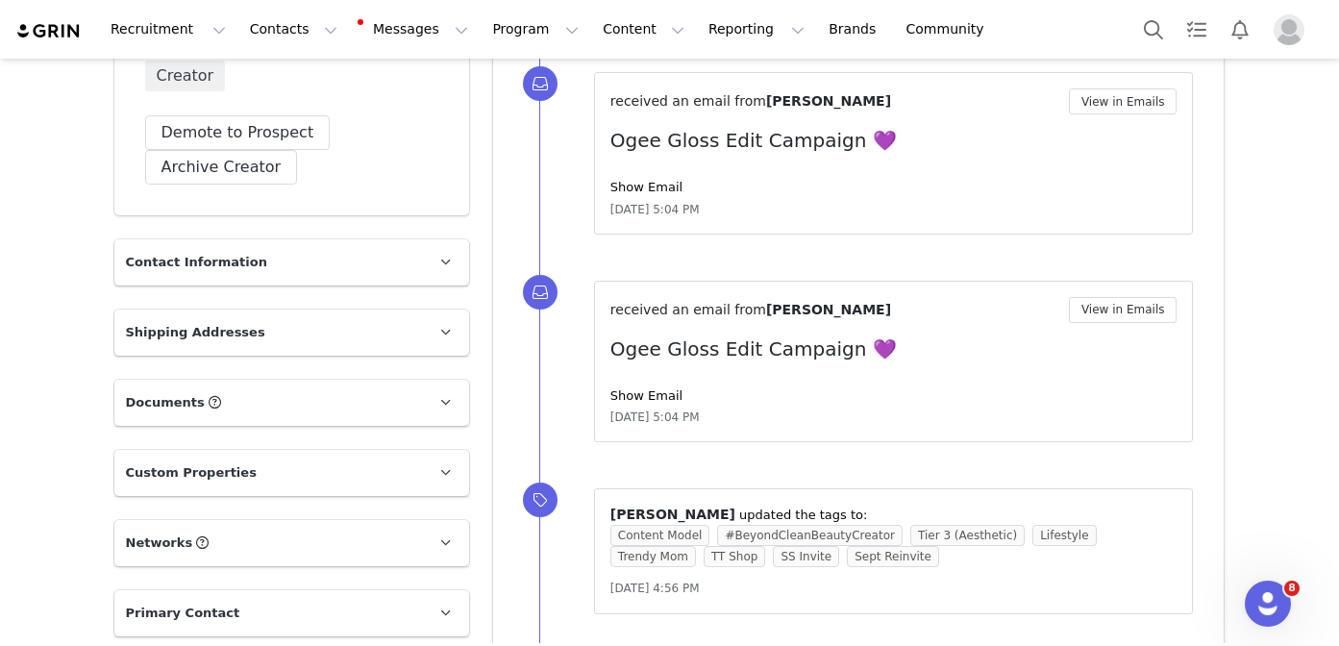
scroll to position [605, 0]
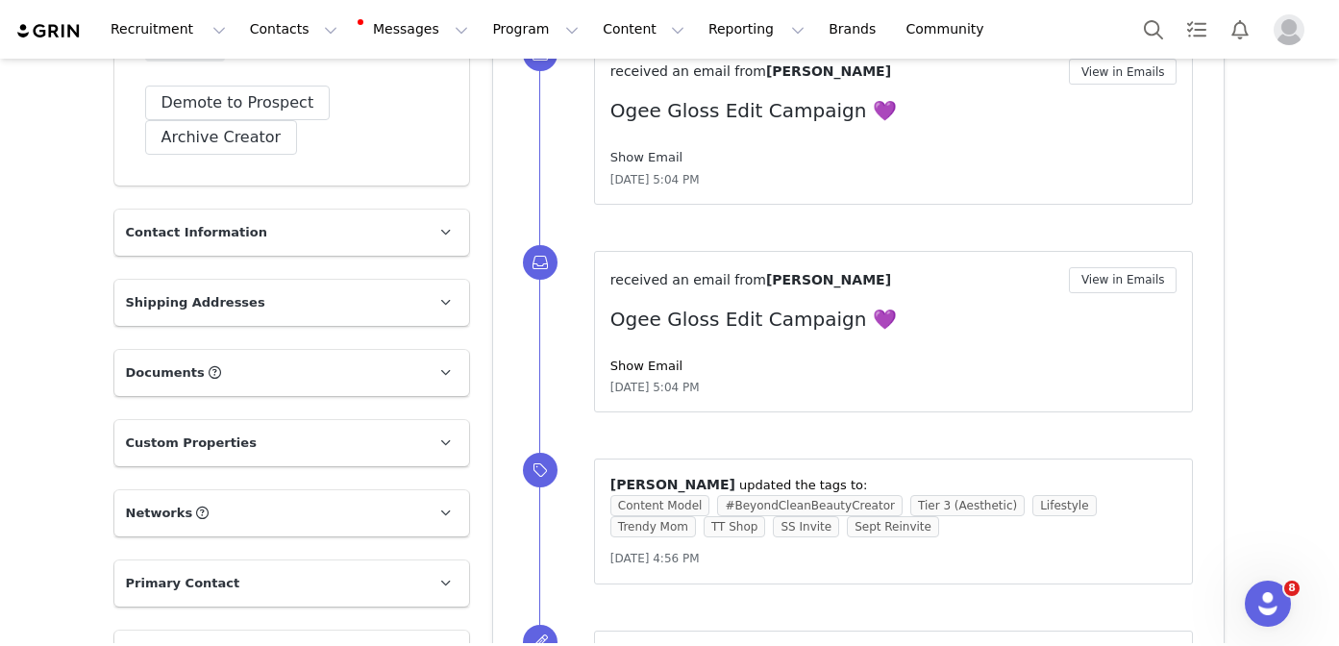
click at [656, 153] on link "Show Email" at bounding box center [646, 157] width 72 height 14
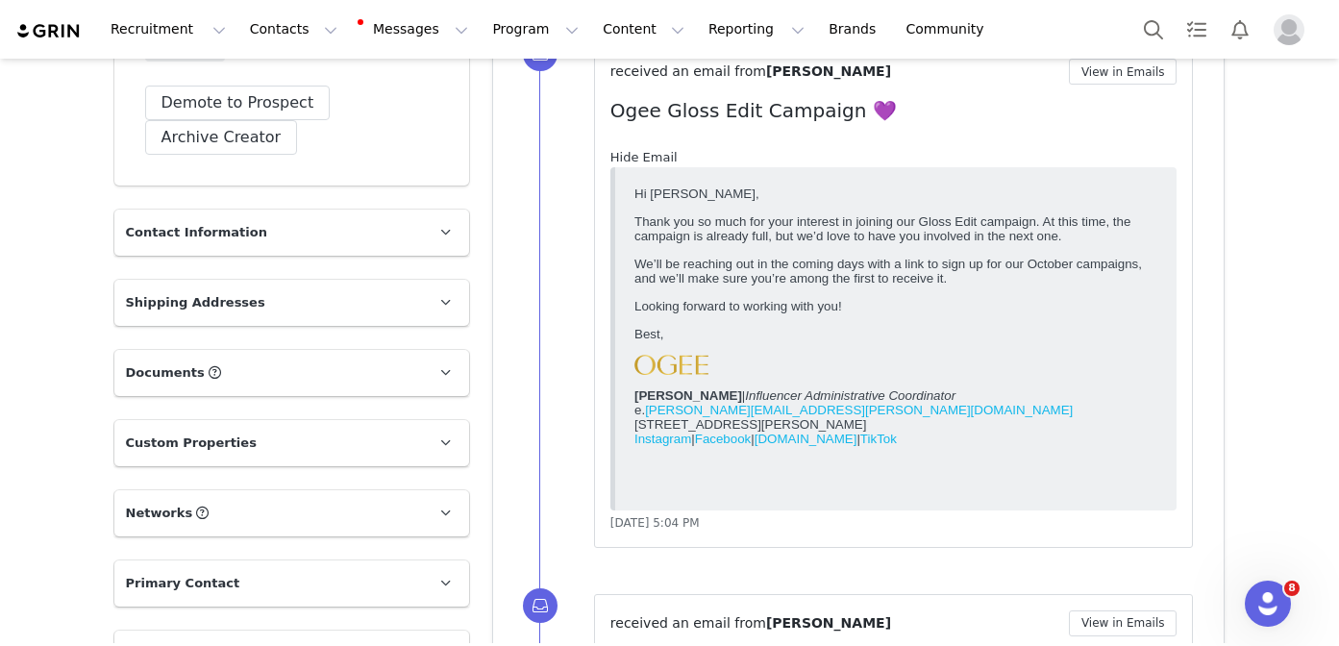
scroll to position [0, 0]
click at [656, 153] on link "Hide Email" at bounding box center [643, 157] width 67 height 14
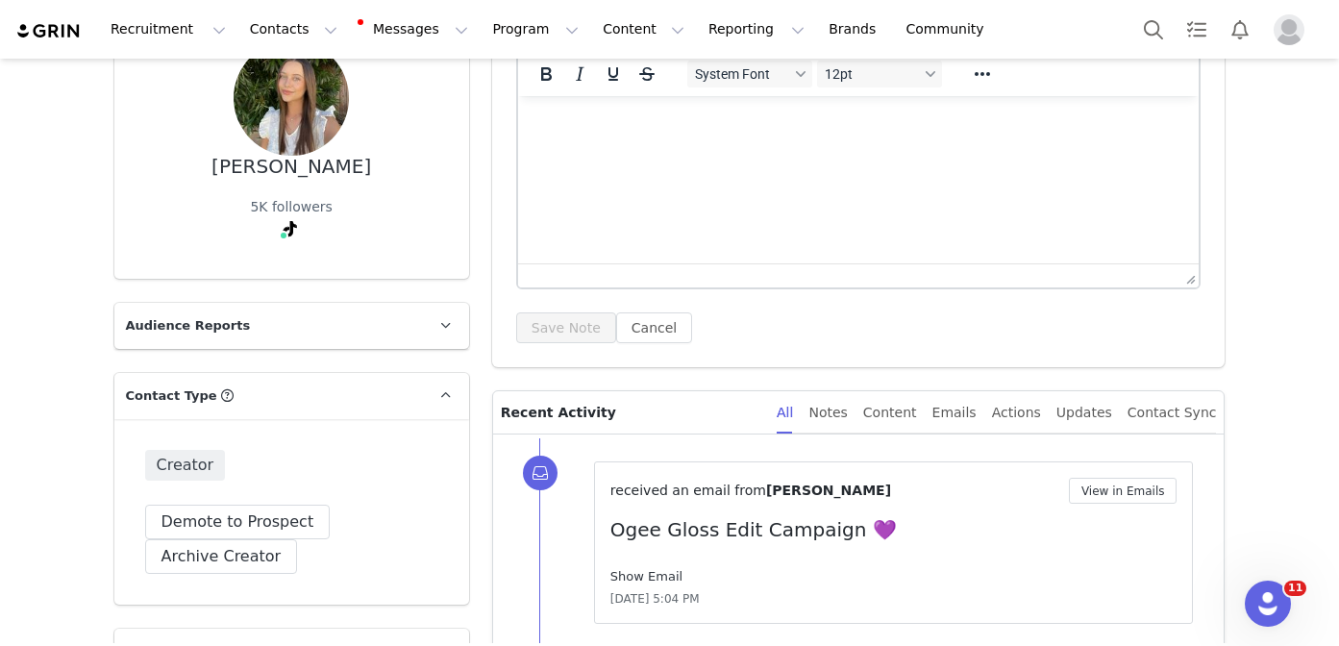
scroll to position [130, 0]
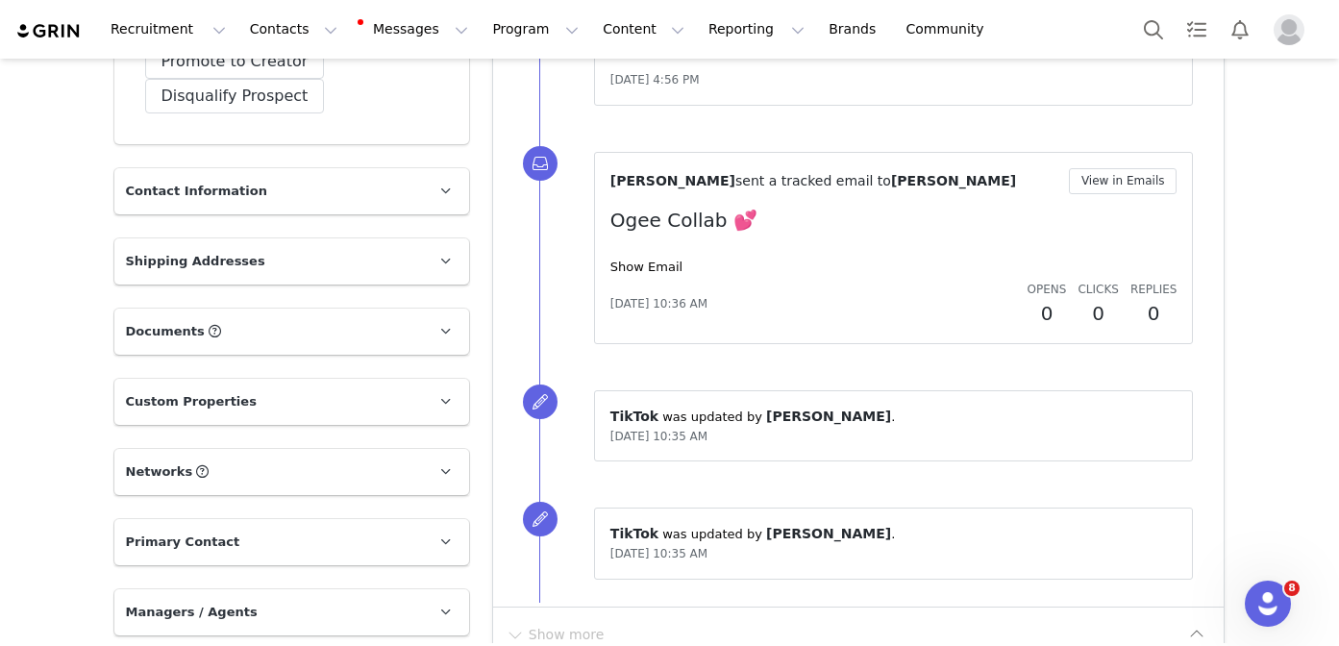
scroll to position [651, 0]
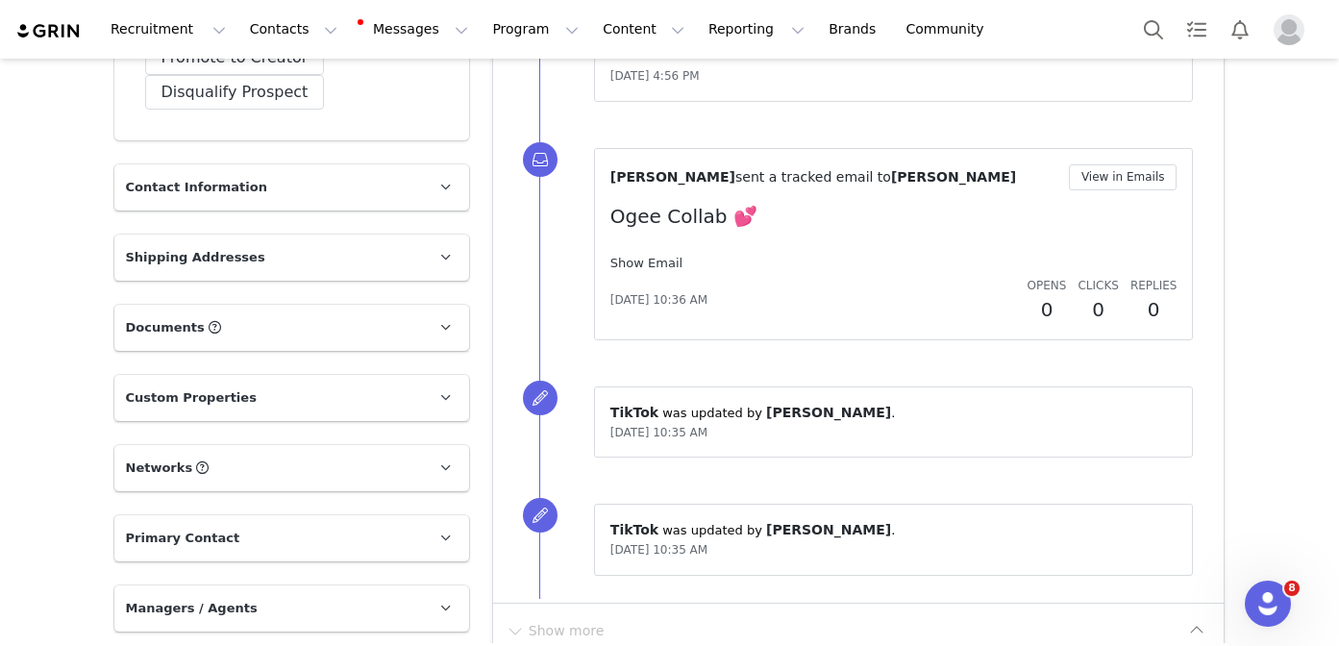
click at [665, 256] on link "Show Email" at bounding box center [646, 263] width 72 height 14
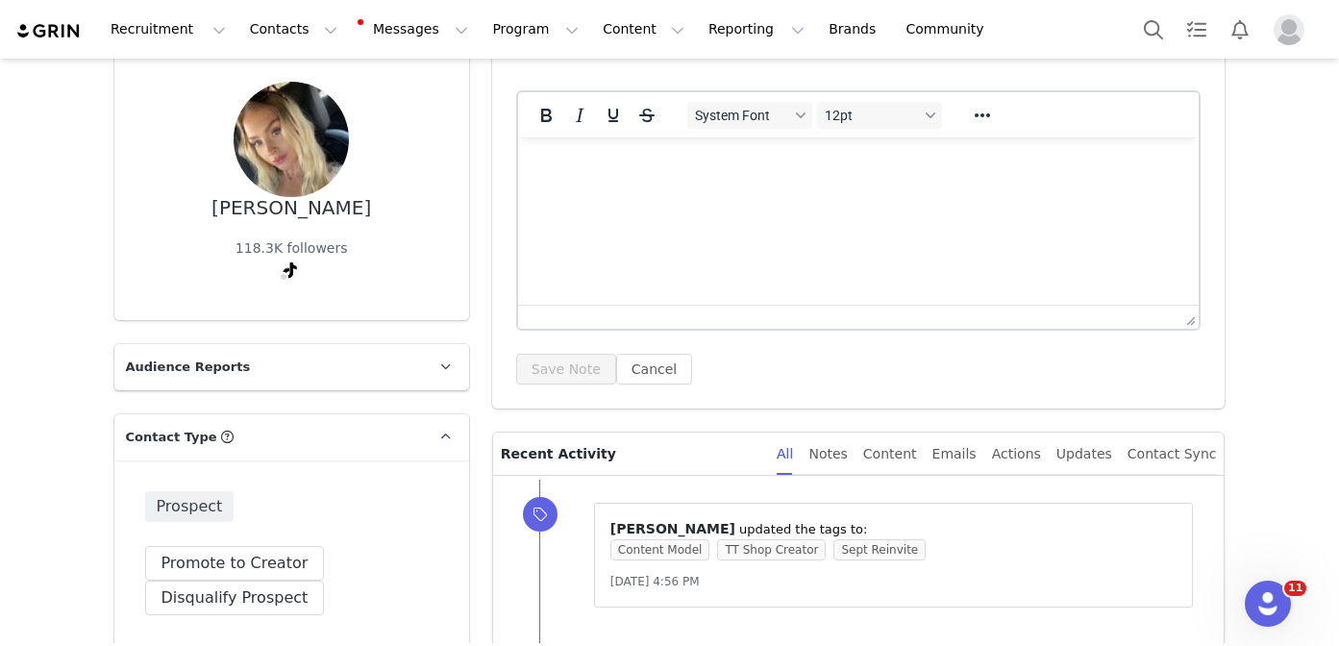
scroll to position [0, 0]
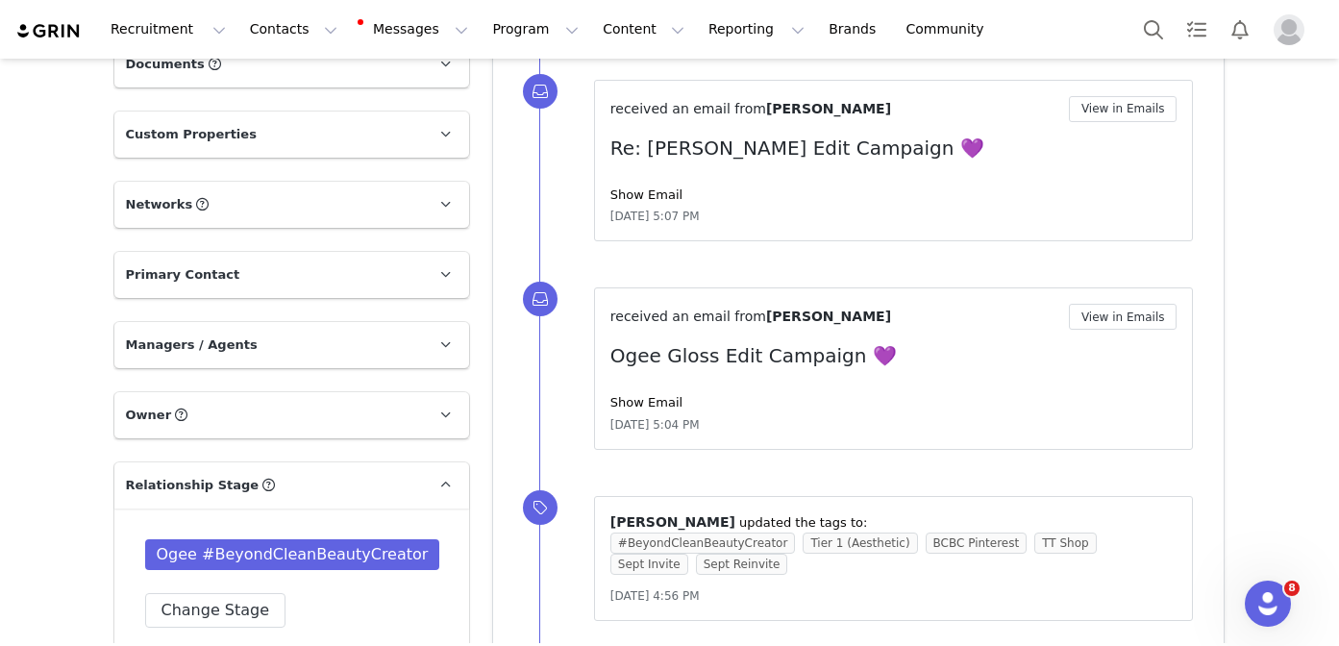
scroll to position [914, 0]
click at [664, 189] on link "Show Email" at bounding box center [646, 194] width 72 height 14
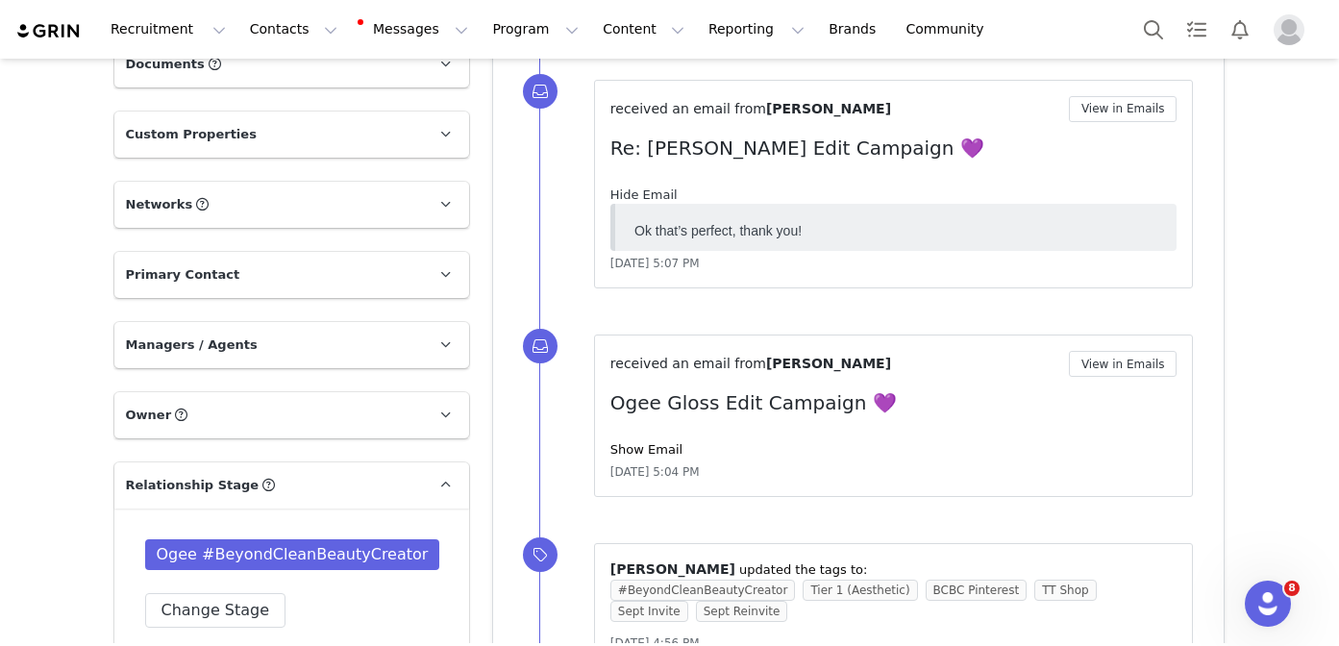
scroll to position [0, 0]
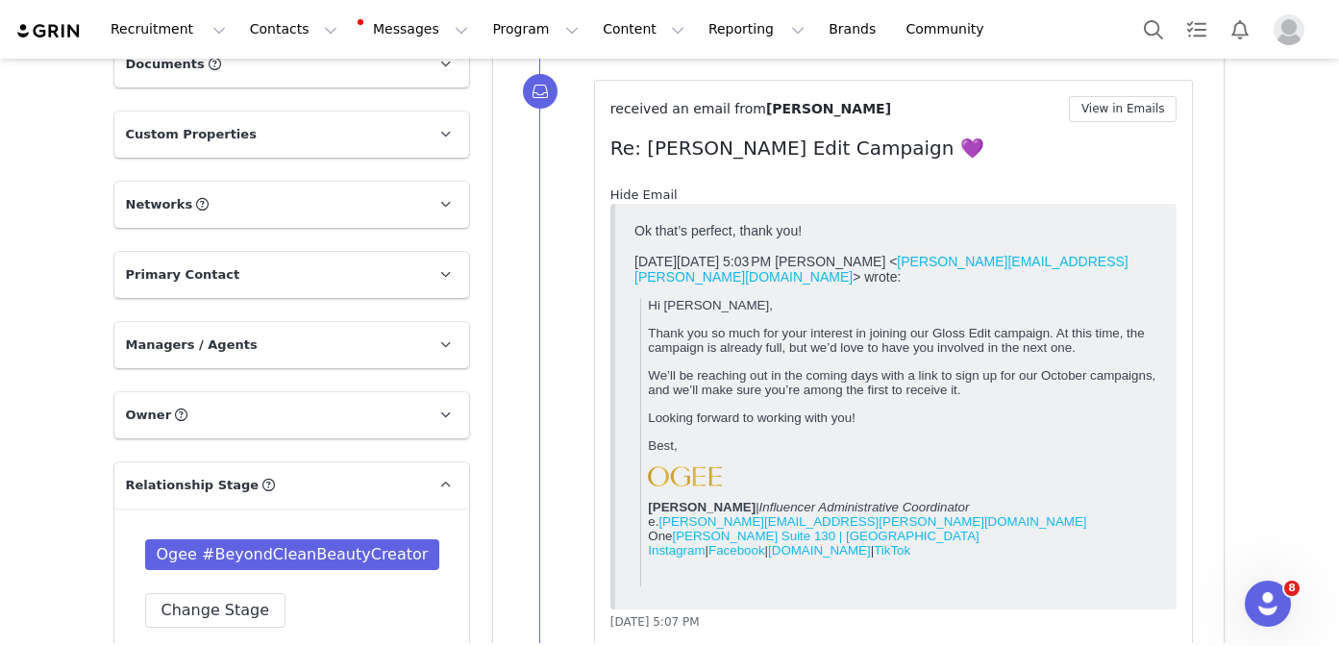
click at [665, 188] on link "Hide Email" at bounding box center [643, 194] width 67 height 14
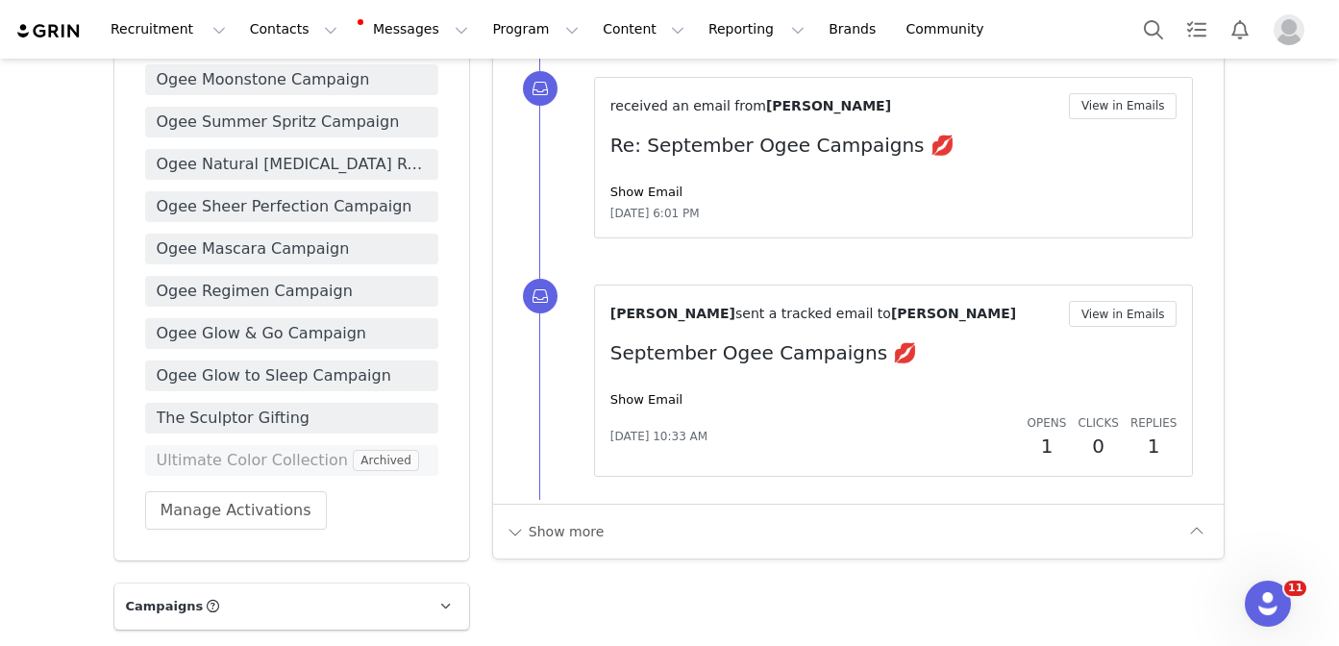
scroll to position [2465, 0]
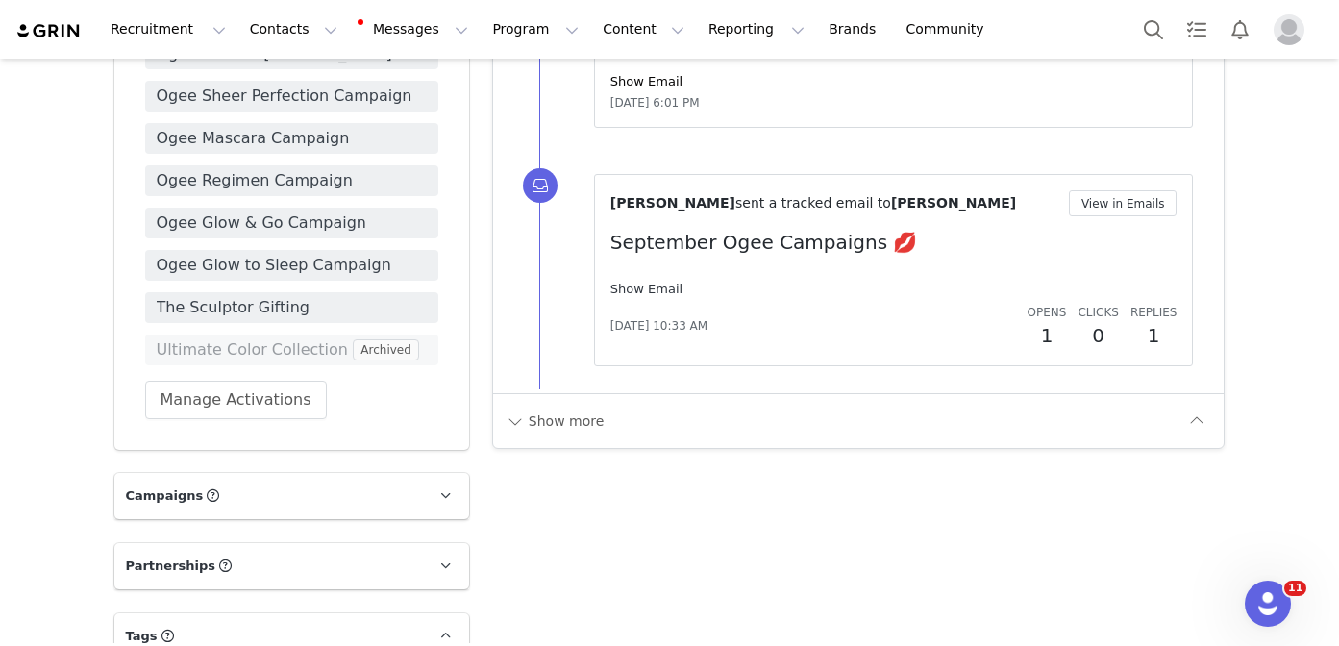
click at [653, 284] on link "Show Email" at bounding box center [646, 289] width 72 height 14
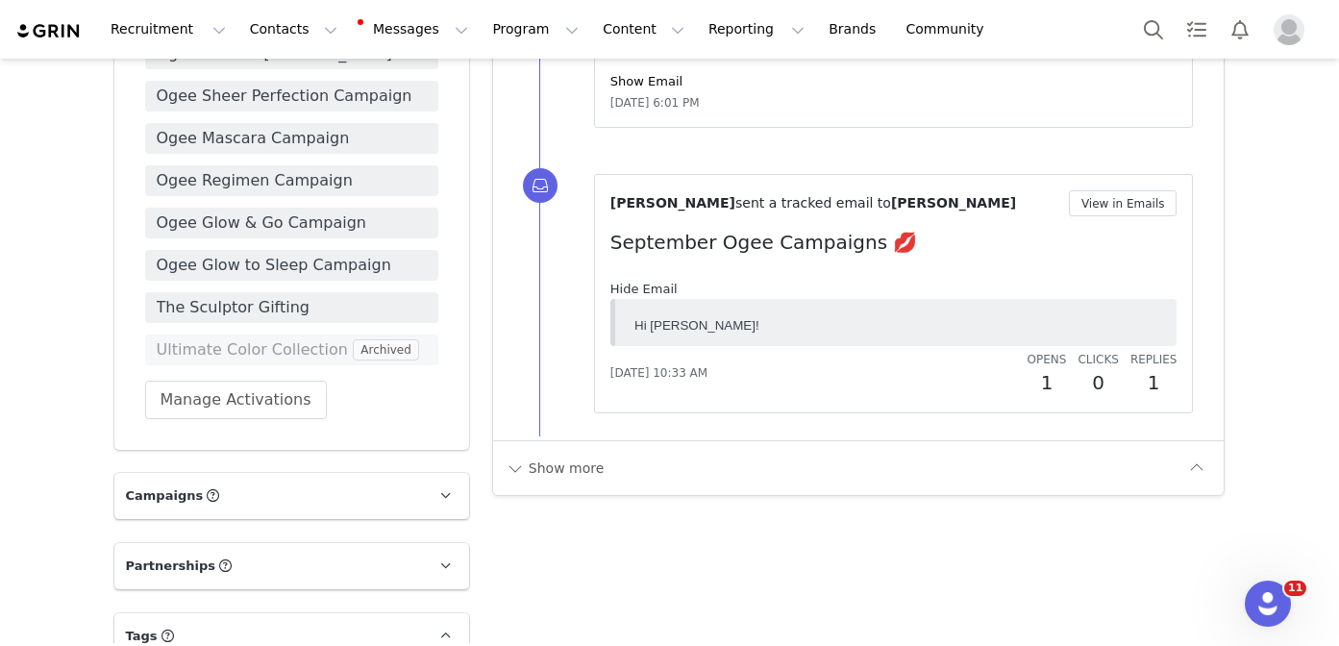
scroll to position [0, 0]
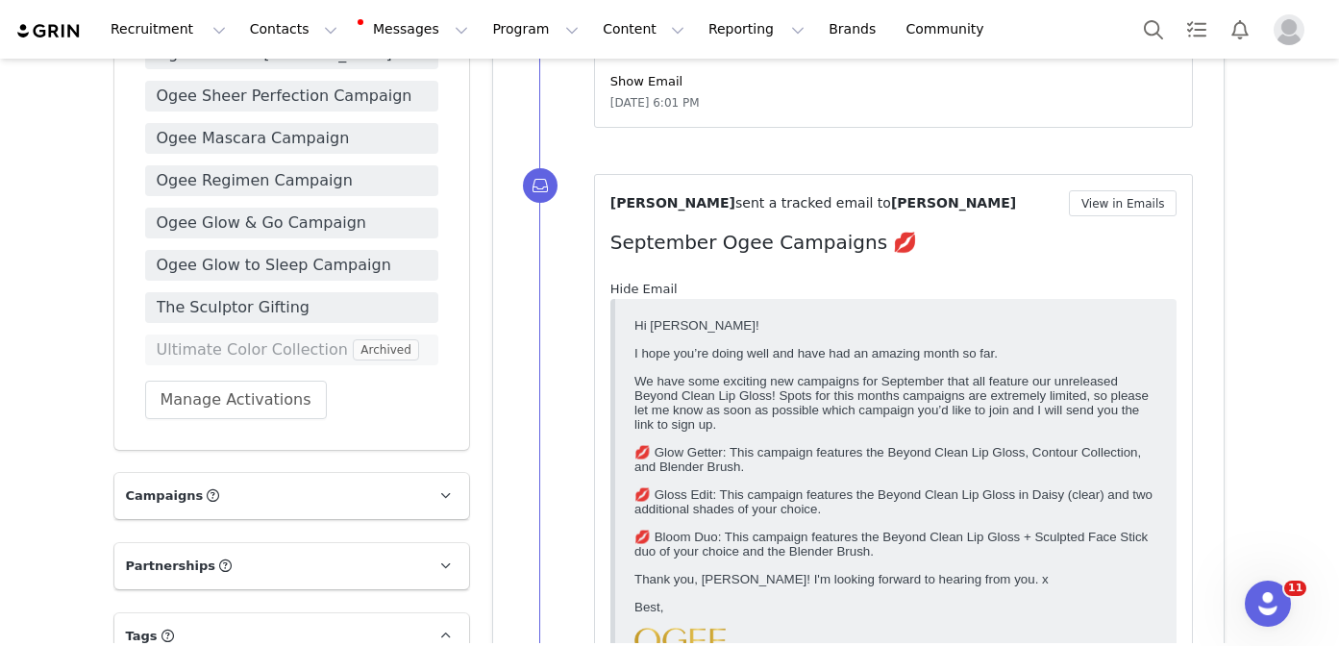
click at [653, 284] on link "Hide Email" at bounding box center [643, 289] width 67 height 14
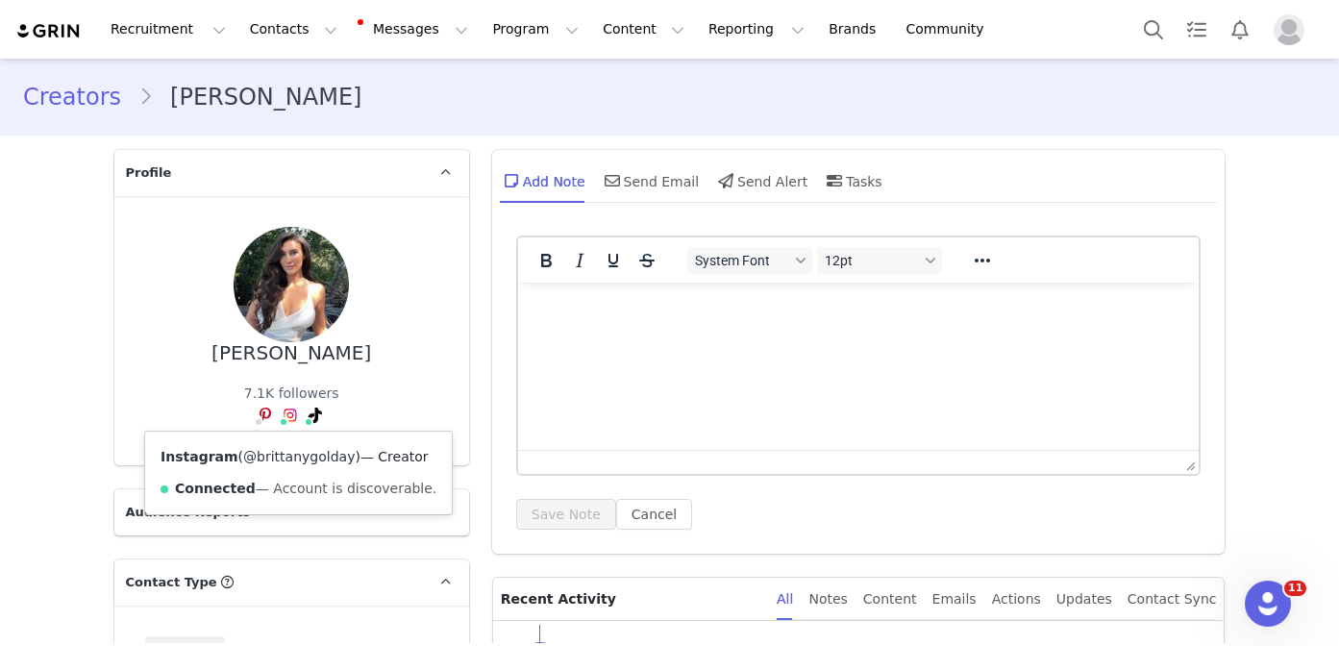
click at [286, 462] on link "@brittanygolday" at bounding box center [298, 456] width 111 height 15
click at [306, 449] on link "@brittanygolday" at bounding box center [278, 456] width 111 height 15
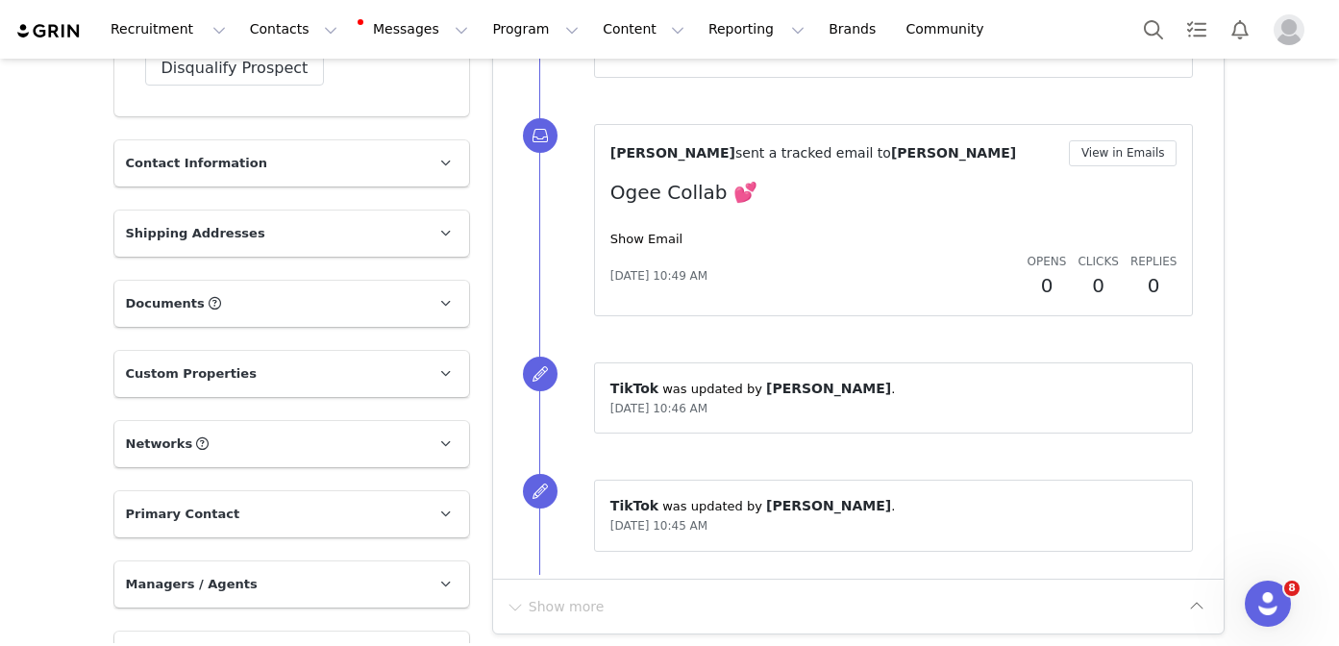
scroll to position [749, 0]
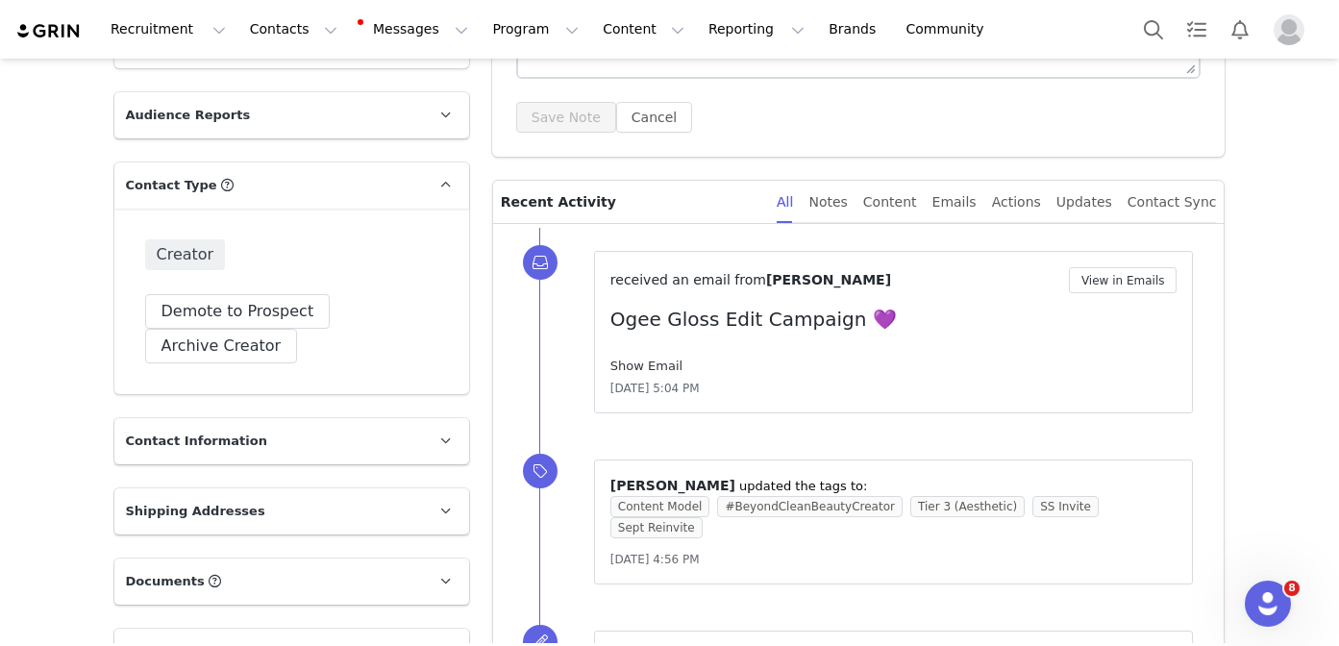
click at [654, 367] on link "Show Email" at bounding box center [646, 365] width 72 height 14
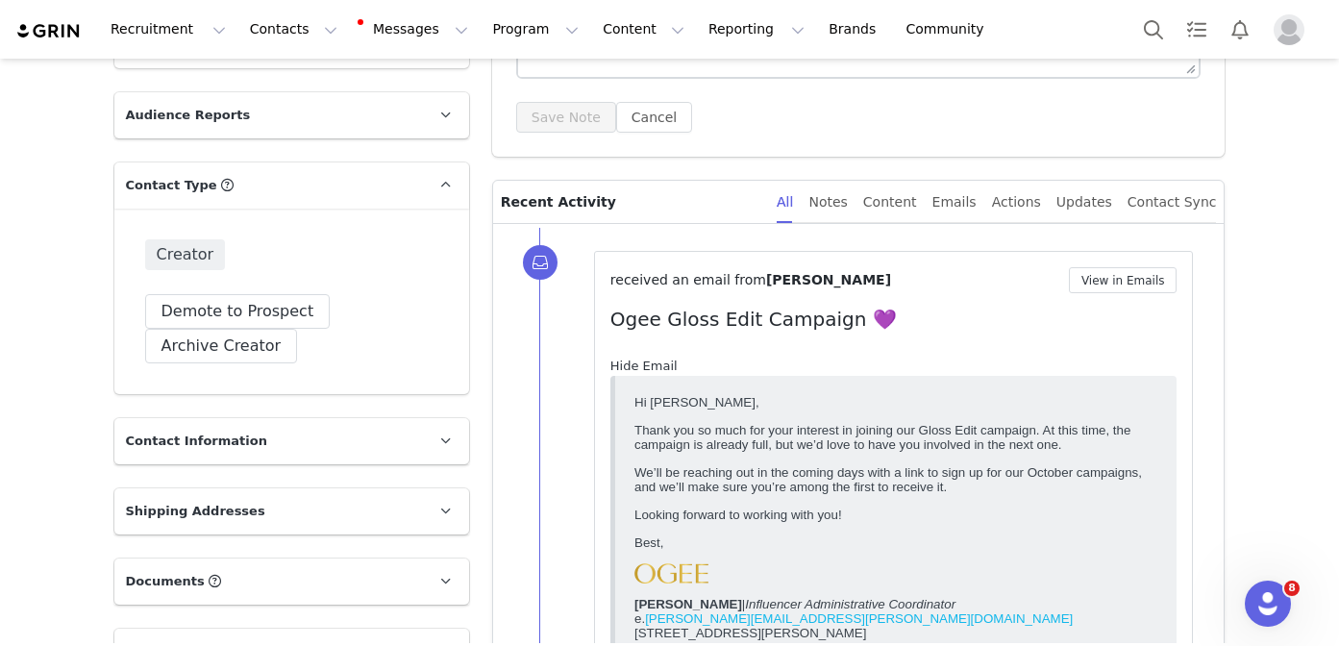
click at [654, 367] on link "Hide Email" at bounding box center [643, 365] width 67 height 14
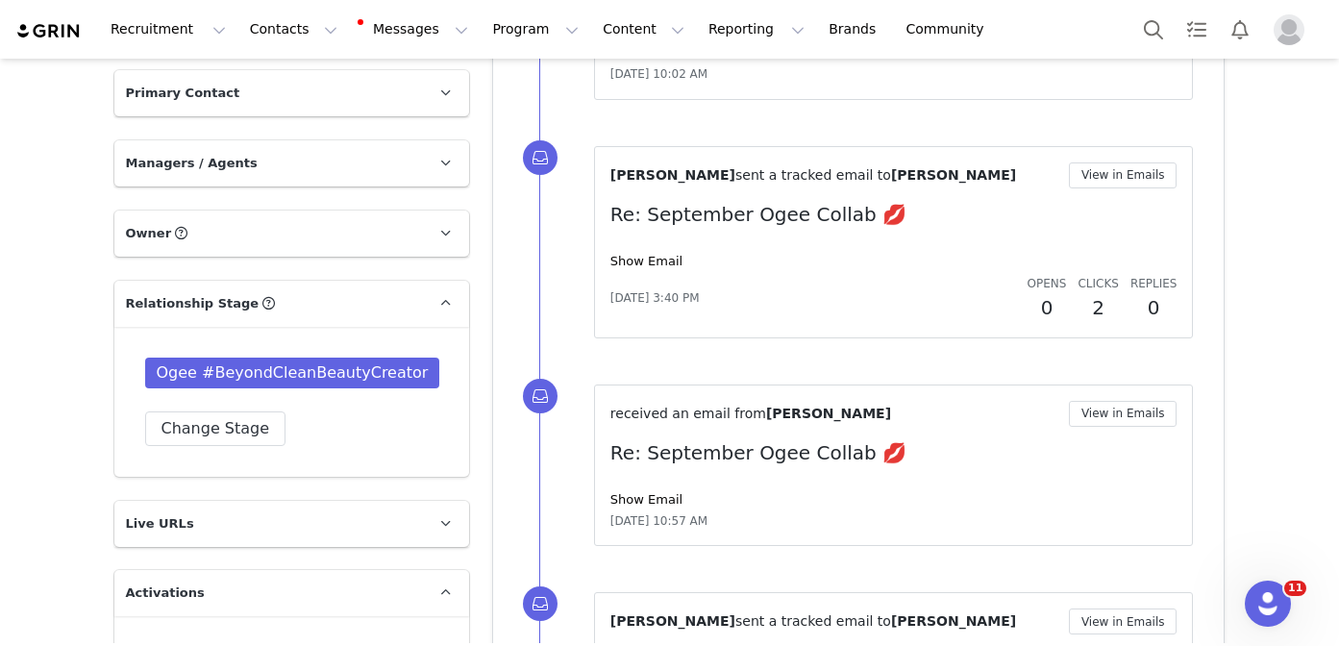
scroll to position [1095, 0]
click at [650, 252] on div "Show Email" at bounding box center [893, 261] width 567 height 19
click at [648, 254] on link "Show Email" at bounding box center [646, 261] width 72 height 14
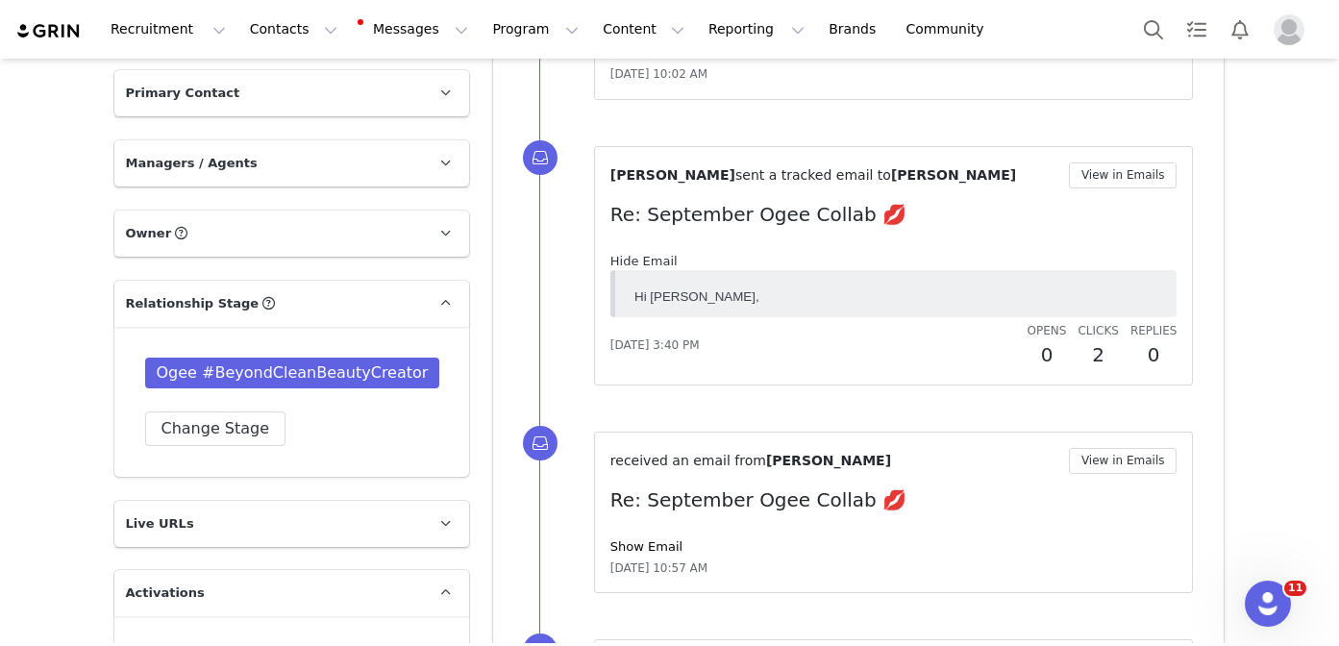
scroll to position [0, 0]
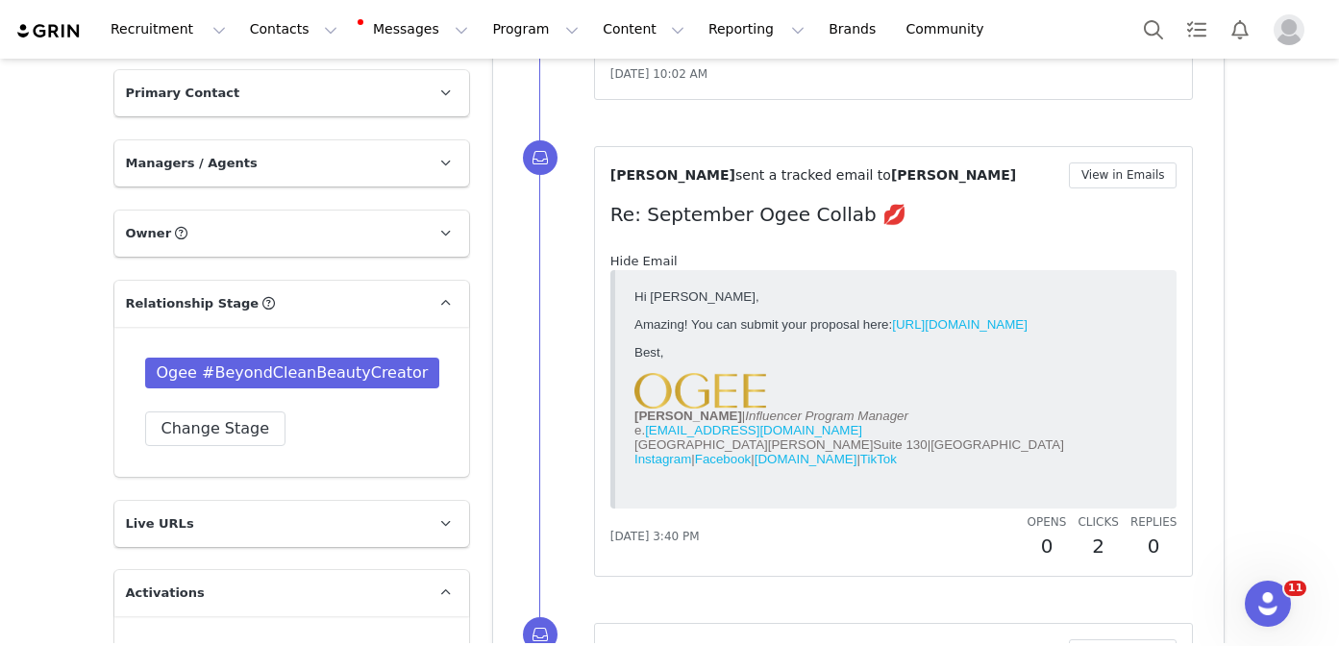
click at [648, 254] on link "Hide Email" at bounding box center [643, 261] width 67 height 14
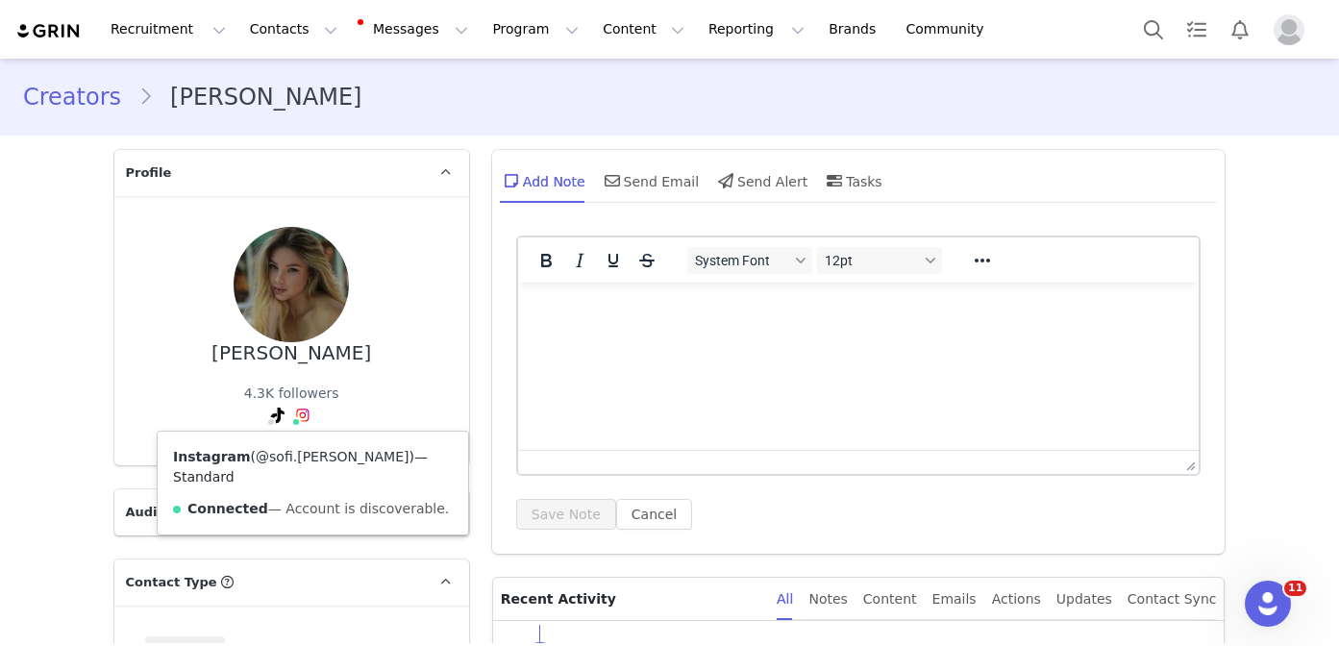
click at [297, 455] on link "@sofi.nesv" at bounding box center [332, 456] width 153 height 15
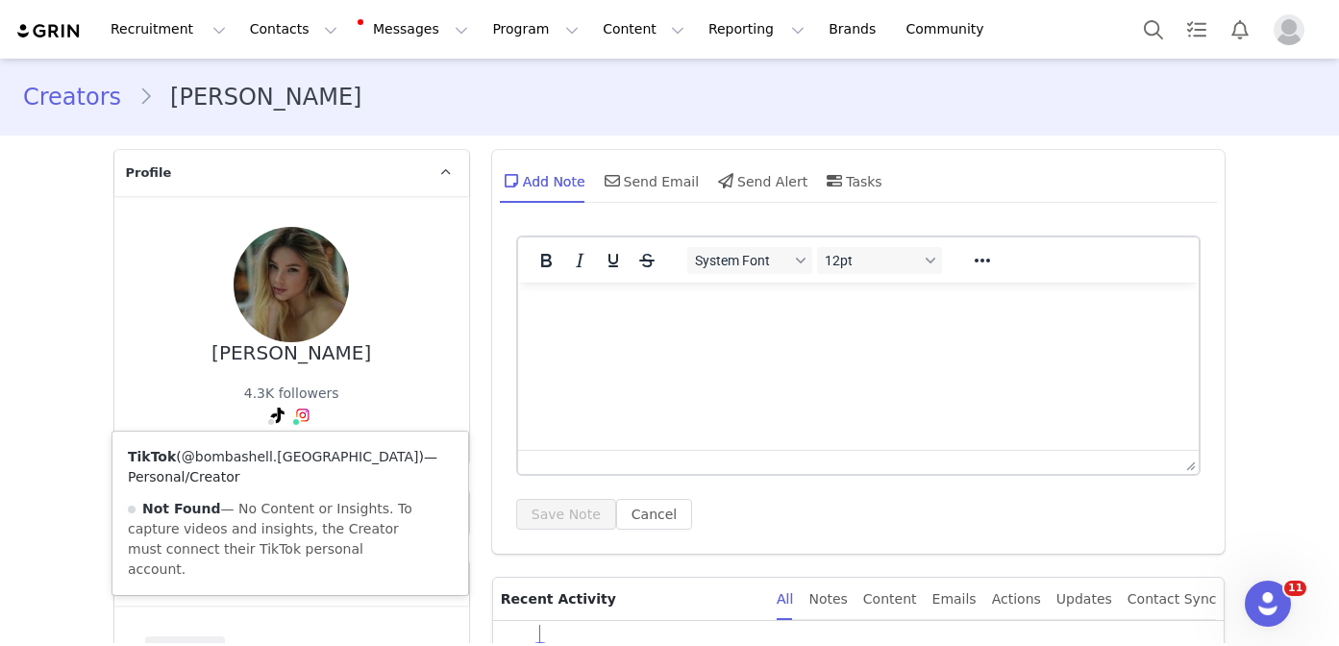
click at [265, 462] on link "@bombashell.usa" at bounding box center [300, 456] width 237 height 15
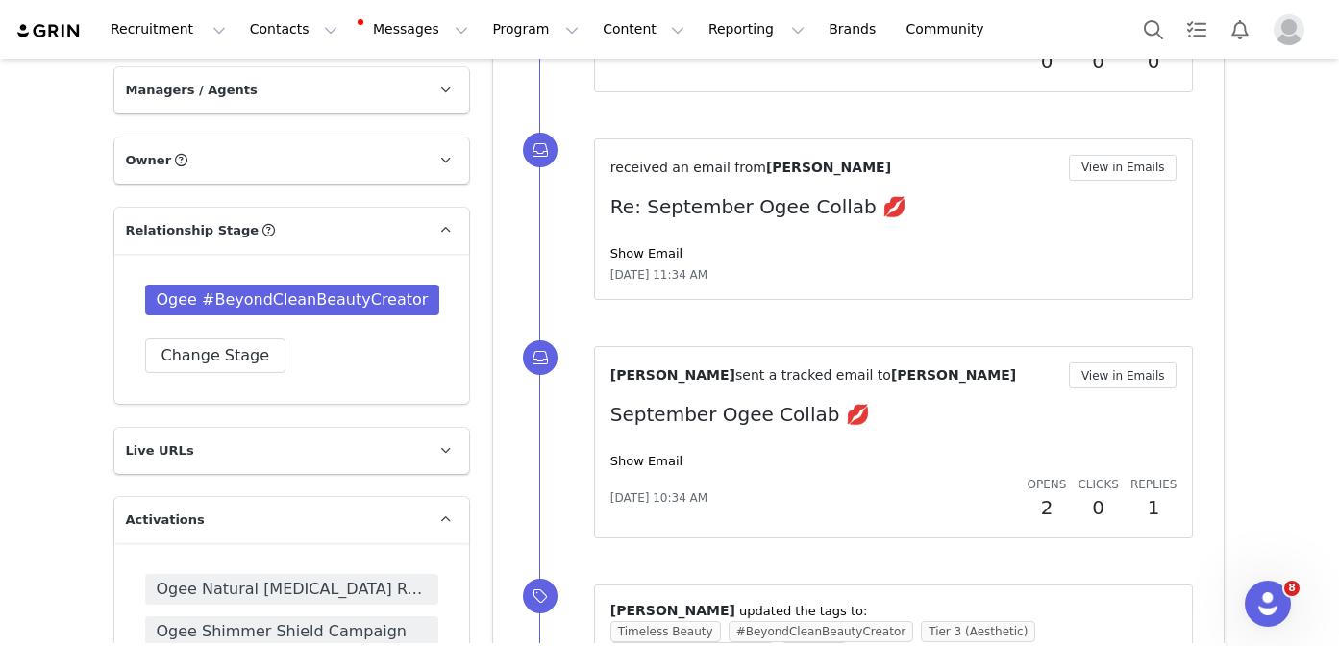
scroll to position [1151, 0]
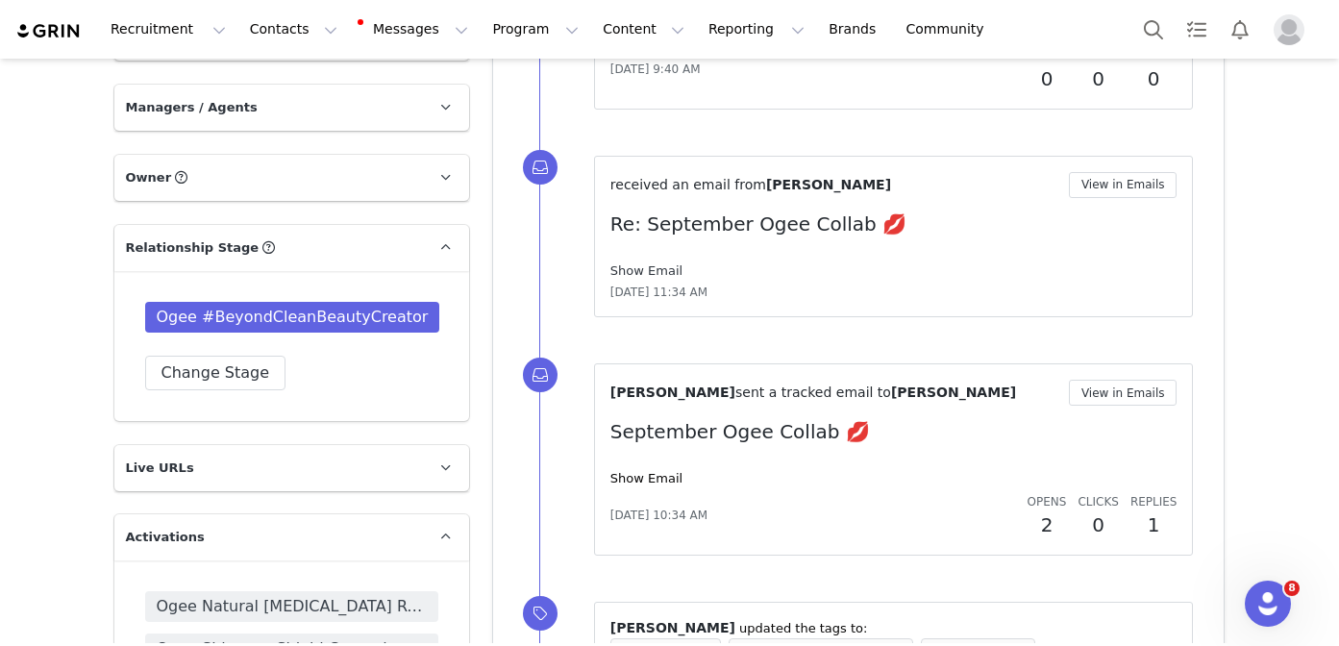
click at [639, 265] on link "Show Email" at bounding box center [646, 270] width 72 height 14
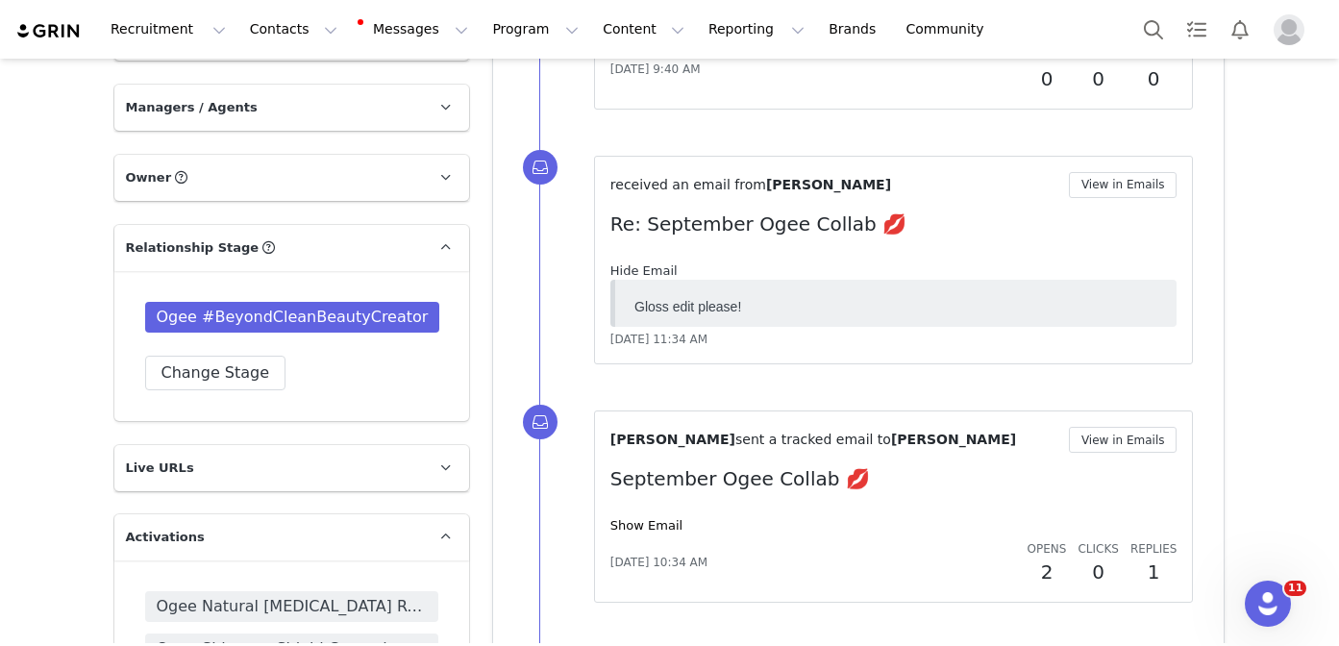
scroll to position [0, 0]
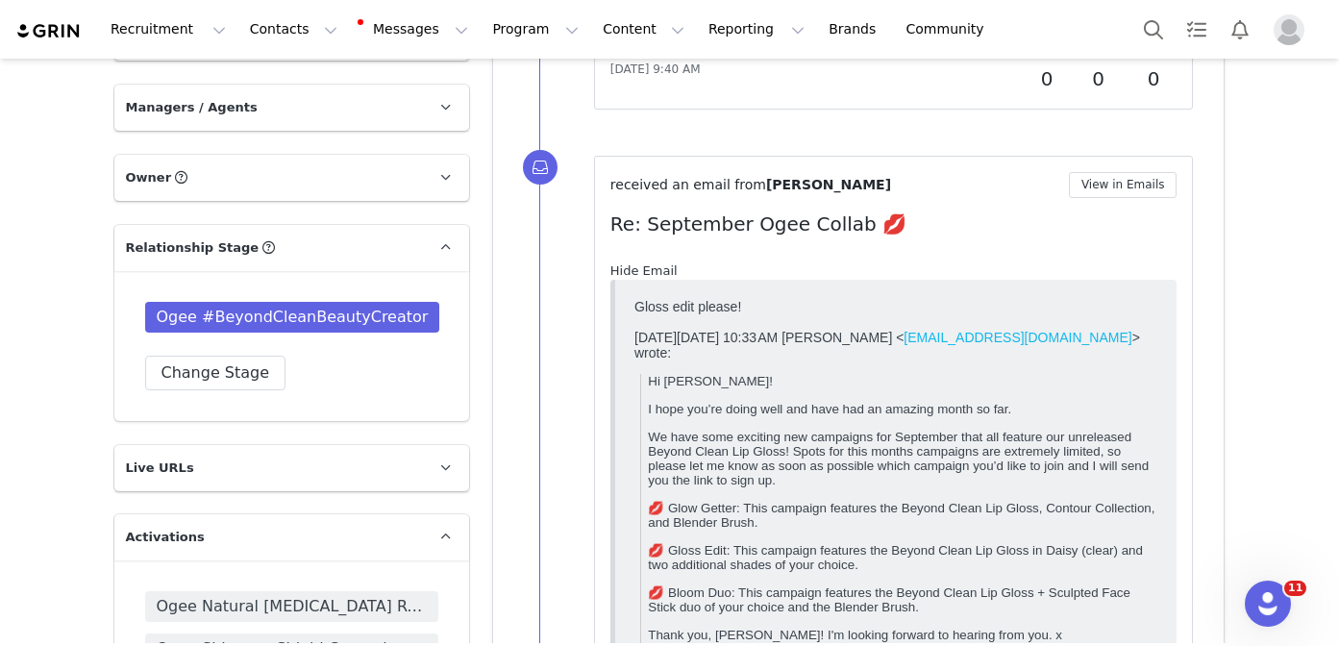
click at [639, 265] on link "Hide Email" at bounding box center [643, 270] width 67 height 14
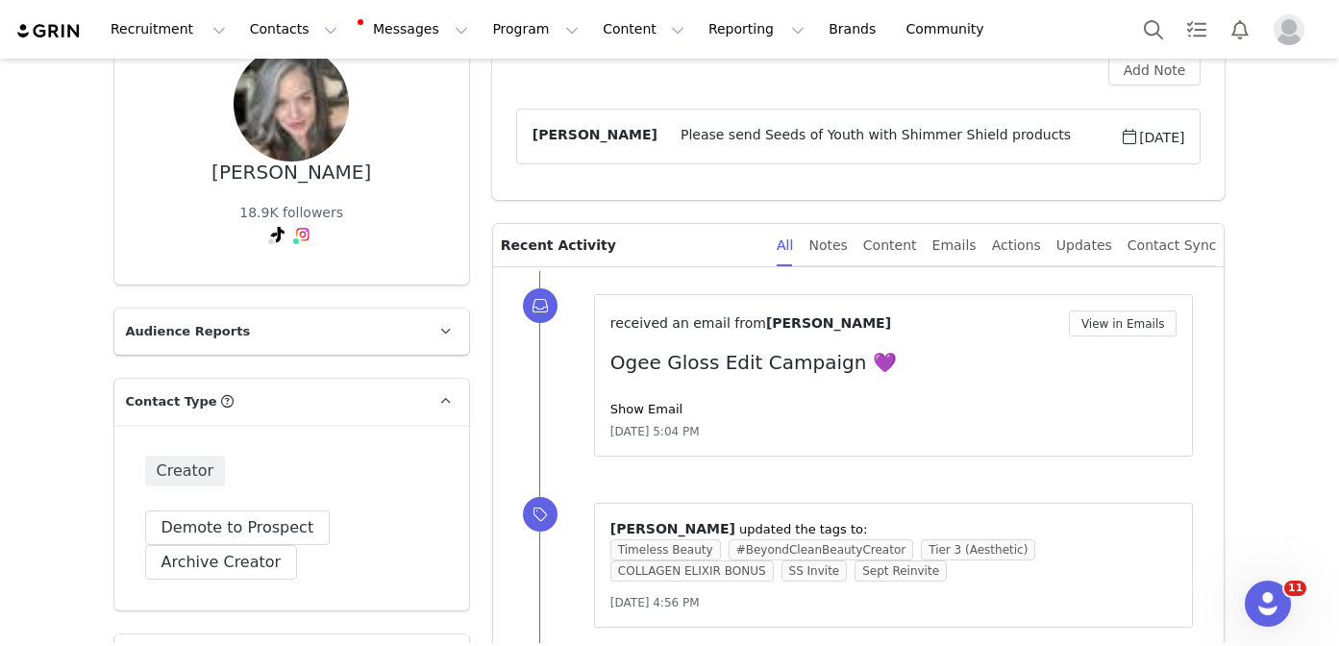
scroll to position [58, 0]
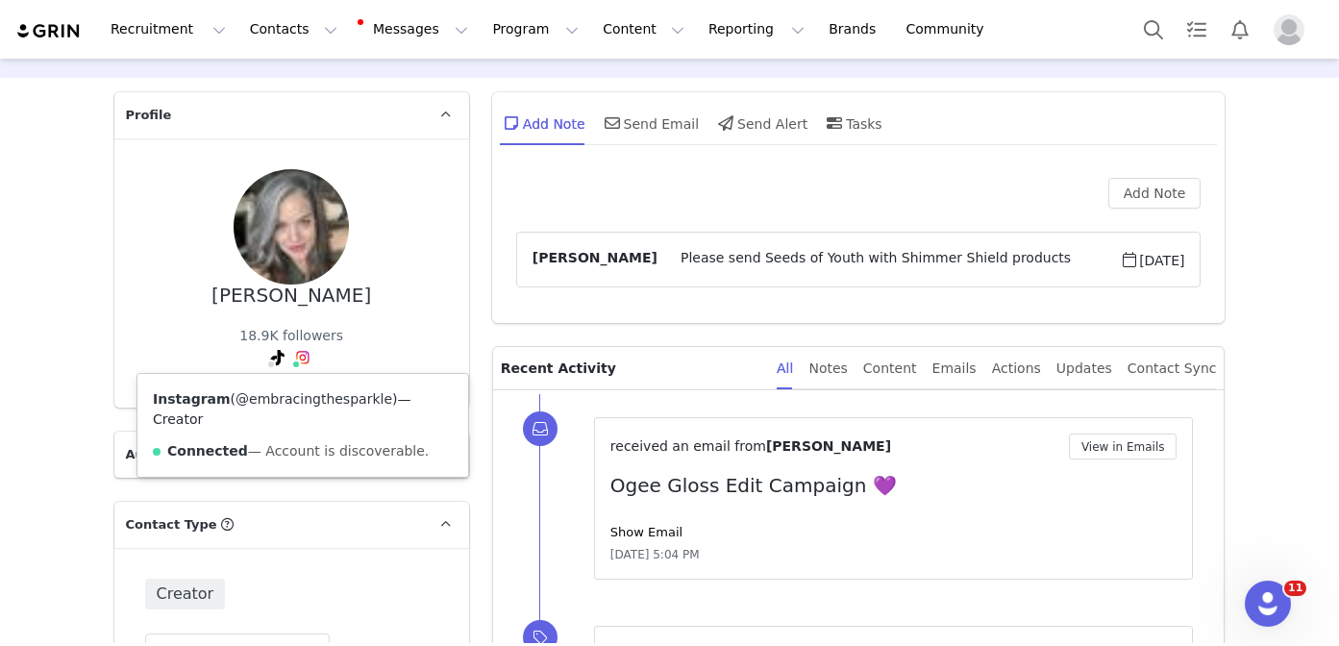
click at [303, 398] on link "@embracingthesparkle" at bounding box center [313, 398] width 157 height 15
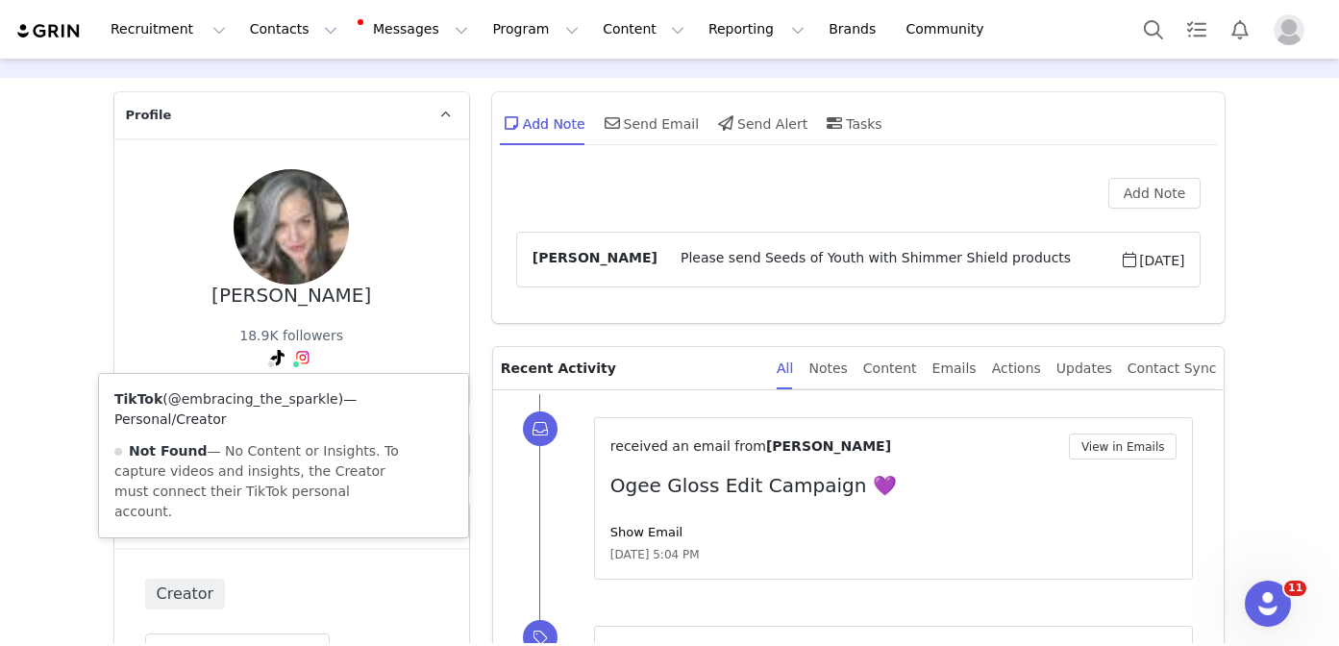
click at [267, 404] on link "@embracing_the_sparkle" at bounding box center [253, 398] width 170 height 15
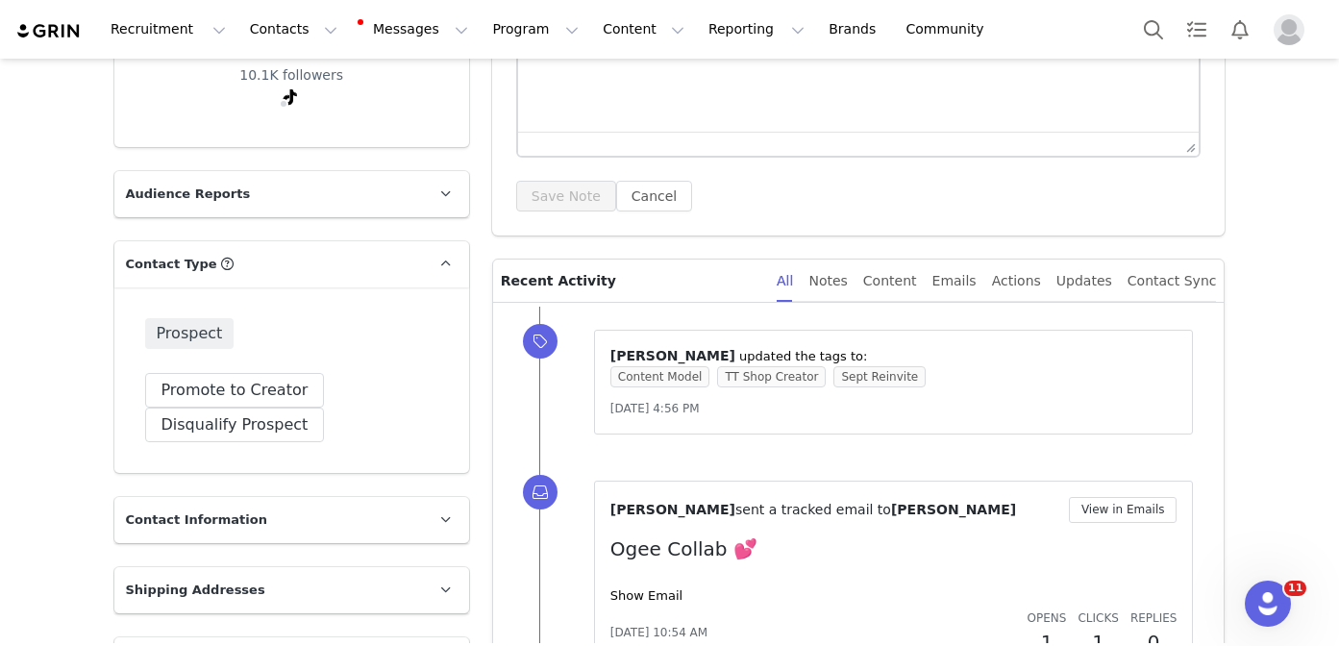
scroll to position [241, 0]
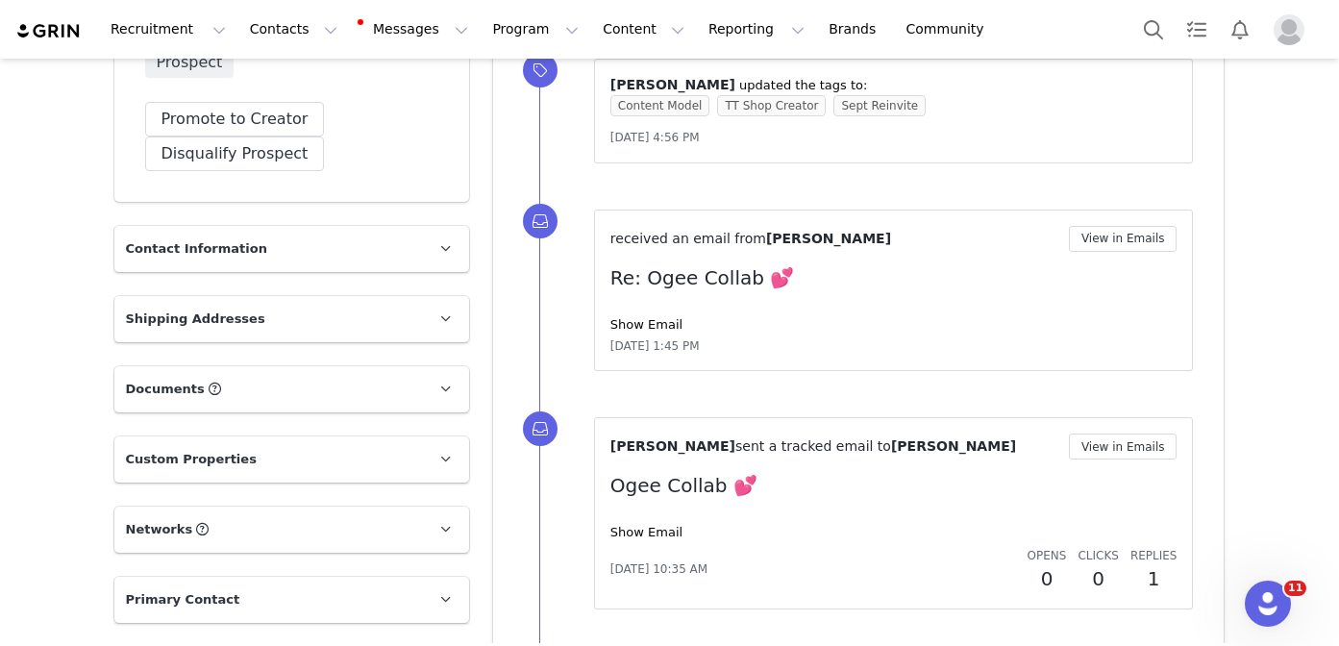
scroll to position [705, 0]
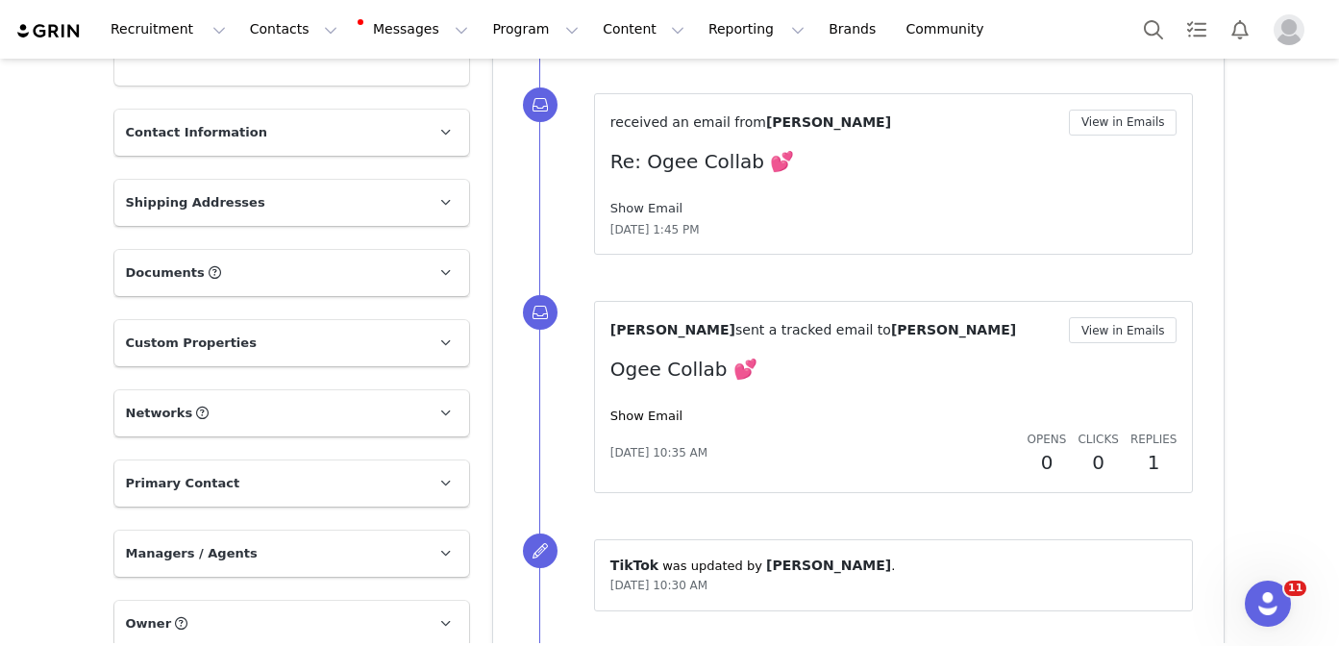
click at [650, 205] on link "Show Email" at bounding box center [646, 208] width 72 height 14
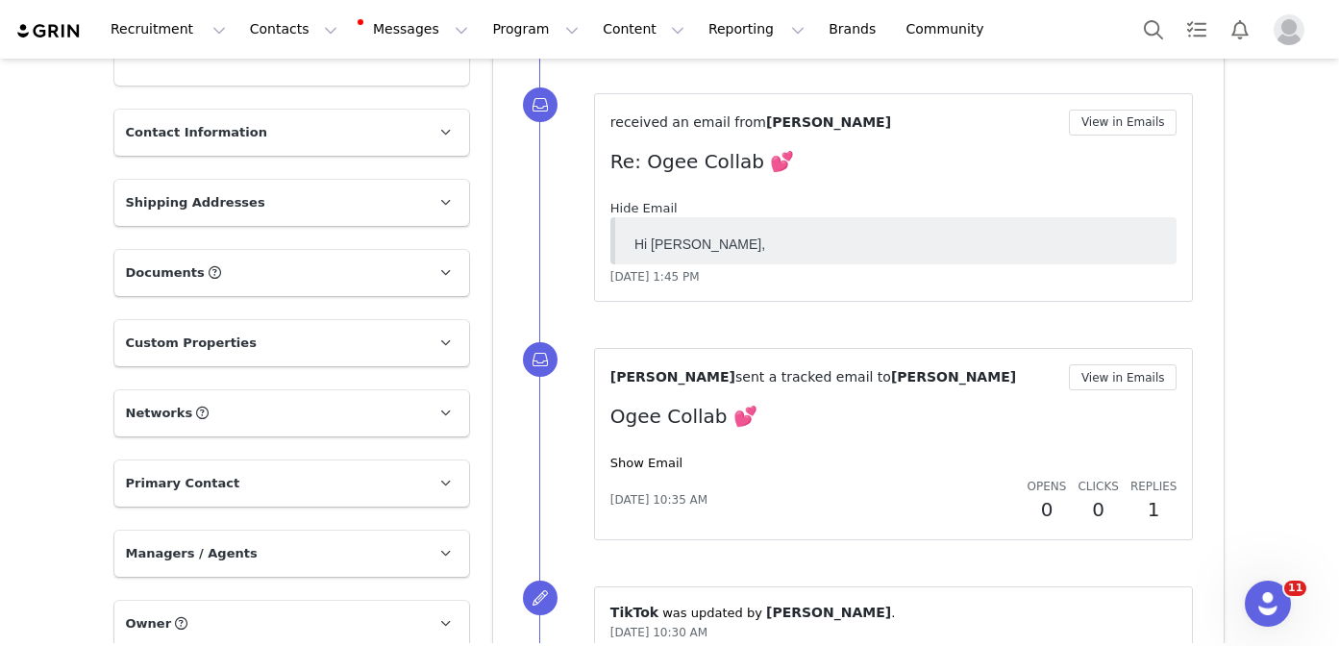
scroll to position [0, 0]
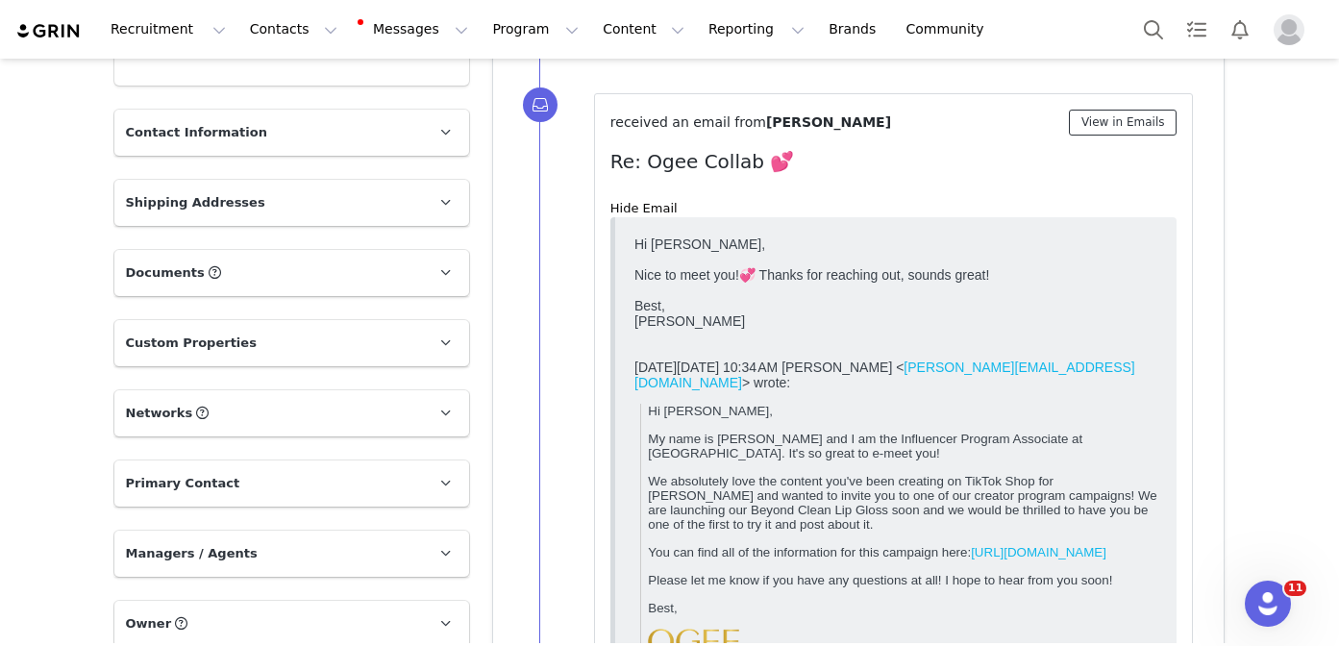
click at [1113, 116] on button "View in Emails" at bounding box center [1123, 123] width 109 height 26
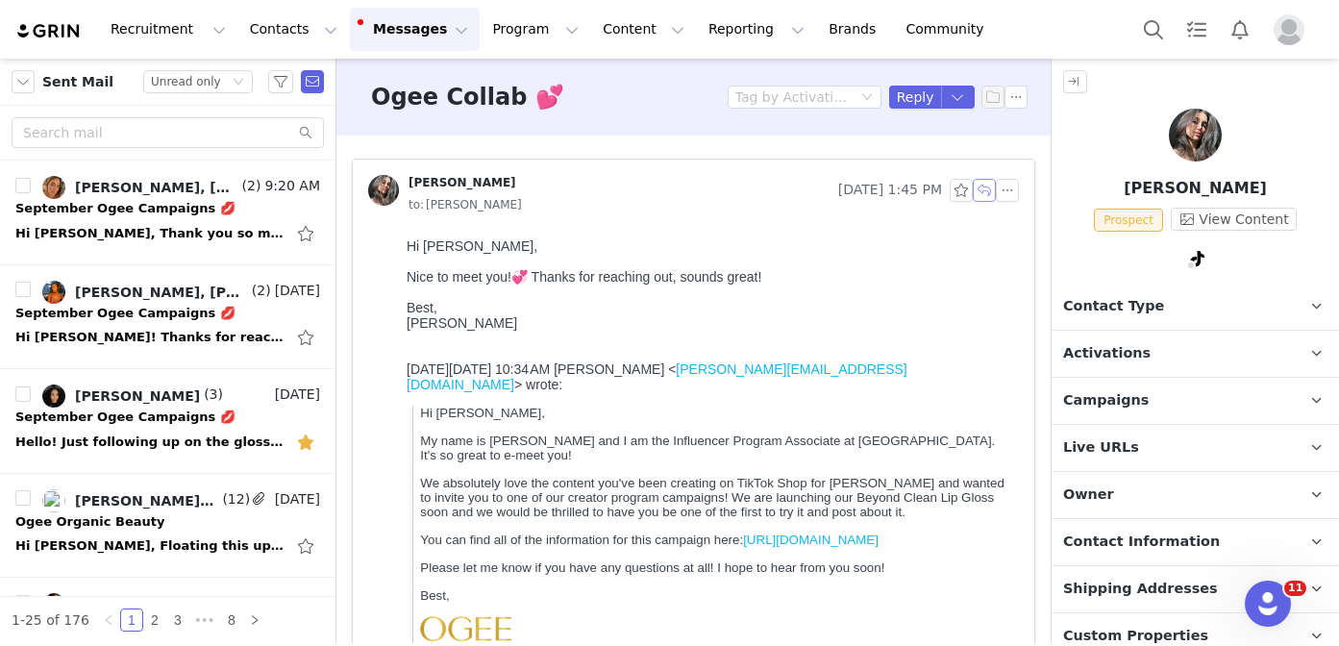
click at [982, 192] on button "button" at bounding box center [983, 190] width 23 height 23
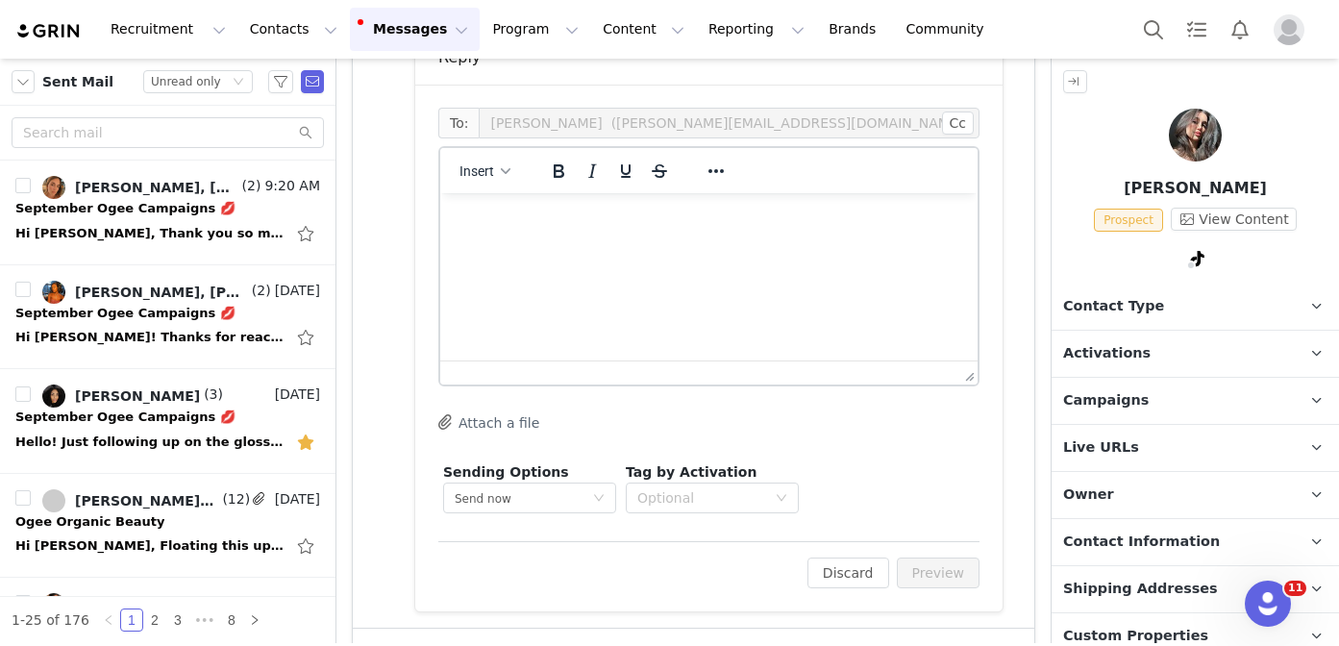
scroll to position [718, 0]
click at [713, 173] on icon "Reveal or hide additional toolbar items" at bounding box center [715, 170] width 23 height 23
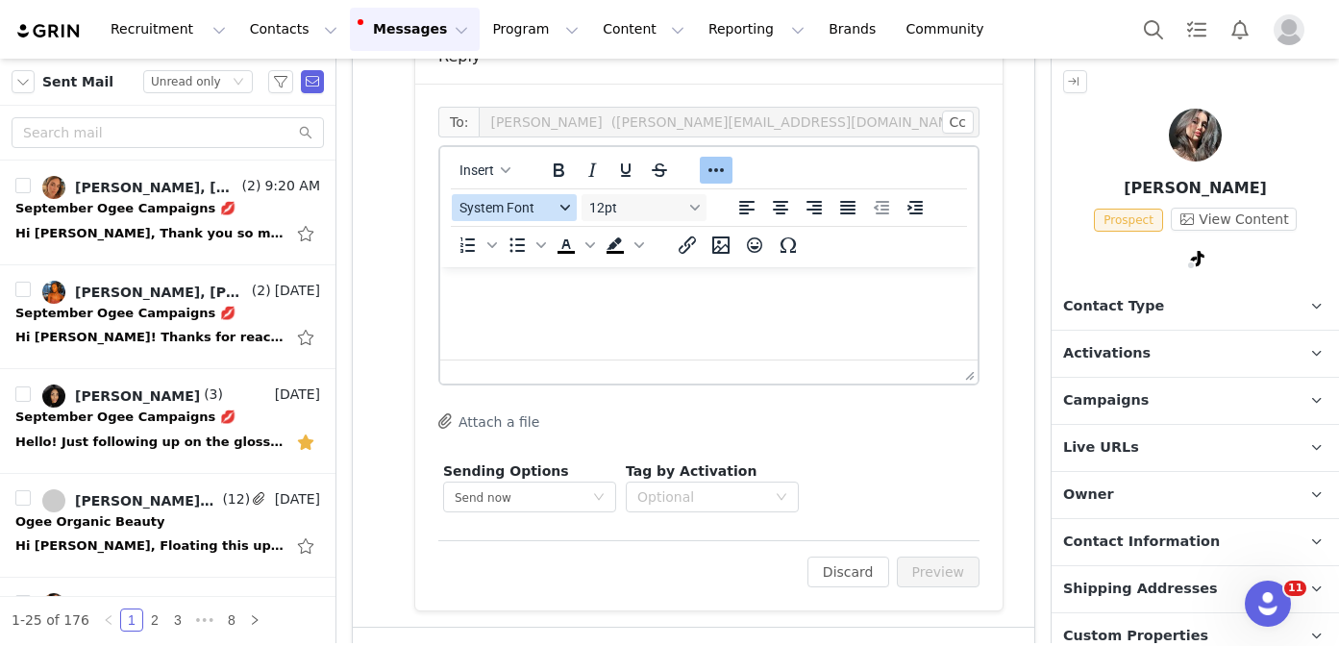
click at [482, 206] on span "System Font" at bounding box center [506, 207] width 94 height 15
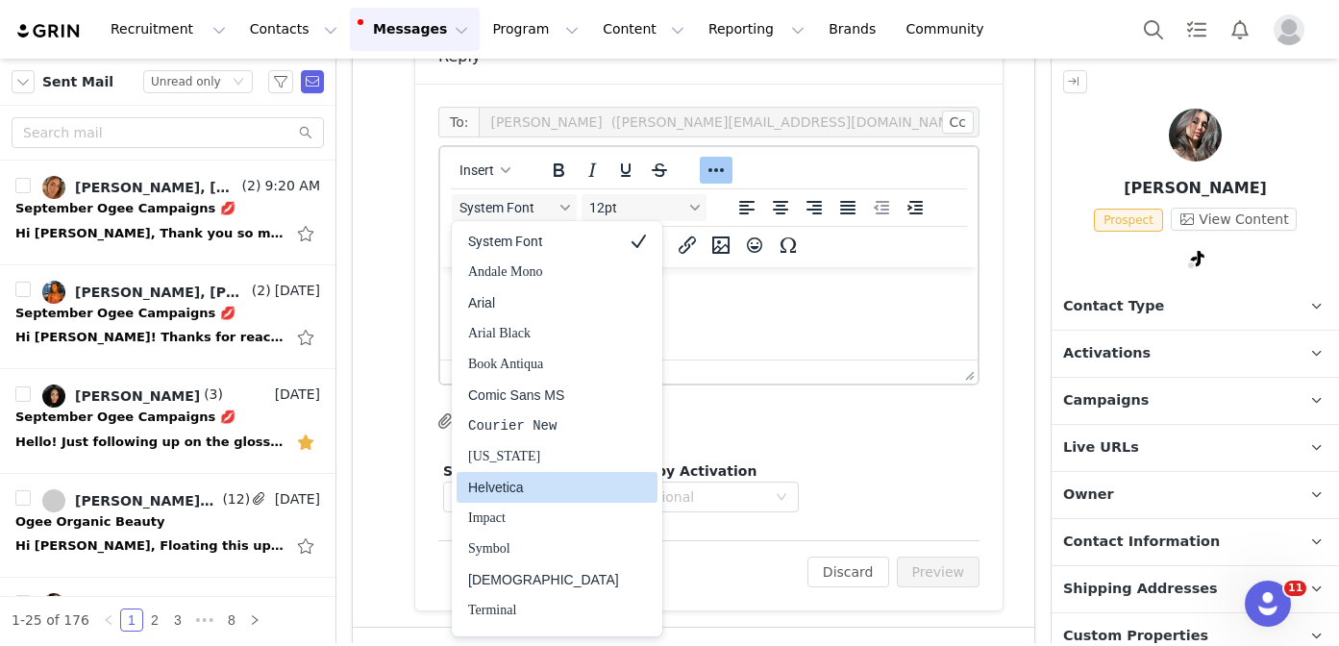
drag, startPoint x: 527, startPoint y: 490, endPoint x: 588, endPoint y: 364, distance: 140.1
click at [527, 490] on div "Helvetica" at bounding box center [543, 487] width 151 height 23
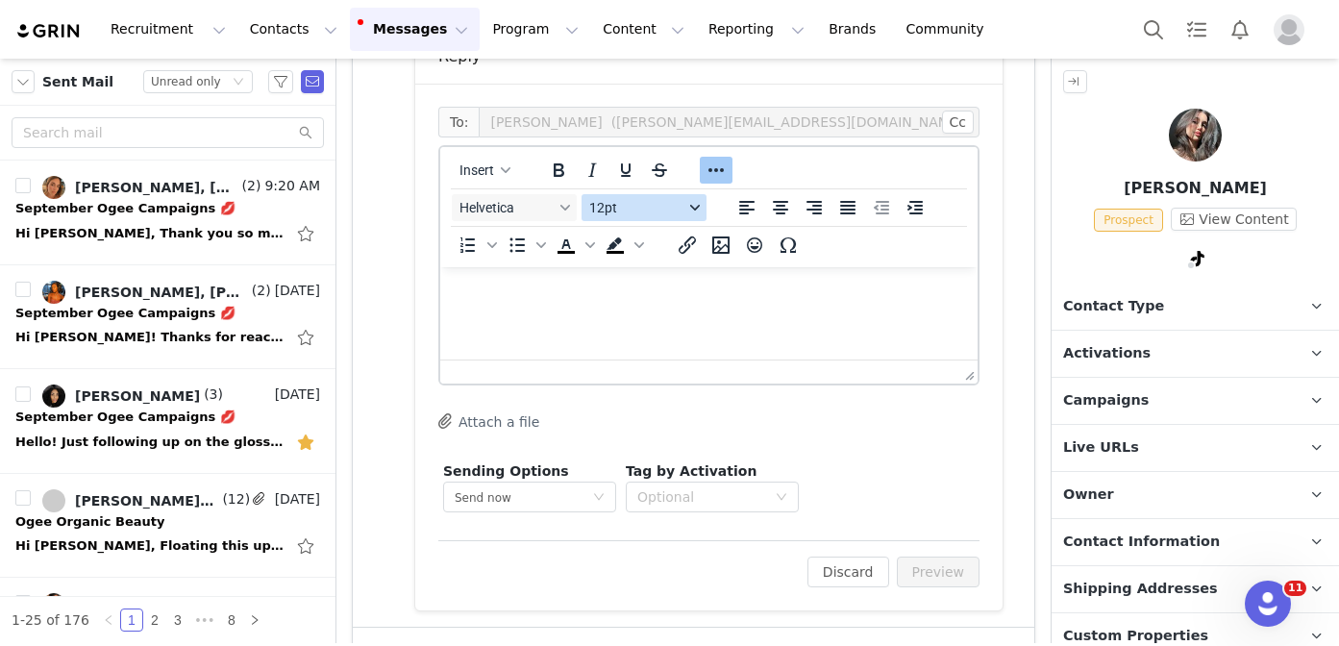
click at [637, 209] on span "12pt" at bounding box center [636, 207] width 94 height 15
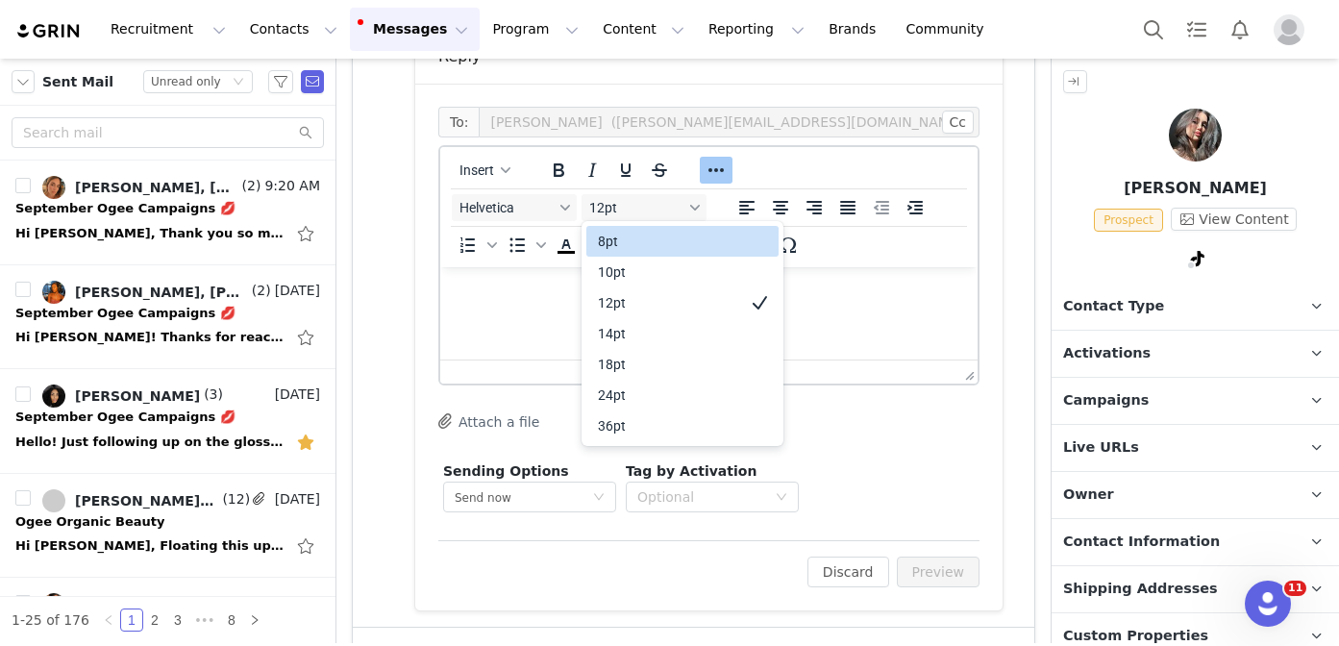
click at [637, 263] on div "10pt" at bounding box center [669, 271] width 142 height 23
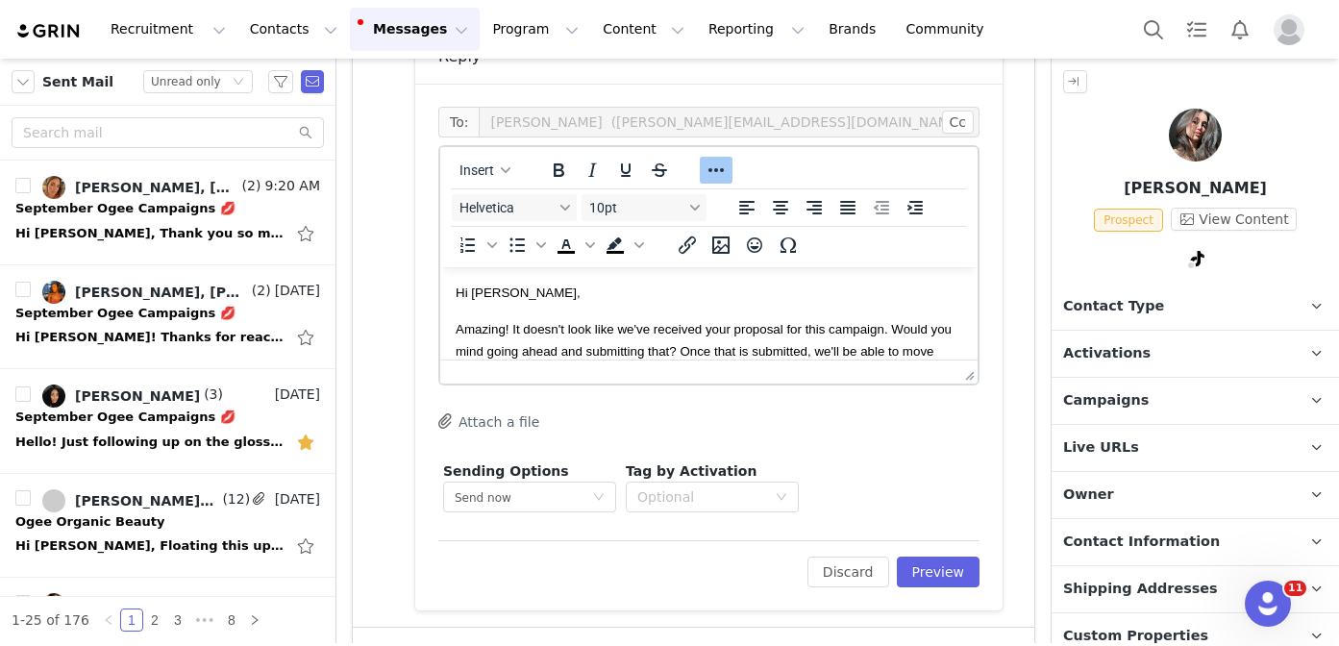
scroll to position [22, 0]
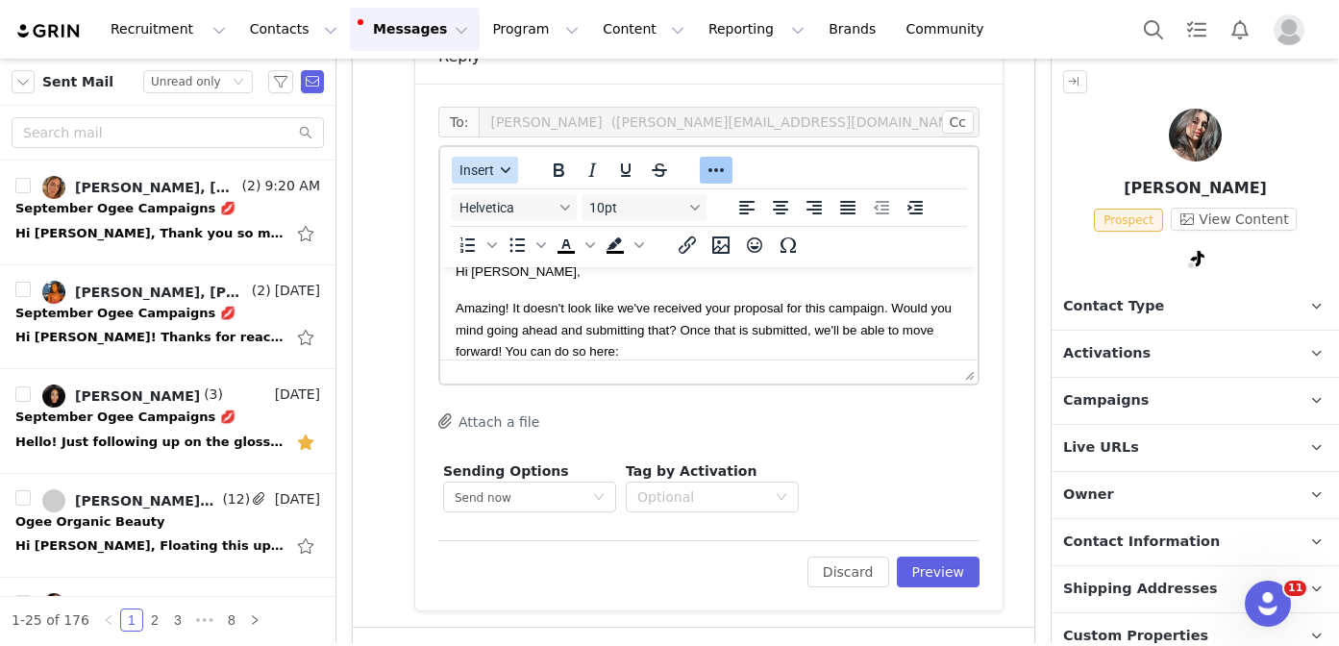
click at [485, 166] on span "Insert" at bounding box center [476, 169] width 35 height 15
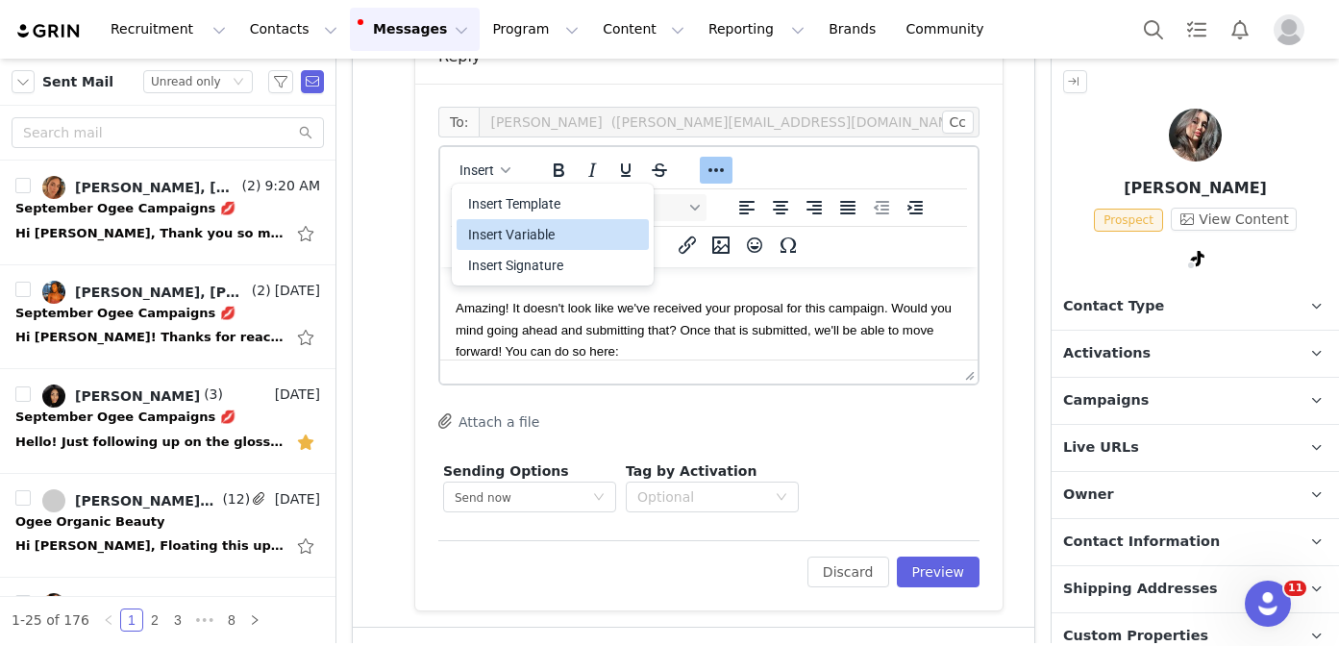
click at [528, 231] on div "Insert Variable" at bounding box center [554, 234] width 173 height 23
select select
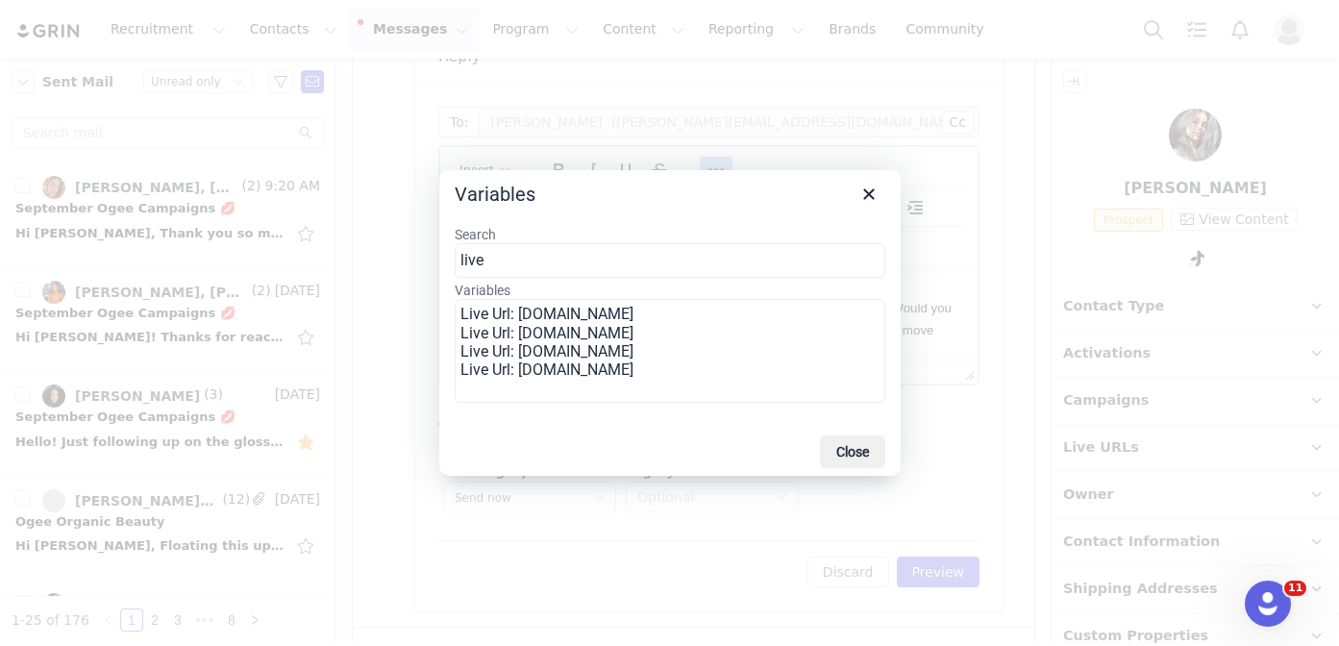
type input "live"
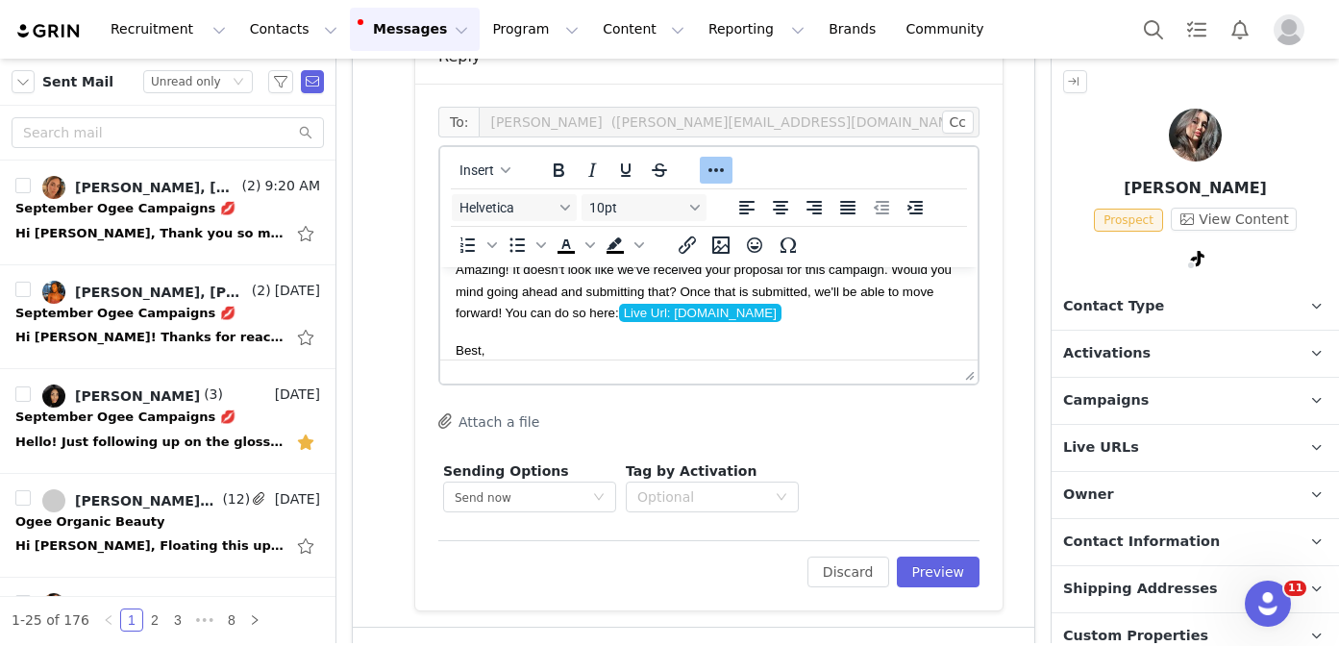
scroll to position [97, 0]
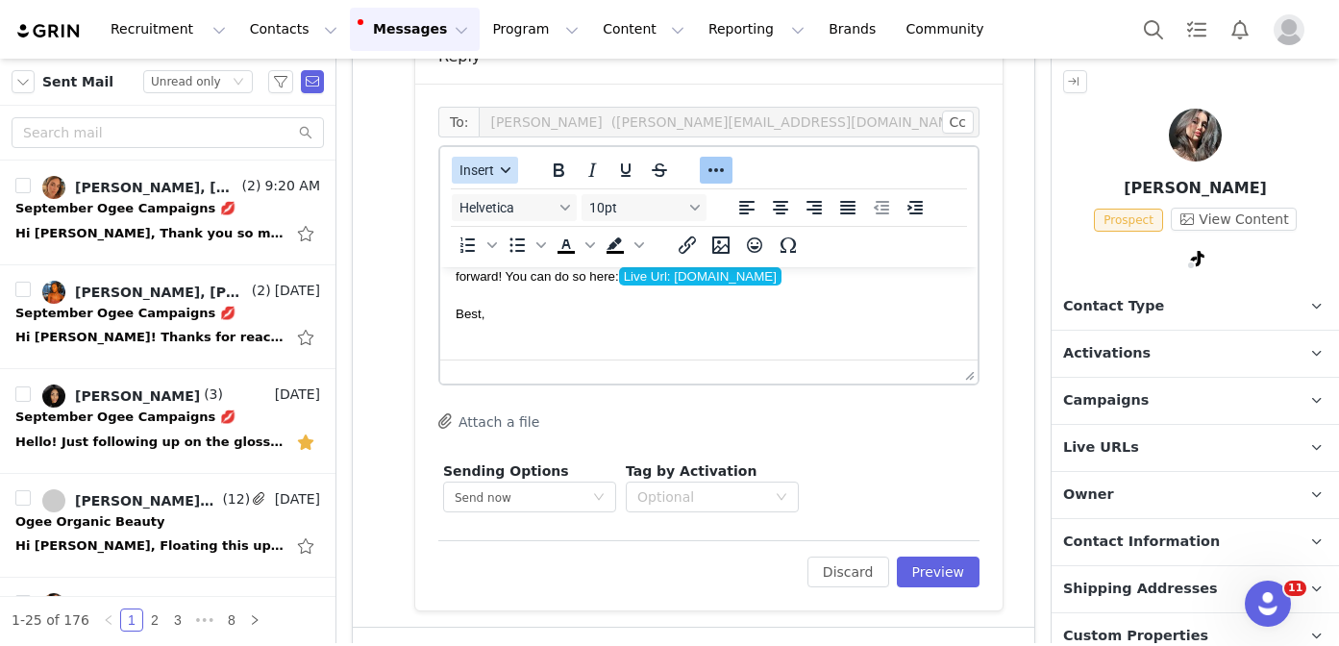
drag, startPoint x: 481, startPoint y: 162, endPoint x: 485, endPoint y: 174, distance: 12.2
click at [481, 163] on span "Insert" at bounding box center [476, 169] width 35 height 15
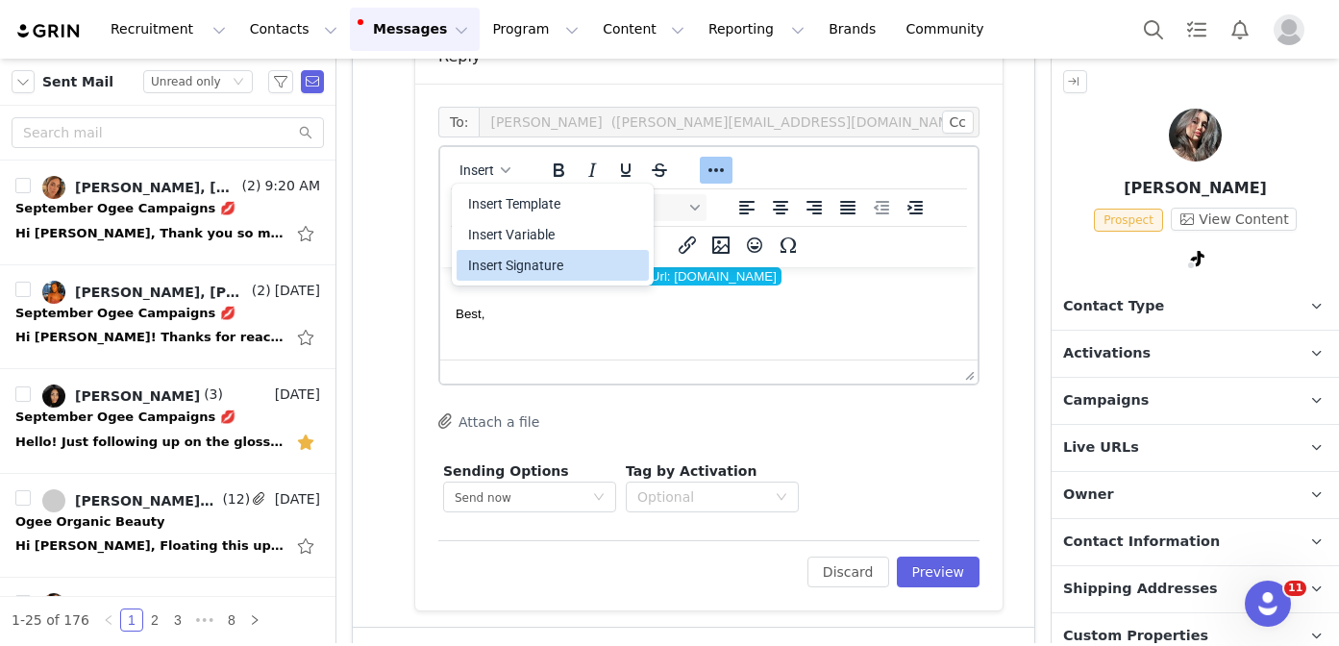
click at [544, 267] on div "Insert Signature" at bounding box center [554, 265] width 173 height 23
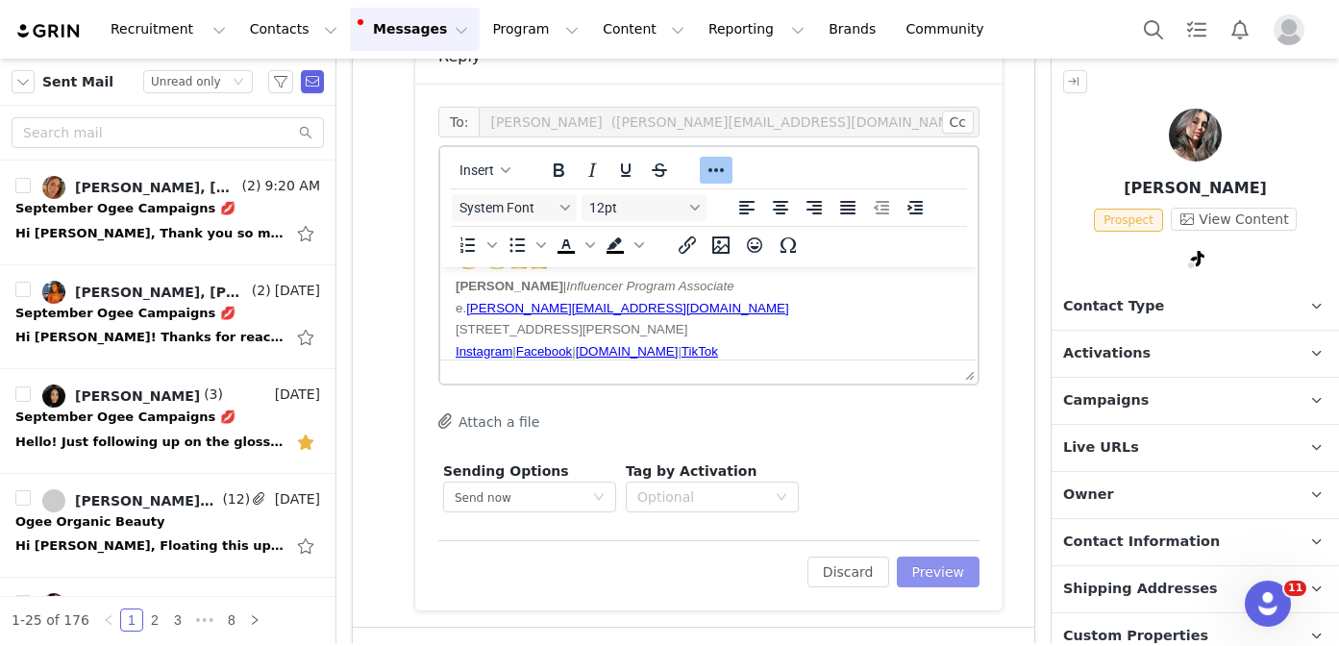
click at [923, 565] on button "Preview" at bounding box center [939, 571] width 84 height 31
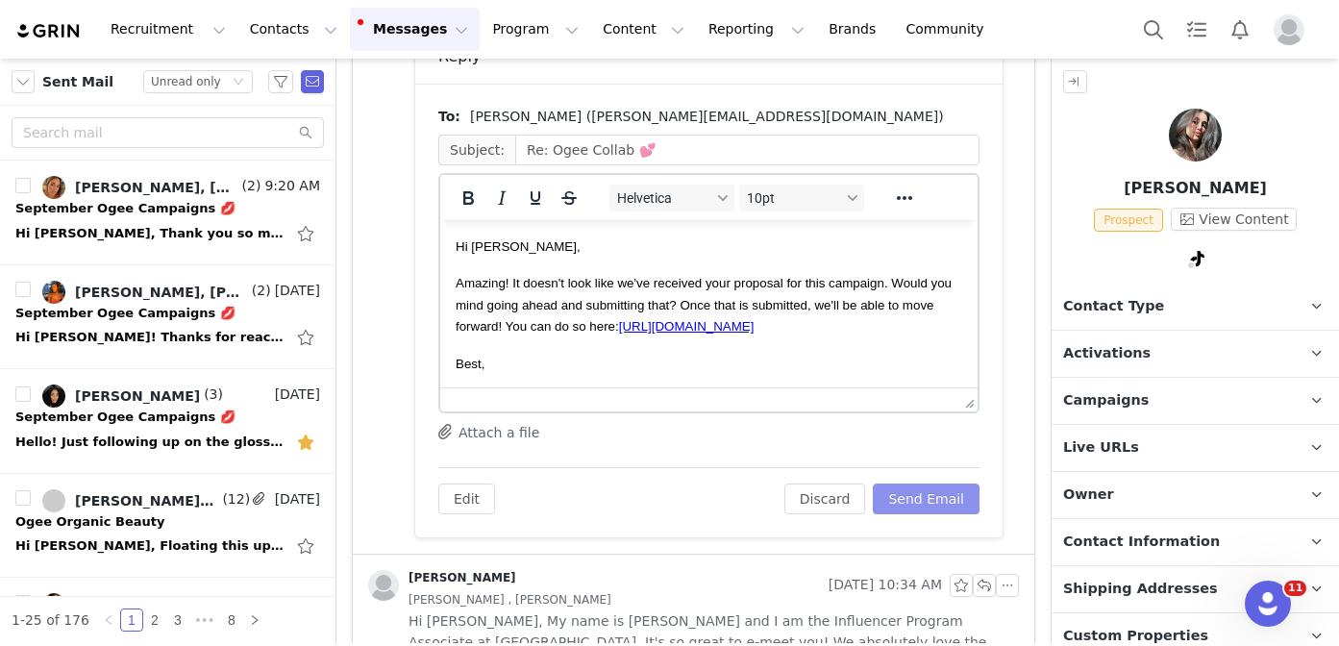
scroll to position [0, 0]
click at [908, 503] on button "Send Email" at bounding box center [926, 498] width 107 height 31
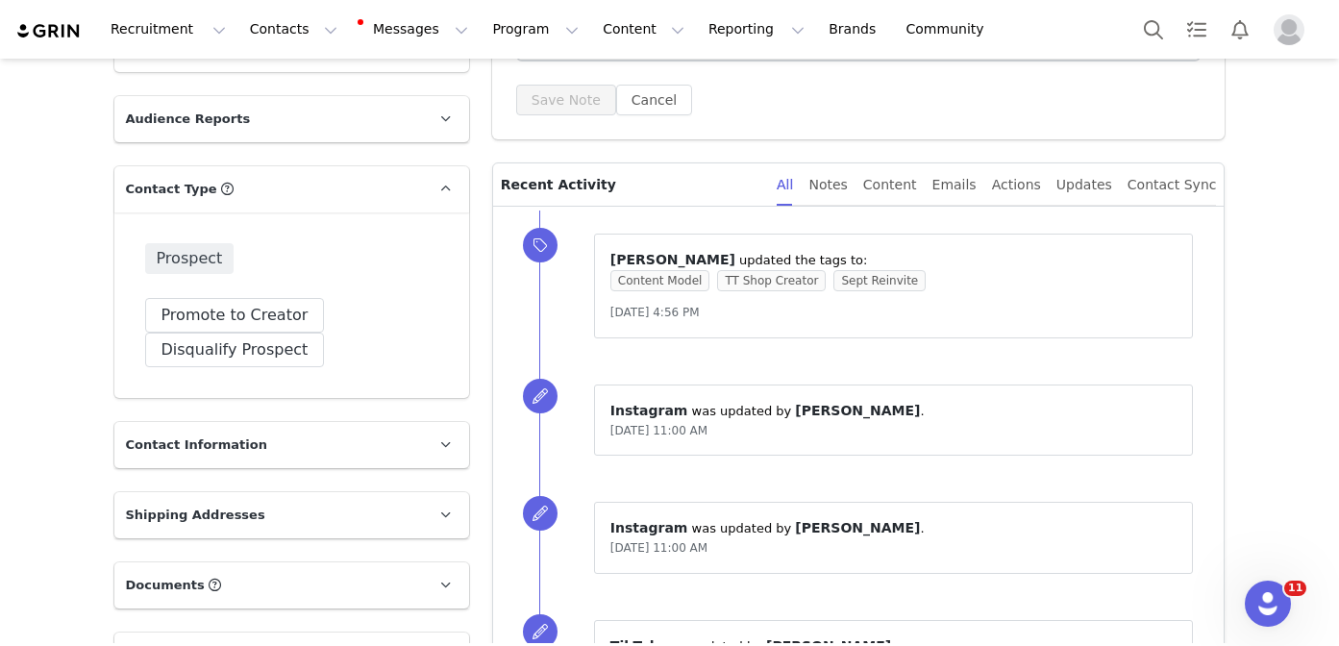
scroll to position [41, 0]
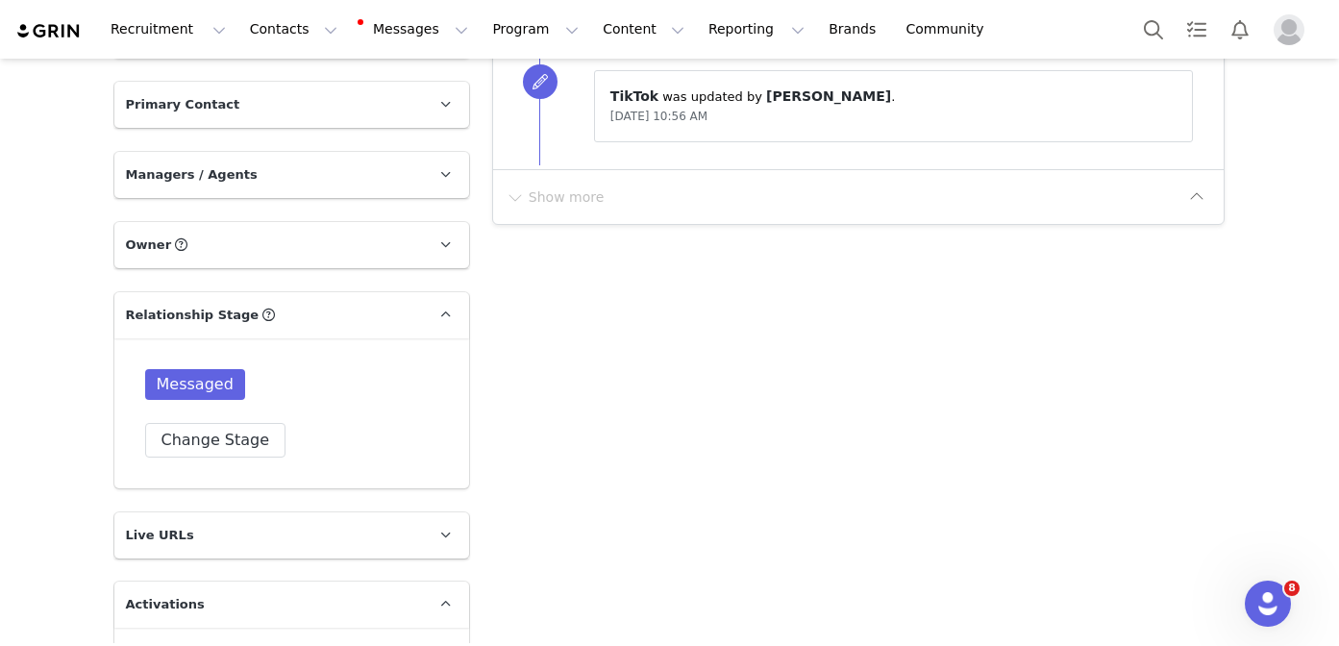
scroll to position [1537, 0]
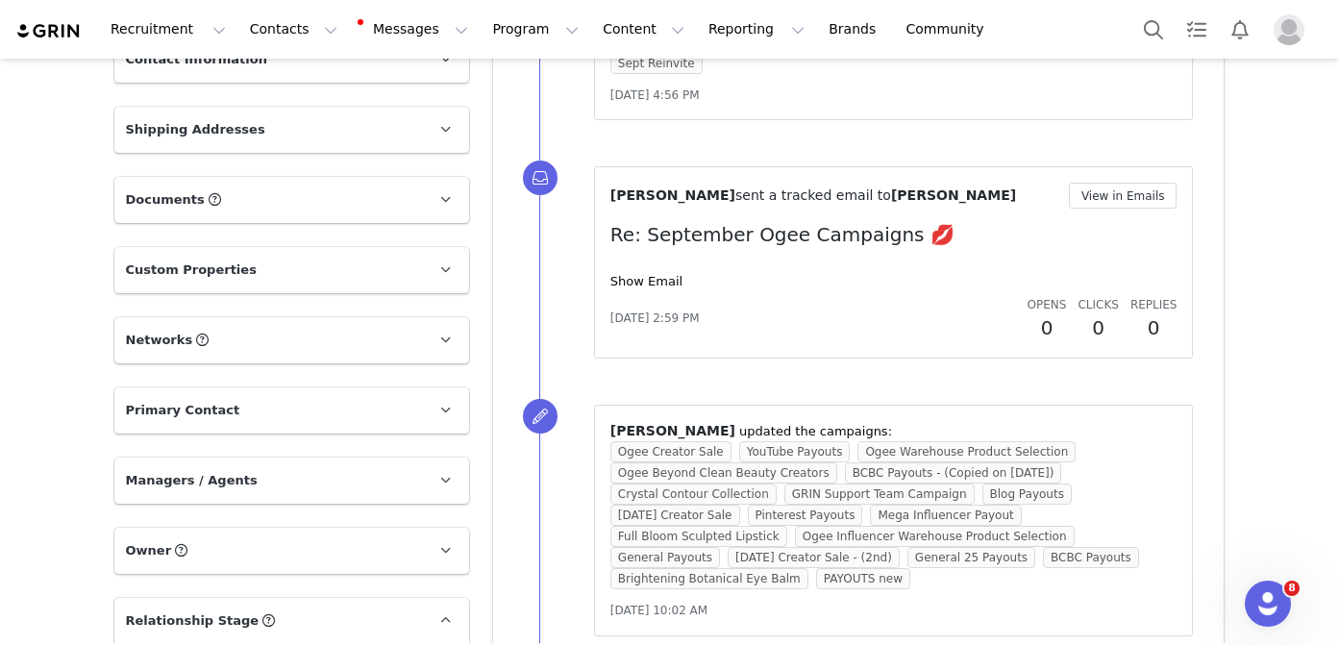
scroll to position [803, 0]
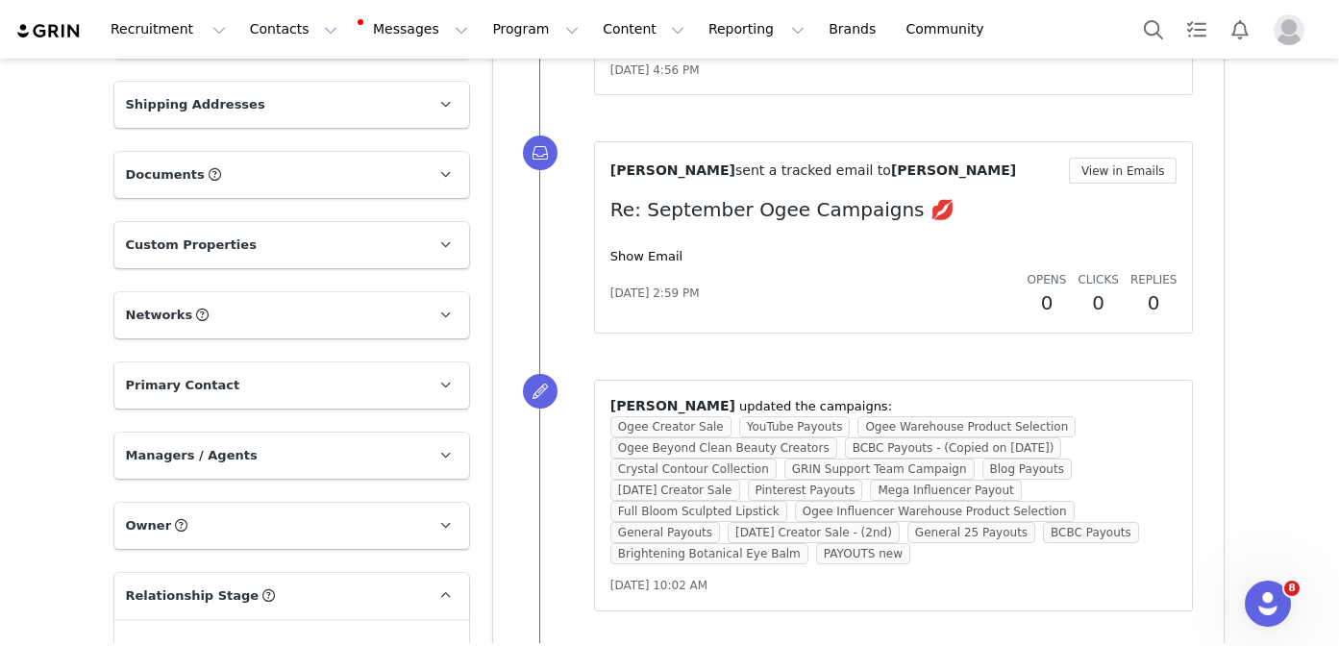
click at [650, 247] on div "Show Email" at bounding box center [893, 256] width 567 height 19
click at [650, 249] on link "Show Email" at bounding box center [646, 256] width 72 height 14
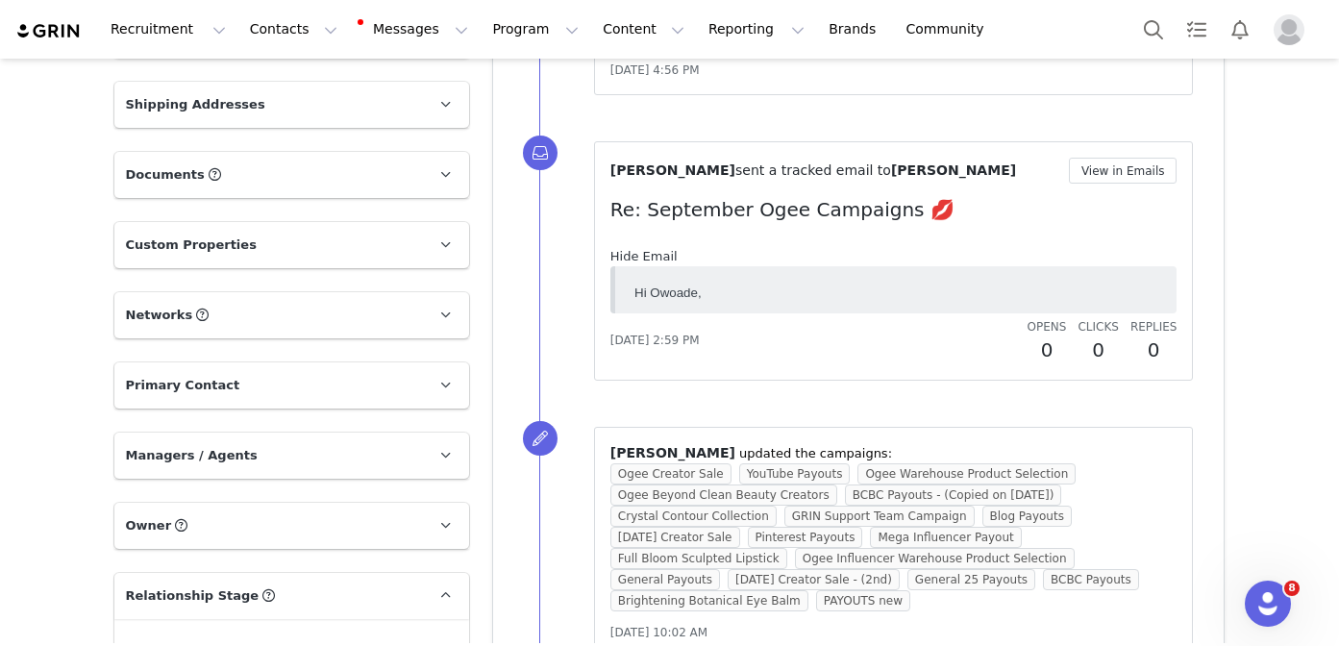
scroll to position [0, 0]
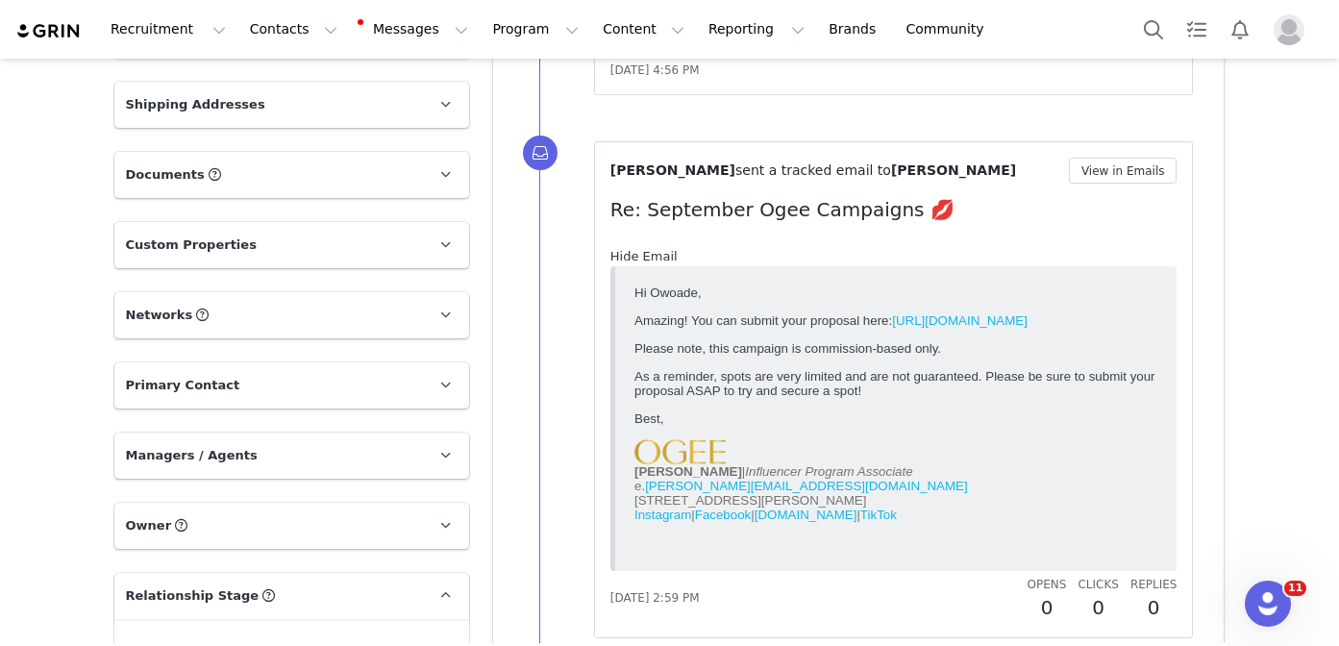
click at [649, 249] on link "Hide Email" at bounding box center [643, 256] width 67 height 14
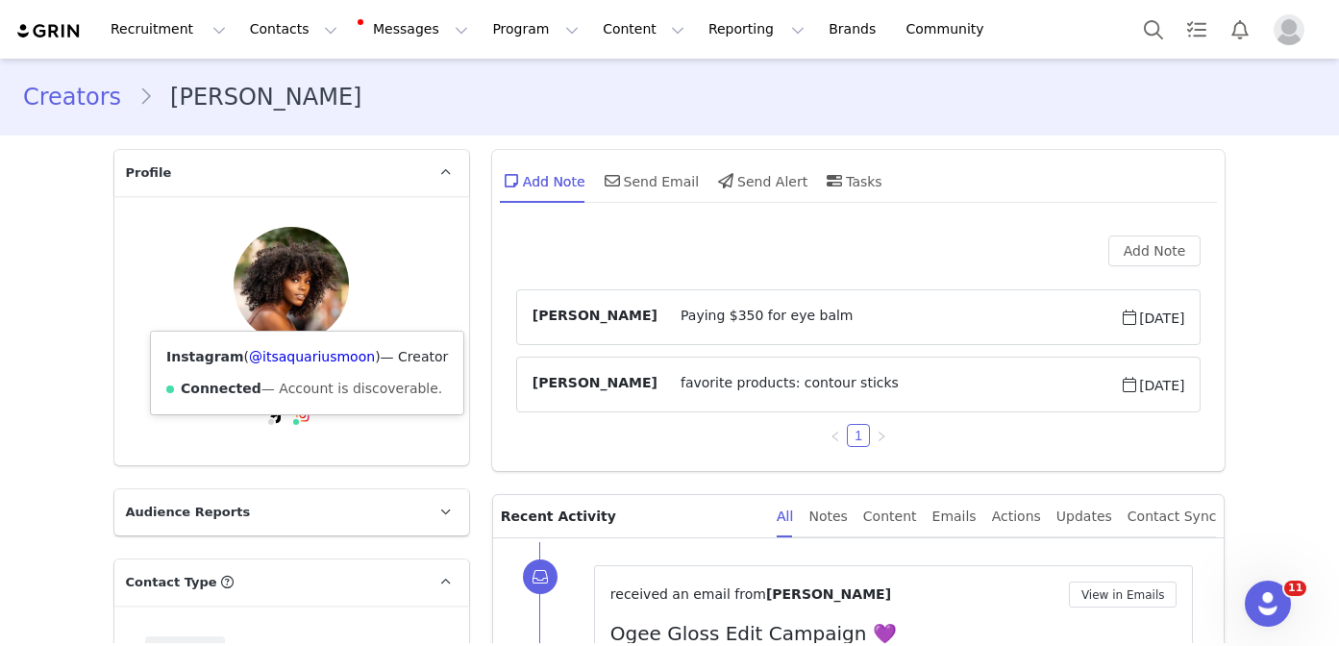
click at [303, 364] on div "Instagram ( @itsaquariusmoon ) — Creator Connected — Account is discoverable." at bounding box center [307, 373] width 312 height 83
click at [301, 356] on link "@itsaquariusmoon" at bounding box center [312, 356] width 126 height 15
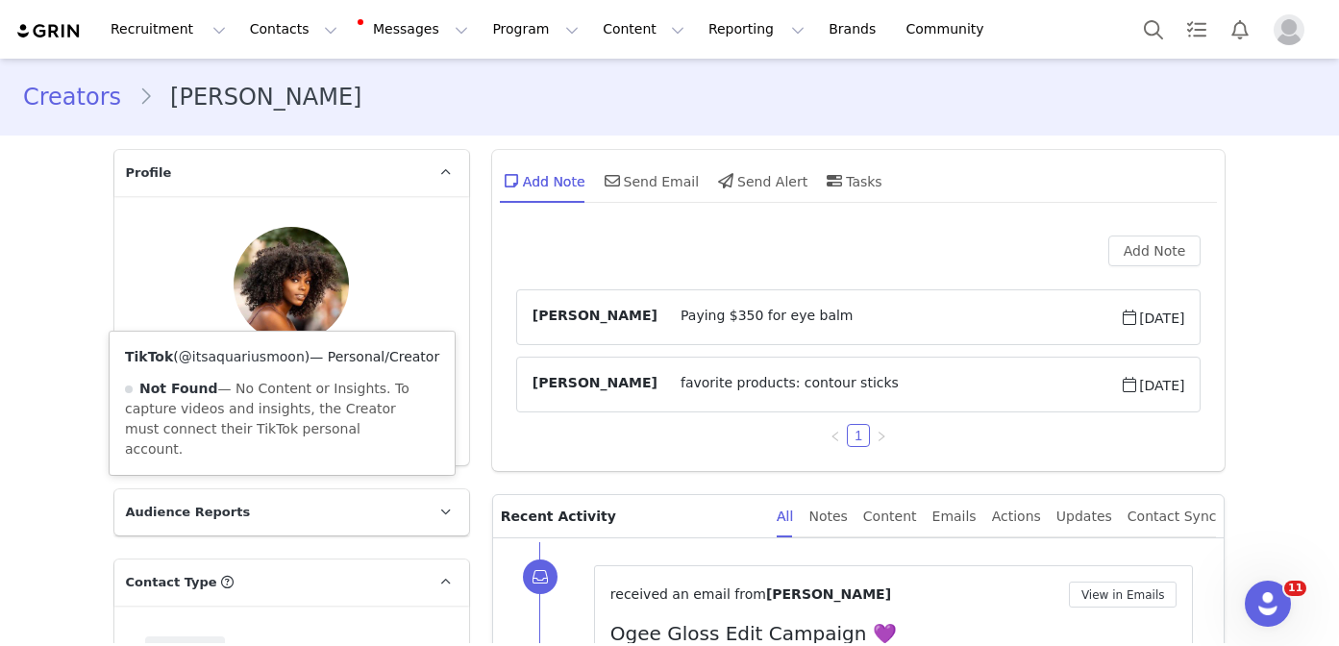
click at [264, 357] on link "@itsaquariusmoon" at bounding box center [242, 356] width 126 height 15
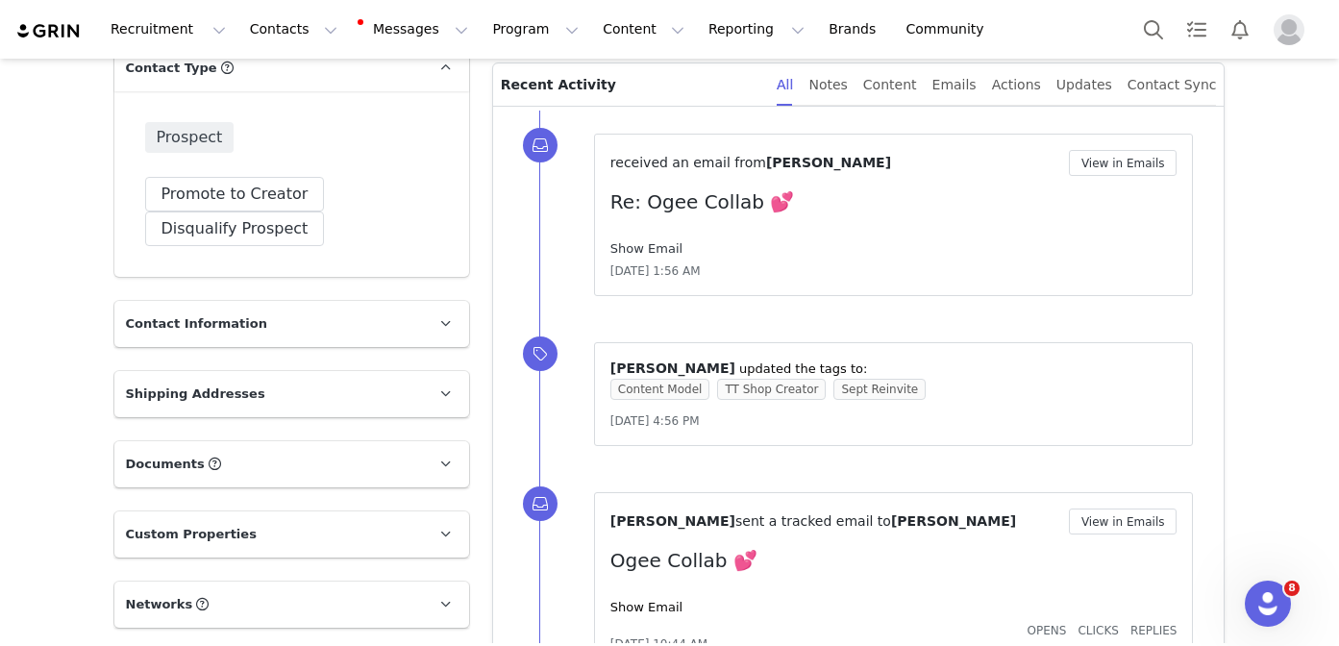
click at [648, 244] on link "Show Email" at bounding box center [646, 248] width 72 height 14
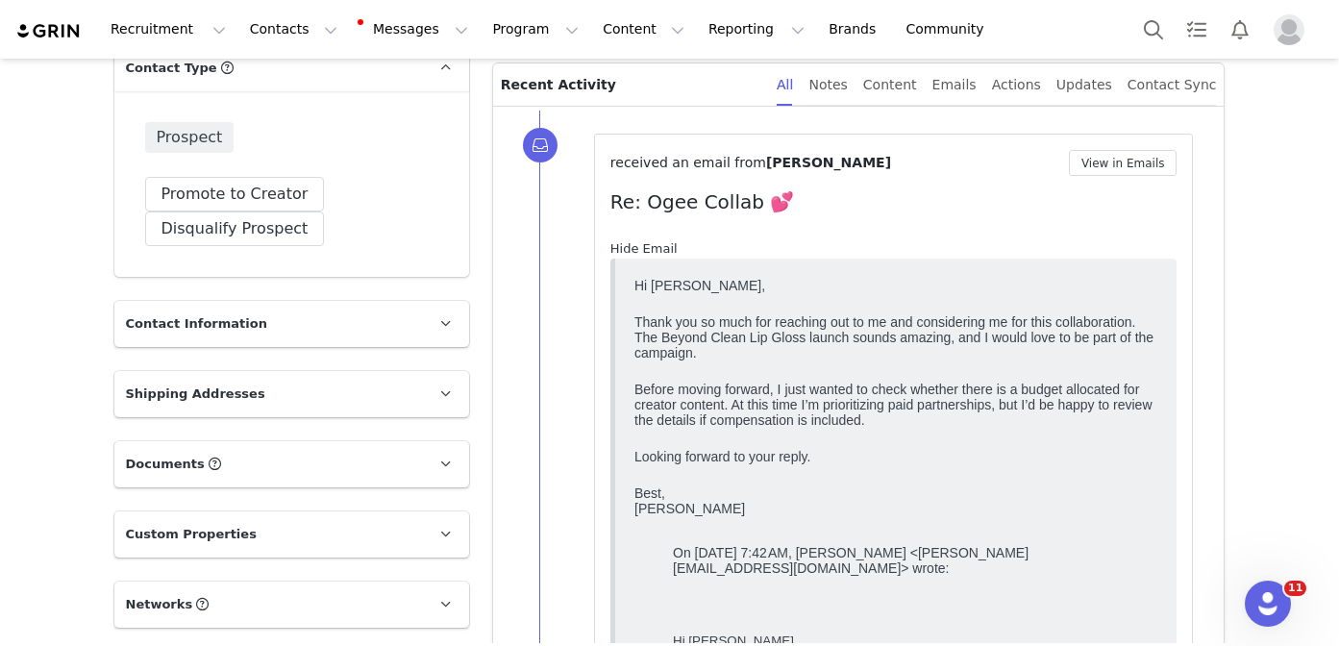
click at [649, 243] on link "Hide Email" at bounding box center [643, 248] width 67 height 14
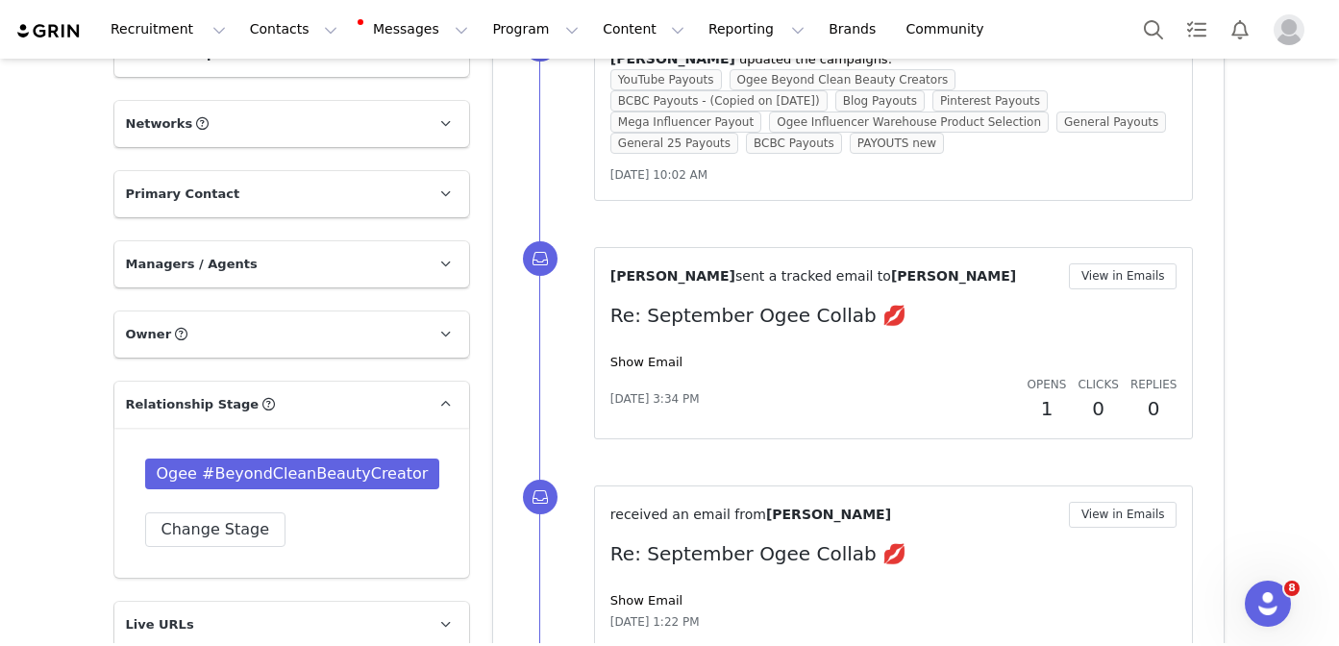
scroll to position [1118, 0]
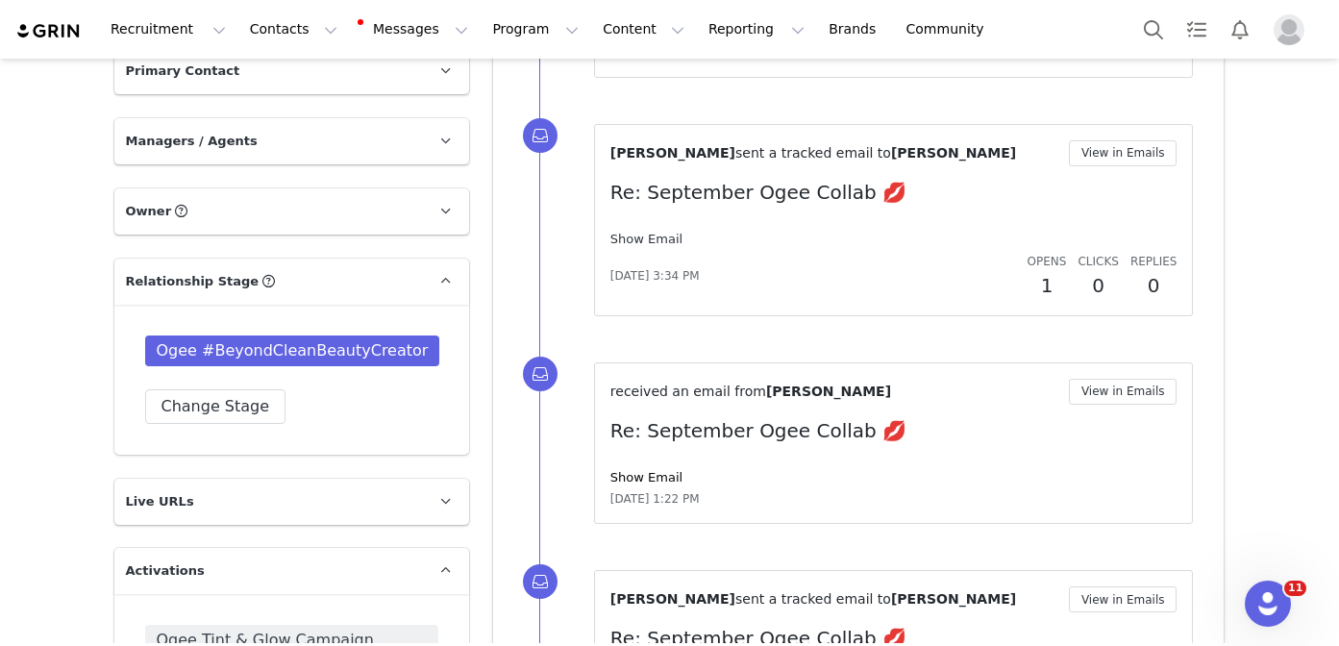
click at [654, 232] on link "Show Email" at bounding box center [646, 239] width 72 height 14
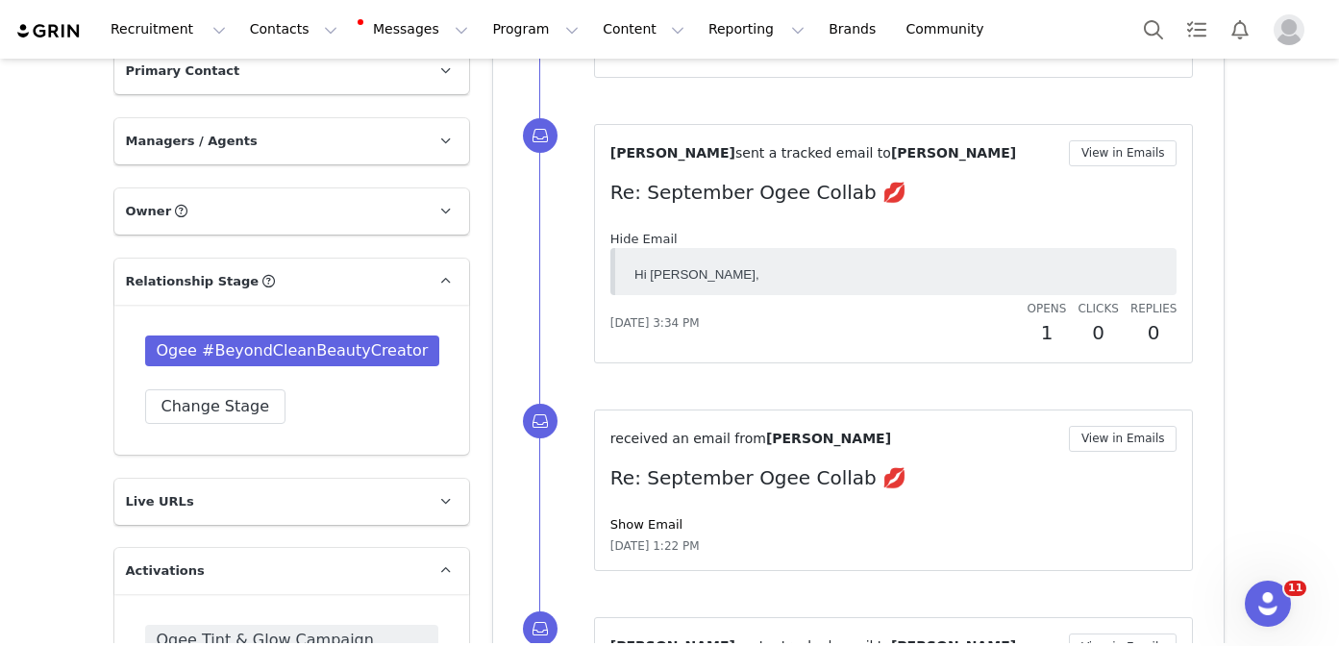
scroll to position [0, 0]
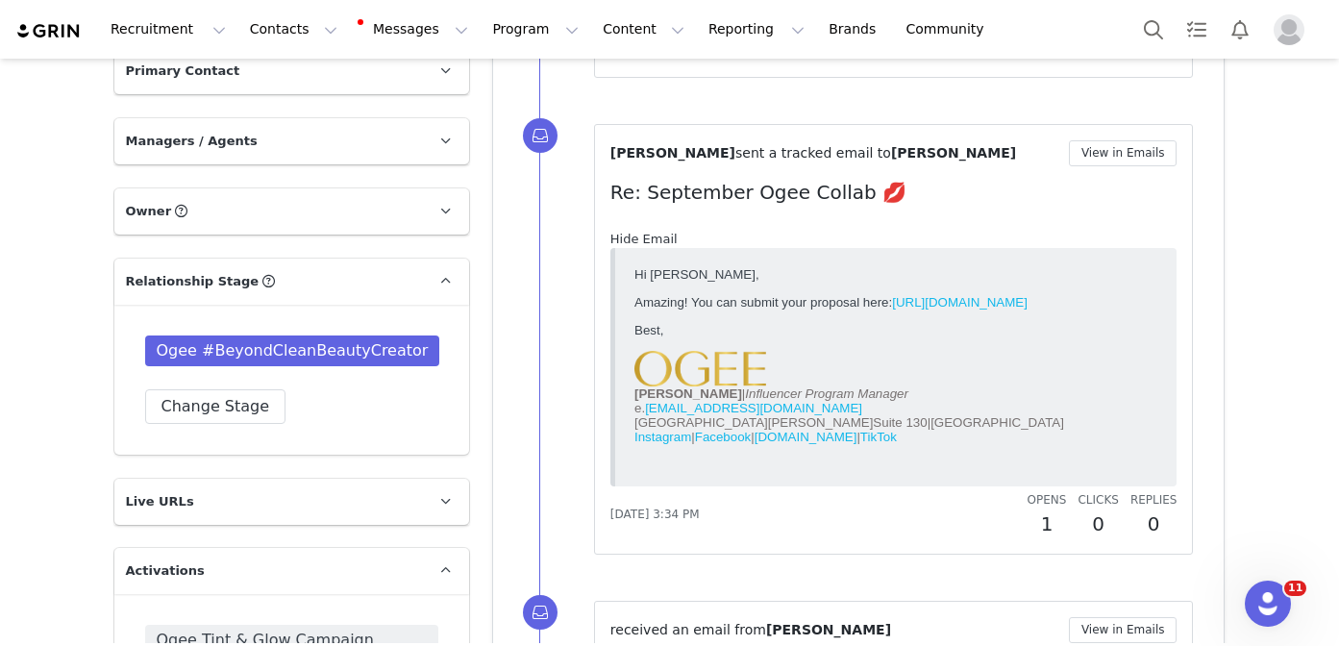
click at [654, 232] on link "Hide Email" at bounding box center [643, 239] width 67 height 14
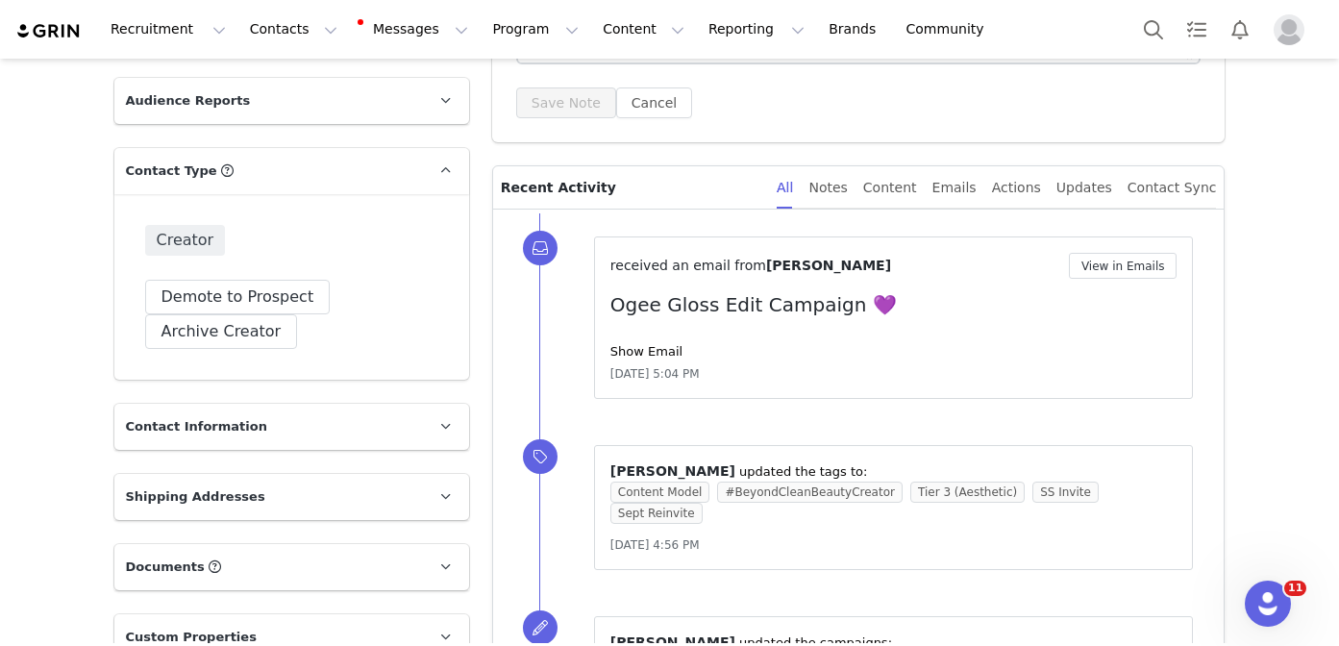
scroll to position [20, 0]
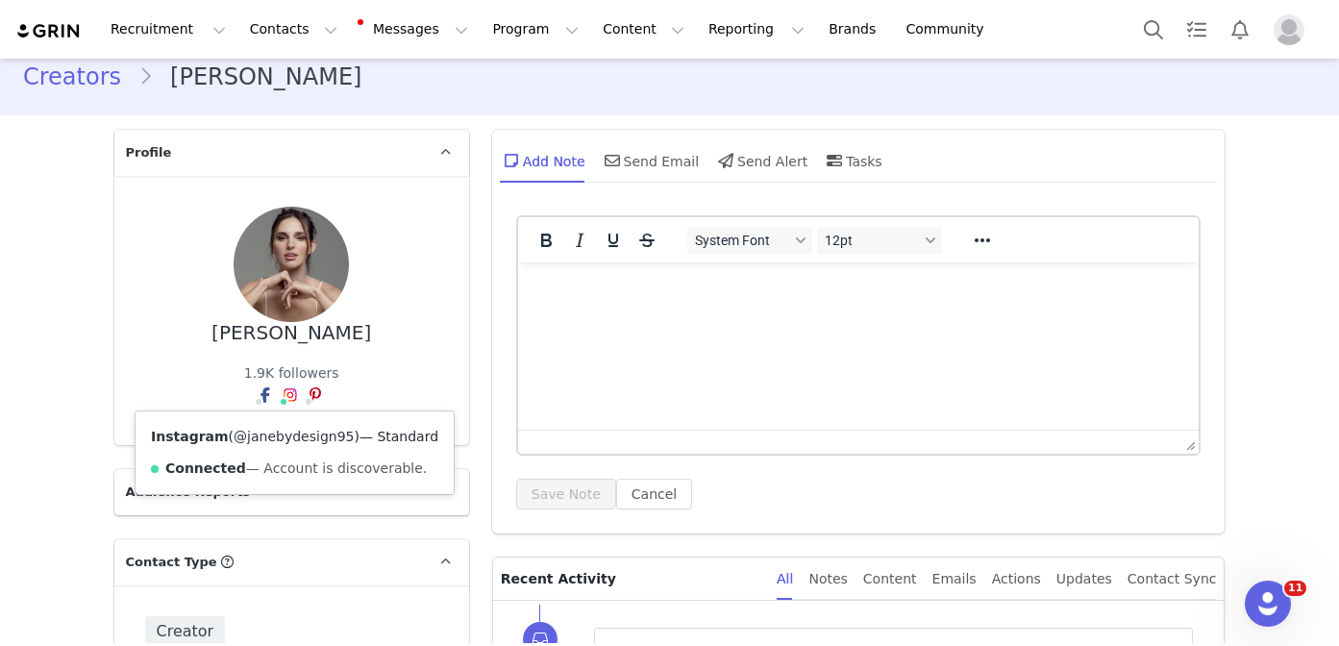
click at [283, 437] on link "@janebydesign95" at bounding box center [294, 436] width 120 height 15
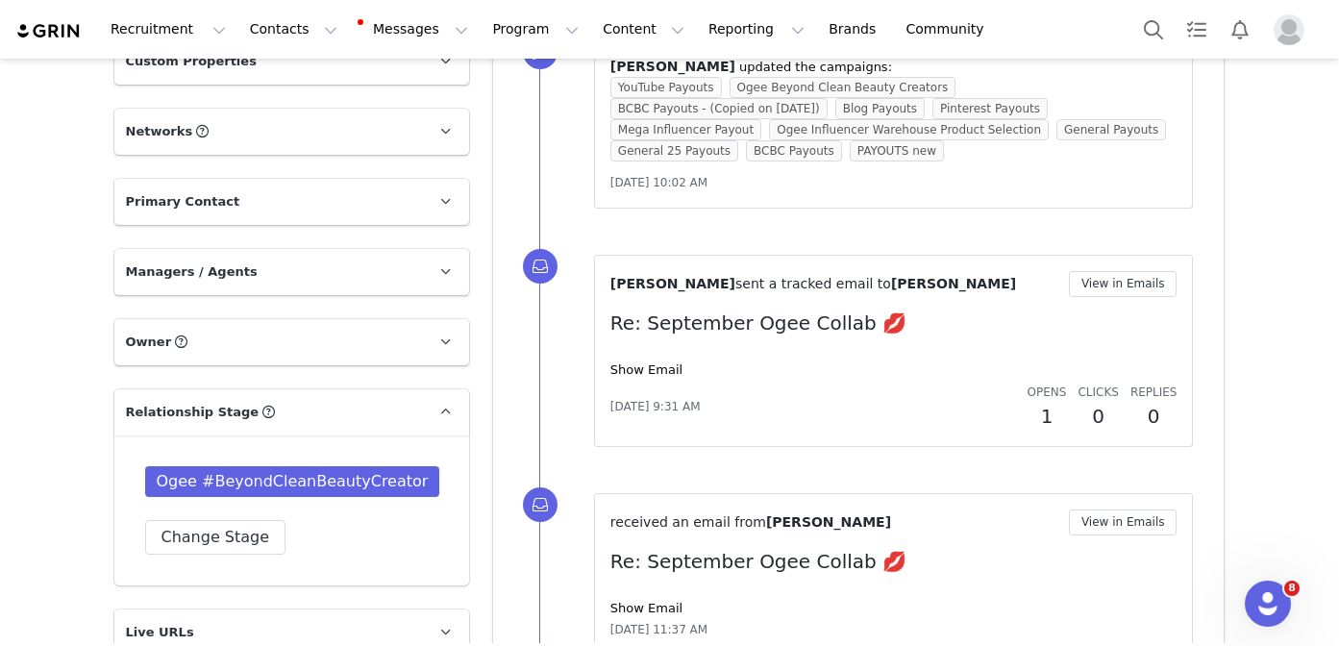
scroll to position [1013, 0]
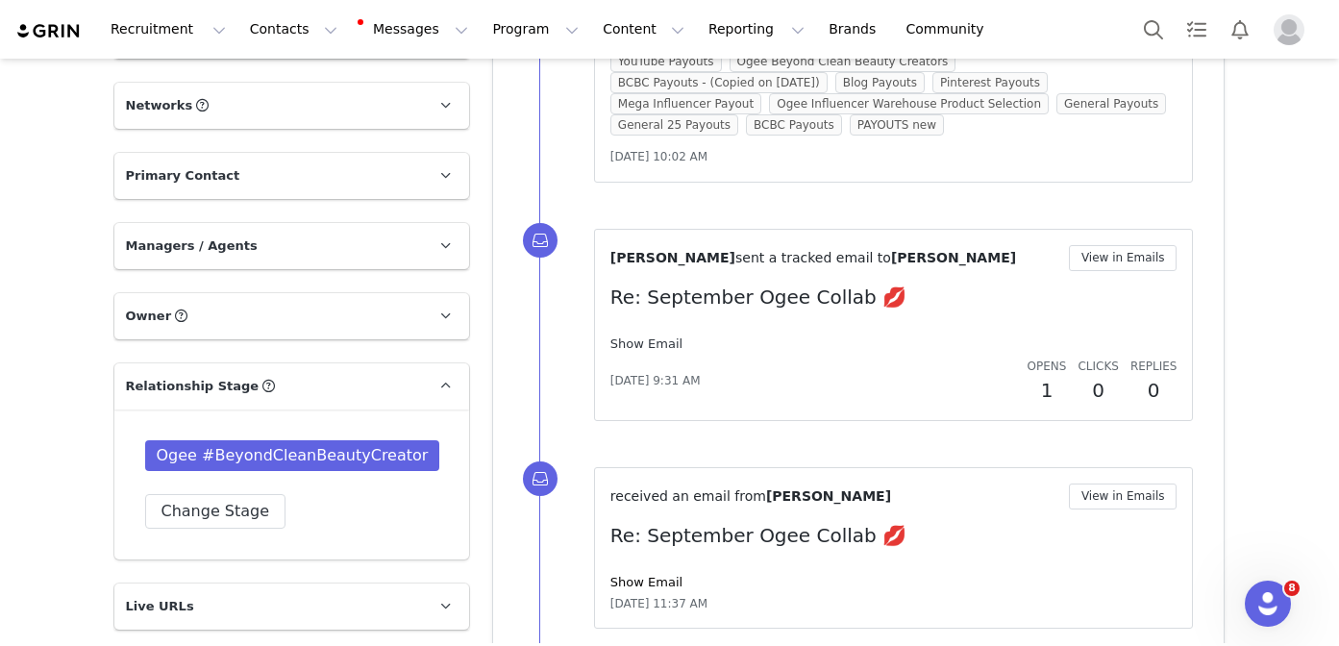
click at [651, 336] on link "Show Email" at bounding box center [646, 343] width 72 height 14
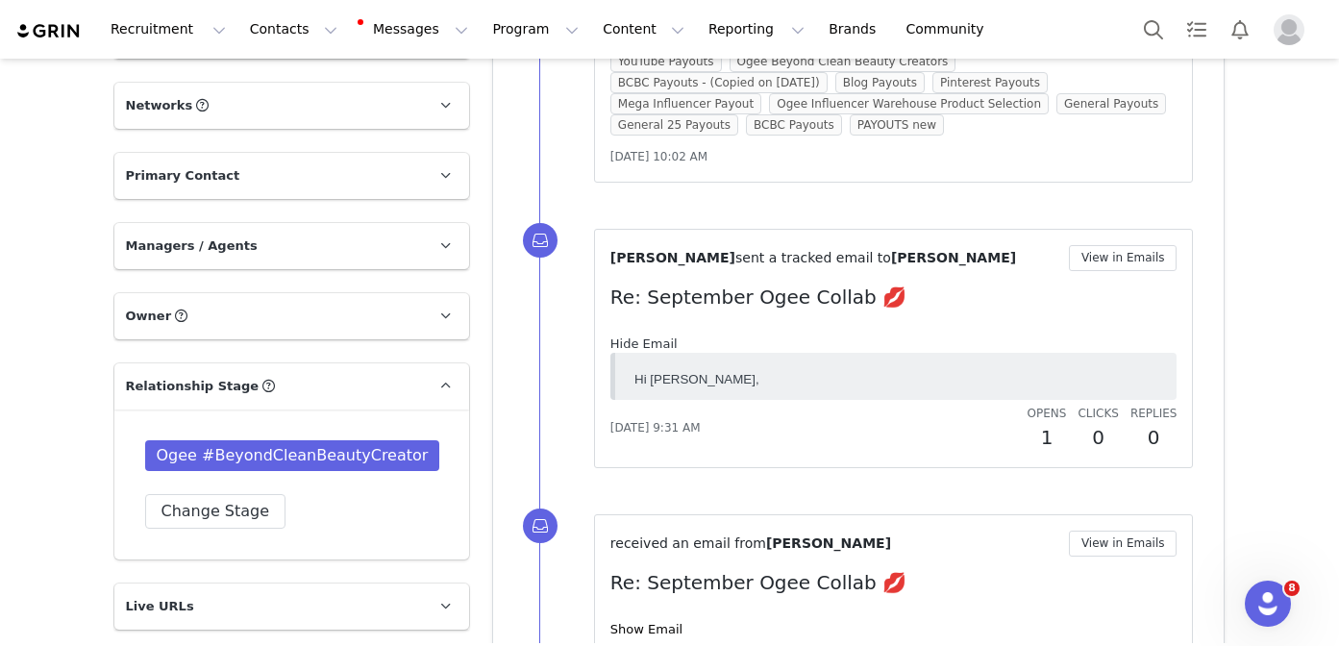
scroll to position [0, 0]
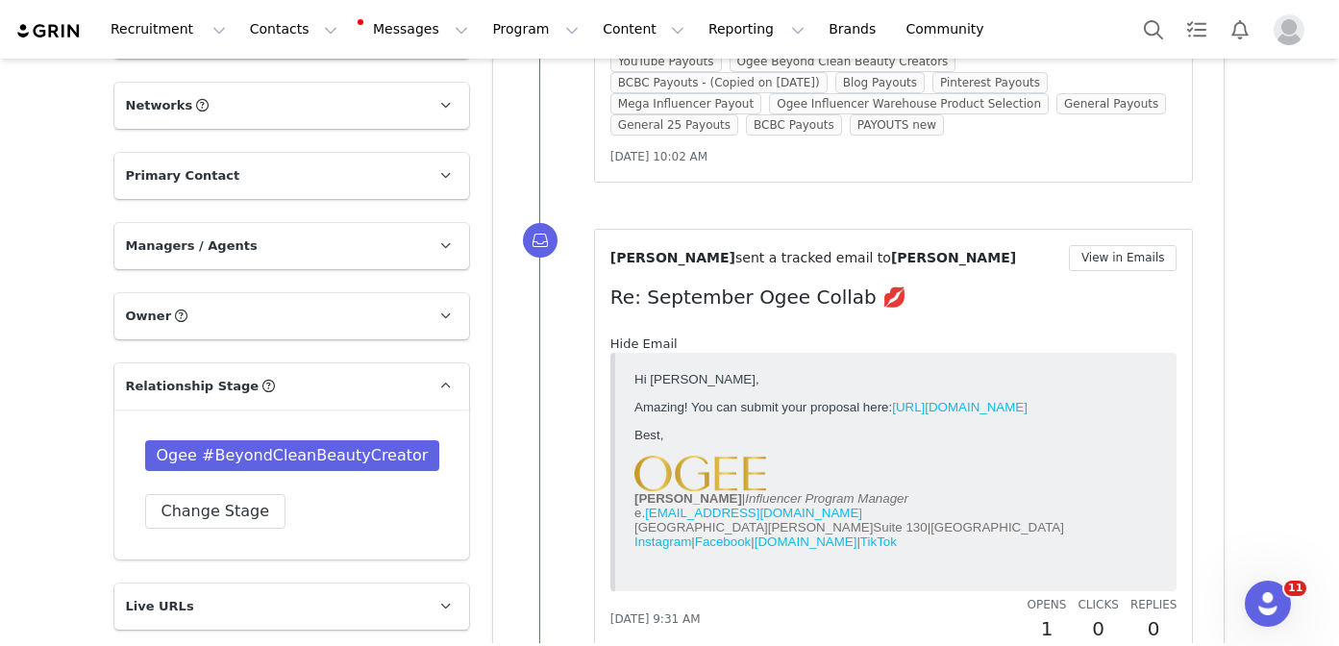
click at [652, 336] on link "Hide Email" at bounding box center [643, 343] width 67 height 14
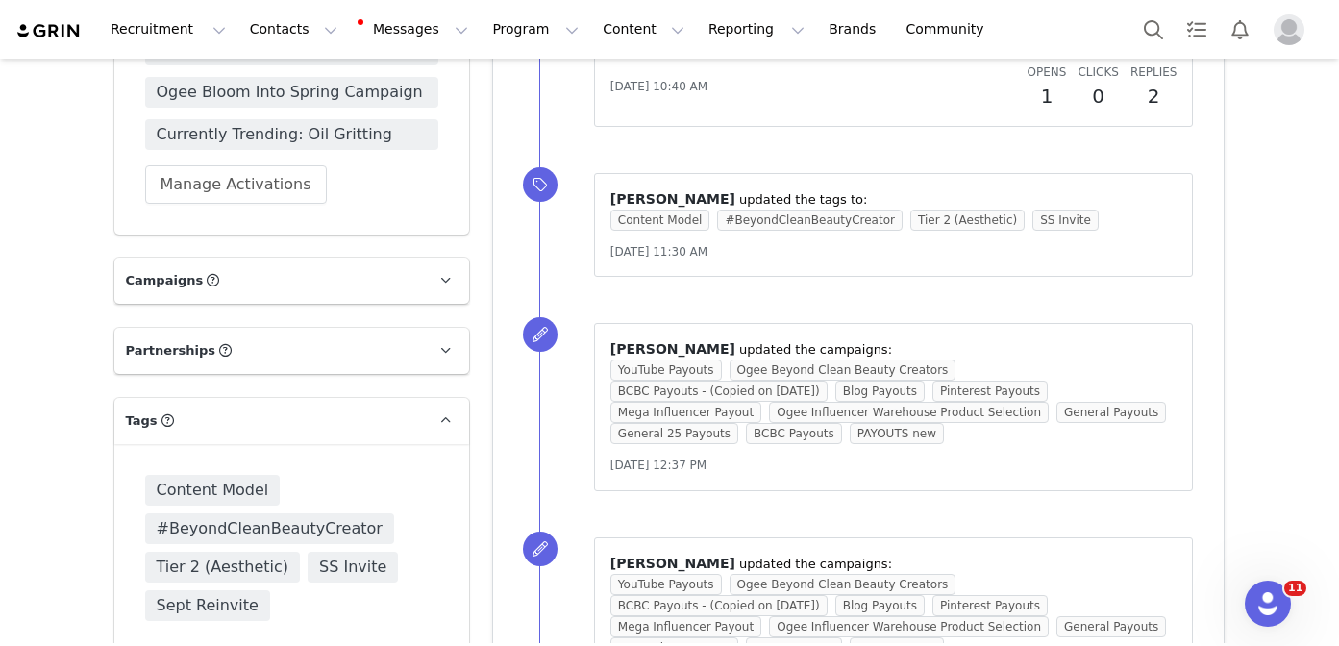
scroll to position [2160, 0]
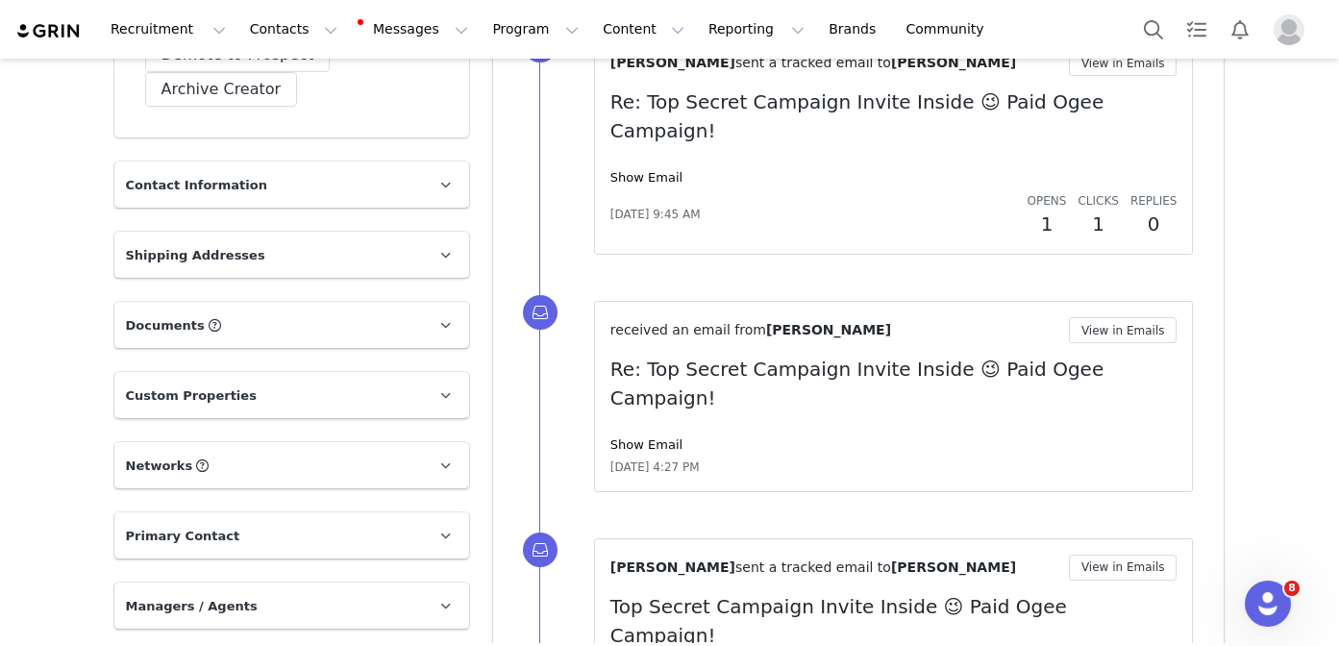
scroll to position [618, 0]
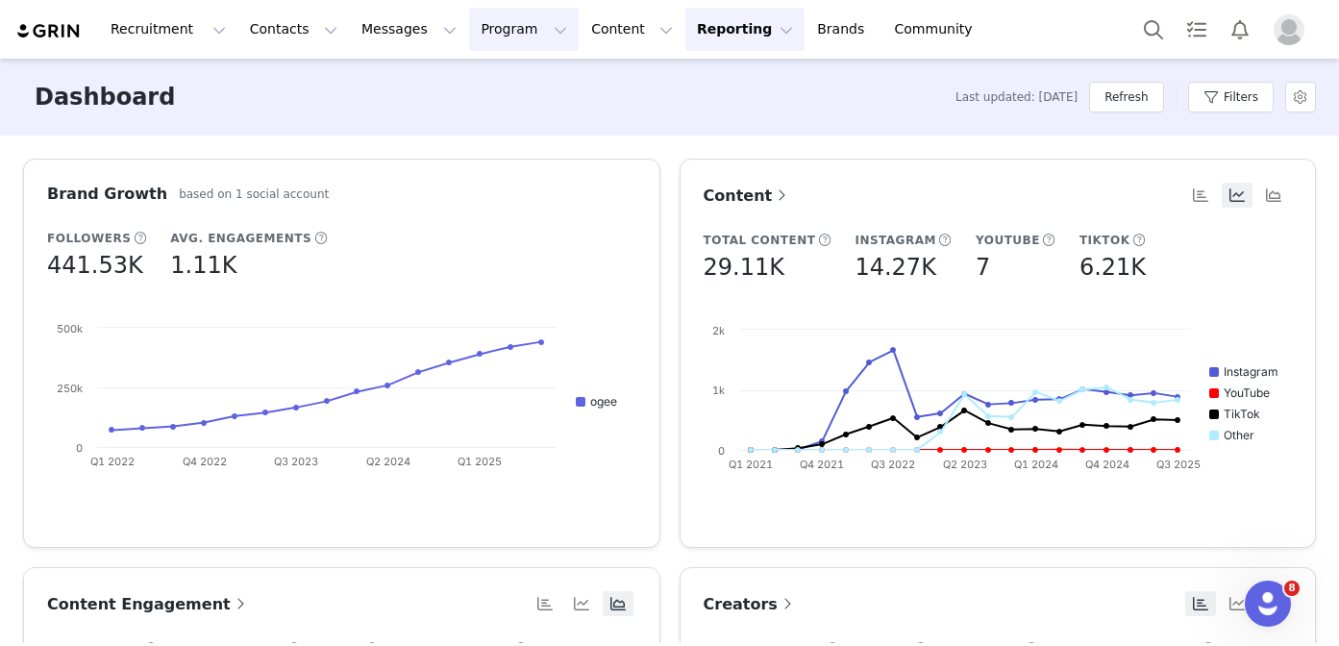
click at [507, 31] on button "Program Program" at bounding box center [524, 29] width 110 height 43
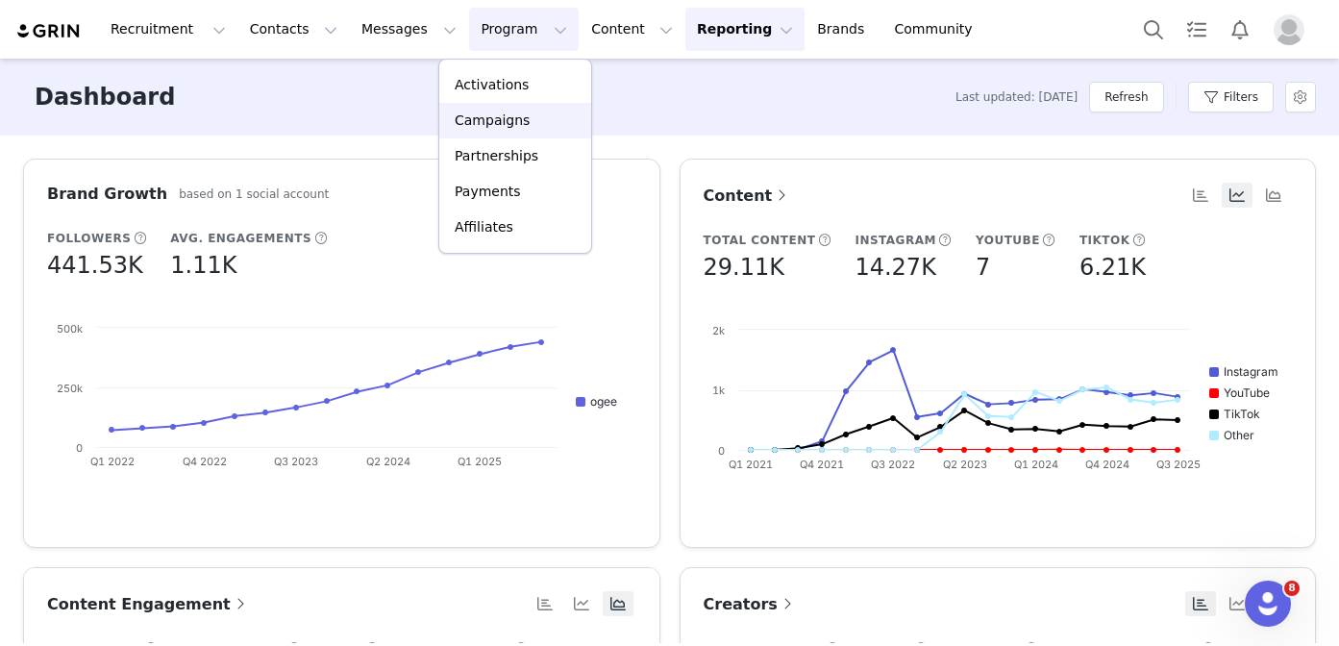
click at [506, 113] on p "Campaigns" at bounding box center [492, 121] width 75 height 20
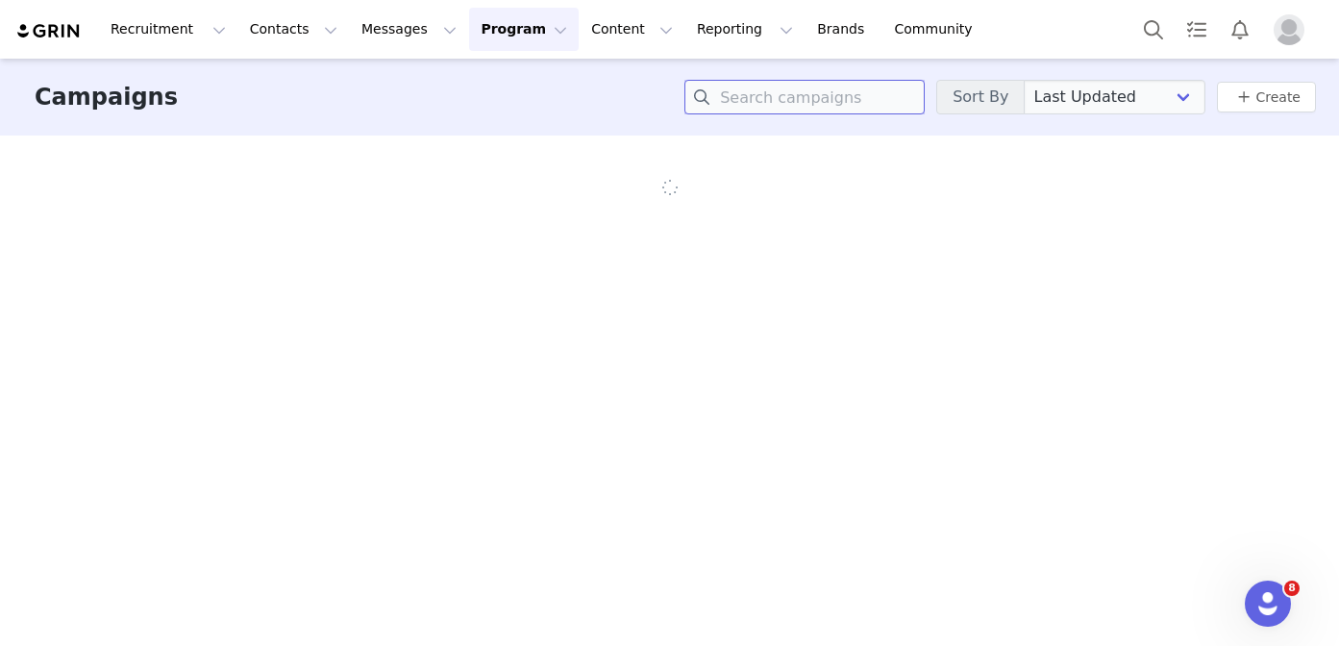
click at [839, 94] on input at bounding box center [804, 97] width 240 height 35
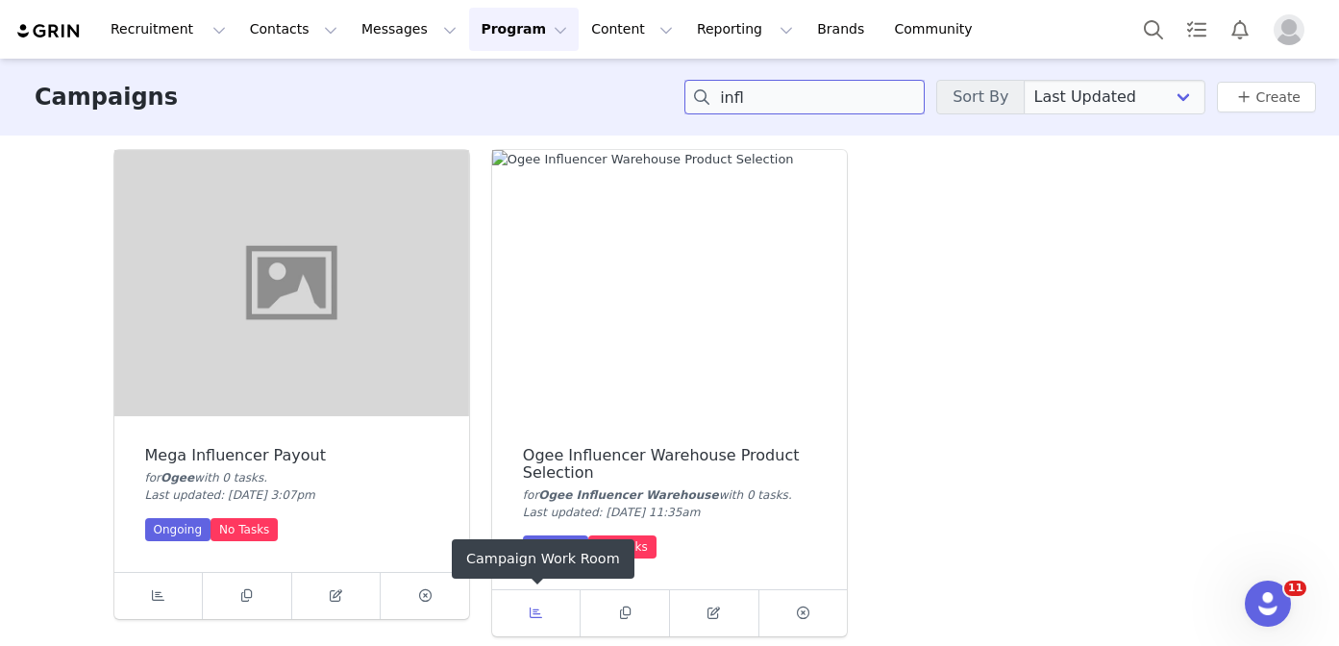
type input "infl"
click at [543, 603] on span at bounding box center [536, 613] width 23 height 23
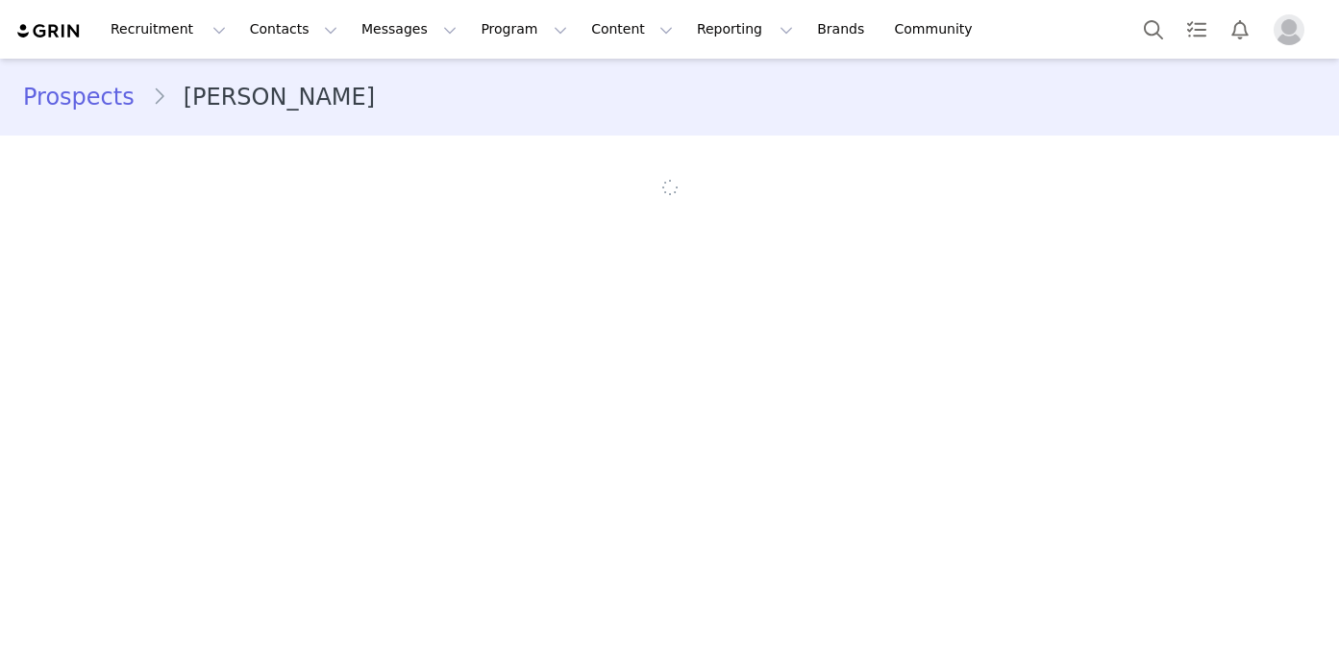
click at [73, 37] on img at bounding box center [48, 31] width 67 height 18
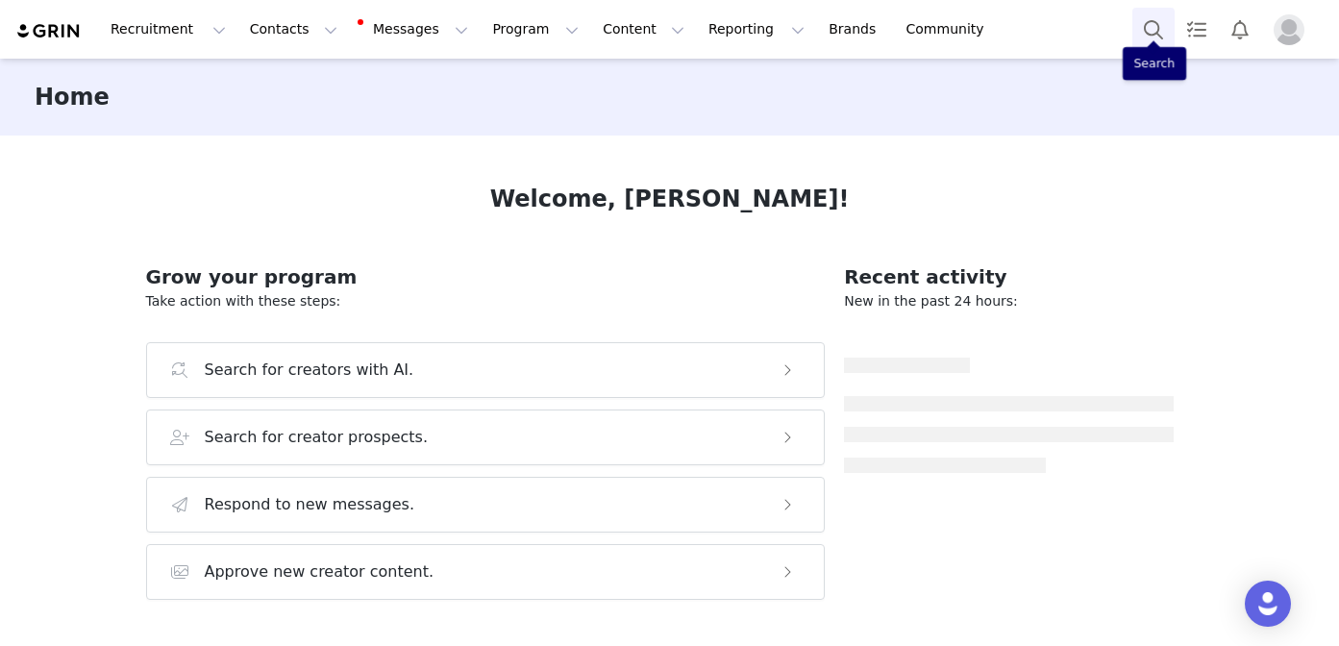
click at [1150, 32] on button "Search" at bounding box center [1153, 29] width 42 height 43
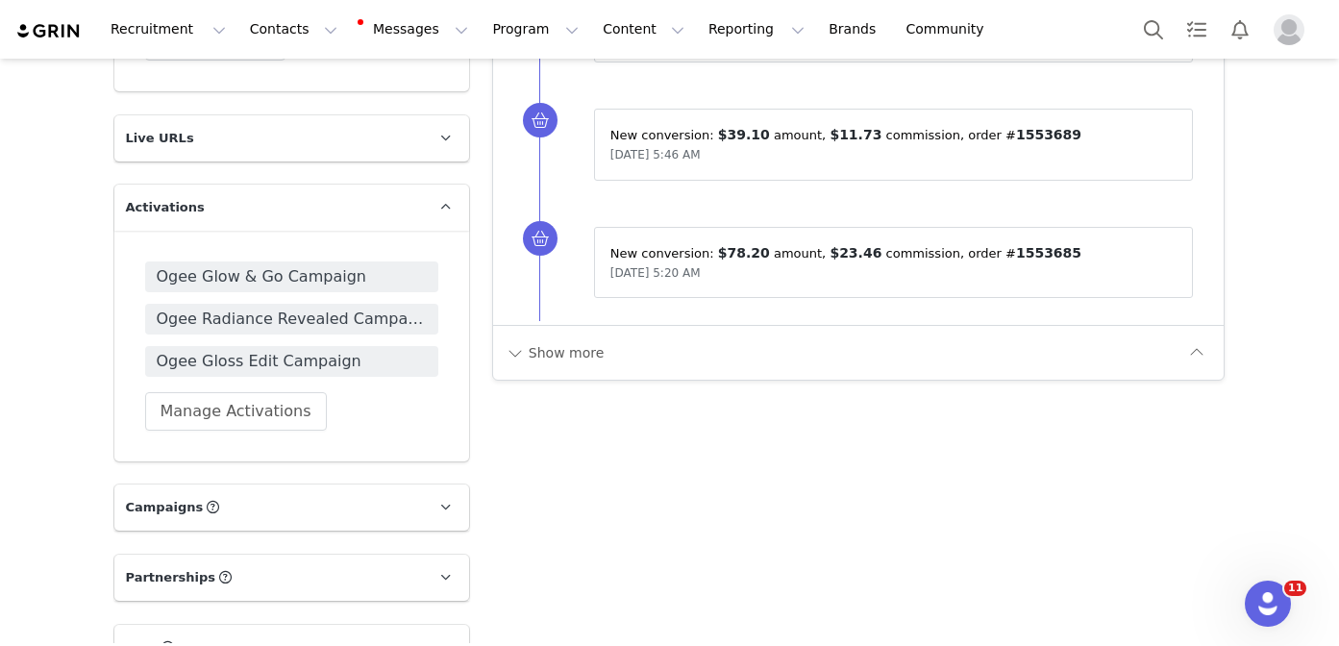
scroll to position [1483, 0]
click at [554, 355] on button "Show more" at bounding box center [554, 350] width 101 height 31
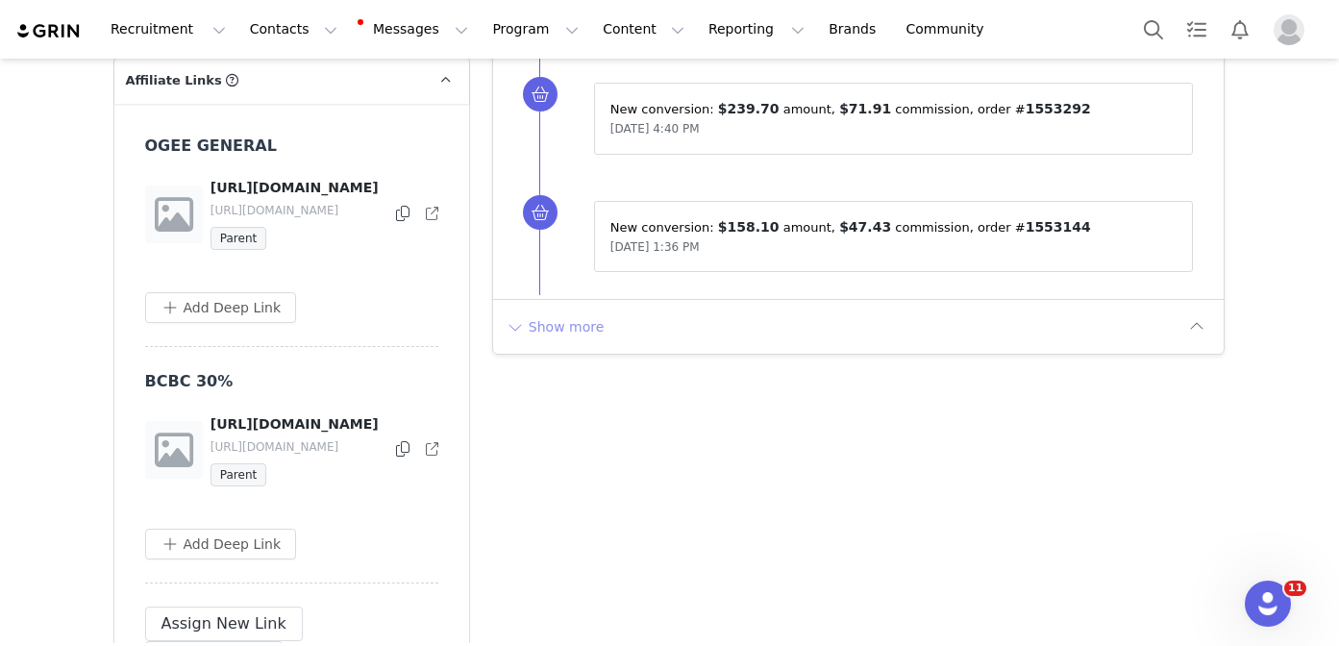
scroll to position [2389, 0]
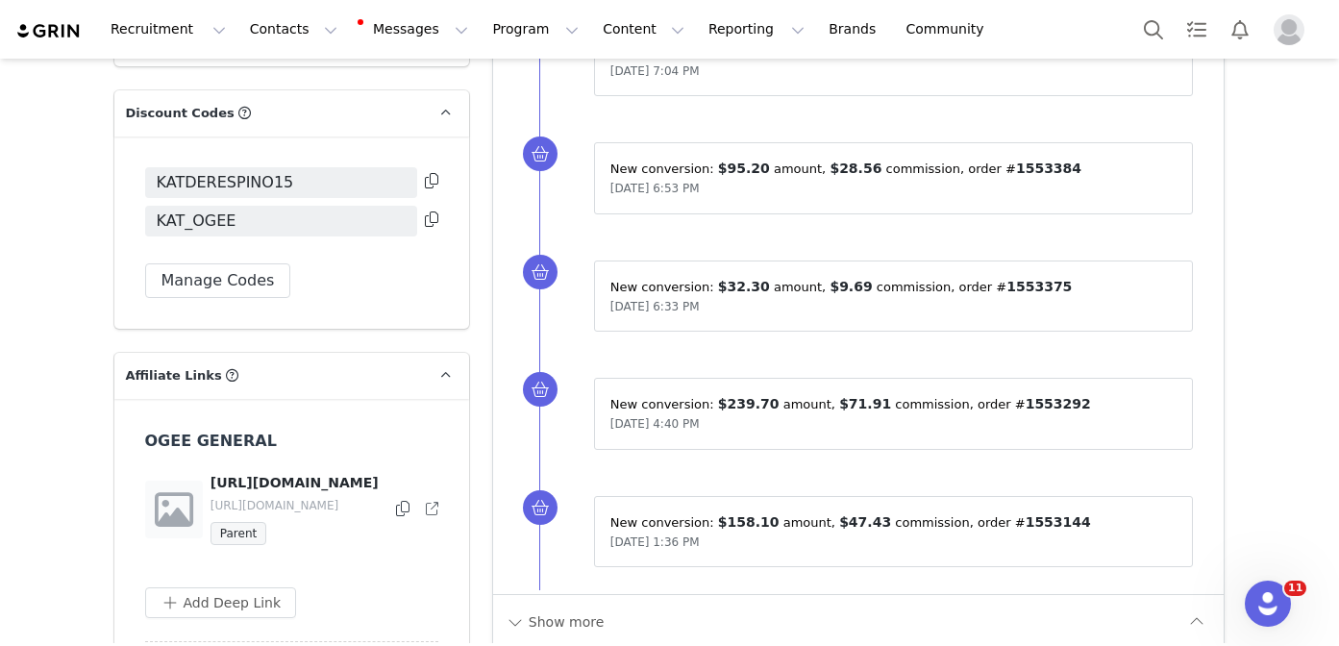
click at [432, 212] on icon at bounding box center [431, 218] width 13 height 15
click at [817, 46] on link "Brands Brands" at bounding box center [855, 29] width 76 height 43
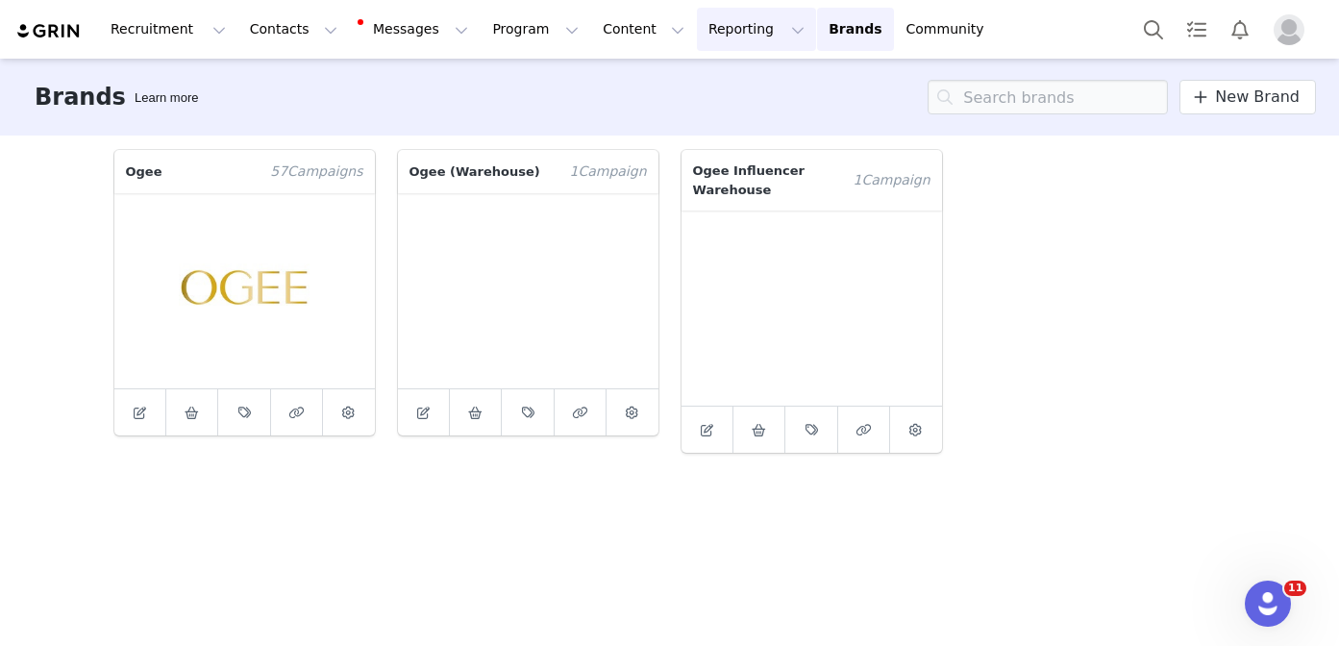
click at [702, 22] on button "Reporting Reporting" at bounding box center [756, 29] width 119 height 43
click at [707, 78] on p "Dashboard" at bounding box center [700, 85] width 73 height 20
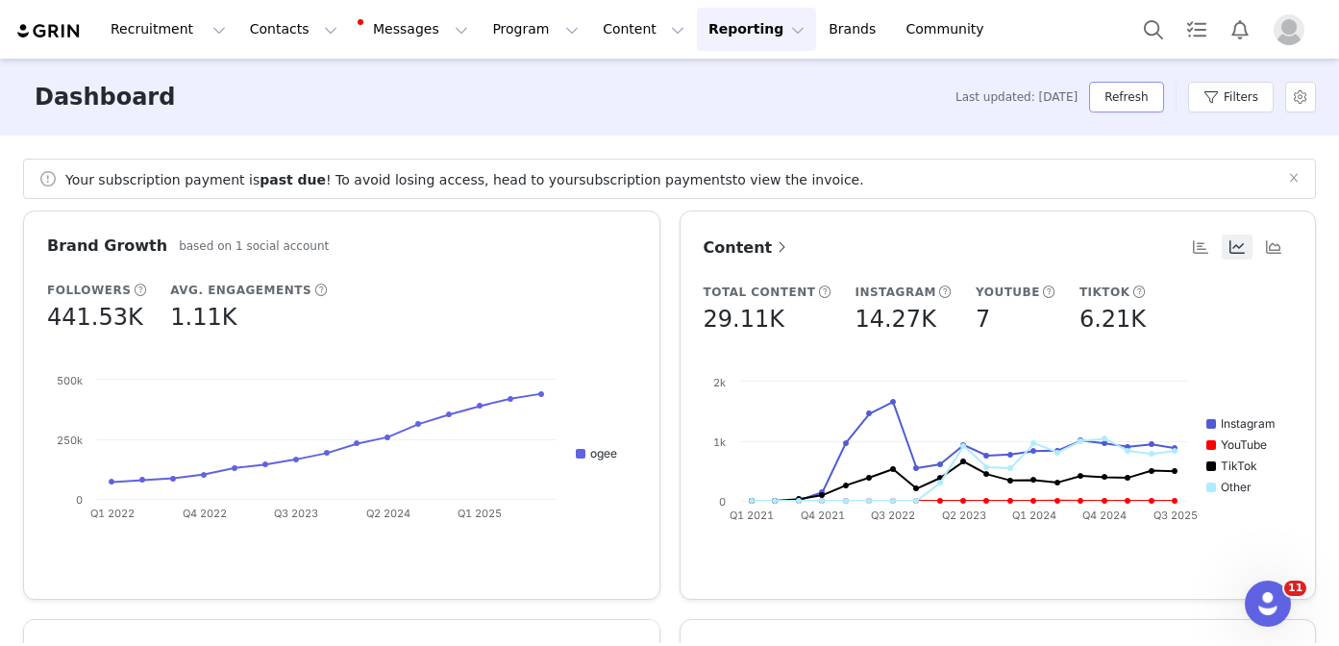
click at [1146, 91] on button "Refresh" at bounding box center [1126, 97] width 74 height 31
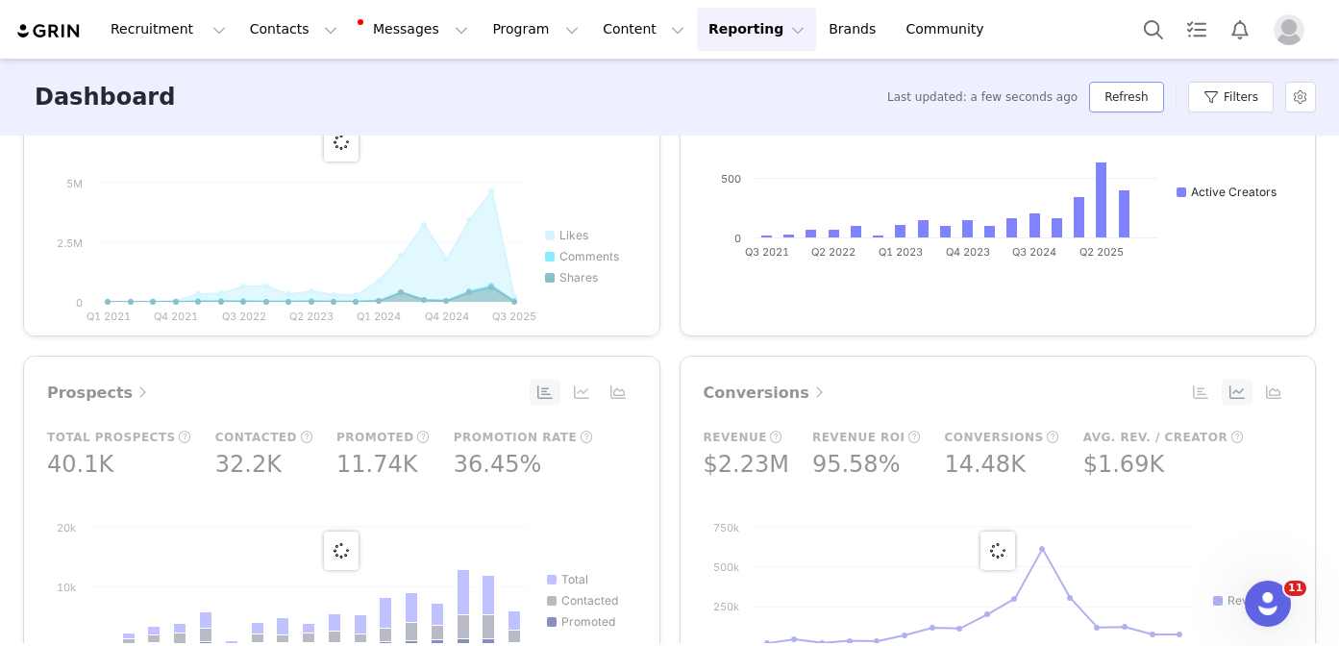
scroll to position [676, 0]
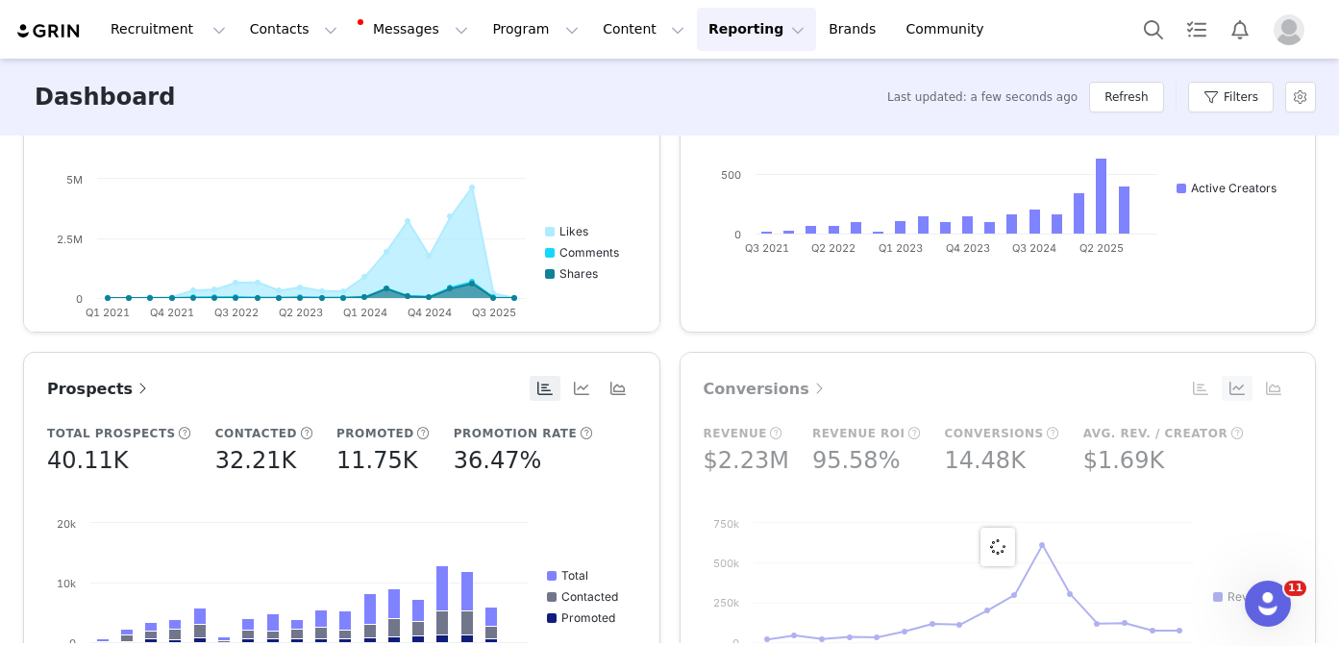
click at [854, 344] on div "Brand Growth based on 1 social account Followers 442.29K Avg. Engagements 1.31K…" at bounding box center [669, 556] width 1312 height 2042
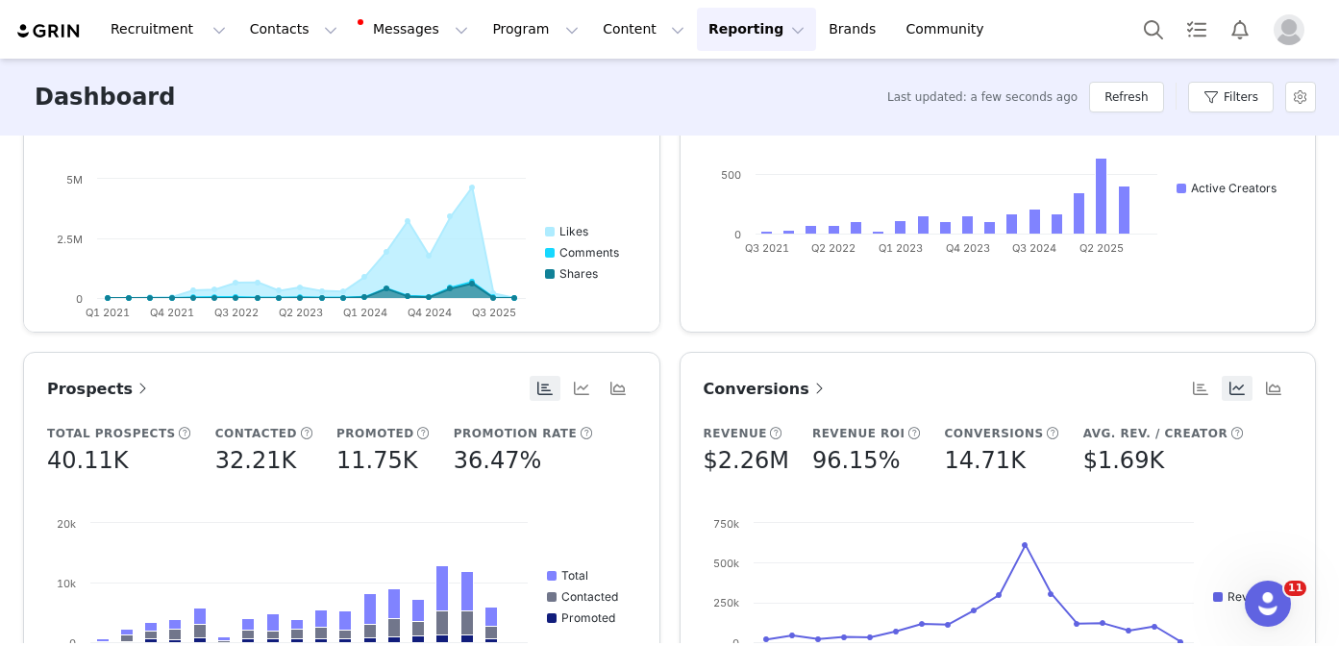
click at [791, 390] on span "Conversions" at bounding box center [765, 389] width 125 height 18
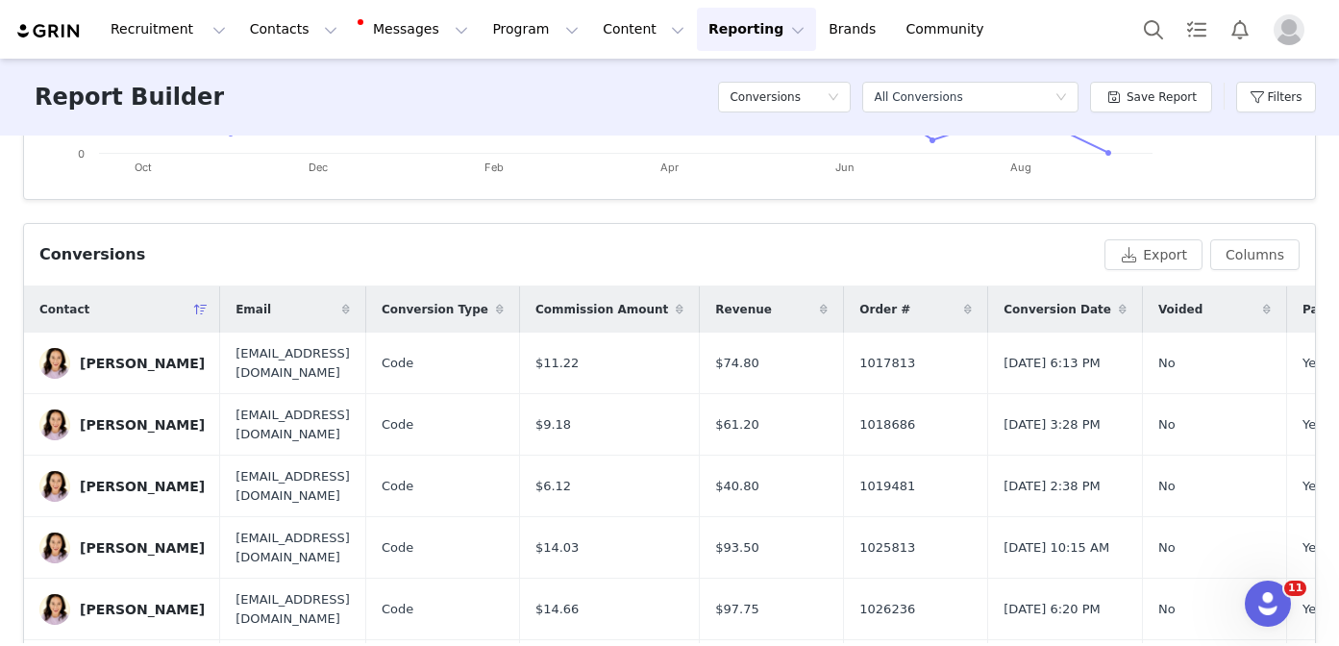
scroll to position [636, 0]
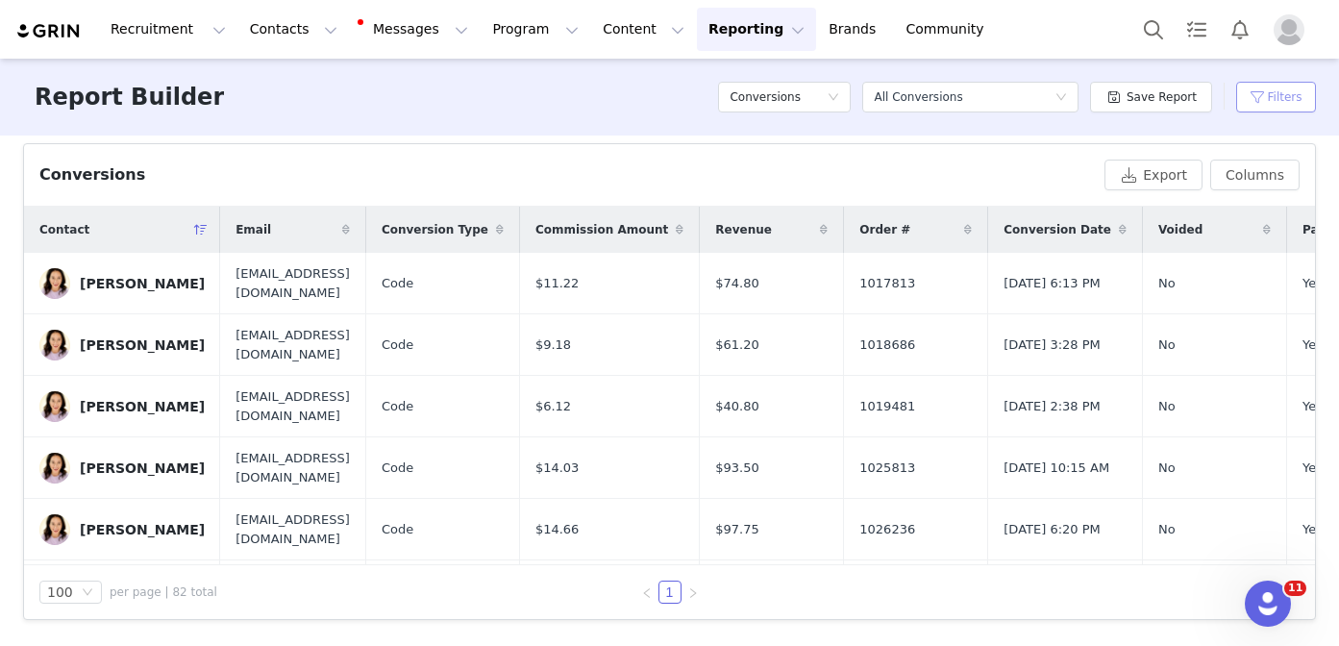
click at [1264, 97] on button "Filters" at bounding box center [1276, 97] width 80 height 31
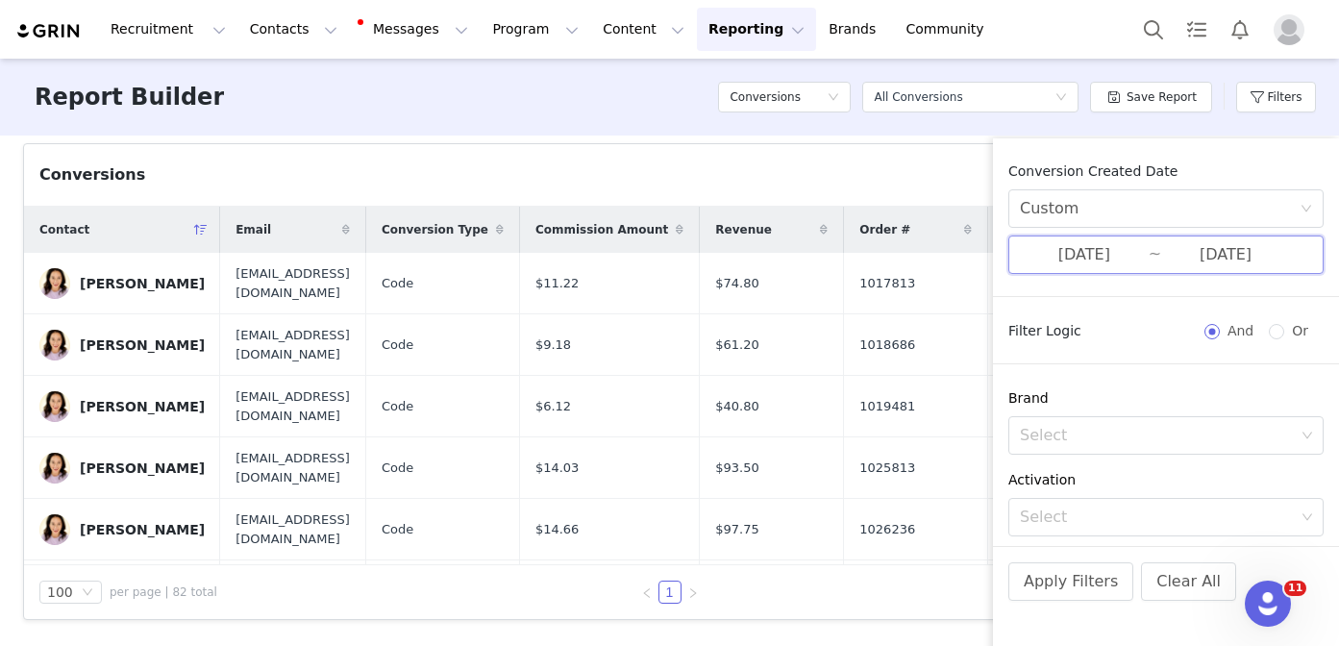
click at [1292, 255] on span "[DATE] ~ [DATE]" at bounding box center [1165, 254] width 315 height 38
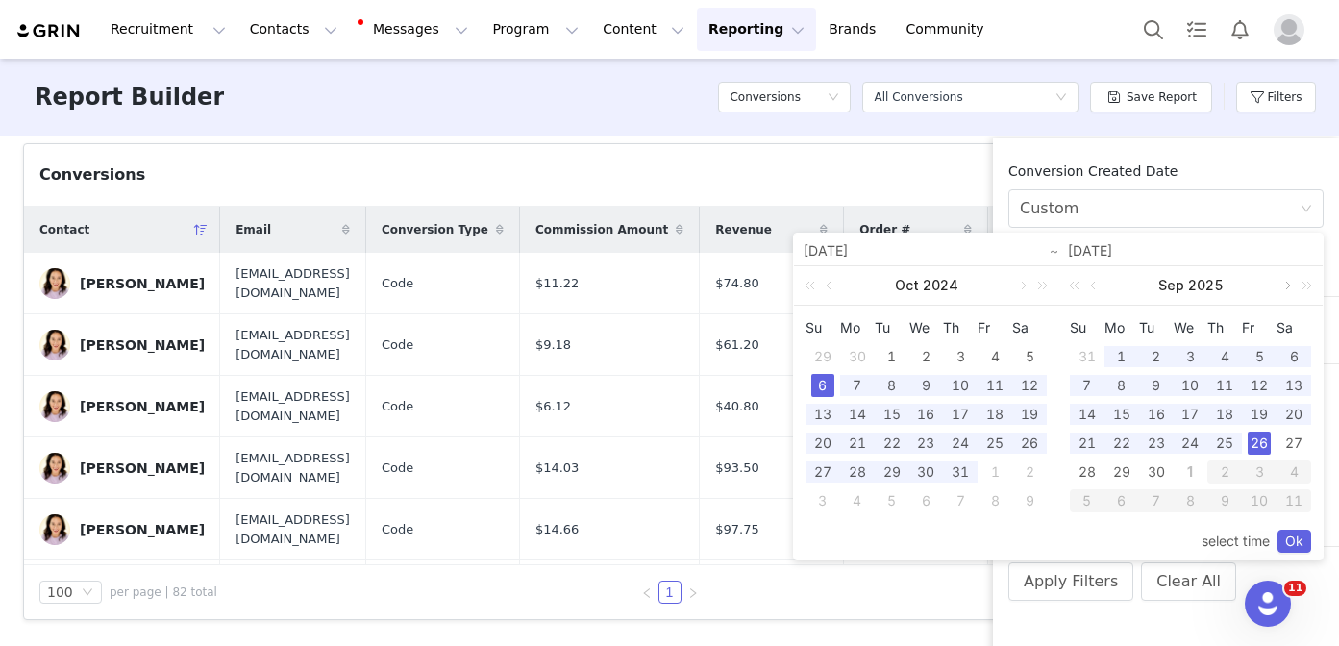
click at [1289, 289] on link at bounding box center [1285, 285] width 17 height 38
click at [1099, 283] on link at bounding box center [1094, 285] width 17 height 38
click at [1080, 411] on div "14" at bounding box center [1086, 414] width 23 height 23
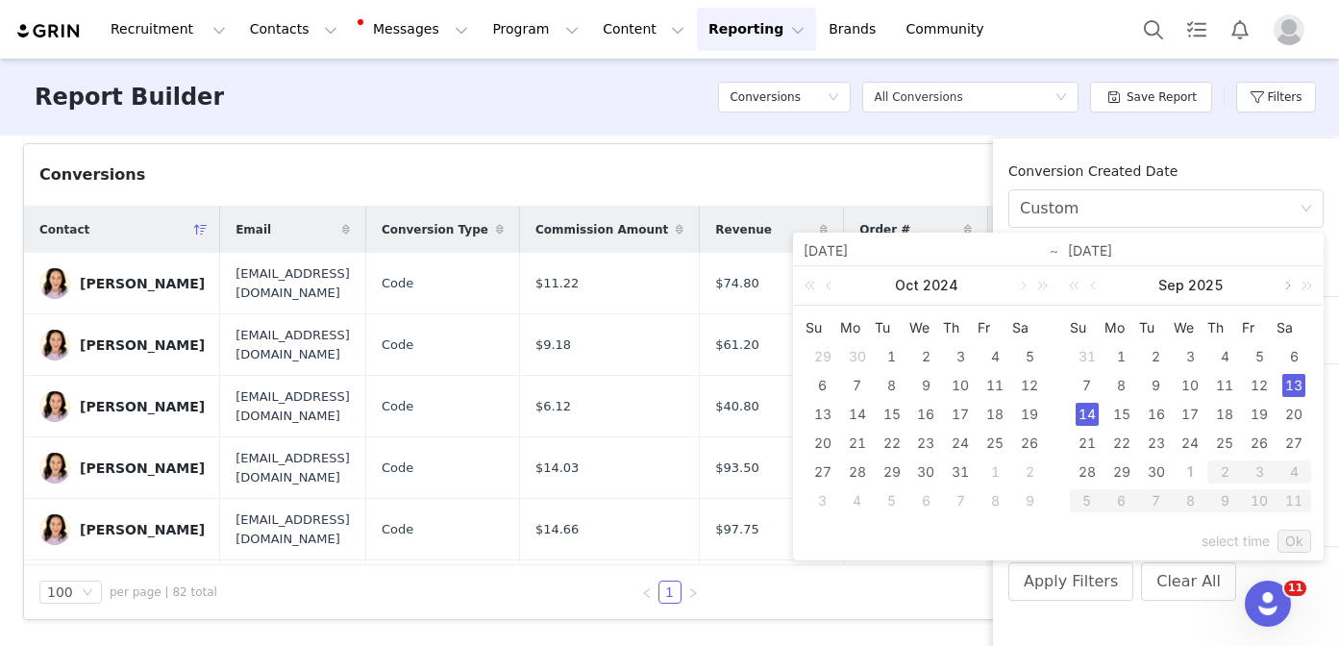
click at [1282, 283] on link at bounding box center [1285, 285] width 17 height 38
click at [1192, 348] on div "1" at bounding box center [1189, 356] width 23 height 23
type input "[DATE]"
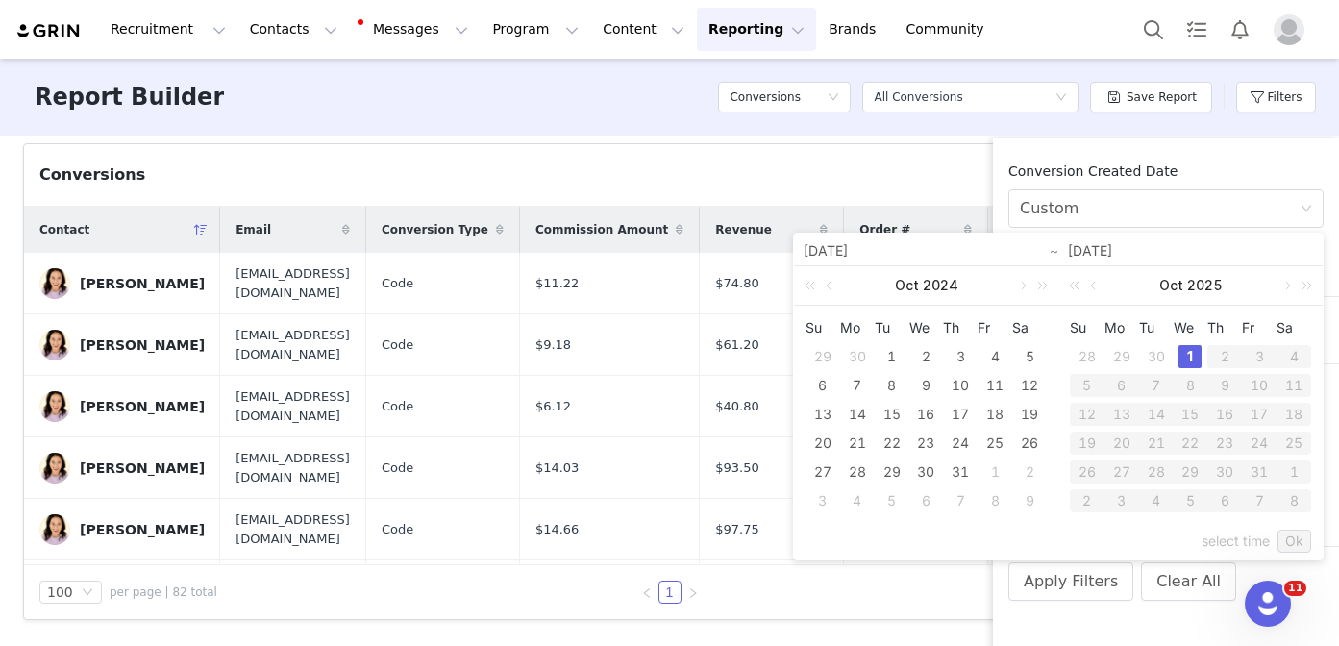
type input "[DATE]"
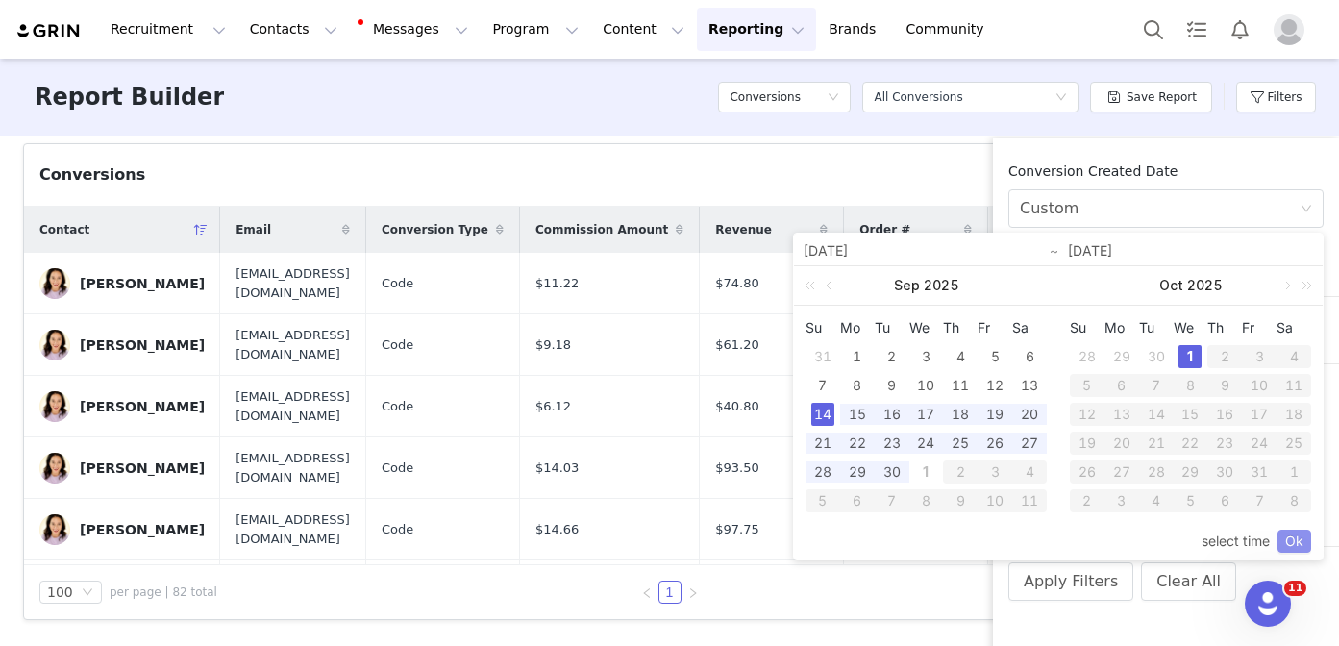
click at [1293, 542] on link "Ok" at bounding box center [1294, 540] width 34 height 23
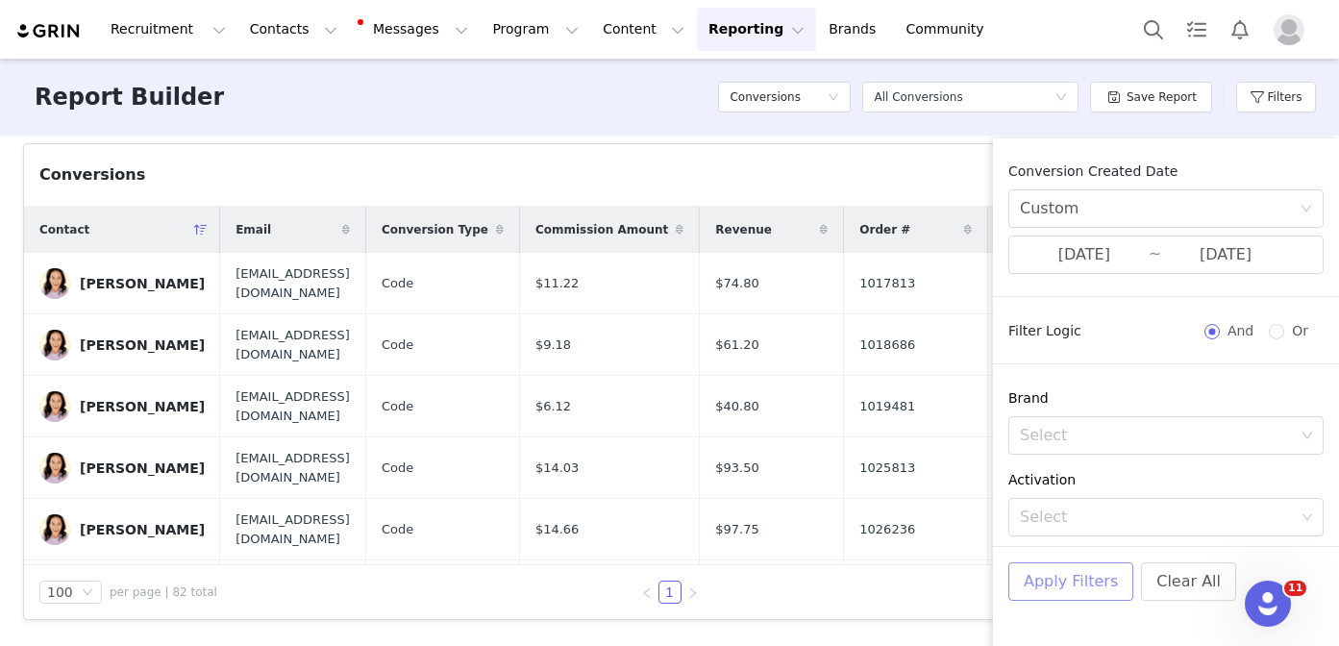
click at [1087, 592] on button "Apply Filters" at bounding box center [1070, 581] width 125 height 38
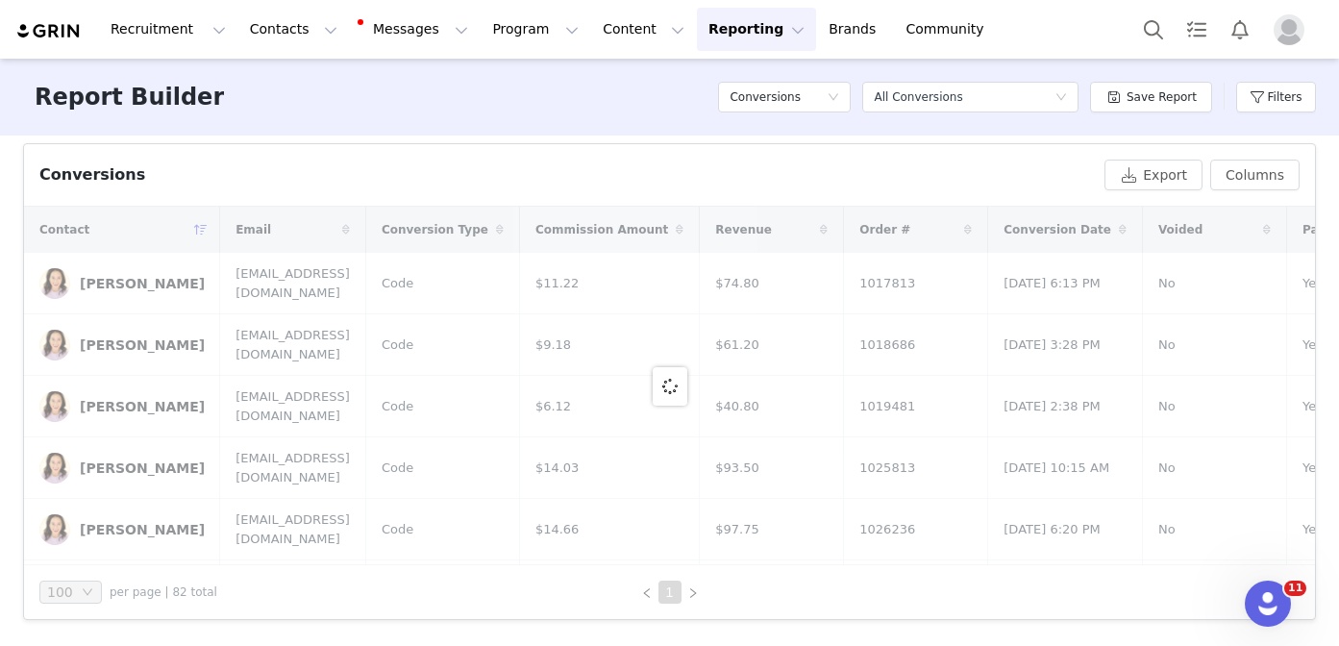
scroll to position [385, 0]
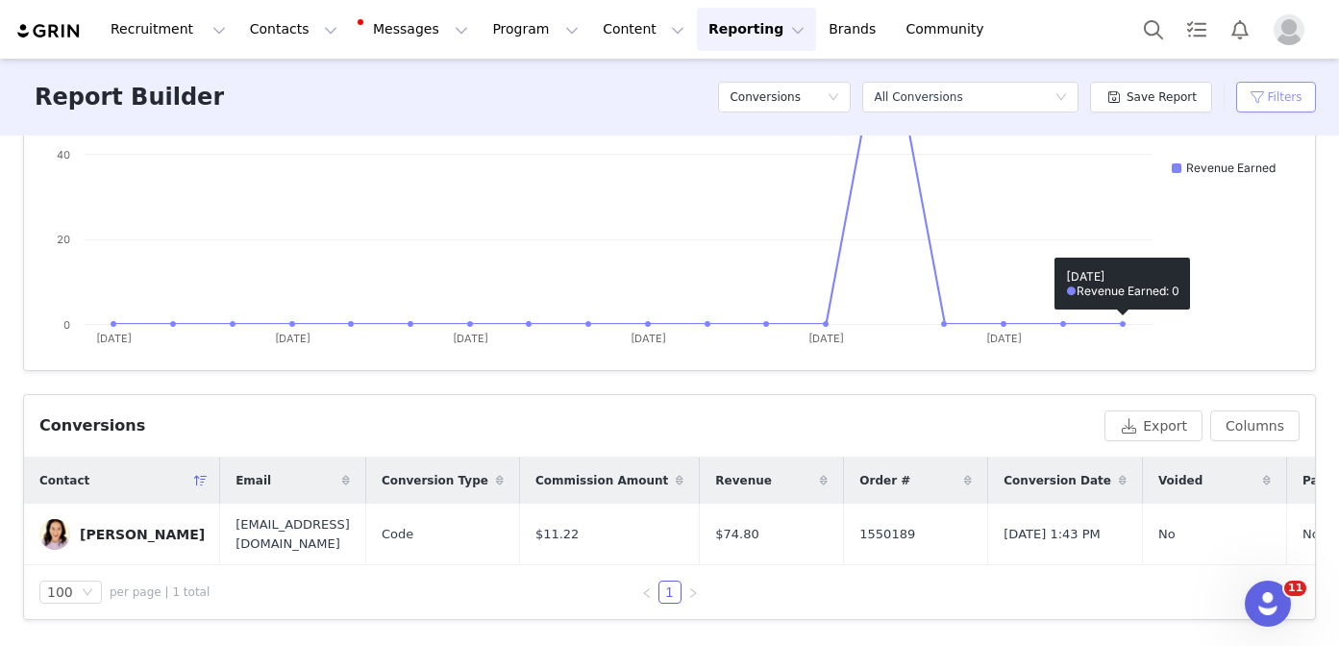
click at [1266, 110] on button "Filters" at bounding box center [1276, 97] width 80 height 31
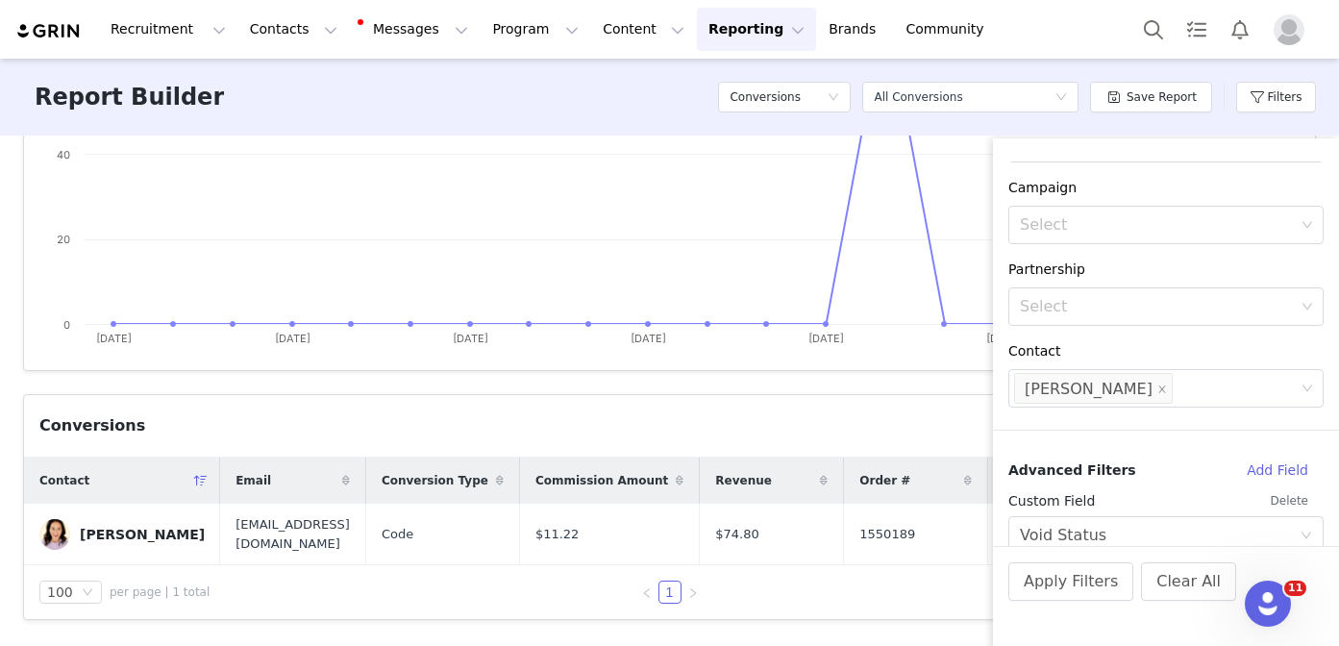
scroll to position [464, 0]
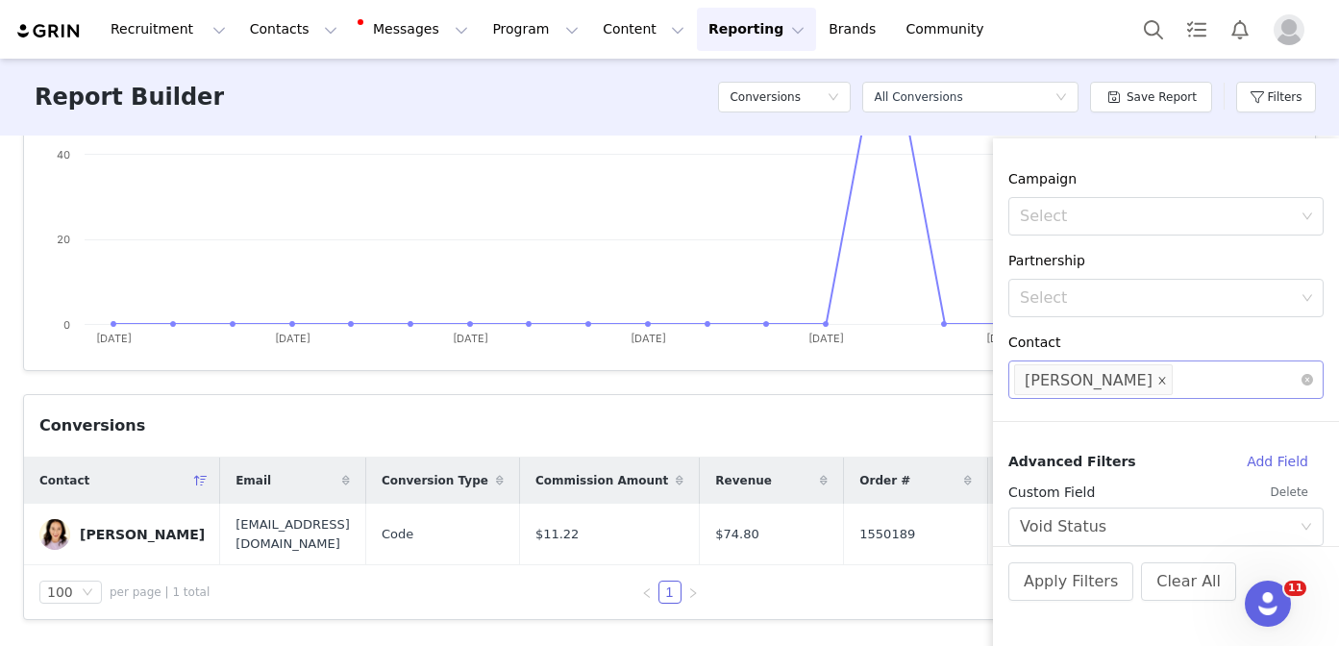
click at [1157, 382] on icon "icon: close" at bounding box center [1162, 381] width 10 height 10
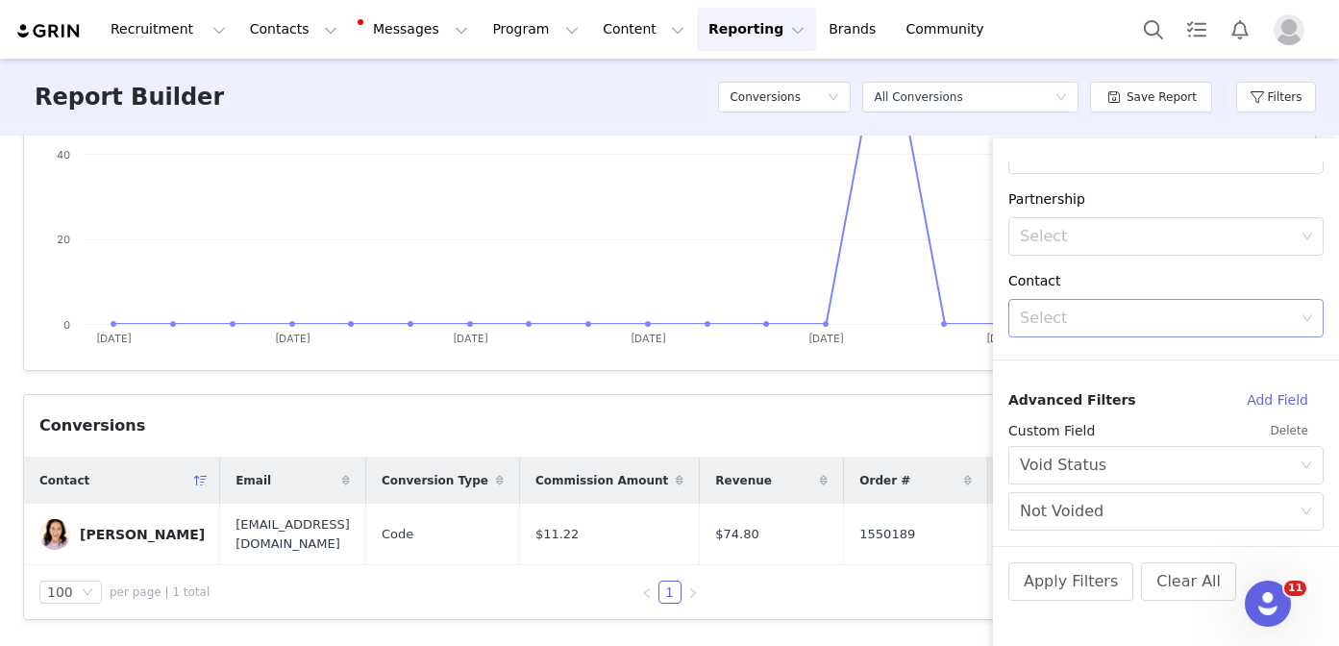
click at [1290, 428] on button "Delete" at bounding box center [1289, 430] width 68 height 31
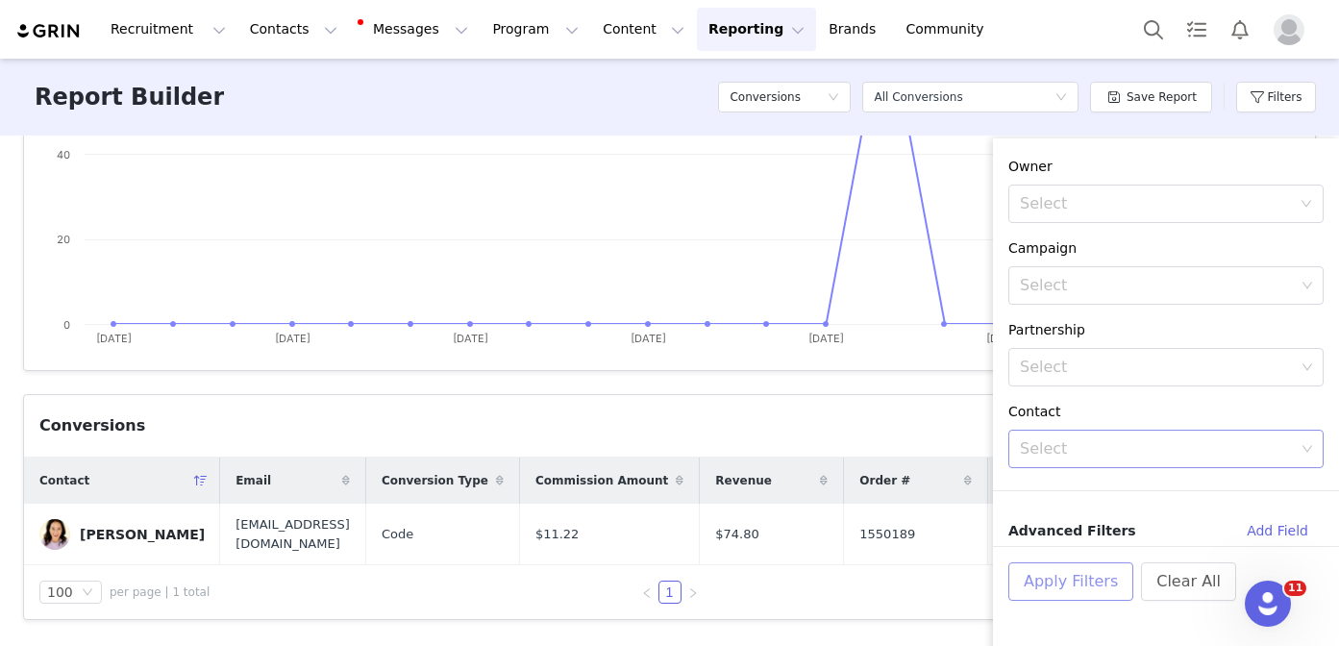
click at [1070, 589] on button "Apply Filters" at bounding box center [1070, 581] width 125 height 38
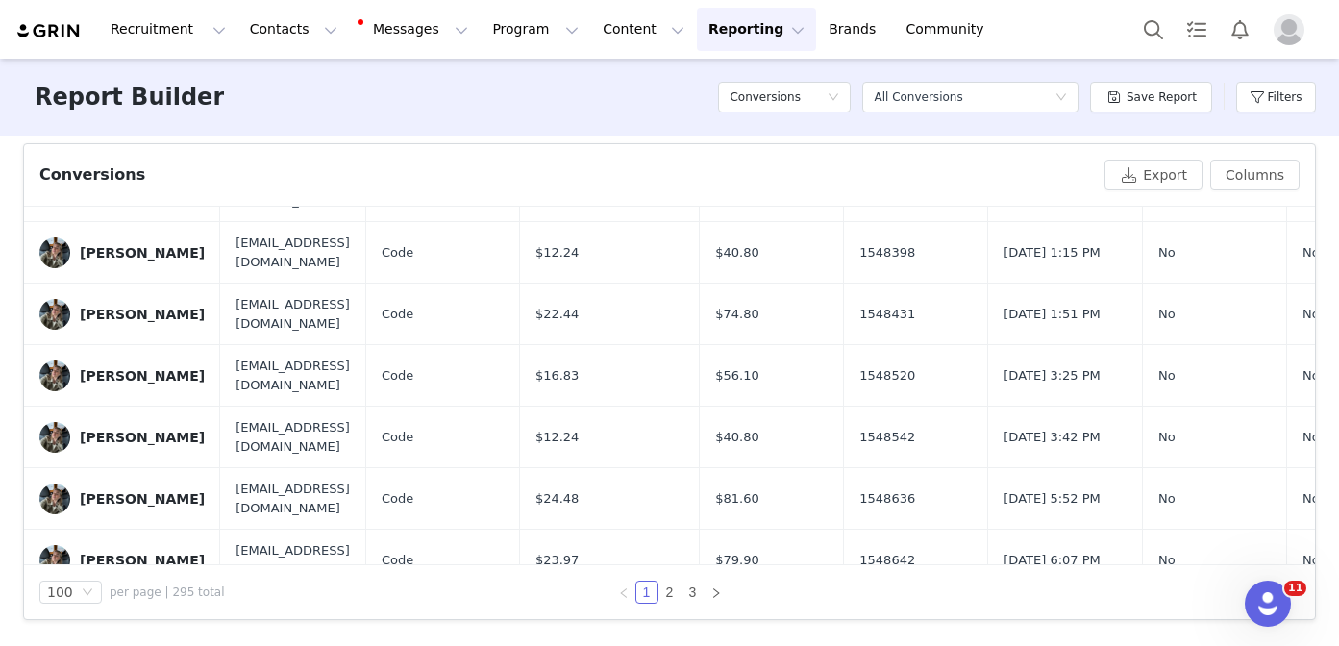
scroll to position [5839, 0]
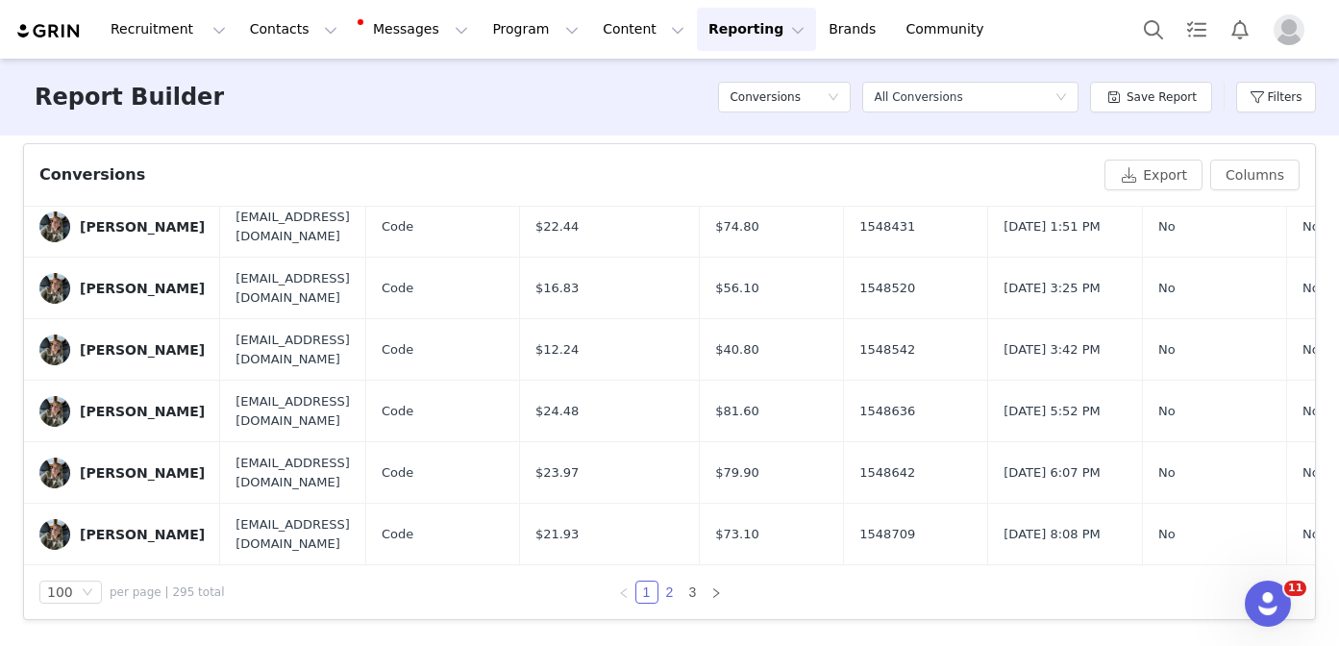
click at [665, 598] on link "2" at bounding box center [669, 591] width 21 height 21
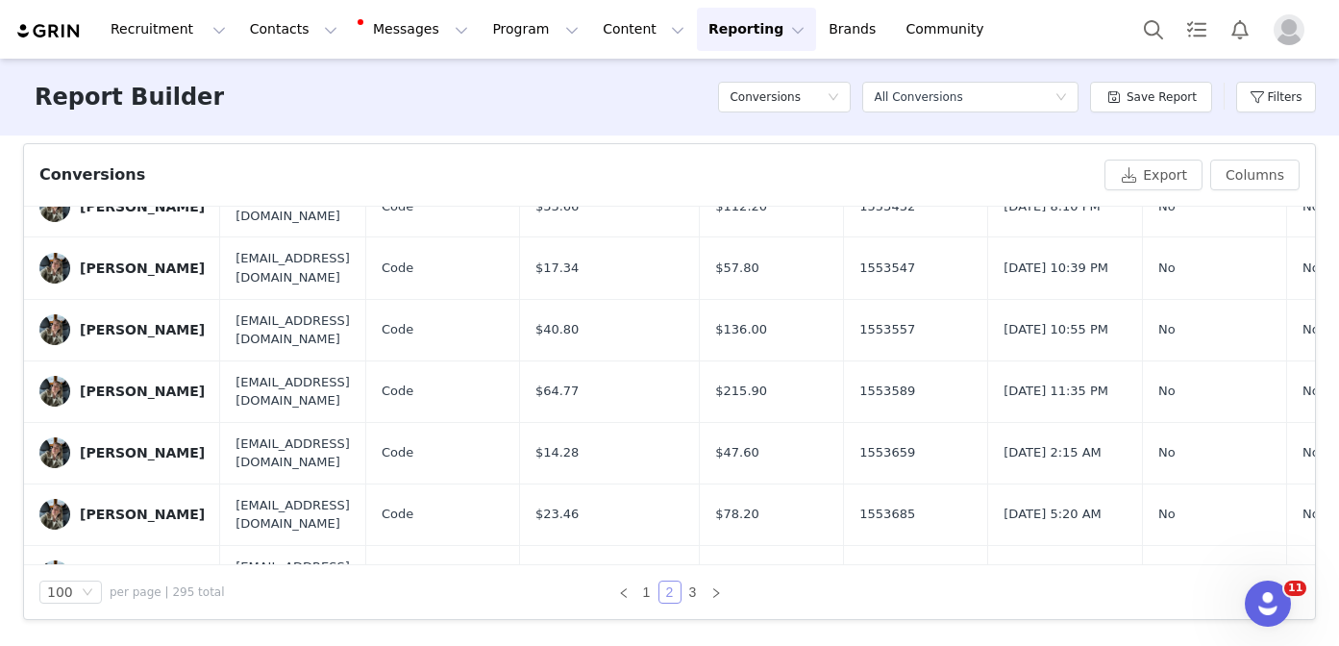
scroll to position [4933, 0]
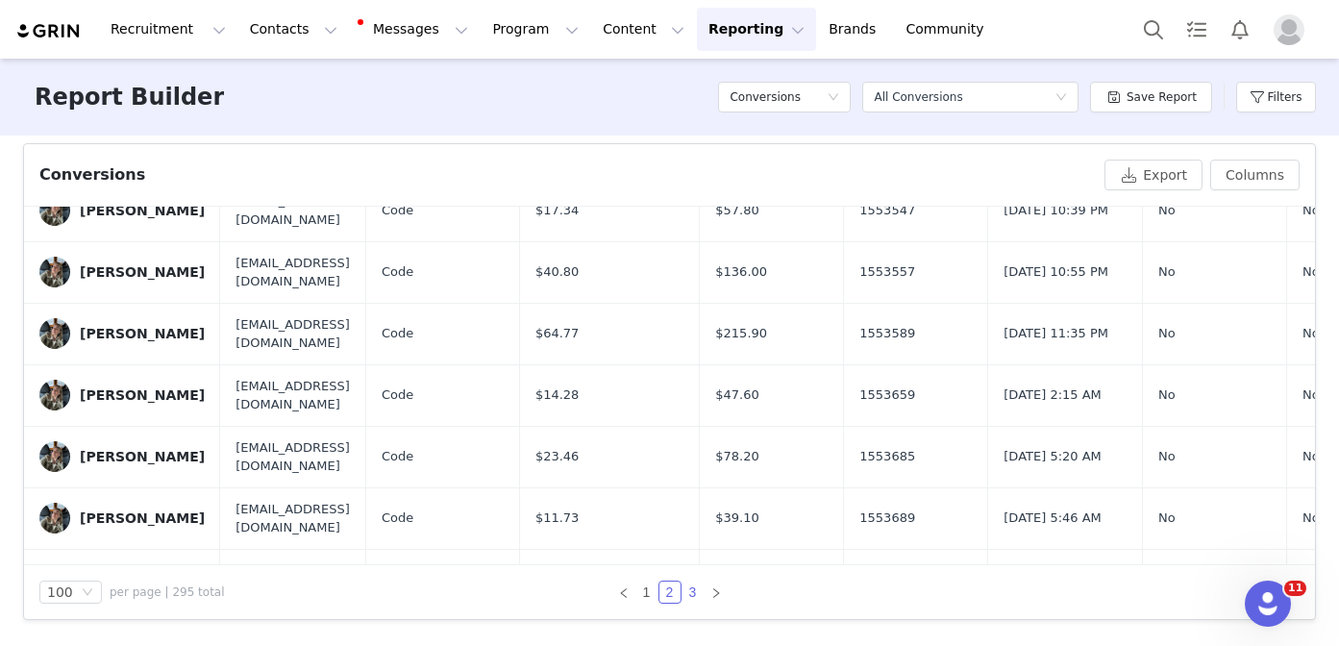
click at [689, 586] on link "3" at bounding box center [692, 591] width 21 height 21
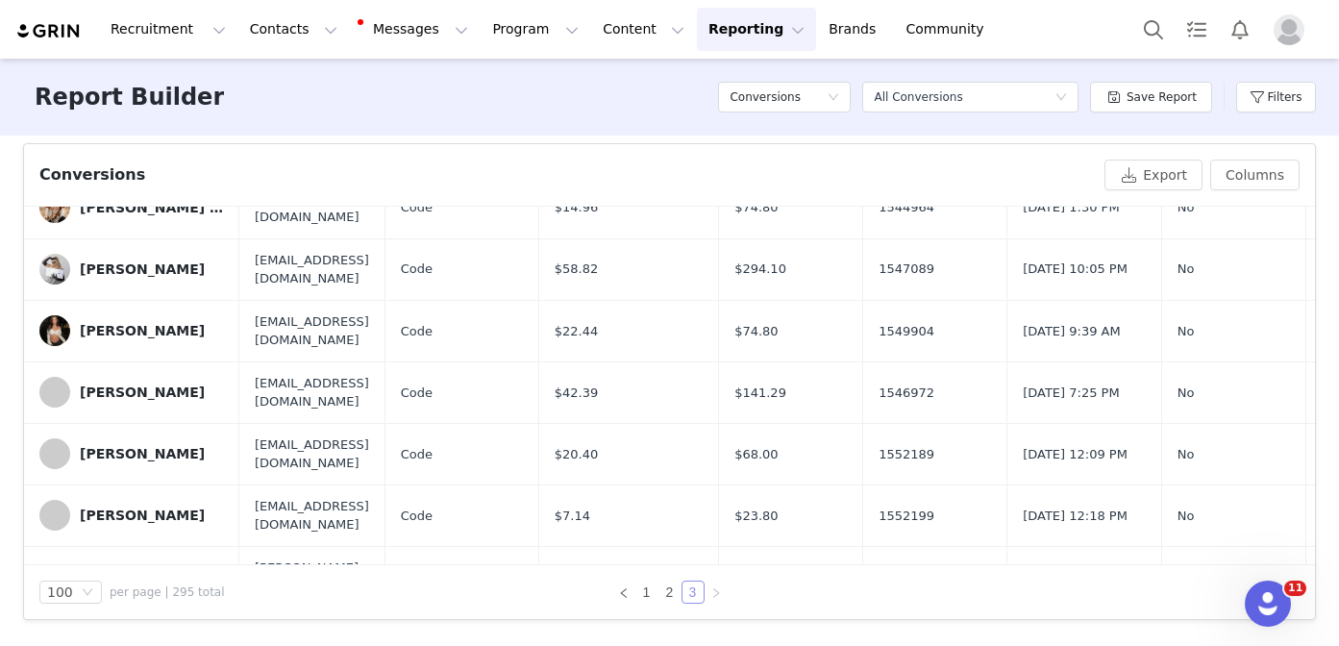
scroll to position [5531, 0]
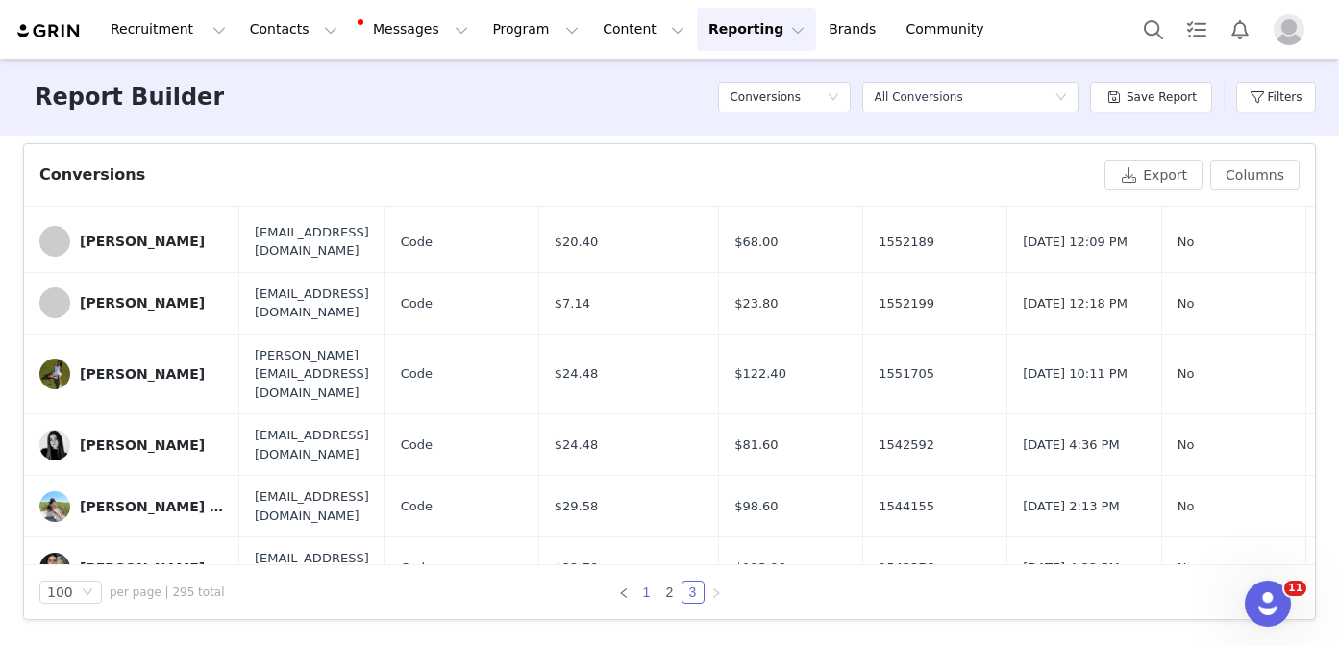
click at [646, 588] on link "1" at bounding box center [646, 591] width 21 height 21
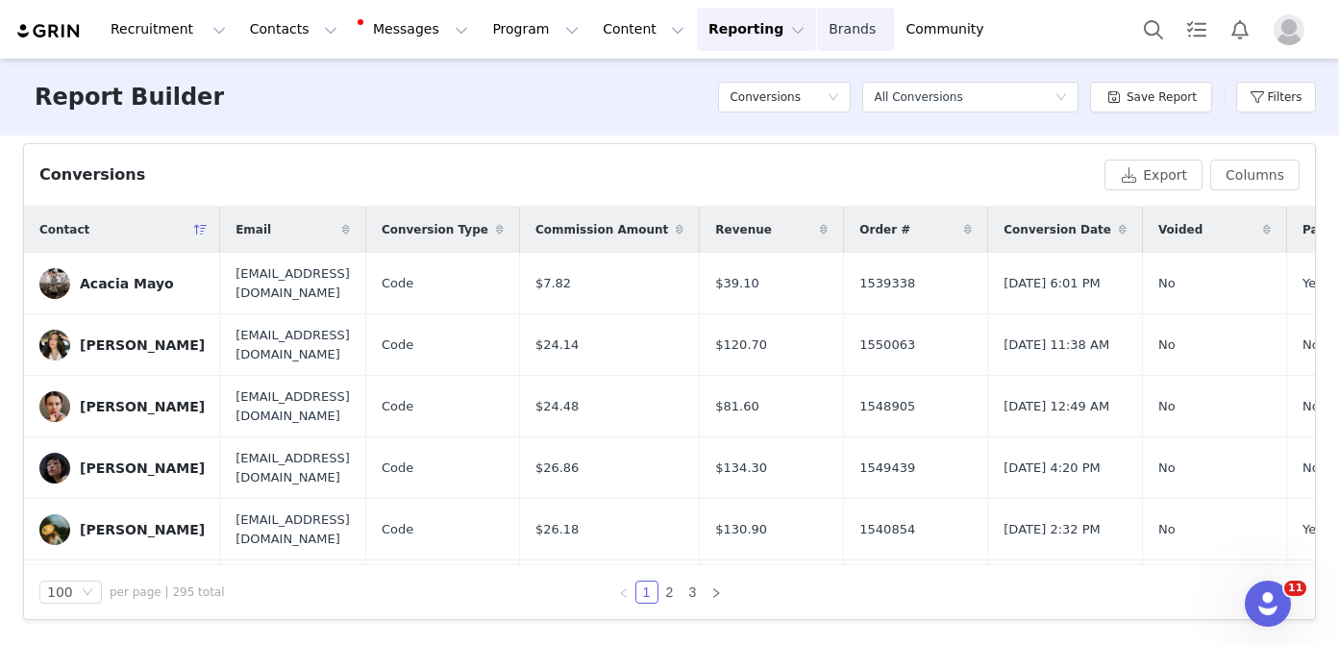
click at [817, 37] on link "Brands Brands" at bounding box center [855, 29] width 76 height 43
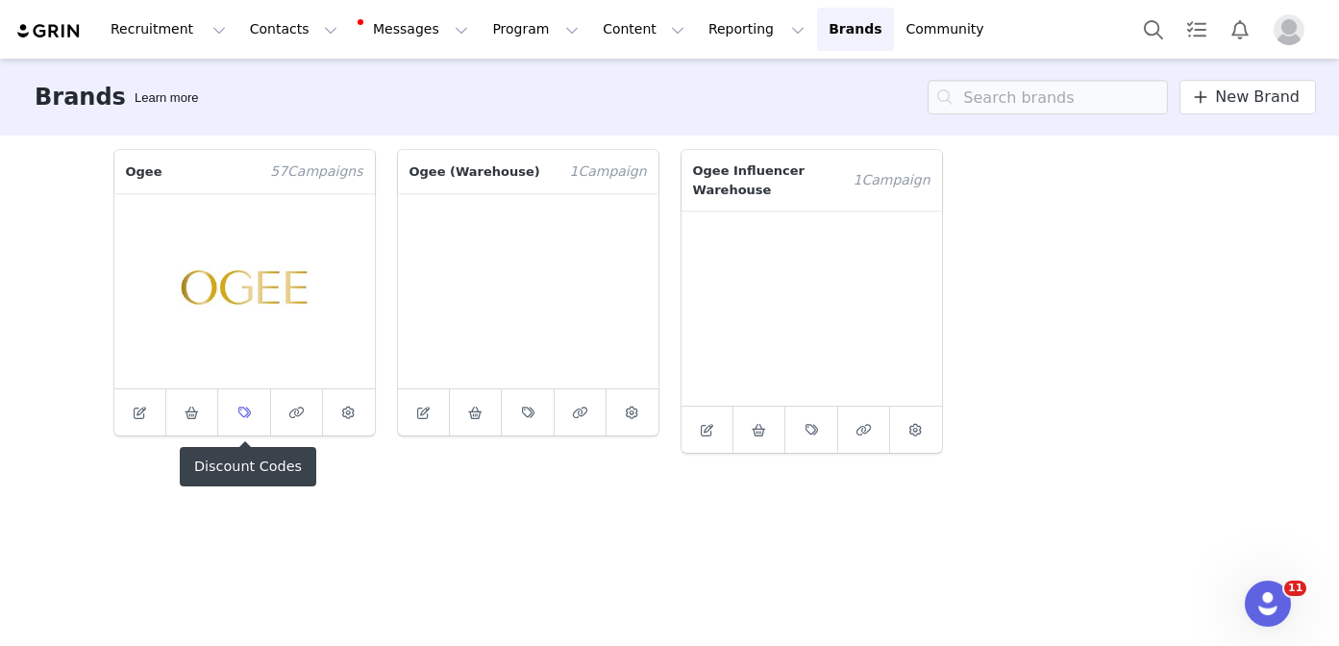
click at [248, 418] on span at bounding box center [244, 412] width 23 height 23
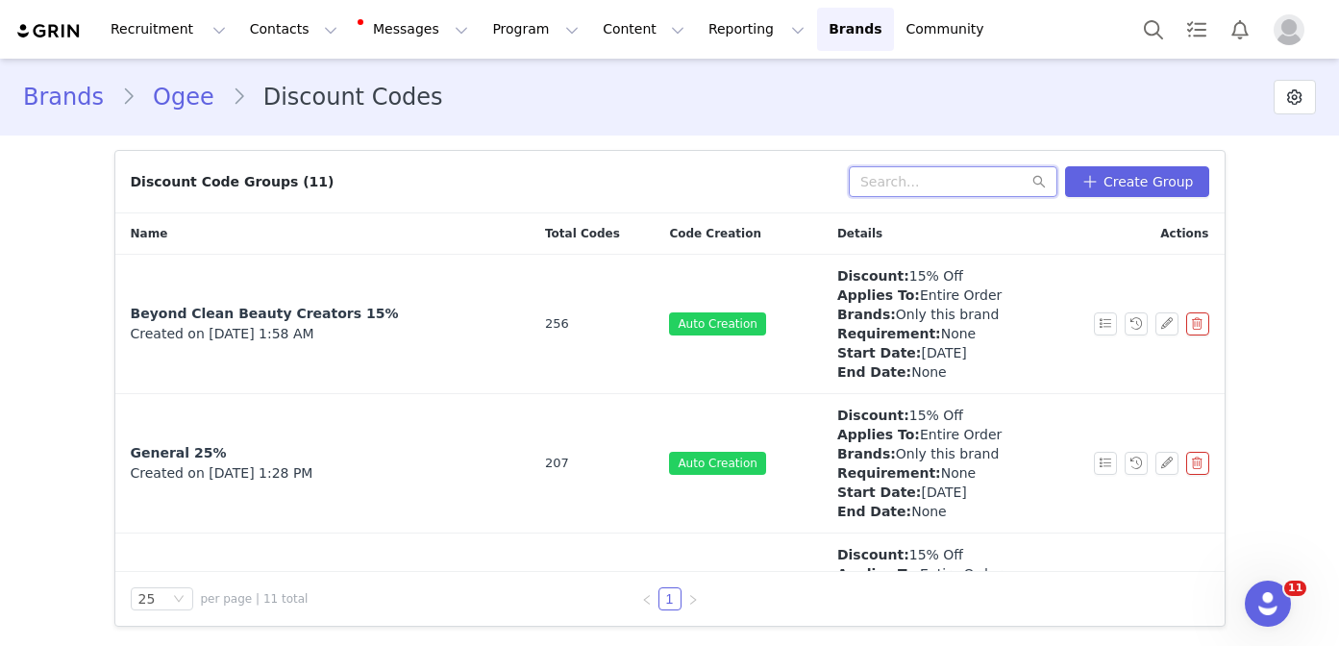
click at [956, 194] on input "text" at bounding box center [953, 181] width 209 height 31
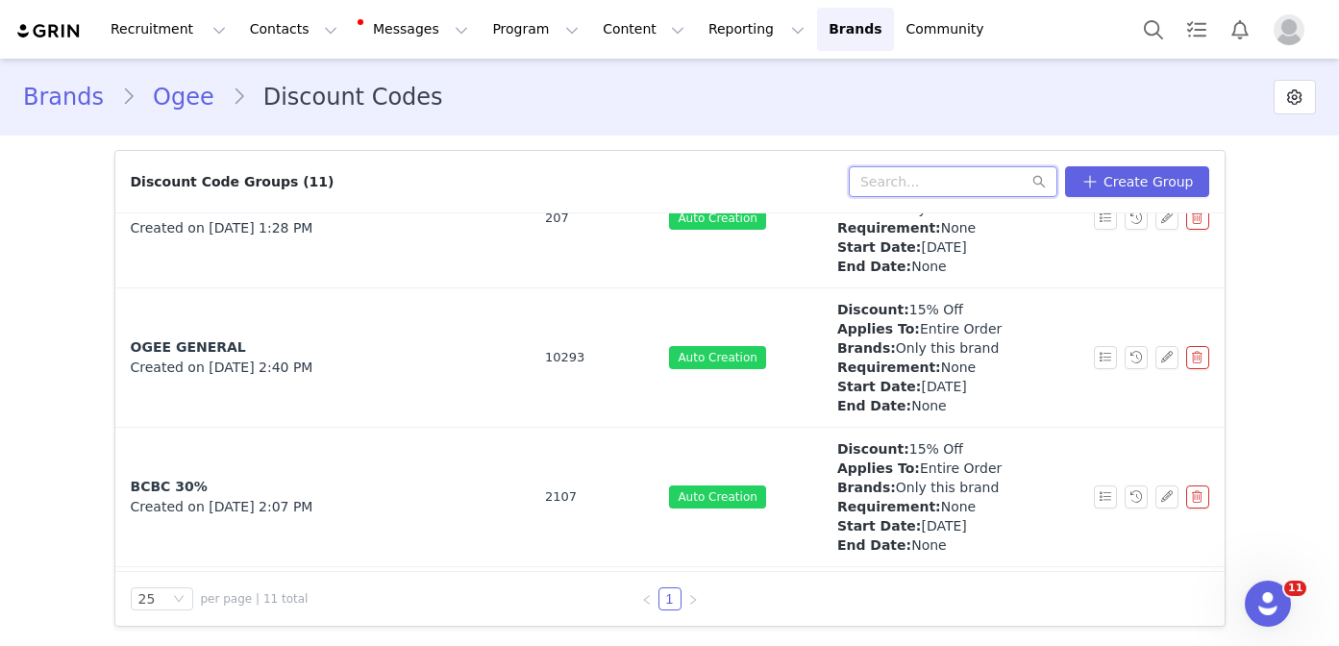
scroll to position [243, 0]
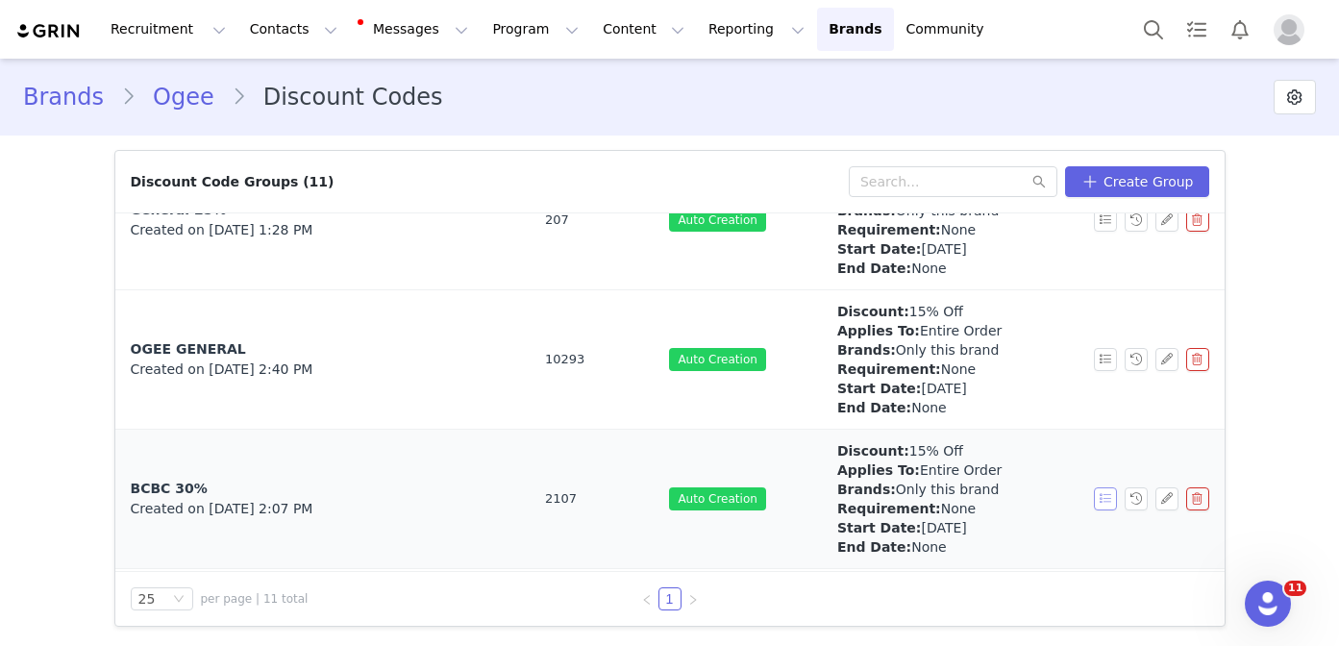
click at [1111, 504] on button "button" at bounding box center [1105, 498] width 23 height 23
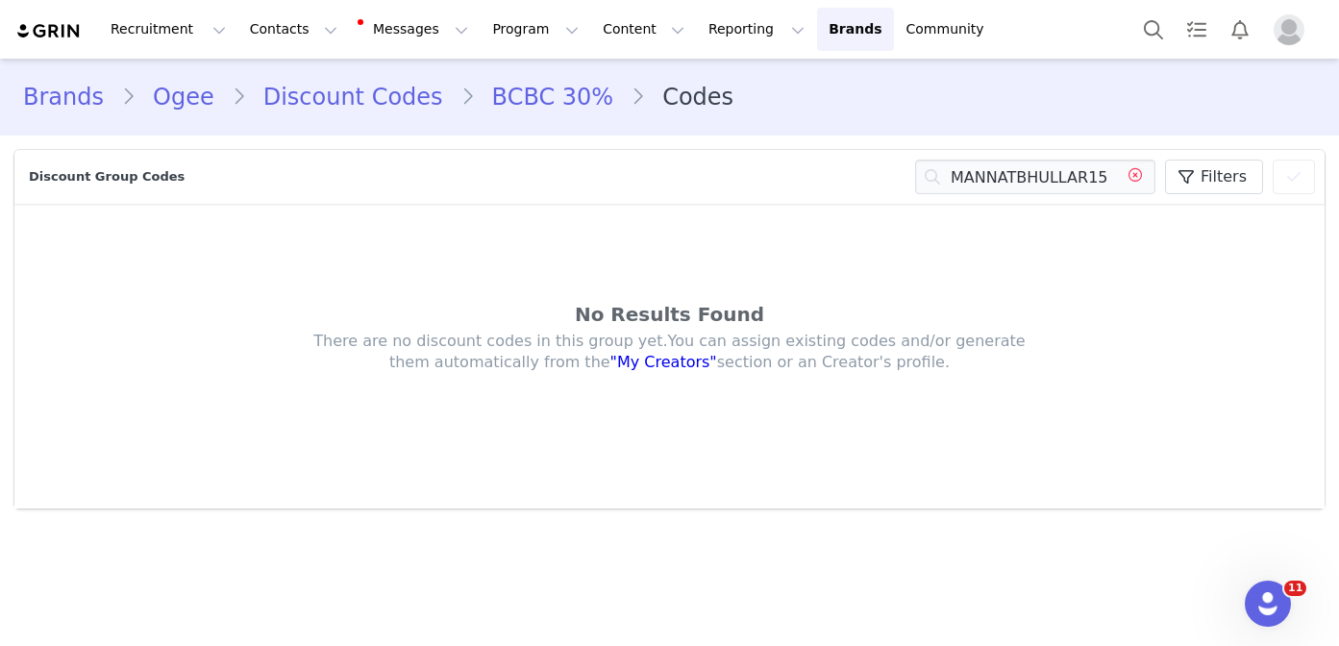
click at [1135, 174] on icon at bounding box center [1135, 177] width 31 height 35
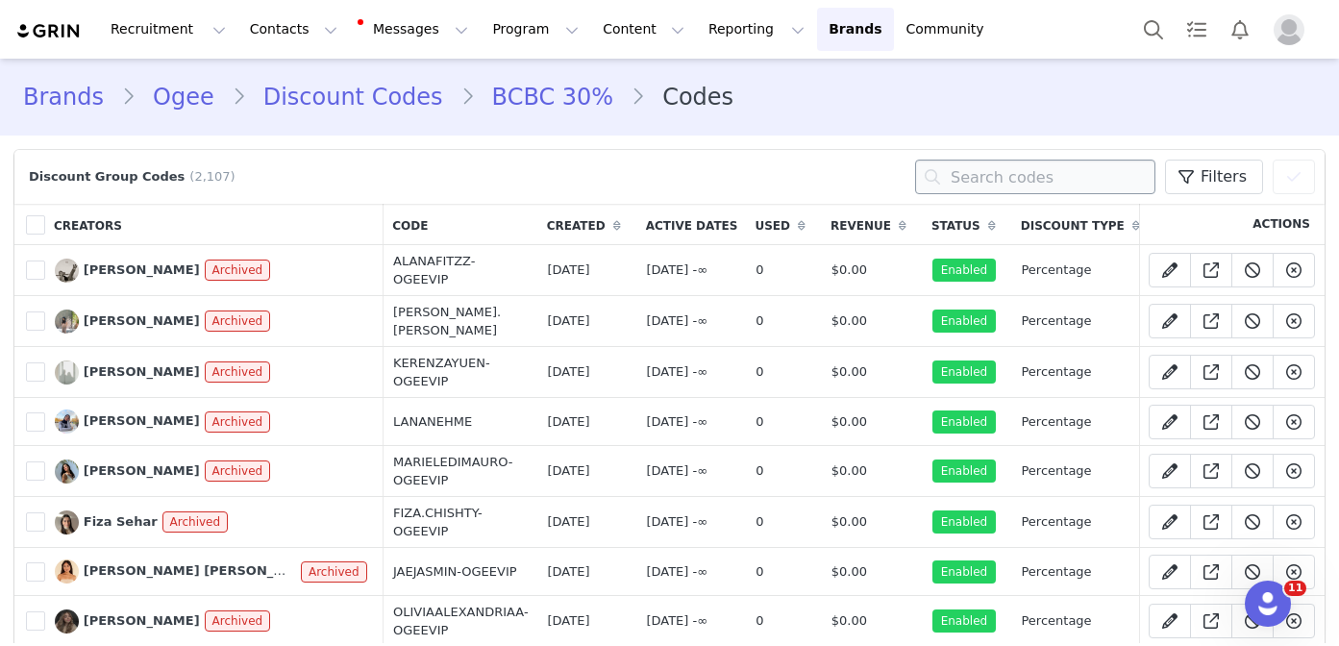
click at [1033, 173] on input "text" at bounding box center [1035, 177] width 240 height 35
paste input "Nichole_ogee"
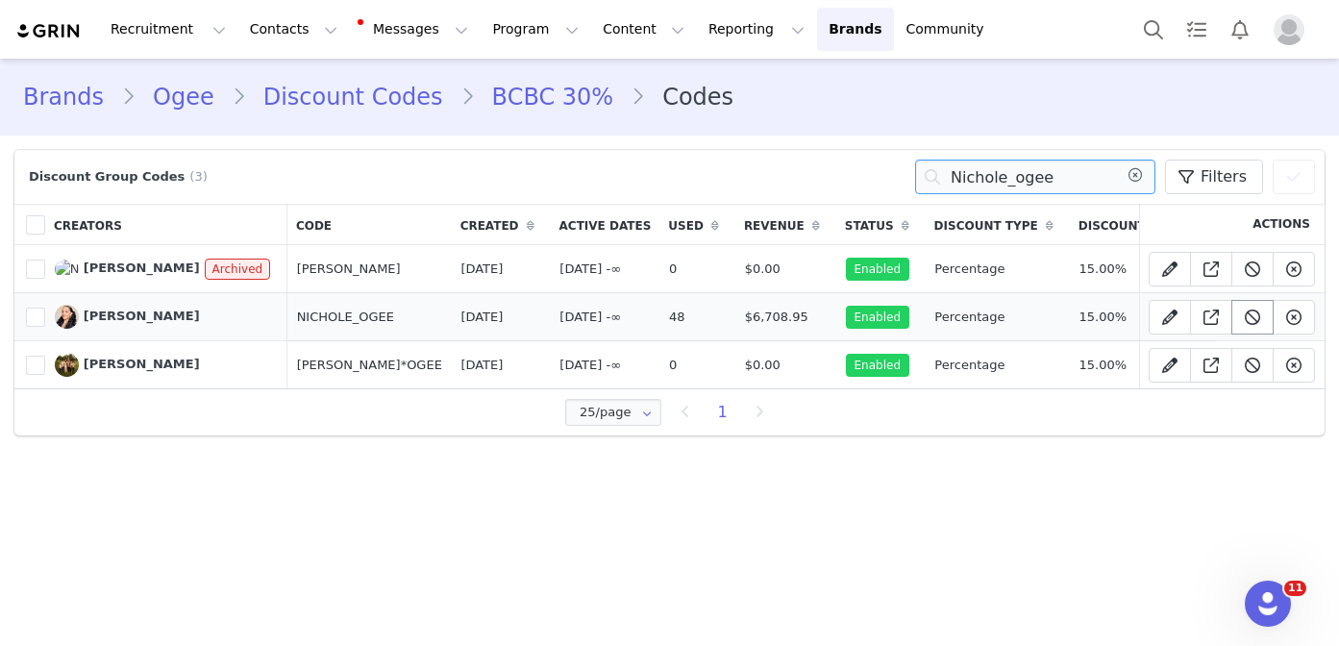
type input "Nichole_ogee"
click at [1248, 323] on icon at bounding box center [1251, 316] width 15 height 15
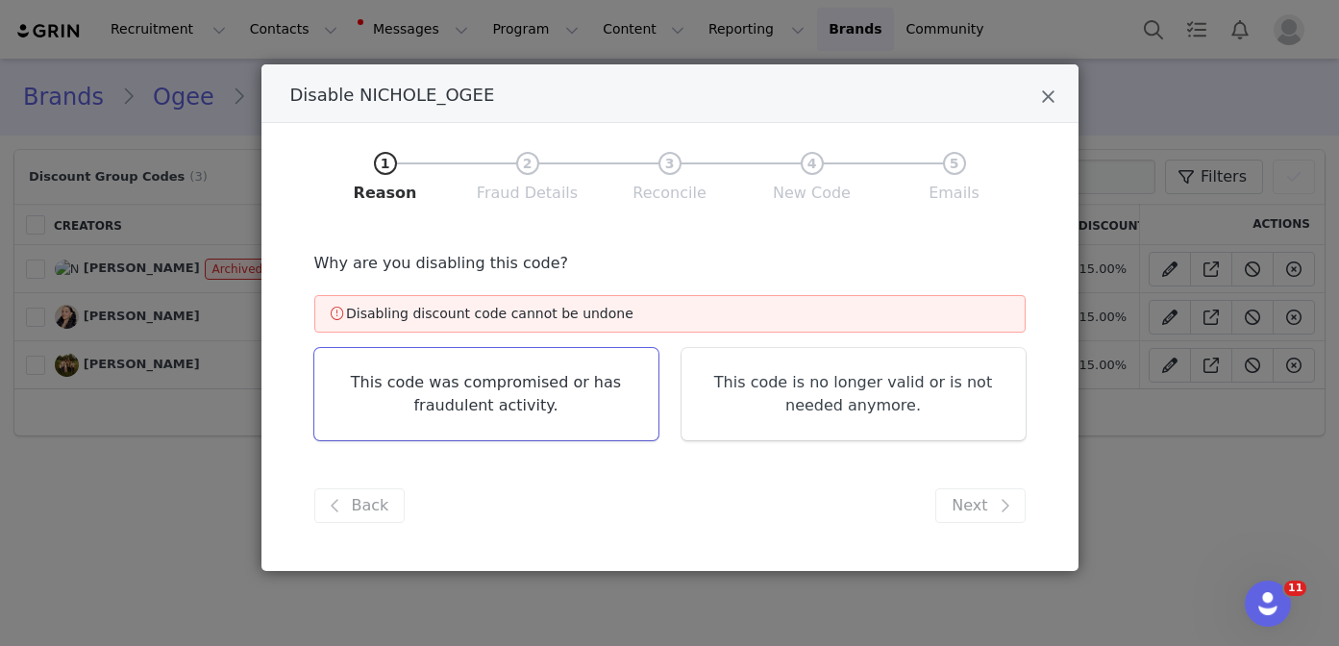
click at [585, 413] on link "This code was compromised or has fraudulent activity." at bounding box center [486, 394] width 344 height 92
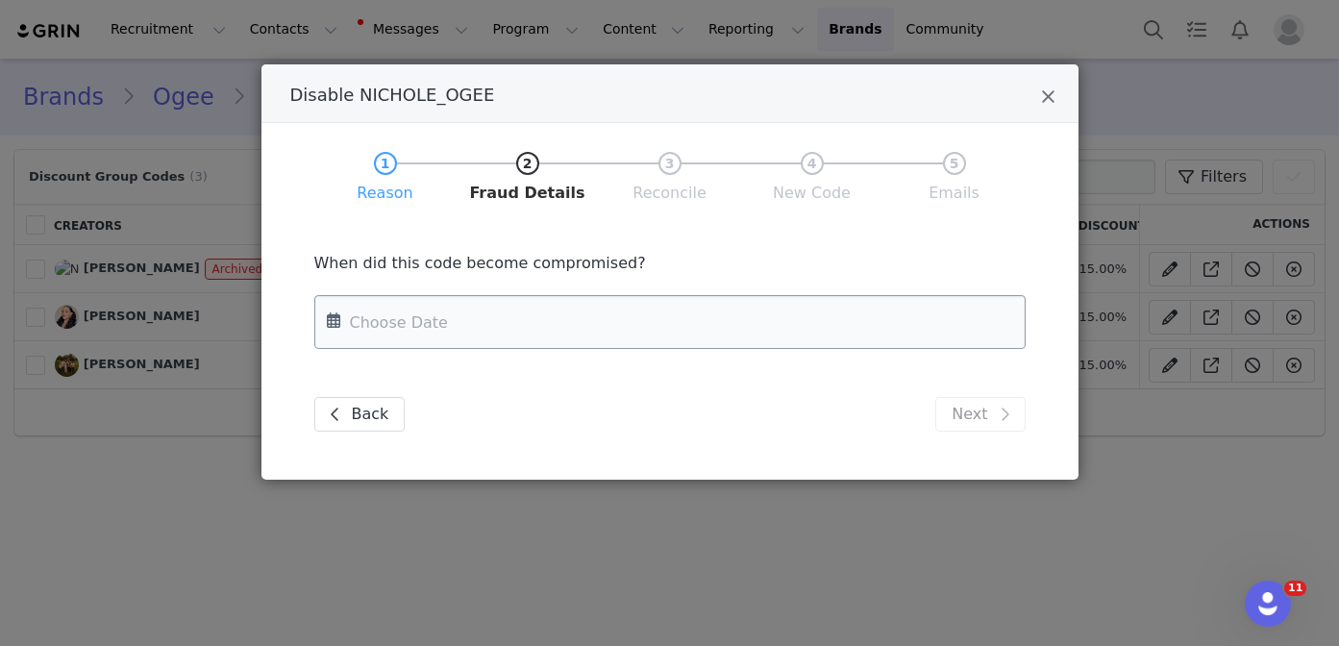
click at [783, 318] on input "Disable NICHOLE_OGEE" at bounding box center [669, 322] width 711 height 54
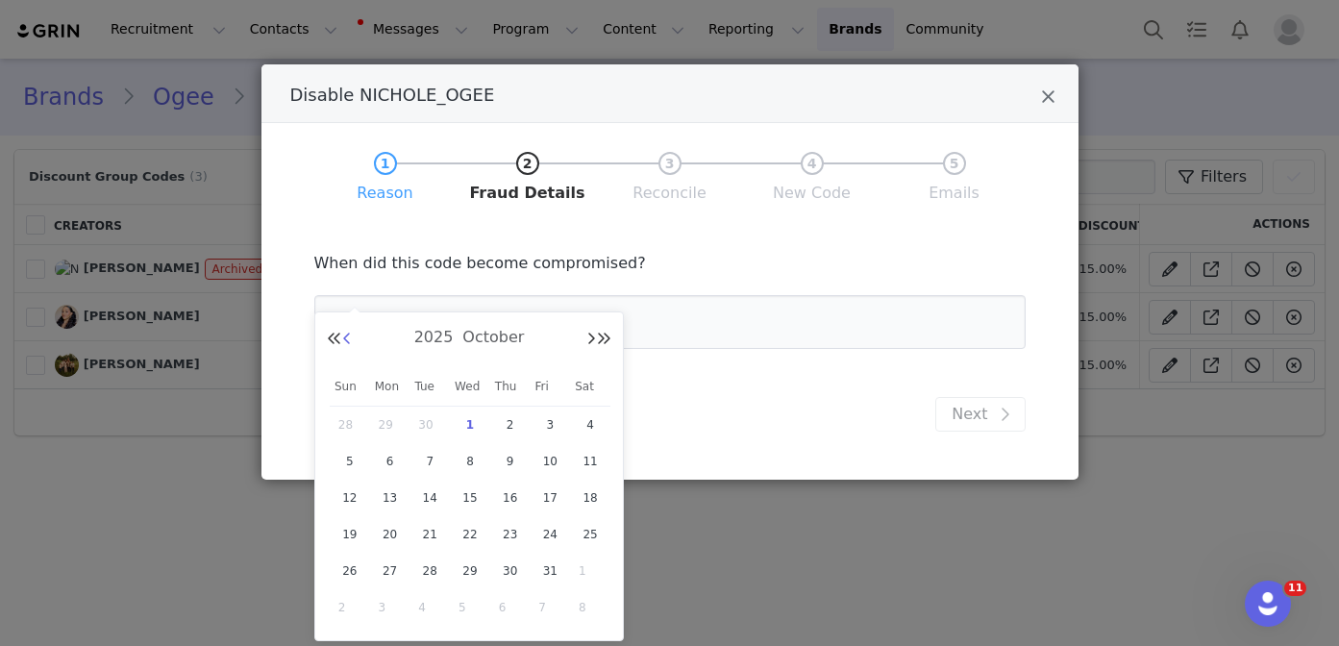
click at [346, 341] on button "Previous Month" at bounding box center [347, 339] width 10 height 15
click at [389, 493] on span "15" at bounding box center [390, 497] width 23 height 23
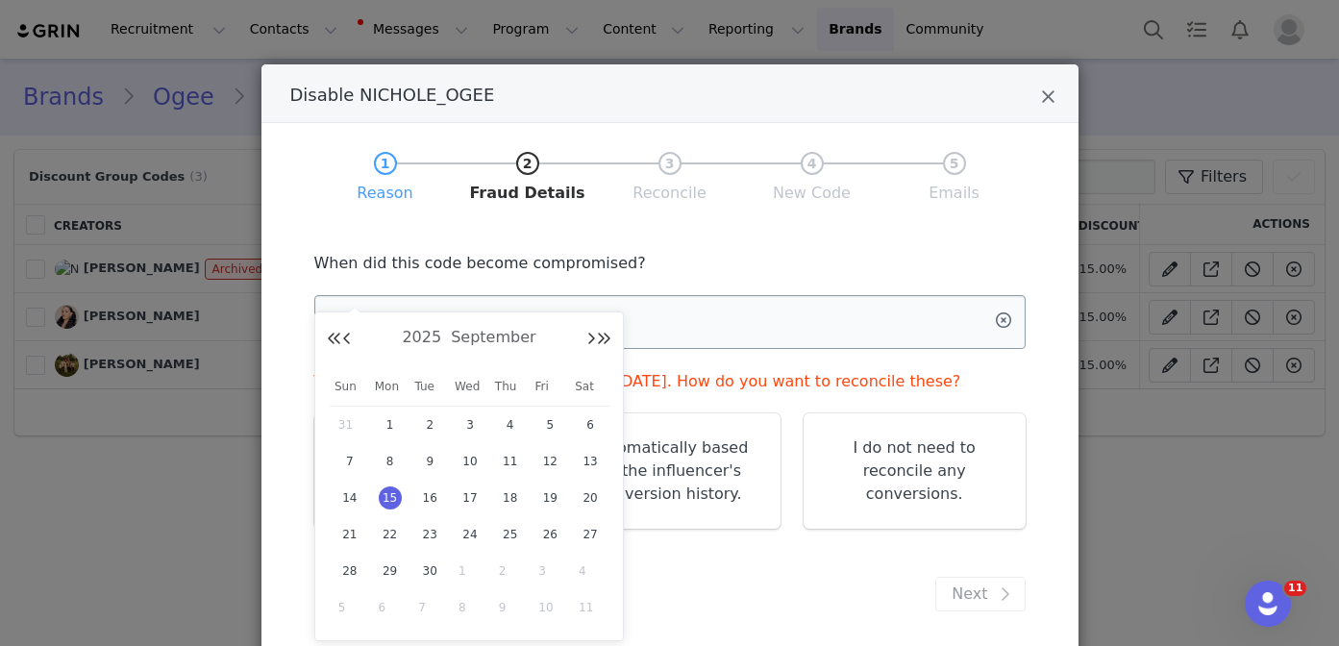
click at [488, 306] on input "[DATE]" at bounding box center [669, 322] width 711 height 54
click at [429, 426] on span "2" at bounding box center [429, 424] width 23 height 23
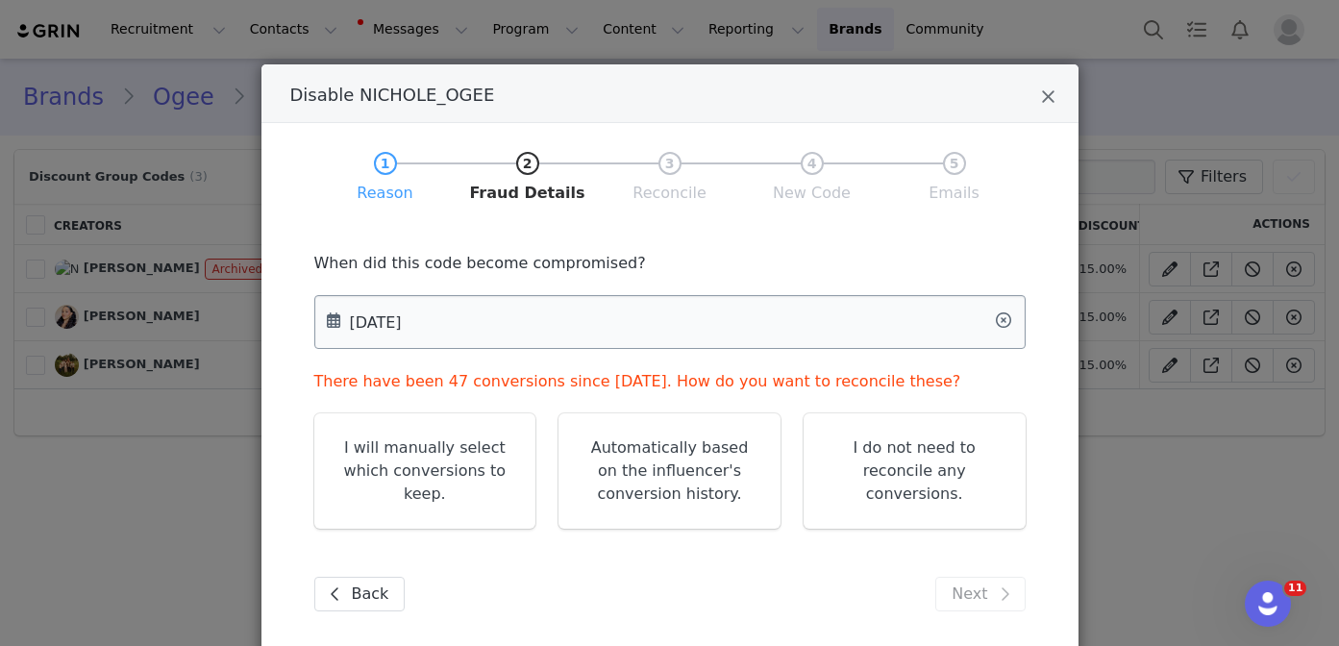
click at [517, 323] on body "Recruitment Recruitment Creator Search Curated Lists Landing Pages Web Extensio…" at bounding box center [669, 323] width 1339 height 646
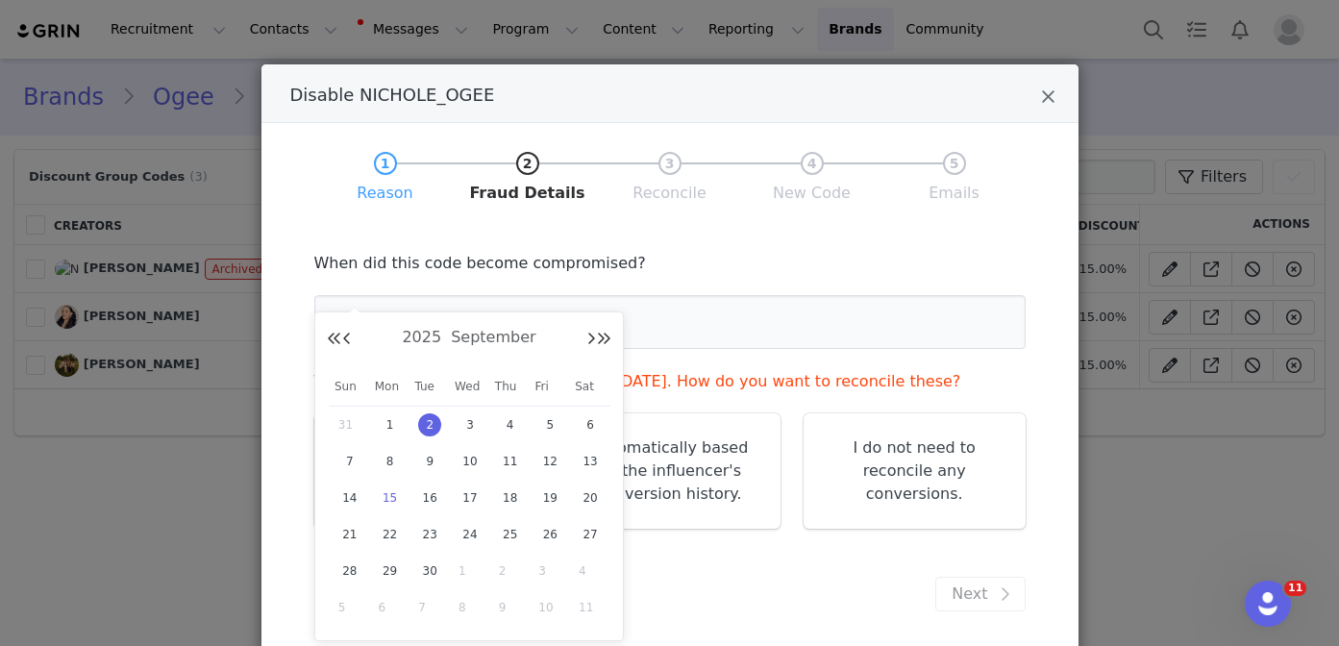
click at [386, 504] on span "15" at bounding box center [390, 497] width 23 height 23
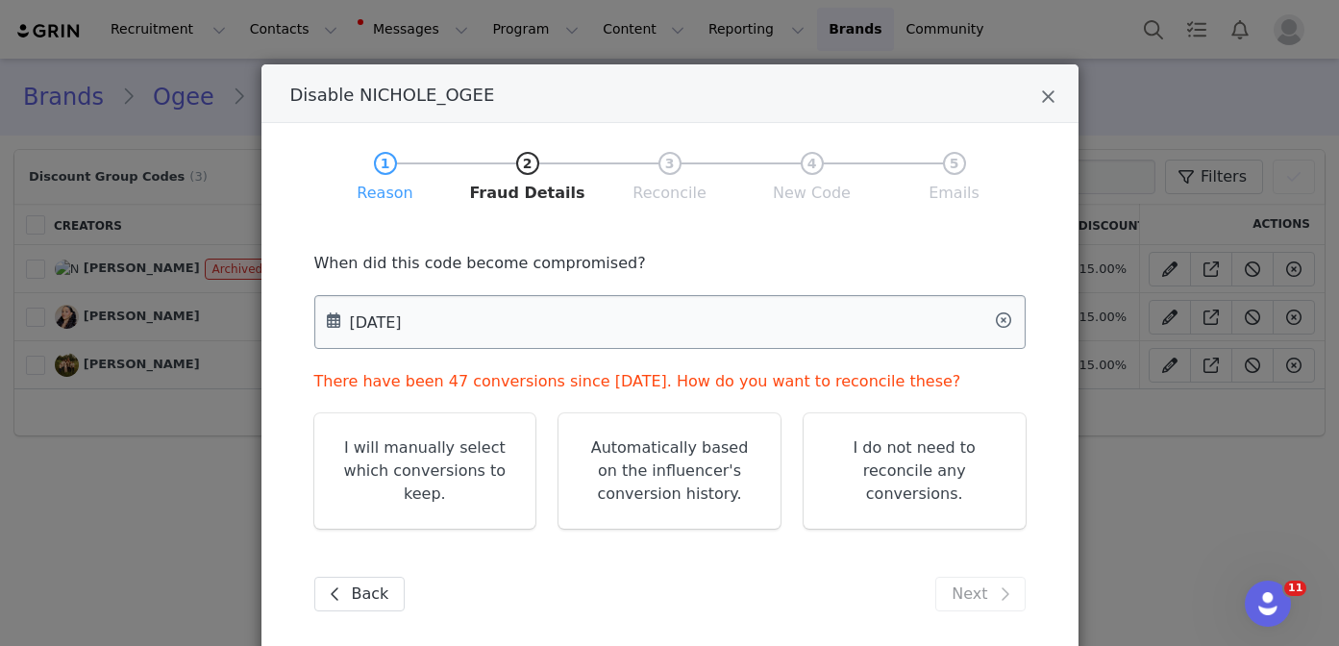
click at [548, 319] on body "Recruitment Recruitment Creator Search Curated Lists Landing Pages Web Extensio…" at bounding box center [669, 323] width 1339 height 646
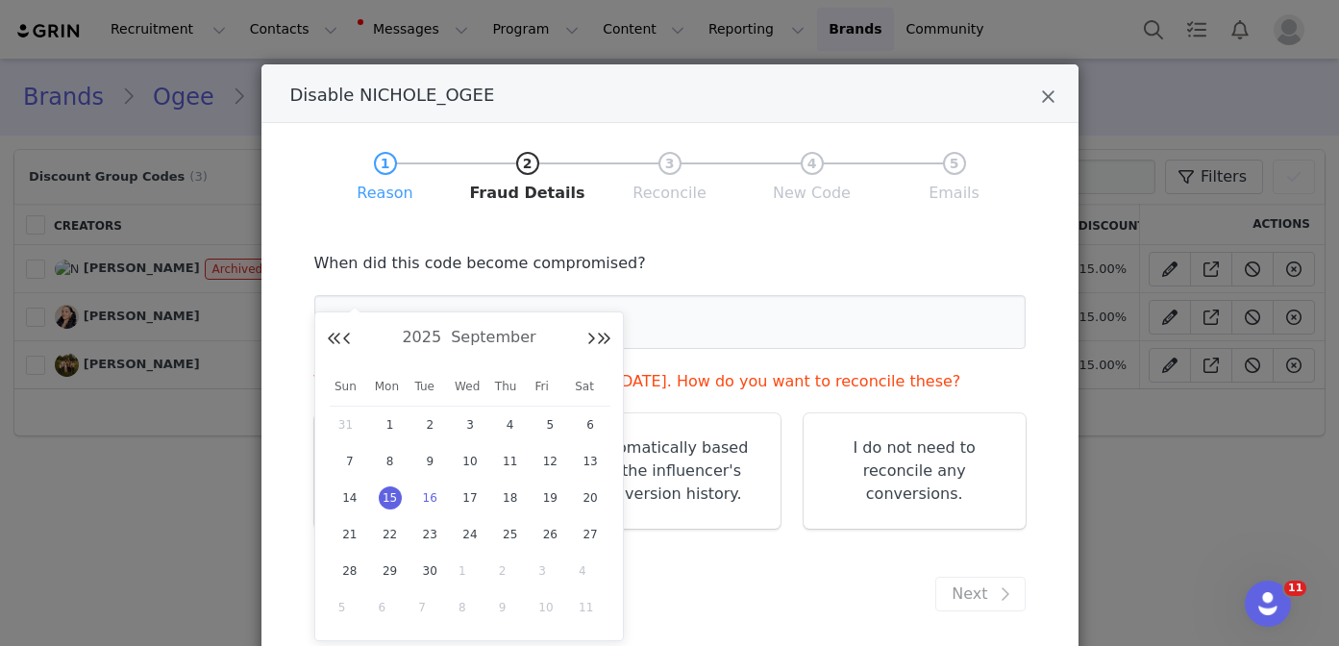
click at [434, 502] on span "16" at bounding box center [429, 497] width 23 height 23
type input "[DATE]"
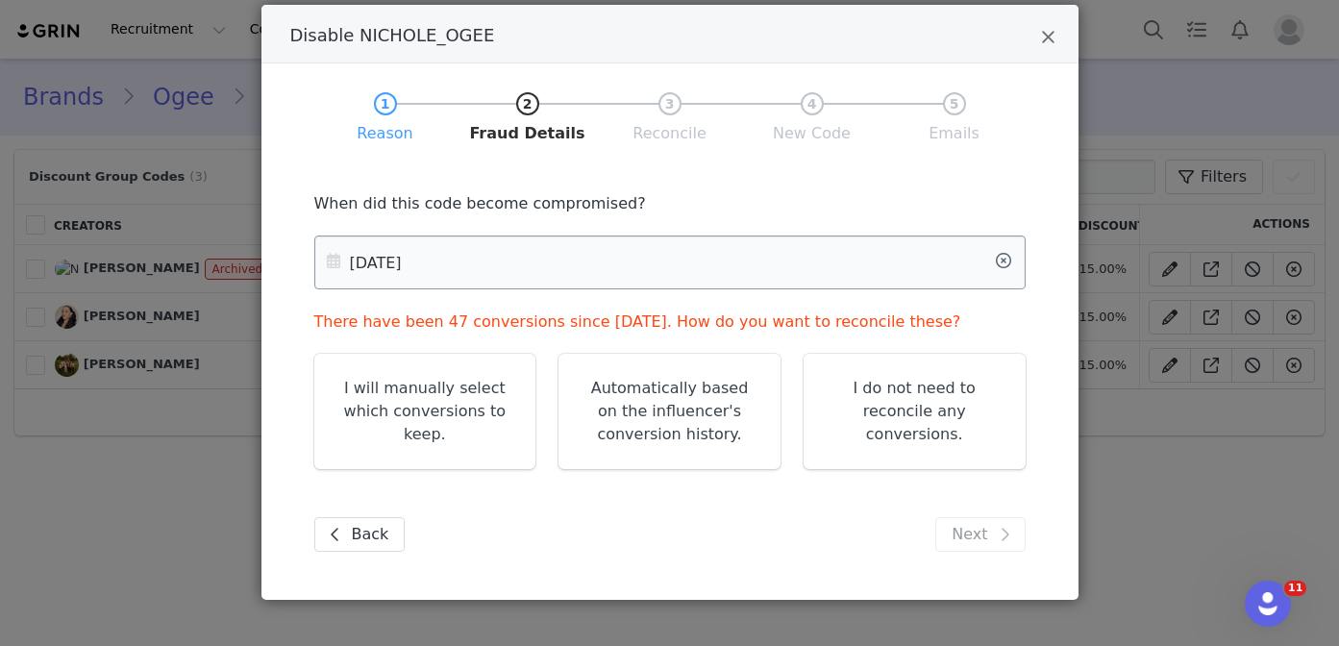
scroll to position [62, 0]
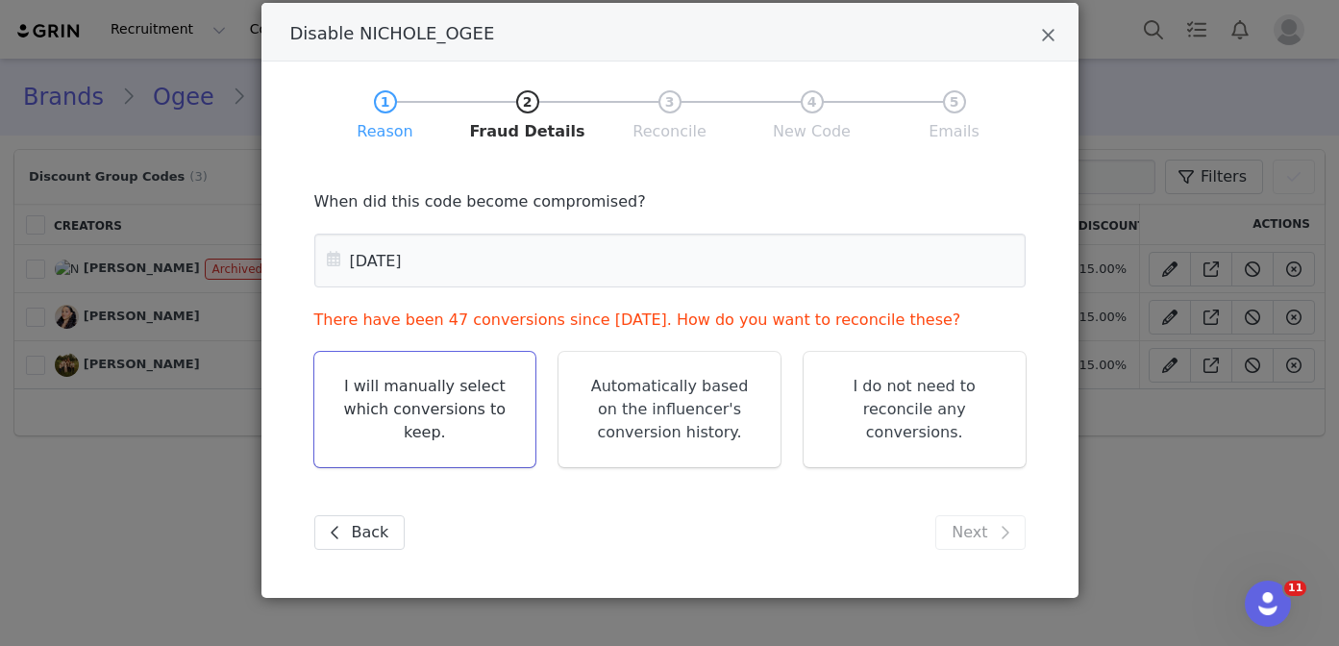
click at [444, 431] on link "I will manually select which conversions to keep." at bounding box center [425, 409] width 222 height 115
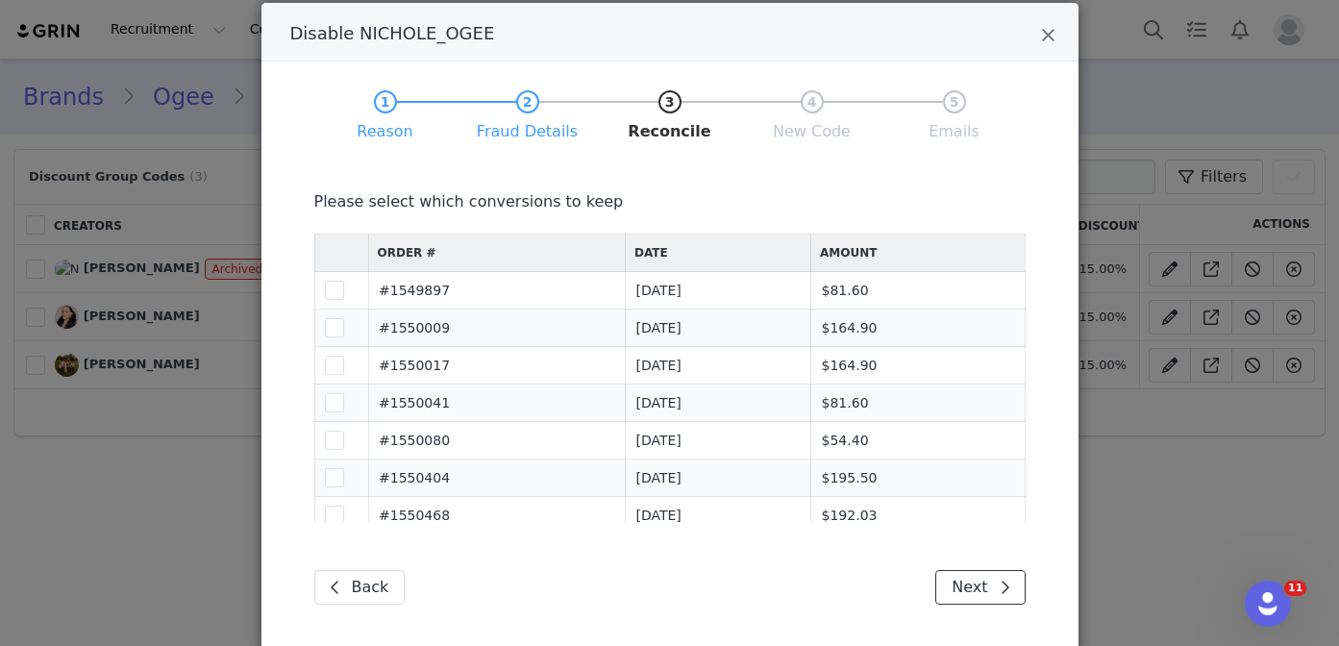
click at [1004, 580] on icon "Disable NICHOLE_OGEE" at bounding box center [1004, 586] width 10 height 15
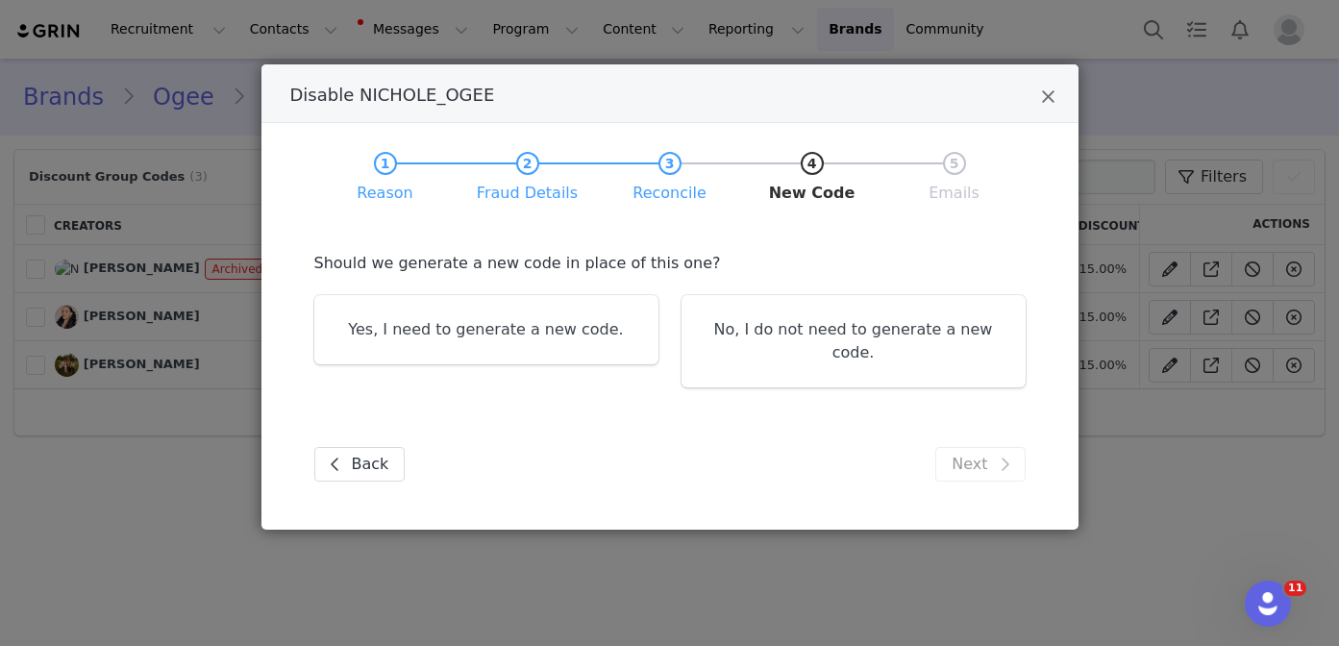
scroll to position [0, 0]
click at [545, 339] on link "Yes, I need to generate a new code." at bounding box center [486, 329] width 344 height 69
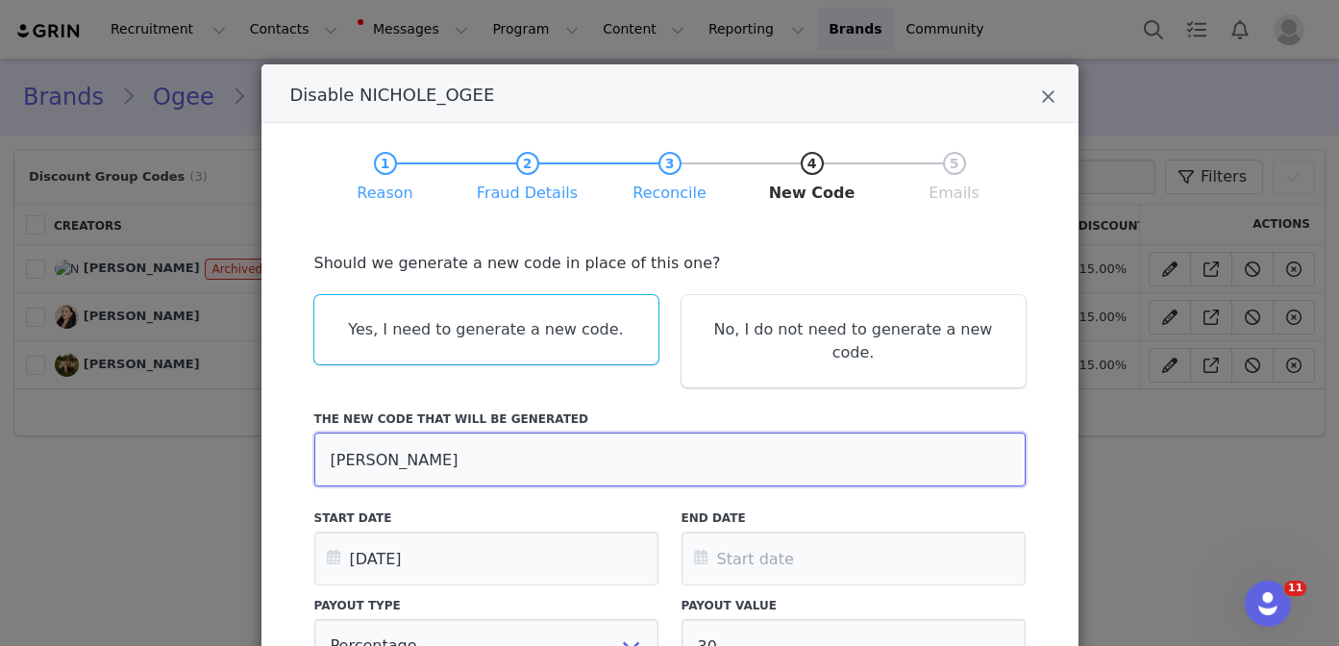
click at [395, 436] on input "[PERSON_NAME]" at bounding box center [669, 459] width 711 height 54
click at [398, 437] on input "NICHOLEMAHARAJ-OGEE" at bounding box center [669, 459] width 711 height 54
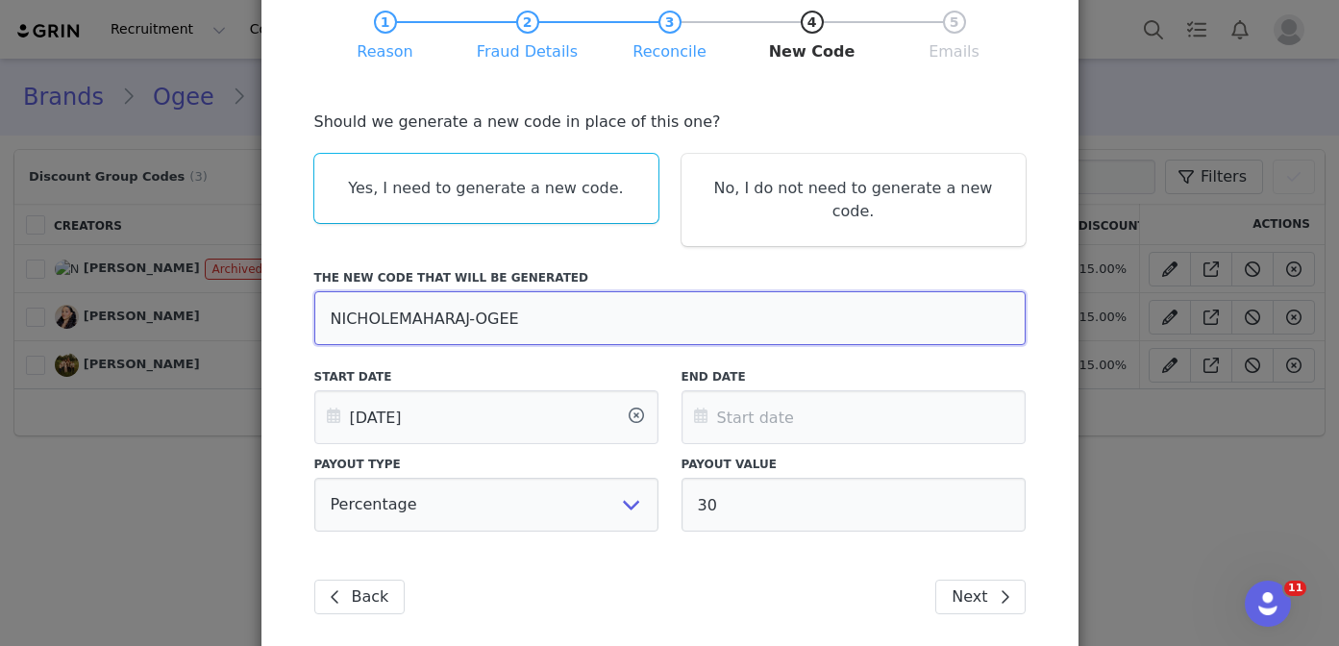
scroll to position [183, 0]
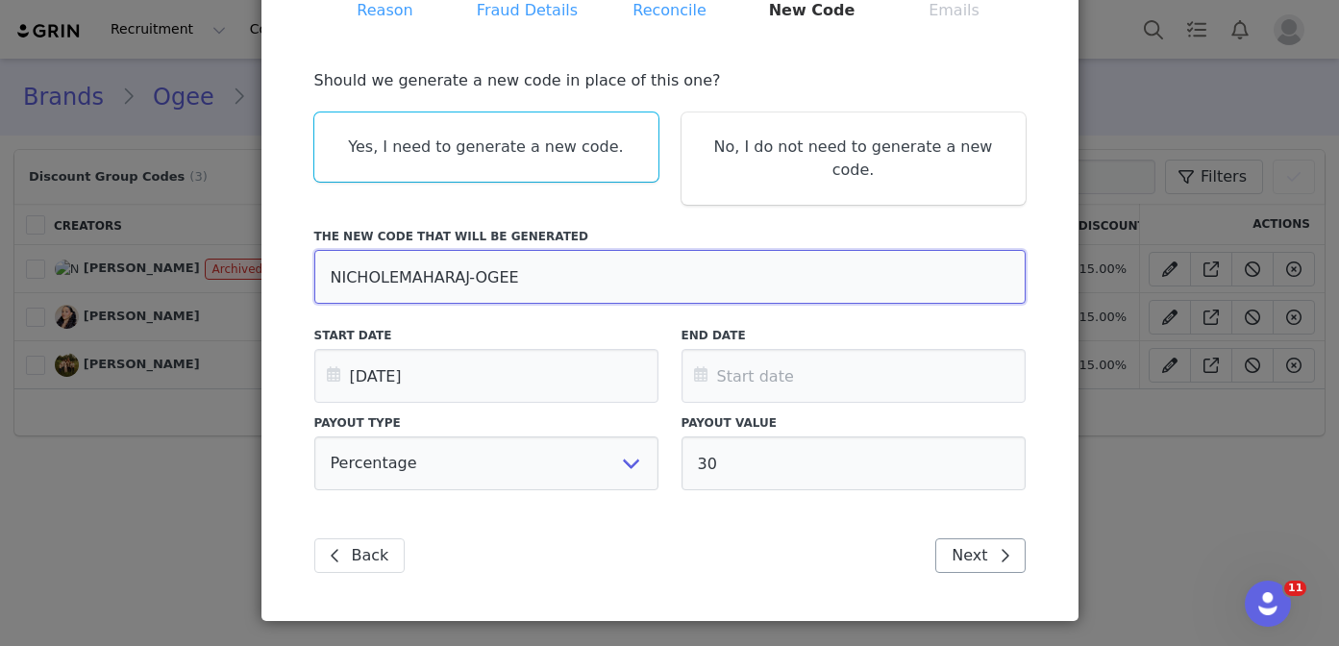
type input "NICHOLEMAHARAJ-OGEE"
click at [996, 544] on span "Disable NICHOLE_OGEE" at bounding box center [1004, 555] width 23 height 23
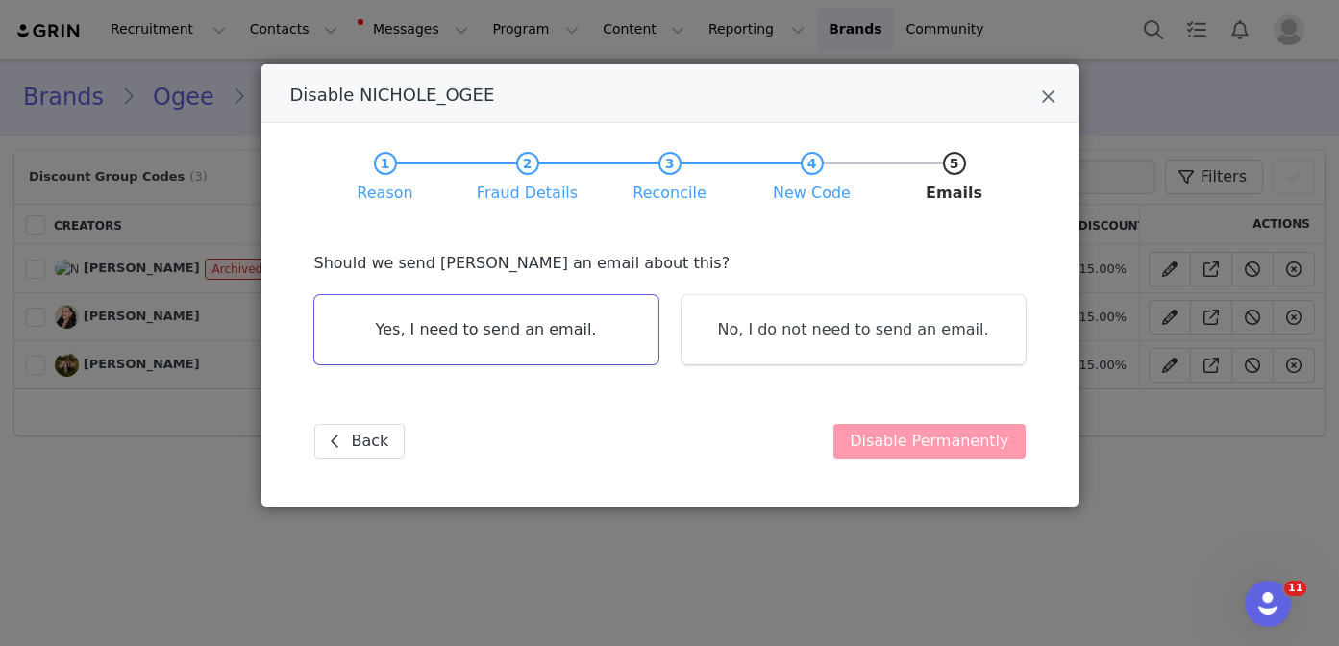
click at [534, 362] on link "Yes, I need to send an email." at bounding box center [486, 329] width 344 height 69
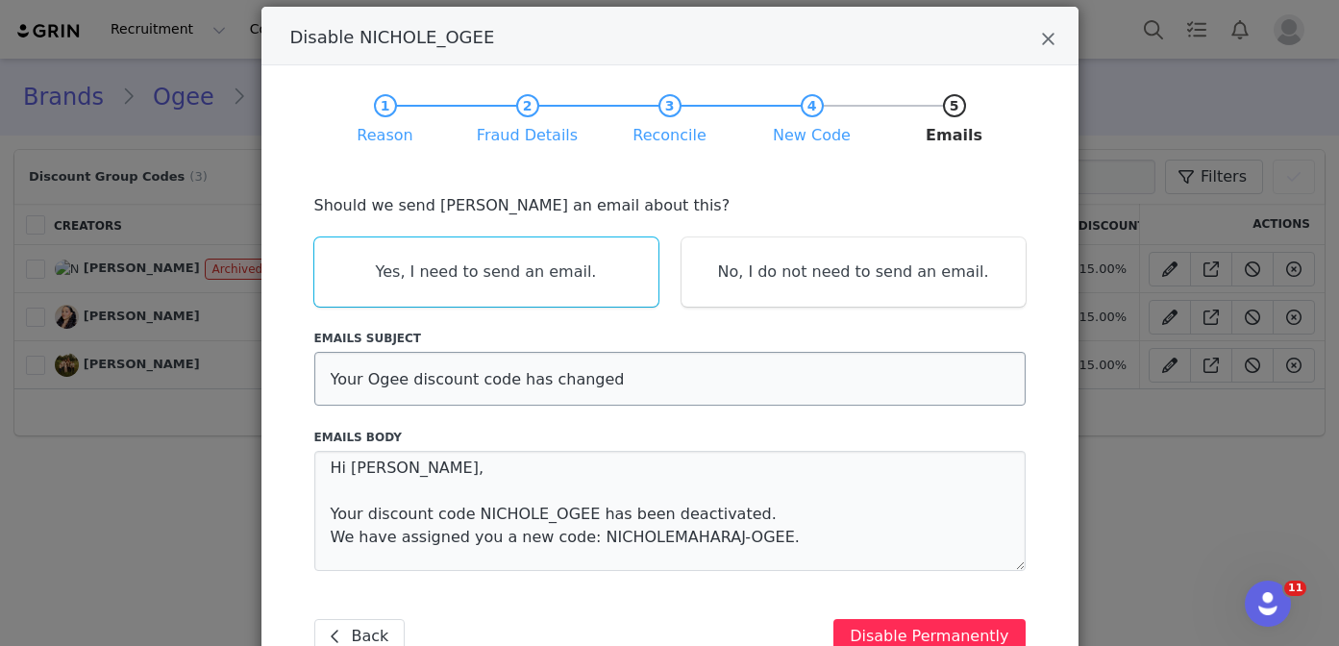
scroll to position [161, 0]
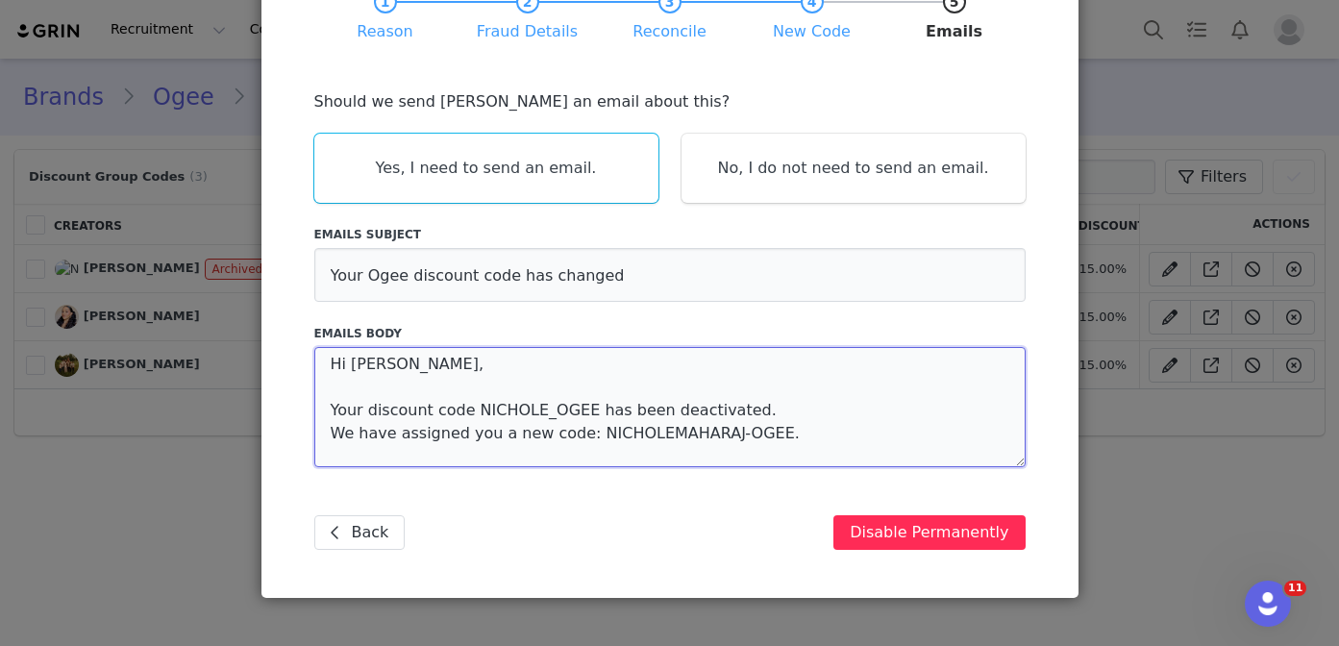
click at [658, 409] on textarea "Hi [PERSON_NAME], Your discount code NICHOLE_OGEE has been deactivated. We have…" at bounding box center [669, 407] width 711 height 120
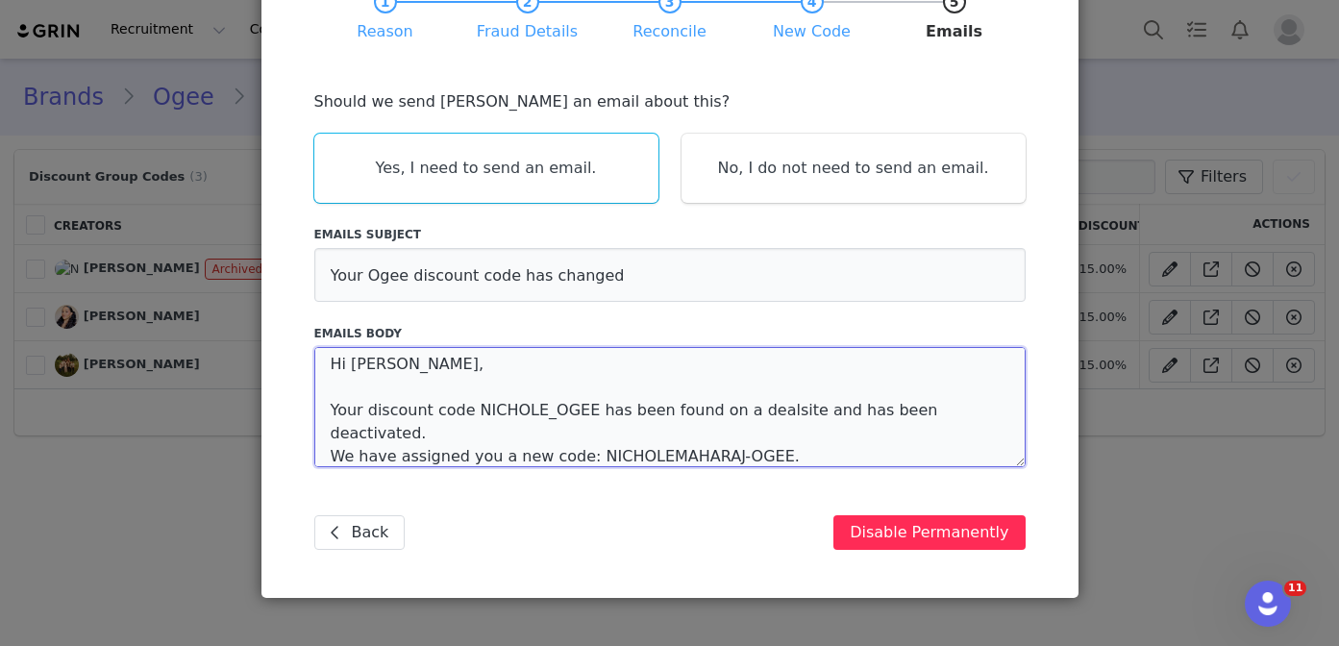
click at [762, 406] on textarea "Hi [PERSON_NAME], Your discount code NICHOLE_OGEE has been found on a dealsite …" at bounding box center [669, 407] width 711 height 120
type textarea "Hi [PERSON_NAME], Your discount code NICHOLE_OGEE has been found on a deal site…"
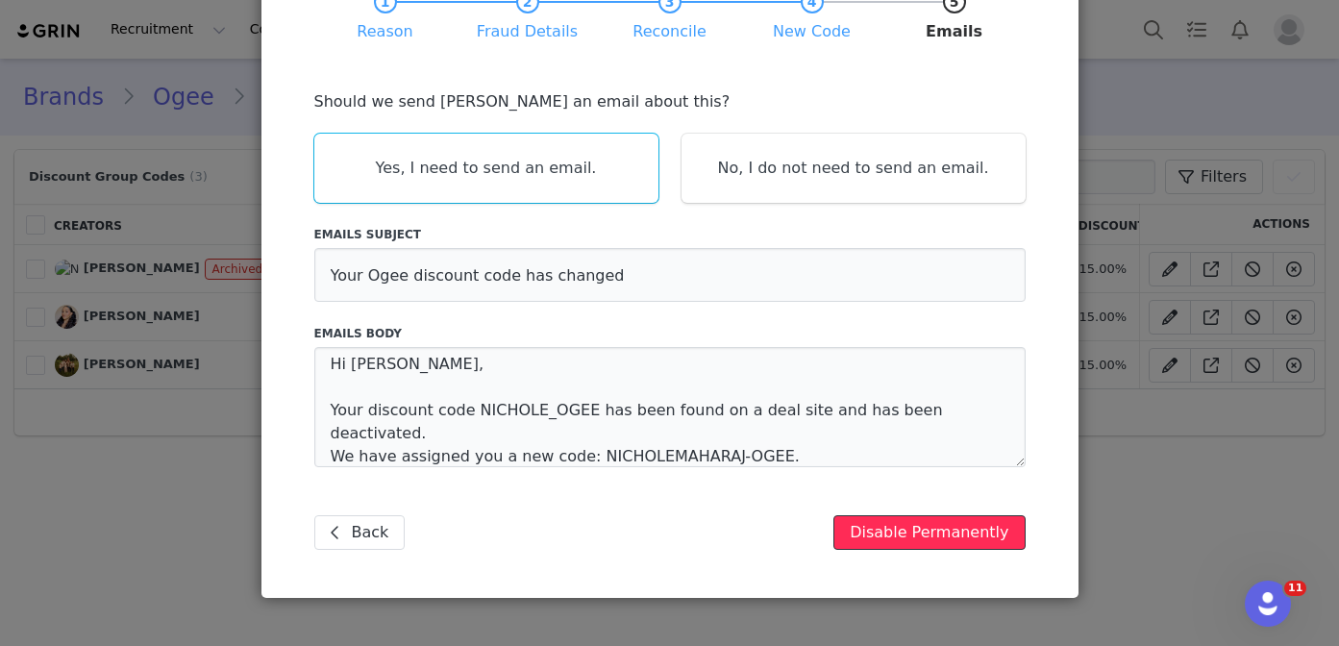
click at [927, 537] on button "Disable Permanently" at bounding box center [928, 532] width 191 height 35
